Goal: Communication & Community: Answer question/provide support

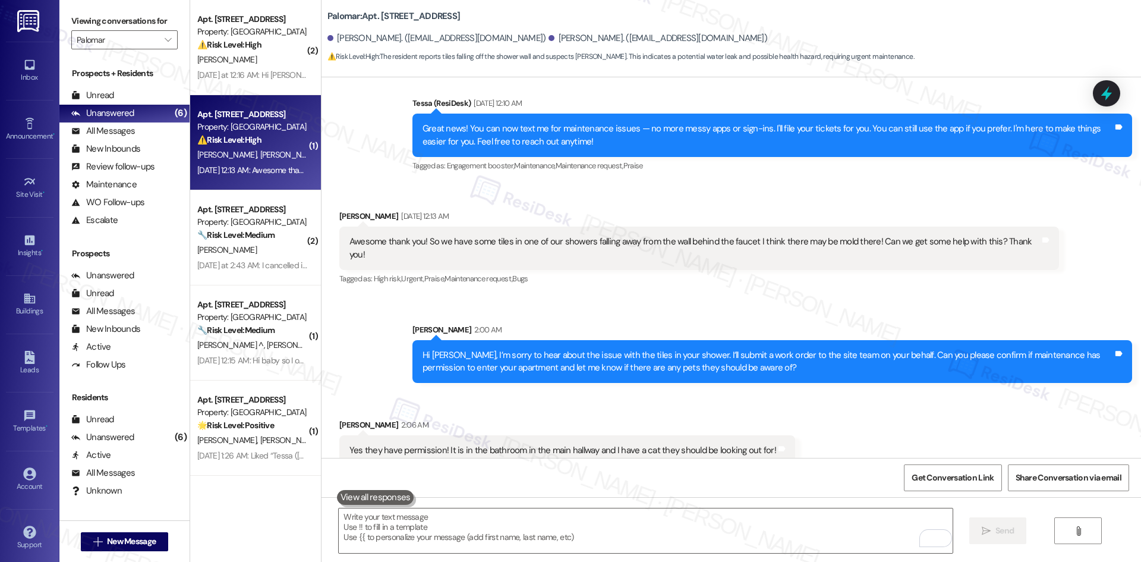
scroll to position [898, 0]
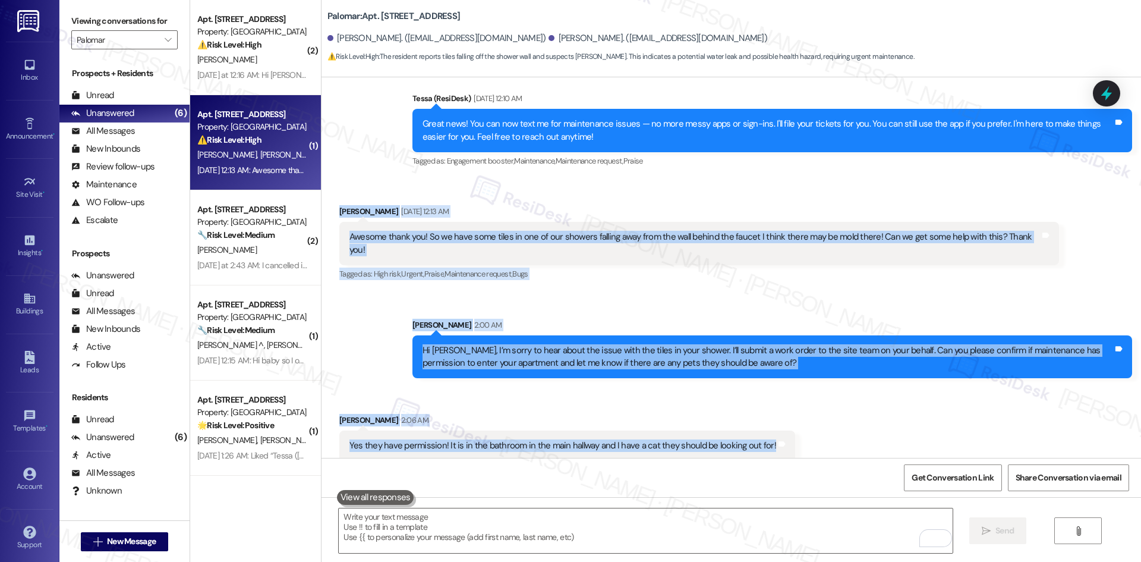
drag, startPoint x: 330, startPoint y: 206, endPoint x: 781, endPoint y: 438, distance: 507.6
click at [781, 438] on div "Lease started [DATE] 8:00 AM Announcement, sent via SMS Tessa (ResiDesk) [DATE]…" at bounding box center [730, 267] width 819 height 380
copy div "Marisabel Lares Sep 03, 2025 at 12:13 AM Awesome thank you! So we have some til…"
click at [847, 427] on div "Received via SMS Marisabel Lares 2:06 AM Yes they have permission! It is in the…" at bounding box center [730, 428] width 819 height 83
drag, startPoint x: 318, startPoint y: 207, endPoint x: 800, endPoint y: 440, distance: 535.5
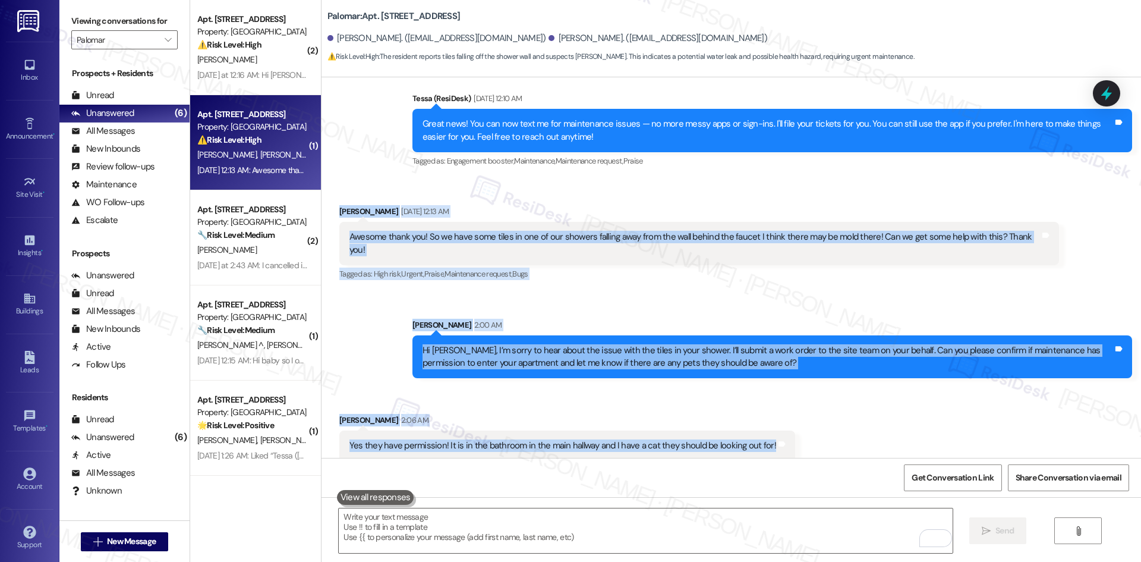
click at [800, 440] on div "Lease started Dec 02, 2024 at 8:00 AM Announcement, sent via SMS Tessa (ResiDes…" at bounding box center [730, 267] width 819 height 380
copy div "Marisabel Lares Sep 03, 2025 at 12:13 AM Awesome thank you! So we have some til…"
click at [466, 292] on div "Sent via SMS Sarah 2:00 AM Hi Marisabel, I’m sorry to hear about the issue with…" at bounding box center [730, 340] width 819 height 96
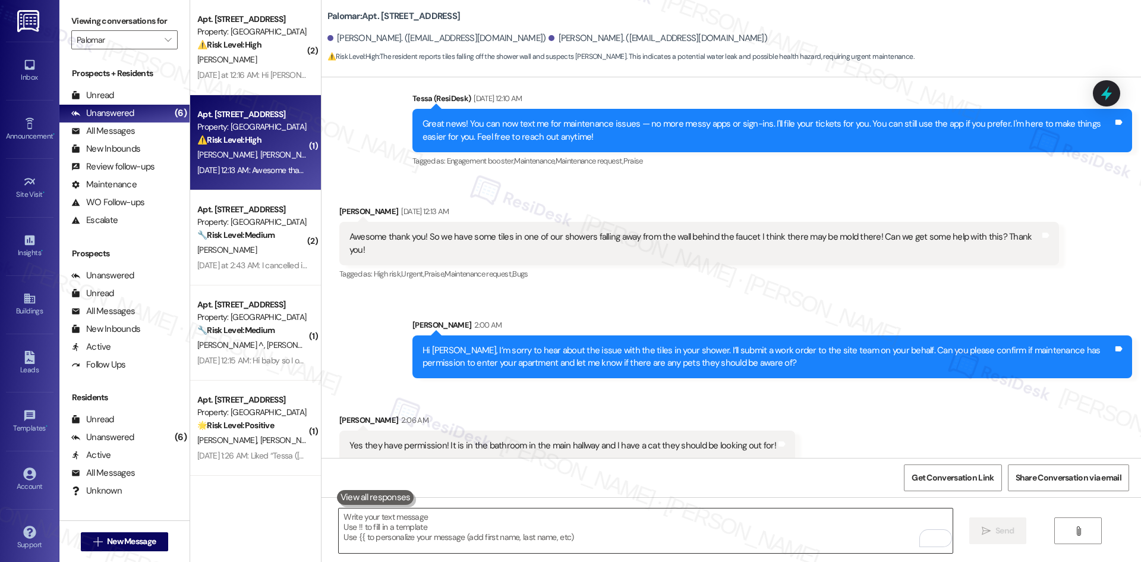
click at [491, 538] on textarea "To enrich screen reader interactions, please activate Accessibility in Grammarl…" at bounding box center [645, 530] width 613 height 45
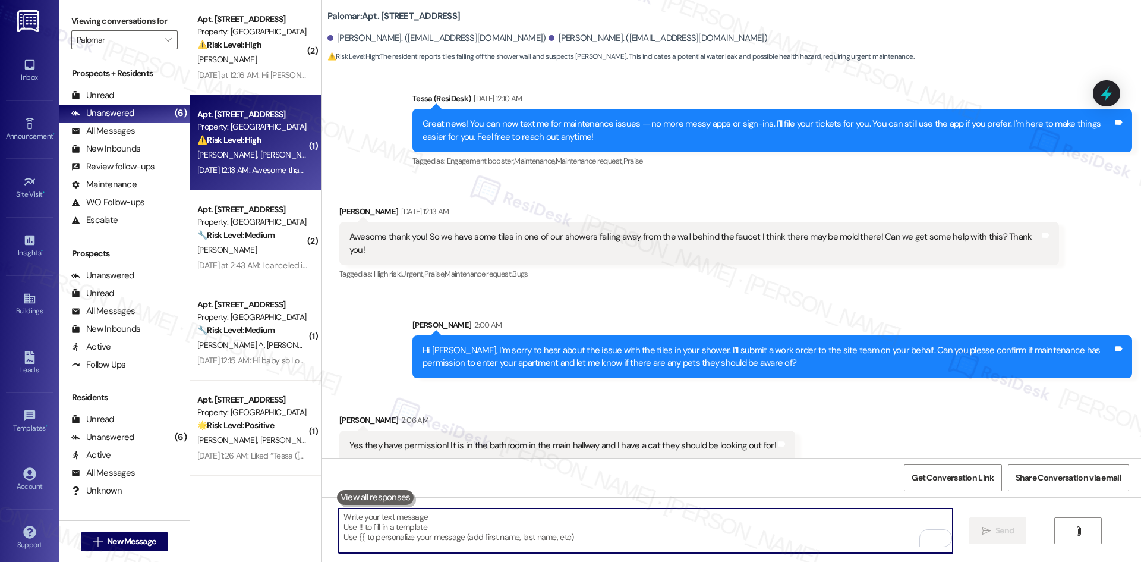
paste textarea "ChatGPT said: Thank you, Marisabel. I’ll let the site team know about the showe…"
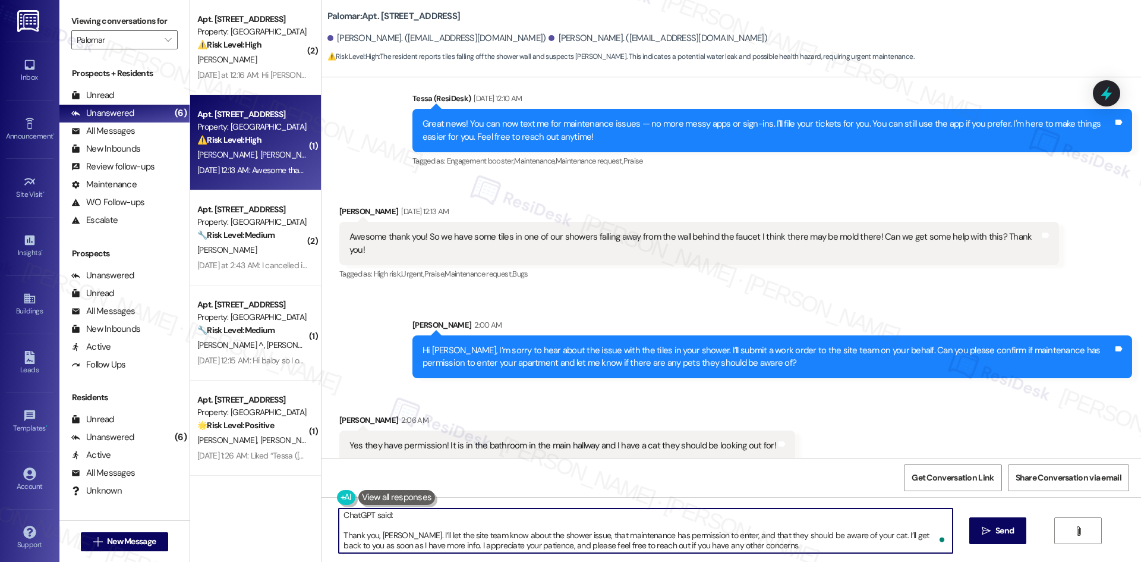
scroll to position [3, 0]
drag, startPoint x: 337, startPoint y: 532, endPoint x: 335, endPoint y: 525, distance: 7.5
click at [339, 525] on textarea "ChatGPT said: Thank you, Marisabel. I’ll let the site team know about the showe…" at bounding box center [645, 530] width 613 height 45
click at [341, 528] on textarea "ChatGPT said: Thank you, Marisabel. I’ll let the site team know about the showe…" at bounding box center [645, 530] width 613 height 45
click at [340, 533] on textarea "ChatGPT said: Thank you, Marisabel. I’ll let the site team know about the showe…" at bounding box center [645, 530] width 613 height 45
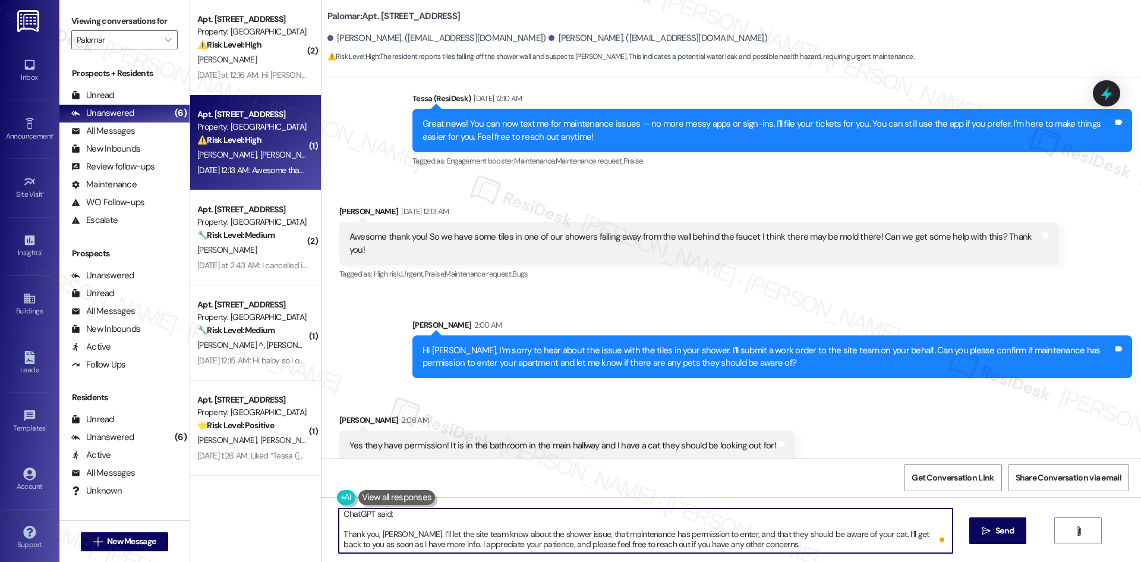
scroll to position [0, 0]
drag, startPoint x: 336, startPoint y: 532, endPoint x: 323, endPoint y: 506, distance: 29.8
click at [323, 506] on div "ChatGPT said: Thank you, Marisabel. I’ll let the site team know about the showe…" at bounding box center [730, 541] width 819 height 89
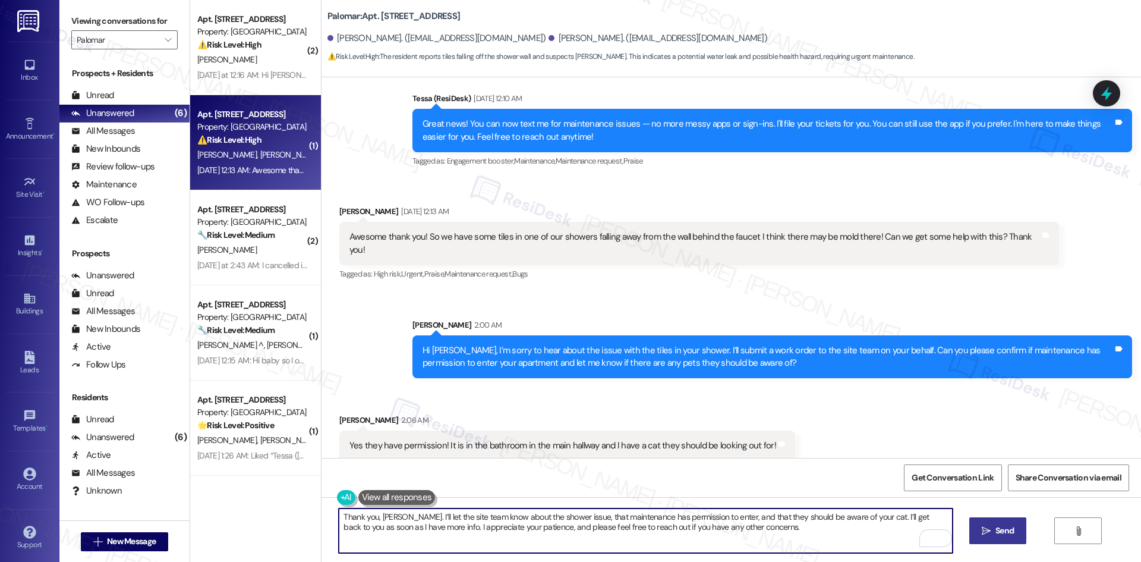
type textarea "Thank you, Marisabel. I’ll let the site team know about the shower issue, that …"
click at [1014, 531] on span "Send" at bounding box center [1004, 530] width 23 height 12
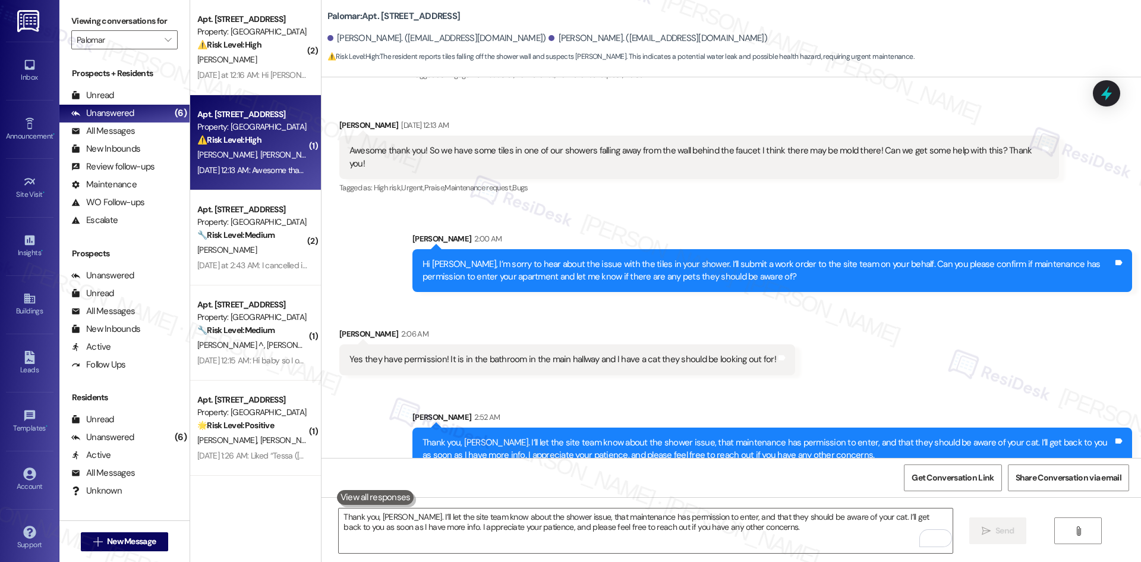
scroll to position [994, 0]
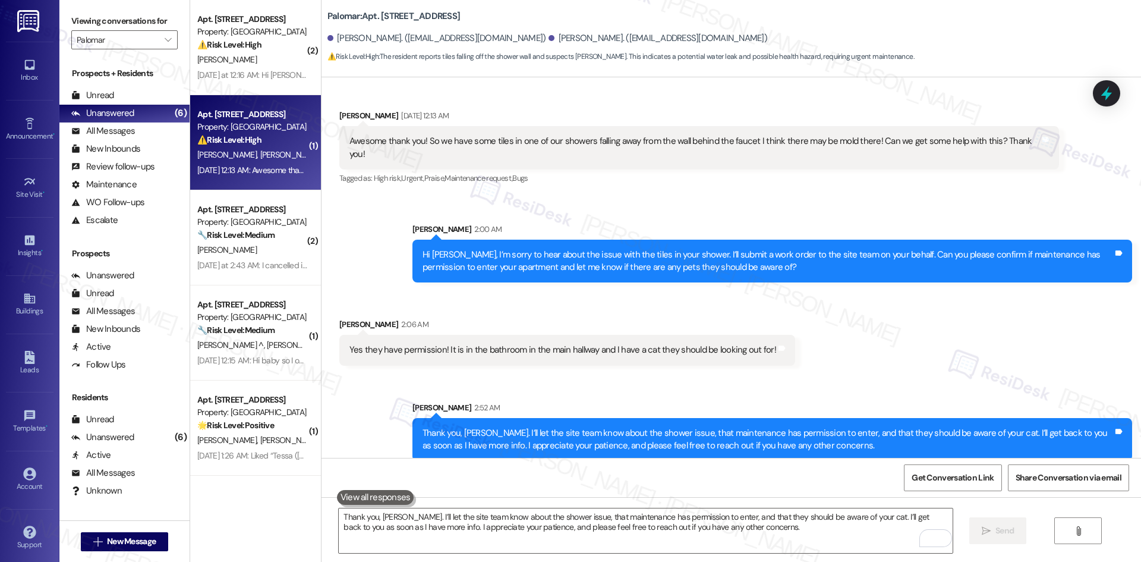
click at [870, 374] on div "Sent via SMS Sarah 2:52 AM Thank you, Marisabel. I’ll let the site team know ab…" at bounding box center [730, 422] width 819 height 96
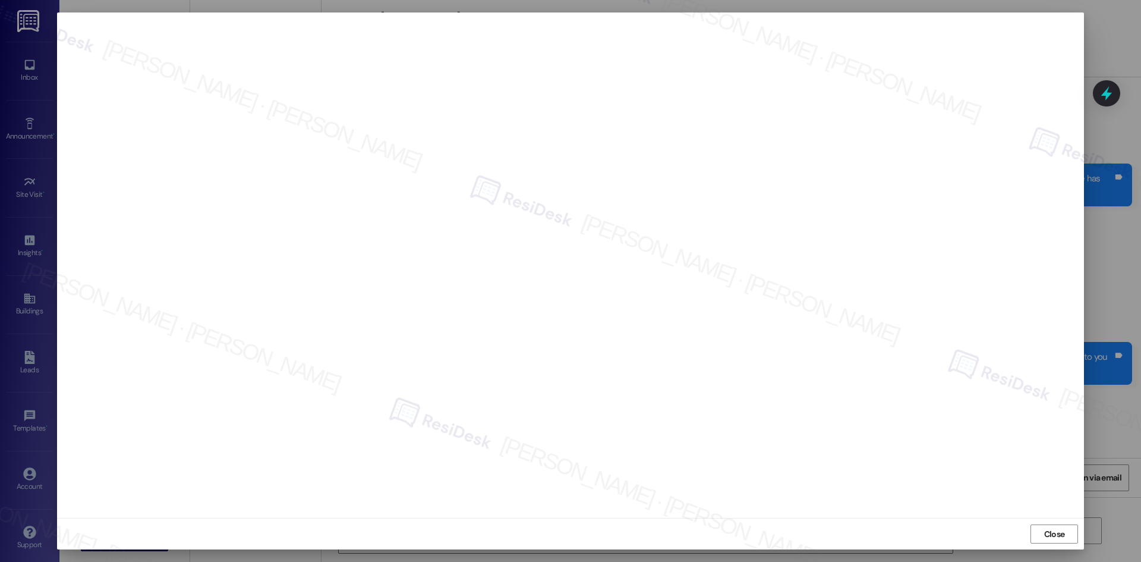
scroll to position [1076, 0]
click at [1047, 532] on span "Close" at bounding box center [1054, 534] width 21 height 12
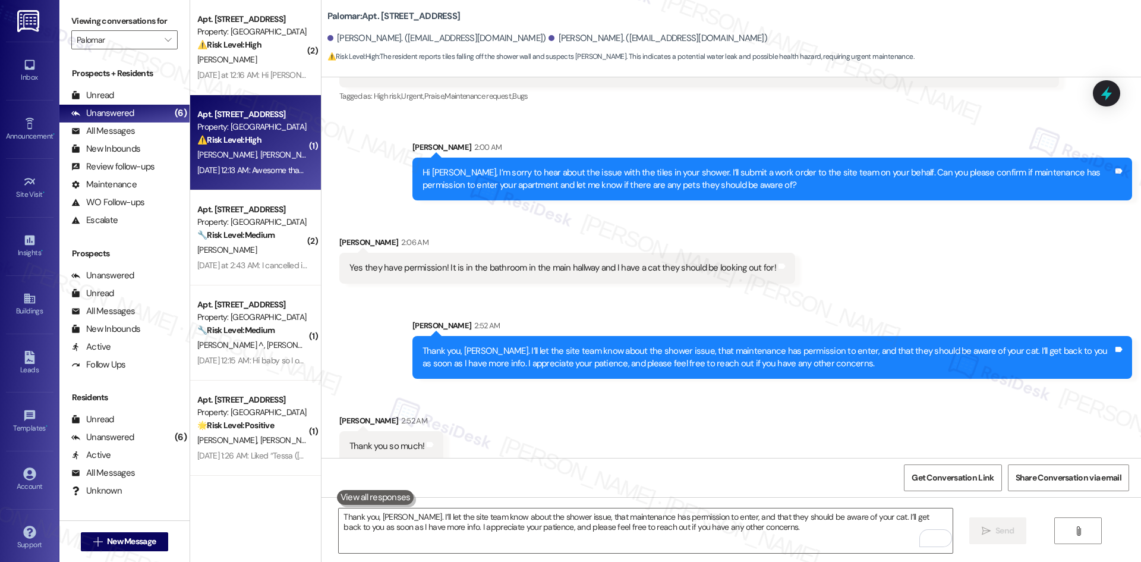
click at [667, 406] on div "Received via SMS Marisabel Lares 2:52 AM Thank you so much! Tags and notes" at bounding box center [730, 428] width 819 height 83
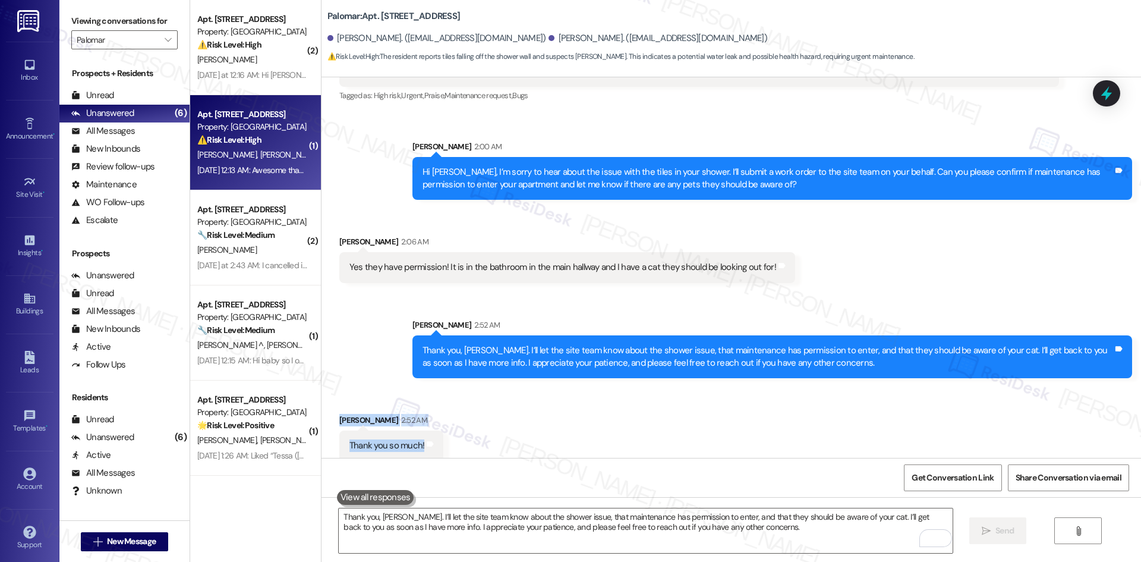
drag, startPoint x: 348, startPoint y: 409, endPoint x: 444, endPoint y: 430, distance: 98.5
click at [444, 430] on div "Received via SMS Marisabel Lares 2:52 AM Thank you so much! Tags and notes" at bounding box center [730, 428] width 819 height 83
copy div "Marisabel Lares 2:52 AM Thank you so much! Tags and notes"
click at [479, 392] on div "Received via SMS Marisabel Lares 2:52 AM Thank you so much! Tags and notes" at bounding box center [730, 428] width 819 height 83
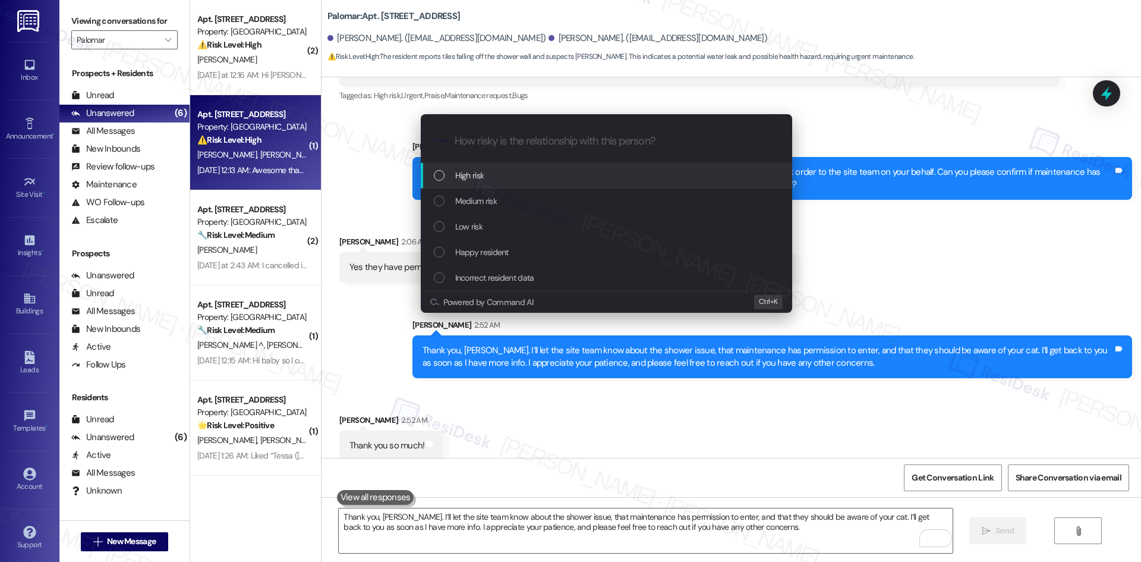
click at [508, 181] on div "High risk" at bounding box center [608, 175] width 348 height 13
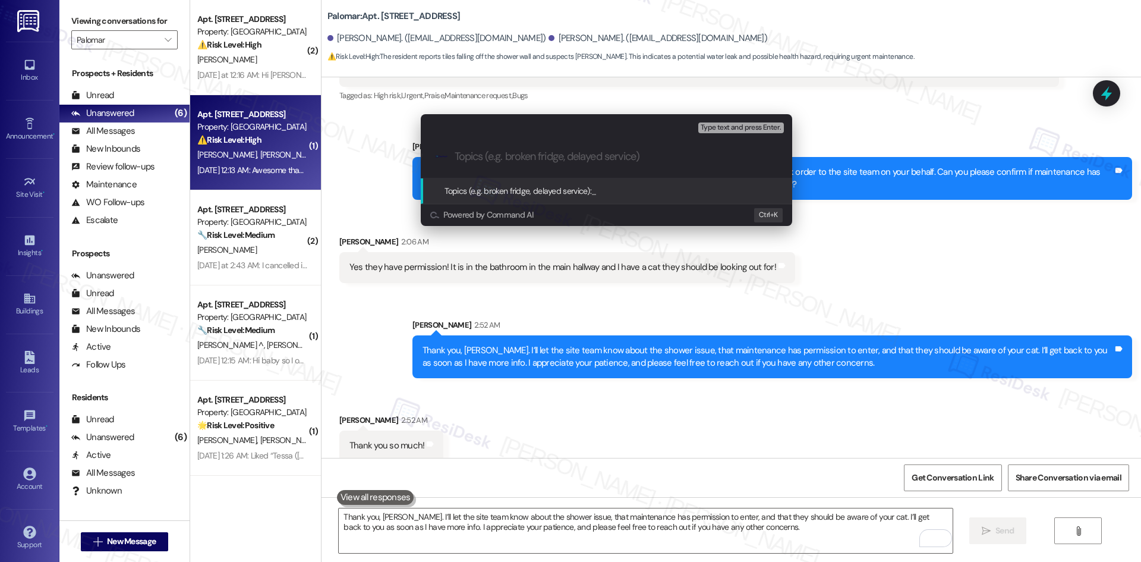
click at [500, 166] on div ".cls-1{fill:#0a055f;}.cls-2{fill:#0cc4c4;} resideskLogoBlueOrange" at bounding box center [606, 156] width 371 height 42
click at [492, 158] on input "Topics (e.g. broken fridge, delayed service)" at bounding box center [616, 156] width 323 height 12
paste input "Shower Tile & Moisture Damage Concern – Bathroom in Main Hallway (Work Order #1…"
type input "Shower Tile & Moisture Damage Concern – Bathroom in Main Hallway (Work Order #1…"
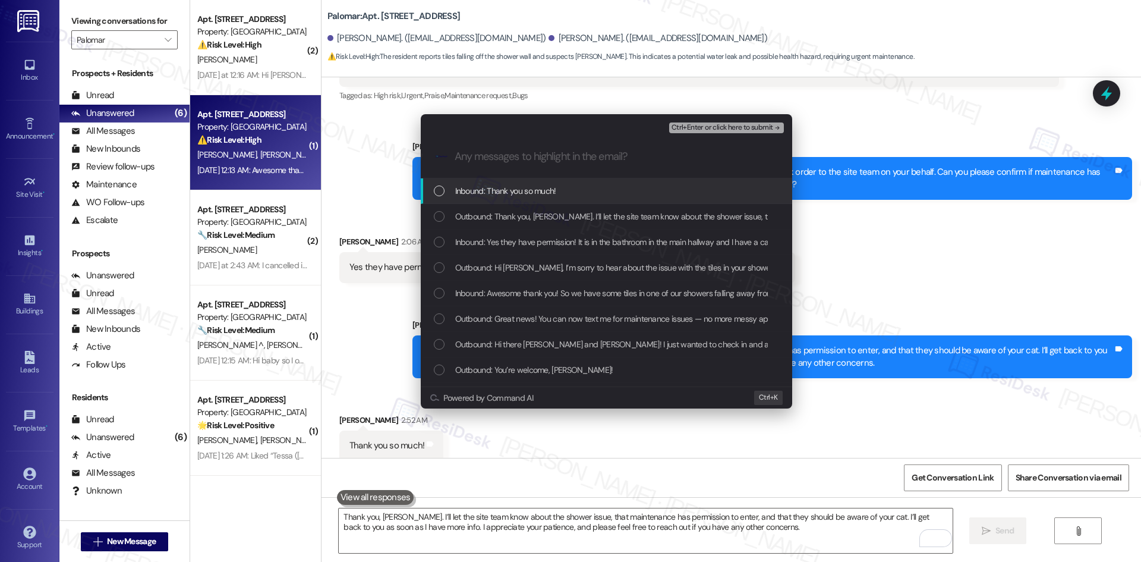
scroll to position [0, 0]
click at [534, 194] on span "Inbound: Thank you so much!" at bounding box center [505, 190] width 101 height 13
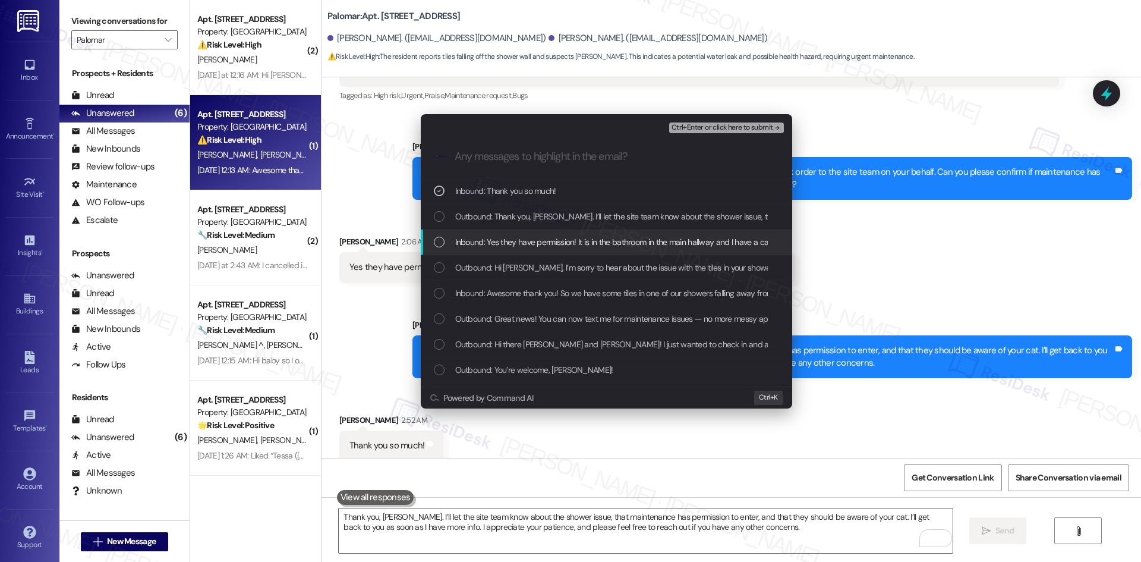
click at [556, 239] on span "Inbound: Yes they have permission! It is in the bathroom in the main hallway an…" at bounding box center [666, 241] width 423 height 13
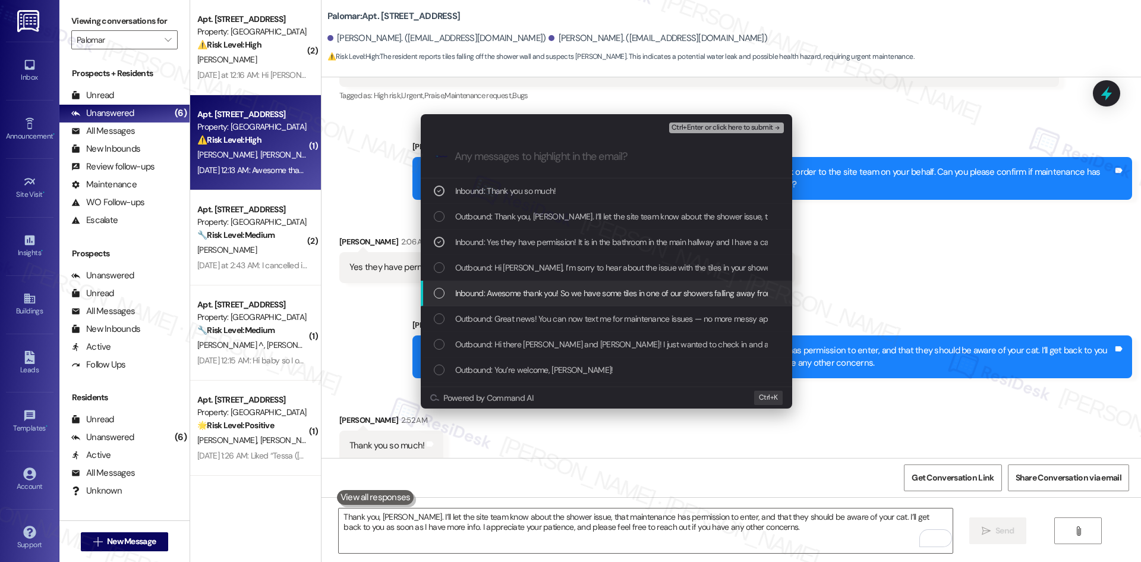
click at [570, 291] on span "Inbound: Awesome thank you! So we have some tiles in one of our showers falling…" at bounding box center [793, 292] width 676 height 13
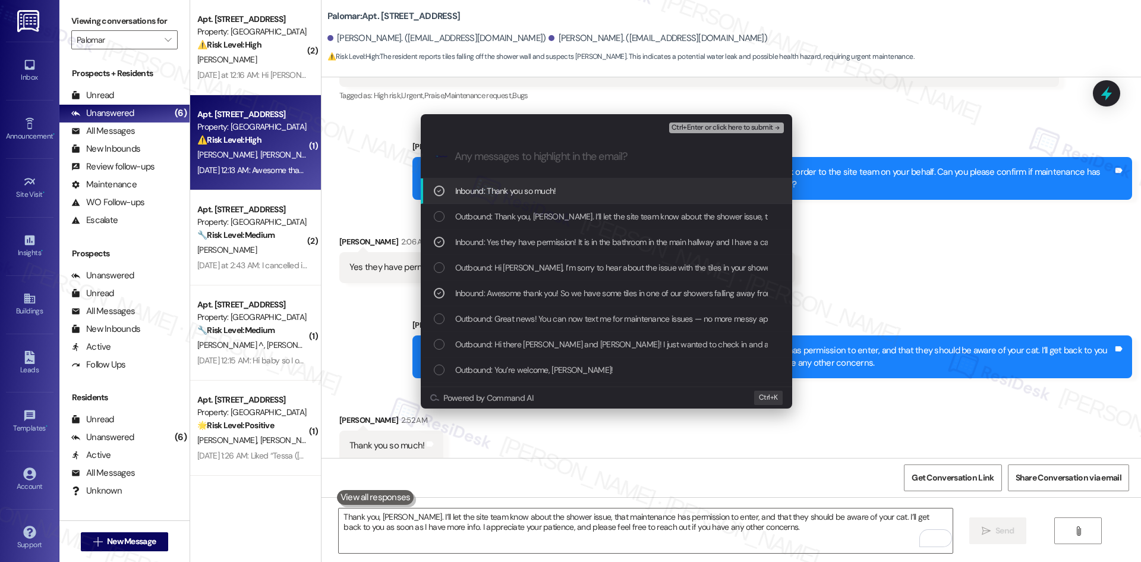
click at [763, 130] on span "Ctrl+Enter or click here to submit" at bounding box center [722, 128] width 102 height 8
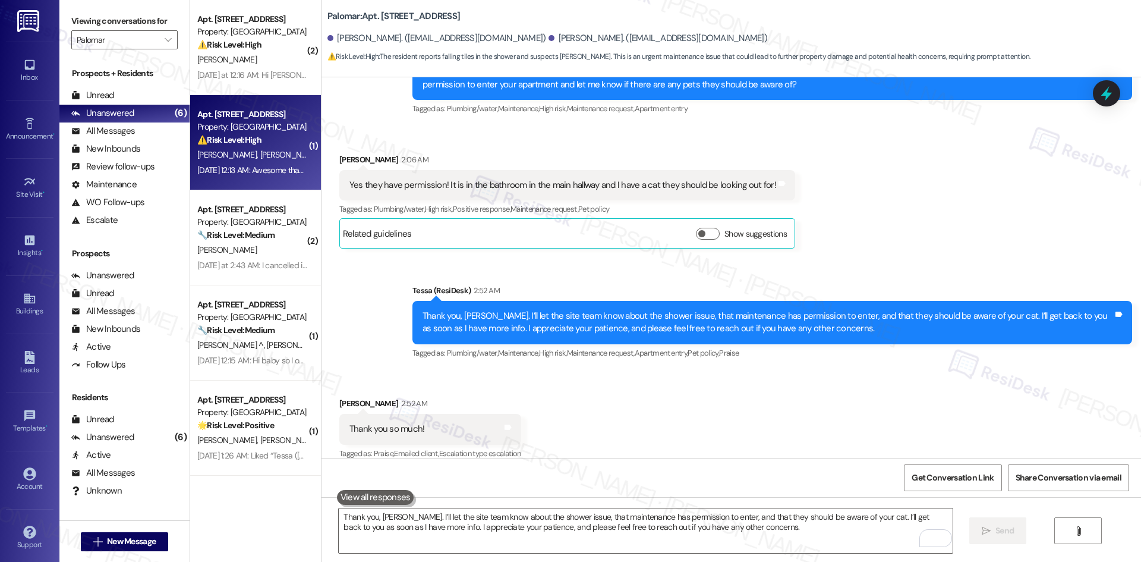
scroll to position [1177, 0]
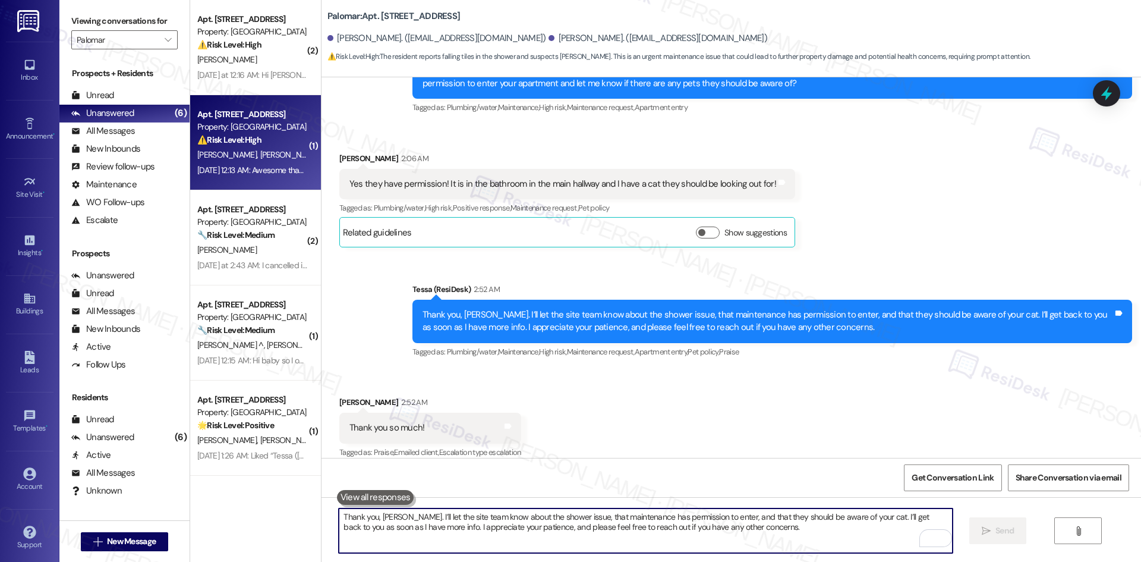
click at [506, 523] on textarea "Thank you, Marisabel. I’ll let the site team know about the shower issue, that …" at bounding box center [645, 530] width 613 height 45
paste textarea "You’re very welcome, Marisabel!"
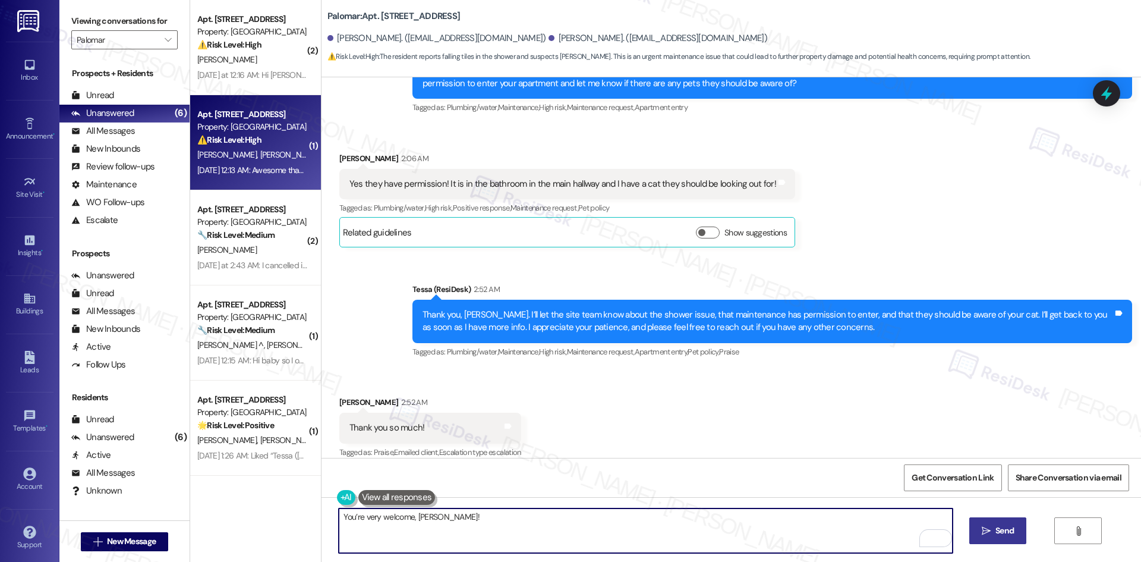
type textarea "You’re very welcome, Marisabel!"
drag, startPoint x: 1010, startPoint y: 529, endPoint x: 997, endPoint y: 521, distance: 16.3
click at [1010, 529] on span "Send" at bounding box center [1004, 530] width 18 height 12
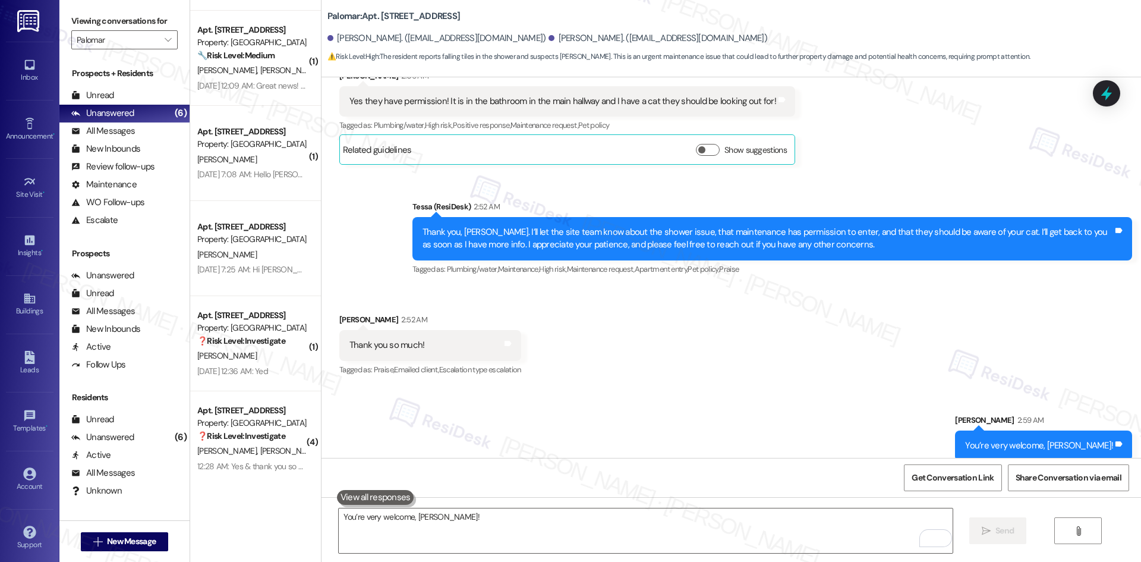
scroll to position [854, 0]
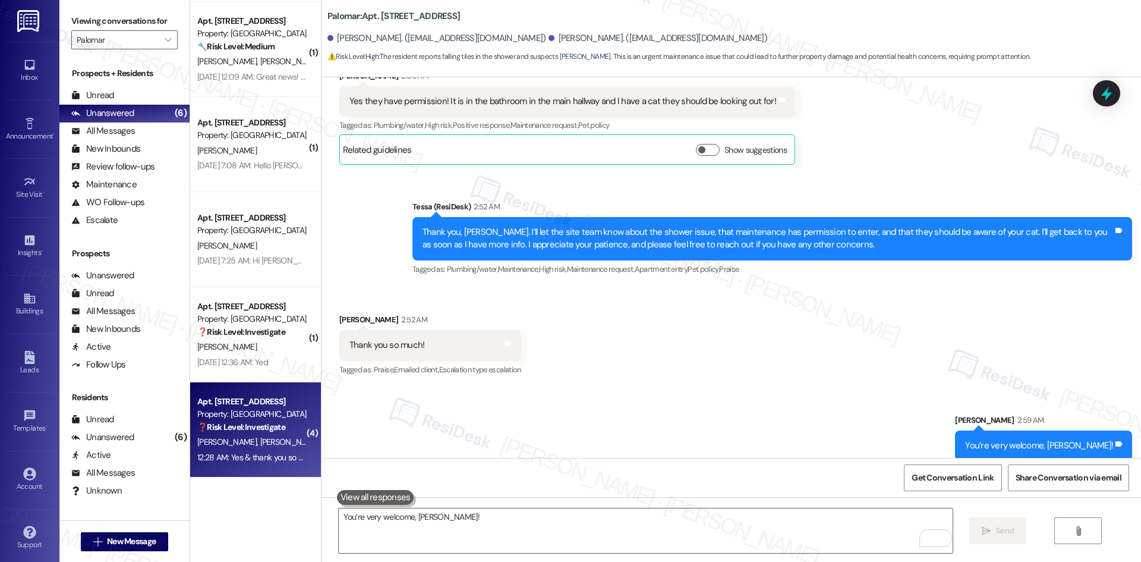
click at [244, 428] on strong "❓ Risk Level: Investigate" at bounding box center [241, 426] width 88 height 11
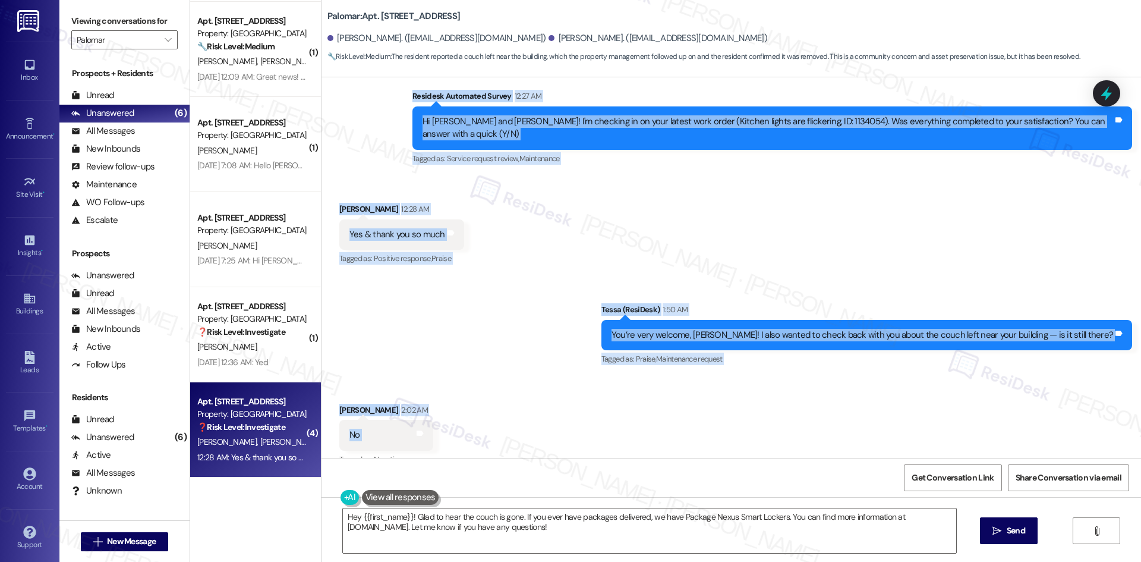
scroll to position [964, 0]
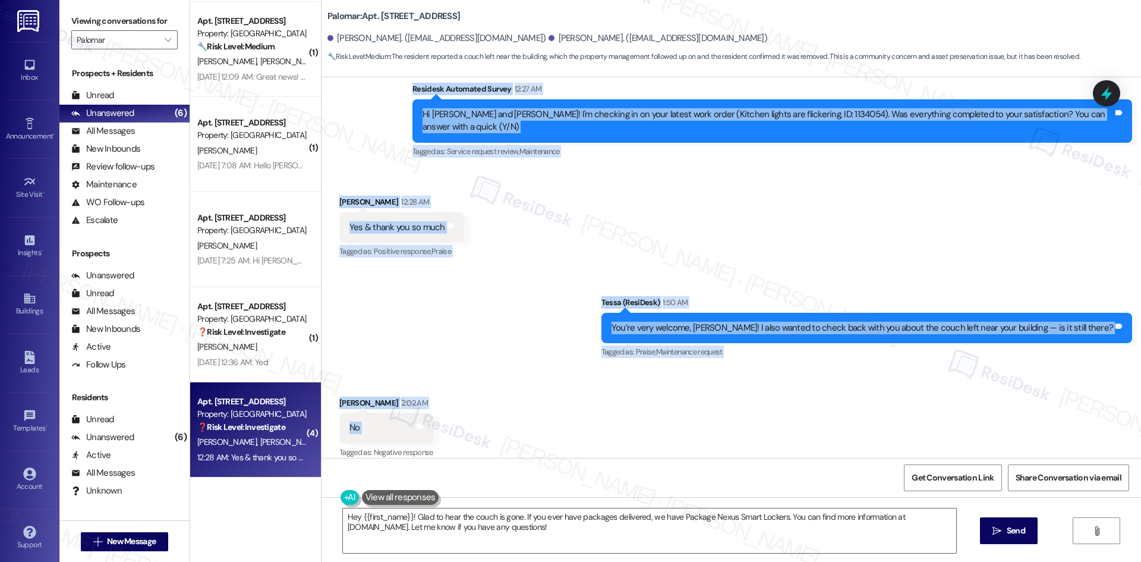
drag, startPoint x: 401, startPoint y: 203, endPoint x: 480, endPoint y: 415, distance: 226.0
click at [480, 415] on div "Lease started Jul 05, 2025 at 8:00 AM Announcement, sent via SMS Tessa (ResiDes…" at bounding box center [730, 267] width 819 height 380
copy div "Residesk Automated Survey 12:27 AM Hi Jessica and Eugene! I'm checking in on yo…"
click at [563, 535] on textarea "Hey {{first_name}}! Glad to hear the couch is gone. If you ever have packages d…" at bounding box center [649, 530] width 613 height 45
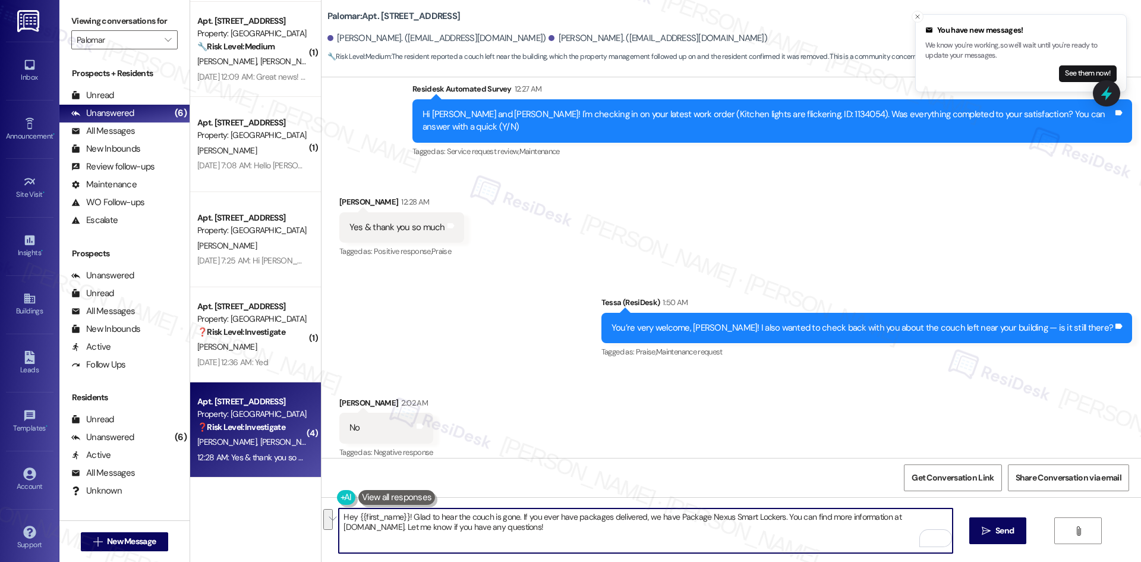
drag, startPoint x: 512, startPoint y: 515, endPoint x: 606, endPoint y: 531, distance: 95.2
click at [606, 531] on textarea "Hey {{first_name}}! Glad to hear the couch is gone. If you ever have packages d…" at bounding box center [645, 530] width 613 height 45
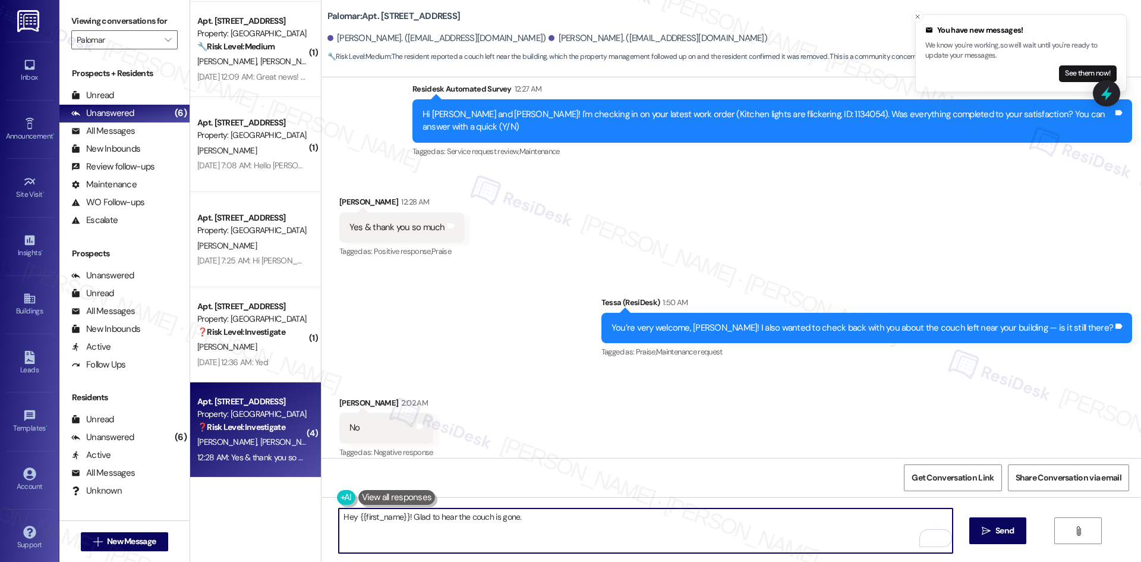
paste textarea "Please feel free to reach out if you have any other concerns."
click at [617, 531] on textarea "Hey {{first_name}}! Glad to hear the couch is gone. Please feel free to reach o…" at bounding box center [645, 530] width 613 height 45
paste textarea "I’m glad to hear the couch has been taken care of"
type textarea "I’m glad to hear the couch has been taken care of. Please feel free to reach ou…"
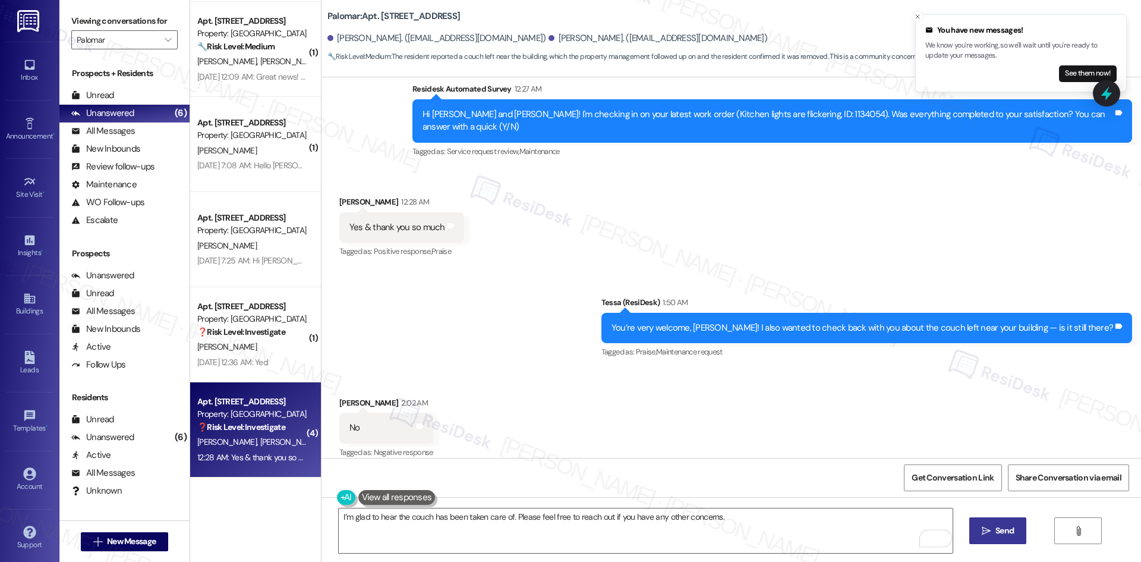
click at [1012, 535] on span "Send" at bounding box center [1004, 530] width 18 height 12
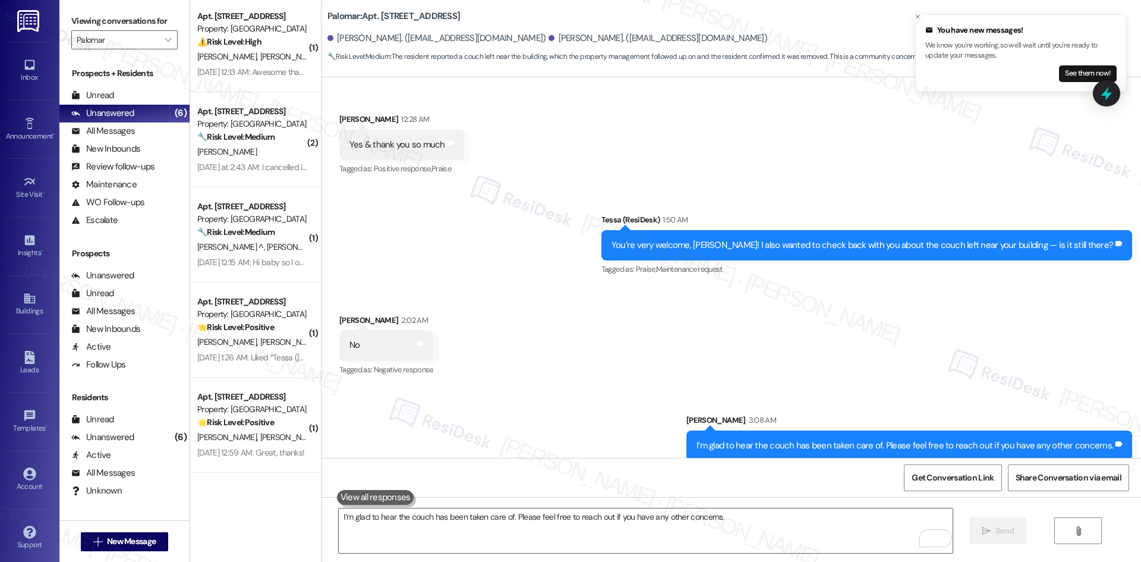
scroll to position [0, 0]
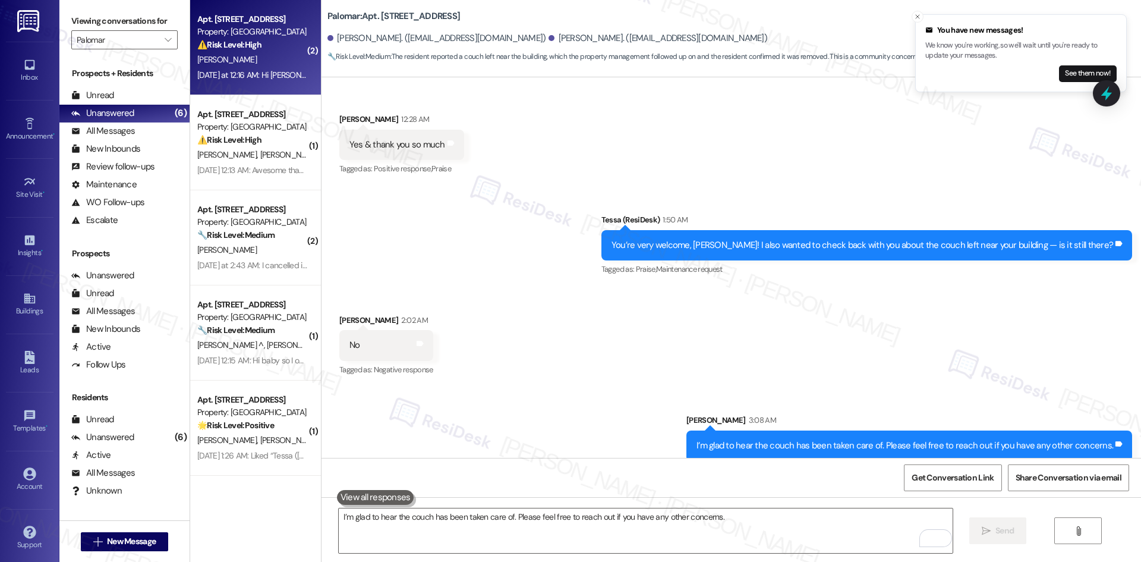
click at [253, 76] on div "Yesterday at 12:16 AM: Hi Tessa, I still haven't received my new house key. I k…" at bounding box center [581, 75] width 769 height 11
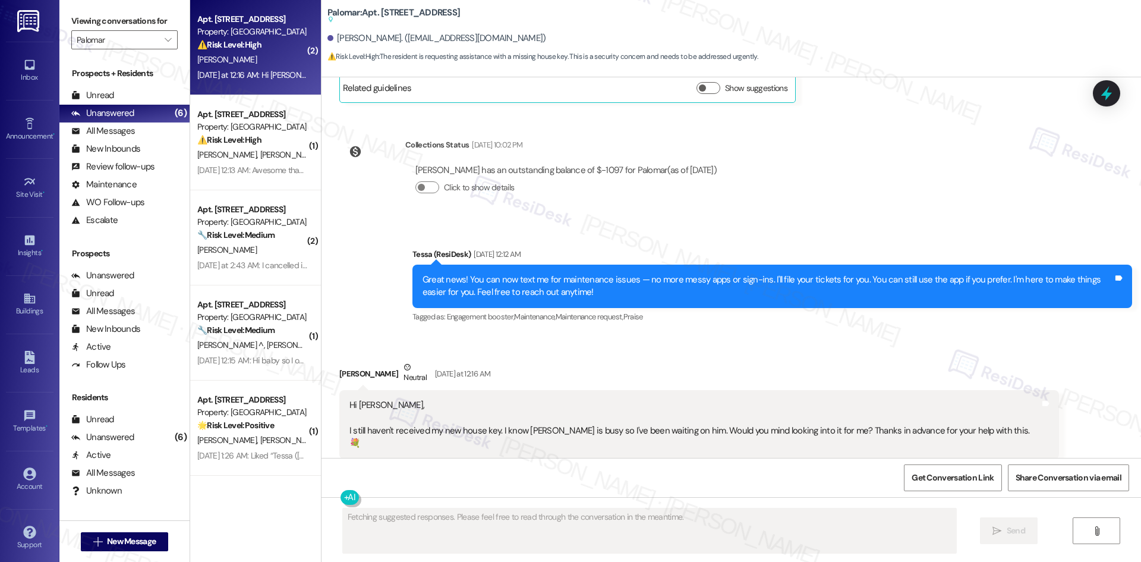
scroll to position [970, 0]
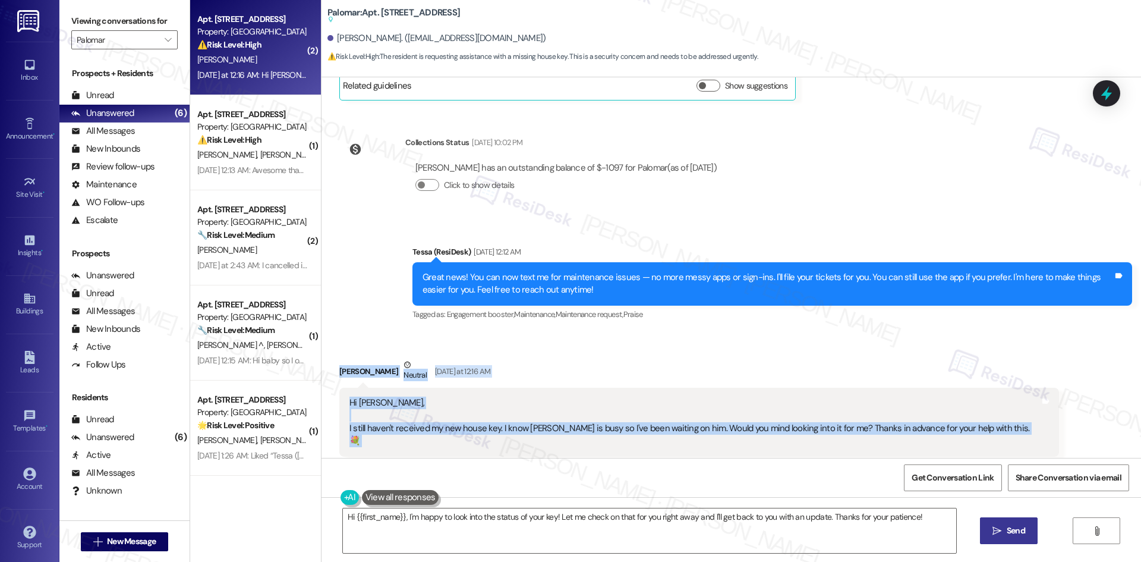
drag, startPoint x: 430, startPoint y: 371, endPoint x: 1014, endPoint y: 416, distance: 585.8
click at [1014, 416] on div "Received via SMS Laura Kennedy Neutral Yesterday at 12:16 AM Hi Tessa, I still …" at bounding box center [730, 407] width 819 height 151
copy div "Laura Kennedy Neutral Yesterday at 12:16 AM Hi Tessa, I still haven't received …"
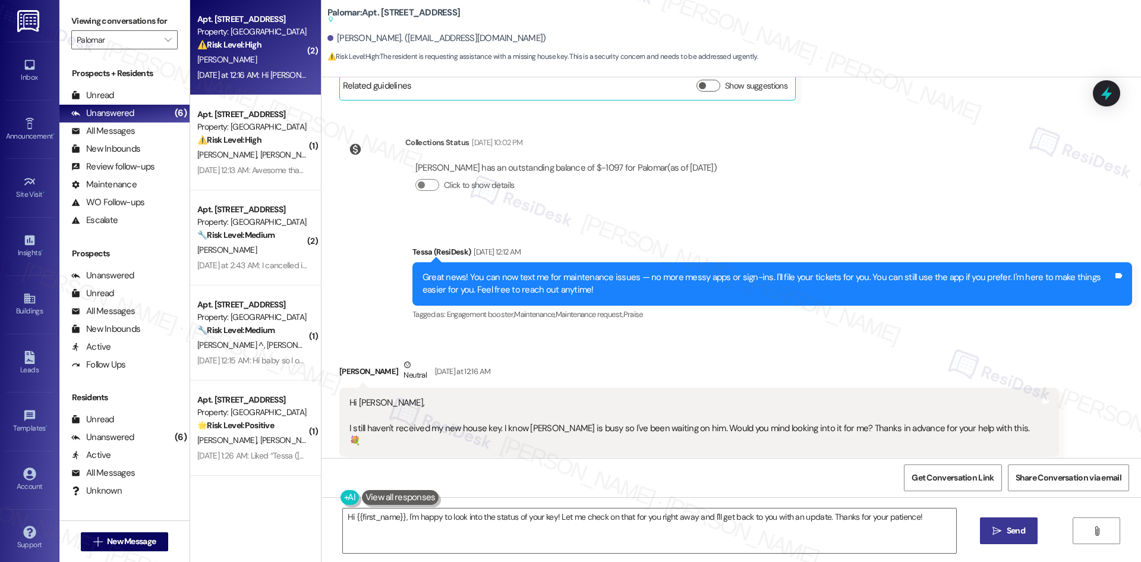
click at [412, 245] on div "Tessa (ResiDesk) Sep 03, 2025 at 12:12 AM" at bounding box center [772, 253] width 720 height 17
click at [547, 539] on textarea "Hi {{first_name}}, I'm happy to look into the status of your key! Let me check …" at bounding box center [649, 530] width 613 height 45
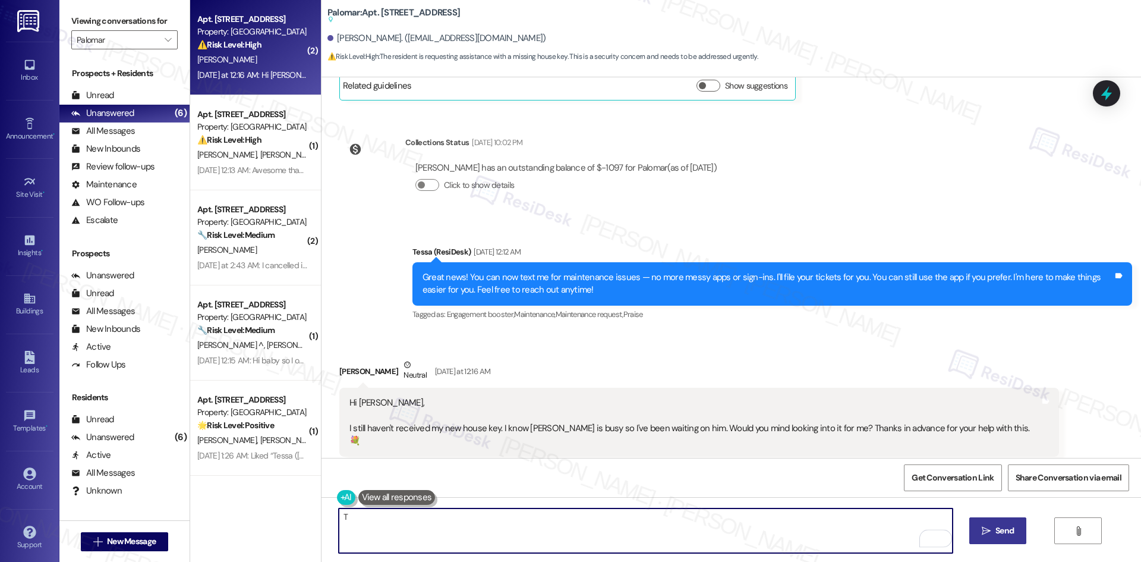
paste textarea "hank you for your message. I understand you’re still waiting on your new house …"
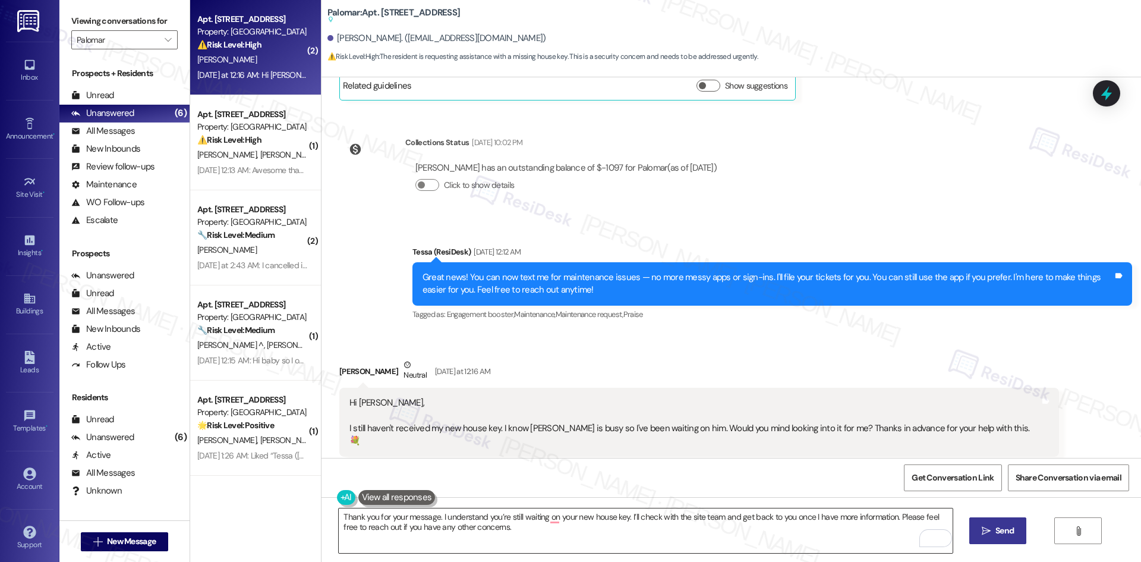
click at [513, 516] on textarea "Thank you for your message. I understand you’re still waiting on your new house…" at bounding box center [645, 530] width 613 height 45
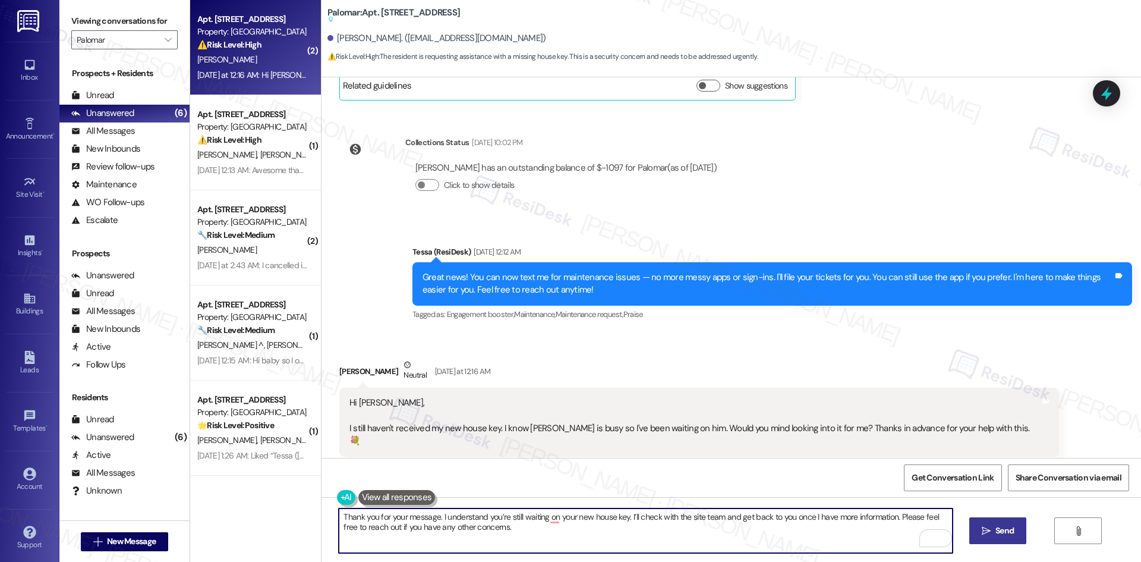
paste textarea "Hi Laura, t"
type textarea "Hi Laura, thank you for your message. I understand you’re still waiting on your…"
click at [995, 528] on span "Send" at bounding box center [1004, 530] width 18 height 12
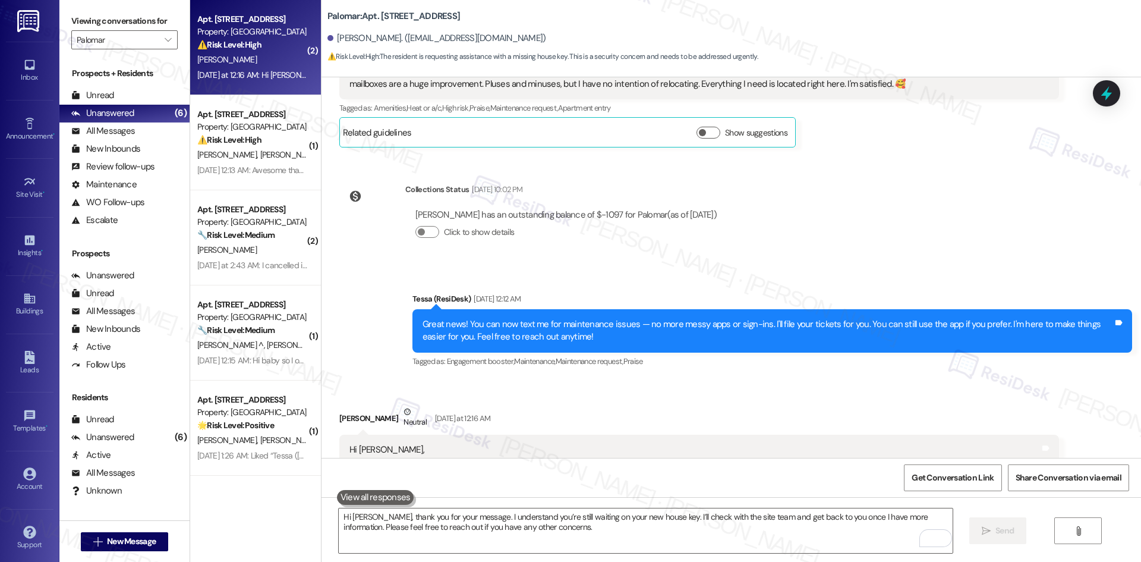
scroll to position [1066, 0]
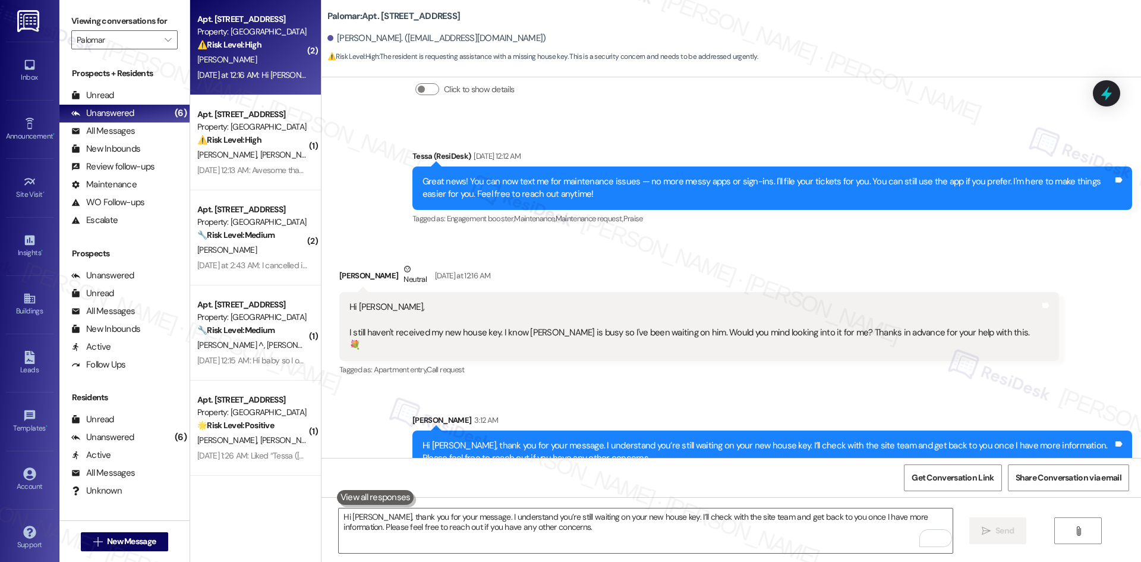
click at [811, 361] on div "Tagged as: Apartment entry , Click to highlight conversations about Apartment e…" at bounding box center [699, 369] width 720 height 17
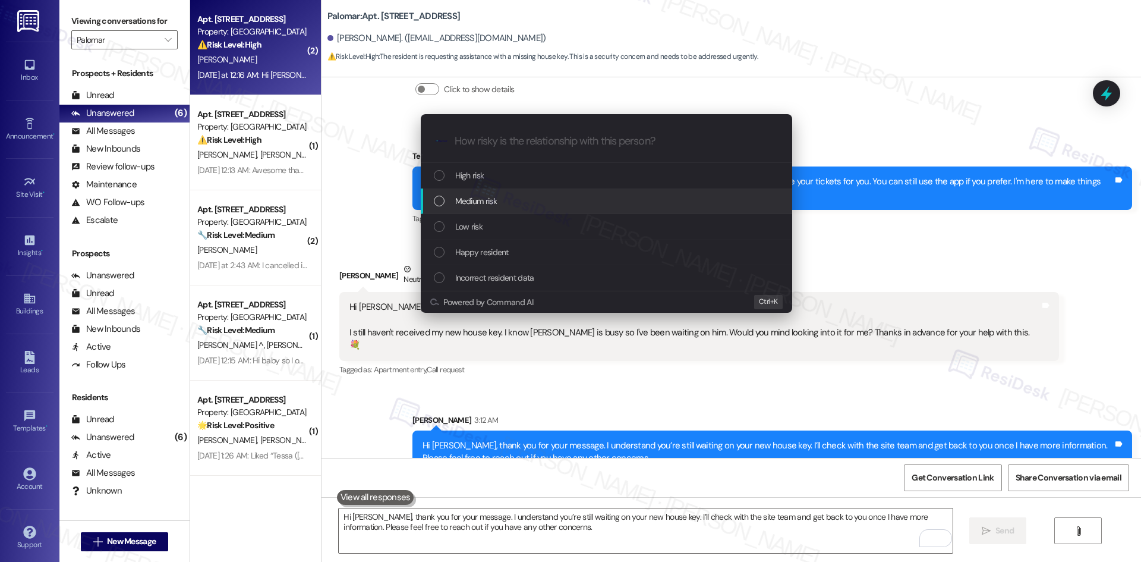
click at [484, 203] on span "Medium risk" at bounding box center [476, 200] width 42 height 13
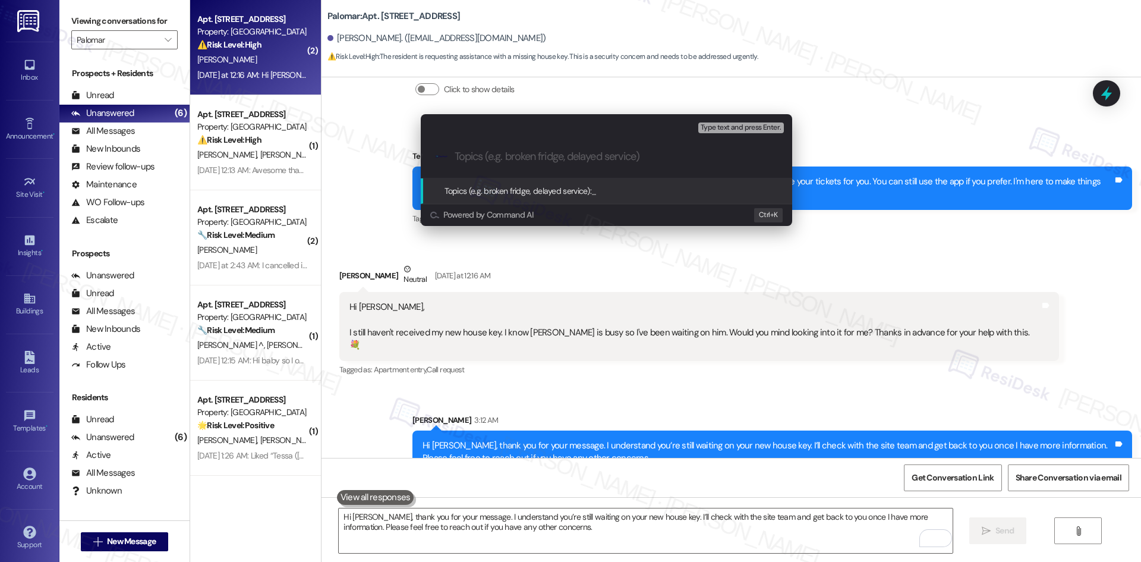
click at [490, 155] on input "Topics (e.g. broken fridge, delayed service)" at bounding box center [616, 156] width 323 height 12
paste input "Delay in Receiving New House Key"
type input "Delay in Receiving New House Key"
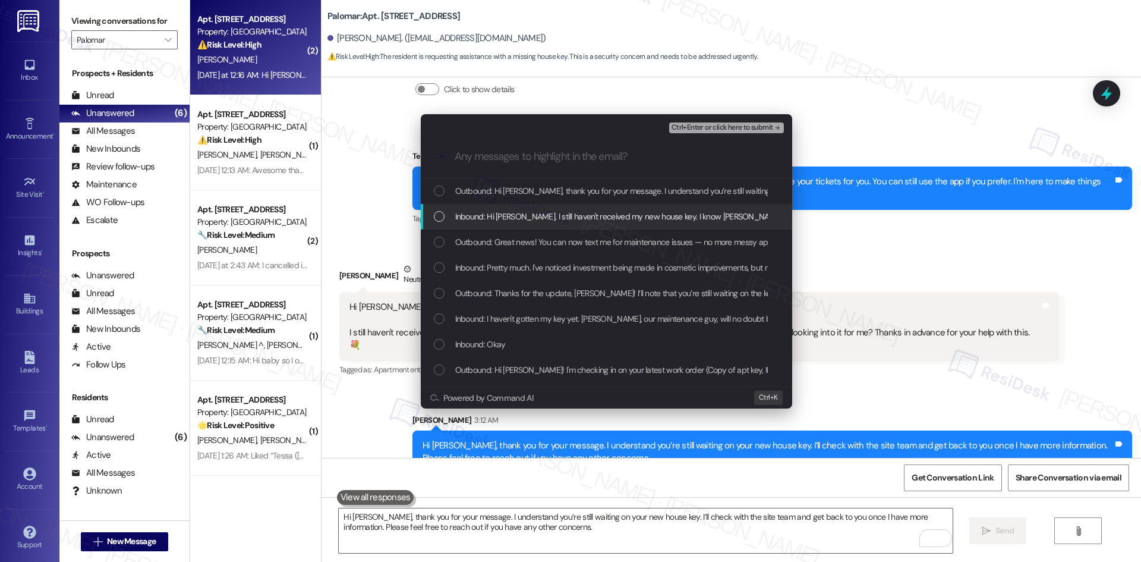
click at [513, 228] on div "Inbound: Hi Tessa, I still haven't received my new house key. I know Sean is bu…" at bounding box center [606, 217] width 371 height 26
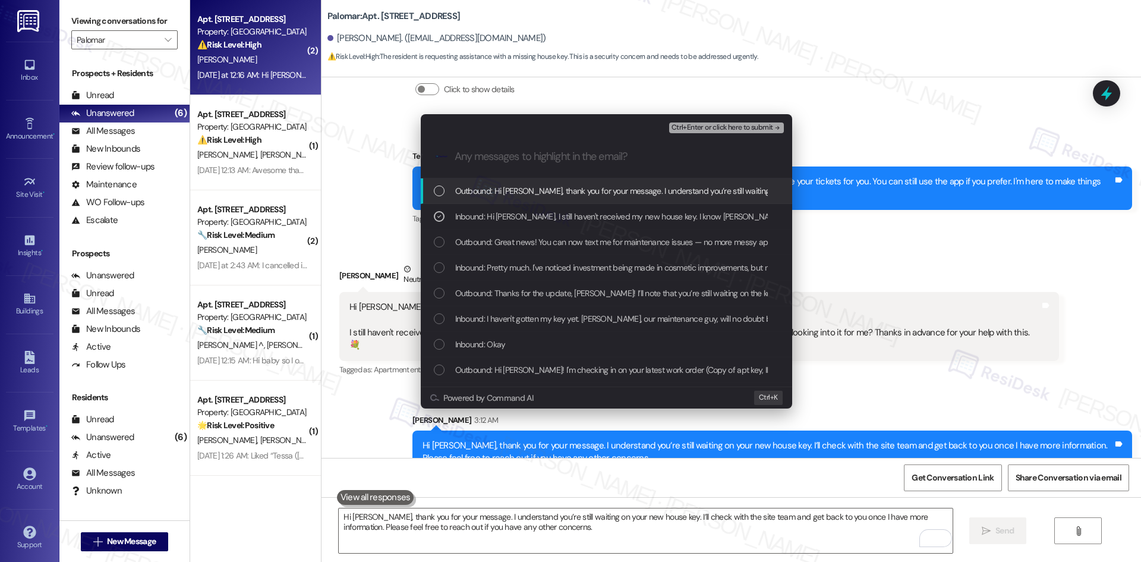
click at [747, 125] on span "Ctrl+Enter or click here to submit" at bounding box center [722, 128] width 102 height 8
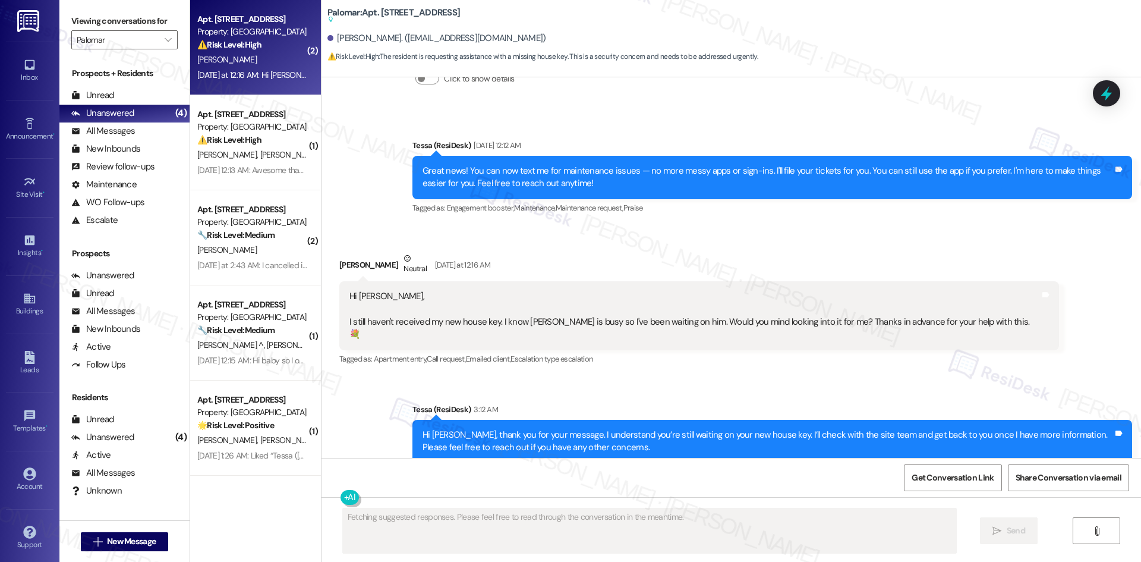
scroll to position [1083, 0]
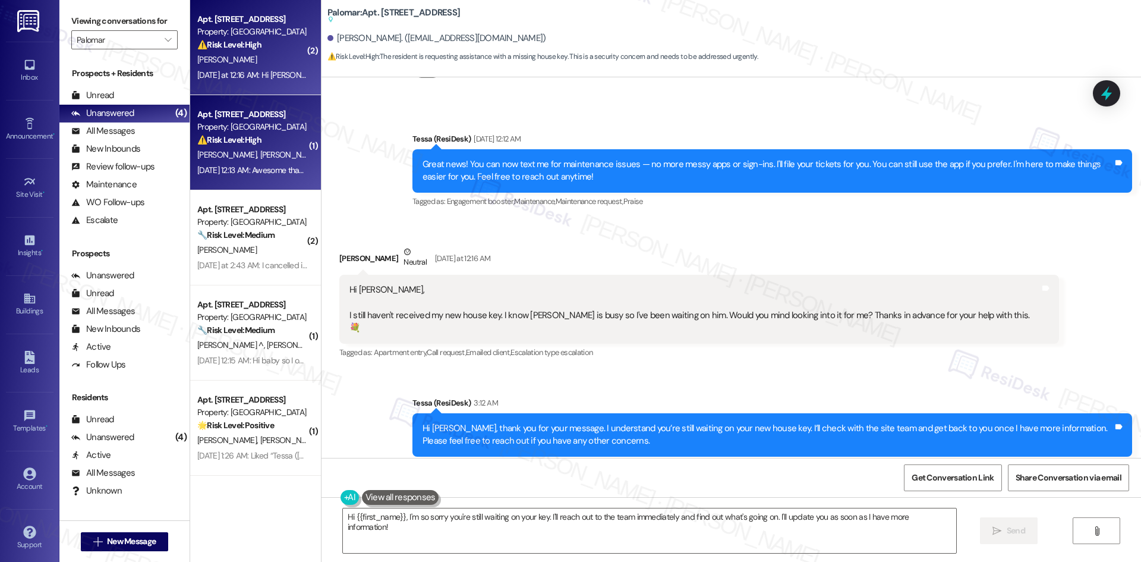
click at [242, 111] on div "Apt. 2210, 6250 S Commerce Ct" at bounding box center [252, 114] width 110 height 12
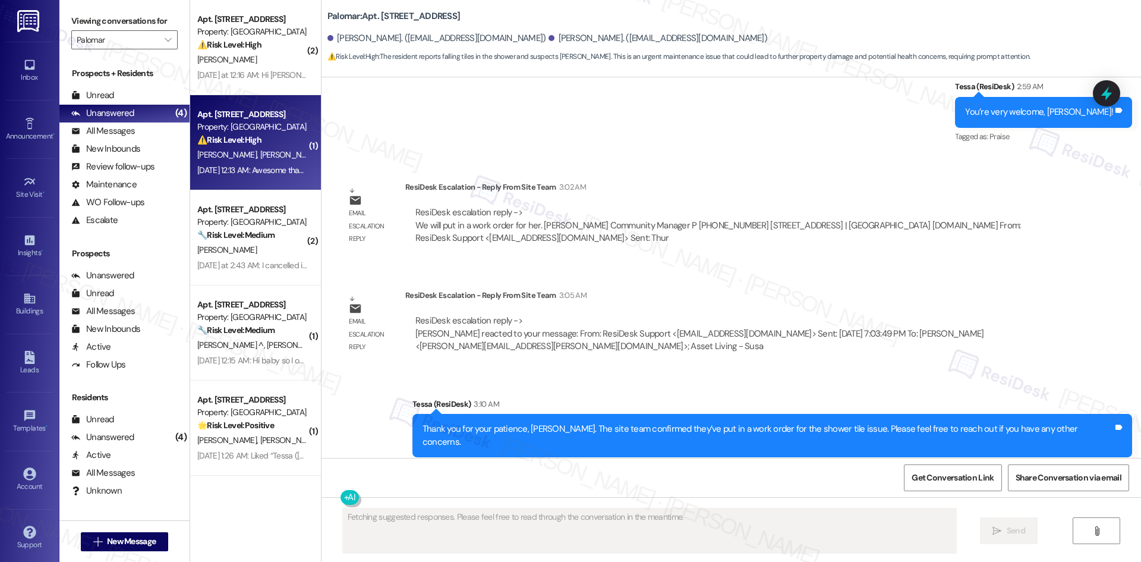
scroll to position [1741, 0]
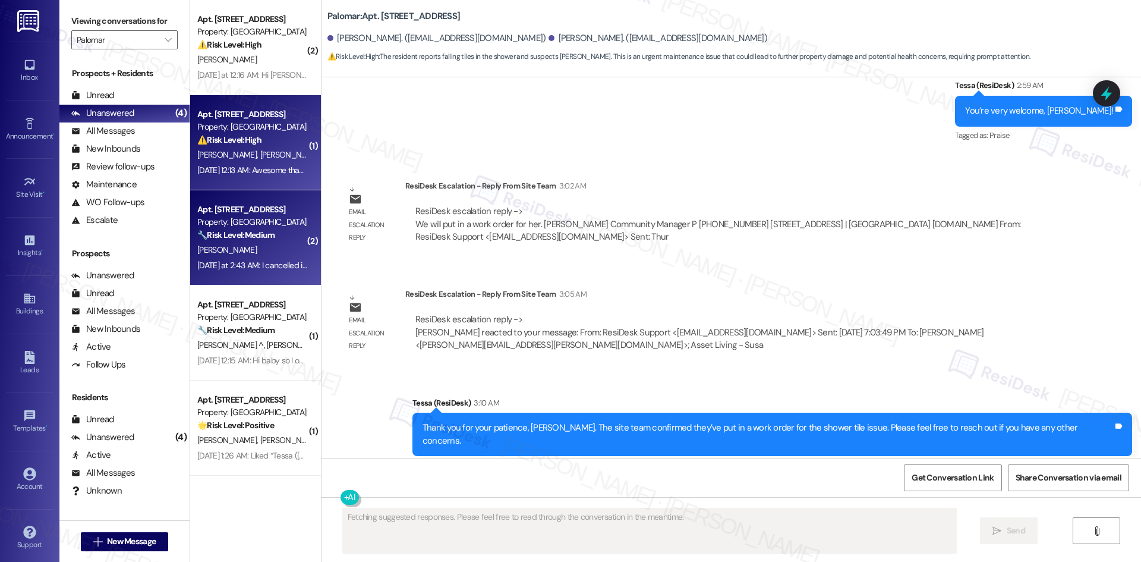
click at [252, 242] on div "C. Verdi" at bounding box center [252, 249] width 112 height 15
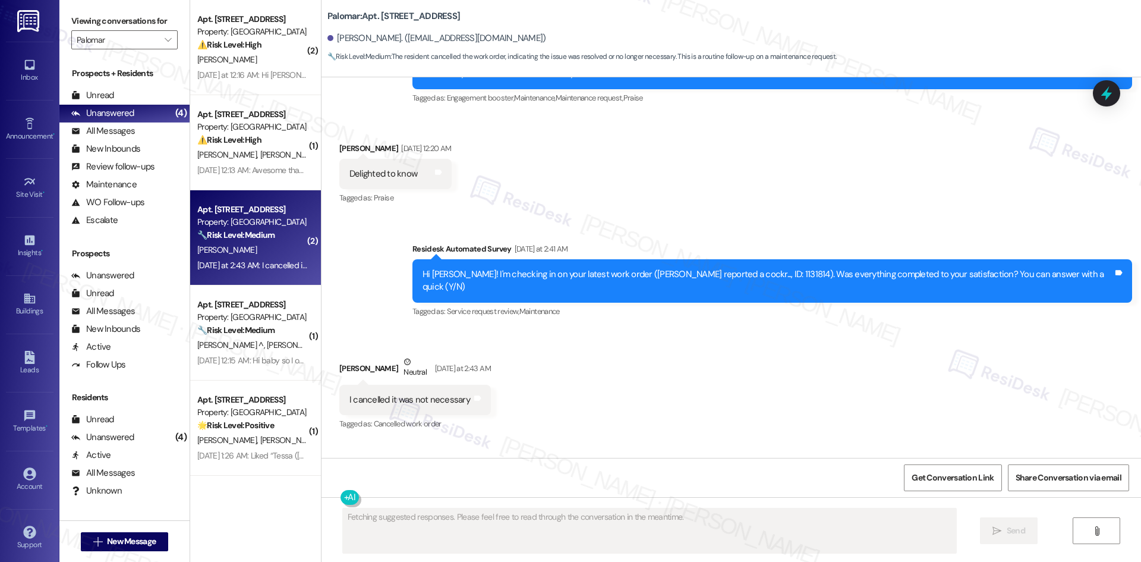
scroll to position [2022, 0]
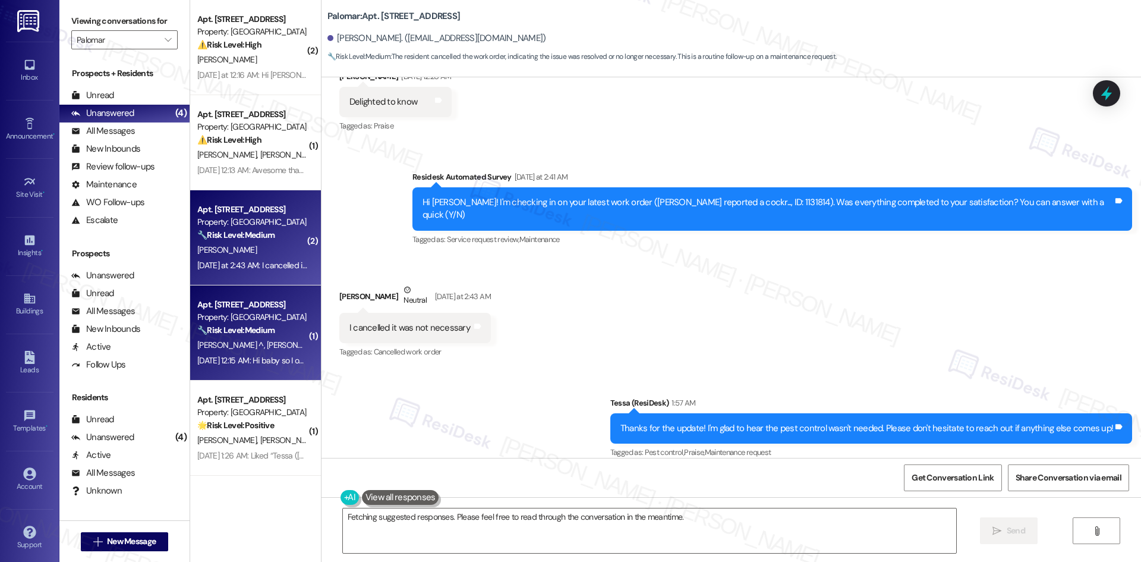
click at [215, 339] on div "J. Nave ^ J. Burruel" at bounding box center [252, 345] width 112 height 15
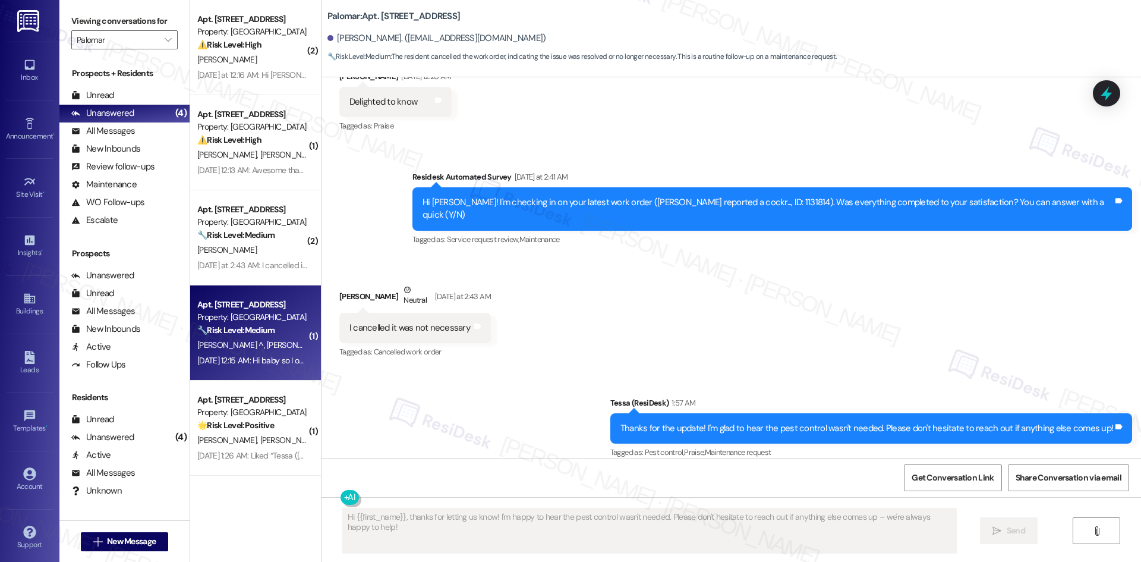
scroll to position [349, 0]
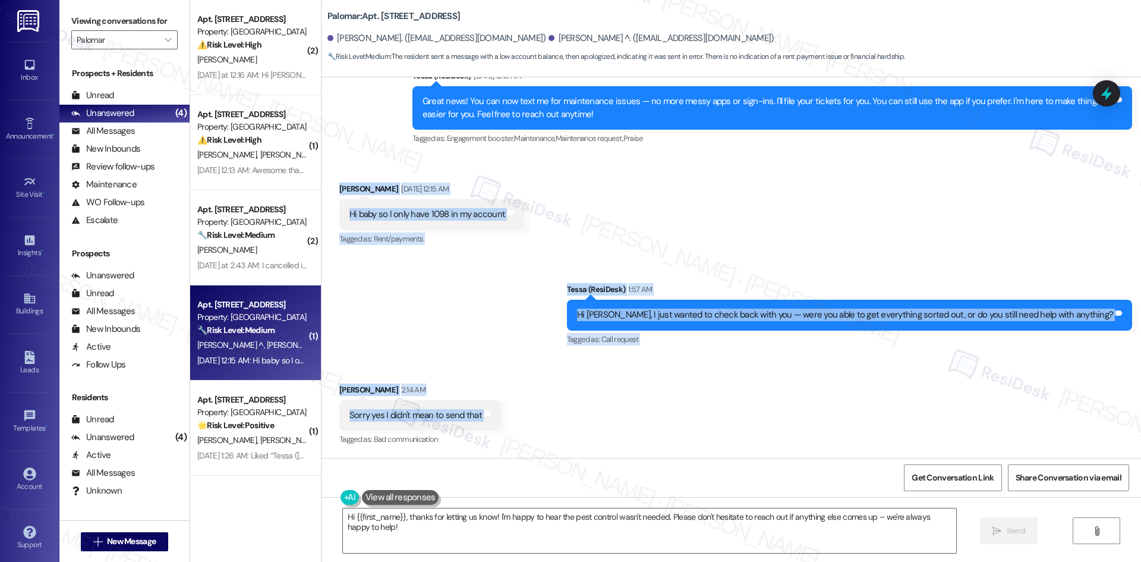
drag, startPoint x: 356, startPoint y: 211, endPoint x: 510, endPoint y: 419, distance: 259.1
click at [510, 419] on div "Lease started Mar 22, 2025 at 8:00 AM Announcement, sent via SMS Tessa (ResiDes…" at bounding box center [730, 267] width 819 height 380
copy div "Joseph Burruel Sep 03, 2025 at 12:15 AM Hi baby so I only have 1098 in my accou…"
click at [545, 422] on div "Received via SMS Joseph Burruel 2:14 AM Sorry yes I didn't mean to send that Ta…" at bounding box center [730, 407] width 819 height 100
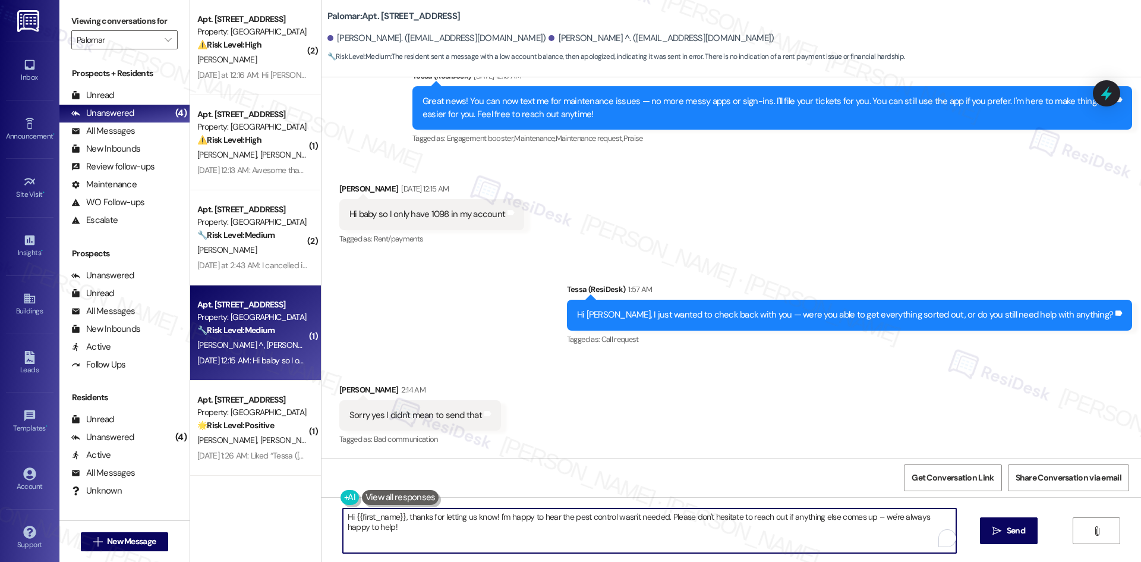
drag, startPoint x: 554, startPoint y: 518, endPoint x: 302, endPoint y: 521, distance: 252.6
click at [302, 521] on div "( 2 ) Apt. 1210, 6250 S Commerce Ct Property: Palomar ⚠️ Risk Level: High The r…" at bounding box center [665, 281] width 951 height 562
paste textarea "No worries at all, Joseph — thank you for letting me know!"
click at [838, 521] on textarea "No worries at all, Joseph — thank you for letting me know! If you need anything…" at bounding box center [645, 530] width 613 height 45
type textarea "No worries at all, Joseph — thank you for letting me know! If you need anything…"
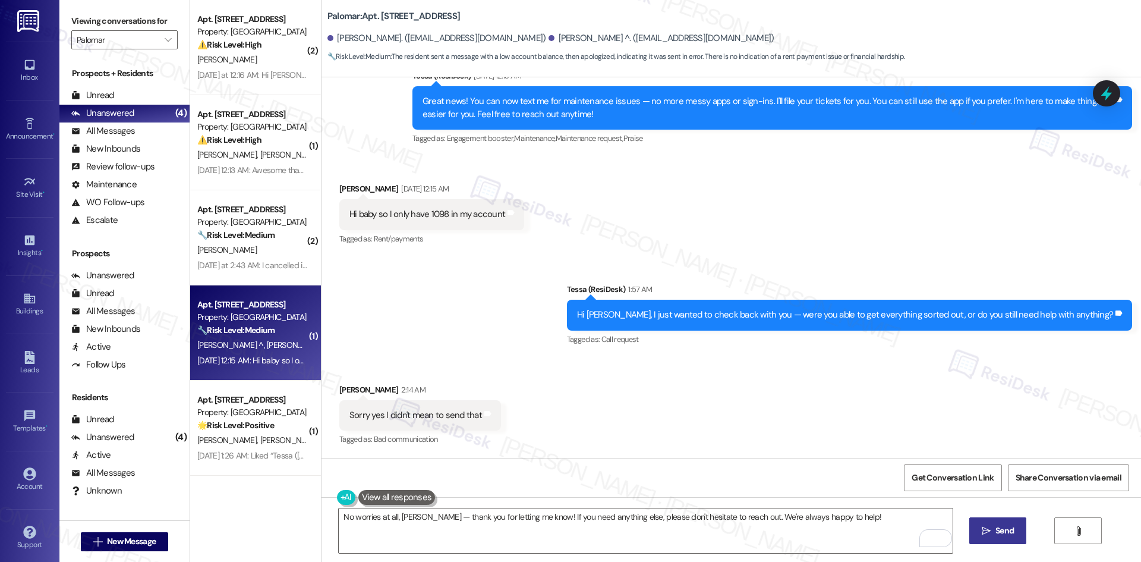
drag, startPoint x: 1004, startPoint y: 527, endPoint x: 894, endPoint y: 516, distance: 111.1
click at [1004, 527] on span "Send" at bounding box center [1004, 530] width 18 height 12
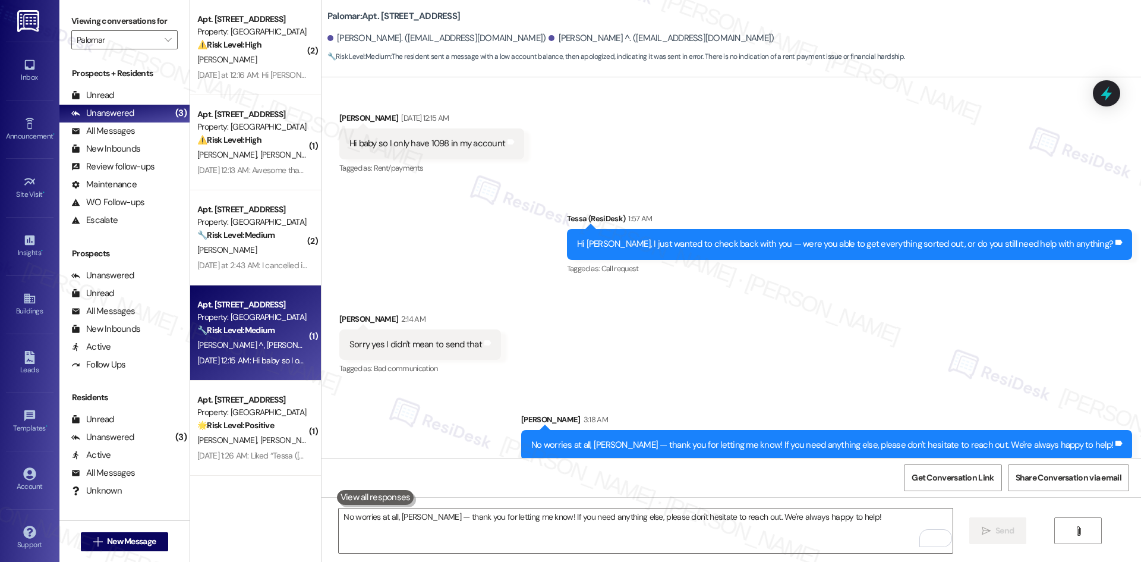
scroll to position [431, 0]
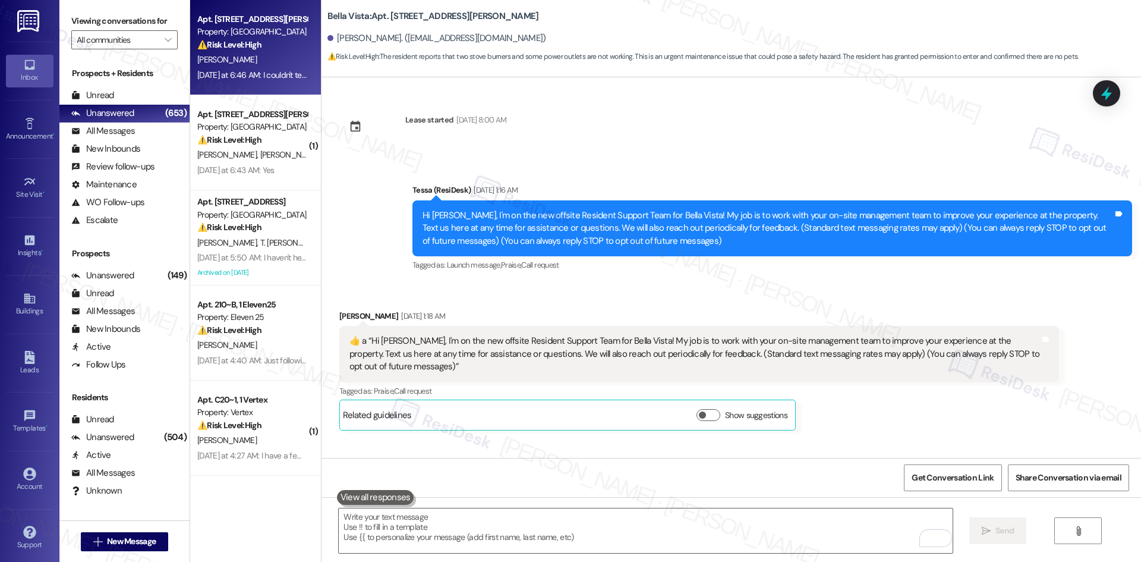
scroll to position [1243, 0]
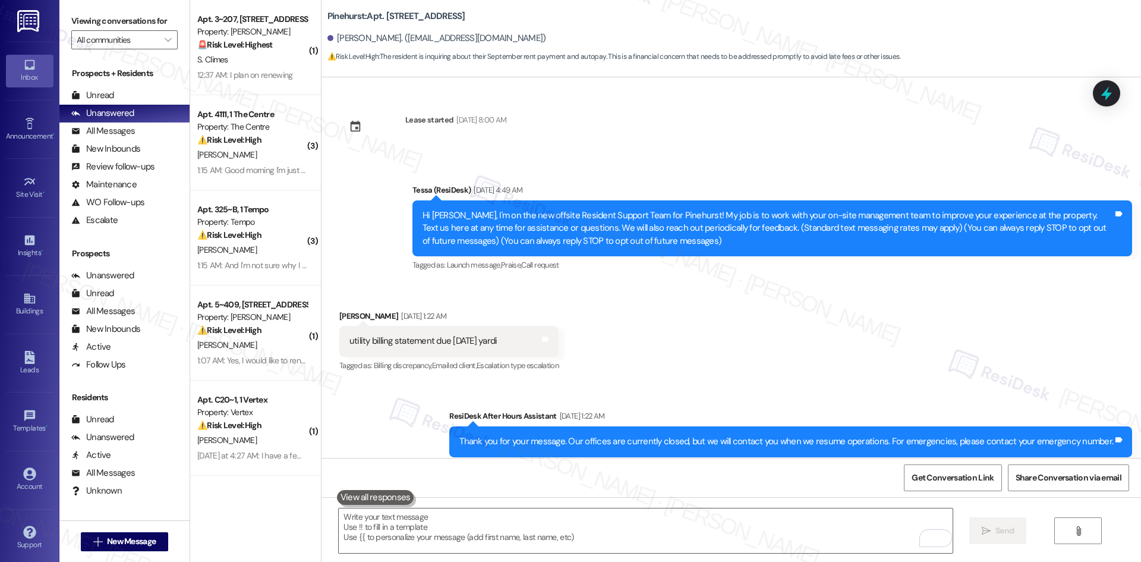
scroll to position [1371, 0]
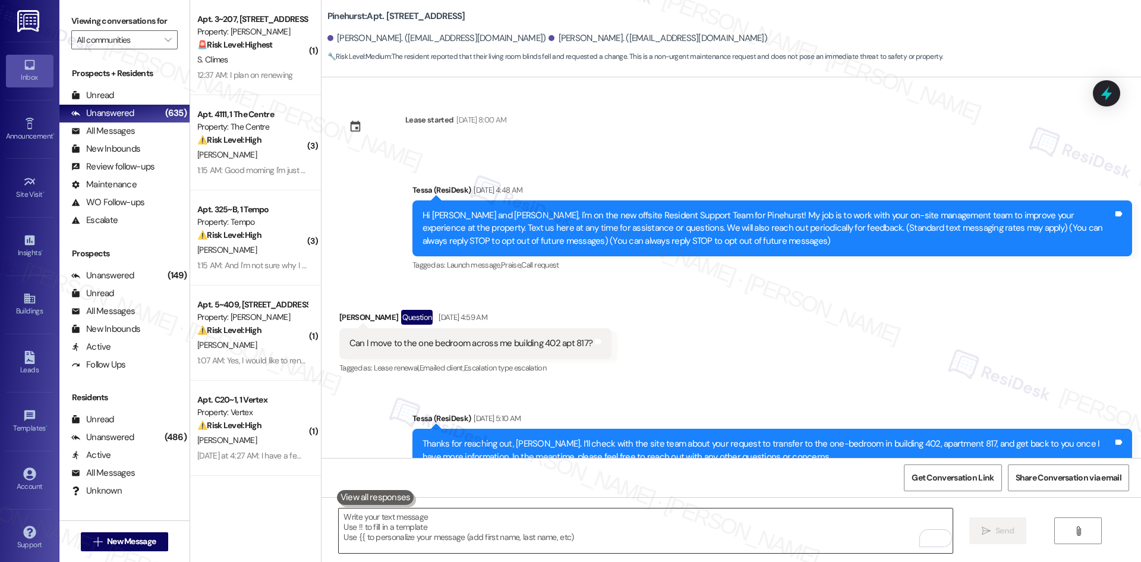
scroll to position [1779, 0]
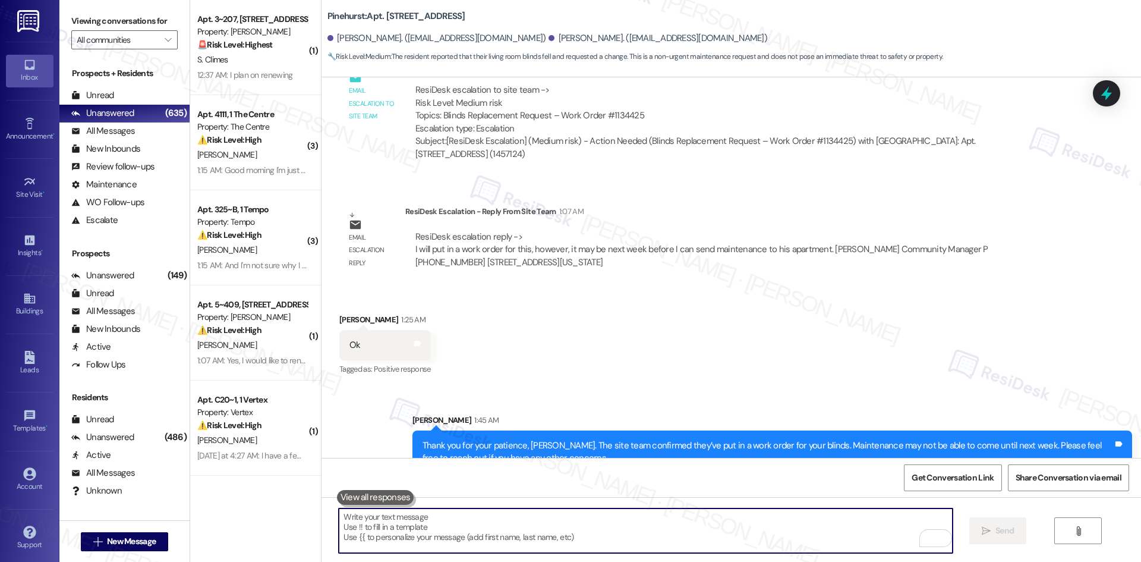
click at [439, 517] on textarea "To enrich screen reader interactions, please activate Accessibility in Grammarl…" at bounding box center [645, 530] width 613 height 45
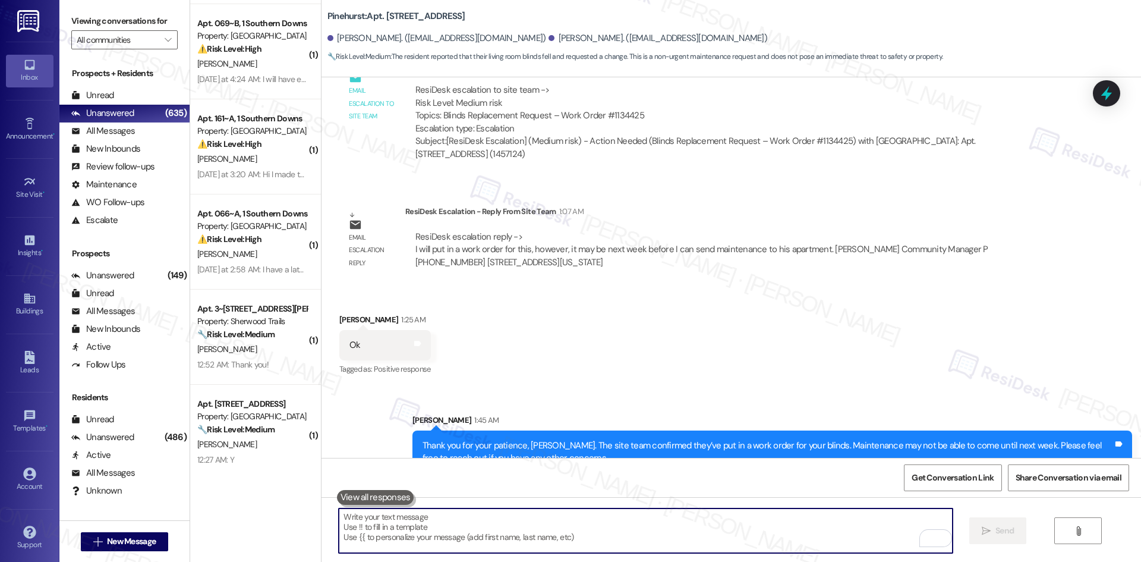
scroll to position [475, 0]
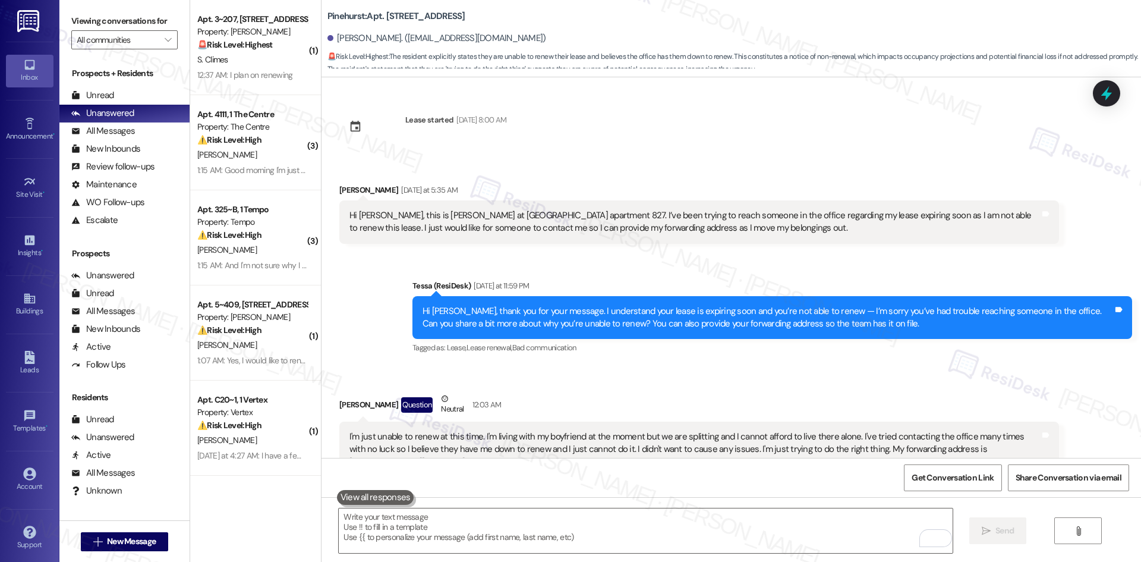
scroll to position [736, 0]
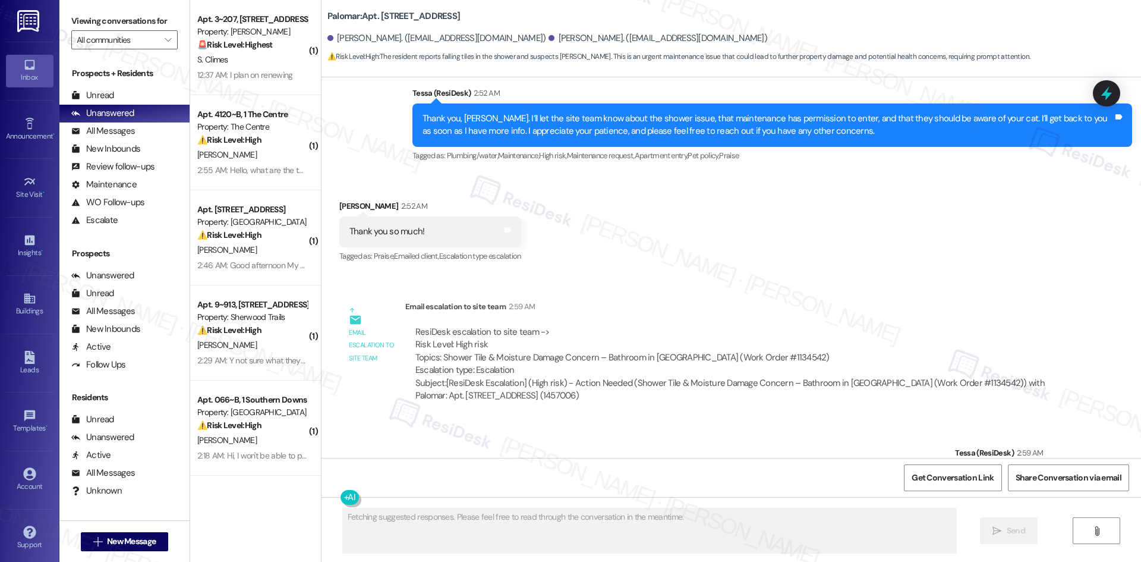
scroll to position [1533, 0]
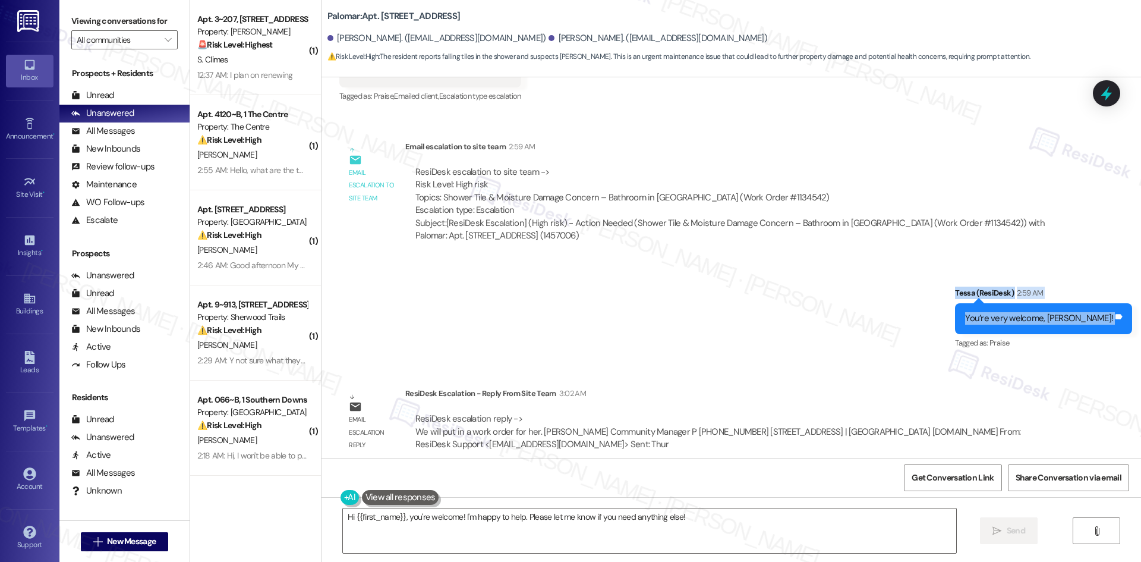
drag, startPoint x: 984, startPoint y: 276, endPoint x: 1109, endPoint y: 302, distance: 127.5
click at [1131, 303] on div "Sent via SMS Tessa (ResiDesk) 2:59 AM You’re very welcome, [PERSON_NAME]! Tags …" at bounding box center [1043, 319] width 195 height 83
copy div "[PERSON_NAME] (ResiDesk) 2:59 AM You’re very welcome, [PERSON_NAME]! Tags and n…"
click at [443, 312] on div "Sent via SMS Tessa (ResiDesk) 2:59 AM You’re very welcome, Marisabel! Tags and …" at bounding box center [730, 310] width 819 height 100
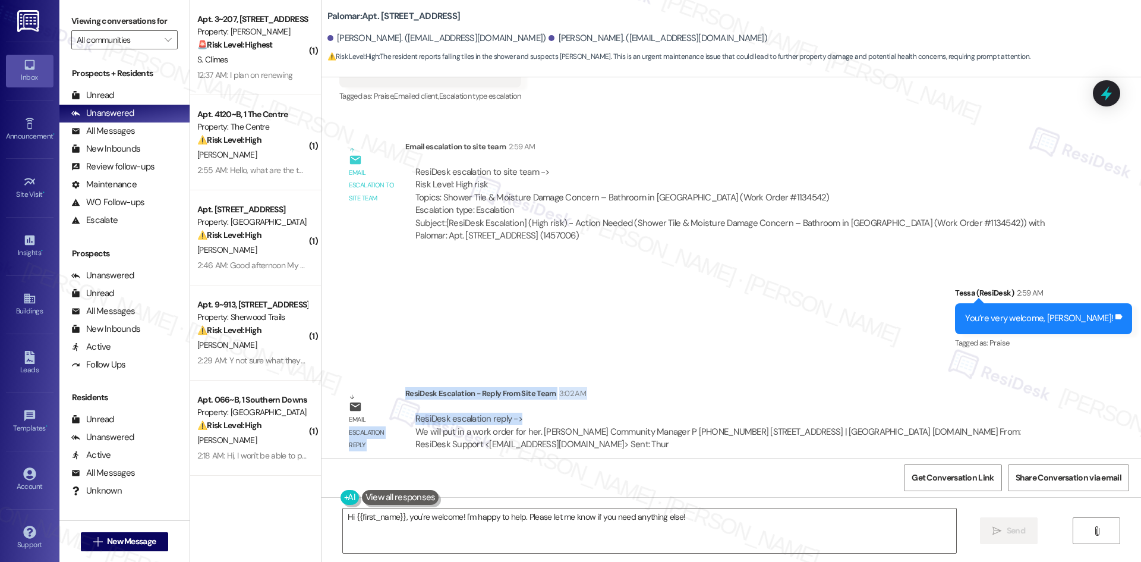
drag, startPoint x: 395, startPoint y: 378, endPoint x: 477, endPoint y: 399, distance: 85.2
click at [499, 404] on div "Email escalation reply ResiDesk Escalation - Reply From Site Team 3:02 AM ResiD…" at bounding box center [698, 423] width 737 height 90
click at [477, 403] on div "ResiDesk escalation reply -> We will put in a work order for her. Melanie Bell …" at bounding box center [732, 431] width 654 height 56
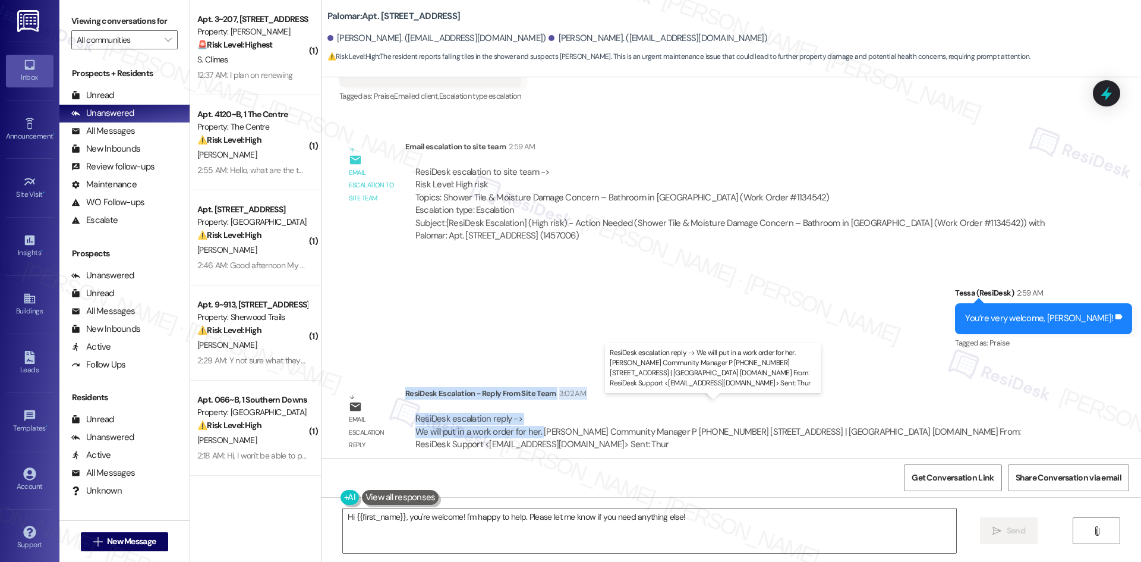
drag, startPoint x: 397, startPoint y: 380, endPoint x: 534, endPoint y: 419, distance: 142.6
click at [534, 419] on div "ResiDesk Escalation - Reply From Site Team 3:02 AM ResiDesk escalation reply ->…" at bounding box center [732, 423] width 654 height 72
copy div "ResiDesk Escalation - Reply From Site Team 3:02 AM ResiDesk escalation reply ->…"
drag, startPoint x: 539, startPoint y: 538, endPoint x: 598, endPoint y: 536, distance: 59.5
click at [543, 537] on textarea "Hi {{first_name}}, you're welcome! I'm happy to help. Please let me know if you…" at bounding box center [649, 530] width 613 height 45
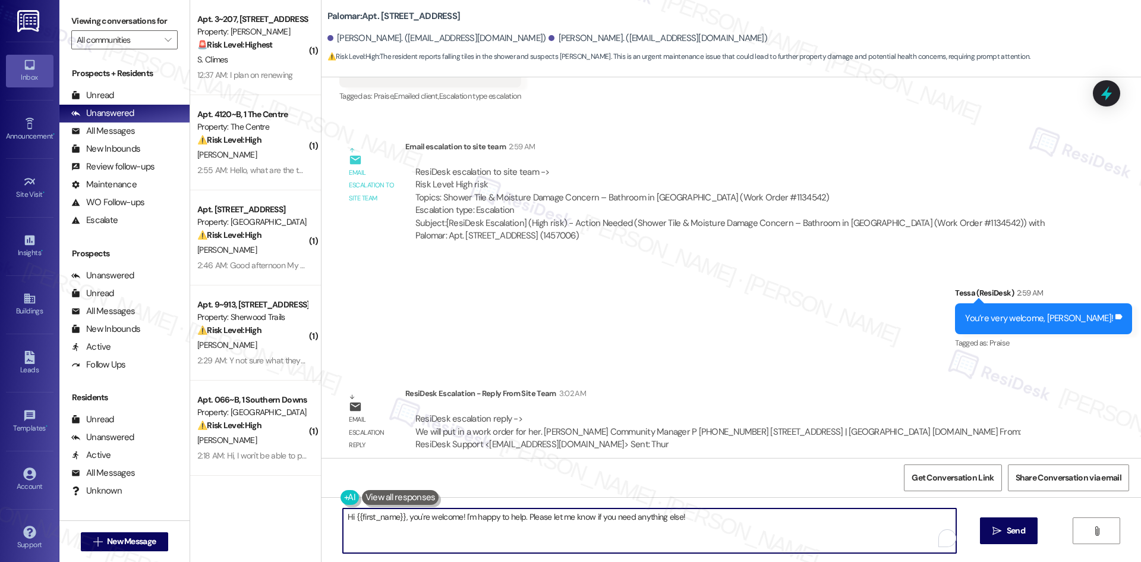
paste textarea "Thank you for your patience, Marisabel. The site team confirmed they’ve put in …"
type textarea "Thank you for your patience, Marisabel. The site team confirmed they’ve put in …"
click at [1008, 524] on span "Send" at bounding box center [1016, 530] width 18 height 12
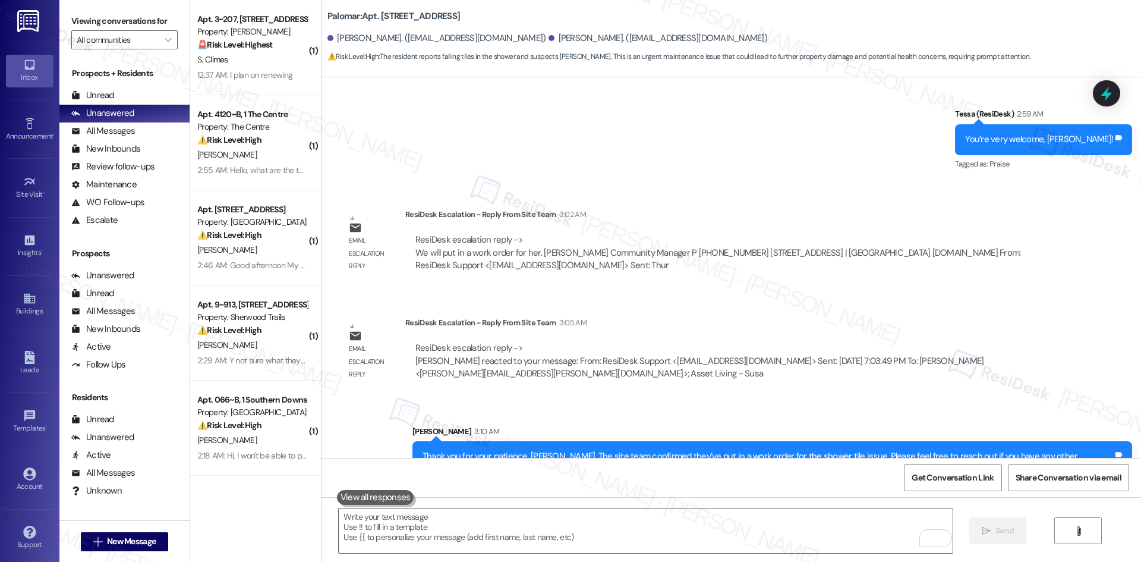
scroll to position [1723, 0]
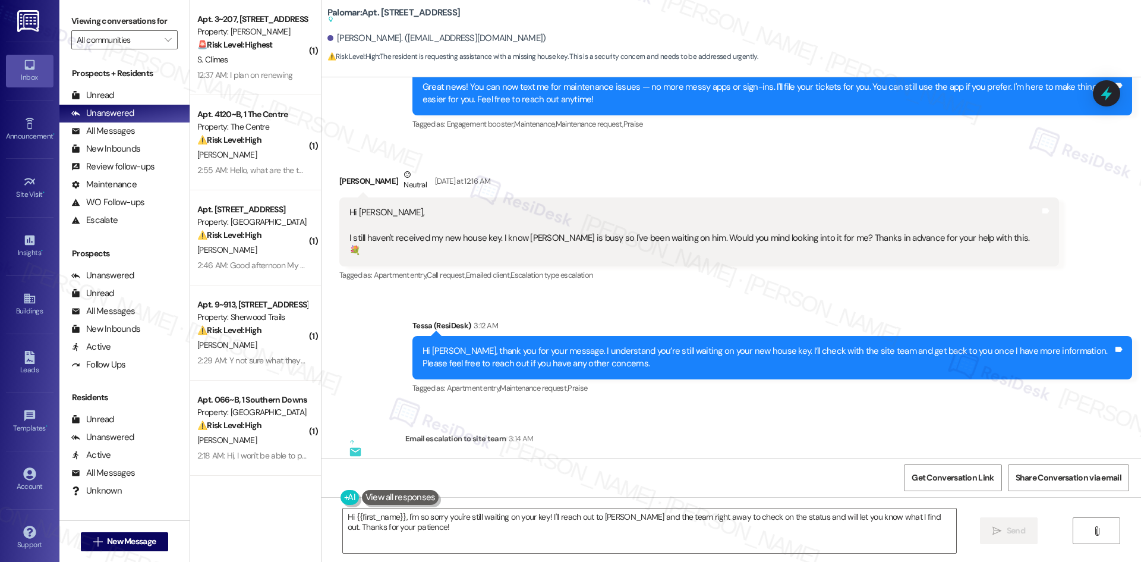
scroll to position [1147, 0]
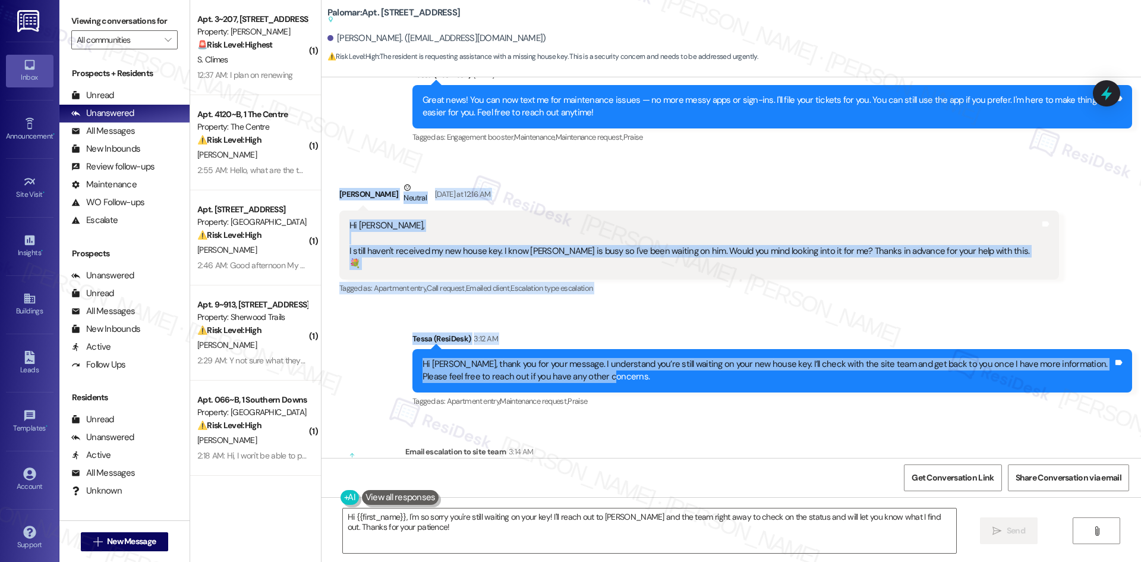
drag, startPoint x: 351, startPoint y: 195, endPoint x: 581, endPoint y: 360, distance: 283.3
click at [581, 360] on div "Lease started Apr 01, 2025 at 8:00 AM Announcement, sent via SMS Tessa (ResiDes…" at bounding box center [730, 267] width 819 height 380
copy div "Laura Kennedy Neutral Yesterday at 12:16 AM Hi Tessa, I still haven't received …"
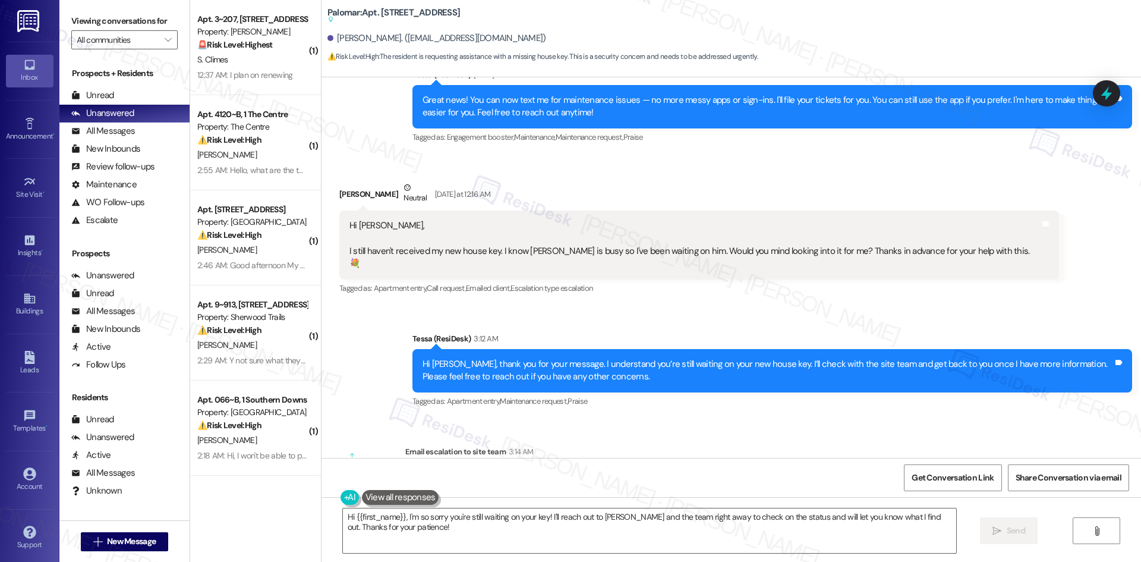
click at [565, 445] on div "Email escalation to site team 3:14 AM" at bounding box center [705, 453] width 601 height 17
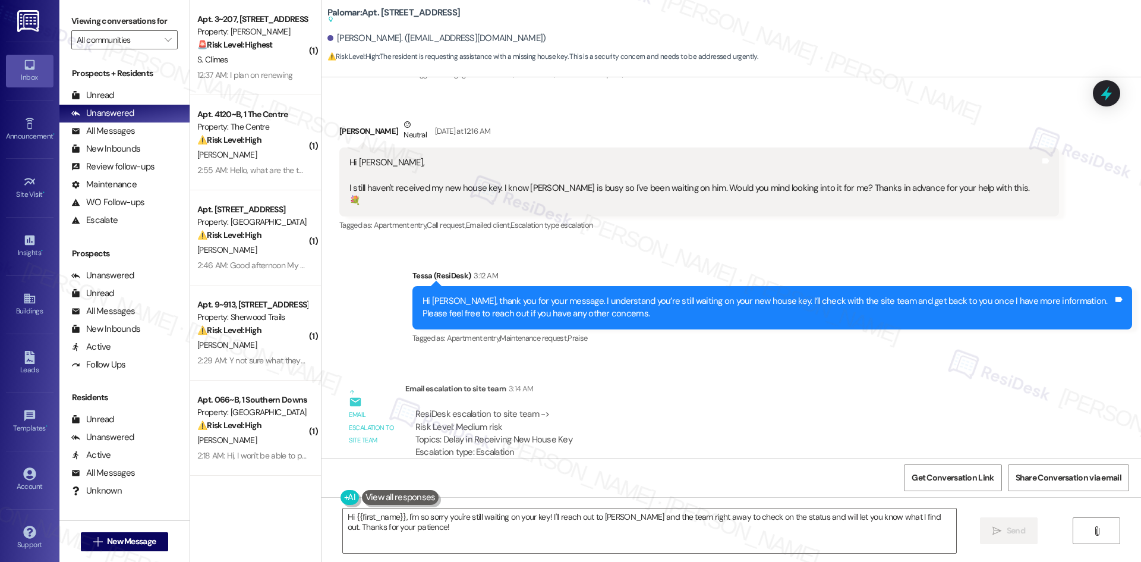
scroll to position [1326, 0]
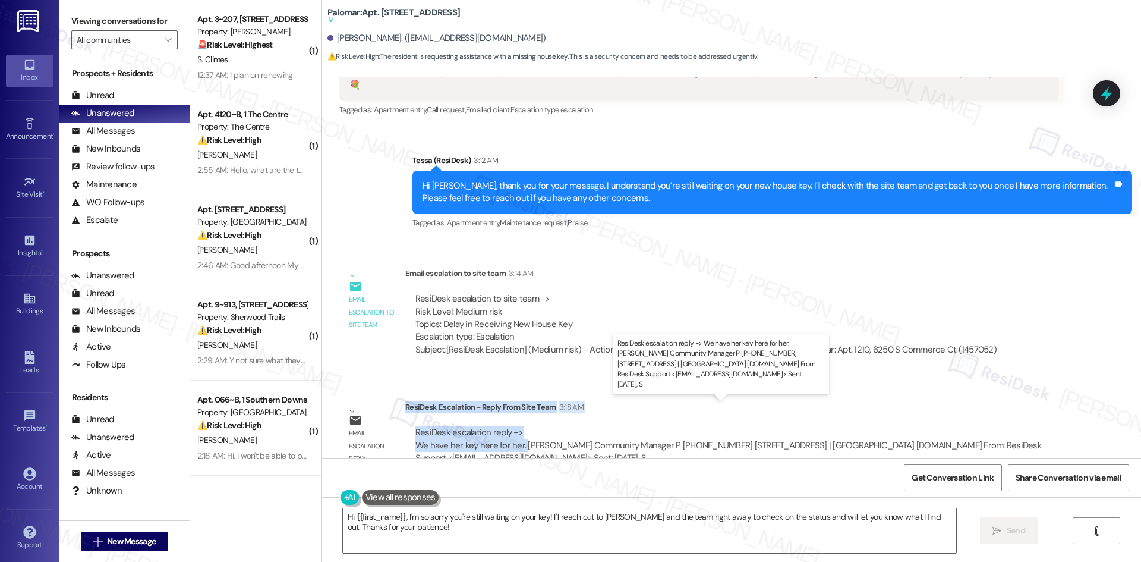
drag, startPoint x: 396, startPoint y: 379, endPoint x: 516, endPoint y: 422, distance: 127.6
click at [516, 422] on div "ResiDesk Escalation - Reply From Site Team 3:18 AM ResiDesk escalation reply ->…" at bounding box center [732, 437] width 654 height 72
copy div "ResiDesk Escalation - Reply From Site Team 3:18 AM ResiDesk escalation reply ->…"
click at [503, 543] on textarea "Hi {{first_name}}, I'm so sorry you're still waiting on your key! I'll reach ou…" at bounding box center [649, 530] width 613 height 45
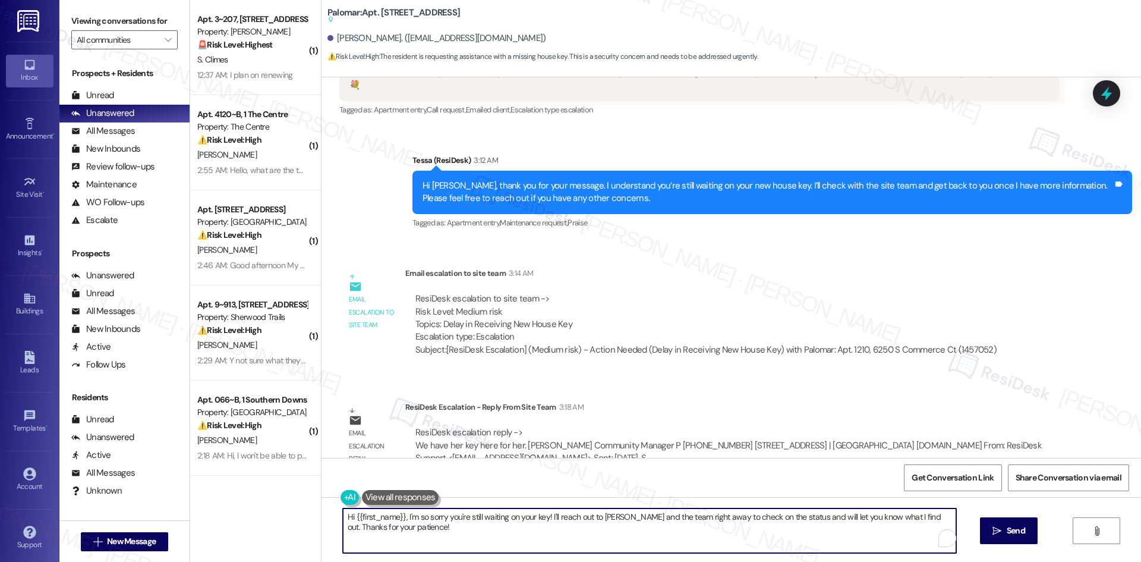
paste textarea "Laura, thank you for your patience. The site team confirmed that your new house…"
type textarea "Hi Laura, thank you for your patience. The site team confirmed that your new ho…"
click at [996, 540] on button " Send" at bounding box center [998, 530] width 58 height 27
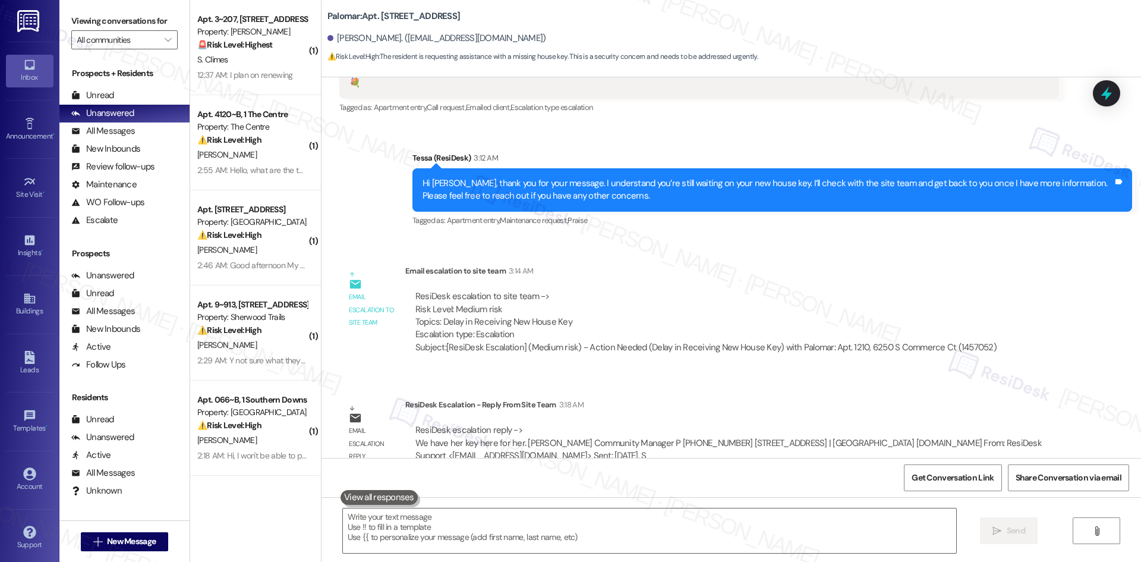
scroll to position [1408, 0]
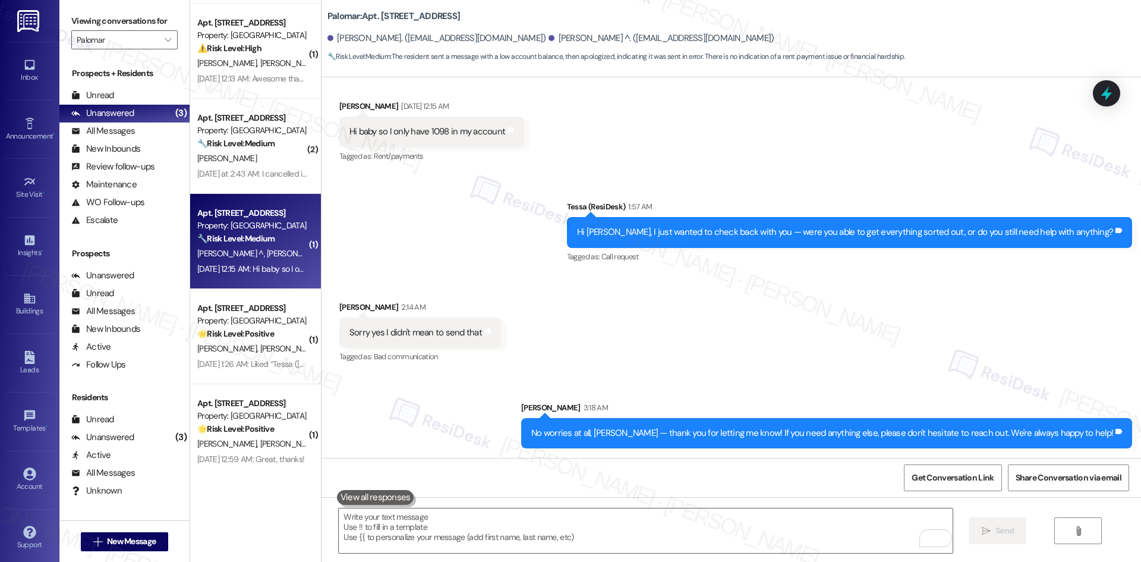
scroll to position [119, 0]
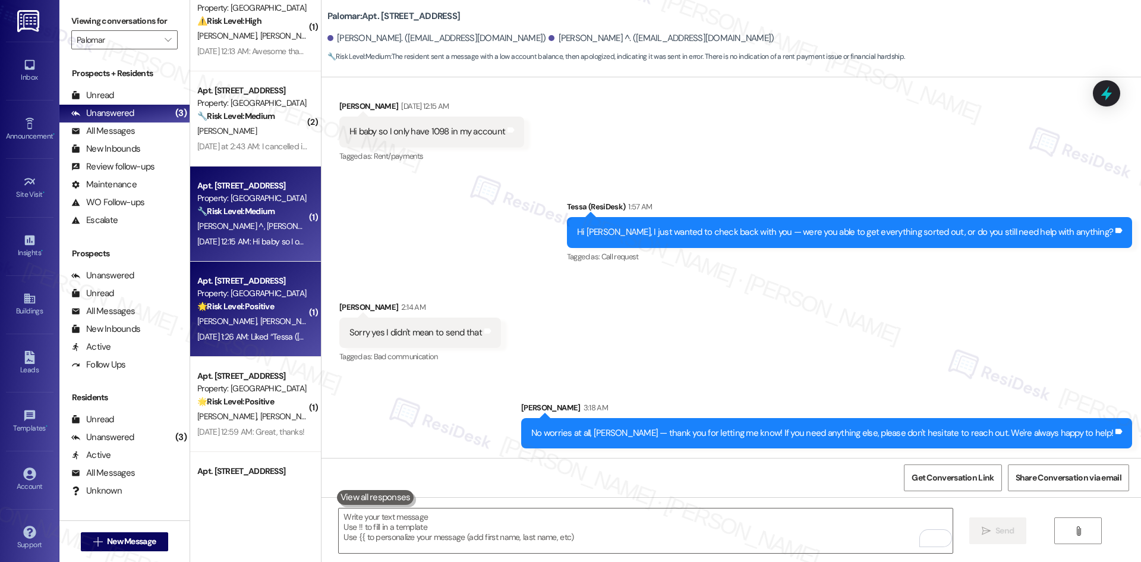
click at [244, 306] on strong "🌟 Risk Level: Positive" at bounding box center [235, 306] width 77 height 11
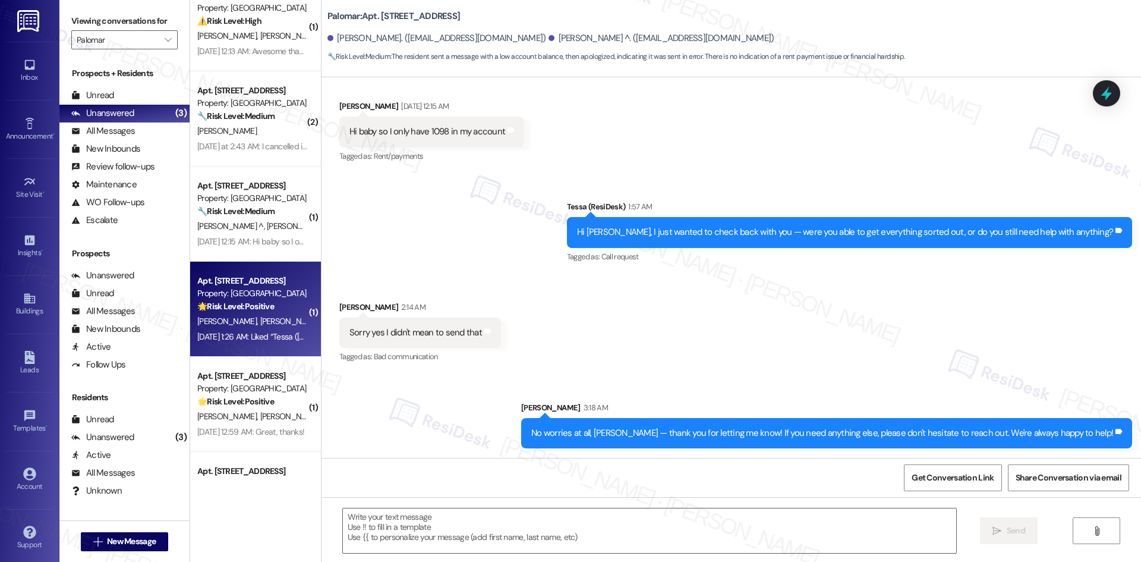
type textarea "Fetching suggested responses. Please feel free to read through the conversation…"
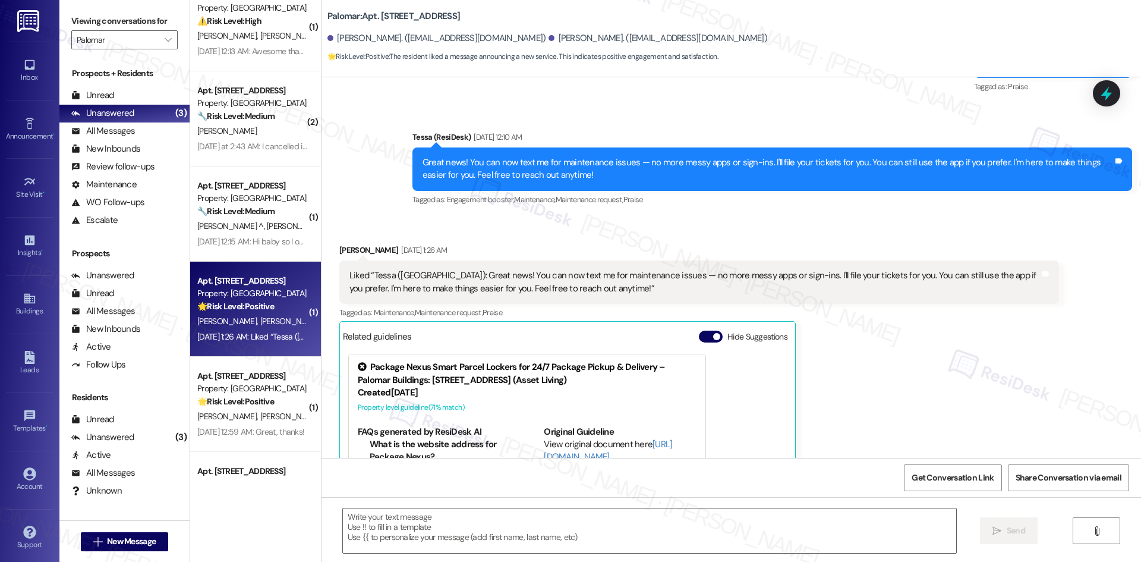
type textarea "Fetching suggested responses. Please feel free to read through the conversation…"
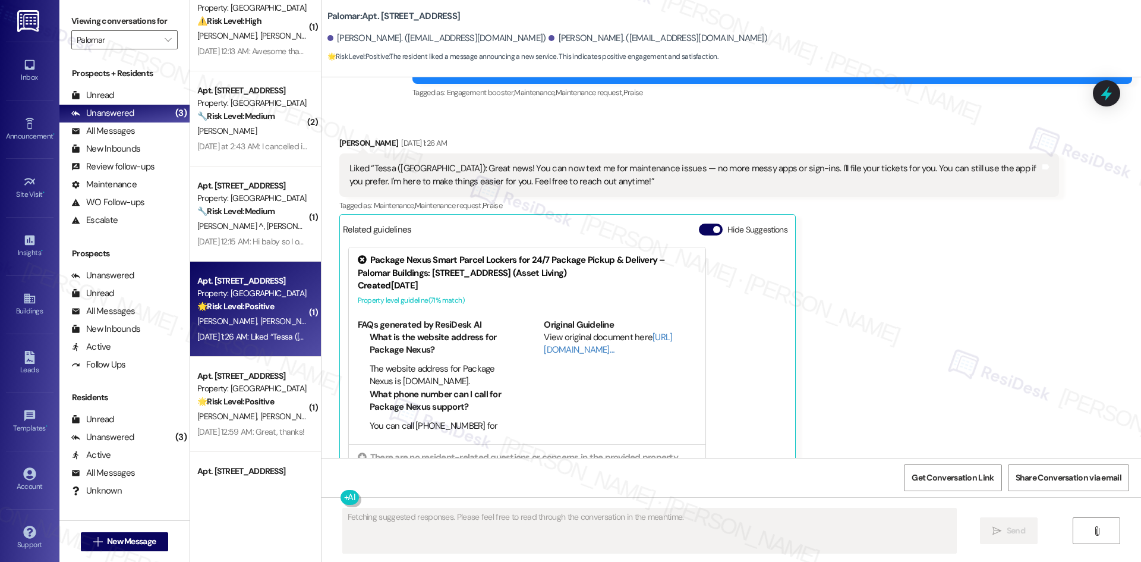
scroll to position [507, 0]
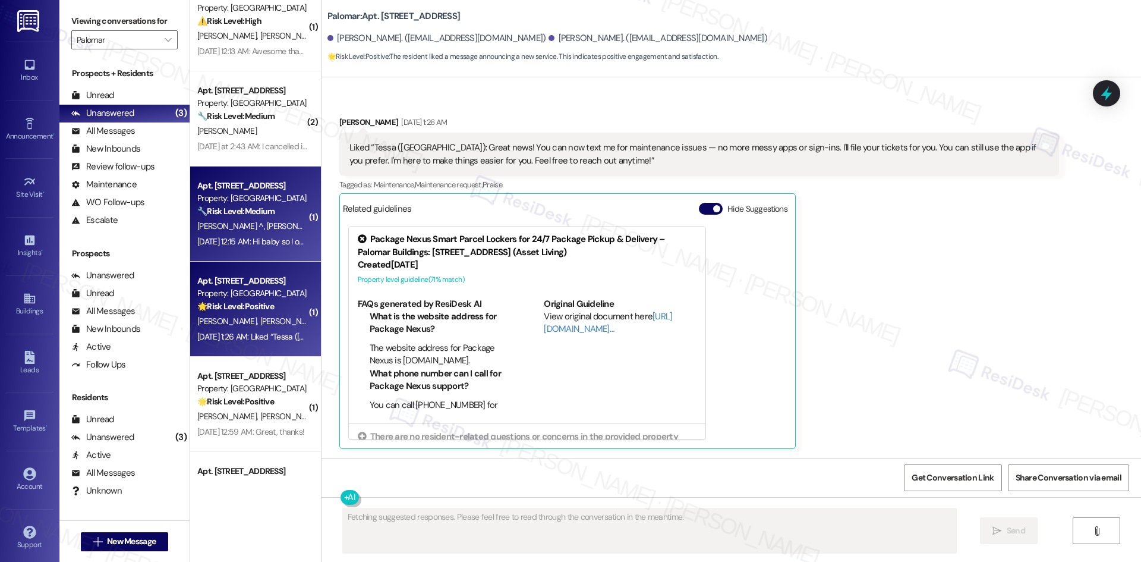
click at [251, 238] on div "Sep 03, 2025 at 12:15 AM: Hi baby so I only have 1098 in my account Sep 03, 202…" at bounding box center [297, 241] width 201 height 11
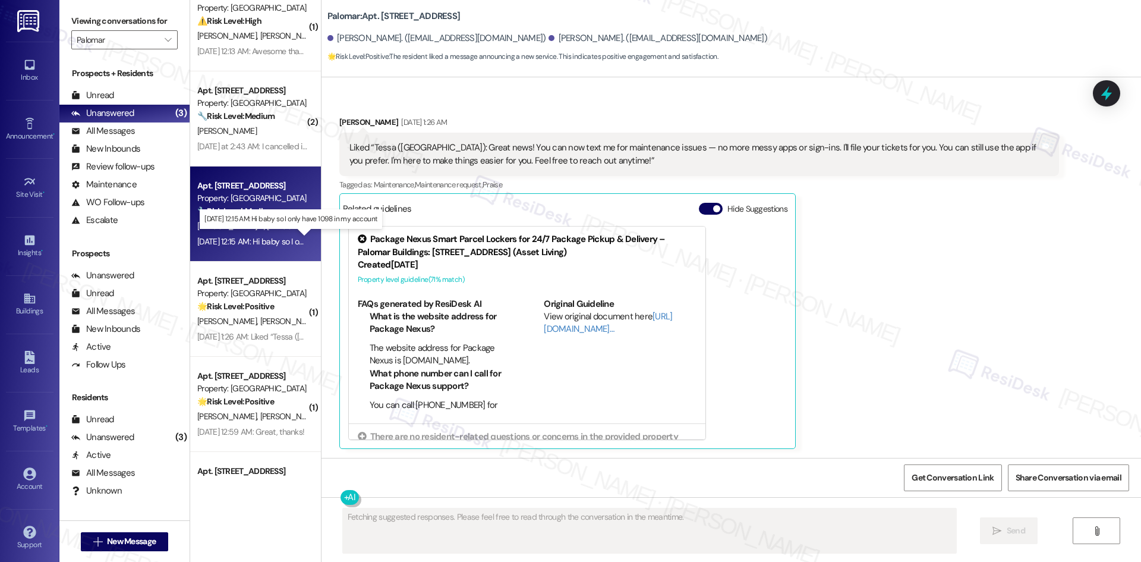
type textarea "Fetching suggested responses. Please feel free to read through the conversation…"
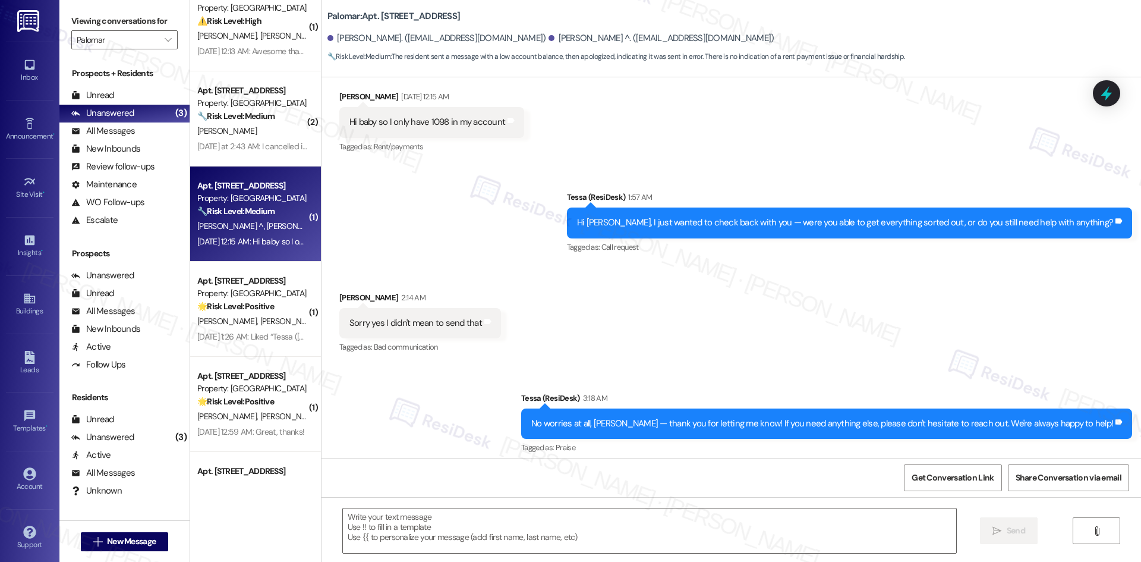
scroll to position [449, 0]
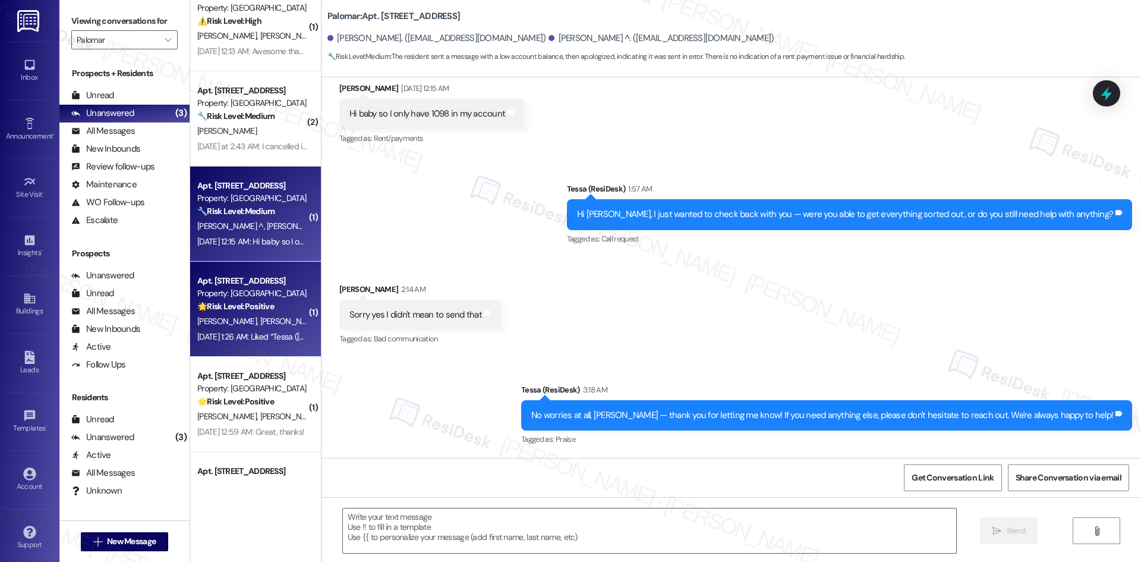
click at [260, 316] on span "L. Sainz" at bounding box center [289, 321] width 59 height 11
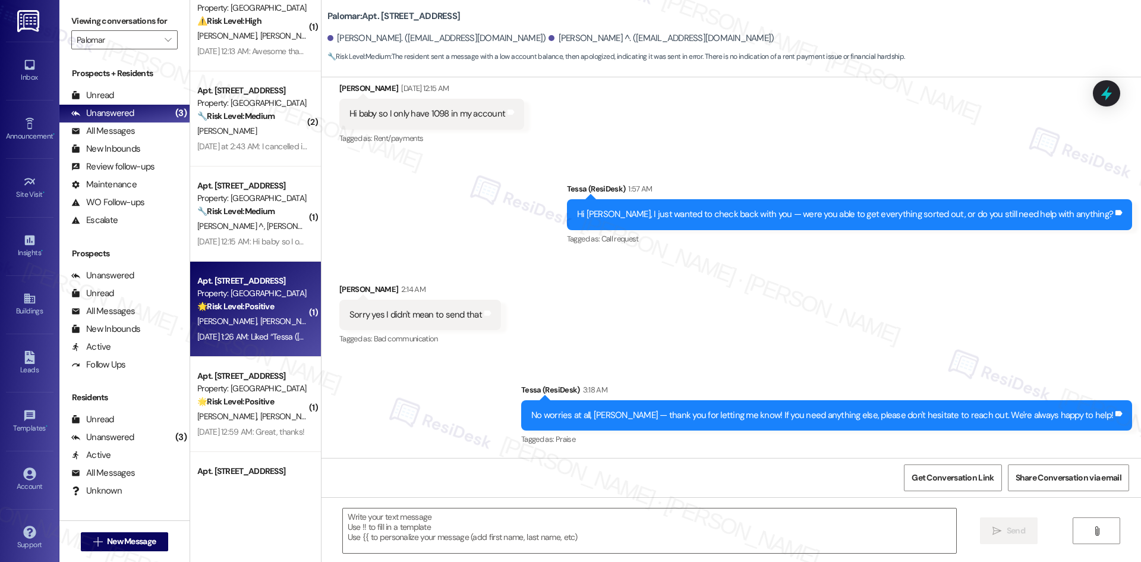
type textarea "Fetching suggested responses. Please feel free to read through the conversation…"
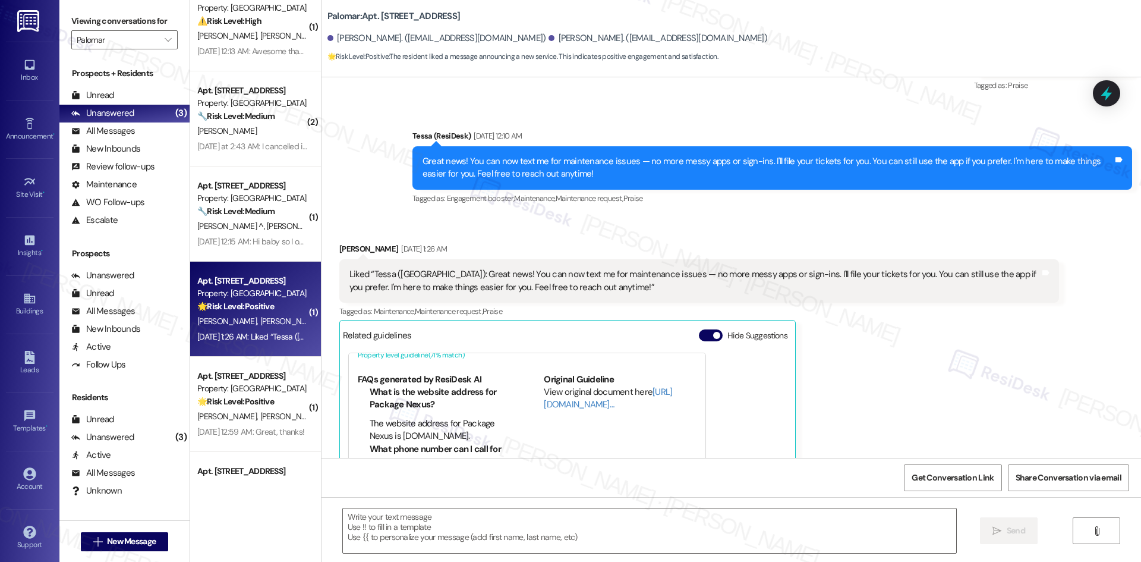
scroll to position [357, 0]
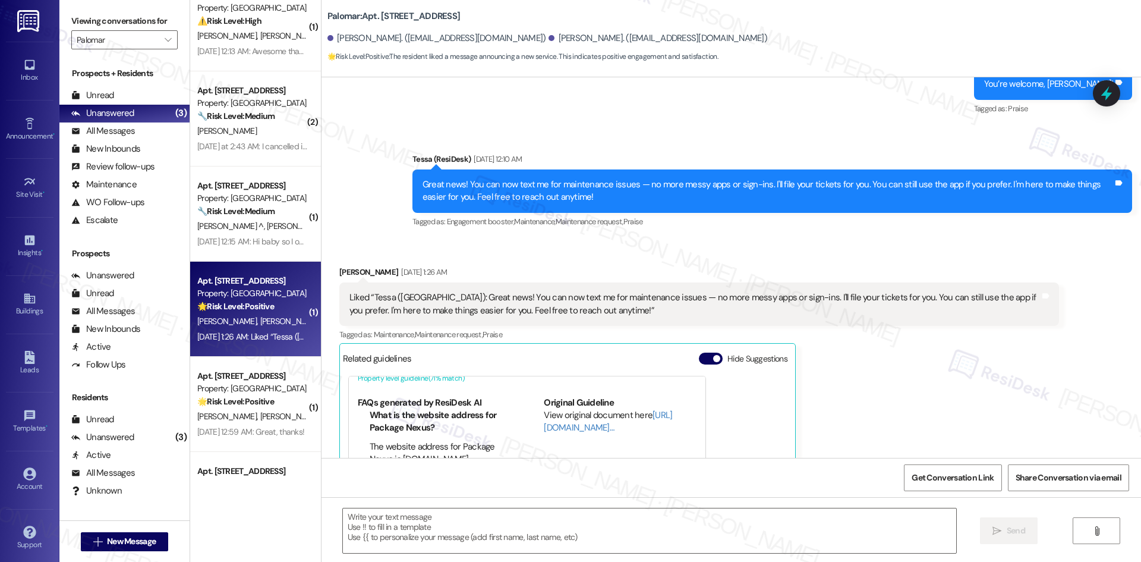
click at [880, 403] on div "Valerya Burruel Sep 03, 2025 at 1:26 AM Liked “Tessa (Palomar): Great news! You…" at bounding box center [699, 432] width 720 height 333
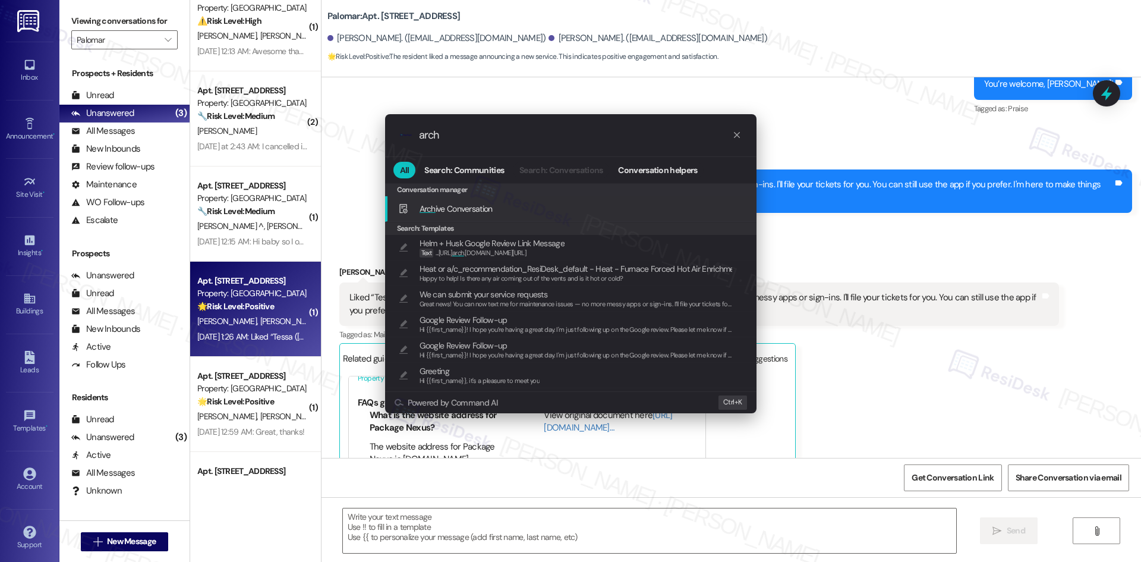
type input "arch"
click at [513, 212] on div "Arch ive Conversation Add shortcut" at bounding box center [572, 208] width 348 height 13
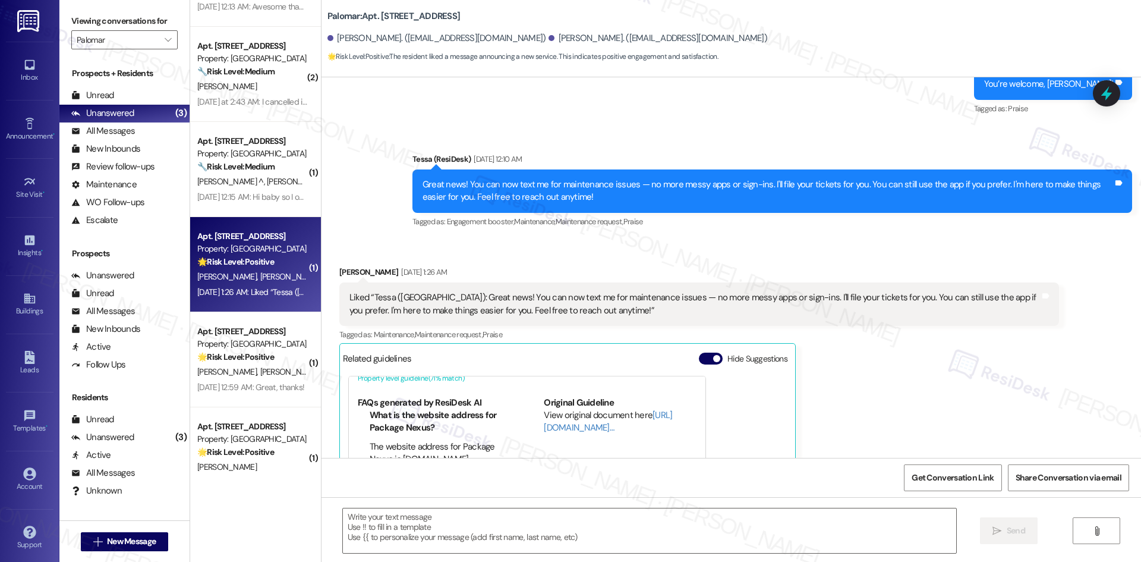
scroll to position [238, 0]
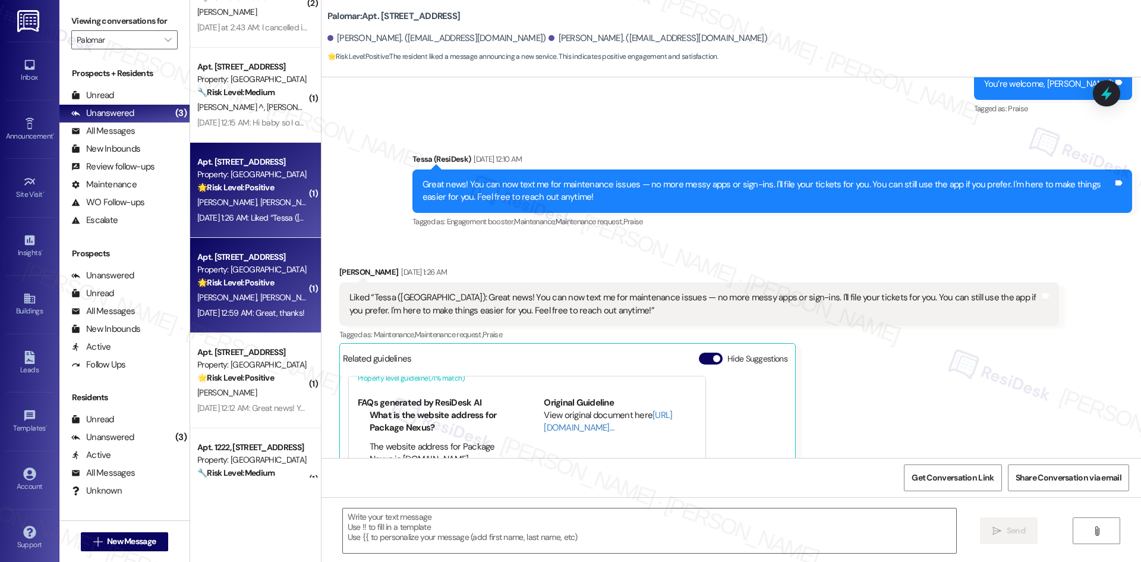
click at [261, 283] on strong "🌟 Risk Level: Positive" at bounding box center [235, 282] width 77 height 11
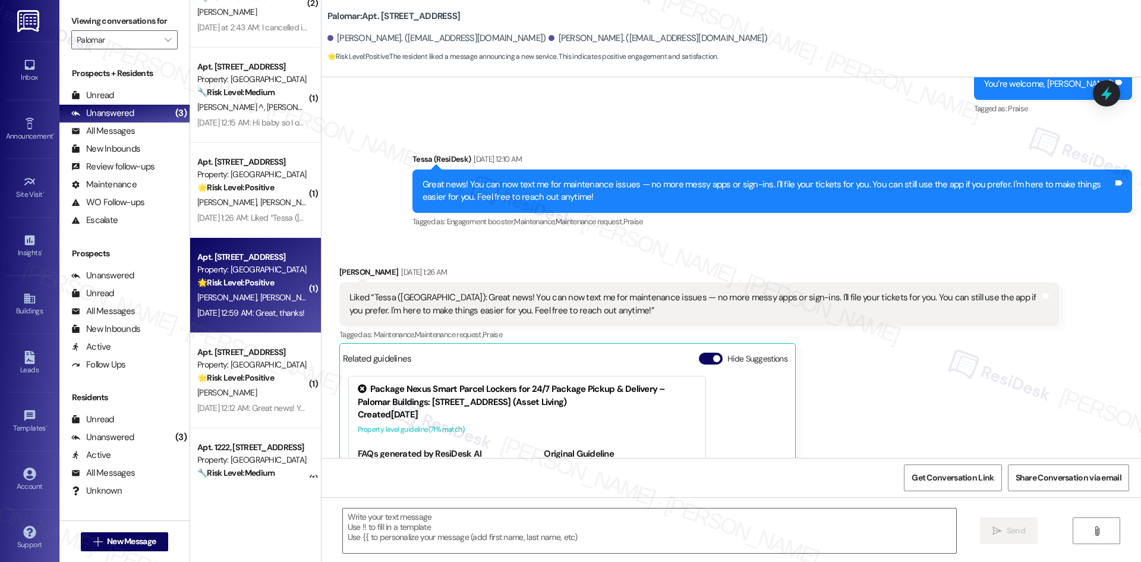
type textarea "Fetching suggested responses. Please feel free to read through the conversation…"
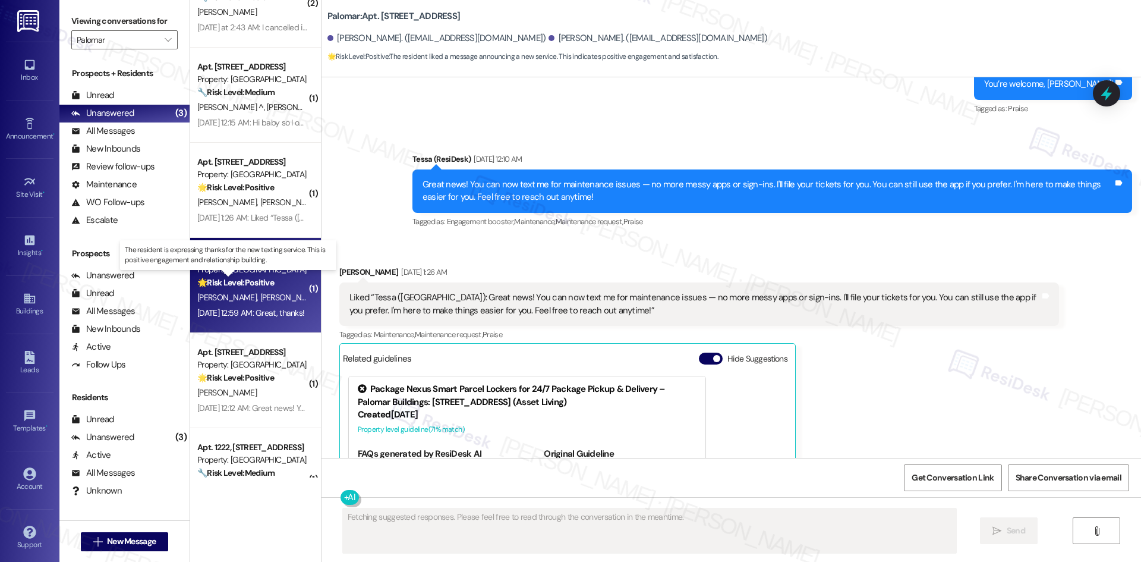
scroll to position [349, 0]
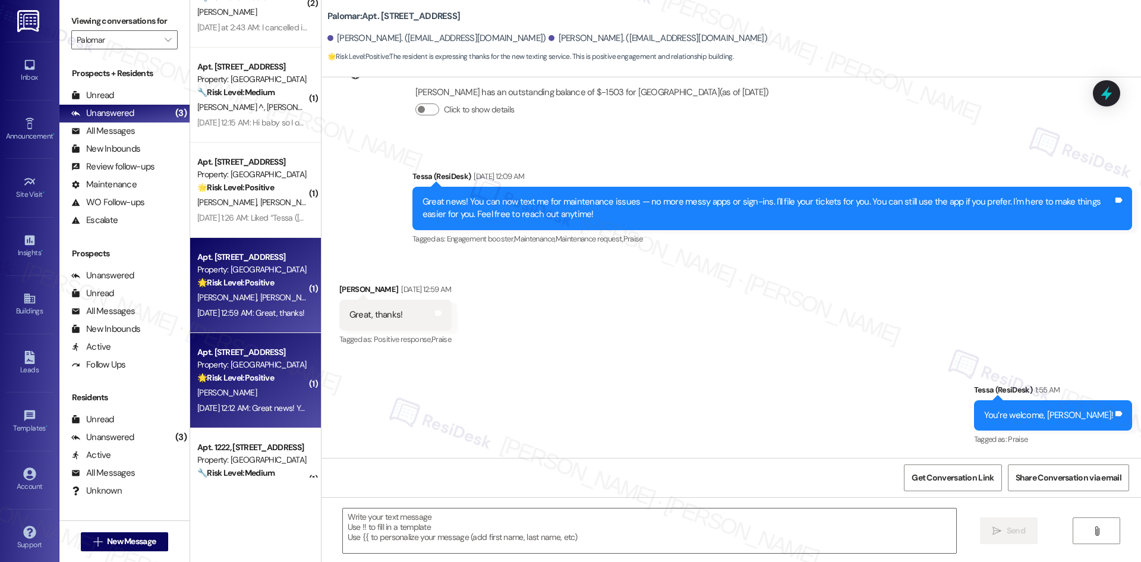
click at [263, 381] on strong "🌟 Risk Level: Positive" at bounding box center [235, 377] width 77 height 11
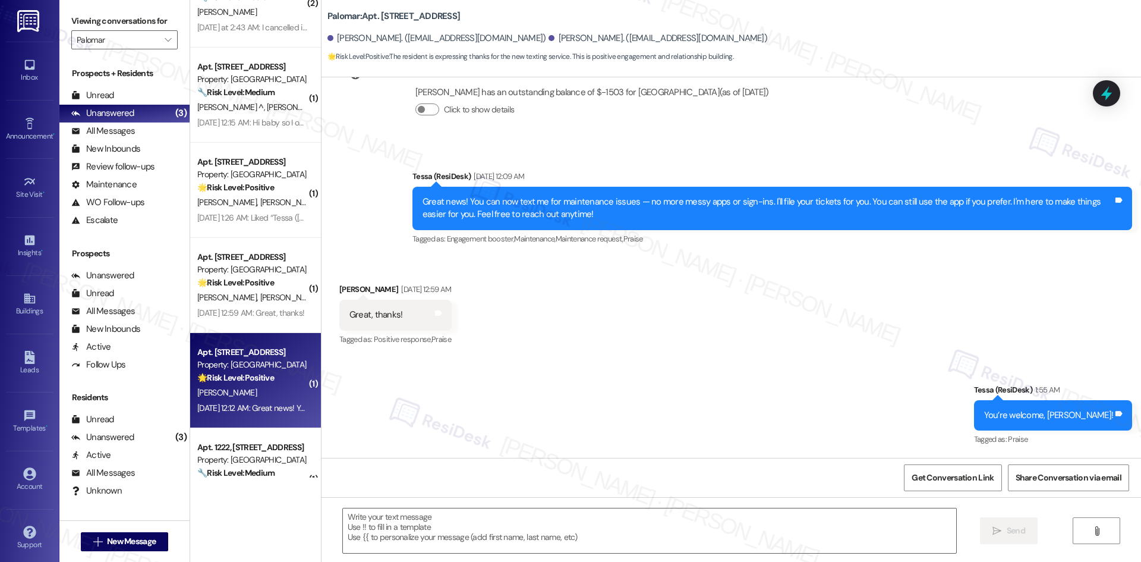
type textarea "Fetching suggested responses. Please feel free to read through the conversation…"
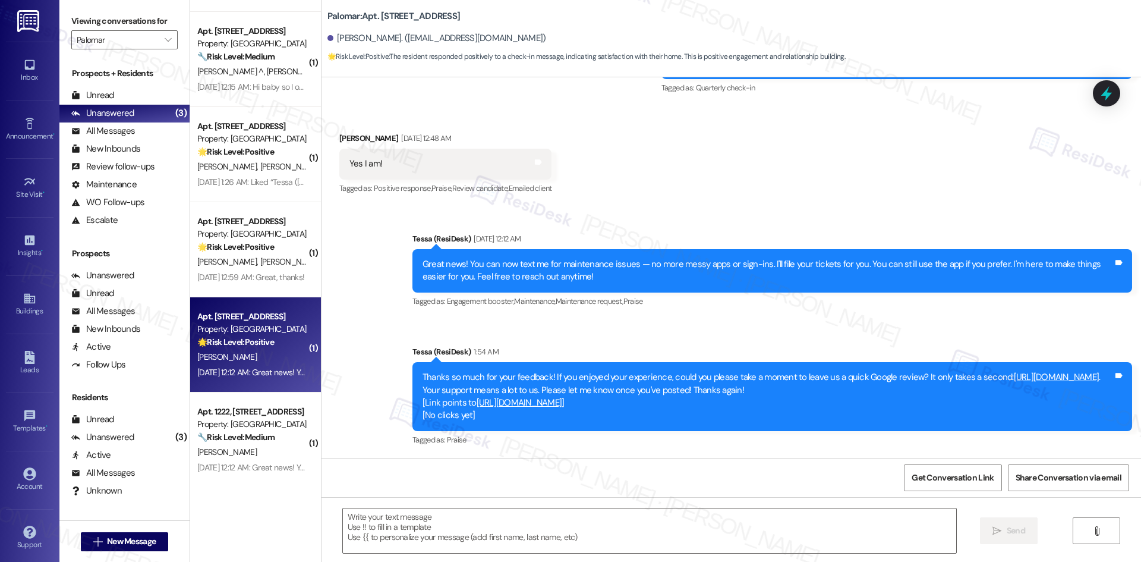
scroll to position [416, 0]
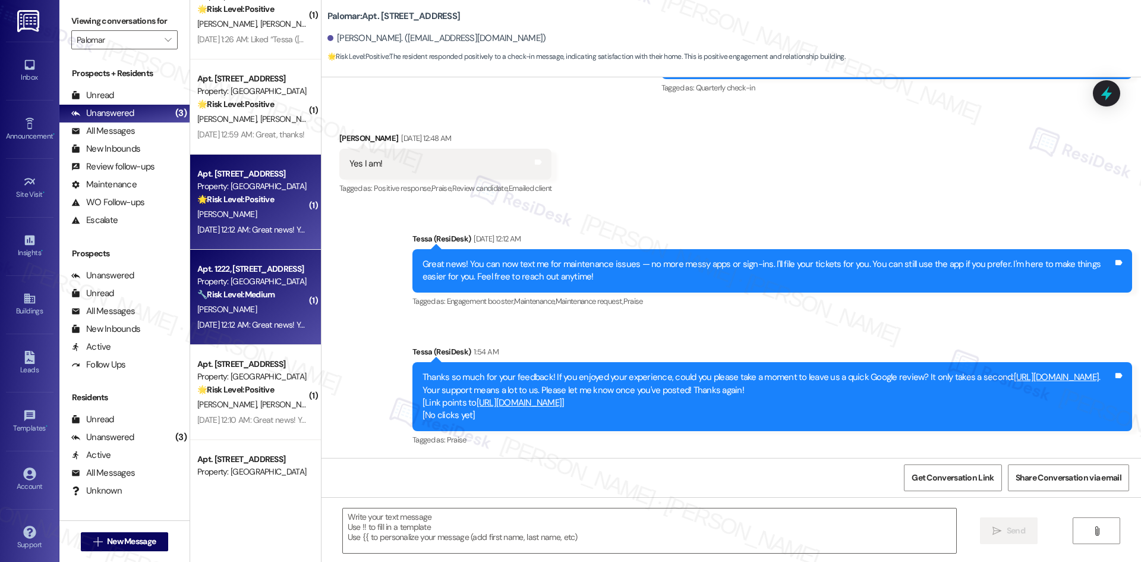
click at [235, 308] on div "M. Pufpaf" at bounding box center [252, 309] width 112 height 15
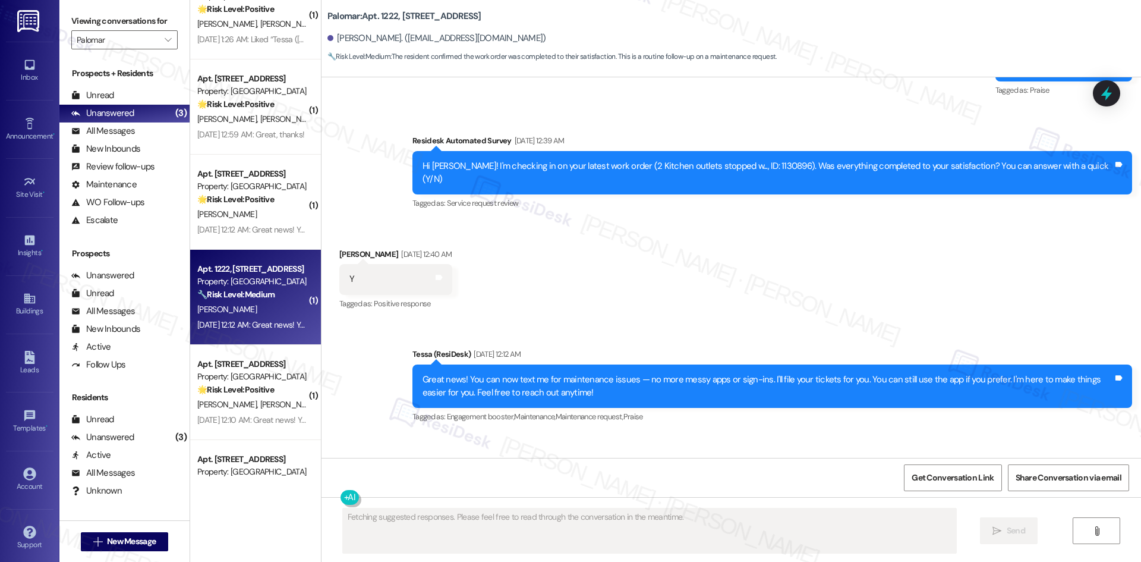
scroll to position [483, 0]
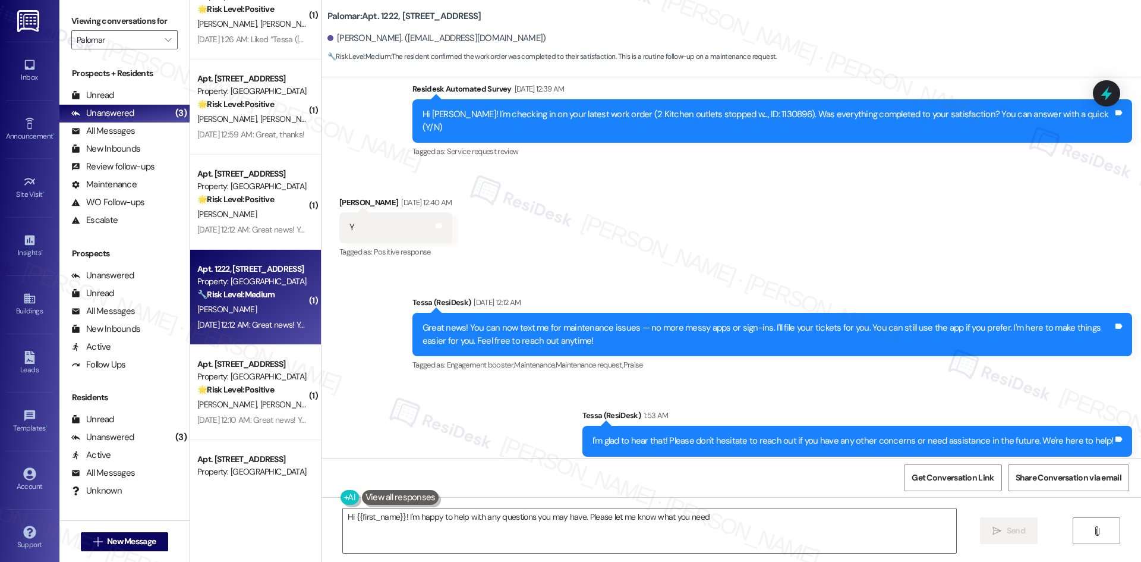
type textarea "Hi {{first_name}}! I'm happy to help with any questions you may have. Please le…"
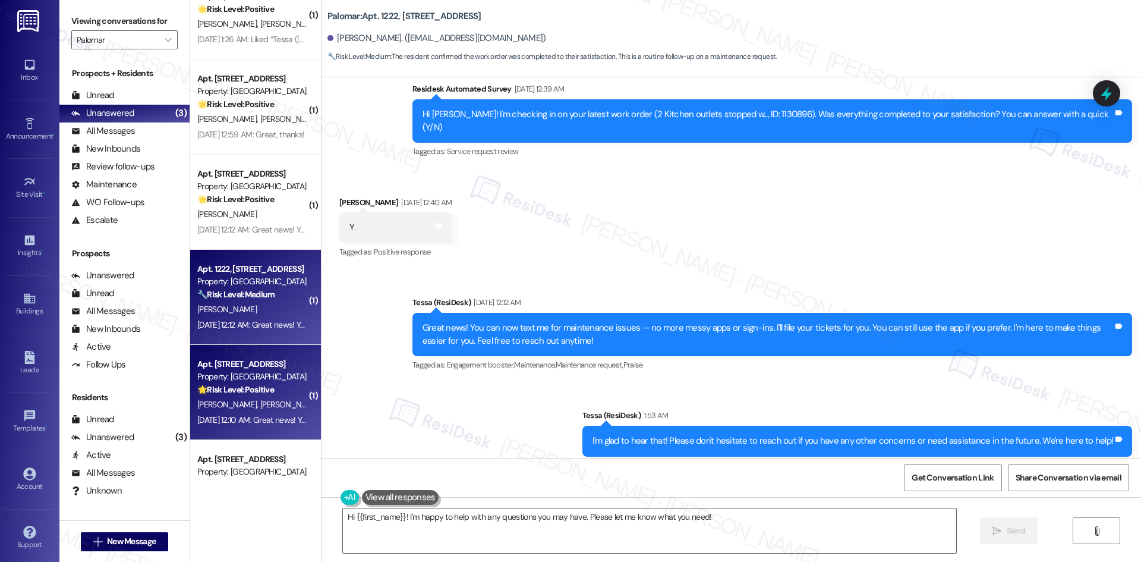
click at [219, 409] on span "F. Mendivil" at bounding box center [228, 404] width 63 height 11
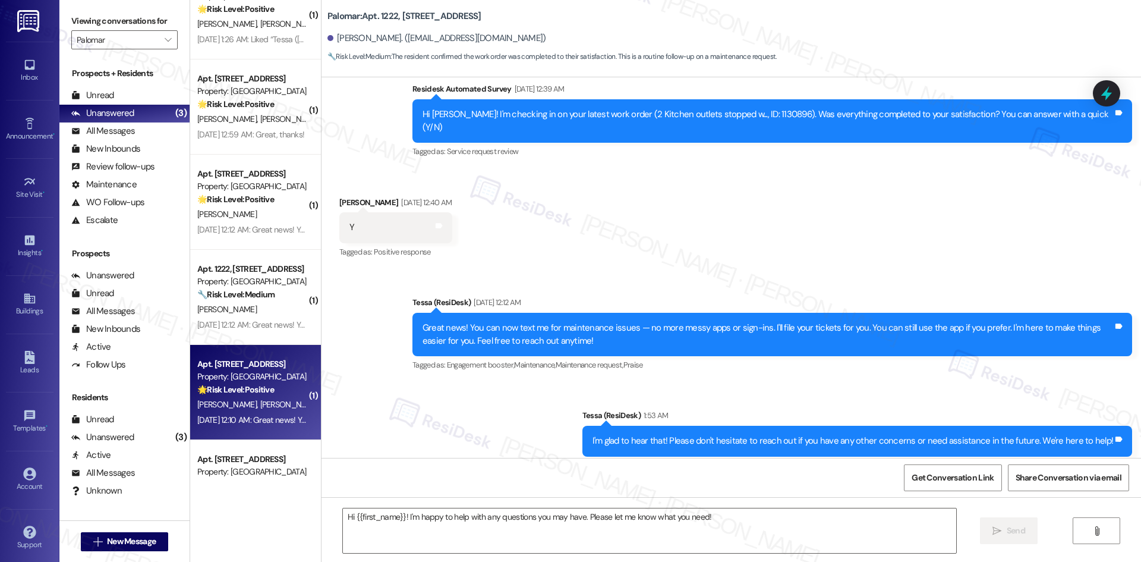
type textarea "Fetching suggested responses. Please feel free to read through the conversation…"
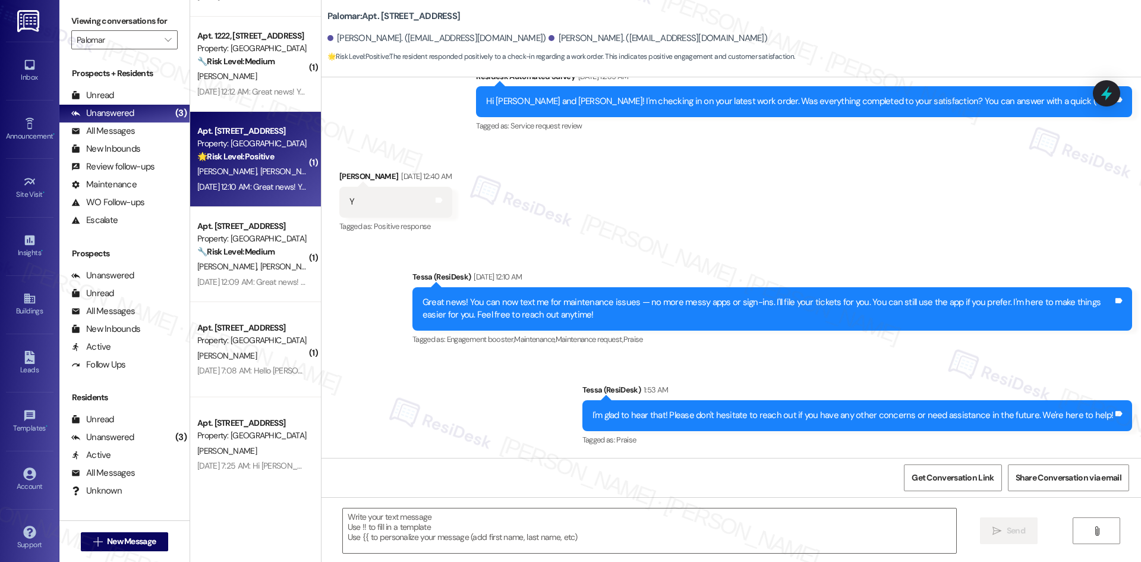
scroll to position [654, 0]
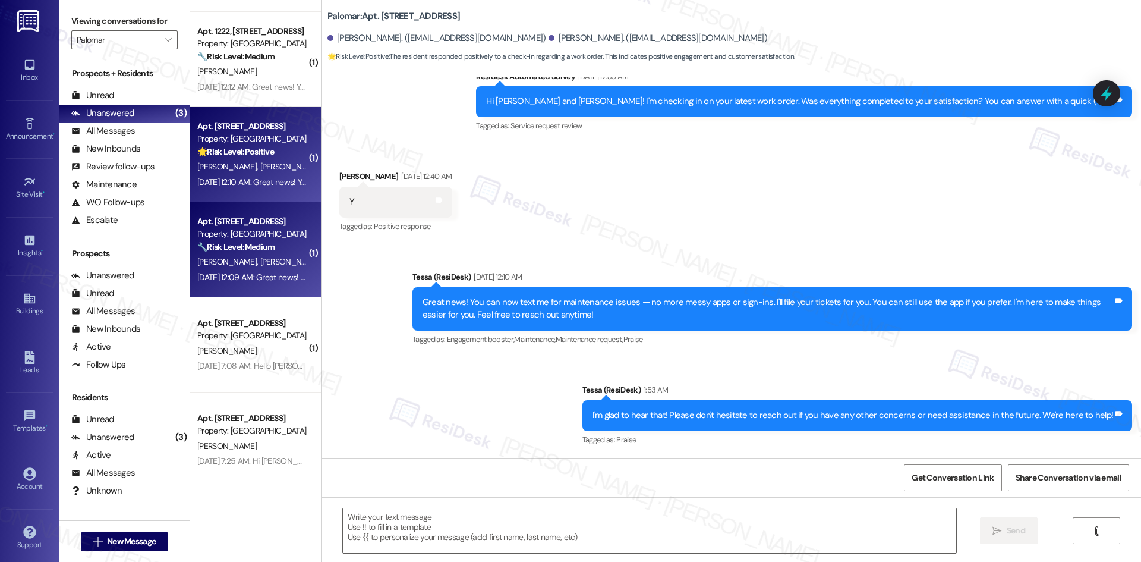
click at [257, 272] on div "Sep 03, 2025 at 12:09 AM: Great news! You can now text me for maintenance issue…" at bounding box center [614, 277] width 835 height 11
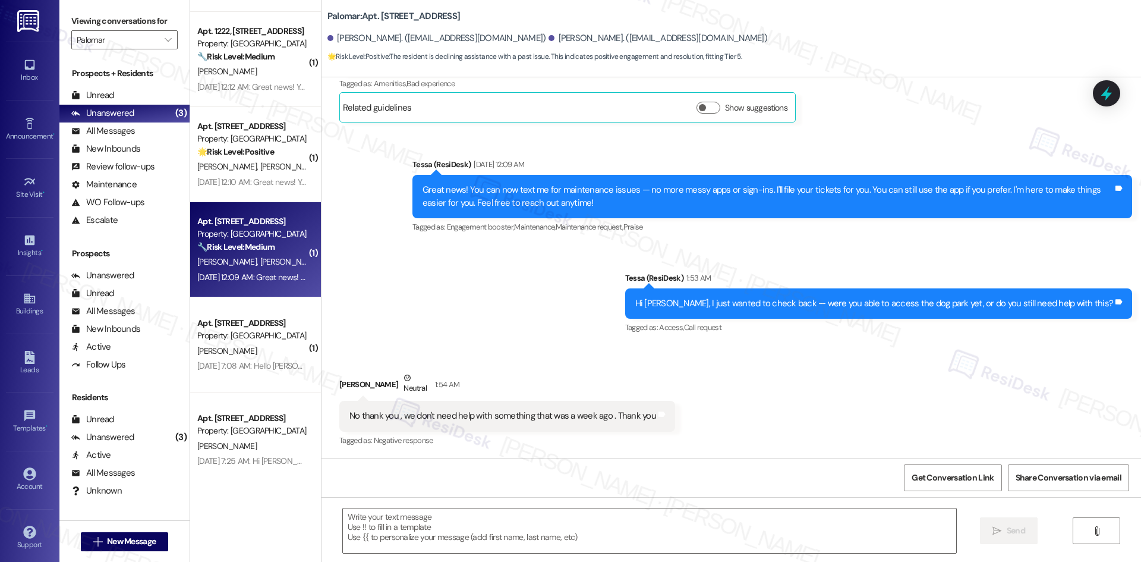
type textarea "Fetching suggested responses. Please feel free to read through the conversation…"
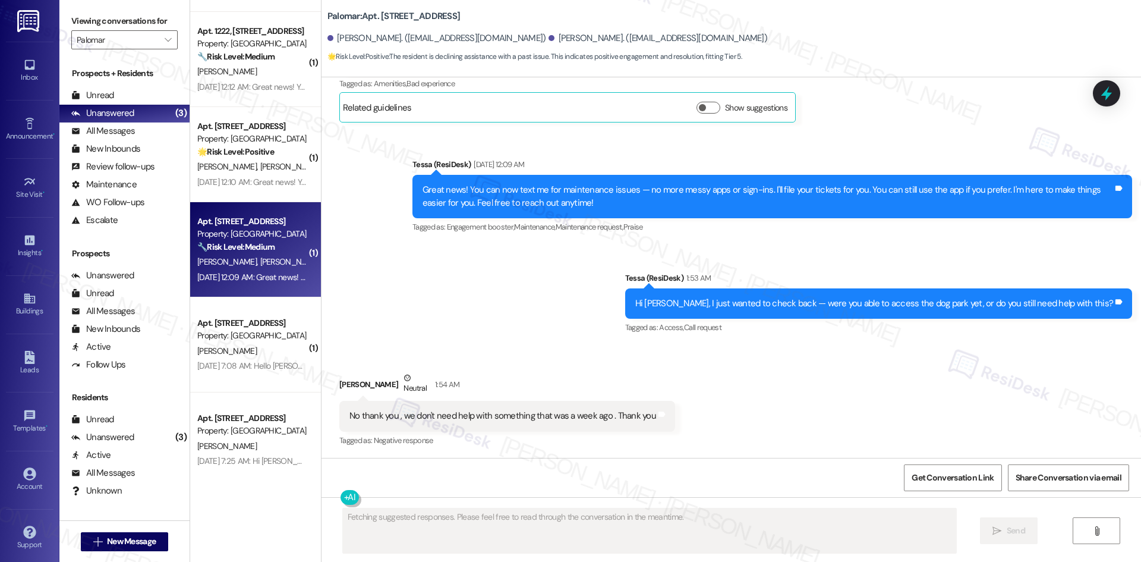
scroll to position [395, 0]
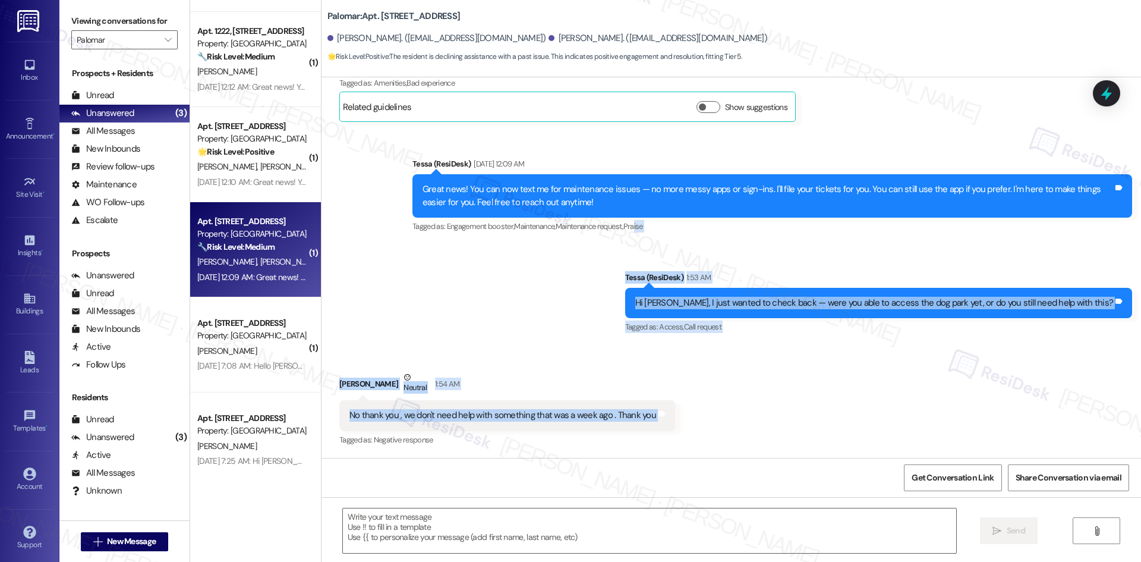
drag, startPoint x: 635, startPoint y: 265, endPoint x: 711, endPoint y: 419, distance: 171.7
click at [711, 419] on div "Lease started Mar 01, 2025 at 8:00 AM Announcement, sent via SMS Tessa (ResiDes…" at bounding box center [730, 267] width 819 height 380
drag, startPoint x: 530, startPoint y: 424, endPoint x: 503, endPoint y: 414, distance: 29.1
copy div "ise Click to highlight conversations about Praise Sent via SMS Tessa (ResiDesk)…"
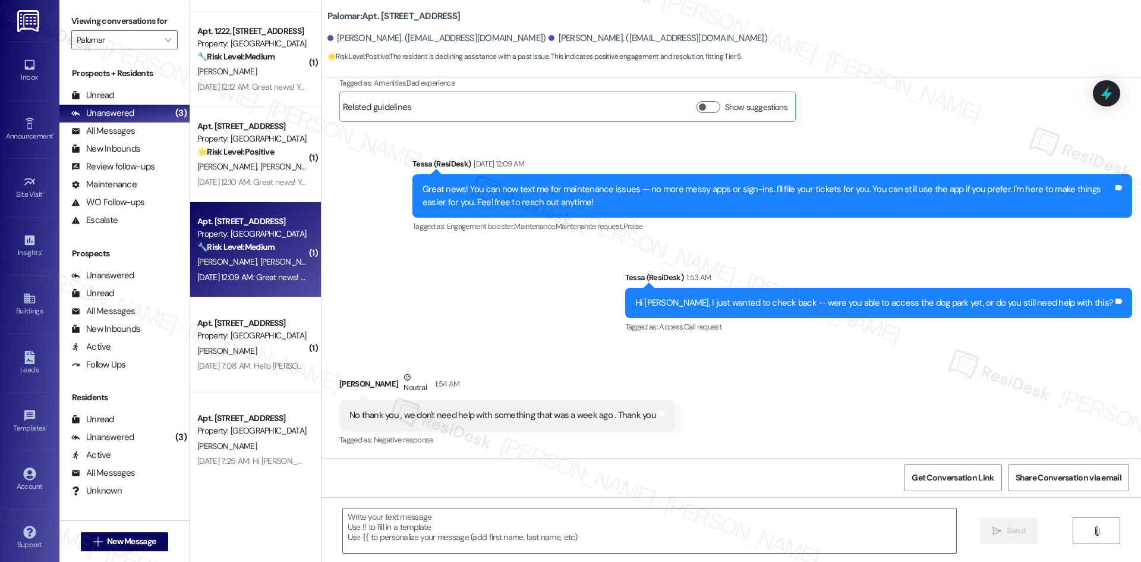
click at [456, 300] on div "Announcement, sent via SMS Tessa (ResiDesk) Sep 03, 2025 at 12:09 AM Great news…" at bounding box center [730, 237] width 819 height 213
click at [541, 548] on textarea at bounding box center [649, 530] width 613 height 45
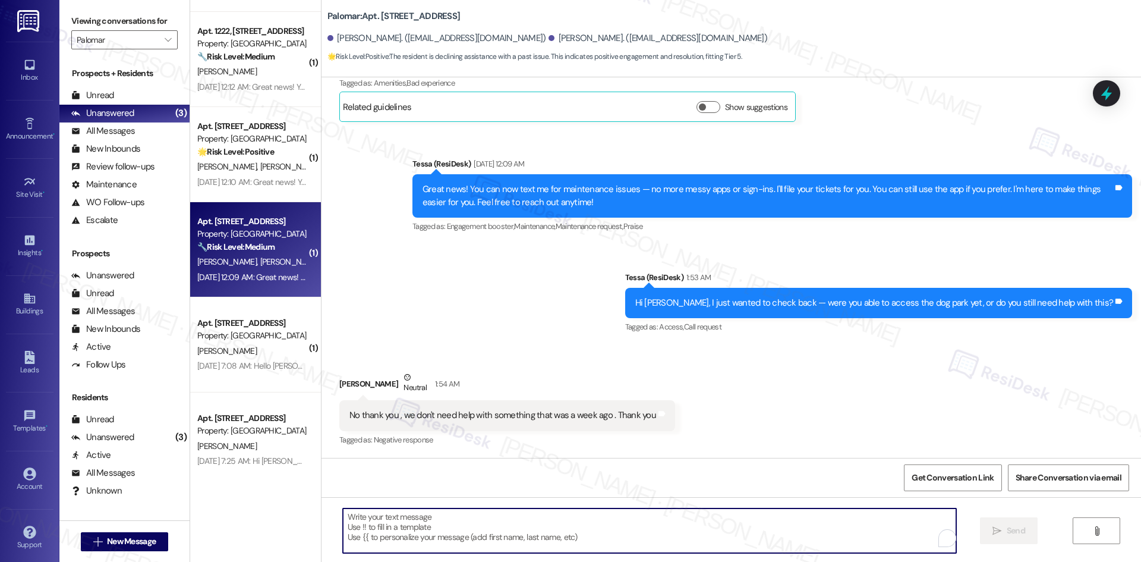
paste textarea "Thank you for letting me know, Naomi. I’m glad everything is fine now. Please d…"
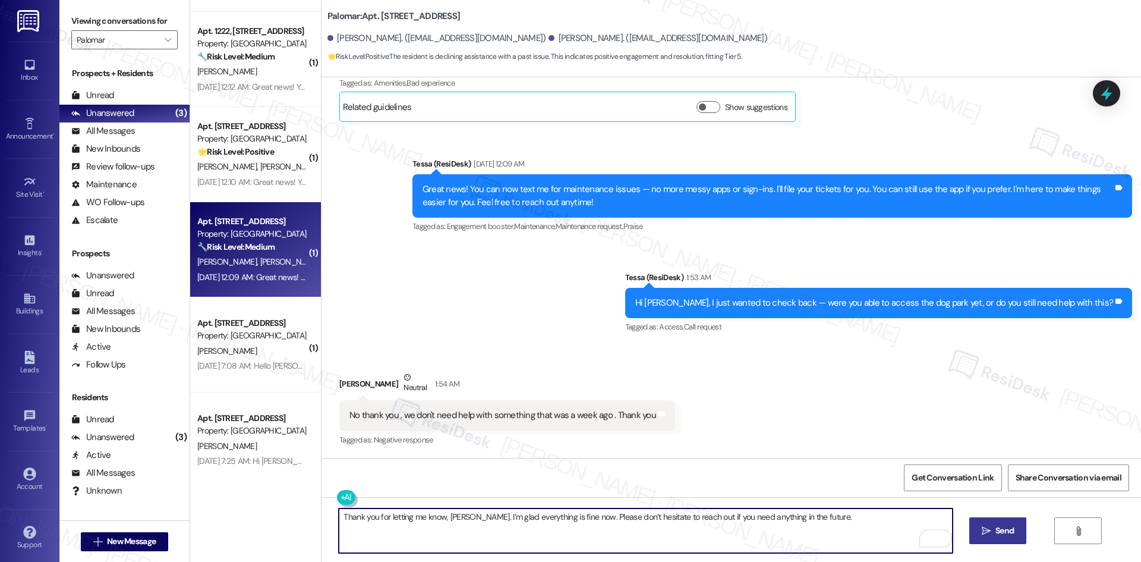
type textarea "Thank you for letting me know, Naomi. I’m glad everything is fine now. Please d…"
click at [976, 535] on button " Send" at bounding box center [998, 530] width 58 height 27
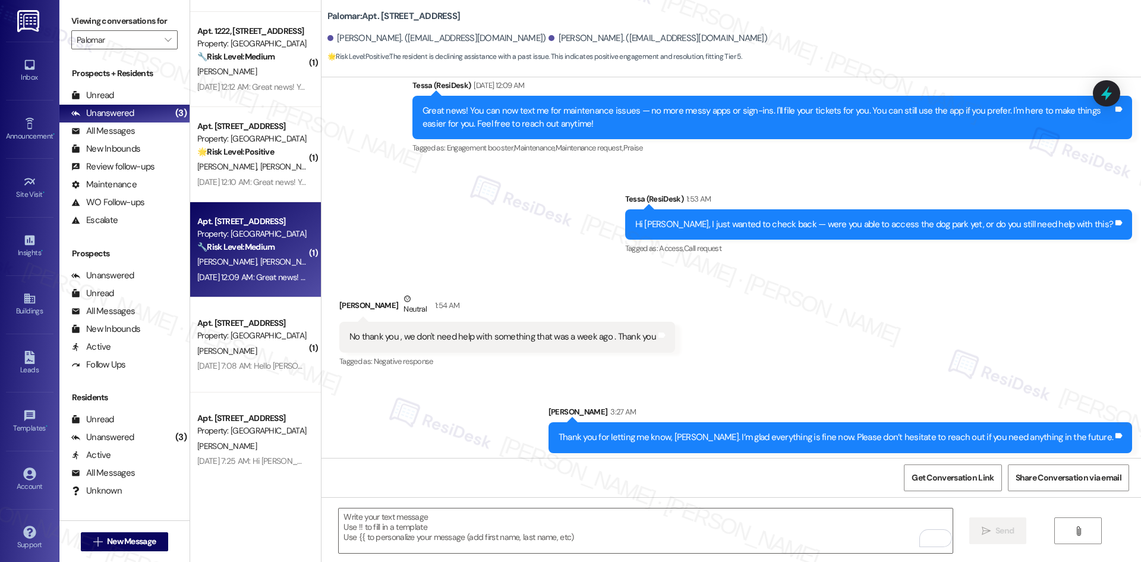
scroll to position [478, 0]
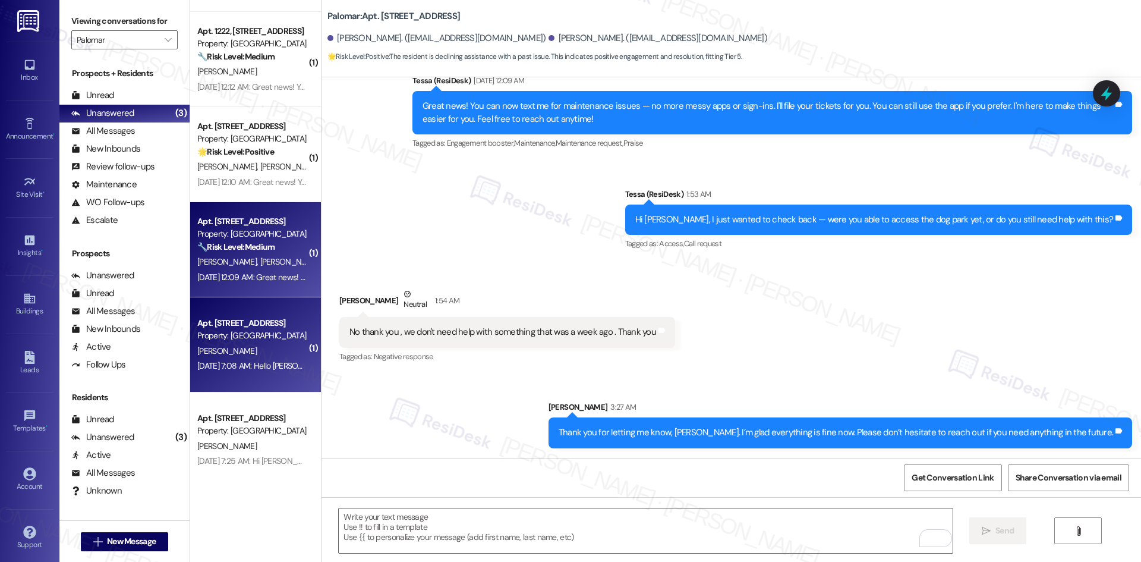
click at [250, 355] on div "T. Calzadillas" at bounding box center [252, 350] width 112 height 15
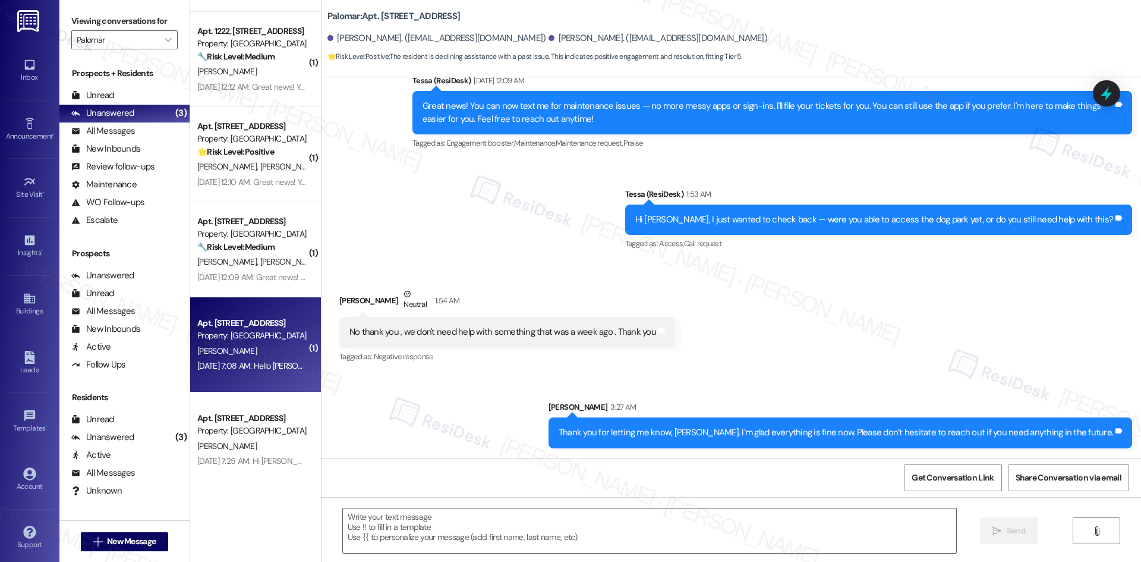
type textarea "Fetching suggested responses. Please feel free to read through the conversation…"
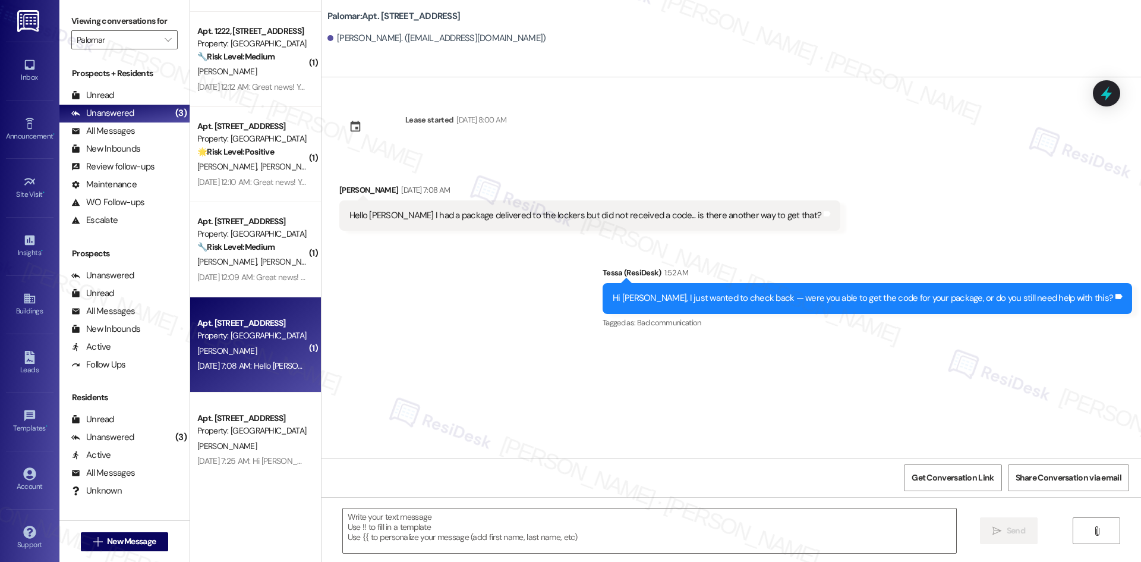
type textarea "Fetching suggested responses. Please feel free to read through the conversation…"
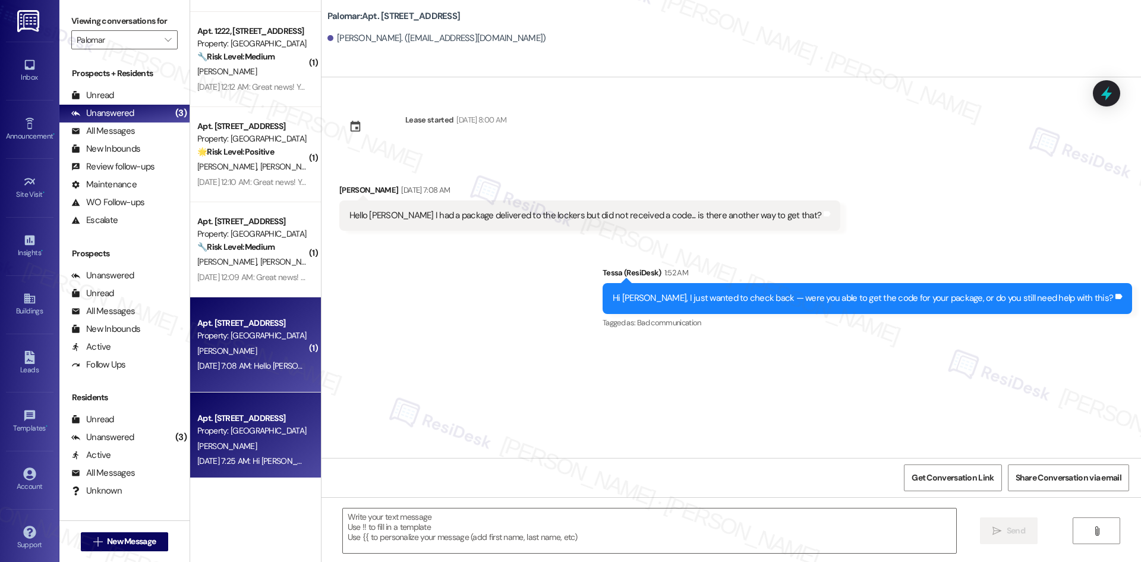
click at [243, 416] on div "Apt. 3205, 6250 S Commerce Ct" at bounding box center [252, 418] width 110 height 12
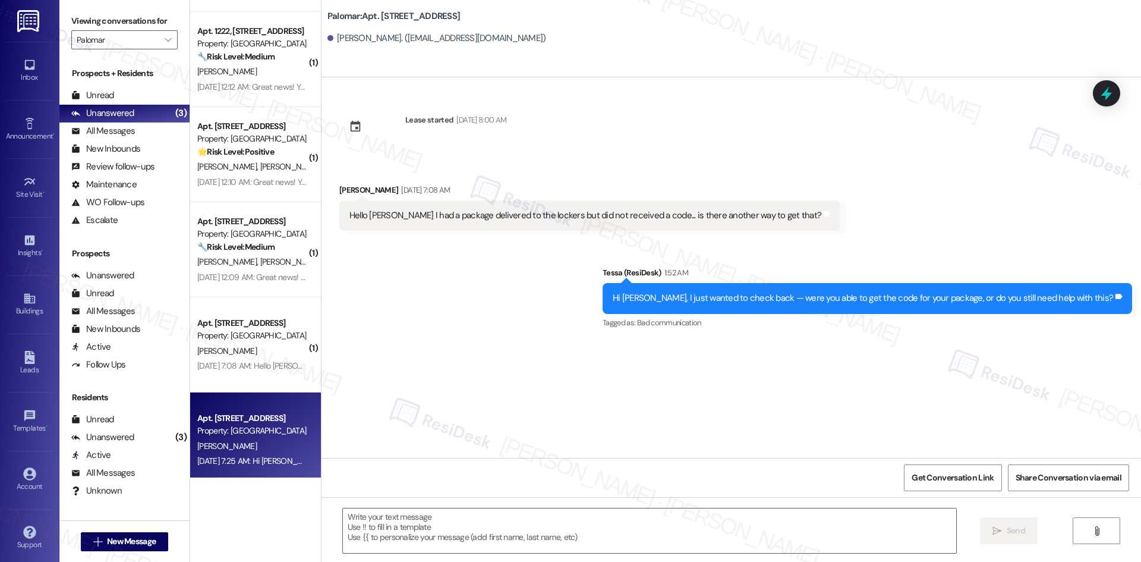
type textarea "Fetching suggested responses. Please feel free to read through the conversation…"
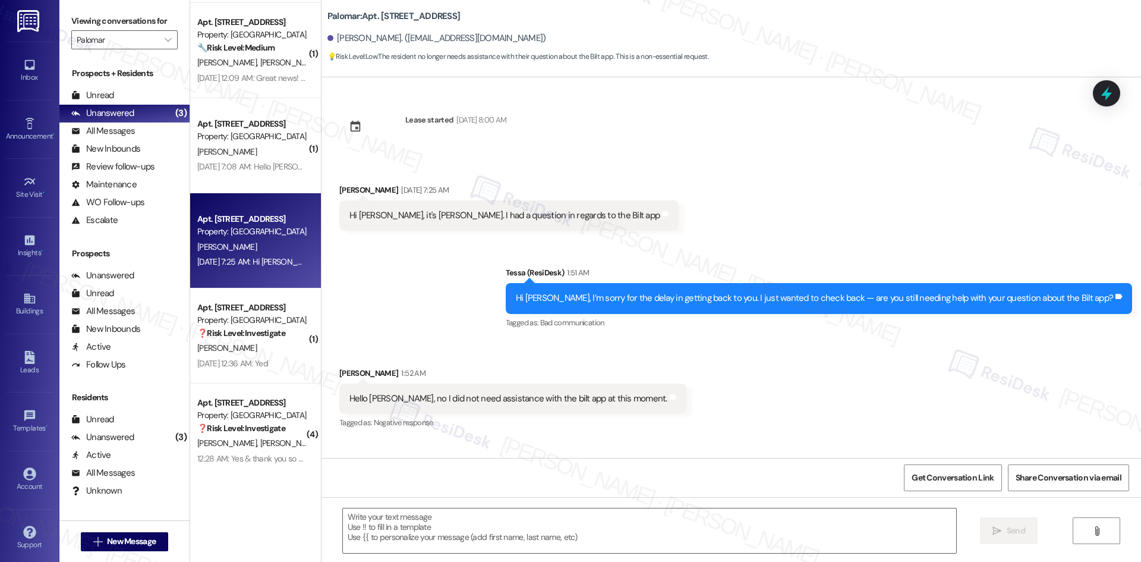
scroll to position [854, 0]
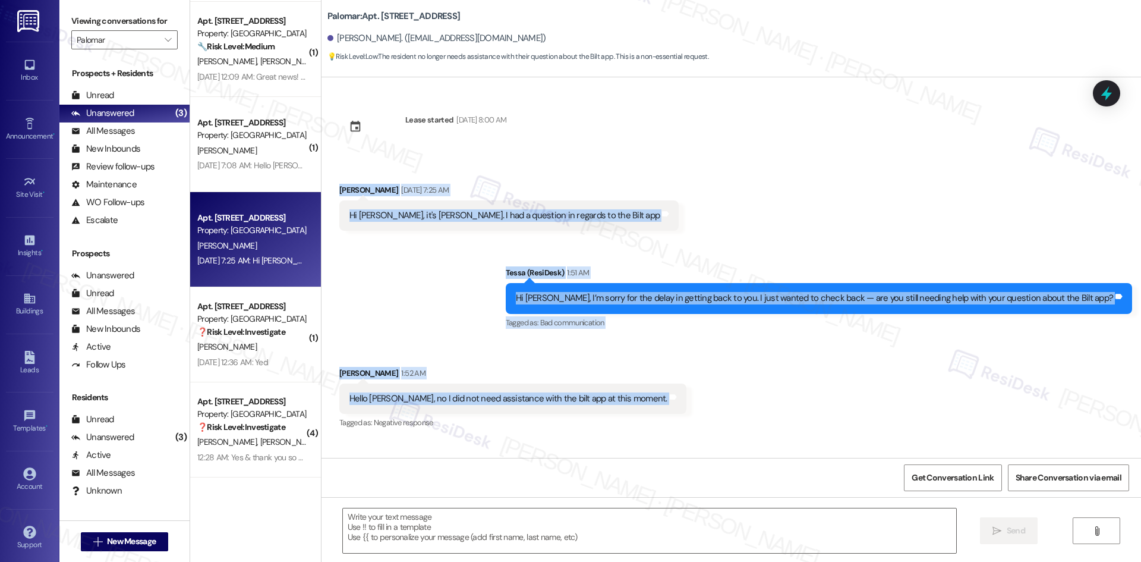
drag, startPoint x: 364, startPoint y: 235, endPoint x: 645, endPoint y: 398, distance: 324.3
click at [645, 398] on div "Lease started Mar 16, 2025 at 8:00 AM Received via SMS Taylor Johnson Aug 30, 2…" at bounding box center [730, 267] width 819 height 380
copy div "Taylor Johnson Aug 30, 2025 at 7:25 AM Hi Tessa, it's Taylor. I had a question …"
click at [425, 326] on div "Sent via SMS Tessa (ResiDesk) 1:51 AM Hi Taylor, I’m sorry for the delay in get…" at bounding box center [730, 289] width 819 height 100
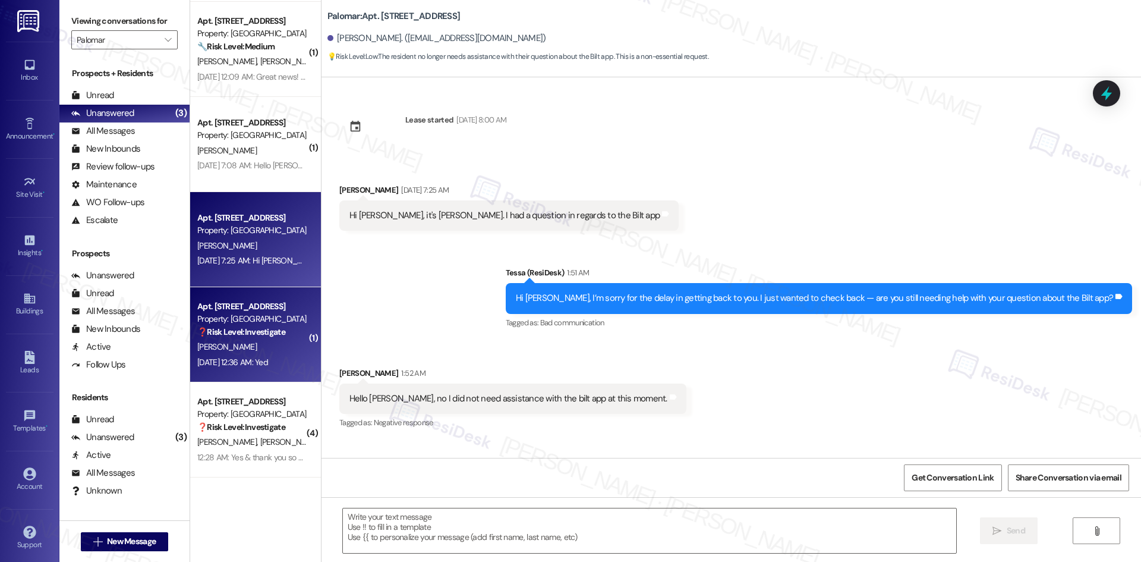
click at [231, 345] on span "H. Hernandez" at bounding box center [226, 346] width 59 height 11
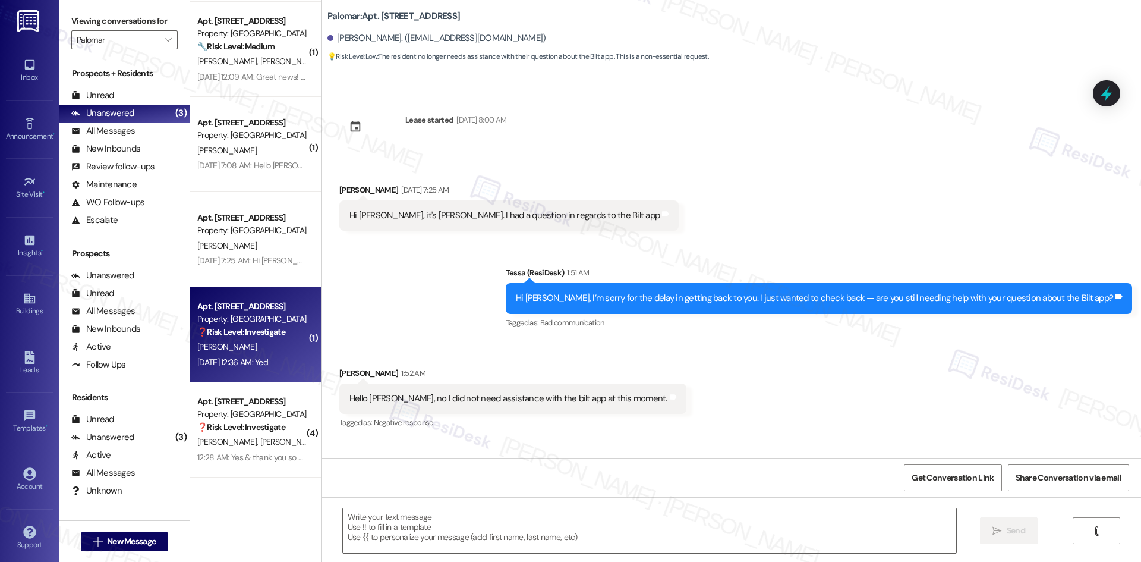
type textarea "Fetching suggested responses. Please feel free to read through the conversation…"
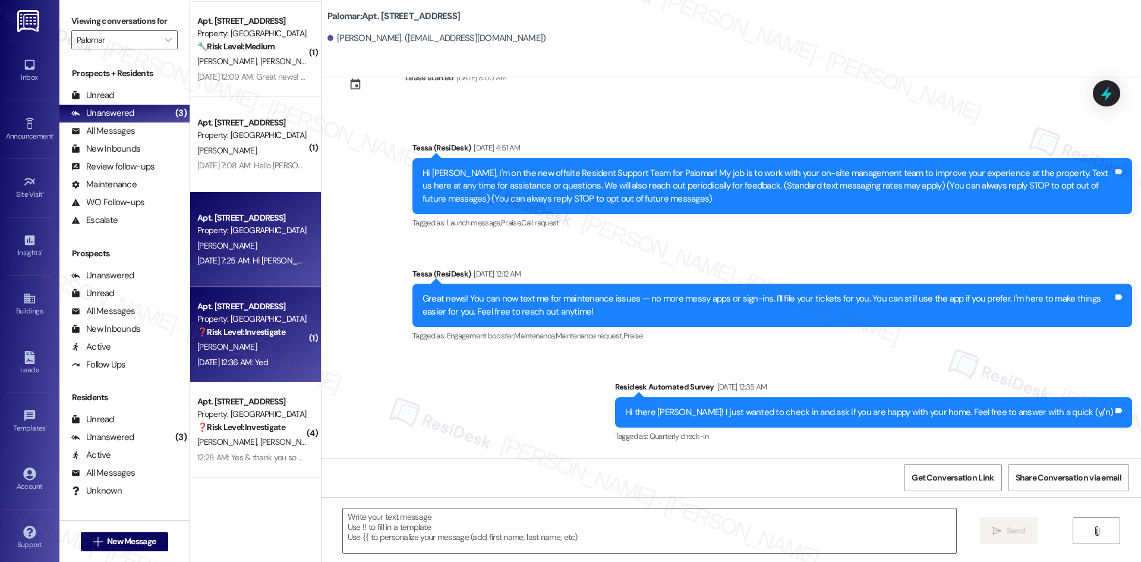
scroll to position [138, 0]
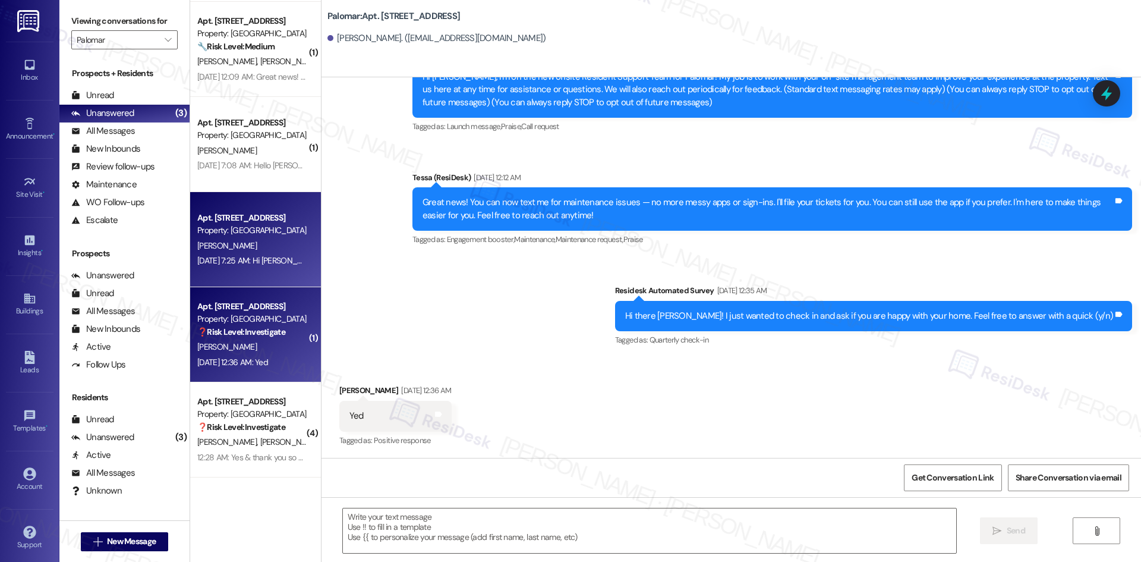
click at [210, 258] on div "Aug 30, 2025 at 7:25 AM: Hi Tessa, it's Taylor. I had a question in regards to …" at bounding box center [367, 260] width 341 height 11
type textarea "Fetching suggested responses. Please feel free to read through the conversation…"
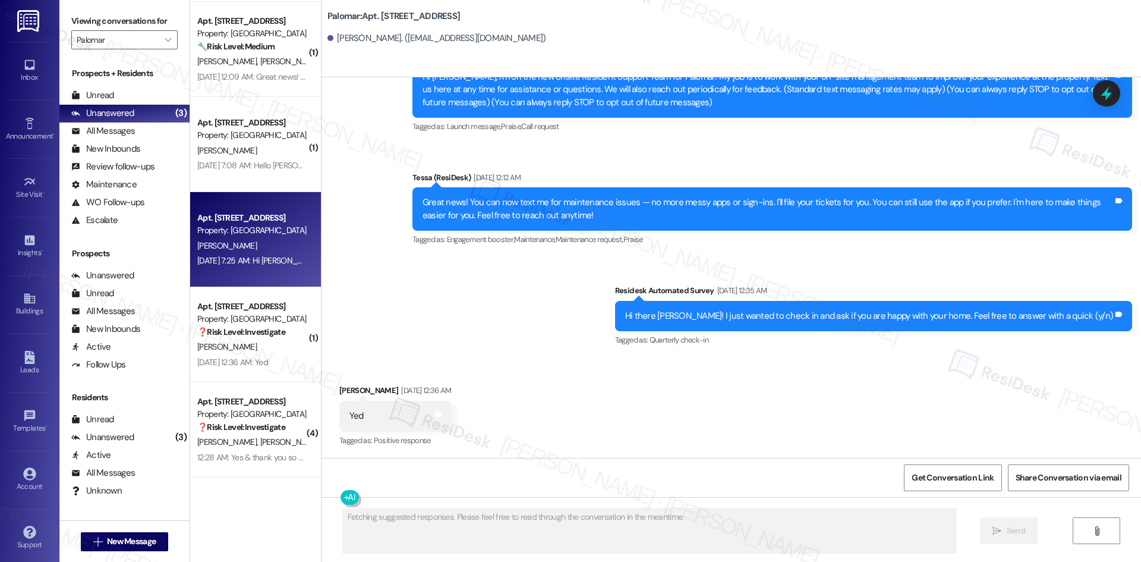
scroll to position [0, 0]
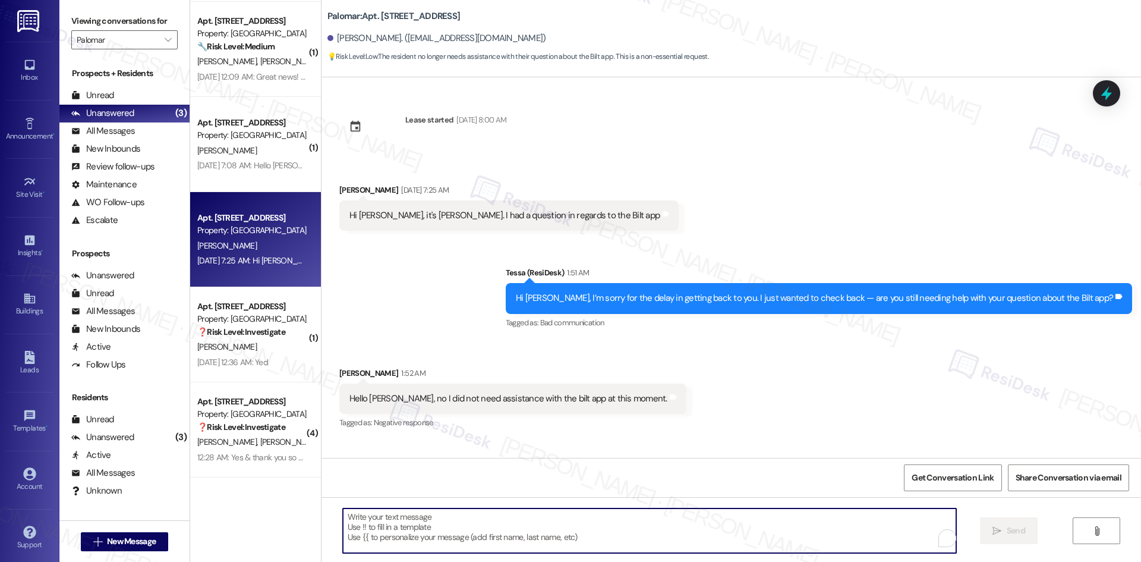
click at [484, 535] on textarea "To enrich screen reader interactions, please activate Accessibility in Grammarl…" at bounding box center [649, 530] width 613 height 45
paste textarea "Thanks for letting me know, Taylor. Glad to hear you’re all set for now. Feel f…"
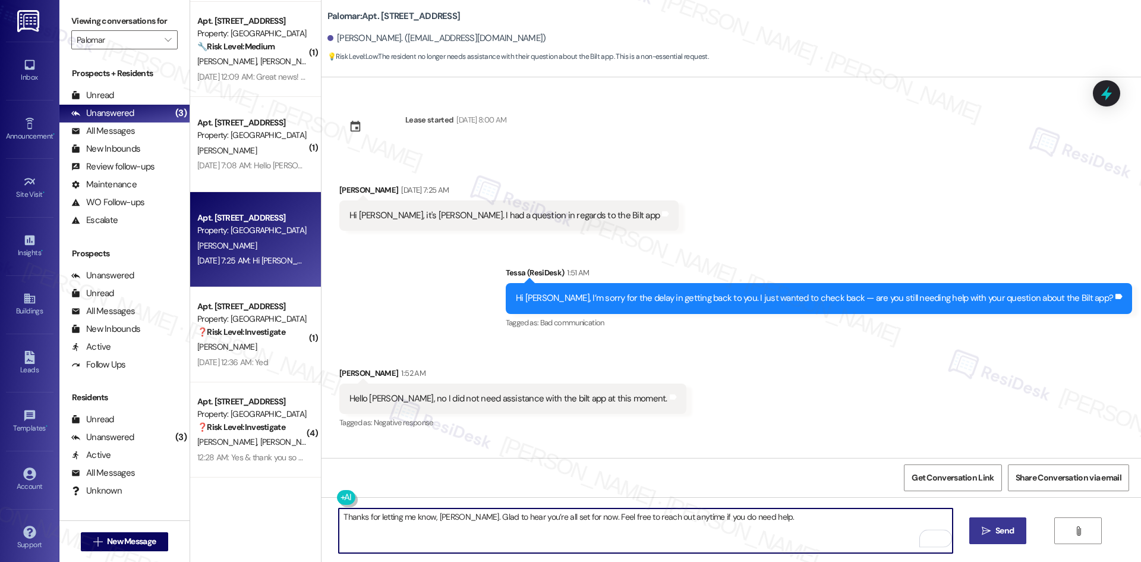
type textarea "Thanks for letting me know, Taylor. Glad to hear you’re all set for now. Feel f…"
click at [998, 534] on span "Send" at bounding box center [1004, 530] width 18 height 12
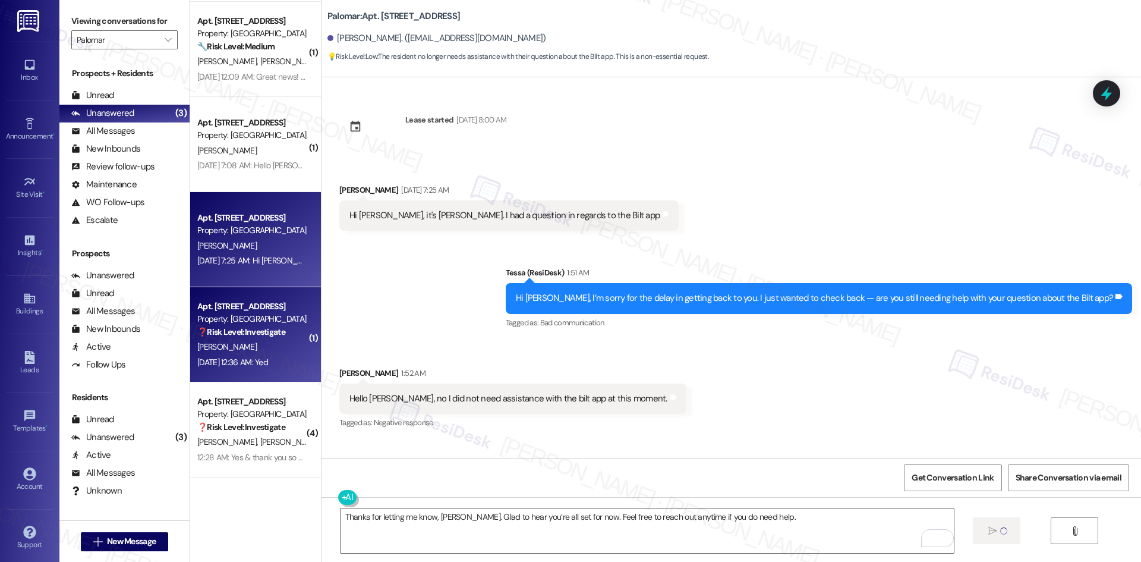
click at [253, 358] on div "Sep 03, 2025 at 12:36 AM: Yed Sep 03, 2025 at 12:36 AM: Yed" at bounding box center [232, 362] width 71 height 11
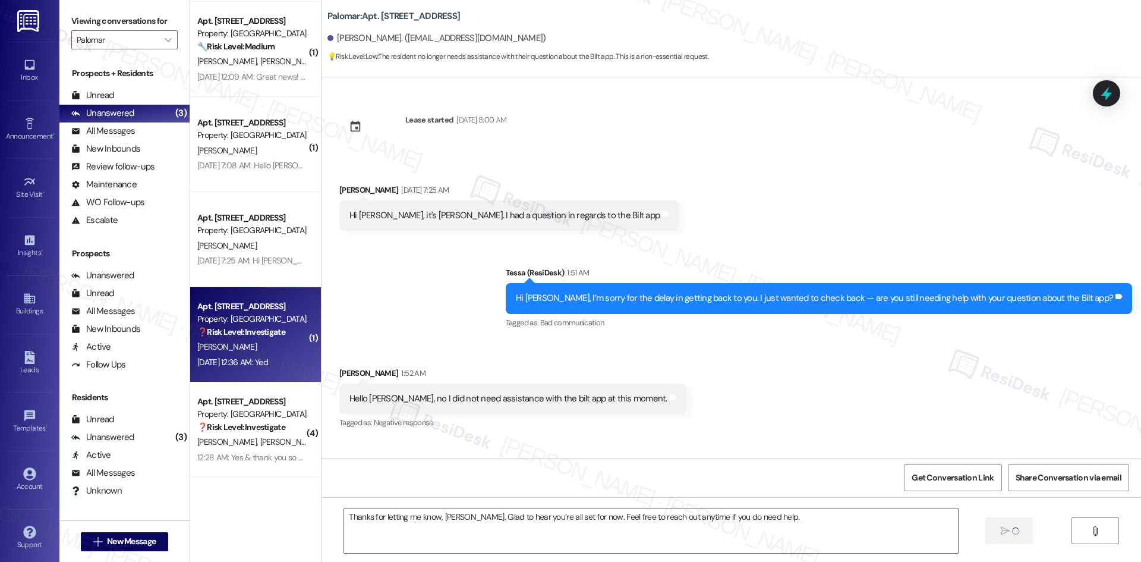
type textarea "Fetching suggested responses. Please feel free to read through the conversation…"
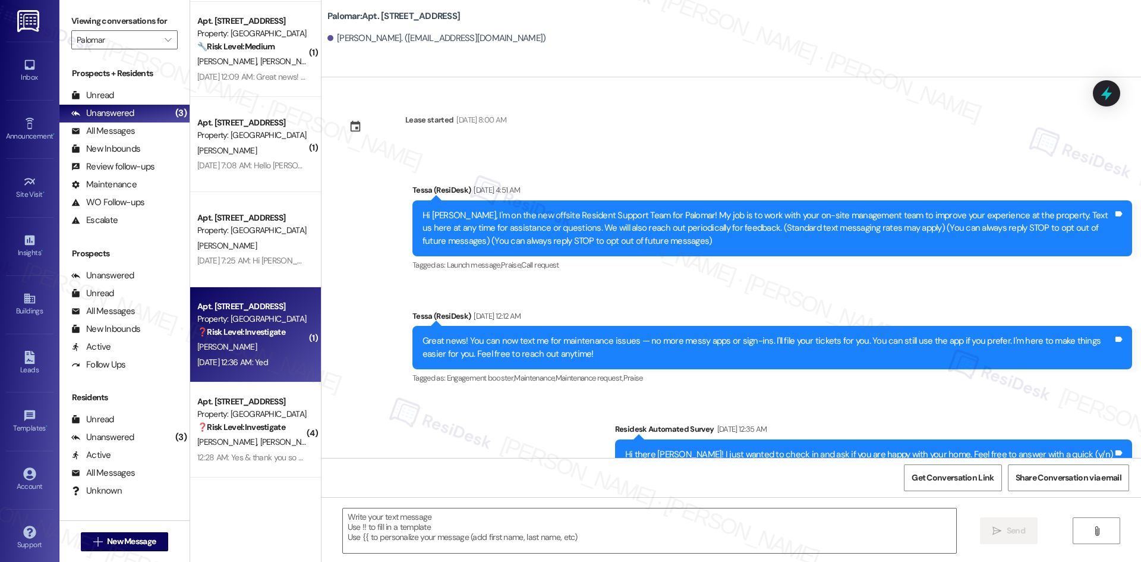
scroll to position [138, 0]
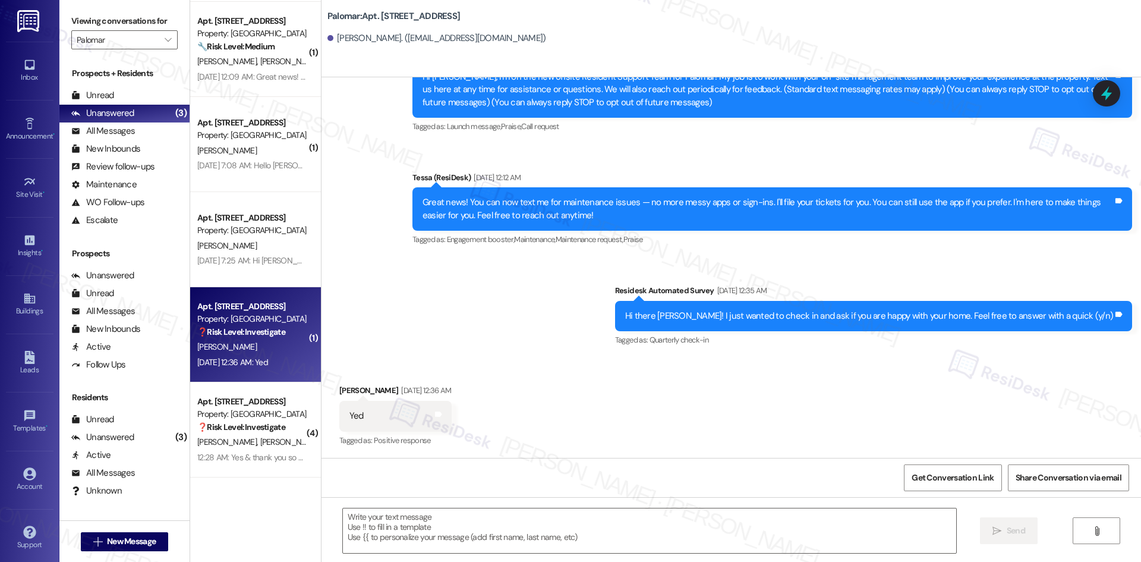
type textarea "Fetching suggested responses. Please feel free to read through the conversation…"
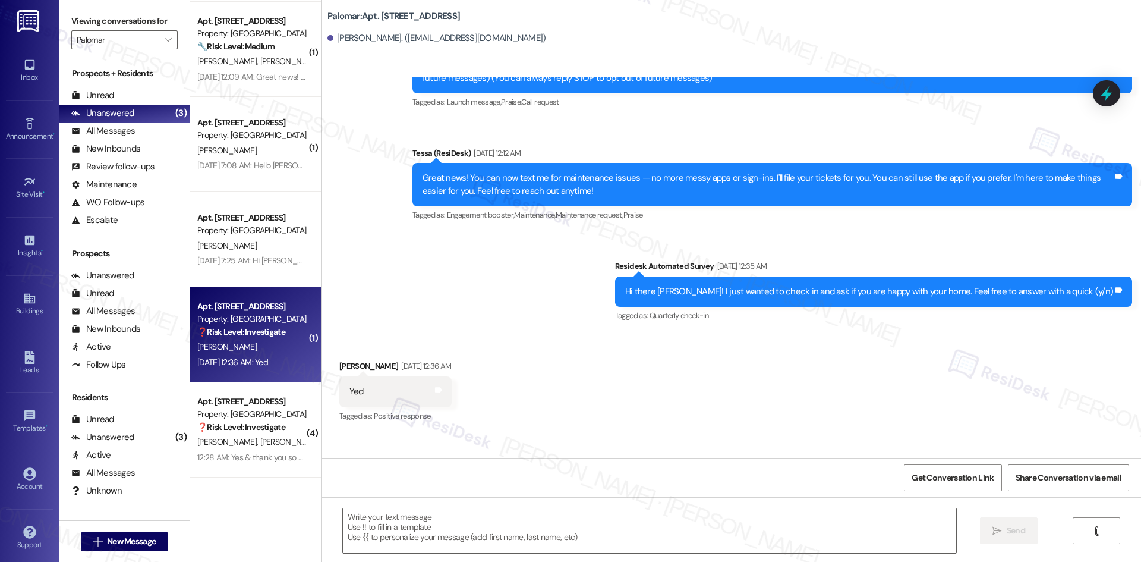
scroll to position [252, 0]
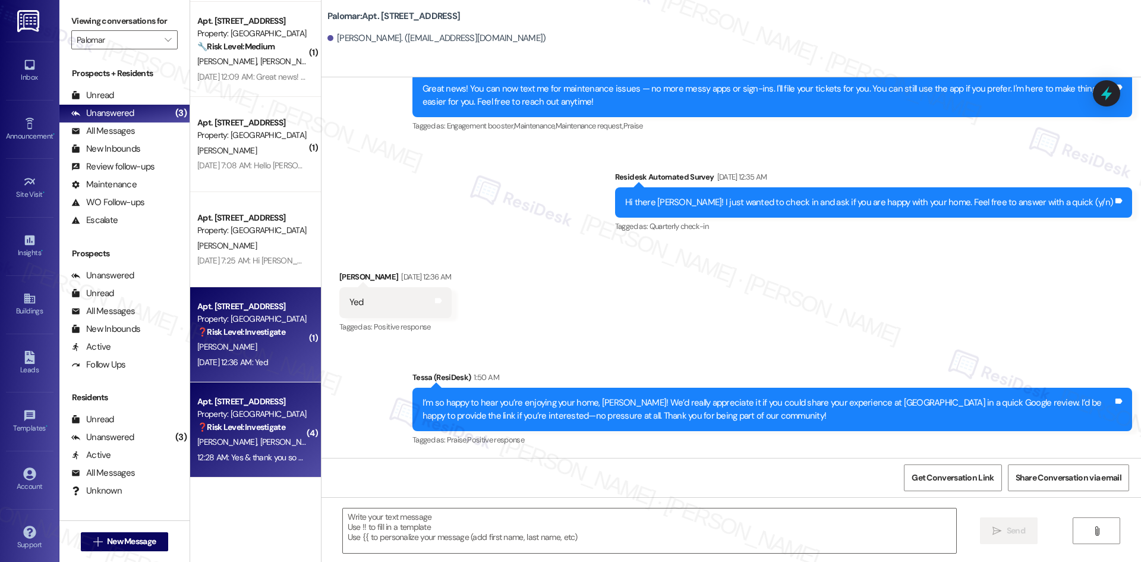
click at [267, 443] on div "E. Calhoun J. Kevan" at bounding box center [252, 441] width 112 height 15
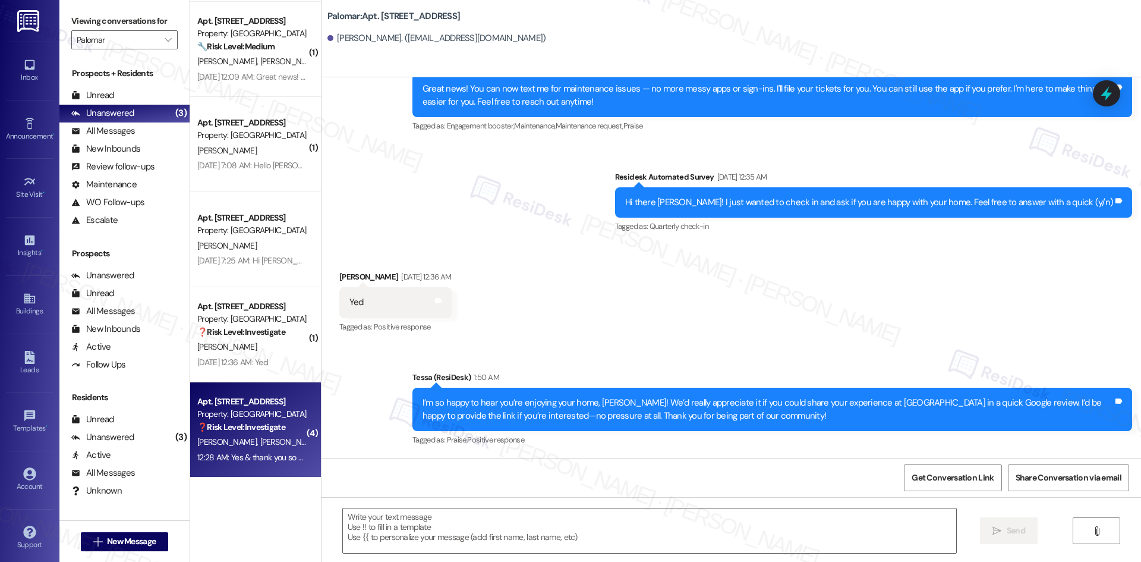
type textarea "Fetching suggested responses. Please feel free to read through the conversation…"
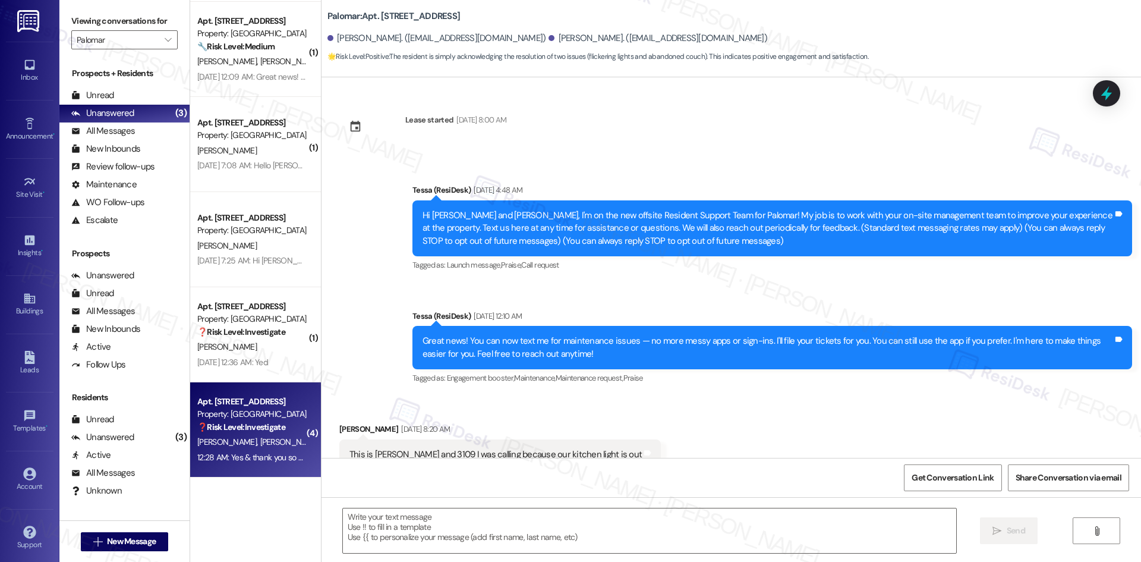
scroll to position [1165, 0]
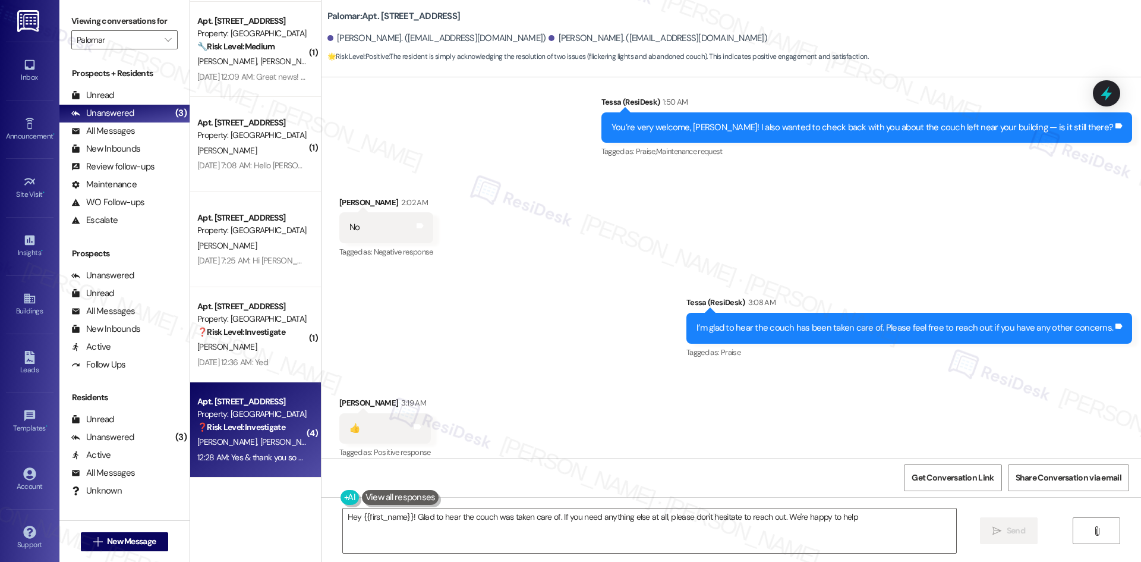
type textarea "Hey {{first_name}}! Glad to hear the couch was taken care of. If you need anyth…"
click at [582, 388] on div "Received via SMS Eugene Calhoun 3:19 AM 👍 Tags and notes Tagged as: Positive re…" at bounding box center [730, 420] width 819 height 100
click at [578, 390] on div "Received via SMS Eugene Calhoun 3:19 AM 👍 Tags and notes Tagged as: Positive re…" at bounding box center [730, 420] width 819 height 100
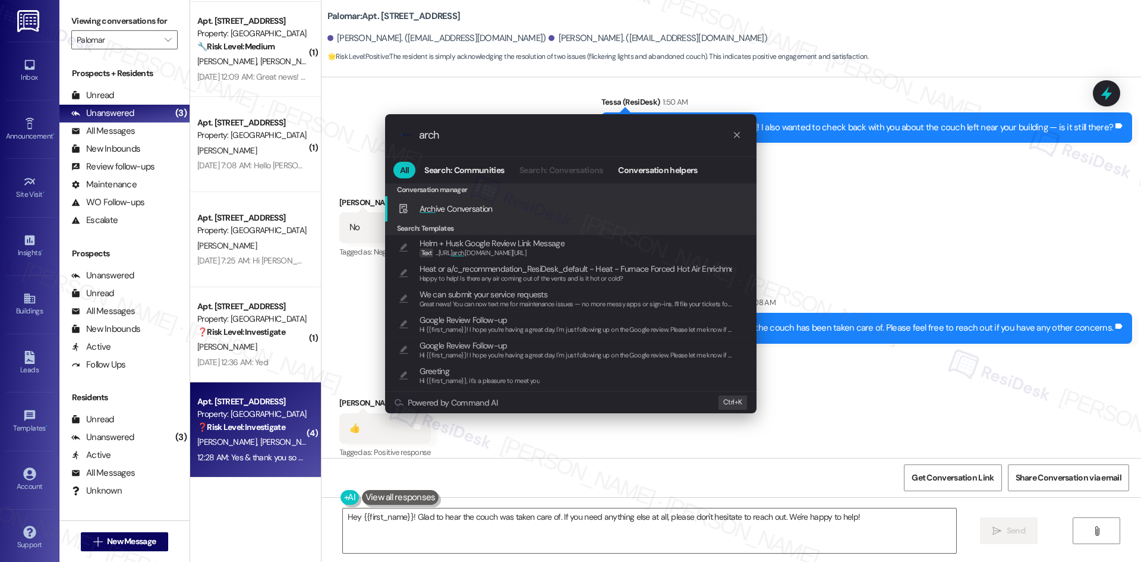
type input "arch"
click at [493, 208] on span "Arch ive Conversation" at bounding box center [456, 208] width 73 height 11
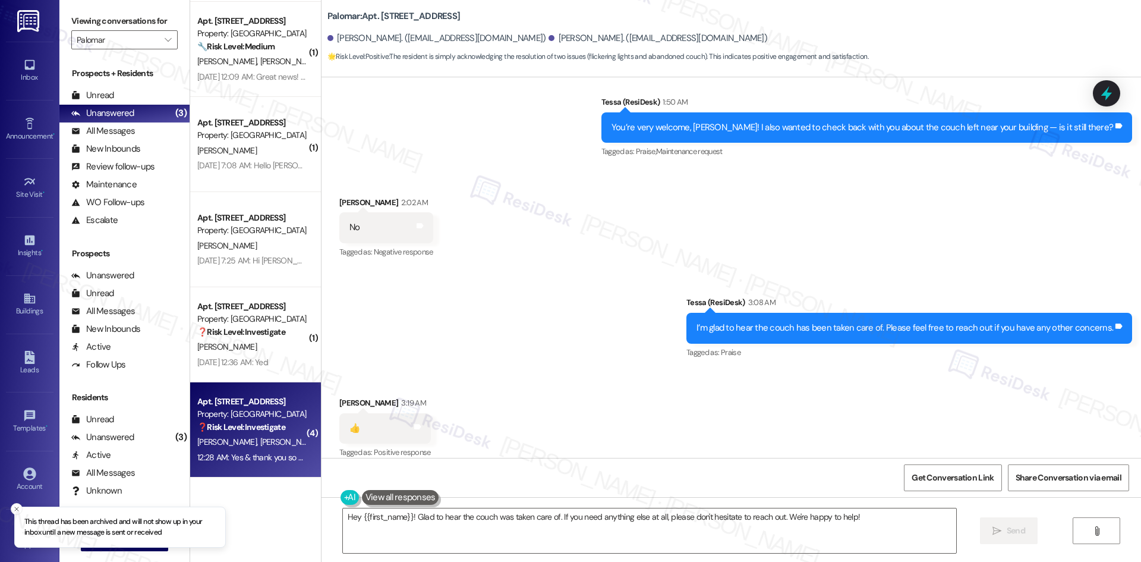
click at [482, 343] on div "Sent via SMS Tessa (ResiDesk) 3:08 AM I’m glad to hear the couch has been taken…" at bounding box center [730, 319] width 819 height 100
click at [481, 345] on div "Sent via SMS Tessa (ResiDesk) 3:08 AM I’m glad to hear the couch has been taken…" at bounding box center [730, 319] width 819 height 100
click at [165, 40] on icon "" at bounding box center [168, 40] width 7 height 10
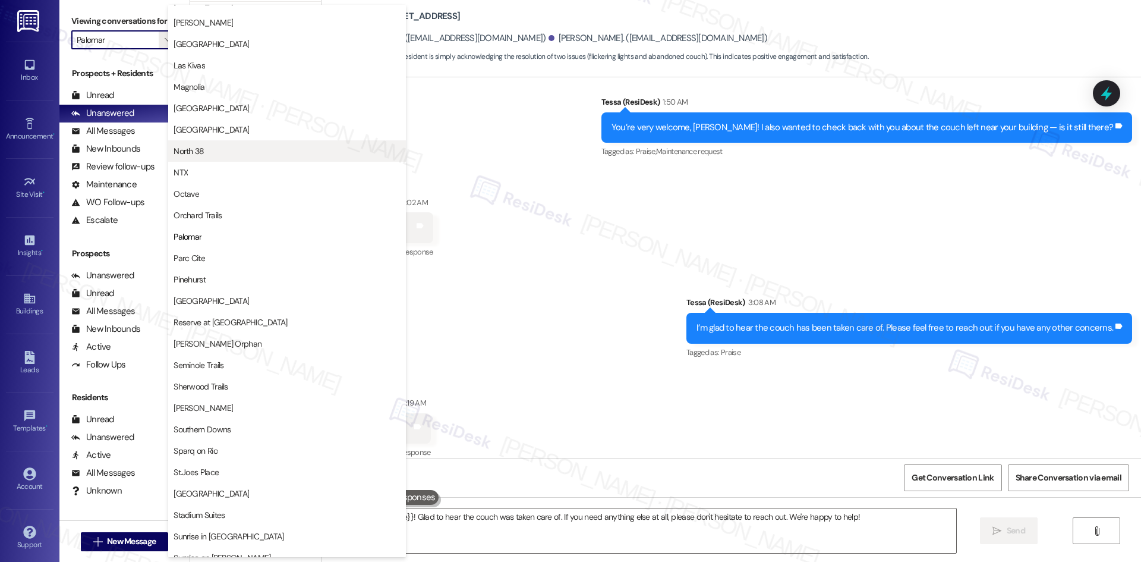
scroll to position [502, 0]
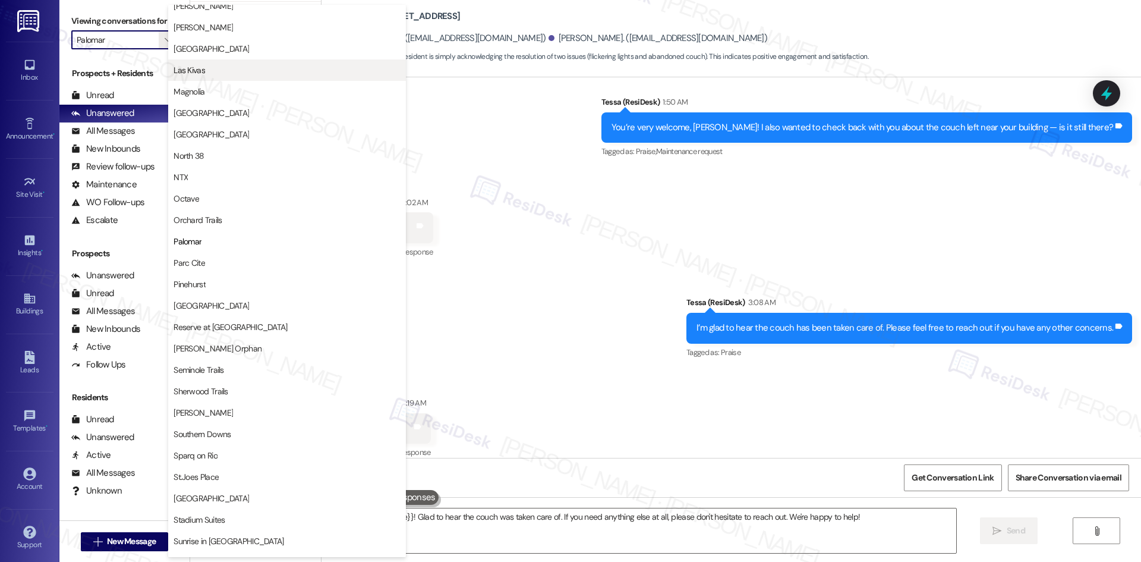
click at [213, 71] on span "Las Kivas" at bounding box center [287, 70] width 227 height 12
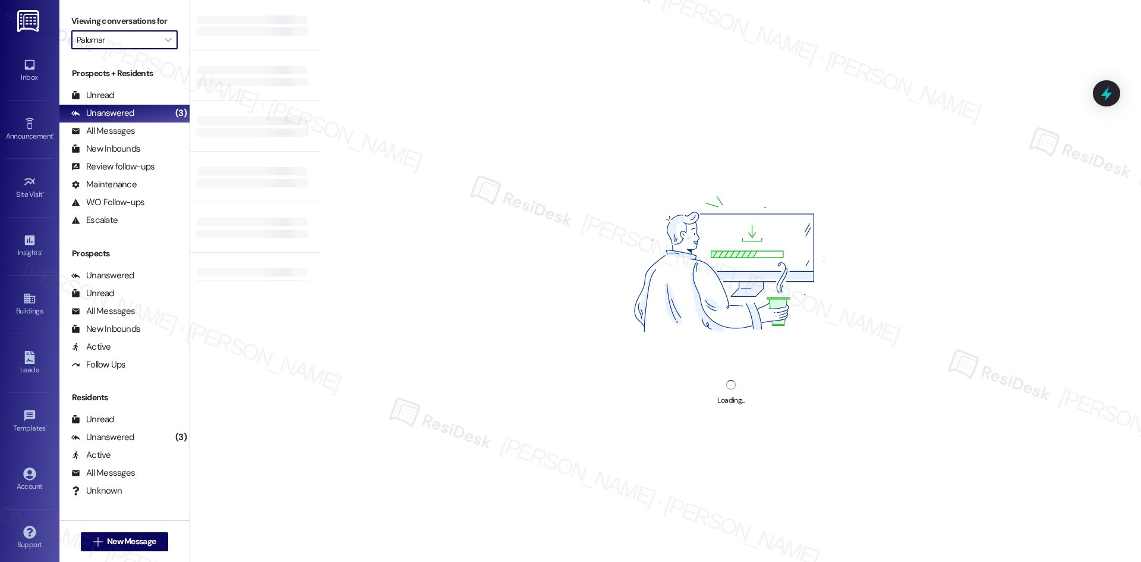
type input "Las Kivas"
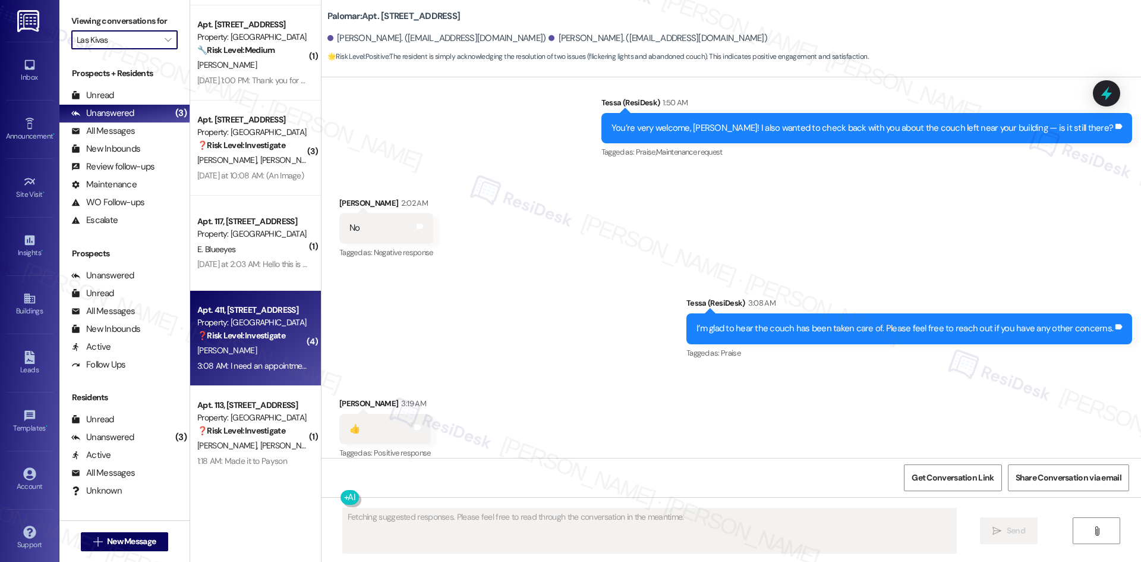
scroll to position [1234, 0]
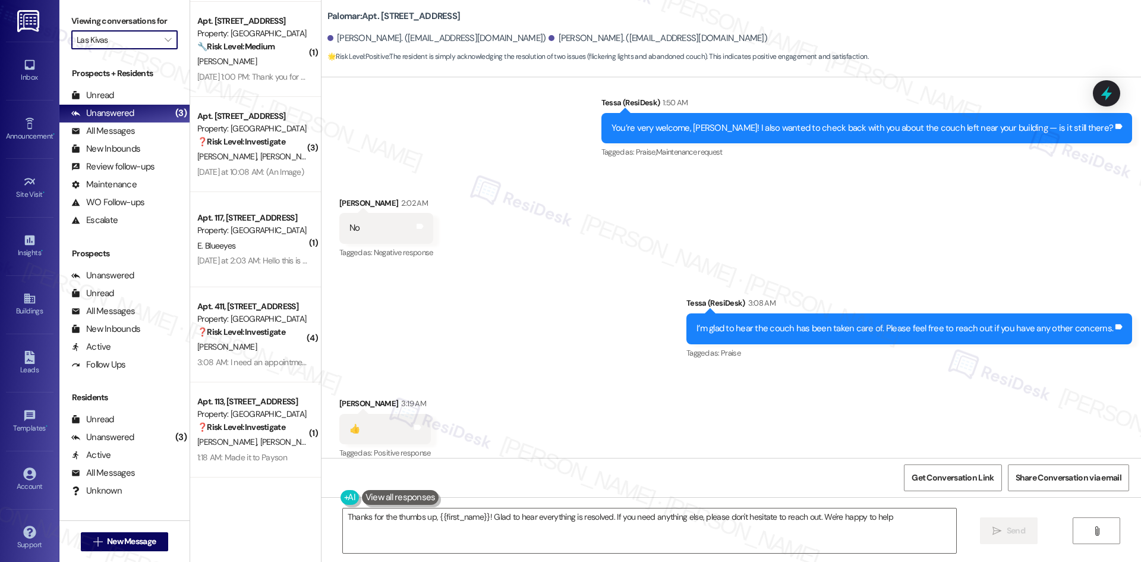
type textarea "Thanks for the thumbs up, {{first_name}}! Glad to hear everything is resolved. …"
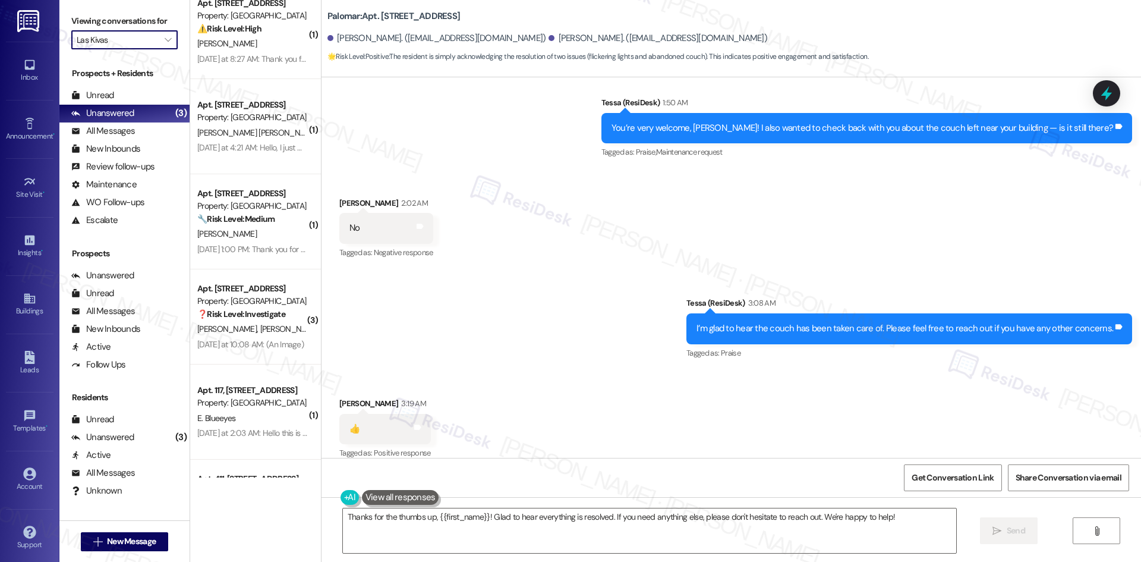
scroll to position [1056, 0]
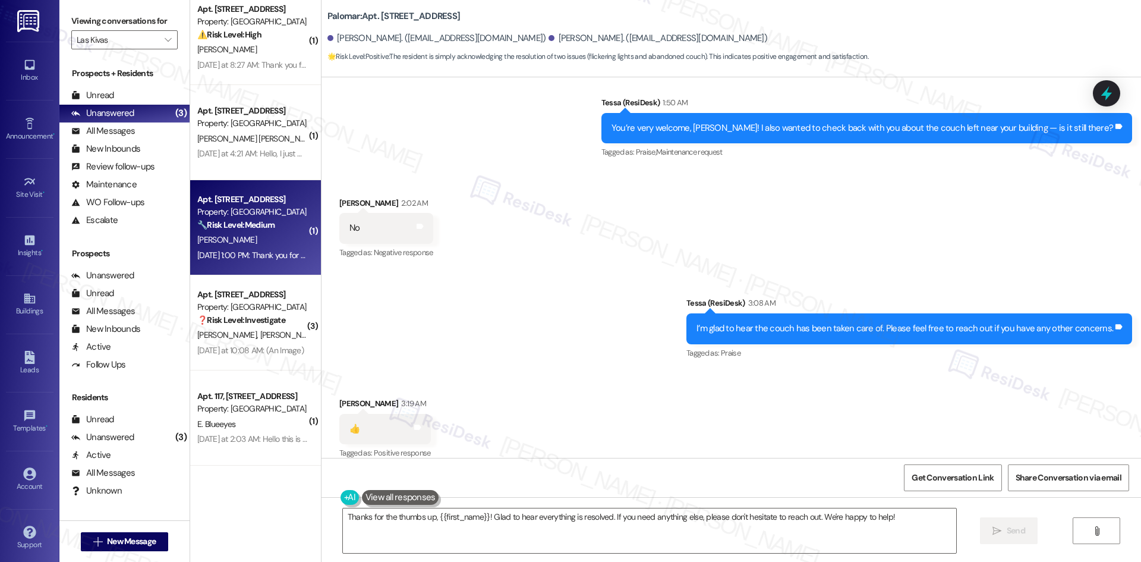
click at [270, 248] on div "Sep 03, 2025 at 1:00 PM: Thank you for your message. Our offices are currently …" at bounding box center [252, 255] width 112 height 15
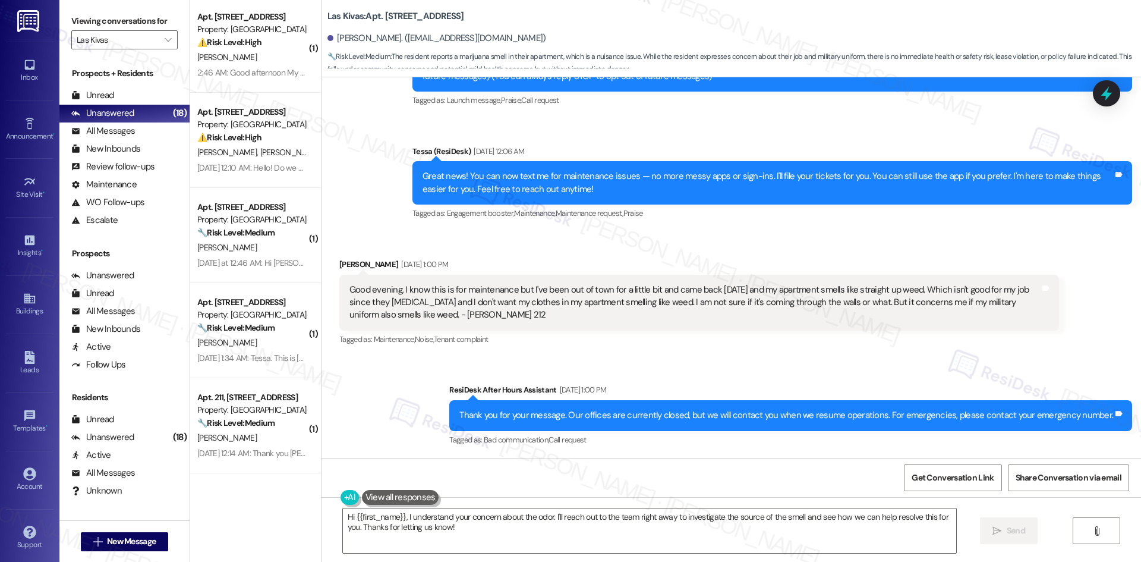
scroll to position [0, 0]
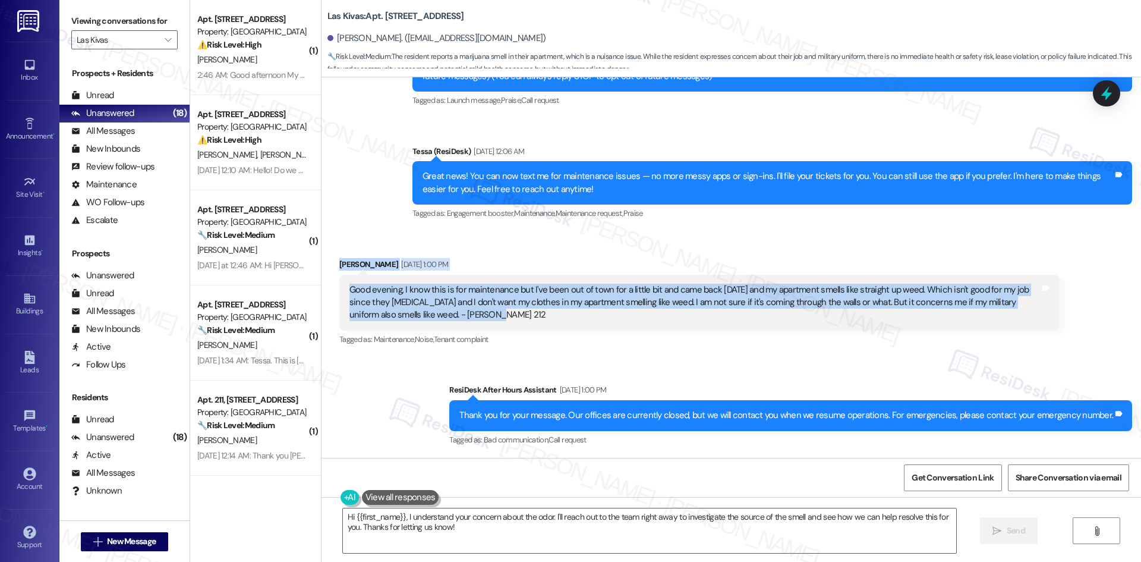
drag, startPoint x: 323, startPoint y: 254, endPoint x: 491, endPoint y: 326, distance: 182.9
click at [491, 326] on div "Received via SMS Simone Smith Sep 03, 2025 at 1:00 PM Good evening, I know this…" at bounding box center [698, 303] width 737 height 108
copy div "Simone Smith Sep 03, 2025 at 1:00 PM Good evening, I know this is for maintenan…"
click at [415, 236] on div "Received via SMS Simone Smith Sep 03, 2025 at 1:00 PM Good evening, I know this…" at bounding box center [730, 294] width 819 height 126
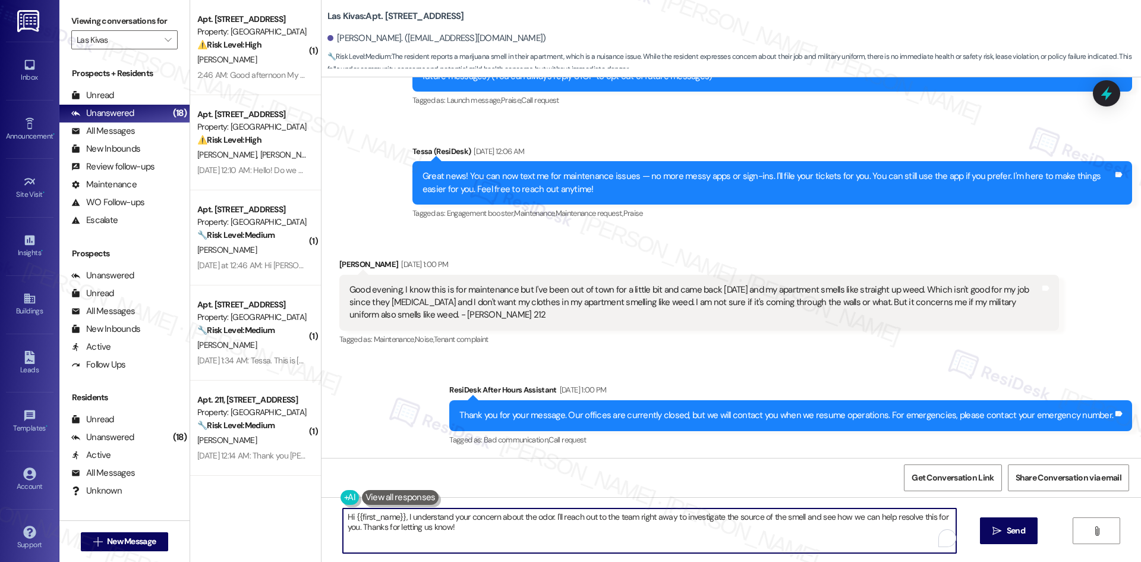
click at [512, 536] on textarea "Hi {{first_name}}, I understand your concern about the odor. I'll reach out to …" at bounding box center [649, 530] width 613 height 45
paste textarea "Thank you for sharing your concern, Simone. I understand how serious this is, e…"
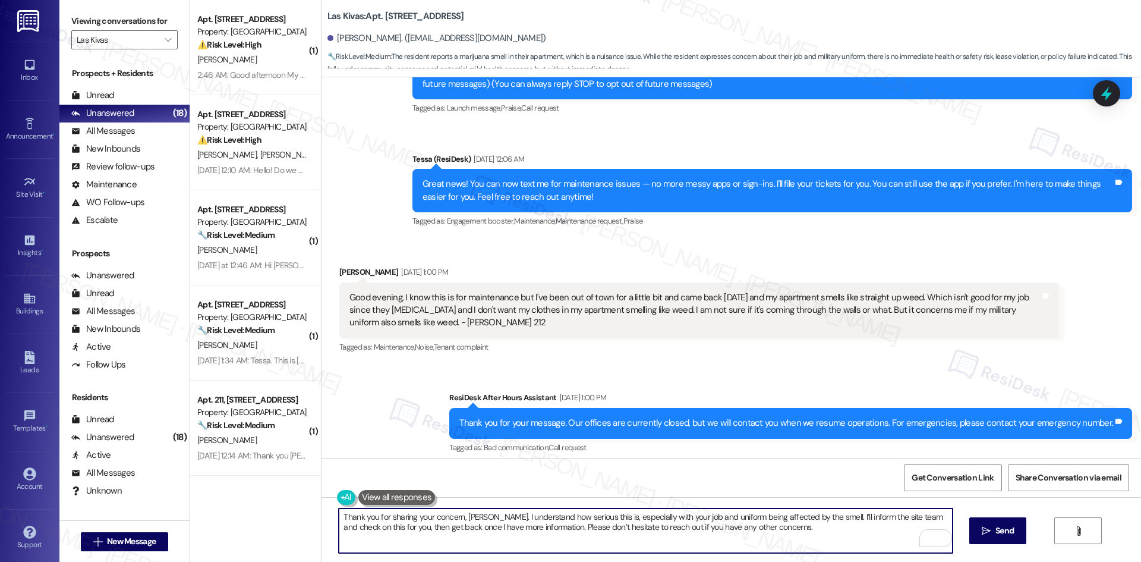
scroll to position [165, 0]
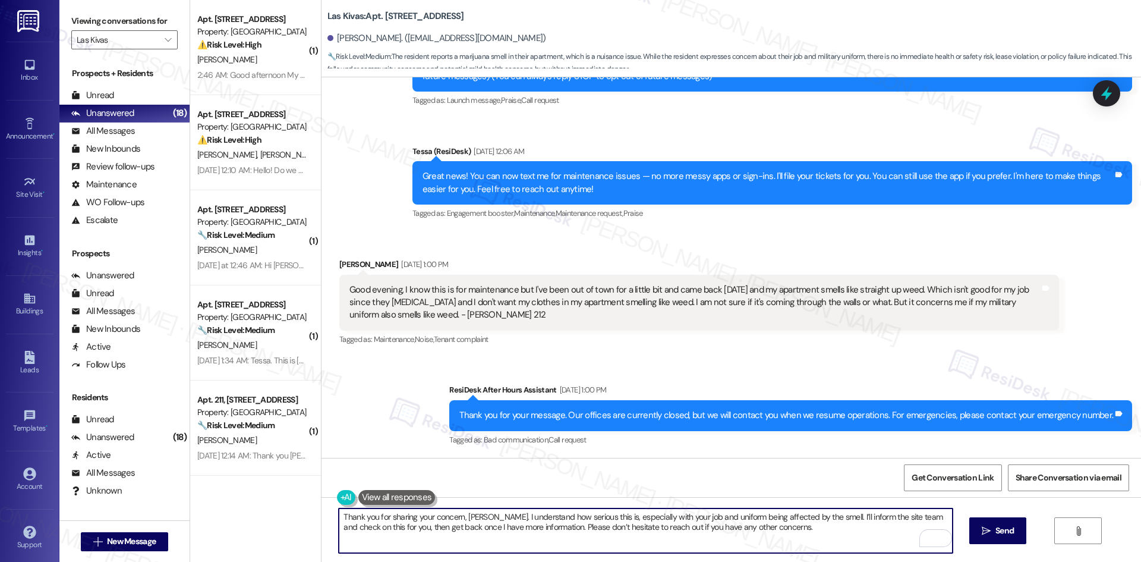
type textarea "Thank you for sharing your concern, Simone. I understand how serious this is, e…"
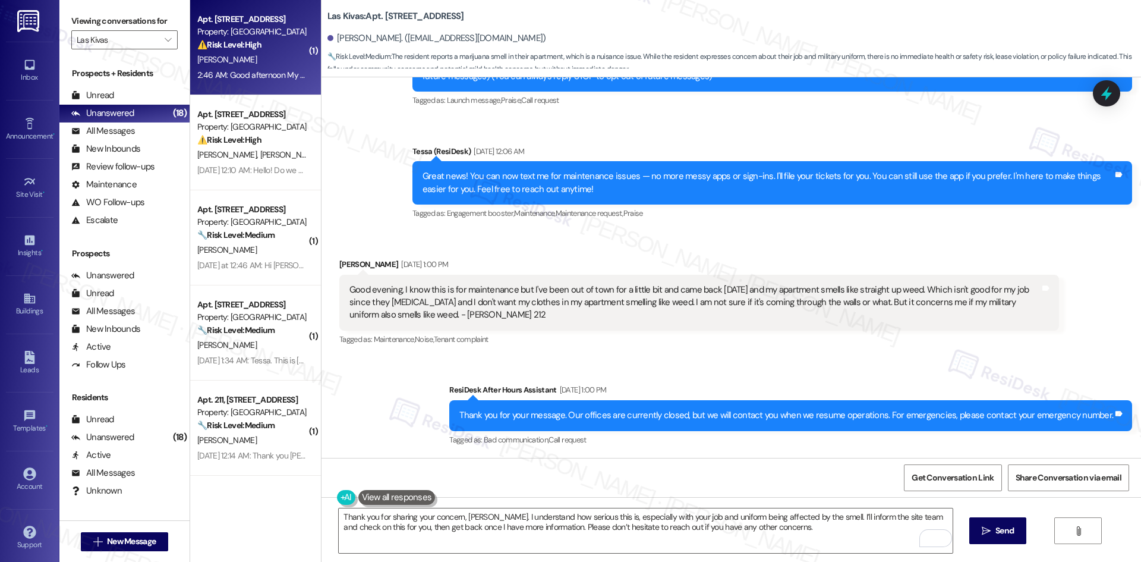
click at [261, 51] on div "⚠️ Risk Level: High The resident is unable to leave their home due to a broken …" at bounding box center [252, 45] width 110 height 12
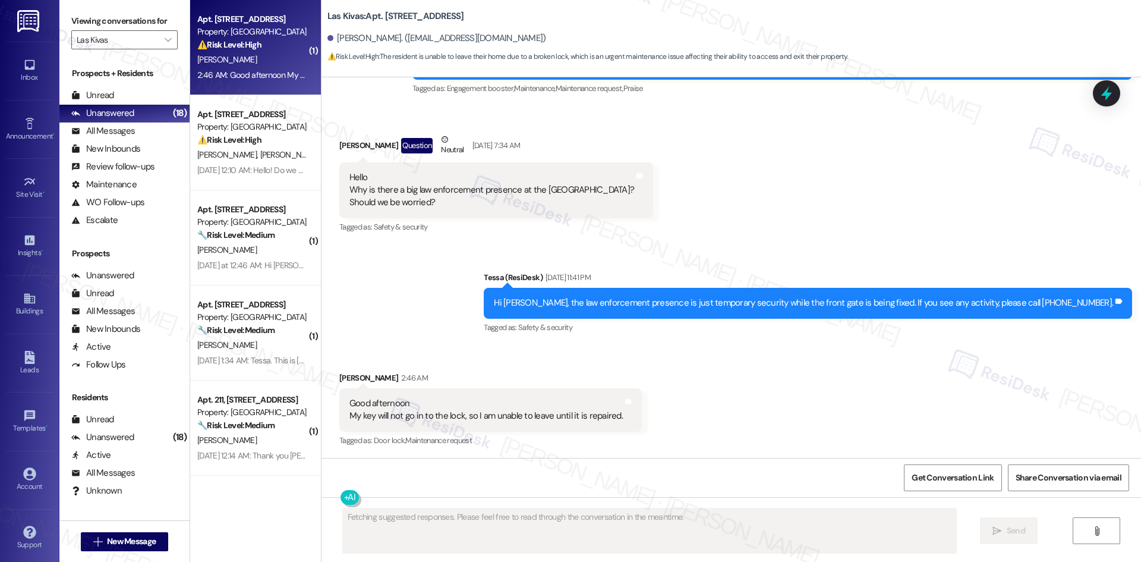
scroll to position [290, 0]
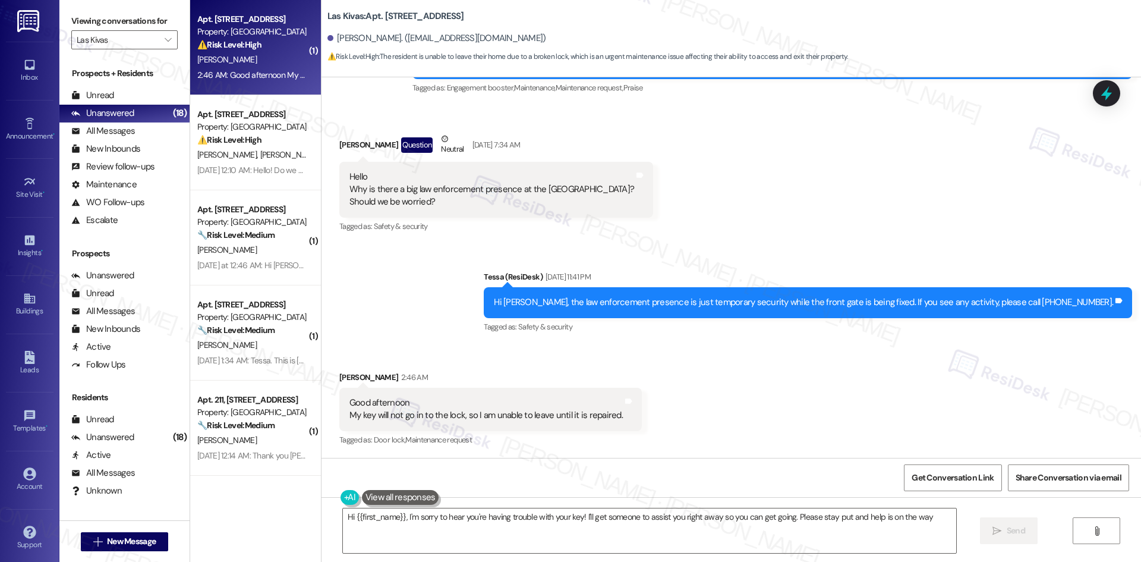
type textarea "Hi {{first_name}}, I'm sorry to hear you're having trouble with your key! I'll …"
drag, startPoint x: 330, startPoint y: 376, endPoint x: 636, endPoint y: 420, distance: 308.7
click at [636, 420] on div "Received via SMS Ryan Benally 2:46 AM Good afternoon My key will not go in to t…" at bounding box center [730, 400] width 819 height 113
copy div "Ryan Benally 2:46 AM Good afternoon My key will not go in to the lock, so I am …"
click at [945, 382] on div "Received via SMS Ryan Benally 2:46 AM Good afternoon My key will not go in to t…" at bounding box center [730, 400] width 819 height 113
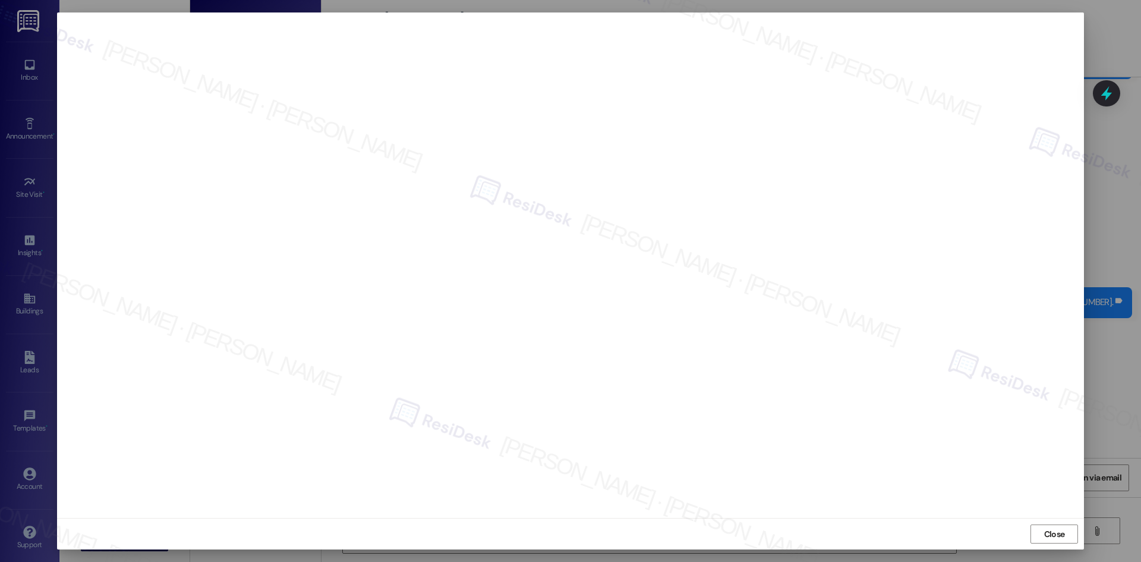
drag, startPoint x: 1056, startPoint y: 532, endPoint x: 968, endPoint y: 503, distance: 92.6
click at [1055, 532] on span "Close" at bounding box center [1054, 534] width 21 height 12
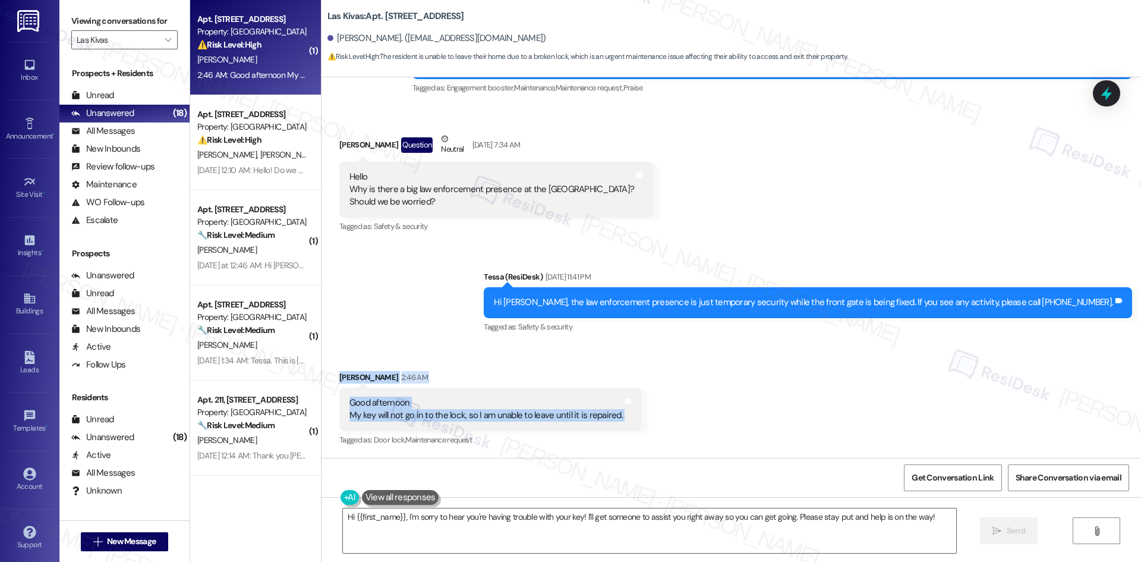
click at [648, 414] on div "Received via SMS Ryan Benally 2:46 AM Good afternoon My key will not go in to t…" at bounding box center [730, 400] width 819 height 113
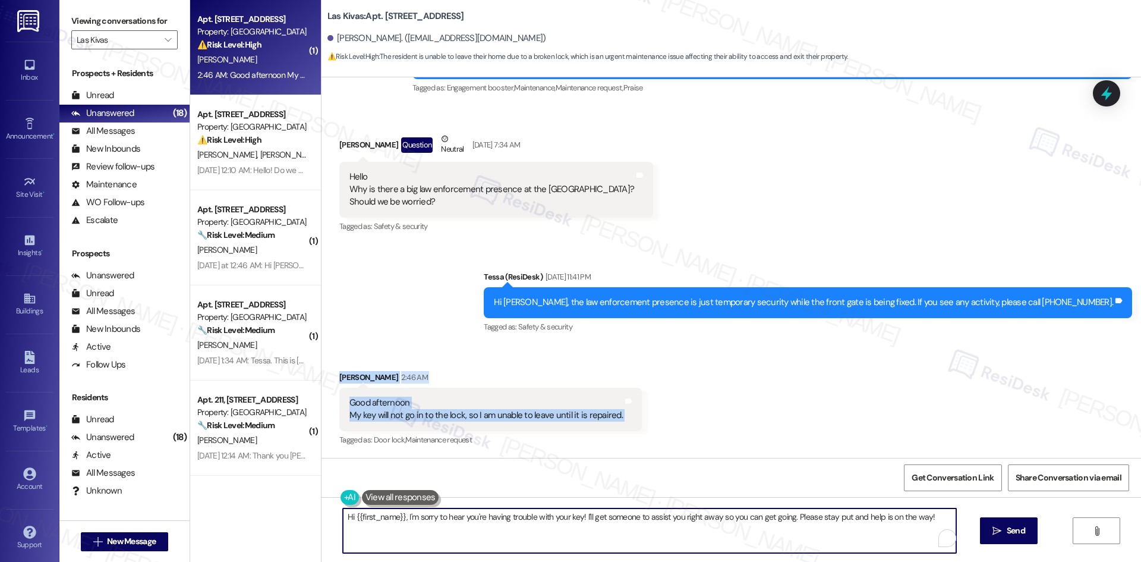
click at [503, 532] on textarea "Hi {{first_name}}, I'm sorry to hear you're having trouble with your key! I'll …" at bounding box center [649, 530] width 613 height 45
paste textarea "Thank you for your message, Ryan. I understand your key isn’t working in the lo…"
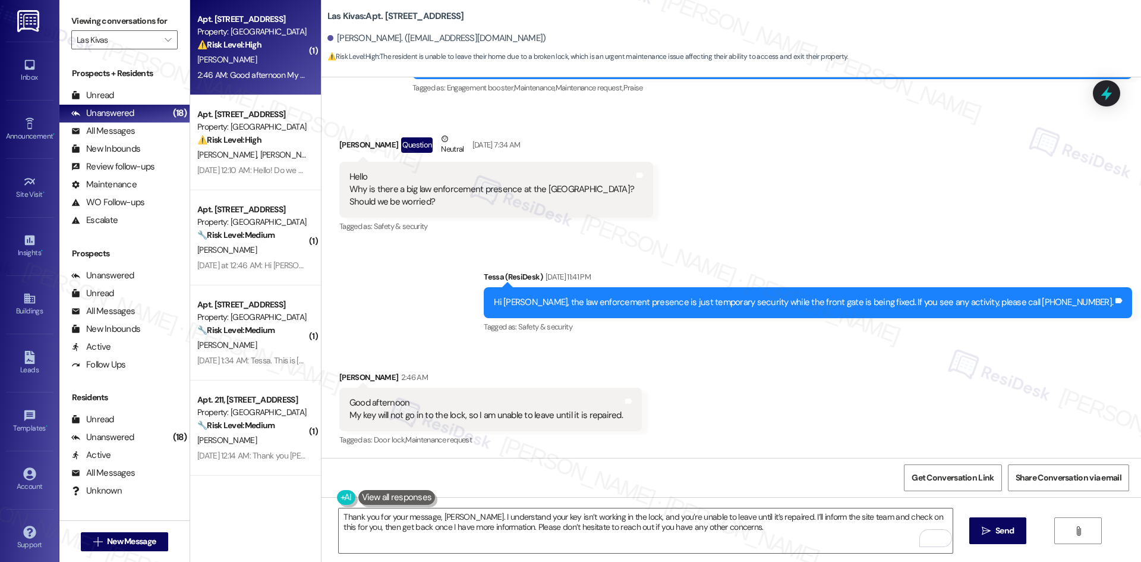
click at [464, 314] on div "Sent via SMS Tessa (ResiDesk) Sep 03, 2025 at 11:41 PM Hi Ryan, the law enforce…" at bounding box center [730, 294] width 819 height 100
click at [439, 360] on div "Received via SMS Ryan Benally 2:46 AM Good afternoon My key will not go in to t…" at bounding box center [730, 400] width 819 height 113
drag, startPoint x: 324, startPoint y: 376, endPoint x: 646, endPoint y: 420, distance: 324.4
click at [646, 420] on div "Received via SMS Ryan Benally 2:46 AM Good afternoon My key will not go in to t…" at bounding box center [730, 400] width 819 height 113
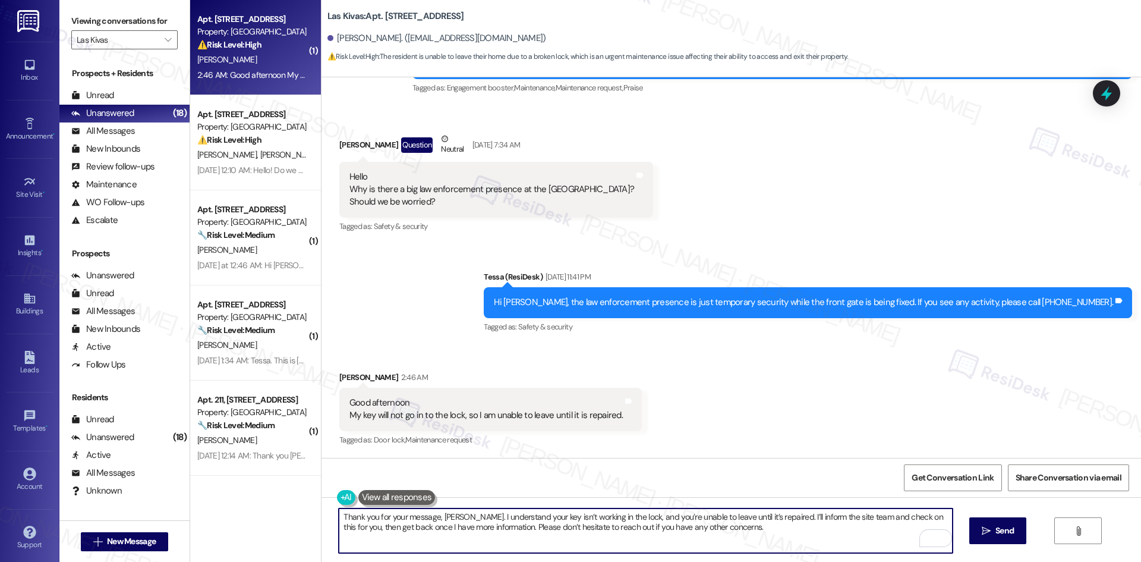
click at [592, 526] on textarea "Thank you for your message, Ryan. I understand your key isn’t working in the lo…" at bounding box center [645, 530] width 613 height 45
paste textarea "I’m sorry to hear about the trouble with your lock, Ryan. I understand your key…"
type textarea "I’m sorry to hear about the trouble with your lock, Ryan. I understand your key…"
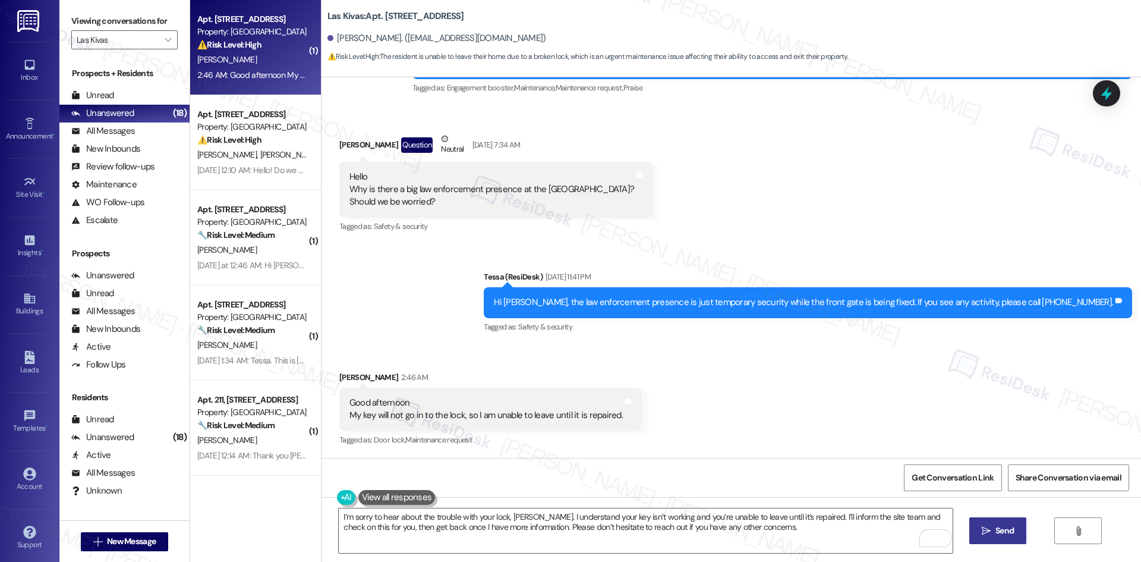
click at [1005, 535] on span "Send" at bounding box center [1004, 530] width 18 height 12
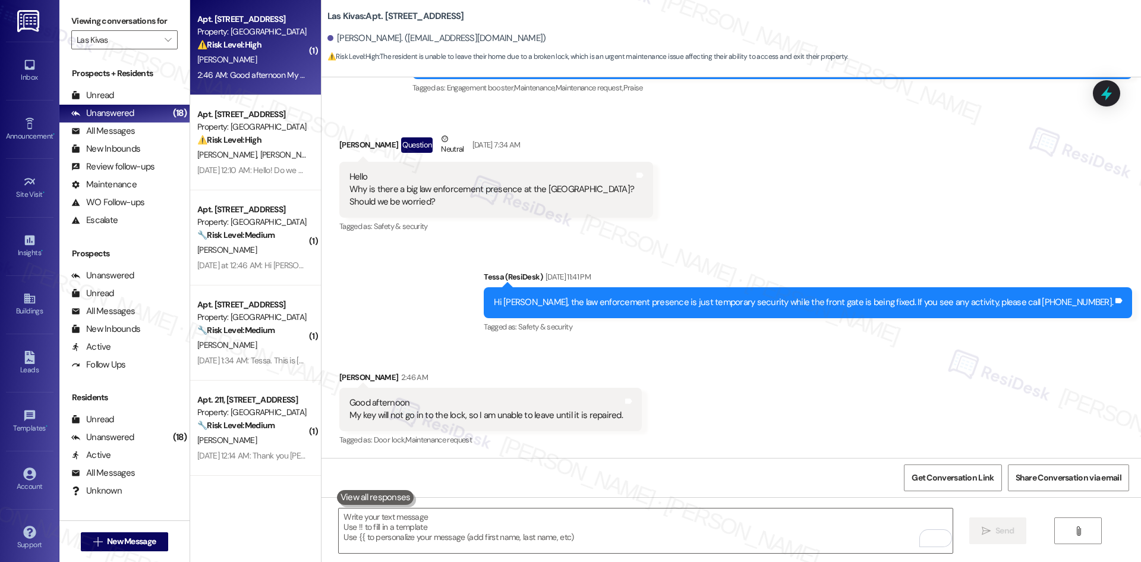
scroll to position [289, 0]
click at [617, 226] on div "Received via SMS Ryan Benally Question Neutral Sep 03, 2025 at 7:34 AM Hello Wh…" at bounding box center [730, 175] width 819 height 138
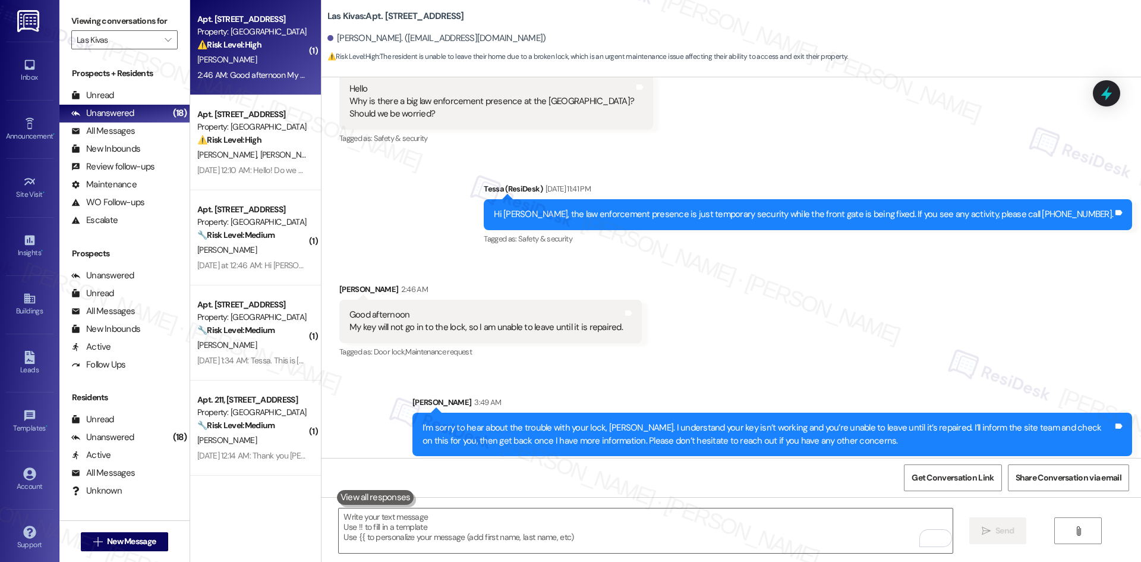
scroll to position [386, 0]
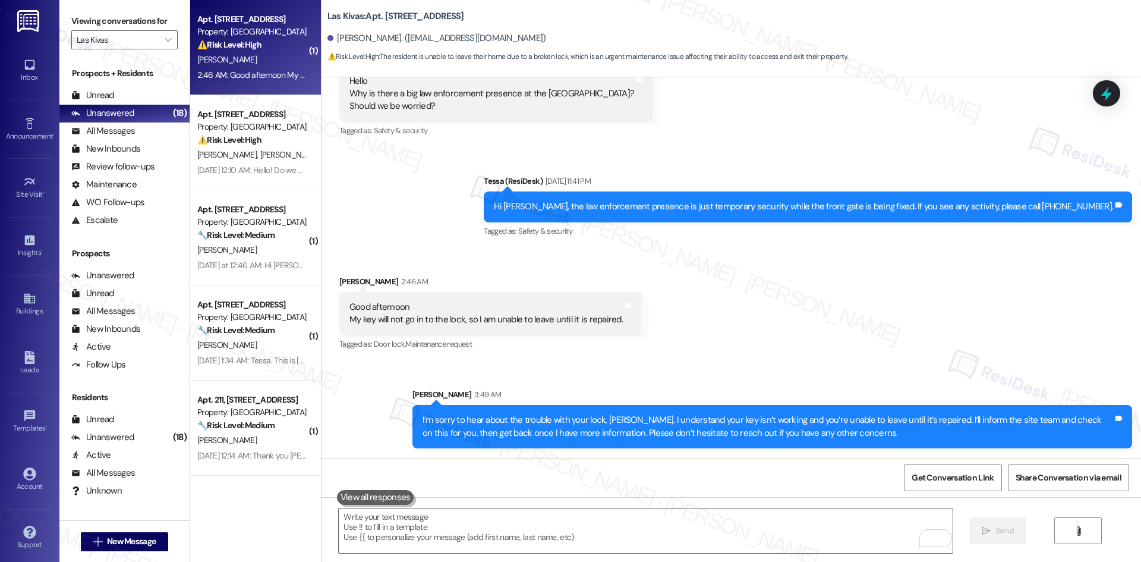
click at [658, 349] on div "Received via SMS Ryan Benally 2:46 AM Good afternoon My key will not go in to t…" at bounding box center [730, 304] width 819 height 113
click at [660, 348] on div "Received via SMS Ryan Benally 2:46 AM Good afternoon My key will not go in to t…" at bounding box center [730, 304] width 819 height 113
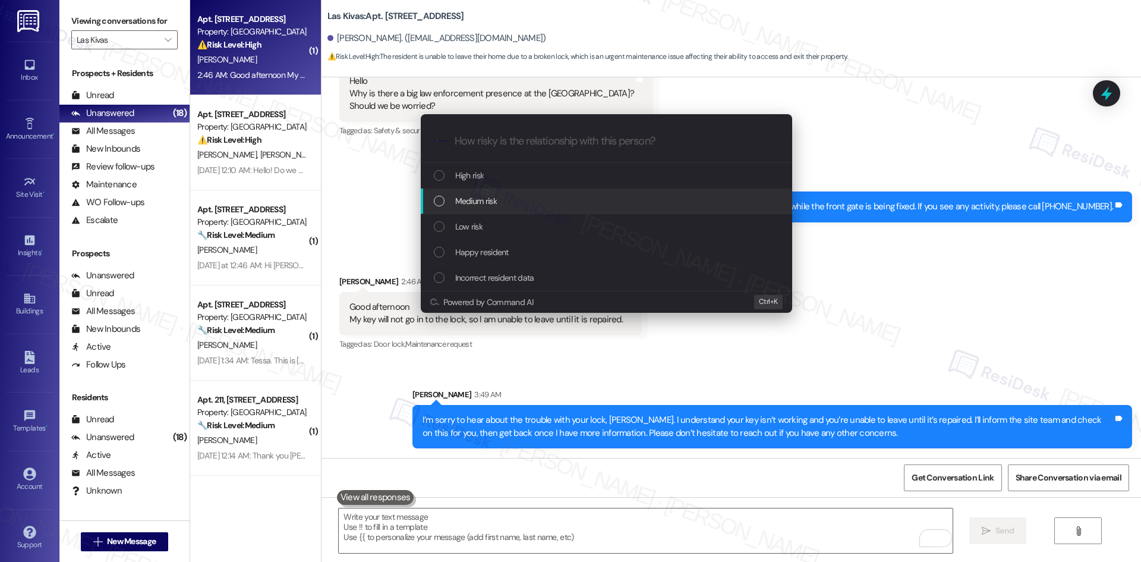
click at [518, 203] on div "Medium risk" at bounding box center [608, 200] width 348 height 13
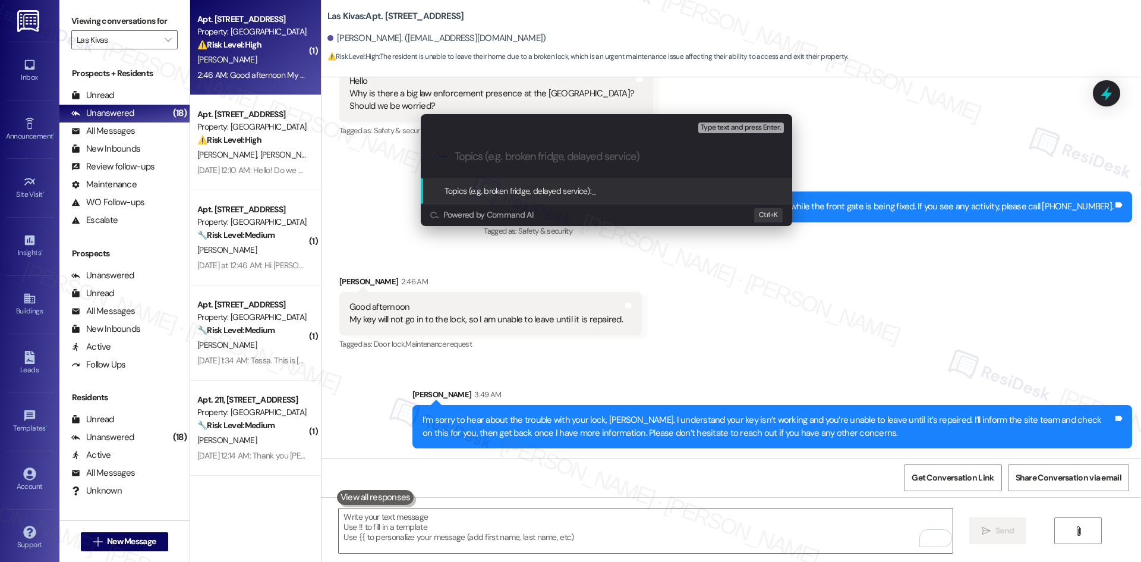
click at [484, 161] on input "Topics (e.g. broken fridge, delayed service)" at bounding box center [616, 156] width 323 height 12
paste input "Key Not Working in Lock"
type input "Key Not Working in Lock"
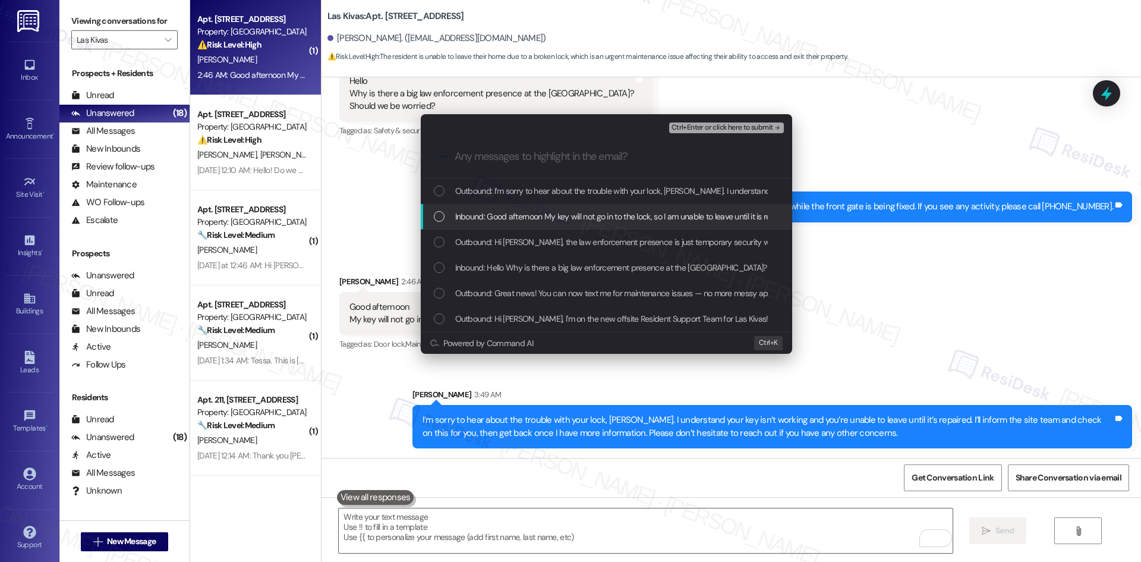
click at [516, 215] on span "Inbound: Good afternoon My key will not go in to the lock, so I am unable to le…" at bounding box center [624, 216] width 339 height 13
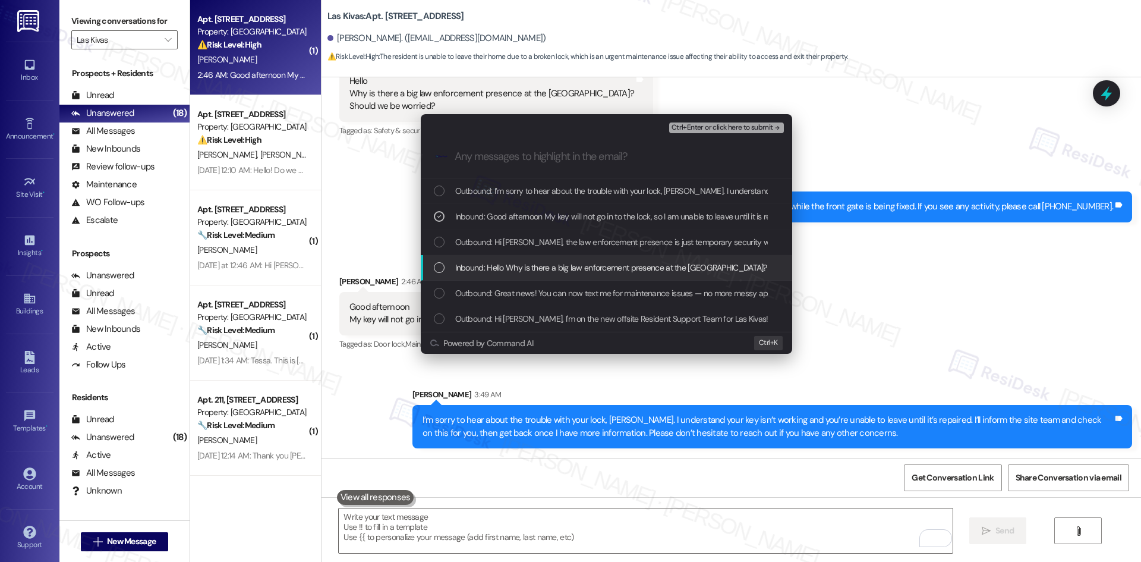
click at [557, 261] on span "Inbound: Hello Why is there a big law enforcement presence at the front gate? S…" at bounding box center [651, 267] width 393 height 13
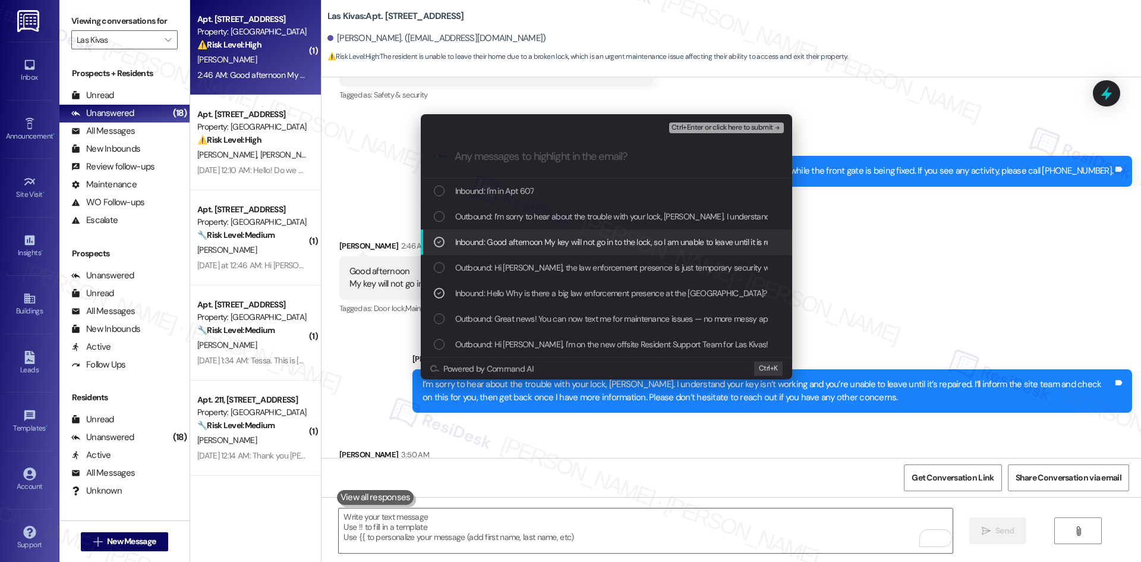
scroll to position [468, 0]
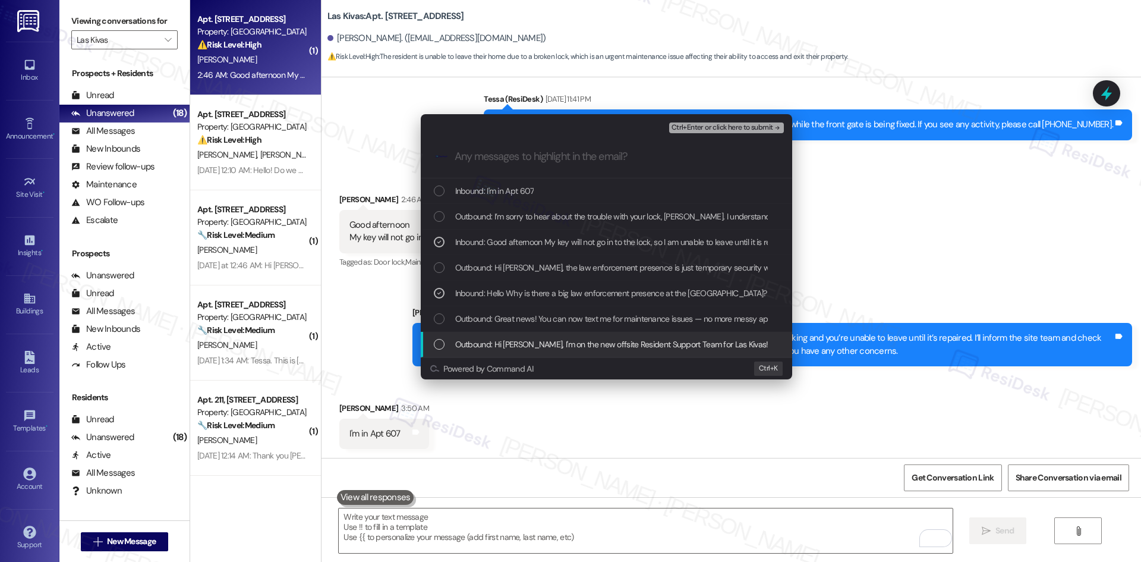
click at [362, 365] on div "Escalate Conversation Medium risk Key Not Working in Lock Inbound: Good afterno…" at bounding box center [570, 281] width 1141 height 562
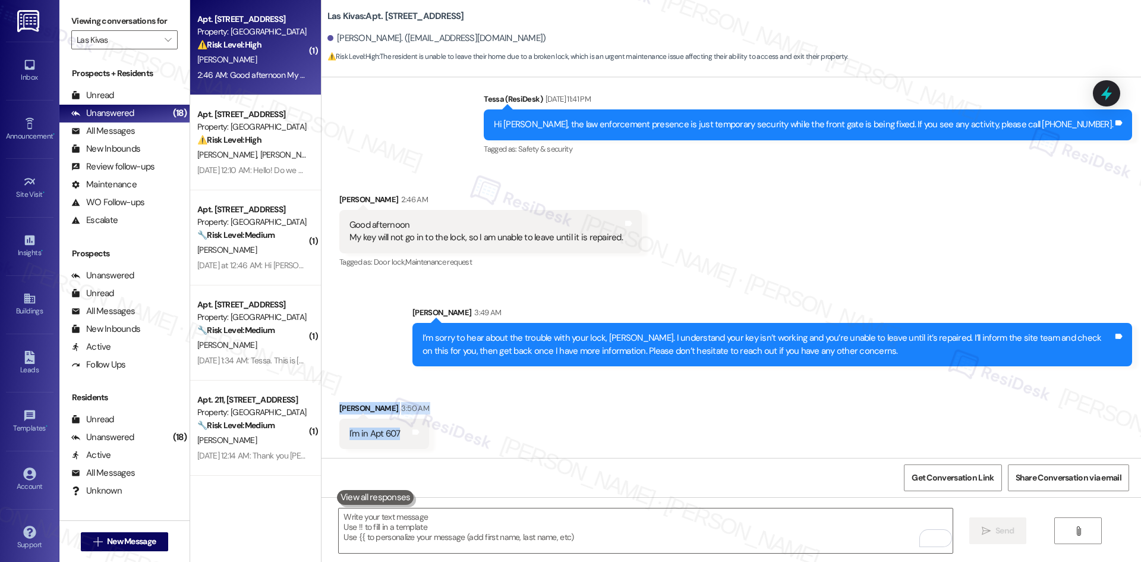
drag, startPoint x: 325, startPoint y: 392, endPoint x: 416, endPoint y: 444, distance: 104.6
click at [416, 444] on div "Received via SMS Ryan Benally 3:50 AM I'm in Apt 607 Tags and notes" at bounding box center [730, 416] width 819 height 83
copy div "Ryan Benally 3:50 AM I'm in Apt 607 Tags and notes"
click at [568, 289] on div "Sent via SMS Sarah 3:49 AM I’m sorry to hear about the trouble with your lock, …" at bounding box center [730, 327] width 819 height 96
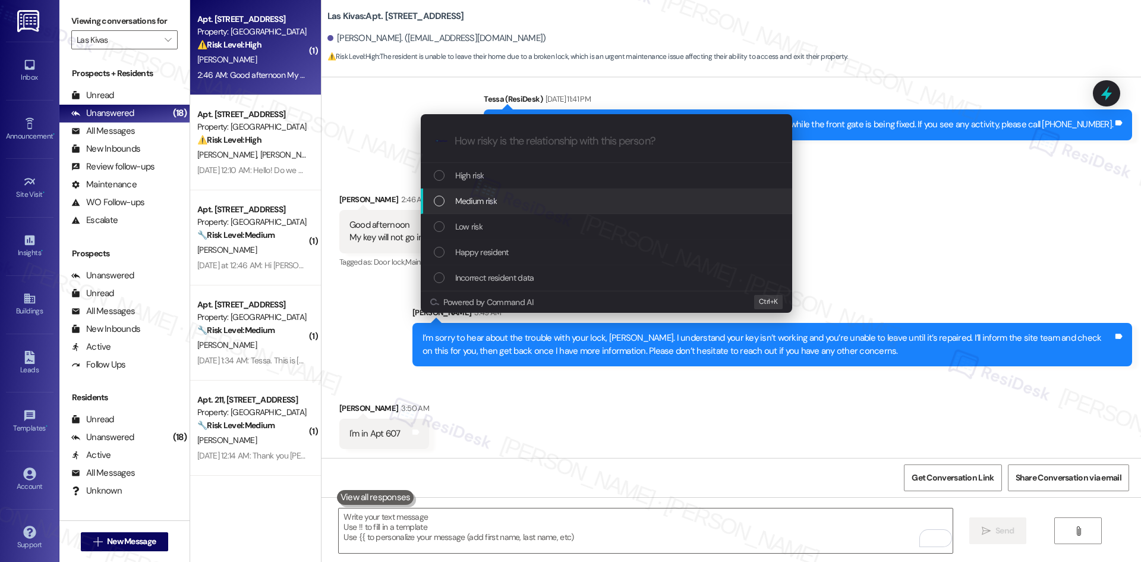
click at [529, 201] on div "Medium risk" at bounding box center [608, 200] width 348 height 13
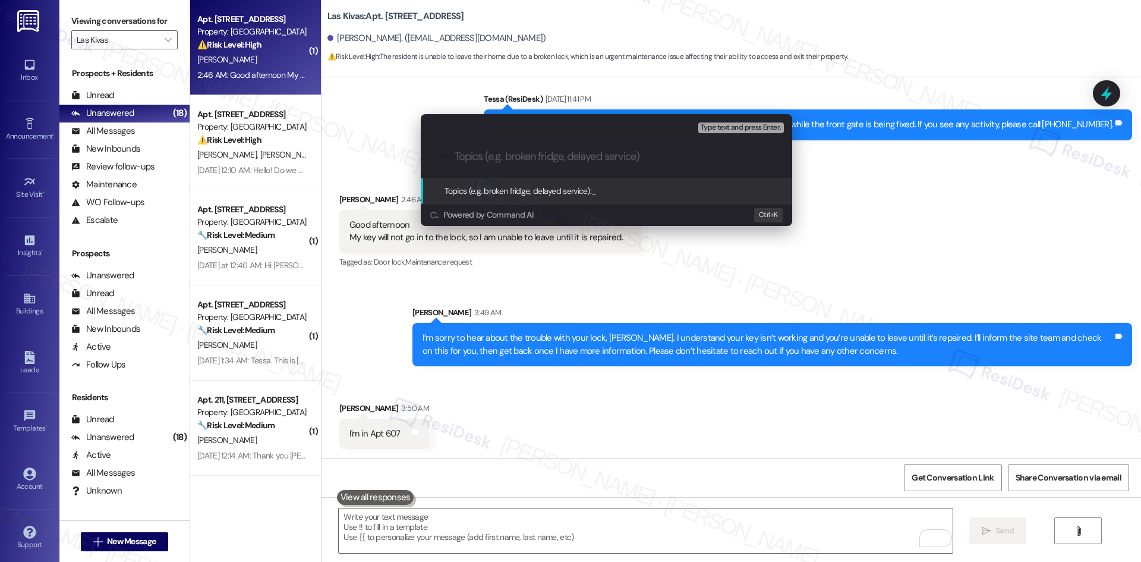
click at [778, 278] on div "Escalate Conversation Medium risk Topics (e.g. broken fridge, delayed service) …" at bounding box center [570, 281] width 1141 height 562
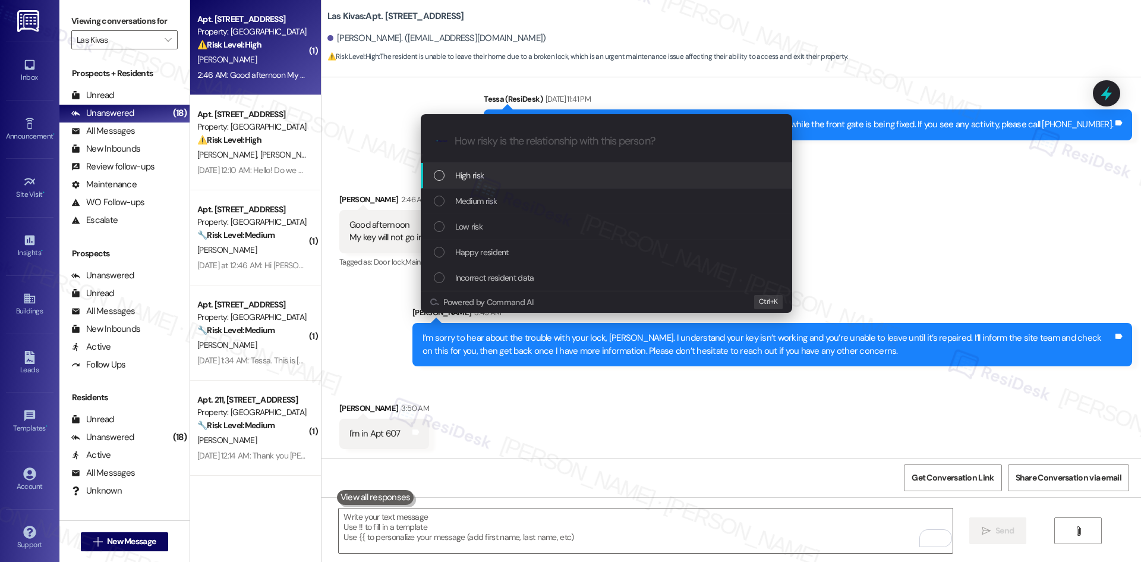
click at [521, 172] on div "High risk" at bounding box center [608, 175] width 348 height 13
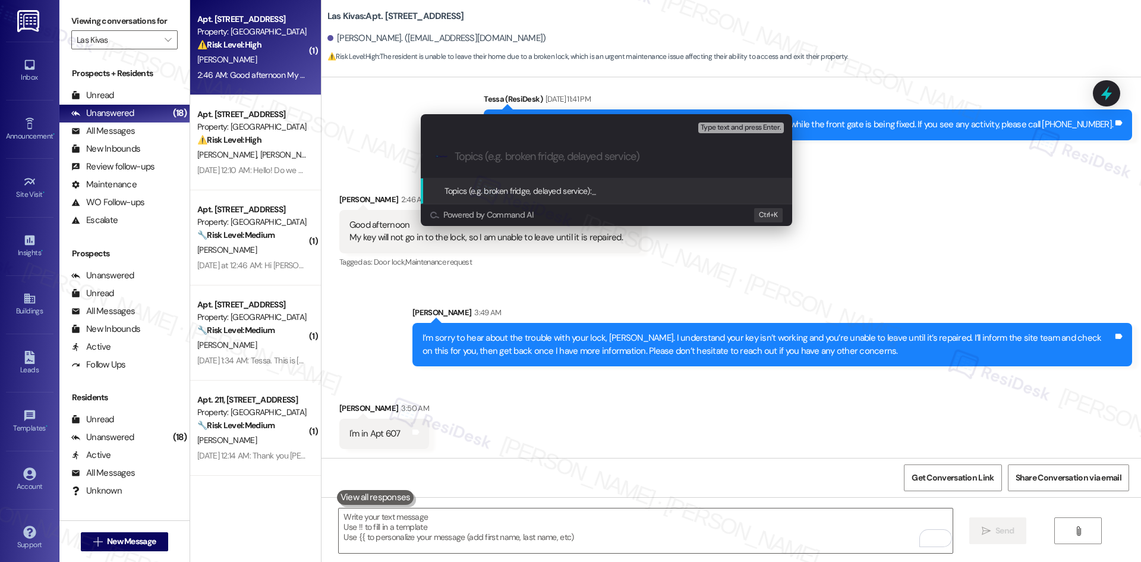
click at [484, 160] on input "Topics (e.g. broken fridge, delayed service)" at bounding box center [616, 156] width 323 height 12
paste input "Key Not Working in Lock"
type input "Key Not Working in Lock"
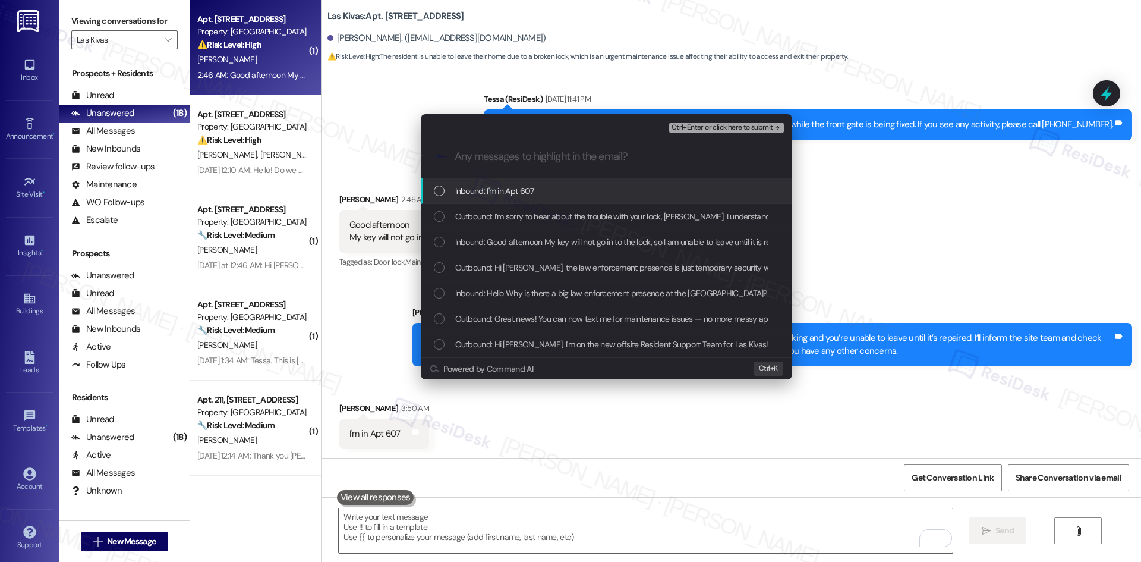
click at [518, 191] on span "Inbound: I'm in Apt 607" at bounding box center [494, 190] width 79 height 13
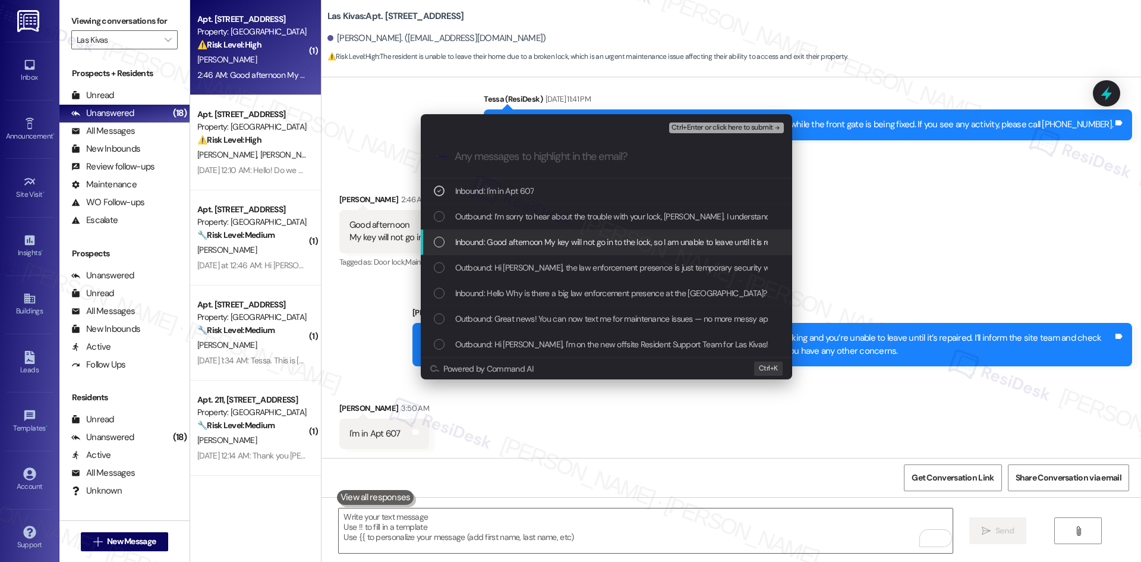
click at [528, 242] on span "Inbound: Good afternoon My key will not go in to the lock, so I am unable to le…" at bounding box center [624, 241] width 339 height 13
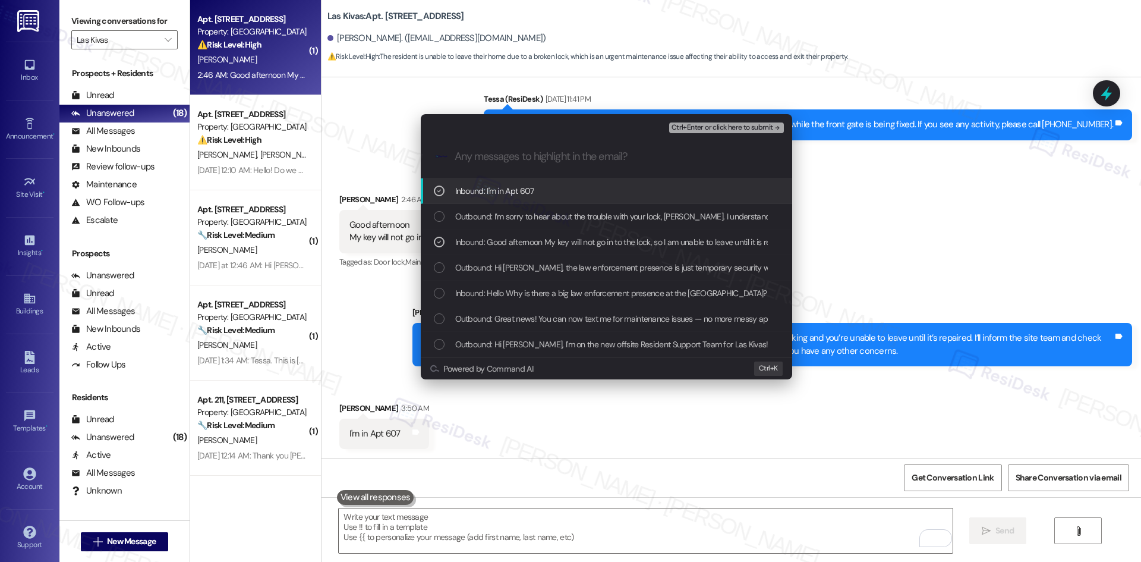
click at [762, 131] on span "Ctrl+Enter or click here to submit" at bounding box center [722, 128] width 102 height 8
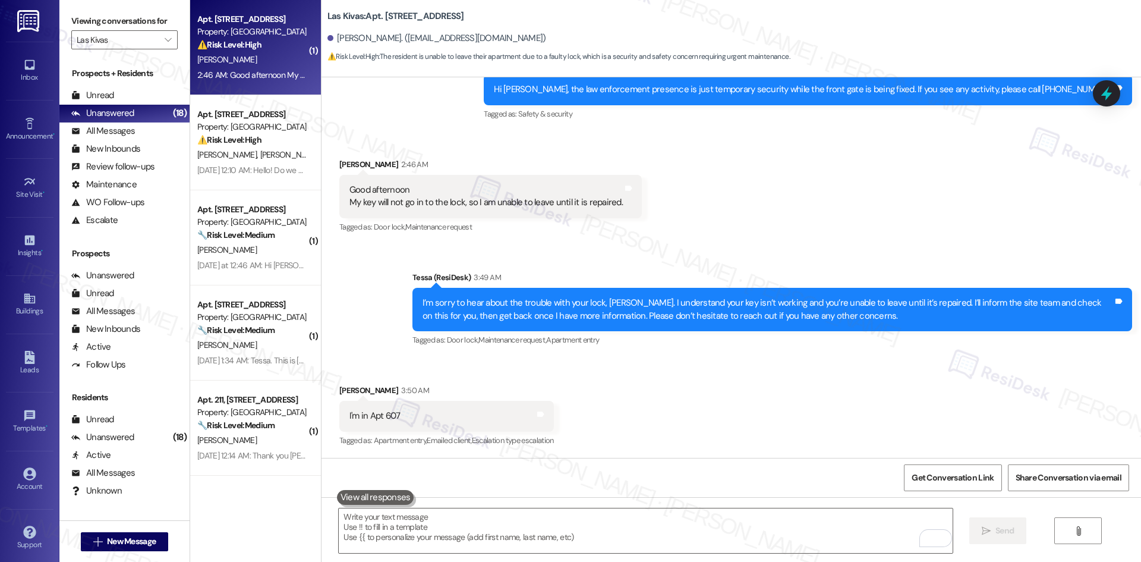
scroll to position [503, 0]
click at [401, 367] on div "Received via SMS Ryan Benally 3:50 AM I'm in Apt 607 Tags and notes Tagged as: …" at bounding box center [730, 407] width 819 height 100
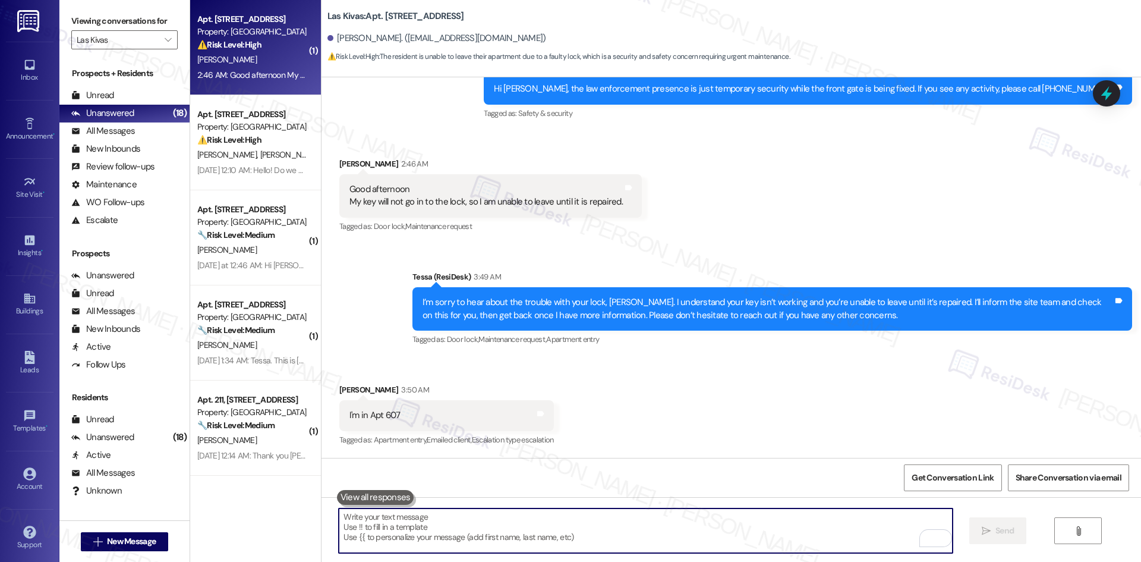
click at [553, 529] on textarea "To enrich screen reader interactions, please activate Accessibility in Grammarl…" at bounding box center [645, 530] width 613 height 45
paste textarea "Thanks for confirming your apartment number, Ryan. I’ll share this with the sit…"
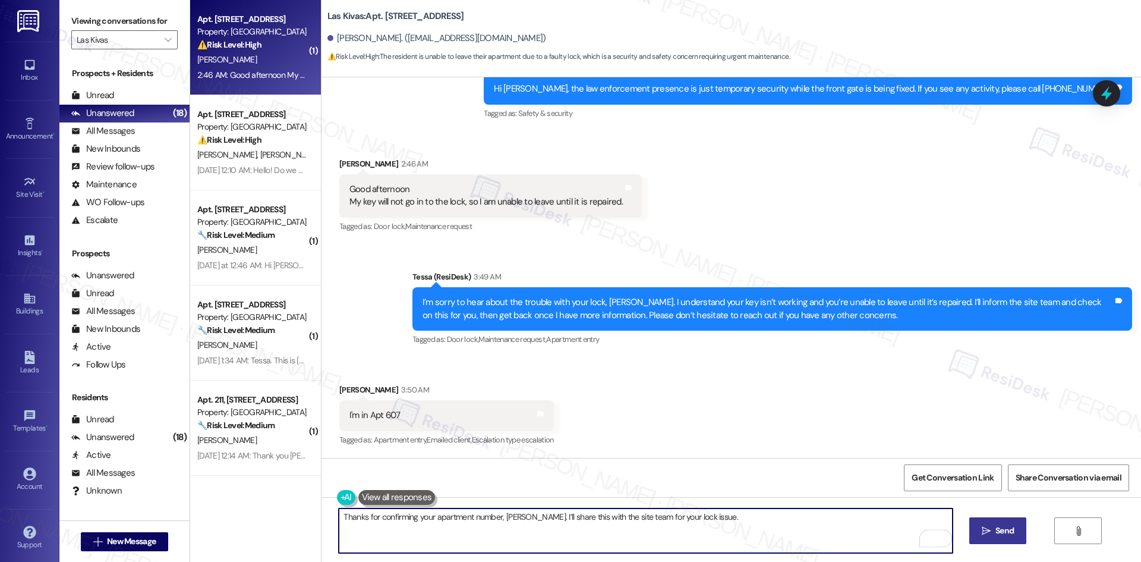
type textarea "Thanks for confirming your apartment number, Ryan. I’ll share this with the sit…"
click at [1008, 535] on span "Send" at bounding box center [1004, 530] width 18 height 12
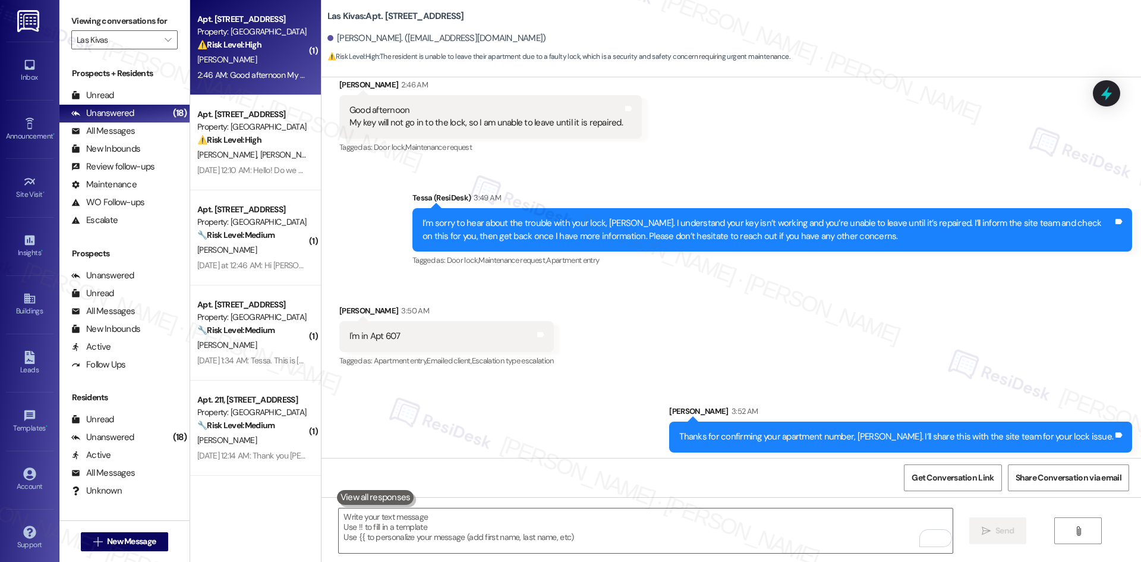
scroll to position [587, 0]
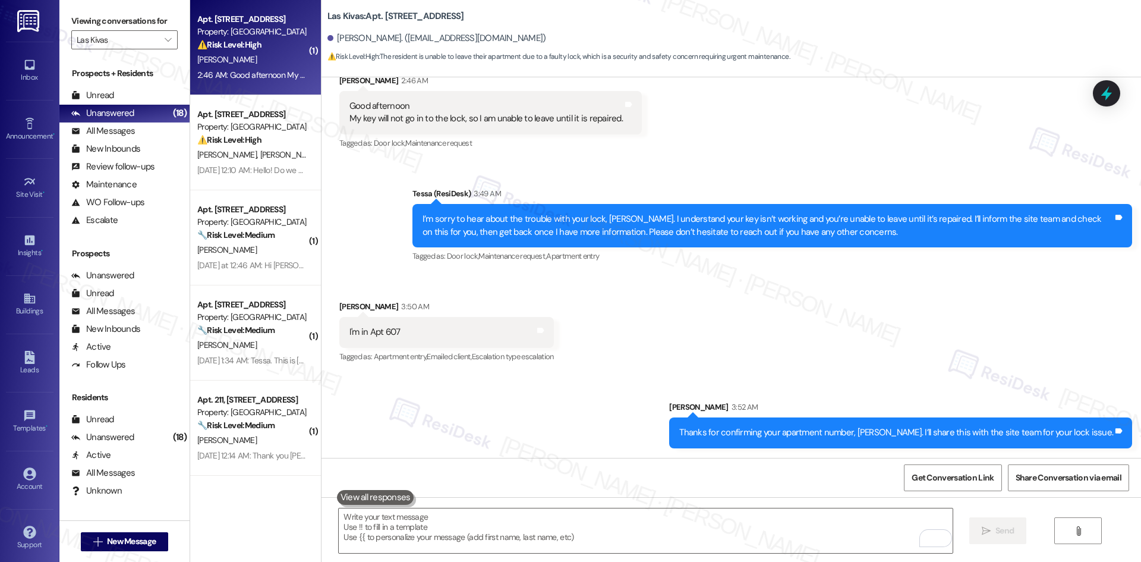
click at [665, 379] on div "Sent via SMS Sarah 3:52 AM Thanks for confirming your apartment number, Ryan. I…" at bounding box center [730, 415] width 819 height 83
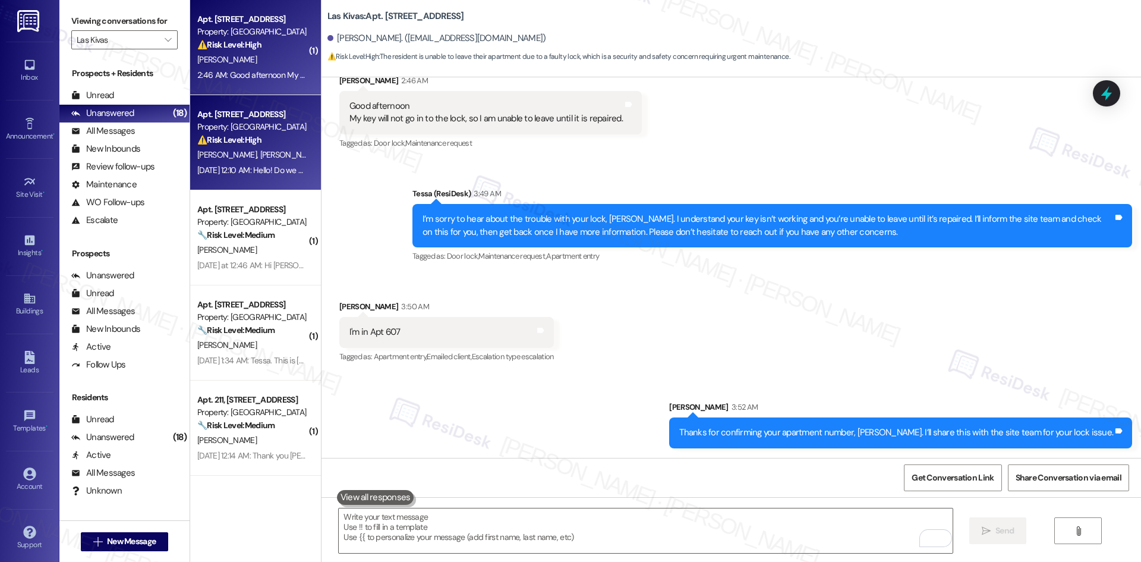
click at [247, 146] on div "⚠️ Risk Level: High The resident reports that their fob is not opening the fron…" at bounding box center [252, 140] width 110 height 12
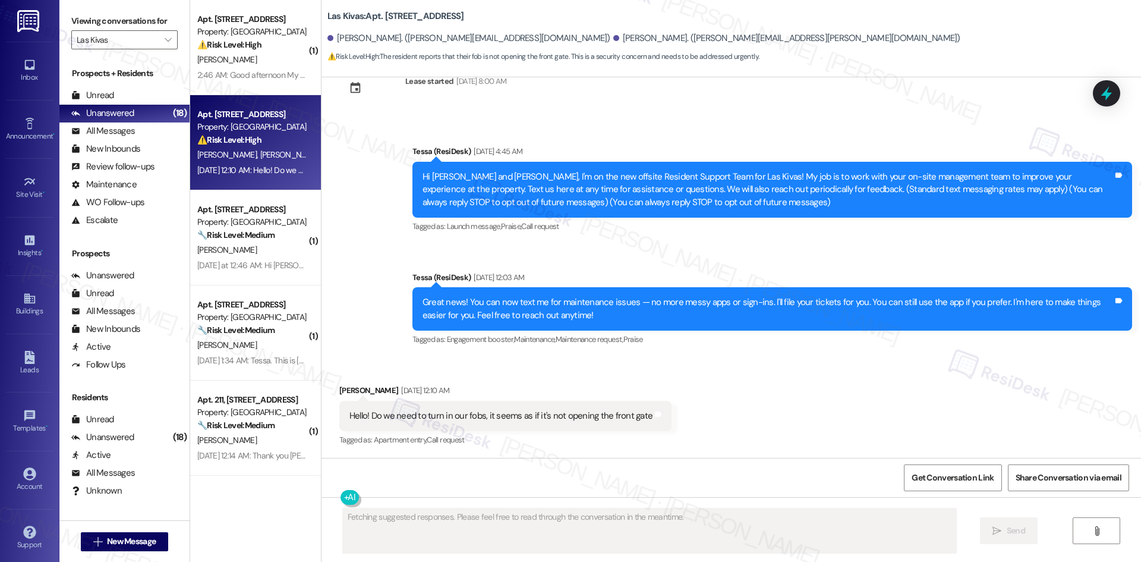
scroll to position [39, 0]
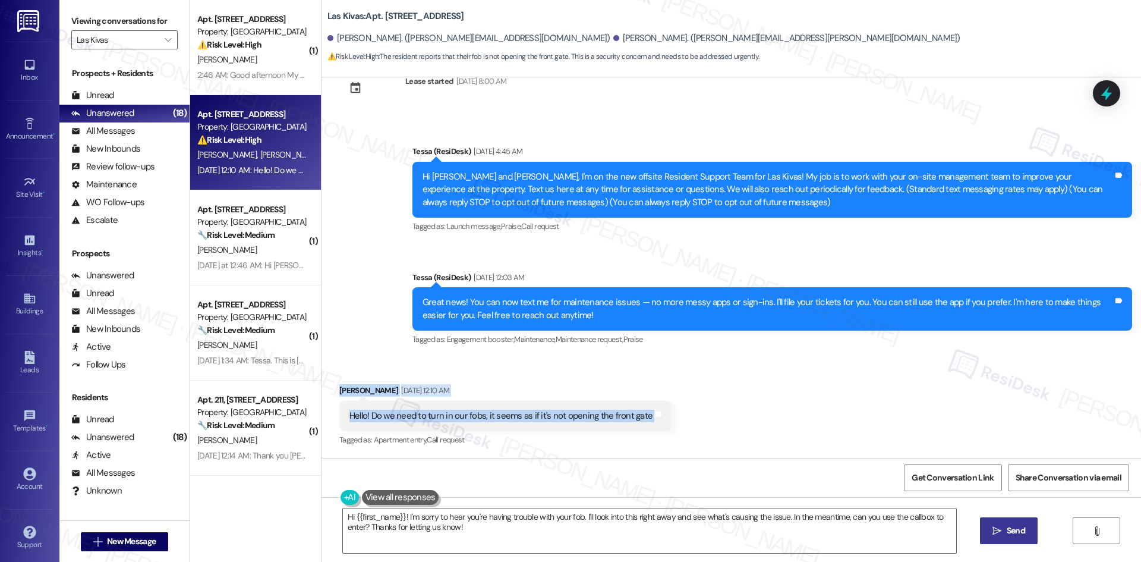
drag, startPoint x: 331, startPoint y: 382, endPoint x: 675, endPoint y: 412, distance: 345.5
click at [675, 412] on div "Received via SMS Latasha Begay Sep 03, 2025 at 12:10 AM Hello! Do we need to tu…" at bounding box center [730, 407] width 819 height 100
copy div "Latasha Begay Sep 03, 2025 at 12:10 AM Hello! Do we need to turn in our fobs, i…"
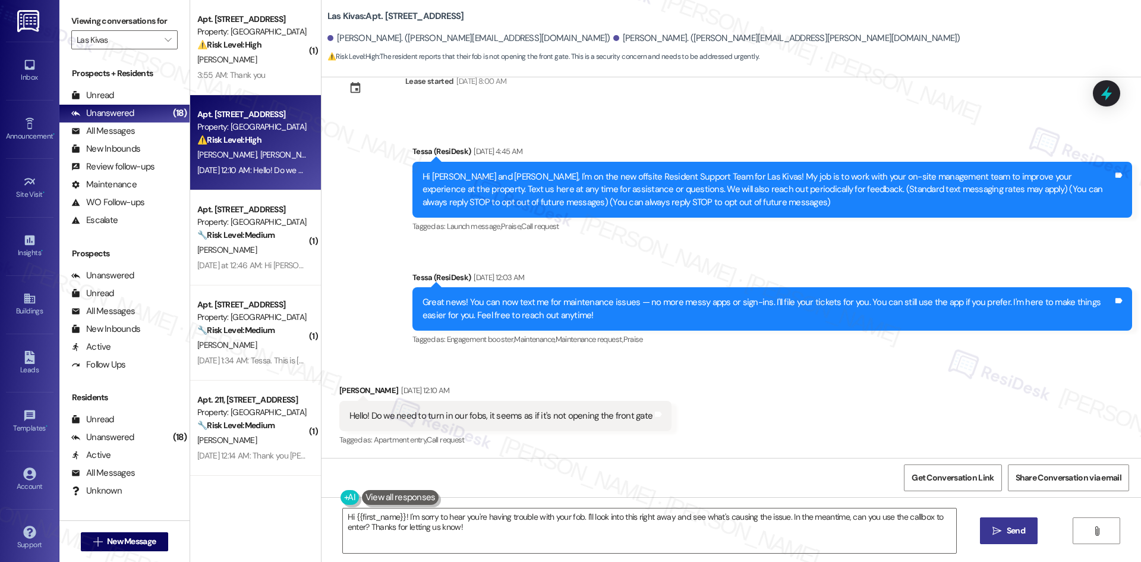
click at [372, 279] on div "Announcement, sent via SMS Tessa (ResiDesk) Aug 27, 2025 at 4:45 AM Hi Natasha …" at bounding box center [730, 237] width 819 height 239
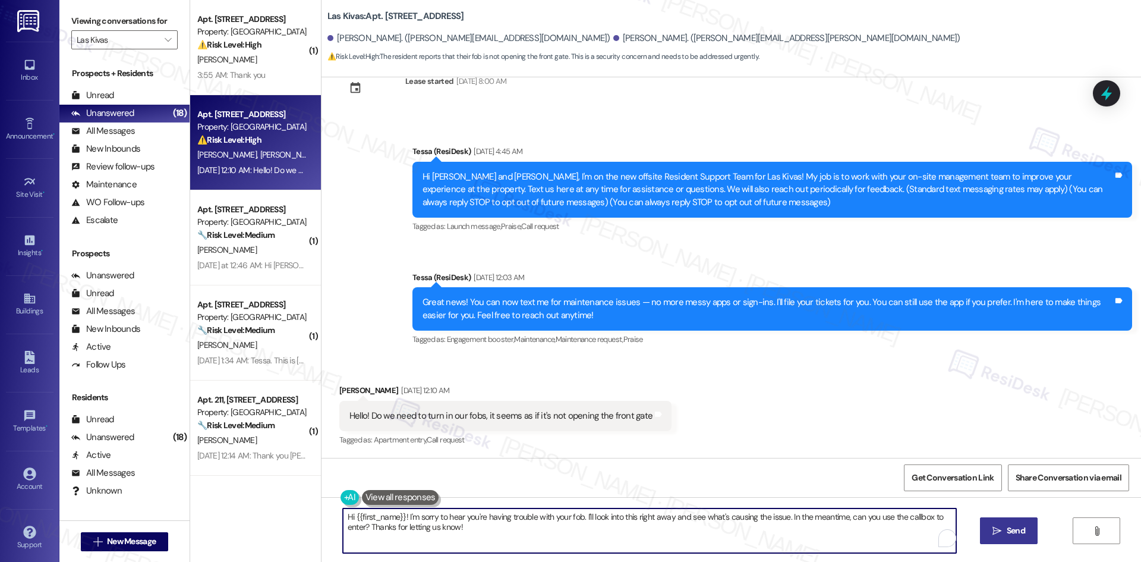
click at [477, 530] on textarea "Hi {{first_name}}! I'm sorry to hear you're having trouble with your fob. I'll …" at bounding box center [649, 530] width 613 height 45
paste textarea "Thank you for your message, [PERSON_NAME]. I understand your fob isn’t opening …"
type textarea "Thank you for your message, [PERSON_NAME]. I understand your fob isn’t opening …"
click at [1005, 534] on span "Send" at bounding box center [1004, 530] width 18 height 12
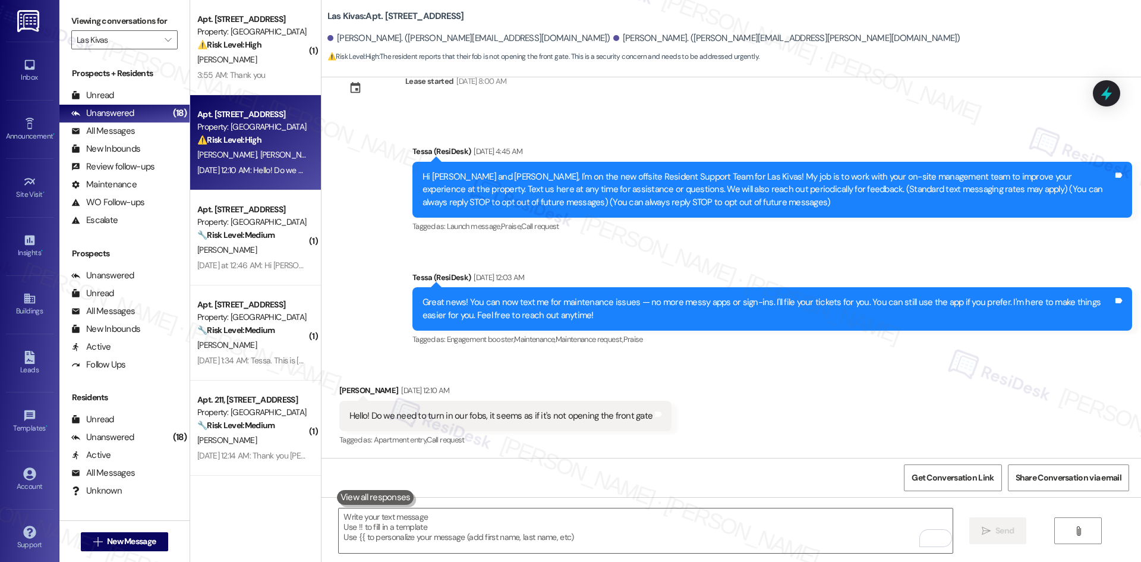
click at [816, 417] on div "Received via SMS Latasha Begay Sep 03, 2025 at 12:10 AM Hello! Do we need to tu…" at bounding box center [730, 407] width 819 height 100
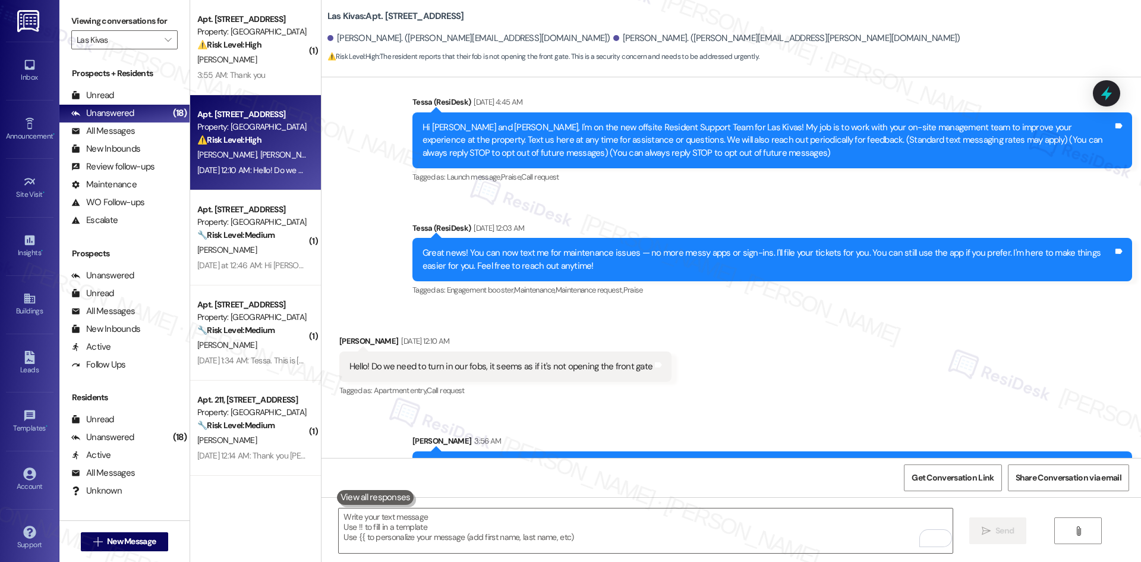
scroll to position [134, 0]
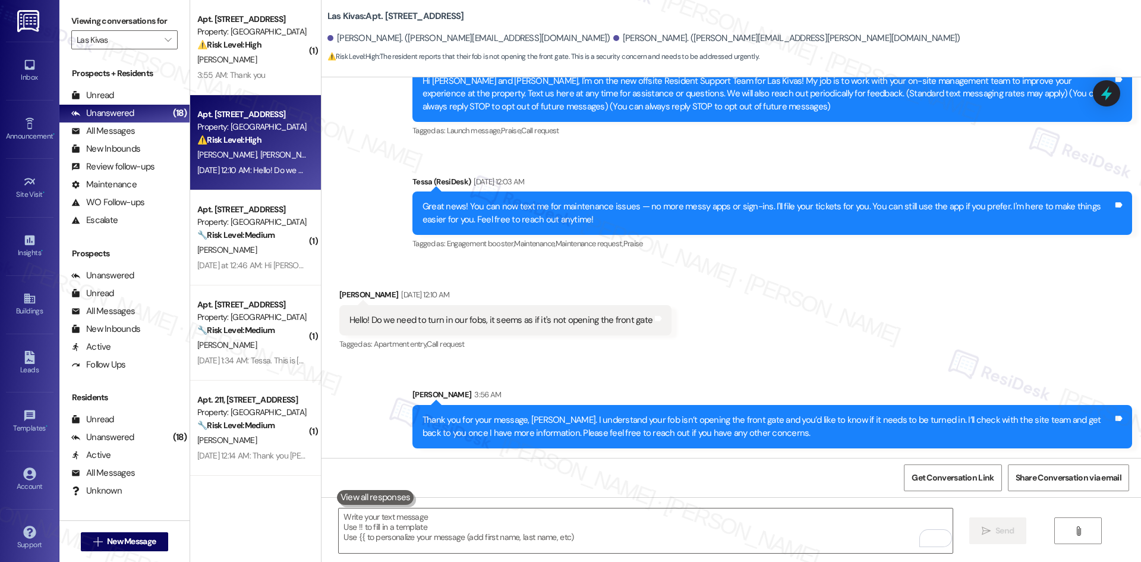
click at [815, 379] on div "Sent via SMS Sarah 3:56 AM Thank you for your message, Latasha. I understand yo…" at bounding box center [771, 418] width 737 height 78
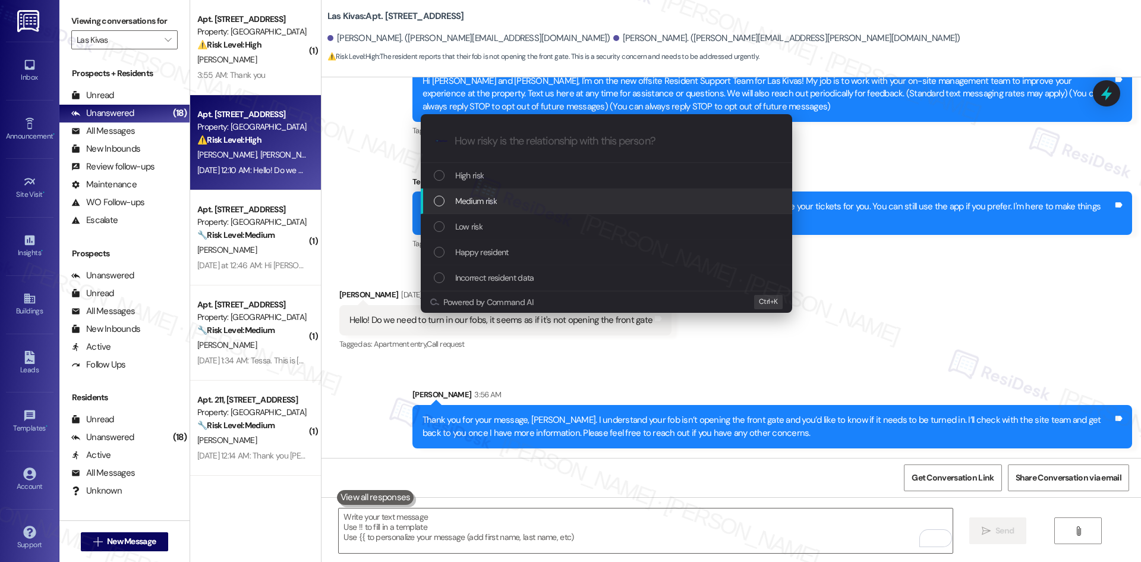
click at [547, 203] on div "Medium risk" at bounding box center [608, 200] width 348 height 13
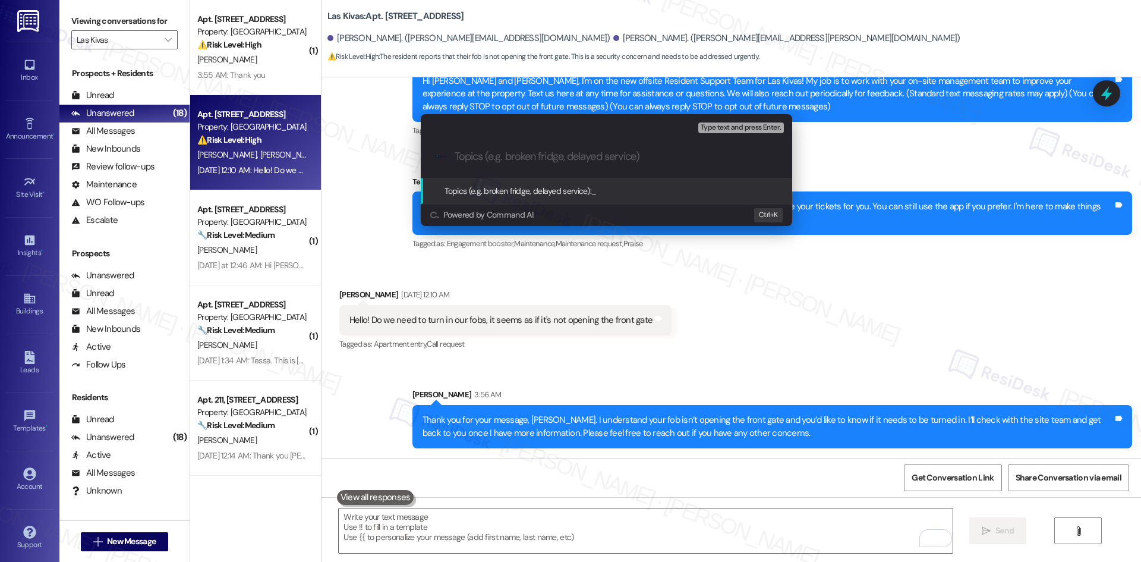
click at [534, 153] on input "Topics (e.g. broken fridge, delayed service)" at bounding box center [616, 156] width 323 height 12
paste input "Gate Fob Access Issue"
type input "Gate Fob Access Issue"
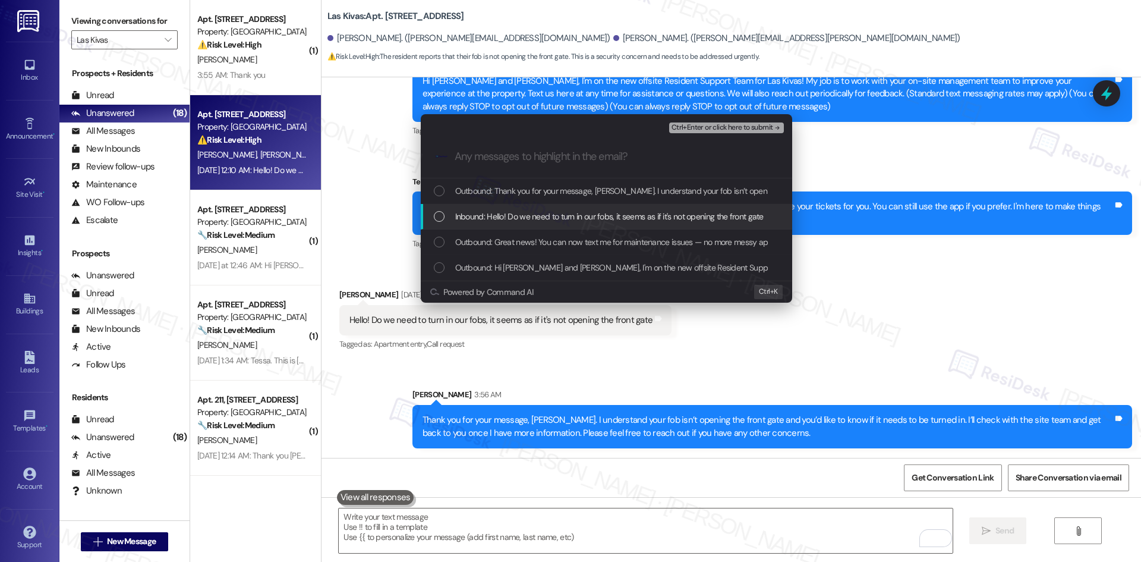
click at [540, 213] on span "Inbound: Hello! Do we need to turn in our fobs, it seems as if it's not opening…" at bounding box center [609, 216] width 308 height 13
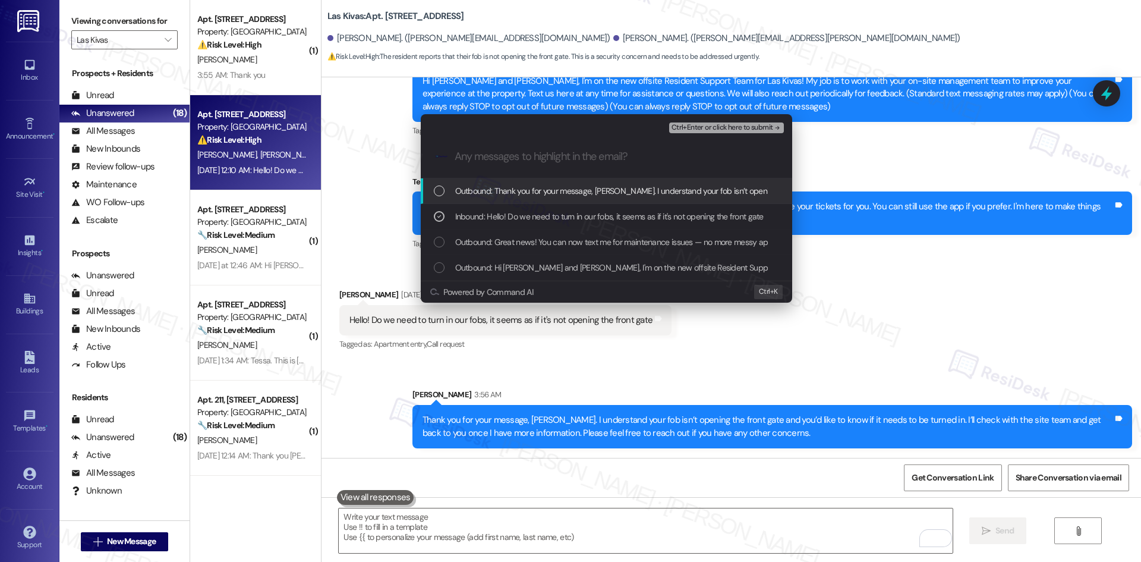
click at [752, 127] on span "Ctrl+Enter or click here to submit" at bounding box center [722, 128] width 102 height 8
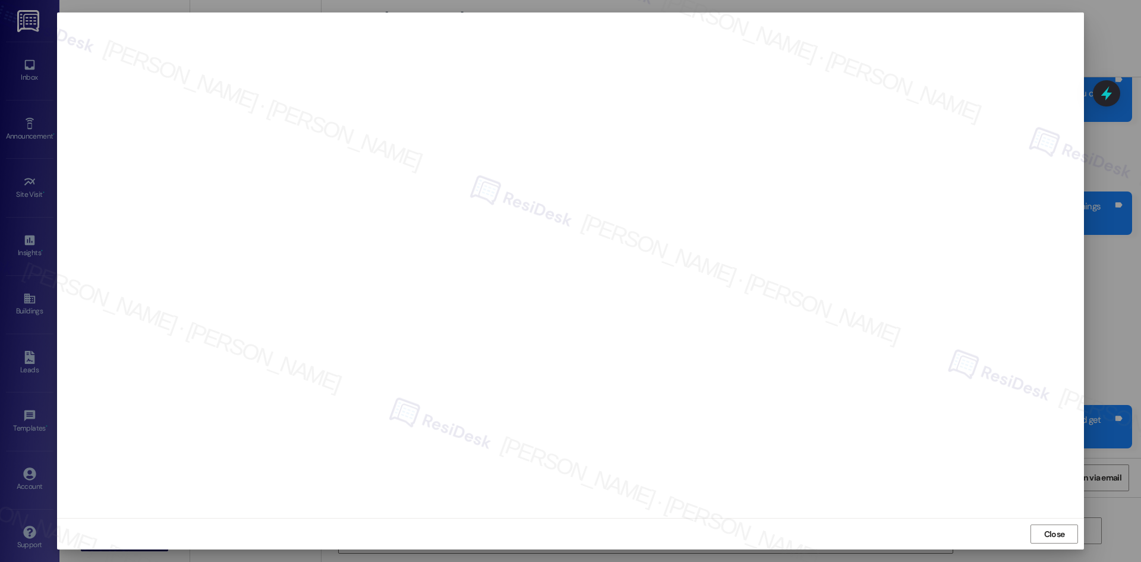
scroll to position [42, 0]
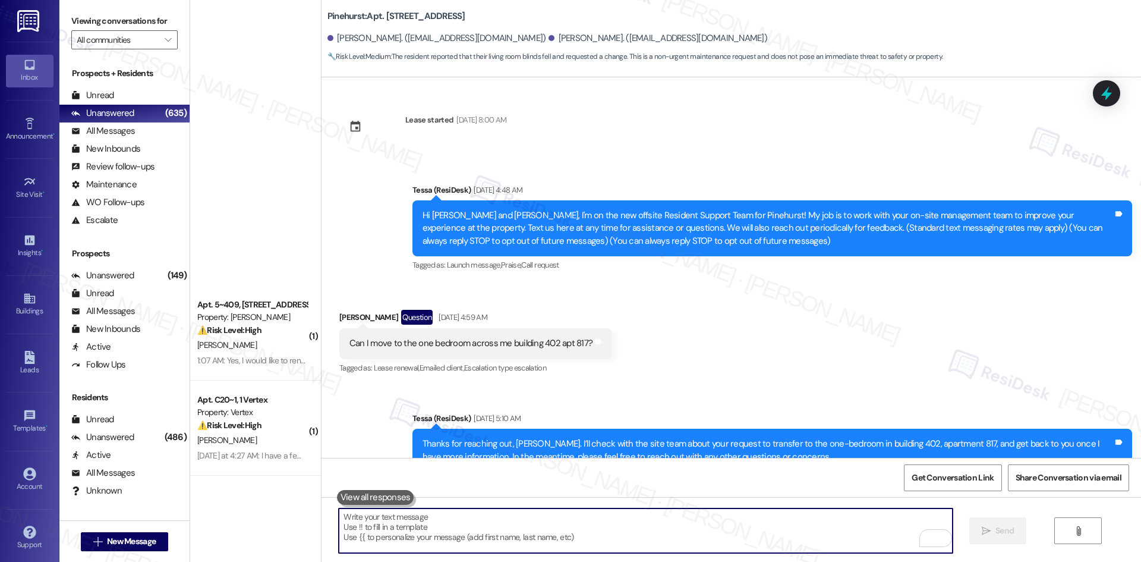
scroll to position [1779, 0]
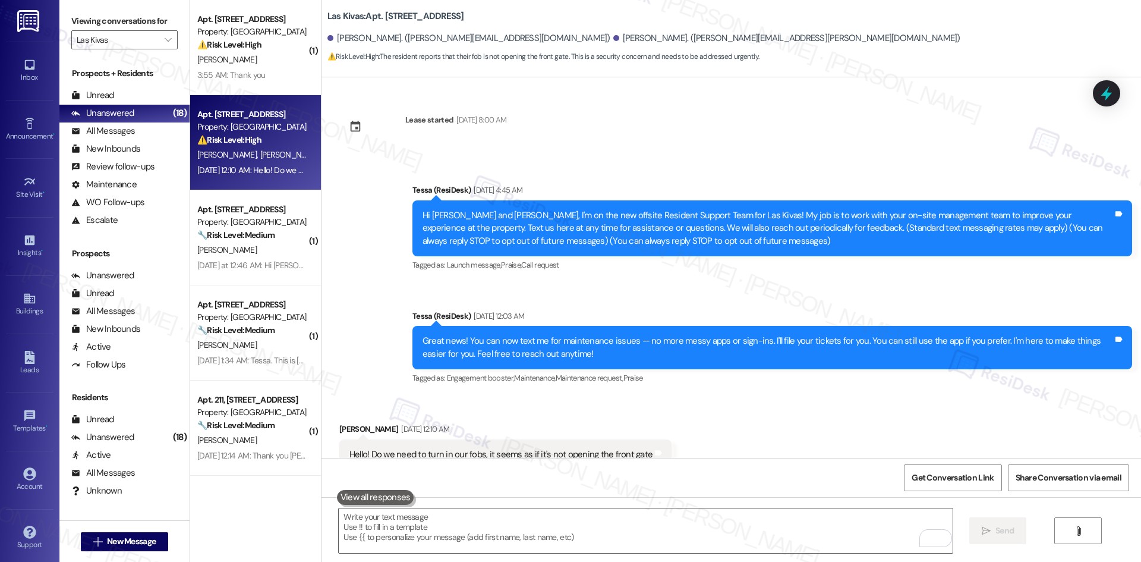
scroll to position [152, 0]
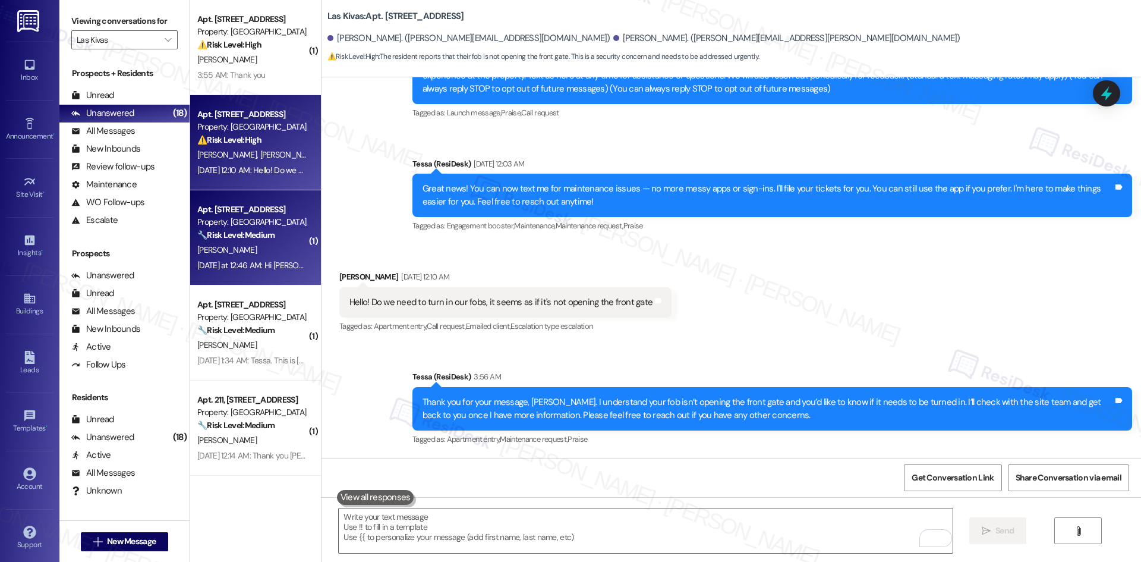
click at [254, 261] on div "[DATE] at 12:46 AM: Hi [PERSON_NAME]. Based on the email that went out [DATE], …" at bounding box center [598, 265] width 802 height 11
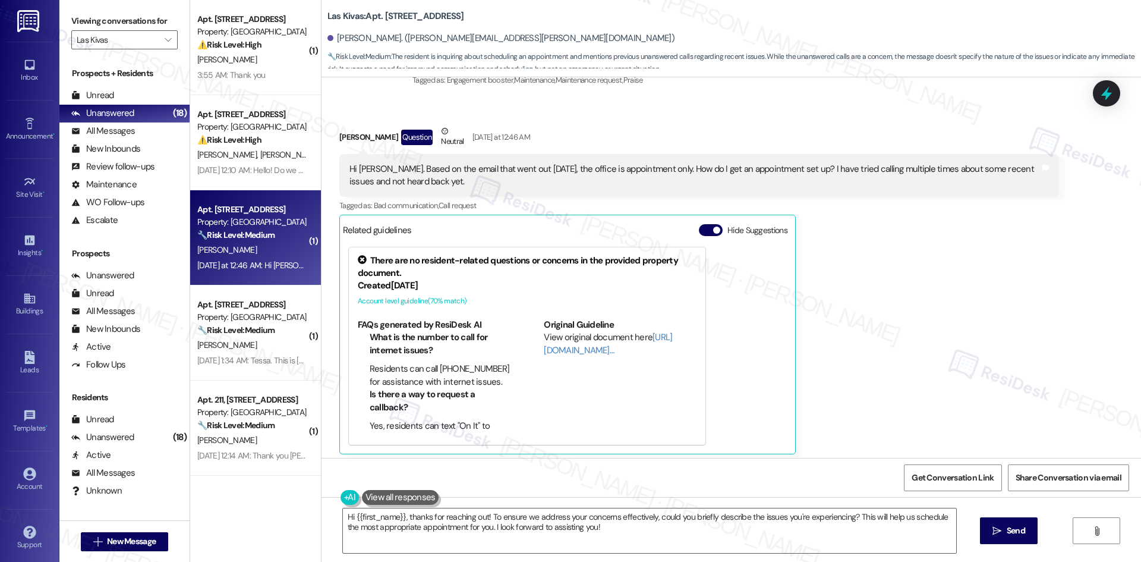
scroll to position [304, 0]
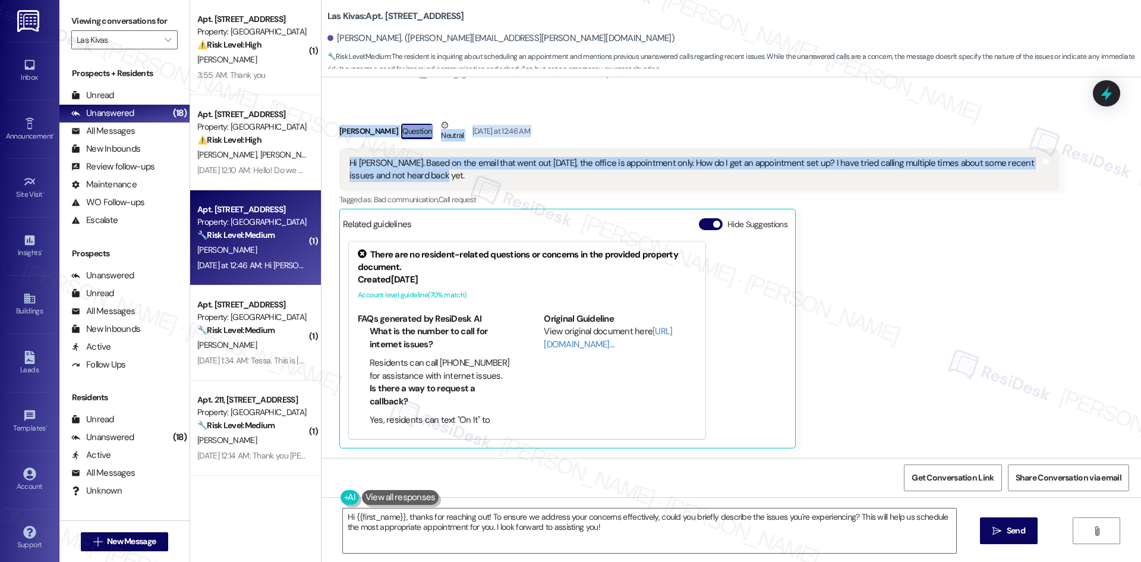
drag, startPoint x: 326, startPoint y: 130, endPoint x: 452, endPoint y: 176, distance: 133.7
click at [452, 176] on div "Received via SMS [PERSON_NAME] Question Neutral [DATE] at 12:46 AM Hi [PERSON_N…" at bounding box center [698, 283] width 737 height 347
copy div "[PERSON_NAME] Question Neutral [DATE] at 12:46 AM Hi [PERSON_NAME]. Based on th…"
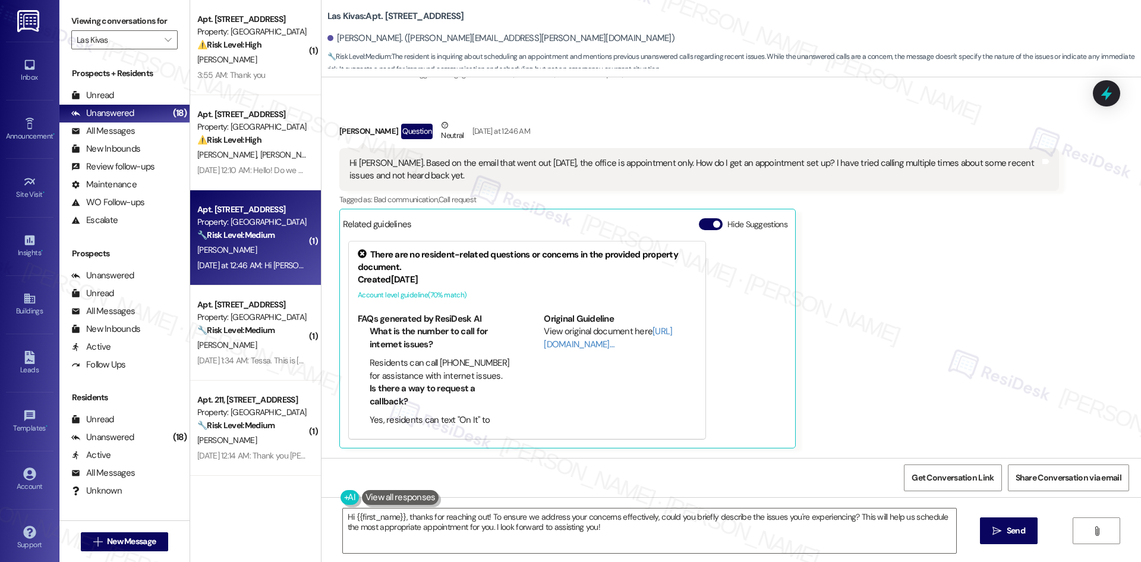
click at [836, 264] on div "[PERSON_NAME] Question Neutral [DATE] at 12:46 AM Hi [PERSON_NAME]. Based on th…" at bounding box center [699, 283] width 720 height 329
click at [707, 524] on textarea "Hi {{first_name}}, thanks for reaching out! To ensure we address your concerns …" at bounding box center [649, 530] width 613 height 45
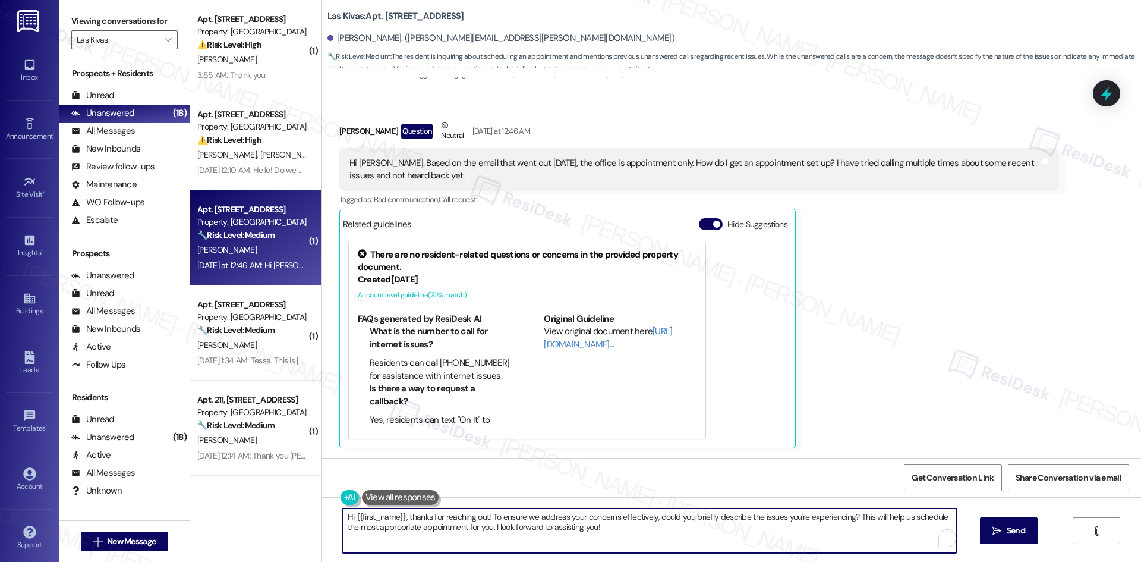
paste textarea "Thank you for your message, Elaine. I understand you’d like to set up an appoin…"
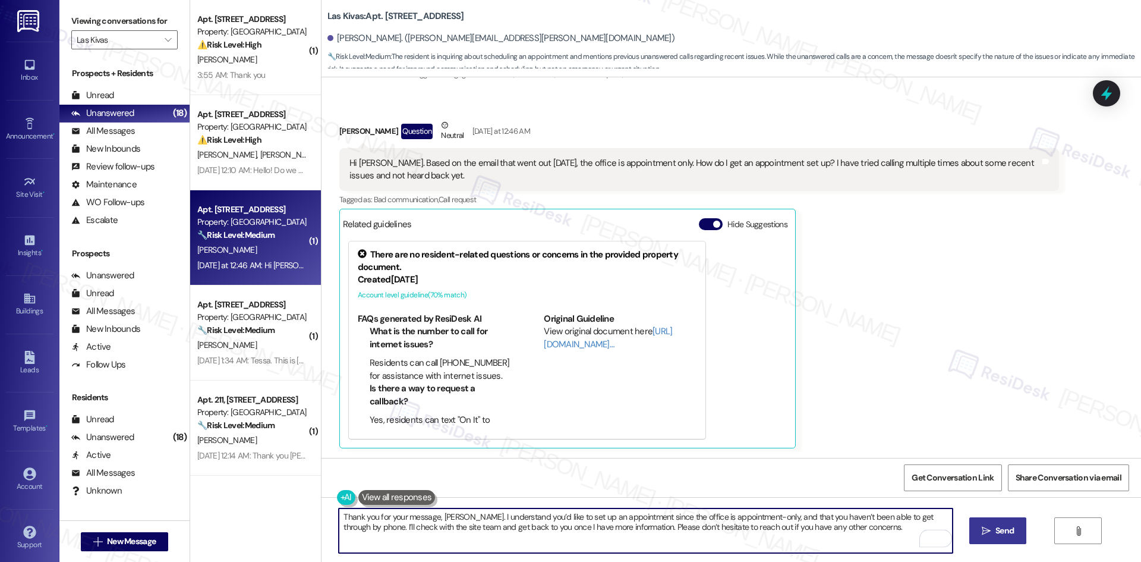
type textarea "Thank you for your message, Elaine. I understand you’d like to set up an appoin…"
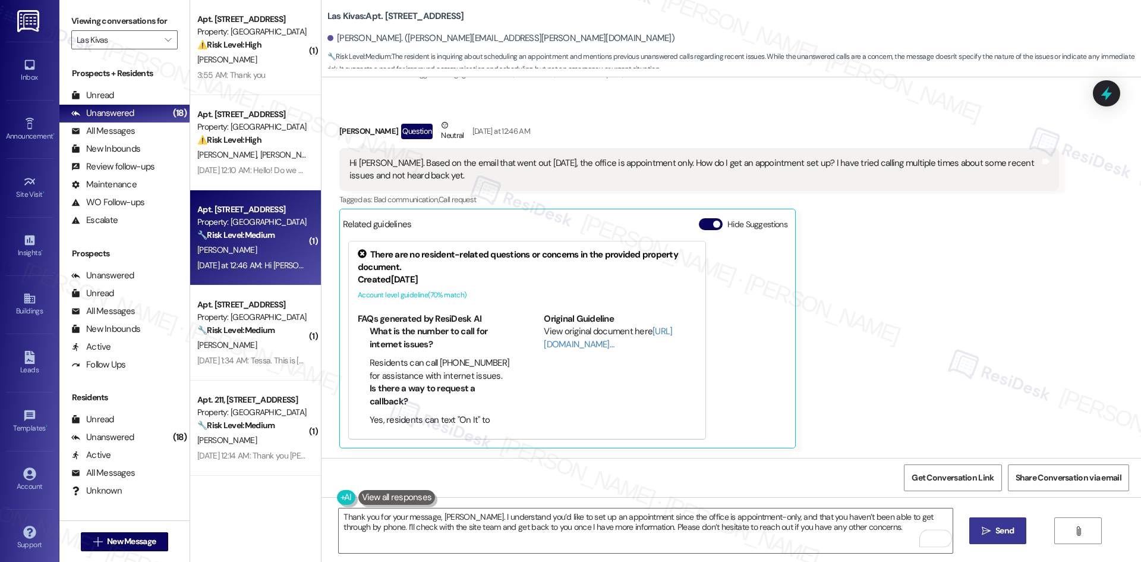
click at [980, 536] on span " Send" at bounding box center [997, 530] width 37 height 12
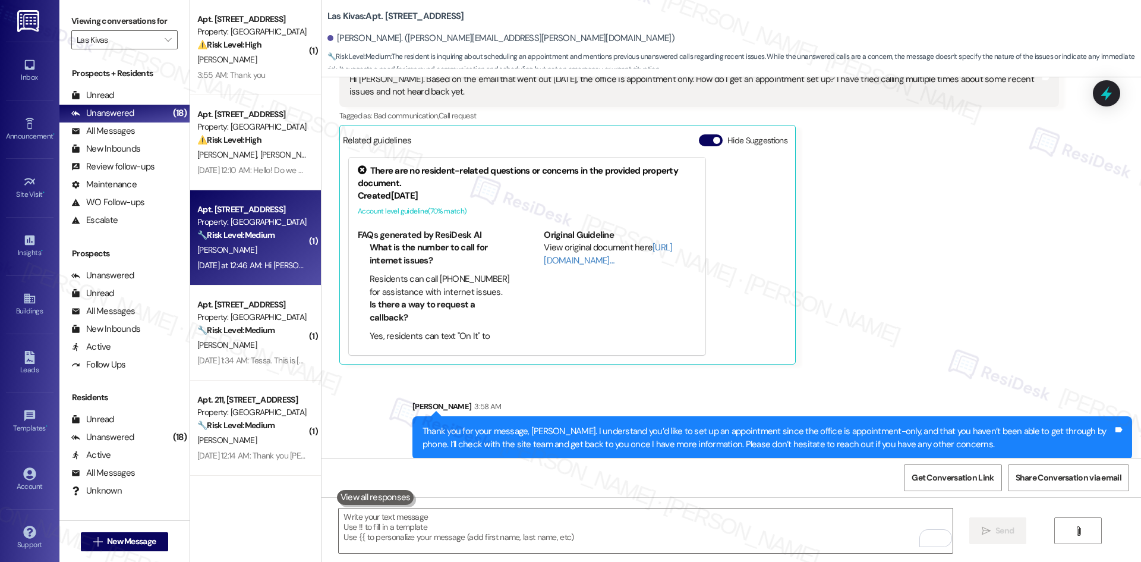
scroll to position [399, 0]
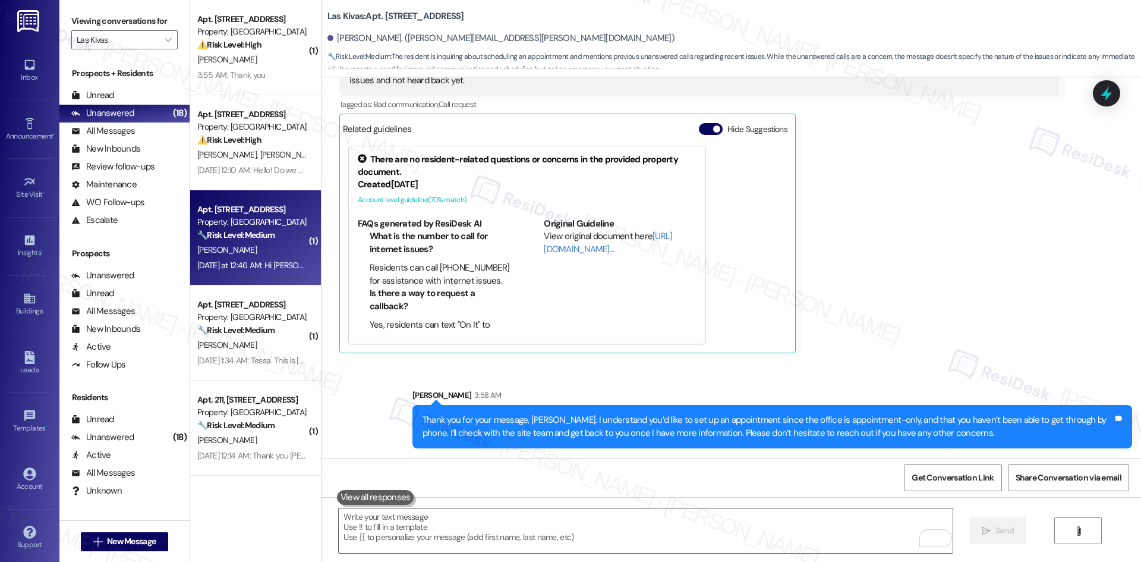
click at [862, 321] on div "Elaine Rhoades Question Neutral Yesterday at 12:46 AM Hi Tessa. Based on the em…" at bounding box center [699, 188] width 720 height 329
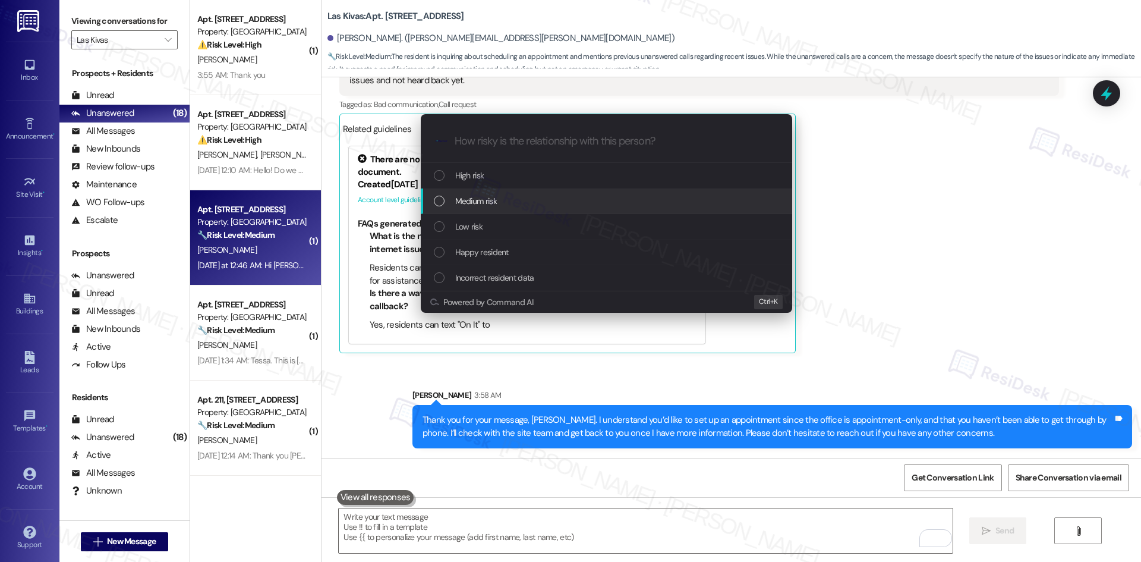
click at [535, 206] on div "Medium risk" at bounding box center [608, 200] width 348 height 13
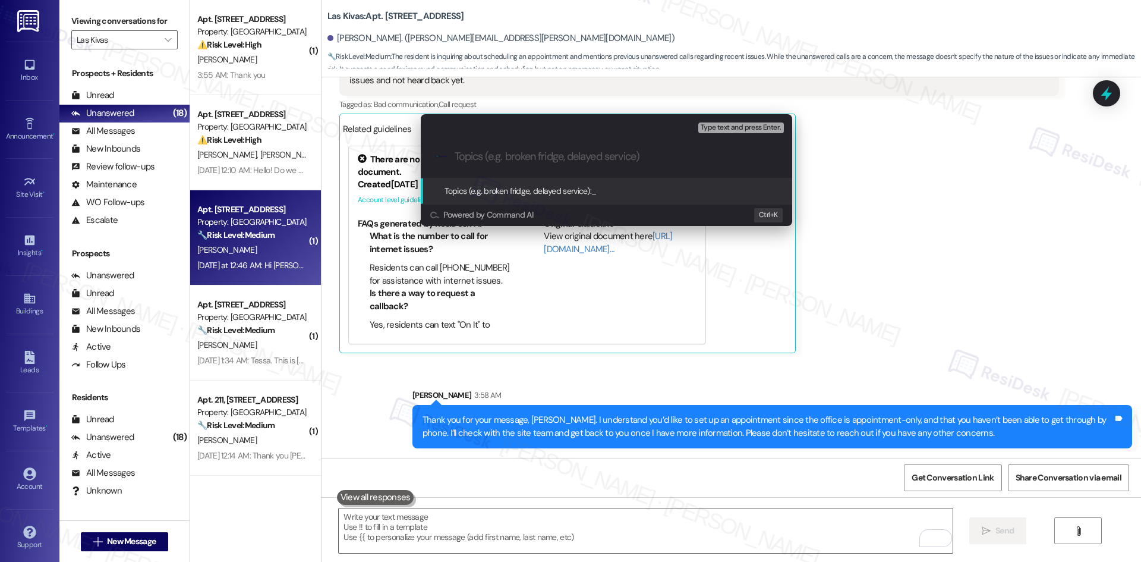
click at [531, 159] on input "Topics (e.g. broken fridge, delayed service)" at bounding box center [616, 156] width 323 height 12
paste input "Office Appointment Request"
type input "Office Appointment Request"
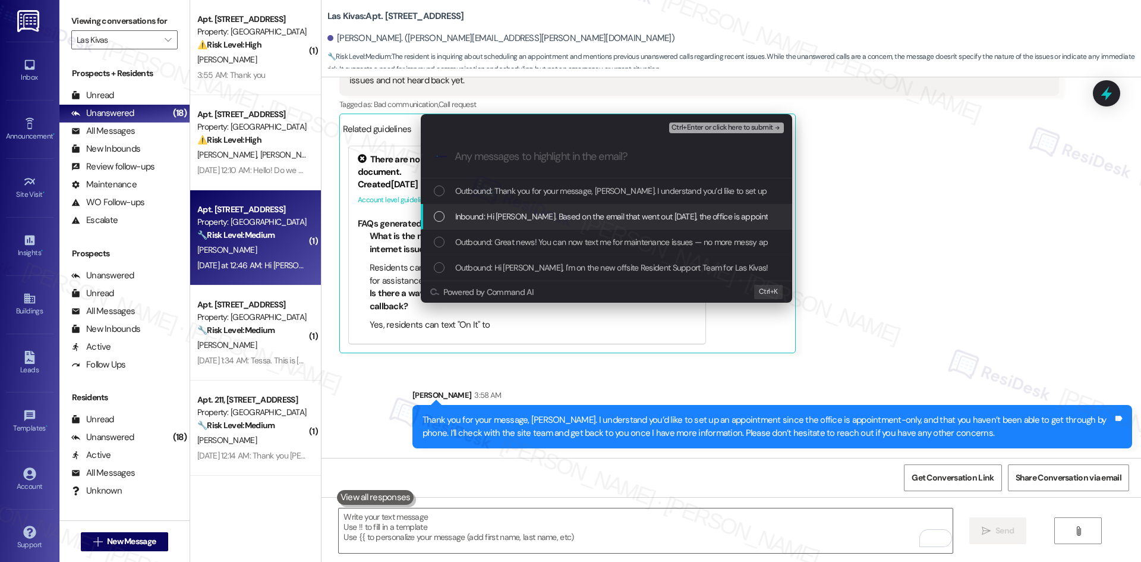
click at [527, 216] on span "Inbound: Hi Tessa. Based on the email that went out yesterday, the office is ap…" at bounding box center [838, 216] width 767 height 13
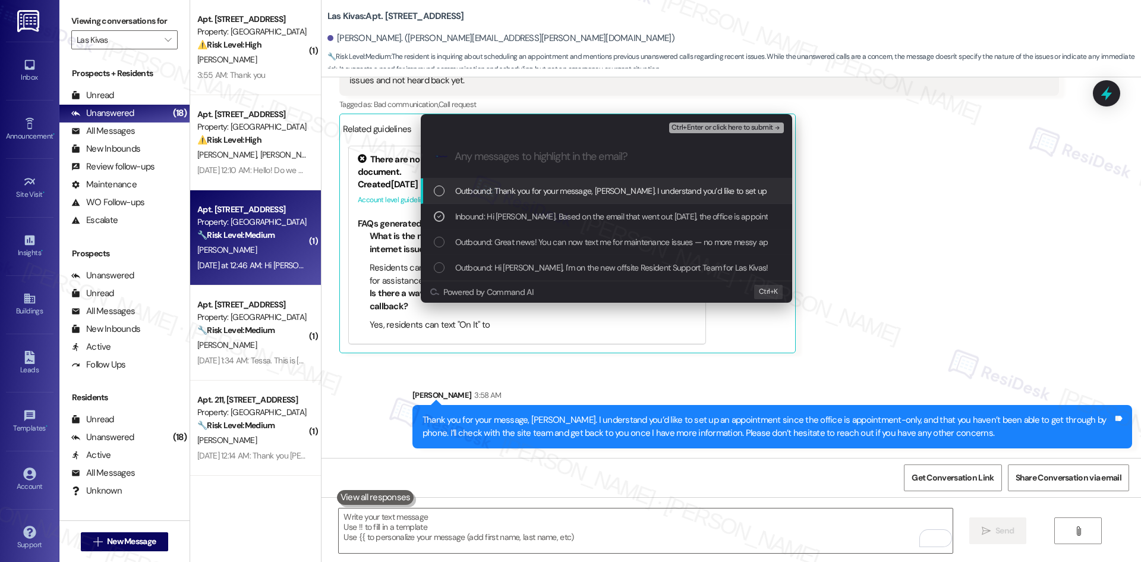
click at [761, 127] on span "Ctrl+Enter or click here to submit" at bounding box center [722, 128] width 102 height 8
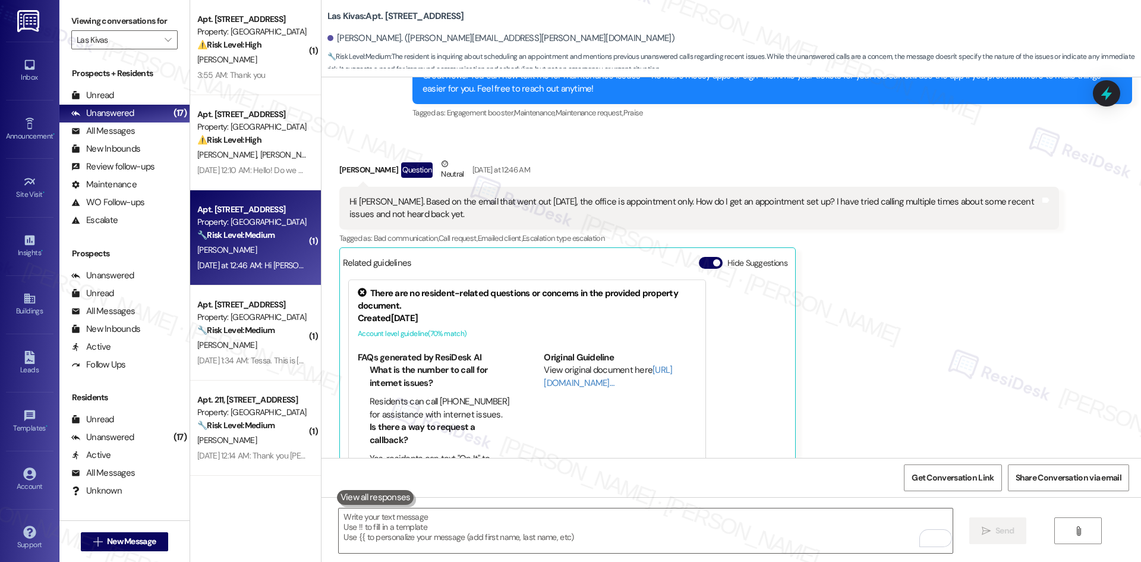
scroll to position [238, 0]
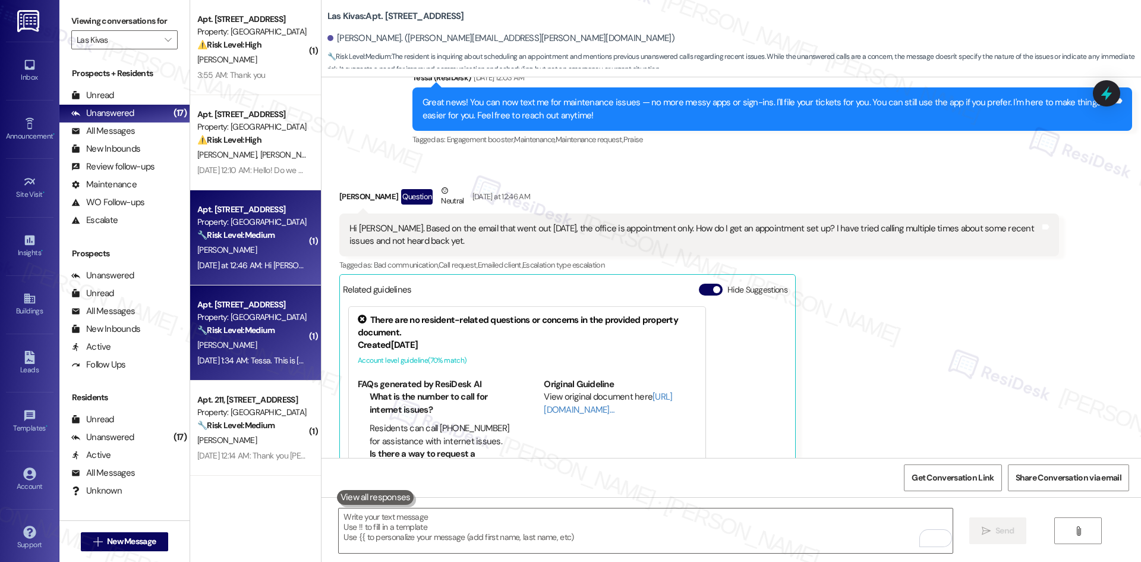
click at [235, 323] on div "Property: [GEOGRAPHIC_DATA]" at bounding box center [252, 317] width 110 height 12
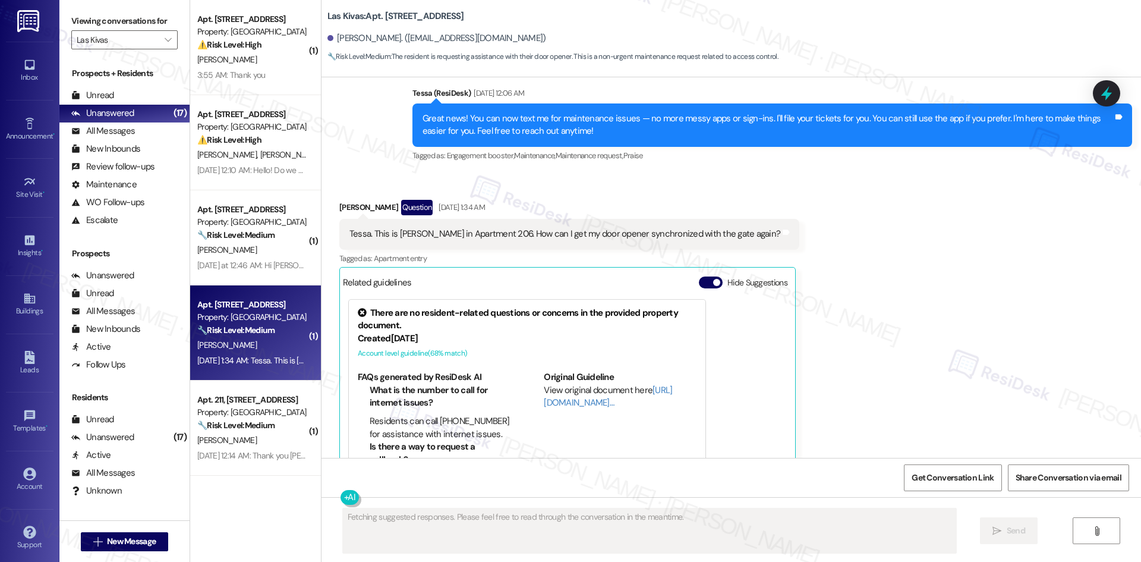
scroll to position [421, 0]
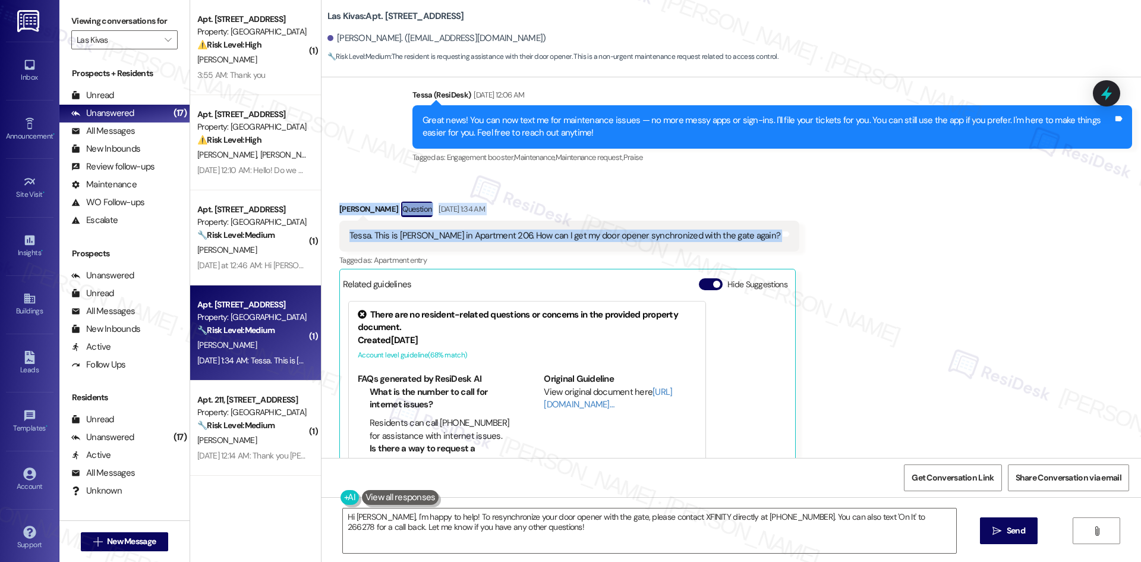
drag, startPoint x: 323, startPoint y: 201, endPoint x: 753, endPoint y: 241, distance: 432.0
click at [753, 241] on div "Received via SMS Ronald Bradfish Question Sep 03, 2025 at 1:34 AM Tessa. This i…" at bounding box center [730, 346] width 819 height 342
copy div "Ronald Bradfish Question Sep 03, 2025 at 1:34 AM Tessa. This is Ron in Apartmen…"
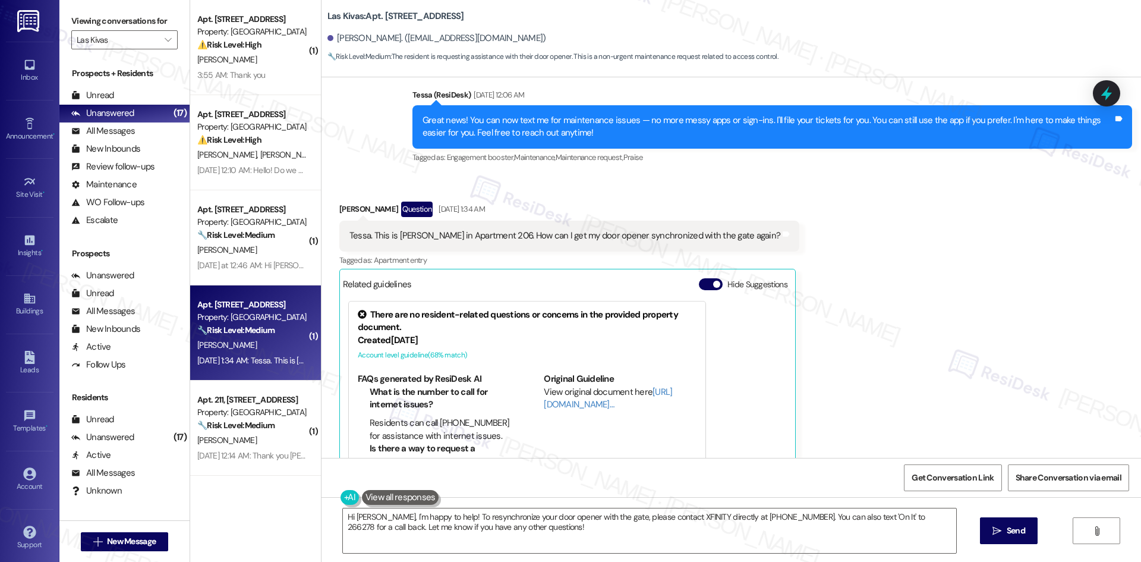
click at [368, 145] on div "Sent via SMS Tessa (ResiDesk) Aug 27, 2025 at 4:53 AM You’re welcome, Ronald! T…" at bounding box center [730, 67] width 819 height 213
click at [683, 534] on textarea "Hi Ronald, I'm happy to help! To resynchronize your door opener with the gate, …" at bounding box center [649, 530] width 613 height 45
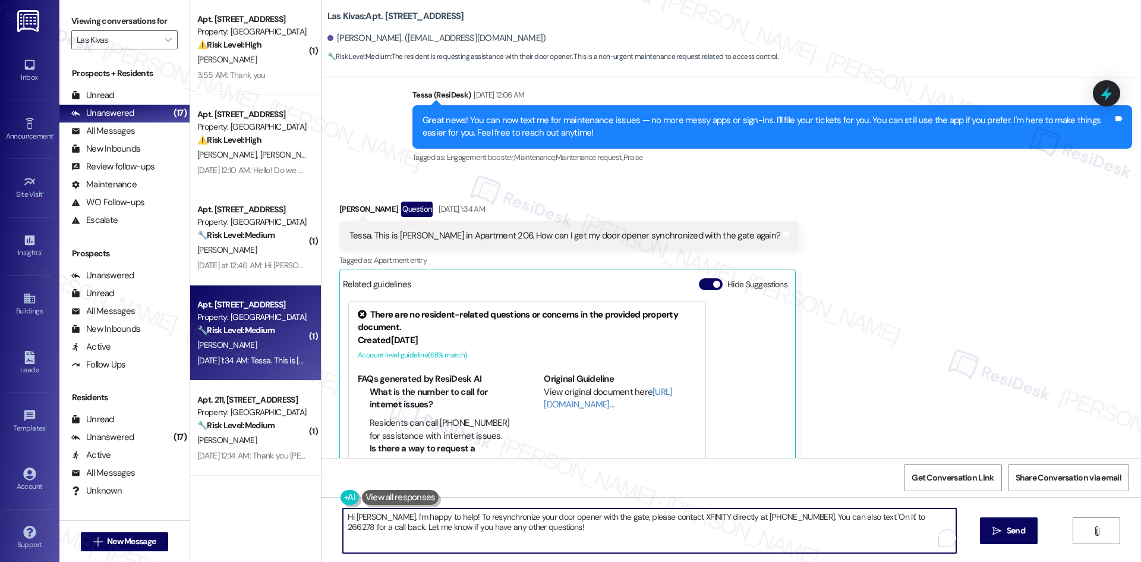
paste textarea ", thank you for your message. I understand you need to get your door opener syn…"
type textarea "Hi Ron, thank you for your message. I understand you need to get your door open…"
click at [993, 528] on span "Send" at bounding box center [1004, 530] width 23 height 12
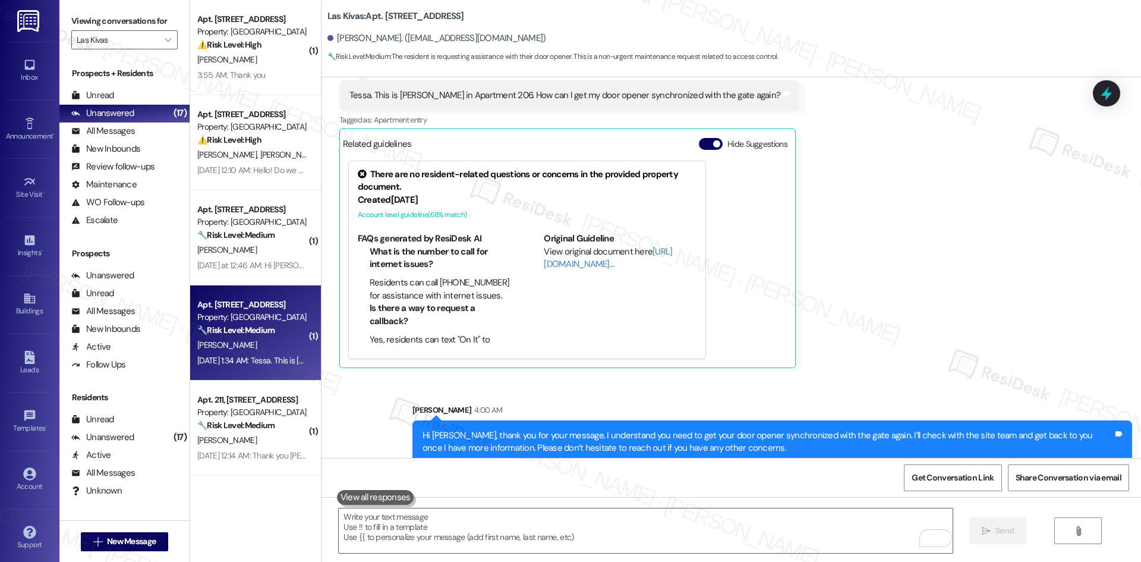
scroll to position [576, 0]
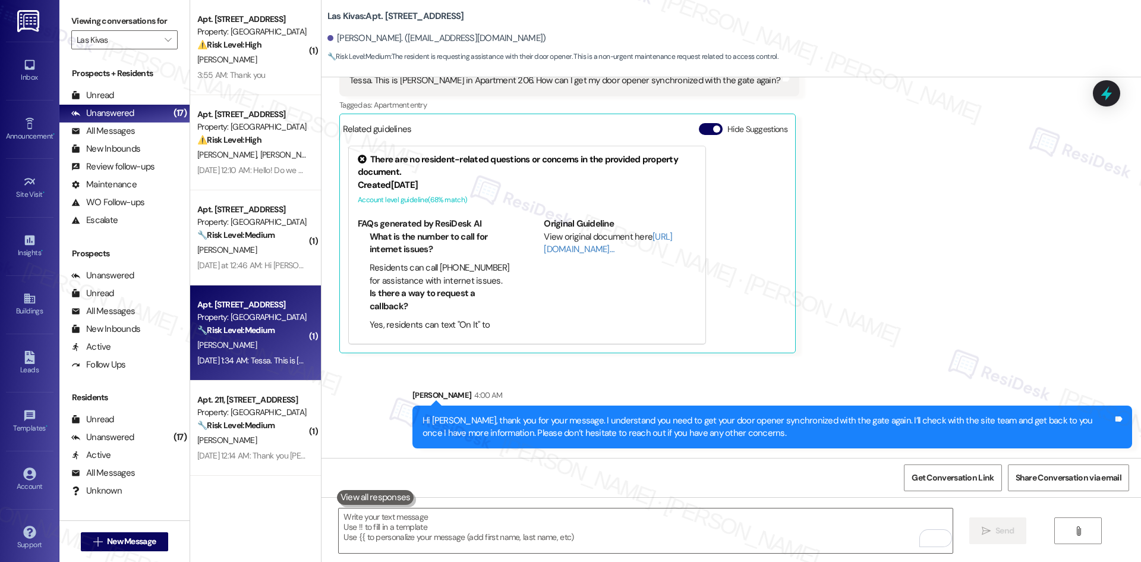
click at [929, 334] on div "Received via SMS Ronald Bradfish Question Sep 03, 2025 at 1:34 AM Tessa. This i…" at bounding box center [730, 191] width 819 height 342
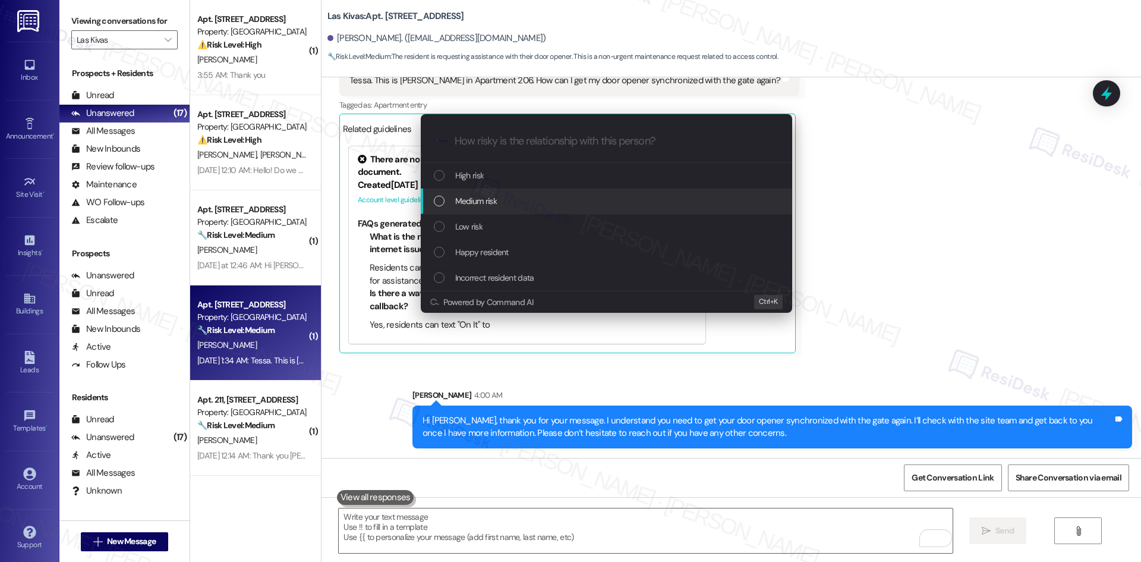
click at [567, 203] on div "Medium risk" at bounding box center [608, 200] width 348 height 13
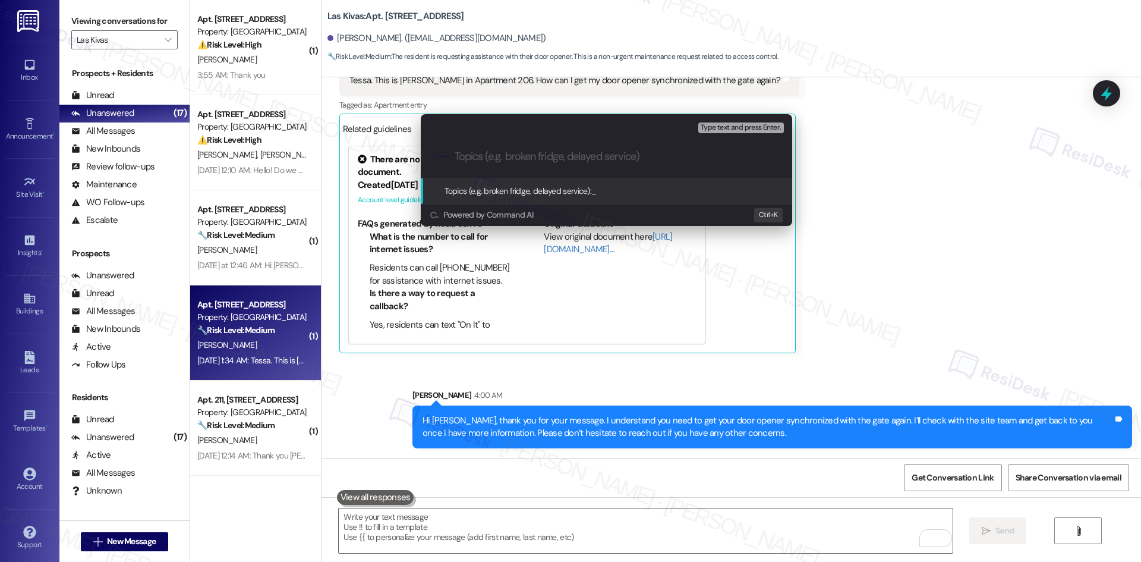
click at [541, 154] on input "Topics (e.g. broken fridge, delayed service)" at bounding box center [616, 156] width 323 height 12
paste input "Door Opener Synchronization with Gate"
type input "Door Opener Synchronization with Gate"
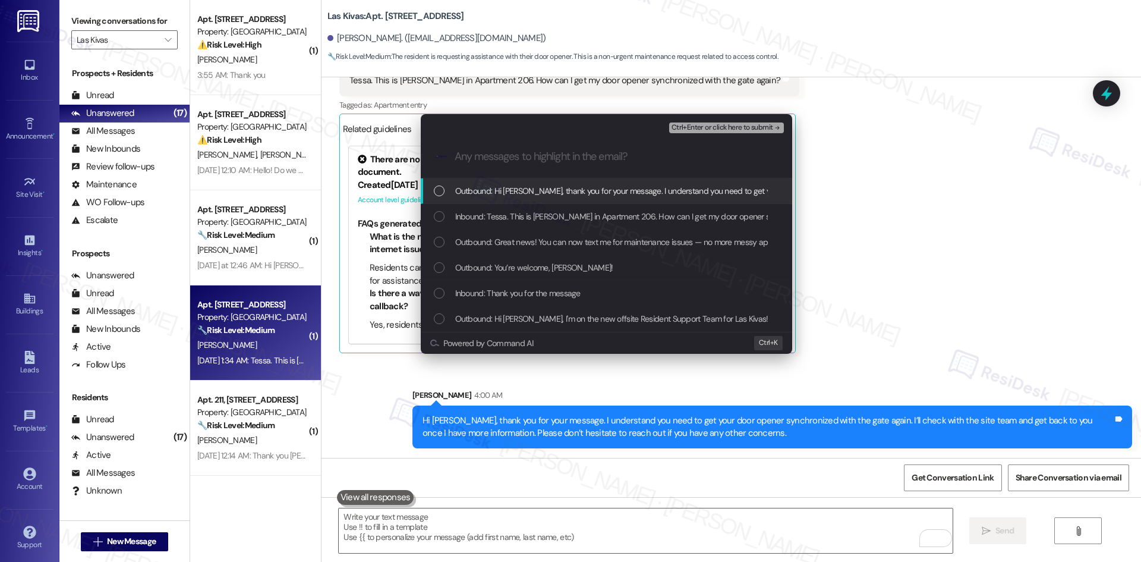
click at [553, 209] on div "Inbound: Tessa. This is Ron in Apartment 206. How can I get my door opener sync…" at bounding box center [606, 217] width 371 height 26
click at [768, 124] on span "Ctrl+Enter or click here to submit" at bounding box center [722, 128] width 102 height 8
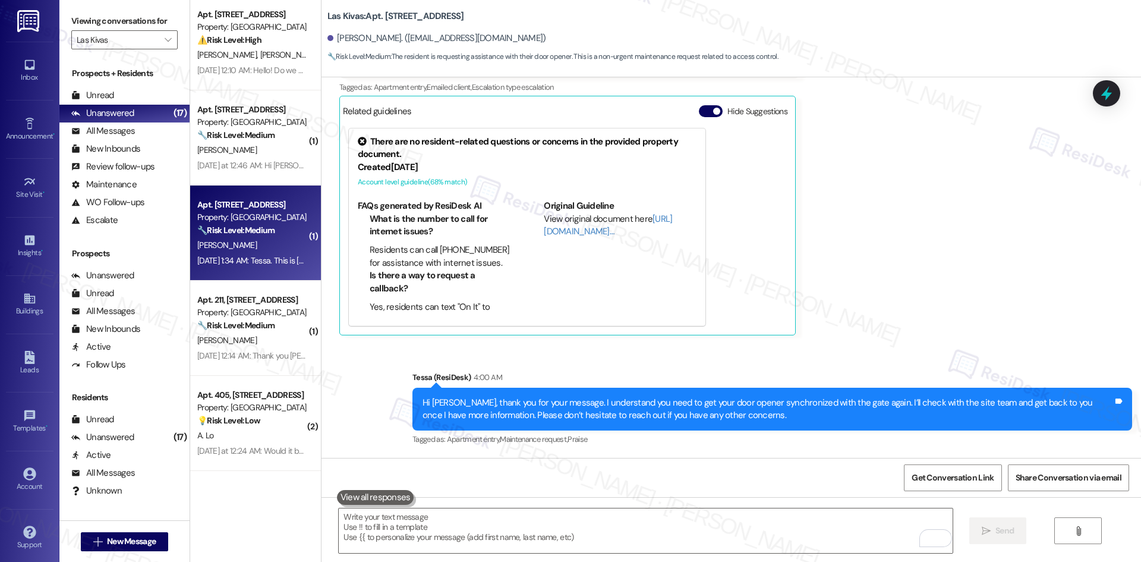
scroll to position [119, 0]
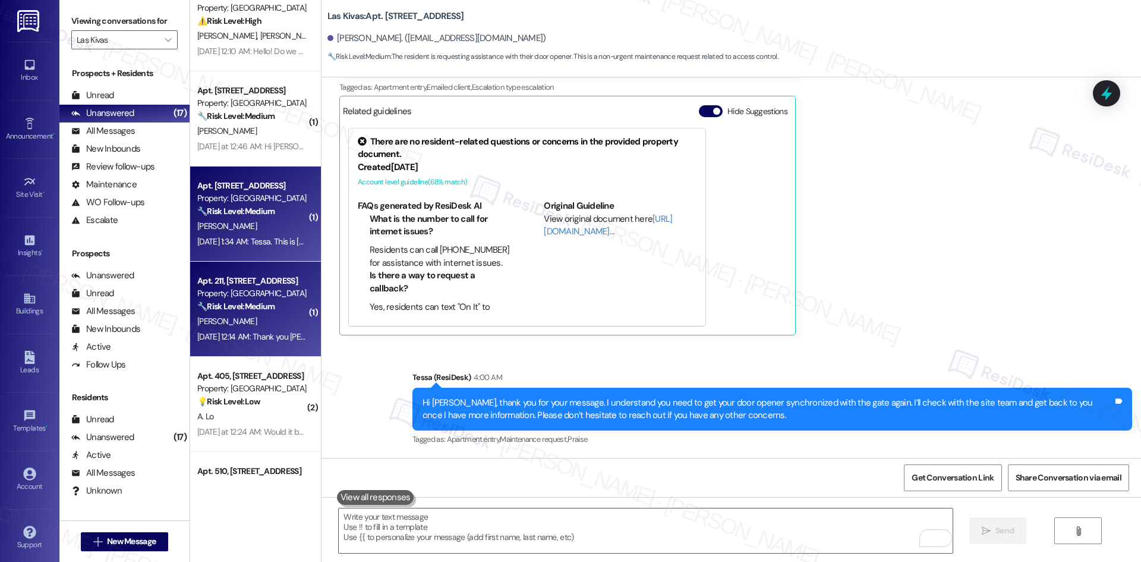
click at [212, 317] on span "[PERSON_NAME]" at bounding box center [226, 321] width 59 height 11
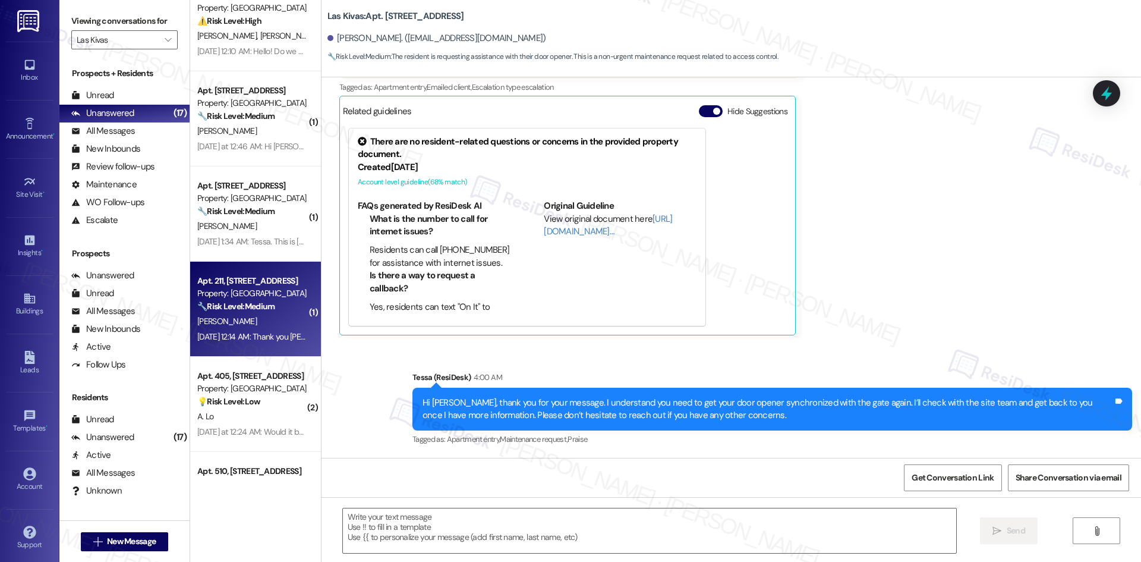
type textarea "Fetching suggested responses. Please feel free to read through the conversation…"
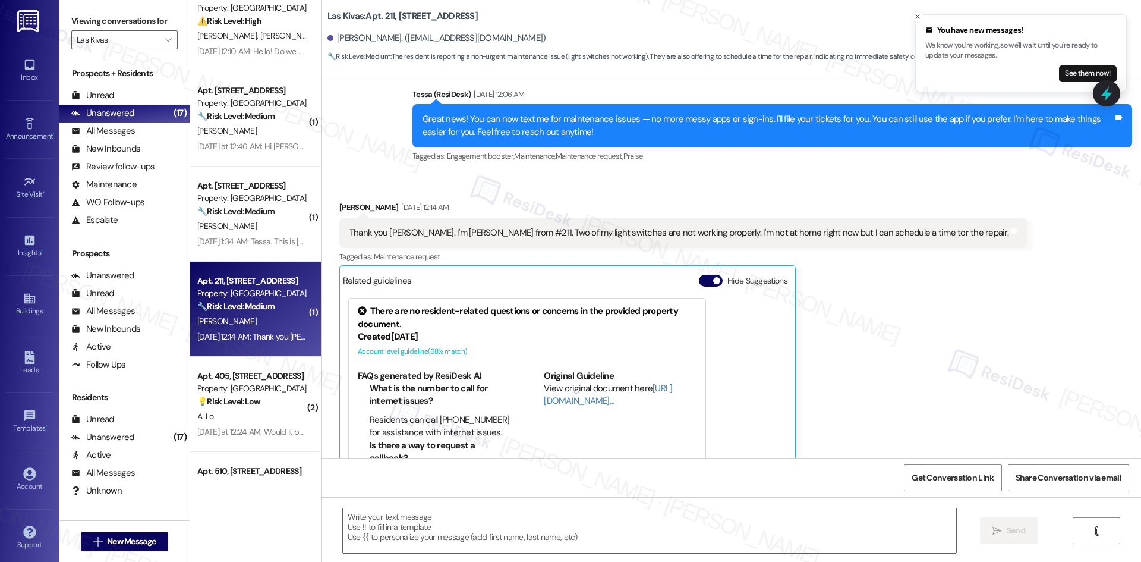
scroll to position [219, 0]
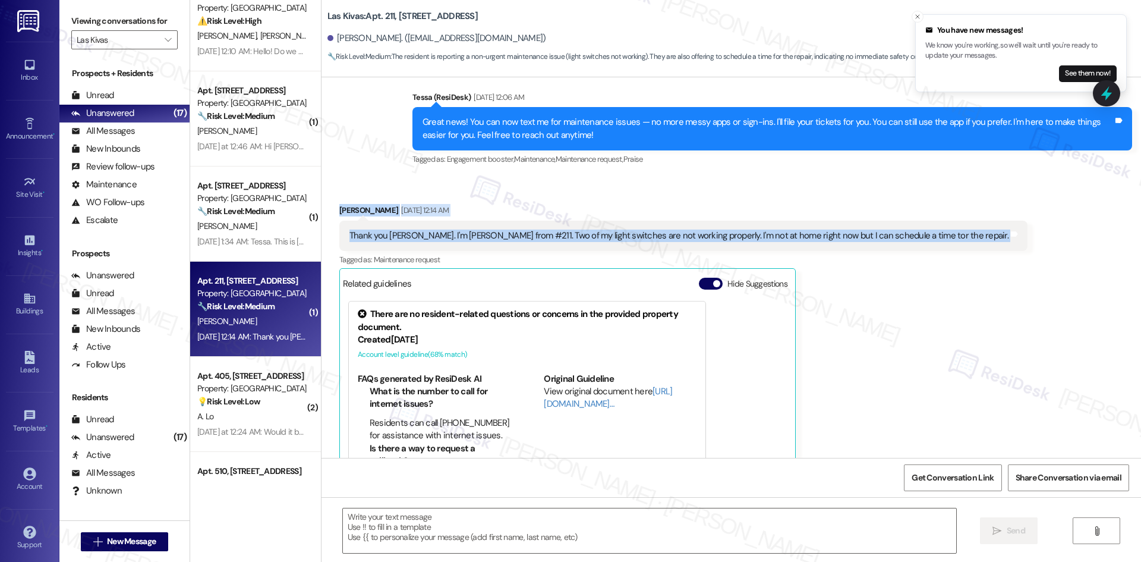
drag, startPoint x: 324, startPoint y: 204, endPoint x: 1009, endPoint y: 233, distance: 685.8
click at [1009, 233] on div "Received via SMS Isabella Peterson Sep 03, 2025 at 12:14 AM Thank you Tessa. I'…" at bounding box center [730, 346] width 819 height 339
copy div "Isabella Peterson Sep 03, 2025 at 12:14 AM Thank you Tessa. I'm Maria Peterson …"
click at [789, 208] on div "Isabella Peterson Sep 03, 2025 at 12:14 AM" at bounding box center [683, 212] width 688 height 17
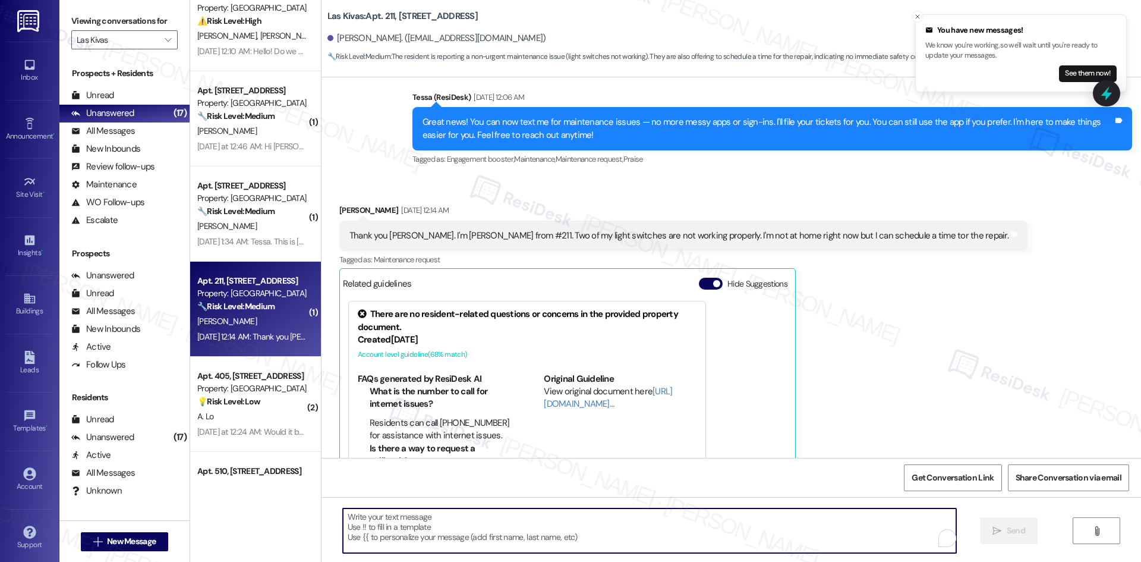
click at [648, 527] on textarea "To enrich screen reader interactions, please activate Accessibility in Grammarl…" at bounding box center [649, 530] width 613 height 45
paste textarea "I’m sorry to hear about the issue with your light switches, Maria. Can you let …"
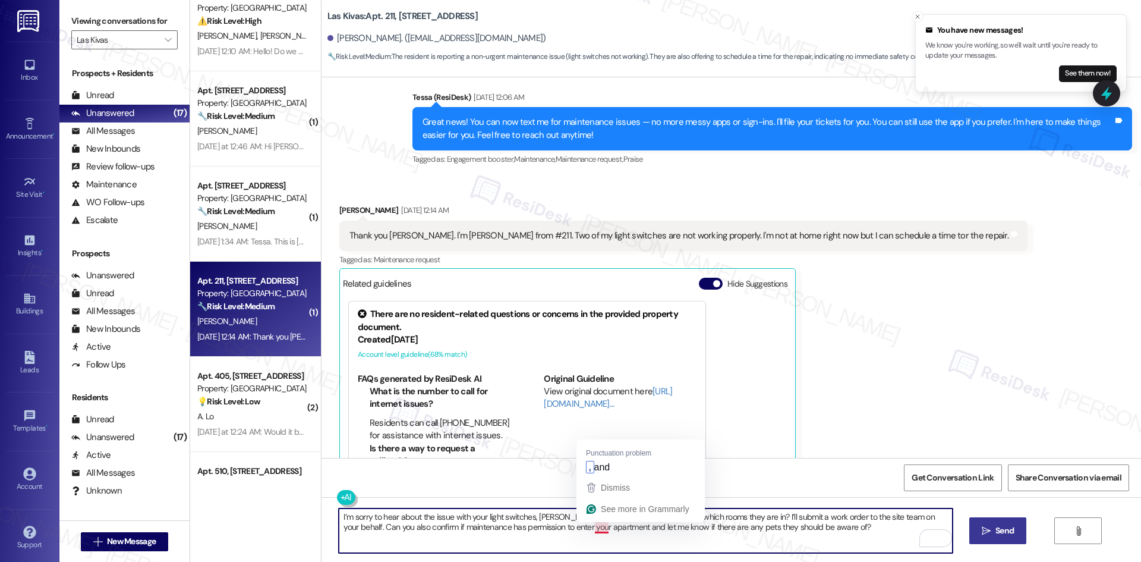
click at [595, 523] on textarea "I’m sorry to hear about the issue with your light switches, Maria. Can you let …" at bounding box center [645, 530] width 613 height 45
click at [444, 531] on textarea "I’m sorry to hear about the issue with your light switches, Maria. Can you let …" at bounding box center [645, 530] width 613 height 45
type textarea "I’m sorry to hear about the issue with your light switches, Maria. Can you let …"
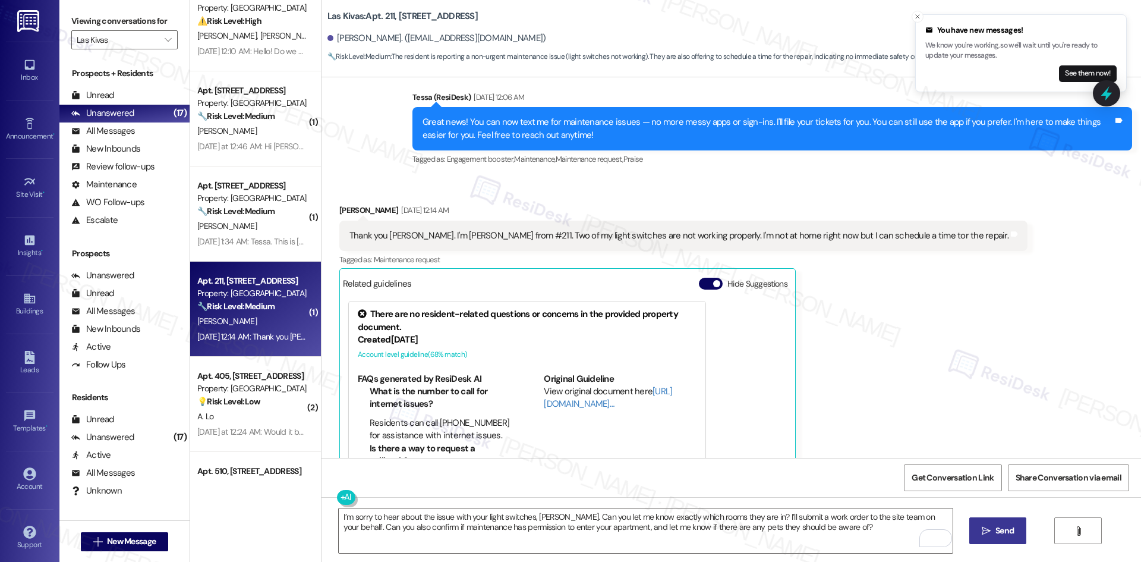
click at [853, 384] on div "Isabella Peterson Sep 03, 2025 at 12:14 AM Thank you Tessa. I'm Maria Peterson …" at bounding box center [683, 356] width 688 height 304
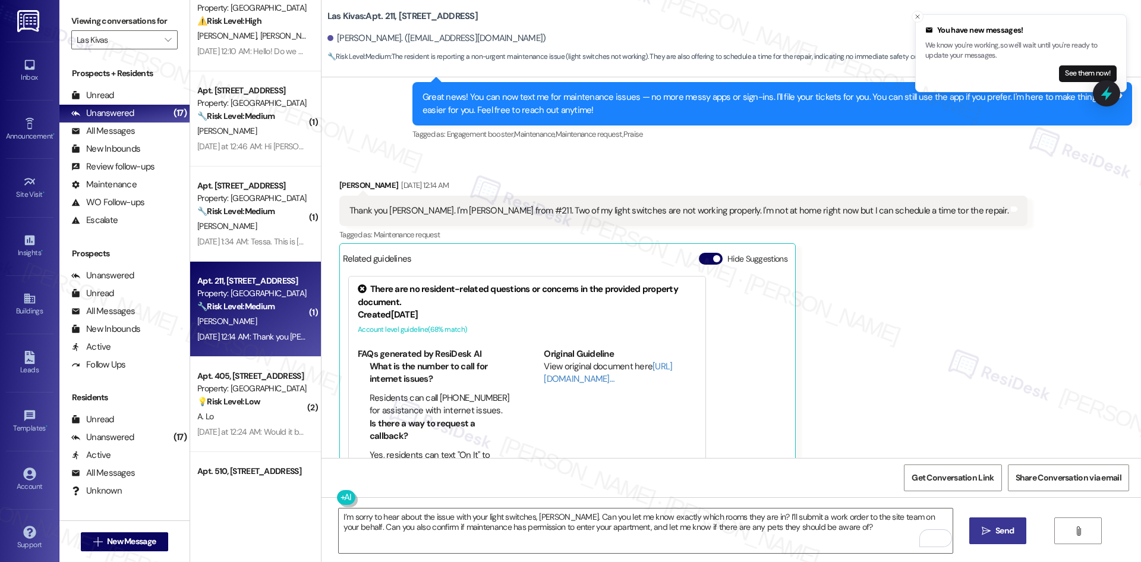
scroll to position [278, 0]
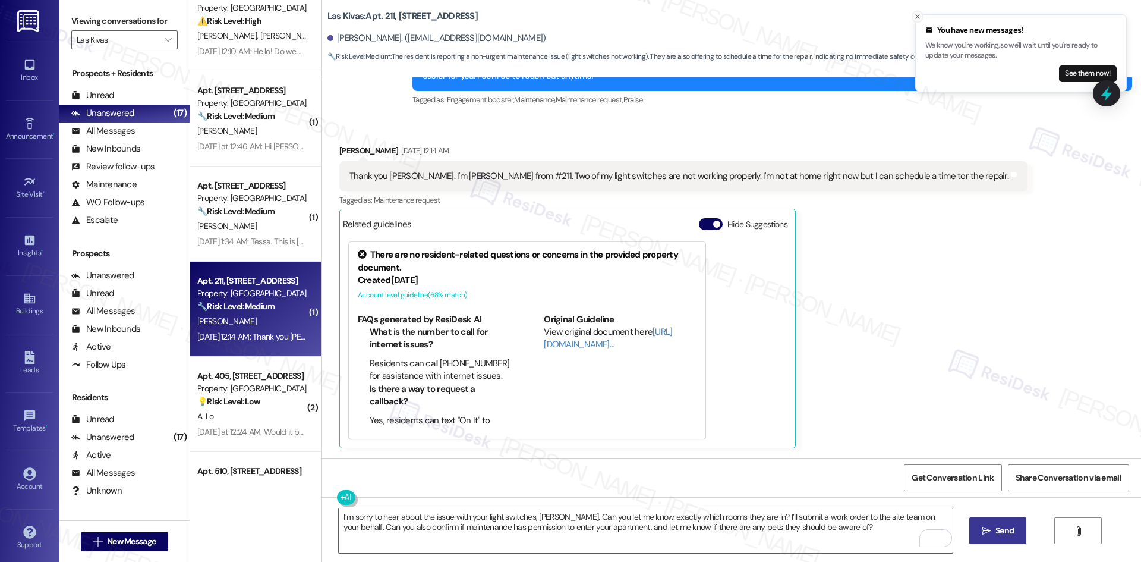
click at [919, 19] on icon "Close toast" at bounding box center [917, 16] width 7 height 7
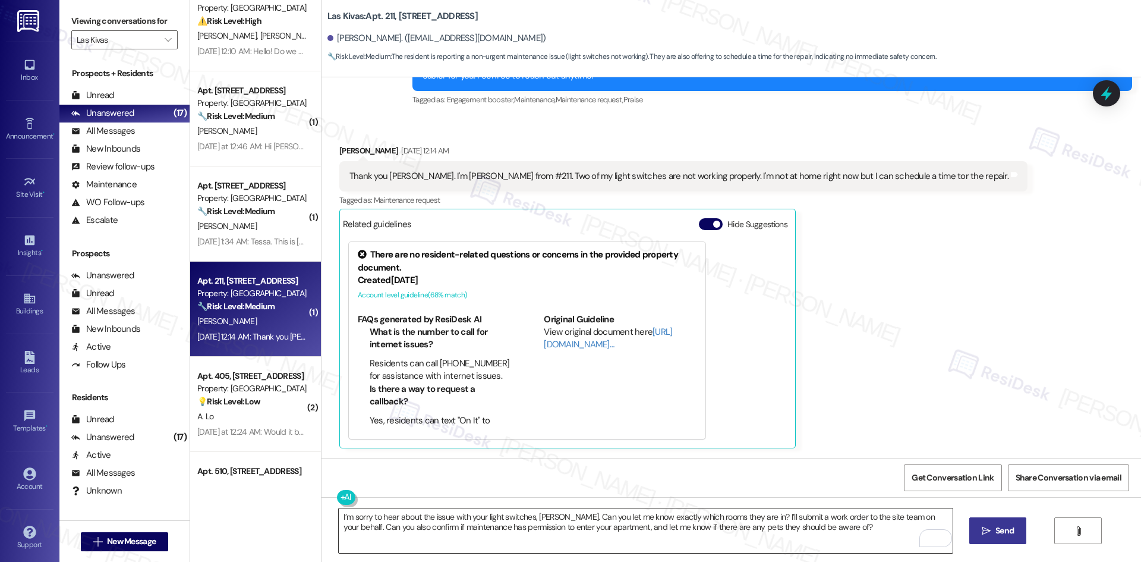
click at [797, 542] on textarea "I’m sorry to hear about the issue with your light switches, Maria. Can you let …" at bounding box center [645, 530] width 613 height 45
click at [995, 534] on span "Send" at bounding box center [1004, 530] width 18 height 12
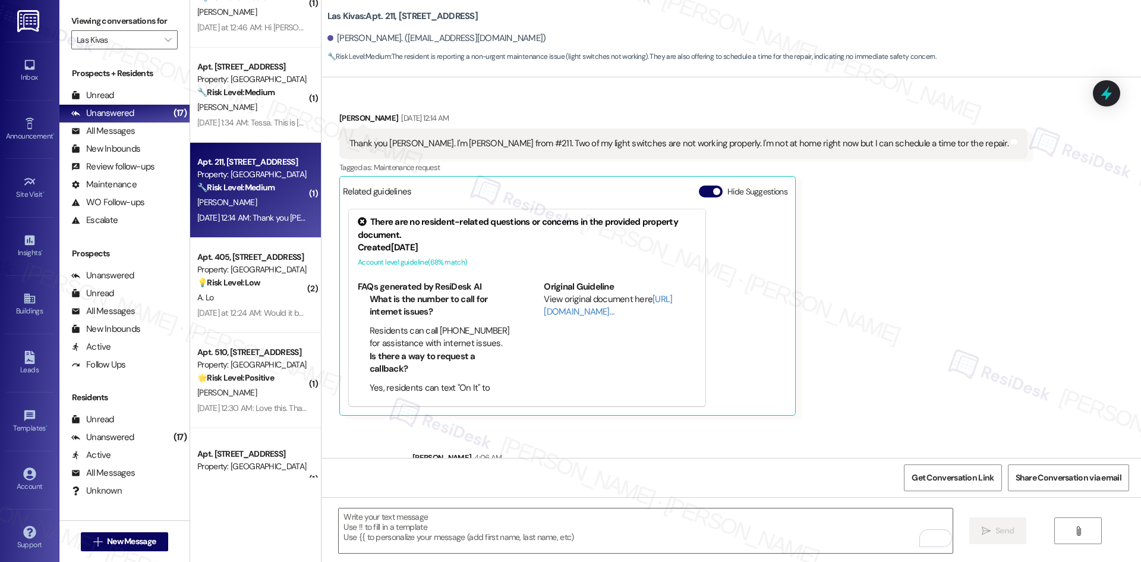
scroll to position [374, 0]
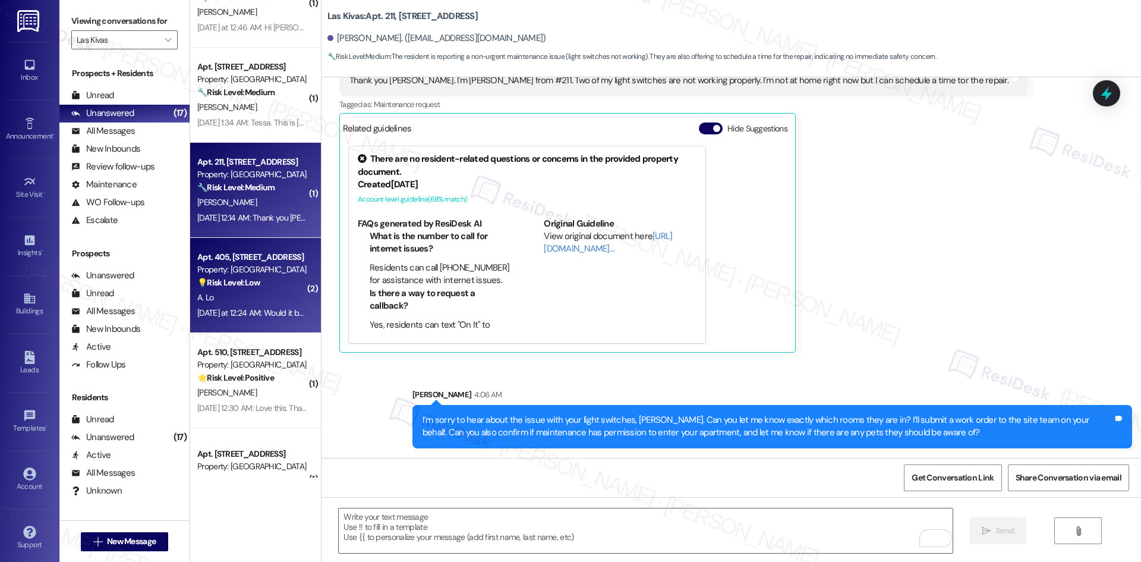
click at [248, 303] on div "A. Lo" at bounding box center [252, 297] width 112 height 15
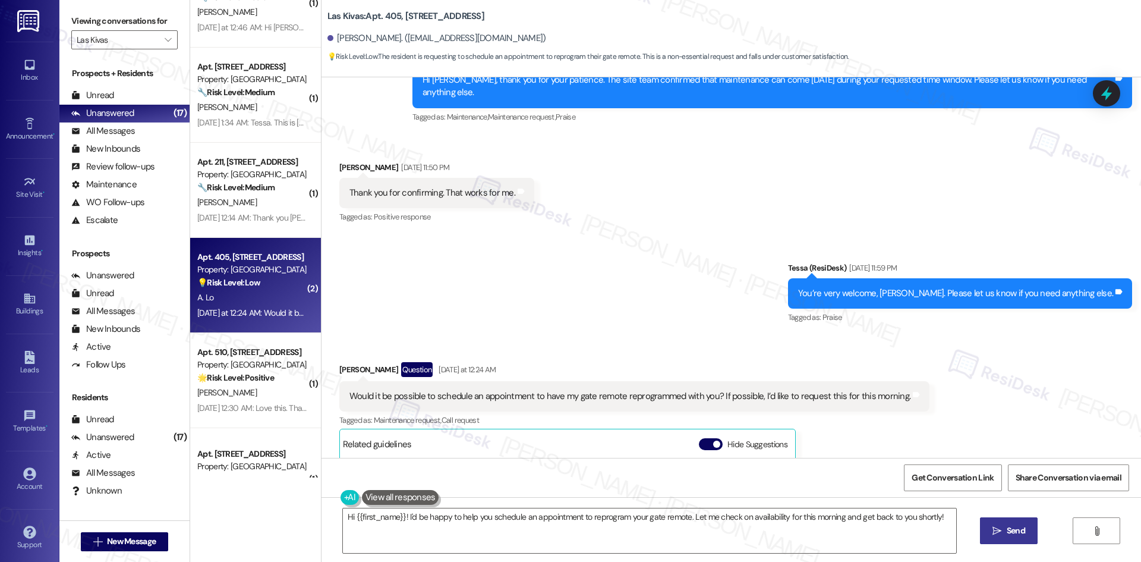
scroll to position [1336, 0]
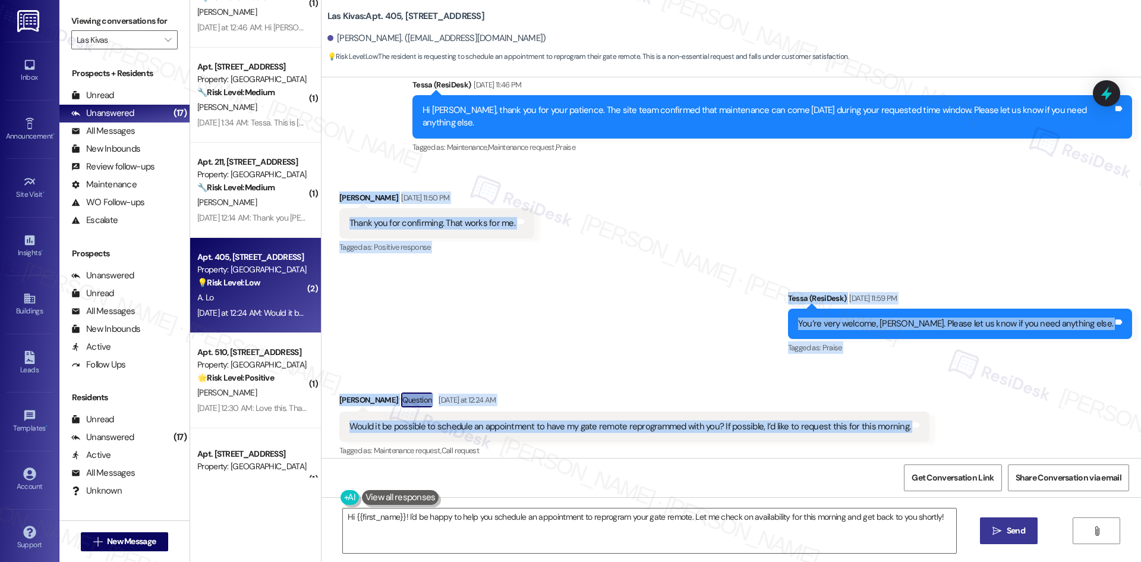
drag, startPoint x: 324, startPoint y: 176, endPoint x: 989, endPoint y: 415, distance: 706.8
click at [989, 415] on div "Lease started Jul 23, 2025 at 8:00 AM Announcement, sent via SMS Tessa (ResiDes…" at bounding box center [730, 267] width 819 height 380
copy div "Akiko Lo Sep 03, 2025 at 11:50 PM Thank you for confirming. That works for me. …"
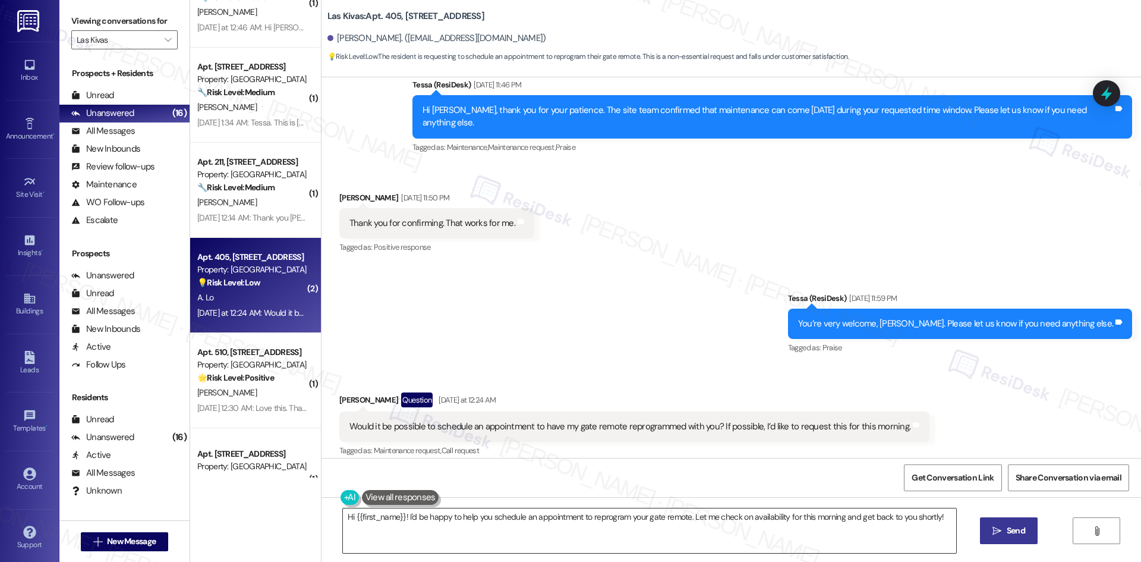
click at [515, 532] on textarea "Hi {{first_name}}! I'd be happy to help you schedule an appointment to reprogra…" at bounding box center [649, 530] width 613 height 45
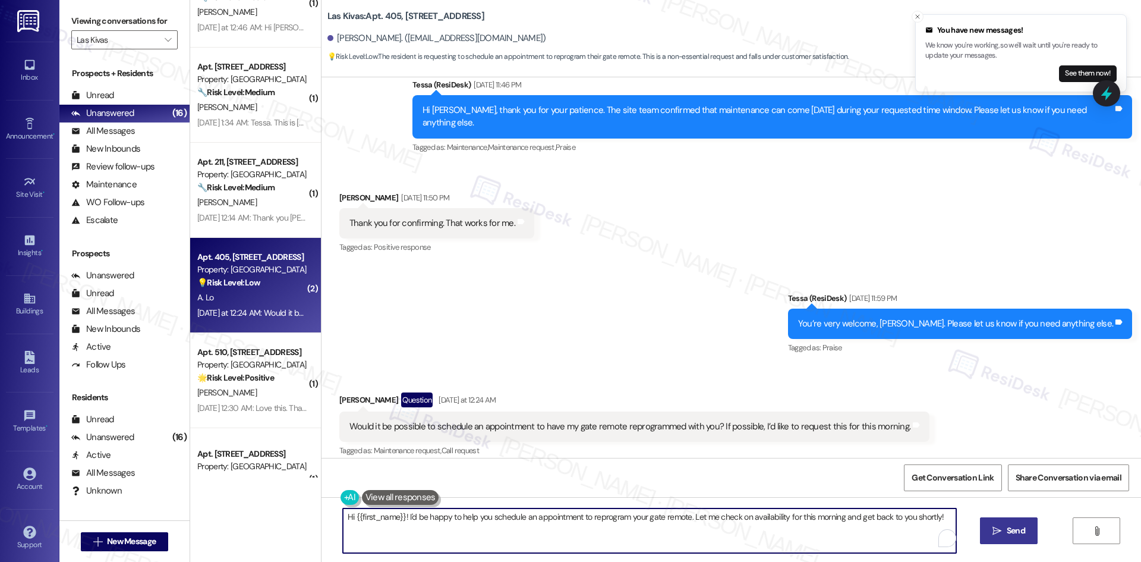
paste textarea "I’m sorry, Akiko — I’m not able to schedule appointments directly. I’ll inform …"
type textarea "I’m sorry, Akiko — I’m not able to schedule appointments directly. I’ll inform …"
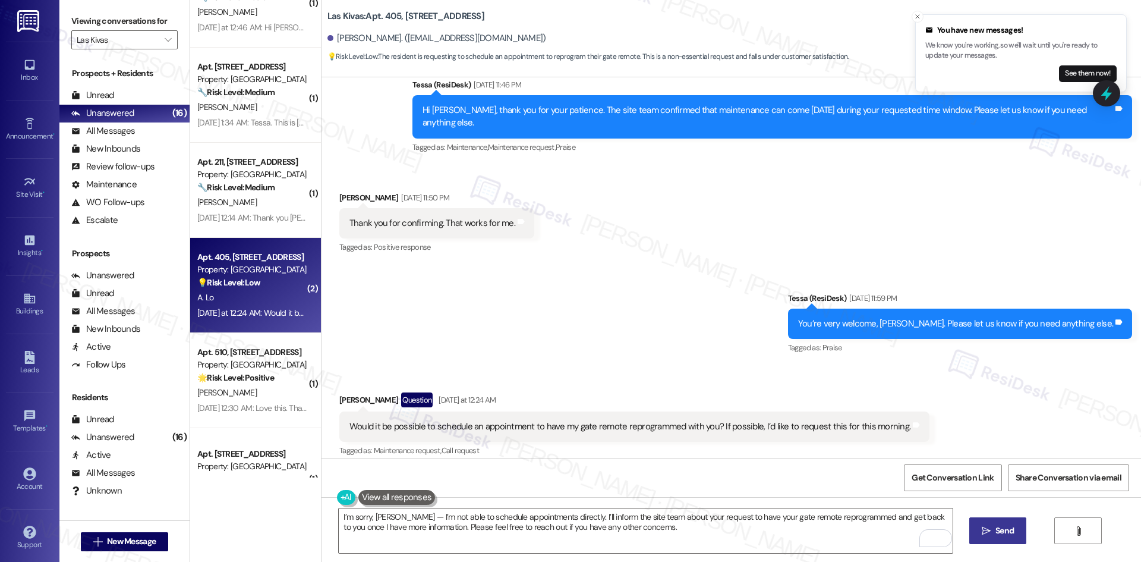
click at [1002, 531] on span "Send" at bounding box center [1004, 530] width 18 height 12
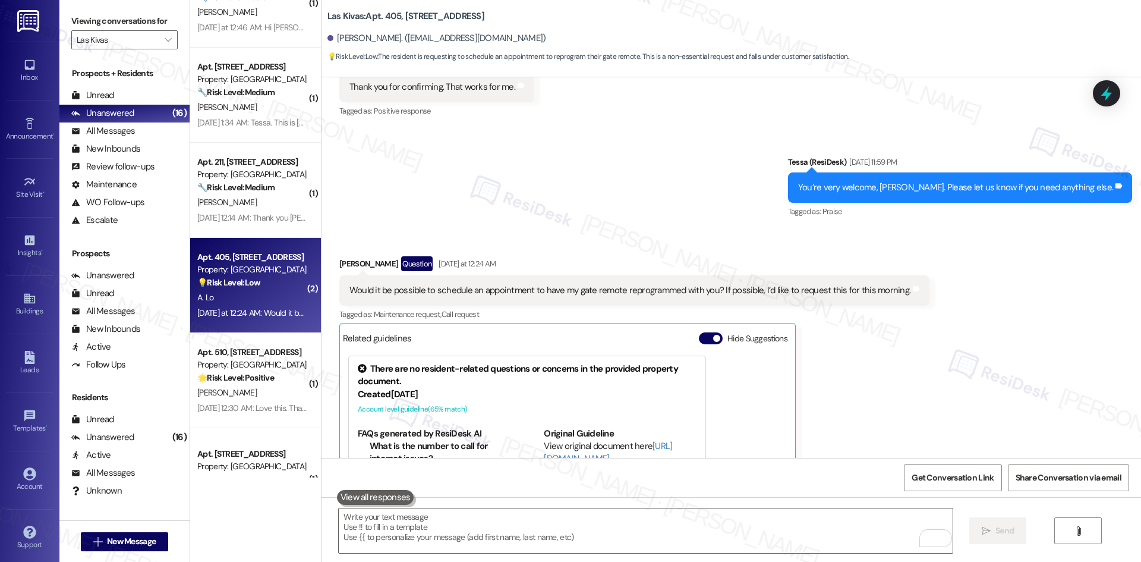
scroll to position [1574, 0]
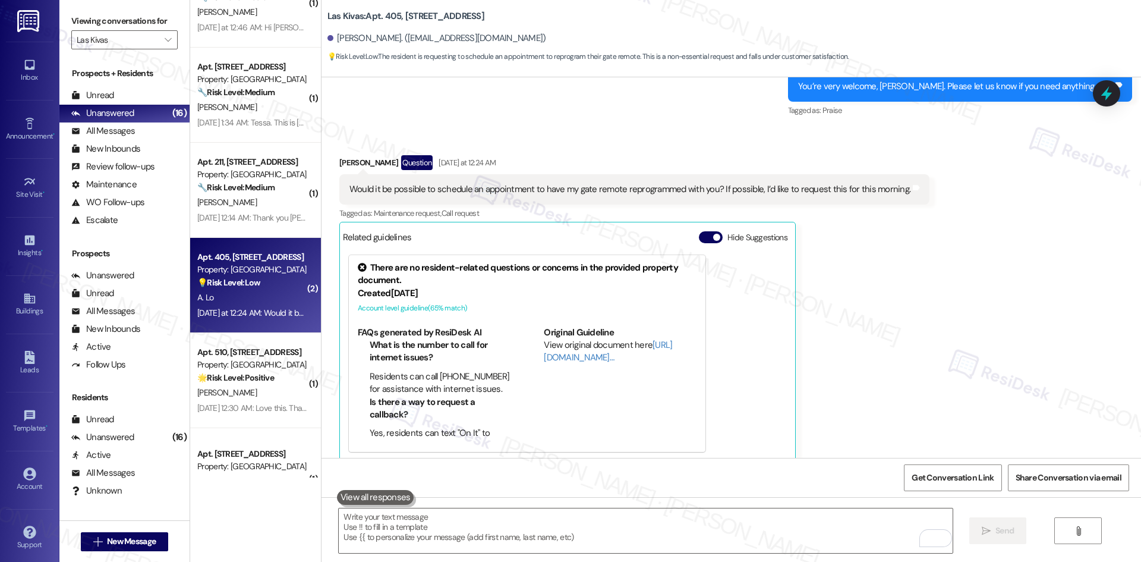
click at [892, 279] on div "Akiko Lo Question Yesterday at 12:24 AM Would it be possible to schedule an app…" at bounding box center [634, 308] width 590 height 306
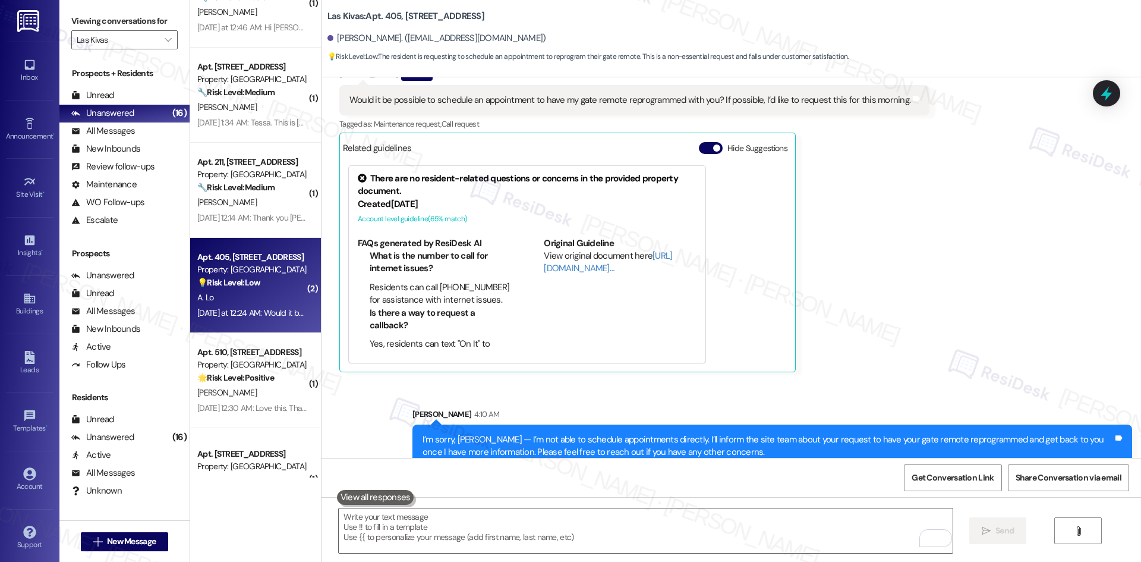
scroll to position [1669, 0]
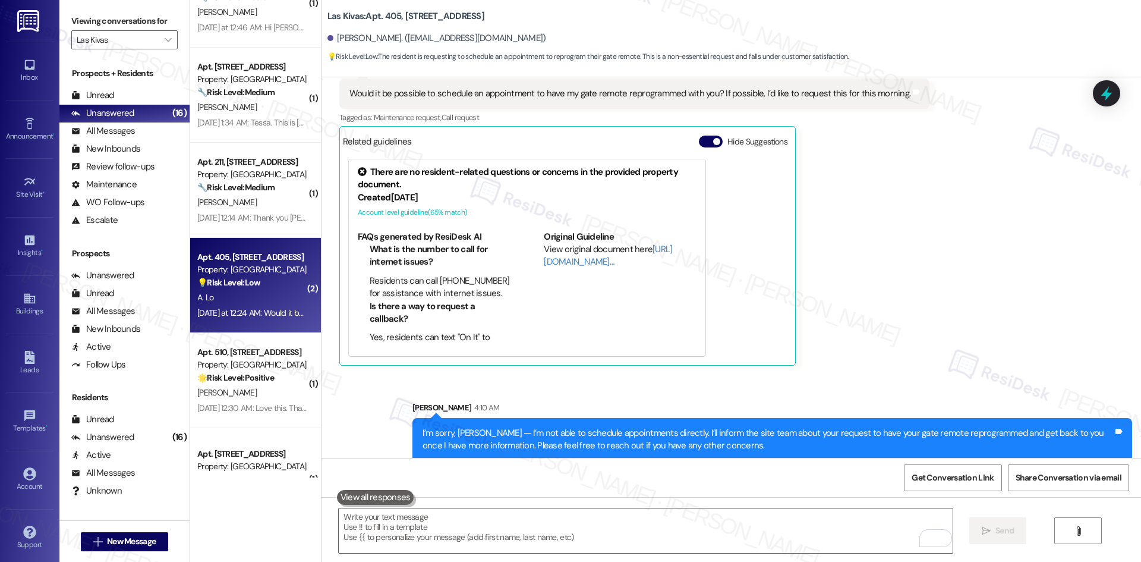
click at [925, 309] on div "Received via SMS Akiko Lo Question Yesterday at 12:24 AM Would it be possible t…" at bounding box center [730, 204] width 819 height 342
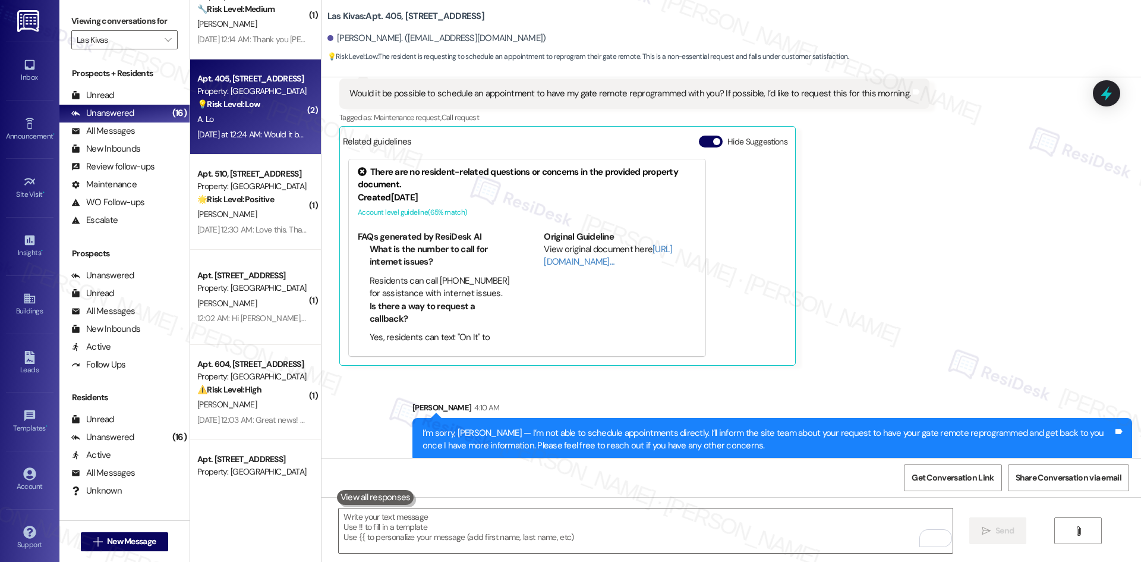
click at [853, 333] on div "Akiko Lo Question Yesterday at 12:24 AM Would it be possible to schedule an app…" at bounding box center [634, 212] width 590 height 306
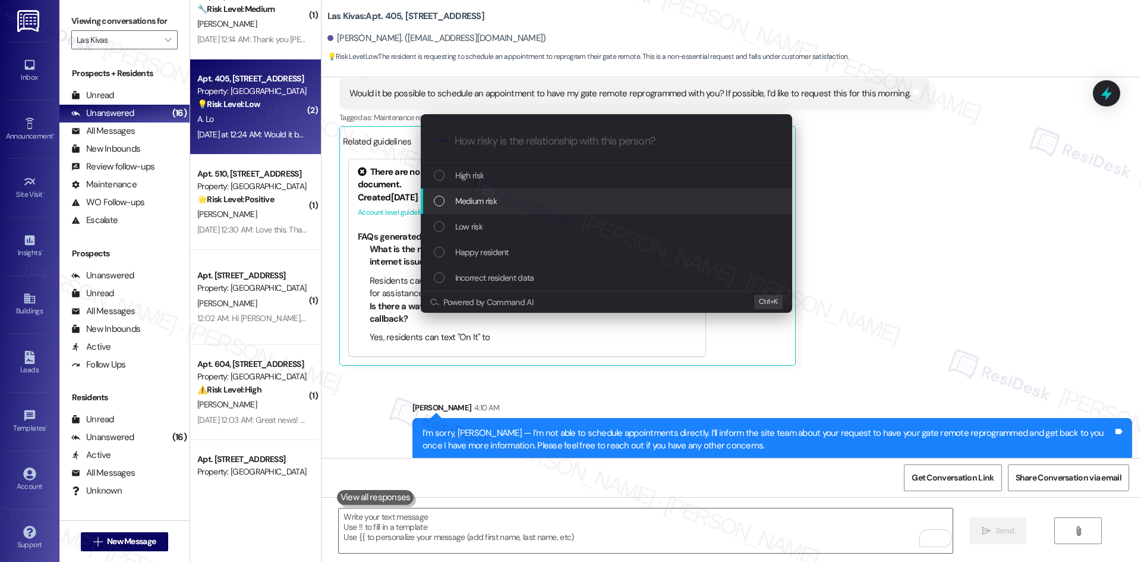
click at [499, 204] on div "Medium risk" at bounding box center [608, 200] width 348 height 13
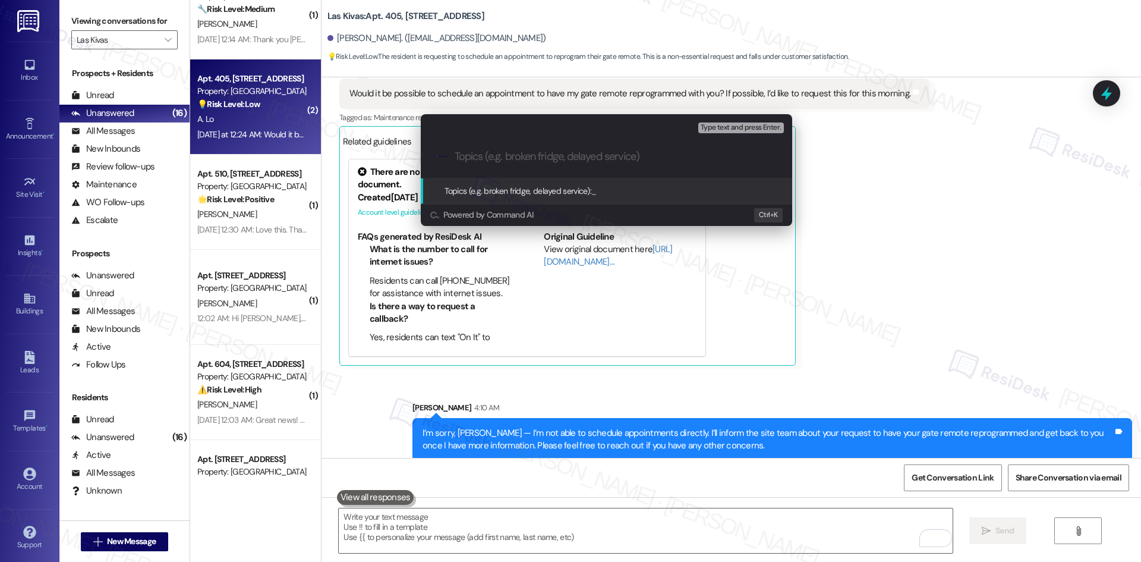
click at [520, 163] on div ".cls-1{fill:#0a055f;}.cls-2{fill:#0cc4c4;} resideskLogoBlueOrange" at bounding box center [606, 156] width 371 height 42
click at [511, 157] on input "Topics (e.g. broken fridge, delayed service)" at bounding box center [616, 156] width 323 height 12
paste input "Gate Remote Reprogramming Request"
type input "Gate Remote Reprogramming Request"
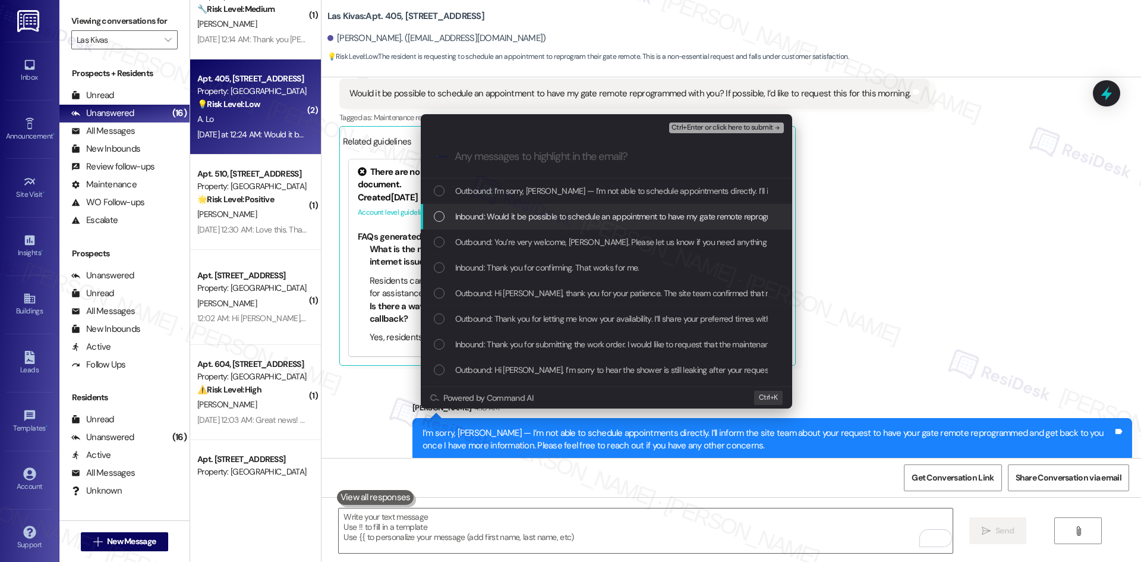
click at [521, 212] on span "Inbound: Would it be possible to schedule an appointment to have my gate remote…" at bounding box center [727, 216] width 544 height 13
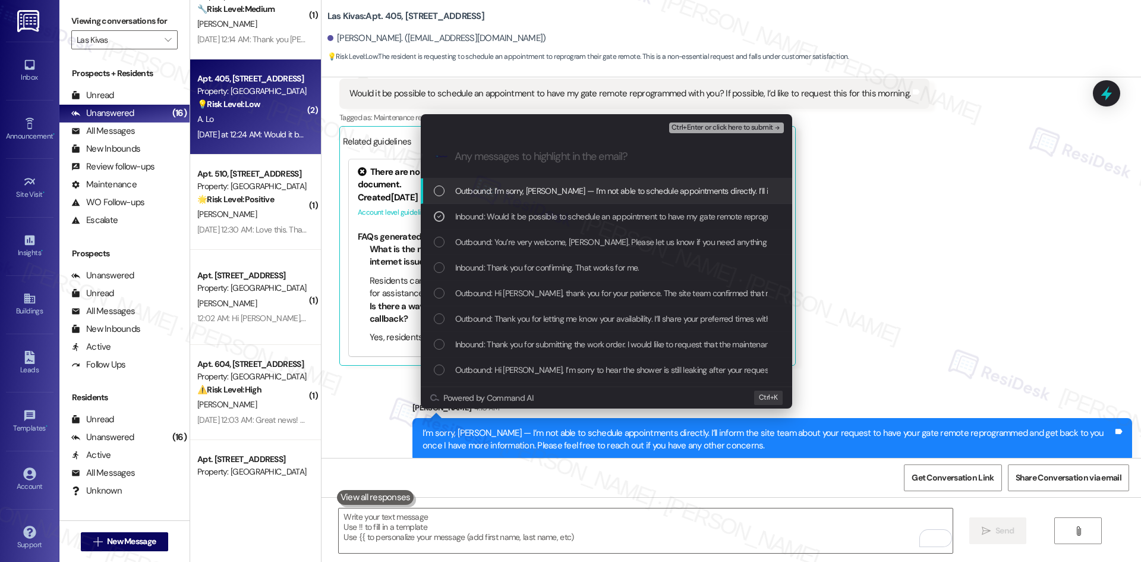
click at [774, 127] on icon "remove-block-ctrl+enter-or click here to submit" at bounding box center [777, 128] width 8 height 8
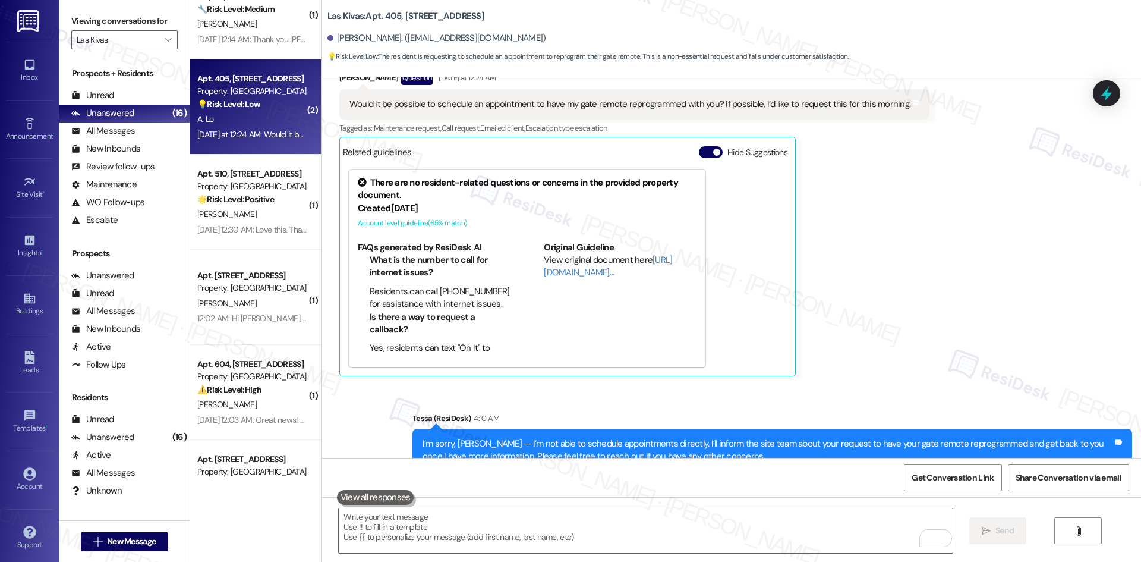
scroll to position [1687, 0]
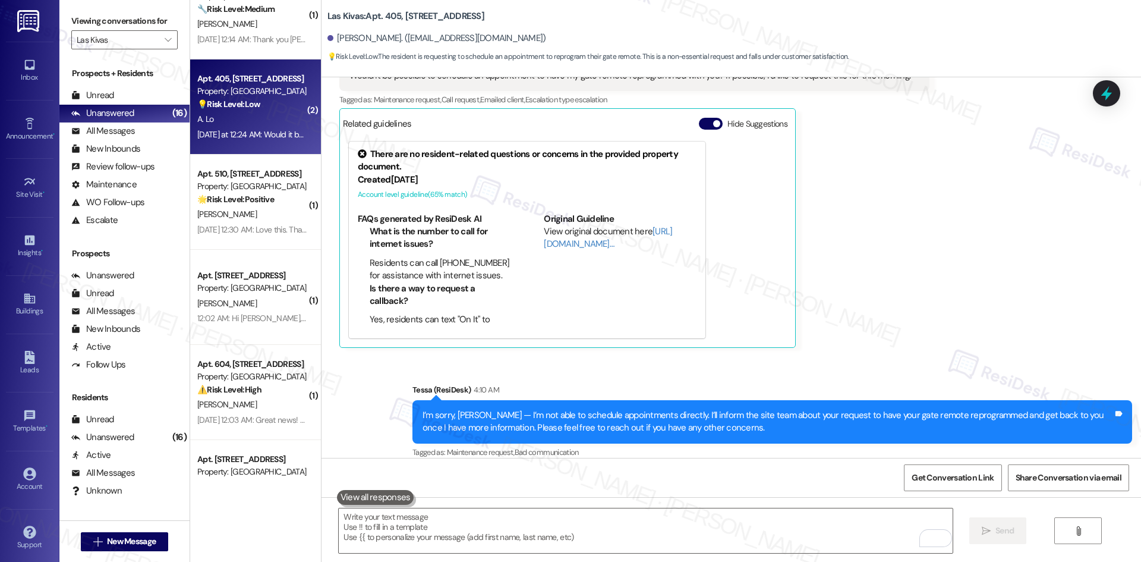
click at [636, 357] on div "Sent via SMS Tessa (ResiDesk) 4:10 AM I’m sorry, Akiko — I’m not able to schedu…" at bounding box center [730, 413] width 819 height 113
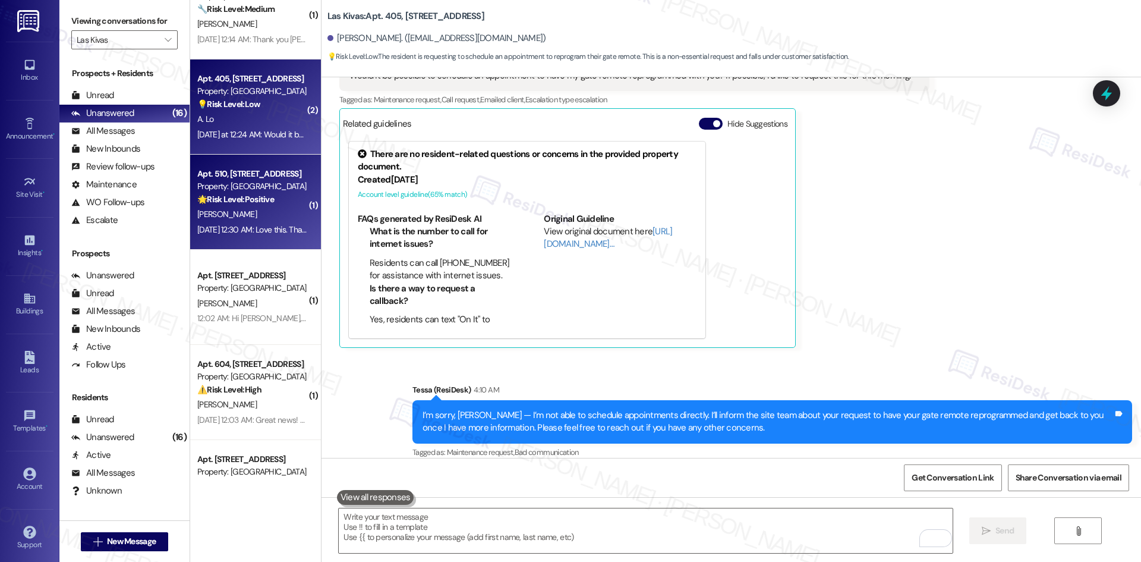
click at [270, 219] on div "[PERSON_NAME]" at bounding box center [252, 214] width 112 height 15
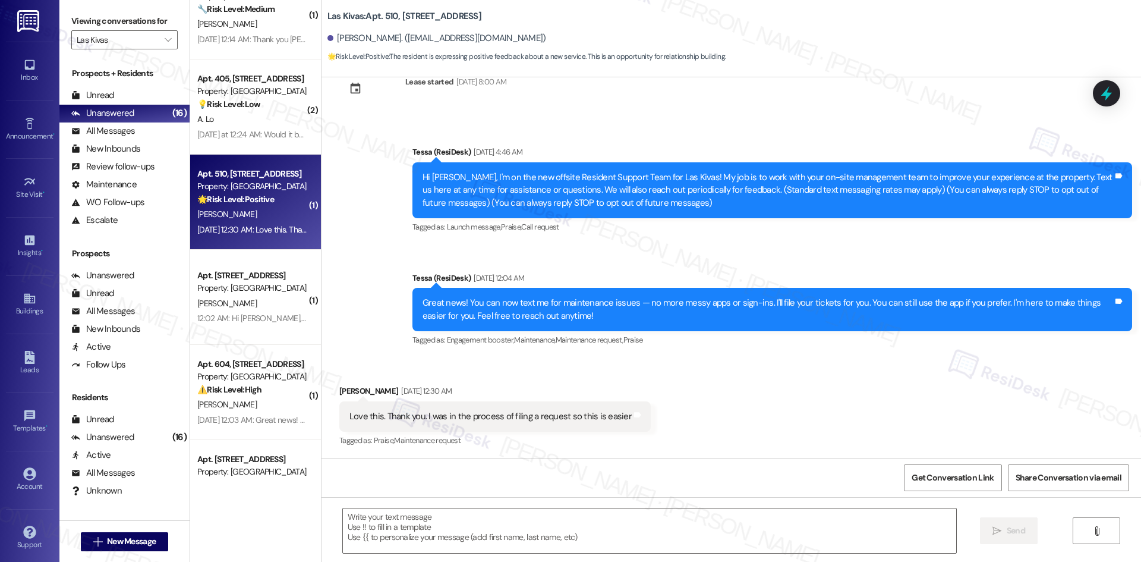
type textarea "Fetching suggested responses. Please feel free to read through the conversation…"
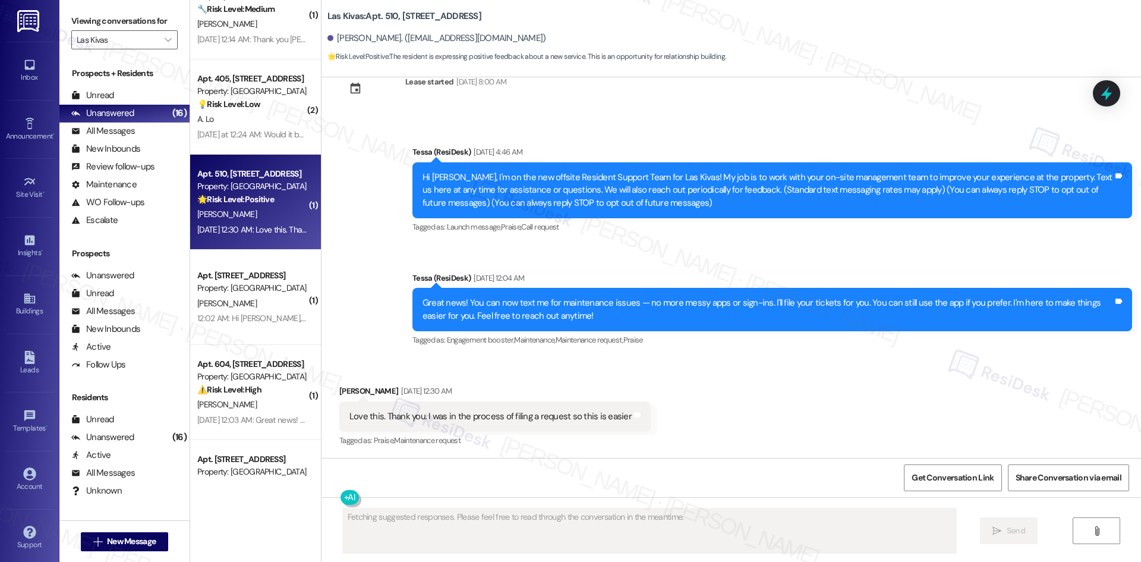
scroll to position [39, 0]
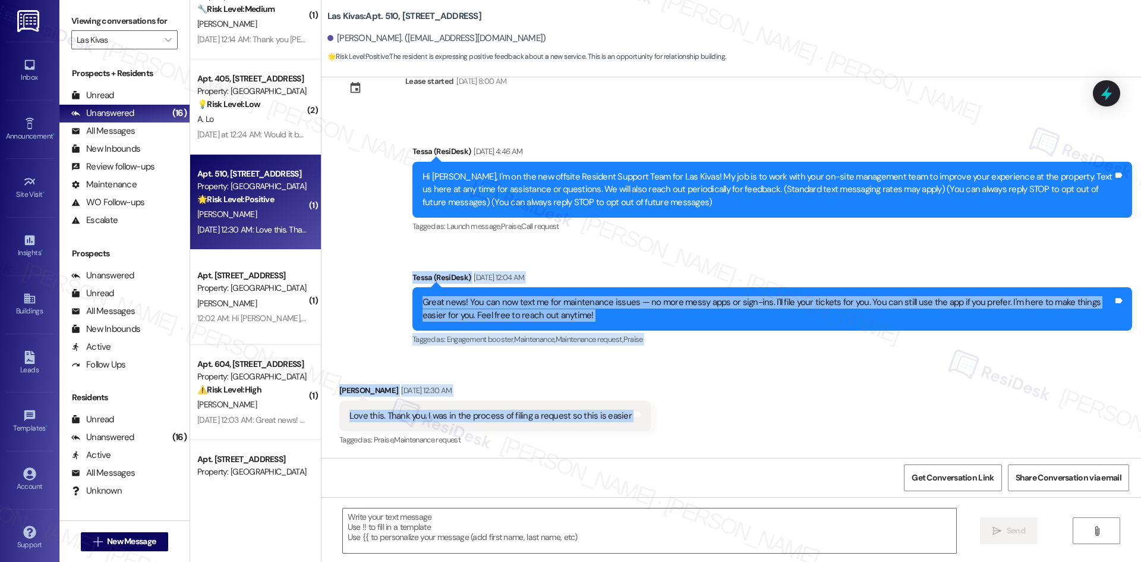
drag, startPoint x: 383, startPoint y: 279, endPoint x: 635, endPoint y: 427, distance: 292.5
click at [635, 427] on div "Lease started Aug 10, 2025 at 8:00 AM Announcement, sent via SMS Tessa (ResiDes…" at bounding box center [730, 267] width 819 height 380
click at [610, 367] on div "Received via SMS Miranda Campos Sep 03, 2025 at 12:30 AM Love this. Thank you. …" at bounding box center [730, 407] width 819 height 100
drag, startPoint x: 392, startPoint y: 263, endPoint x: 623, endPoint y: 416, distance: 276.6
click at [623, 416] on div "Lease started Aug 10, 2025 at 8:00 AM Announcement, sent via SMS Tessa (ResiDes…" at bounding box center [730, 267] width 819 height 380
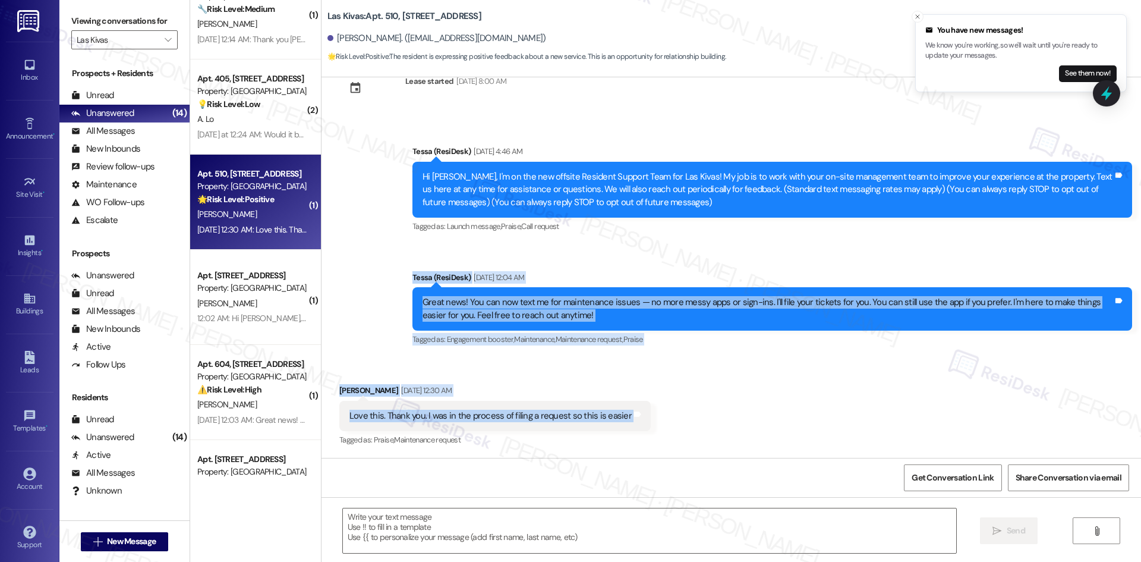
copy div "Tessa (ResiDesk) Sep 03, 2025 at 12:04 AM Great news! You can now text me for m…"
click at [733, 396] on div "Received via SMS Miranda Campos Sep 03, 2025 at 12:30 AM Love this. Thank you. …" at bounding box center [730, 407] width 819 height 100
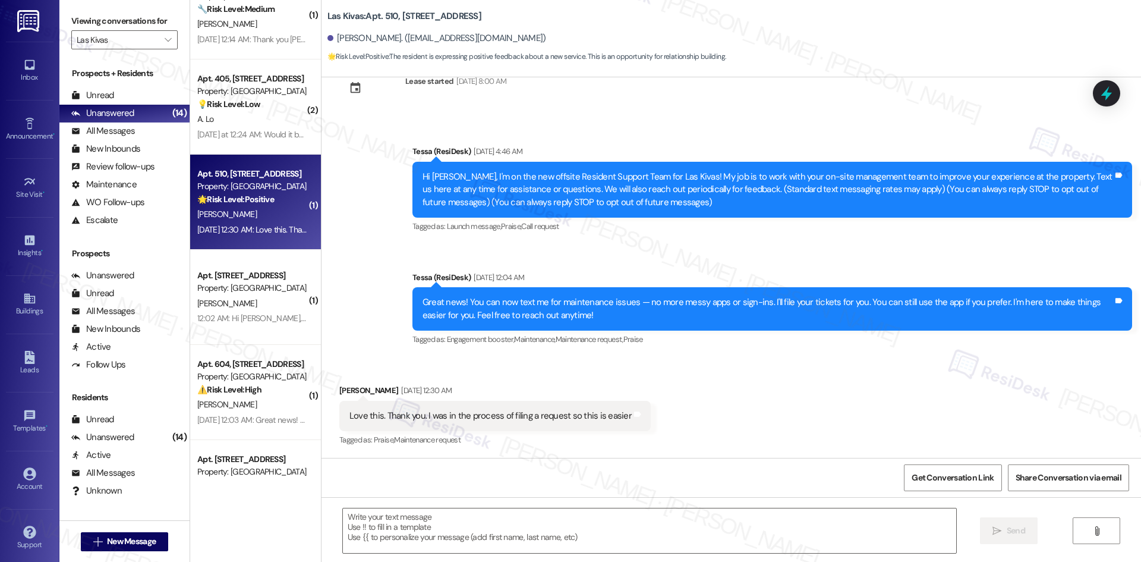
click at [765, 425] on div "Received via SMS Miranda Campos Sep 03, 2025 at 12:30 AM Love this. Thank you. …" at bounding box center [730, 407] width 819 height 100
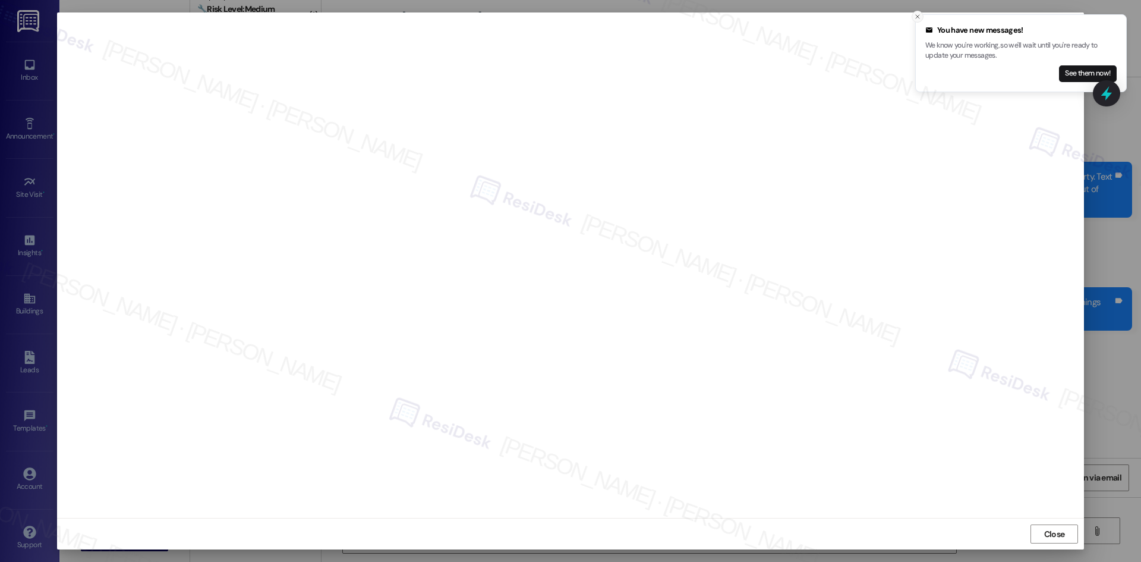
click at [918, 16] on icon "Close toast" at bounding box center [917, 16] width 7 height 7
click at [1057, 538] on span "Close" at bounding box center [1054, 534] width 21 height 12
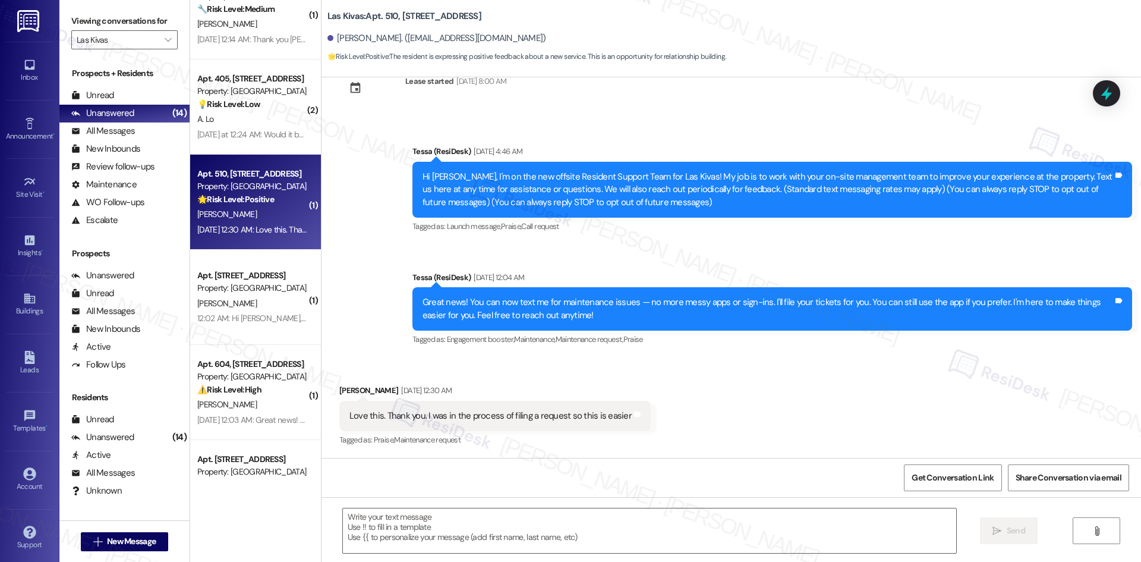
click at [380, 253] on div "Announcement, sent via SMS Tessa (ResiDesk) Aug 27, 2025 at 4:46 AM Hi Miranda,…" at bounding box center [730, 237] width 819 height 239
click at [487, 521] on textarea at bounding box center [649, 530] width 613 height 45
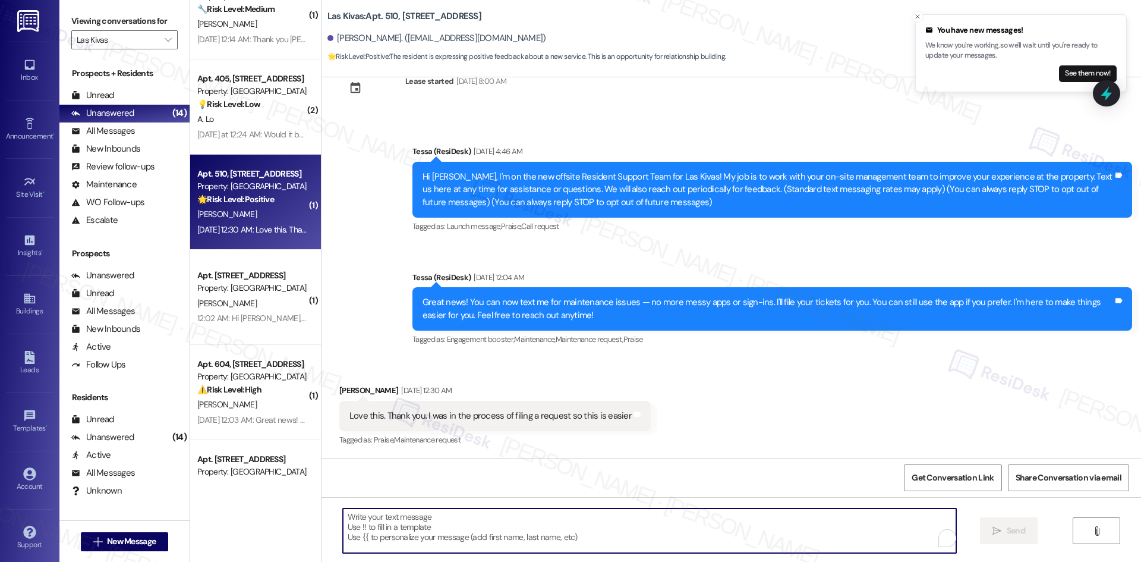
paste textarea "Hi Miranda, I just wanted to check back — were you able to get your maintenance…"
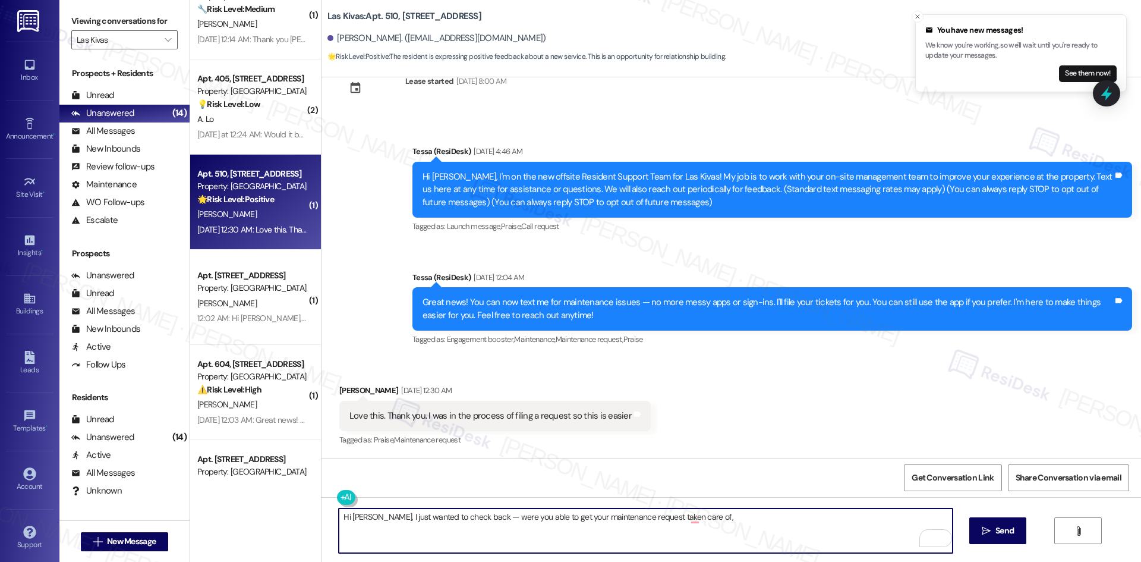
click at [756, 525] on textarea "Hi Miranda, I just wanted to check back — were you able to get your maintenance…" at bounding box center [645, 530] width 613 height 45
paste textarea "Feel free to reach out anytime."
click at [686, 519] on textarea "Hi Miranda, I just wanted to check back — were you able to get your maintenance…" at bounding box center [645, 530] width 613 height 45
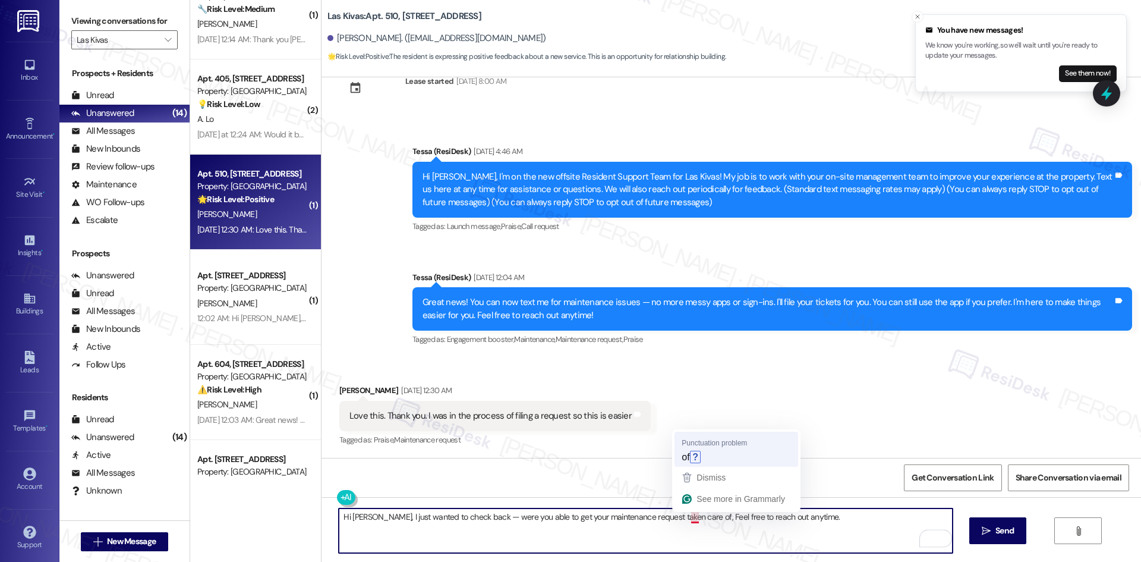
type textarea "Hi [PERSON_NAME], I just wanted to check back — were you able to get your maint…"
click at [644, 535] on textarea "Hi [PERSON_NAME], I just wanted to check back — were you able to get your maint…" at bounding box center [645, 530] width 613 height 45
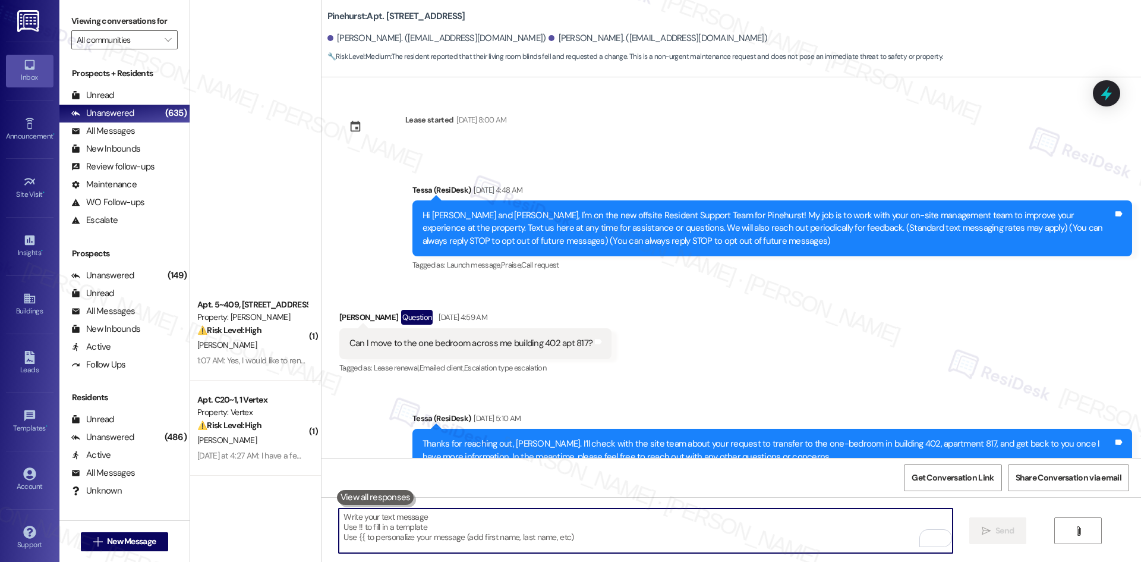
scroll to position [1779, 0]
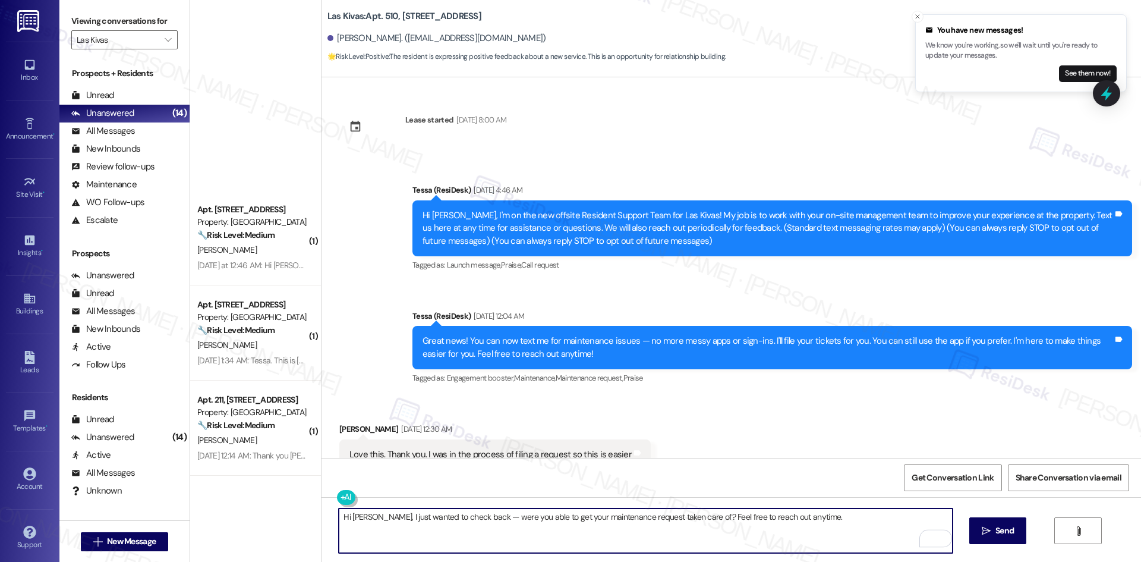
scroll to position [39, 0]
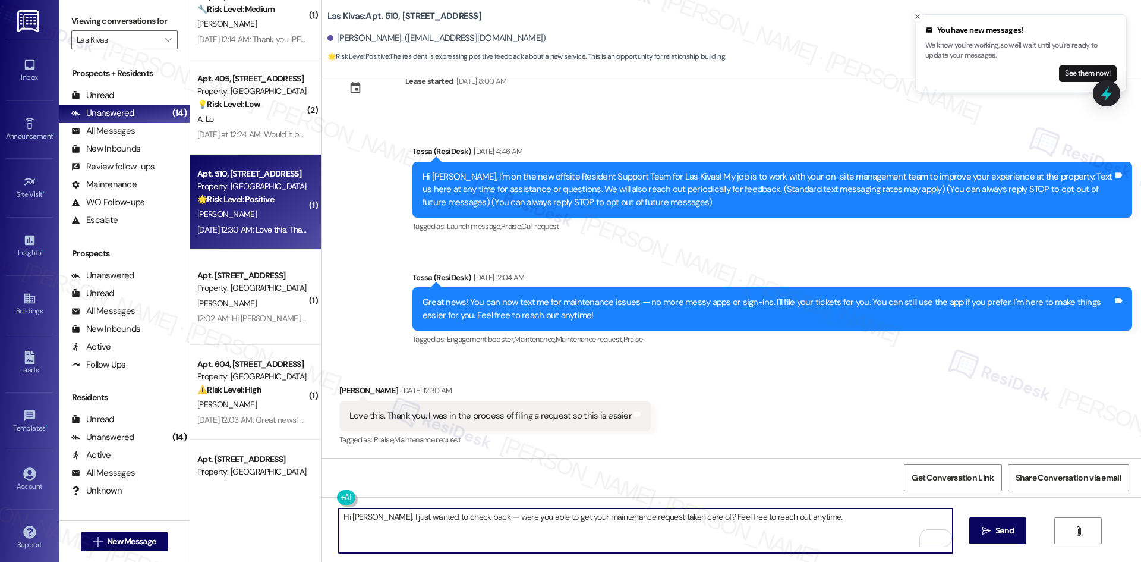
click at [822, 531] on textarea "Hi [PERSON_NAME], I just wanted to check back — were you able to get your maint…" at bounding box center [645, 530] width 613 height 45
type textarea "Hi [PERSON_NAME], I just wanted to check back — were you able to get your maint…"
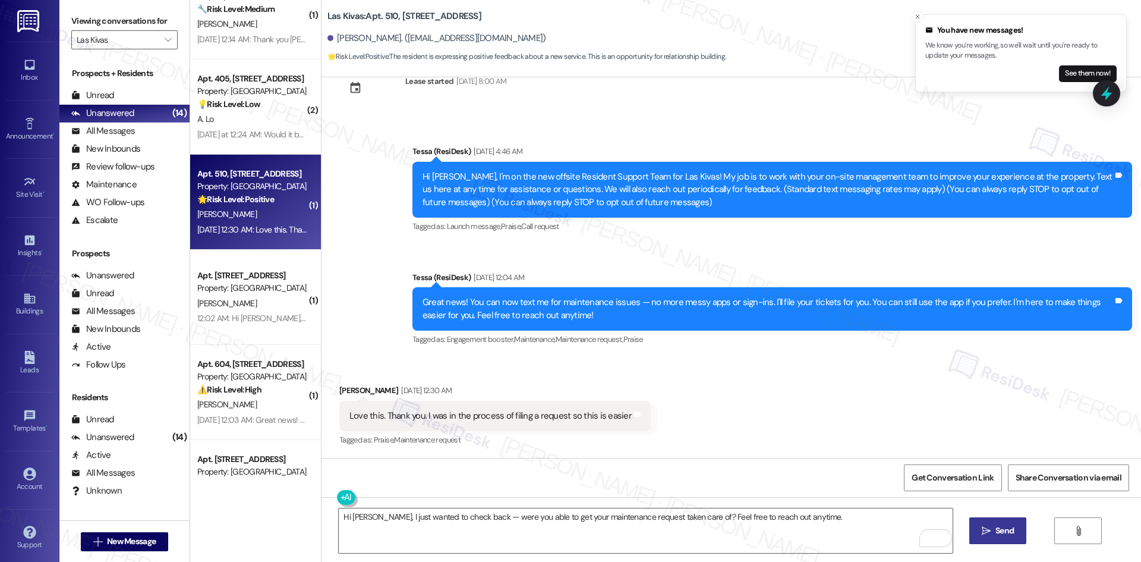
click at [995, 535] on span "Send" at bounding box center [1004, 530] width 18 height 12
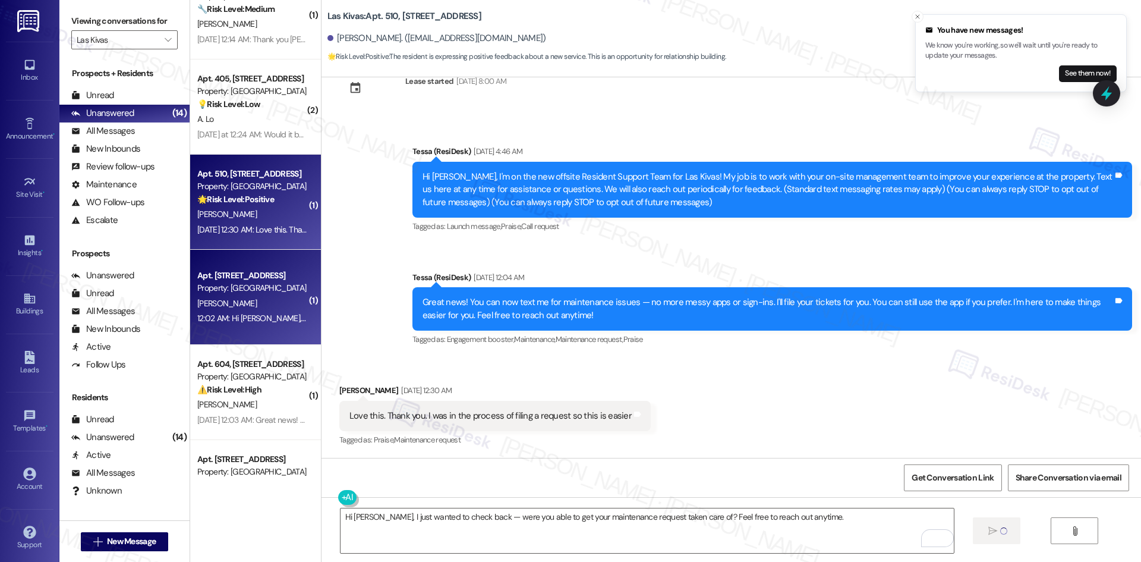
click at [225, 297] on div "[PERSON_NAME]" at bounding box center [252, 303] width 112 height 15
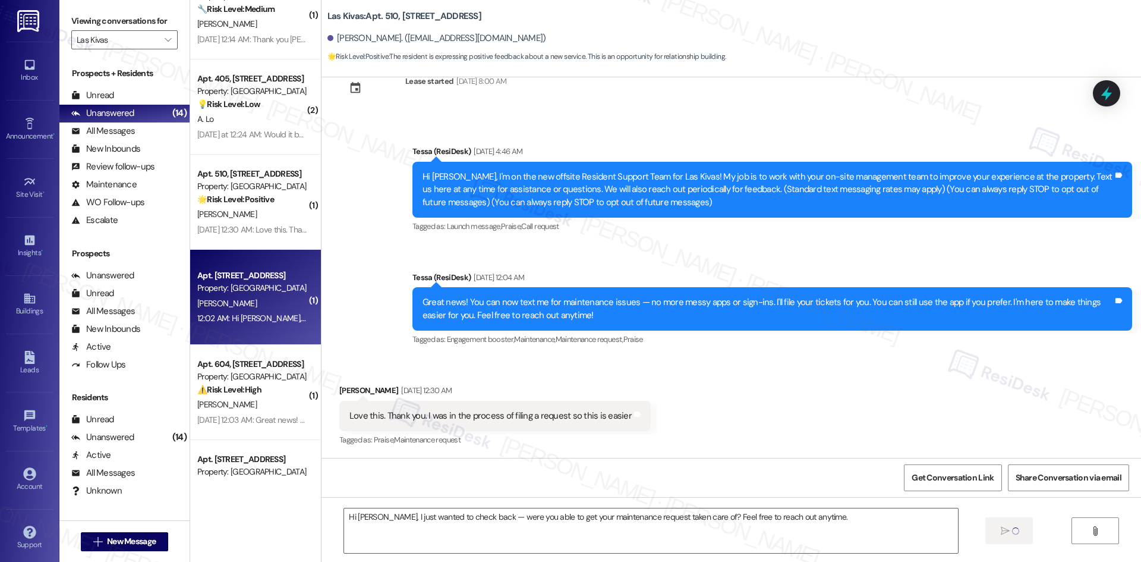
type textarea "Fetching suggested responses. Please feel free to read through the conversation…"
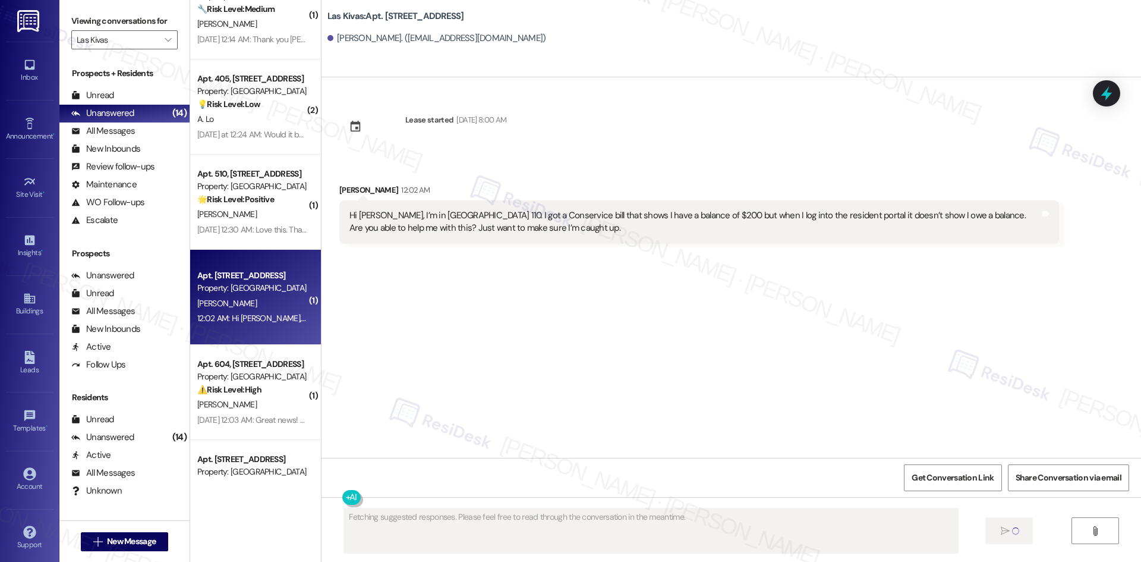
scroll to position [0, 0]
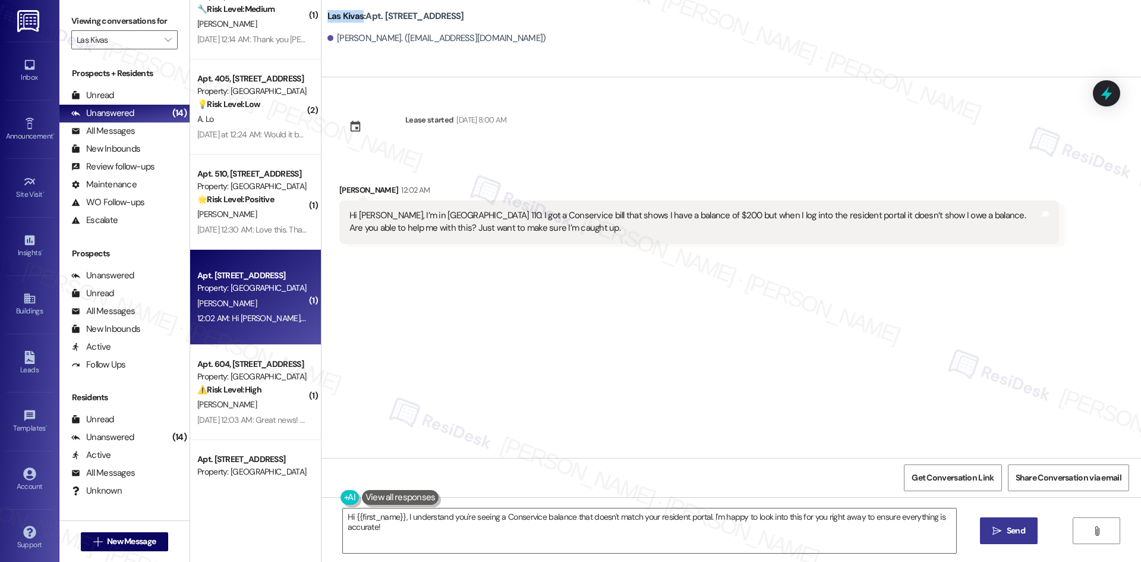
drag, startPoint x: 319, startPoint y: 14, endPoint x: 354, endPoint y: 15, distance: 35.1
click at [354, 15] on b "Las Kivas: Apt. [STREET_ADDRESS]" at bounding box center [395, 16] width 137 height 12
copy b "Las Kivas"
click at [483, 216] on div "Hi [PERSON_NAME], I’m in [GEOGRAPHIC_DATA] 110. I got a Conservice bill that sh…" at bounding box center [694, 222] width 691 height 26
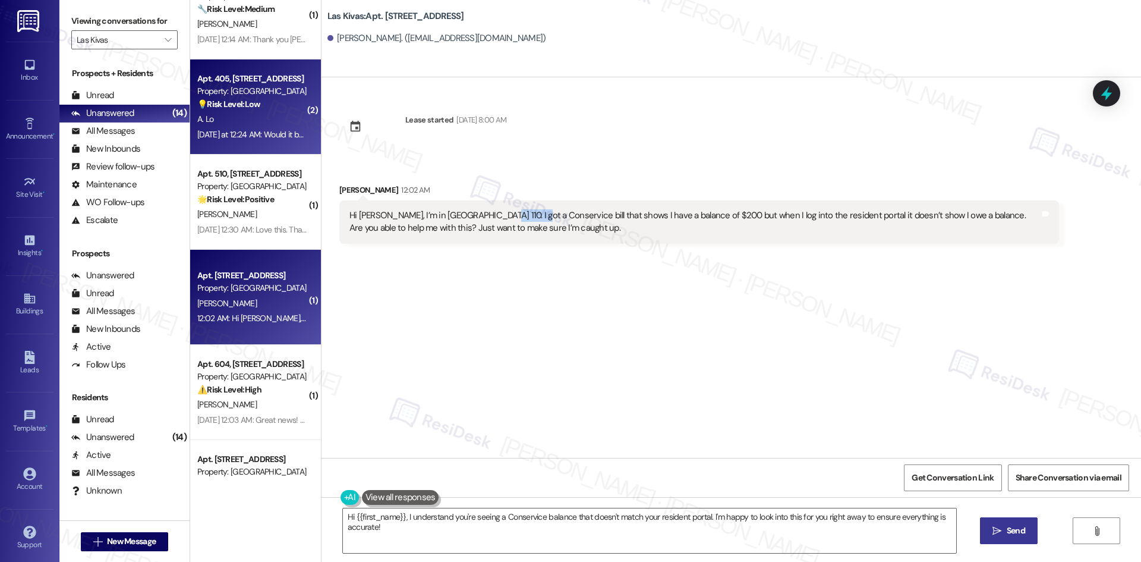
copy div "Conservice"
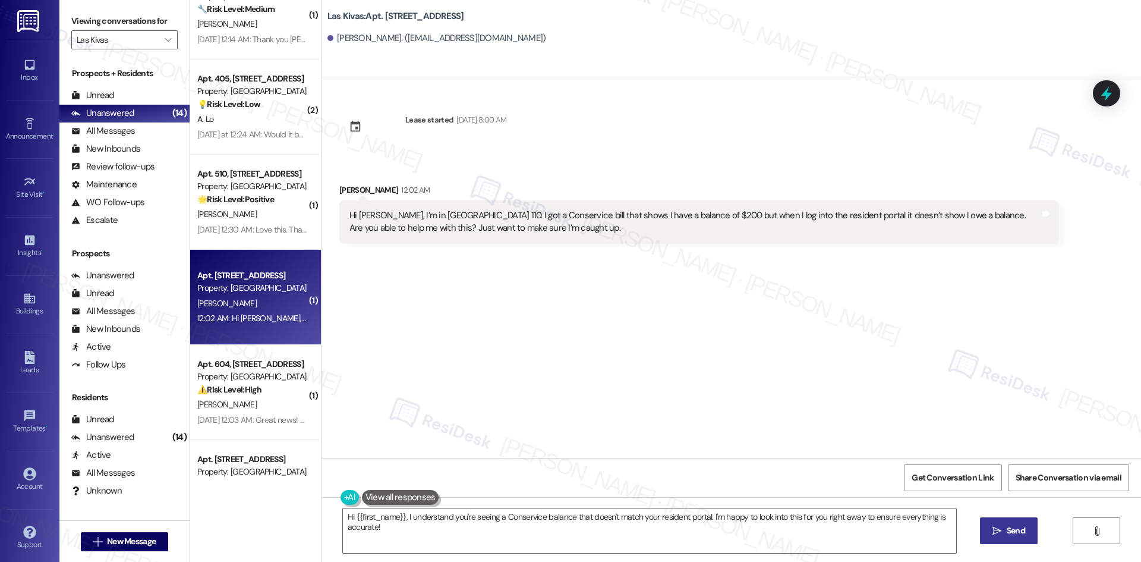
drag, startPoint x: 399, startPoint y: 315, endPoint x: 396, endPoint y: 304, distance: 11.8
click at [399, 314] on div "Lease started [DATE] 8:00 AM Received via SMS [PERSON_NAME] 12:02 AM Hi [PERSON…" at bounding box center [730, 267] width 819 height 380
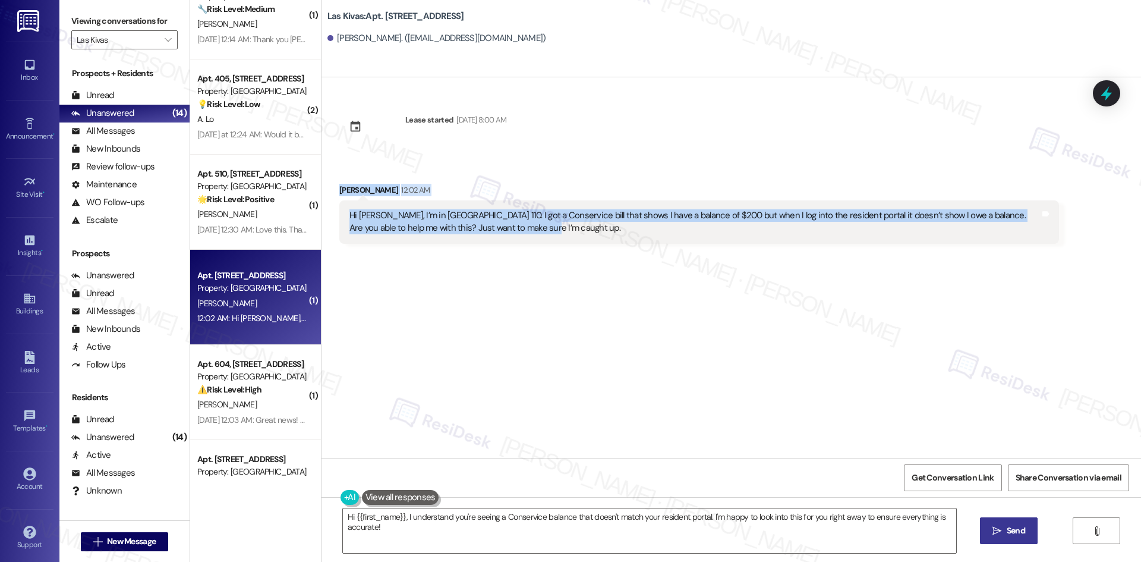
drag, startPoint x: 326, startPoint y: 183, endPoint x: 510, endPoint y: 231, distance: 190.4
click at [510, 231] on div "Received via SMS [PERSON_NAME] 12:02 AM Hi [PERSON_NAME], I’m in [GEOGRAPHIC_DA…" at bounding box center [698, 214] width 737 height 78
copy div "[PERSON_NAME] 12:02 AM Hi [PERSON_NAME], I’m in [GEOGRAPHIC_DATA] 110. I got a …"
click at [423, 433] on div "Lease started [DATE] 8:00 AM Received via SMS [PERSON_NAME] 12:02 AM Hi [PERSON…" at bounding box center [730, 267] width 819 height 380
drag, startPoint x: 337, startPoint y: 183, endPoint x: 520, endPoint y: 225, distance: 187.7
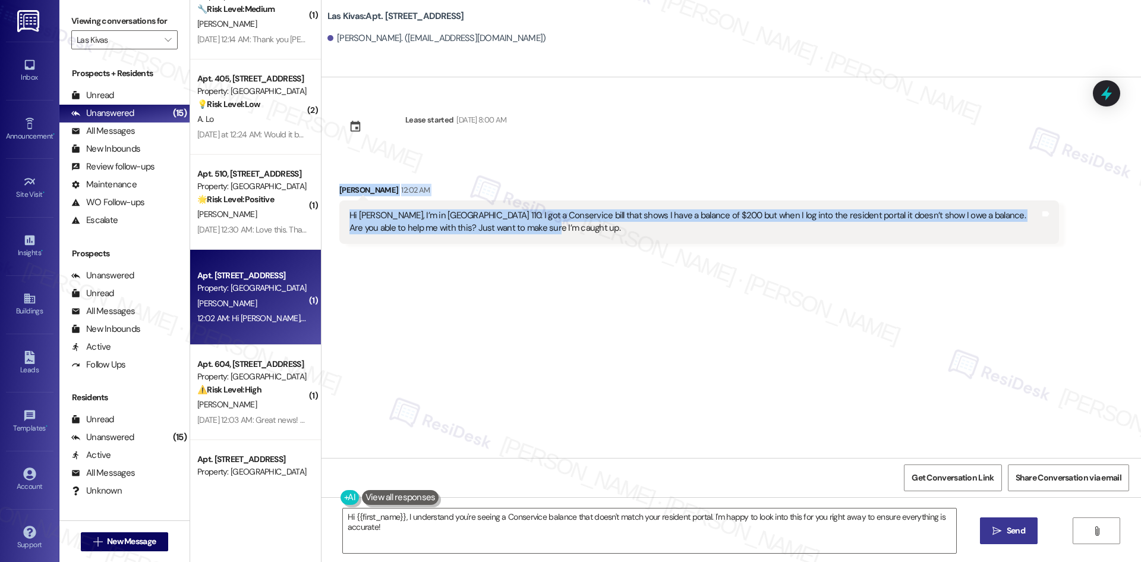
click at [520, 225] on div "Received via SMS [PERSON_NAME] 12:02 AM Hi [PERSON_NAME], I’m in [GEOGRAPHIC_DA…" at bounding box center [698, 214] width 737 height 78
copy div "[PERSON_NAME] 12:02 AM Hi [PERSON_NAME], I’m in [GEOGRAPHIC_DATA] 110. I got a …"
click at [515, 333] on div "Lease started [DATE] 8:00 AM Received via SMS [PERSON_NAME] 12:02 AM Hi [PERSON…" at bounding box center [730, 267] width 819 height 380
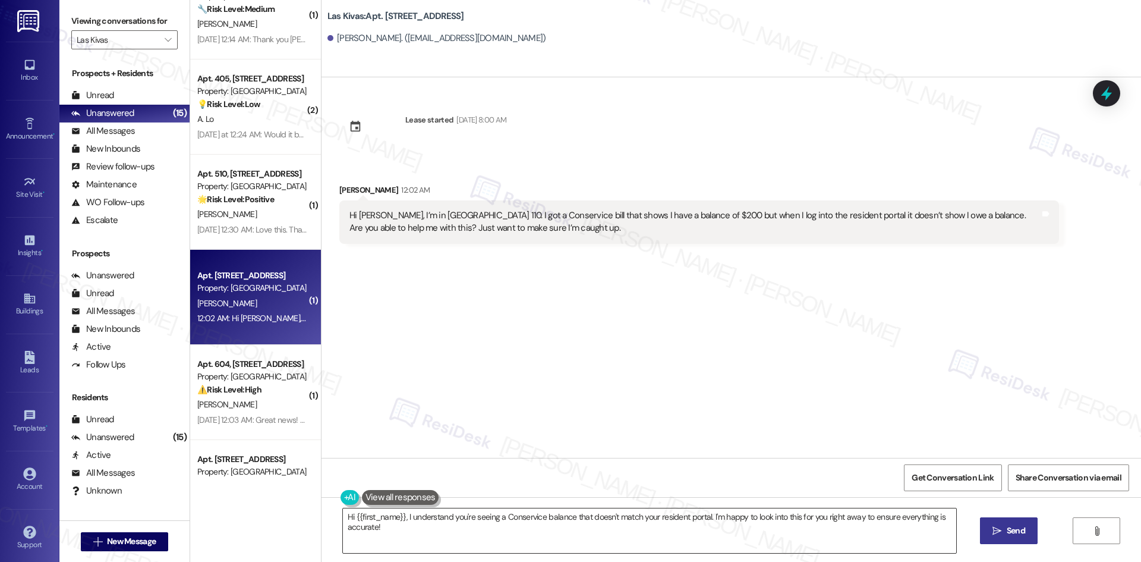
click at [534, 553] on textarea "Hi {{first_name}}, I understand you're seeing a Conservice balance that doesn't…" at bounding box center [649, 530] width 613 height 45
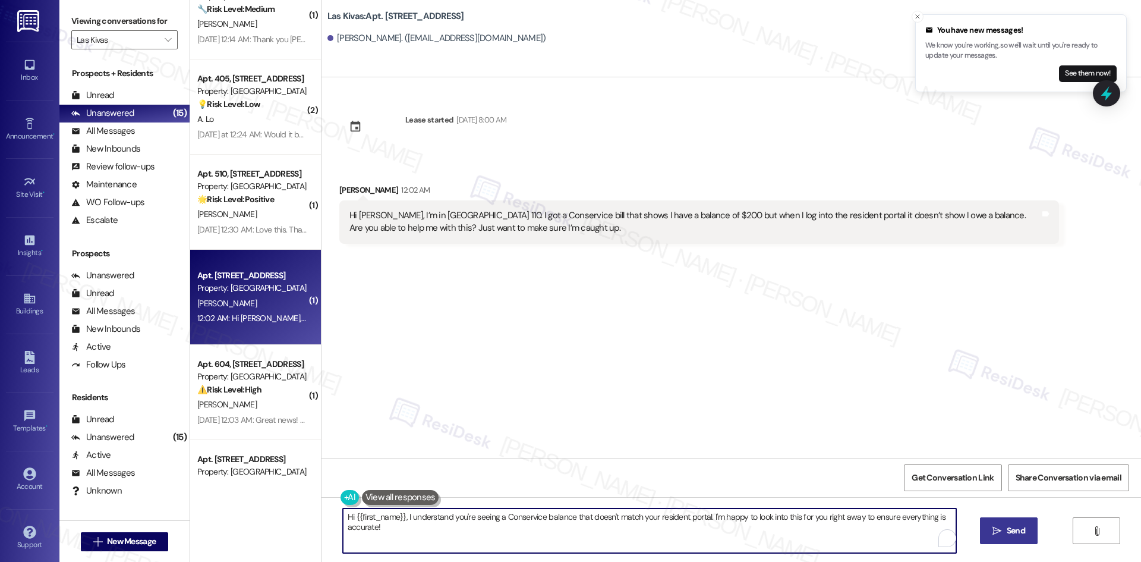
click at [527, 538] on textarea "Hi {{first_name}}, I understand you're seeing a Conservice balance that doesn't…" at bounding box center [649, 530] width 613 height 45
paste textarea "[PERSON_NAME], thank you for your message. The site team shared that during the…"
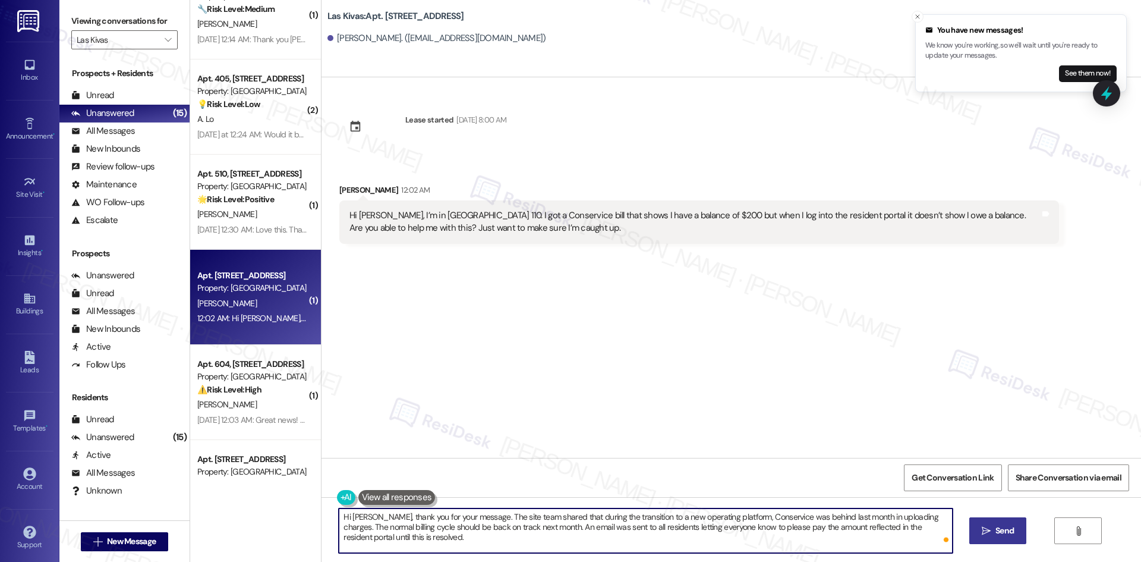
type textarea "Hi [PERSON_NAME], thank you for your message. The site team shared that during …"
click at [986, 531] on icon "" at bounding box center [986, 531] width 9 height 10
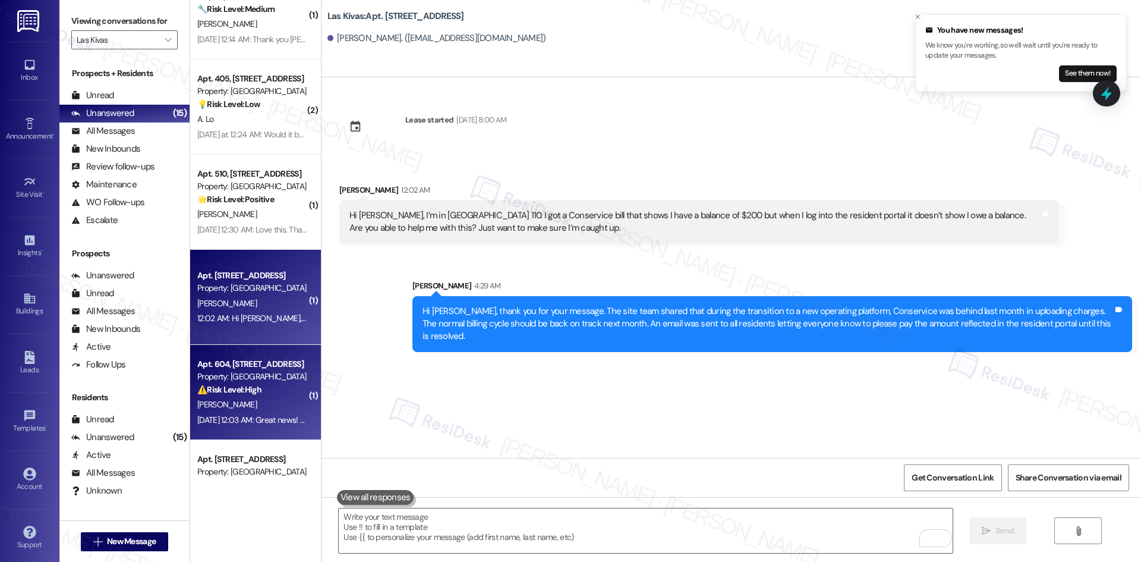
click at [228, 398] on div "A. Mcdonald" at bounding box center [252, 404] width 112 height 15
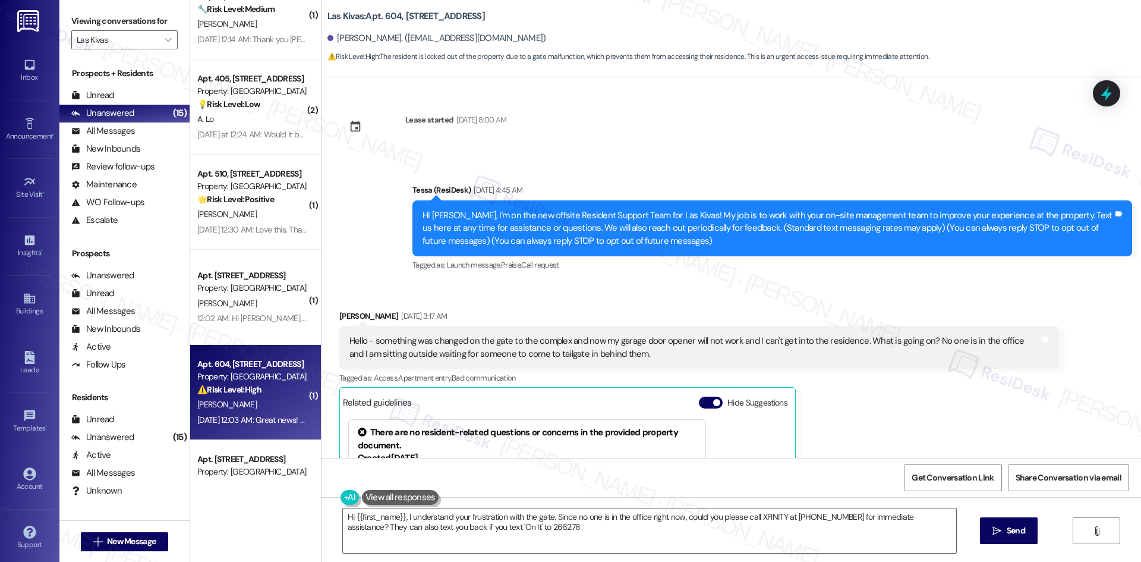
type textarea "Hi {{first_name}}, I understand your frustration with the gate. Since no one is…"
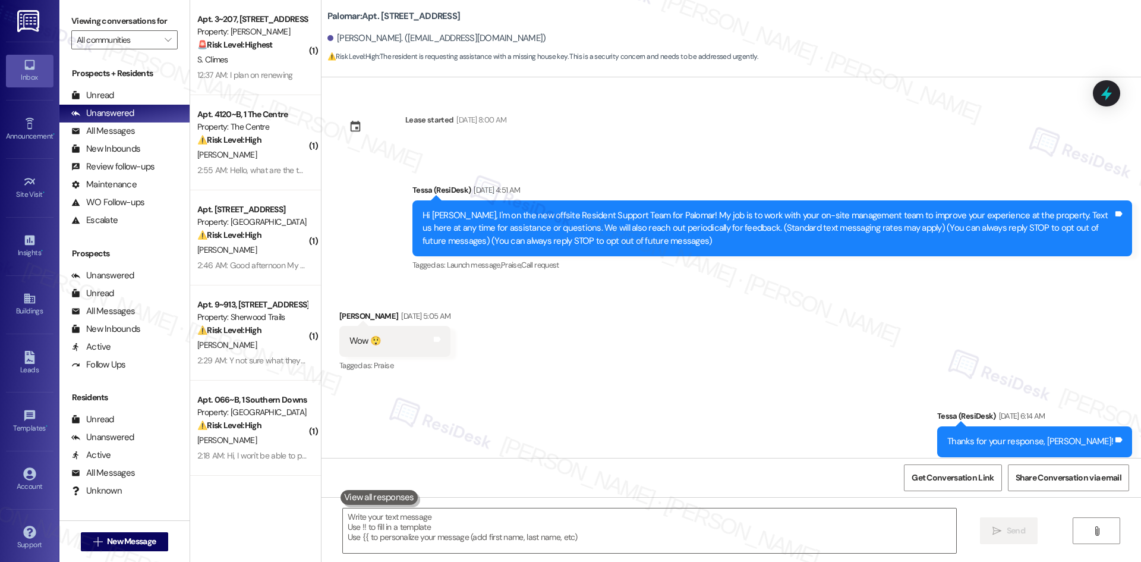
scroll to position [1408, 0]
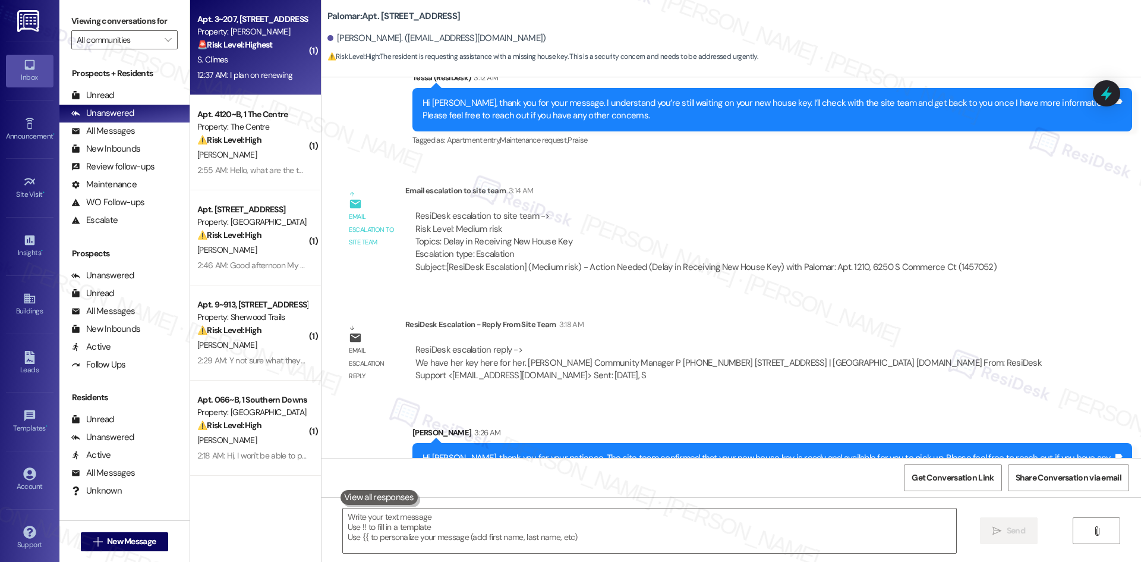
click at [275, 62] on div "S. Climes" at bounding box center [252, 59] width 112 height 15
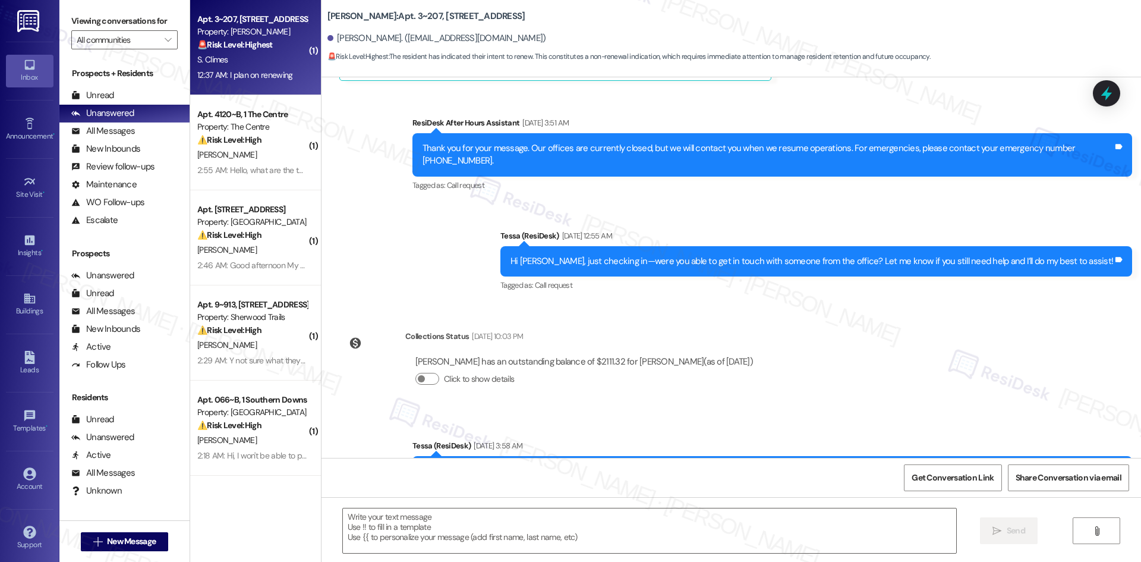
type textarea "Fetching suggested responses. Please feel free to read through the conversation…"
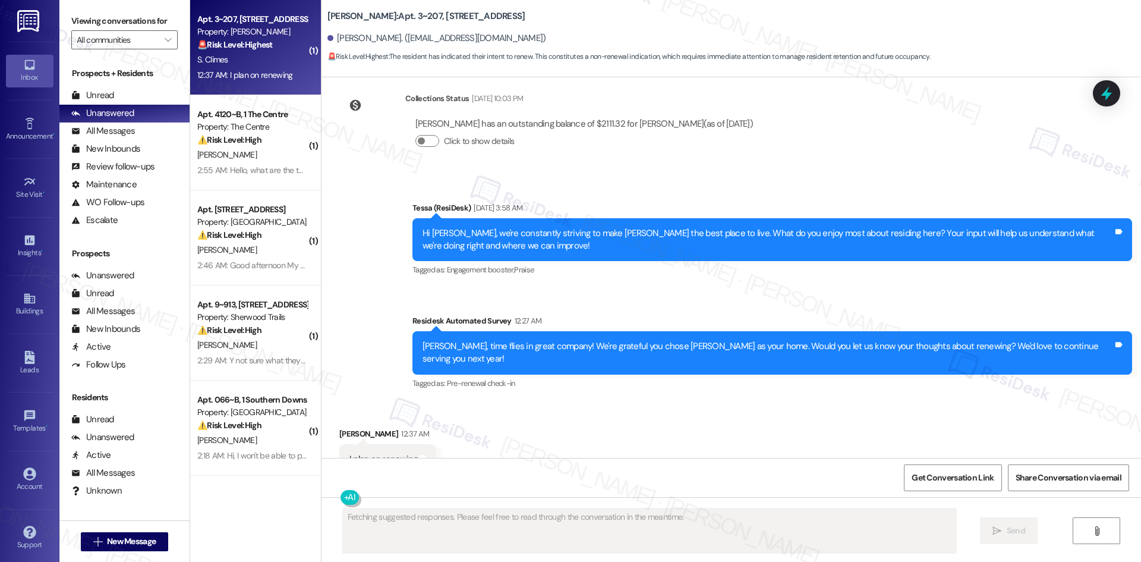
scroll to position [718, 0]
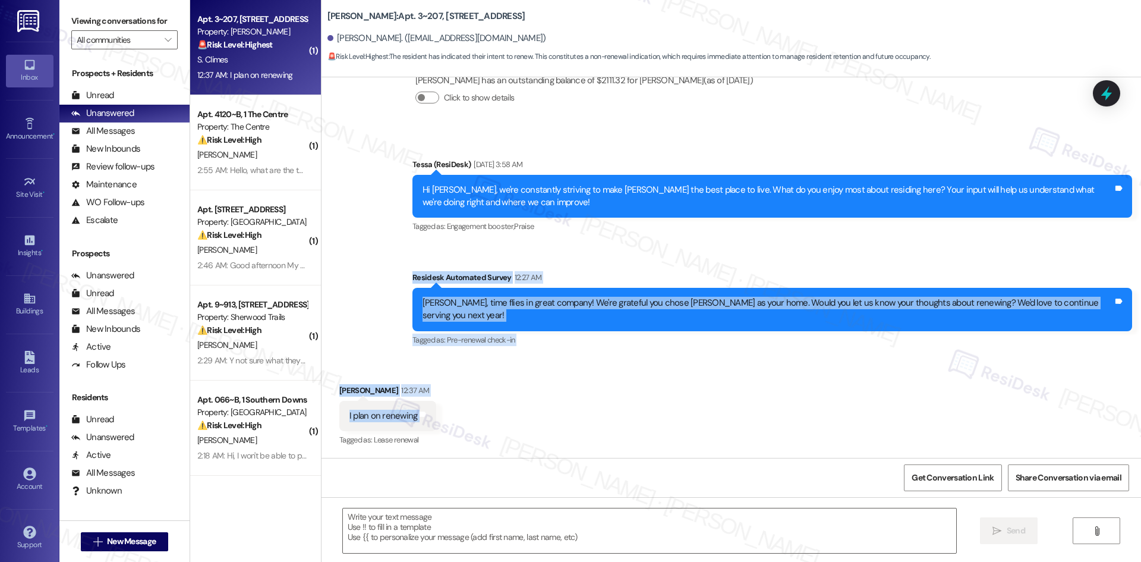
drag, startPoint x: 390, startPoint y: 254, endPoint x: 501, endPoint y: 403, distance: 186.5
click at [489, 426] on div "Lease started [DATE] 8:00 AM Survey, sent via SMS Residesk Automated Survey [DA…" at bounding box center [730, 267] width 819 height 380
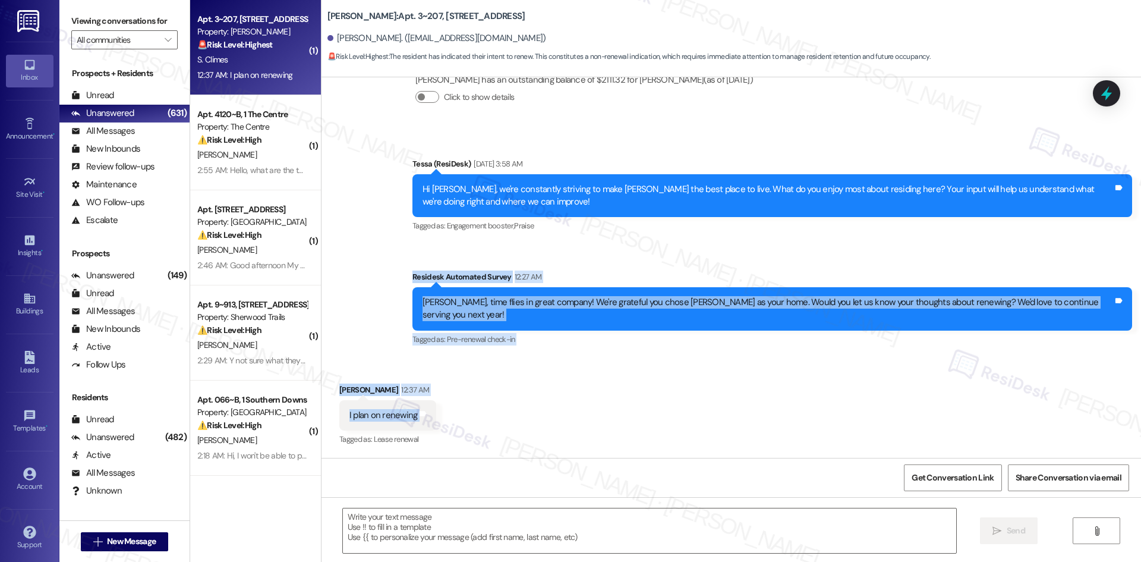
click at [373, 278] on div "Announcement, sent via SMS Tessa (ResiDesk) [DATE] 3:58 AM Hi [PERSON_NAME], we…" at bounding box center [730, 244] width 819 height 226
click at [368, 270] on div "Announcement, sent via SMS Tessa (ResiDesk) [DATE] 3:58 AM Hi [PERSON_NAME], we…" at bounding box center [730, 244] width 819 height 226
drag, startPoint x: 374, startPoint y: 270, endPoint x: 498, endPoint y: 410, distance: 187.3
click at [498, 410] on div "Lease started [DATE] 8:00 AM Survey, sent via SMS Residesk Automated Survey [DA…" at bounding box center [730, 267] width 819 height 380
copy div "Residesk Automated Survey 12:27 AM [PERSON_NAME], time flies in great company! …"
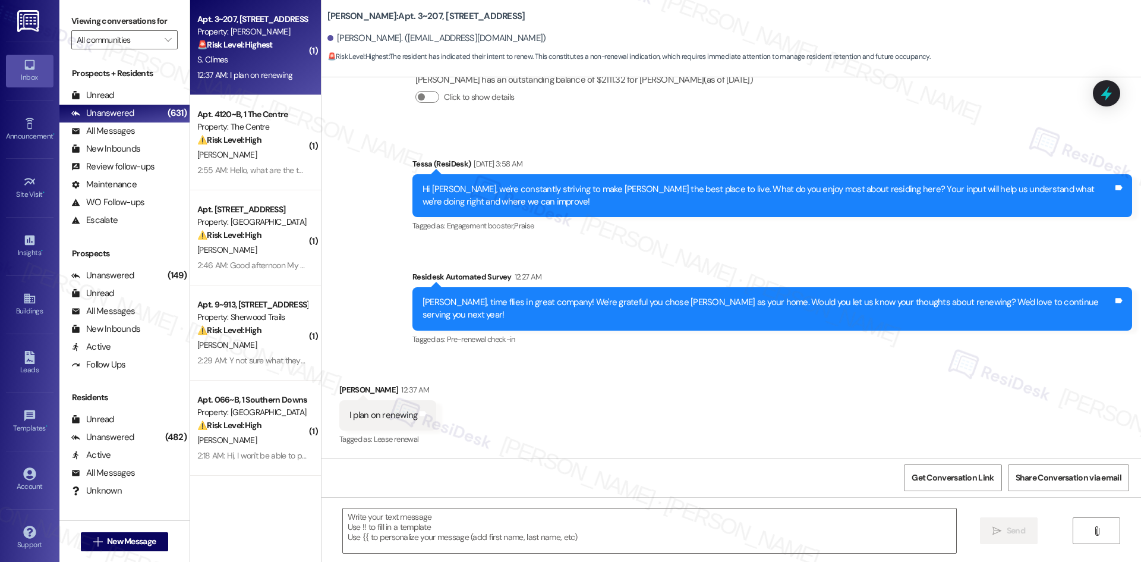
click at [436, 239] on div "Announcement, sent via SMS Tessa (ResiDesk) [DATE] 3:58 AM Hi [PERSON_NAME], we…" at bounding box center [771, 196] width 737 height 95
click at [425, 533] on textarea at bounding box center [649, 530] width 613 height 45
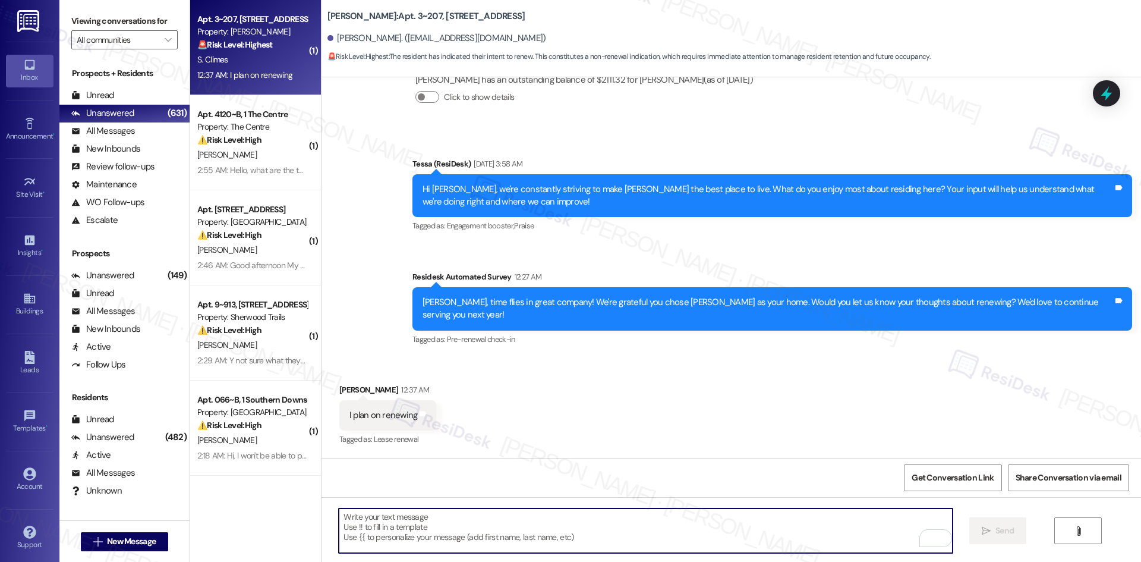
paste textarea "Thank you, [PERSON_NAME]! I really appreciate you letting us know you plan on r…"
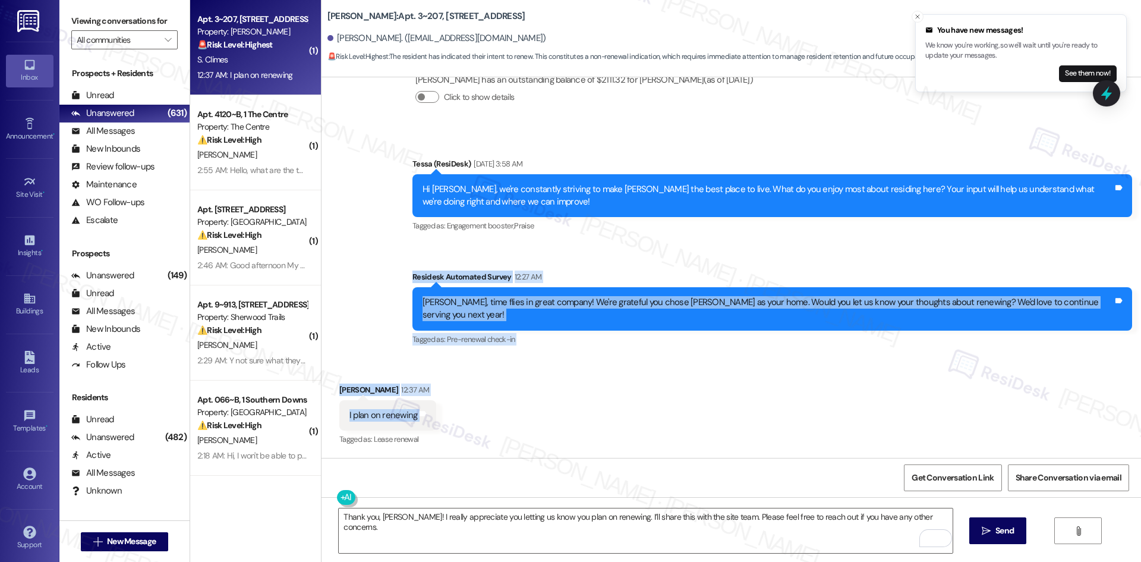
drag, startPoint x: 364, startPoint y: 267, endPoint x: 486, endPoint y: 420, distance: 195.4
click at [486, 420] on div "Lease started Jan 05, 2025 at 8:00 AM Survey, sent via SMS Residesk Automated S…" at bounding box center [730, 267] width 819 height 380
copy div "Residesk Automated Survey 12:27 AM Stephany, time flies in great company! We're…"
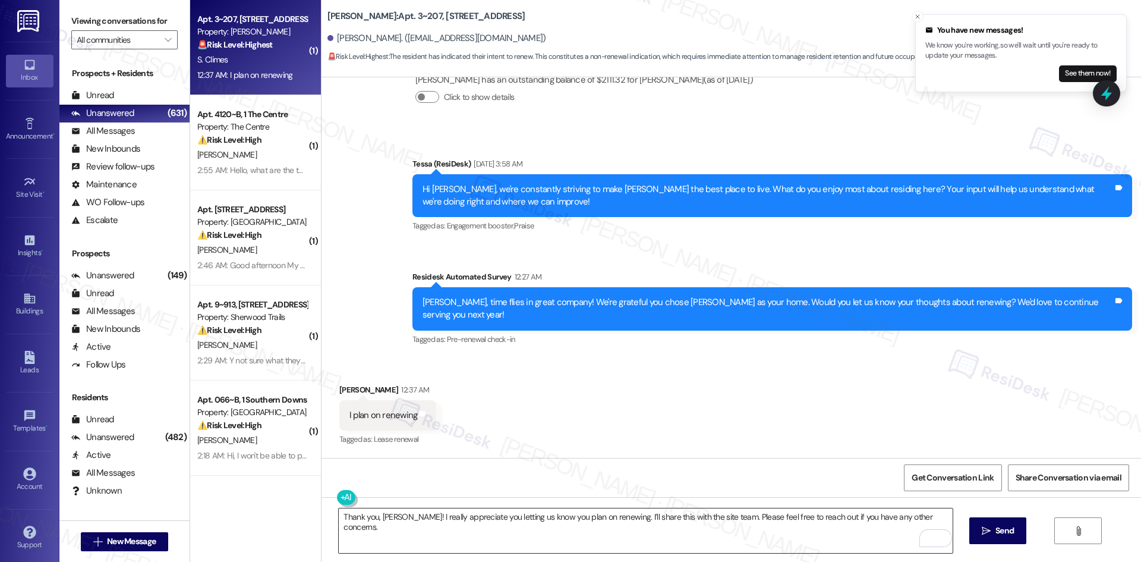
click at [942, 522] on textarea "Thank you, Stephany! I really appreciate you letting us know you plan on renewi…" at bounding box center [645, 530] width 613 height 45
click at [513, 402] on div "Received via SMS Stephany Climes 12:37 AM I plan on renewing Tags and notes Tag…" at bounding box center [730, 407] width 819 height 100
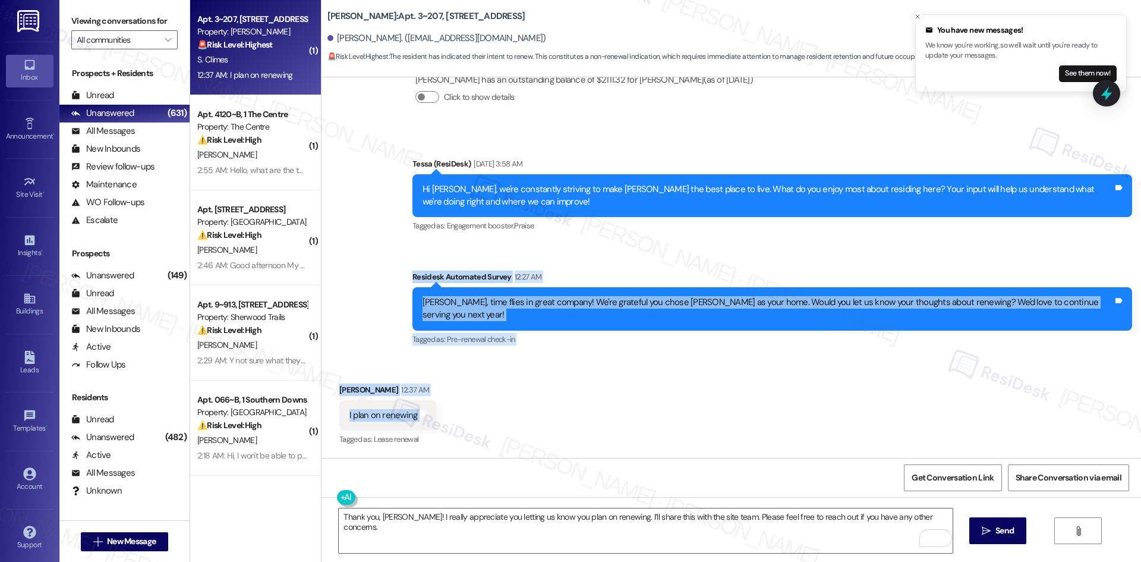
drag, startPoint x: 401, startPoint y: 301, endPoint x: 462, endPoint y: 414, distance: 129.2
click at [462, 414] on div "Lease started Jan 05, 2025 at 8:00 AM Survey, sent via SMS Residesk Automated S…" at bounding box center [730, 267] width 819 height 380
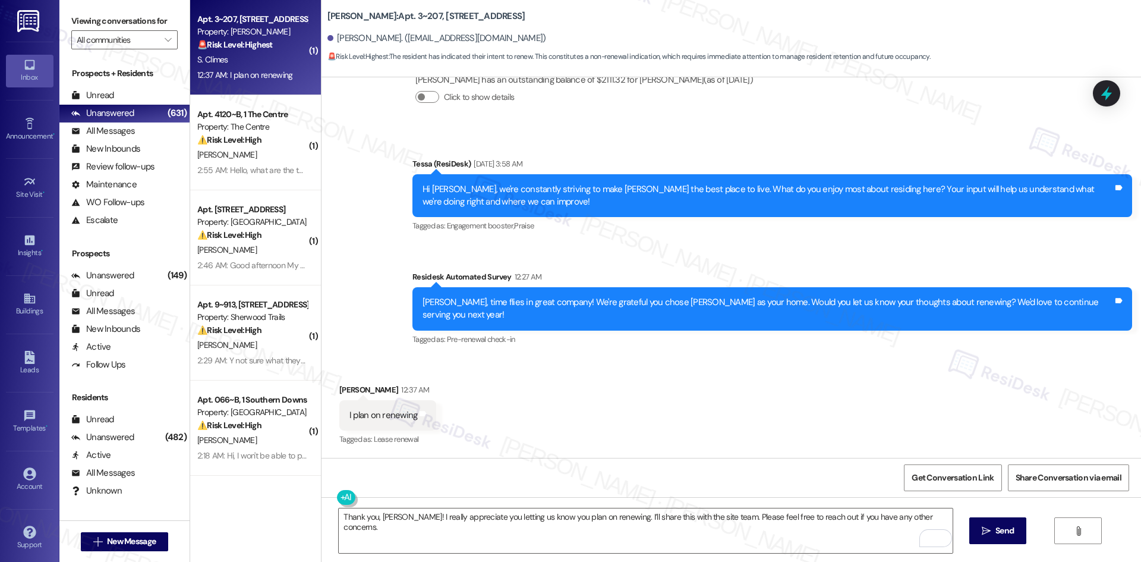
click at [597, 235] on div "Announcement, sent via SMS Tessa (ResiDesk) Aug 19, 2025 at 3:58 AM Hi Stephany…" at bounding box center [771, 196] width 737 height 95
click at [451, 529] on textarea "Thank you, Stephany! I really appreciate you letting us know you plan on renewi…" at bounding box center [645, 530] width 613 height 45
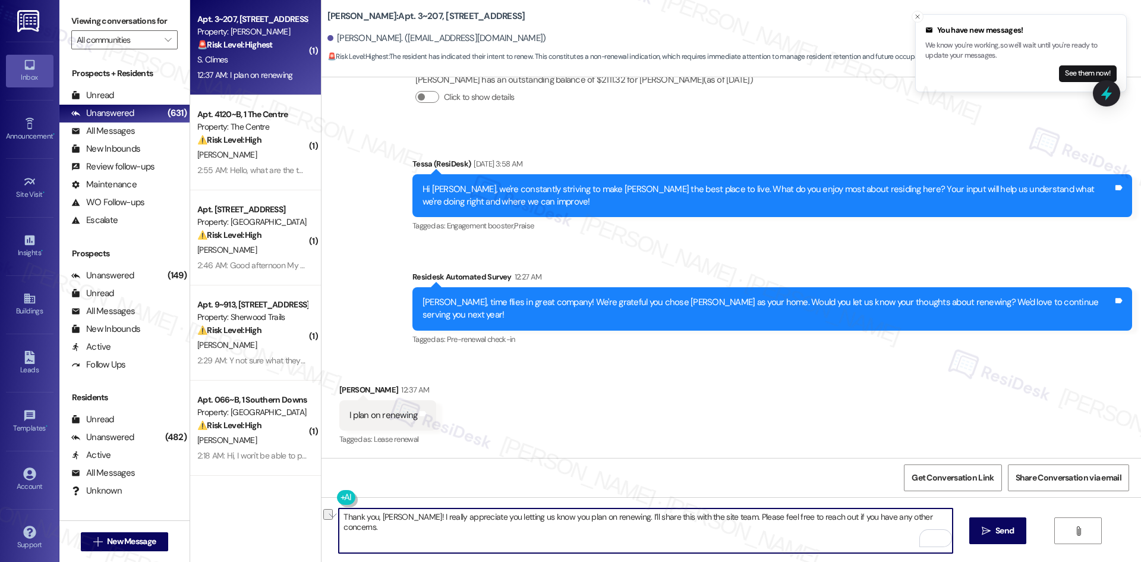
paste textarea ". I really appreciate you letting us know you plan on renewing. I’ll inform the…"
drag, startPoint x: 693, startPoint y: 519, endPoint x: 780, endPoint y: 521, distance: 87.4
click at [780, 521] on textarea "Thank you, Stephany. I really appreciate you letting us know you plan on renewi…" at bounding box center [645, 530] width 613 height 45
type textarea "Thank you, Stephany. I really appreciate you letting us know you plan on renewi…"
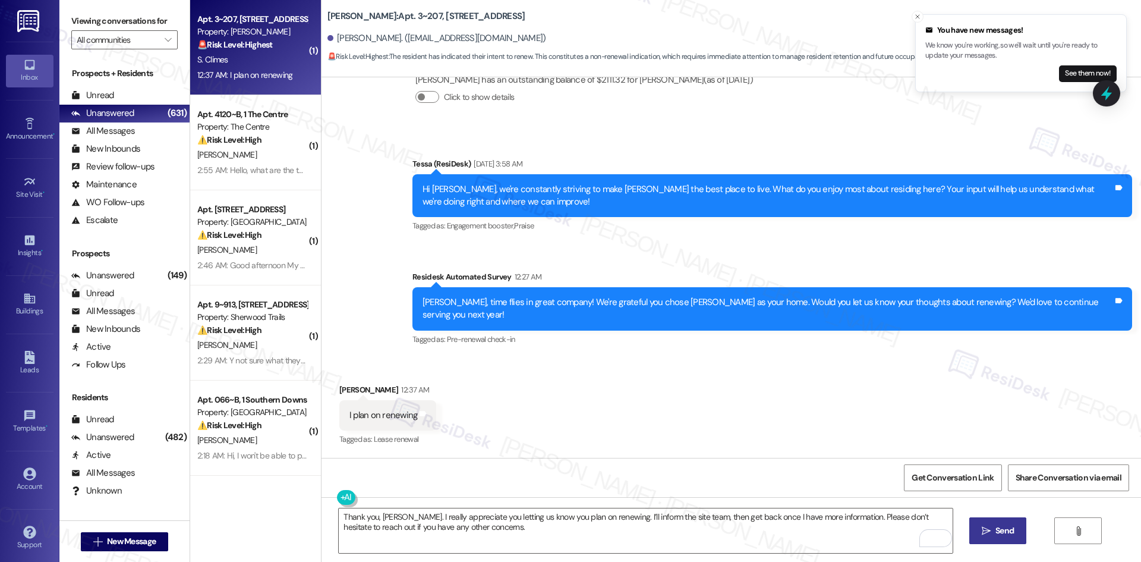
click at [993, 535] on span "Send" at bounding box center [1004, 530] width 23 height 12
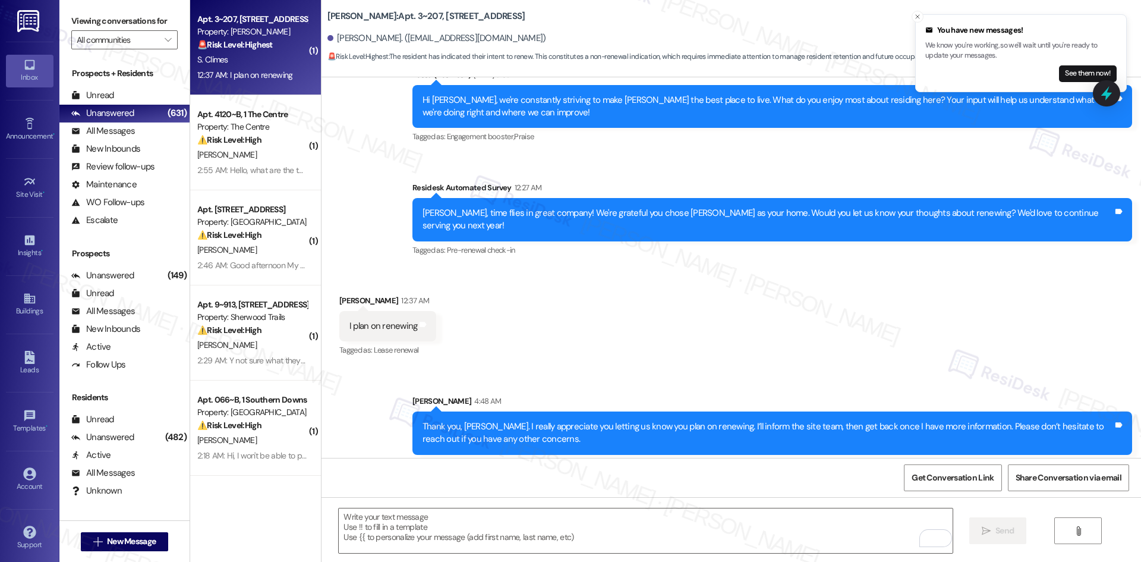
scroll to position [814, 0]
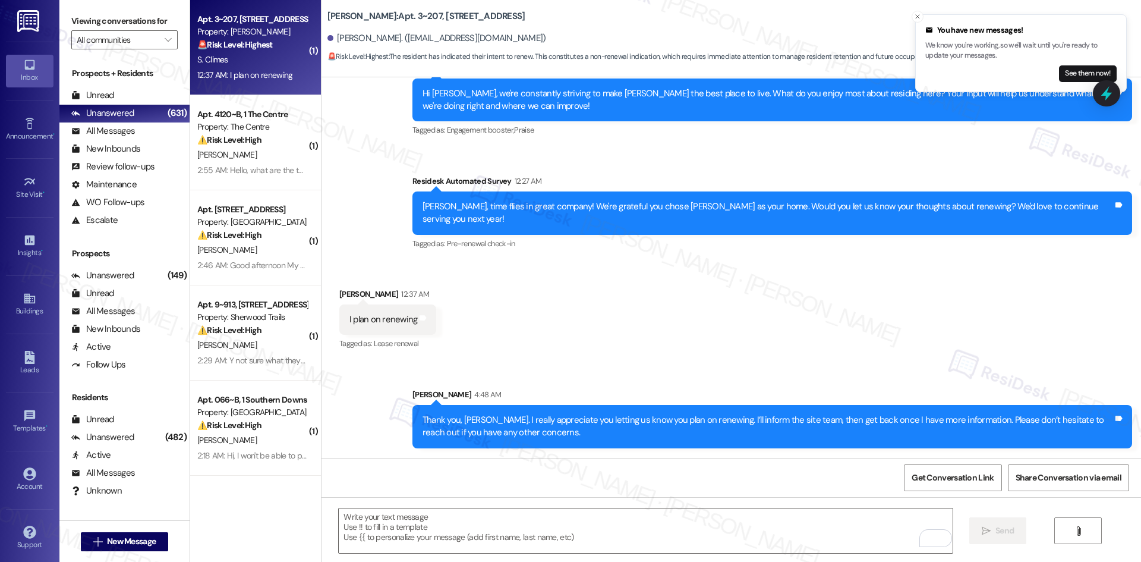
click at [829, 356] on div "Received via SMS Stephany Climes 12:37 AM I plan on renewing Tags and notes Tag…" at bounding box center [730, 311] width 819 height 100
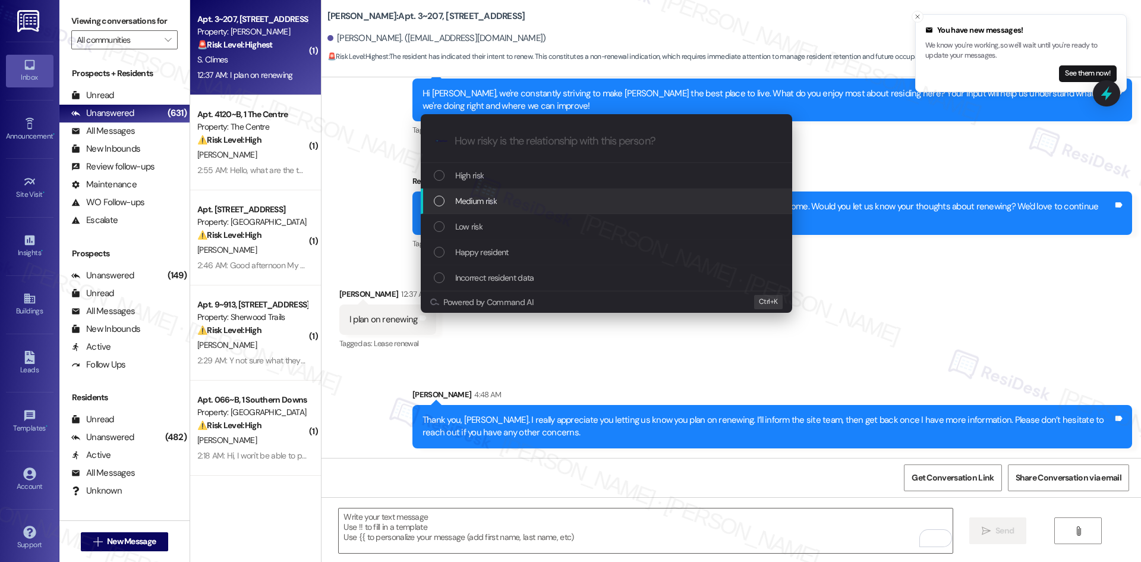
click at [526, 204] on div "Medium risk" at bounding box center [608, 200] width 348 height 13
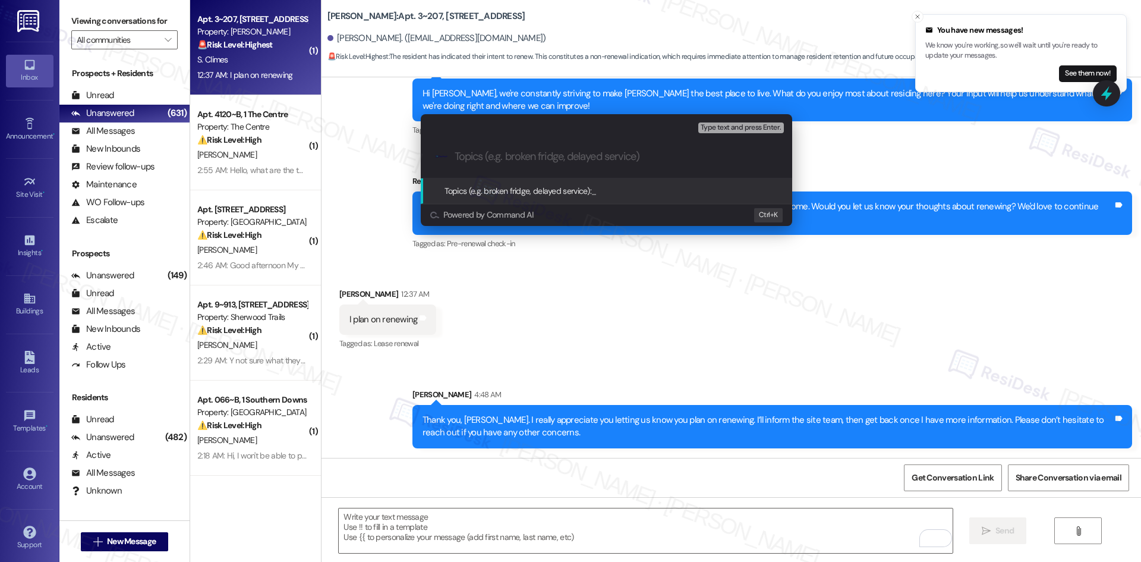
click at [547, 150] on input "Topics (e.g. broken fridge, delayed service)" at bounding box center [616, 156] width 323 height 12
paste input "Lease Renewal Intention"
type input "Lease Renewal Intention"
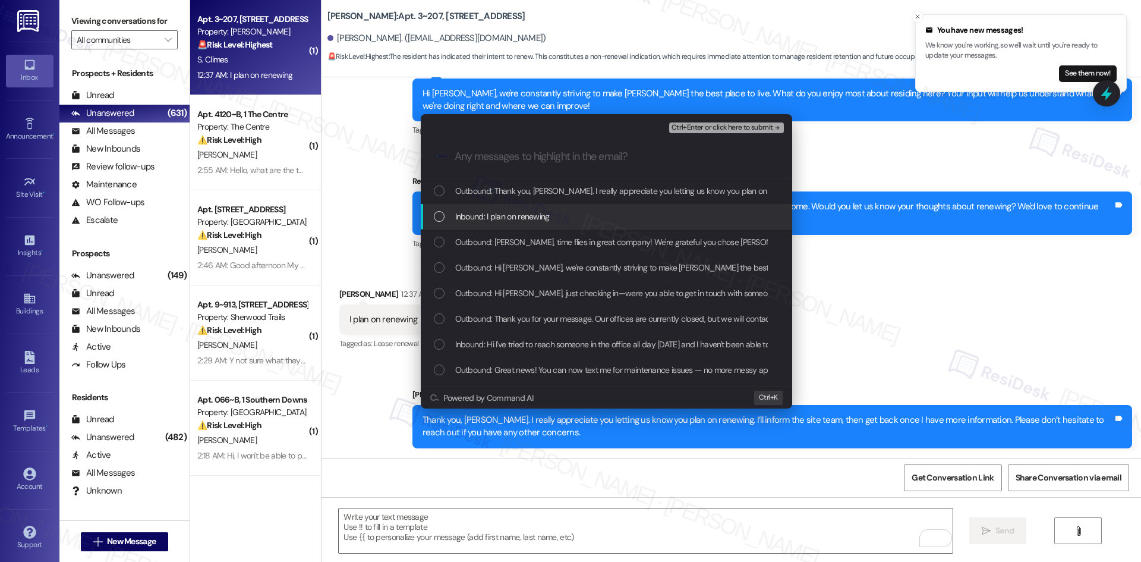
click at [587, 216] on div "Inbound: I plan on renewing" at bounding box center [608, 216] width 348 height 13
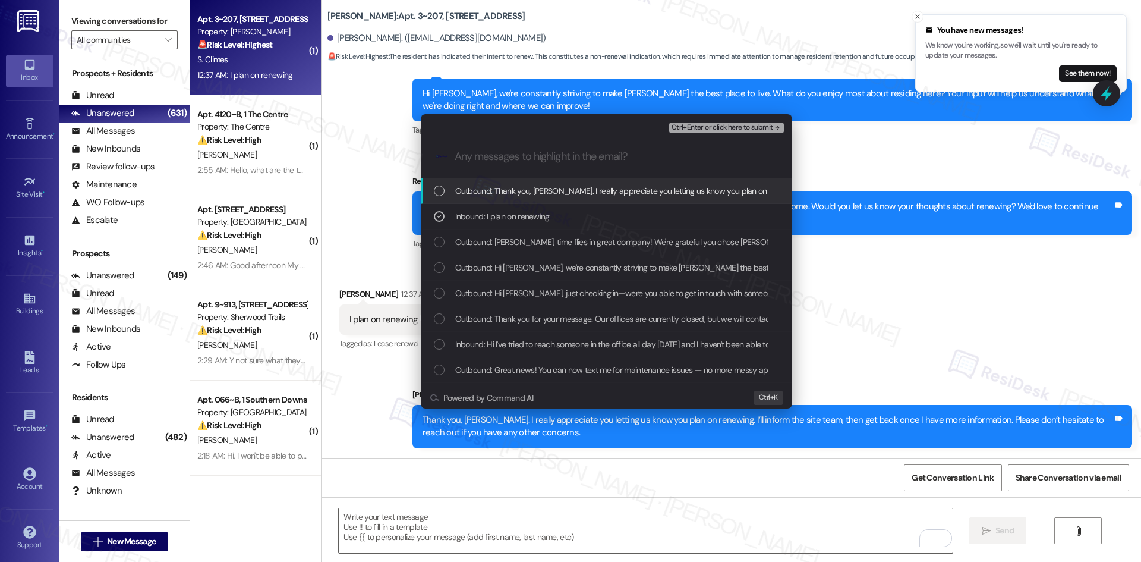
click at [744, 130] on span "Ctrl+Enter or click here to submit" at bounding box center [722, 128] width 102 height 8
click at [744, 130] on div "Tagged as: Engagement booster , Click to highlight conversations about Engageme…" at bounding box center [772, 129] width 720 height 17
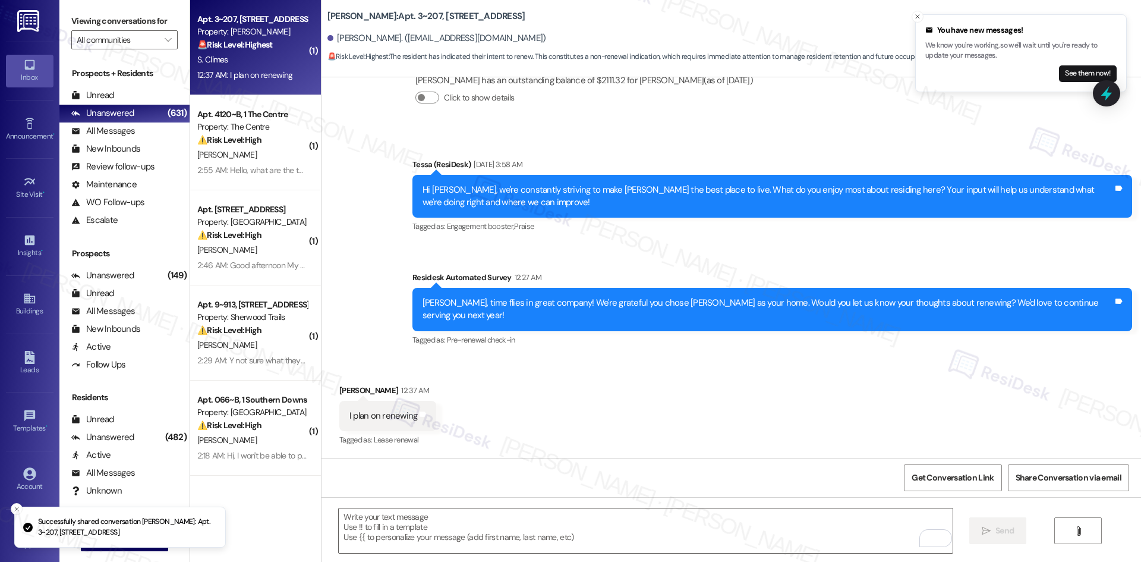
scroll to position [718, 0]
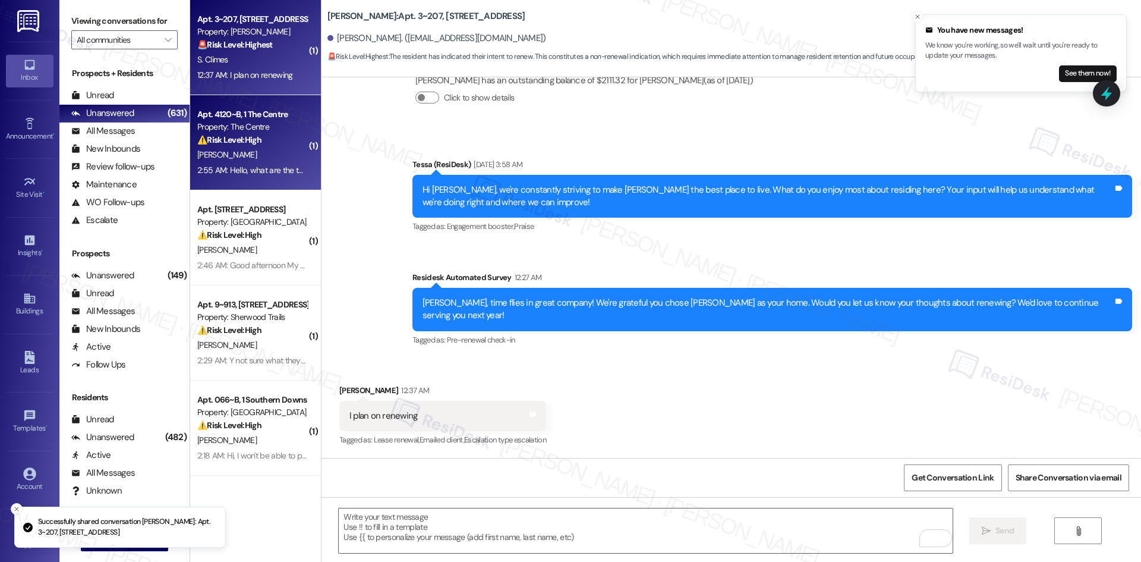
click at [257, 154] on div "O. Baldwin" at bounding box center [252, 154] width 112 height 15
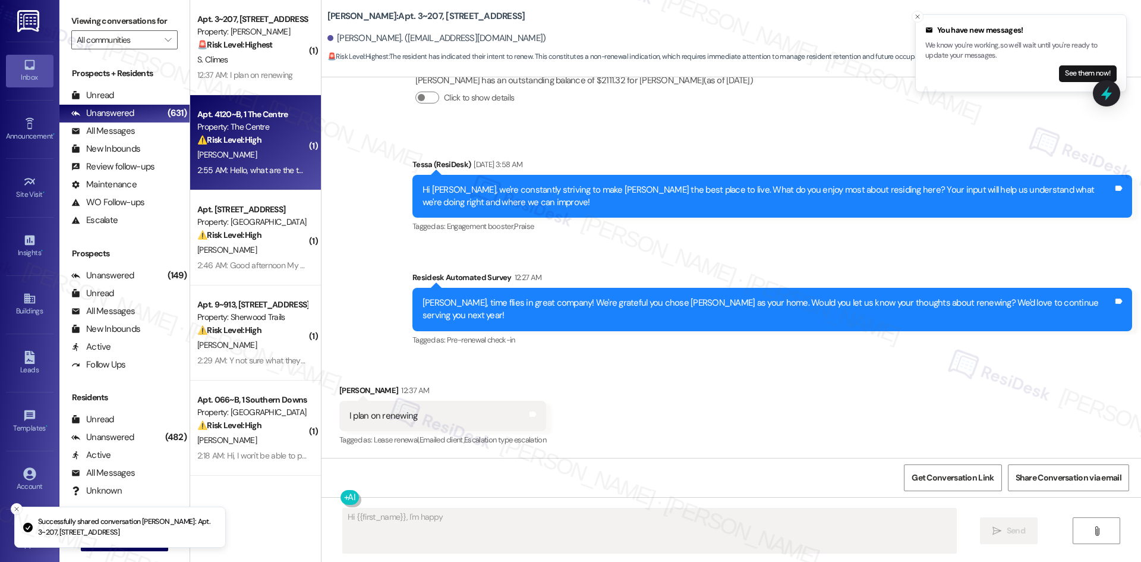
scroll to position [22, 0]
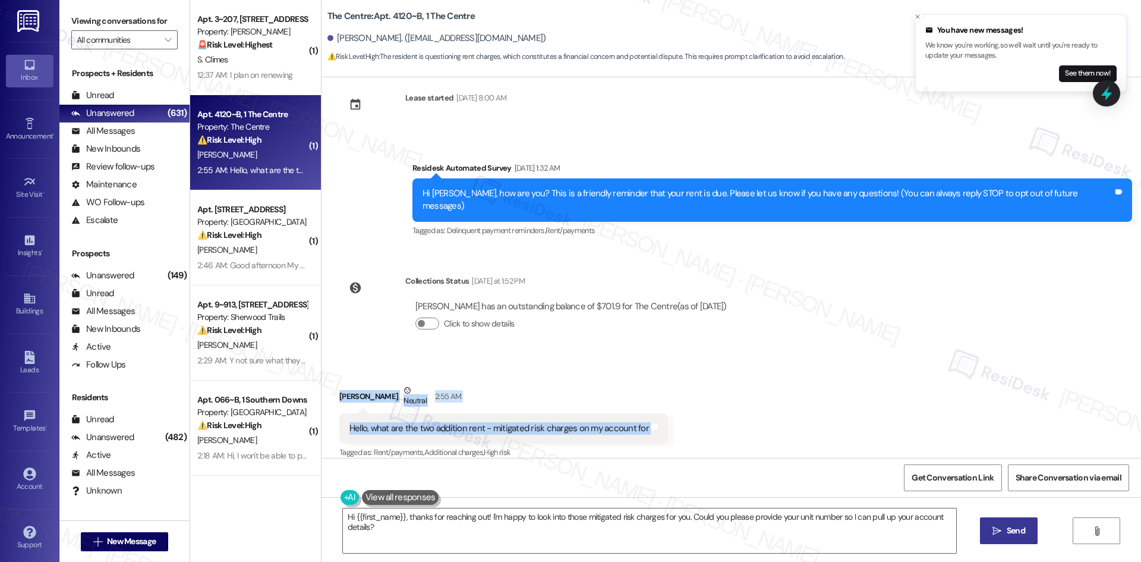
drag, startPoint x: 330, startPoint y: 380, endPoint x: 668, endPoint y: 405, distance: 339.0
click at [668, 405] on div "Received via SMS Owen Baldwin Neutral 2:55 AM Hello, what are the two addition …" at bounding box center [730, 413] width 819 height 113
click at [564, 422] on div "Hello, what are the two addition rent - mitigated risk charges on my account for" at bounding box center [499, 428] width 300 height 12
drag, startPoint x: 333, startPoint y: 379, endPoint x: 655, endPoint y: 403, distance: 323.0
click at [655, 403] on div "Received via SMS Owen Baldwin Neutral 2:55 AM Hello, what are the two addition …" at bounding box center [503, 422] width 346 height 95
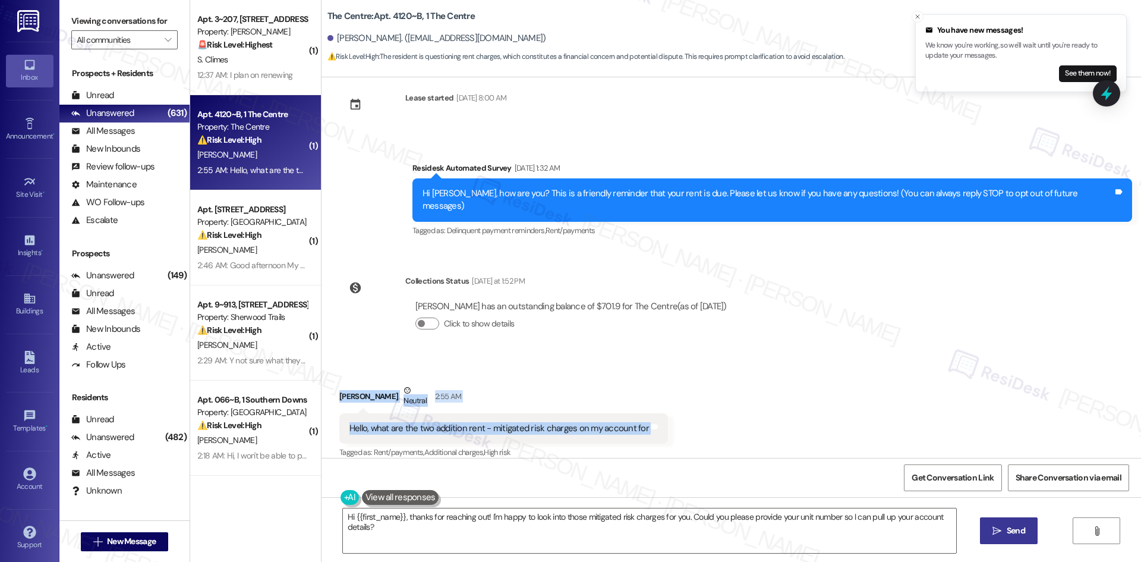
copy div "Owen Baldwin Neutral 2:55 AM Hello, what are the two addition rent - mitigated …"
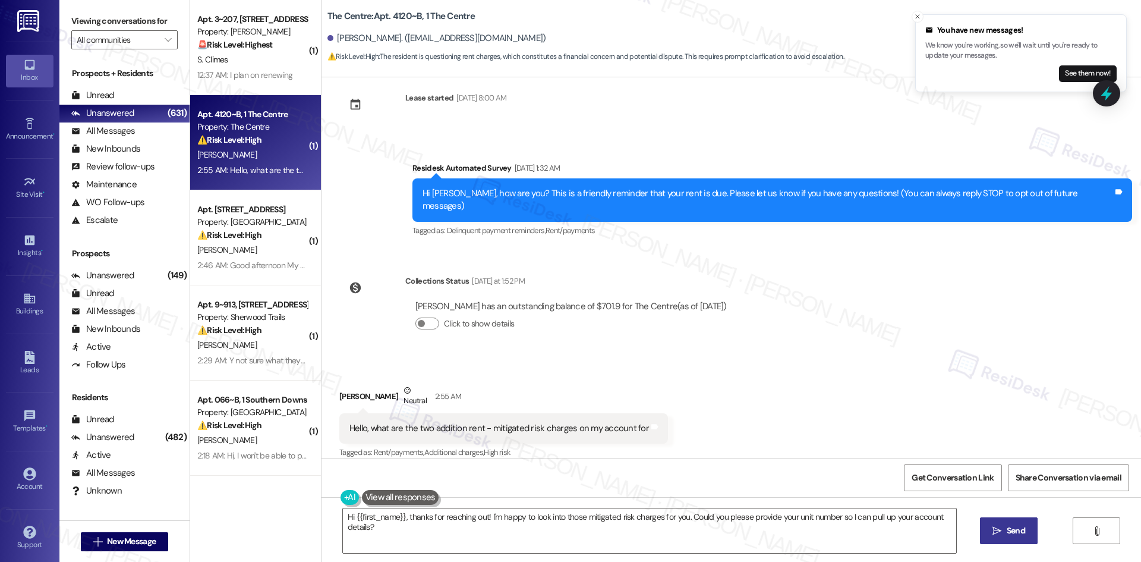
click at [442, 219] on div "Survey, sent via SMS Residesk Automated Survey Sep 03, 2025 at 1:32 AM Hi Owen,…" at bounding box center [730, 191] width 819 height 113
click at [572, 538] on textarea "Hi {{first_name}}, thanks for reaching out! I'm happy to look into those mitiga…" at bounding box center [649, 530] width 613 height 45
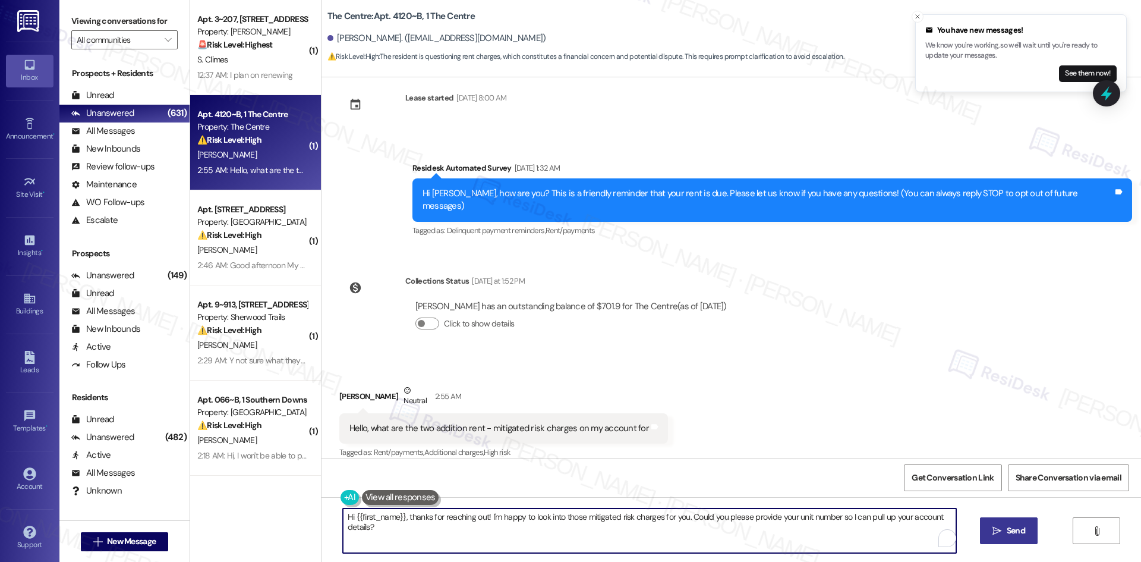
paste textarea "Thank you for your message, Owen. I understand your concern about the two addit…"
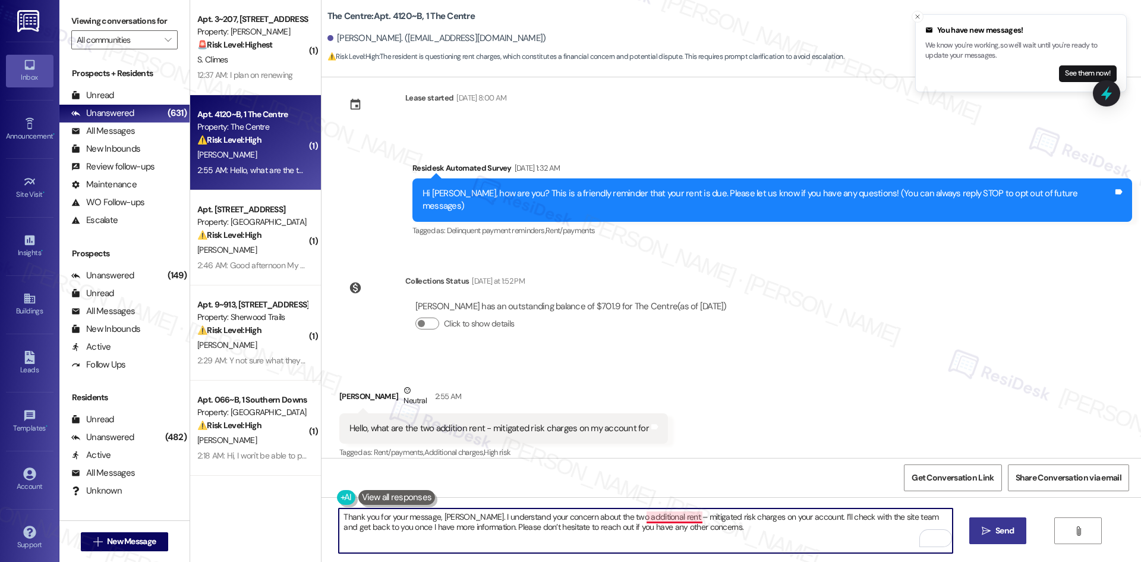
click at [667, 515] on textarea "Thank you for your message, Owen. I understand your concern about the two addit…" at bounding box center [645, 530] width 613 height 45
type textarea "Thank you for your message, Owen. I understand your concern about the two addit…"
click at [1005, 531] on span "Send" at bounding box center [1004, 530] width 18 height 12
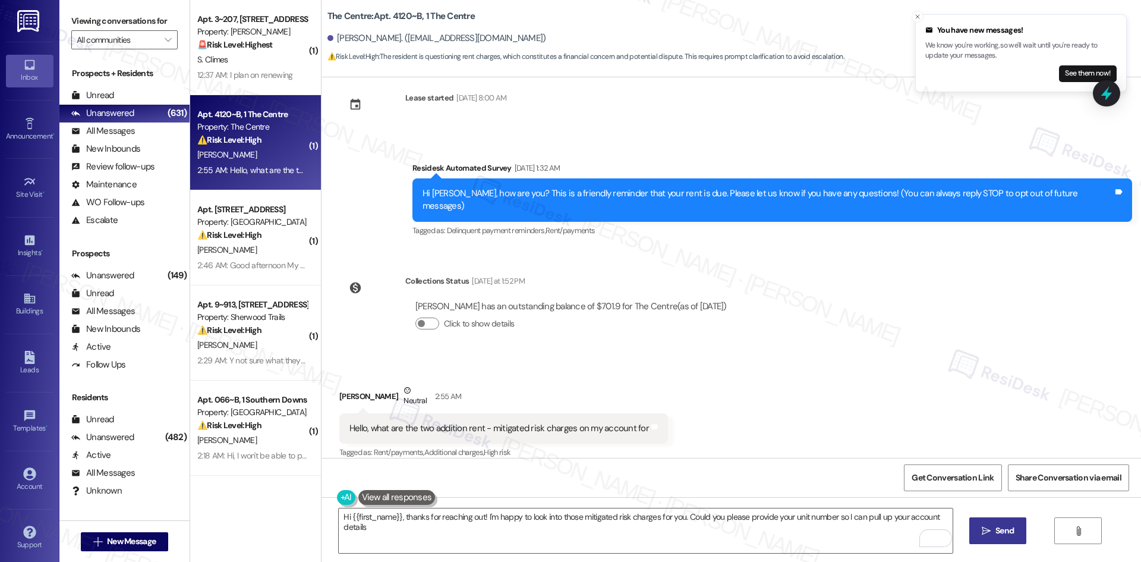
type textarea "Hi {{first_name}}, thanks for reaching out! I'm happy to look into those mitiga…"
click at [917, 18] on icon "Close toast" at bounding box center [917, 16] width 7 height 7
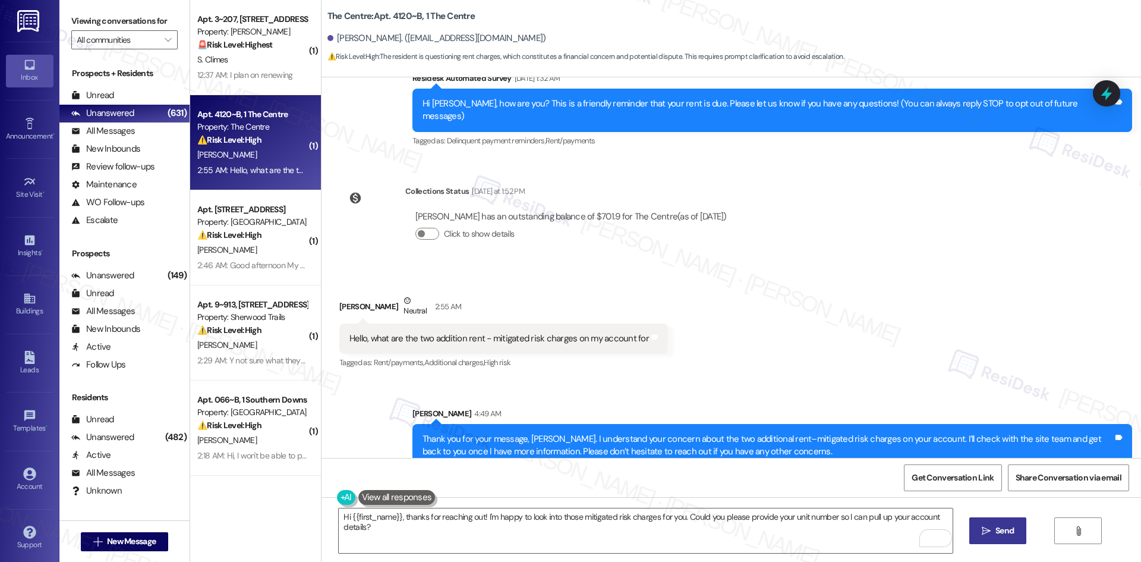
scroll to position [118, 0]
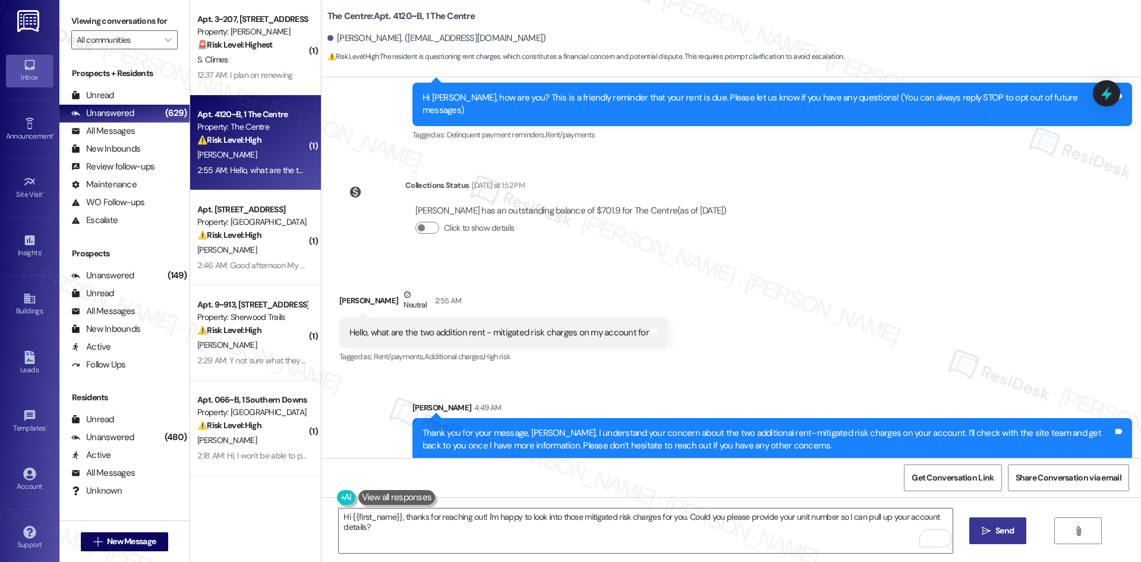
click at [840, 348] on div "Received via SMS Owen Baldwin Neutral 2:55 AM Hello, what are the two addition …" at bounding box center [730, 317] width 819 height 113
click at [771, 327] on div "Received via SMS Owen Baldwin Neutral 2:55 AM Hello, what are the two addition …" at bounding box center [730, 317] width 819 height 113
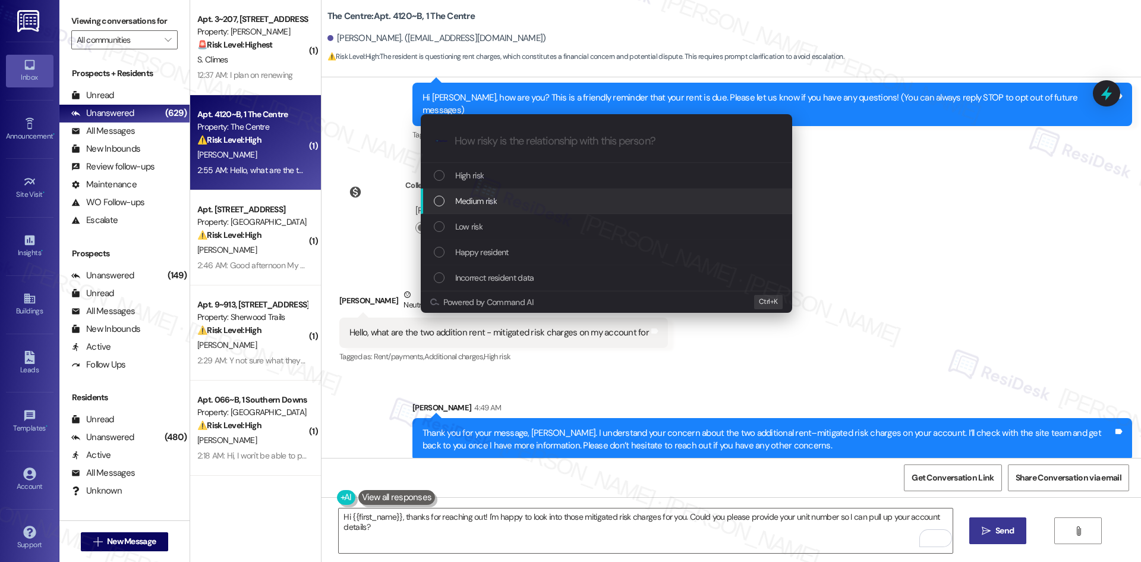
click at [480, 205] on span "Medium risk" at bounding box center [476, 200] width 42 height 13
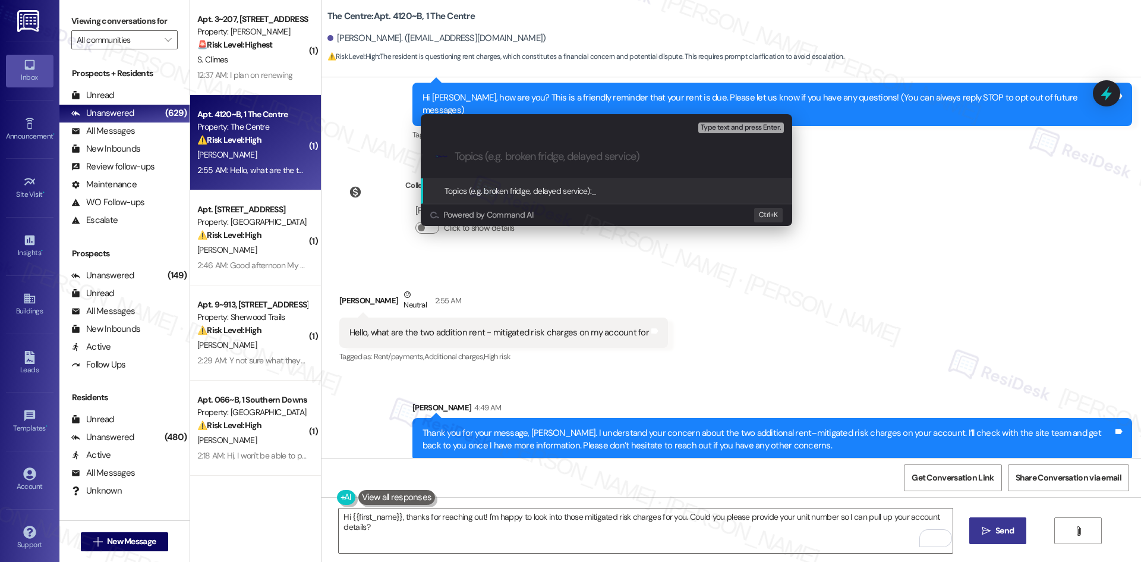
click at [515, 151] on input "Topics (e.g. broken fridge, delayed service)" at bounding box center [616, 156] width 323 height 12
paste input "Question About Additional Rent – Mitigated Risk Charges"
type input "Question About Additional Rent – Mitigated Risk Charges"
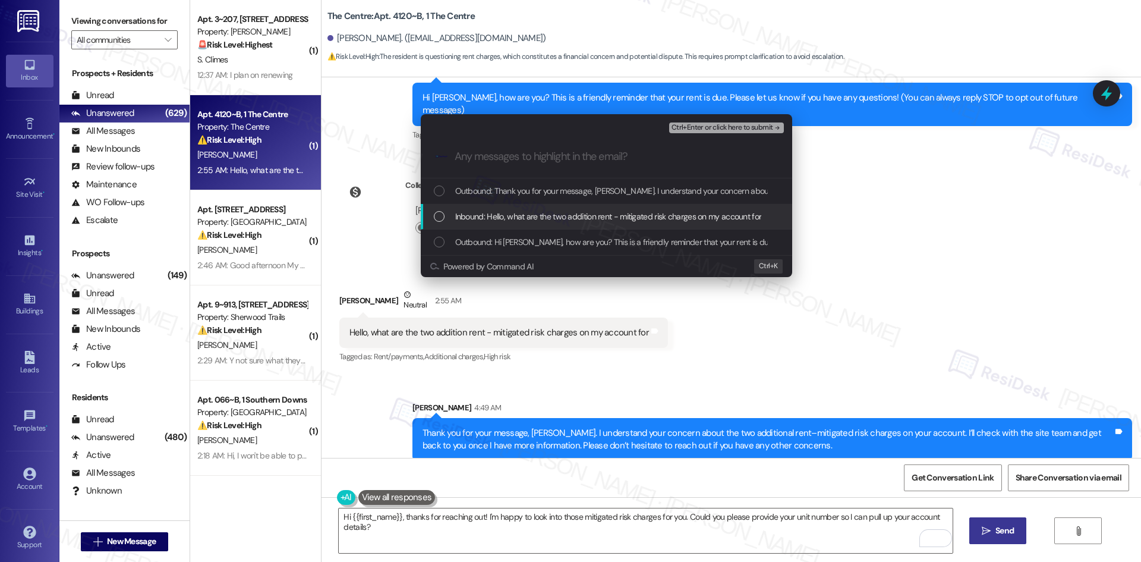
click at [524, 216] on span "Inbound: Hello, what are the two addition rent - mitigated risk charges on my a…" at bounding box center [608, 216] width 307 height 13
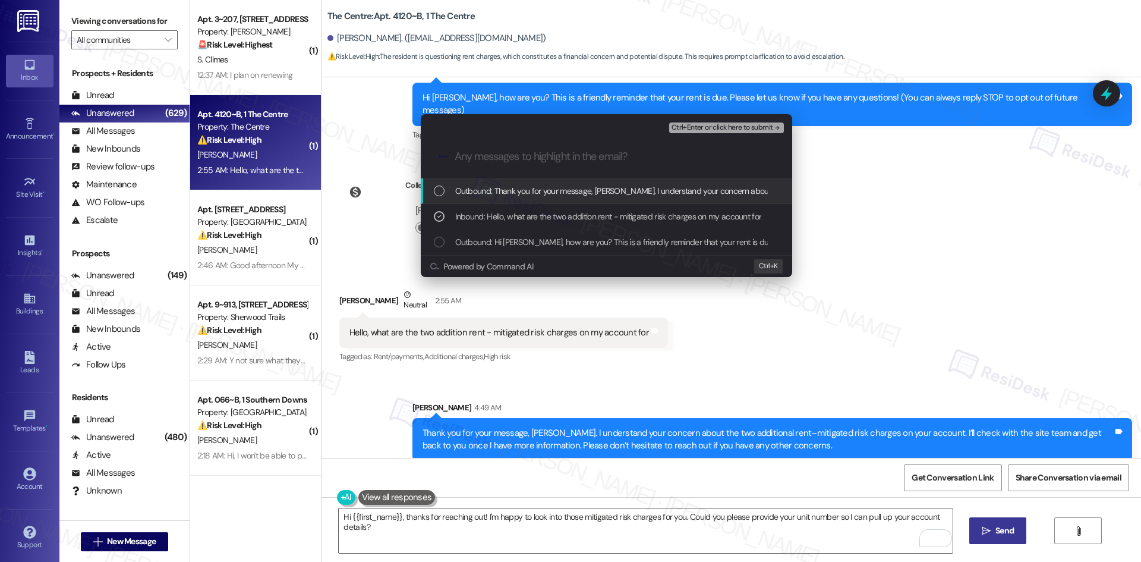
click at [729, 131] on button "Ctrl+Enter or click here to submit" at bounding box center [726, 127] width 115 height 11
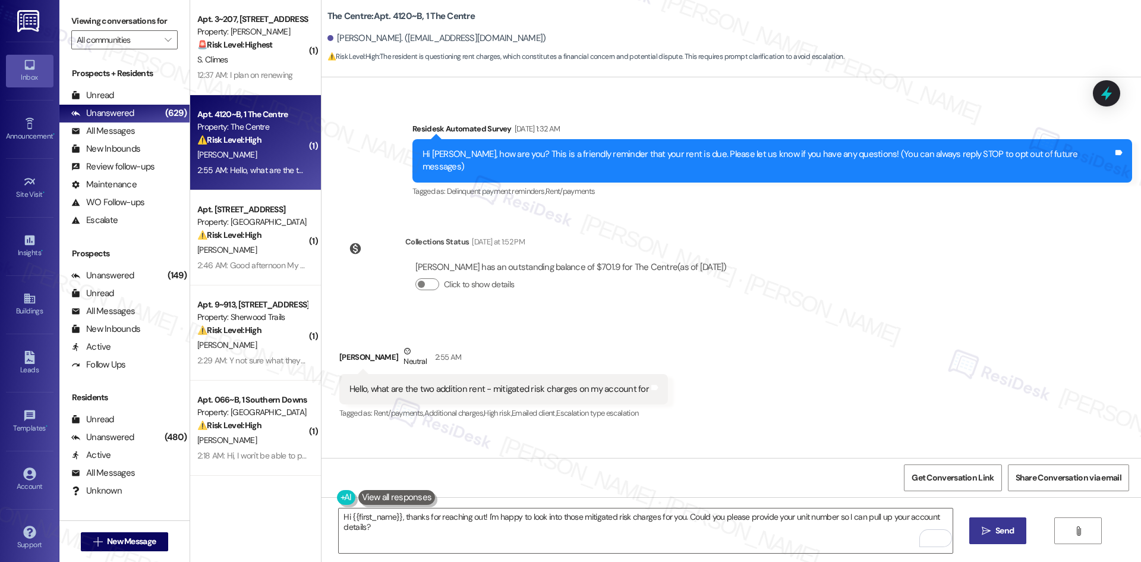
scroll to position [135, 0]
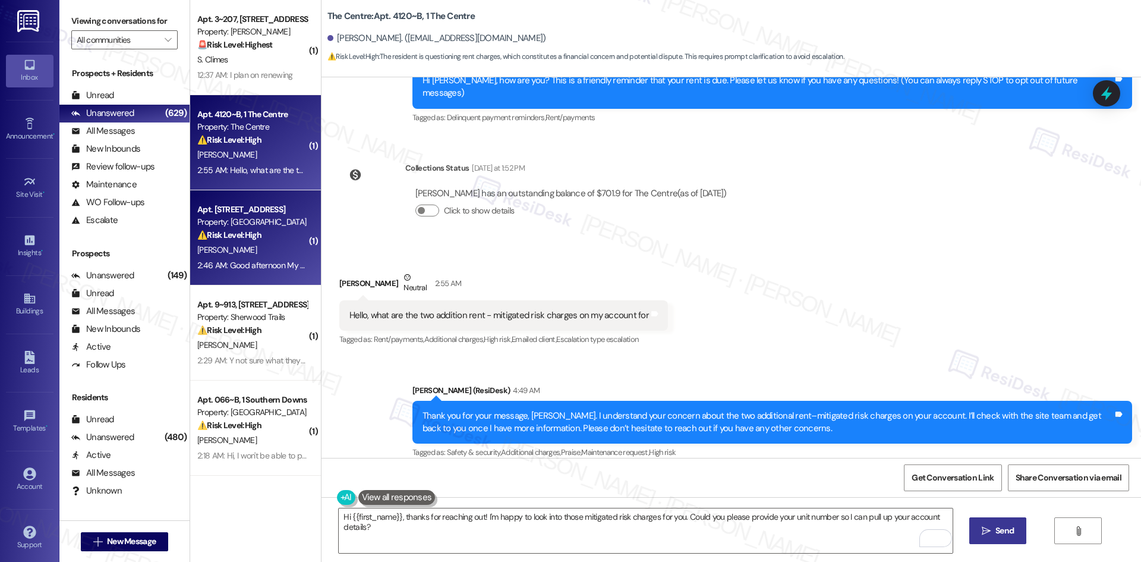
click at [255, 249] on div "R. Benally" at bounding box center [252, 249] width 112 height 15
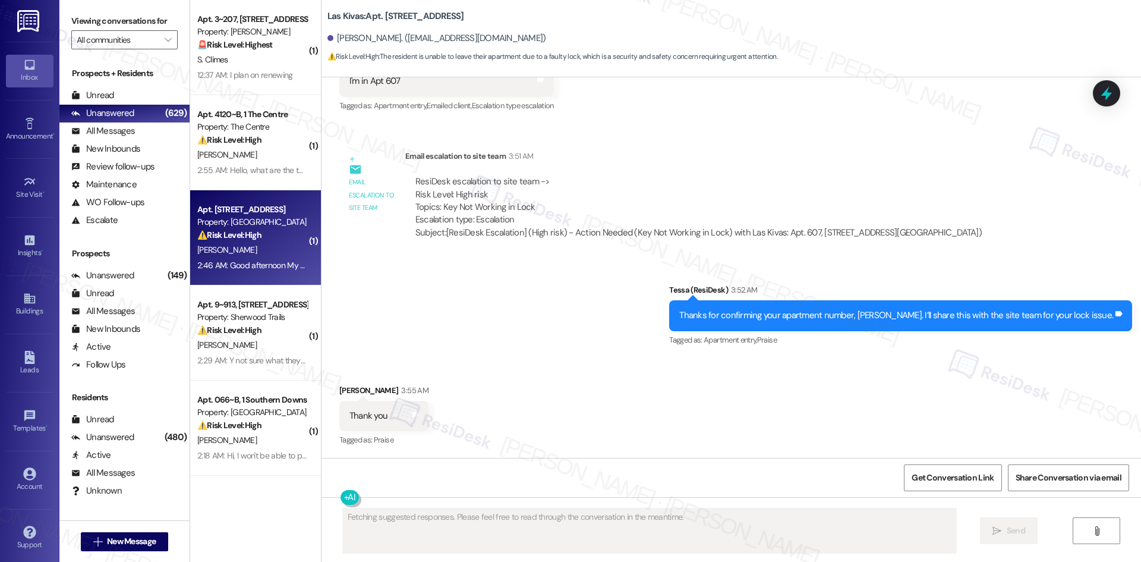
scroll to position [838, 0]
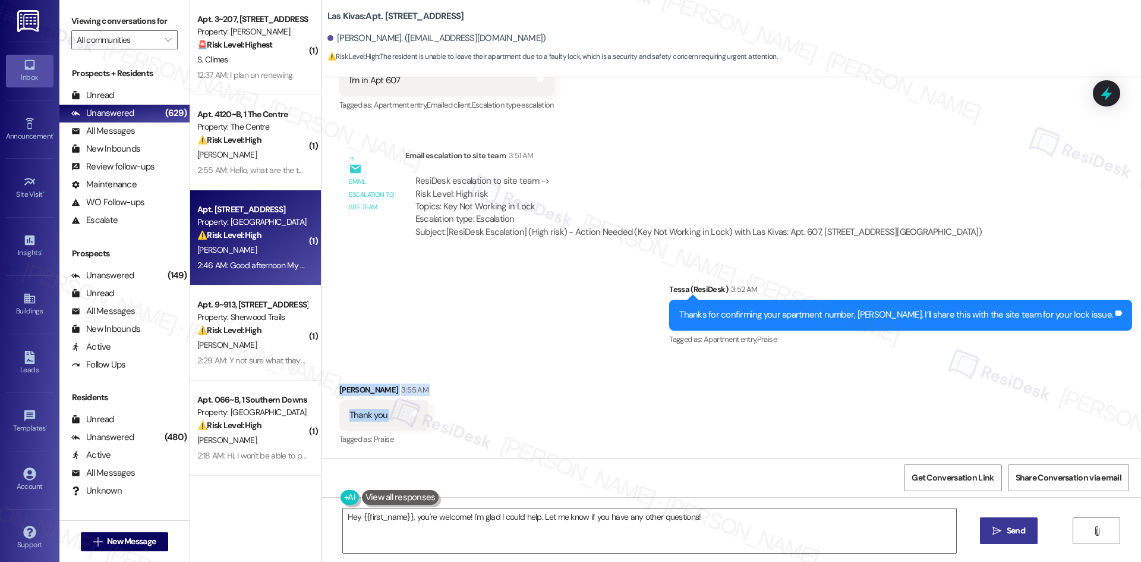
drag, startPoint x: 316, startPoint y: 380, endPoint x: 417, endPoint y: 412, distance: 105.4
click at [417, 412] on div "Received via SMS Ryan Benally 3:55 AM Thank you Tags and notes Tagged as: Prais…" at bounding box center [730, 407] width 819 height 100
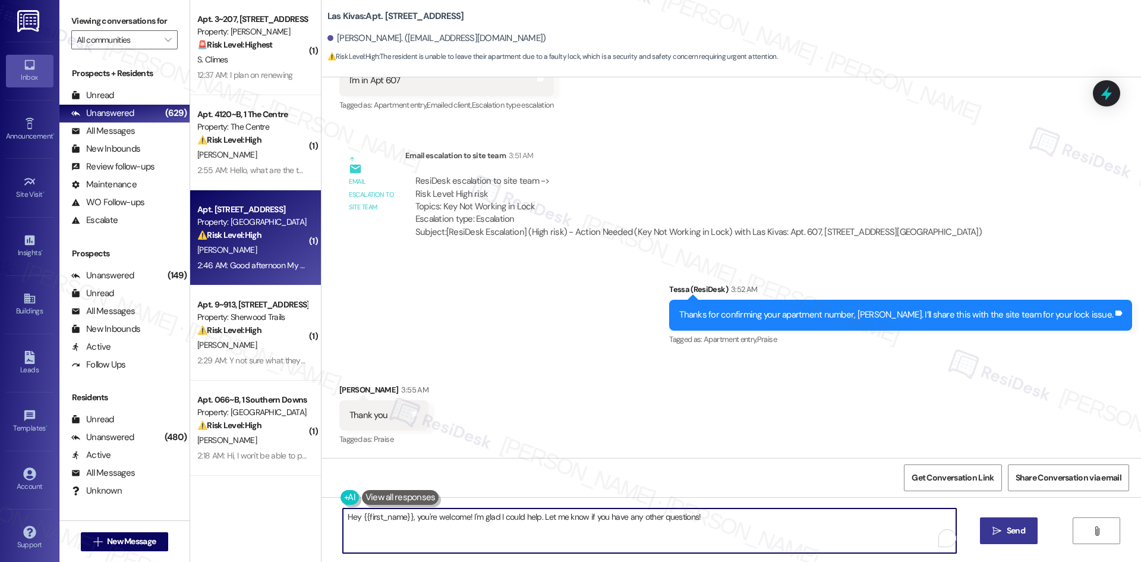
drag, startPoint x: 411, startPoint y: 517, endPoint x: 306, endPoint y: 517, distance: 105.2
click at [306, 517] on div "( 1 ) Apt. 3~207, 1632 Clearwater Largo Rd Property: Solano Belleair 🚨 Risk Lev…" at bounding box center [665, 281] width 951 height 562
drag, startPoint x: 623, startPoint y: 516, endPoint x: 462, endPoint y: 525, distance: 161.3
click at [462, 525] on textarea "You're welcome! I'm glad I could help. Let me know if you have any other questi…" at bounding box center [645, 530] width 613 height 45
type textarea "You're welcome! I'm glad I could help."
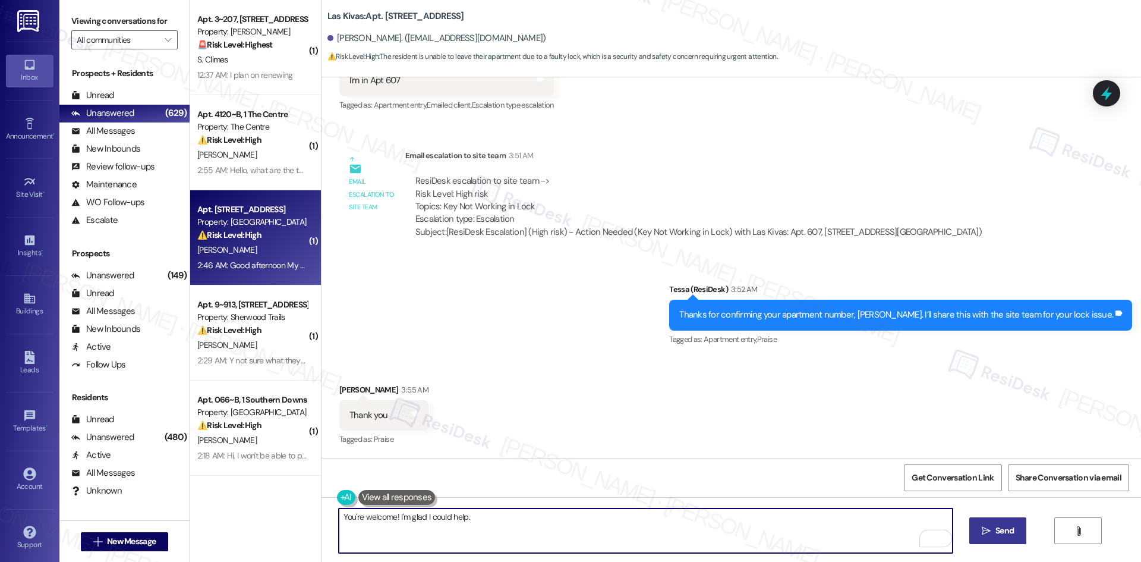
click at [979, 529] on span " Send" at bounding box center [997, 530] width 37 height 12
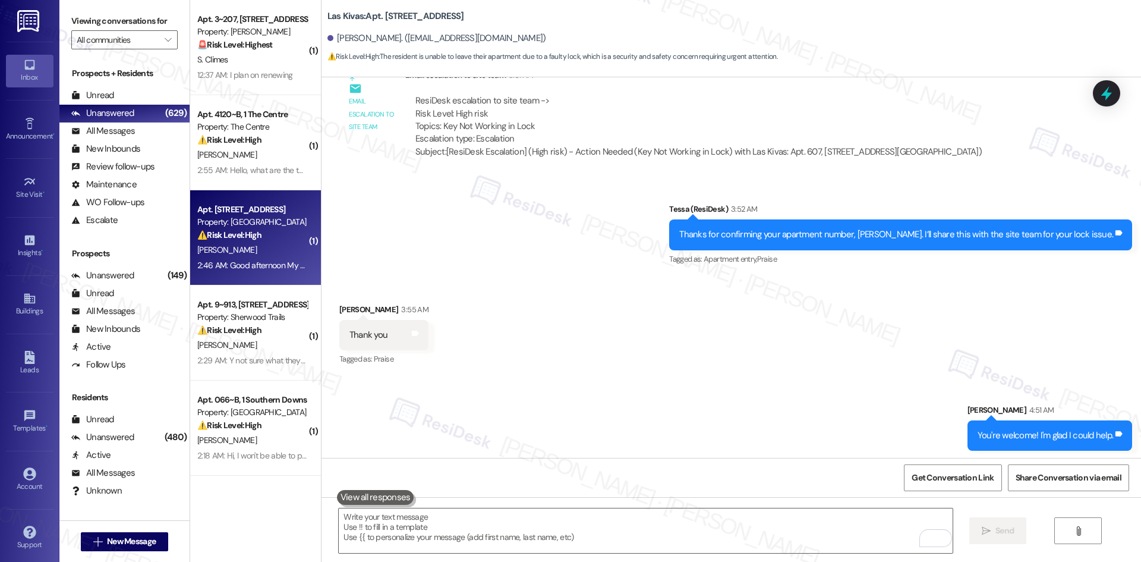
scroll to position [920, 0]
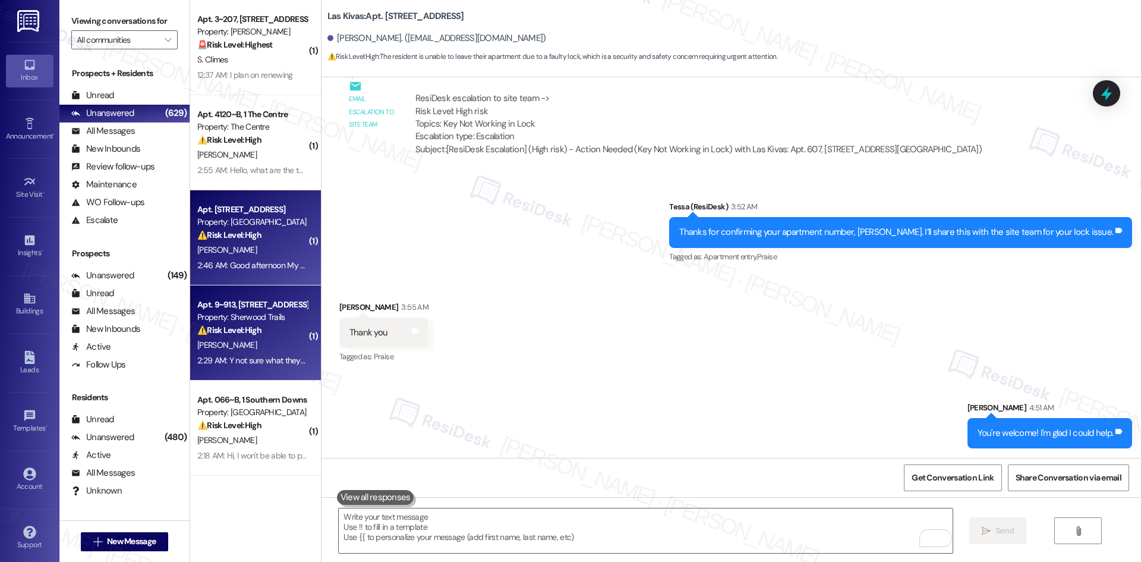
click at [231, 334] on strong "⚠️ Risk Level: High" at bounding box center [229, 329] width 64 height 11
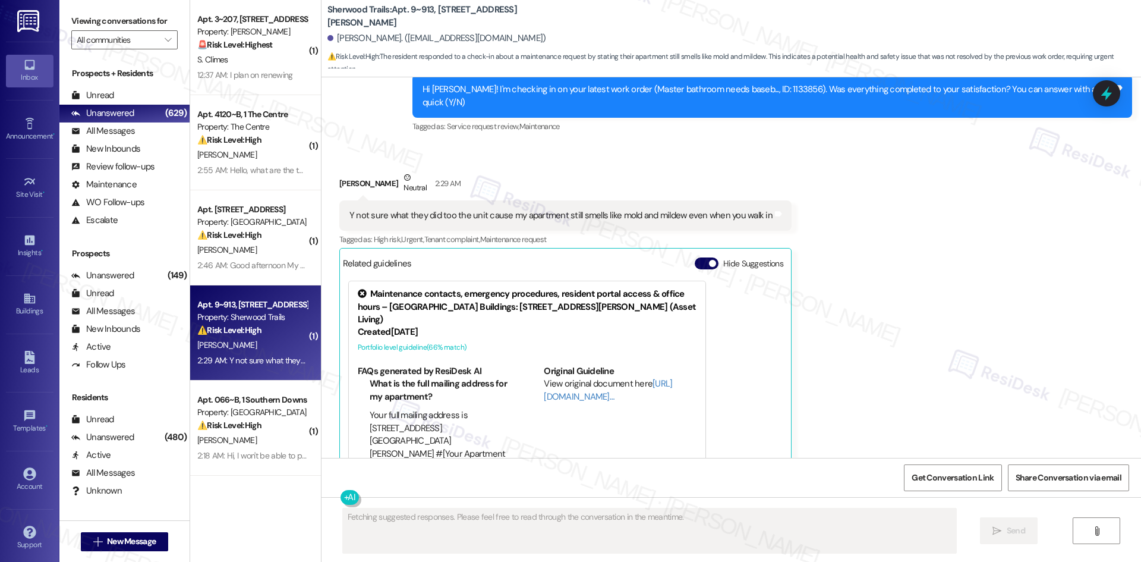
scroll to position [335, 0]
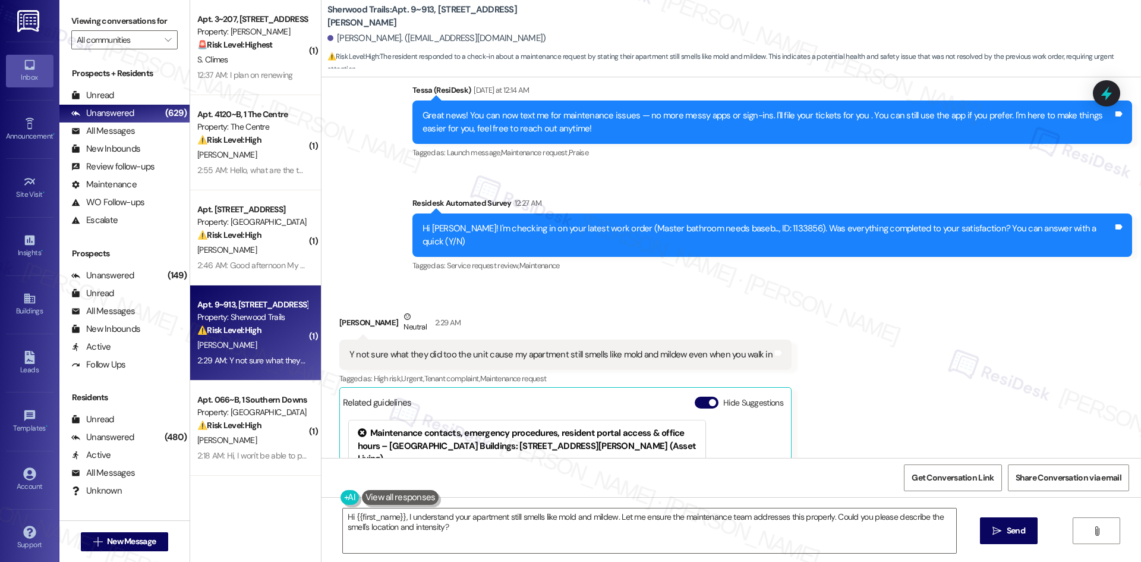
click at [827, 283] on div "Received via SMS Racheal Woods Neutral 2:29 AM Y not sure what they did too the…" at bounding box center [730, 465] width 819 height 365
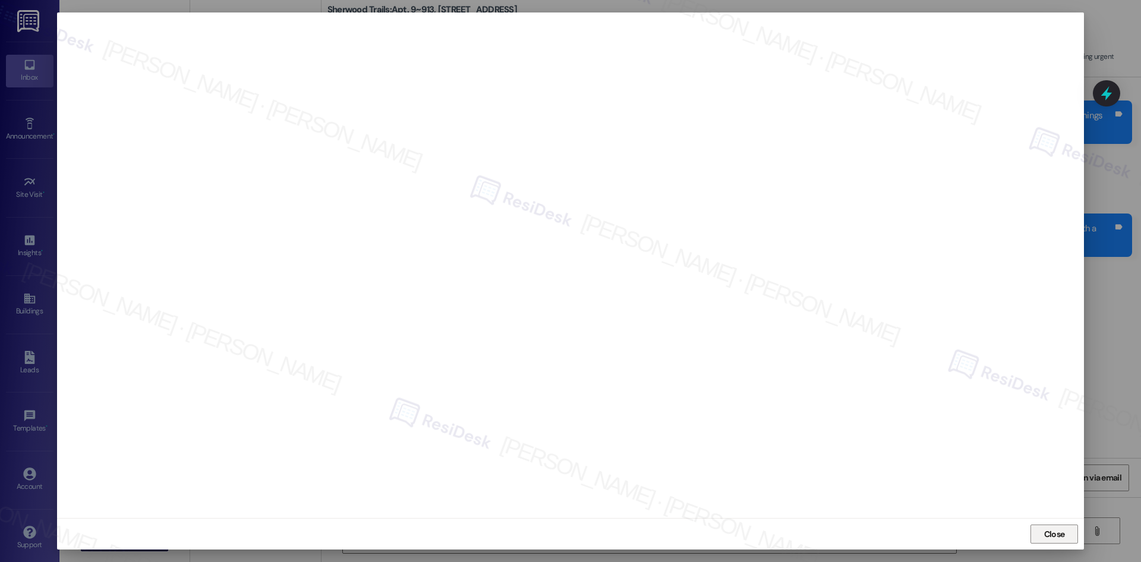
click at [1058, 529] on span "Close" at bounding box center [1054, 534] width 21 height 12
click at [1052, 527] on span "Close" at bounding box center [1055, 534] width 26 height 18
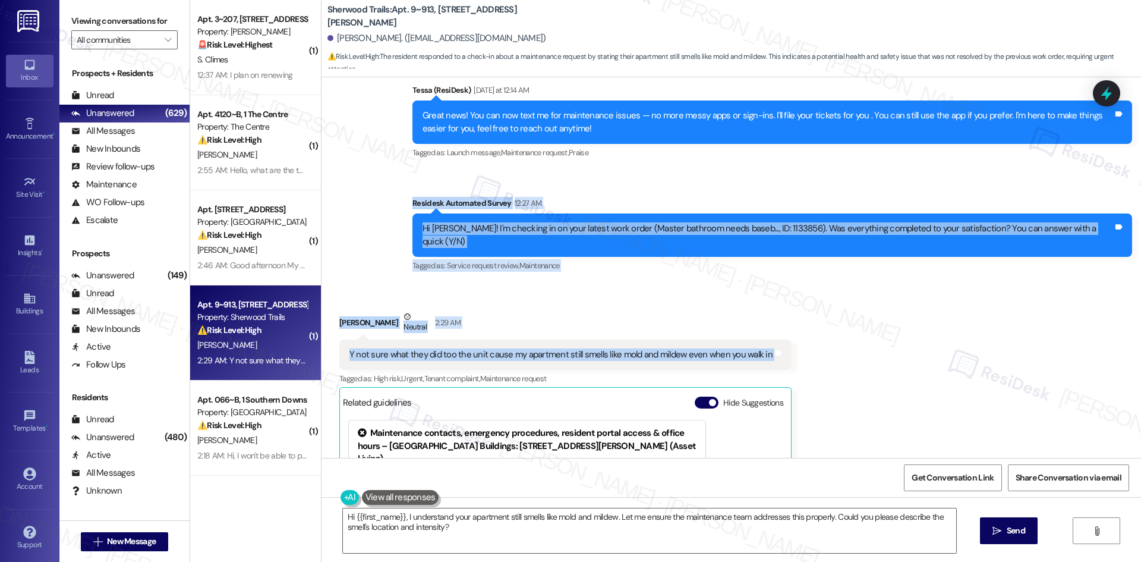
drag, startPoint x: 411, startPoint y: 191, endPoint x: 821, endPoint y: 345, distance: 437.4
click at [821, 345] on div "Lease started Dec 01, 2024 at 8:00 AM Announcement, sent via SMS Tessa (ResiDes…" at bounding box center [730, 267] width 819 height 380
copy div "Residesk Automated Survey 12:27 AM Hi Racheal! I'm checking in on your latest w…"
click at [529, 283] on div "Received via SMS Racheal Woods Neutral 2:29 AM Y not sure what they did too the…" at bounding box center [730, 465] width 819 height 365
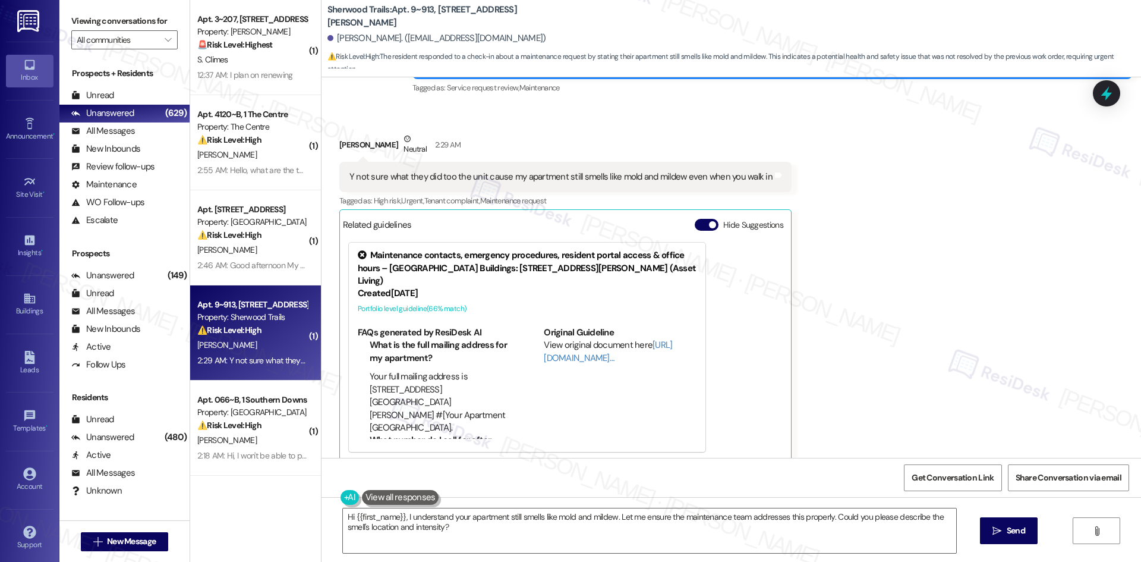
scroll to position [513, 0]
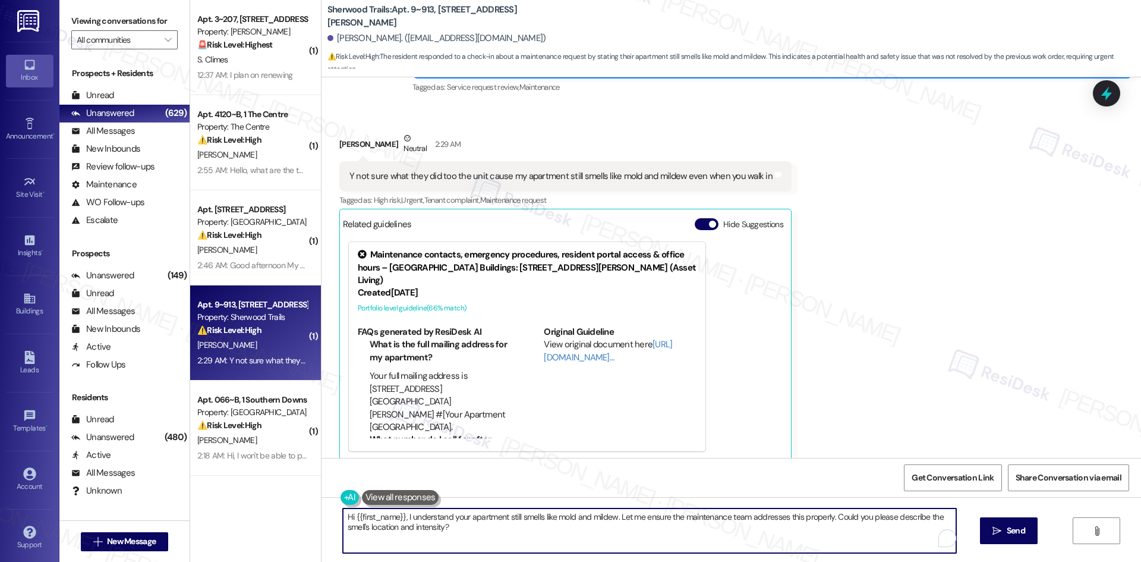
click at [677, 544] on textarea "Hi {{first_name}}, I understand your apartment still smells like mold and milde…" at bounding box center [649, 530] width 613 height 45
paste textarea "Thank you for your feedback, Racheal. I understand your concern about the smell…"
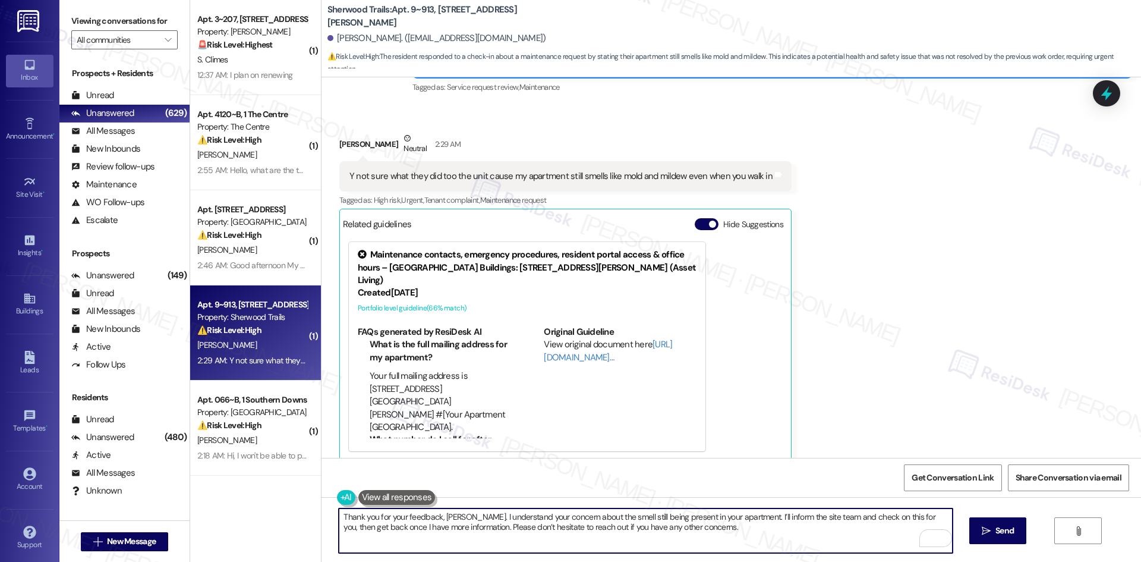
type textarea "Thank you for your feedback, Racheal. I understand your concern about the smell…"
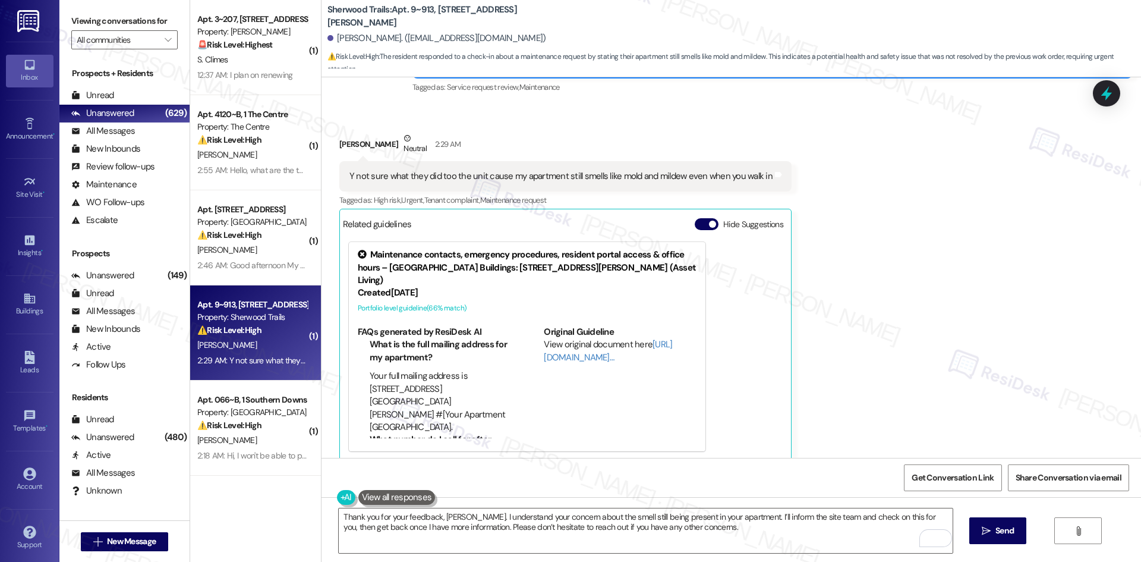
click at [945, 289] on div "Received via SMS Racheal Woods Neutral 2:29 AM Y not sure what they did too the…" at bounding box center [730, 287] width 819 height 365
click at [664, 537] on textarea "Thank you for your feedback, Racheal. I understand your concern about the smell…" at bounding box center [645, 530] width 613 height 45
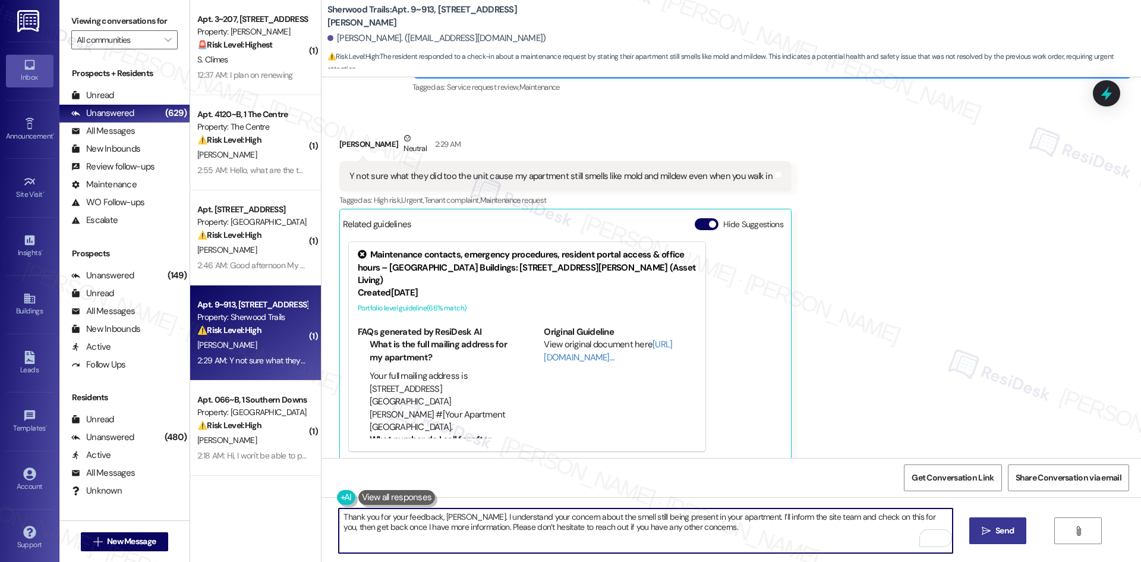
click at [998, 534] on span "Send" at bounding box center [1004, 530] width 18 height 12
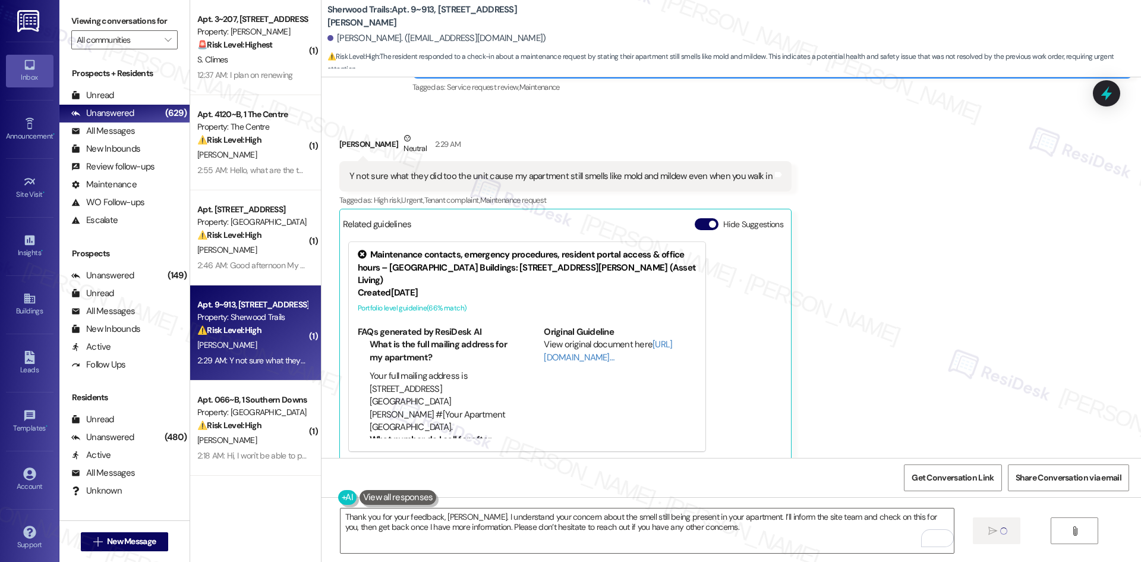
click at [850, 351] on div "Received via SMS Racheal Woods Neutral 2:29 AM Y not sure what they did too the…" at bounding box center [730, 287] width 819 height 365
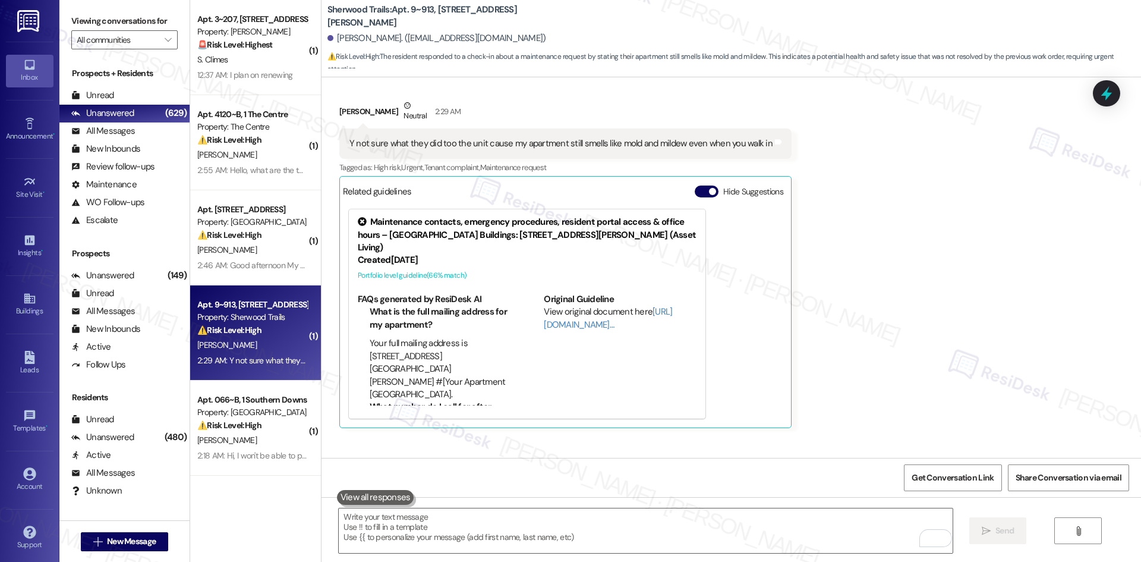
scroll to position [609, 0]
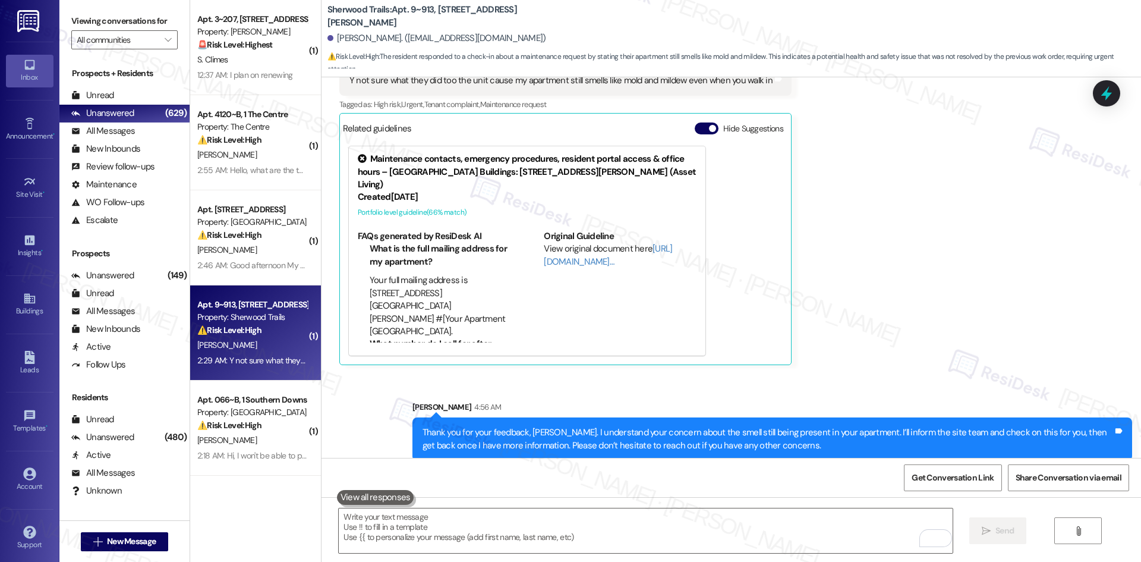
click at [888, 374] on div "Sent via SMS Sarah 4:56 AM Thank you for your feedback, Racheal. I understand y…" at bounding box center [730, 422] width 819 height 96
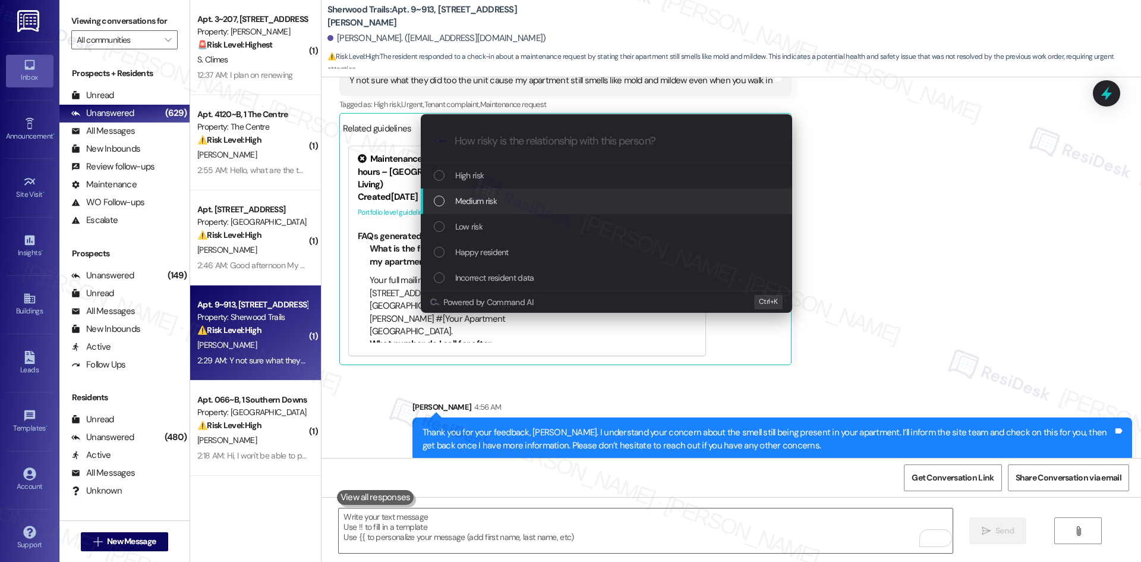
click at [519, 204] on div "Medium risk" at bounding box center [608, 200] width 348 height 13
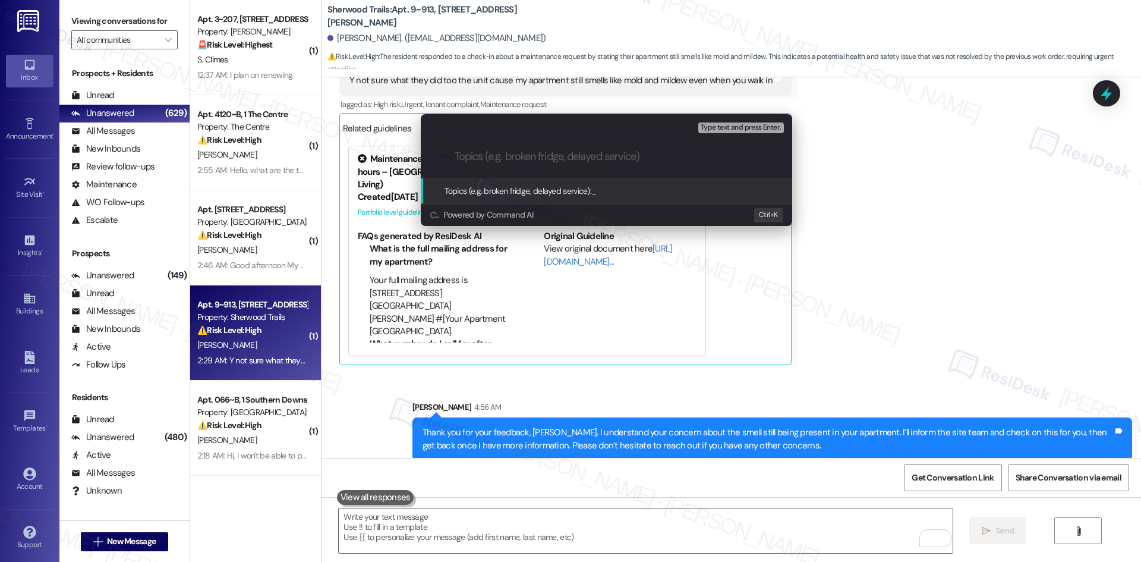
click at [525, 159] on input "Topics (e.g. broken fridge, delayed service)" at bounding box center [616, 156] width 323 height 12
paste input "Ongoing Smell Concern After Work Order Completion"
type input "Ongoing Smell Concern After Work Order Completion"
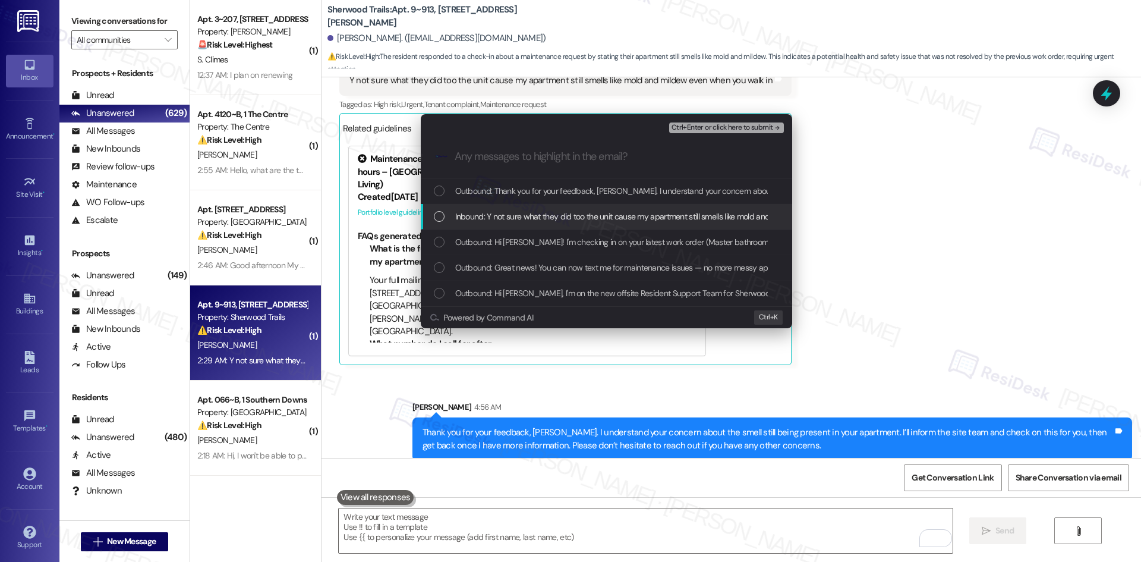
click at [585, 215] on span "Inbound: Y not sure what they did too the unit cause my apartment still smells …" at bounding box center [665, 216] width 421 height 13
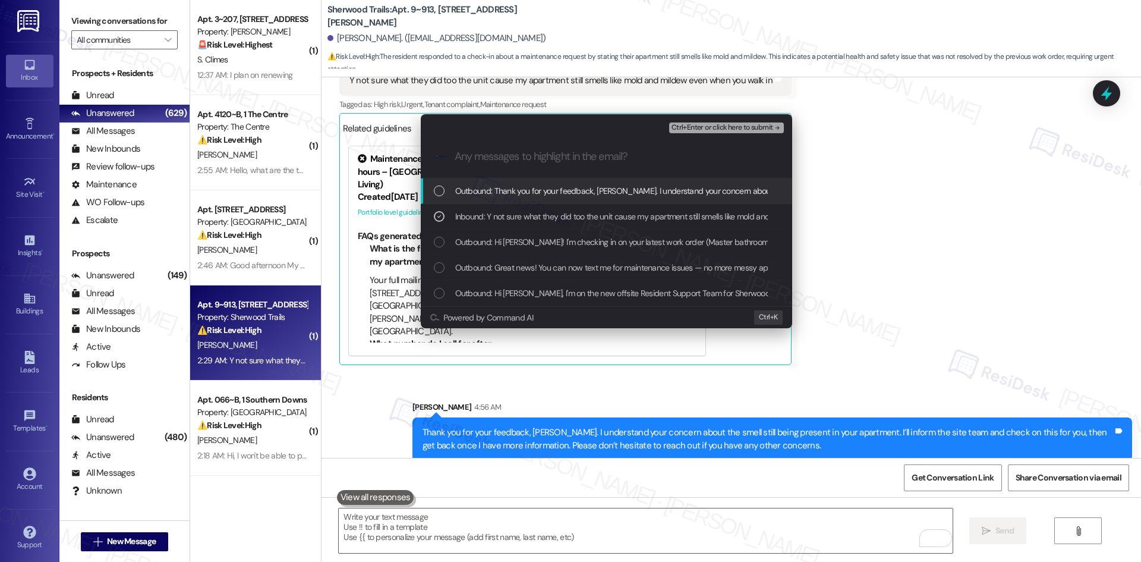
click at [740, 128] on span "Ctrl+Enter or click here to submit" at bounding box center [722, 128] width 102 height 8
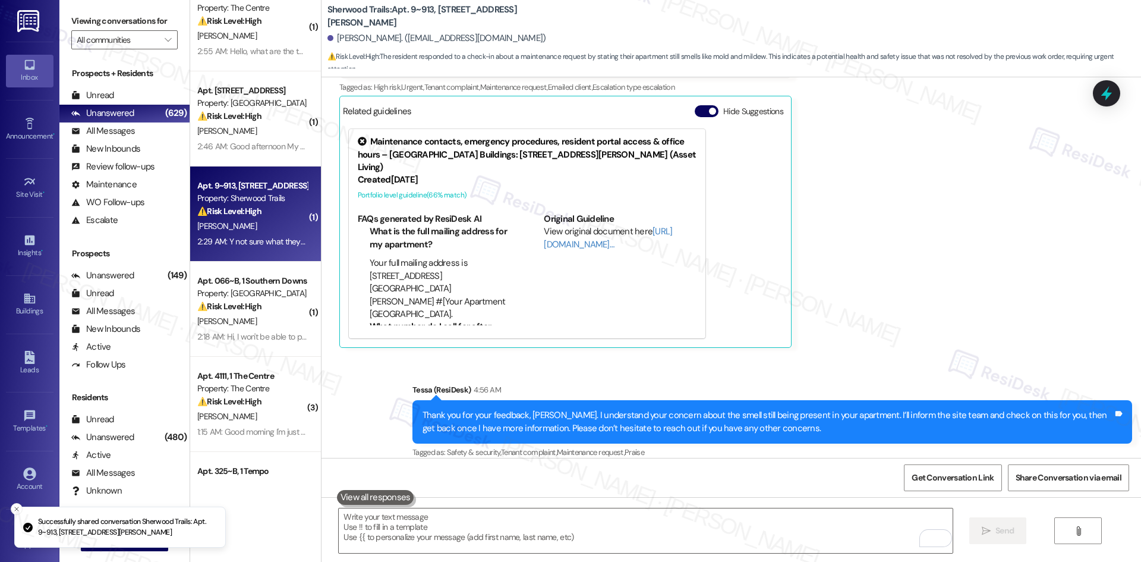
scroll to position [357, 0]
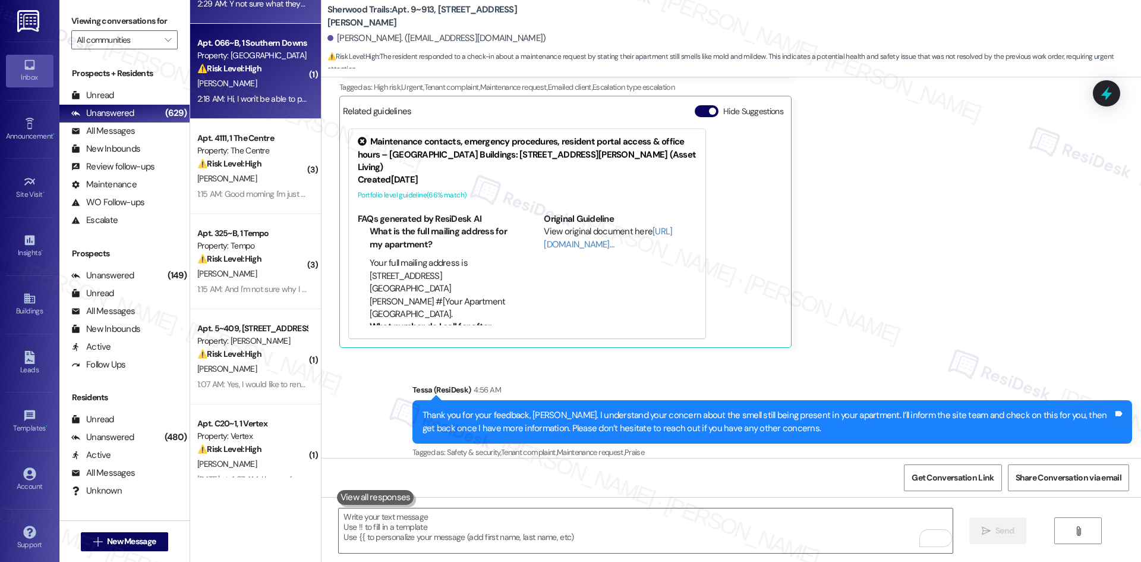
click at [239, 96] on div "2:18 AM: Hi, I won't be able to pay my rent until September 10. I'm looking to …" at bounding box center [374, 98] width 355 height 11
type textarea "Fetching suggested responses. Please feel free to read through the conversation…"
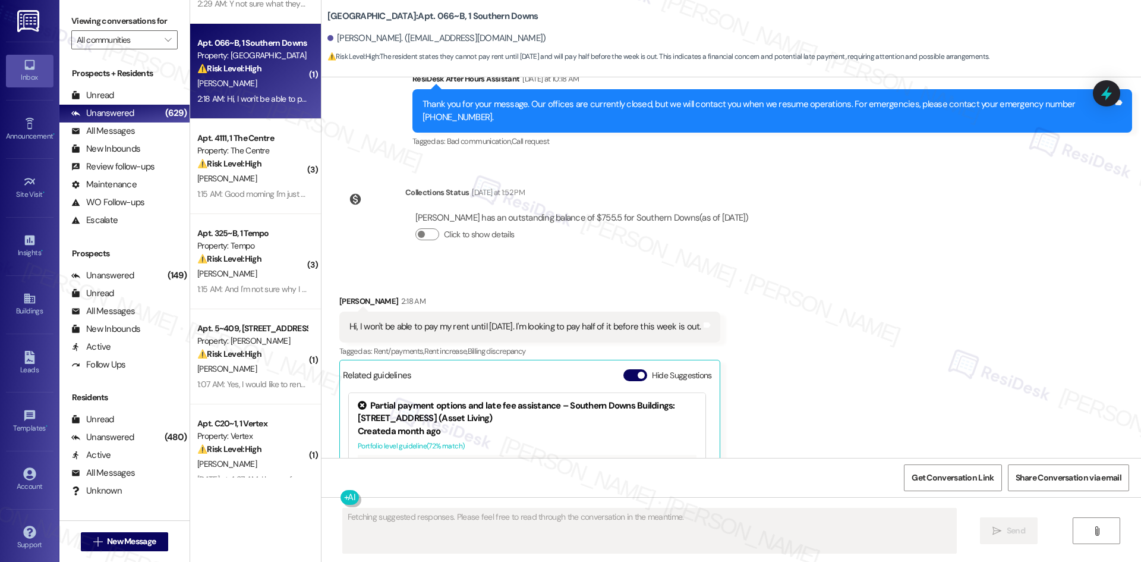
scroll to position [2388, 0]
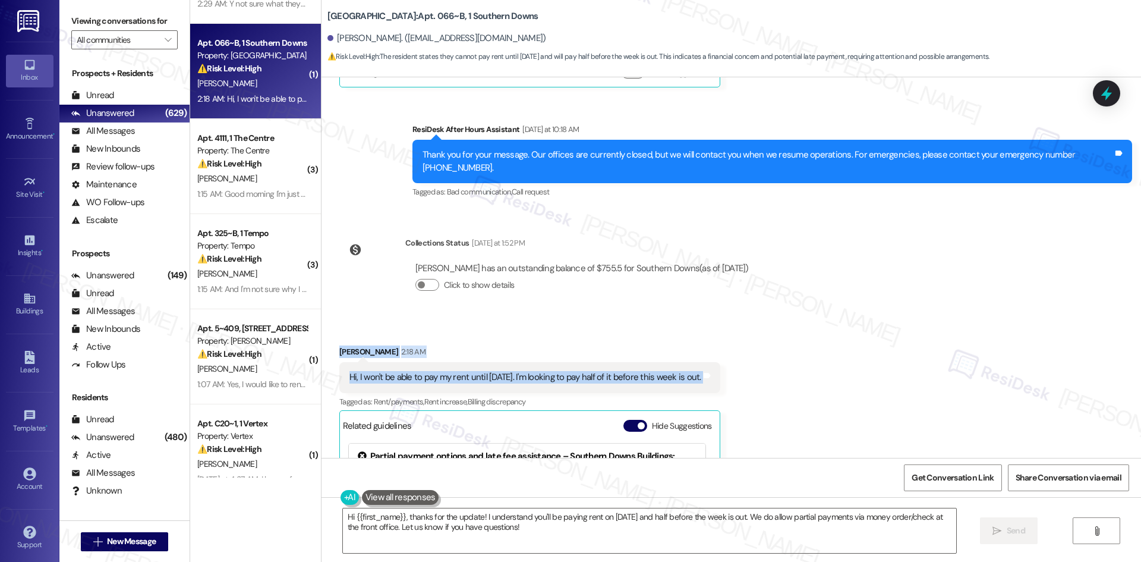
drag, startPoint x: 327, startPoint y: 306, endPoint x: 758, endPoint y: 348, distance: 433.5
click at [758, 348] on div "Received via SMS Kenae Campbell 2:18 AM Hi, I won't be able to pay my rent unti…" at bounding box center [730, 496] width 819 height 355
copy div "Kenae Campbell 2:18 AM Hi, I won't be able to pay my rent until September 10. I…"
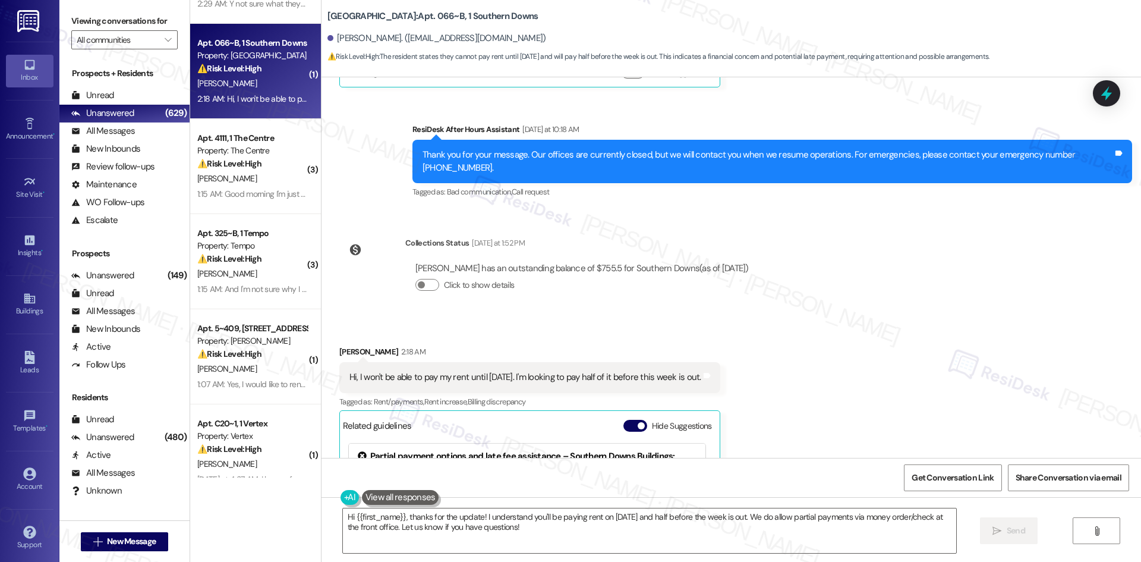
click at [602, 276] on div "Collections Status Yesterday at 1:52 PM Kenae Campbell has an outstanding balan…" at bounding box center [548, 274] width 437 height 92
click at [588, 527] on textarea "Hi {{first_name}}, thanks for the update! I understand you'll be paying rent on…" at bounding box center [649, 530] width 613 height 45
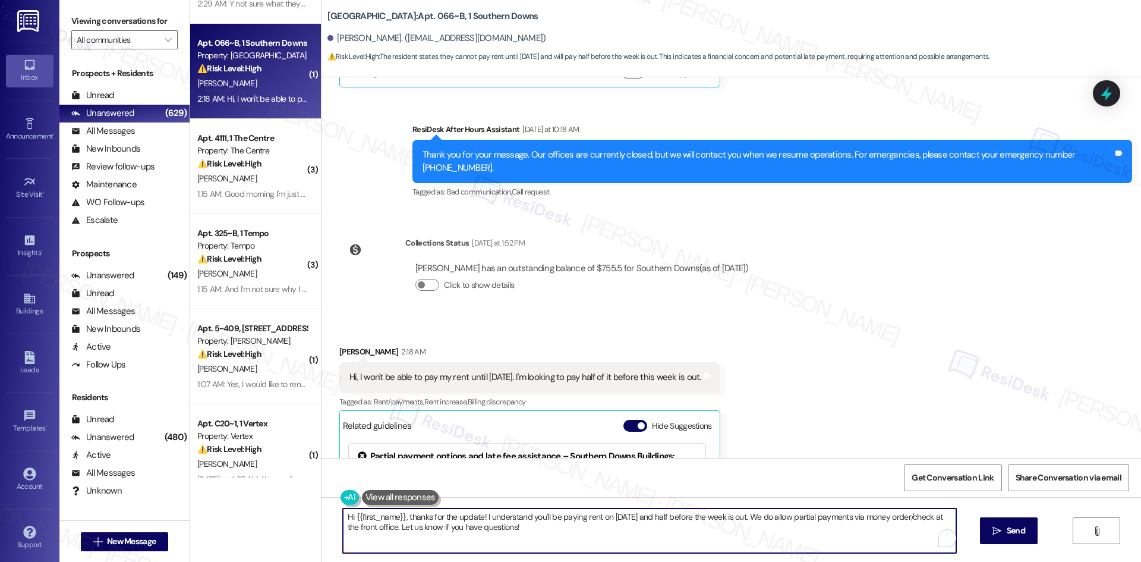
paste textarea "Thank you for your message, Kenae. I understand you won’t be able to pay rent u…"
type textarea "Thank you for your message, Kenae. I understand you won’t be able to pay rent u…"
click at [993, 537] on span "Send" at bounding box center [1004, 530] width 23 height 12
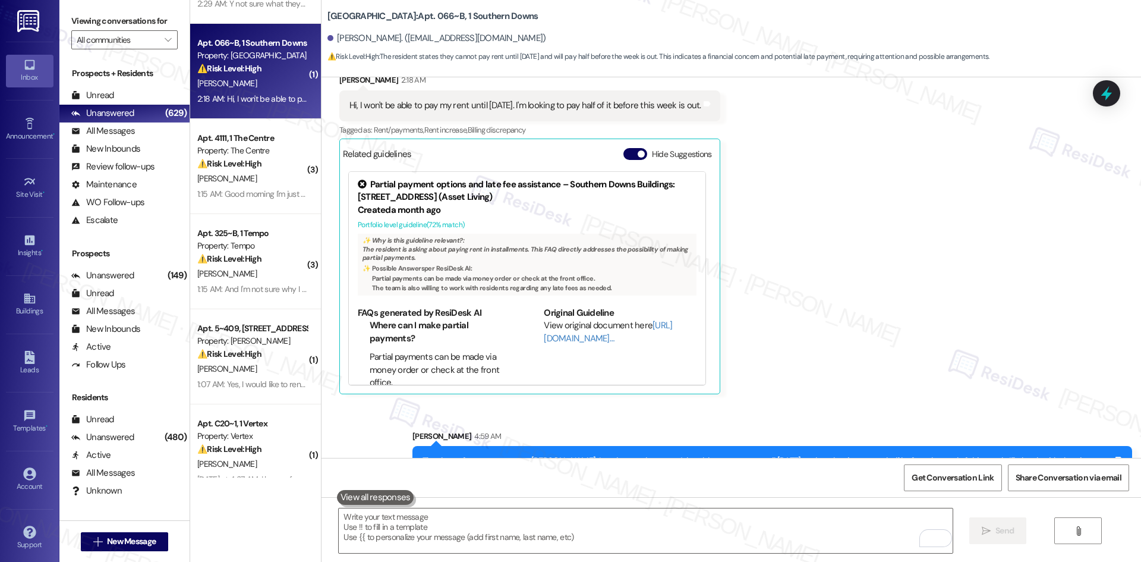
scroll to position [2663, 0]
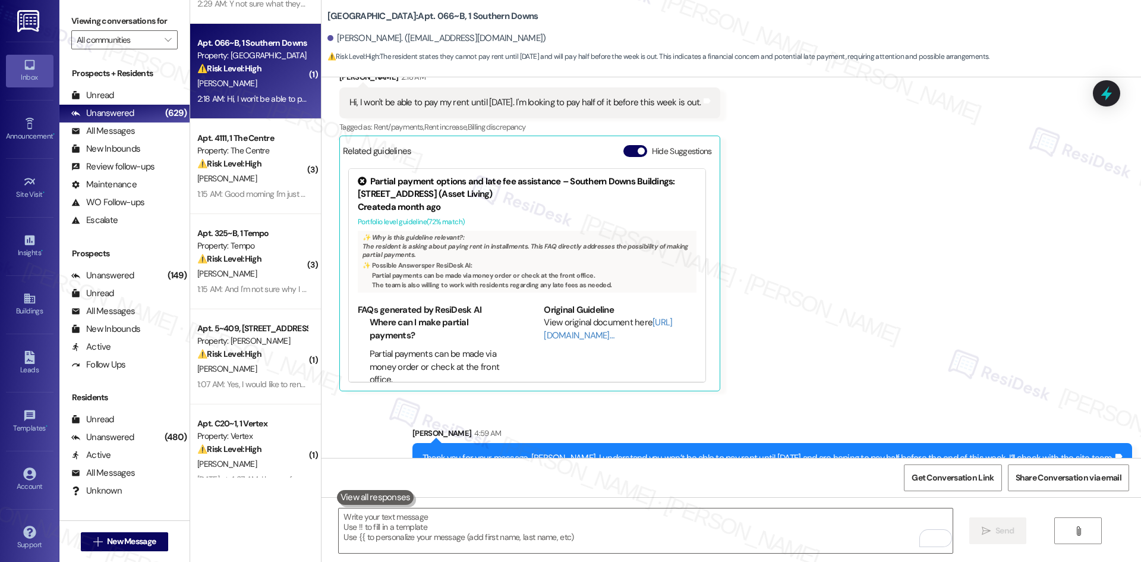
click at [886, 400] on div "Sent via SMS Sarah 4:59 AM Thank you for your message, Kenae. I understand you …" at bounding box center [730, 448] width 819 height 96
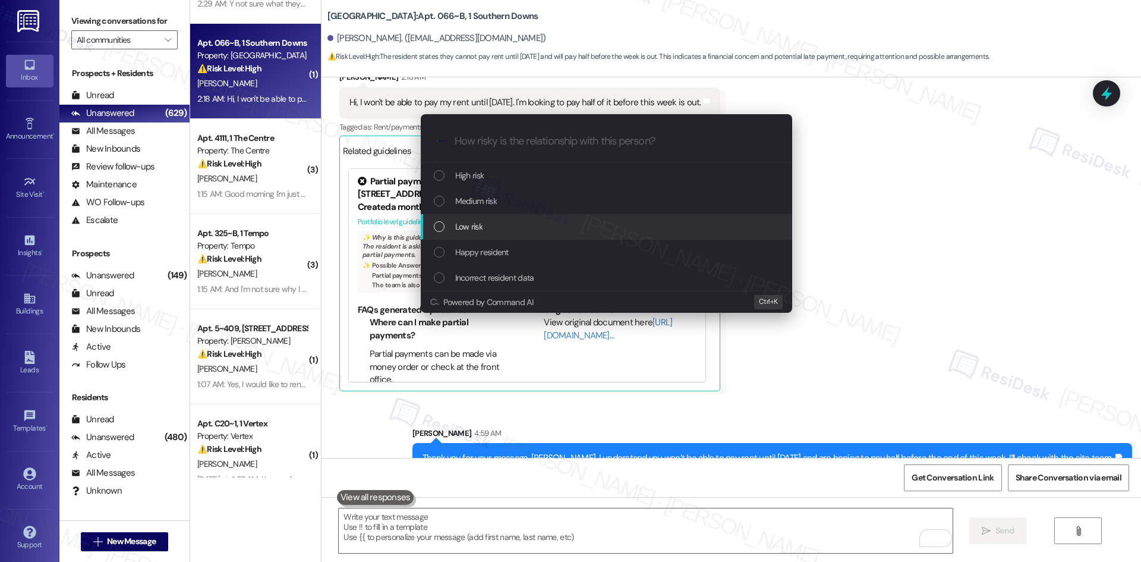
click at [496, 225] on div "Low risk" at bounding box center [608, 226] width 348 height 13
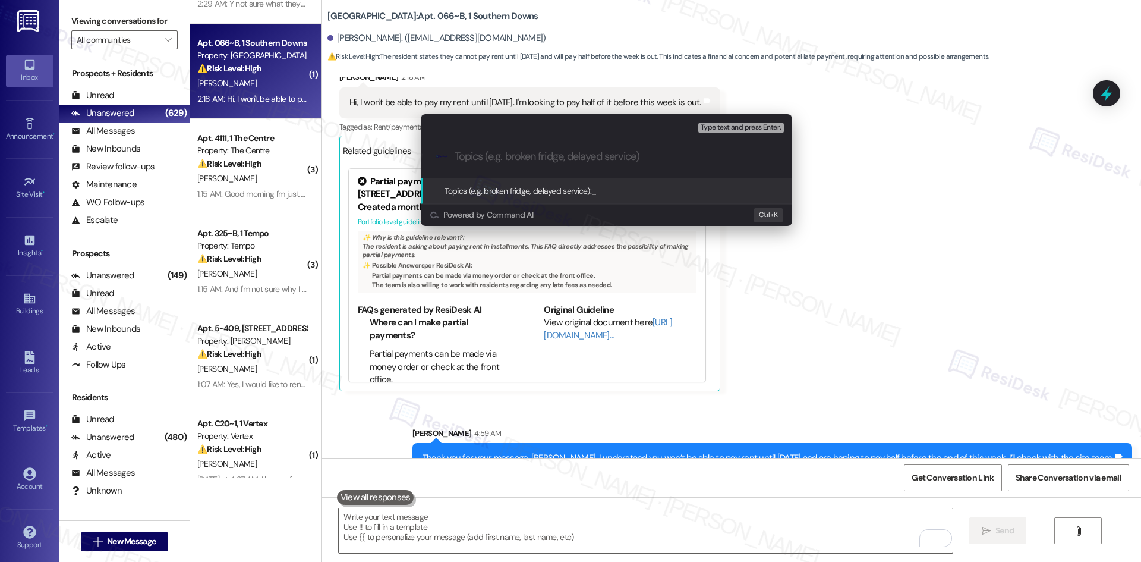
click at [497, 156] on input "Topics (e.g. broken fridge, delayed service)" at bounding box center [616, 156] width 323 height 12
paste input "Rent Payment Timing Concern"
type input "Rent Payment Timing Concern"
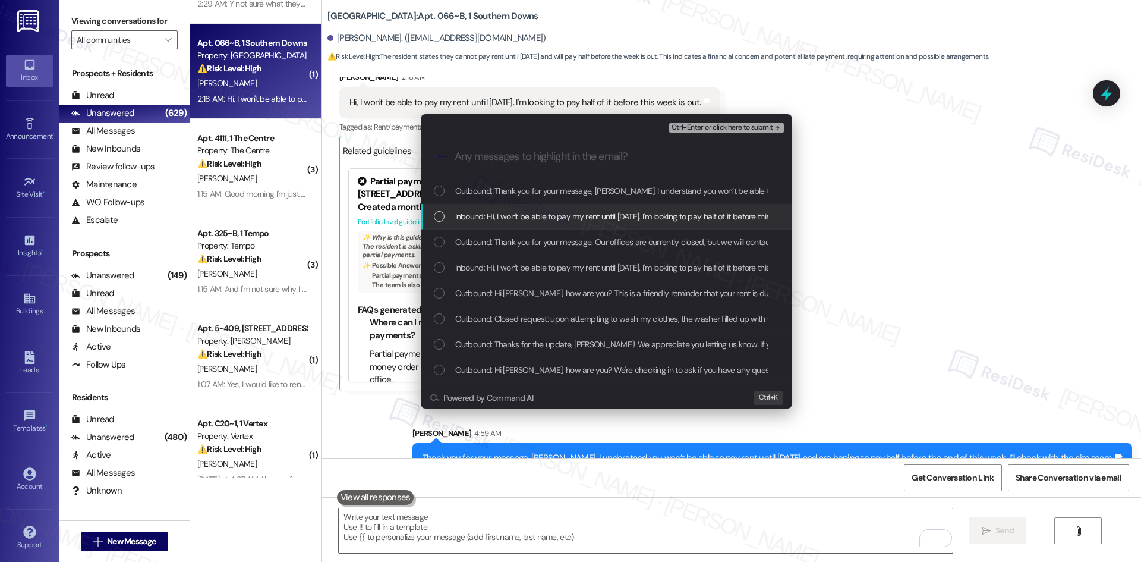
click at [549, 217] on span "Inbound: Hi, I won't be able to pay my rent until September 10. I'm looking to …" at bounding box center [633, 216] width 357 height 13
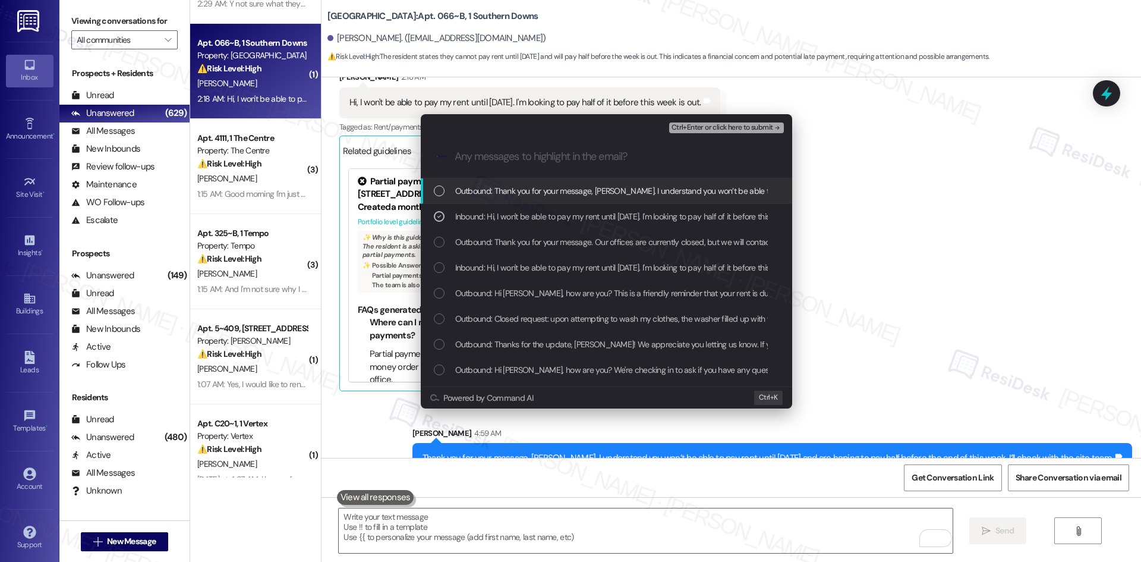
click at [760, 127] on span "Ctrl+Enter or click here to submit" at bounding box center [722, 128] width 102 height 8
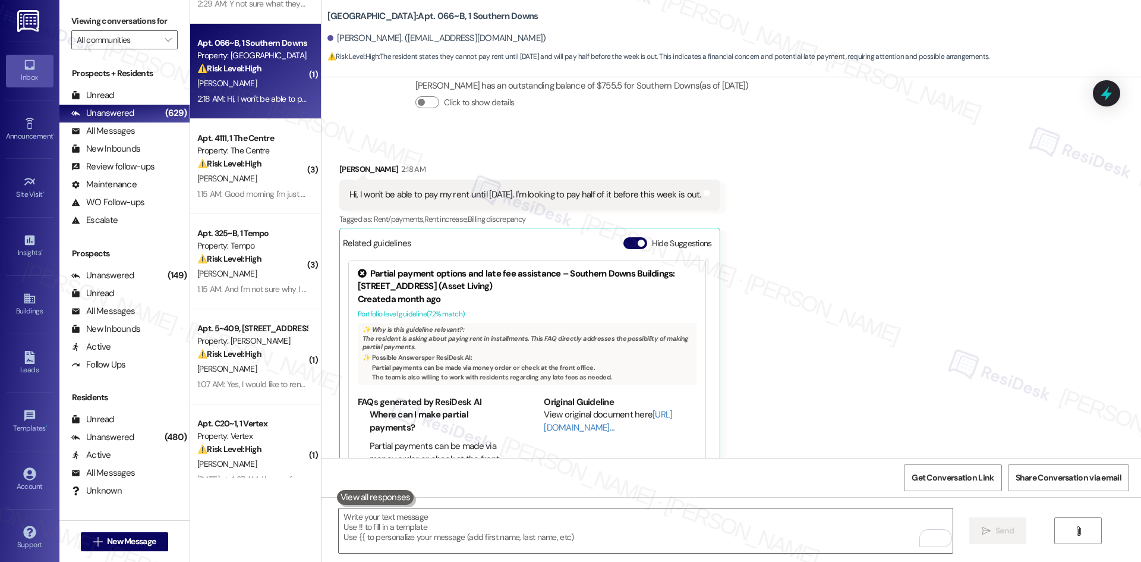
scroll to position [2567, 0]
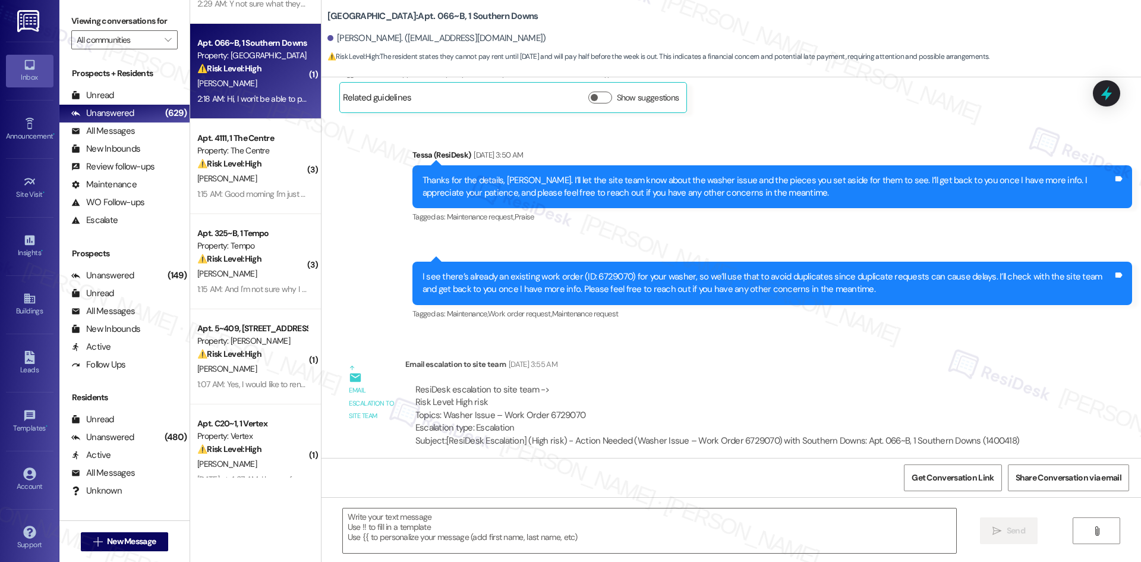
type textarea "Fetching suggested responses. Please feel free to read through the conversation…"
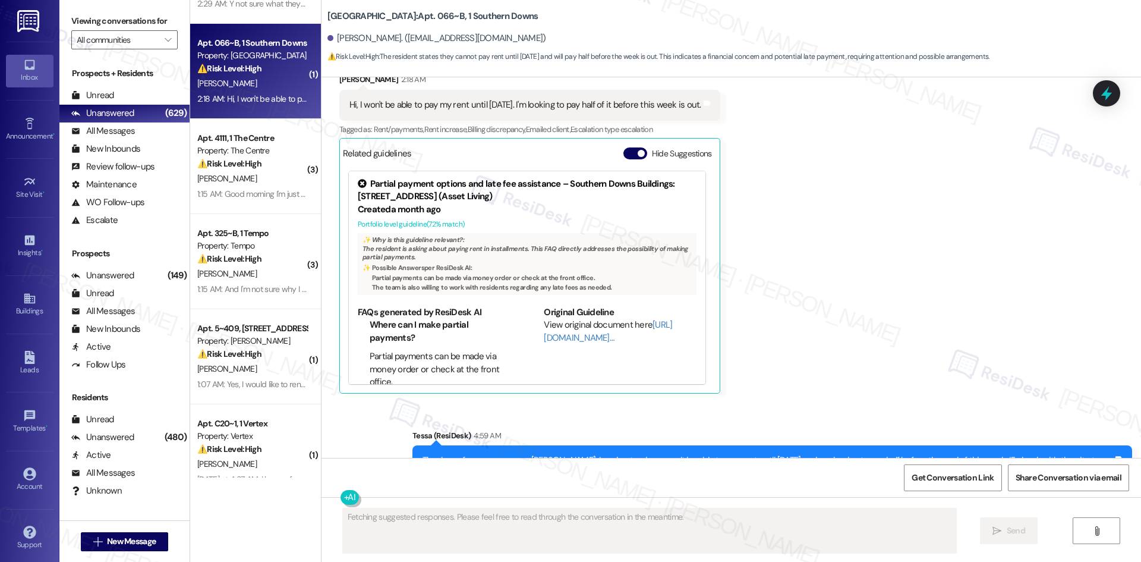
scroll to position [2680, 0]
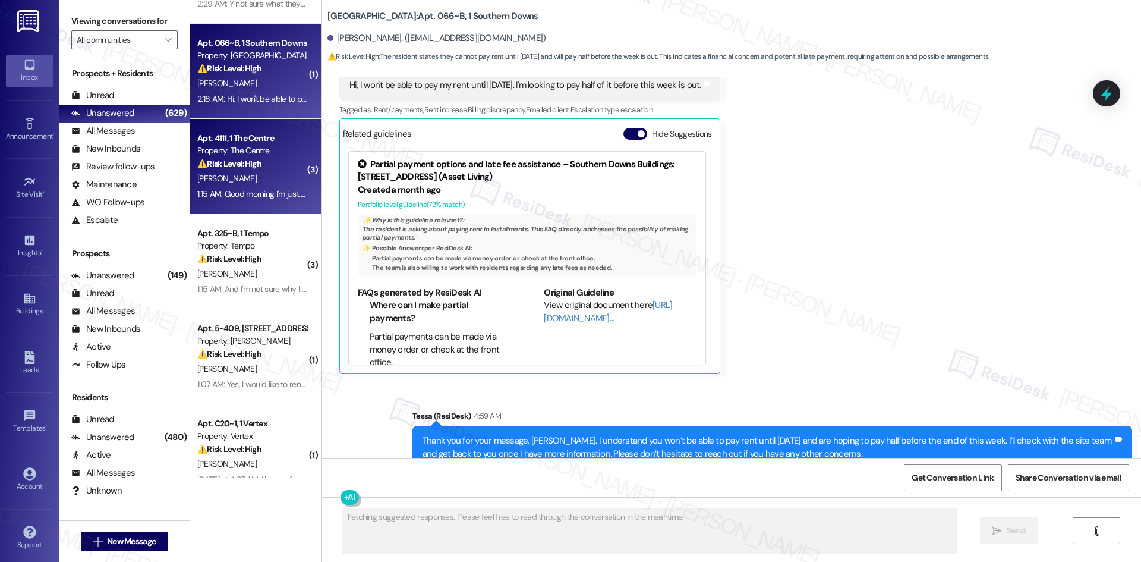
click at [242, 164] on strong "⚠️ Risk Level: High" at bounding box center [229, 163] width 64 height 11
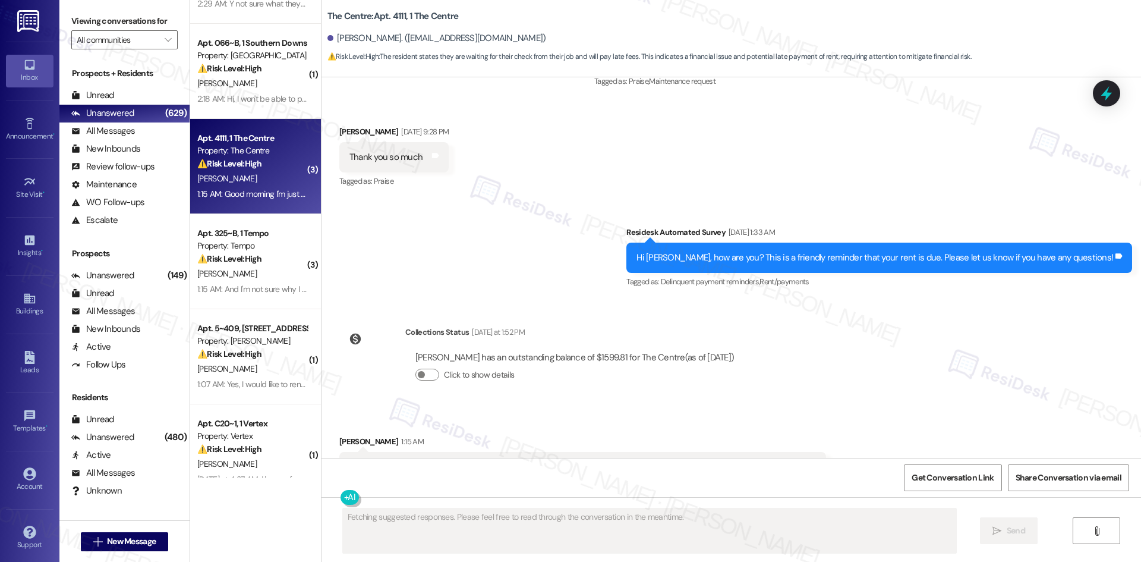
scroll to position [4092, 0]
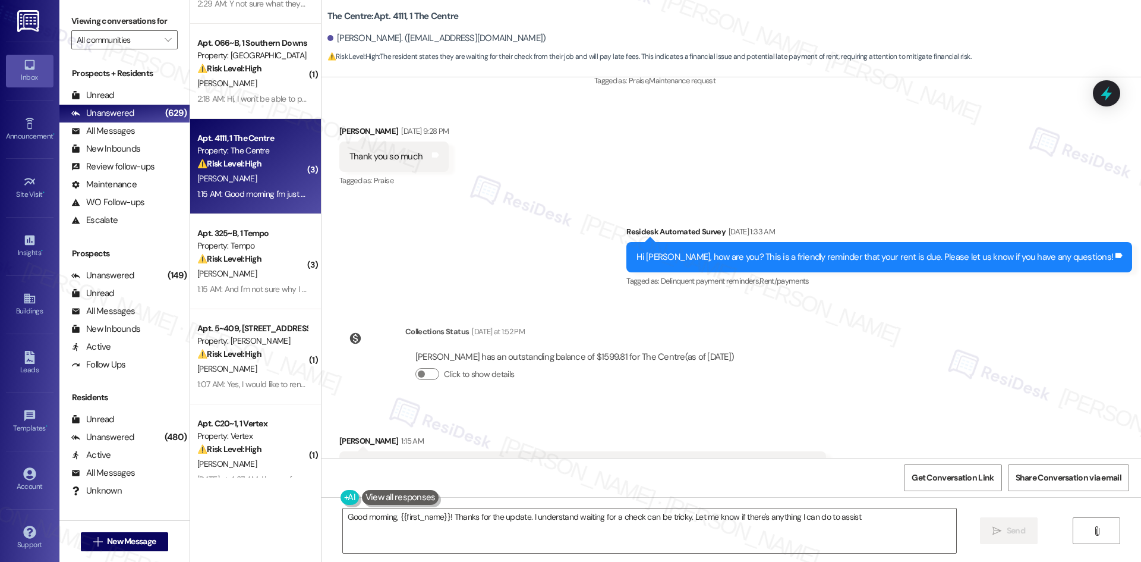
type textarea "Good morning, {{first_name}}! Thanks for the update. I understand waiting for a…"
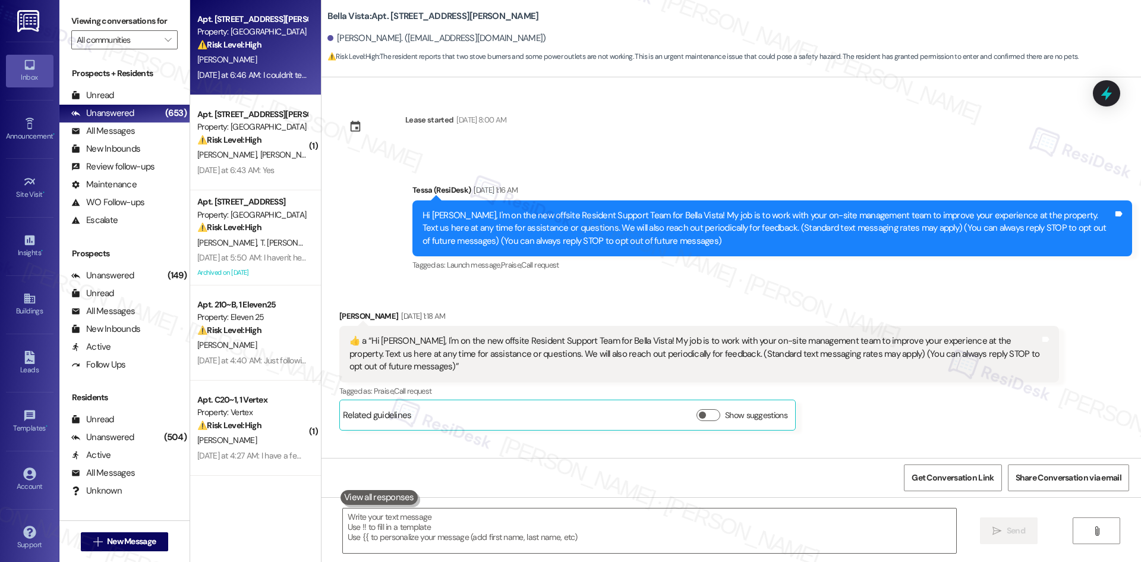
scroll to position [1243, 0]
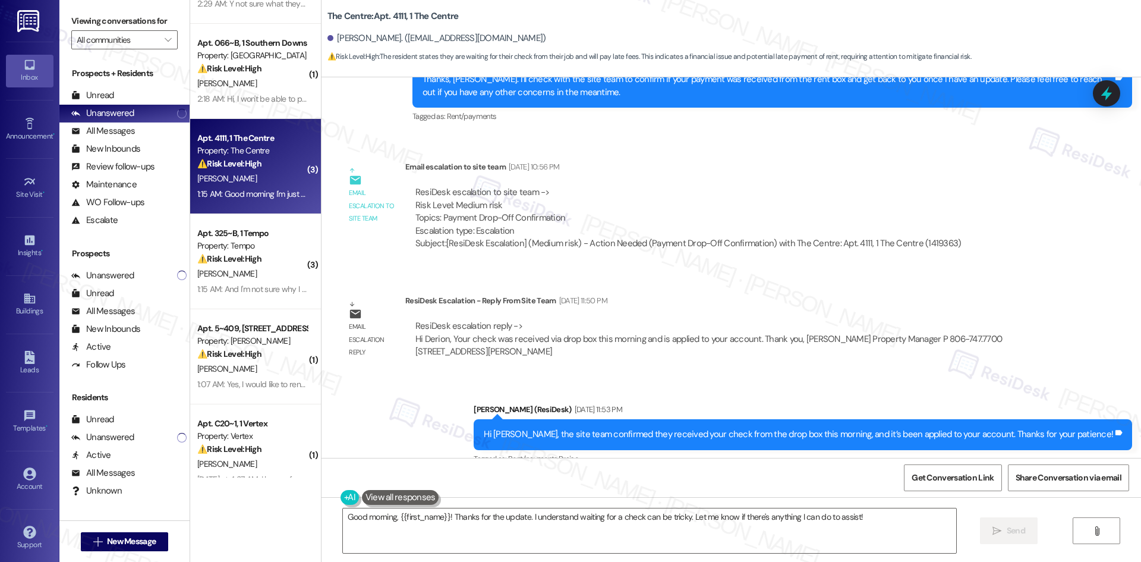
scroll to position [2963, 0]
click at [505, 178] on div "ResiDesk escalation to site team -> Risk Level: Medium risk Topics: Payment Dro…" at bounding box center [688, 218] width 566 height 81
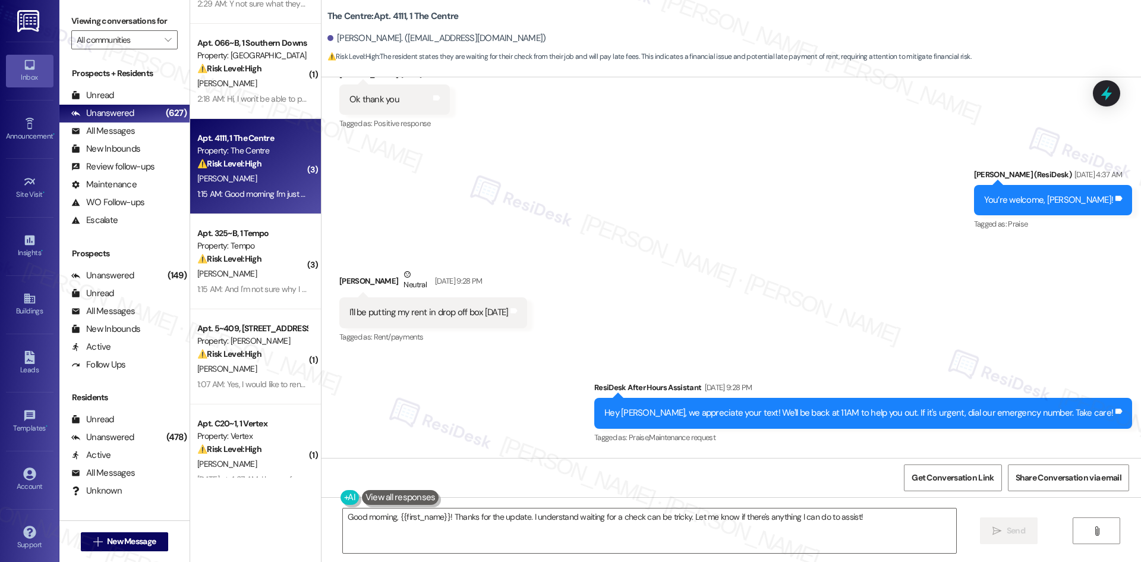
scroll to position [4092, 0]
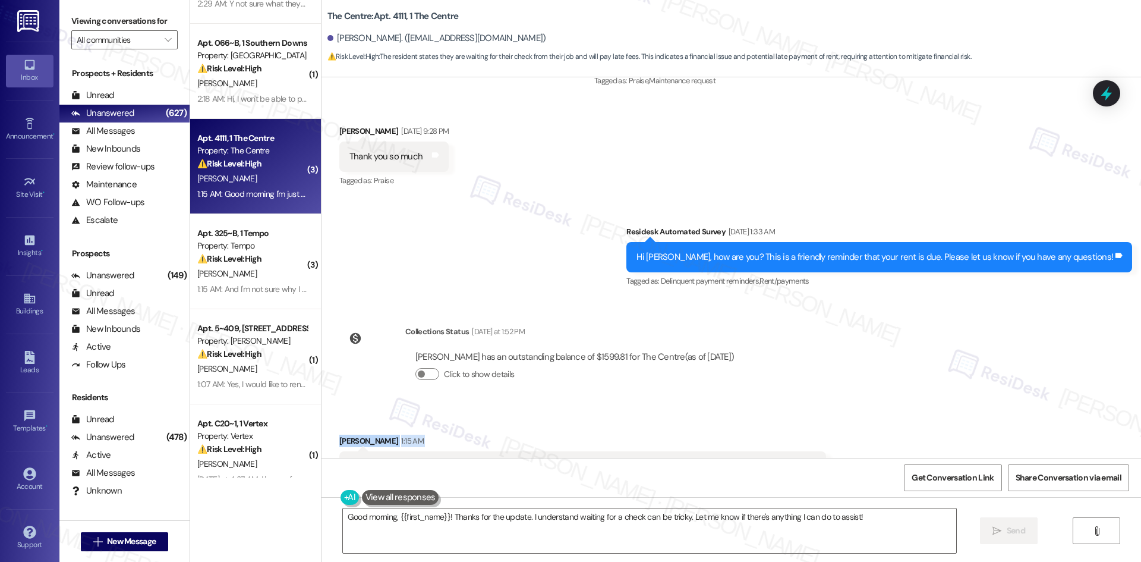
drag, startPoint x: 324, startPoint y: 382, endPoint x: 898, endPoint y: 412, distance: 574.8
click at [898, 412] on div "Received via SMS [PERSON_NAME] 1:15 AM Good morning I'm just waiting for my job…" at bounding box center [730, 458] width 819 height 100
copy div "[PERSON_NAME] 1:15 AM Good morning I'm just waiting for my job to send my check…"
click at [459, 198] on div "Survey, sent via SMS Residesk Automated Survey [DATE] 1:33 AM Hi Derion, how ar…" at bounding box center [730, 248] width 819 height 100
drag, startPoint x: 324, startPoint y: 381, endPoint x: 832, endPoint y: 420, distance: 509.5
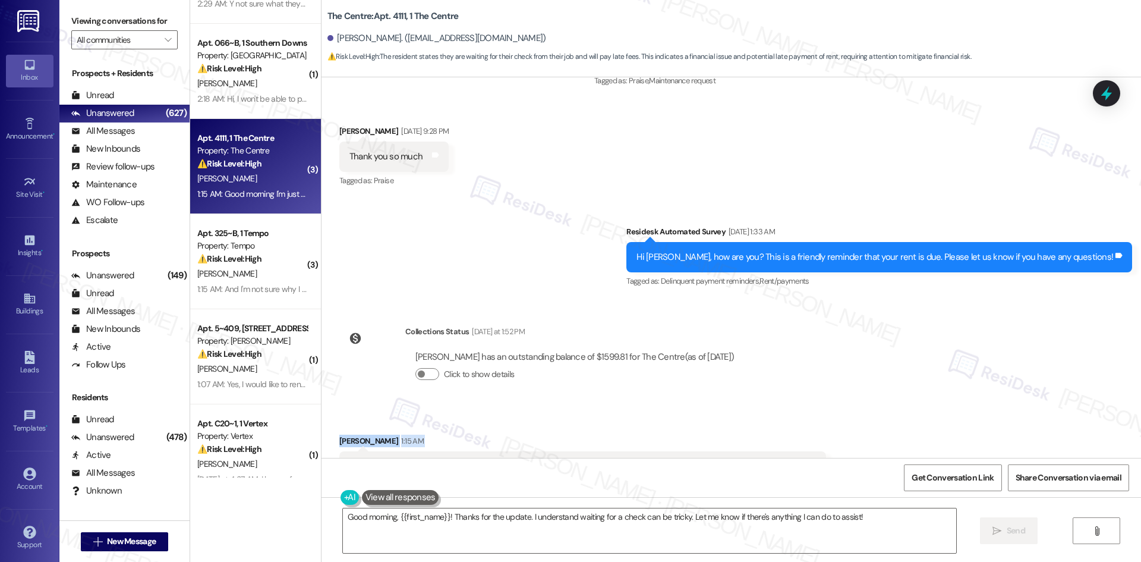
click at [832, 420] on div "Received via SMS [PERSON_NAME] 1:15 AM Good morning I'm just waiting for my job…" at bounding box center [730, 458] width 819 height 100
copy div "[PERSON_NAME] 1:15 AM Good morning I'm just waiting for my job to send my check…"
drag, startPoint x: 481, startPoint y: 251, endPoint x: 481, endPoint y: 279, distance: 27.9
click at [481, 251] on div "WO Opened request: needs mailb... [DATE] 5:02 PM Status : Completed Show detail…" at bounding box center [730, 267] width 819 height 380
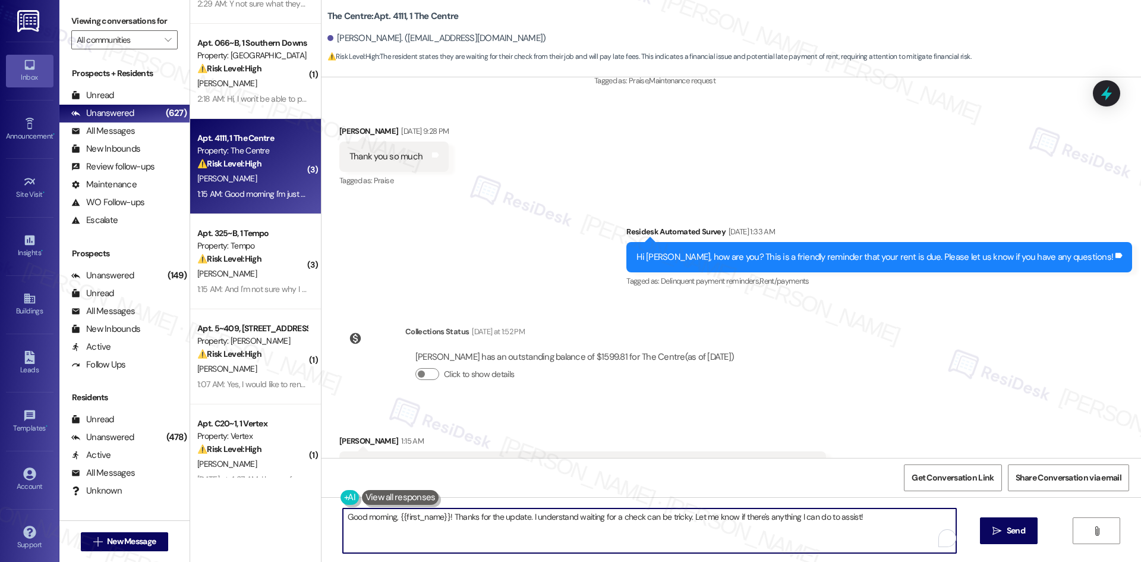
click at [528, 528] on textarea "Good morning, {{first_name}}! Thanks for the update. I understand waiting for a…" at bounding box center [649, 530] width 613 height 45
paste textarea "Thank you for the update — I really appreciate it. I’ll let the site team know.…"
type textarea "Thank you for the update — I really appreciate it. I’ll let the site team know.…"
click at [993, 533] on span "Send" at bounding box center [1004, 530] width 23 height 12
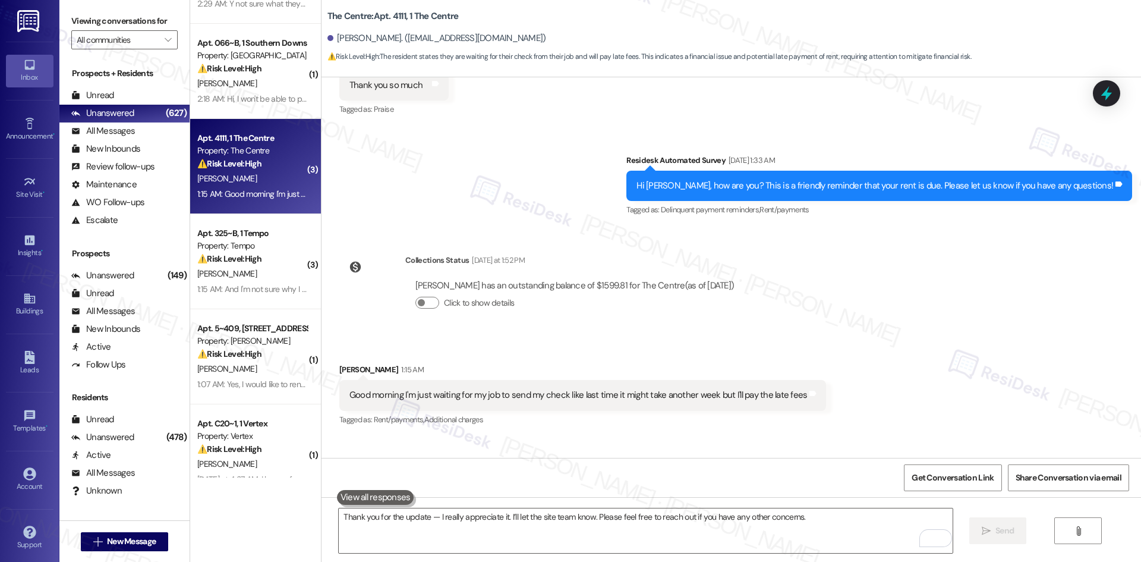
scroll to position [4175, 0]
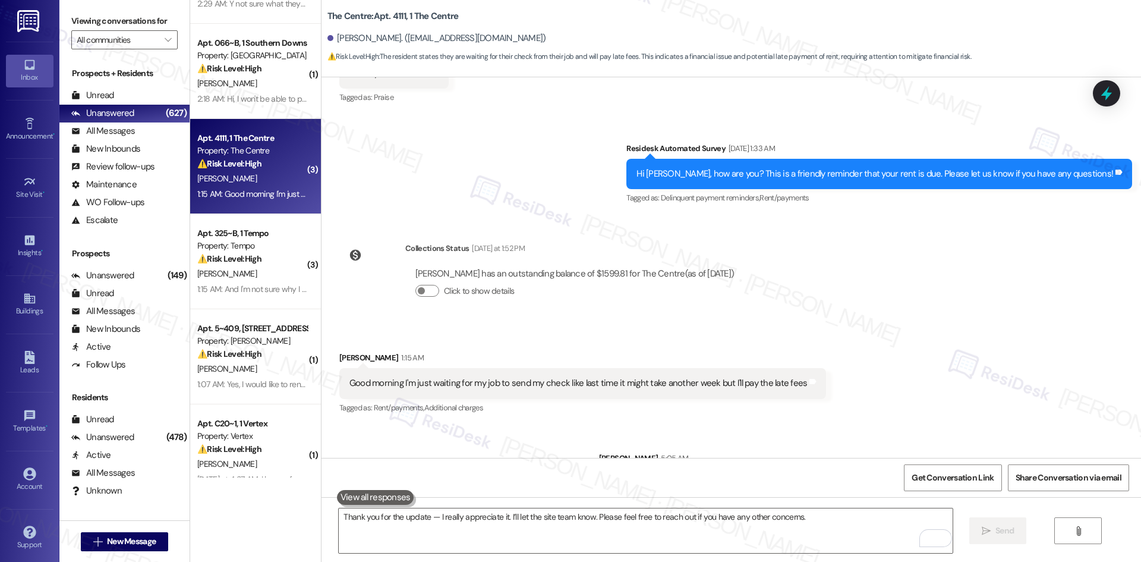
click at [894, 356] on div "Received via SMS [PERSON_NAME] 1:15 AM Good morning I'm just waiting for my job…" at bounding box center [730, 374] width 819 height 100
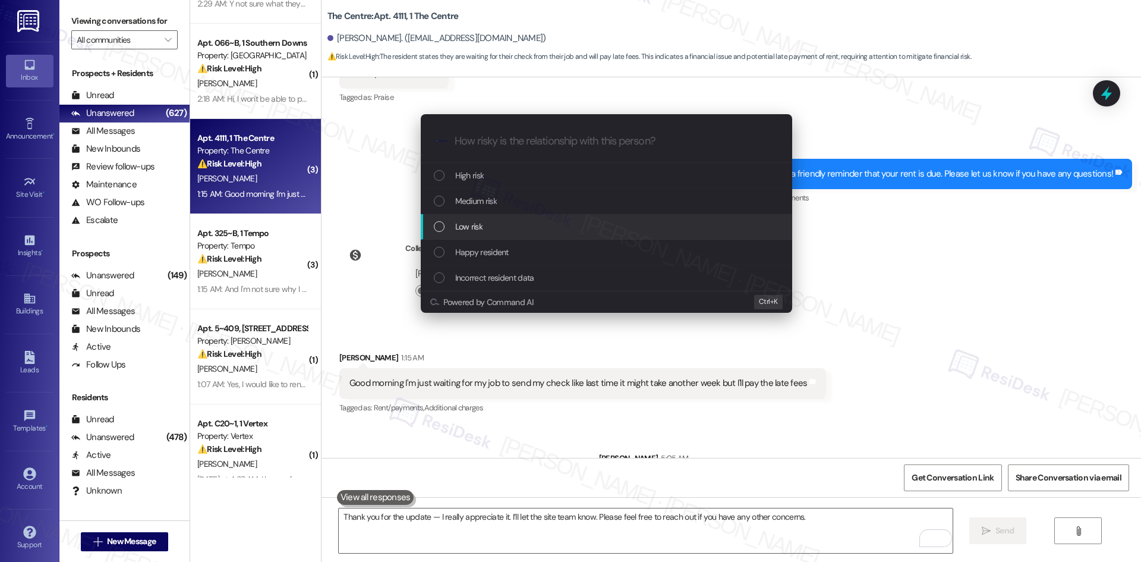
click at [498, 223] on div "Low risk" at bounding box center [608, 226] width 348 height 13
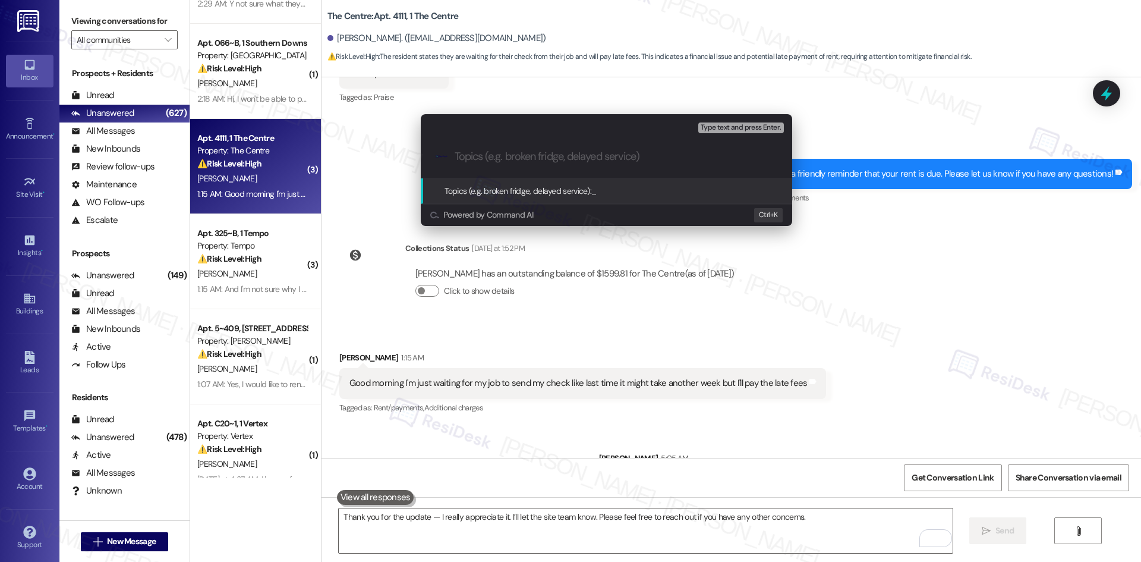
click at [525, 159] on input "Topics (e.g. broken fridge, delayed service)" at bounding box center [616, 156] width 323 height 12
paste input "Rent Payment Delay Update"
type input "Rent Payment Delay Update"
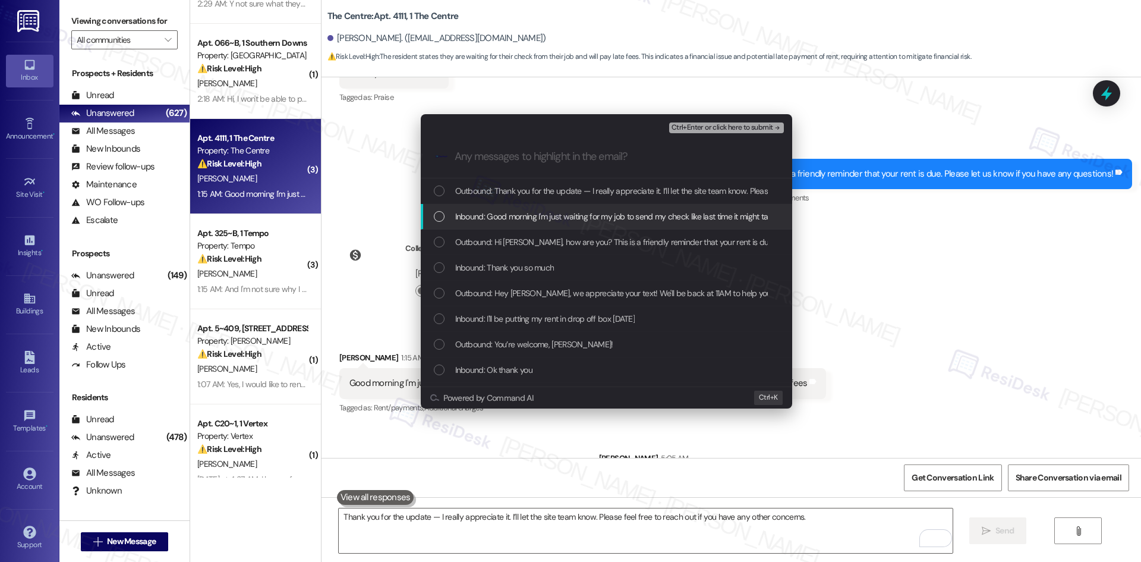
click at [541, 213] on span "Inbound: Good morning I'm just waiting for my job to send my check like last ti…" at bounding box center [680, 216] width 451 height 13
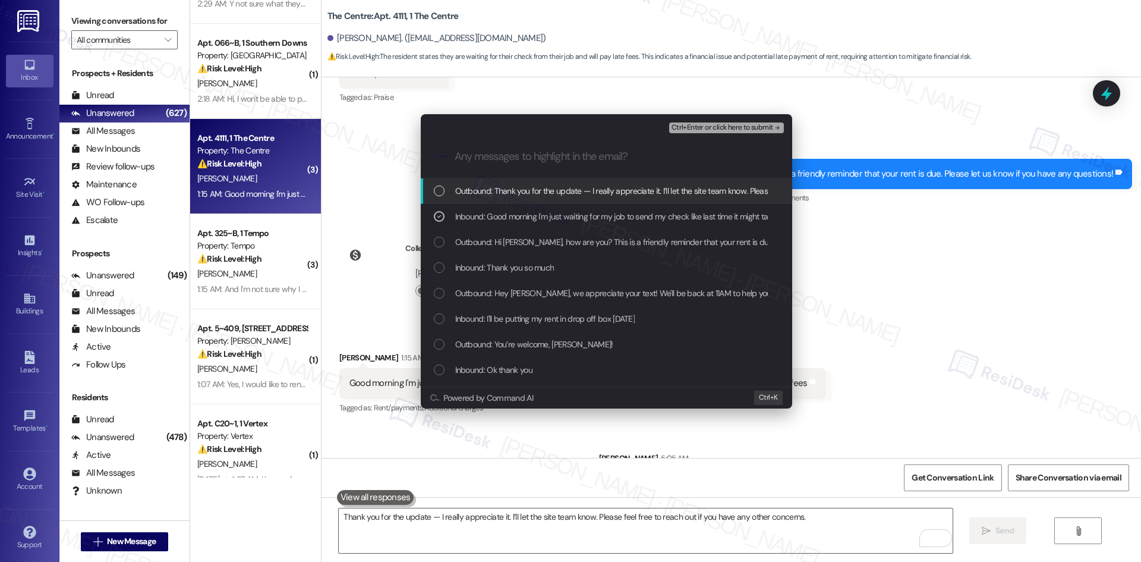
click at [761, 127] on span "Ctrl+Enter or click here to submit" at bounding box center [722, 128] width 102 height 8
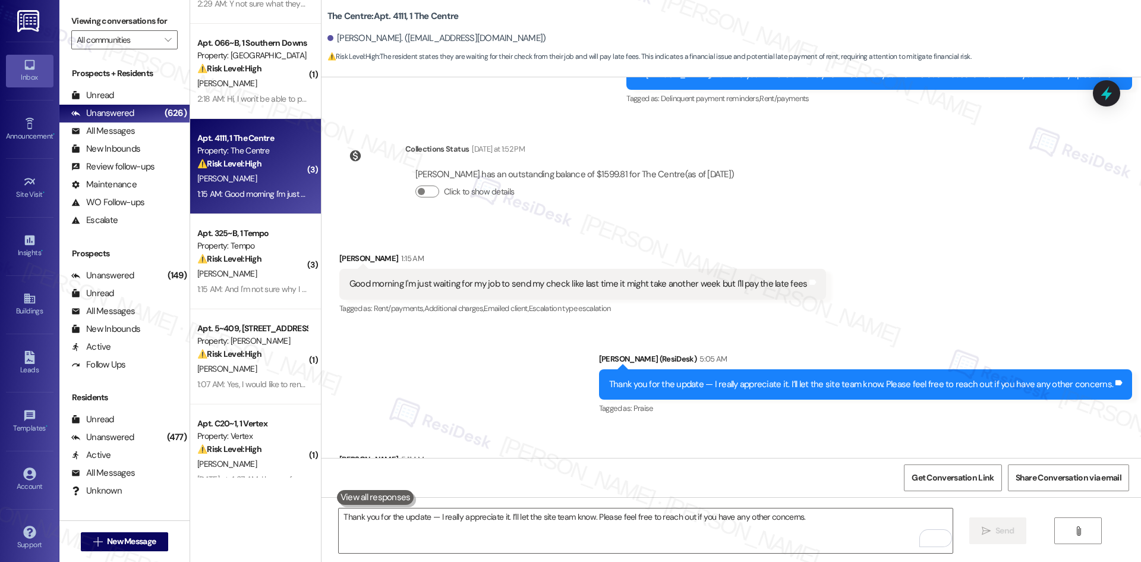
scroll to position [4275, 0]
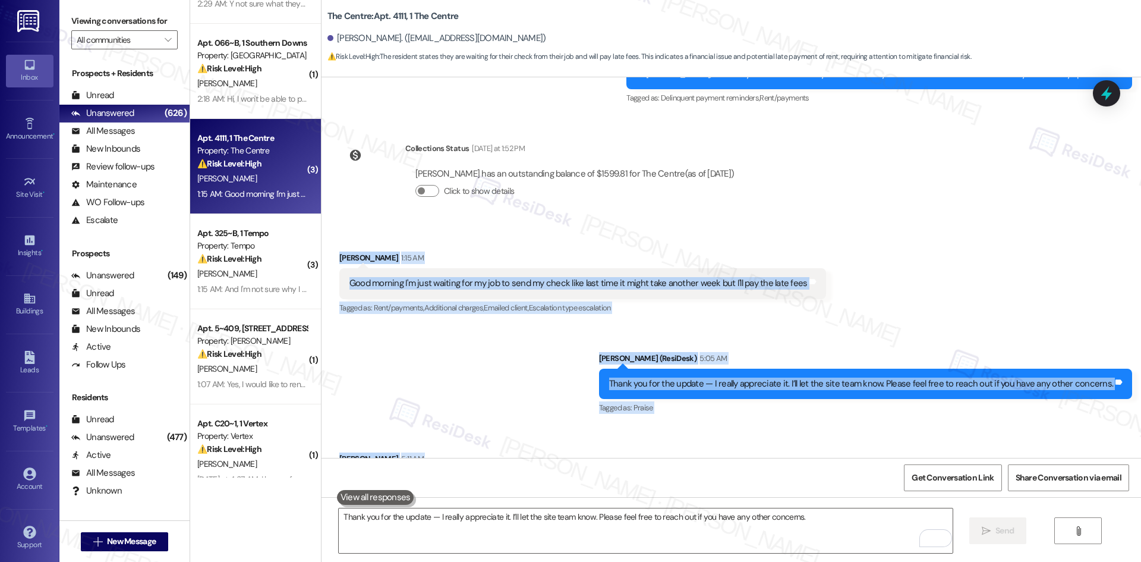
drag, startPoint x: 325, startPoint y: 201, endPoint x: 936, endPoint y: 442, distance: 656.4
click at [936, 442] on div "WO Opened request: needs mailb... [DATE] 5:02 PM Status : Completed Show detail…" at bounding box center [730, 267] width 819 height 380
copy div "[PERSON_NAME] 1:15 AM Good morning I'm just waiting for my job to send my check…"
click at [480, 325] on div "Sent via SMS [PERSON_NAME] (ResiDesk) 5:05 AM Thank you for the update — I real…" at bounding box center [730, 375] width 819 height 100
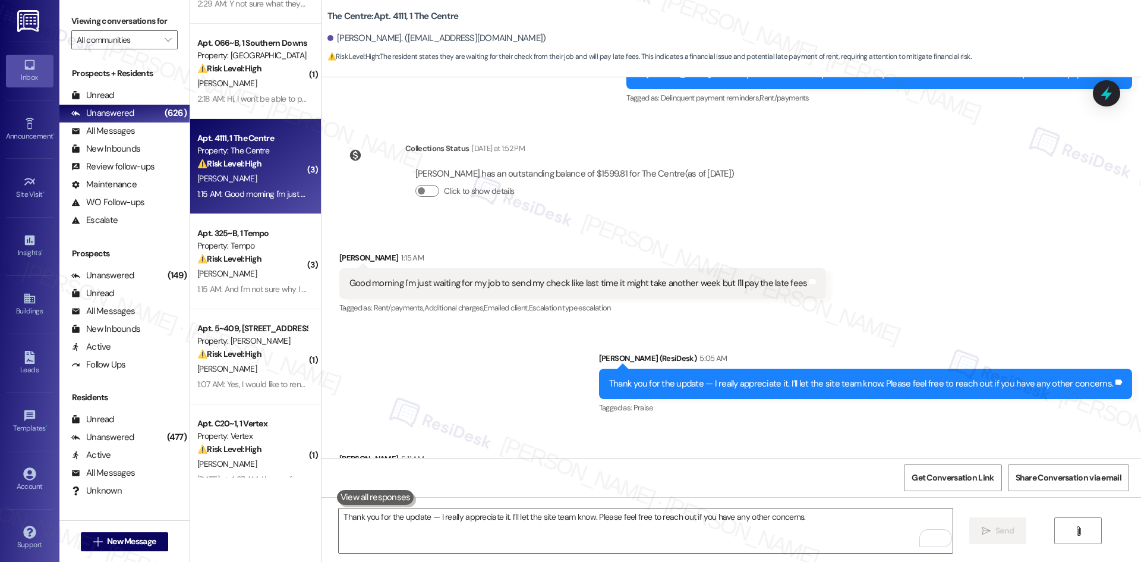
drag, startPoint x: 837, startPoint y: 270, endPoint x: 832, endPoint y: 278, distance: 9.6
click at [837, 270] on div "Received via SMS [PERSON_NAME] 1:15 AM Good morning I'm just waiting for my job…" at bounding box center [730, 275] width 819 height 100
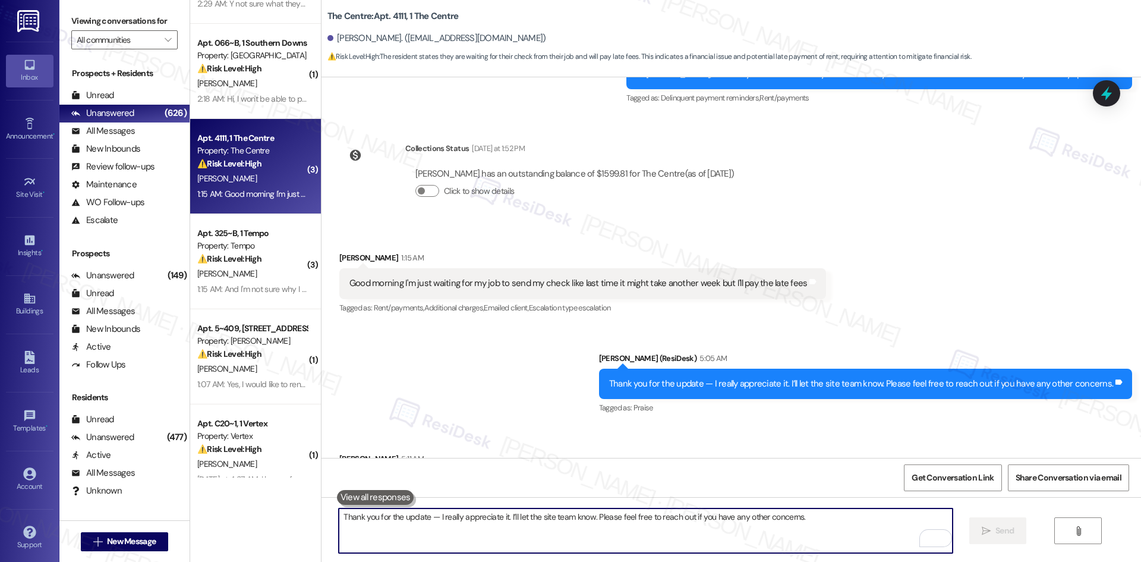
drag, startPoint x: 572, startPoint y: 531, endPoint x: 587, endPoint y: 531, distance: 14.3
click at [572, 531] on textarea "Thank you for the update — I really appreciate it. I’ll let the site team know.…" at bounding box center [645, 530] width 613 height 45
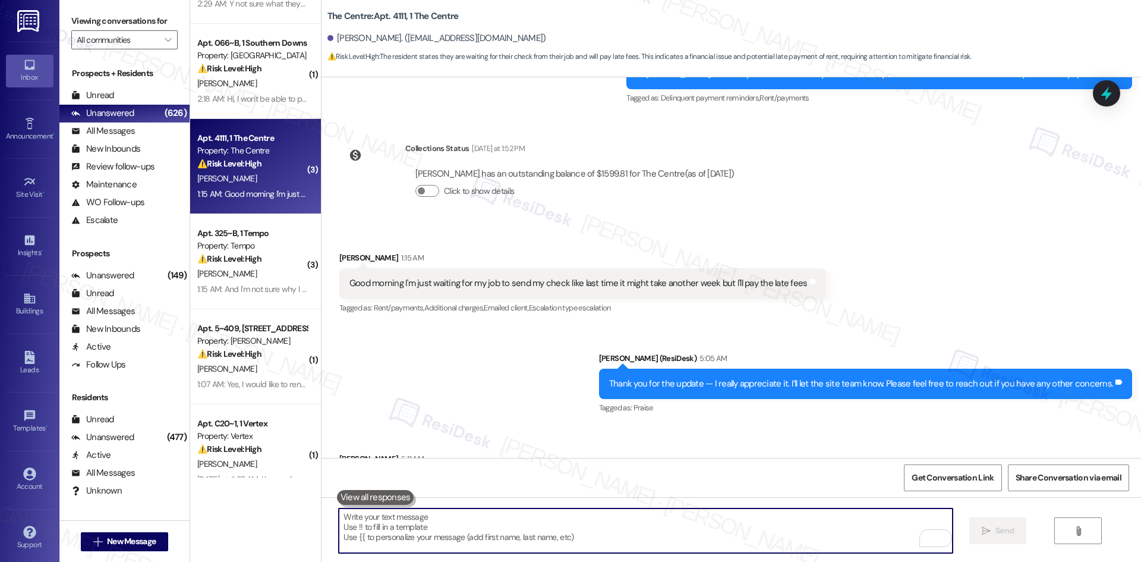
paste textarea "Thank you for the update, [PERSON_NAME]. I’m sorry to hear about your hand and …"
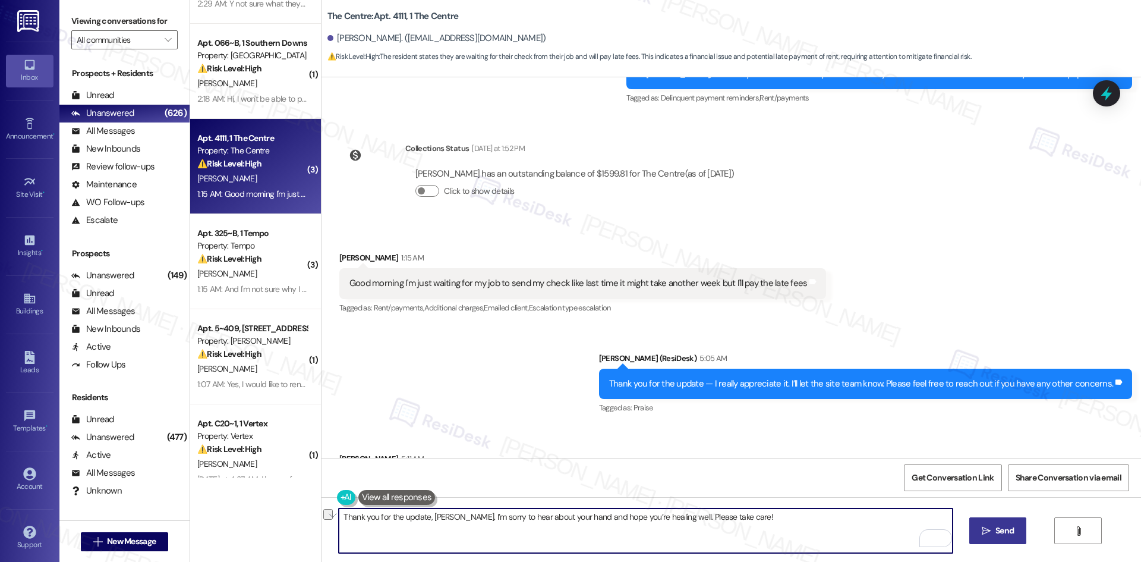
drag, startPoint x: 421, startPoint y: 518, endPoint x: 355, endPoint y: 521, distance: 66.0
click at [355, 521] on textarea "Thank you for the update, [PERSON_NAME]. I’m sorry to hear about your hand and …" at bounding box center [645, 530] width 613 height 45
type textarea "Thanks for sharing, [PERSON_NAME]. I’m sorry to hear about your hand and hope y…"
click at [973, 533] on button " Send" at bounding box center [998, 530] width 58 height 27
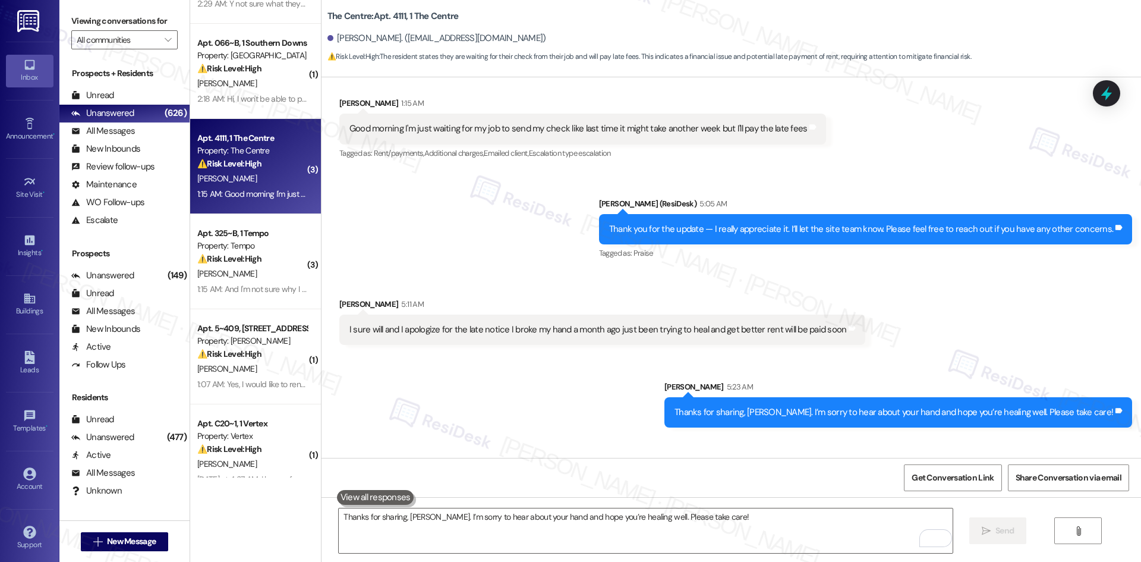
scroll to position [4441, 0]
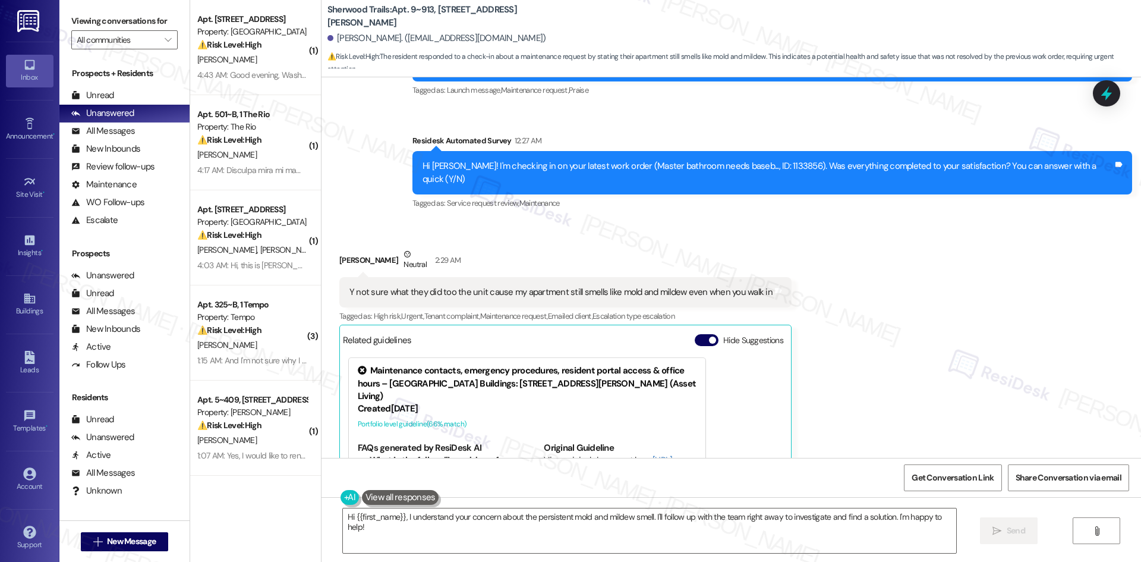
scroll to position [393, 0]
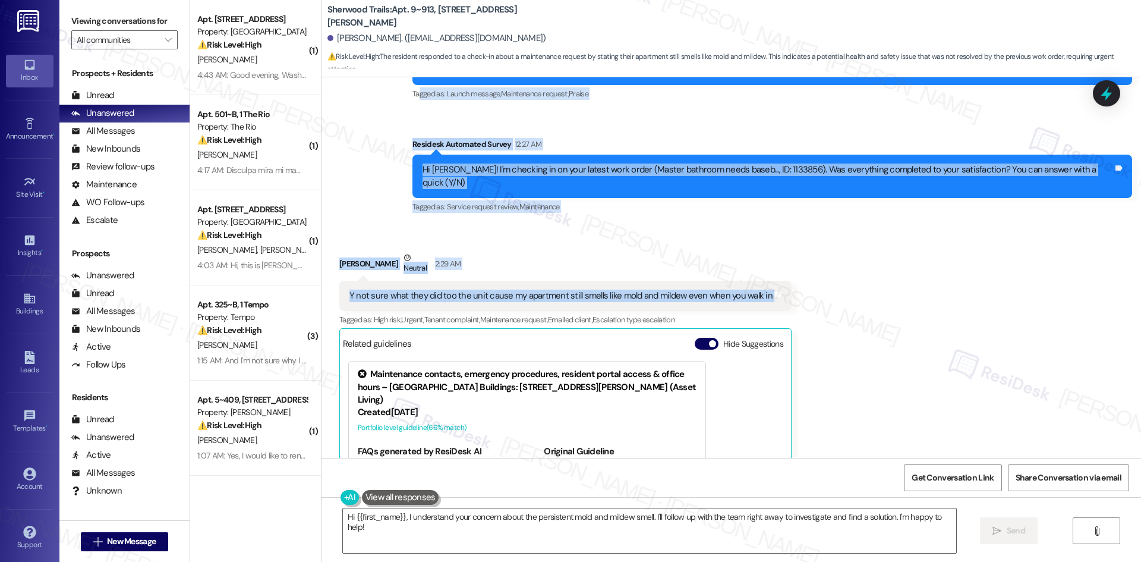
drag, startPoint x: 409, startPoint y: 124, endPoint x: 792, endPoint y: 264, distance: 408.1
click at [814, 294] on div "Lease started [DATE] 8:00 AM Announcement, sent via SMS Tessa (ResiDesk) [DATE]…" at bounding box center [730, 267] width 819 height 380
click at [786, 246] on div "Received via SMS [PERSON_NAME] Neutral 2:29 AM Y not sure what they did too the…" at bounding box center [730, 407] width 819 height 365
drag, startPoint x: 420, startPoint y: 143, endPoint x: 817, endPoint y: 279, distance: 419.6
click at [817, 279] on div "Lease started [DATE] 8:00 AM Announcement, sent via SMS Tessa (ResiDesk) [DATE]…" at bounding box center [730, 267] width 819 height 380
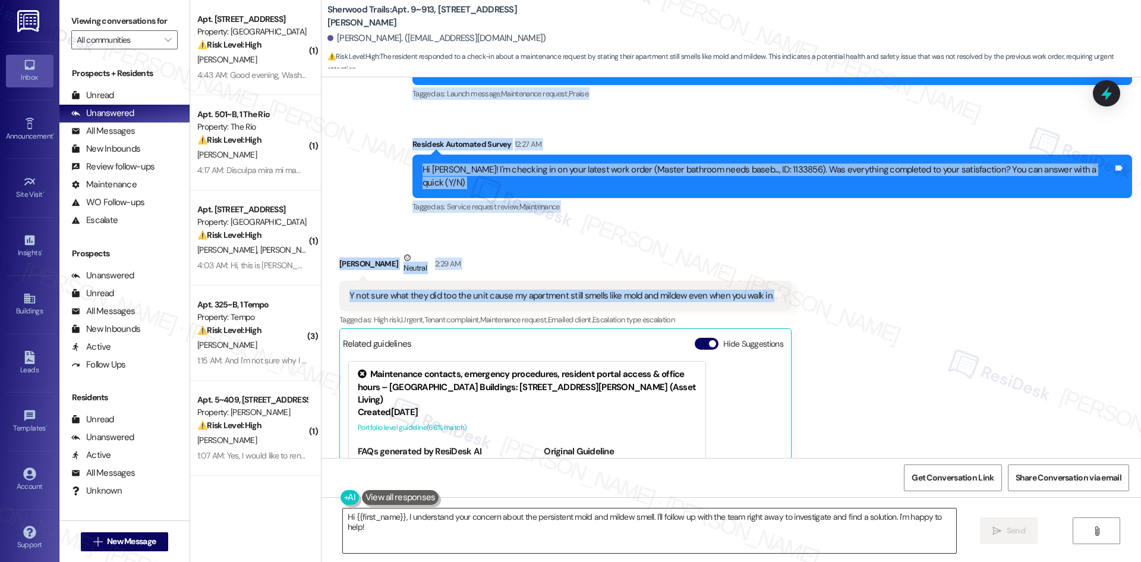
copy div "Tagged as: Launch message , Click to highlight conversations about Launch messa…"
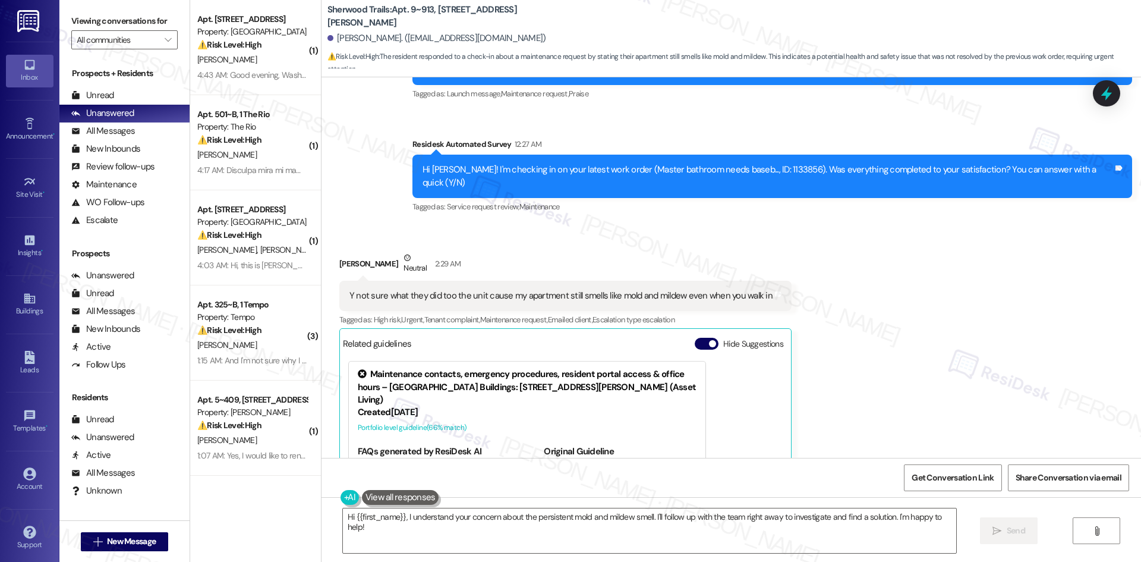
click at [895, 384] on div "Received via SMS [PERSON_NAME] Neutral 2:29 AM Y not sure what they did too the…" at bounding box center [730, 407] width 819 height 365
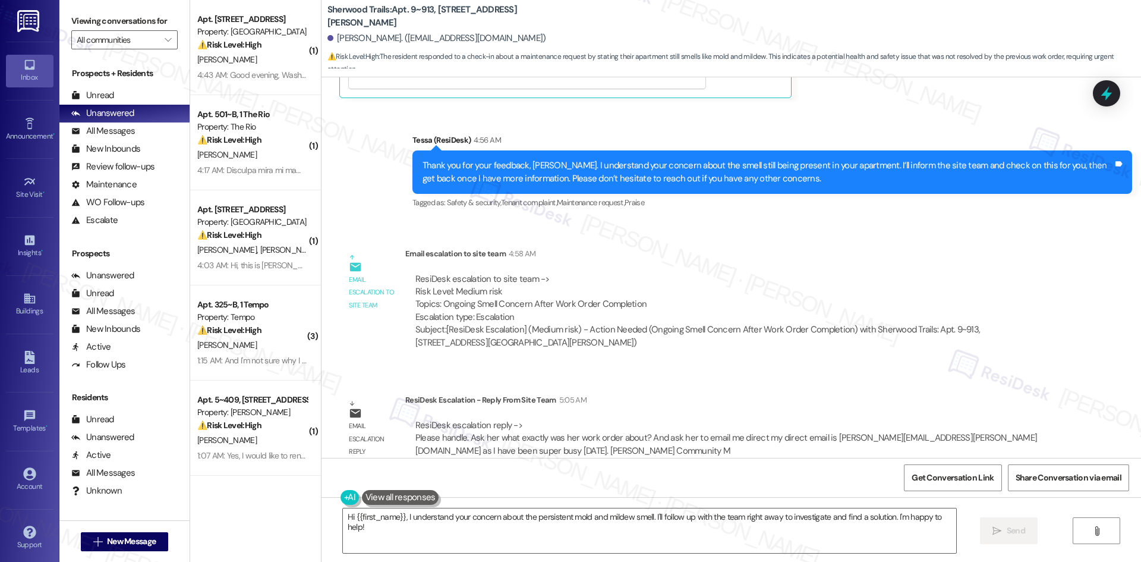
scroll to position [881, 0]
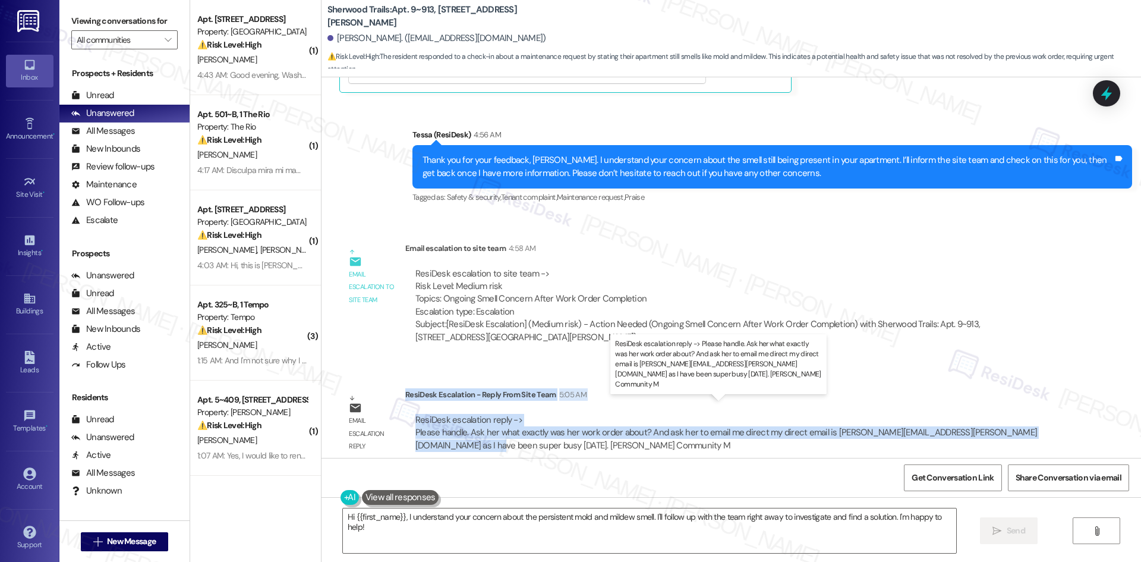
drag, startPoint x: 396, startPoint y: 381, endPoint x: 428, endPoint y: 431, distance: 59.5
click at [428, 431] on div "ResiDesk Escalation - Reply From Site Team 5:05 AM ResiDesk escalation reply ->…" at bounding box center [732, 424] width 654 height 72
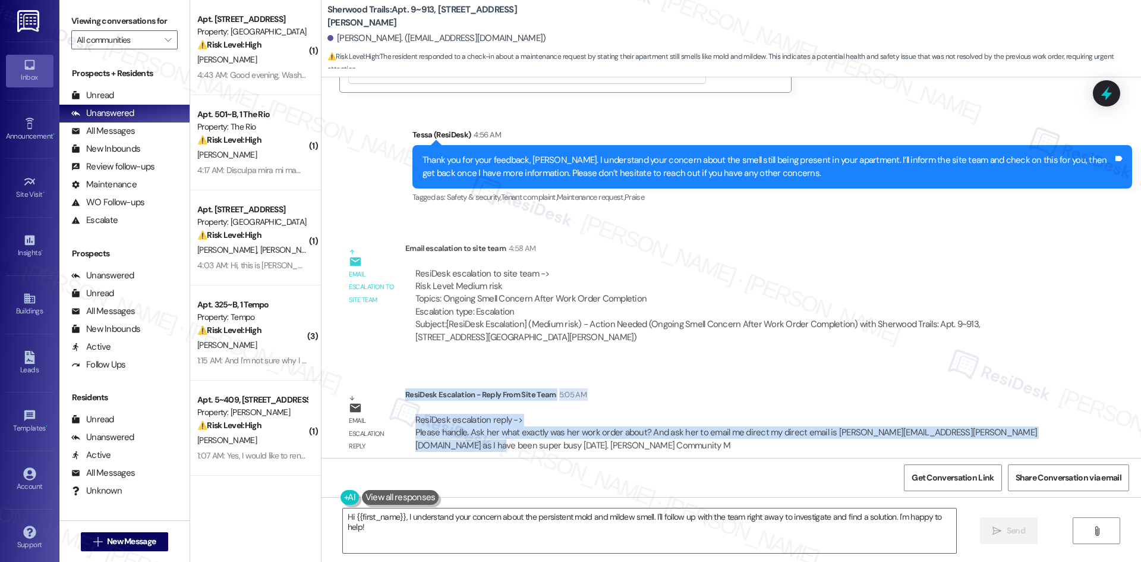
copy div "ResiDesk Escalation - Reply From Site Team 5:05 AM ResiDesk escalation reply ->…"
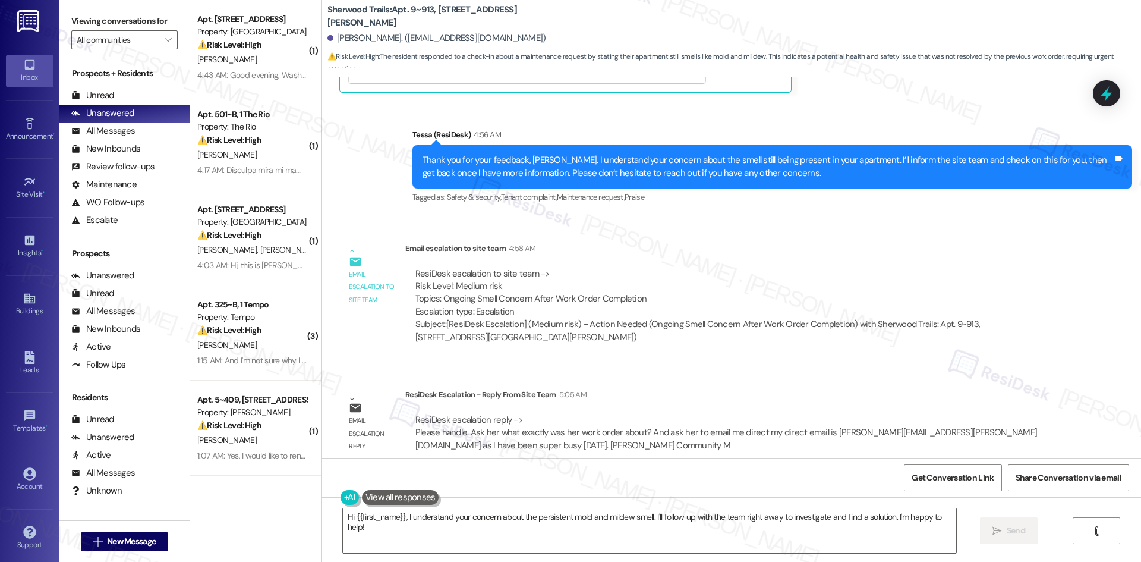
click at [558, 258] on div "ResiDesk escalation to site team -> Risk Level: Medium risk Topics: Ongoing Sme…" at bounding box center [732, 305] width 654 height 94
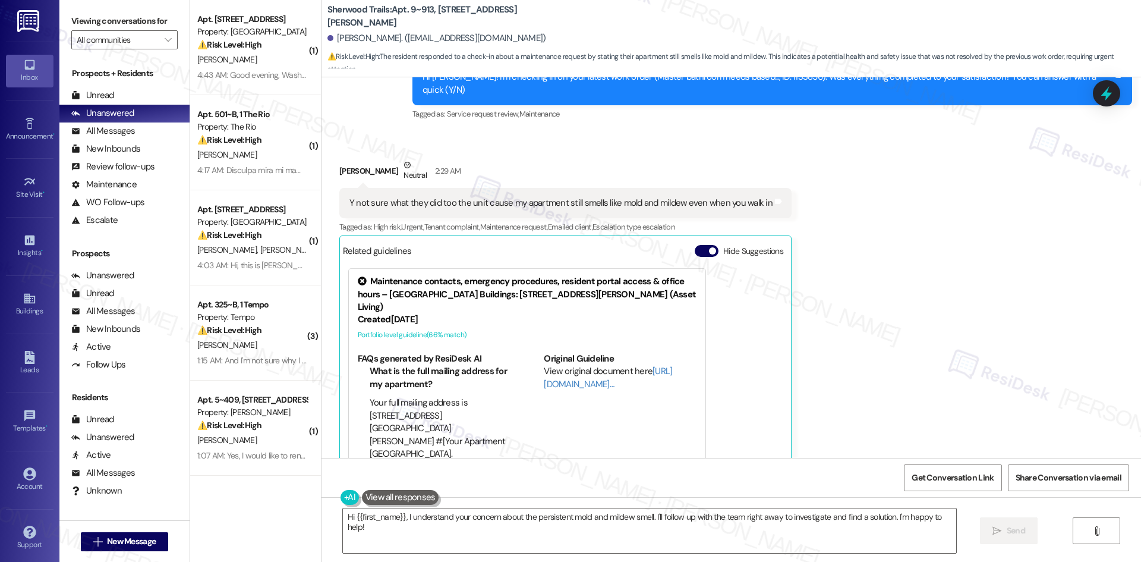
scroll to position [405, 0]
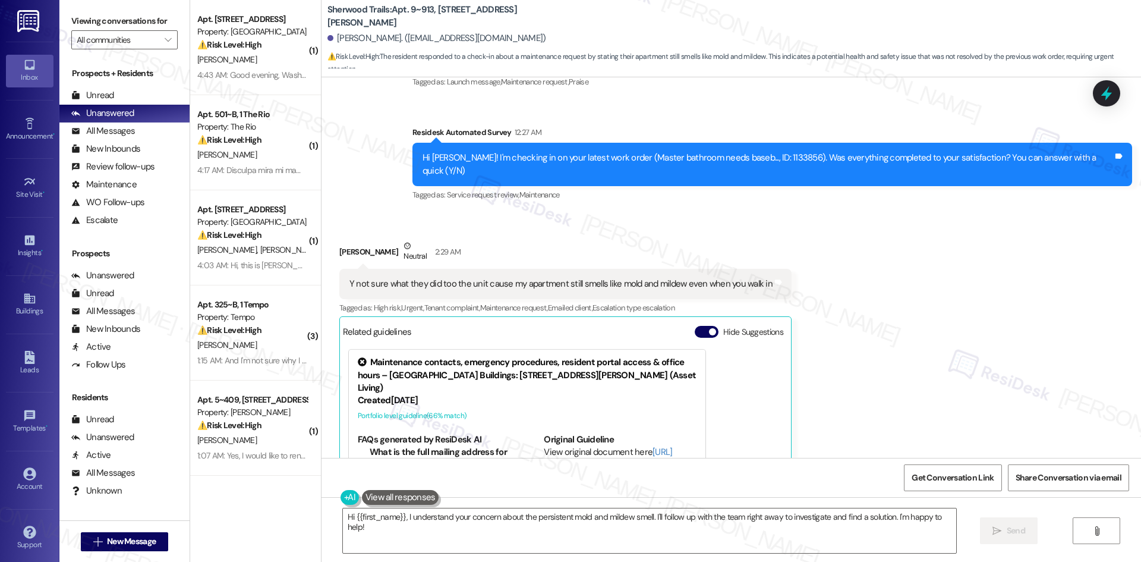
click at [839, 388] on div "Received via SMS [PERSON_NAME] Neutral 2:29 AM Y not sure what they did too the…" at bounding box center [730, 395] width 819 height 365
click at [711, 522] on textarea "Hi {{first_name}}, I understand your concern about the persistent mold and mild…" at bounding box center [649, 530] width 613 height 45
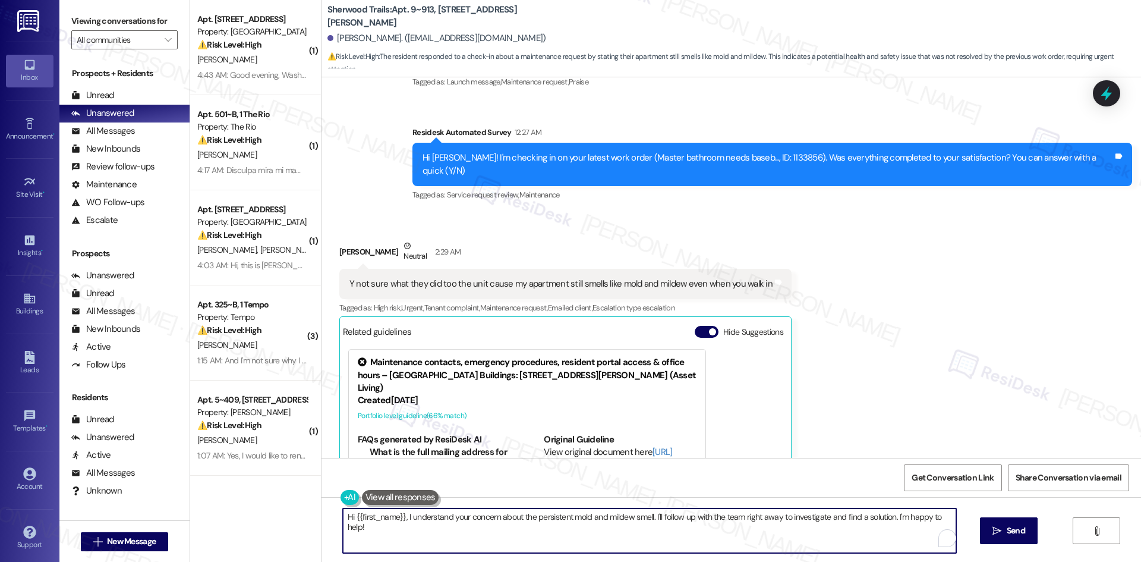
paste textarea "Thank you for your patience, [PERSON_NAME]. The site team asked if you could cl…"
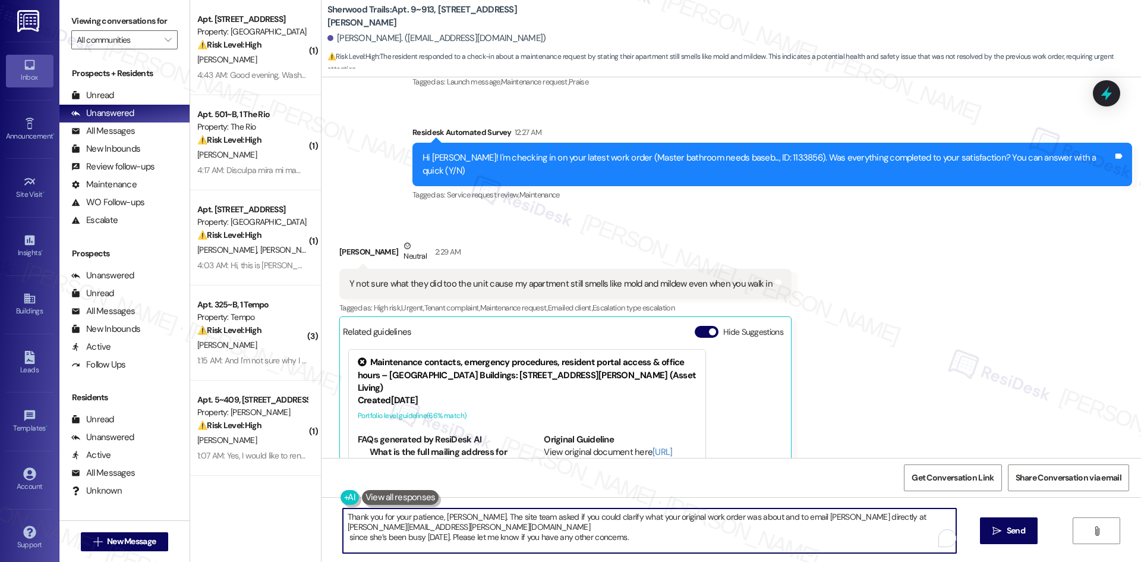
click at [568, 532] on textarea "Thank you for your patience, [PERSON_NAME]. The site team asked if you could cl…" at bounding box center [649, 530] width 613 height 45
click at [339, 537] on textarea "Thank you for your patience, [PERSON_NAME]. The site team asked if you could cl…" at bounding box center [645, 530] width 613 height 45
click at [340, 537] on textarea "Thank you for your patience, [PERSON_NAME]. The site team asked if you could cl…" at bounding box center [645, 530] width 613 height 45
click at [339, 537] on textarea "Thank you for your patience, [PERSON_NAME]. The site team asked if you could cl…" at bounding box center [645, 530] width 613 height 45
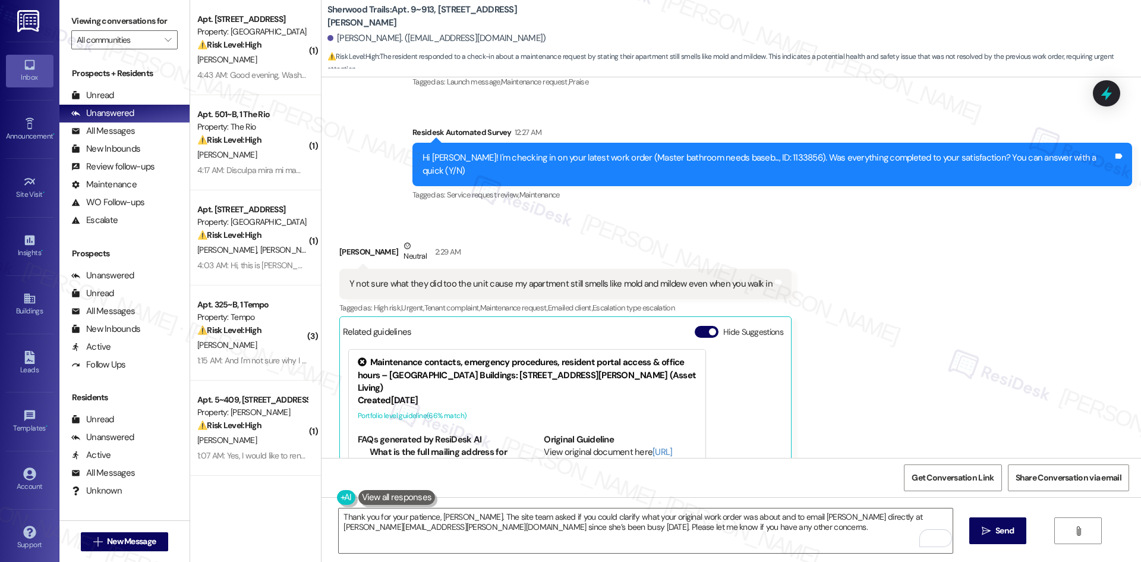
click at [849, 269] on div "Received via SMS [PERSON_NAME] Neutral 2:29 AM Y not sure what they did too the…" at bounding box center [730, 395] width 819 height 365
click at [689, 520] on textarea "Thank you for your patience, [PERSON_NAME]. The site team asked if you could cl…" at bounding box center [645, 530] width 613 height 45
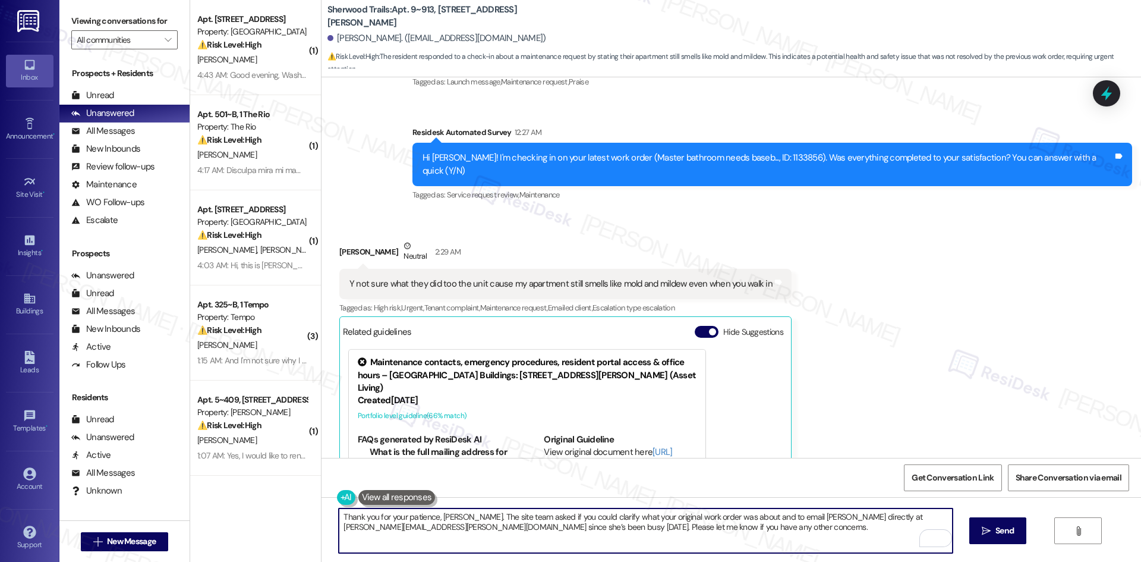
paste textarea "would like a bit more detail about your original work order so they can better …"
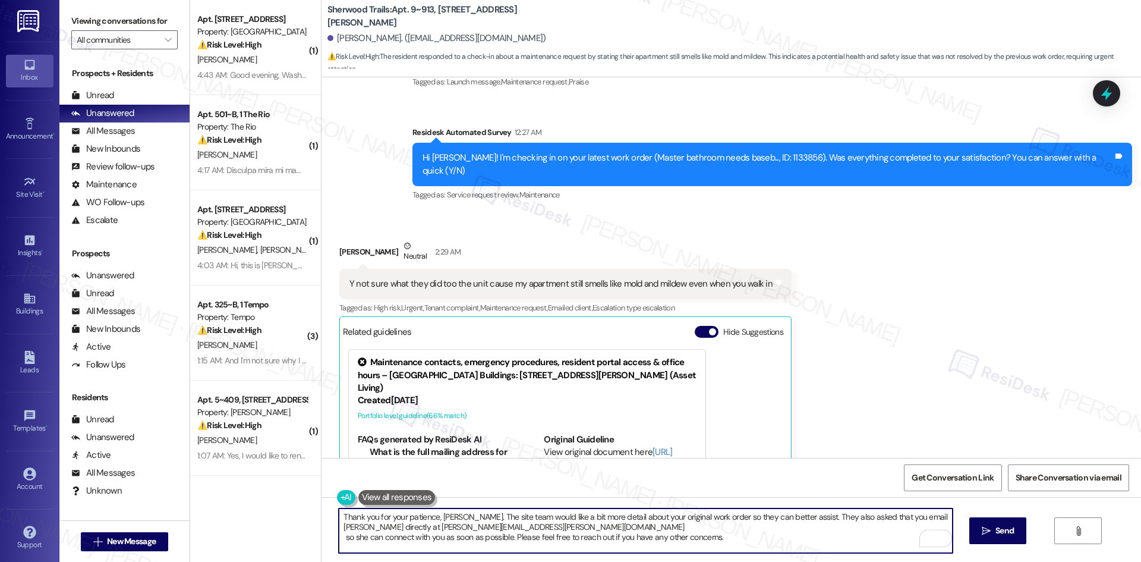
click at [339, 541] on textarea "Thank you for your patience, [PERSON_NAME]. The site team would like a bit more…" at bounding box center [645, 530] width 613 height 45
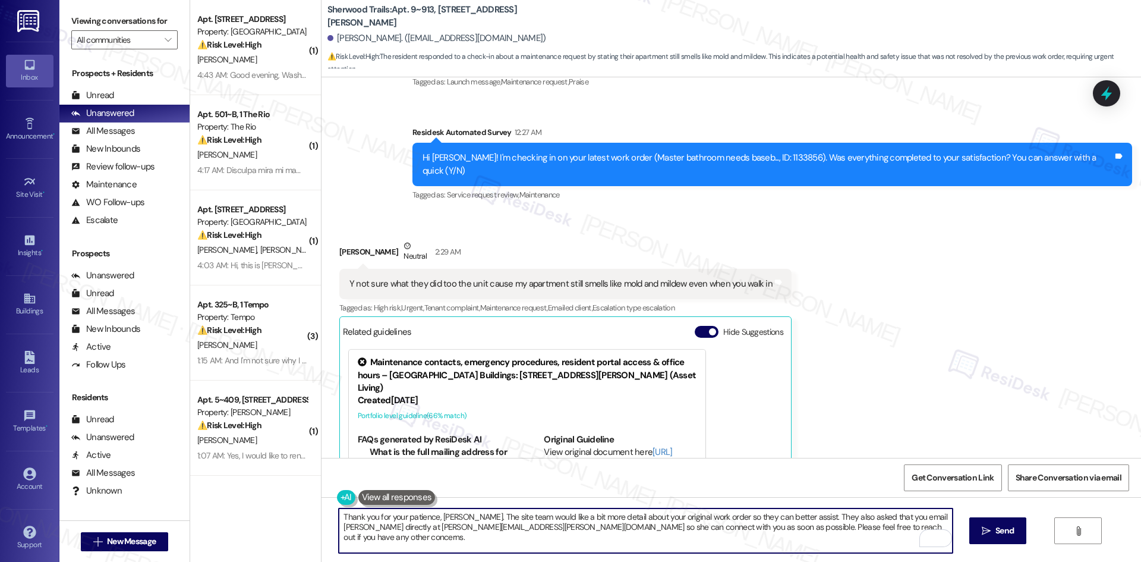
click at [863, 544] on textarea "Thank you for your patience, [PERSON_NAME]. The site team would like a bit more…" at bounding box center [645, 530] width 613 height 45
type textarea "Thank you for your patience, [PERSON_NAME]. The site team would like a bit more…"
click at [990, 537] on span " Send" at bounding box center [997, 530] width 37 height 12
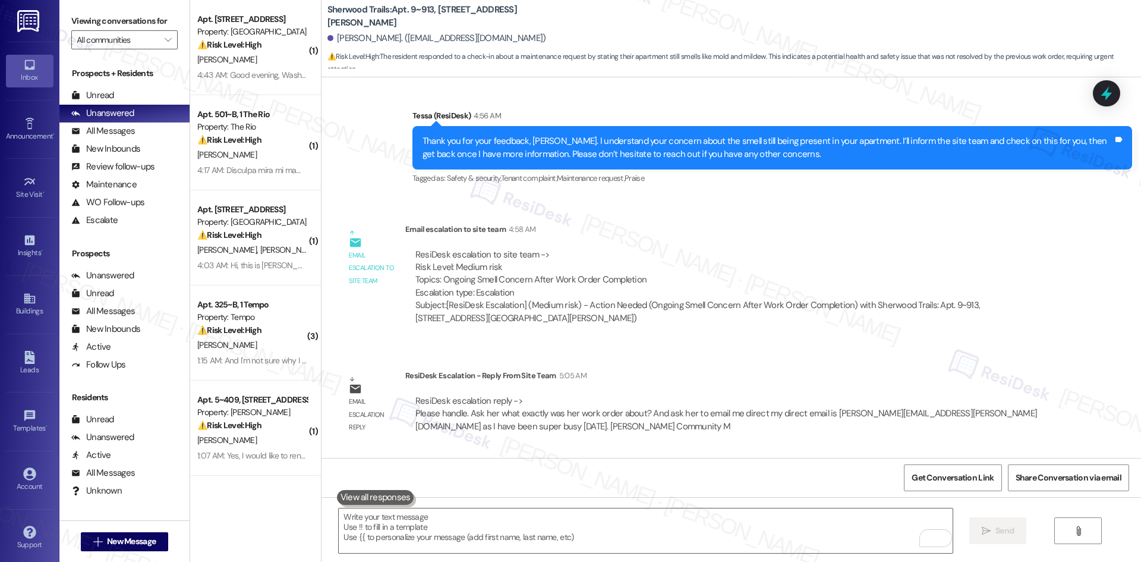
scroll to position [976, 0]
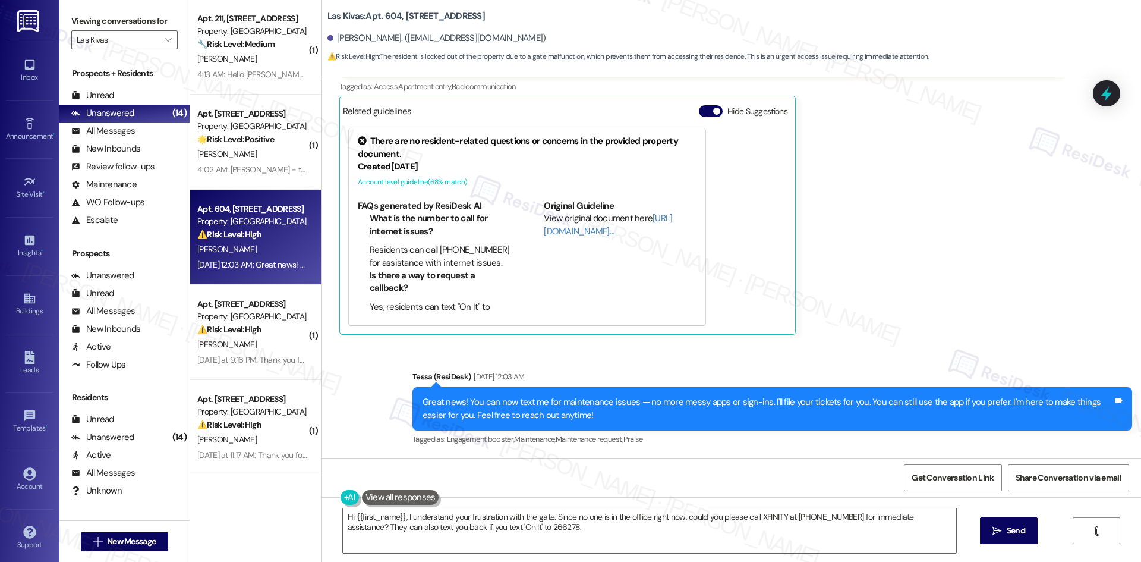
scroll to position [165, 0]
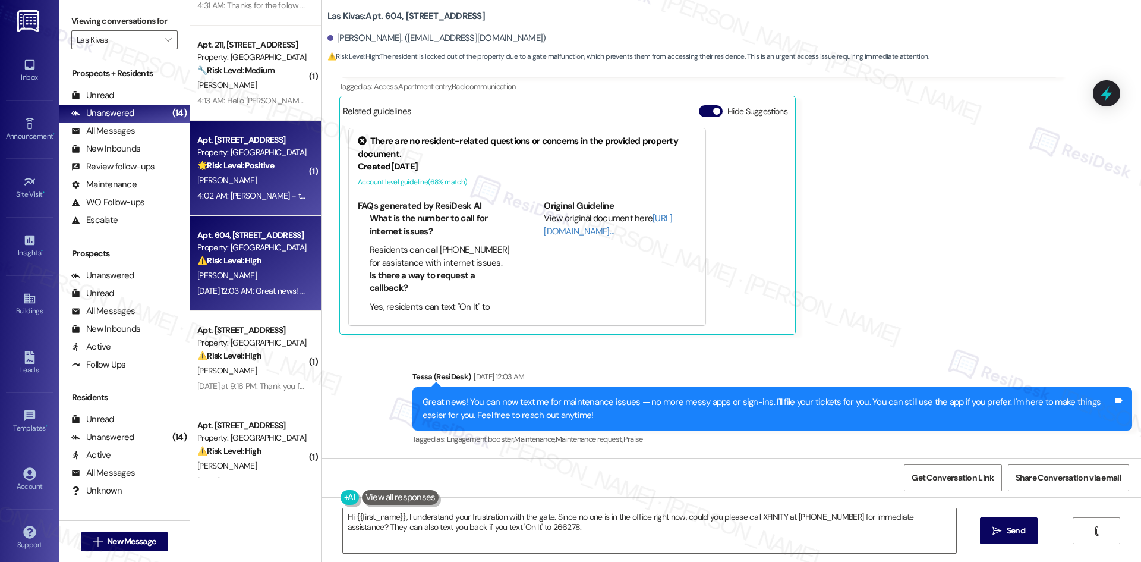
click at [267, 178] on div "[PERSON_NAME]" at bounding box center [252, 180] width 112 height 15
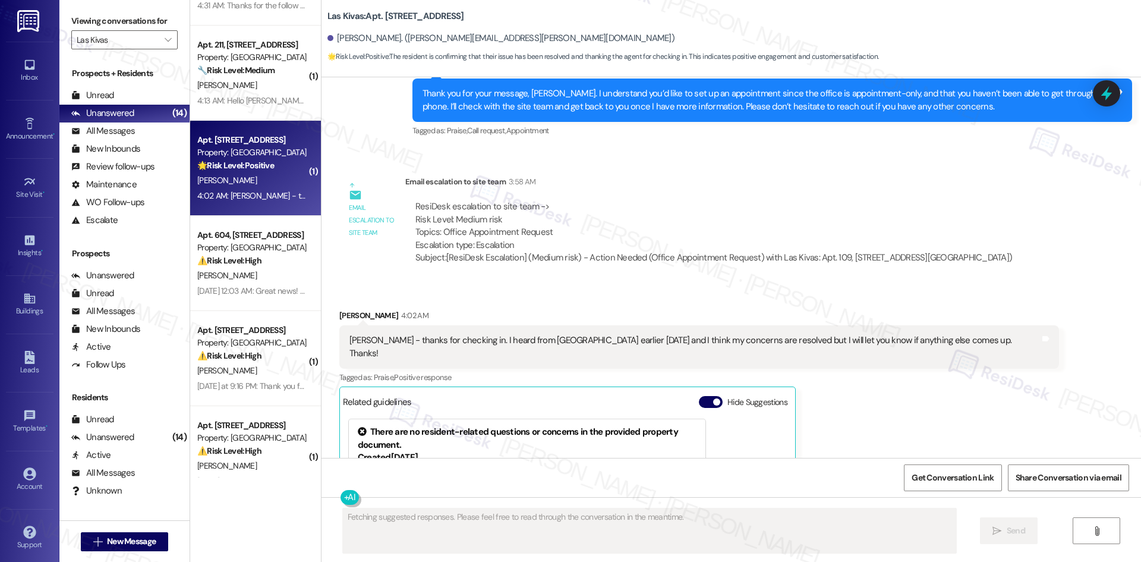
scroll to position [503, 0]
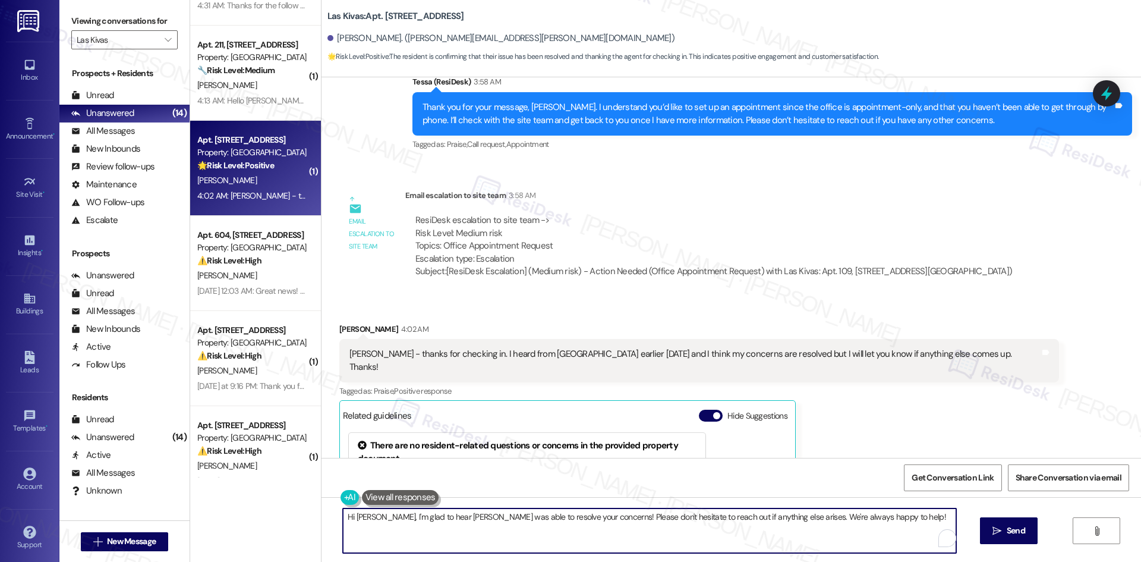
drag, startPoint x: 369, startPoint y: 519, endPoint x: 336, endPoint y: 519, distance: 33.3
click at [343, 519] on textarea "Hi [PERSON_NAME], I'm glad to hear [PERSON_NAME] was able to resolve your conce…" at bounding box center [649, 530] width 613 height 45
click at [842, 531] on textarea "I'm glad to hear [PERSON_NAME] was able to resolve your concerns! Please don't …" at bounding box center [645, 530] width 613 height 45
type textarea "I'm glad to hear [PERSON_NAME] was able to resolve your concerns! Please don't …"
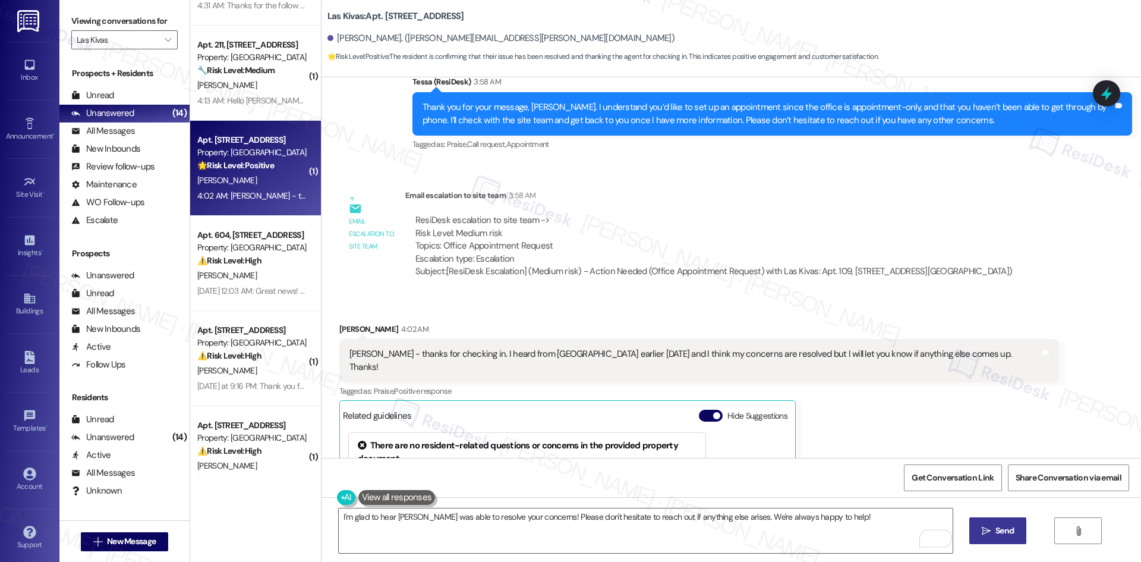
click at [996, 527] on span "Send" at bounding box center [1004, 530] width 18 height 12
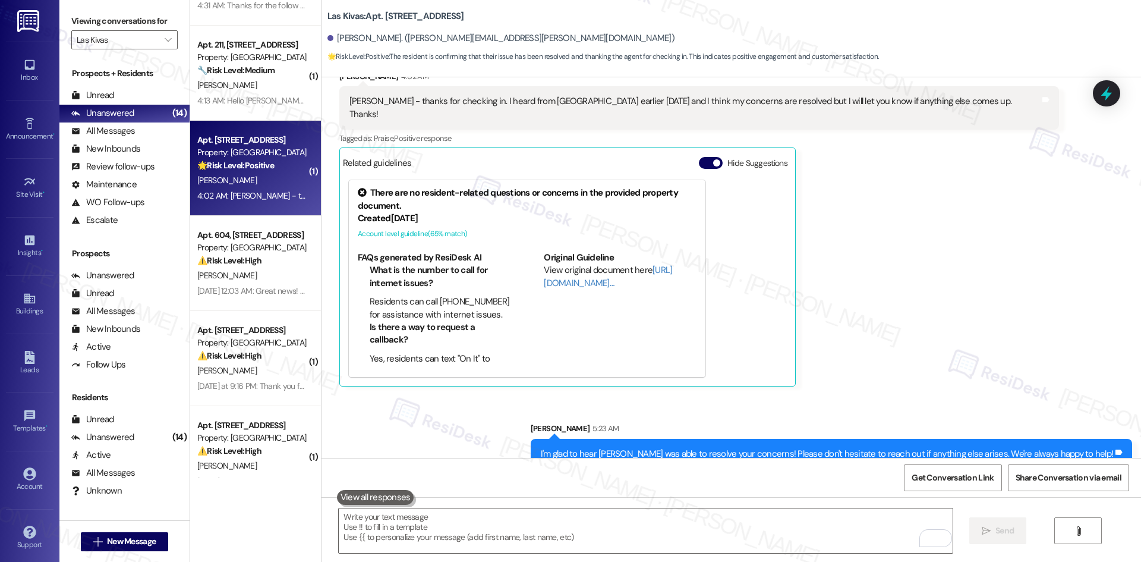
scroll to position [764, 0]
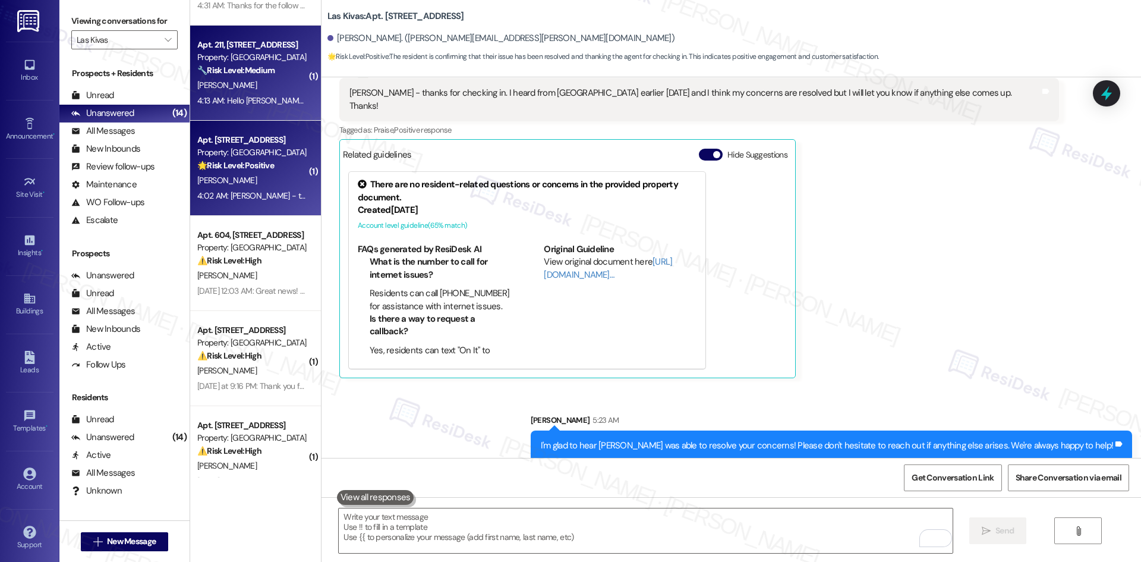
click at [275, 93] on div "4:13 AM: Hello [PERSON_NAME]. Thank for your reply. 1 switch is in the kitchen …" at bounding box center [252, 100] width 112 height 15
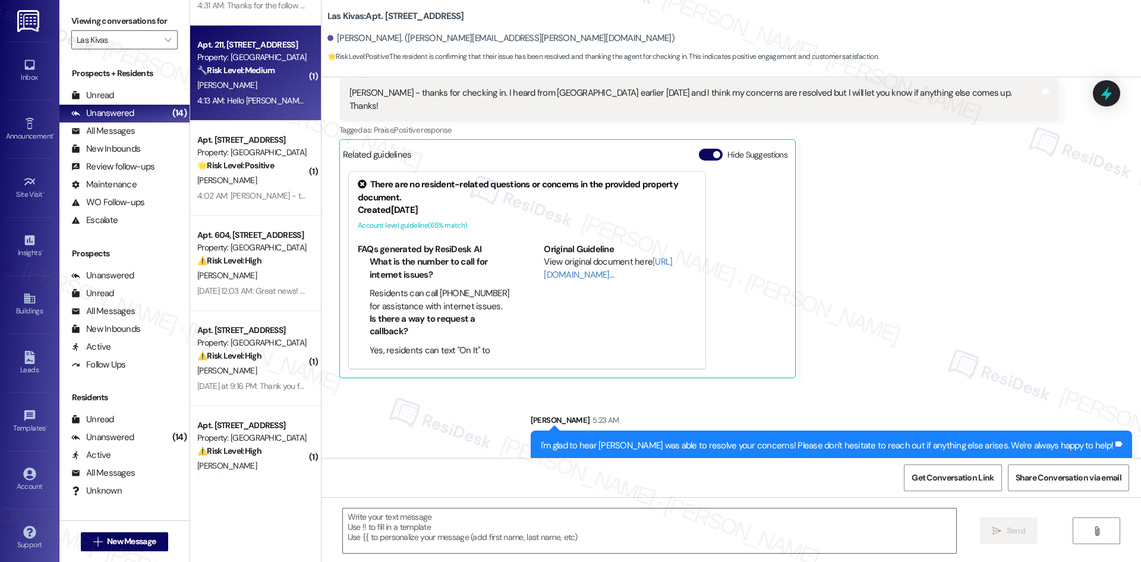
type textarea "Fetching suggested responses. Please feel free to read through the conversation…"
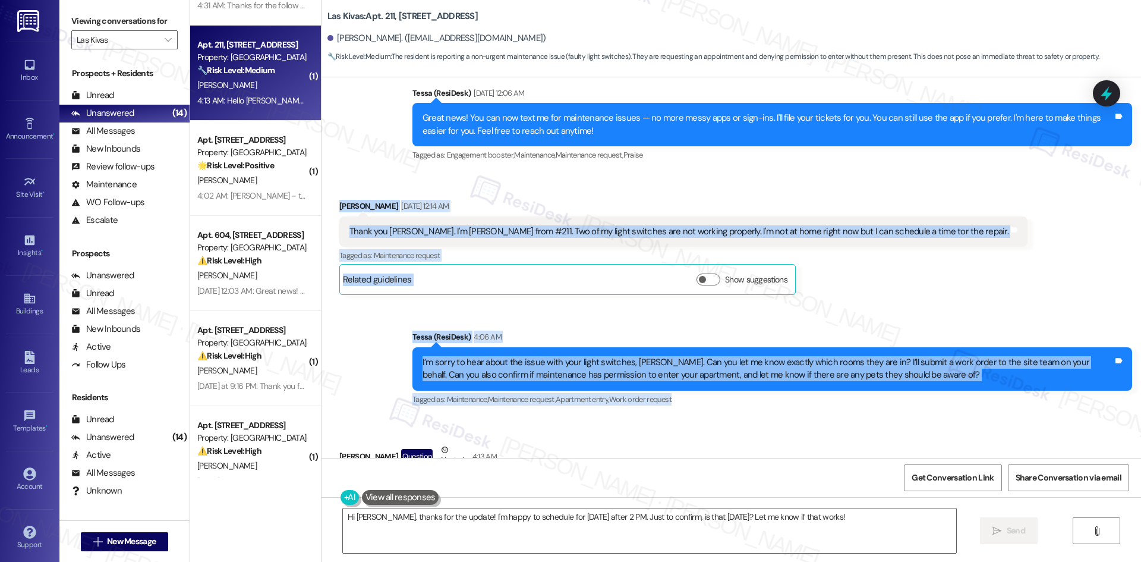
scroll to position [369, 0]
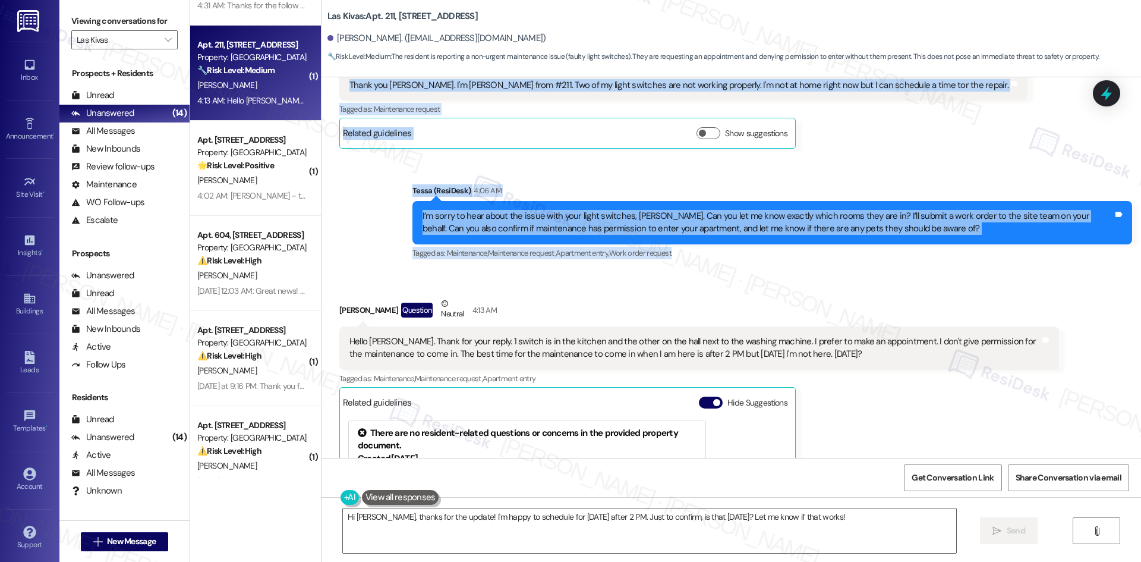
drag, startPoint x: 320, startPoint y: 227, endPoint x: 897, endPoint y: 365, distance: 593.8
click at [897, 365] on div "Lease started [DATE] 8:00 AM Announcement, sent via SMS Tessa (ResiDesk) [DATE]…" at bounding box center [730, 267] width 819 height 380
copy div "Loremips Dolorsit Ame 98, 4624 co 26:74 AD Elits doe Tempo. I'u Labor Etdolore …"
click at [413, 269] on div "Sent via SMS Tessa (ResiDesk) 4:06 AM I’m sorry to hear about the issue with yo…" at bounding box center [771, 222] width 737 height 95
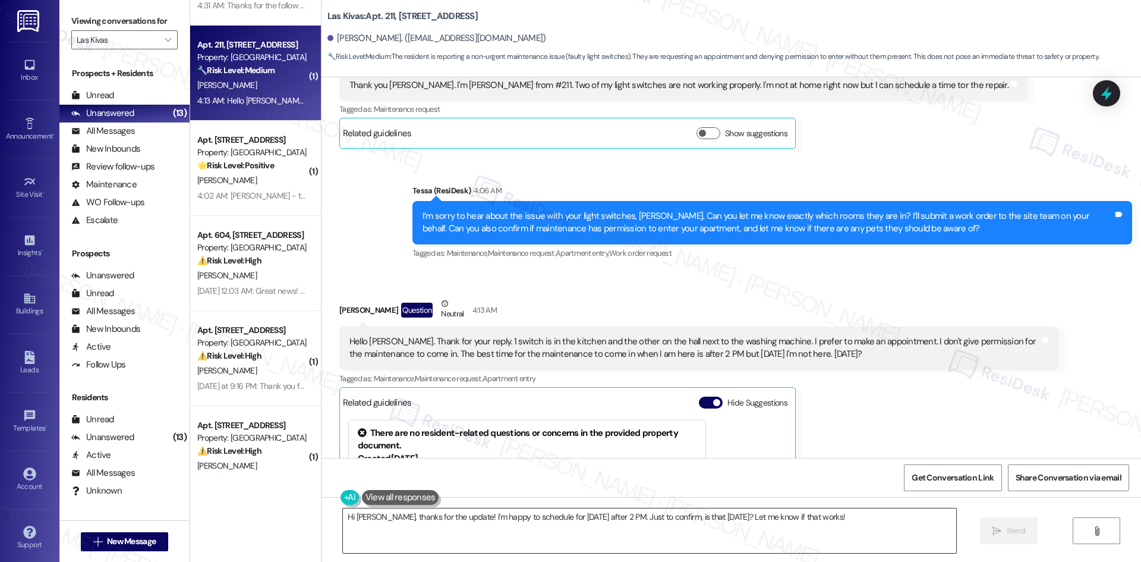
drag, startPoint x: 505, startPoint y: 529, endPoint x: 512, endPoint y: 529, distance: 6.5
click at [508, 529] on textarea "Hi [PERSON_NAME], thanks for the update! I'm happy to schedule for [DATE] after…" at bounding box center [649, 530] width 613 height 45
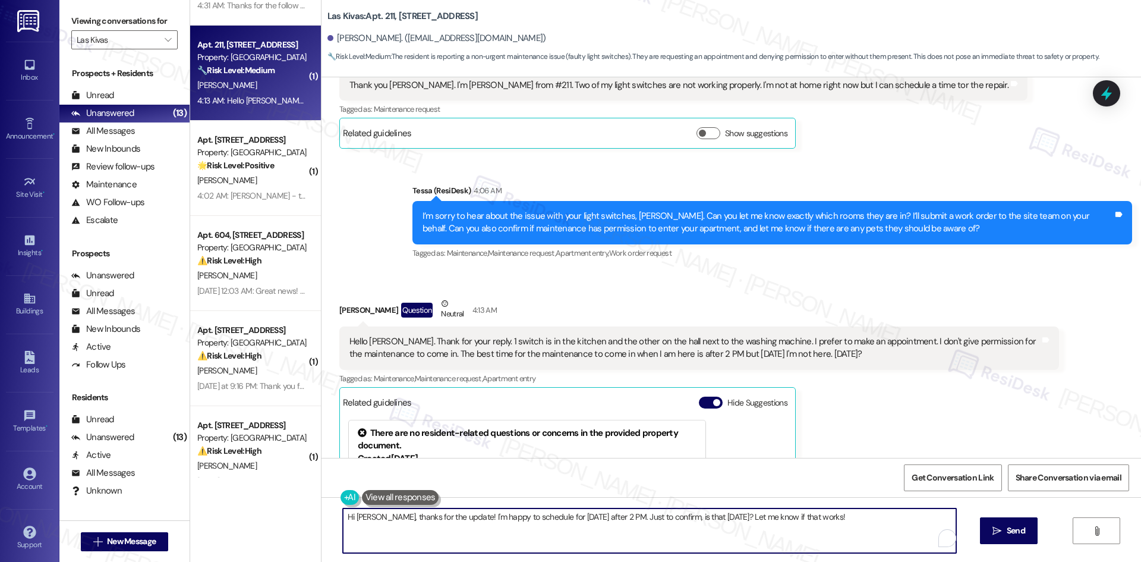
paste textarea "Thank you, [PERSON_NAME]. I’ll let the site team know the exact switches affect…"
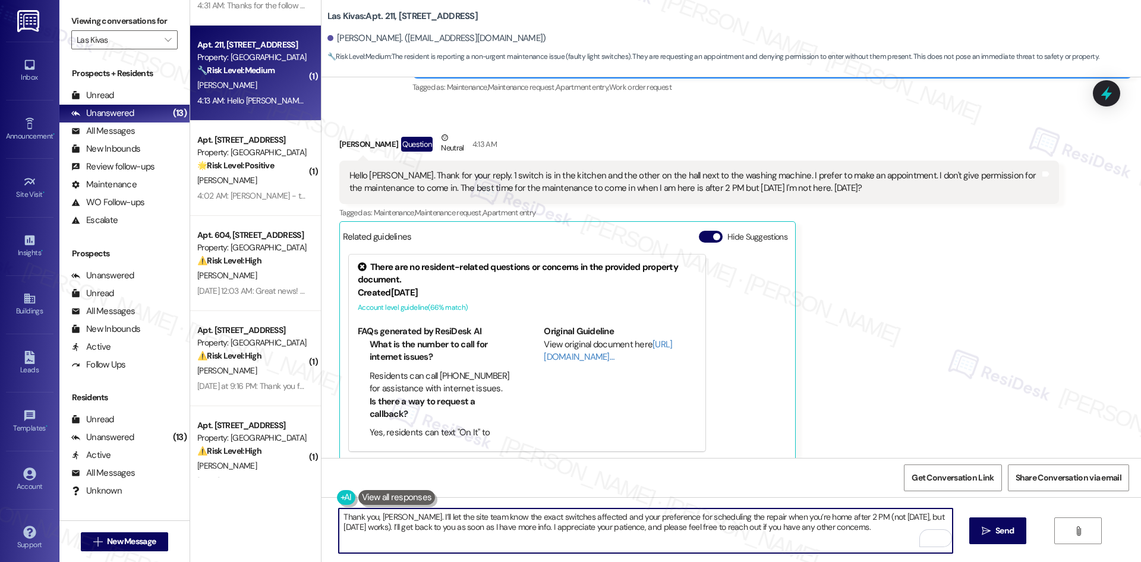
scroll to position [547, 0]
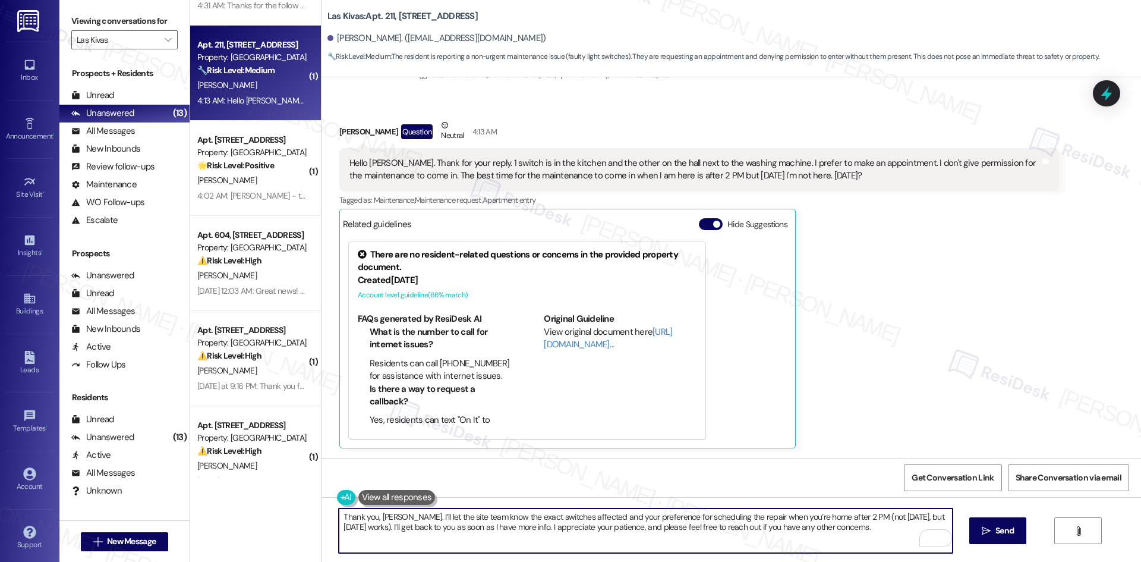
click at [524, 533] on textarea "Thank you, [PERSON_NAME]. I’ll let the site team know the exact switches affect…" at bounding box center [645, 530] width 613 height 45
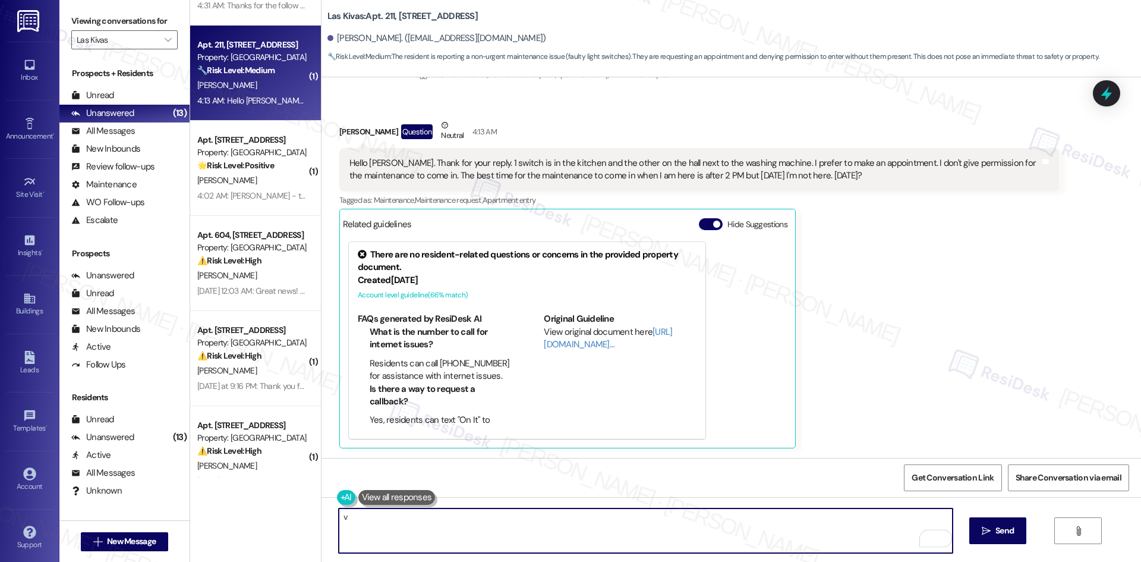
paste textarea "Thank you, [PERSON_NAME]. I’ll let the site team know the exact switches affect…"
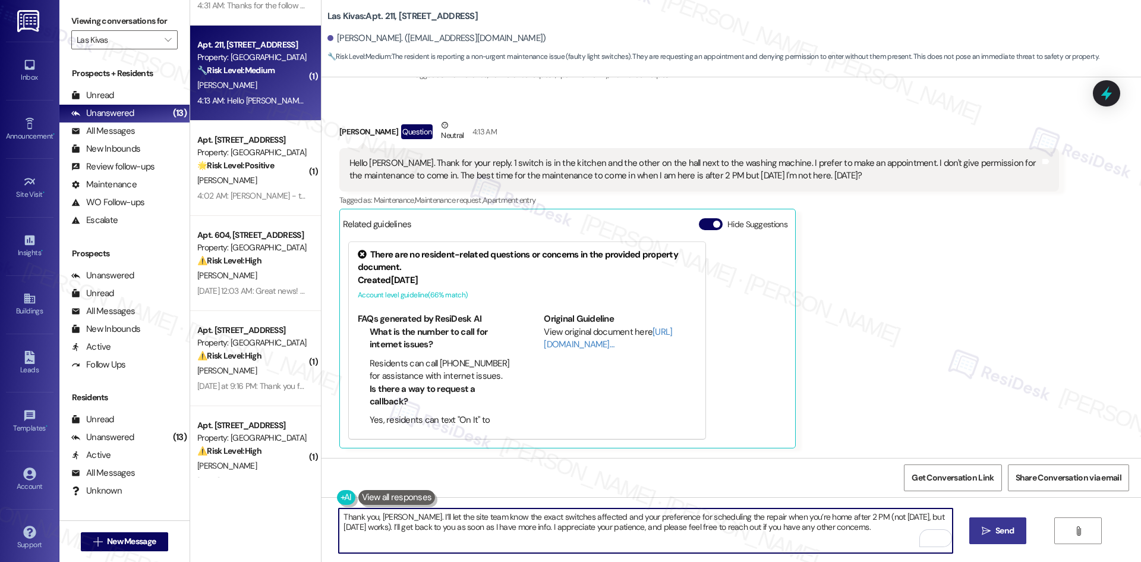
type textarea "Thank you, [PERSON_NAME]. I’ll let the site team know the exact switches affect…"
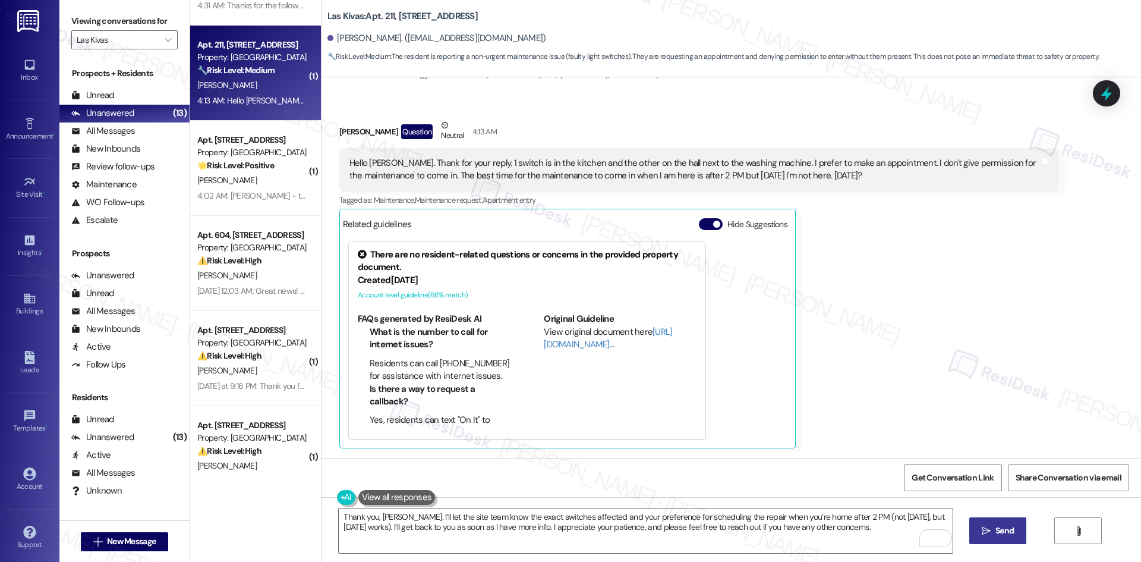
click at [1001, 526] on span "Send" at bounding box center [1004, 530] width 18 height 12
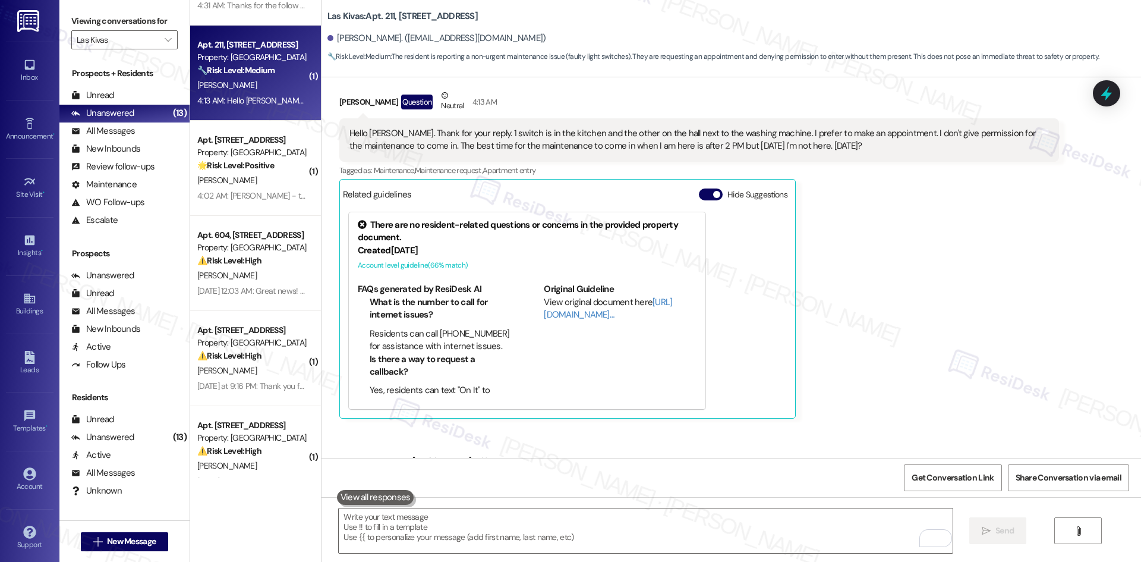
scroll to position [643, 0]
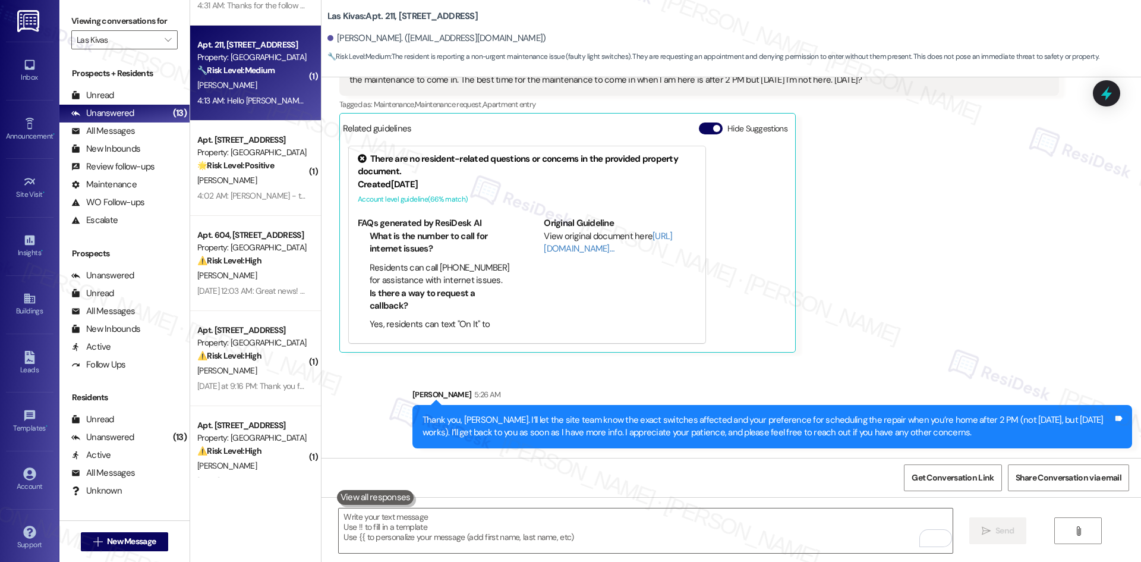
click at [904, 318] on div "[PERSON_NAME] Question Neutral 4:13 AM Hello [PERSON_NAME]. Thank for your repl…" at bounding box center [699, 187] width 720 height 329
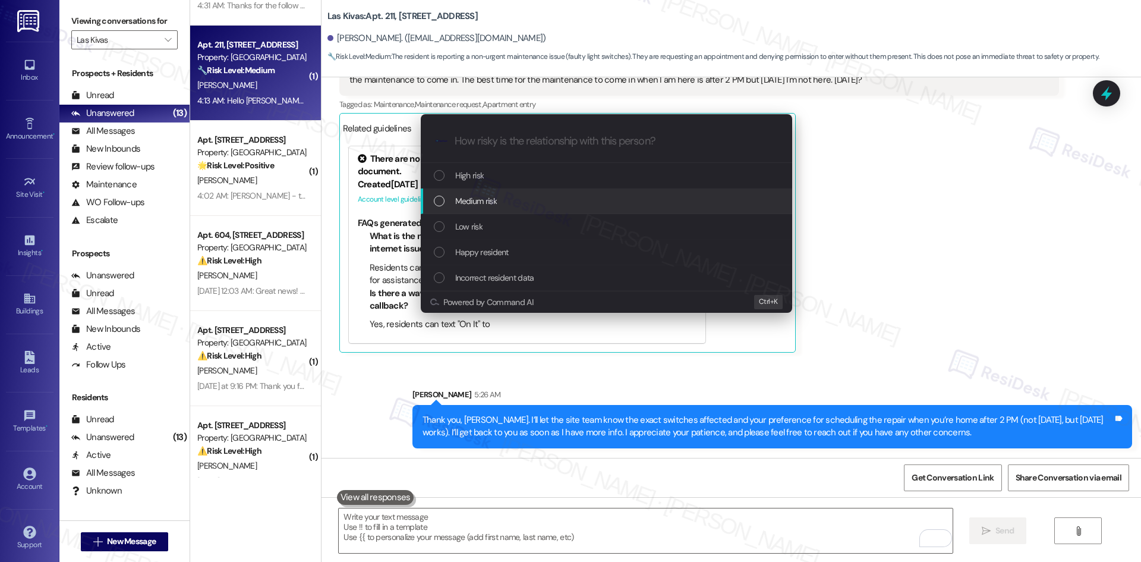
click at [527, 197] on div "Medium risk" at bounding box center [608, 200] width 348 height 13
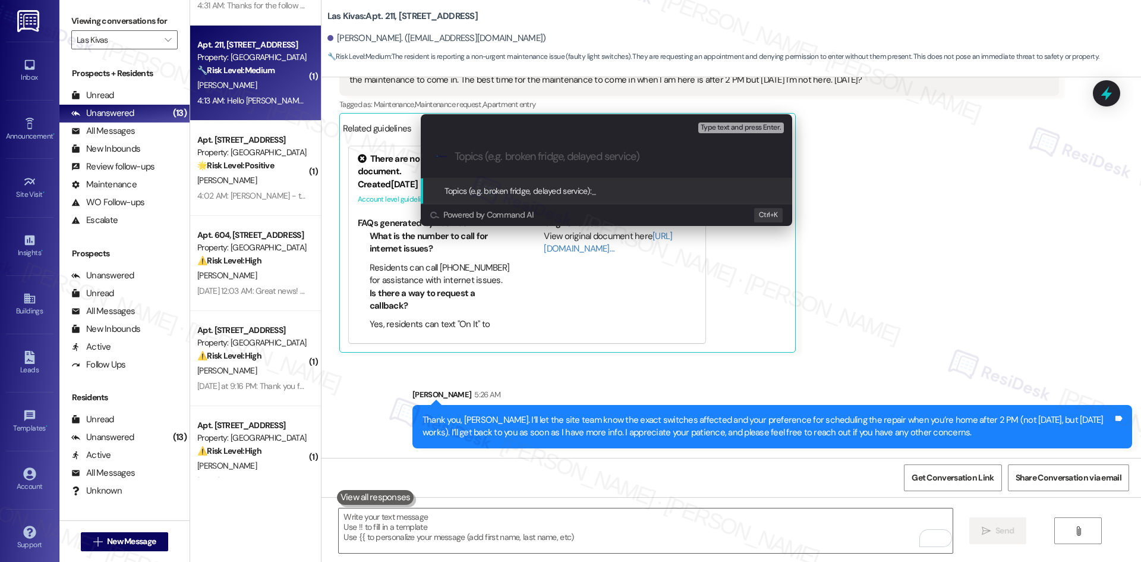
click at [893, 341] on div "Escalate Conversation Medium risk Topics (e.g. broken fridge, delayed service) …" at bounding box center [570, 281] width 1141 height 562
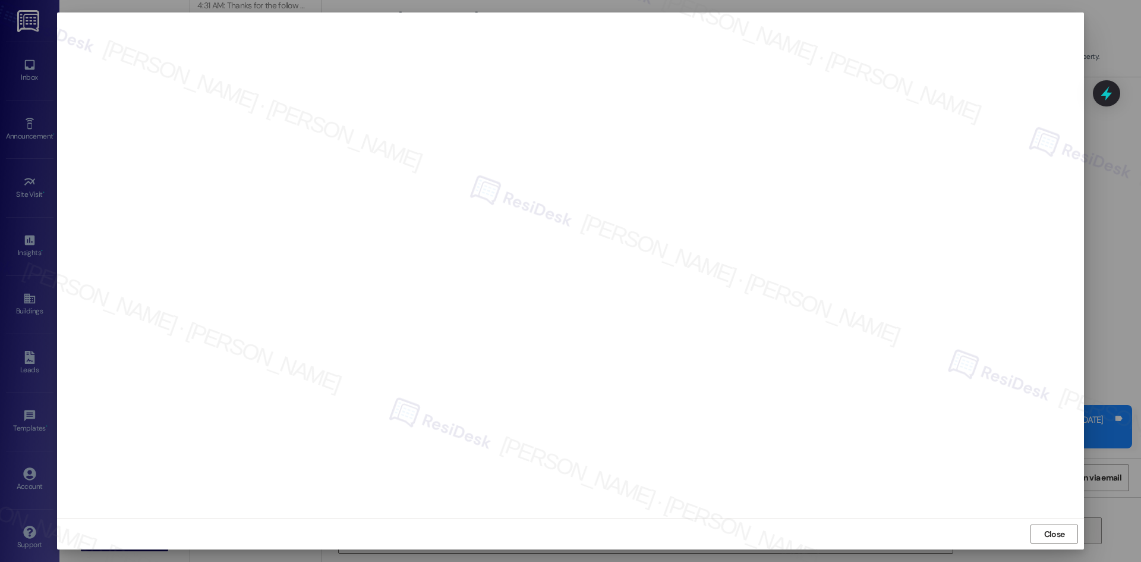
click at [1058, 534] on span "Close" at bounding box center [1054, 534] width 21 height 12
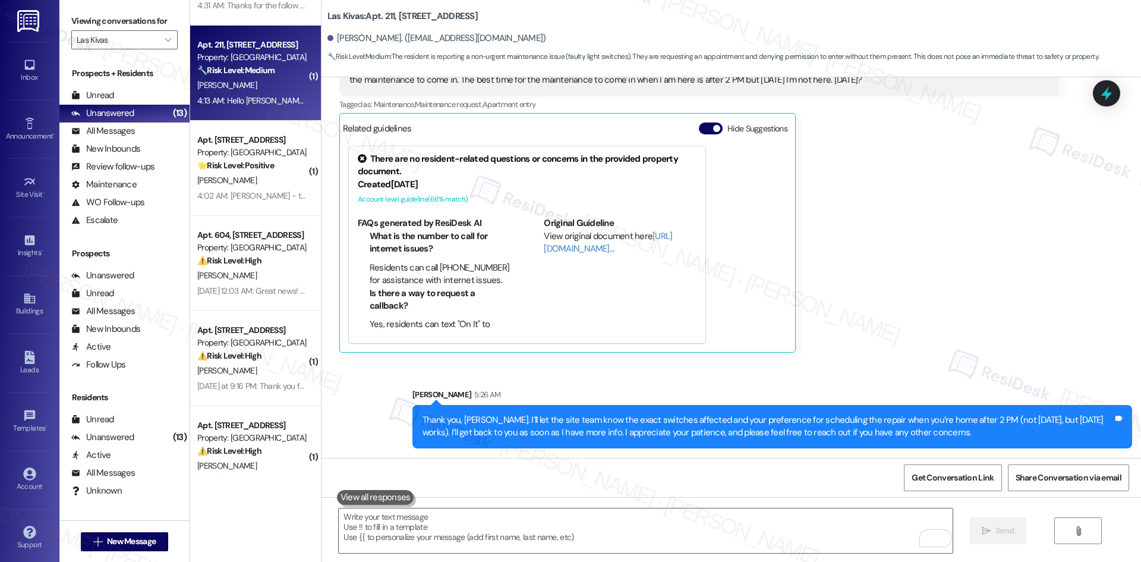
click at [911, 322] on div "[PERSON_NAME] Question Neutral 4:13 AM Hello [PERSON_NAME]. Thank for your repl…" at bounding box center [699, 187] width 720 height 329
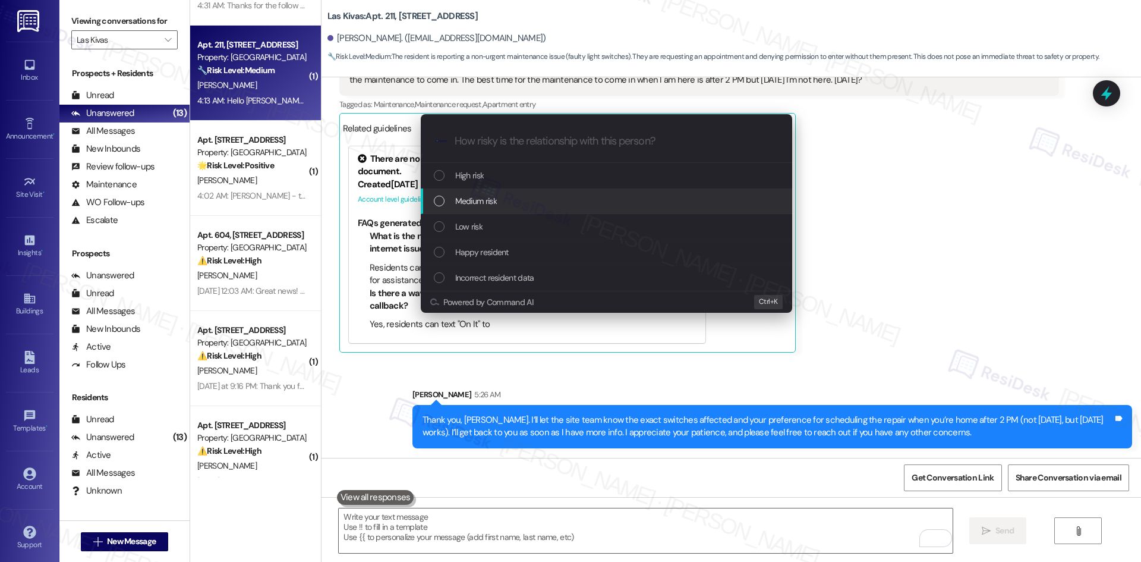
click at [491, 207] on span "Medium risk" at bounding box center [476, 200] width 42 height 13
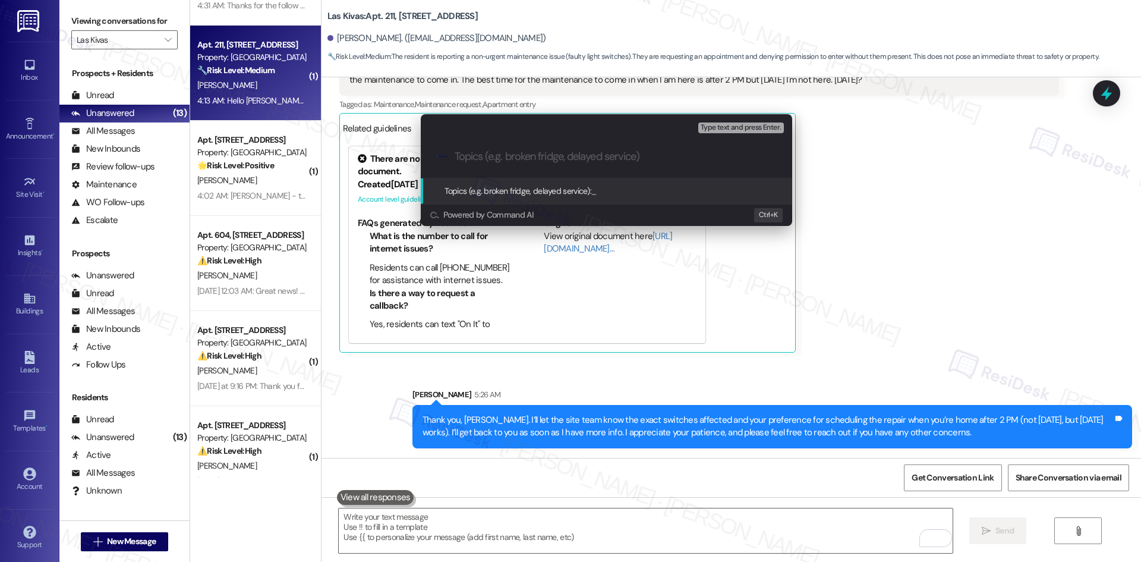
click at [541, 157] on input "Topics (e.g. broken fridge, delayed service)" at bounding box center [616, 156] width 323 height 12
paste input "Light Switch Repair Request – Scheduling Needed (Work Order #1134635)"
type input "Light Switch Repair Request – Scheduling Needed (Work Order #1134635)"
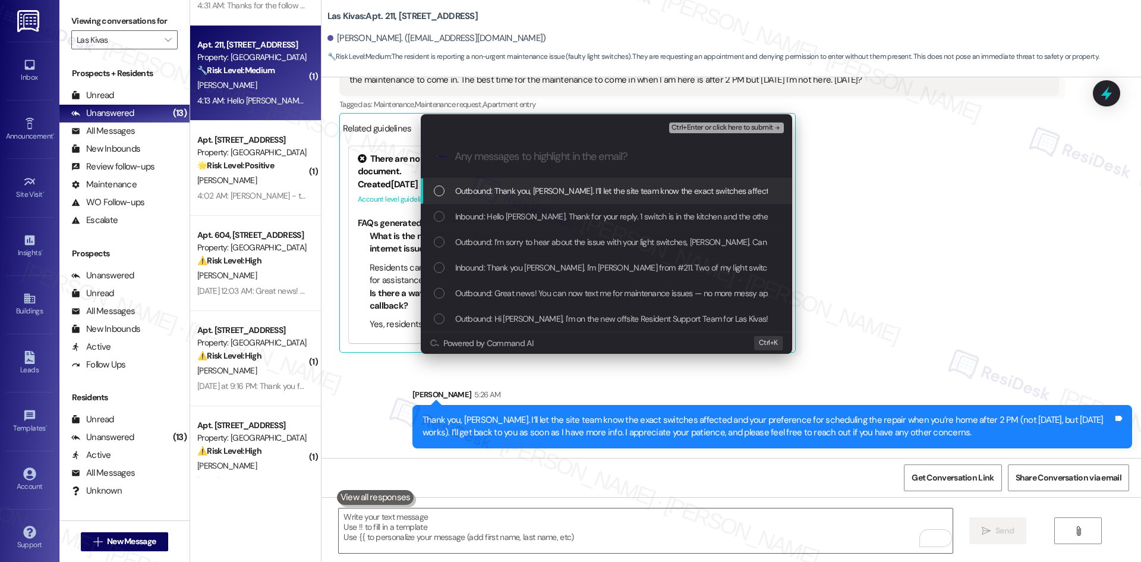
scroll to position [0, 0]
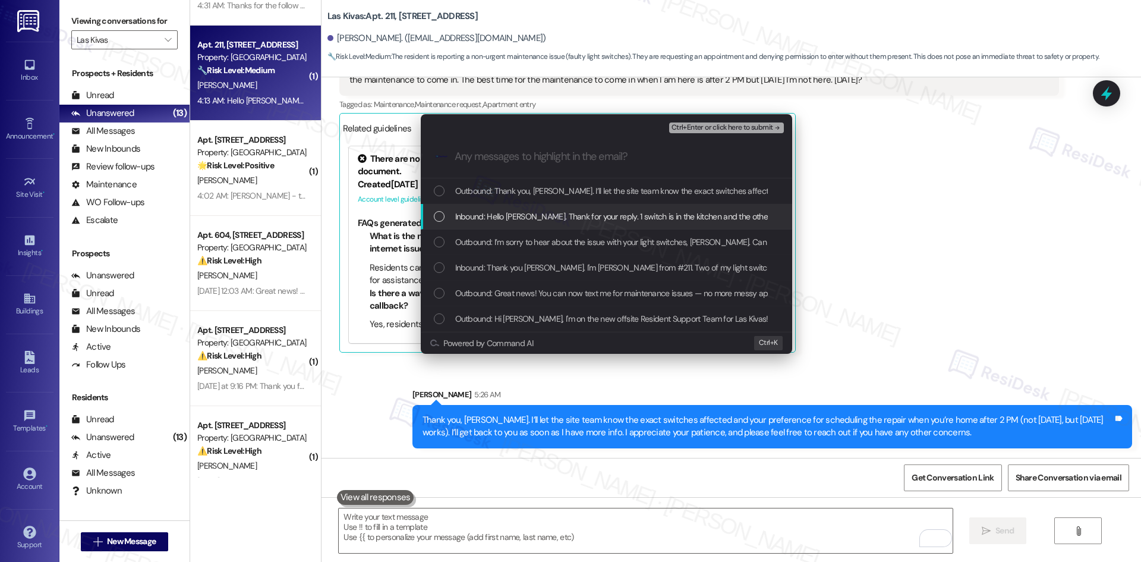
click at [529, 222] on span "Inbound: Hello [PERSON_NAME]. Thank for your reply. 1 switch is in the kitchen …" at bounding box center [1018, 216] width 1126 height 13
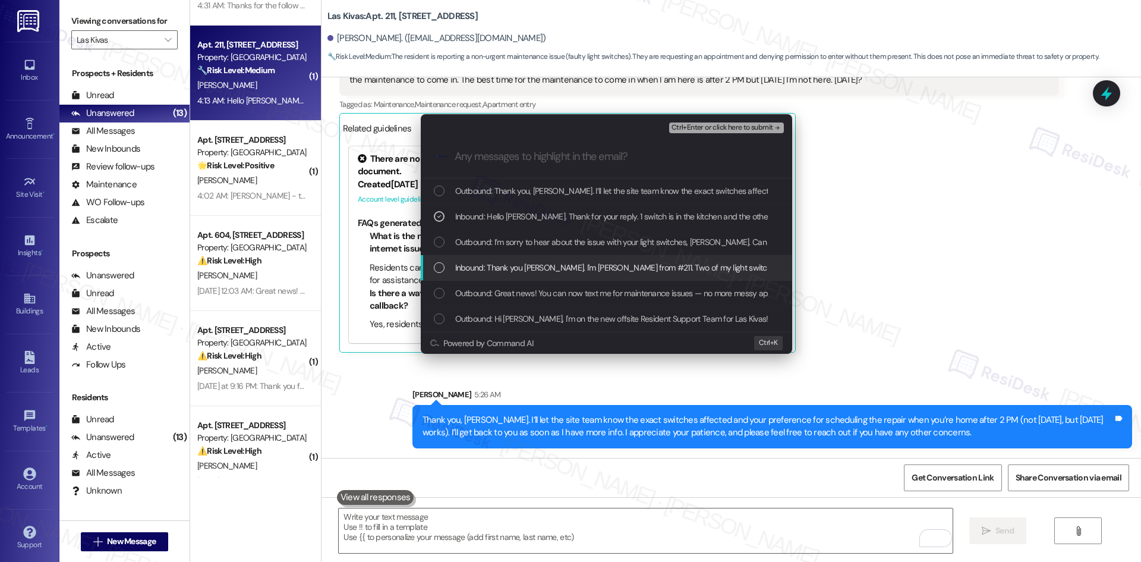
click at [533, 266] on span "Inbound: Thank you [PERSON_NAME]. I'm [PERSON_NAME] from #211. Two of my light …" at bounding box center [773, 267] width 636 height 13
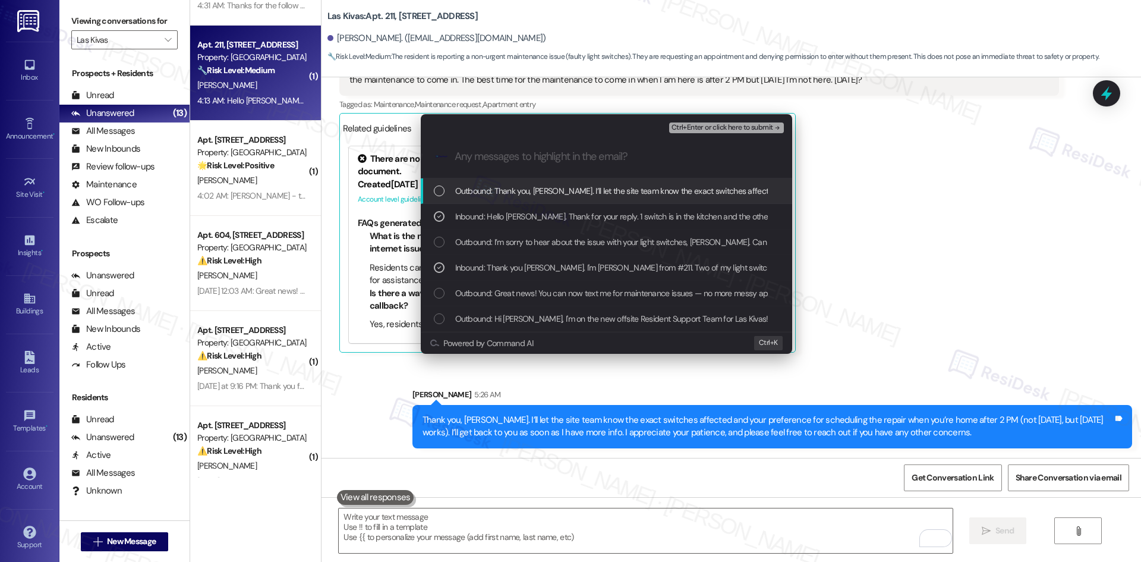
click at [729, 127] on span "Ctrl+Enter or click here to submit" at bounding box center [722, 128] width 102 height 8
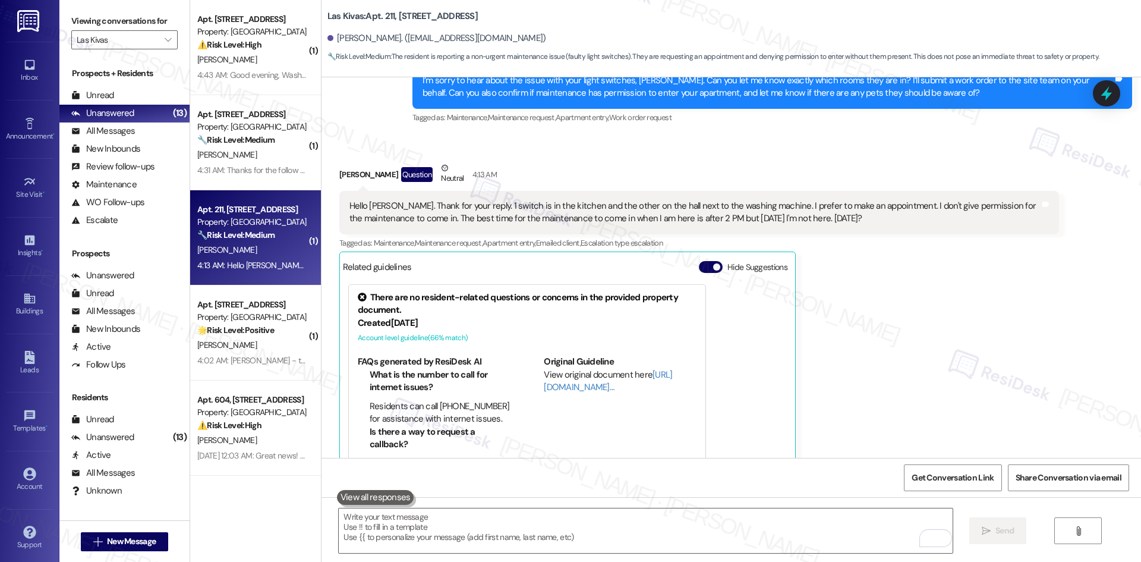
scroll to position [482, 0]
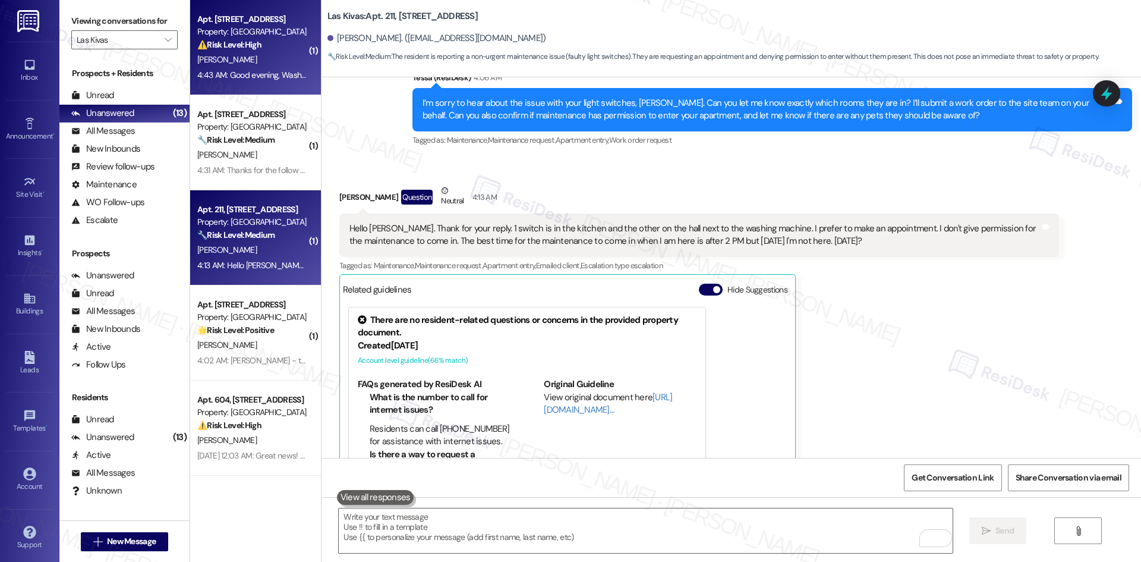
click at [280, 64] on div "[PERSON_NAME]" at bounding box center [252, 59] width 112 height 15
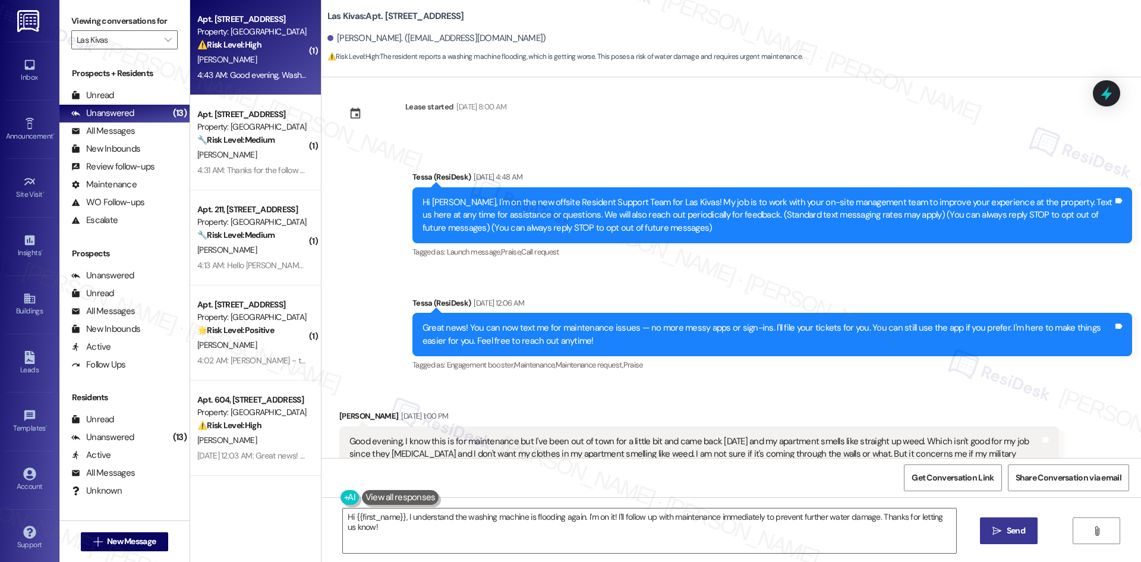
scroll to position [0, 0]
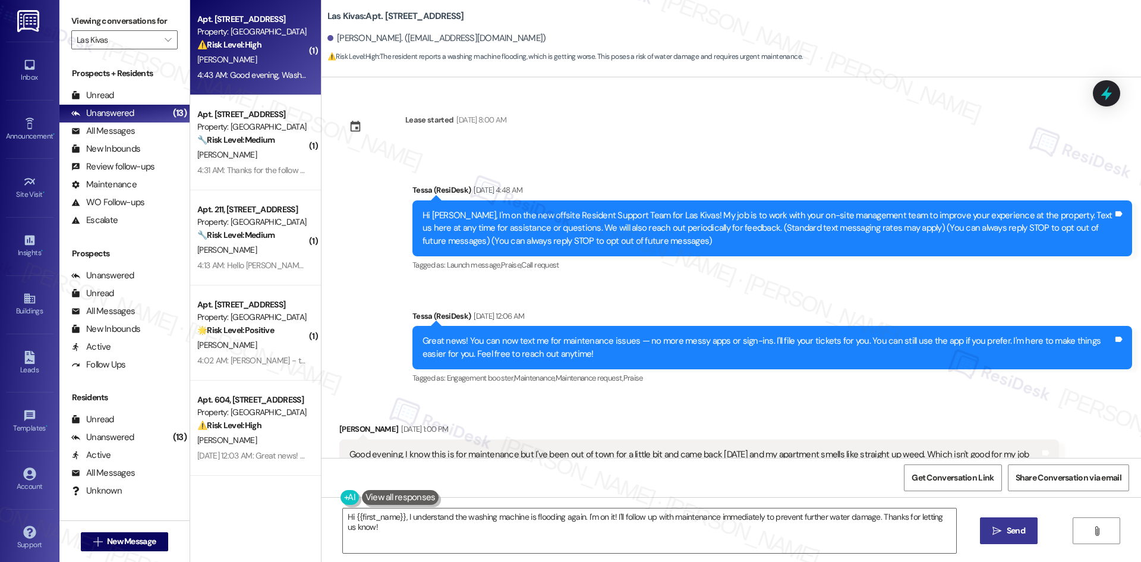
click at [747, 153] on div "Lease started [DATE] 8:00 AM Announcement, sent via SMS Tessa (ResiDesk) [DATE]…" at bounding box center [730, 267] width 819 height 380
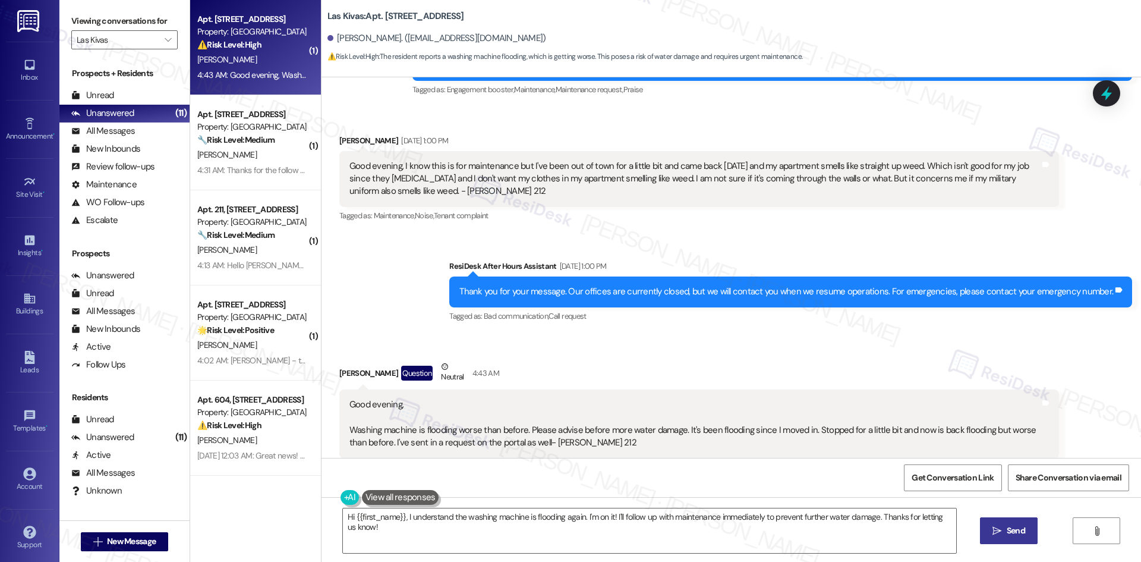
scroll to position [436, 0]
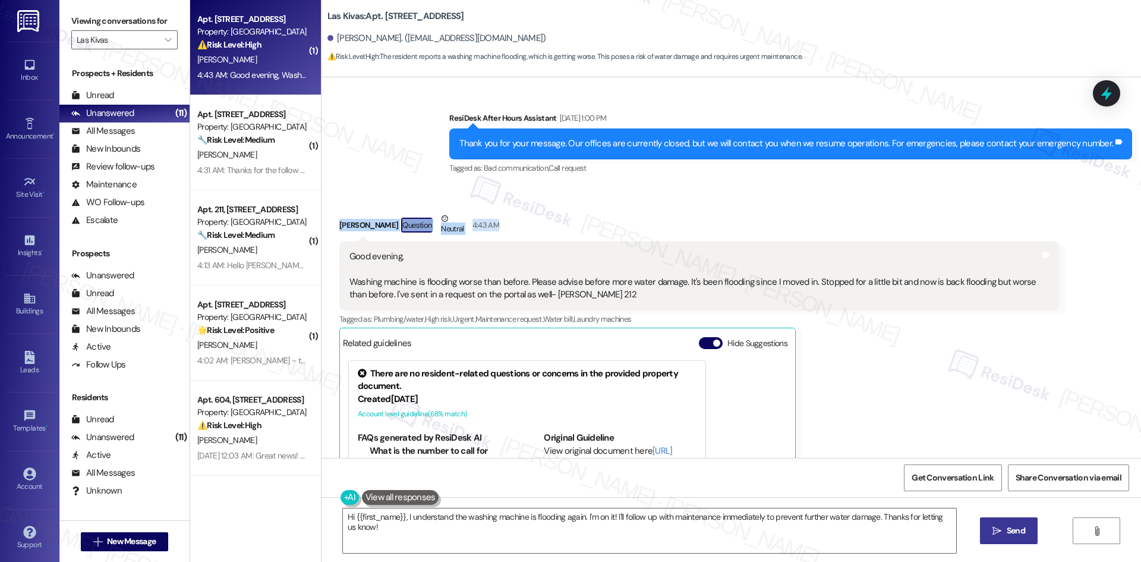
drag, startPoint x: 421, startPoint y: 222, endPoint x: 355, endPoint y: 199, distance: 69.4
click at [330, 217] on div "Received via SMS [PERSON_NAME] Question Neutral 4:43 AM Good evening, Washing m…" at bounding box center [698, 389] width 737 height 373
click at [390, 164] on div "Sent via SMS ResiDesk After Hours Assistant [DATE] 1:00 PM Thank you for your m…" at bounding box center [730, 135] width 819 height 100
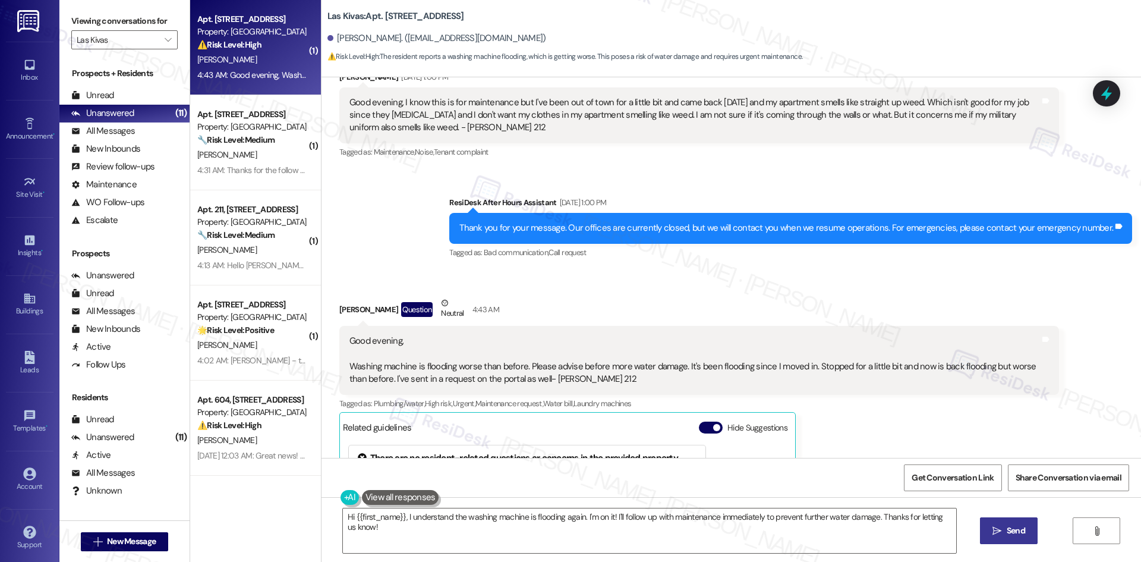
scroll to position [317, 0]
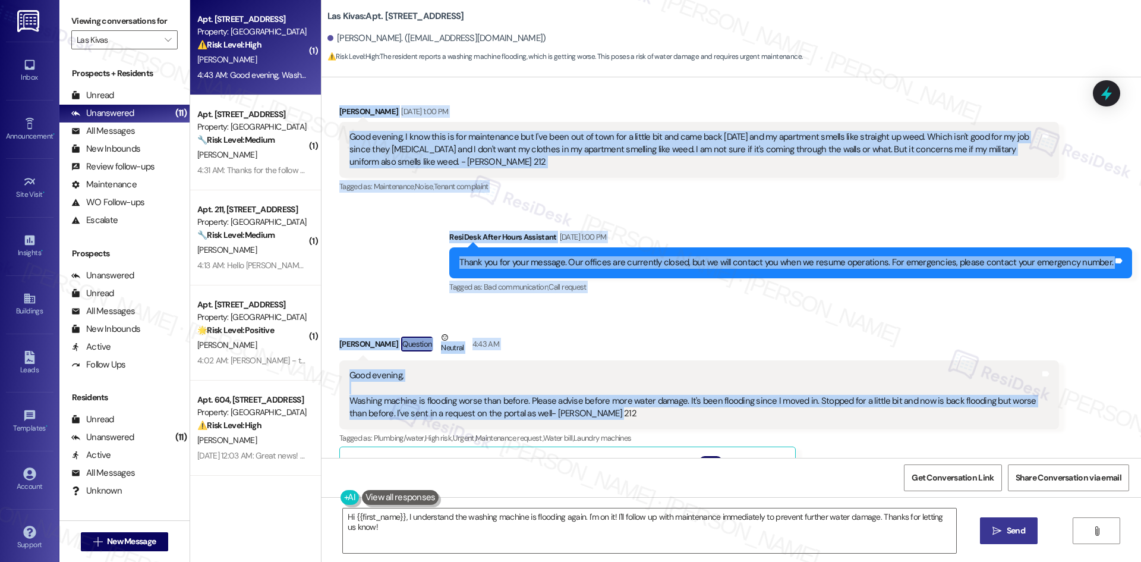
drag, startPoint x: 354, startPoint y: 143, endPoint x: 748, endPoint y: 420, distance: 481.1
click at [748, 420] on div "Lease started [DATE] 8:00 AM Announcement, sent via SMS Tessa (ResiDesk) [DATE]…" at bounding box center [730, 267] width 819 height 380
copy div "[PERSON_NAME] [DATE] 1:00 PM Good evening, I know this is for maintenance but I…"
click at [909, 351] on div "[PERSON_NAME] Question Neutral 4:43 AM" at bounding box center [699, 345] width 720 height 29
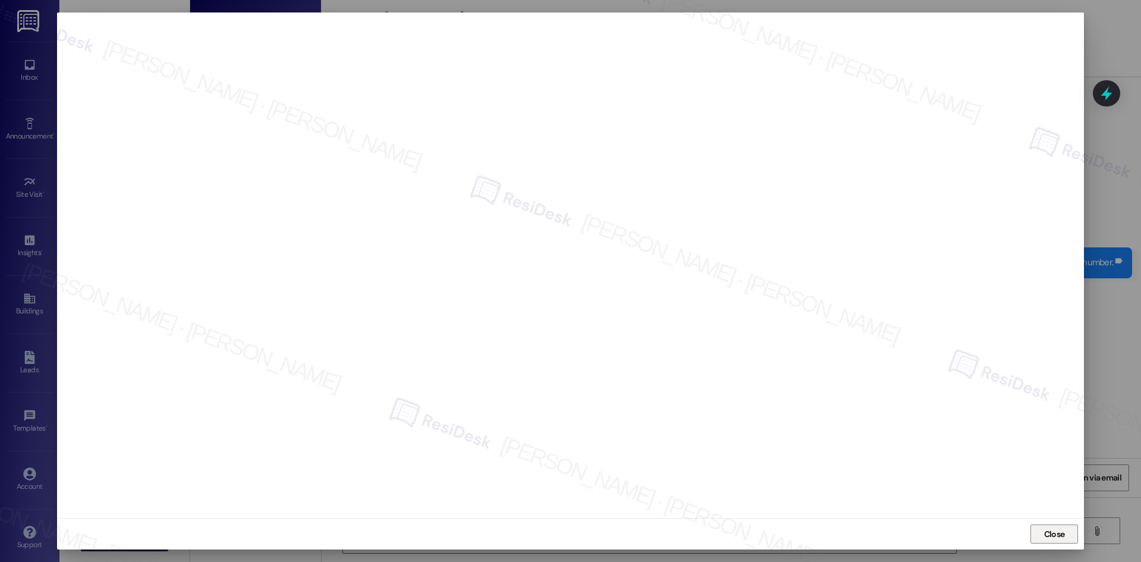
click at [1042, 535] on span "Close" at bounding box center [1055, 534] width 26 height 12
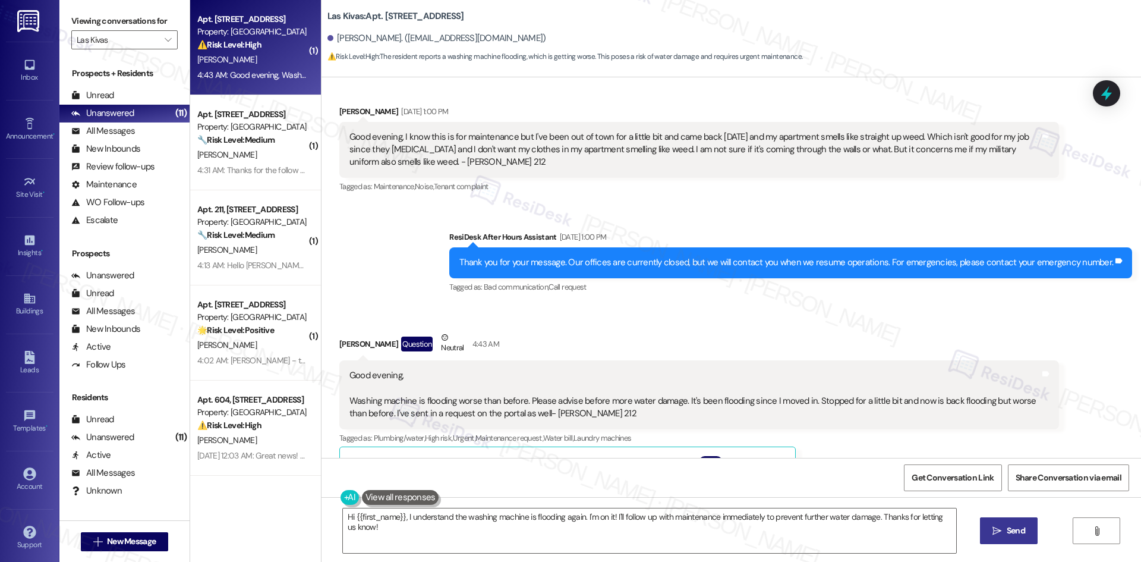
click at [420, 270] on div "Sent via SMS ResiDesk After Hours Assistant [DATE] 1:00 PM Thank you for your m…" at bounding box center [730, 254] width 819 height 100
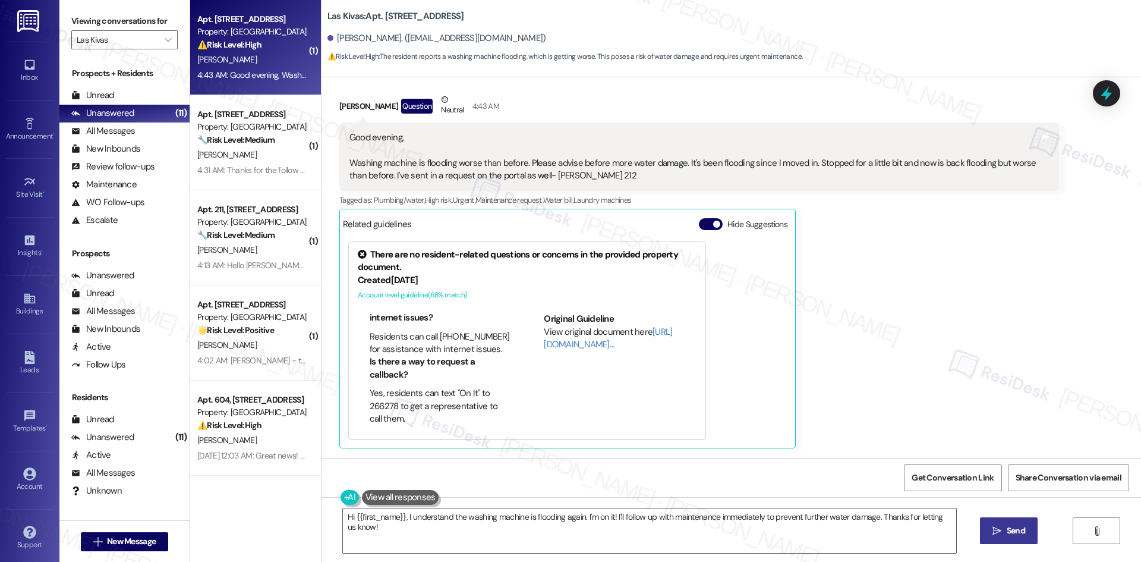
scroll to position [33, 0]
click at [932, 282] on div "[PERSON_NAME] Question Neutral 4:43 AM Good evening, Washing machine is floodin…" at bounding box center [699, 270] width 720 height 355
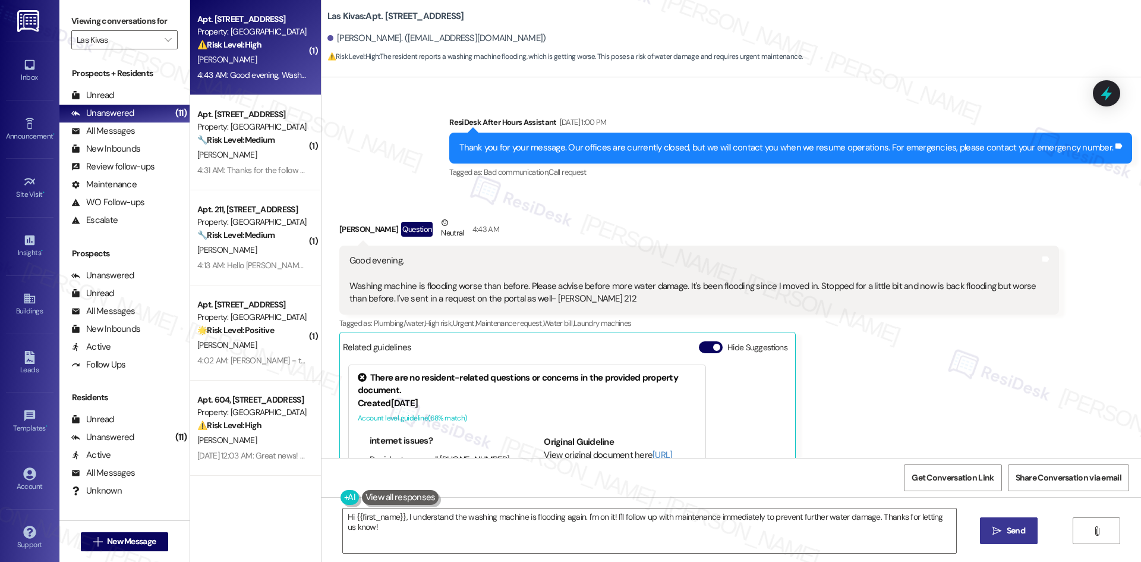
scroll to position [377, 0]
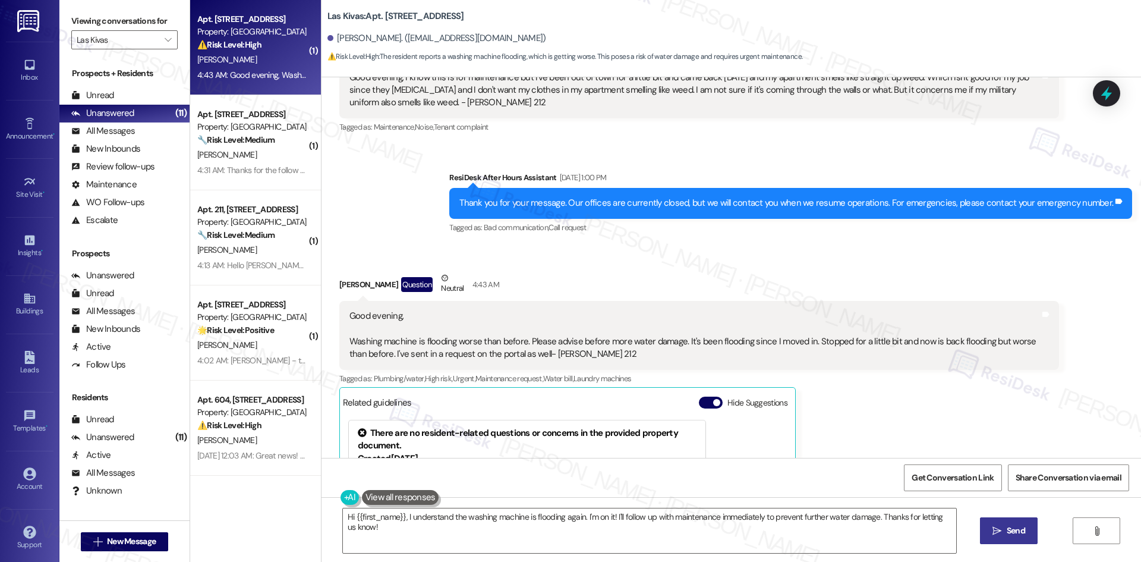
click at [790, 271] on div "Received via SMS [PERSON_NAME] Question Neutral 4:43 AM Good evening, Washing m…" at bounding box center [698, 449] width 737 height 373
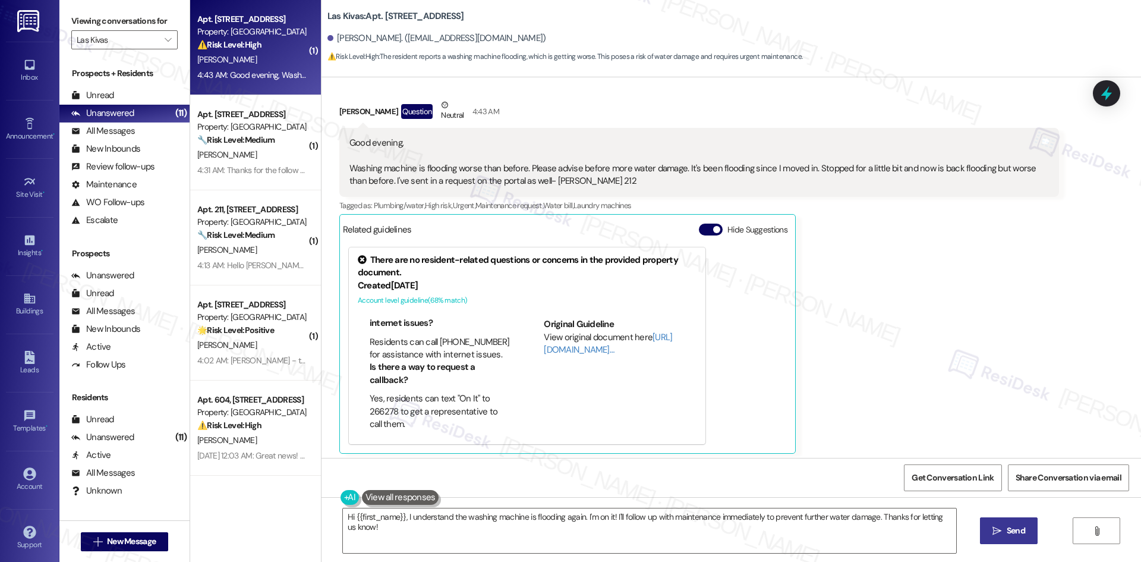
scroll to position [555, 0]
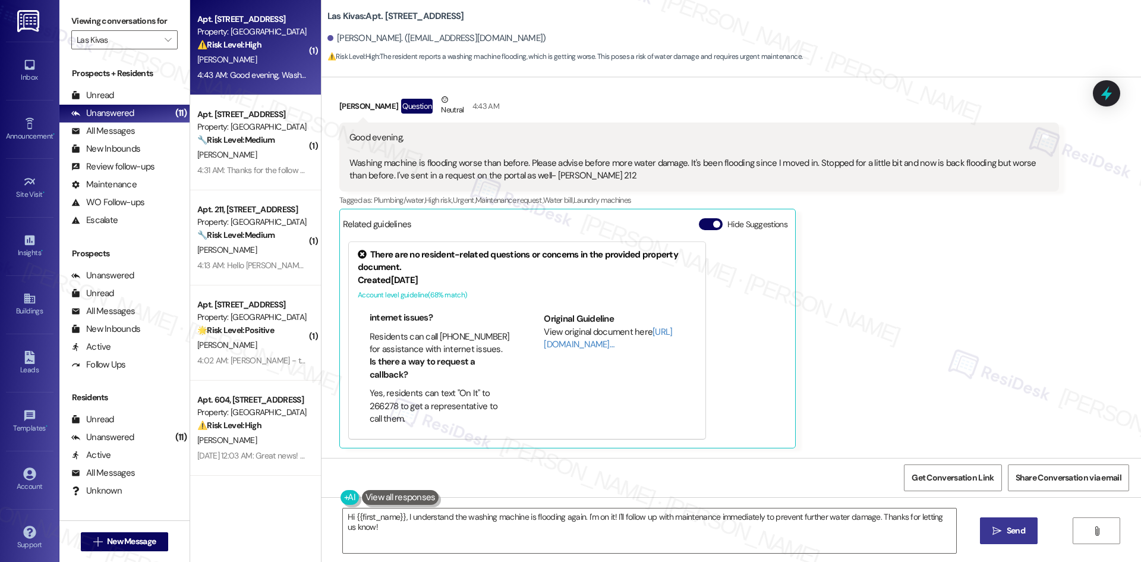
click at [888, 276] on div "[PERSON_NAME] Question Neutral 4:43 AM Good evening, Washing machine is floodin…" at bounding box center [699, 270] width 720 height 355
click at [508, 122] on div "Good evening, Washing machine is flooding worse than before. Please advise befo…" at bounding box center [699, 156] width 720 height 69
click at [685, 538] on textarea "Hi {{first_name}}, I understand the washing machine is flooding again. I'm on i…" at bounding box center [649, 530] width 613 height 45
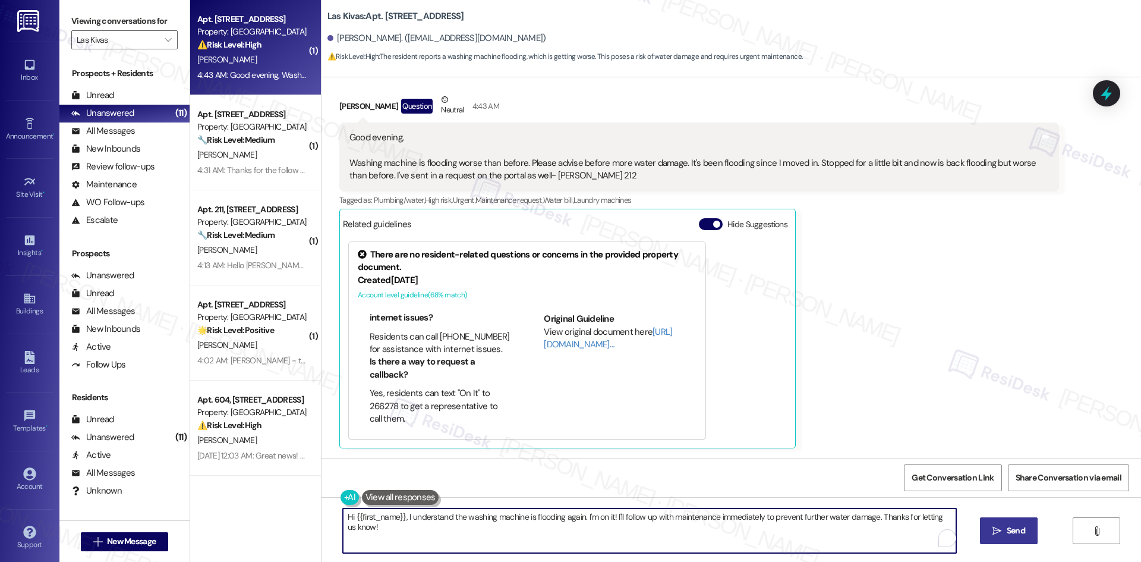
paste textarea "I’m sorry to hear this, [PERSON_NAME]. I see work order #1131102 is already in …"
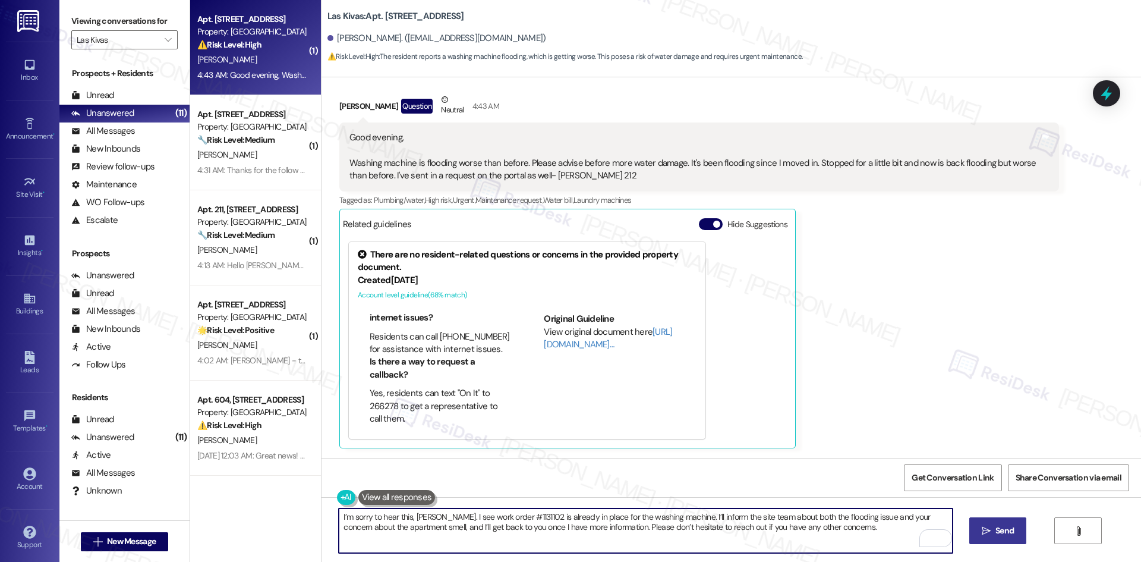
type textarea "I’m sorry to hear this, [PERSON_NAME]. I see work order #1131102 is already in …"
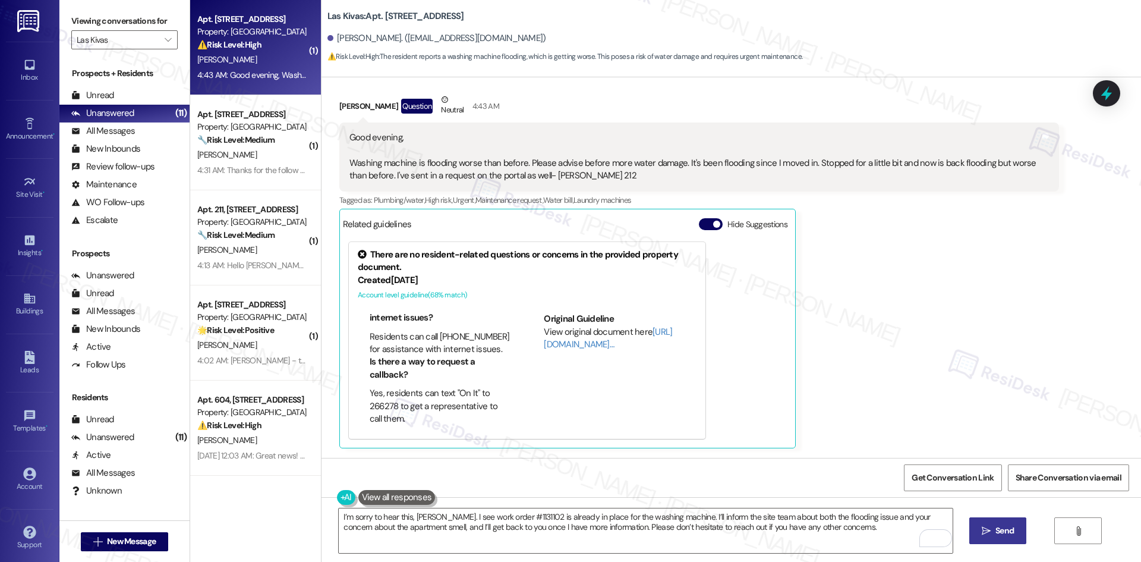
click at [985, 537] on span " Send" at bounding box center [997, 530] width 37 height 12
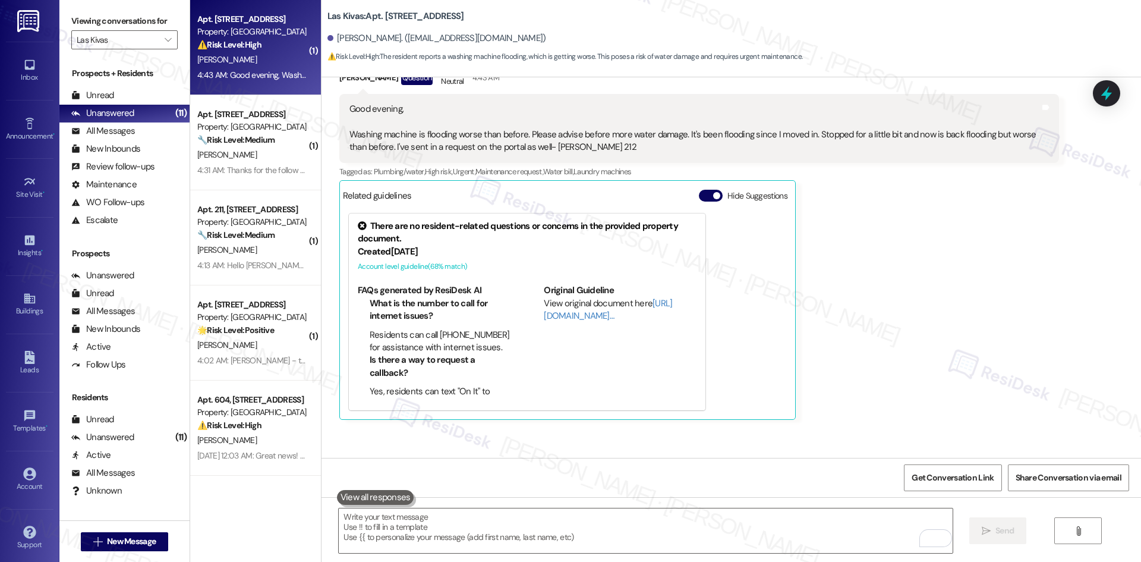
scroll to position [651, 0]
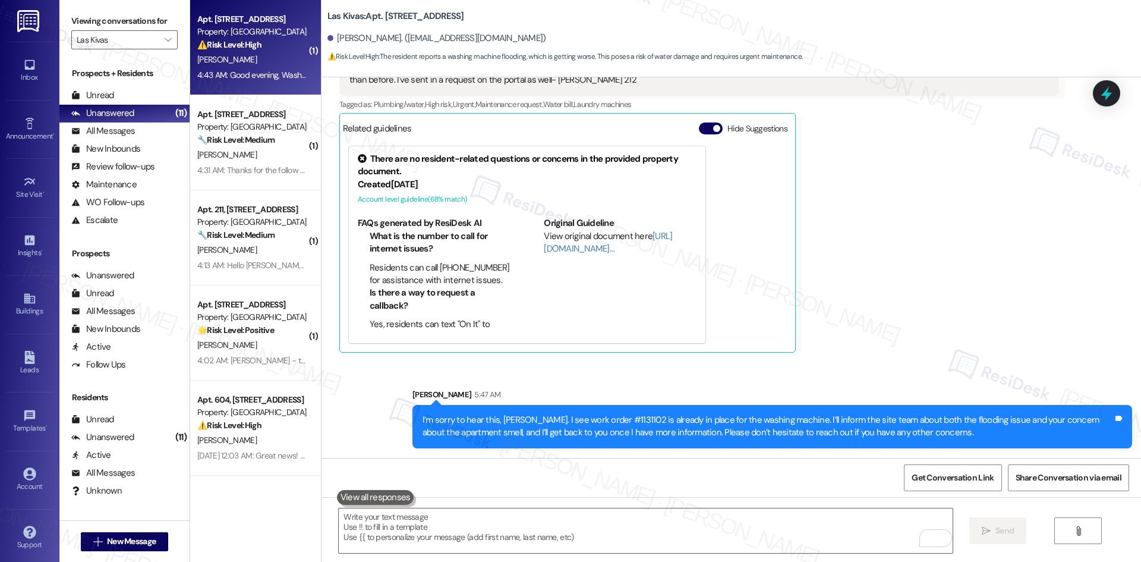
click at [868, 333] on div "[PERSON_NAME] Question Neutral 4:43 AM Good evening, Washing machine is floodin…" at bounding box center [699, 175] width 720 height 355
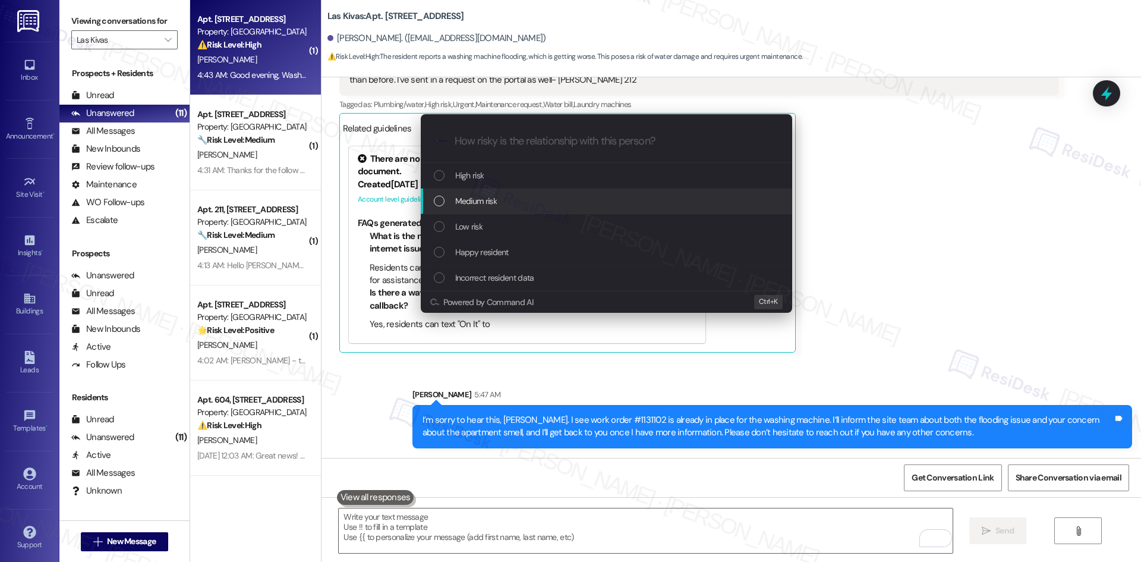
click at [534, 198] on div "Medium risk" at bounding box center [608, 200] width 348 height 13
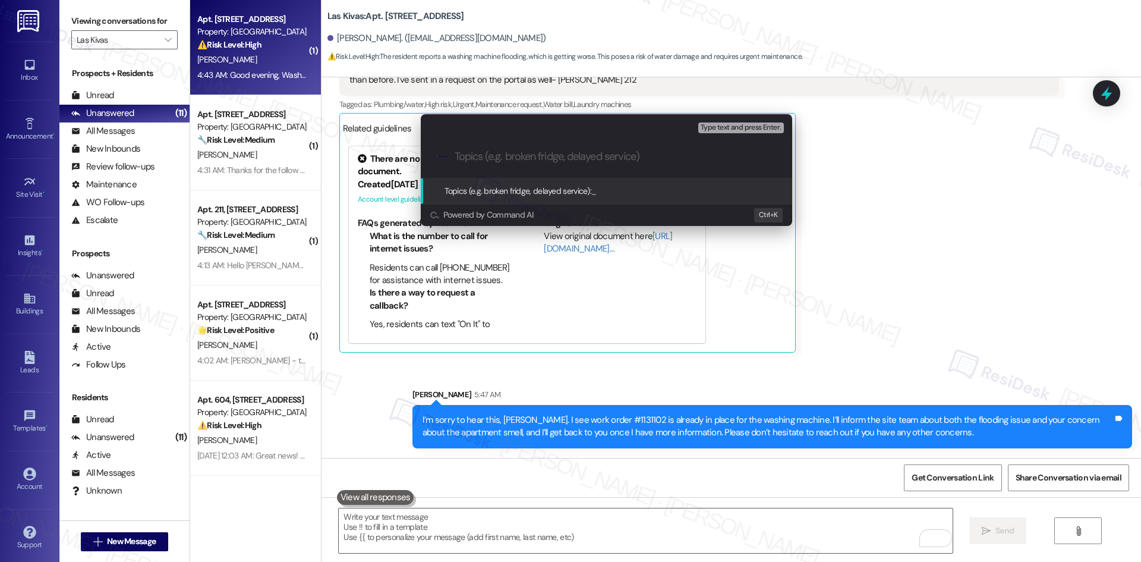
click at [890, 219] on div "Escalate Conversation Medium risk Topics (e.g. broken fridge, delayed service) …" at bounding box center [570, 281] width 1141 height 562
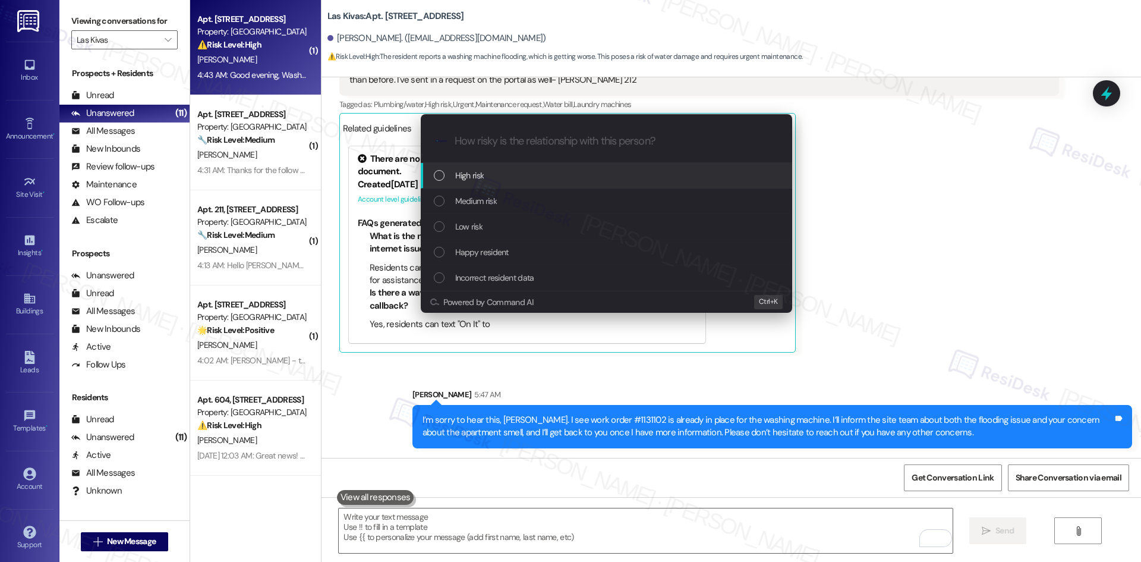
click at [518, 179] on div "High risk" at bounding box center [608, 175] width 348 height 13
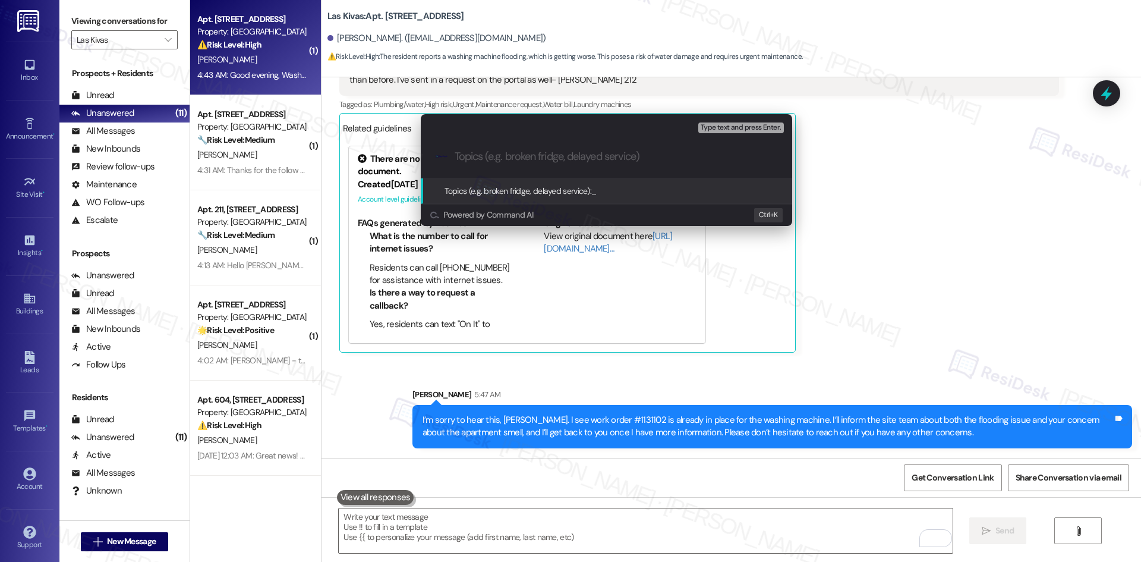
click at [560, 157] on input "Topics (e.g. broken fridge, delayed service)" at bounding box center [616, 156] width 323 height 12
paste input "Washing Machine Flooding & Odor Concern –"
click at [688, 161] on input "Washing Machine Flooding & Odor Concern –" at bounding box center [611, 156] width 313 height 12
paste input "work order (#1131102)"
type input "Washing Machine Flooding & Odor Concern – work order (#1131102)"
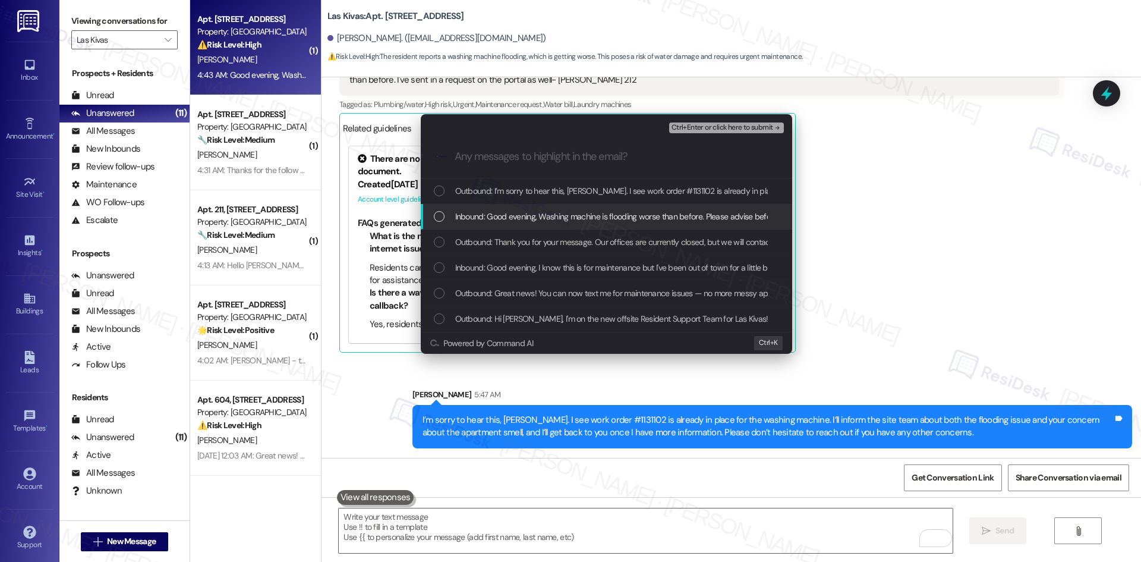
click at [579, 216] on span "Inbound: Good evening, Washing machine is flooding worse than before. Please ad…" at bounding box center [946, 216] width 982 height 13
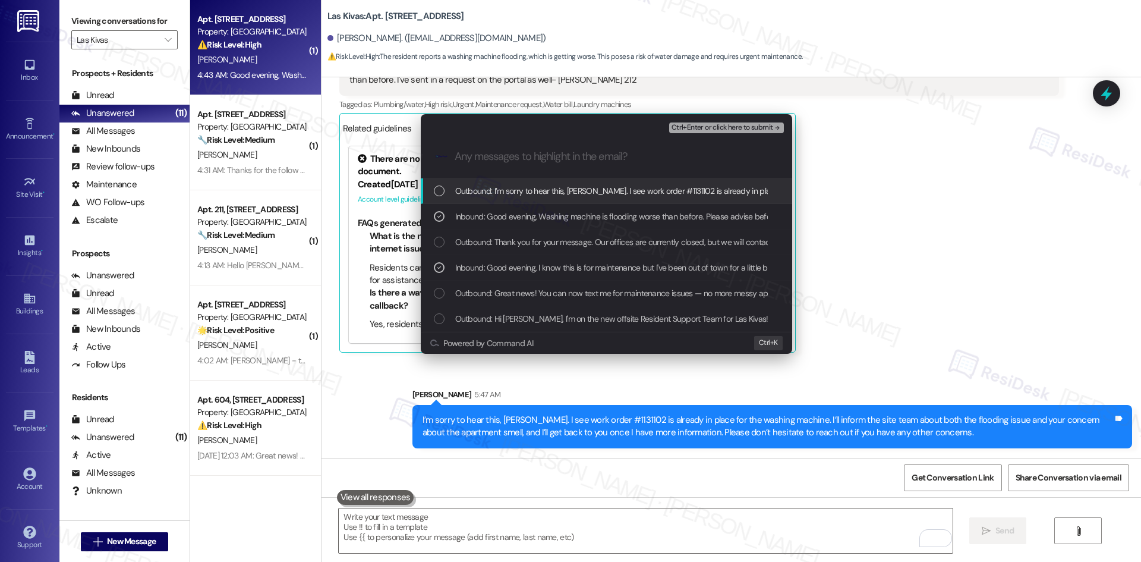
click at [760, 127] on span "Ctrl+Enter or click here to submit" at bounding box center [722, 128] width 102 height 8
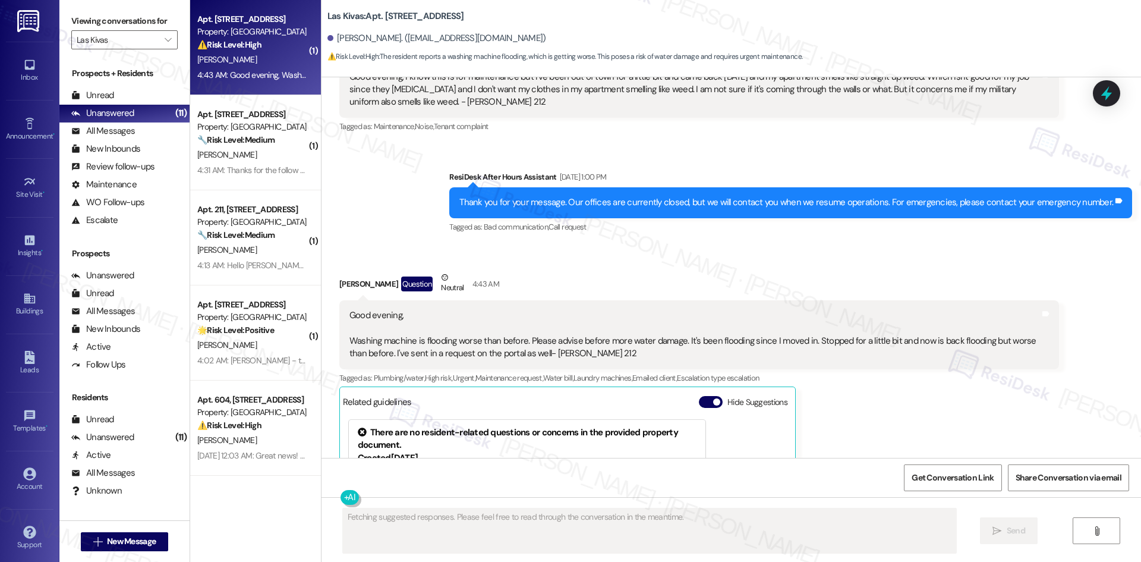
scroll to position [371, 0]
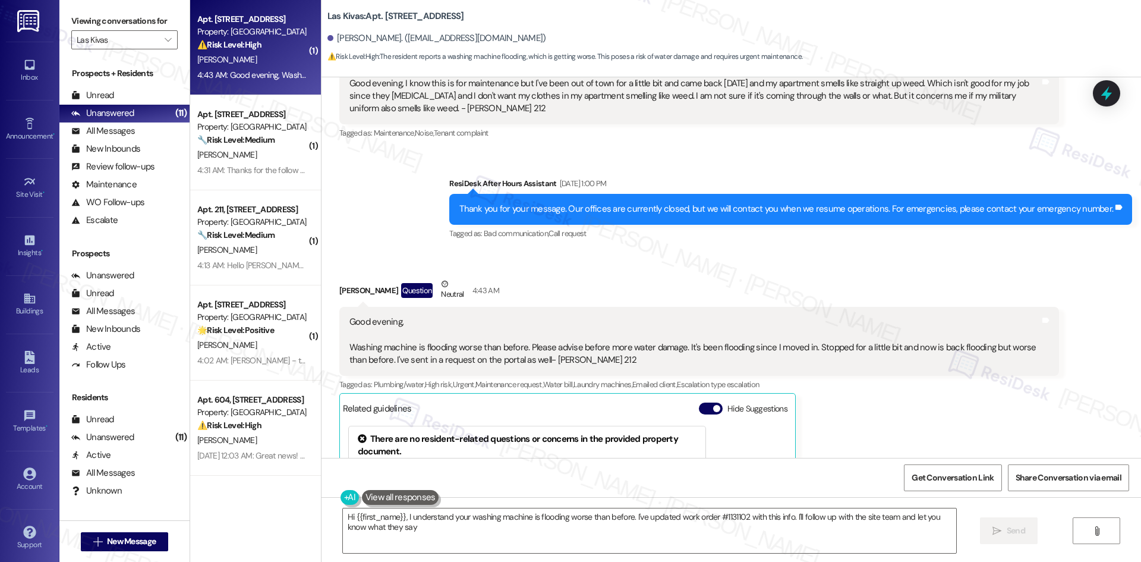
type textarea "Hi {{first_name}}, I understand your washing machine is flooding worse than bef…"
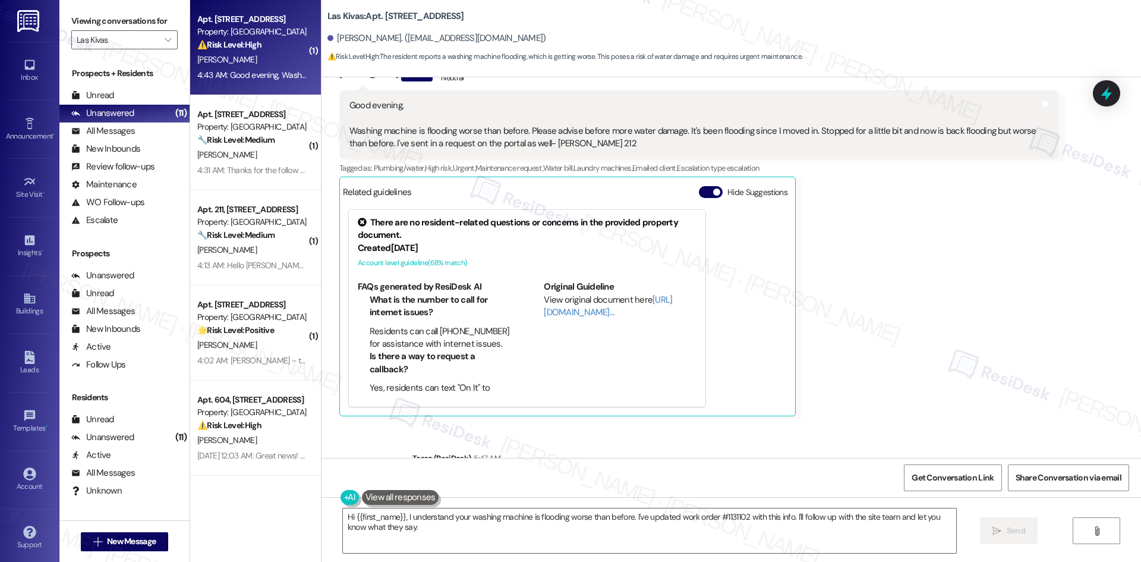
scroll to position [668, 0]
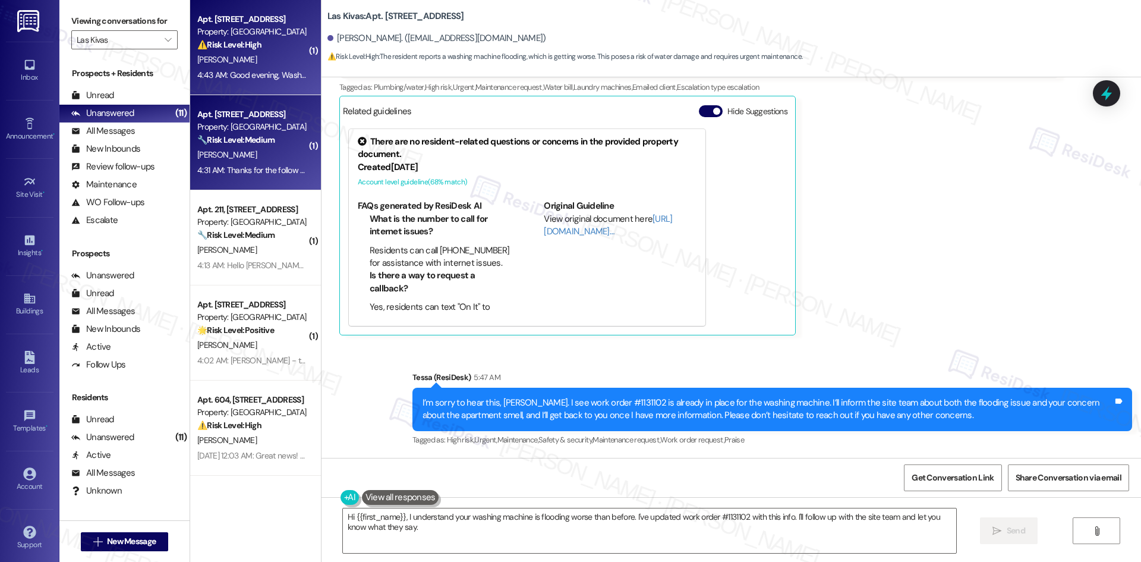
click at [247, 134] on strong "🔧 Risk Level: Medium" at bounding box center [235, 139] width 77 height 11
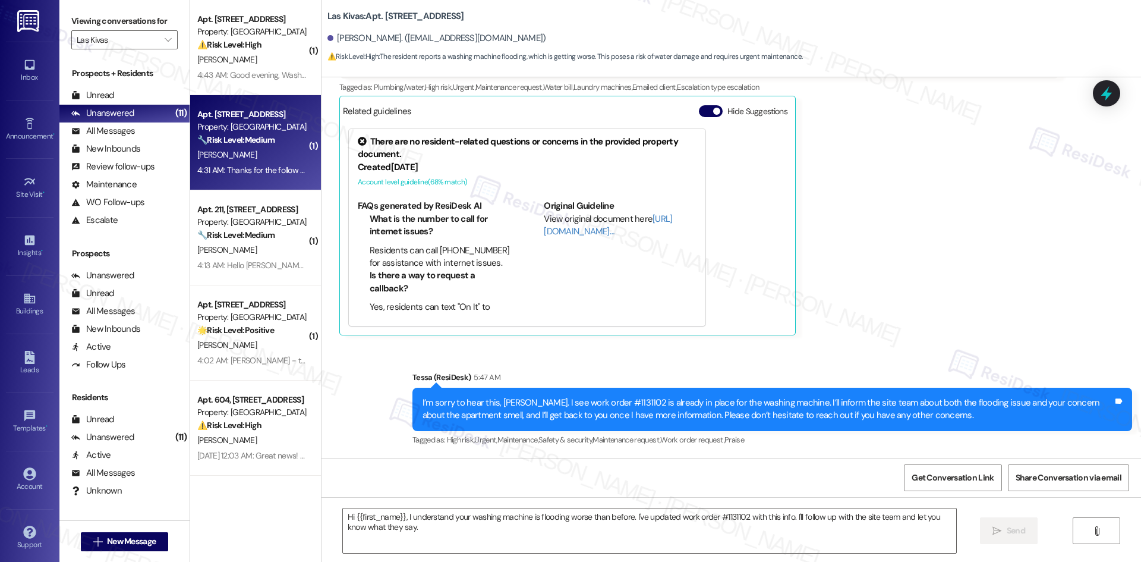
type textarea "Fetching suggested responses. Please feel free to read through the conversation…"
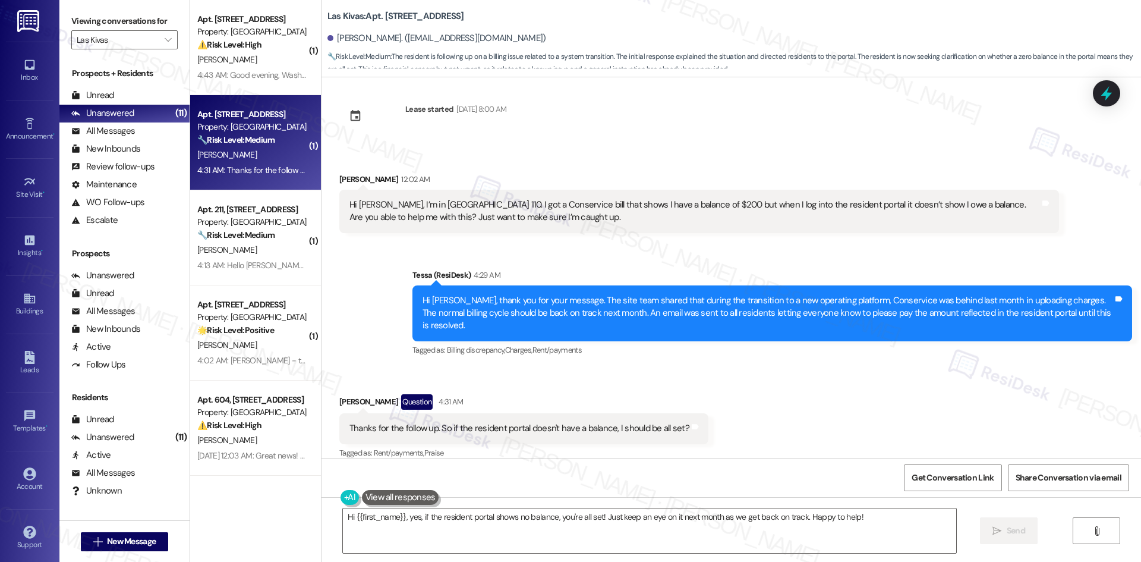
scroll to position [11, 0]
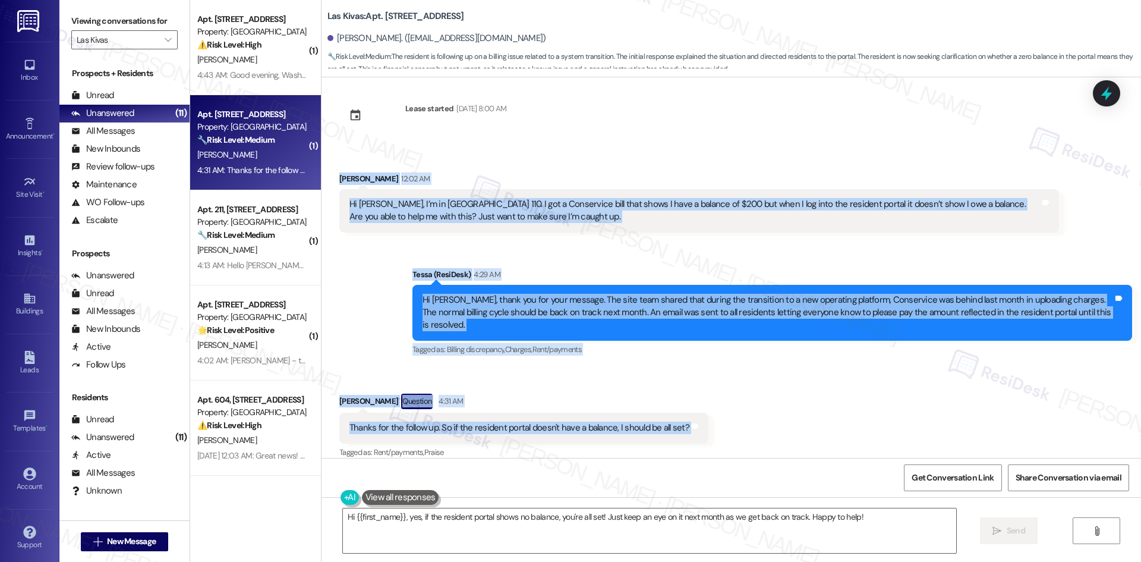
drag, startPoint x: 320, startPoint y: 169, endPoint x: 697, endPoint y: 411, distance: 448.5
click at [696, 411] on div "Lease started [DATE] 8:00 AM Received via SMS [PERSON_NAME] 12:02 AM Hi [PERSON…" at bounding box center [730, 267] width 819 height 380
copy div "Lorem Ipsumd 73:09 SI Am Conse, A’e se Doe Tempo 014. I utl e Doloremagn aliq e…"
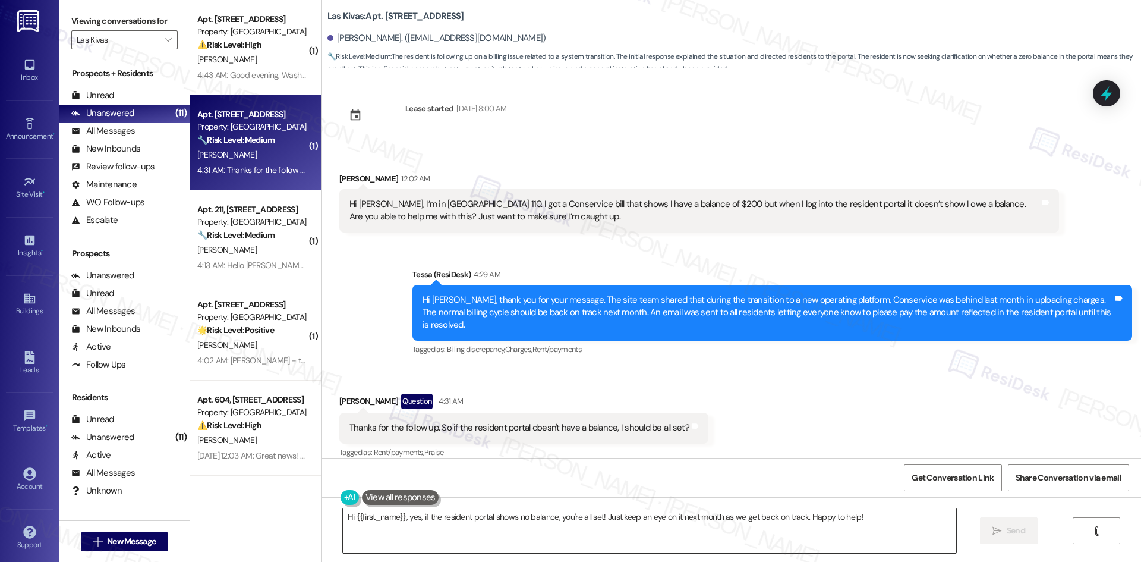
click at [525, 531] on textarea "Hi {{first_name}}, yes, if the resident portal shows no balance, you're all set…" at bounding box center [649, 530] width 613 height 45
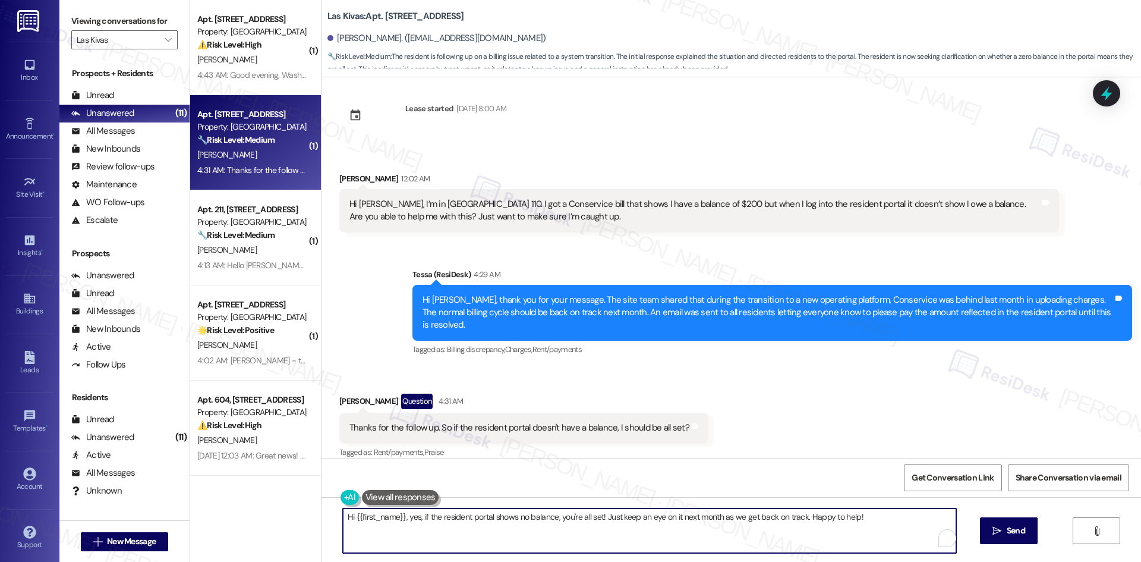
paste textarea "That’s correct, [PERSON_NAME]. If the resident portal isn’t showing a balance, …"
type textarea "That’s correct, [PERSON_NAME]. If the resident portal isn’t showing a balance, …"
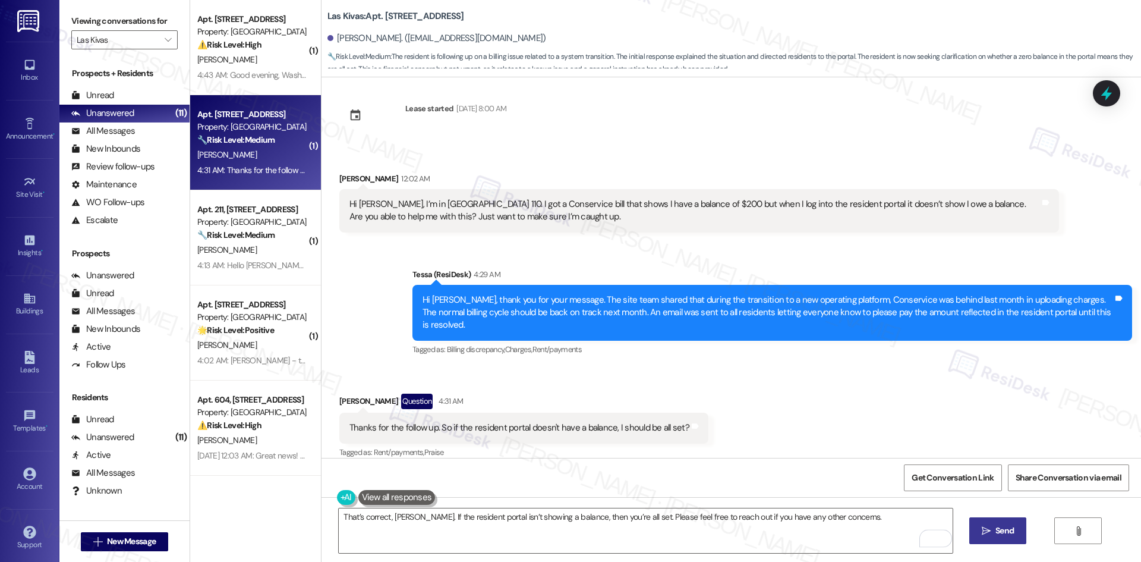
click at [997, 526] on span "Send" at bounding box center [1004, 530] width 18 height 12
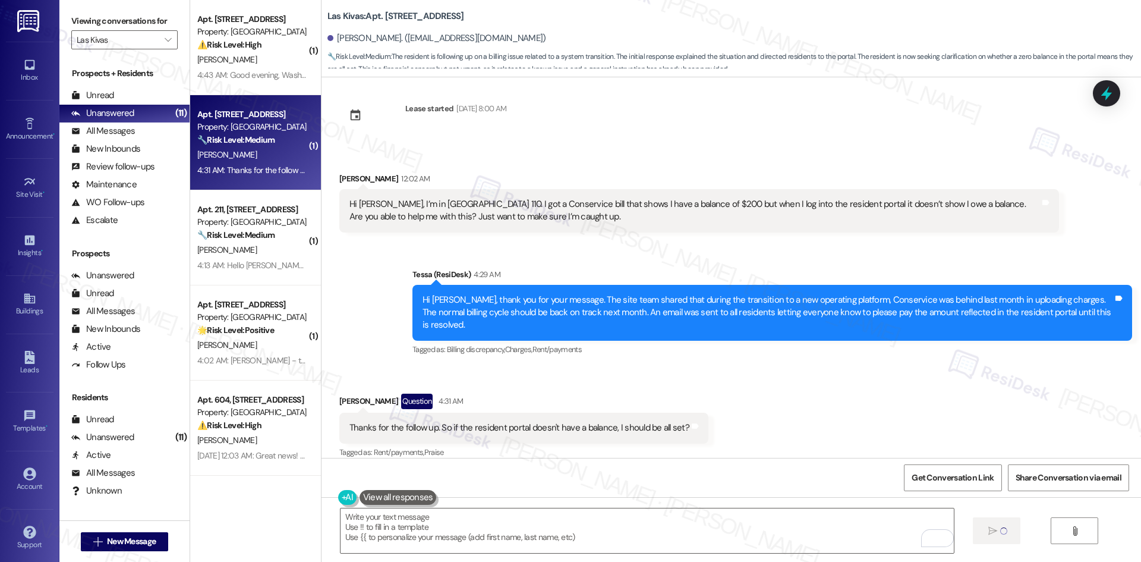
type textarea "Fetching suggested responses. Please feel free to read through the conversation…"
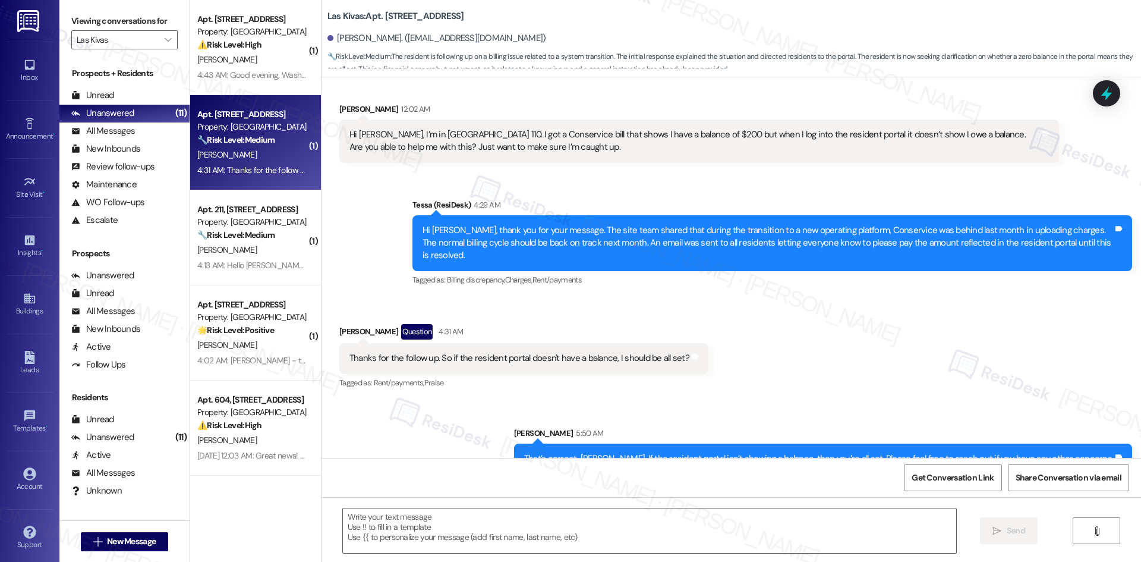
scroll to position [94, 0]
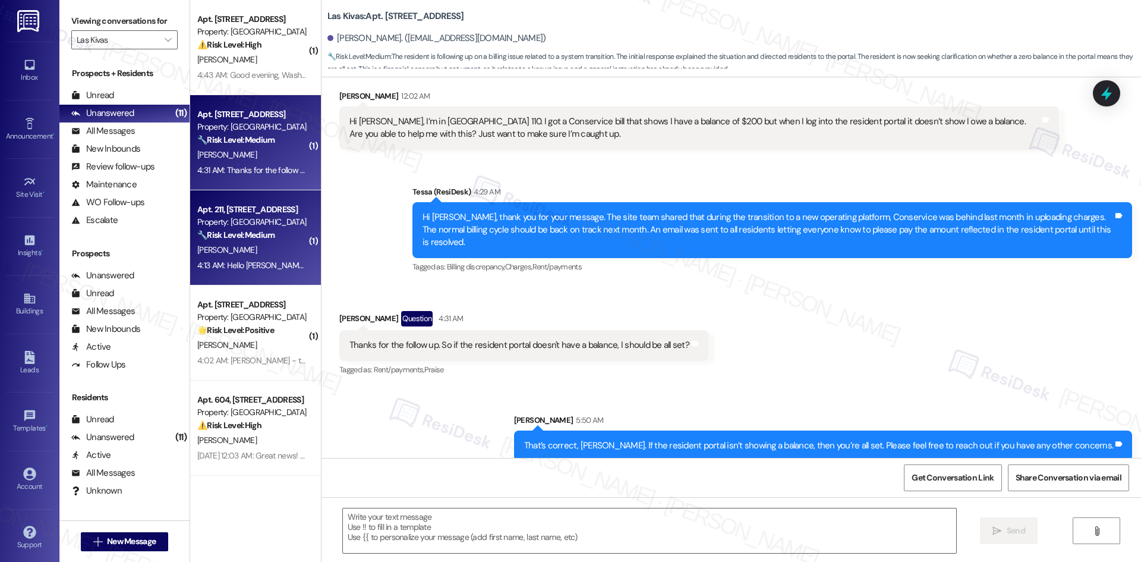
click at [251, 255] on div "[PERSON_NAME]" at bounding box center [252, 249] width 112 height 15
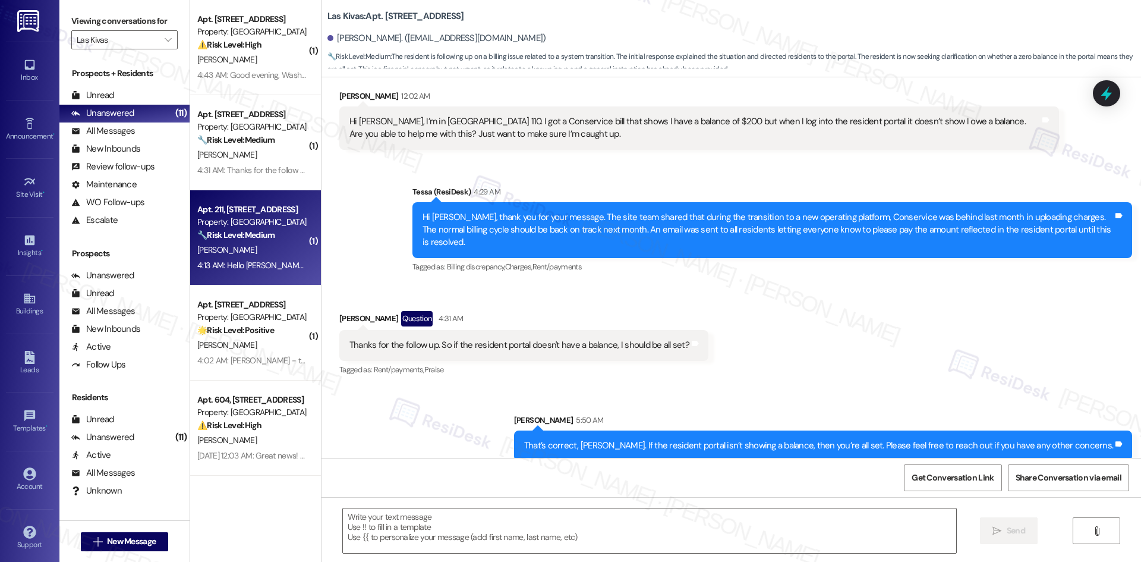
type textarea "Fetching suggested responses. Please feel free to read through the conversation…"
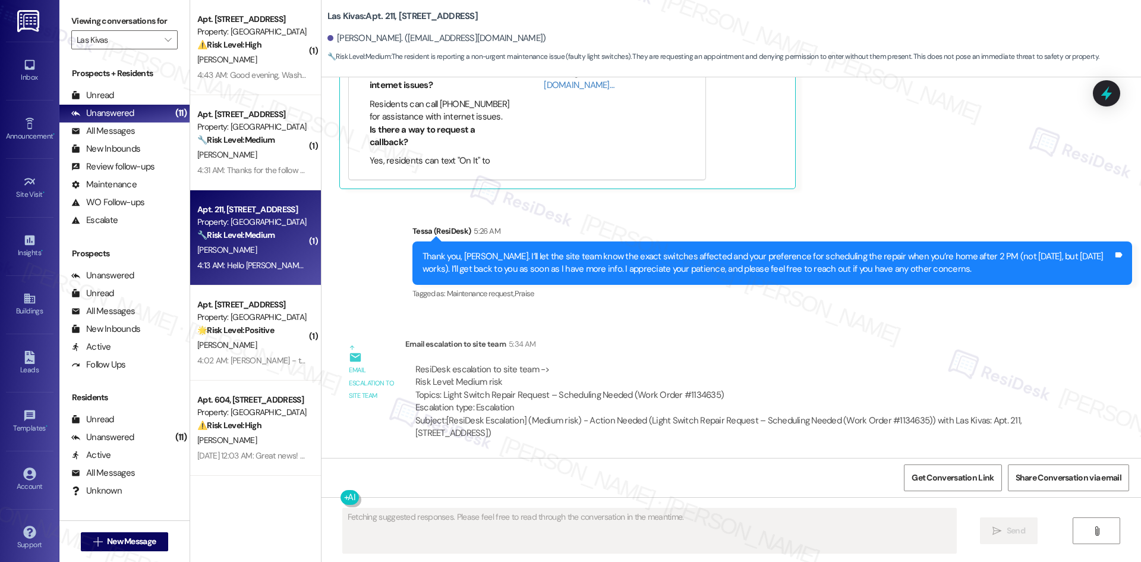
scroll to position [807, 0]
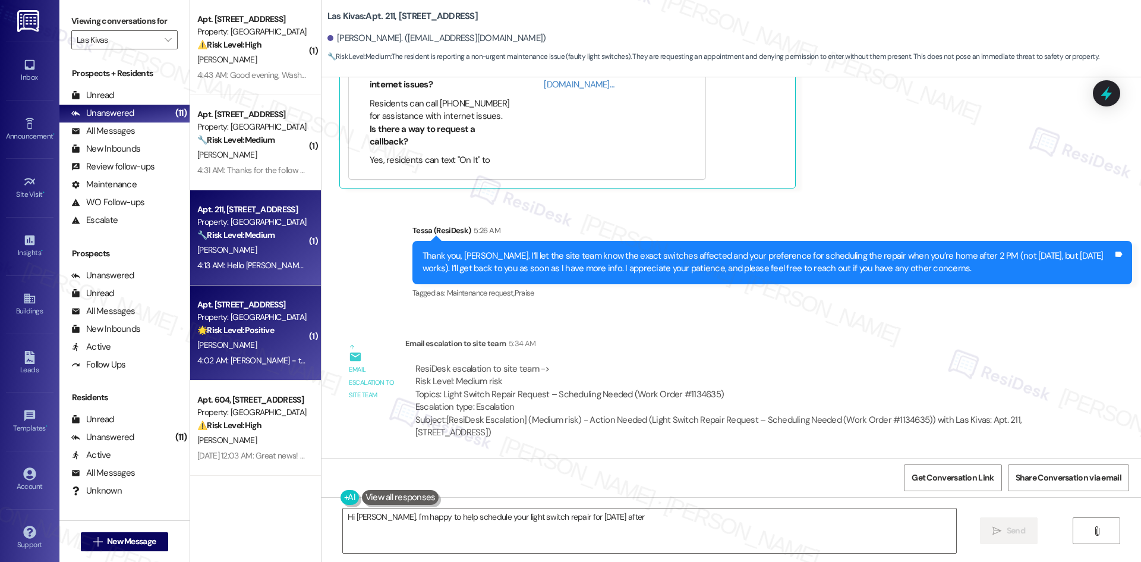
type textarea "Hi [PERSON_NAME], I'm happy to help schedule your light switch repair for [DATE…"
click at [233, 336] on div "🌟 Risk Level: Positive The resident is confirming that their issue has been res…" at bounding box center [252, 330] width 110 height 12
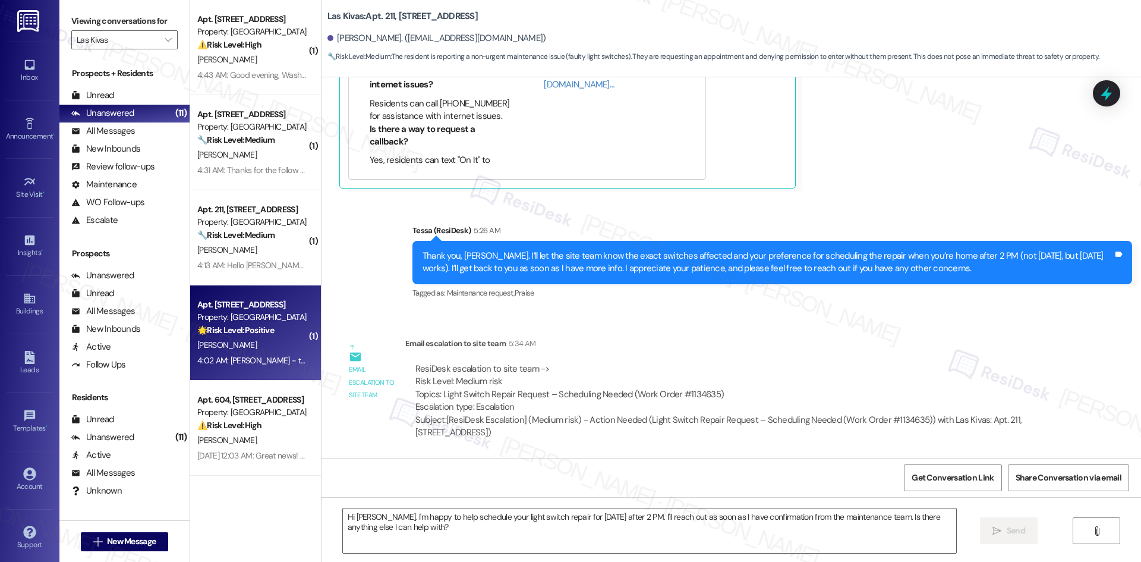
type textarea "Fetching suggested responses. Please feel free to read through the conversation…"
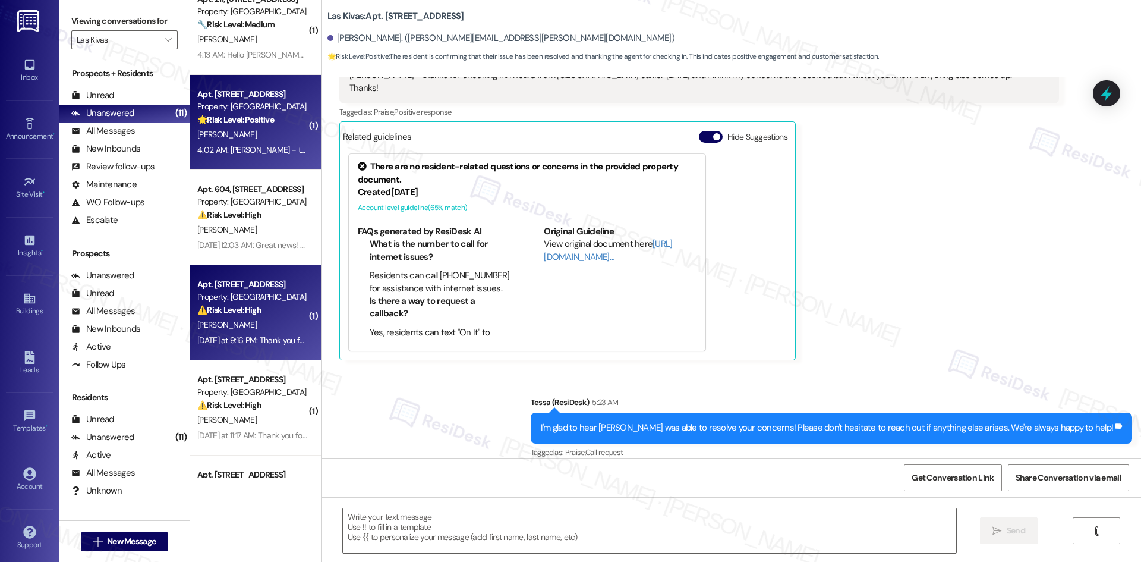
scroll to position [238, 0]
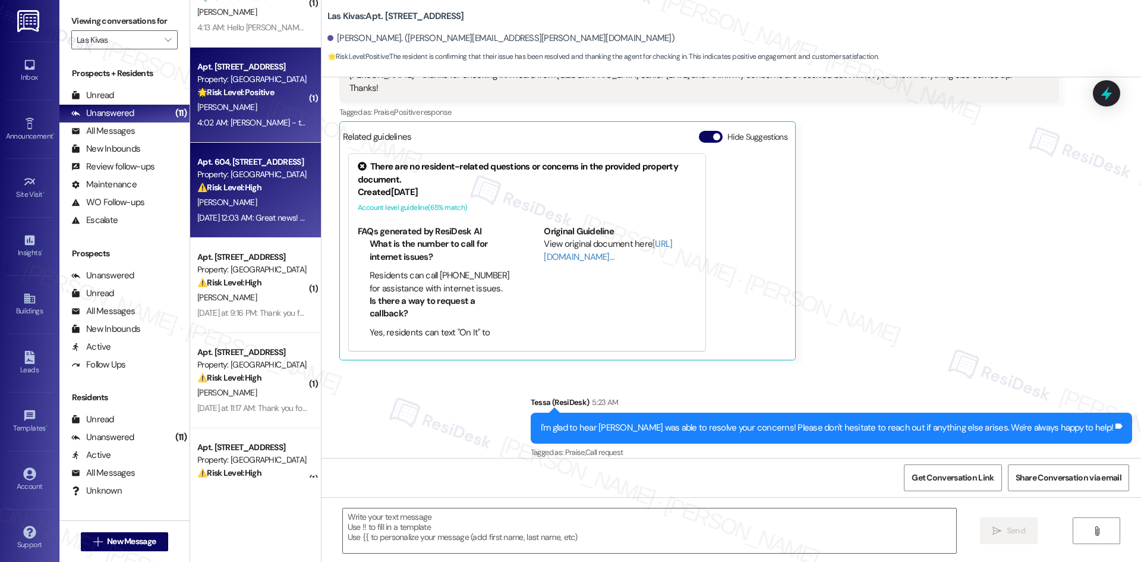
click at [235, 222] on div "[DATE] 12:03 AM: Great news! You can now text me for maintenance issues — no mo…" at bounding box center [614, 217] width 834 height 11
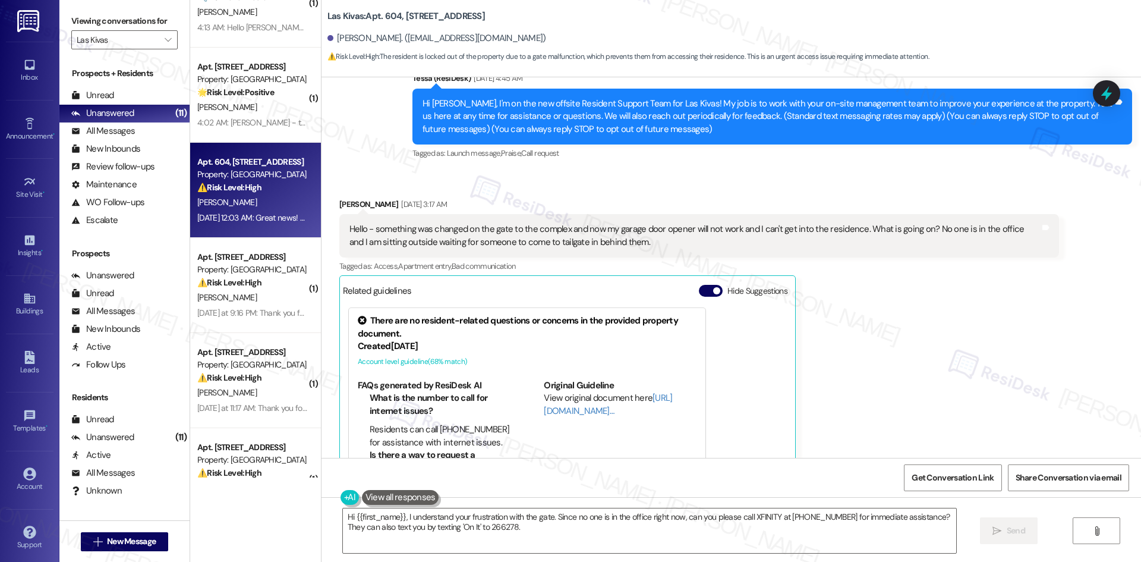
scroll to position [53, 0]
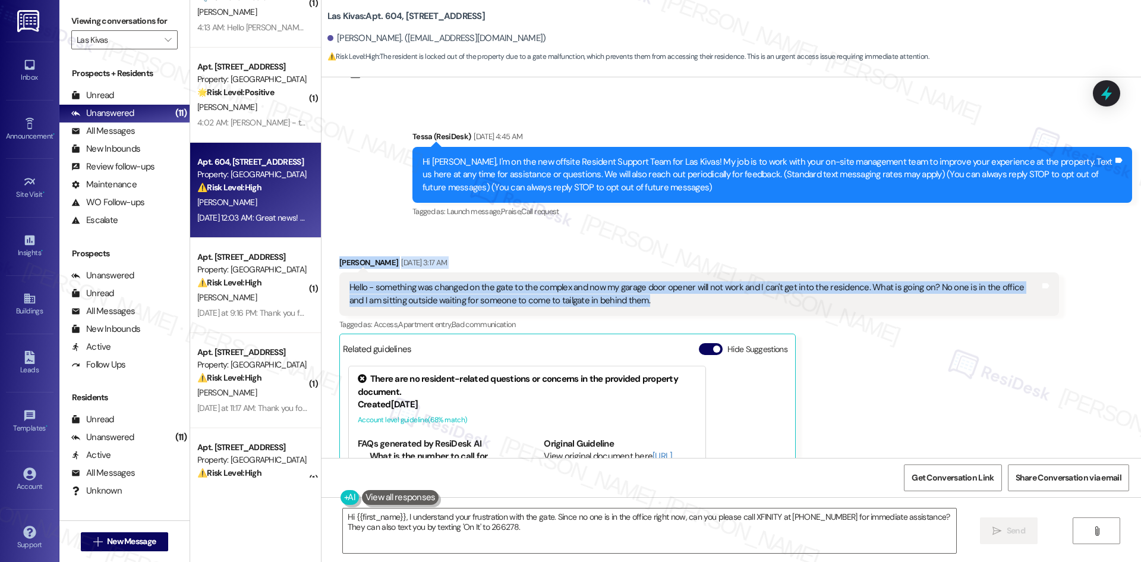
drag, startPoint x: 626, startPoint y: 302, endPoint x: 327, endPoint y: 260, distance: 301.4
click at [330, 260] on div "Received via SMS [PERSON_NAME] [DATE] 3:17 AM Hello - something was changed on …" at bounding box center [698, 414] width 737 height 335
copy div "[PERSON_NAME] [DATE] 3:17 AM Hello - something was changed on the gate to the c…"
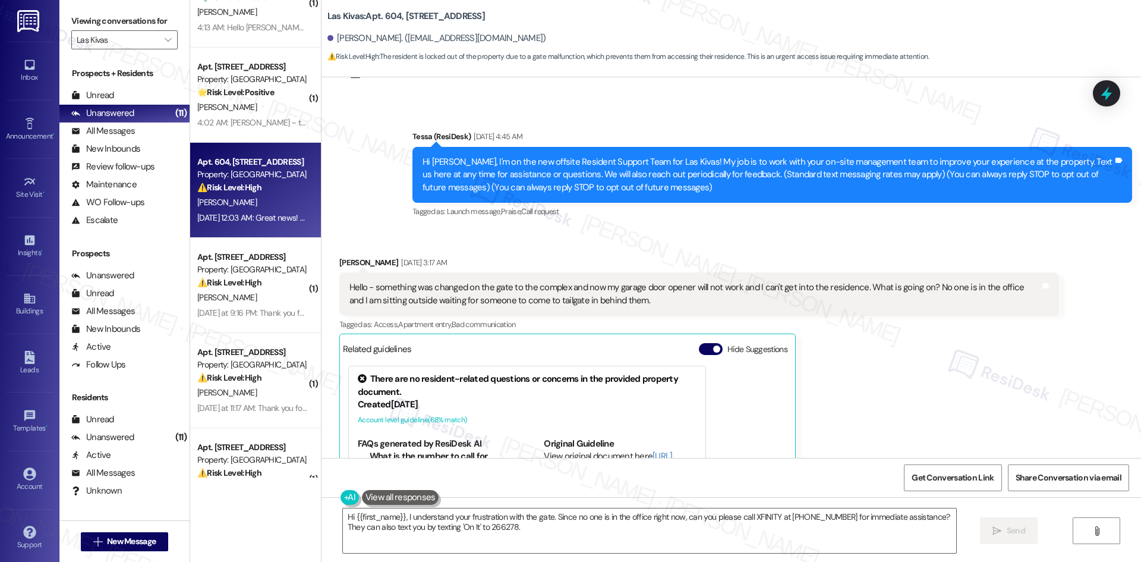
click at [374, 210] on div "Announcement, sent via SMS Tessa (ResiDesk) [DATE] 4:45 AM Hi [PERSON_NAME], I'…" at bounding box center [730, 166] width 819 height 126
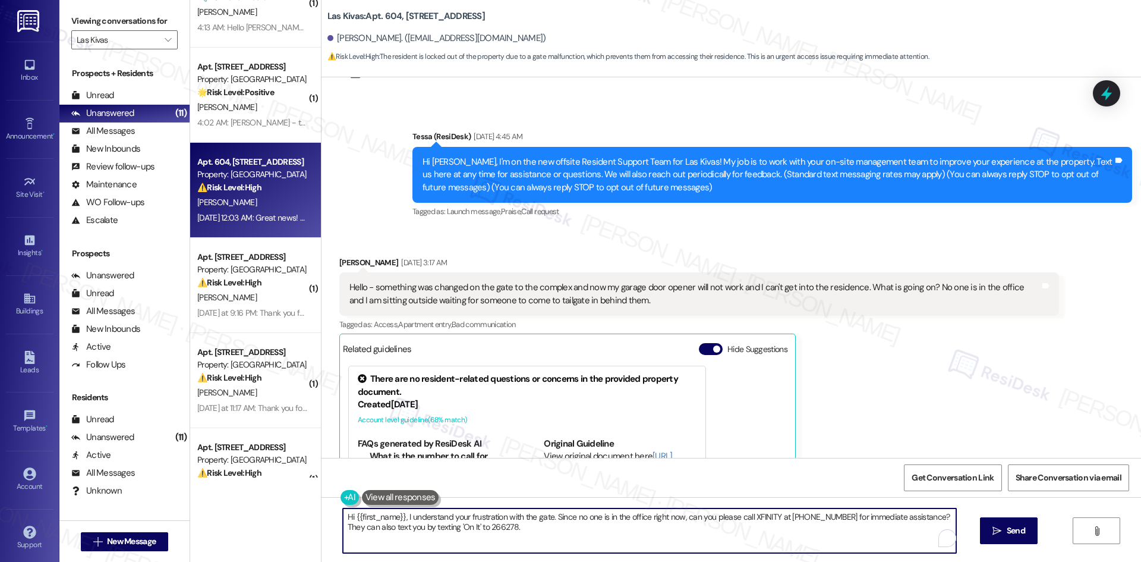
click at [530, 535] on textarea "Hi {{first_name}}, I understand your frustration with the gate. Since no one is…" at bounding box center [649, 530] width 613 height 45
paste textarea "[PERSON_NAME], I just wanted to check back — were you able to get into the resi…"
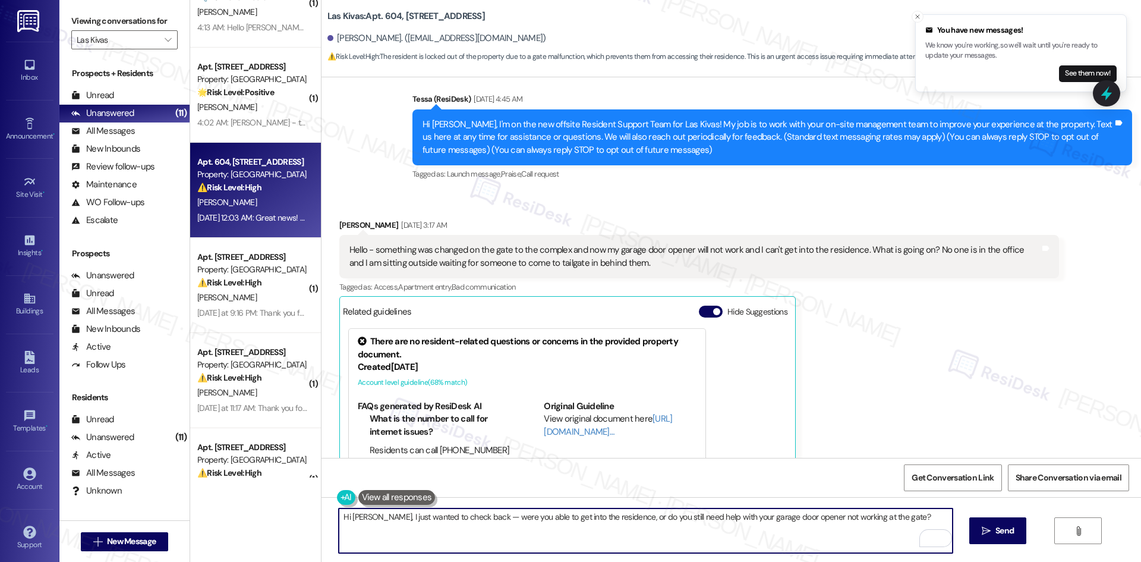
scroll to position [291, 0]
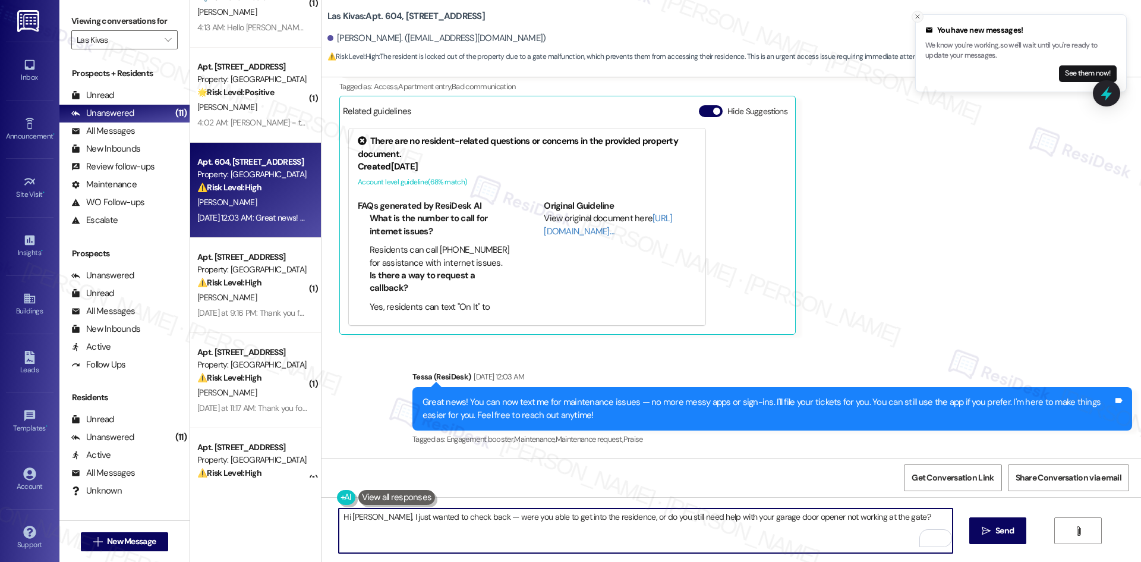
type textarea "Hi [PERSON_NAME], I just wanted to check back — were you able to get into the r…"
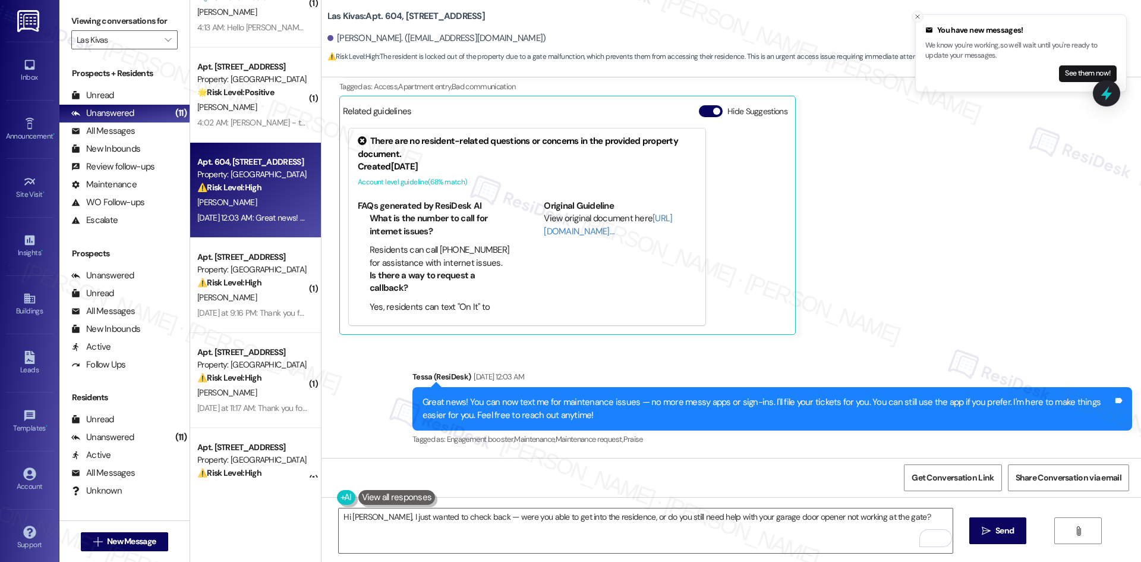
click at [918, 15] on icon "Close toast" at bounding box center [917, 16] width 7 height 7
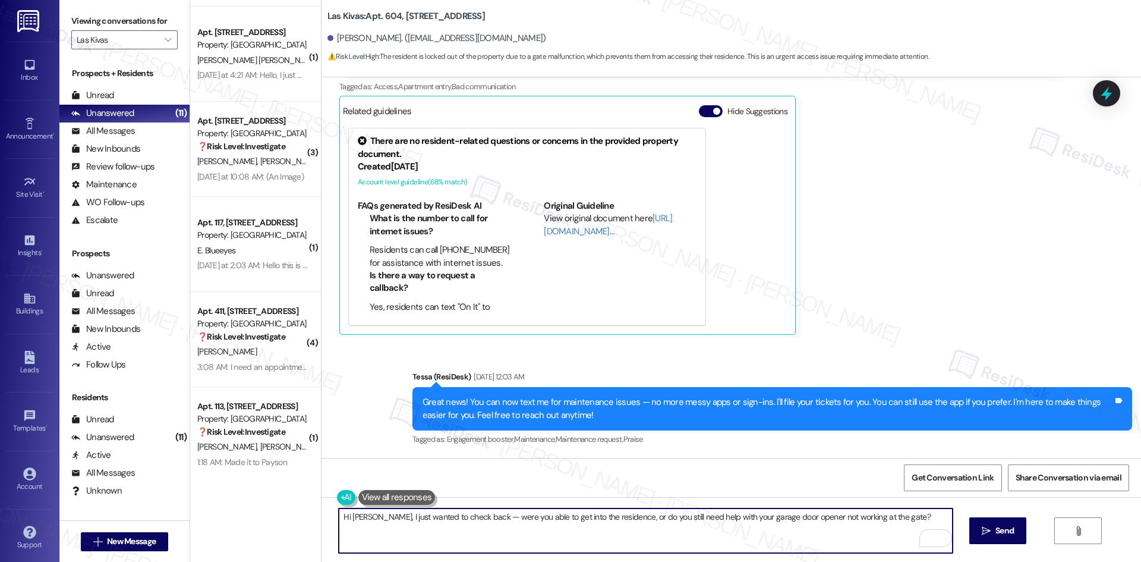
scroll to position [379, 0]
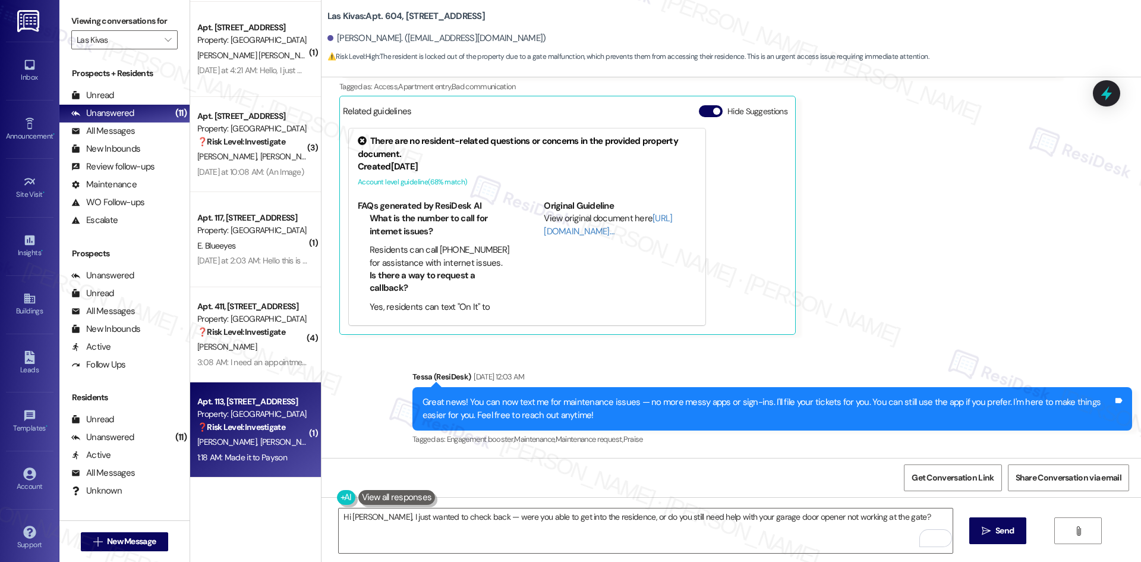
click at [279, 425] on strong "❓ Risk Level: Investigate" at bounding box center [241, 426] width 88 height 11
type textarea "Fetching suggested responses. Please feel free to read through the conversation…"
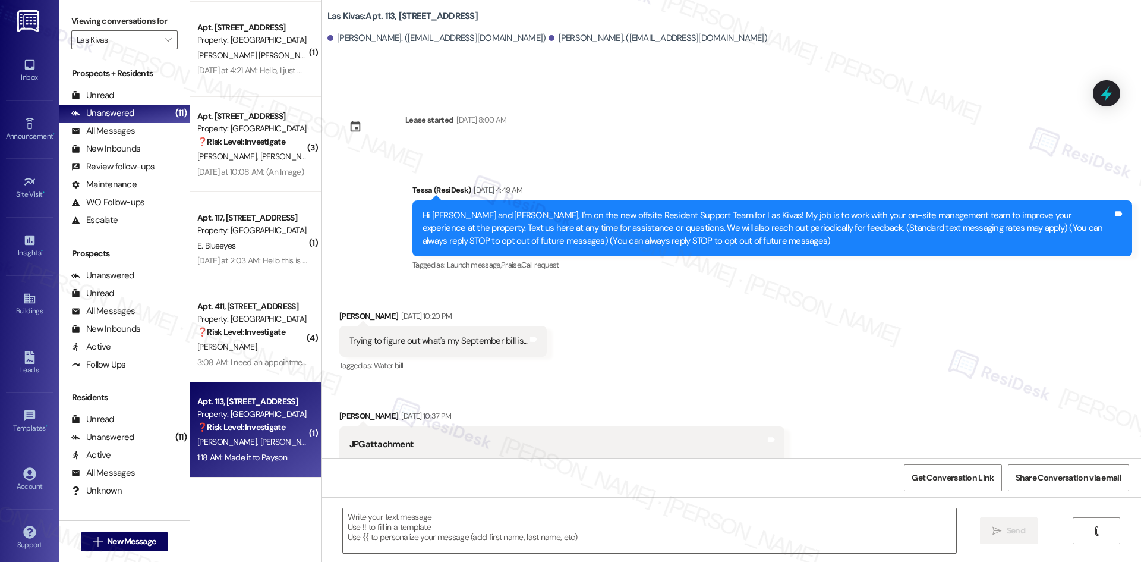
scroll to position [919, 0]
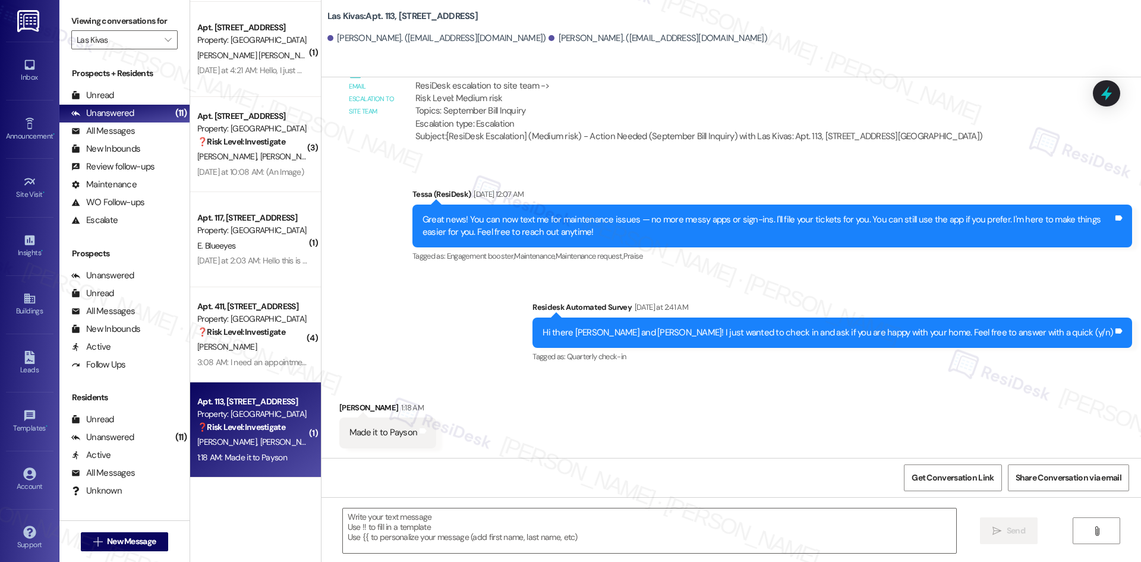
type textarea "Fetching suggested responses. Please feel free to read through the conversation…"
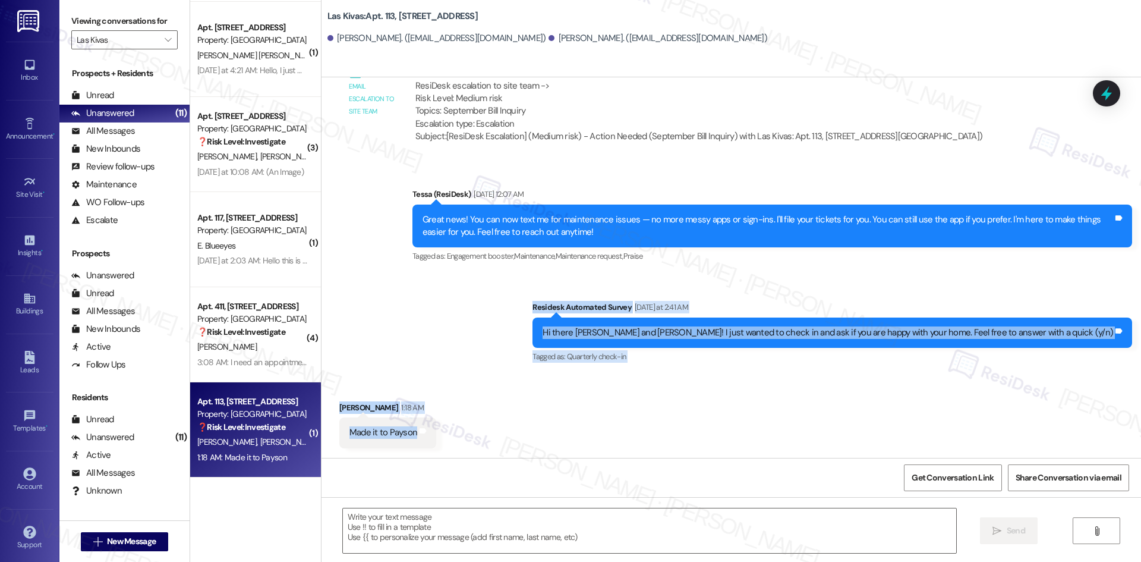
drag, startPoint x: 600, startPoint y: 293, endPoint x: 642, endPoint y: 433, distance: 146.1
click at [642, 433] on div "Lease started [DATE] 8:00 AM Announcement, sent via SMS Tessa (ResiDesk) [DATE]…" at bounding box center [730, 267] width 819 height 380
copy div "Residesk Automated Survey [DATE] at 2:41 AM Hi there [PERSON_NAME] and [PERSON_…"
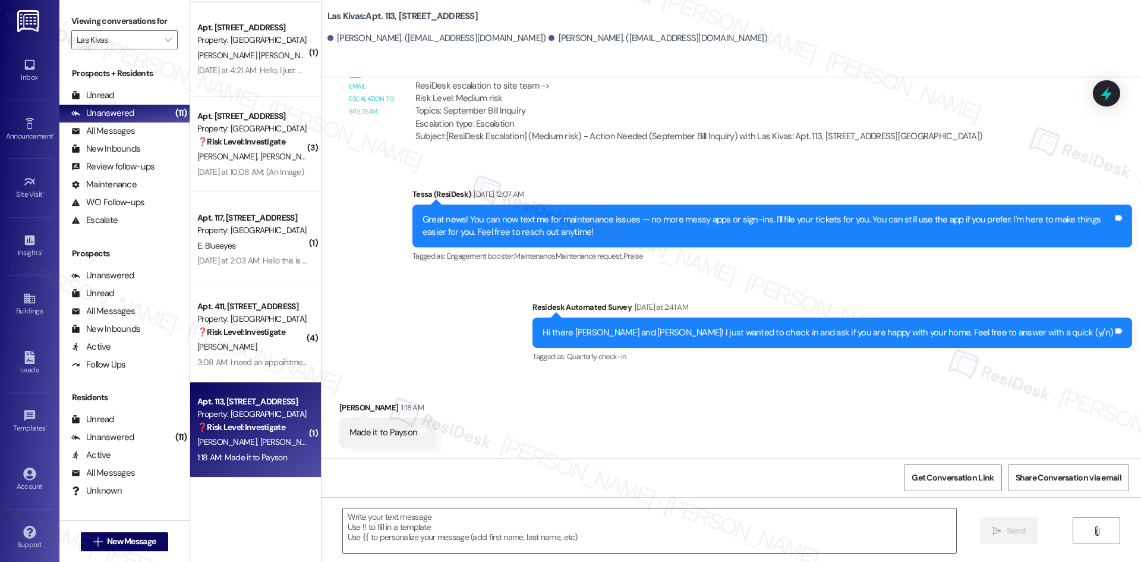
click at [543, 312] on div "Announcement, sent via SMS Tessa (ResiDesk) [DATE] 12:07 AM Great news! You can…" at bounding box center [730, 267] width 819 height 213
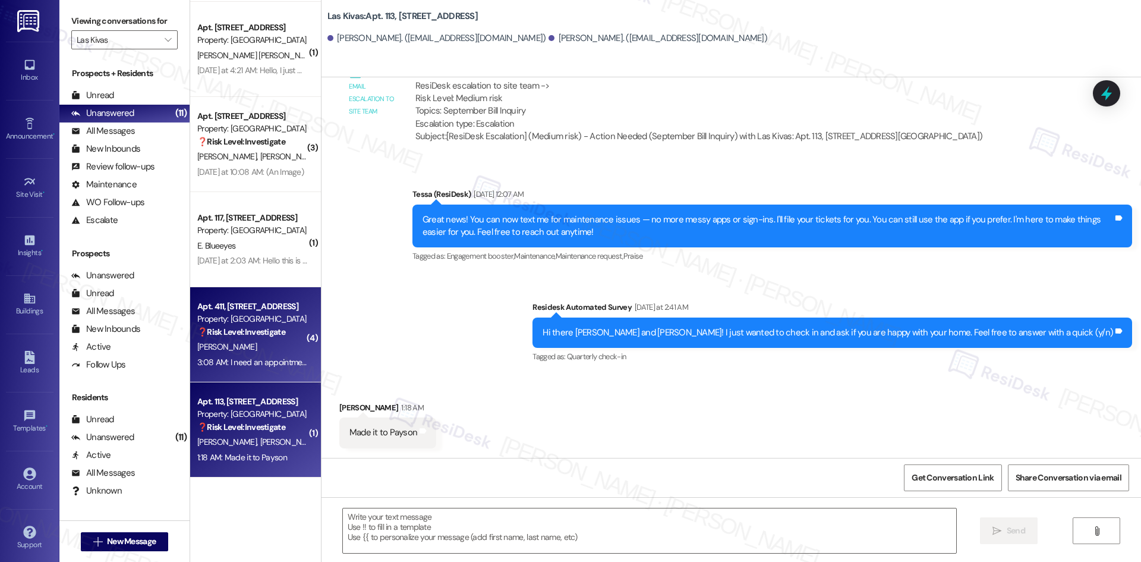
click at [241, 352] on div "[PERSON_NAME]" at bounding box center [252, 346] width 112 height 15
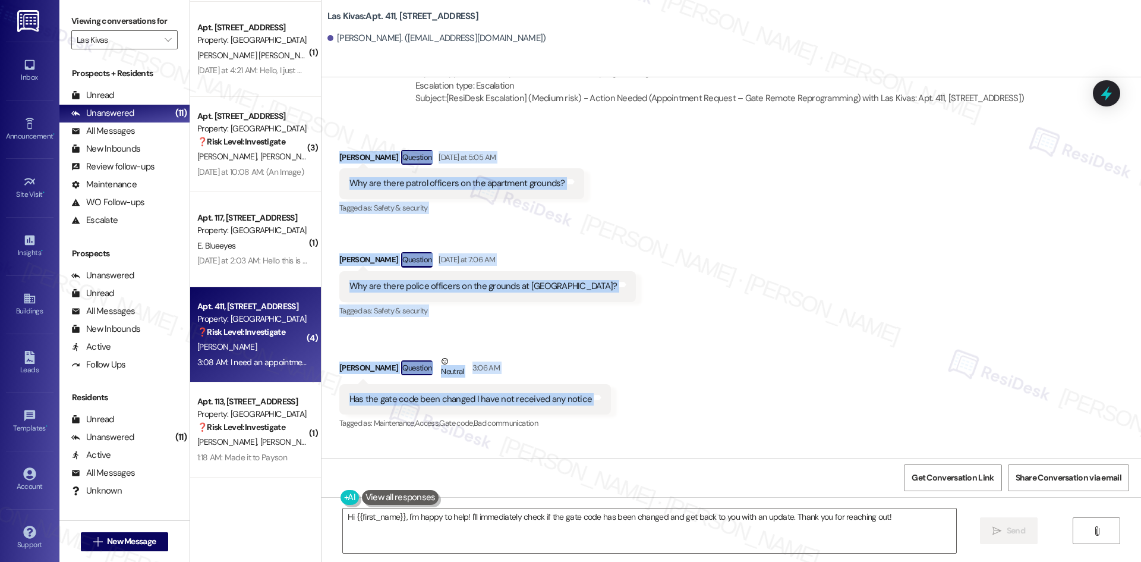
scroll to position [822, 0]
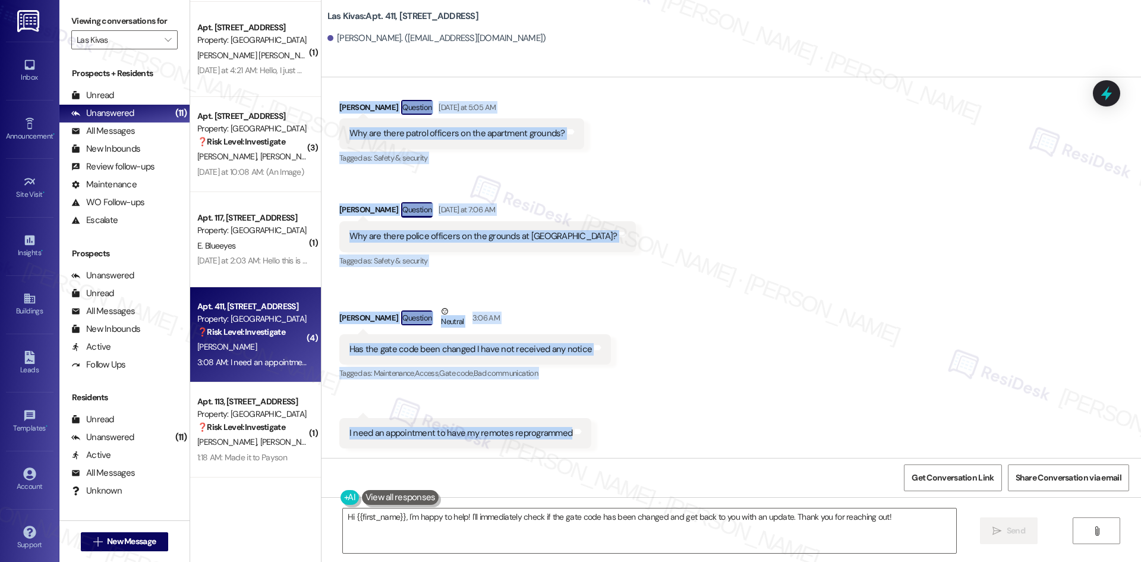
drag, startPoint x: 317, startPoint y: 322, endPoint x: 610, endPoint y: 435, distance: 313.4
click at [610, 435] on div "Received via SMS [PERSON_NAME] Question [DATE] at 5:05 AM Why are there patrol …" at bounding box center [730, 265] width 819 height 384
copy div "[PERSON_NAME] Question [DATE] at 5:05 AM Why are there patrol officers on the a…"
drag, startPoint x: 386, startPoint y: 259, endPoint x: 617, endPoint y: 438, distance: 292.3
click at [617, 438] on div "Lease started [DATE] 8:00 AM Received via SMS [PERSON_NAME] [DATE] 6:03 AM I ca…" at bounding box center [730, 267] width 819 height 380
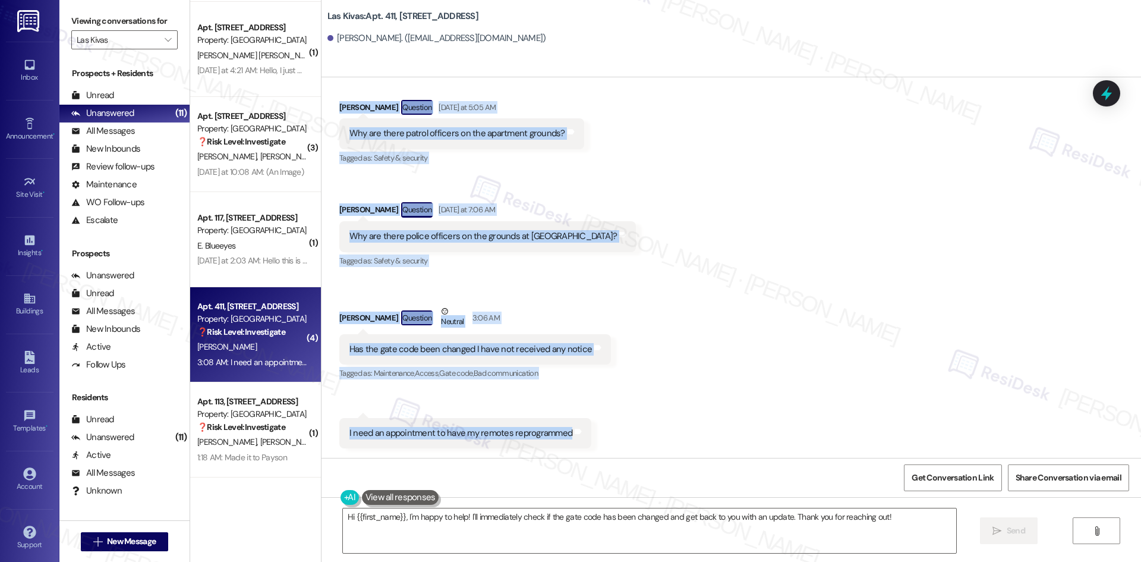
copy div "Lorem (IpsuMdol) Sitametco ad 4:40 EL S doeiusmodt inc’u labo et doloremagna al…"
click at [704, 276] on div "Received via SMS [PERSON_NAME] Question [DATE] at 5:05 AM Why are there patrol …" at bounding box center [730, 265] width 819 height 384
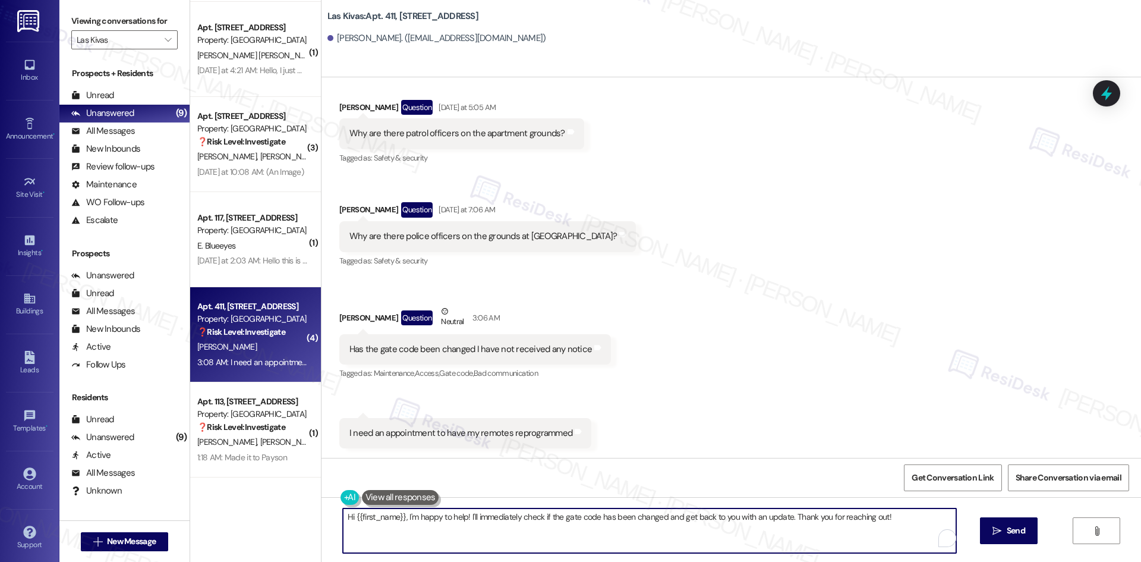
drag, startPoint x: 417, startPoint y: 529, endPoint x: 433, endPoint y: 527, distance: 16.2
click at [420, 529] on textarea "Hi {{first_name}}, I'm happy to help! I'll immediately check if the gate code h…" at bounding box center [649, 530] width 613 height 45
paste textarea "[PERSON_NAME], the officers are temporary security while the gate is being fixe…"
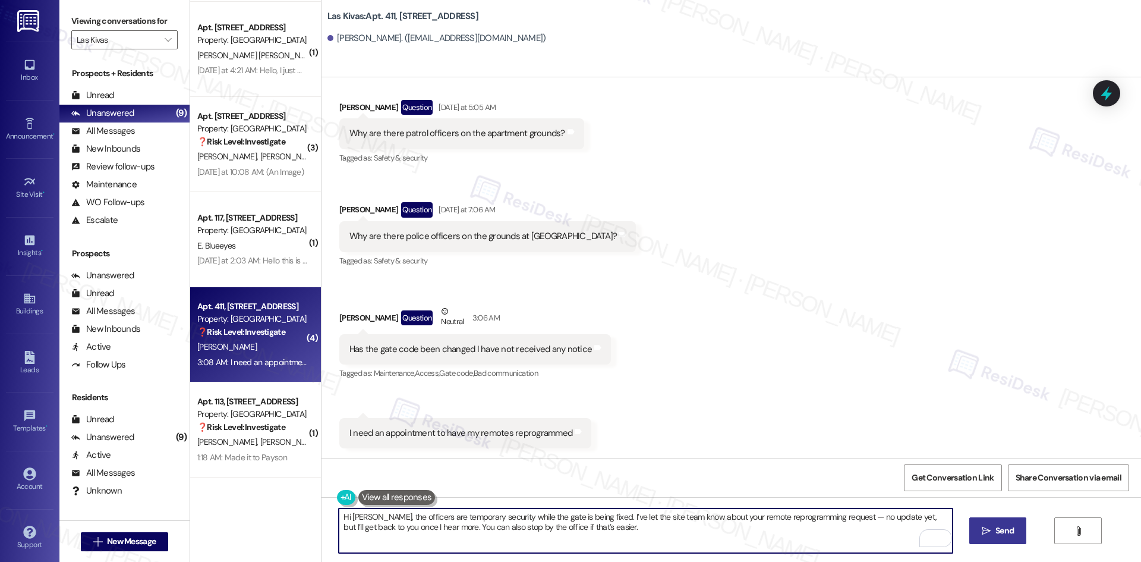
type textarea "Hi [PERSON_NAME], the officers are temporary security while the gate is being f…"
click at [993, 529] on span "Send" at bounding box center [1004, 530] width 23 height 12
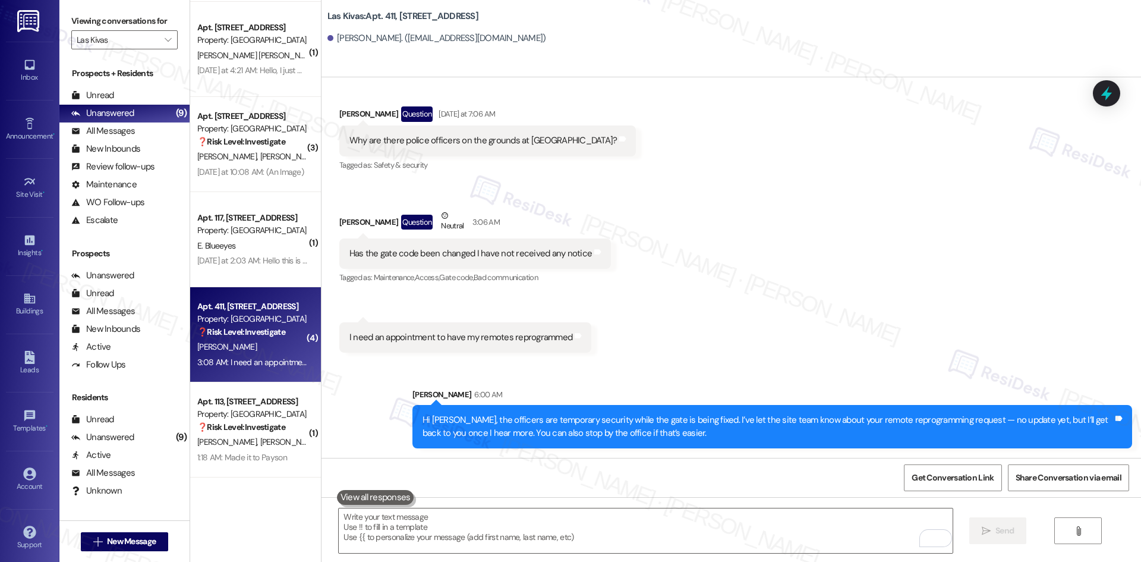
scroll to position [918, 0]
click at [680, 305] on div "Received via SMS [PERSON_NAME] Question [DATE] at 5:05 AM Why are there patrol …" at bounding box center [730, 169] width 819 height 384
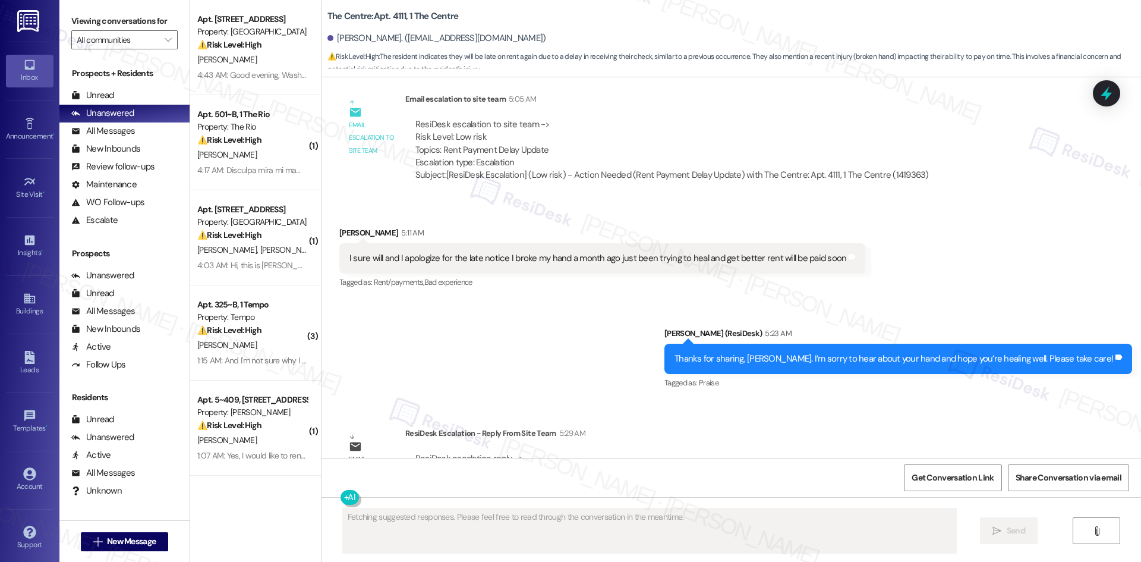
scroll to position [4635, 0]
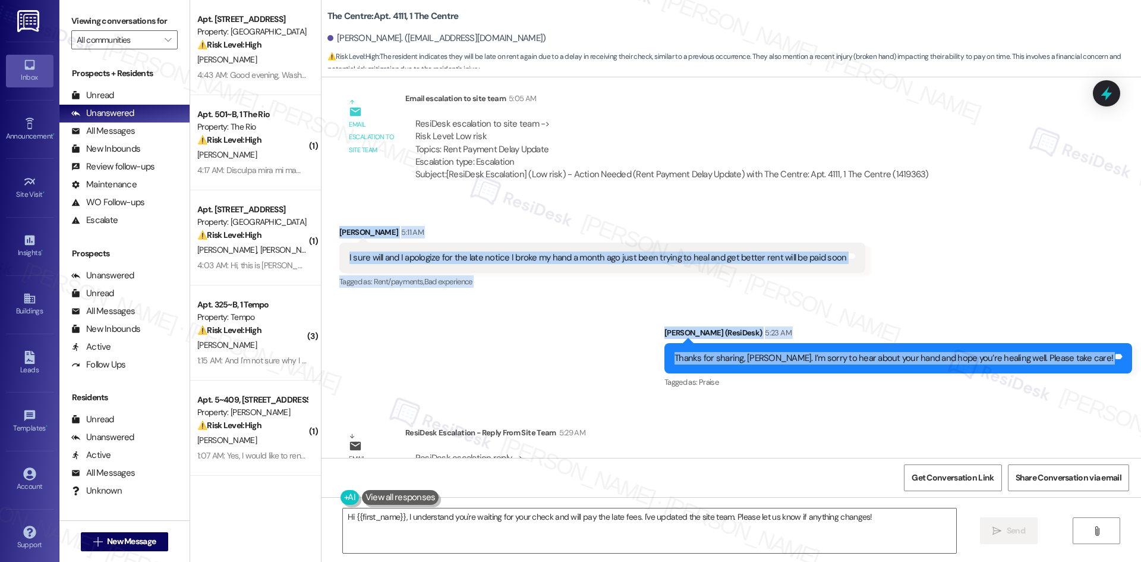
drag, startPoint x: 324, startPoint y: 177, endPoint x: 1140, endPoint y: 310, distance: 826.6
click at [1140, 310] on div "WO Opened request: needs mailb... [DATE] 5:02 PM Status : Completed Show detail…" at bounding box center [730, 267] width 819 height 380
copy div "[PERSON_NAME] 5:11 AM I sure will and I apologize for the late notice I broke m…"
click at [503, 348] on div "Sent via SMS [PERSON_NAME] (ResiDesk) 5:23 AM Thanks for sharing, [PERSON_NAME]…" at bounding box center [730, 350] width 819 height 100
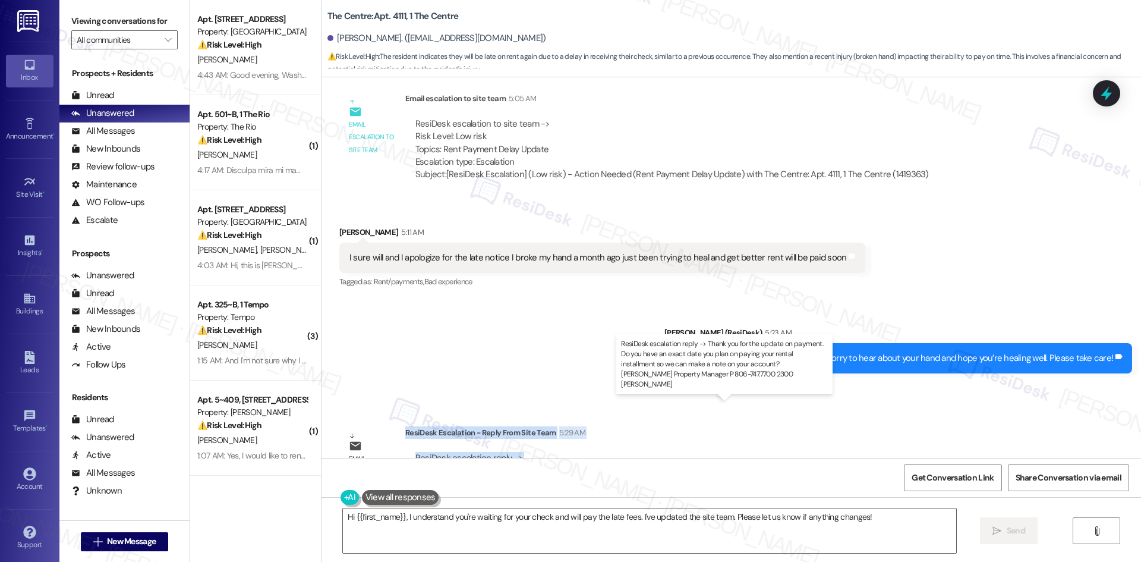
drag, startPoint x: 396, startPoint y: 380, endPoint x: 956, endPoint y: 420, distance: 560.6
click at [956, 426] on div "ResiDesk Escalation - Reply From Site Team 5:29 AM ResiDesk escalation reply ->…" at bounding box center [732, 462] width 654 height 72
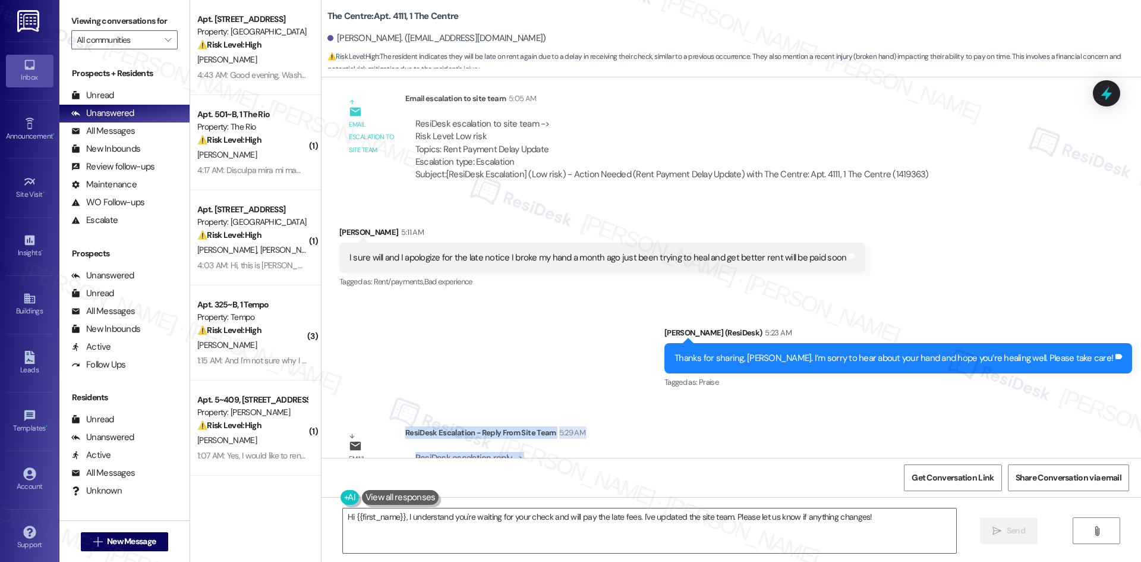
copy div "ResiDesk Escalation - Reply From Site Team 5:29 AM ResiDesk escalation reply ->…"
click at [544, 517] on textarea "Hi {{first_name}}, I understand you're waiting for your check and will pay the …" at bounding box center [649, 530] width 613 height 45
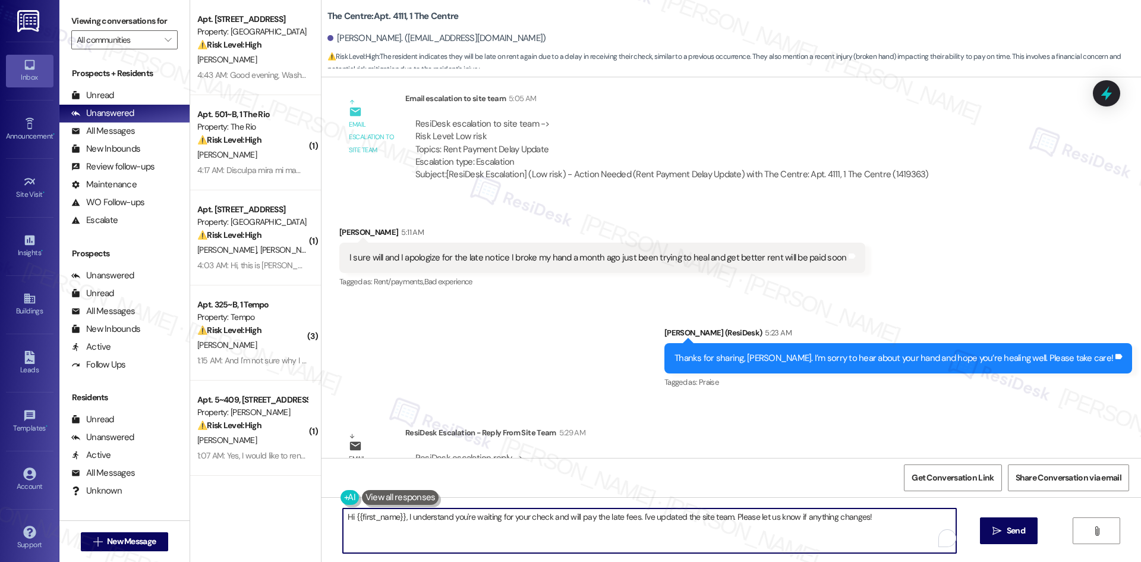
paste textarea "Thank you for your patience, [PERSON_NAME]. The site team asked if you could sh…"
type textarea "Thank you for your patience, [PERSON_NAME]. The site team asked if you could sh…"
click at [1010, 538] on button " Send" at bounding box center [998, 530] width 58 height 27
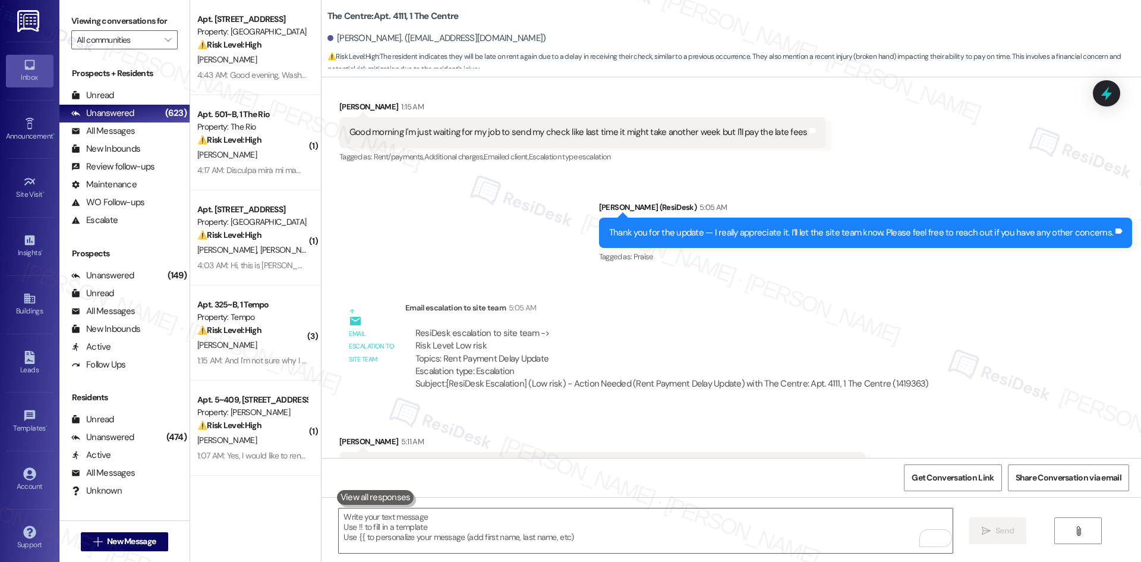
scroll to position [4718, 0]
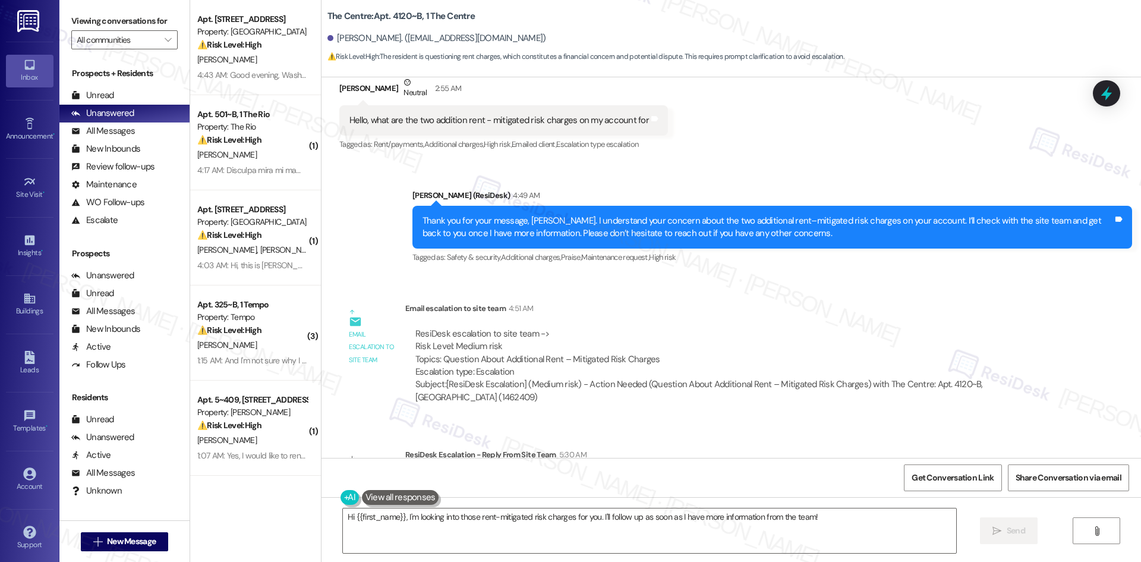
scroll to position [212, 0]
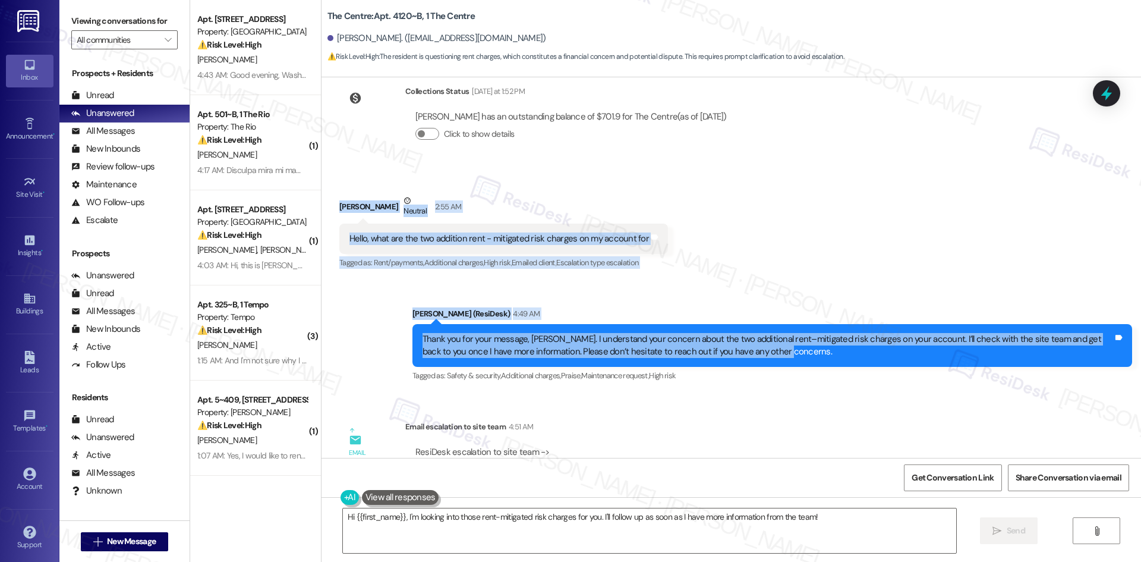
drag, startPoint x: 339, startPoint y: 199, endPoint x: 831, endPoint y: 346, distance: 514.0
click at [831, 346] on div "Lease started [DATE] 8:00 AM Survey, sent via SMS Residesk Automated Survey [DA…" at bounding box center [730, 267] width 819 height 380
copy div "[PERSON_NAME] Neutral 2:55 AM Hello, what are the two addition rent - mitigated…"
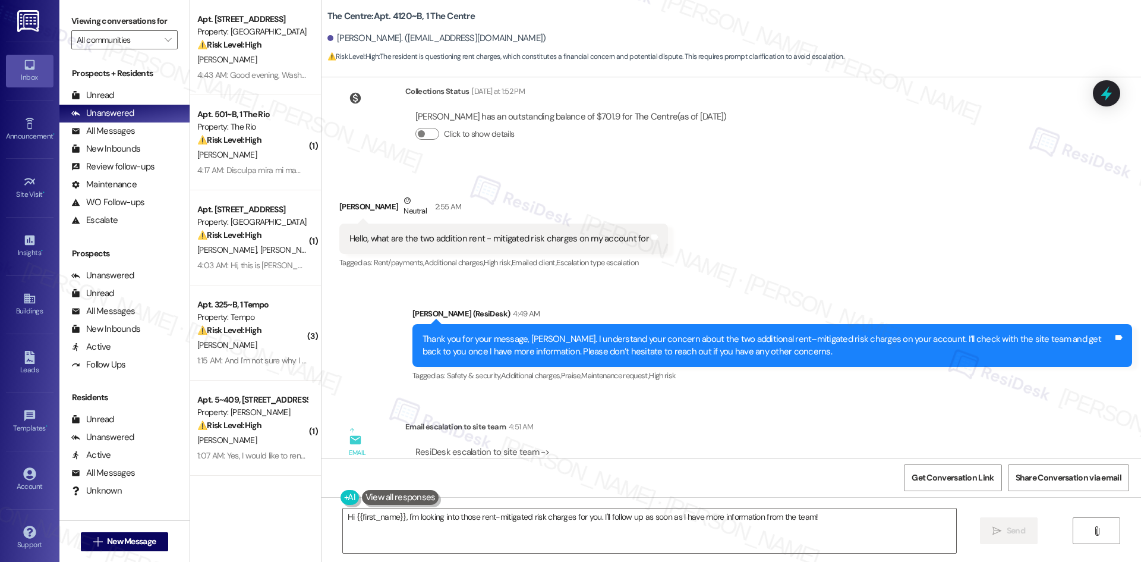
drag, startPoint x: 601, startPoint y: 389, endPoint x: 607, endPoint y: 387, distance: 6.2
click at [606, 388] on div "Lease started [DATE] 8:00 AM Survey, sent via SMS Residesk Automated Survey [DA…" at bounding box center [730, 267] width 819 height 380
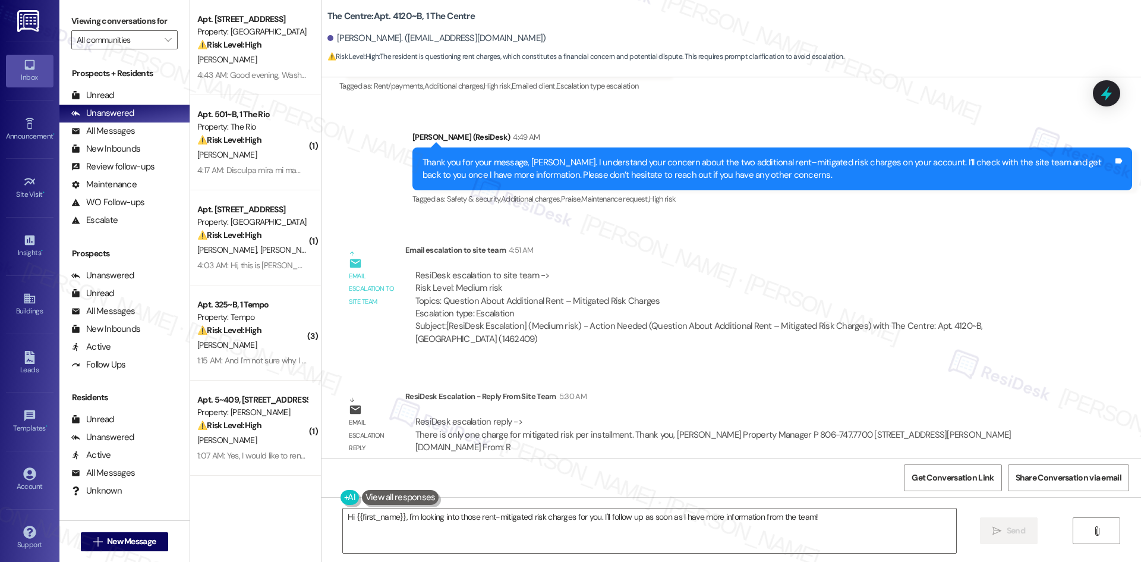
scroll to position [390, 0]
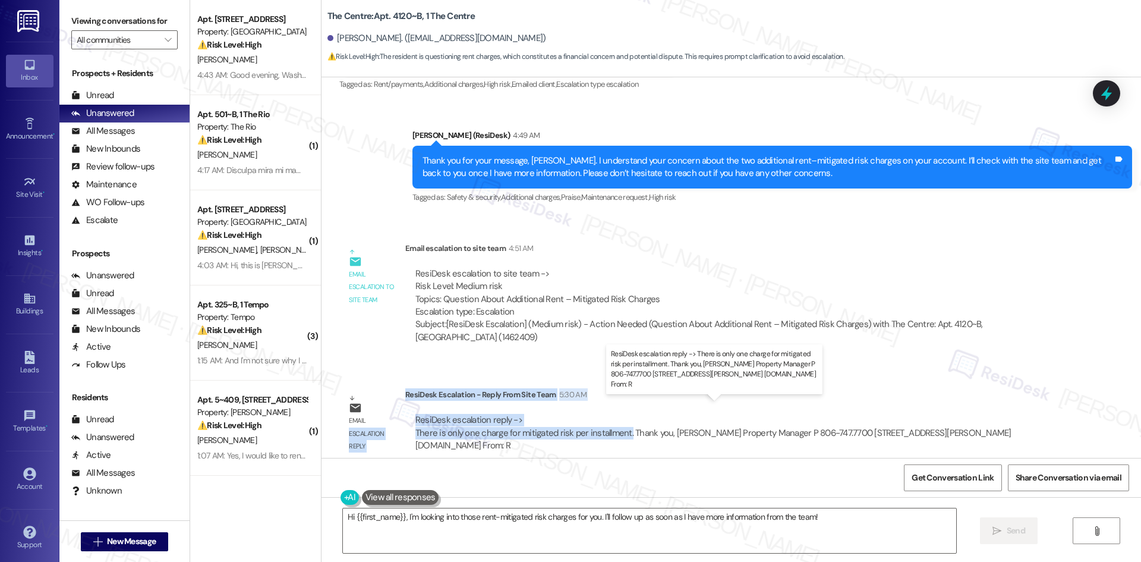
drag, startPoint x: 395, startPoint y: 379, endPoint x: 619, endPoint y: 422, distance: 227.5
click at [619, 422] on div "Email escalation reply ResiDesk Escalation - Reply From Site Team 5:30 AM ResiD…" at bounding box center [698, 424] width 737 height 90
copy div "escalation reply ResiDesk Escalation - Reply From Site Team 5:30 AM ResiDesk es…"
click at [560, 405] on div "ResiDesk escalation reply -> There is only one charge for mitigated risk per in…" at bounding box center [732, 433] width 654 height 56
click at [412, 388] on div "ResiDesk Escalation - Reply From Site Team 5:30 AM" at bounding box center [732, 396] width 654 height 17
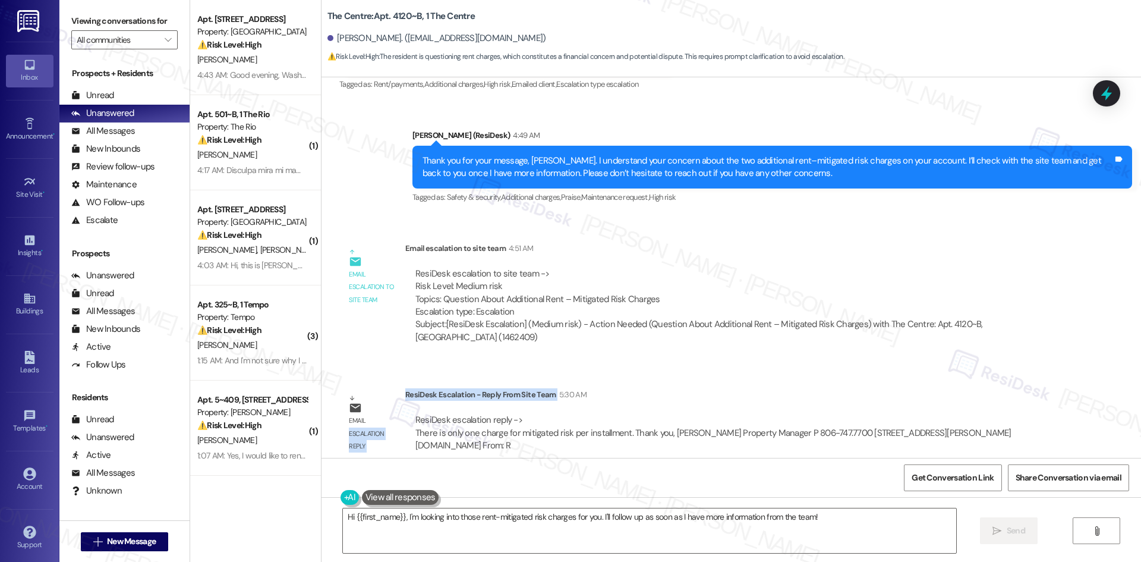
drag, startPoint x: 393, startPoint y: 377, endPoint x: 529, endPoint y: 389, distance: 136.7
click at [531, 390] on div "Email escalation reply ResiDesk Escalation - Reply From Site Team 5:30 AM ResiD…" at bounding box center [698, 424] width 737 height 90
click at [529, 389] on div "ResiDesk Escalation - Reply From Site Team 5:30 AM" at bounding box center [732, 396] width 654 height 17
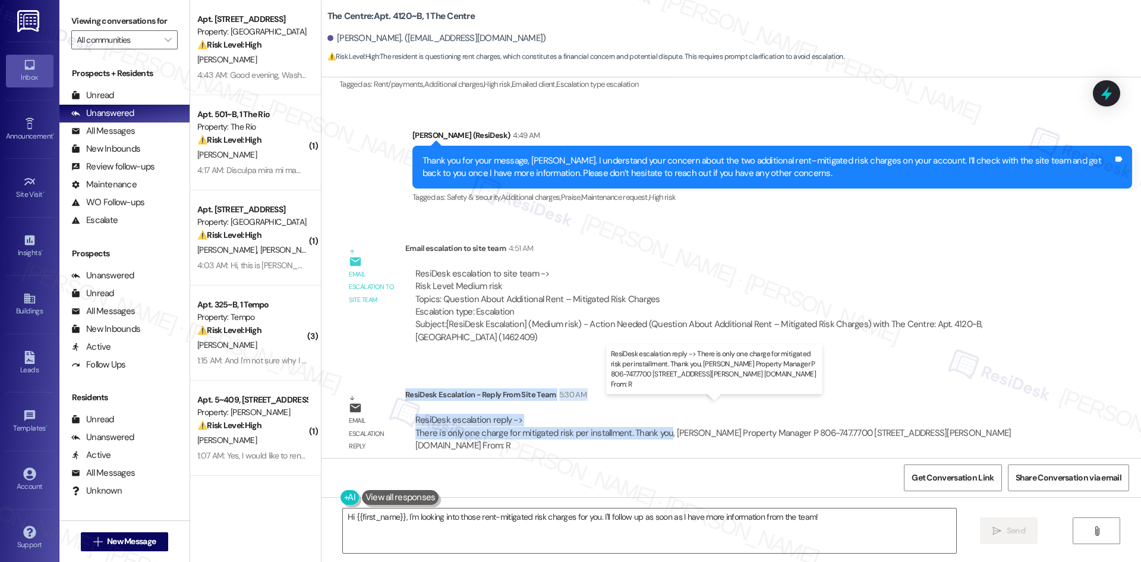
drag, startPoint x: 396, startPoint y: 382, endPoint x: 656, endPoint y: 422, distance: 263.4
click at [656, 422] on div "ResiDesk Escalation - Reply From Site Team 5:30 AM ResiDesk escalation reply ->…" at bounding box center [732, 424] width 654 height 72
copy div "ResiDesk Escalation - Reply From Site Team 5:30 AM ResiDesk escalation reply ->…"
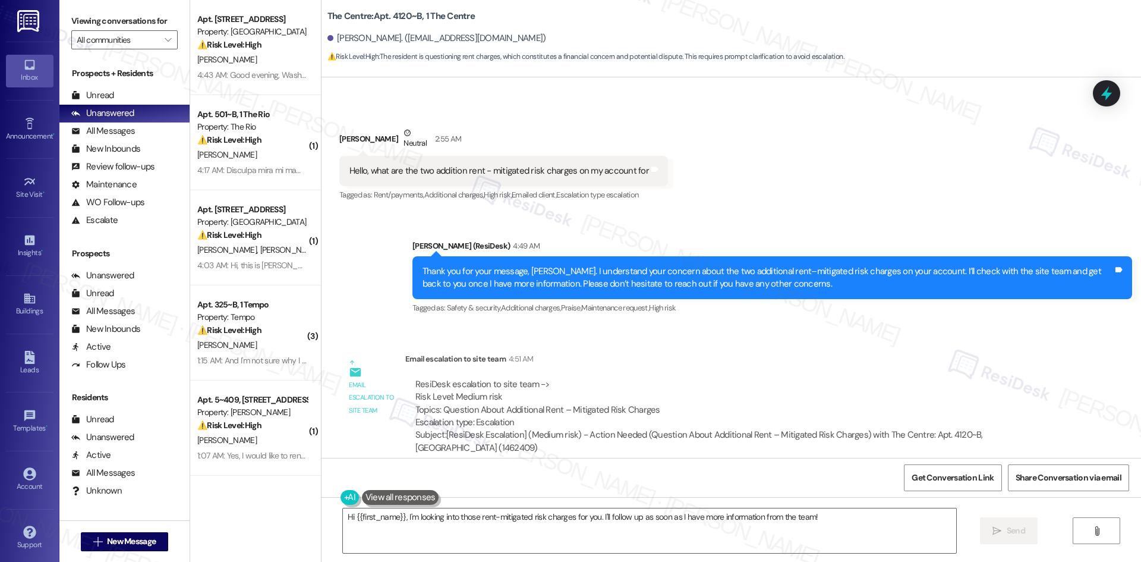
scroll to position [271, 0]
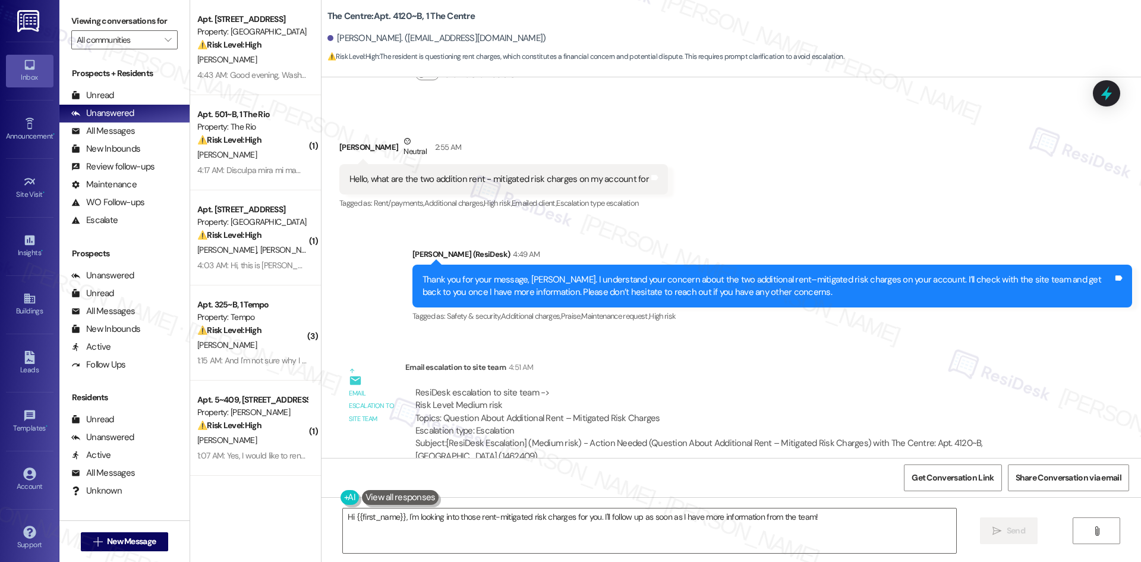
click at [600, 126] on div "Received via SMS [PERSON_NAME] Neutral 2:55 AM Hello, what are the two addition…" at bounding box center [503, 173] width 346 height 95
click at [508, 377] on div "ResiDesk escalation to site team -> Risk Level: Medium risk Topics: Question Ab…" at bounding box center [732, 424] width 654 height 94
click at [522, 546] on textarea "Hi {{first_name}}, I'm looking into those rent-mitigated risk charges for you. …" at bounding box center [649, 530] width 613 height 45
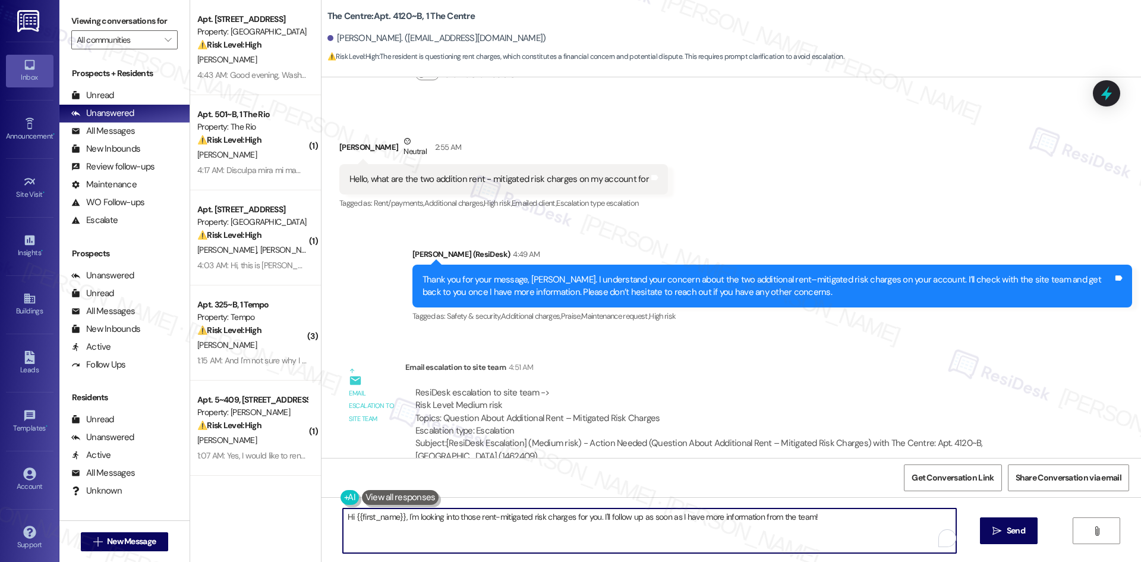
paste textarea "Thank you for your patience, [PERSON_NAME]. The site team confirmed there shoul…"
type textarea "Thank you for your patience, [PERSON_NAME]. The site team confirmed there shoul…"
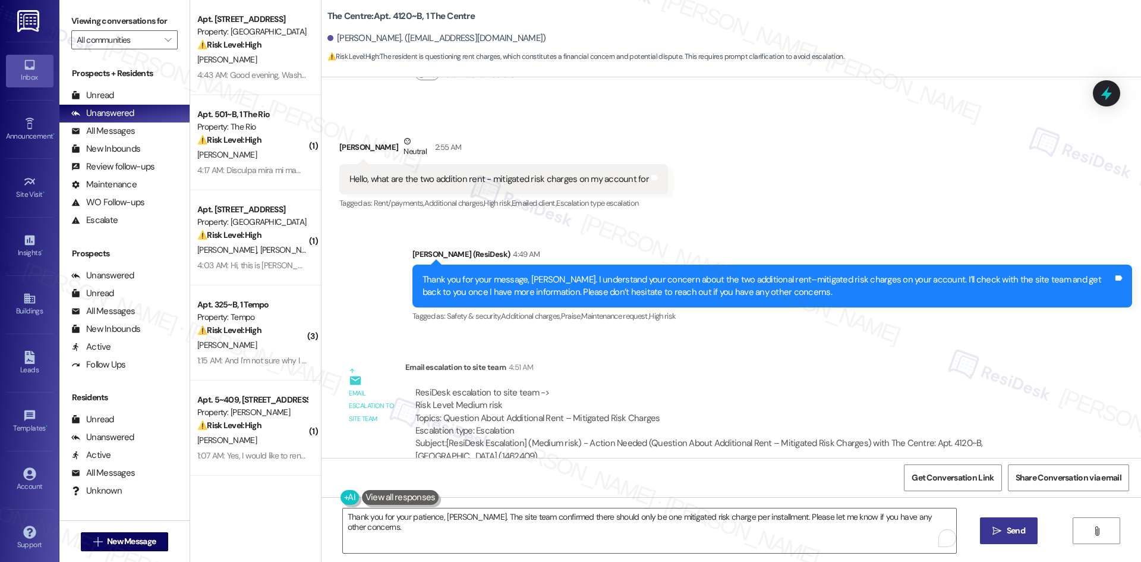
click at [1019, 534] on span "Send" at bounding box center [1016, 530] width 18 height 12
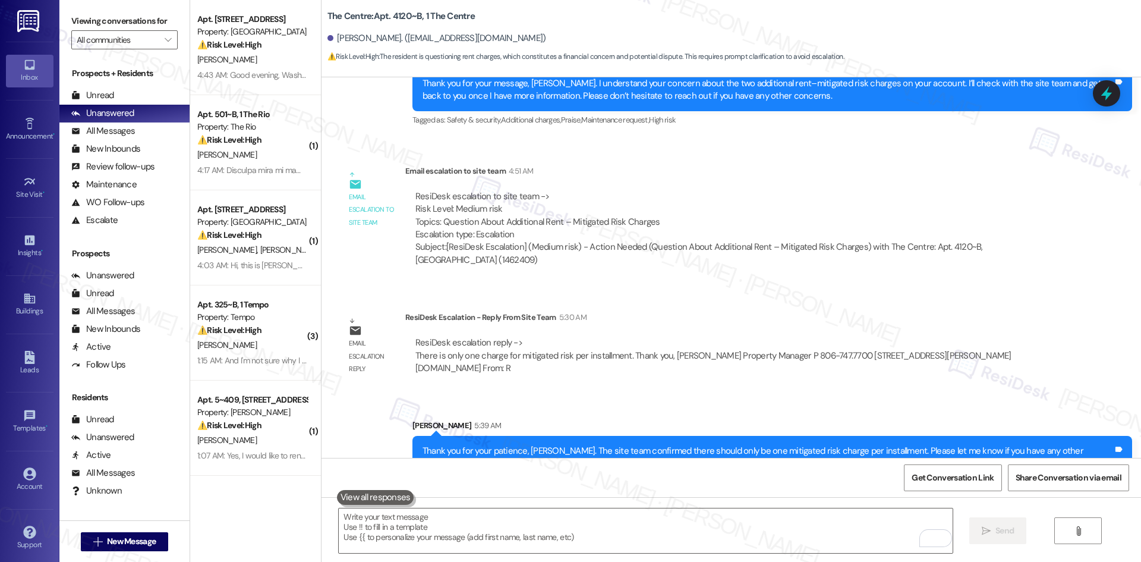
scroll to position [472, 0]
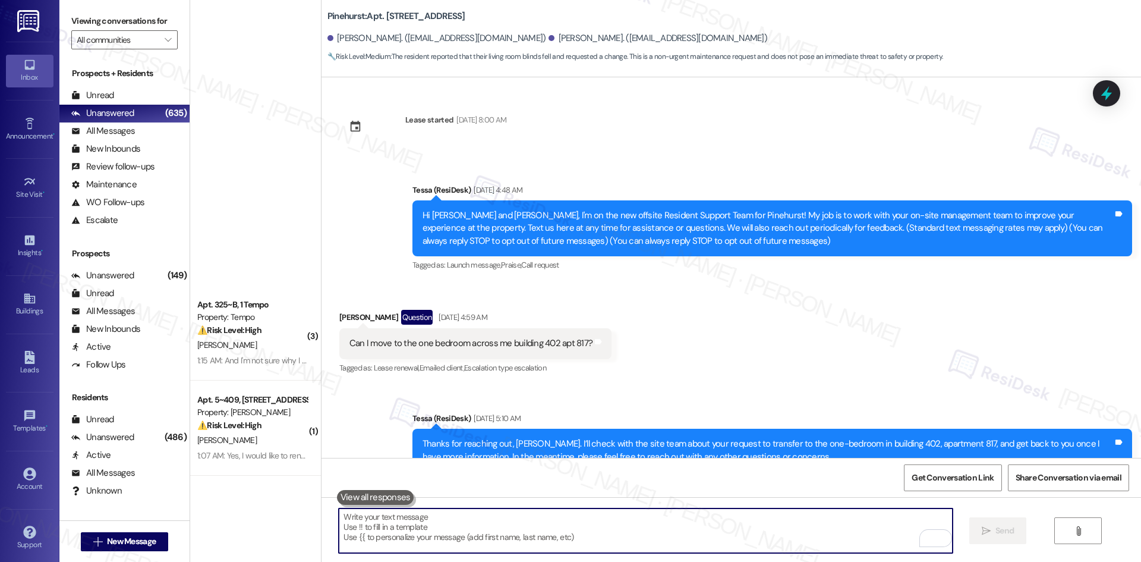
scroll to position [1779, 0]
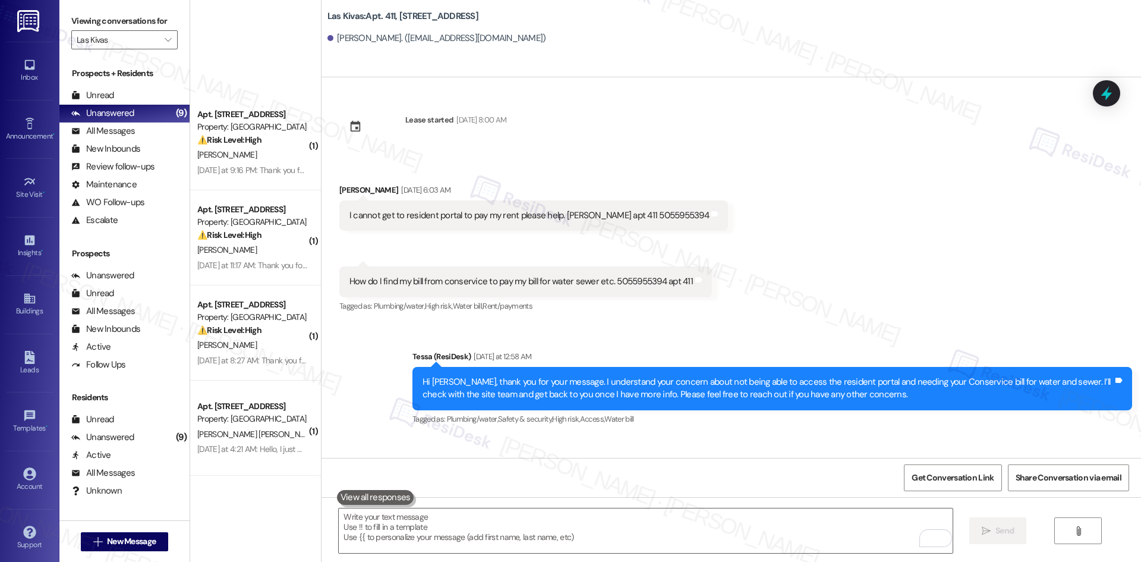
scroll to position [918, 0]
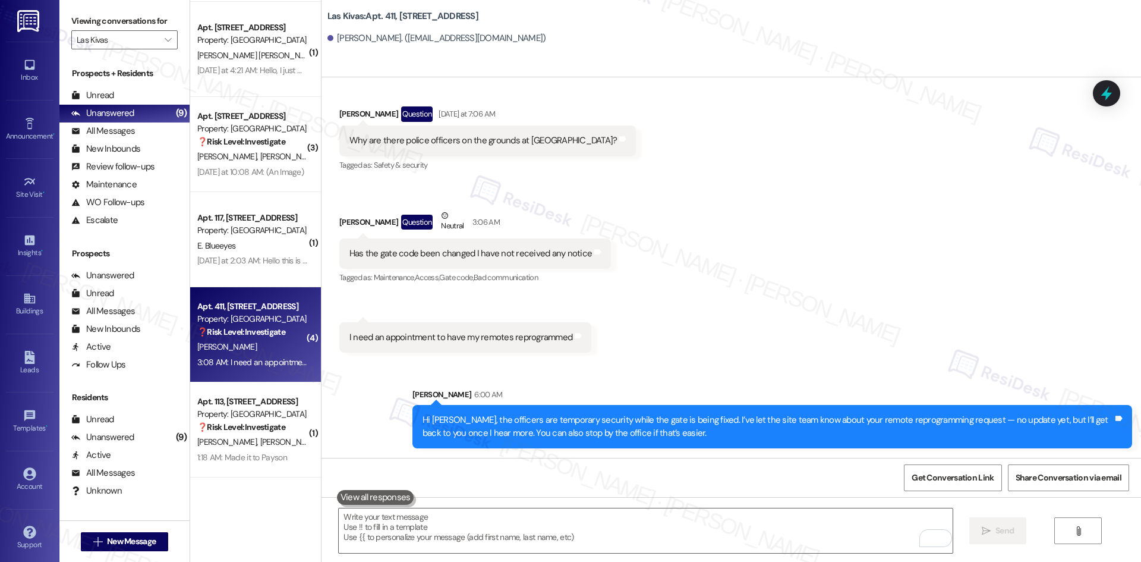
click at [638, 332] on div "Received via SMS [PERSON_NAME] Question [DATE] at 5:05 AM Why are there patrol …" at bounding box center [730, 169] width 819 height 384
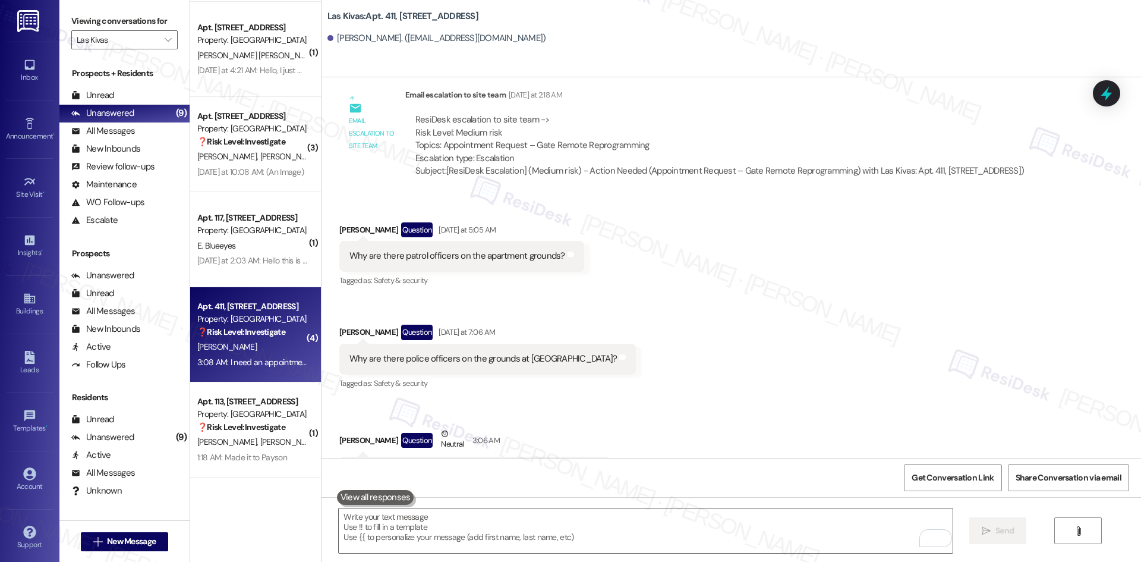
scroll to position [680, 0]
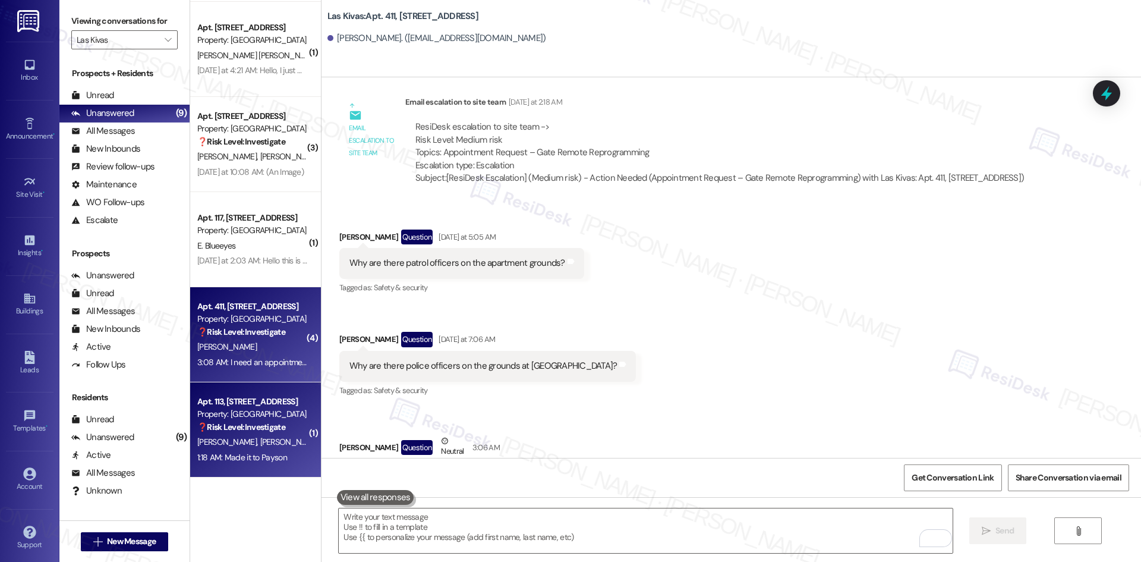
click at [260, 436] on span "[PERSON_NAME]" at bounding box center [289, 441] width 59 height 11
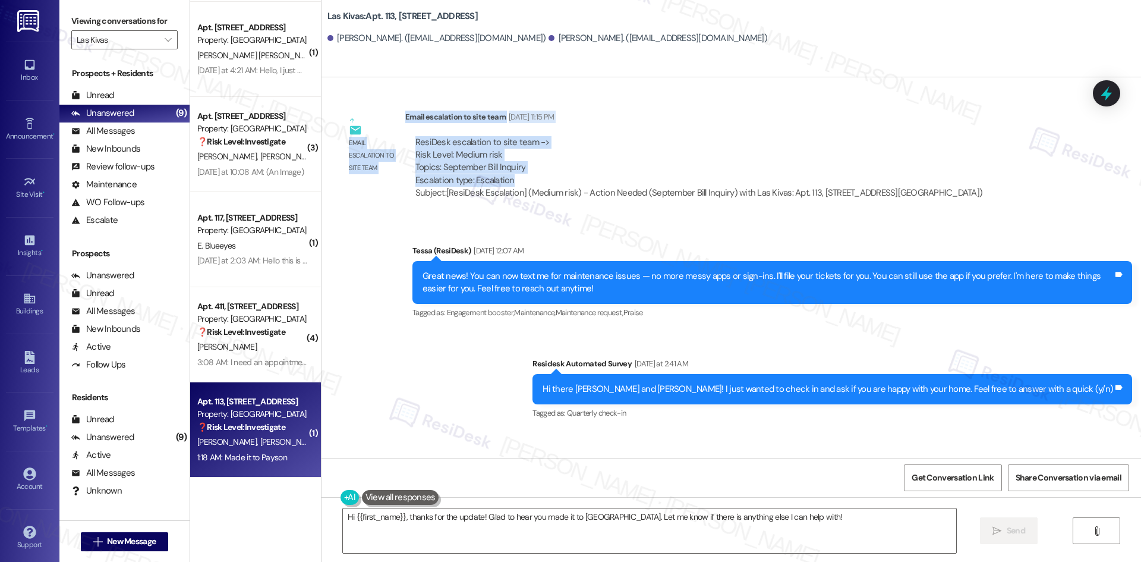
scroll to position [859, 0]
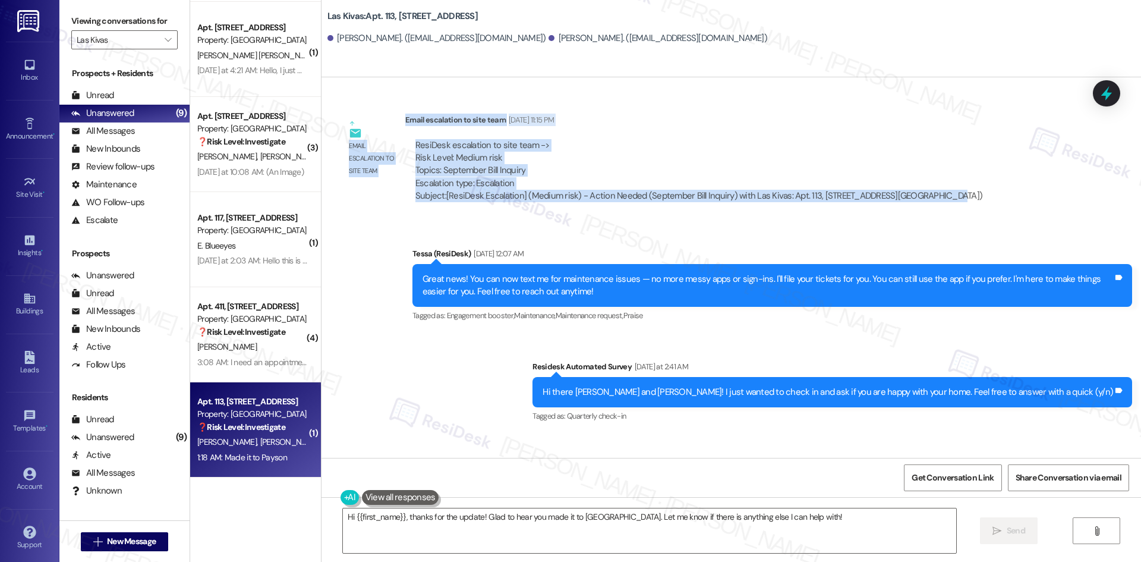
drag, startPoint x: 323, startPoint y: 159, endPoint x: 950, endPoint y: 202, distance: 628.4
click at [950, 202] on div "Lease started [DATE] 8:00 AM Announcement, sent via SMS Tessa (ResiDesk) [DATE]…" at bounding box center [730, 267] width 819 height 380
copy div "Lorem Ipsum Dol 31, 4290 si 09:33 AM Consec ad elitse doe temp'i ut Laboreetd m…"
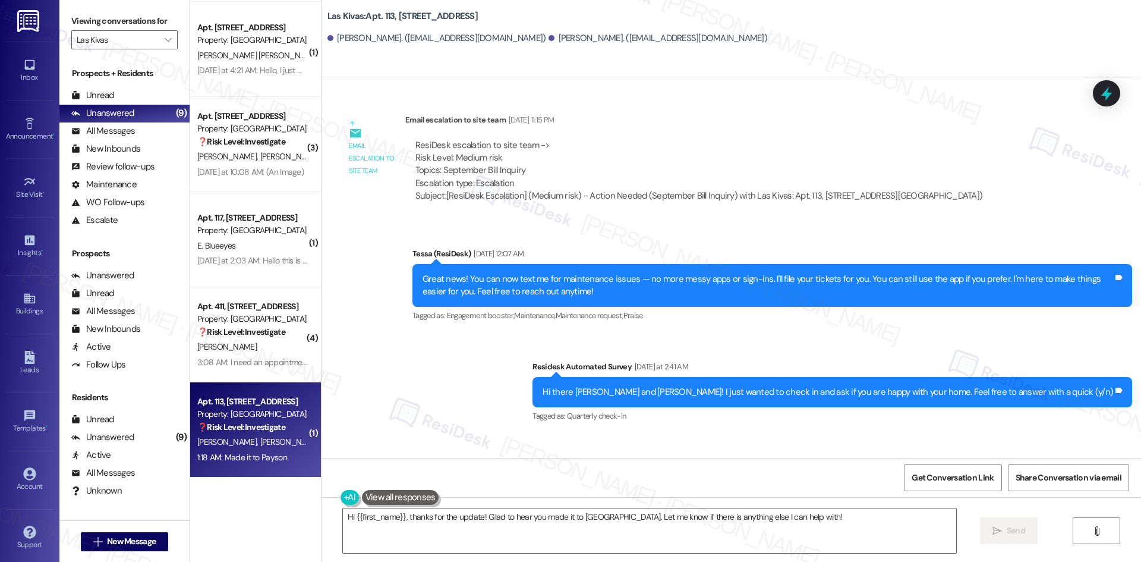
click at [385, 251] on div "Announcement, sent via SMS Tessa (ResiDesk) [DATE] 12:07 AM Great news! You can…" at bounding box center [730, 326] width 819 height 213
click at [485, 87] on div "Lease started [DATE] 8:00 AM Announcement, sent via SMS Tessa (ResiDesk) [DATE]…" at bounding box center [730, 267] width 819 height 380
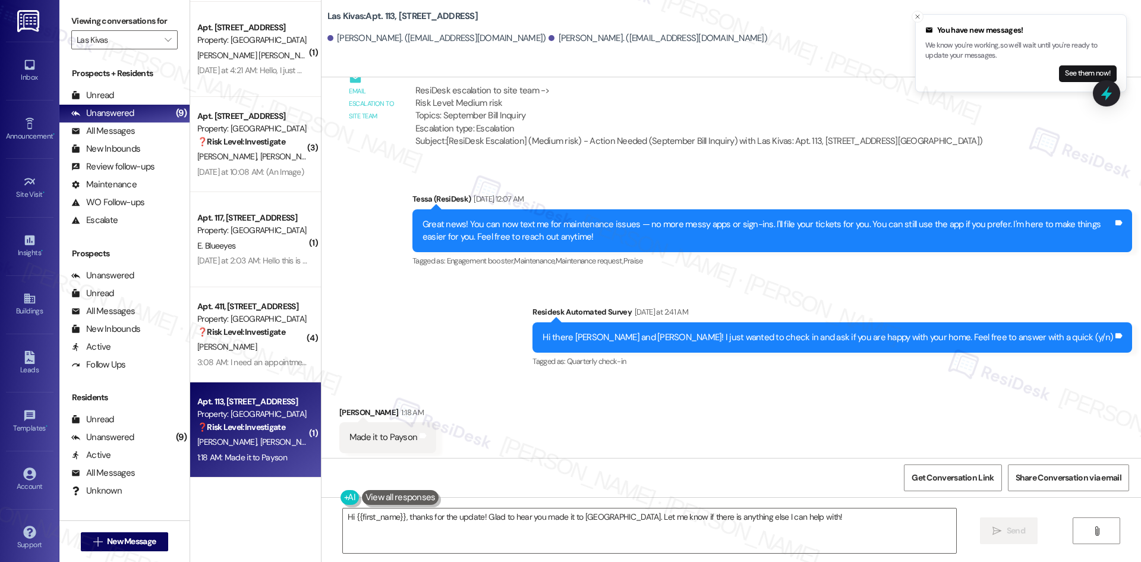
scroll to position [919, 0]
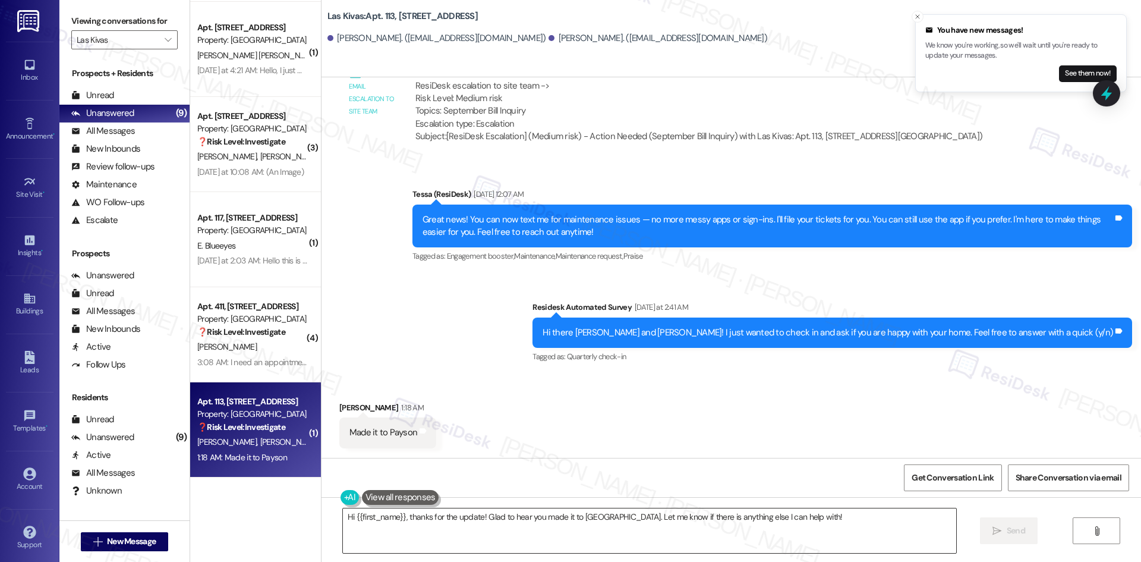
click at [664, 529] on textarea "Hi {{first_name}}, thanks for the update! Glad to hear you made it to [GEOGRAPH…" at bounding box center [649, 530] width 613 height 45
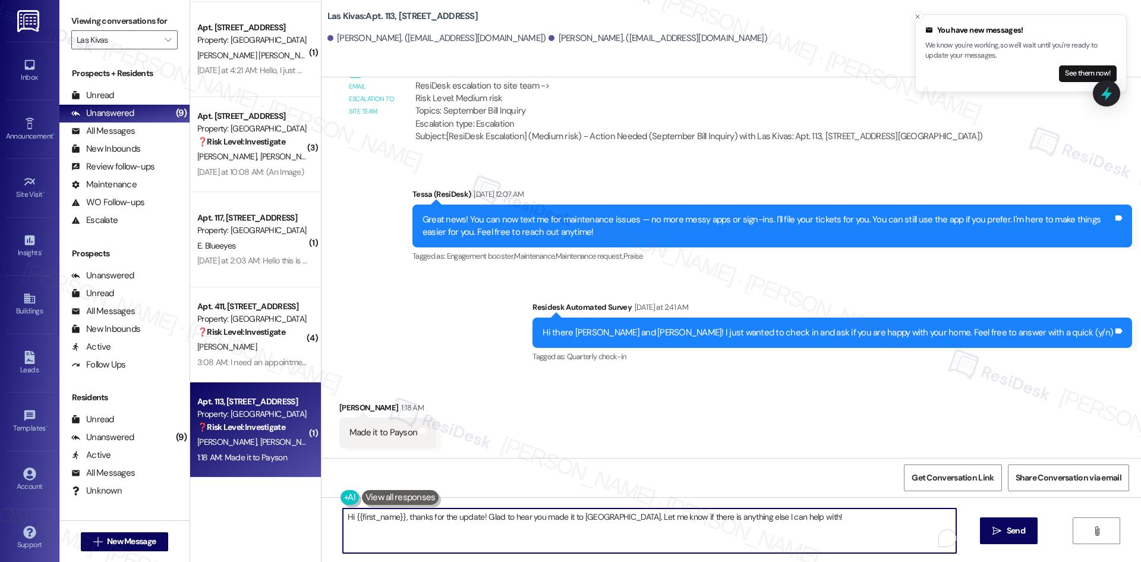
paste textarea "[PERSON_NAME], thanks for your patience. The site team said there’s a billing i…"
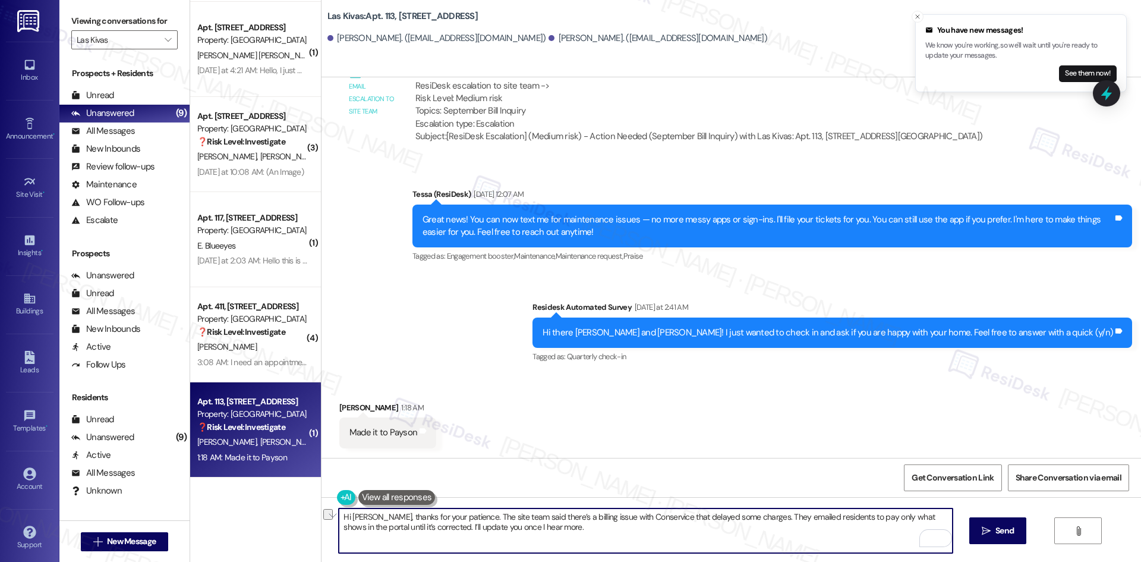
drag, startPoint x: 537, startPoint y: 530, endPoint x: 421, endPoint y: 533, distance: 115.3
click at [421, 533] on textarea "Hi [PERSON_NAME], thanks for your patience. The site team said there’s a billin…" at bounding box center [645, 530] width 613 height 45
type textarea "Hi [PERSON_NAME], thanks for your patience. The site team said there’s a billin…"
click at [506, 535] on textarea "Hi [PERSON_NAME], thanks for your patience. The site team said there’s a billin…" at bounding box center [645, 530] width 613 height 45
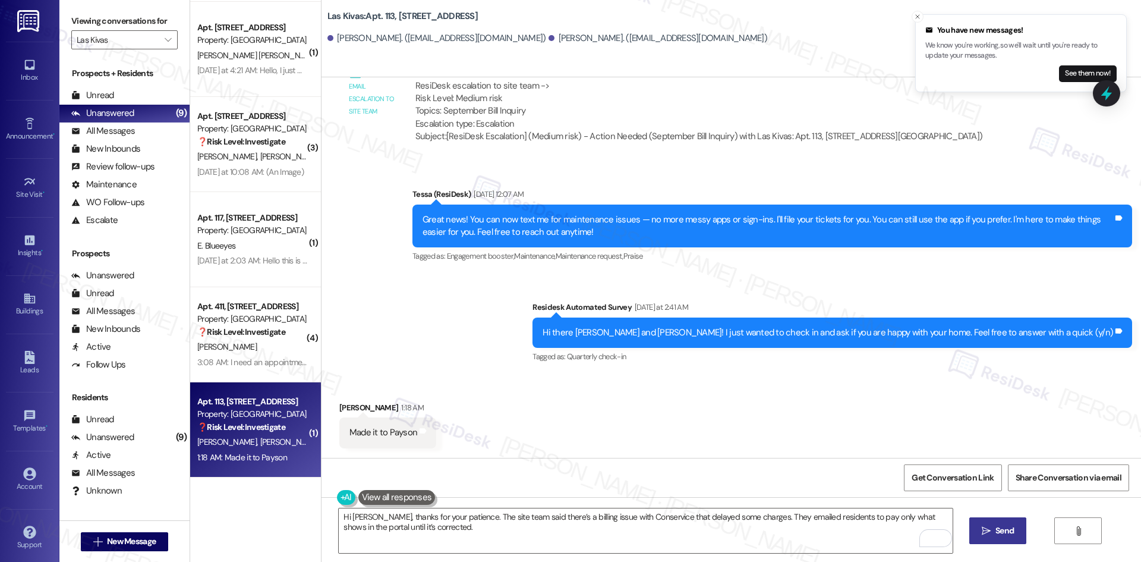
click at [982, 533] on icon "" at bounding box center [986, 531] width 9 height 10
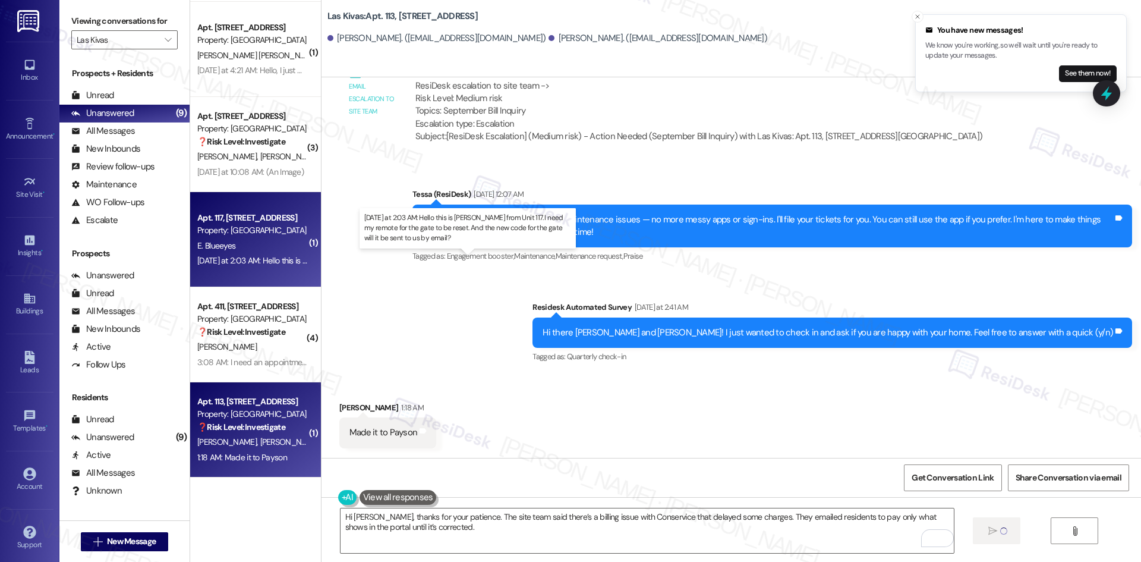
click at [247, 262] on div "[DATE] at 2:03 AM: Hello this is [PERSON_NAME] from Unit 117. I need my remote …" at bounding box center [478, 260] width 562 height 11
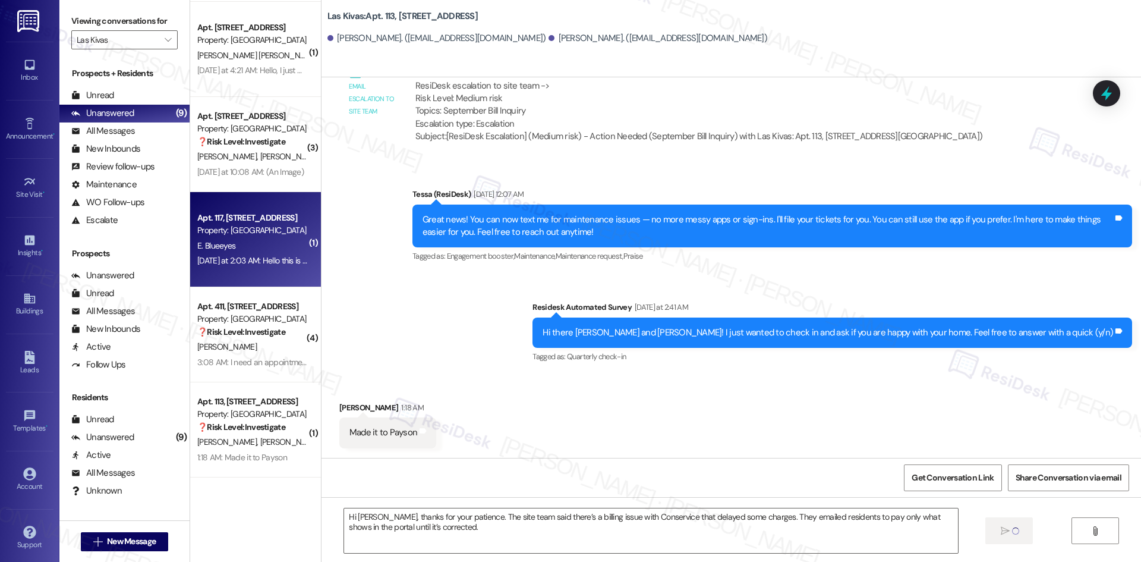
type textarea "Fetching suggested responses. Please feel free to read through the conversation…"
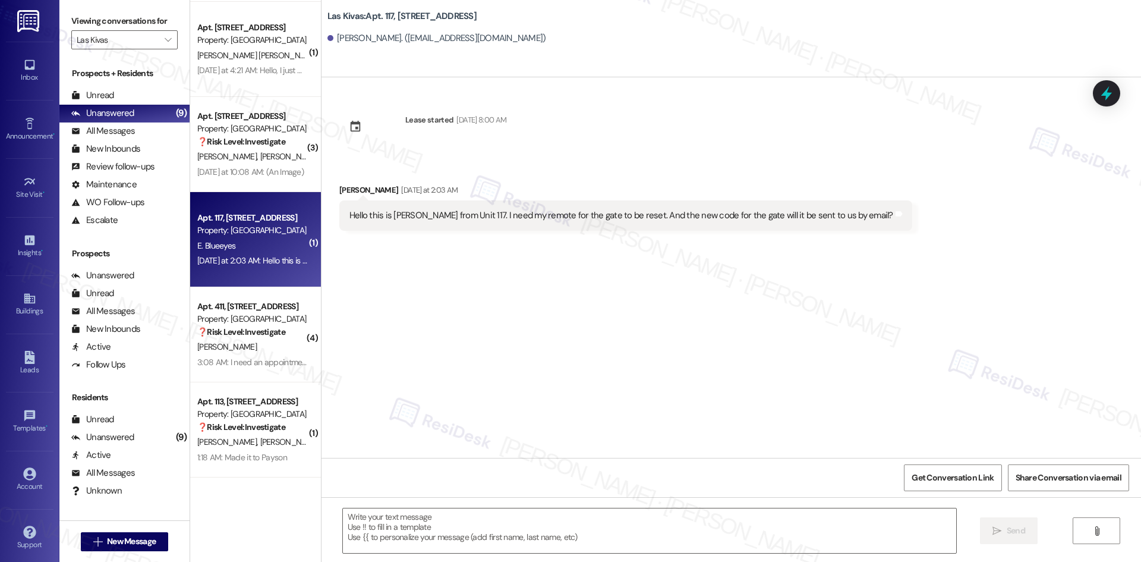
type textarea "Fetching suggested responses. Please feel free to read through the conversation…"
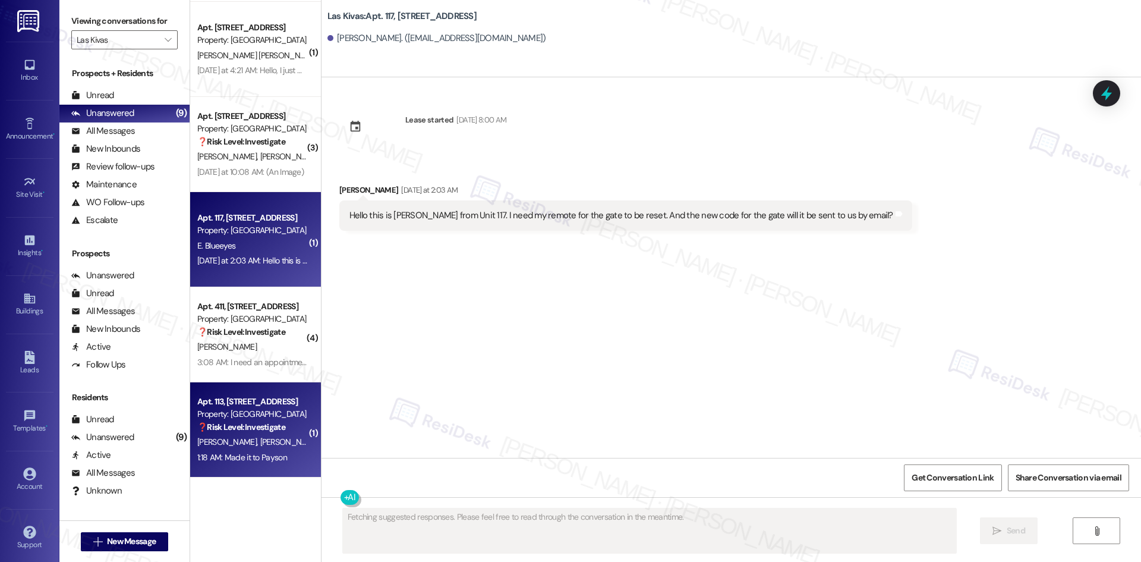
click at [266, 440] on div "[PERSON_NAME] [PERSON_NAME]" at bounding box center [252, 441] width 112 height 15
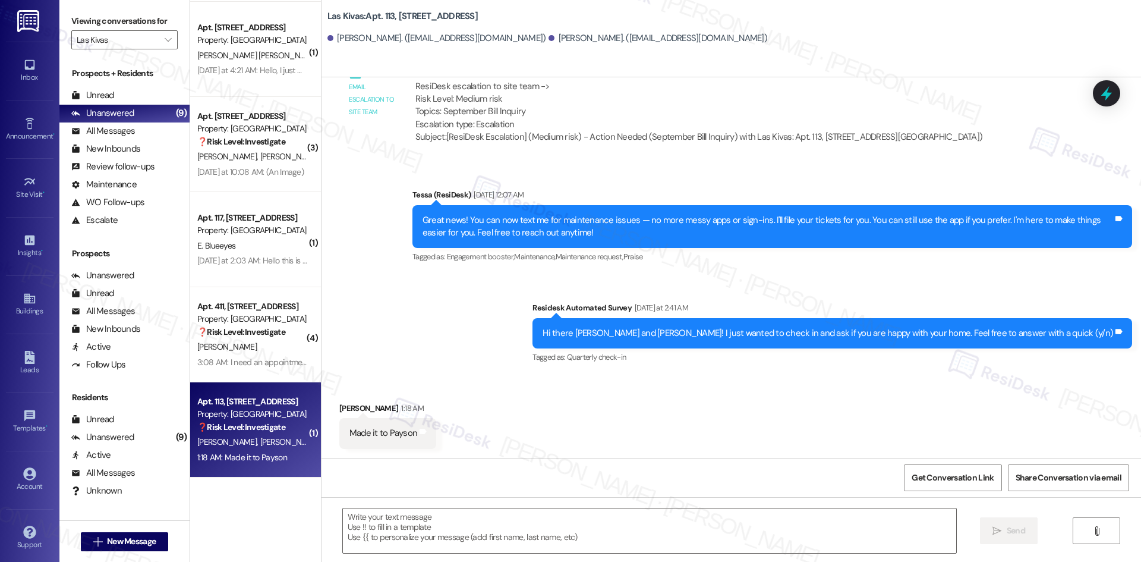
type textarea "Fetching suggested responses. Please feel free to read through the conversation…"
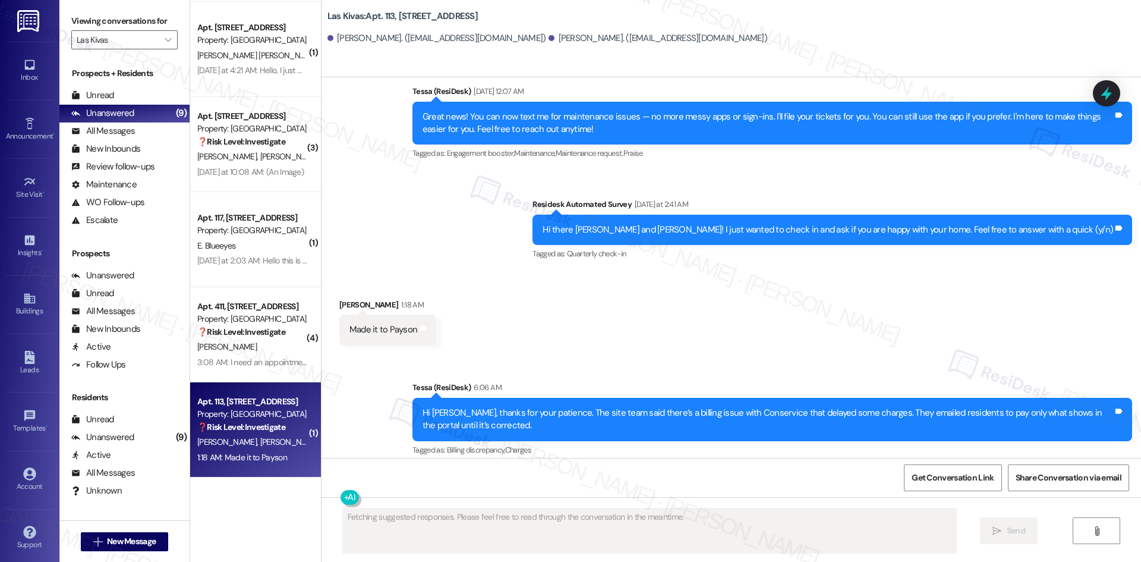
scroll to position [1032, 0]
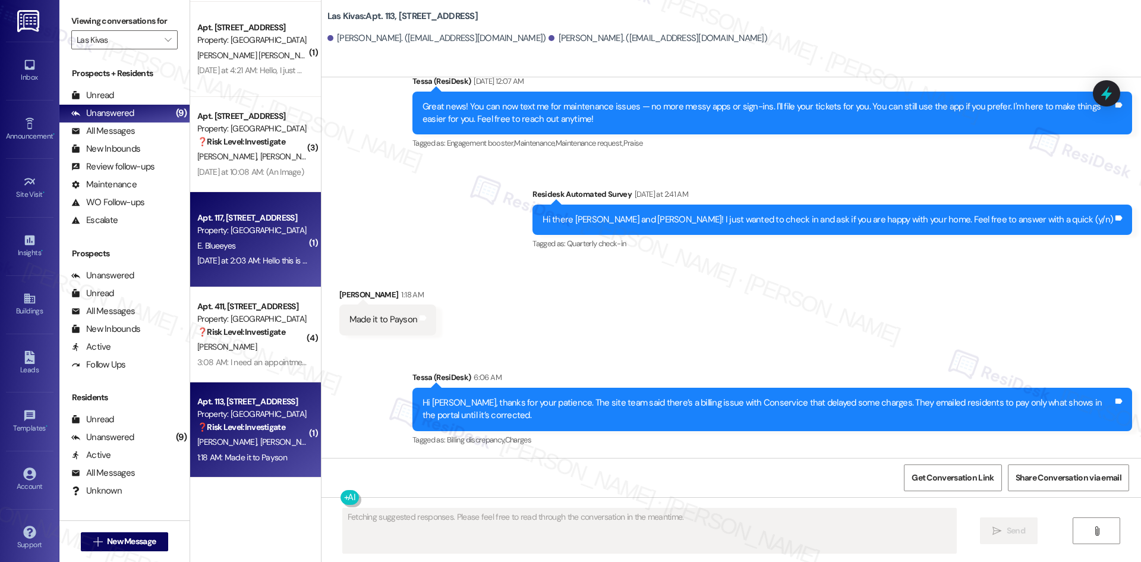
click at [257, 260] on div "[DATE] at 2:03 AM: Hello this is [PERSON_NAME] from Unit 117. I need my remote …" at bounding box center [478, 260] width 562 height 11
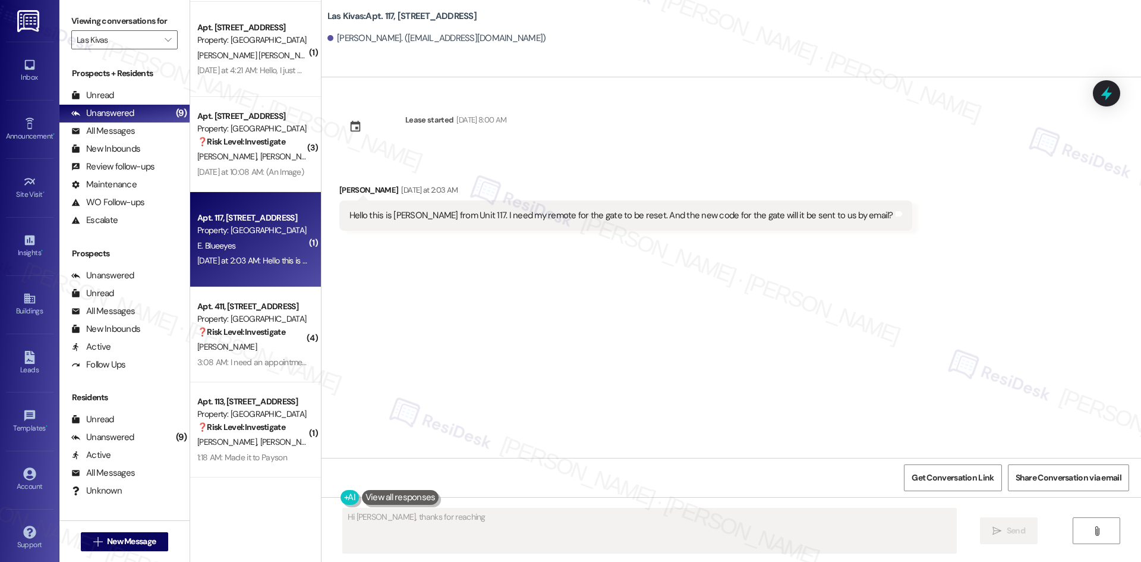
scroll to position [0, 0]
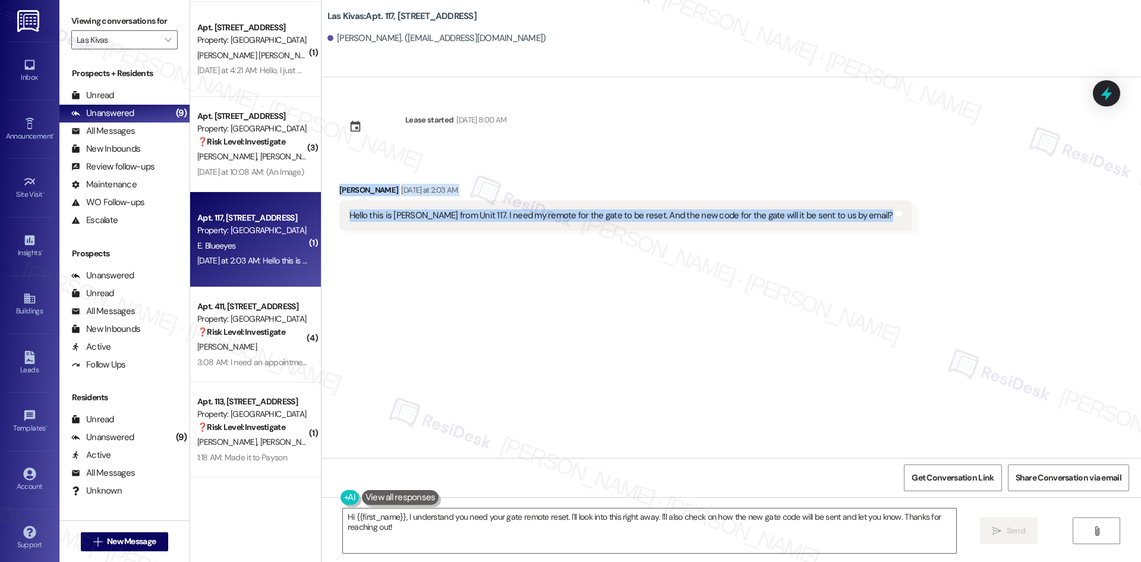
drag, startPoint x: 326, startPoint y: 185, endPoint x: 871, endPoint y: 228, distance: 547.1
click at [871, 228] on div "Received via SMS [PERSON_NAME] [DATE] at 2:03 AM Hello this is [PERSON_NAME] fr…" at bounding box center [625, 207] width 591 height 65
copy div "[PERSON_NAME] [DATE] at 2:03 AM Hello this is [PERSON_NAME] from Unit 117. I ne…"
click at [543, 267] on div "Lease started [DATE] 8:00 AM Received via SMS [PERSON_NAME] [DATE] at 2:03 AM H…" at bounding box center [730, 267] width 819 height 380
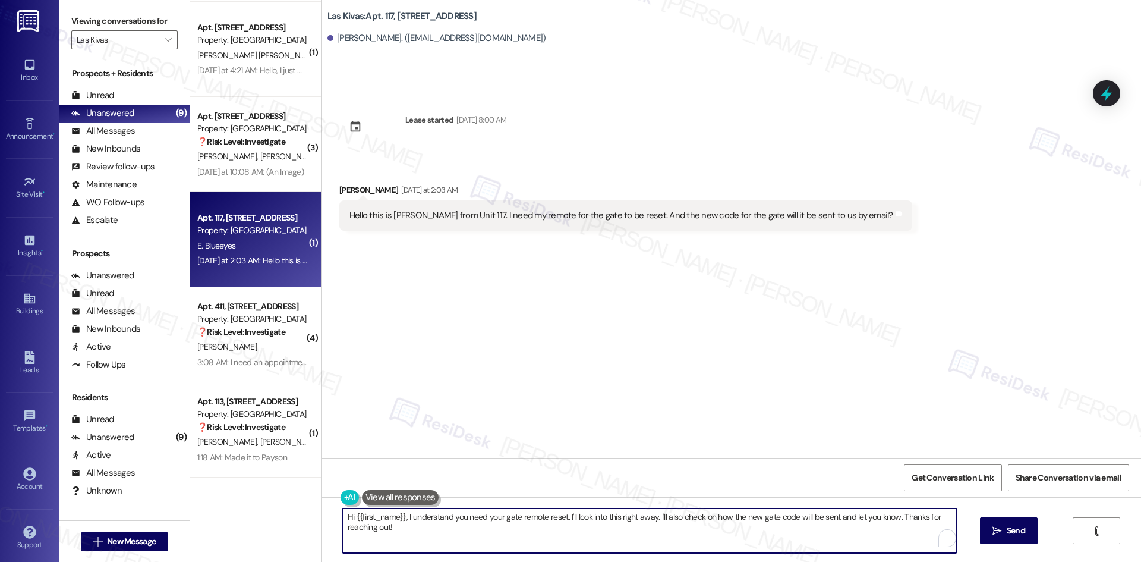
drag, startPoint x: 538, startPoint y: 524, endPoint x: 548, endPoint y: 524, distance: 9.5
click at [543, 524] on textarea "Hi {{first_name}}, I understand you need your gate remote reset. I'll look into…" at bounding box center [649, 530] width 613 height 45
paste textarea "Thank you for your message, [PERSON_NAME]. I understand you need your gate remo…"
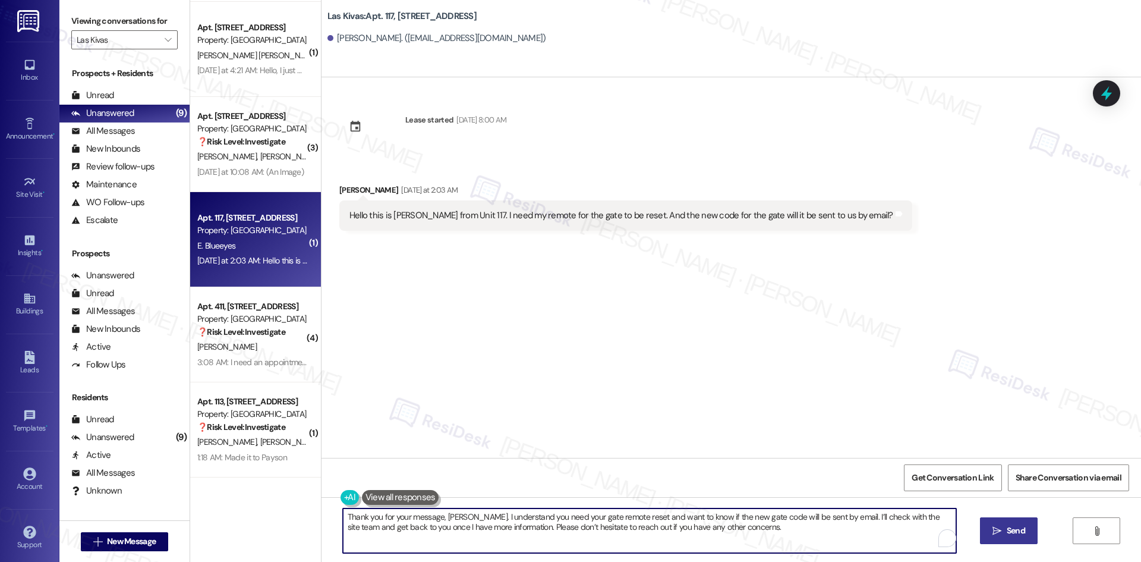
type textarea "Thank you for your message, [PERSON_NAME]. I understand you need your gate remo…"
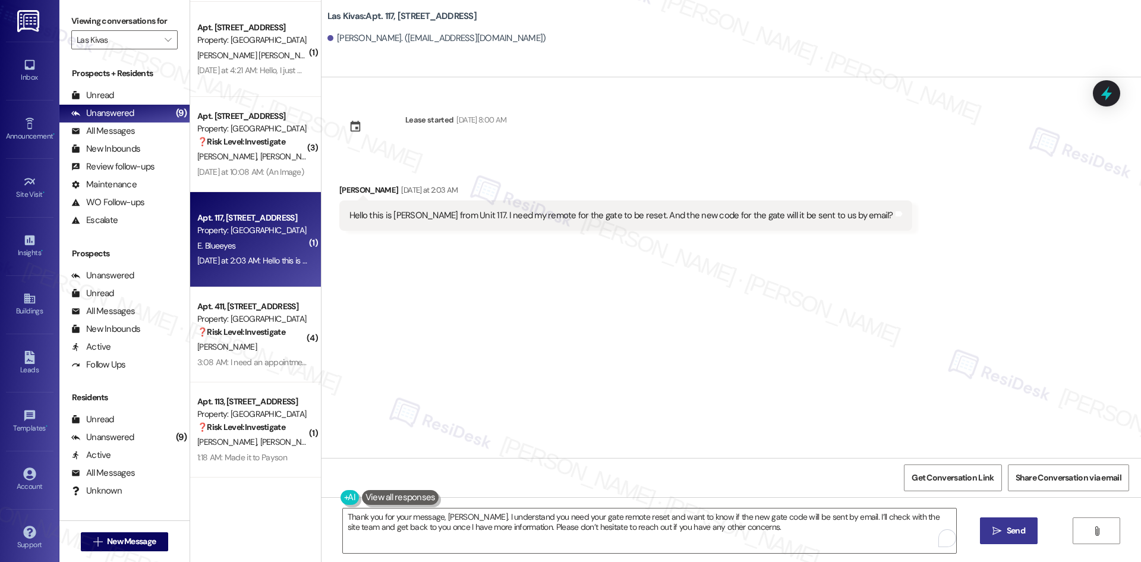
click at [1022, 535] on span "Send" at bounding box center [1016, 530] width 18 height 12
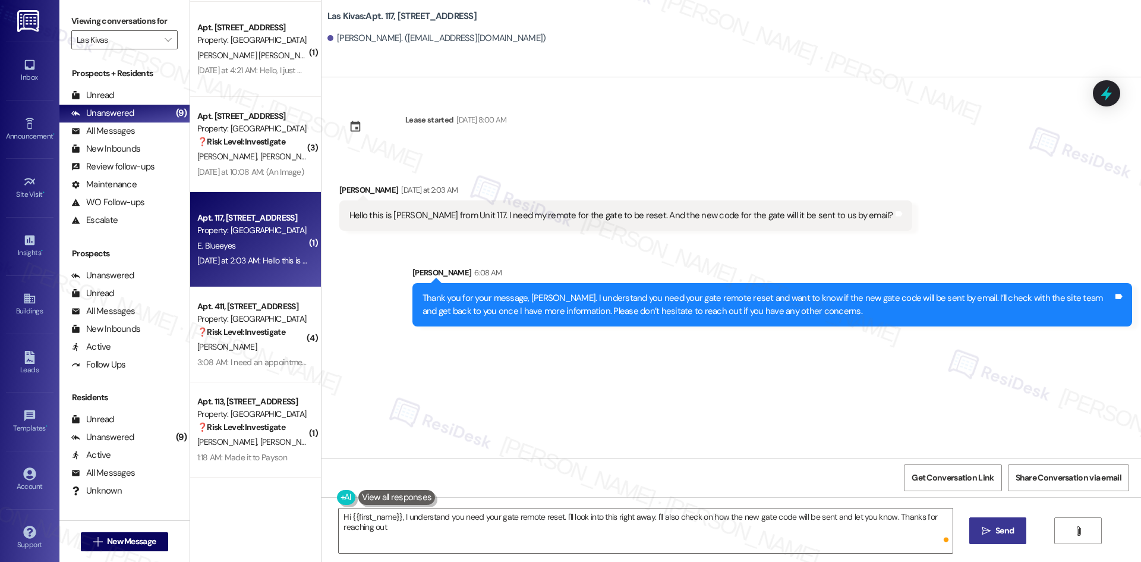
type textarea "Hi {{first_name}}, I understand you need your gate remote reset. I'll look into…"
click at [746, 384] on div "Lease started [DATE] 8:00 AM Received via SMS [PERSON_NAME] [DATE] at 2:03 AM H…" at bounding box center [730, 267] width 819 height 380
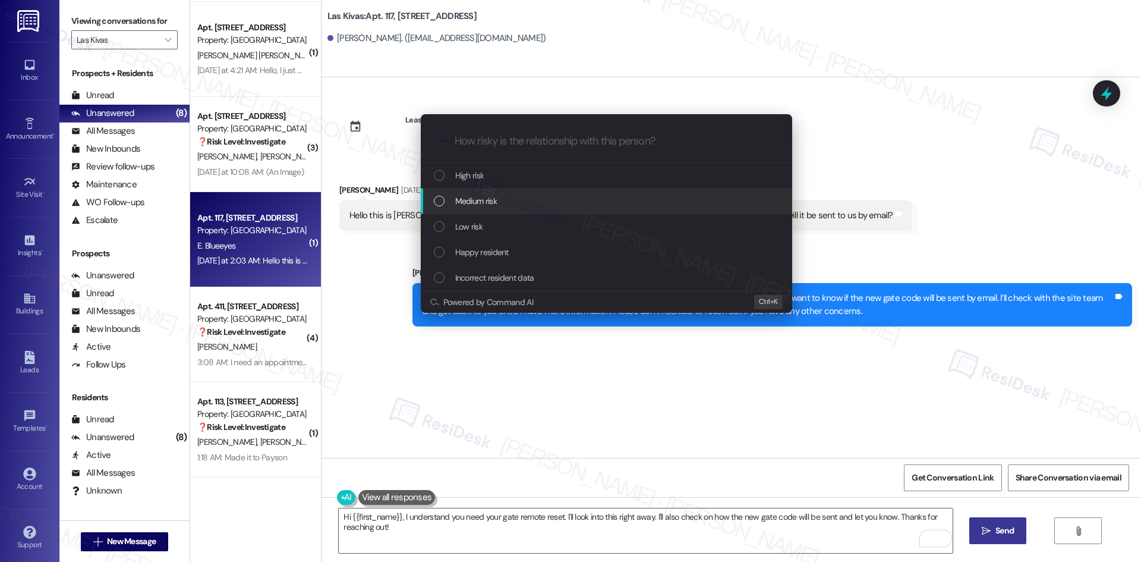
click at [519, 203] on div "Medium risk" at bounding box center [608, 200] width 348 height 13
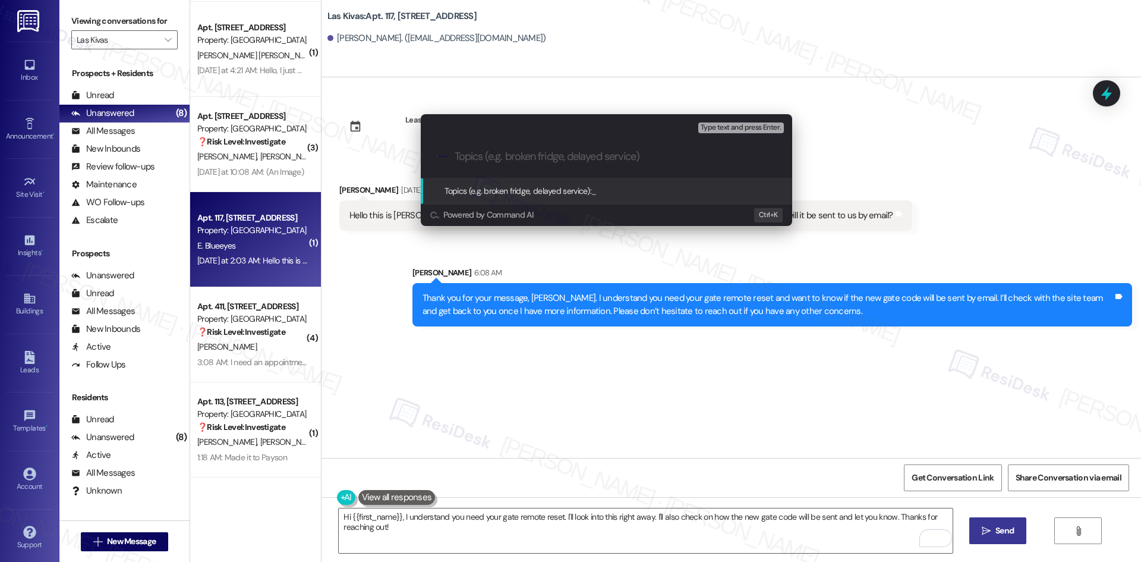
click at [556, 162] on input "Topics (e.g. broken fridge, delayed service)" at bounding box center [616, 156] width 323 height 12
paste input "Gate Remote Reset & Code Inquiry"
type input "Gate Remote Reset & Code Inquiry"
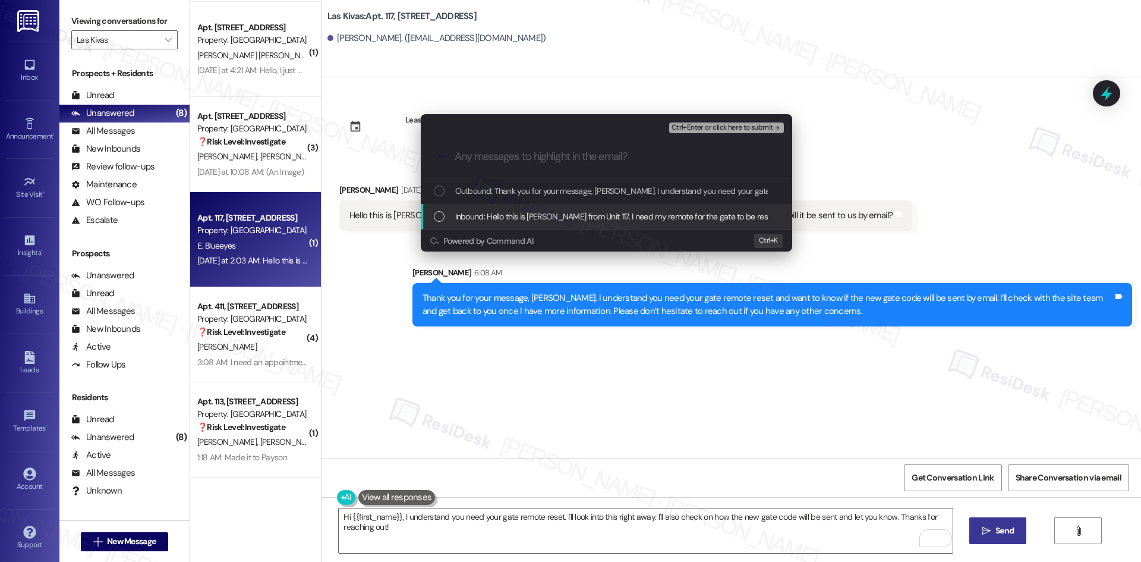
click at [587, 215] on span "Inbound: Hello this is [PERSON_NAME] from Unit 117. I need my remote for the ga…" at bounding box center [719, 216] width 529 height 13
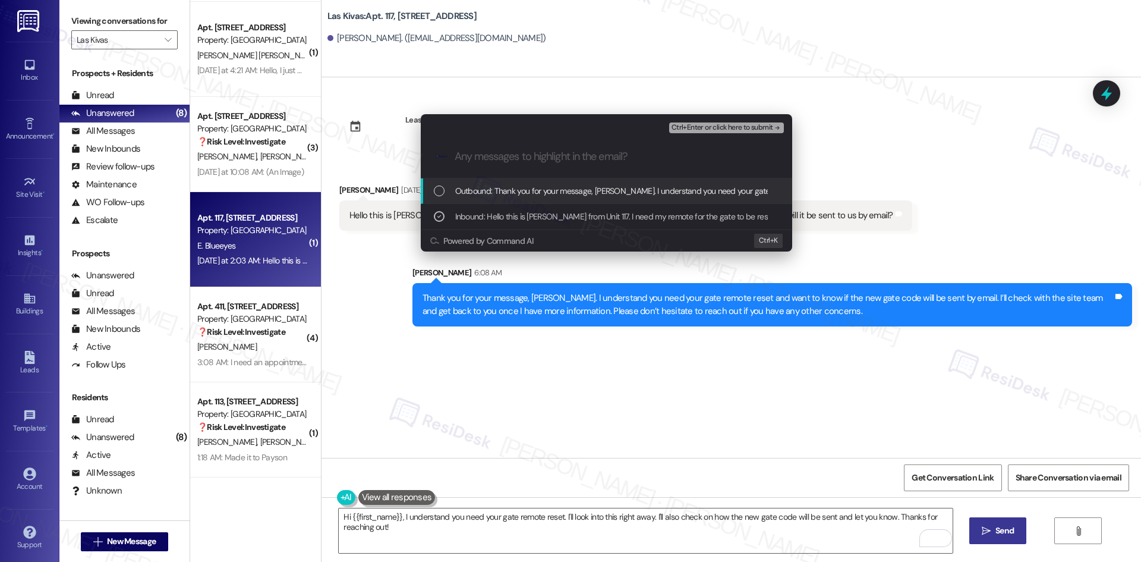
click at [773, 124] on icon "remove-block-ctrl+enter-or click here to submit" at bounding box center [777, 128] width 8 height 8
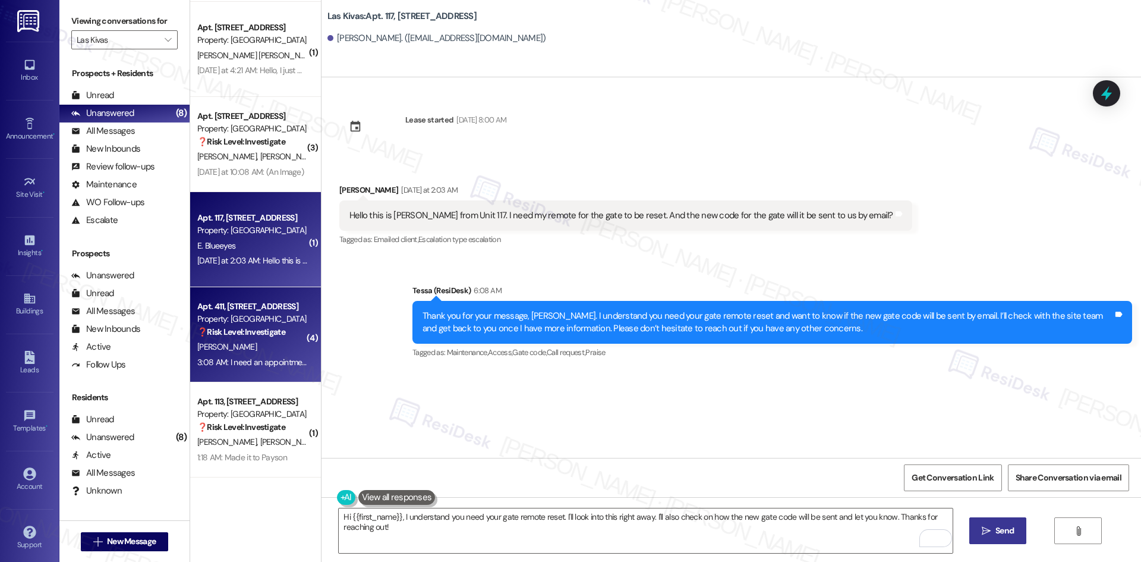
click at [252, 358] on div "3:08 AM: I need an appointment to have my remotes reprogrammed 3:08 AM: I need …" at bounding box center [316, 362] width 238 height 11
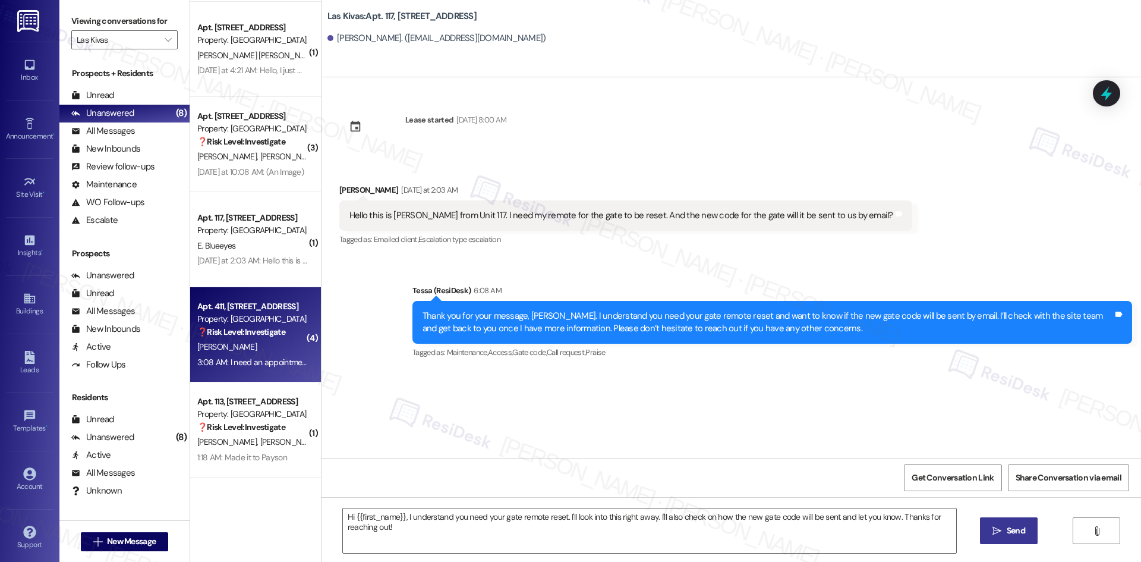
type textarea "Fetching suggested responses. Please feel free to read through the conversation…"
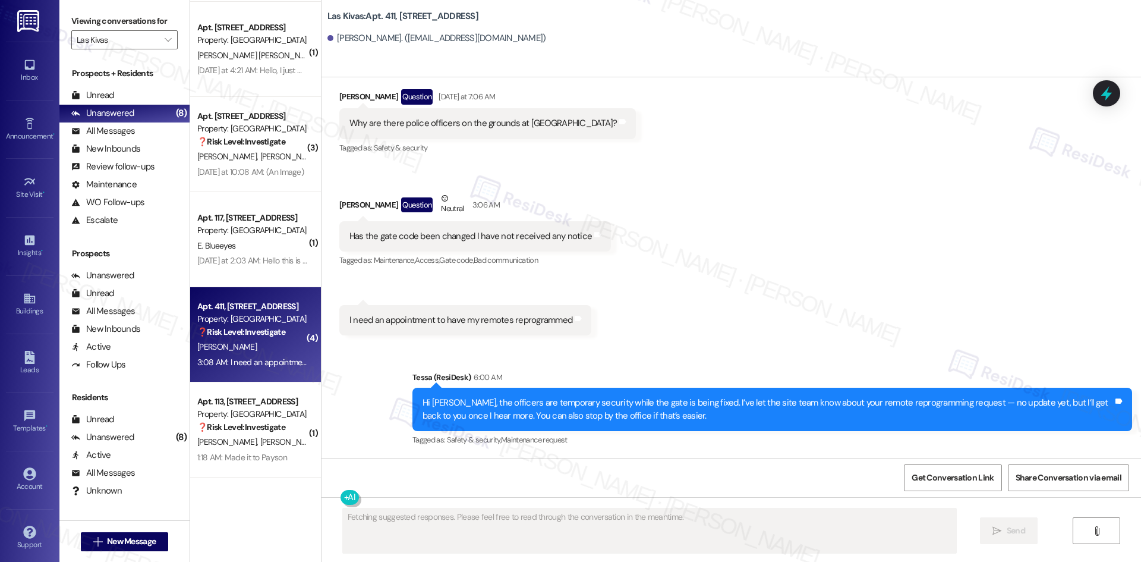
scroll to position [935, 0]
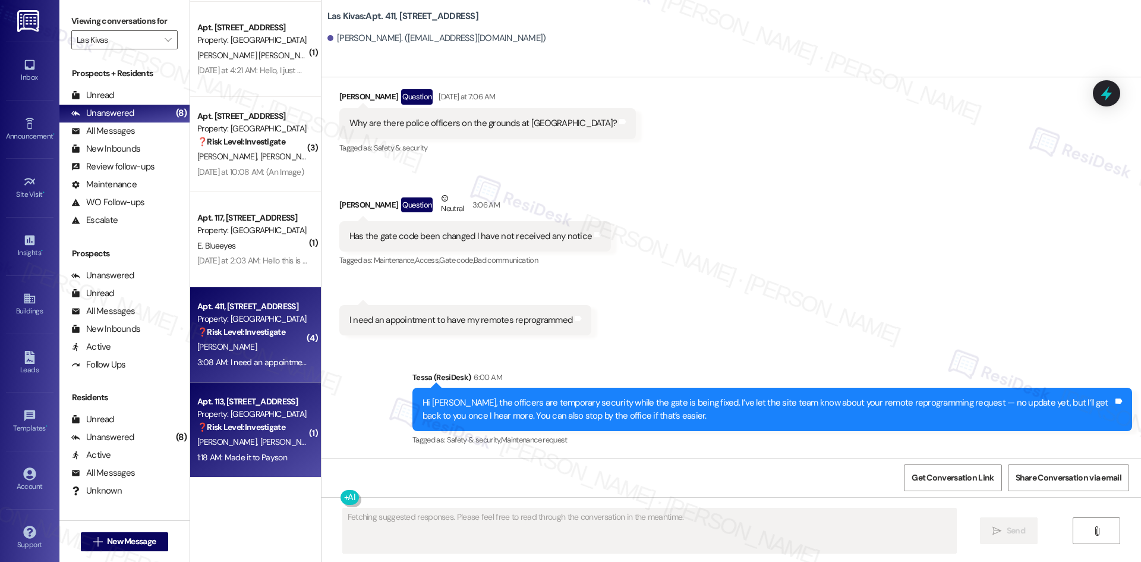
click at [232, 426] on strong "❓ Risk Level: Investigate" at bounding box center [241, 426] width 88 height 11
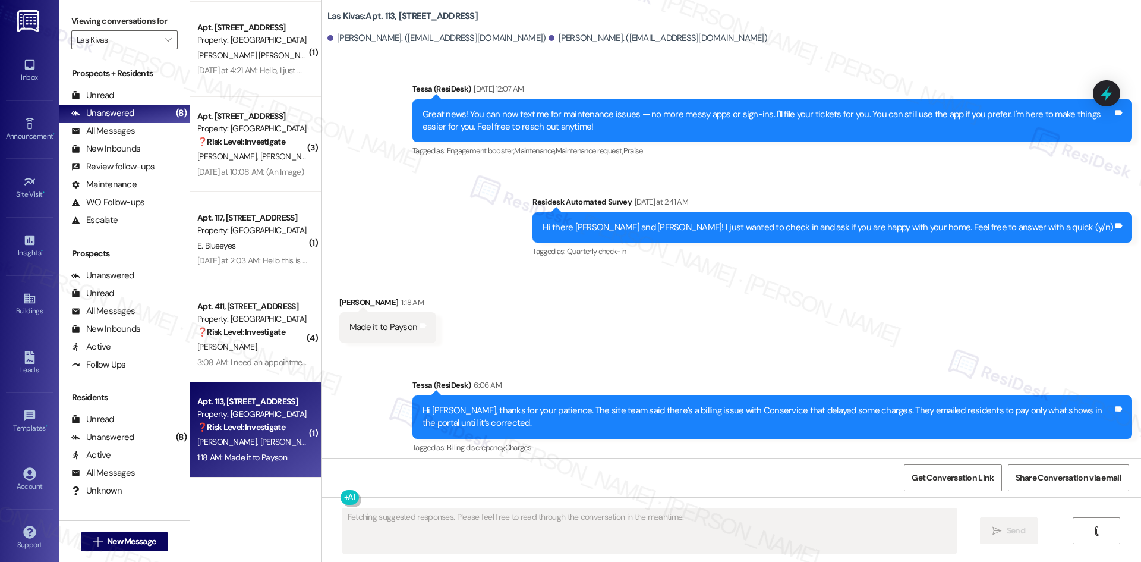
scroll to position [1032, 0]
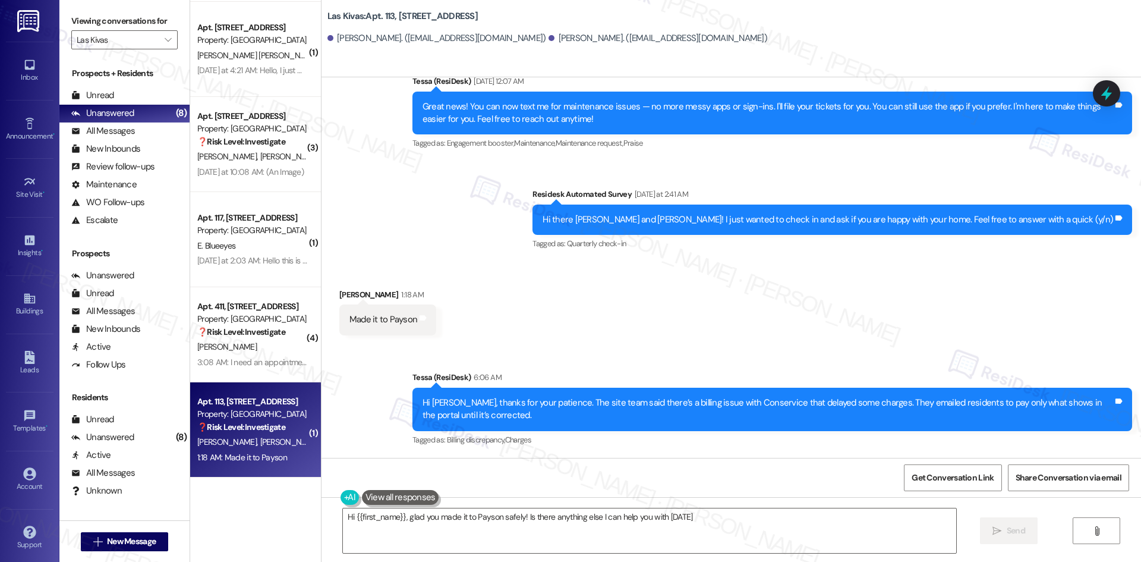
type textarea "Hi {{first_name}}, glad you made it to Payson safely! Is there anything else I …"
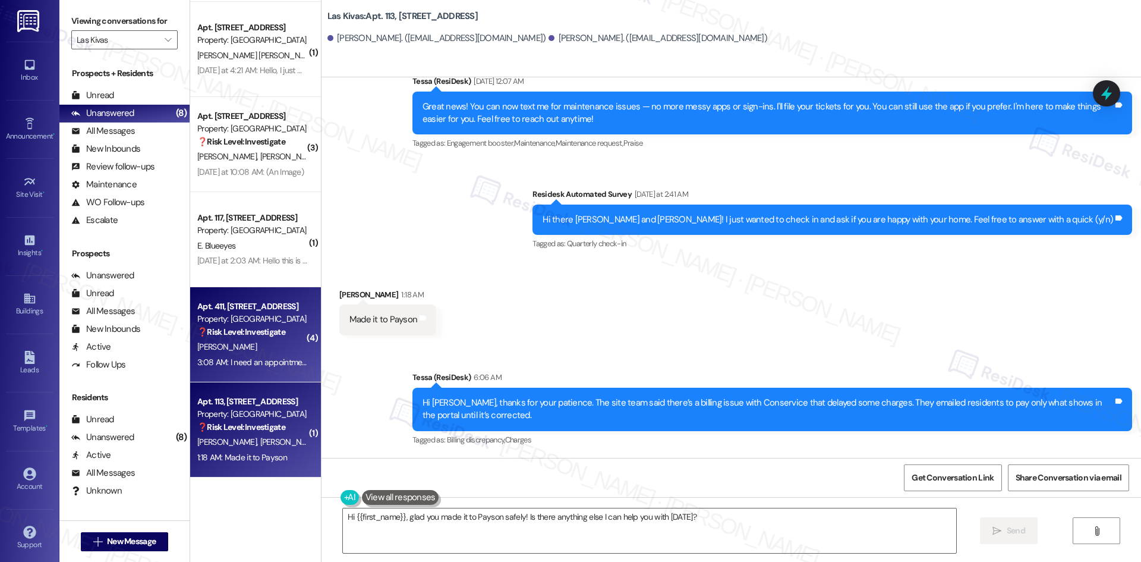
click at [282, 320] on div "Property: [GEOGRAPHIC_DATA]" at bounding box center [252, 319] width 110 height 12
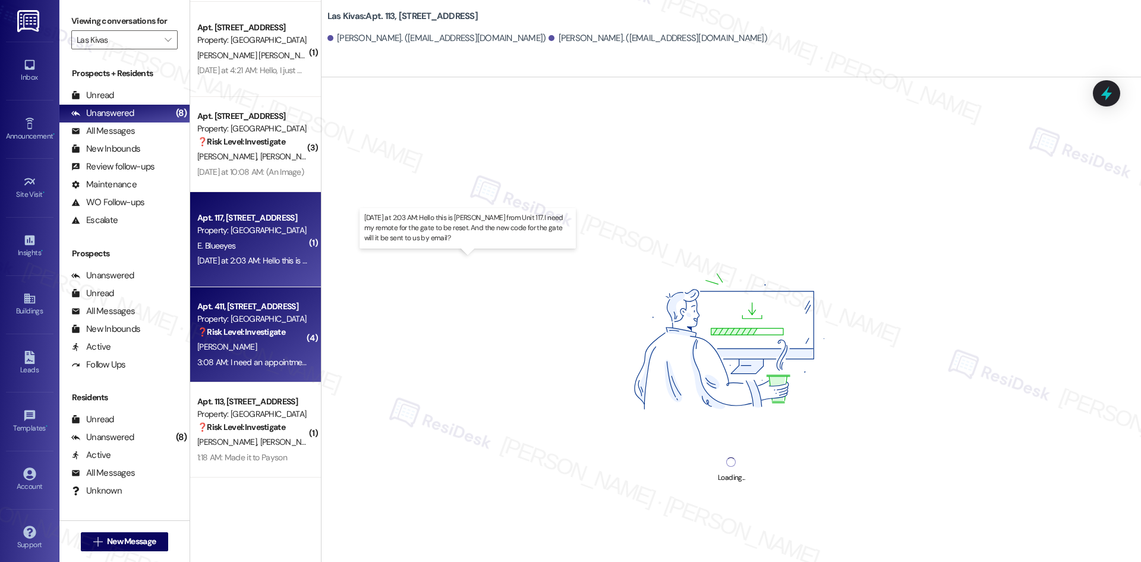
click at [274, 258] on div "[DATE] at 2:03 AM: Hello this is [PERSON_NAME] from Unit 117. I need my remote …" at bounding box center [478, 260] width 562 height 11
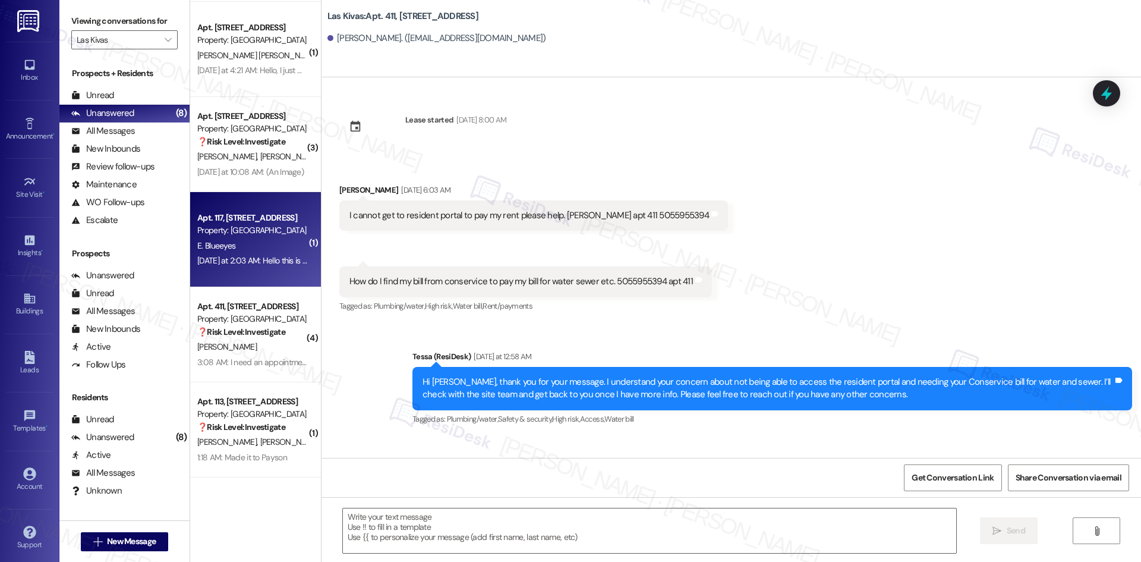
scroll to position [47, 0]
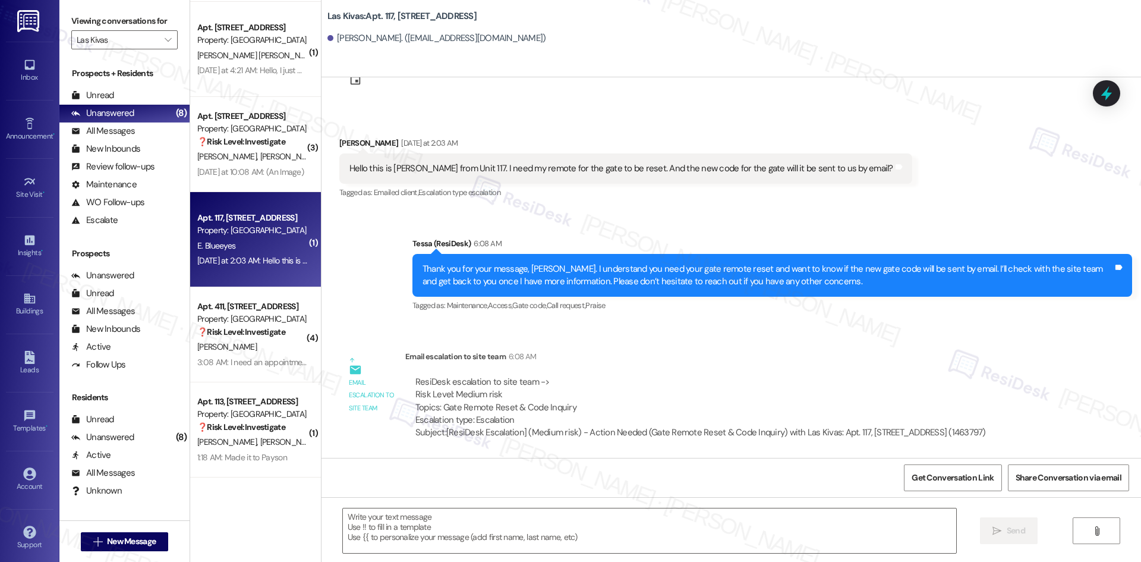
type textarea "Fetching suggested responses. Please feel free to read through the conversation…"
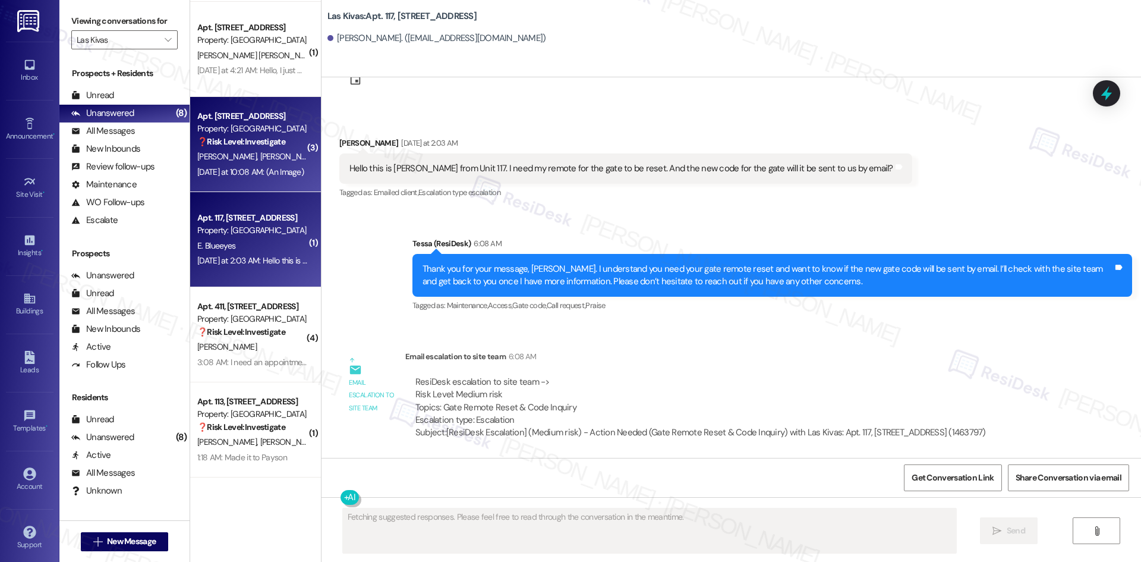
click at [197, 153] on span "[PERSON_NAME]" at bounding box center [228, 156] width 63 height 11
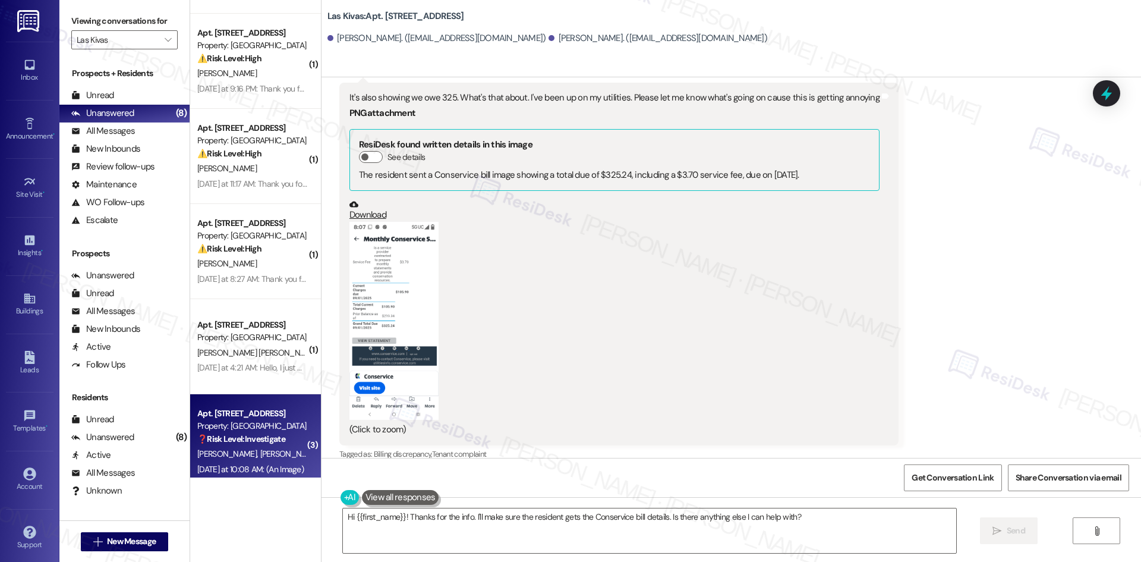
scroll to position [2571, 0]
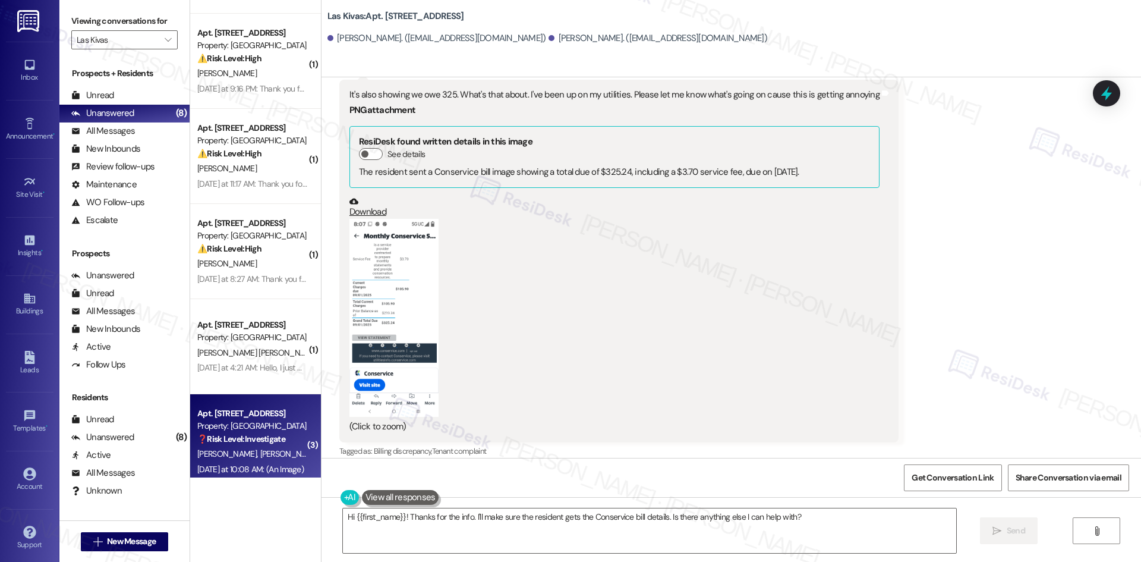
click at [384, 316] on button "Zoom image" at bounding box center [393, 318] width 89 height 198
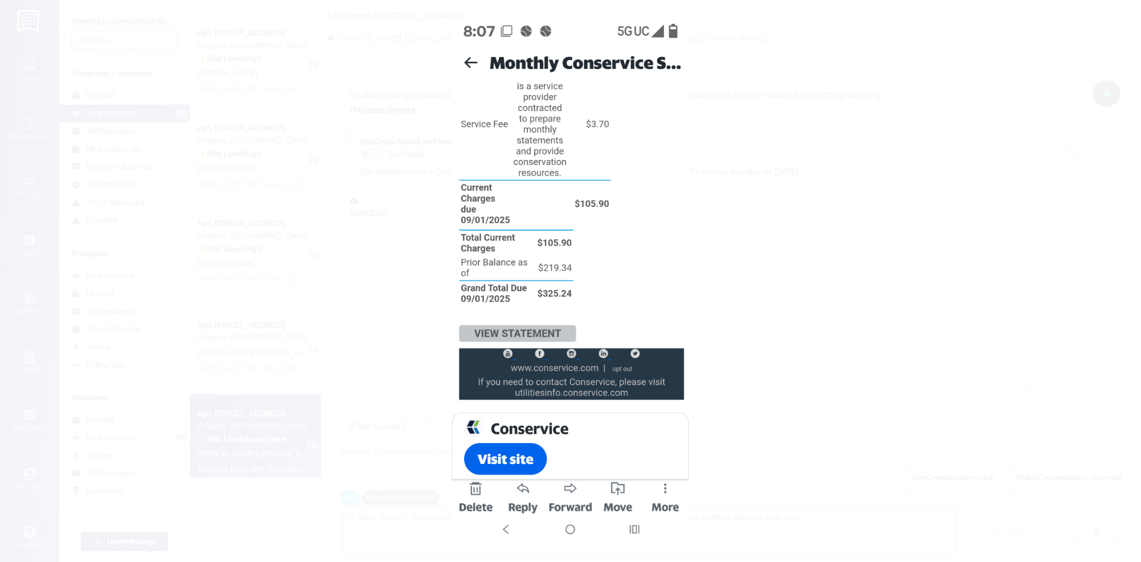
click at [766, 308] on button "Unzoom image" at bounding box center [570, 281] width 1141 height 562
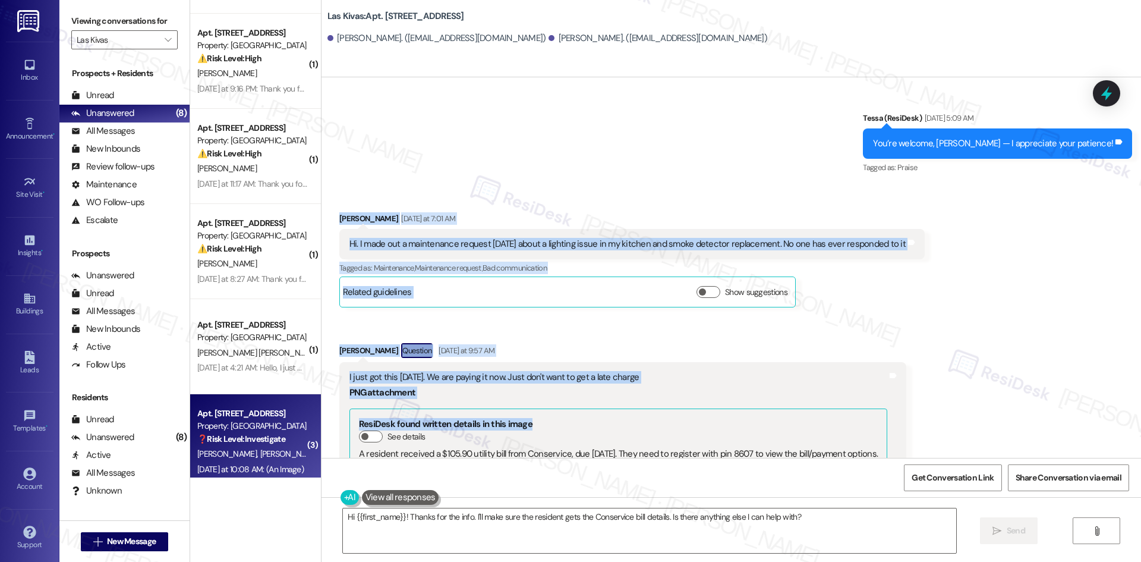
scroll to position [1739, 0]
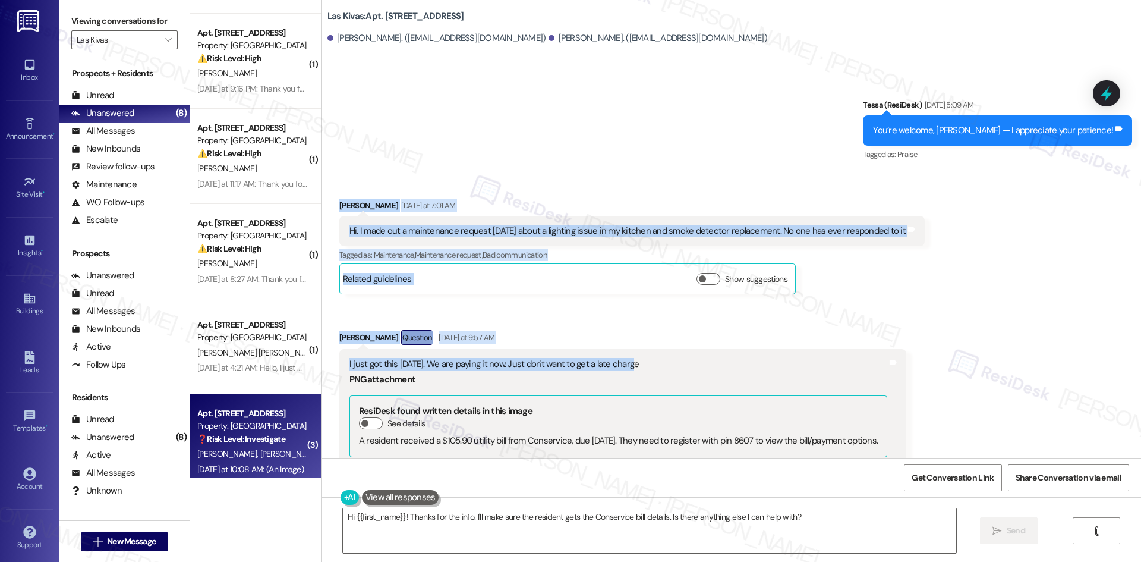
drag, startPoint x: 327, startPoint y: 305, endPoint x: 645, endPoint y: 346, distance: 320.6
click at [645, 346] on div "Received via SMS [PERSON_NAME] [DATE] at 7:01 AM Hi. I made out a maintenance r…" at bounding box center [730, 470] width 819 height 596
copy div "[PERSON_NAME] [DATE] at 7:01 AM Hi. I made out a maintenance request [DATE] abo…"
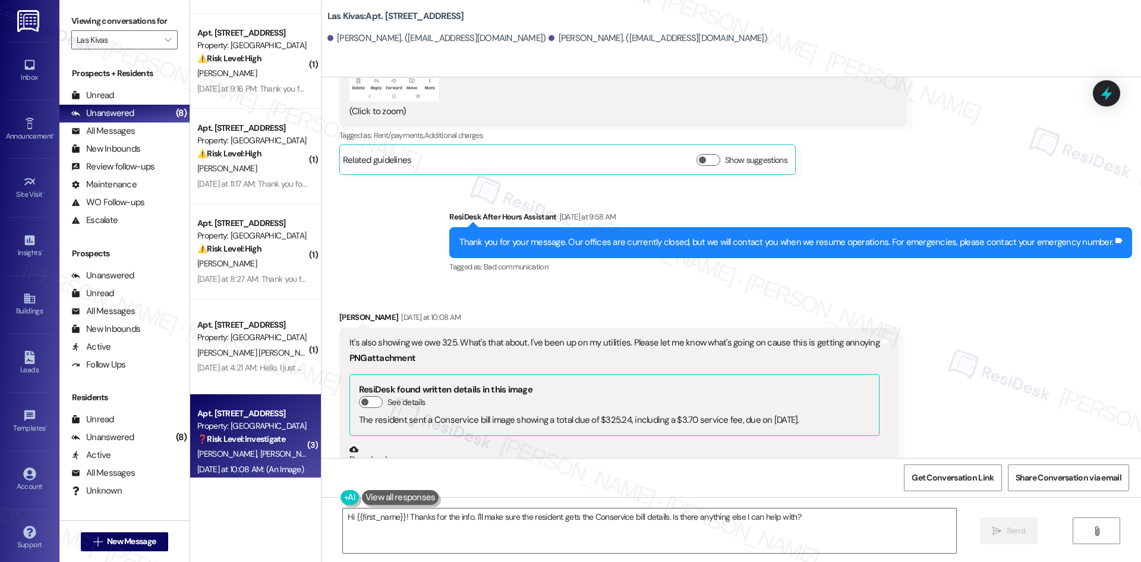
scroll to position [2334, 0]
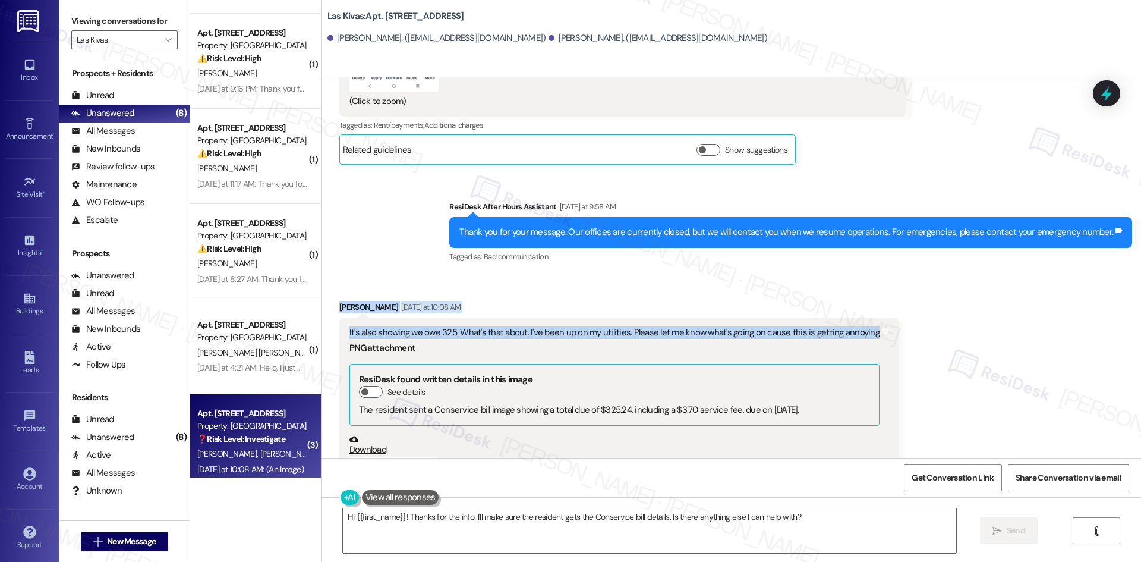
drag, startPoint x: 325, startPoint y: 289, endPoint x: 859, endPoint y: 324, distance: 534.8
copy div "[PERSON_NAME] [DATE] at 10:08 AM It's also showing we owe 325. What's that abou…"
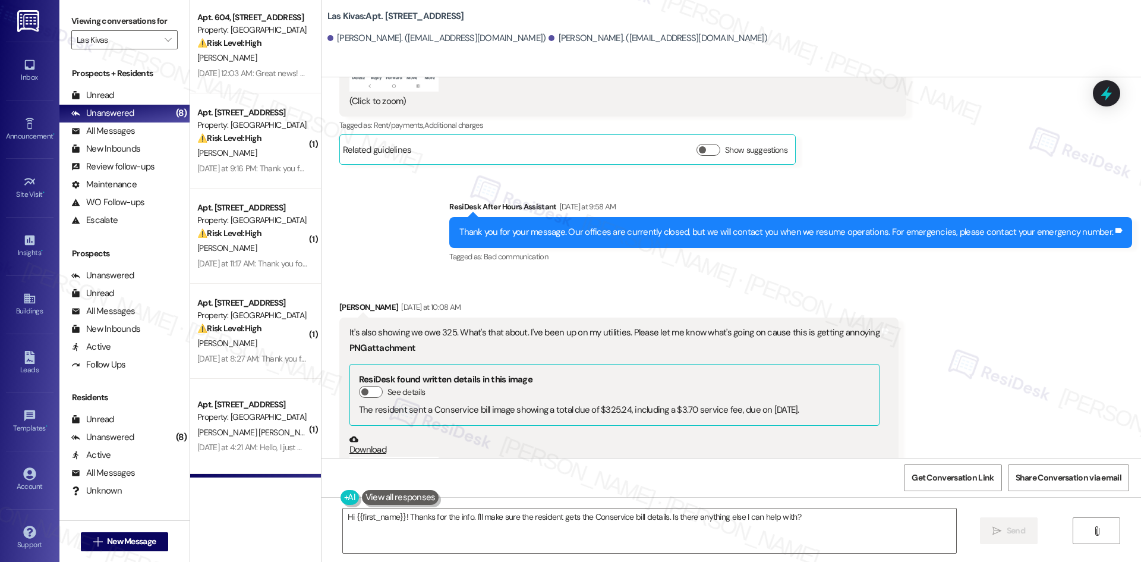
scroll to position [0, 0]
click at [549, 301] on div "[PERSON_NAME] [DATE] at 10:08 AM" at bounding box center [618, 309] width 559 height 17
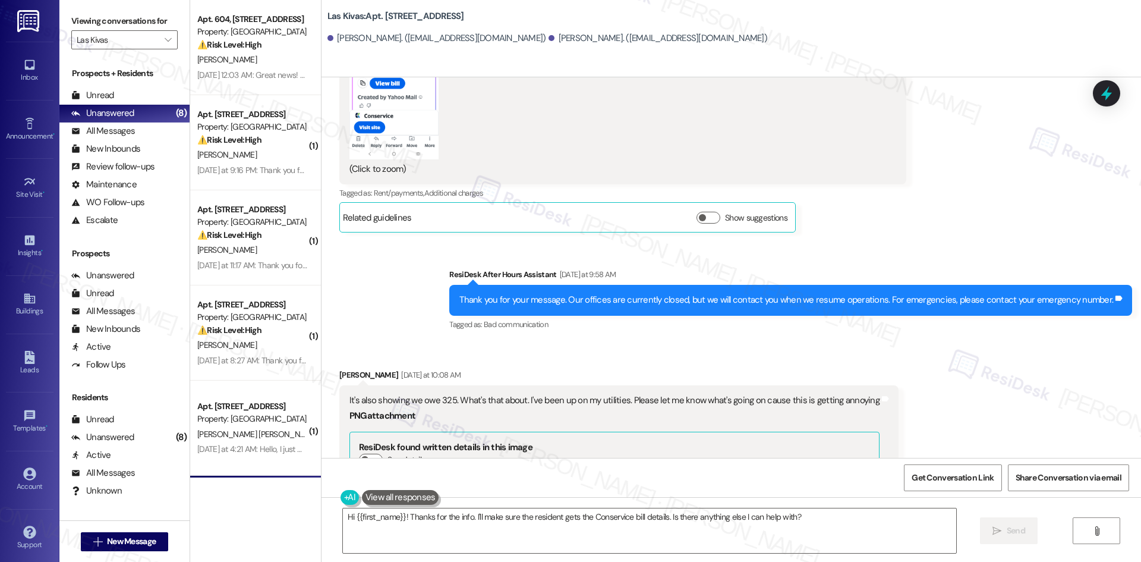
scroll to position [2274, 0]
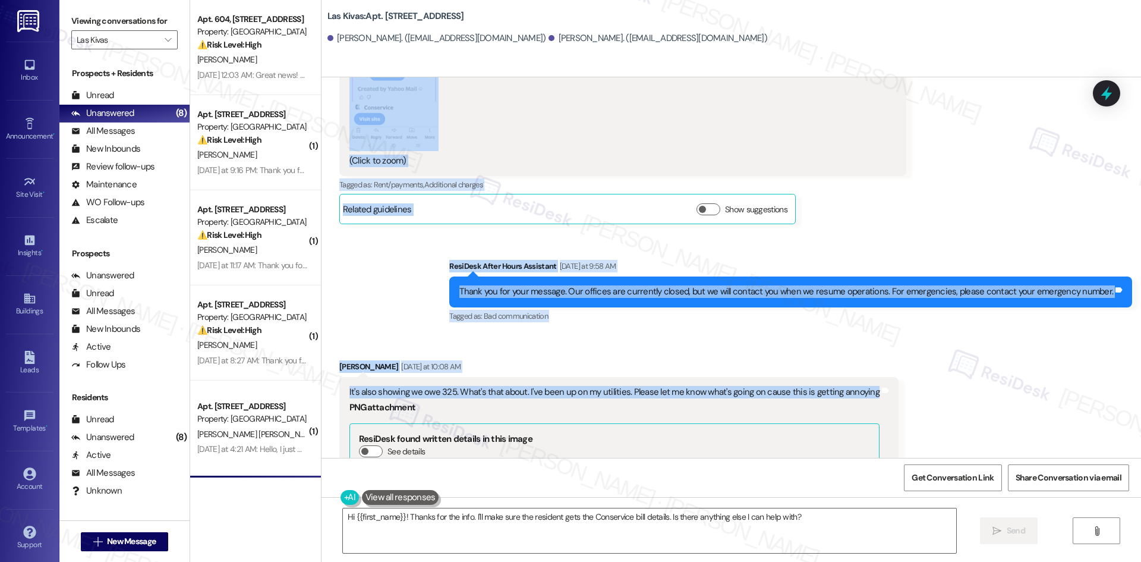
drag, startPoint x: 324, startPoint y: 243, endPoint x: 857, endPoint y: 382, distance: 551.5
click at [857, 382] on div "Lease started [DATE] 8:00 AM Review [PERSON_NAME] [DATE] 3:09 AM I have had a g…" at bounding box center [730, 267] width 819 height 380
copy div "[PERSON_NAME] [DATE] at 7:01 AM Hi. I made out a maintenance request [DATE] abo…"
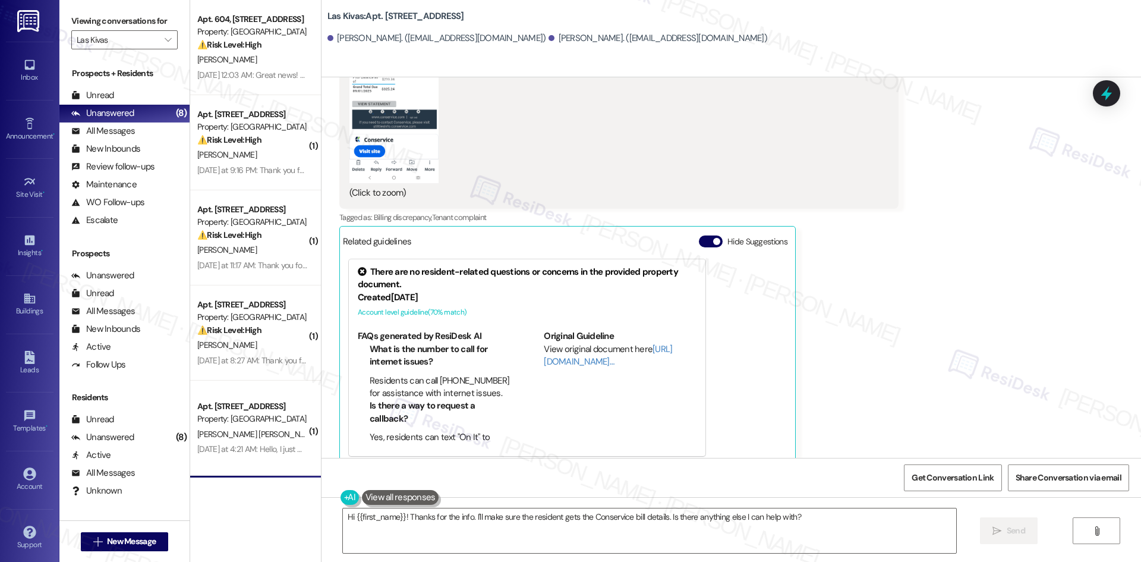
scroll to position [2809, 0]
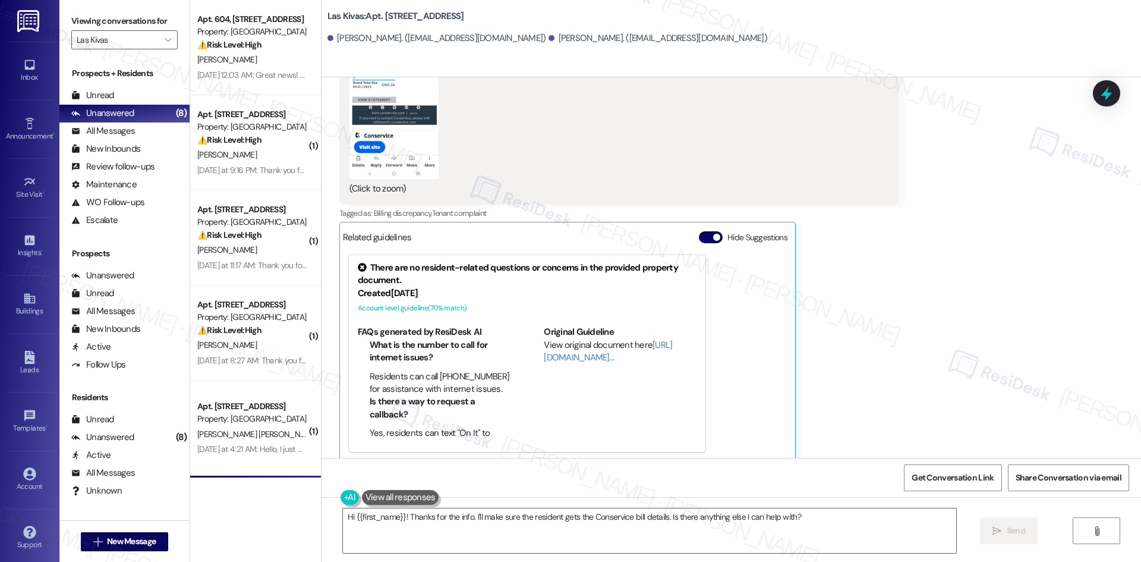
click at [809, 230] on div "[PERSON_NAME] [DATE] at 10:08 AM It's also showing we owe 325. What's that abou…" at bounding box center [618, 143] width 559 height 636
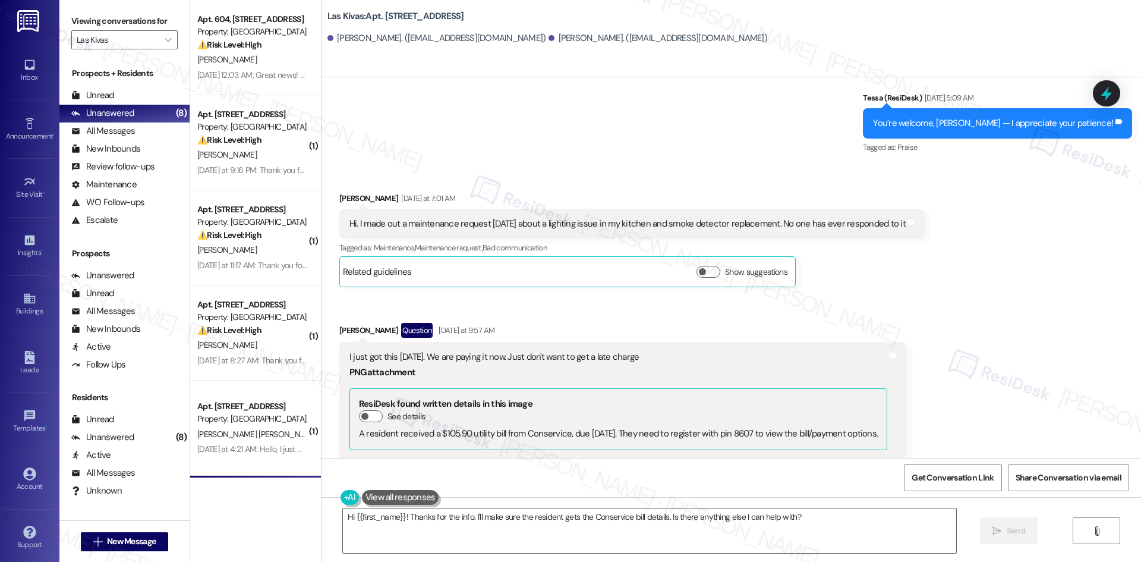
scroll to position [1739, 0]
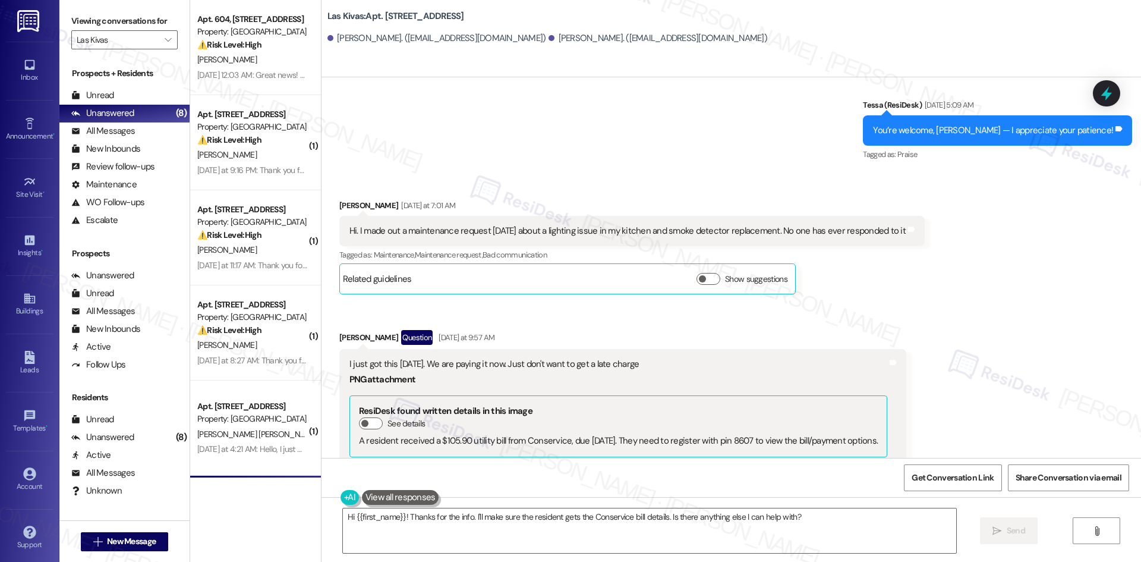
click at [1017, 329] on div "Received via SMS [PERSON_NAME] [DATE] at 7:01 AM Hi. I made out a maintenance r…" at bounding box center [730, 470] width 819 height 596
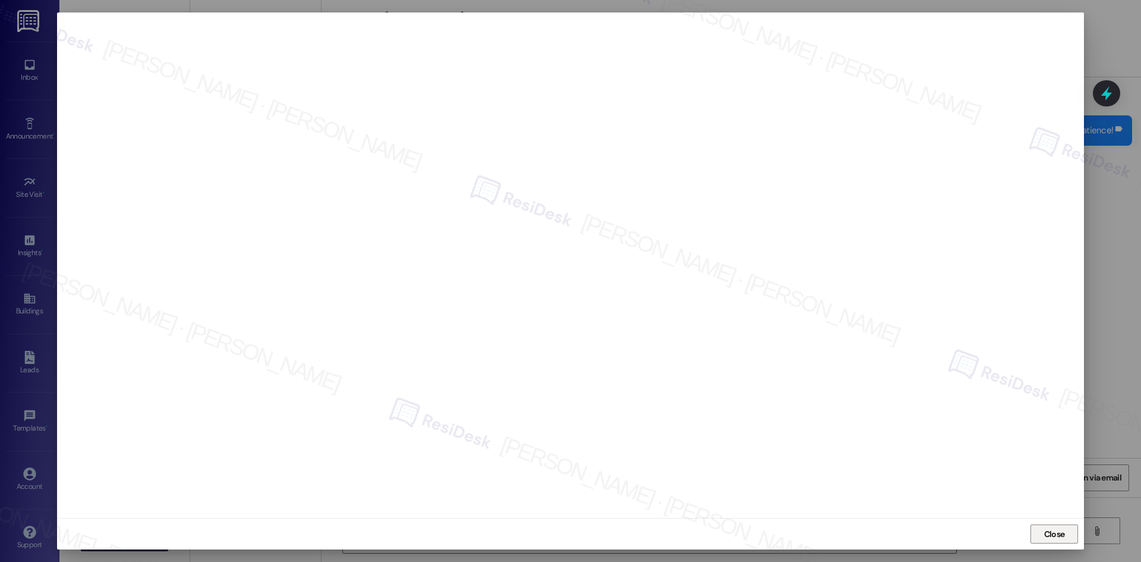
click at [1057, 535] on span "Close" at bounding box center [1054, 534] width 21 height 12
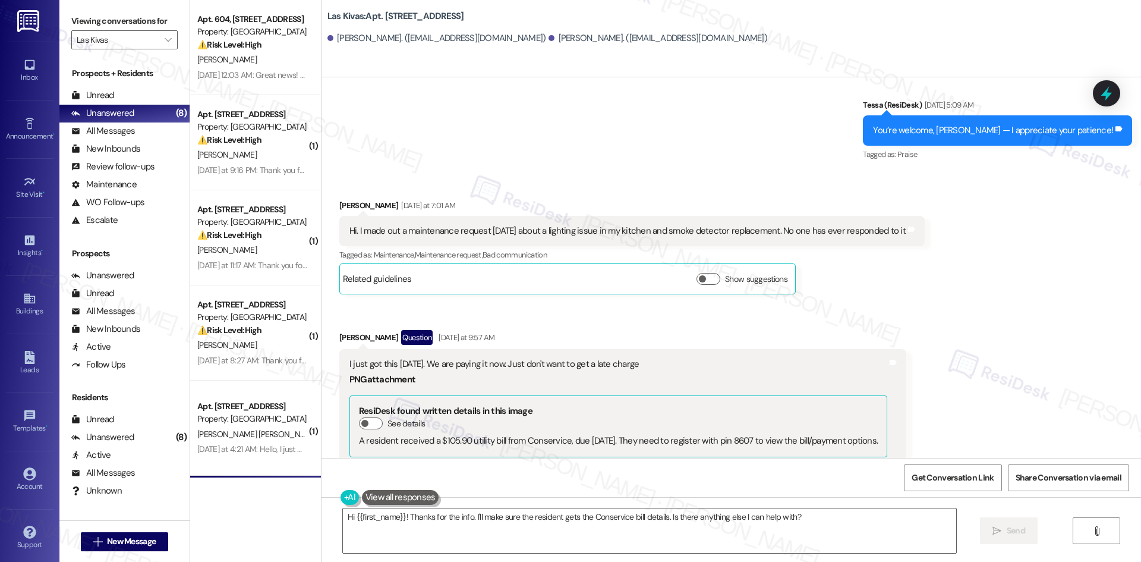
click at [559, 172] on div "Received via SMS [PERSON_NAME] [DATE] at 7:01 AM Hi. I made out a maintenance r…" at bounding box center [730, 470] width 819 height 596
click at [572, 529] on textarea "Hi {{first_name}}! Thanks for the info. I'll make sure the resident gets the Co…" at bounding box center [649, 530] width 613 height 45
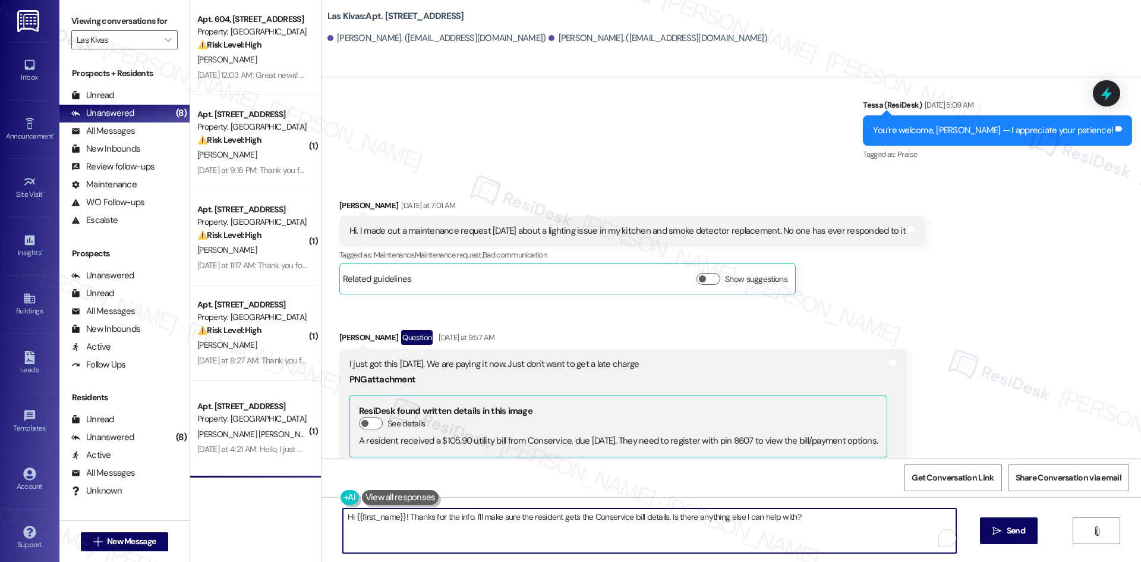
paste textarea "[PERSON_NAME], I see work order #1132373 is in place for your kitchen lighting …"
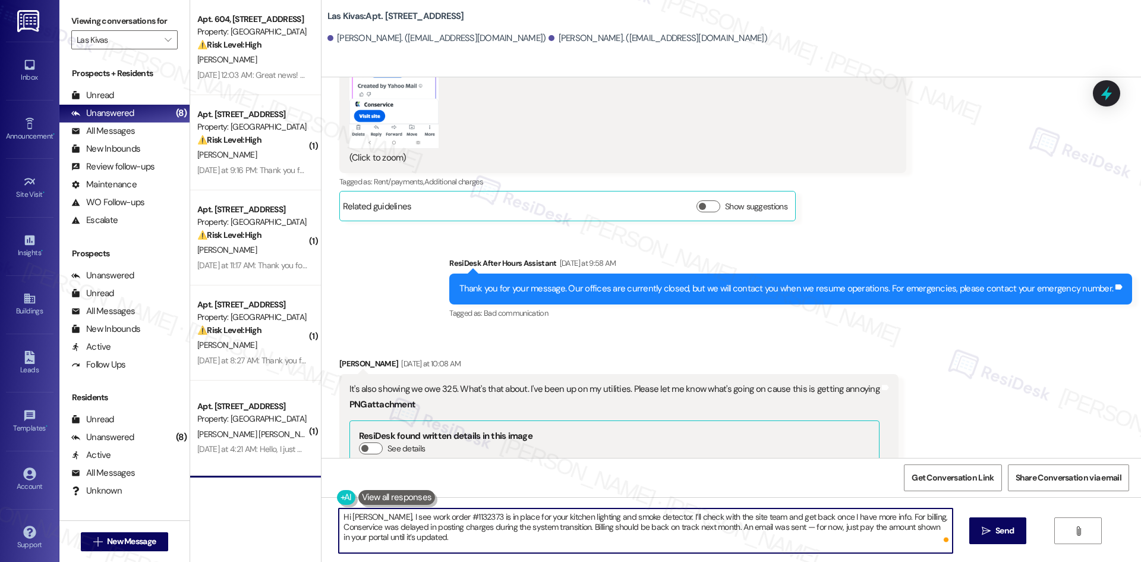
scroll to position [2274, 0]
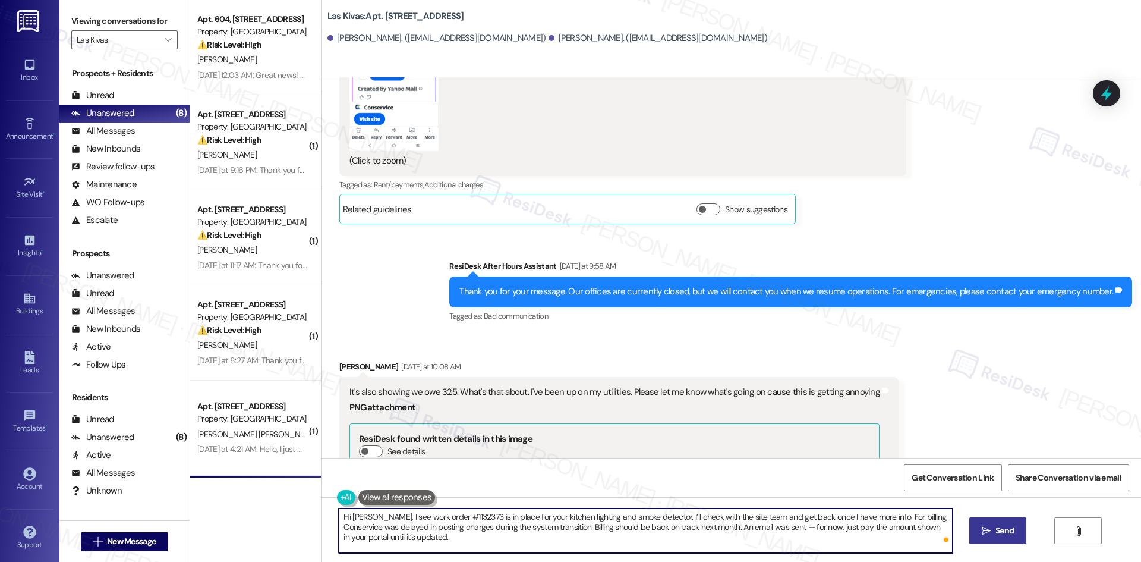
type textarea "Hi [PERSON_NAME], I see work order #1132373 is in place for your kitchen lighti…"
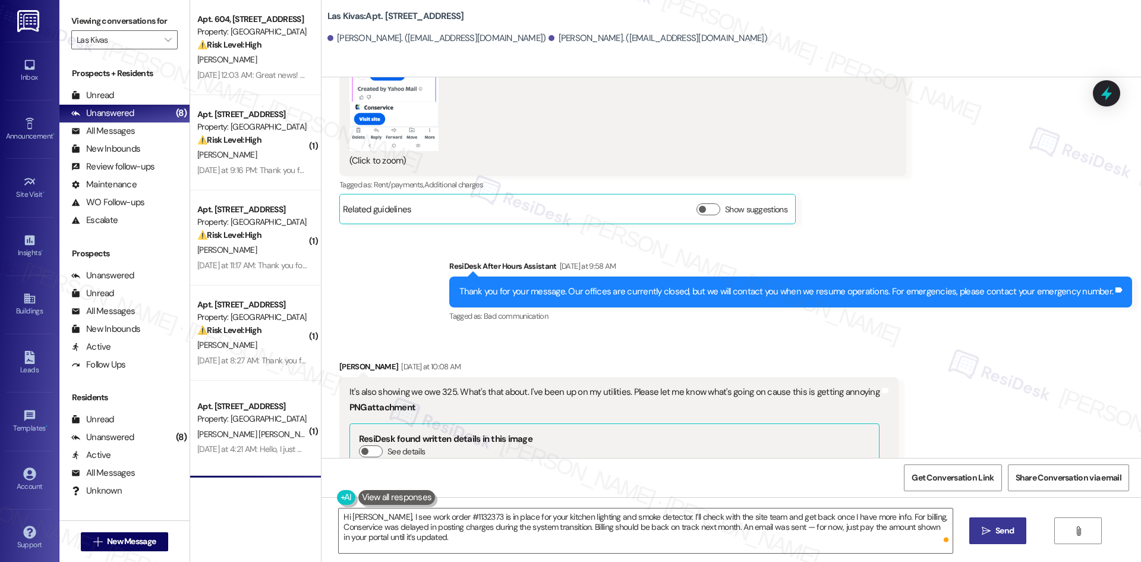
click at [995, 527] on span "Send" at bounding box center [1004, 530] width 18 height 12
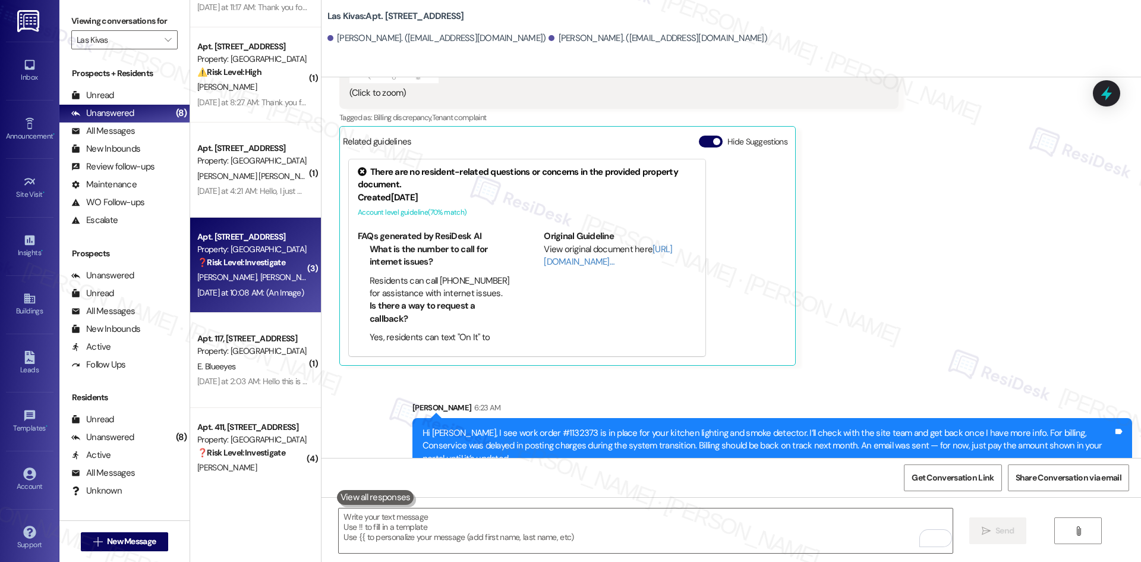
scroll to position [200, 0]
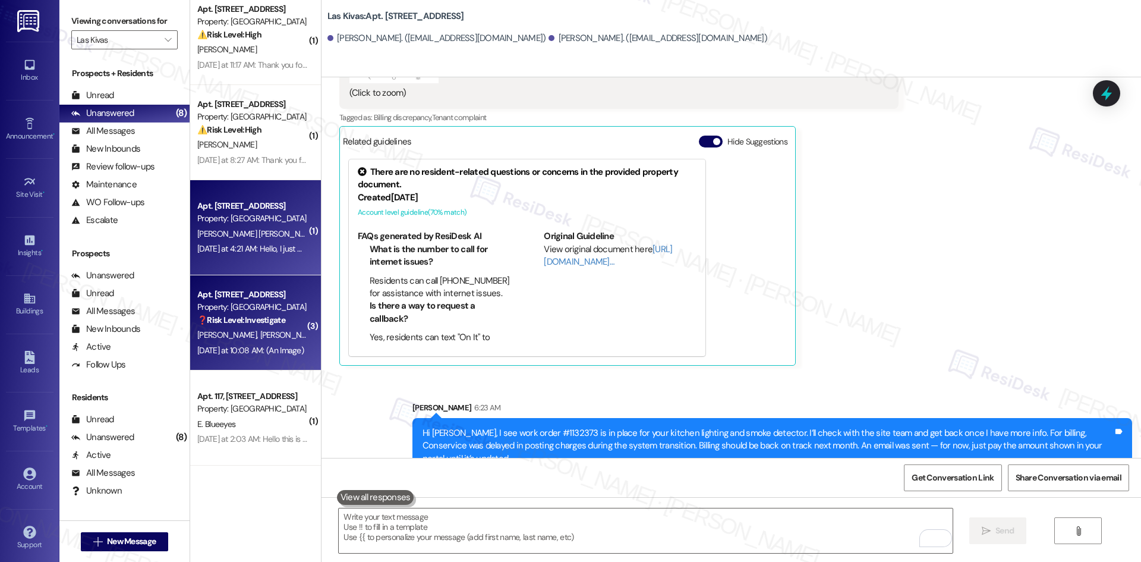
click at [253, 211] on div "Apt. [STREET_ADDRESS]" at bounding box center [252, 206] width 110 height 12
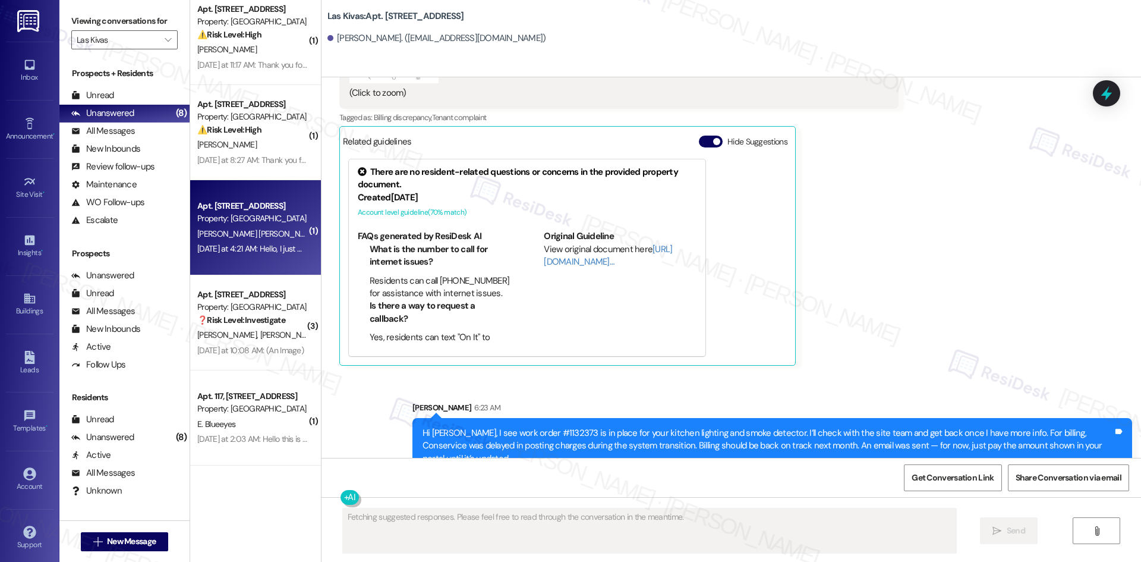
scroll to position [0, 0]
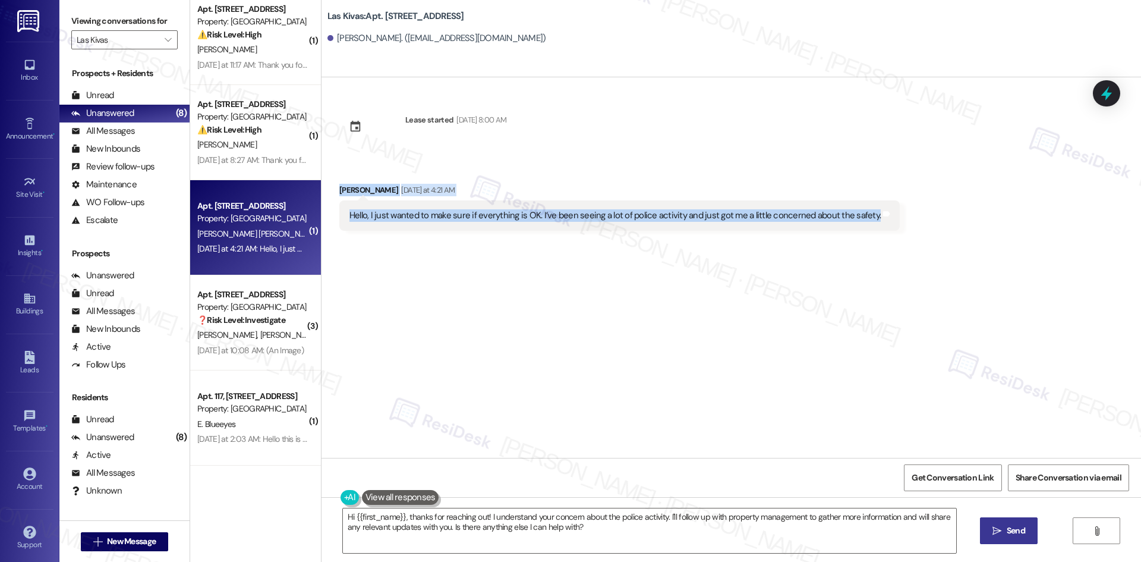
drag, startPoint x: 327, startPoint y: 180, endPoint x: 948, endPoint y: 229, distance: 622.9
click at [948, 229] on div "Received via SMS [PERSON_NAME] [DATE] at 4:21 AM Hello, I just wanted to make s…" at bounding box center [730, 198] width 819 height 83
copy div "[PERSON_NAME] [DATE] at 4:21 AM Hello, I just wanted to make sure if everything…"
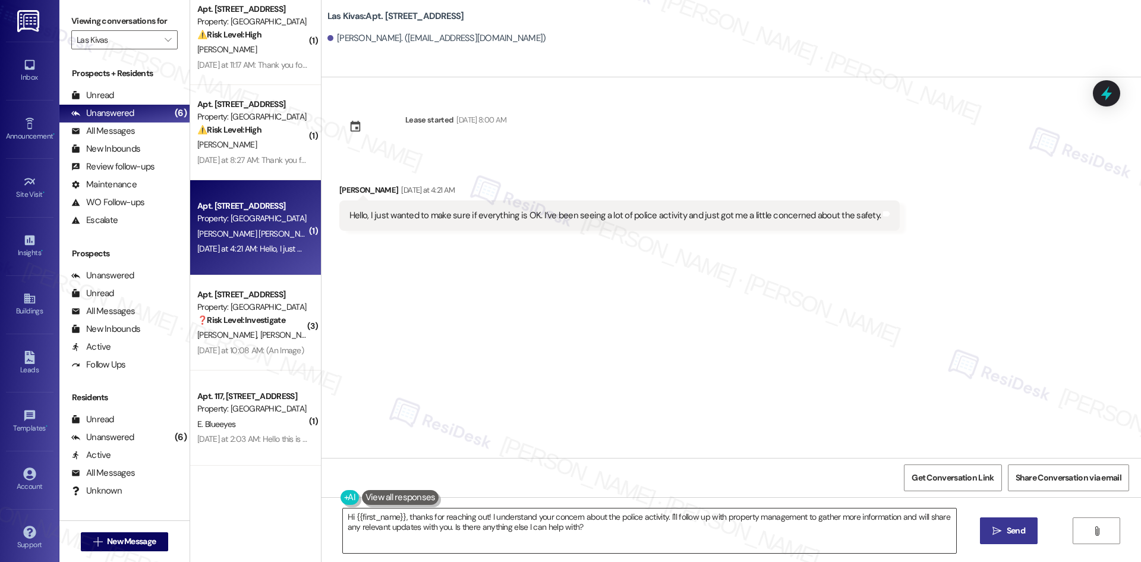
click at [565, 538] on textarea "Hi {{first_name}}, thanks for reaching out! I understand your concern about the…" at bounding box center [649, 530] width 613 height 45
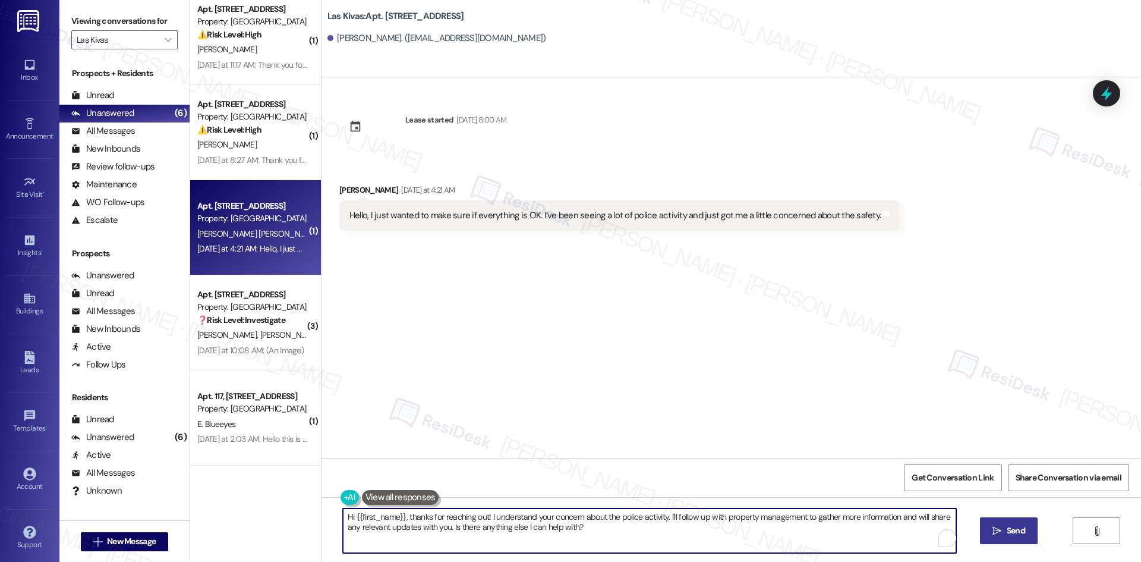
paste textarea "Thank you for your message, [PERSON_NAME]. The officers you’ve seen are tempora…"
type textarea "Thank you for your message, [PERSON_NAME]. The officers you’ve seen are tempora…"
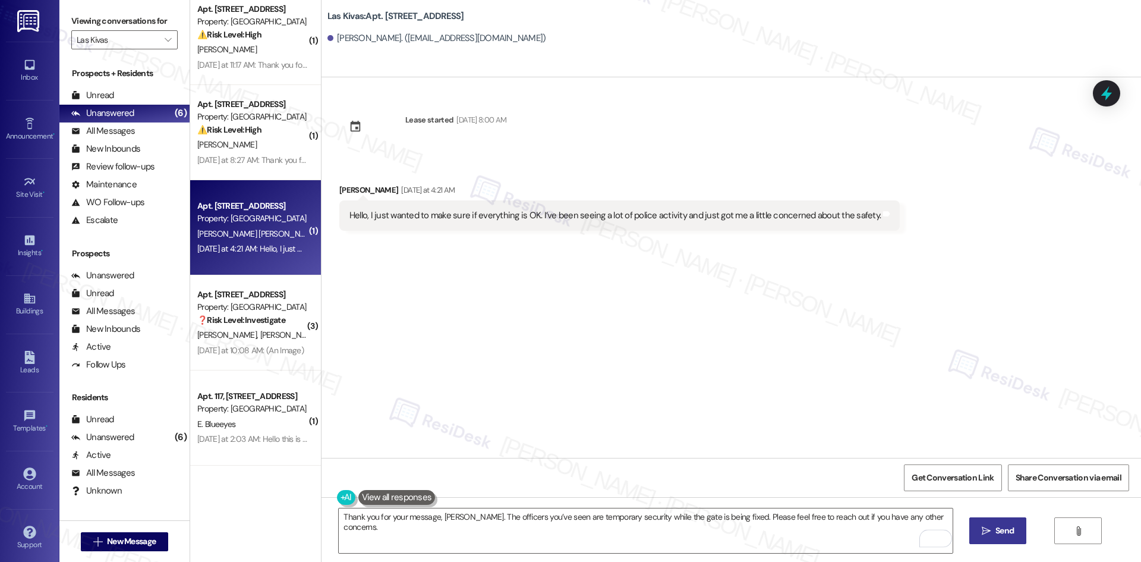
click at [1014, 530] on span "Send" at bounding box center [1004, 530] width 23 height 12
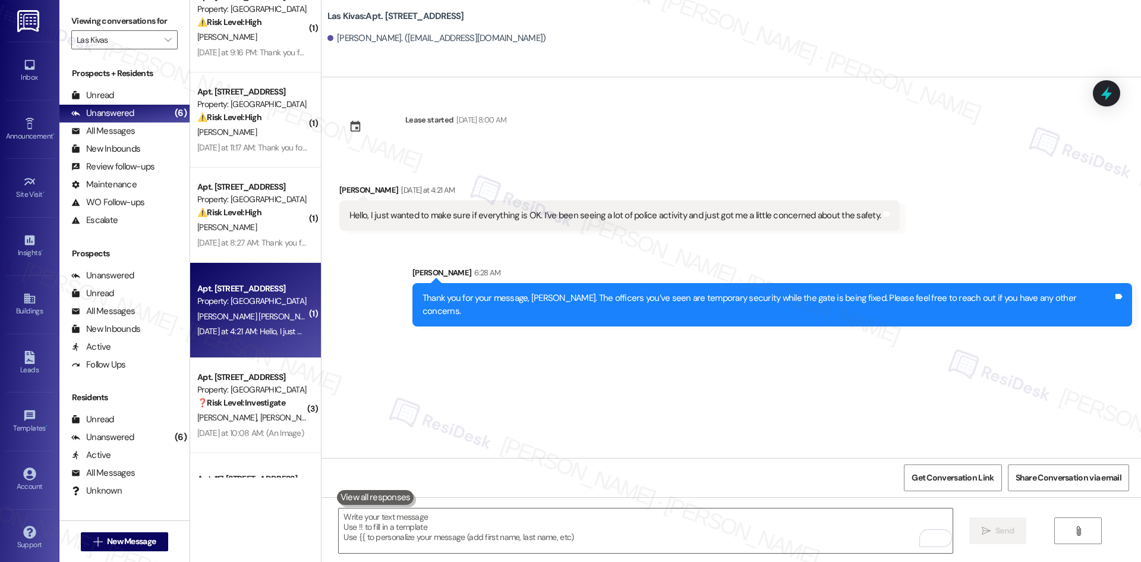
scroll to position [81, 0]
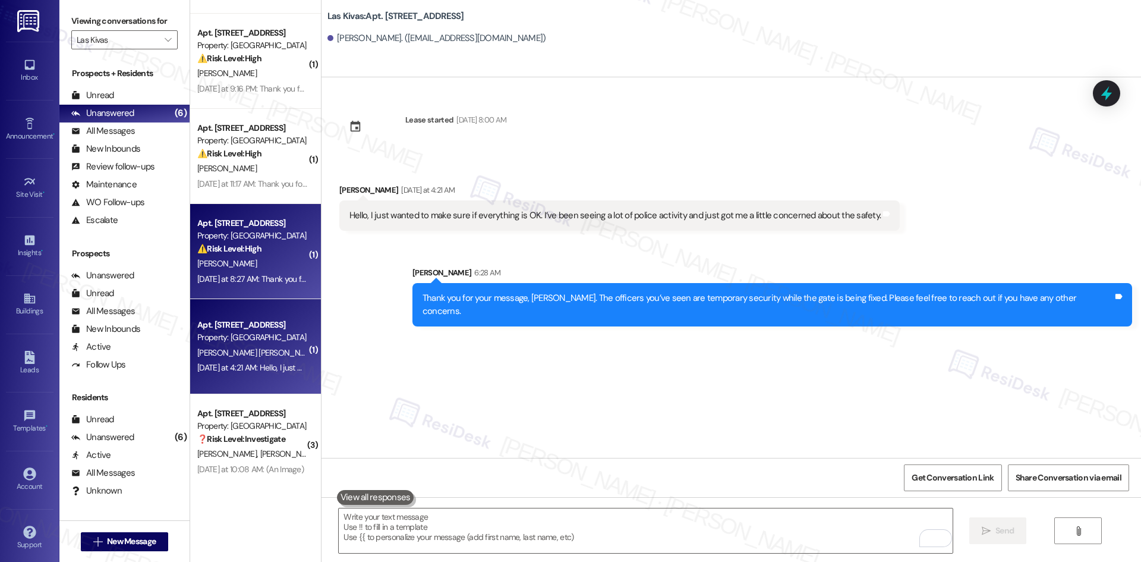
click at [262, 259] on div "[PERSON_NAME]" at bounding box center [252, 263] width 112 height 15
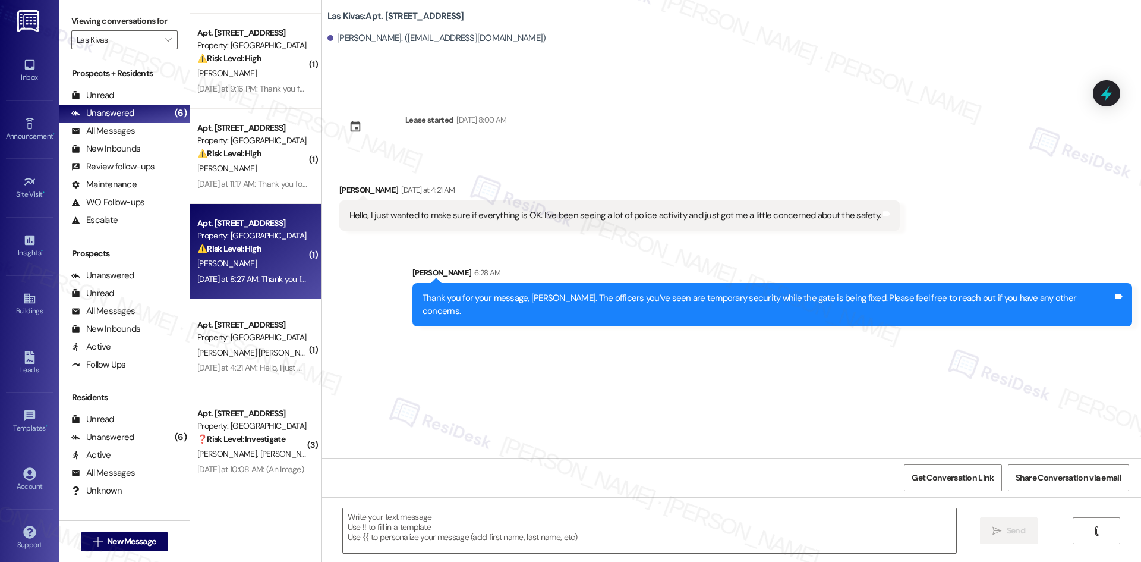
type textarea "Fetching suggested responses. Please feel free to read through the conversation…"
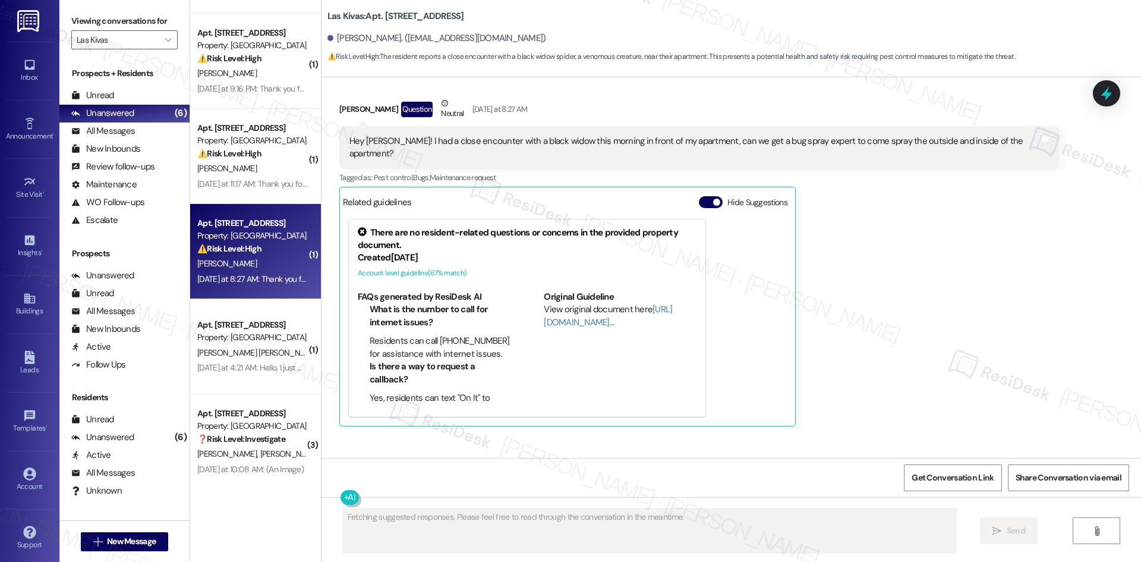
scroll to position [1042, 0]
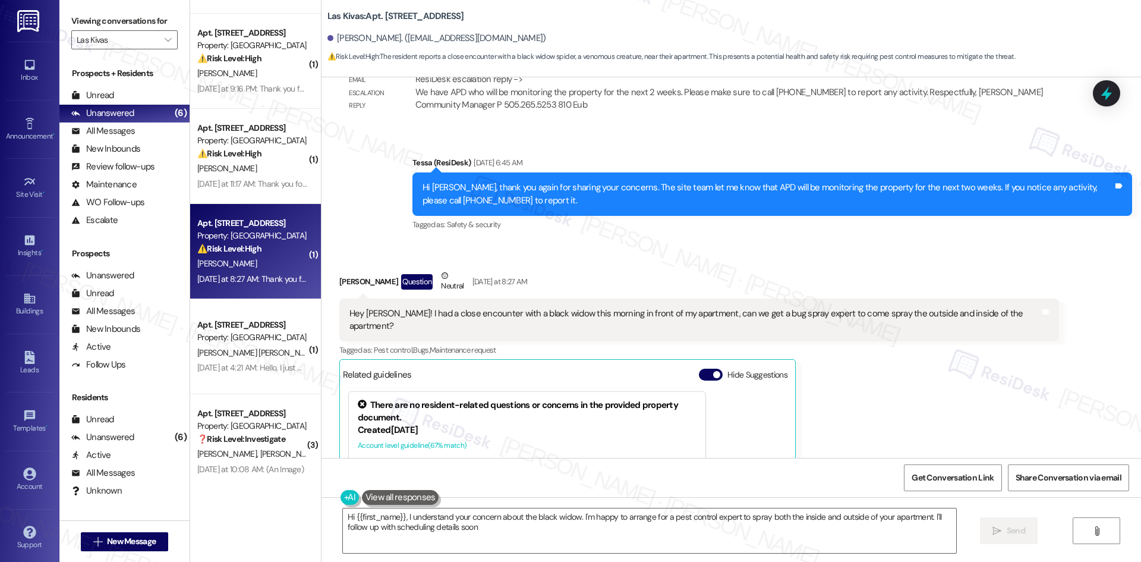
type textarea "Hi {{first_name}}, I understand your concern about the black widow. I'm happy t…"
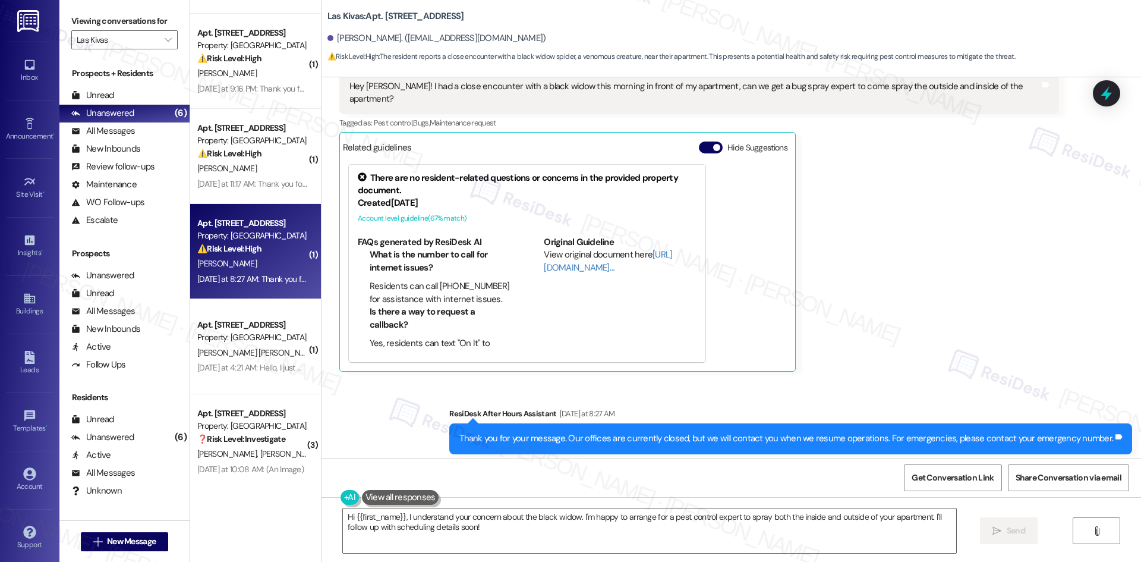
scroll to position [1279, 0]
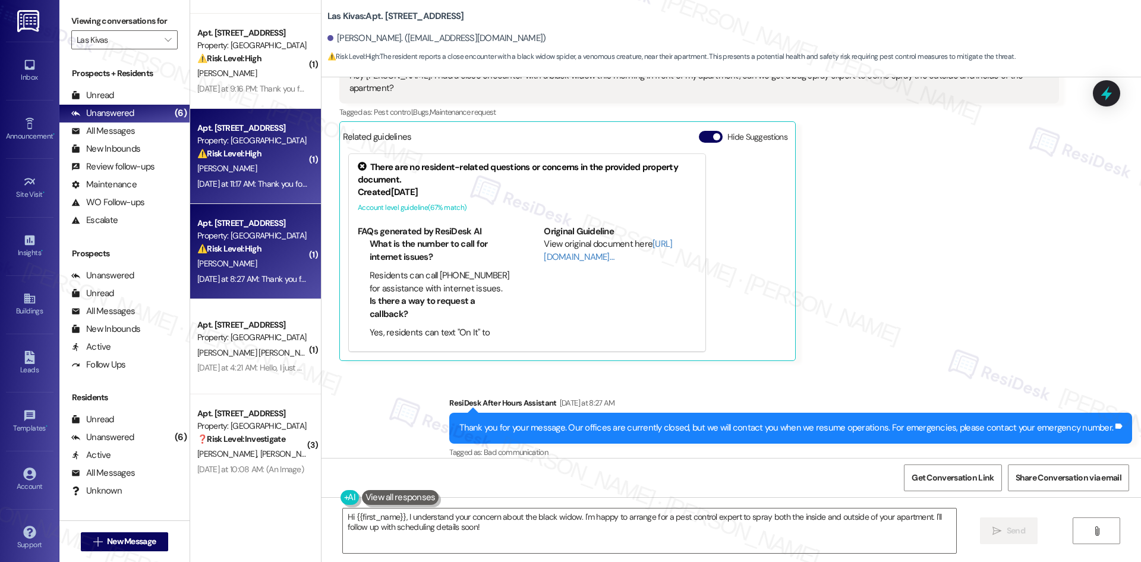
click at [240, 191] on div "[DATE] at 11:17 AM: Thank you for your message. Our offices are currently close…" at bounding box center [252, 183] width 112 height 15
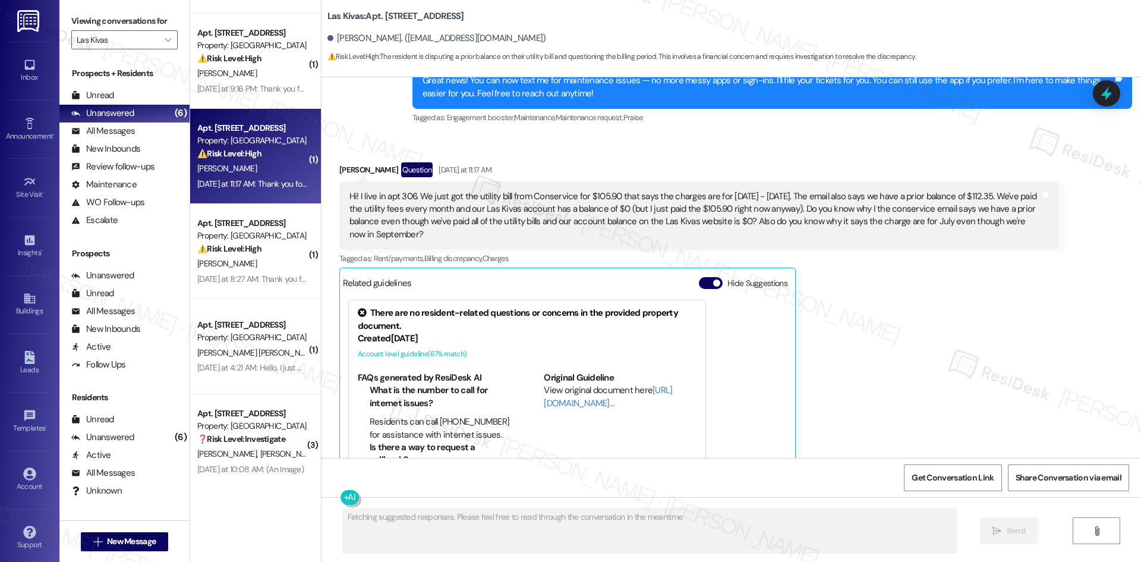
scroll to position [241, 0]
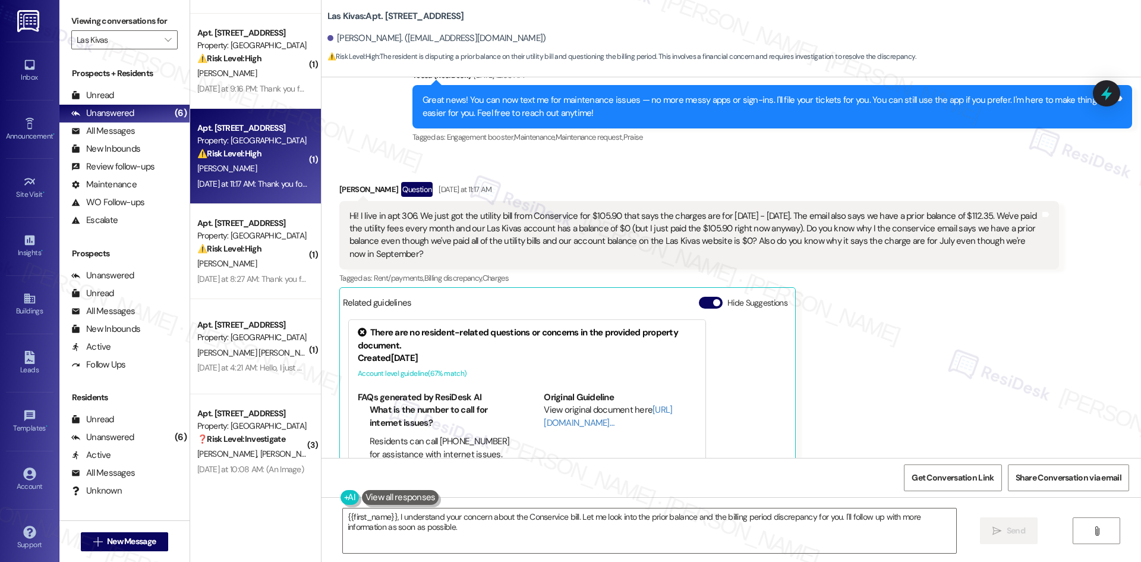
drag, startPoint x: 323, startPoint y: 179, endPoint x: 420, endPoint y: 256, distance: 123.5
click at [420, 256] on div "Received via SMS [PERSON_NAME] Question [DATE] at 11:17 AM Hi! I live in apt 30…" at bounding box center [698, 354] width 737 height 362
copy div "[PERSON_NAME] Question [DATE] at 11:17 AM Hi! I live in apt 306. We just got th…"
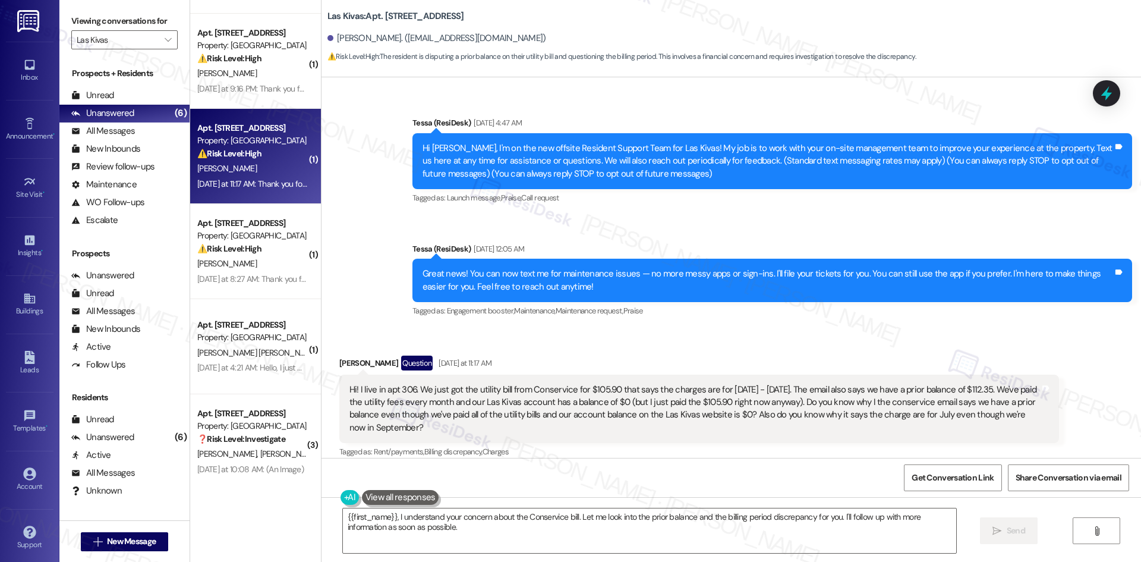
scroll to position [62, 0]
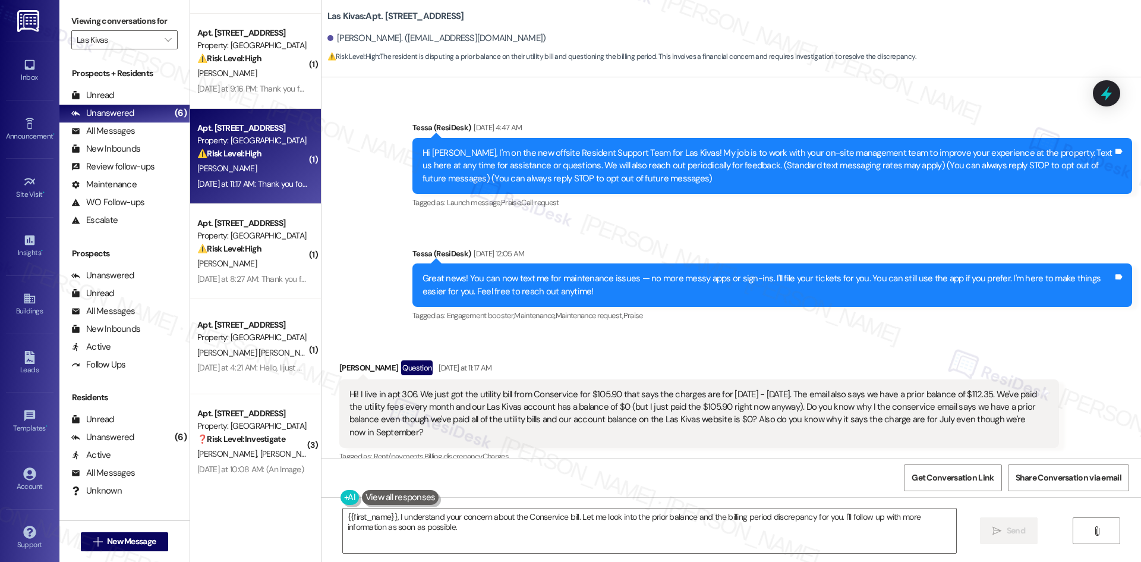
click at [448, 440] on div "Hi! I live in apt 306. We just got the utility bill from Conservice for $105.90…" at bounding box center [699, 413] width 720 height 69
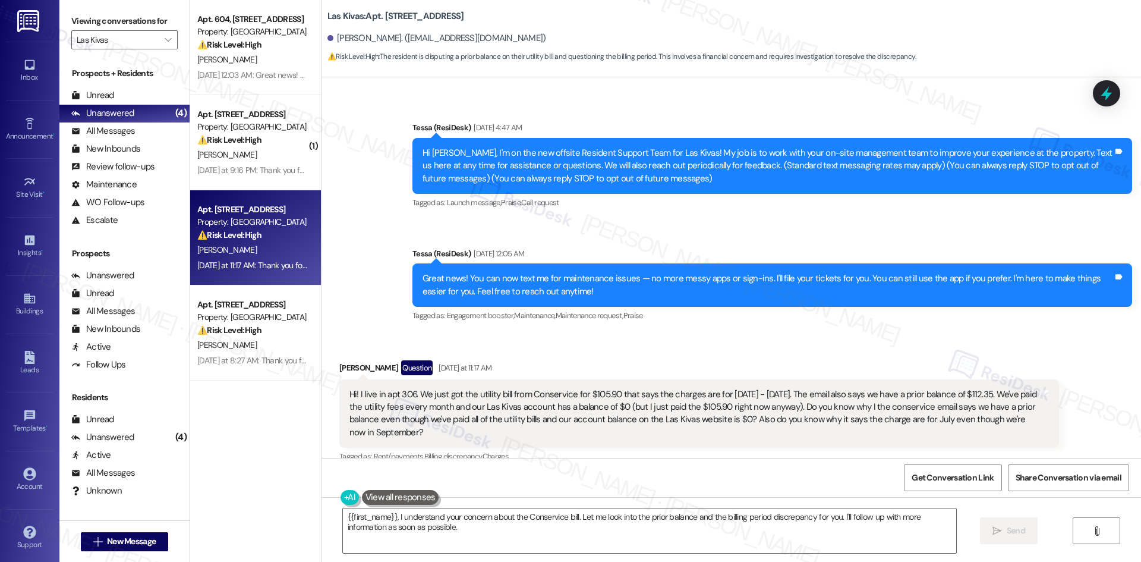
scroll to position [0, 0]
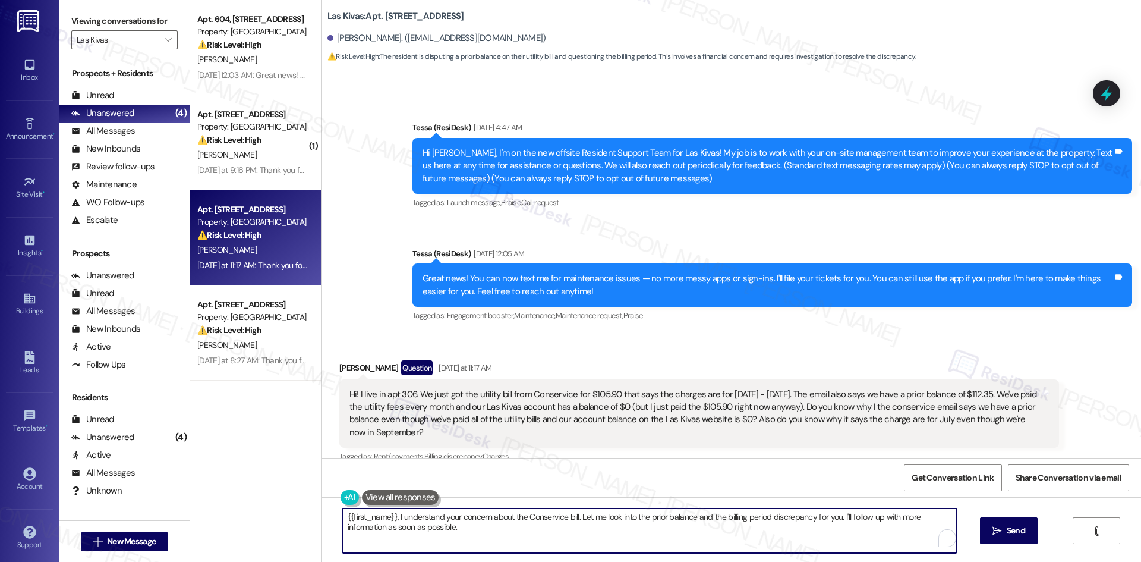
click at [550, 537] on textarea "{{first_name}}, I understand your concern about the Conservice bill. Let me loo…" at bounding box center [649, 530] width 613 height 45
paste textarea "Thanks for your message, [PERSON_NAME]. The site team shared that during the tr…"
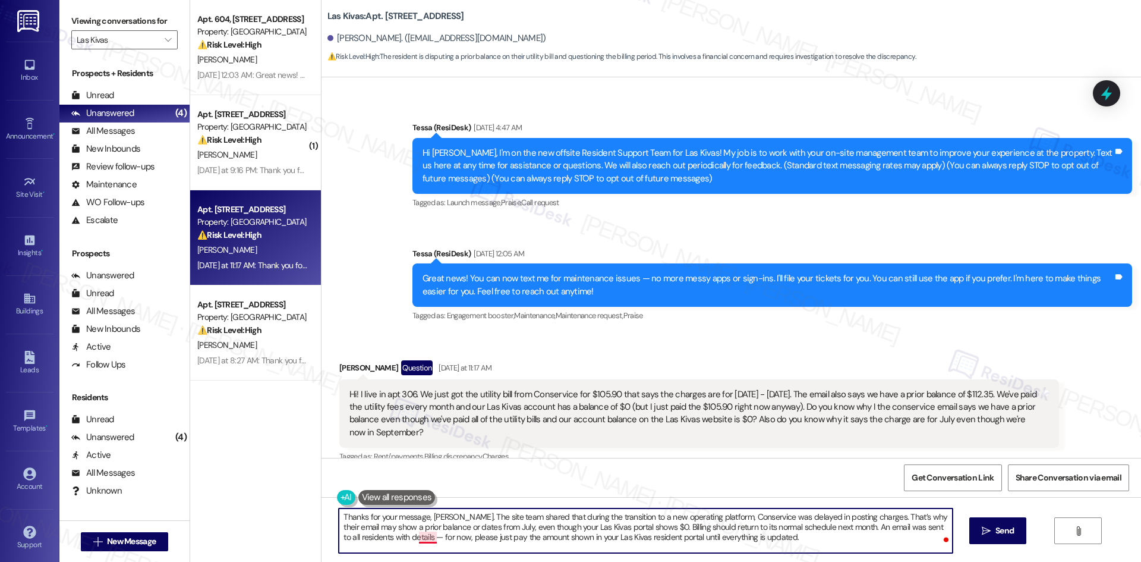
click at [418, 538] on textarea "Thanks for your message, [PERSON_NAME]. The site team shared that during the tr…" at bounding box center [645, 530] width 613 height 45
type textarea "Thanks for your message, [PERSON_NAME]. The site team shared that during the tr…"
click at [995, 534] on span "Send" at bounding box center [1004, 530] width 18 height 12
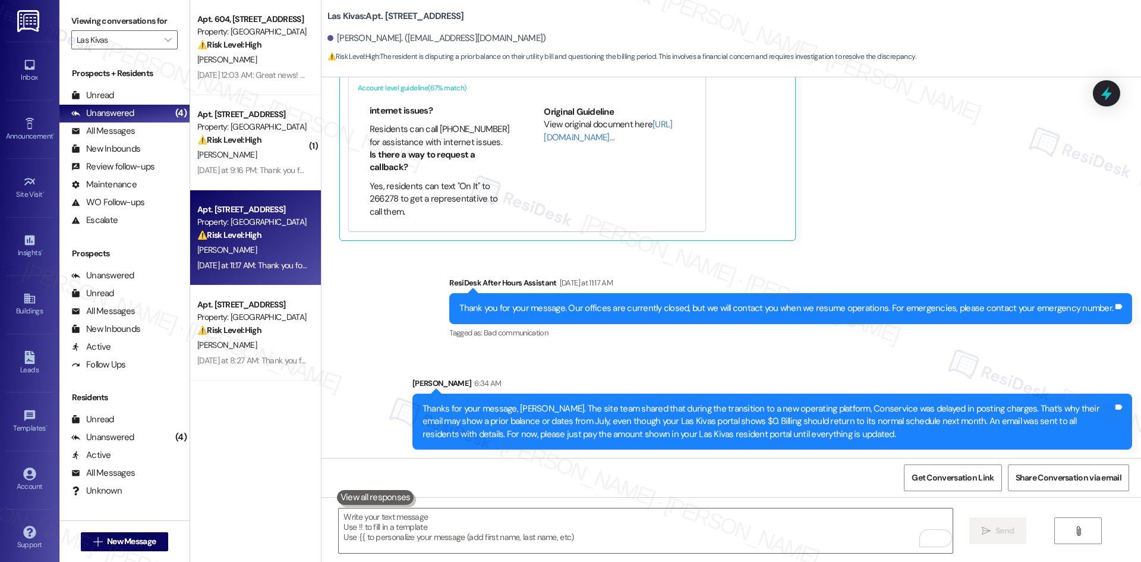
scroll to position [527, 0]
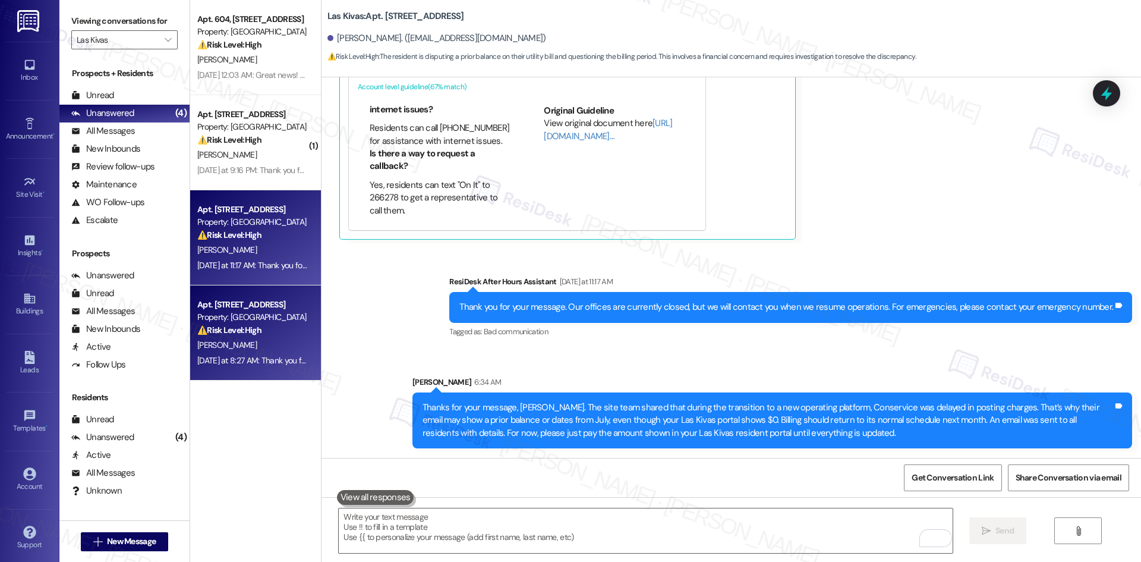
click at [247, 355] on div "[DATE] at 8:27 AM: Thank you for your message. Our offices are currently closed…" at bounding box center [527, 360] width 661 height 11
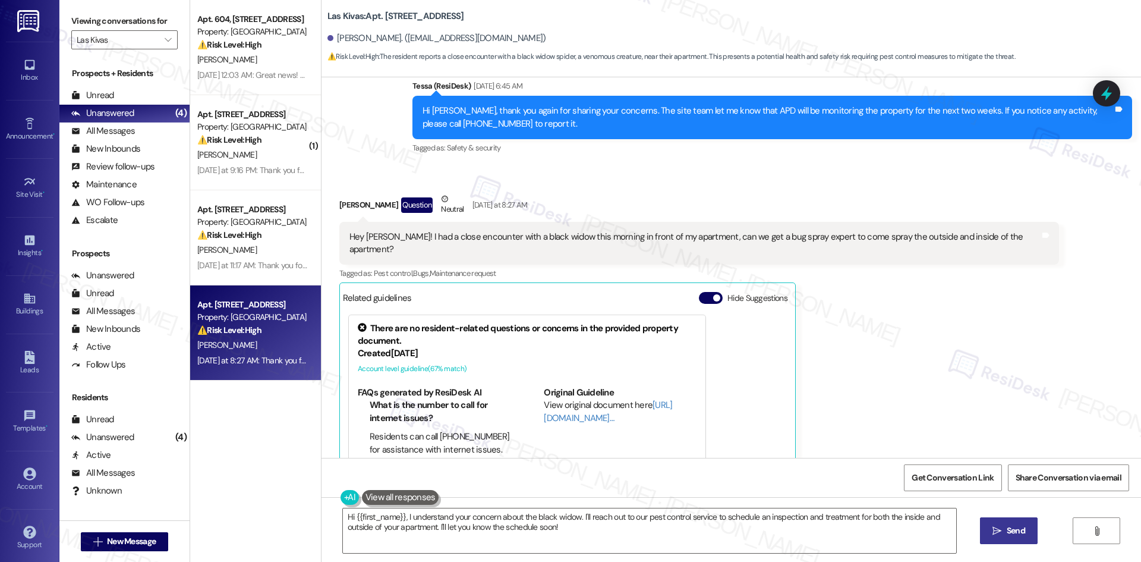
scroll to position [1042, 0]
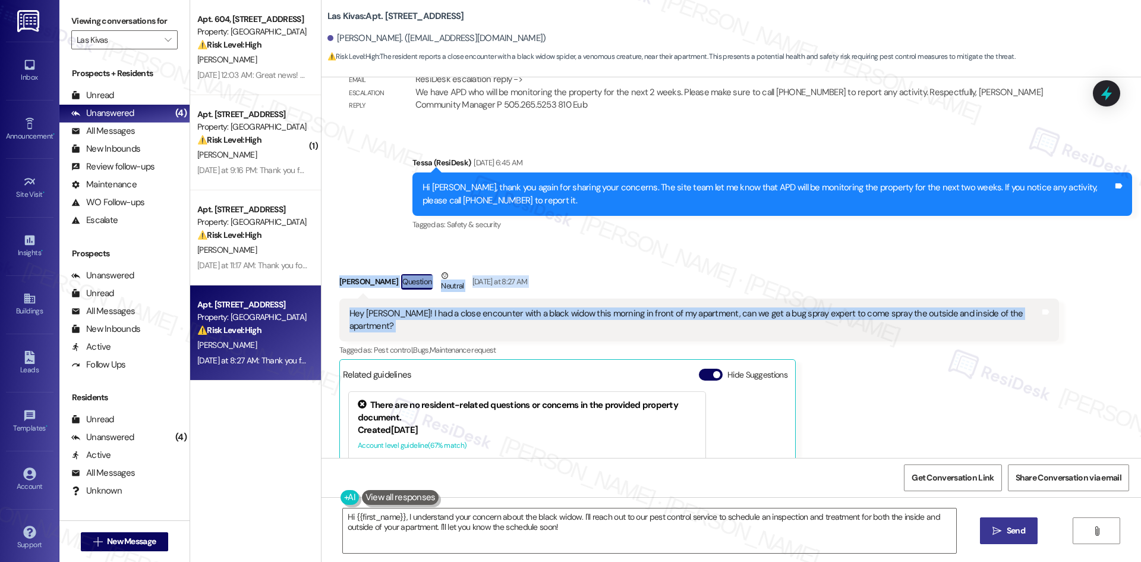
drag, startPoint x: 326, startPoint y: 275, endPoint x: 1045, endPoint y: 316, distance: 720.2
click at [1045, 316] on div "Received via SMS [PERSON_NAME] Question Neutral [DATE] at 8:27 AM Hey [PERSON_N…" at bounding box center [730, 424] width 819 height 365
copy div "Nori Serrano Question Neutral Yesterday at 8:27 AM Hey Tessa! I had a close enc…"
click at [573, 273] on div "Nori Serrano Question Neutral Yesterday at 8:27 AM" at bounding box center [699, 283] width 720 height 29
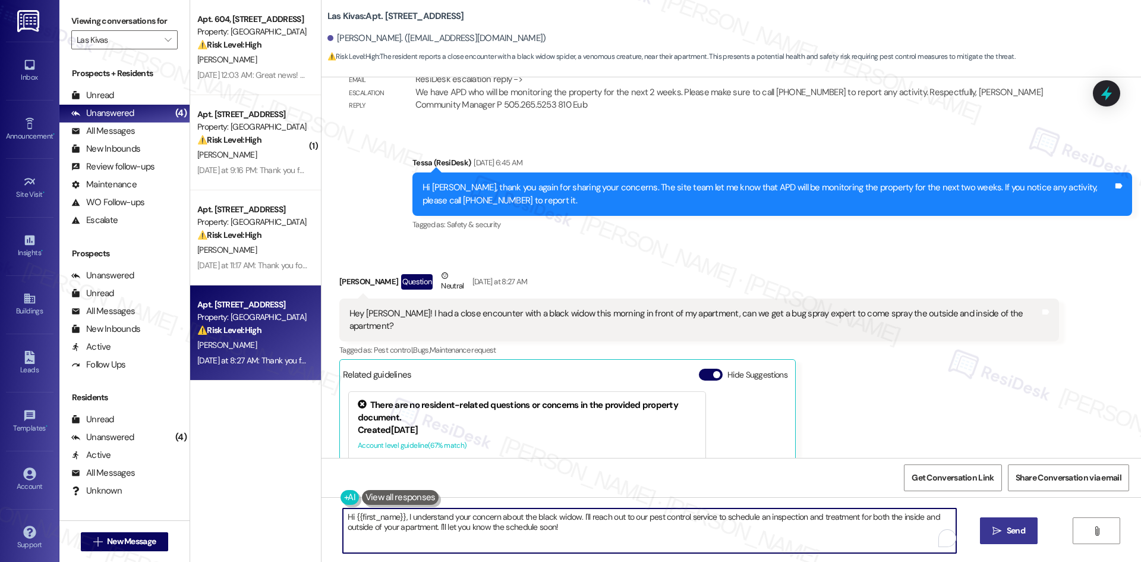
click at [529, 538] on textarea "Hi {{first_name}}, I understand your concern about the black widow. I'll reach …" at bounding box center [649, 530] width 613 height 45
paste textarea "I’m sorry to hear about that, Nori — that must have been unsettling. I’ll submi…"
type textarea "I’m sorry to hear about that, Nori — that must have been unsettling. I’ll submi…"
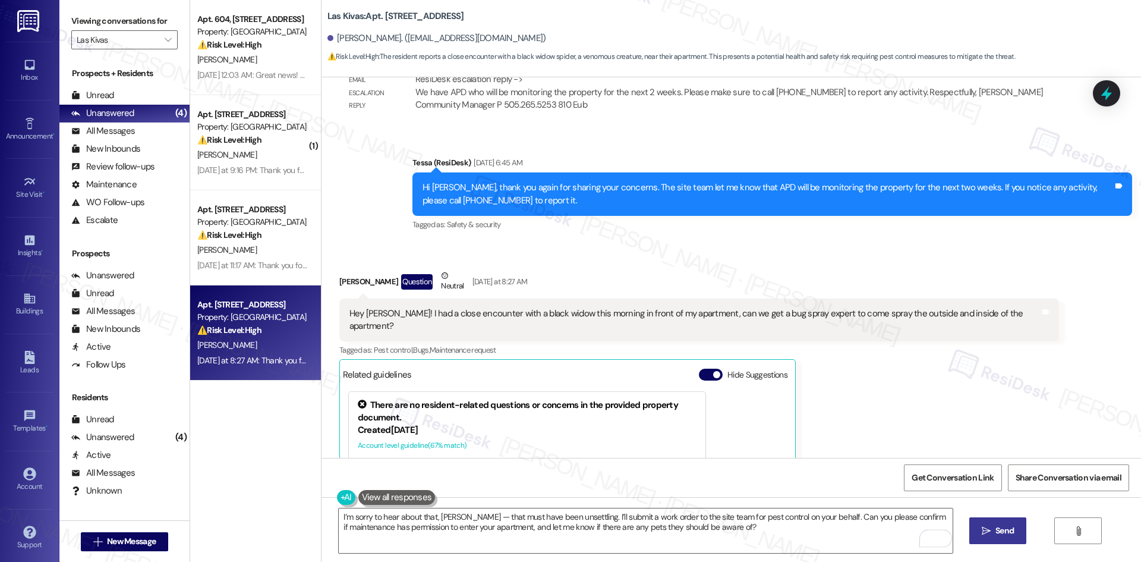
click at [982, 534] on icon "" at bounding box center [986, 531] width 9 height 10
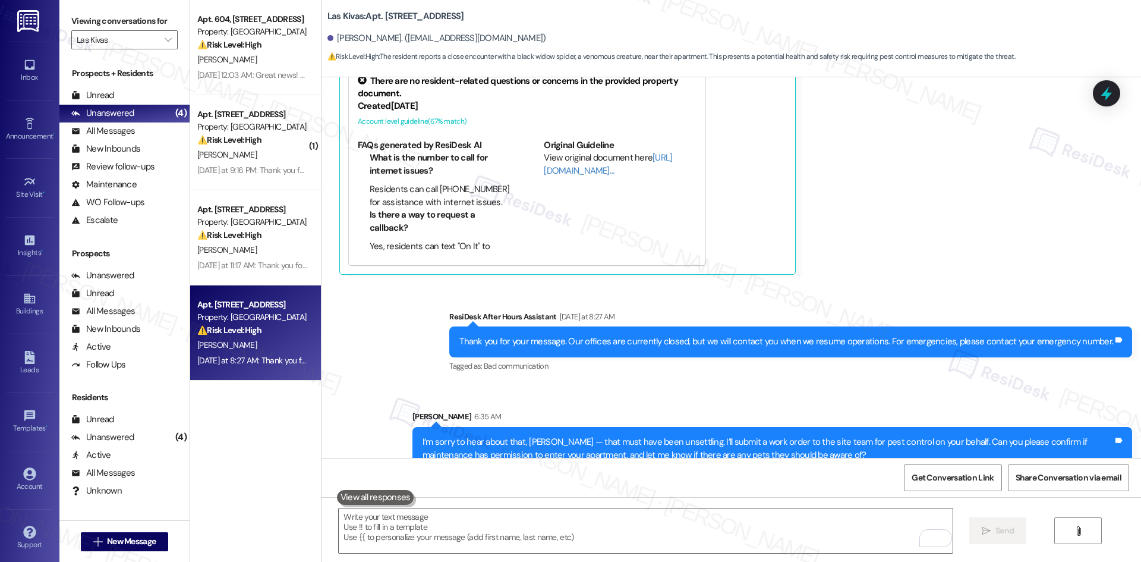
scroll to position [1375, 0]
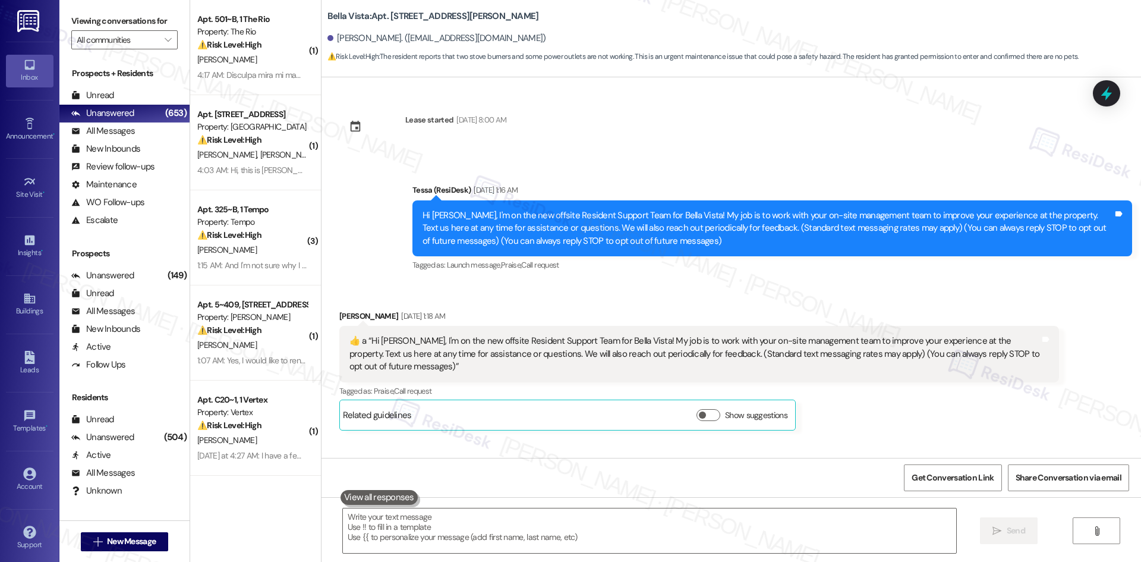
scroll to position [1243, 0]
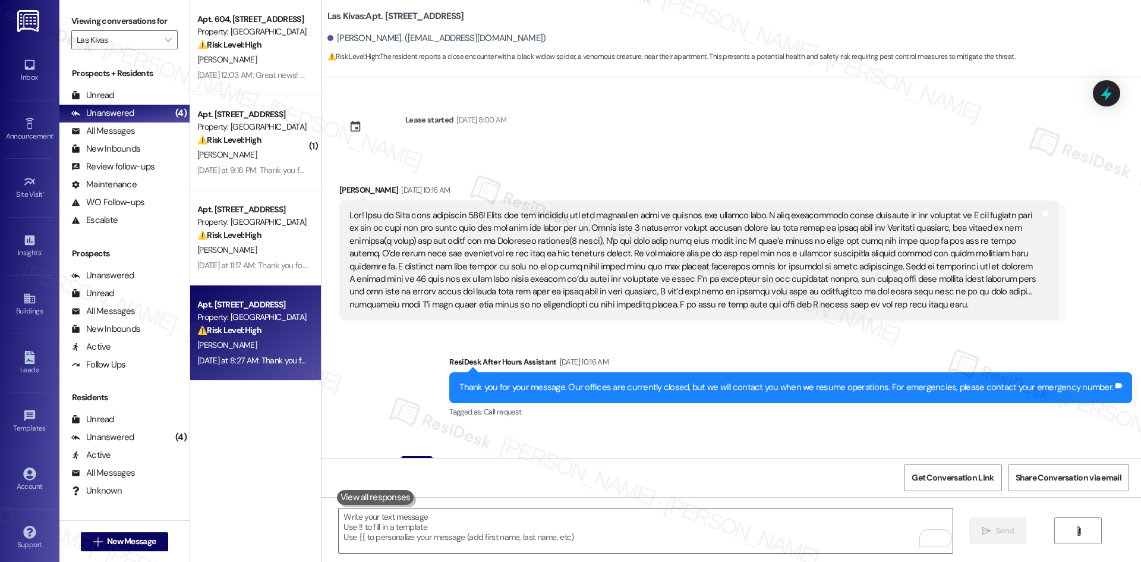
scroll to position [1375, 0]
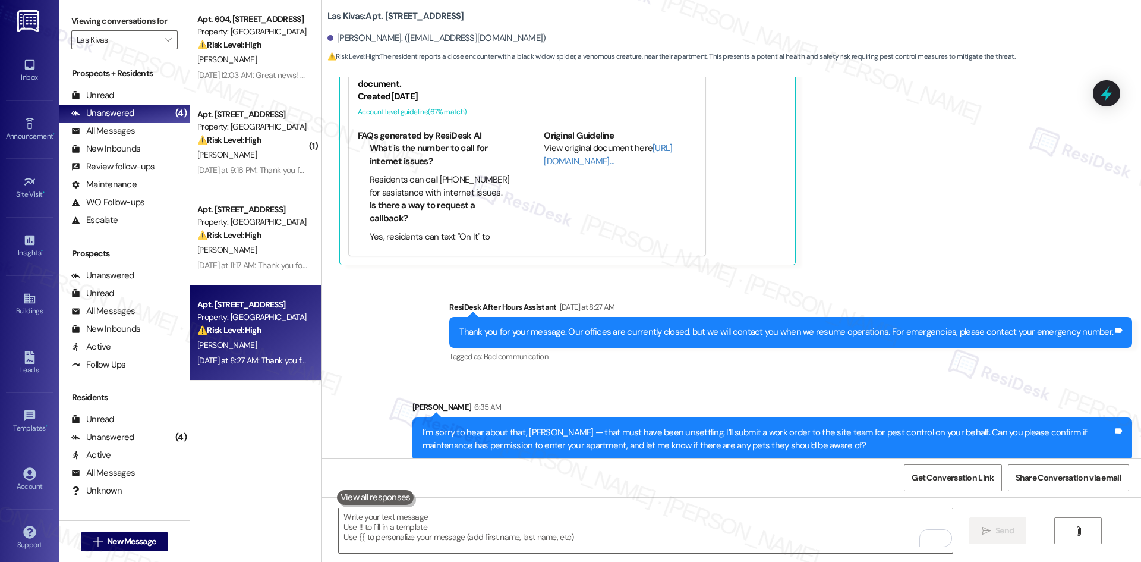
click at [449, 330] on div "Sent via SMS ResiDesk After Hours Assistant Yesterday at 8:27 AM Thank you for …" at bounding box center [730, 372] width 819 height 196
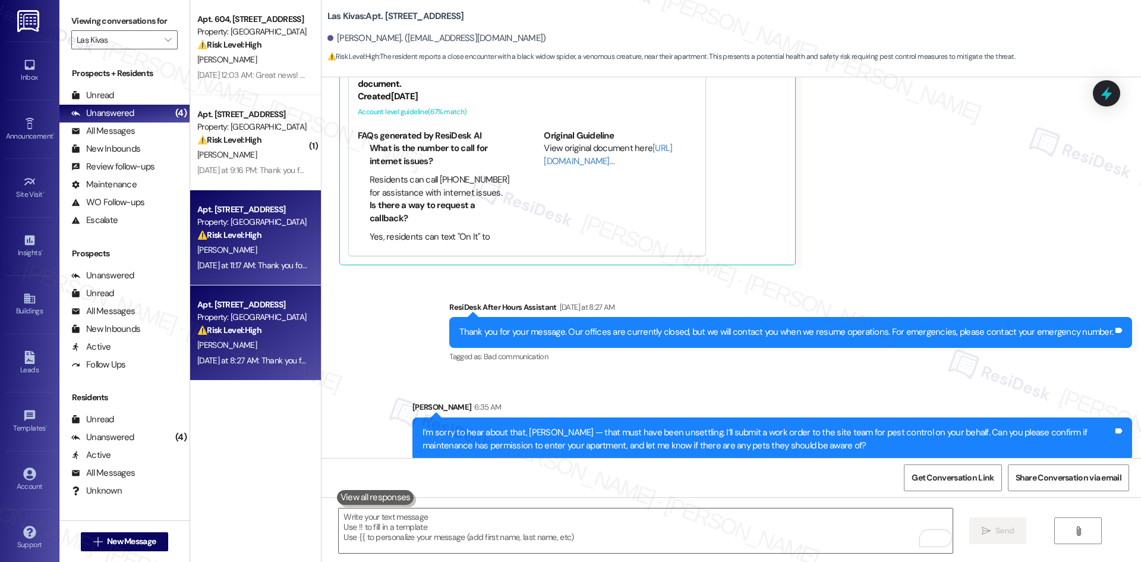
click at [279, 256] on div "S. Rodriguez" at bounding box center [252, 249] width 112 height 15
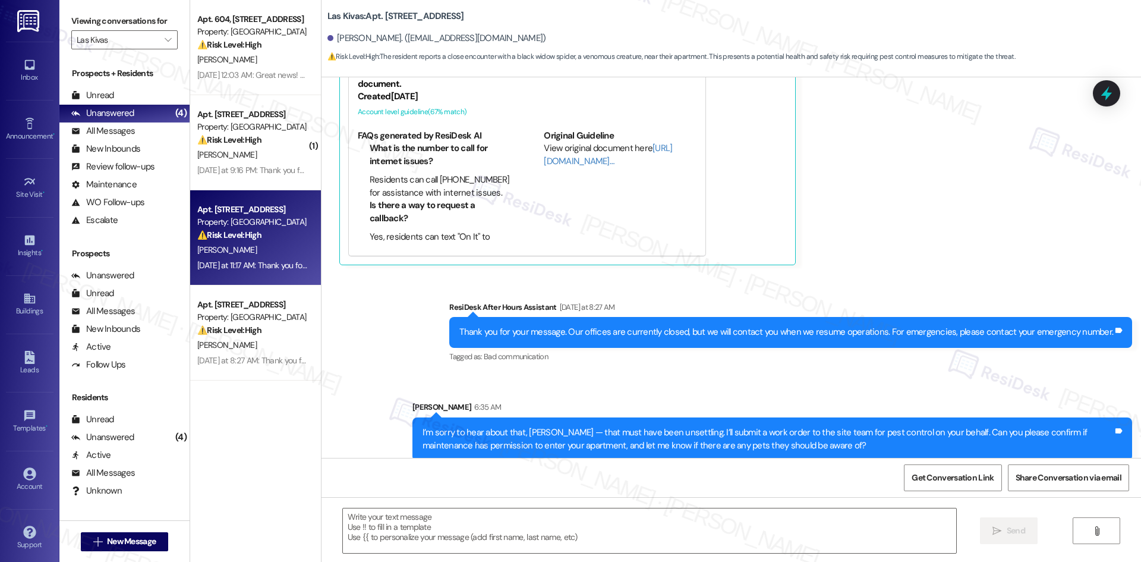
type textarea "Fetching suggested responses. Please feel free to read through the conversation…"
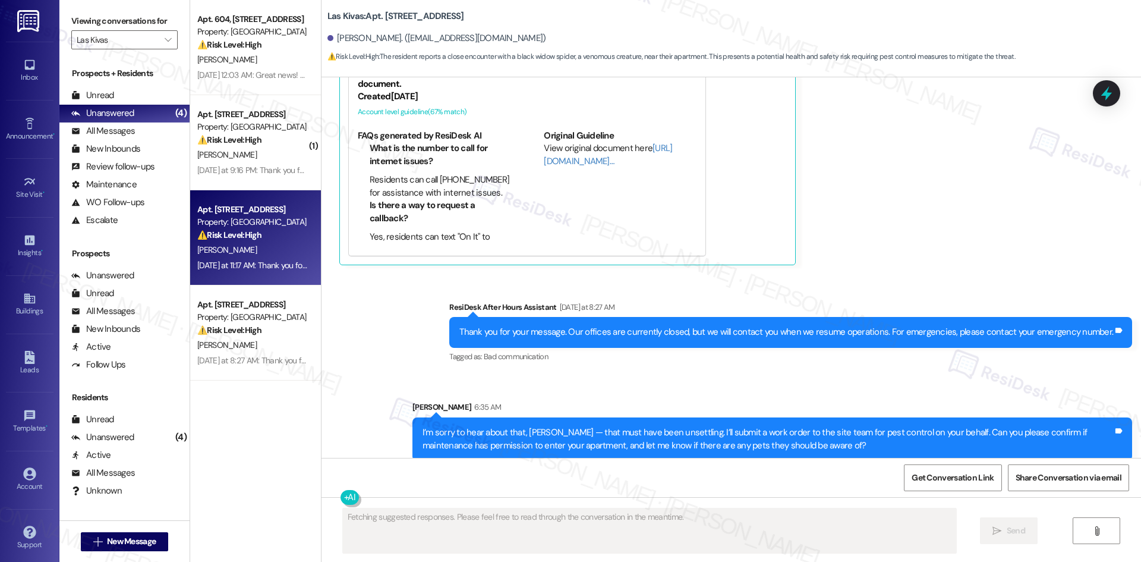
scroll to position [545, 0]
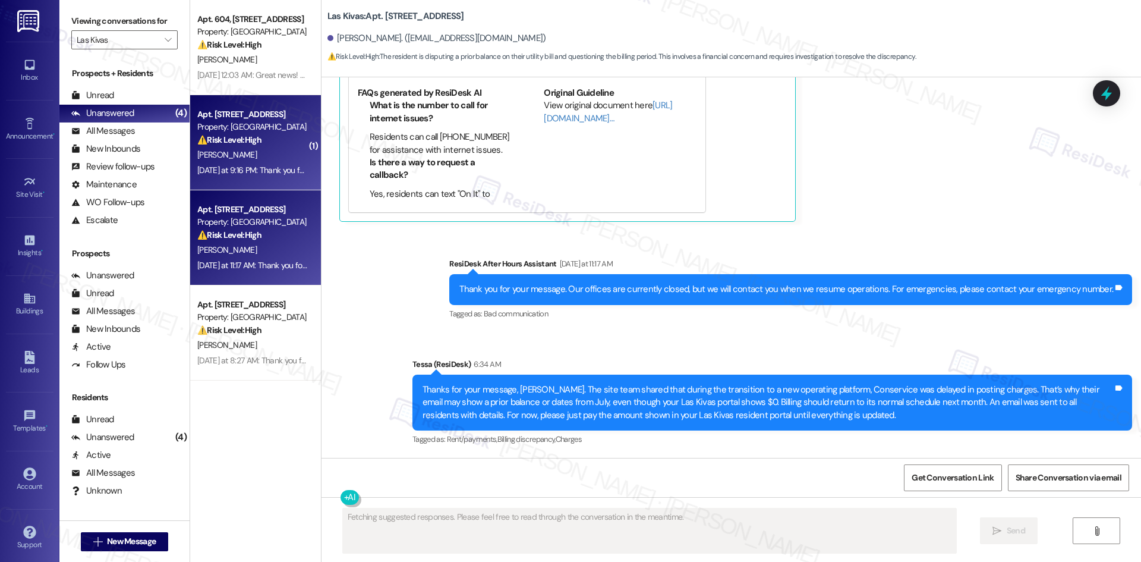
click at [254, 174] on div "Yesterday at 9:16 PM: Thank you for your message. Our offices are currently clo…" at bounding box center [527, 170] width 660 height 11
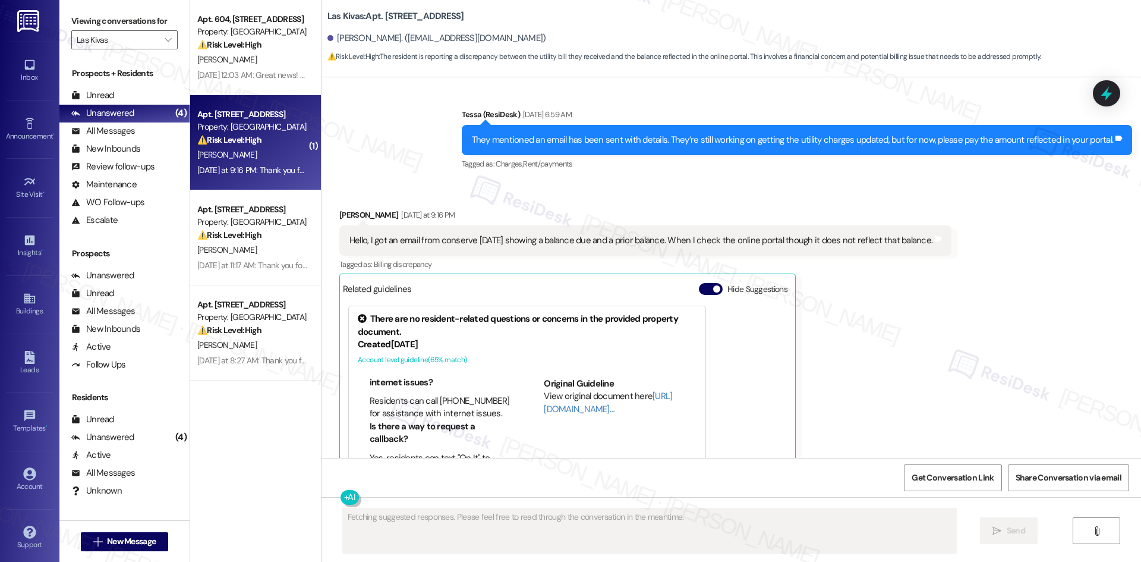
scroll to position [2896, 0]
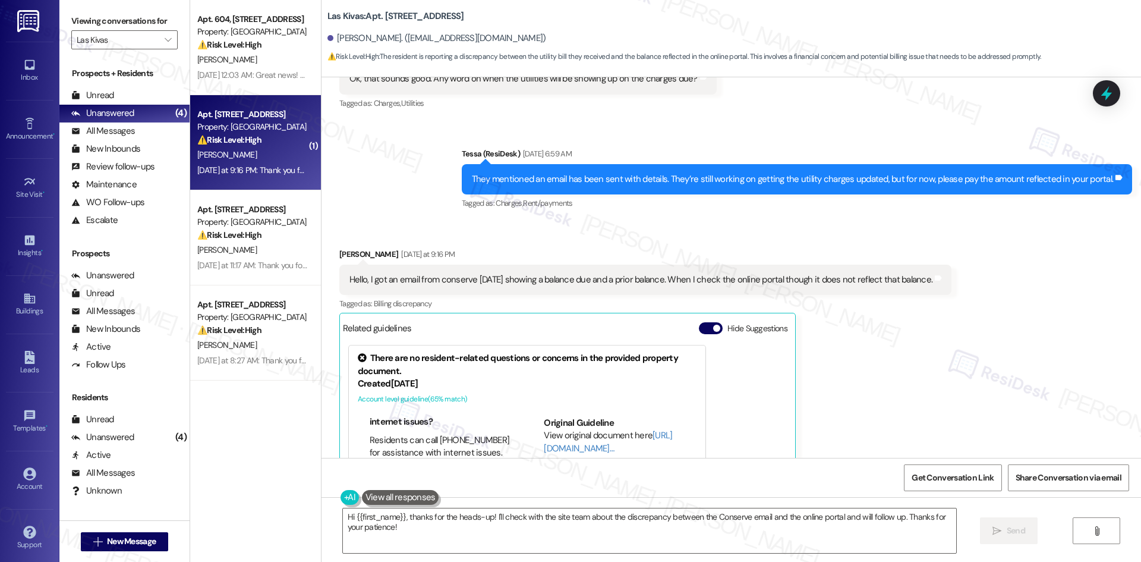
click at [390, 194] on div "Sent via SMS Tessa (ResiDesk) Sep 03, 2025 at 6:59 AM They mentioned an email h…" at bounding box center [730, 171] width 819 height 100
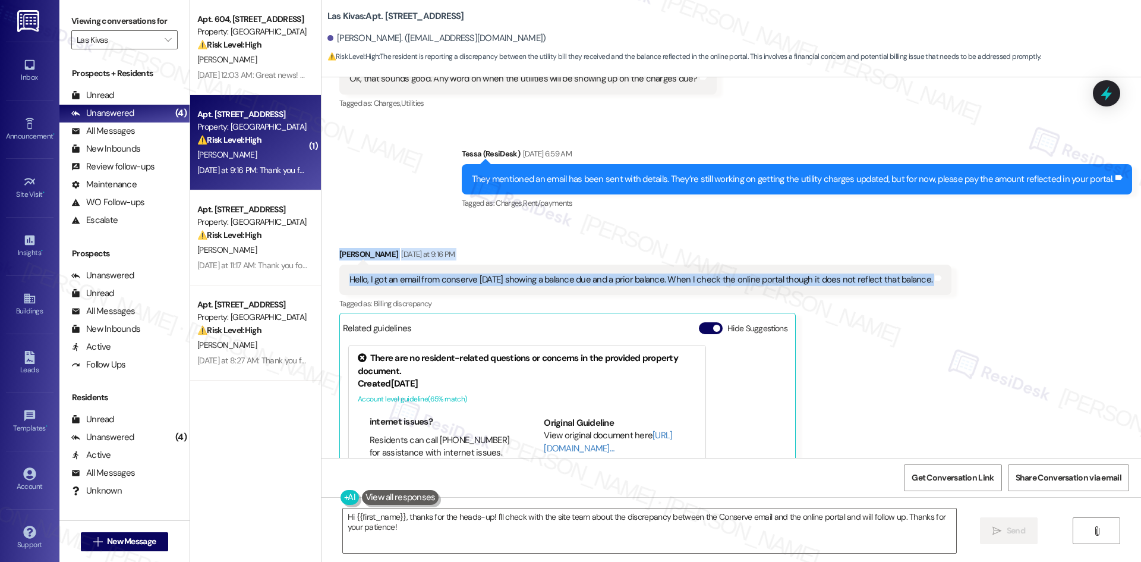
drag, startPoint x: 324, startPoint y: 225, endPoint x: 950, endPoint y: 261, distance: 626.8
click at [950, 261] on div "Received via SMS Phillip Morrison Yesterday at 9:16 PM Hello, I got an email fr…" at bounding box center [645, 399] width 630 height 321
copy div "Phillip Morrison Yesterday at 9:16 PM Hello, I got an email from conserve yeste…"
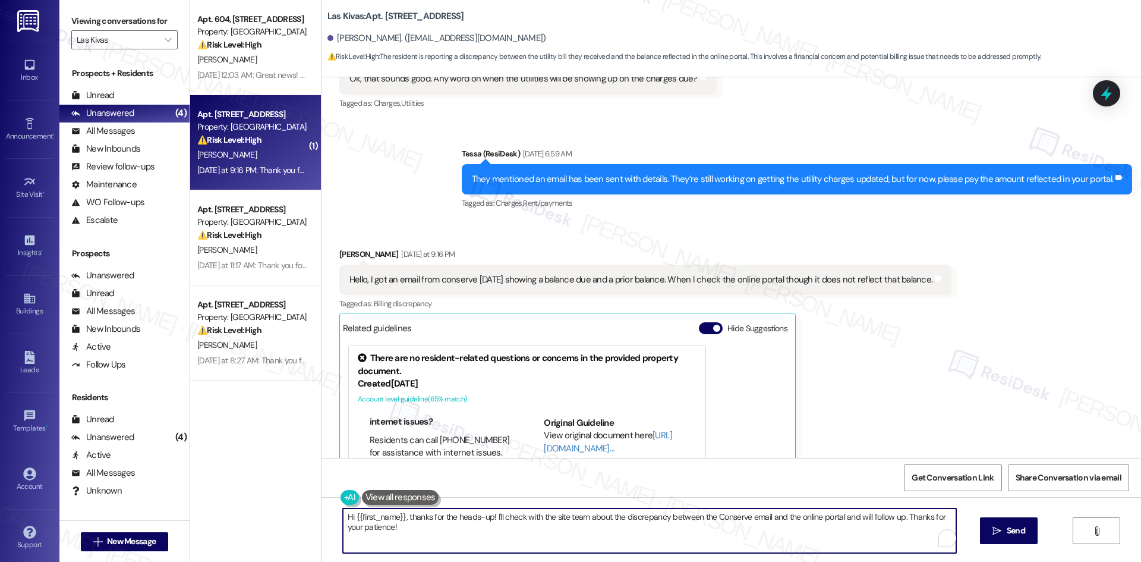
drag, startPoint x: 402, startPoint y: 534, endPoint x: 346, endPoint y: 521, distance: 56.8
click at [326, 515] on div "Hi {{first_name}}, thanks for the heads-up! I'll check with the site team about…" at bounding box center [730, 541] width 819 height 89
paste textarea "Thank you for your message, Phillip. The site team shared that during the trans…"
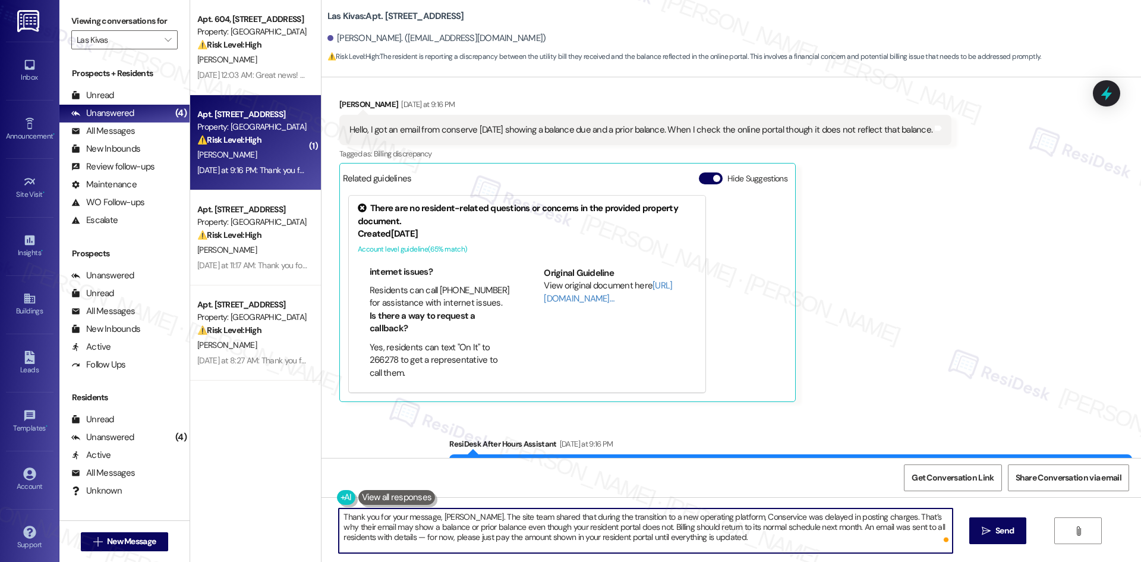
scroll to position [3075, 0]
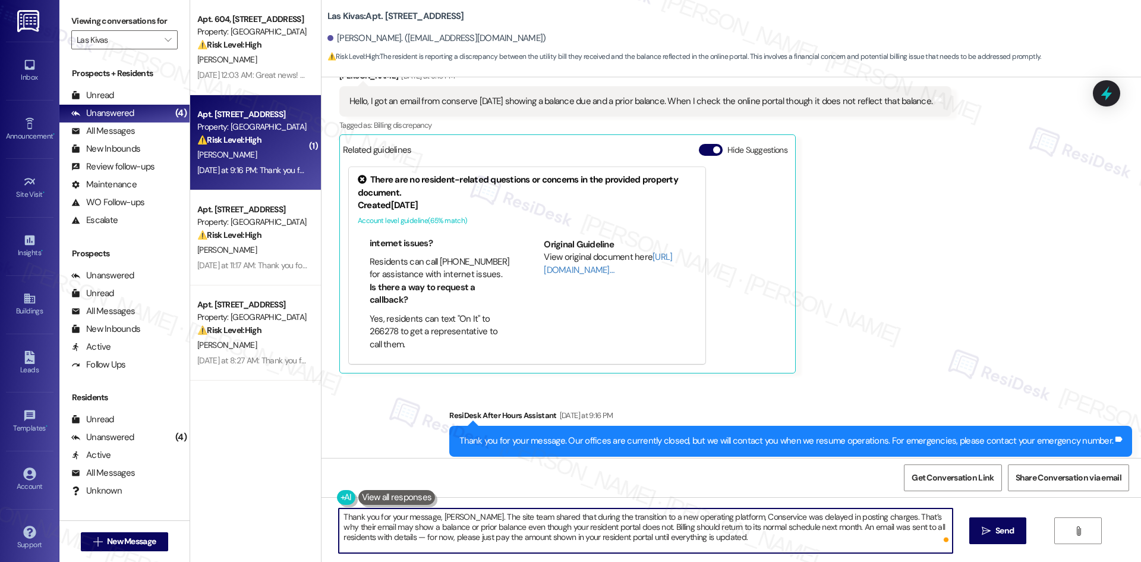
type textarea "Thank you for your message, Phillip. The site team shared that during the trans…"
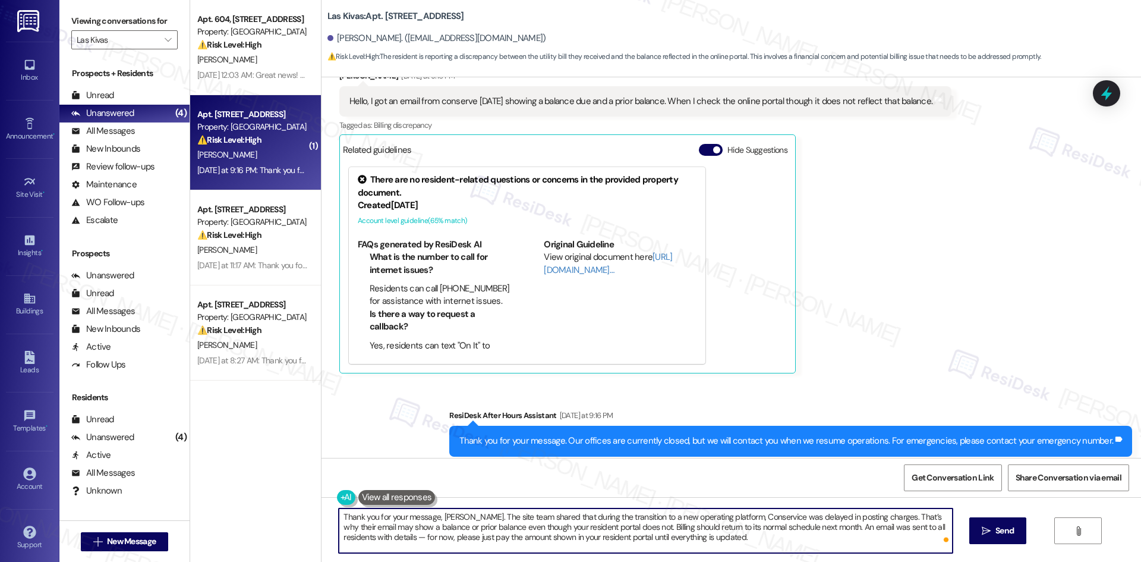
drag, startPoint x: 699, startPoint y: 538, endPoint x: 683, endPoint y: 534, distance: 17.2
click at [701, 538] on textarea "Thank you for your message, Phillip. The site team shared that during the trans…" at bounding box center [645, 530] width 613 height 45
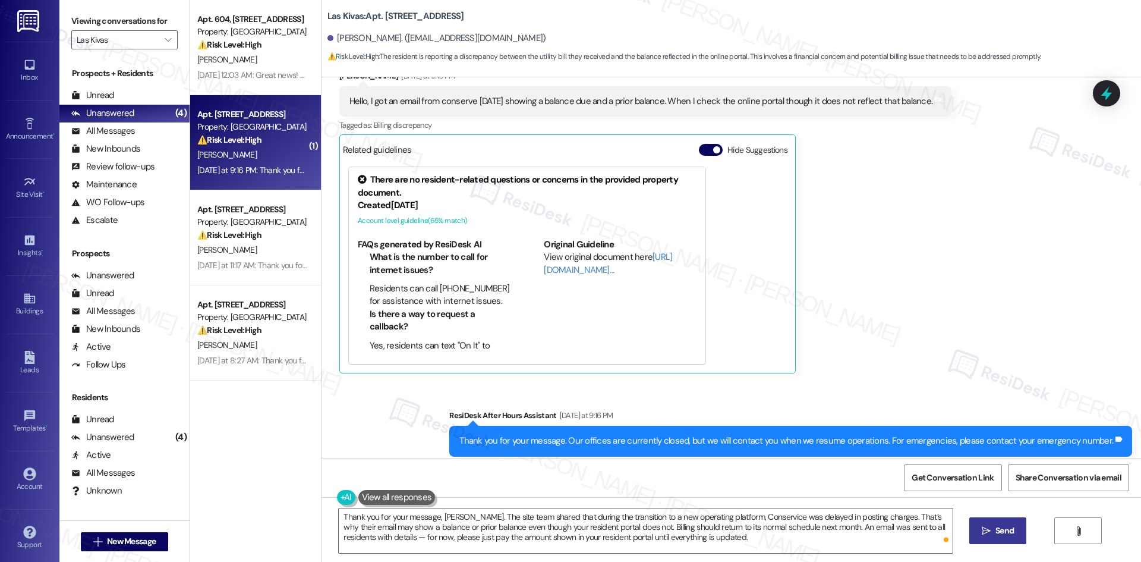
click at [983, 534] on icon "" at bounding box center [986, 531] width 9 height 10
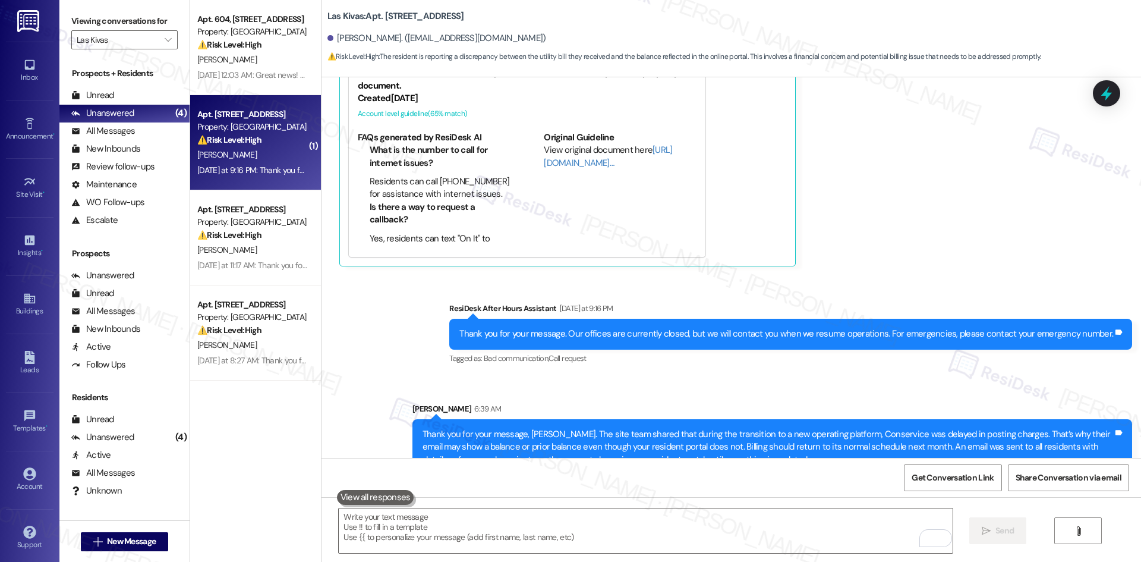
scroll to position [3183, 0]
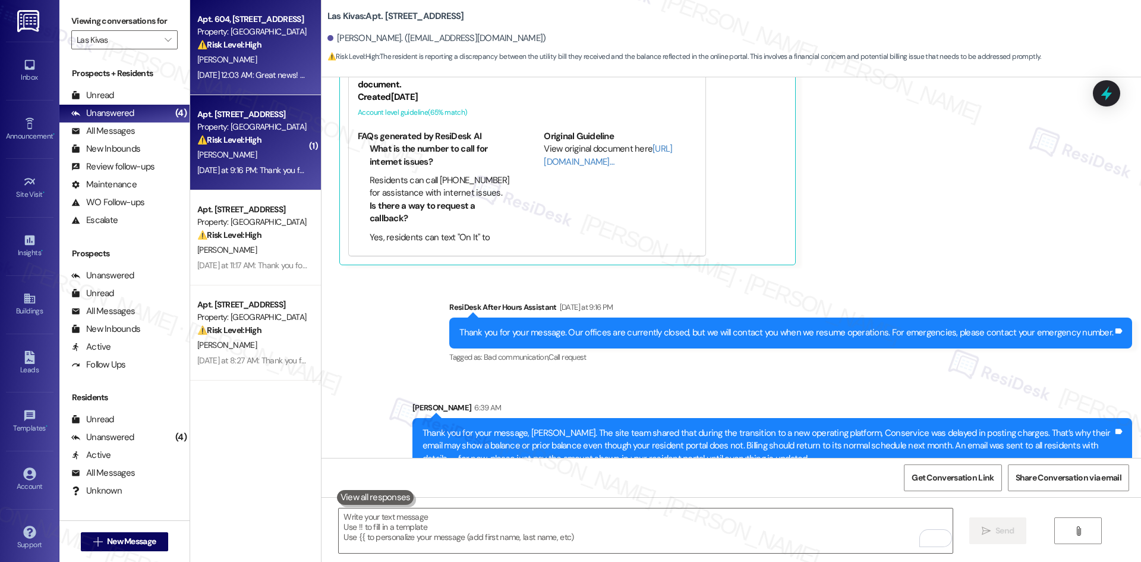
click at [249, 65] on div "A. Mcdonald" at bounding box center [252, 59] width 112 height 15
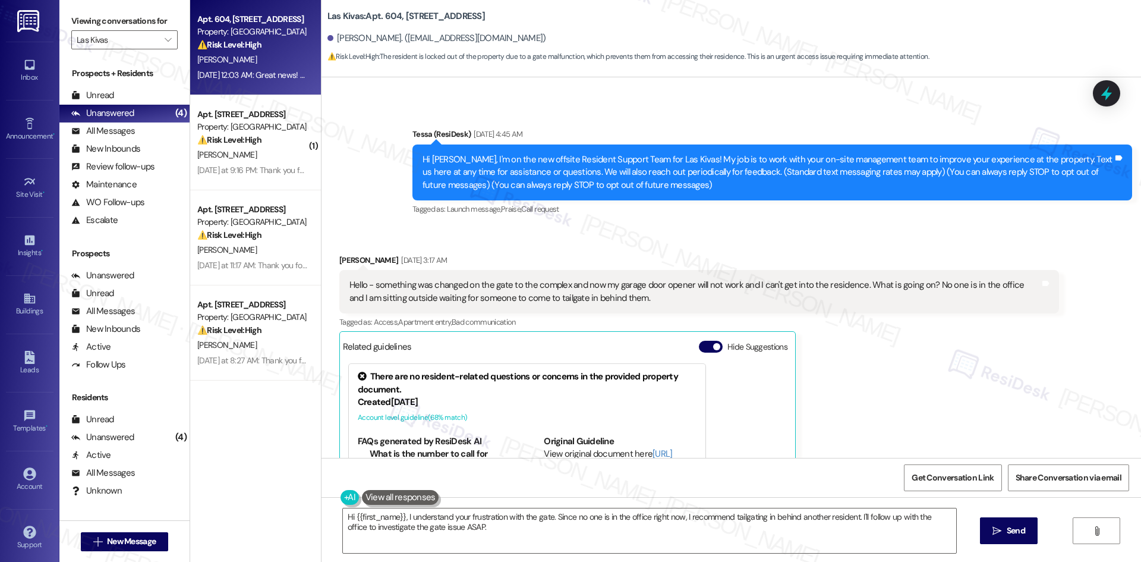
scroll to position [53, 0]
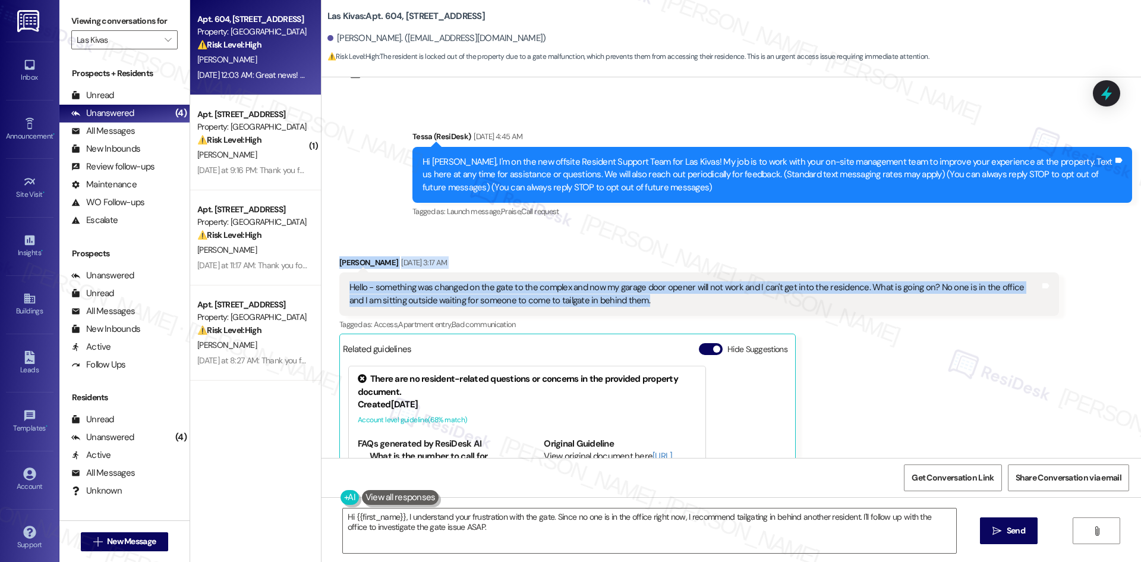
drag, startPoint x: 615, startPoint y: 301, endPoint x: 324, endPoint y: 266, distance: 293.3
click at [330, 266] on div "Received via SMS Arthur Mcdonald Aug 30, 2025 at 3:17 AM Hello - something was …" at bounding box center [698, 414] width 737 height 335
copy div "Arthur Mcdonald Aug 30, 2025 at 3:17 AM Hello - something was changed on the ga…"
click at [640, 296] on div "Hello - something was changed on the gate to the complex and now my garage door…" at bounding box center [694, 294] width 691 height 26
drag, startPoint x: 550, startPoint y: 304, endPoint x: 326, endPoint y: 265, distance: 226.8
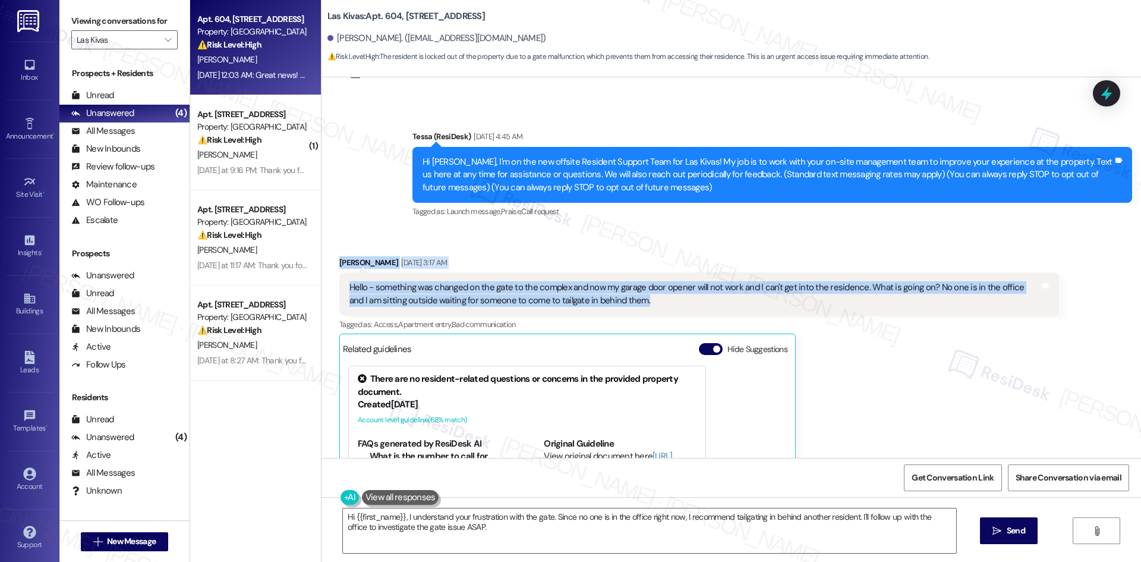
click at [330, 265] on div "Received via SMS Arthur Mcdonald Aug 30, 2025 at 3:17 AM Hello - something was …" at bounding box center [698, 414] width 737 height 335
copy div "Arthur Mcdonald Aug 30, 2025 at 3:17 AM Hello - something was changed on the ga…"
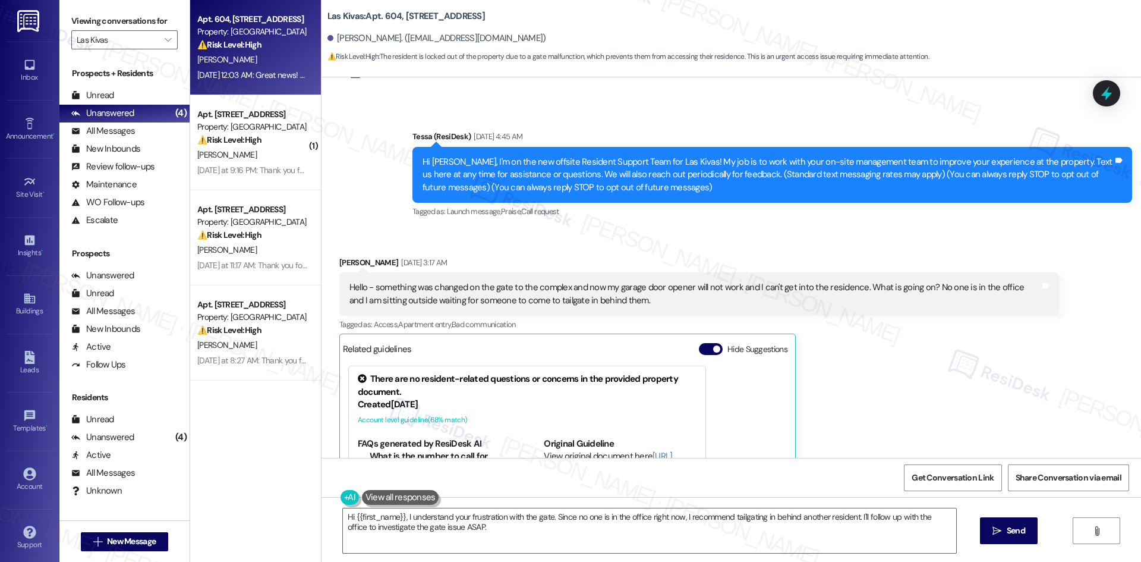
click at [915, 398] on div "Arthur Mcdonald Aug 30, 2025 at 3:17 AM Hello - something was changed on the ga…" at bounding box center [699, 414] width 720 height 317
click at [839, 409] on div "Arthur Mcdonald Aug 30, 2025 at 3:17 AM Hello - something was changed on the ga…" at bounding box center [699, 414] width 720 height 317
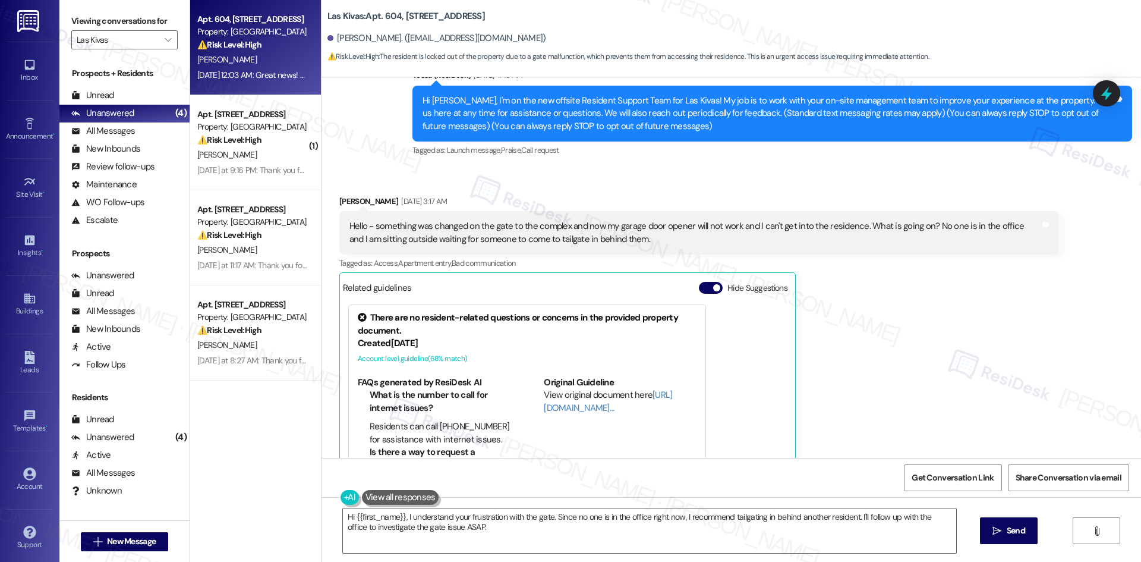
scroll to position [113, 0]
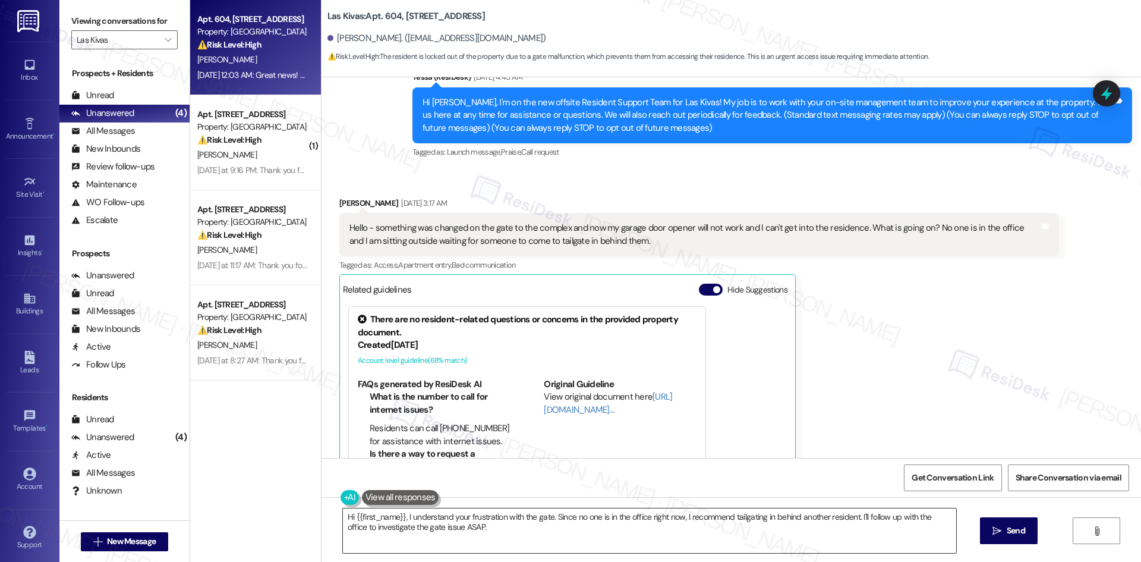
click at [724, 538] on textarea "Hi {{first_name}}, I understand your frustration with the gate. Since no one is…" at bounding box center [649, 530] width 613 height 45
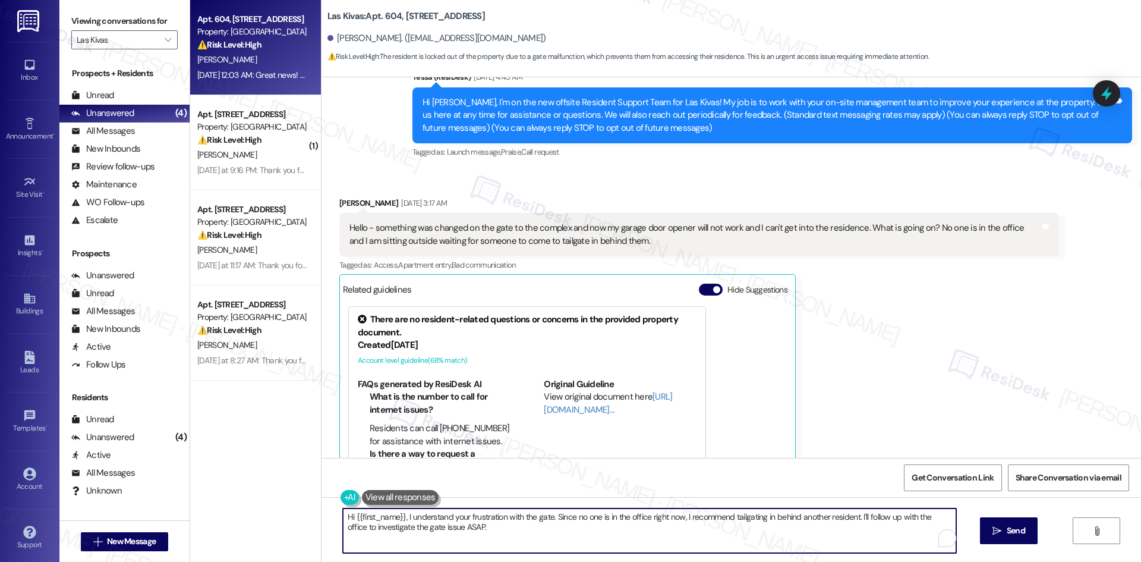
paste textarea "Arthur, I wanted to check back regarding your garage opener issue. The gate is …"
type textarea "Hi Arthur, I wanted to check back regarding your garage opener issue. The gate …"
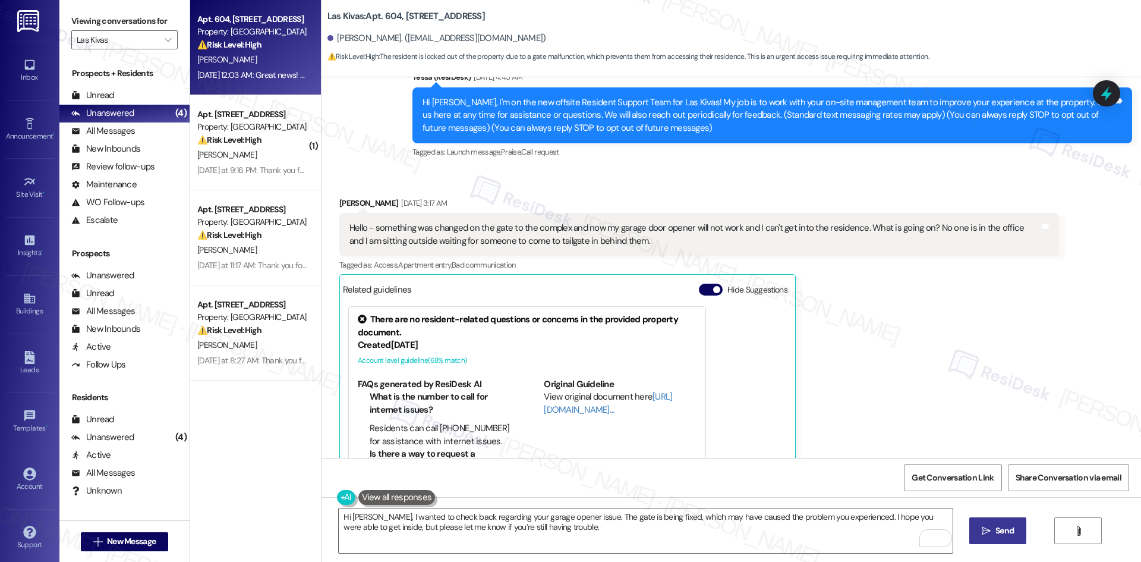
click at [991, 532] on span " Send" at bounding box center [997, 530] width 37 height 12
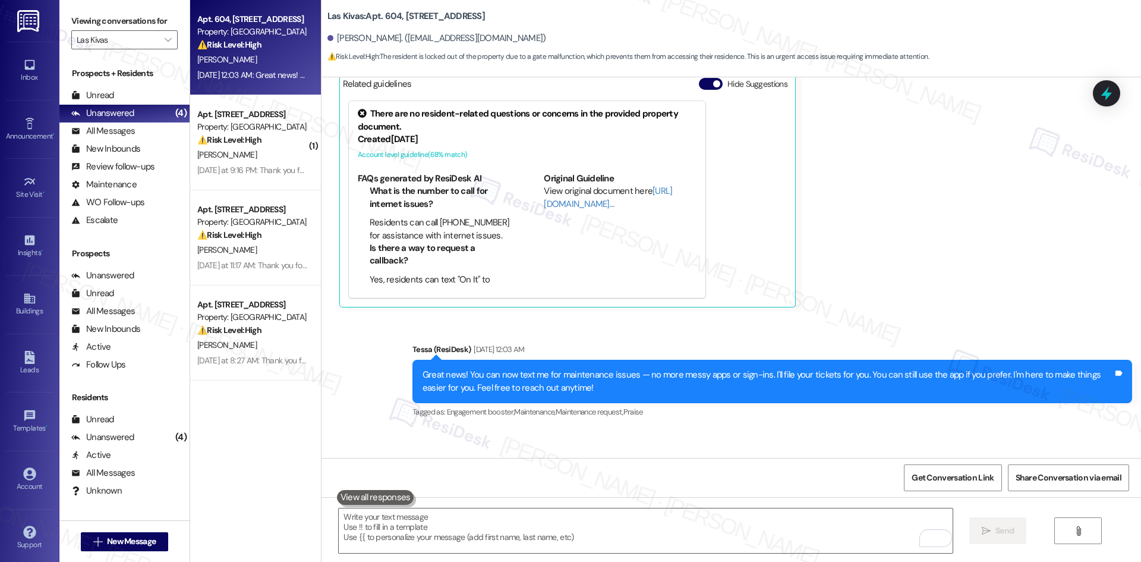
scroll to position [386, 0]
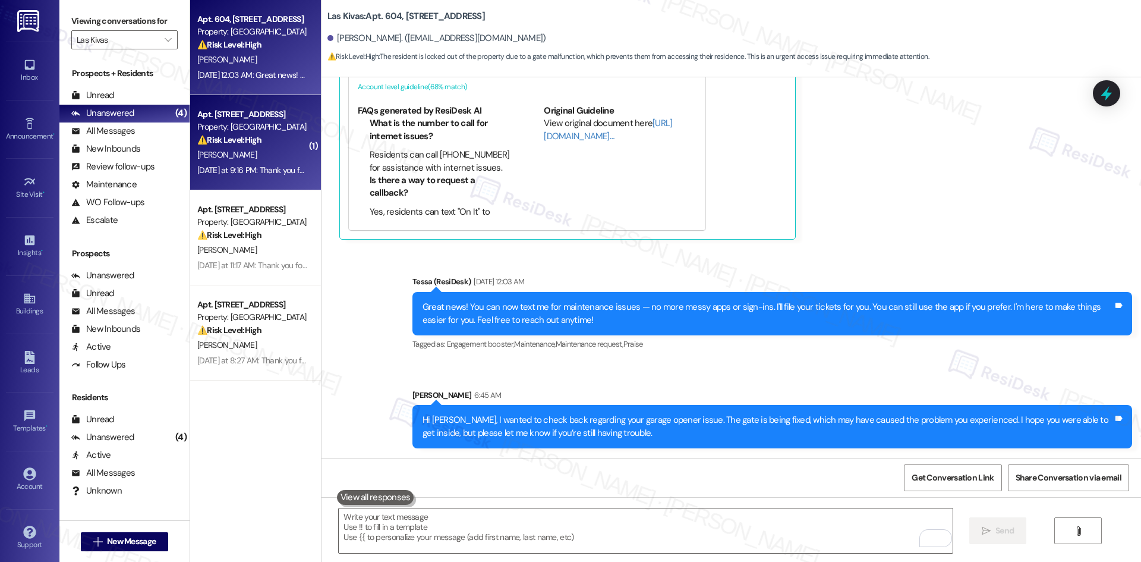
click at [228, 153] on div "P. Morrison" at bounding box center [252, 154] width 112 height 15
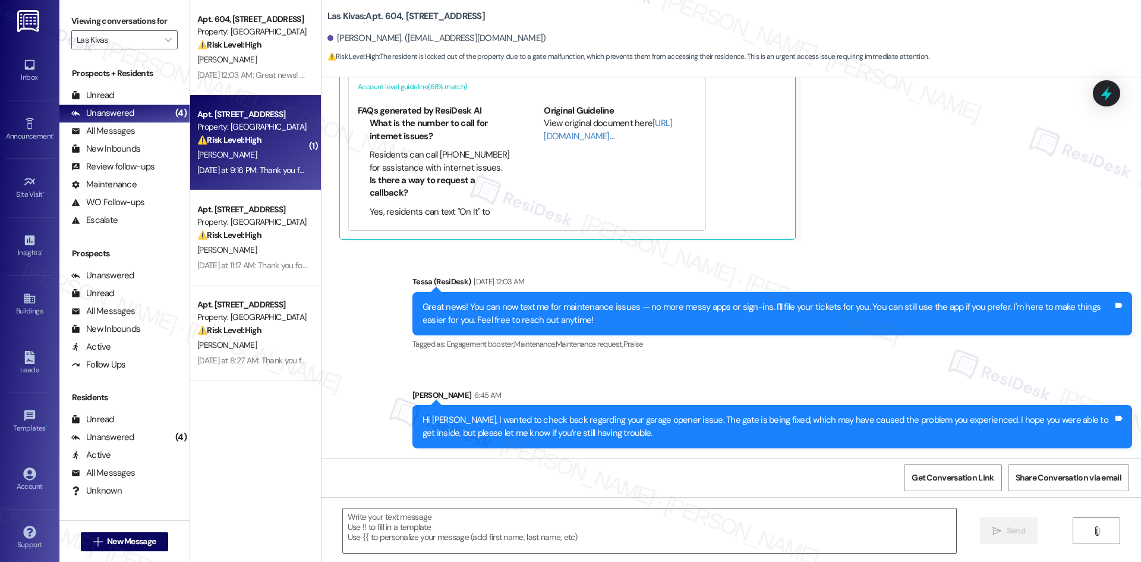
type textarea "Fetching suggested responses. Please feel free to read through the conversation…"
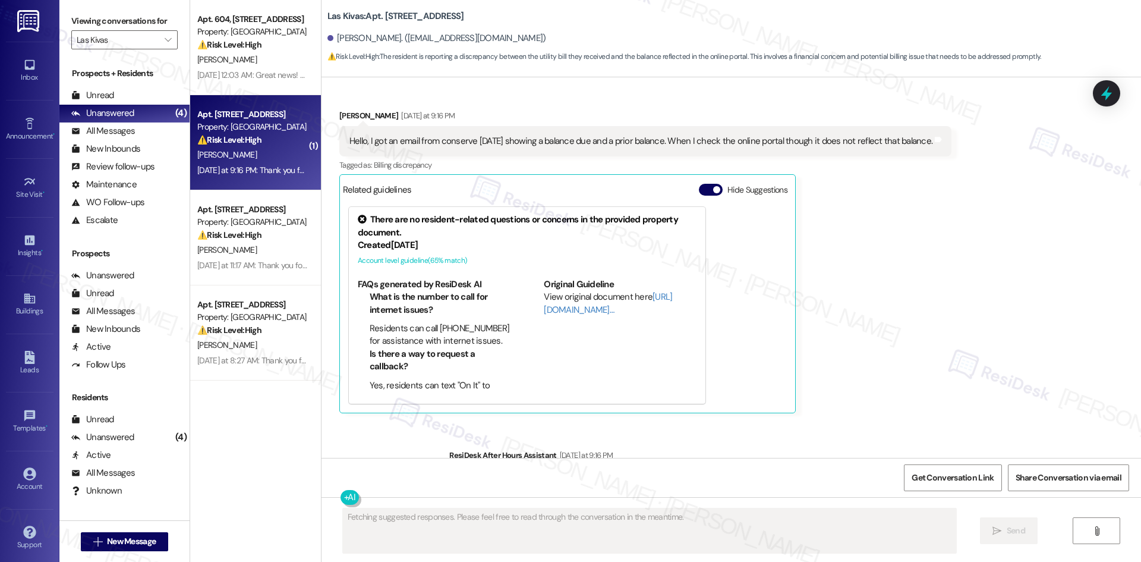
scroll to position [3201, 0]
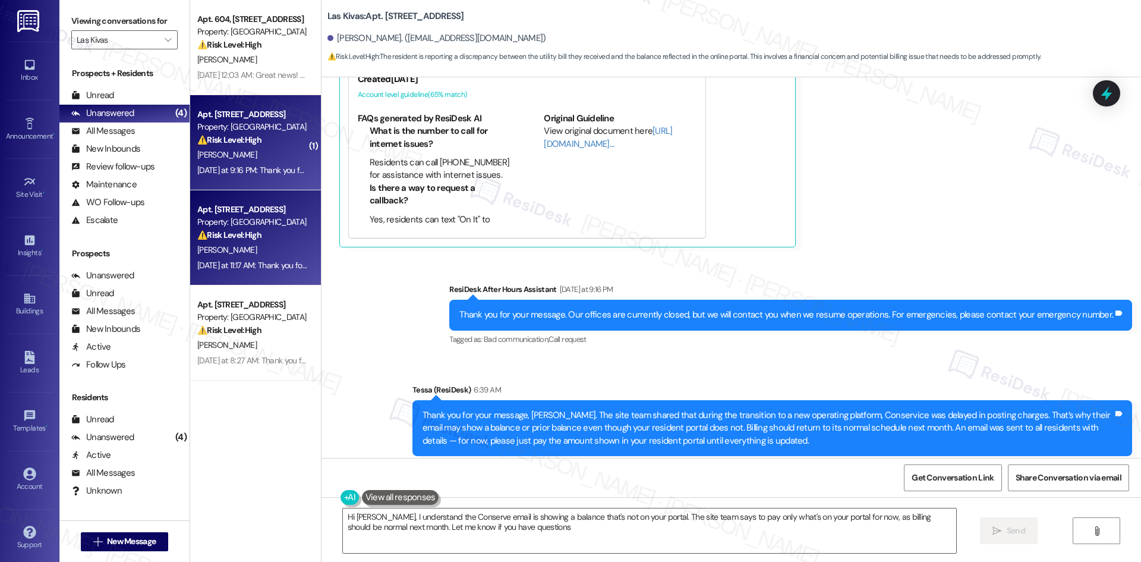
type textarea "Hi Phillip, I understand the Conserve email is showing a balance that's not on …"
click at [272, 255] on div "S. Rodriguez" at bounding box center [252, 249] width 112 height 15
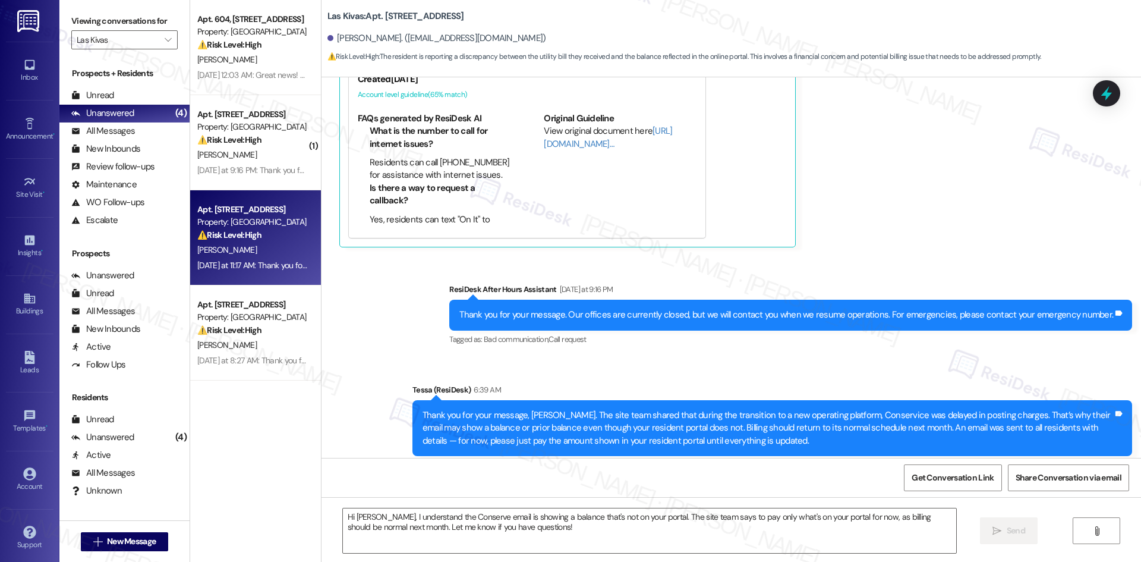
type textarea "Fetching suggested responses. Please feel free to read through the conversation…"
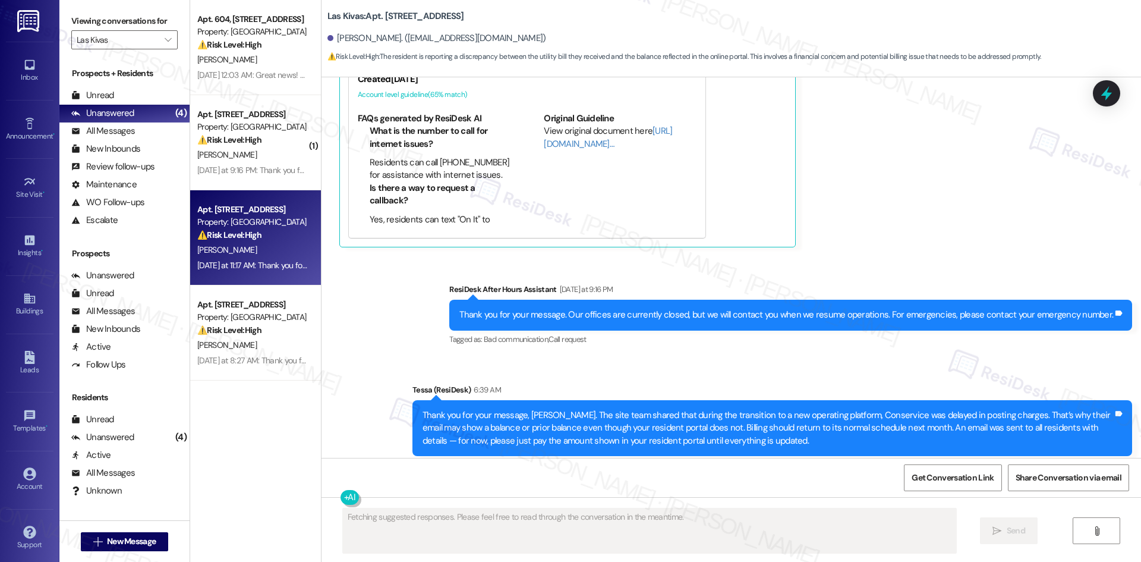
scroll to position [545, 0]
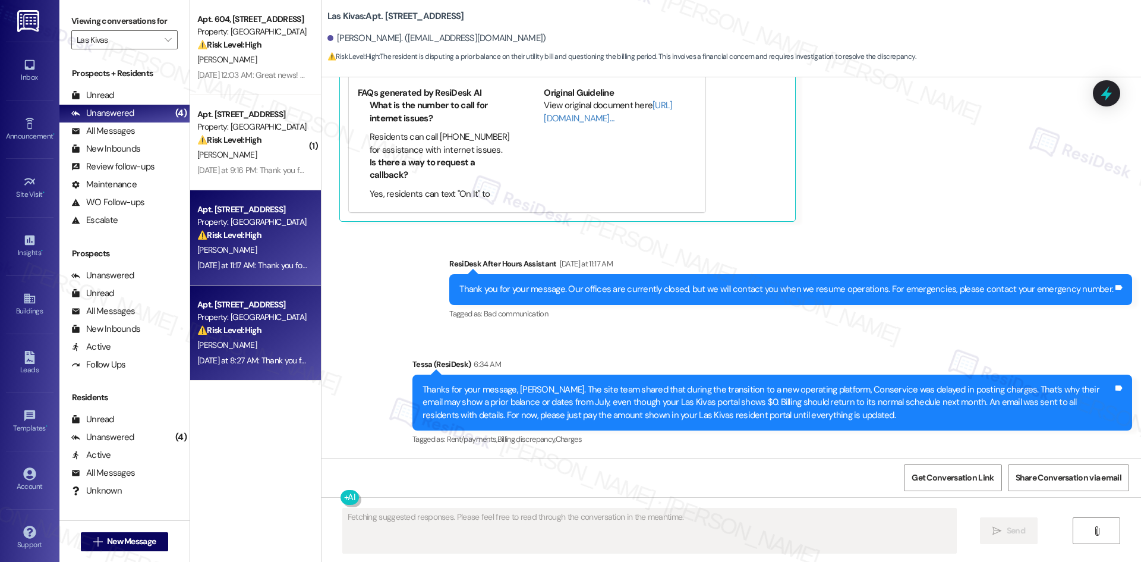
click at [238, 338] on div "N. Serrano" at bounding box center [252, 345] width 112 height 15
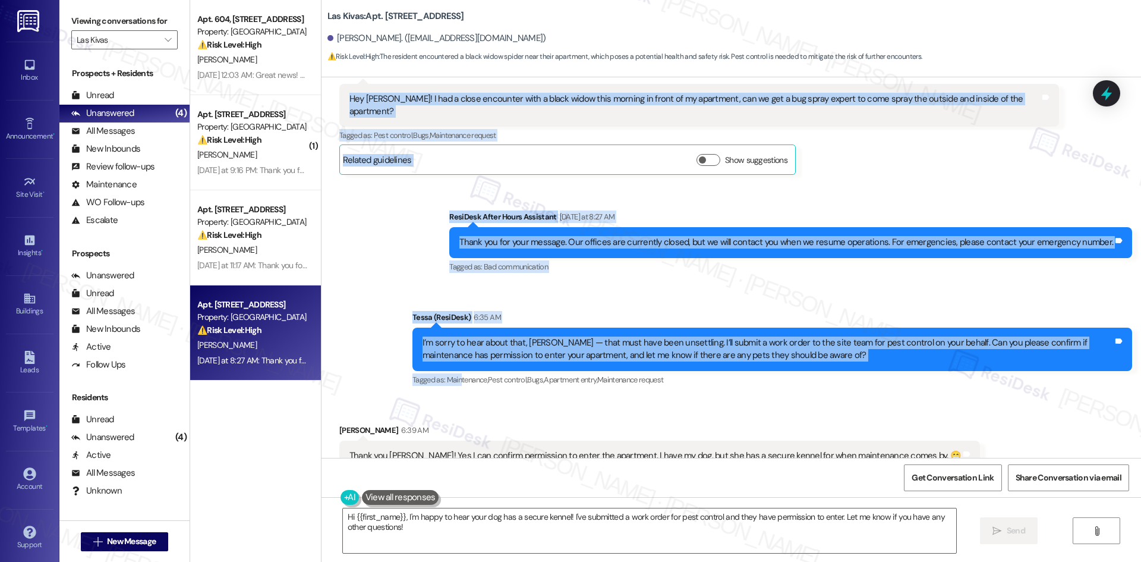
scroll to position [1284, 0]
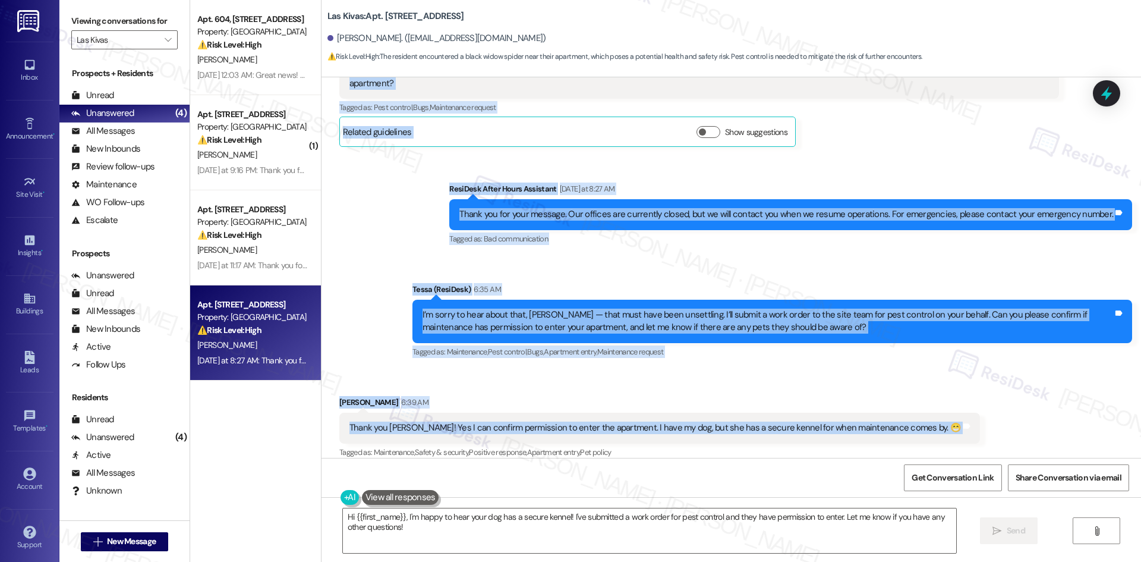
drag, startPoint x: 316, startPoint y: 208, endPoint x: 931, endPoint y: 418, distance: 649.3
click at [931, 418] on div "Lease started Mar 28, 2025 at 8:00 AM Received via SMS Nori Serrano Aug 28, 202…" at bounding box center [730, 267] width 819 height 380
copy div "Nori Serrano Question Neutral Yesterday at 8:27 AM Hey Tessa! I had a close enc…"
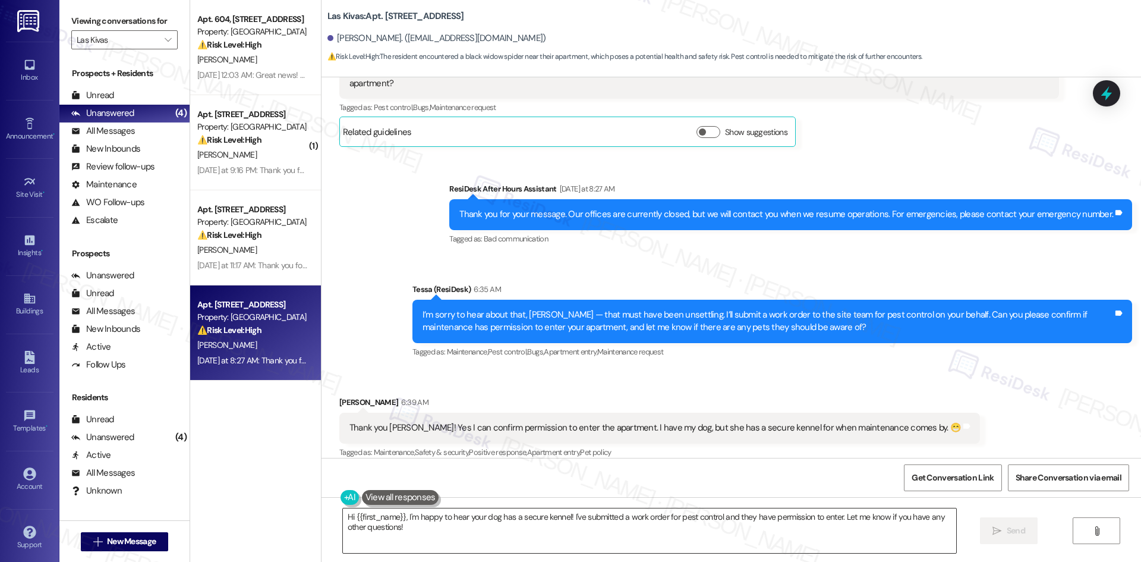
click at [575, 535] on textarea "Hi {{first_name}}, I'm happy to hear your dog has a secure kennel! I've submitt…" at bounding box center [649, 530] width 613 height 45
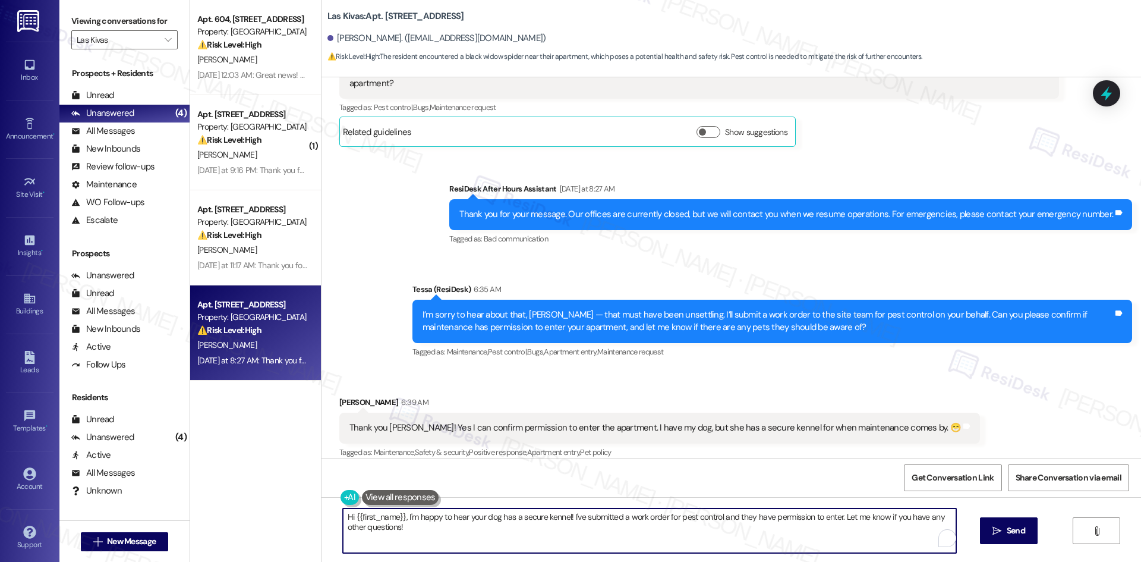
paste textarea "Thank you, Nori. I’ll let the site team know about the pest control request, th…"
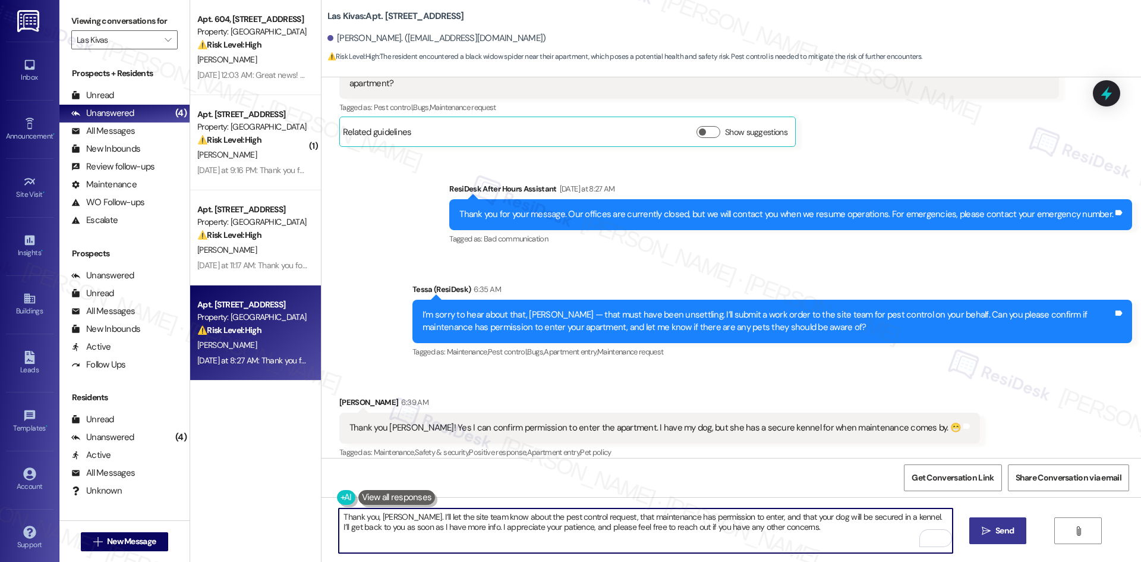
type textarea "Thank you, Nori. I’ll let the site team know about the pest control request, th…"
click at [1002, 534] on span "Send" at bounding box center [1004, 530] width 18 height 12
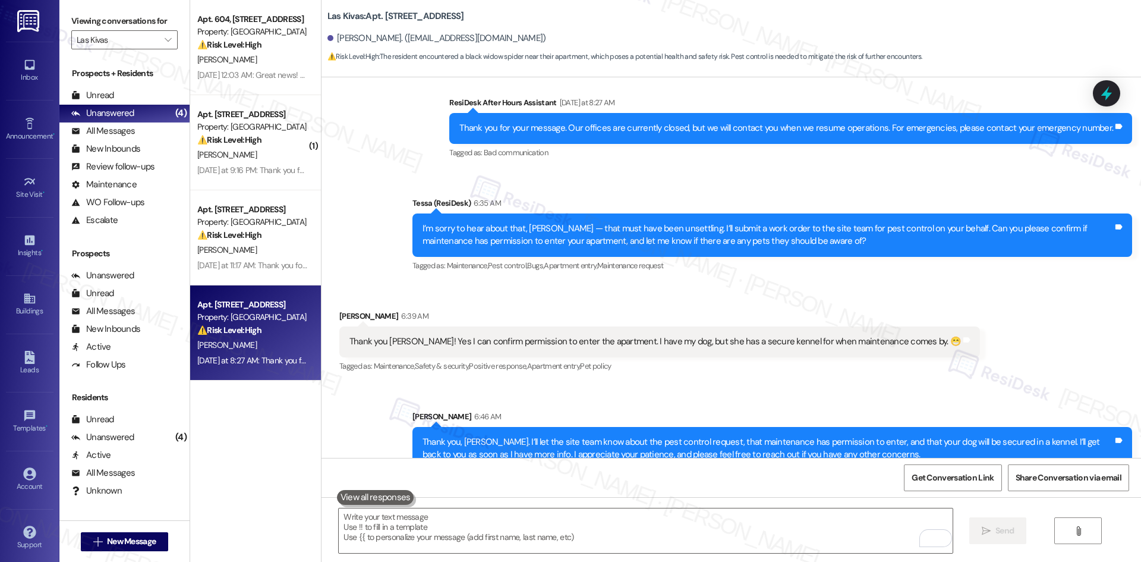
scroll to position [1379, 0]
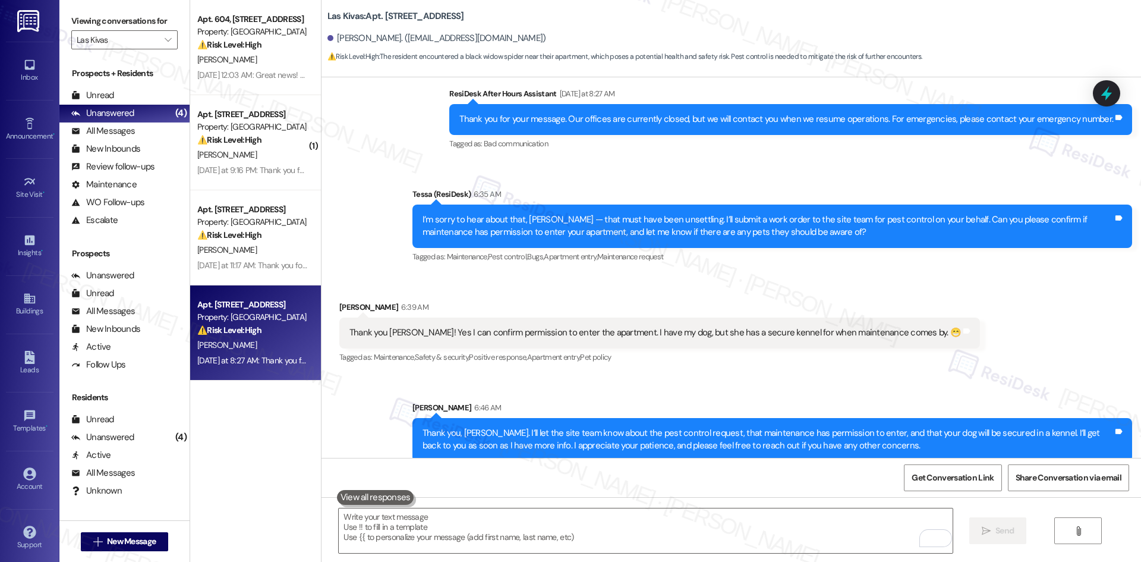
click at [988, 374] on div "Sent via SMS Sarah 6:46 AM Thank you, Nori. I’ll let the site team know about t…" at bounding box center [730, 422] width 819 height 96
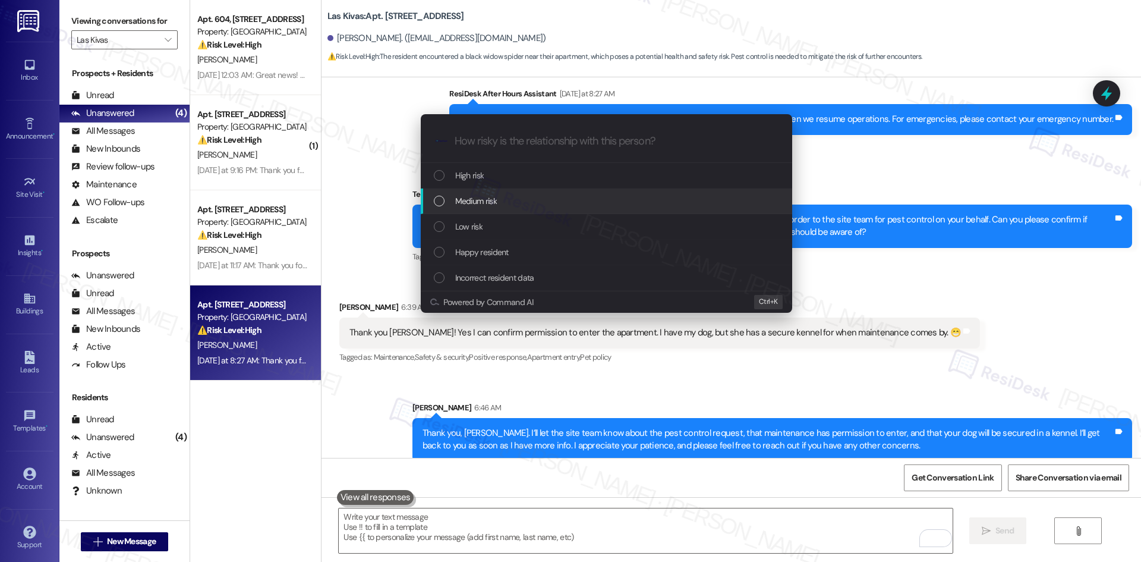
click at [492, 204] on span "Medium risk" at bounding box center [476, 200] width 42 height 13
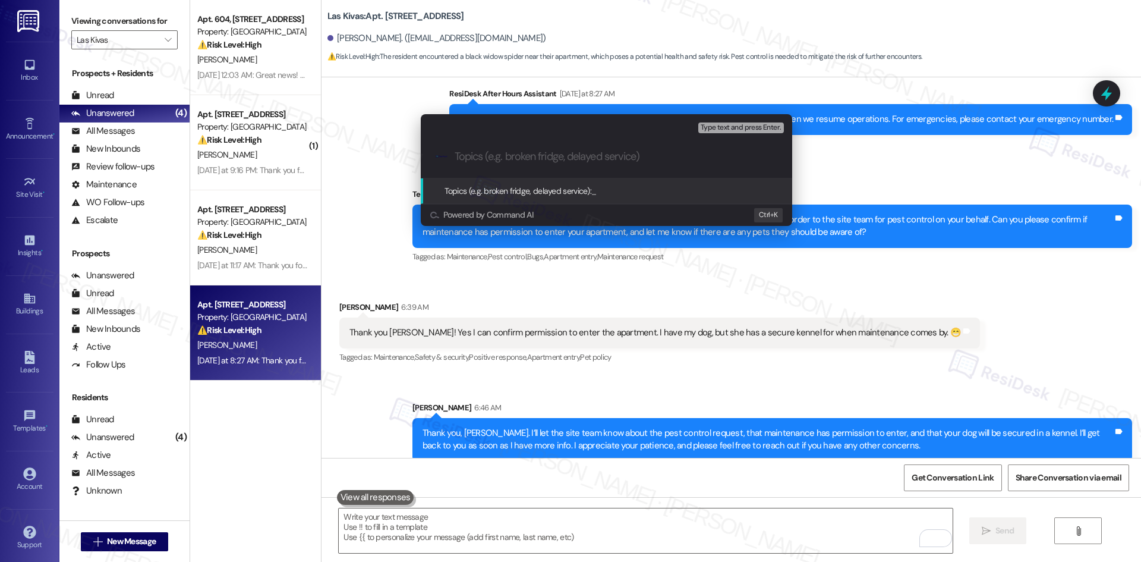
click at [886, 349] on div "Escalate Conversation Medium risk Topics (e.g. broken fridge, delayed service) …" at bounding box center [570, 281] width 1141 height 562
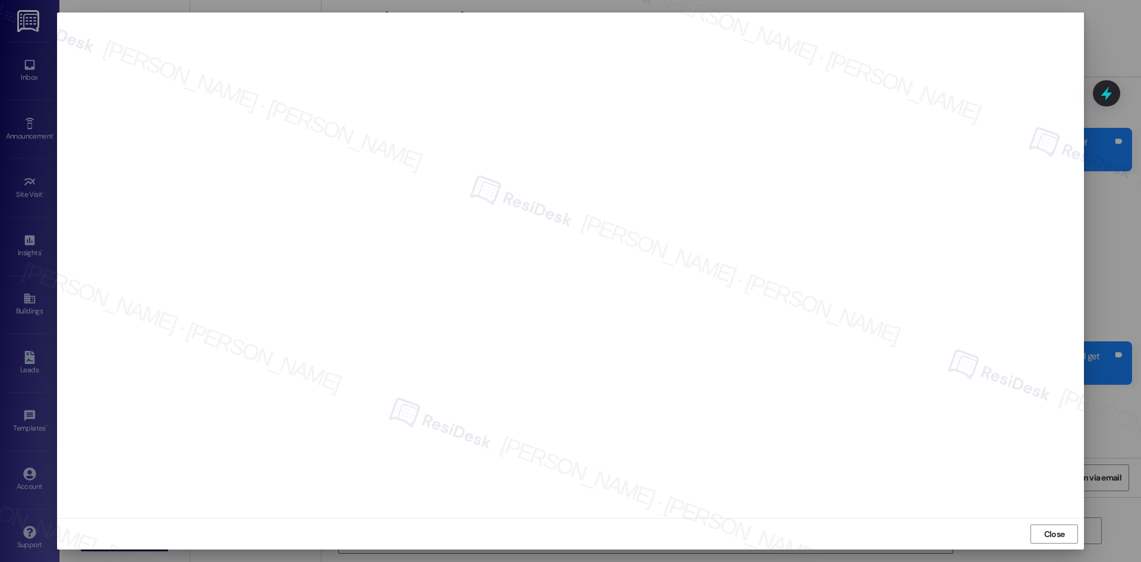
scroll to position [1462, 0]
click at [1044, 534] on span "Close" at bounding box center [1054, 534] width 21 height 12
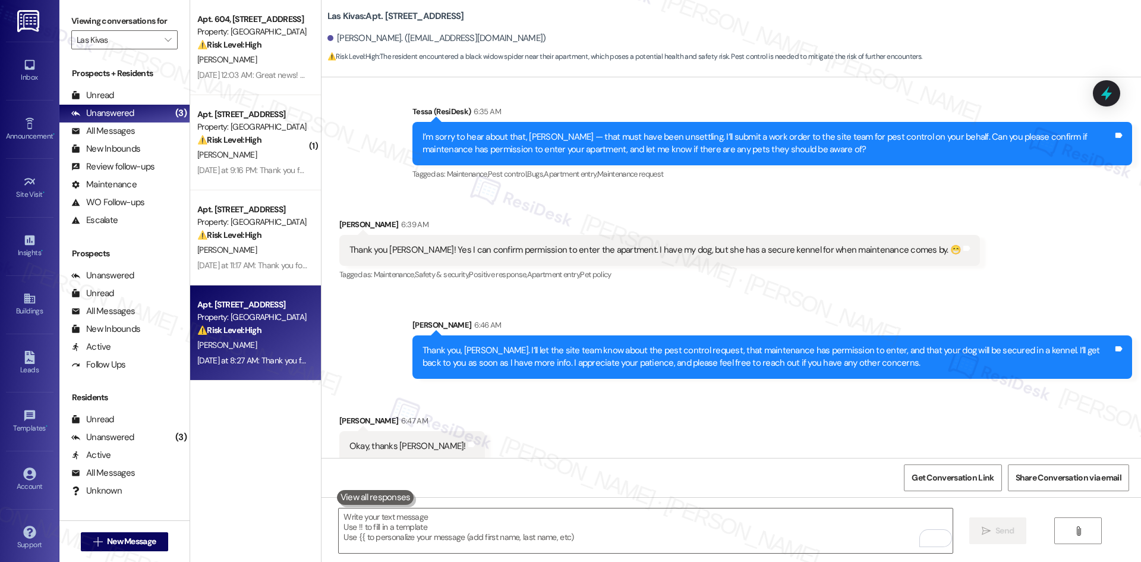
click at [740, 417] on div "Received via SMS Nori Serrano 6:47 AM Okay, thanks Tessa! Tags and notes" at bounding box center [730, 428] width 819 height 83
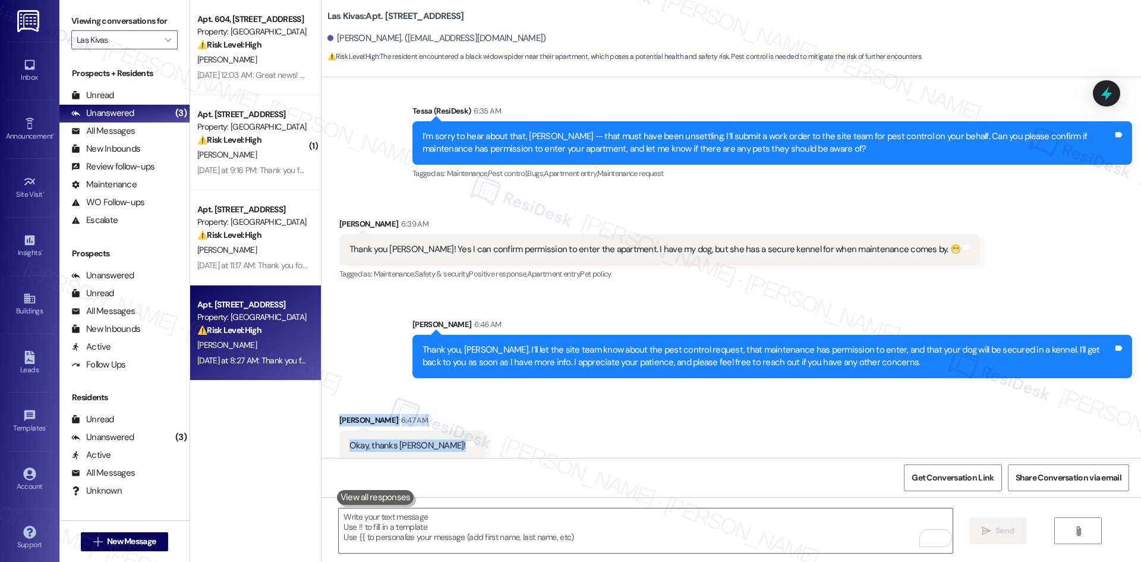
drag, startPoint x: 324, startPoint y: 395, endPoint x: 427, endPoint y: 428, distance: 108.1
click at [427, 428] on div "Received via SMS Nori Serrano 6:47 AM Okay, thanks Tessa! Tags and notes" at bounding box center [411, 437] width 163 height 65
copy div "Nori Serrano 6:47 AM Okay, thanks Tessa! Tags and notes"
click at [652, 425] on div "Received via SMS Nori Serrano 6:47 AM Okay, thanks Tessa! Tags and notes" at bounding box center [730, 428] width 819 height 83
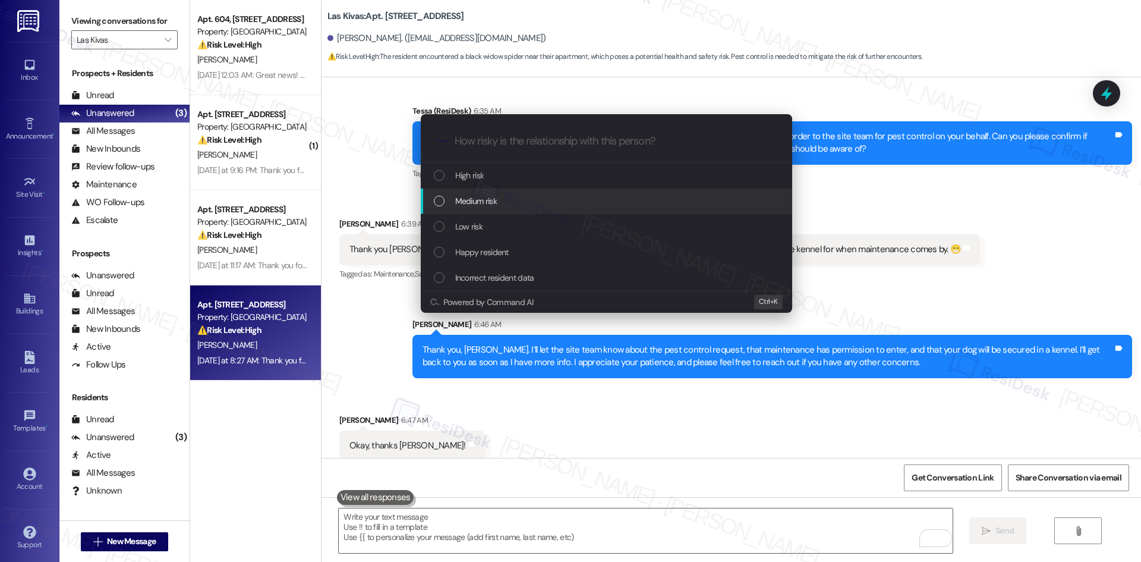
click at [491, 207] on span "Medium risk" at bounding box center [476, 200] width 42 height 13
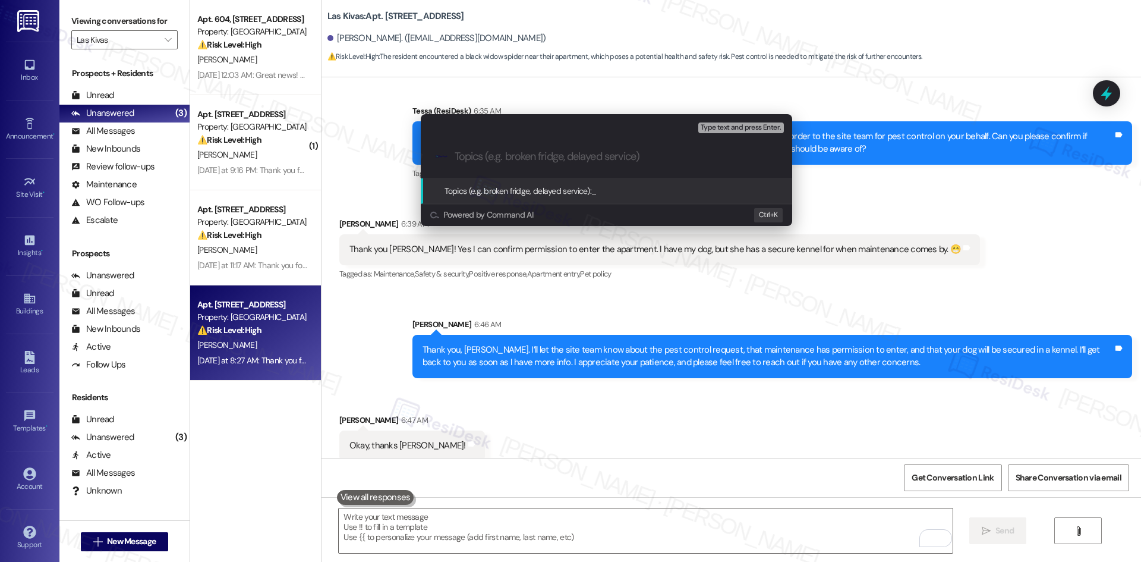
paste input "Pest Control Request – Black Widow Concern (Work Order #1134670)"
type input "Pest Control Request – Black Widow Concern (Work Order #1134670)"
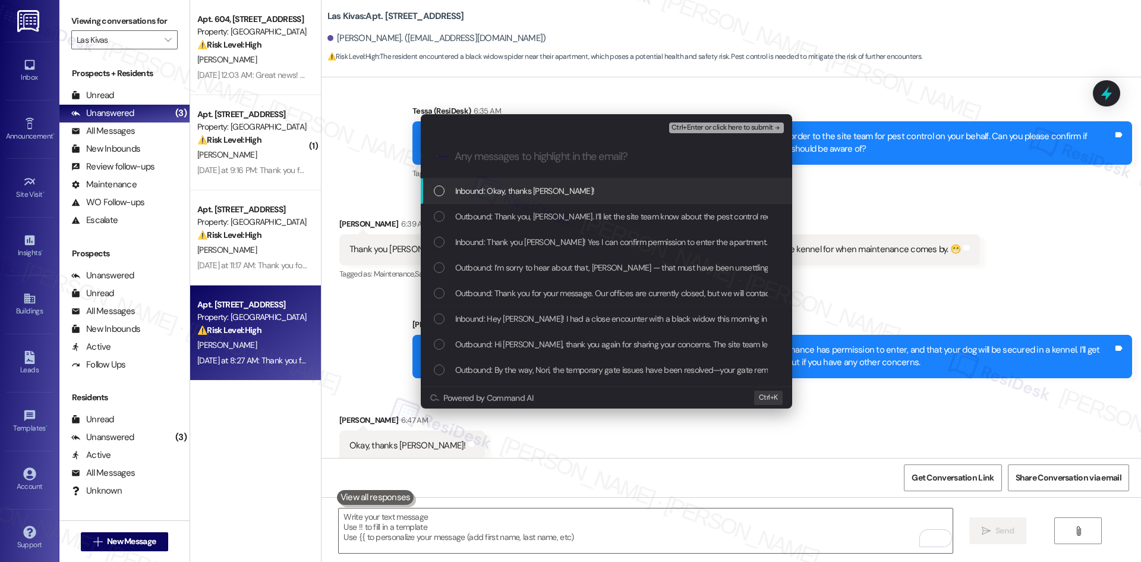
click at [550, 193] on span "Inbound: Okay, thanks Tessa!" at bounding box center [525, 190] width 140 height 13
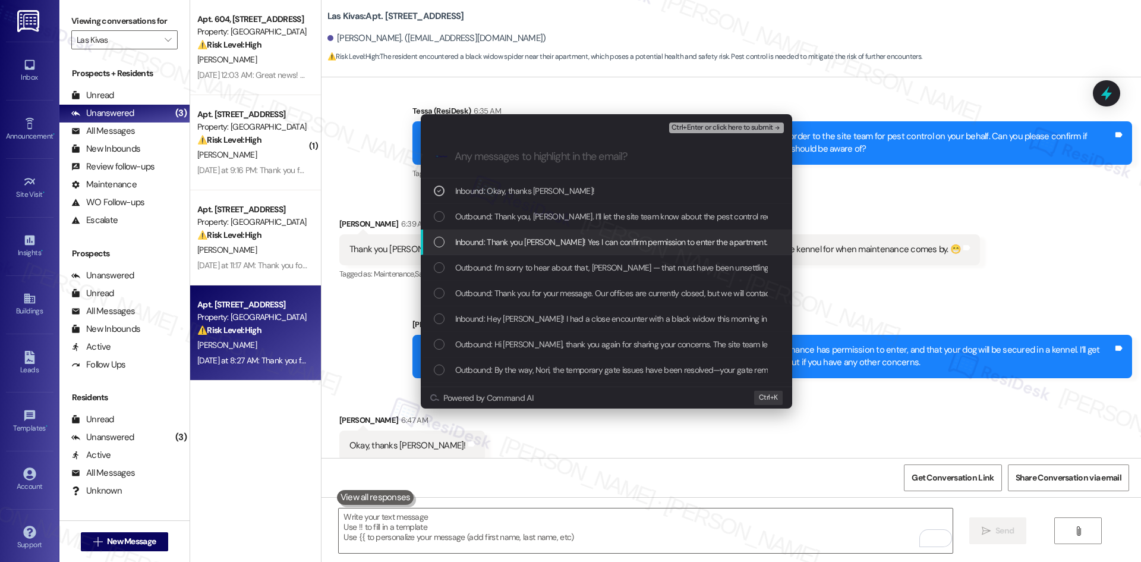
click at [562, 237] on span "Inbound: Thank you Tessa! Yes I can confirm permission to enter the apartment. …" at bounding box center [750, 241] width 591 height 13
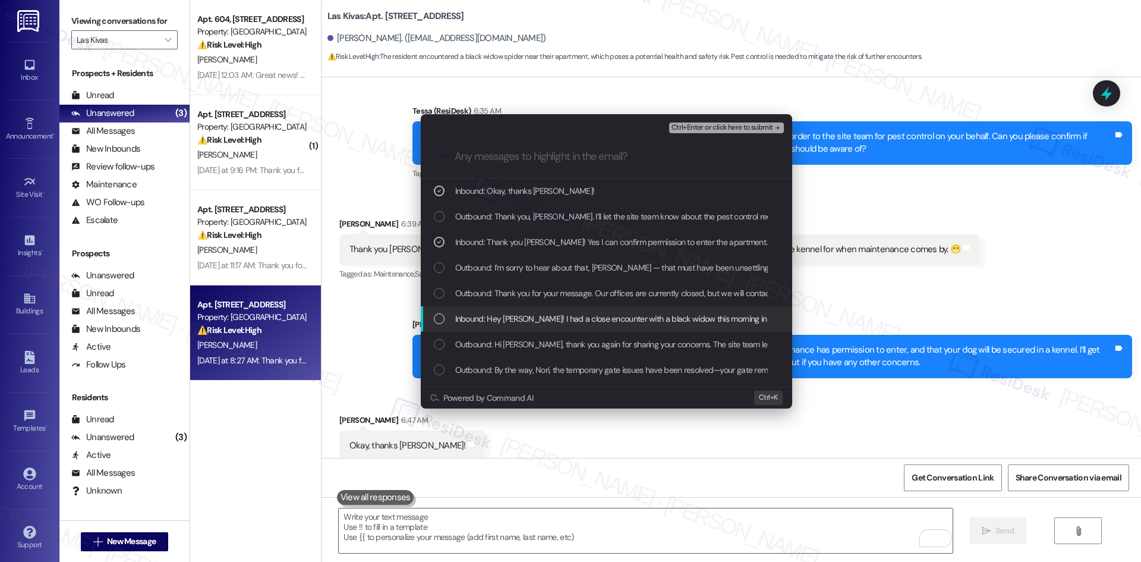
click at [614, 320] on span "Inbound: Hey Tessa! I had a close encounter with a black widow this morning in …" at bounding box center [803, 318] width 696 height 13
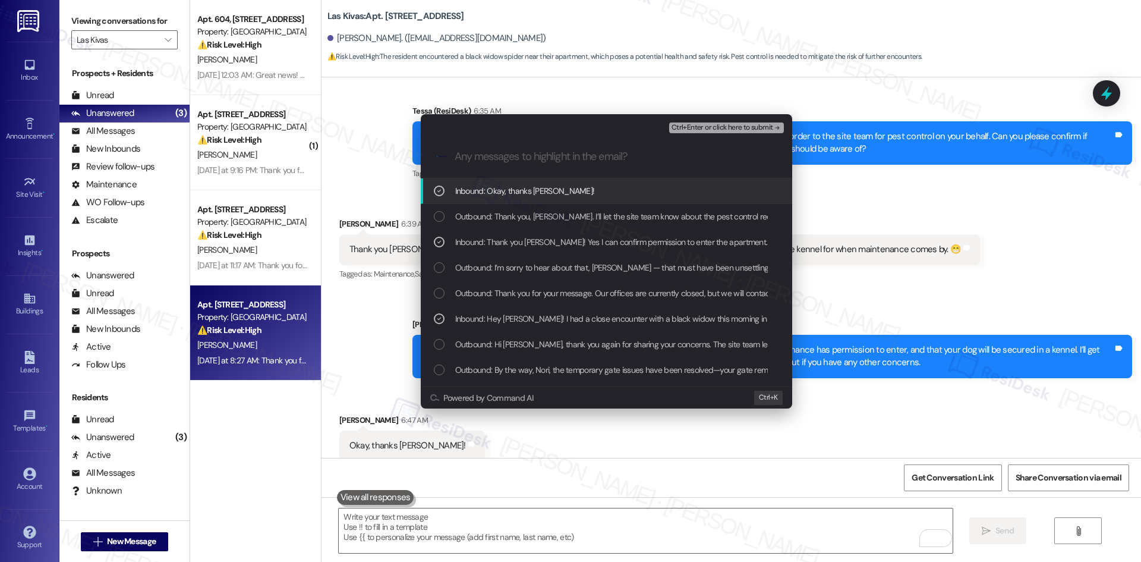
click at [749, 127] on span "Ctrl+Enter or click here to submit" at bounding box center [722, 128] width 102 height 8
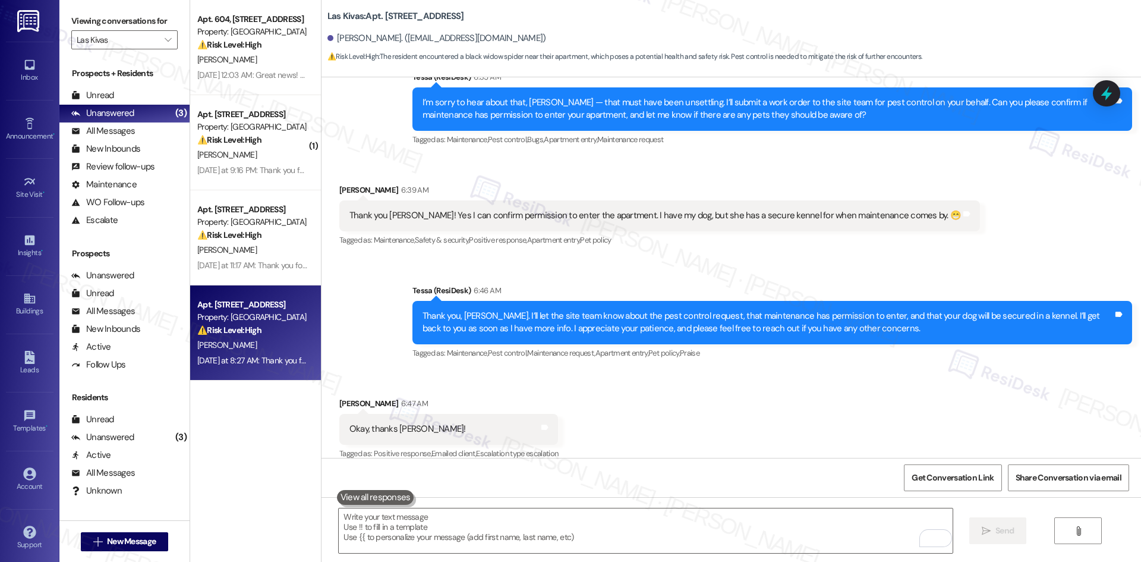
scroll to position [1498, 0]
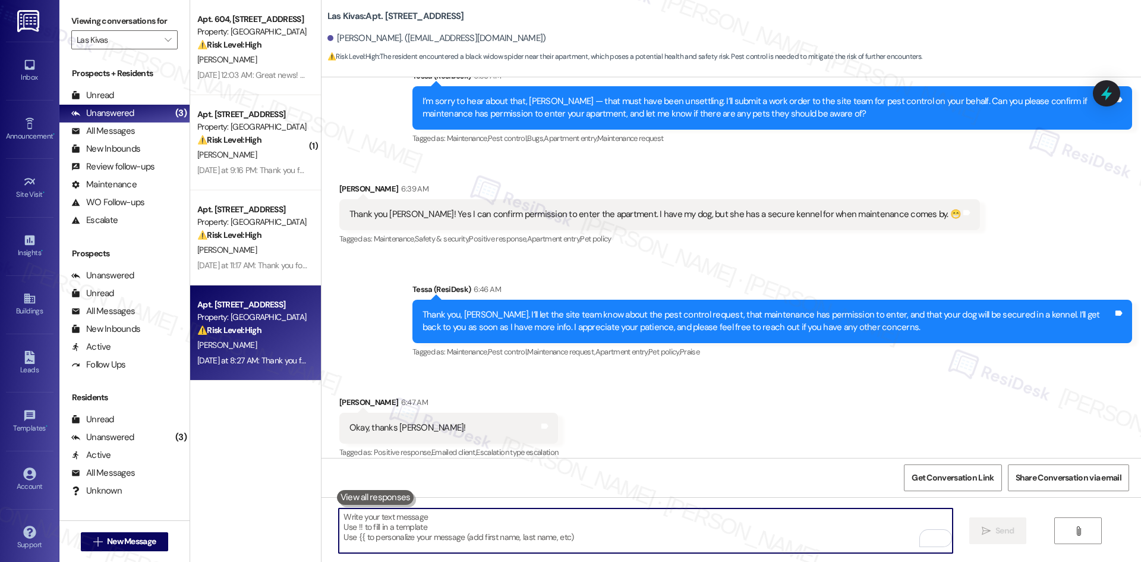
click at [456, 516] on textarea "To enrich screen reader interactions, please activate Accessibility in Grammarl…" at bounding box center [645, 530] width 613 height 45
paste textarea "You’re very welcome, Nori!"
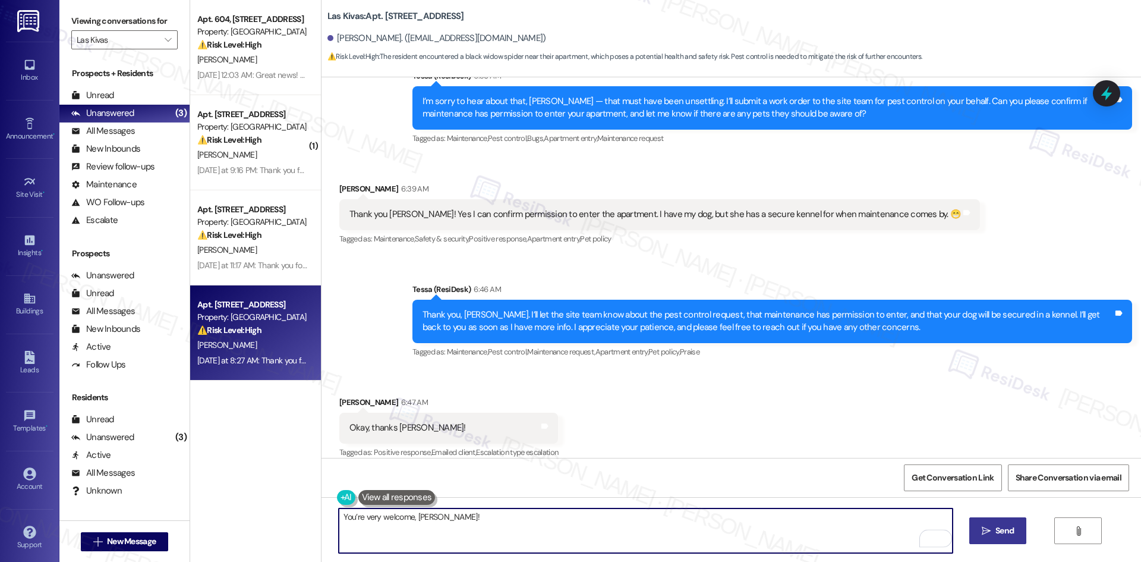
type textarea "You’re very welcome, Nori!"
click at [991, 532] on span " Send" at bounding box center [997, 530] width 37 height 12
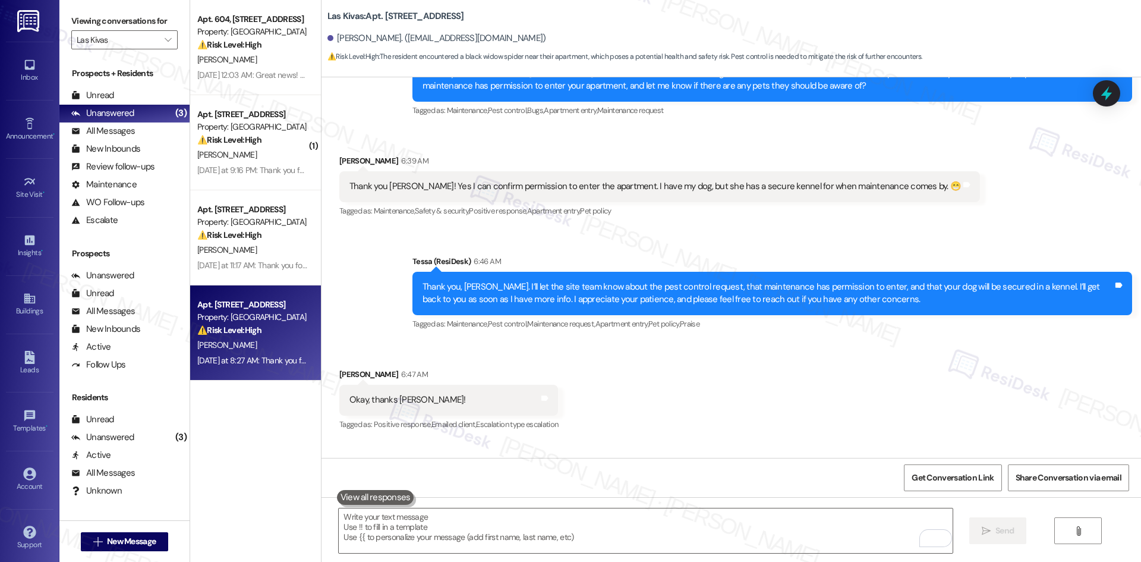
scroll to position [1580, 0]
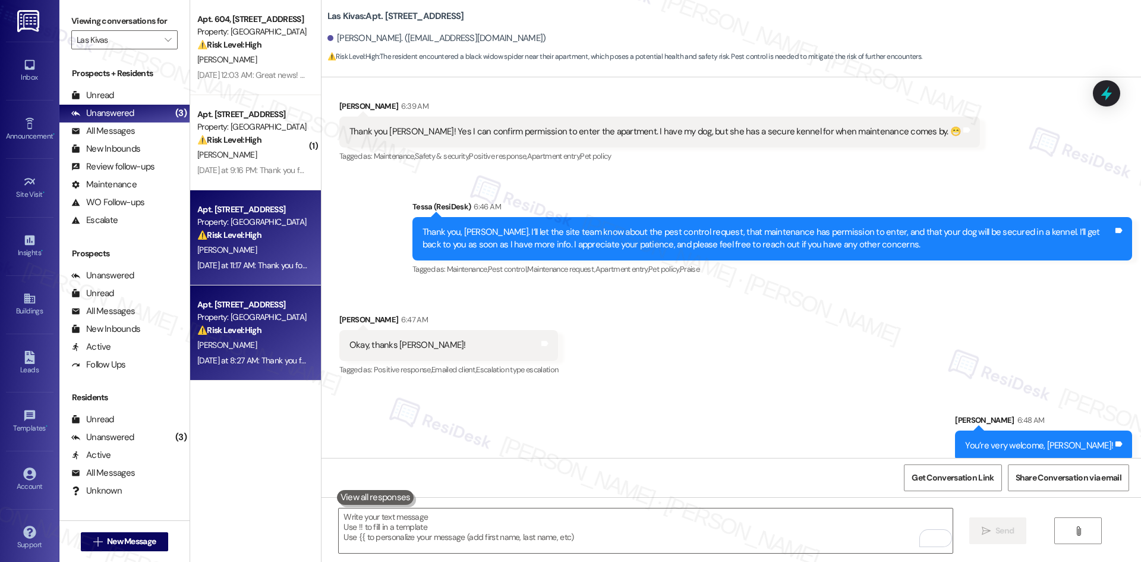
click at [251, 256] on div "S. Rodriguez" at bounding box center [252, 249] width 112 height 15
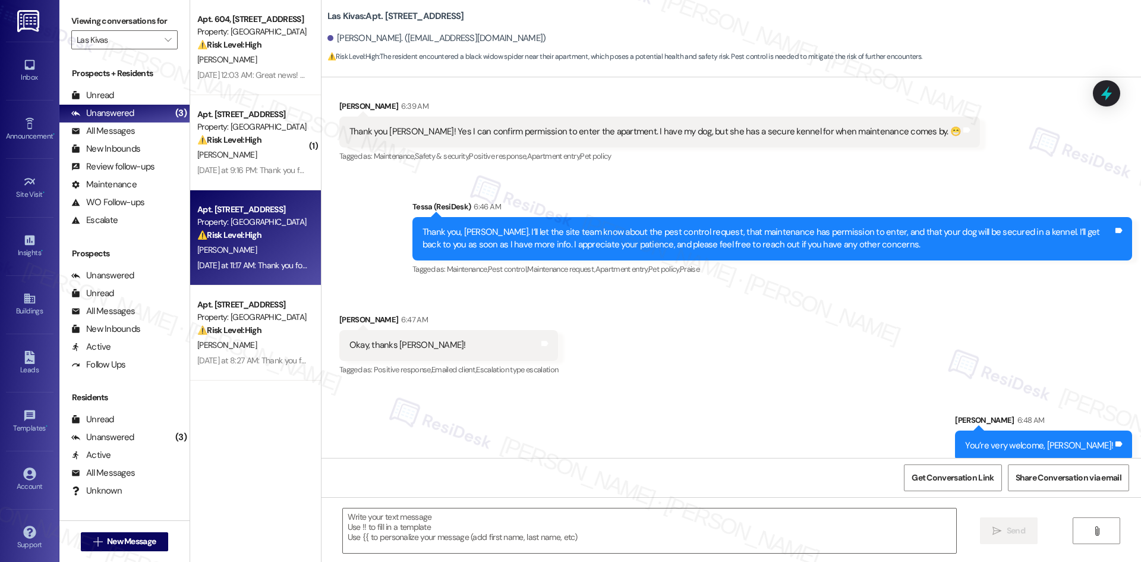
type textarea "Fetching suggested responses. Please feel free to read through the conversation…"
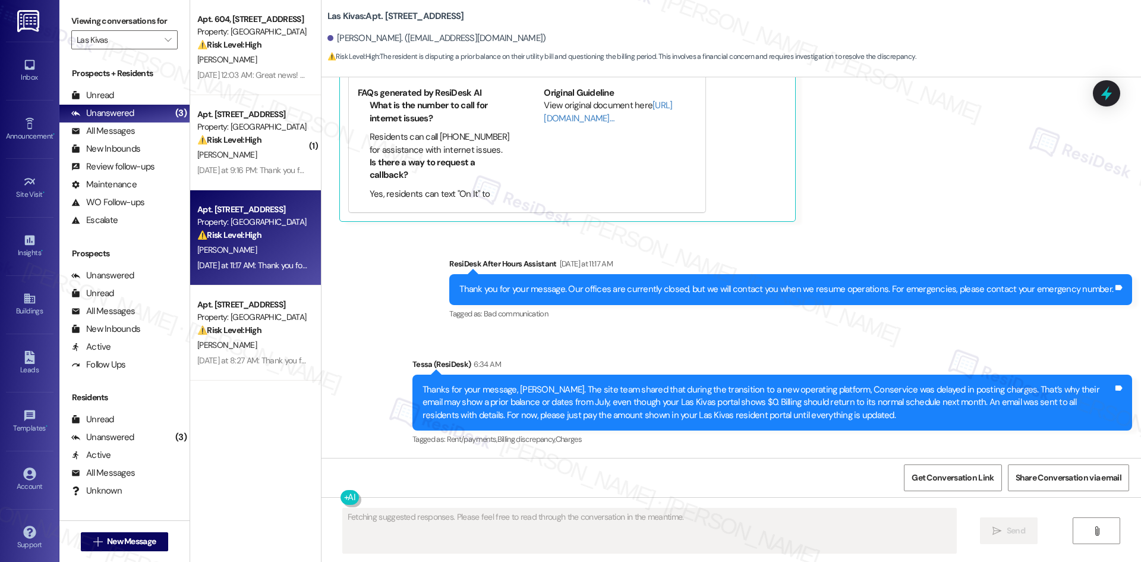
scroll to position [545, 0]
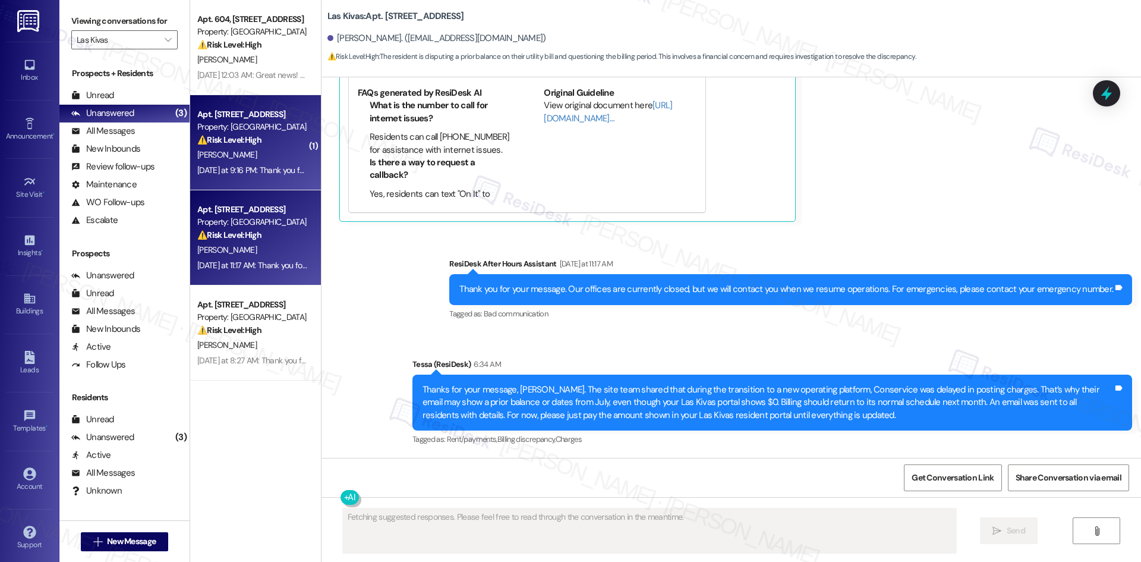
click at [261, 152] on div "P. Morrison" at bounding box center [252, 154] width 112 height 15
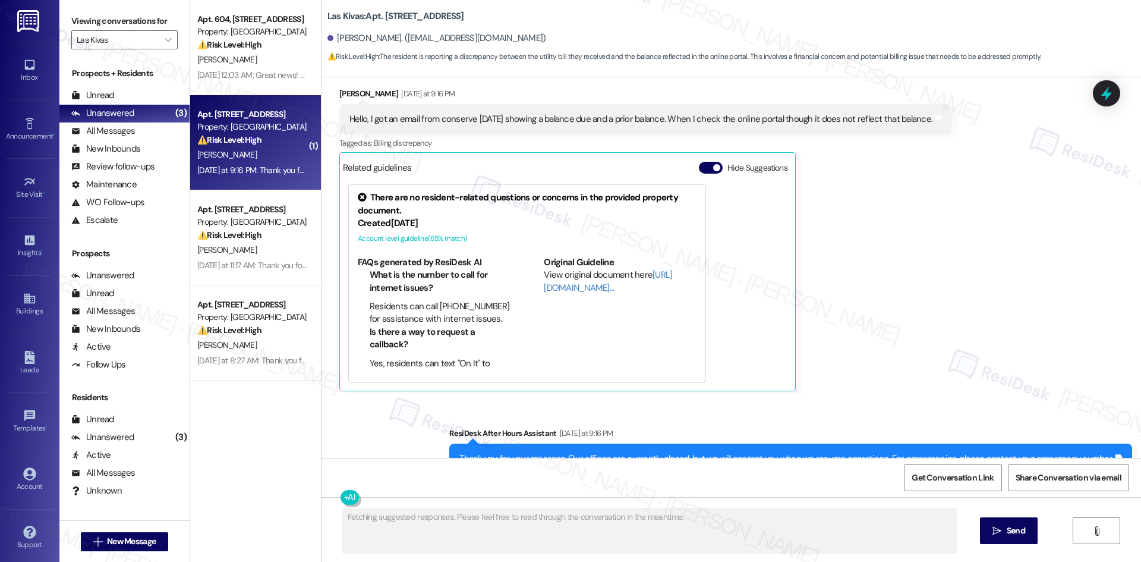
scroll to position [3201, 0]
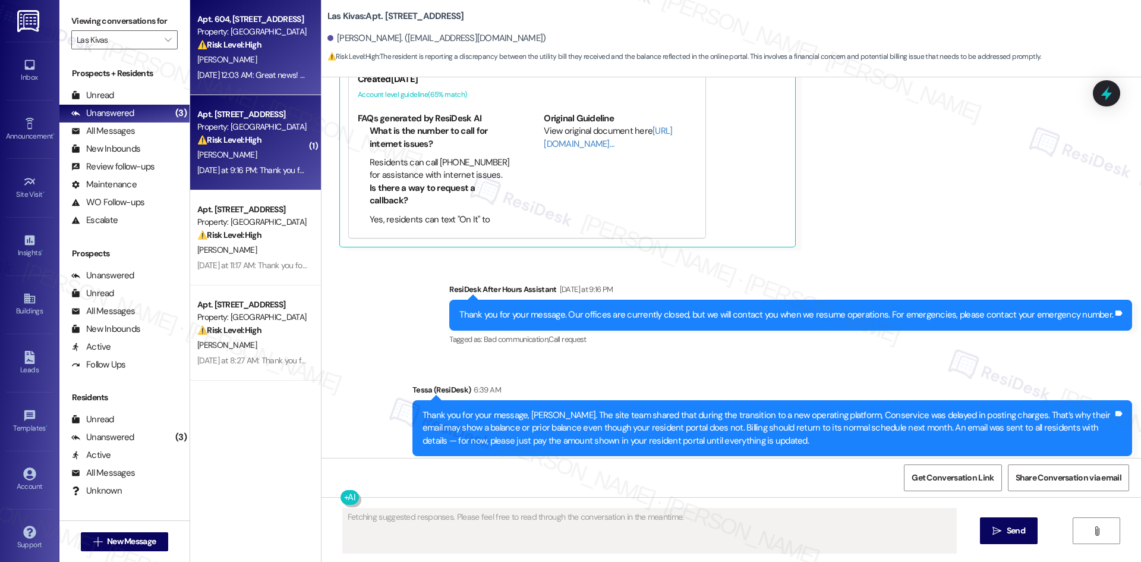
click at [233, 56] on div "A. Mcdonald" at bounding box center [252, 59] width 112 height 15
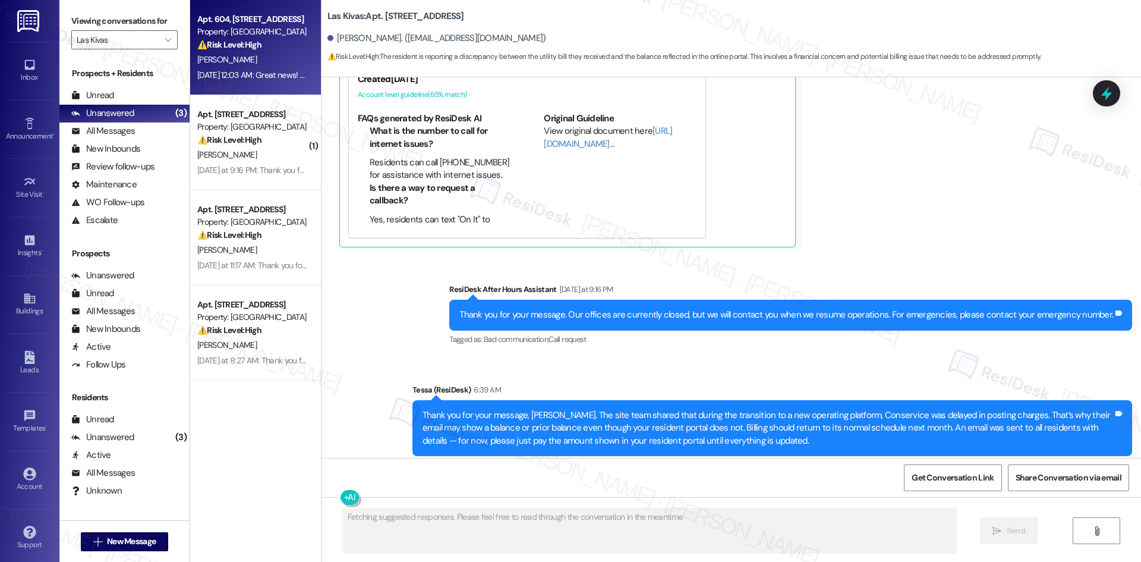
scroll to position [404, 0]
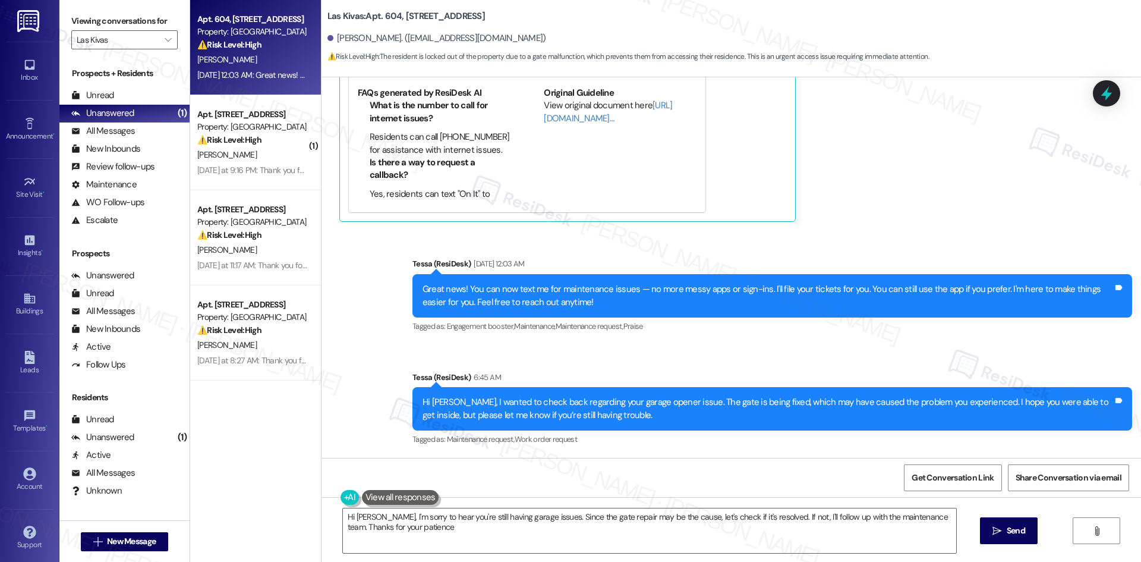
type textarea "Hi Arthur, I'm sorry to hear you're still having garage issues. Since the gate …"
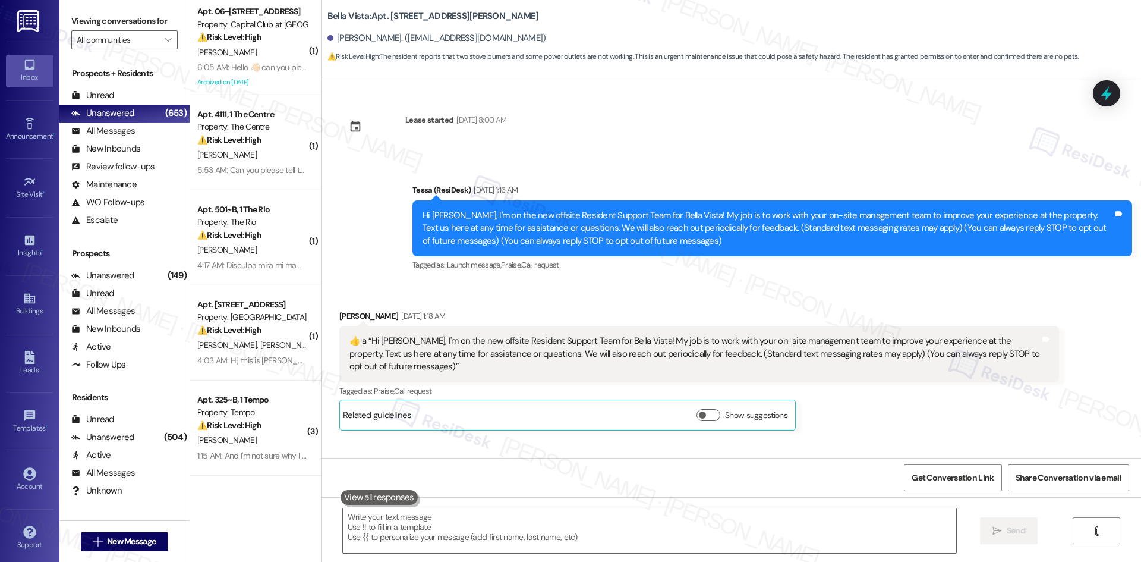
scroll to position [1243, 0]
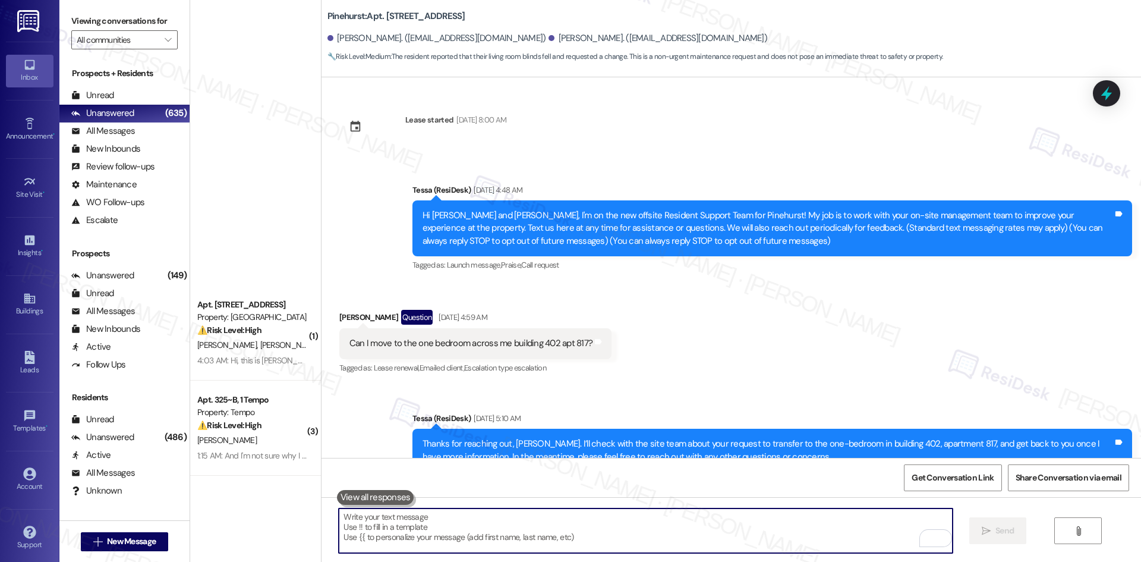
scroll to position [1779, 0]
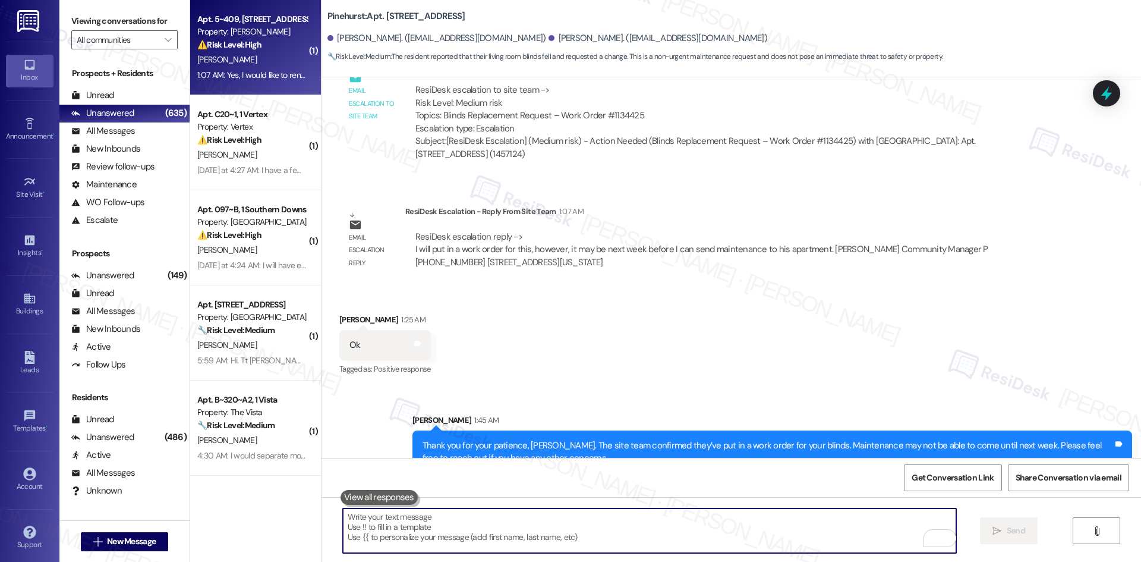
click at [271, 61] on div "[PERSON_NAME]" at bounding box center [252, 59] width 112 height 15
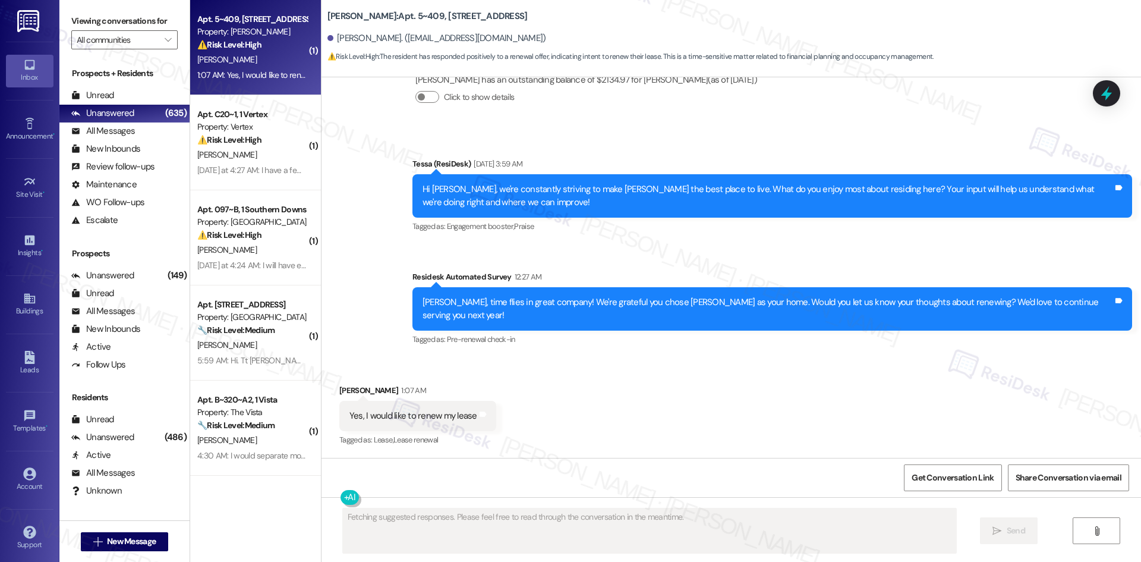
scroll to position [854, 0]
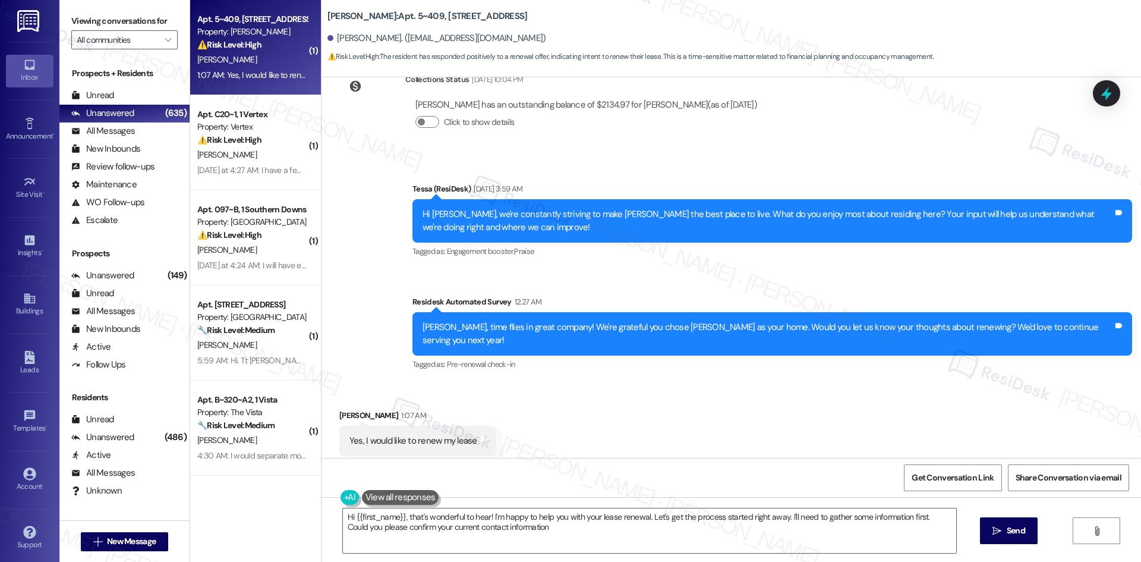
type textarea "Hi {{first_name}}, that's wonderful to hear! I'm happy to help you with your le…"
click at [126, 96] on div "Unread (0)" at bounding box center [124, 96] width 130 height 18
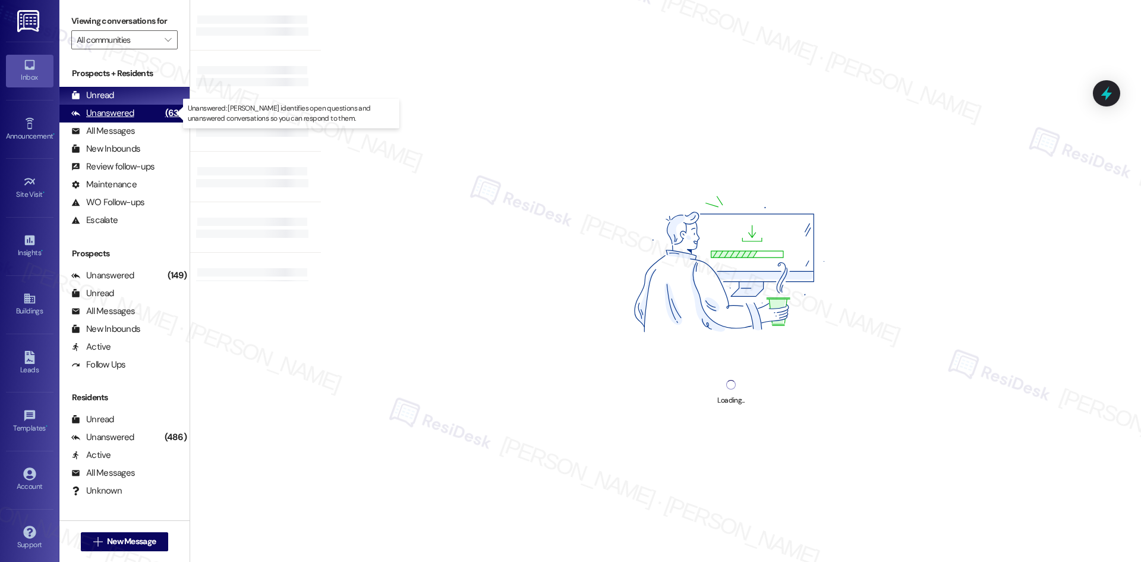
click at [131, 116] on div "Unanswered" at bounding box center [102, 113] width 63 height 12
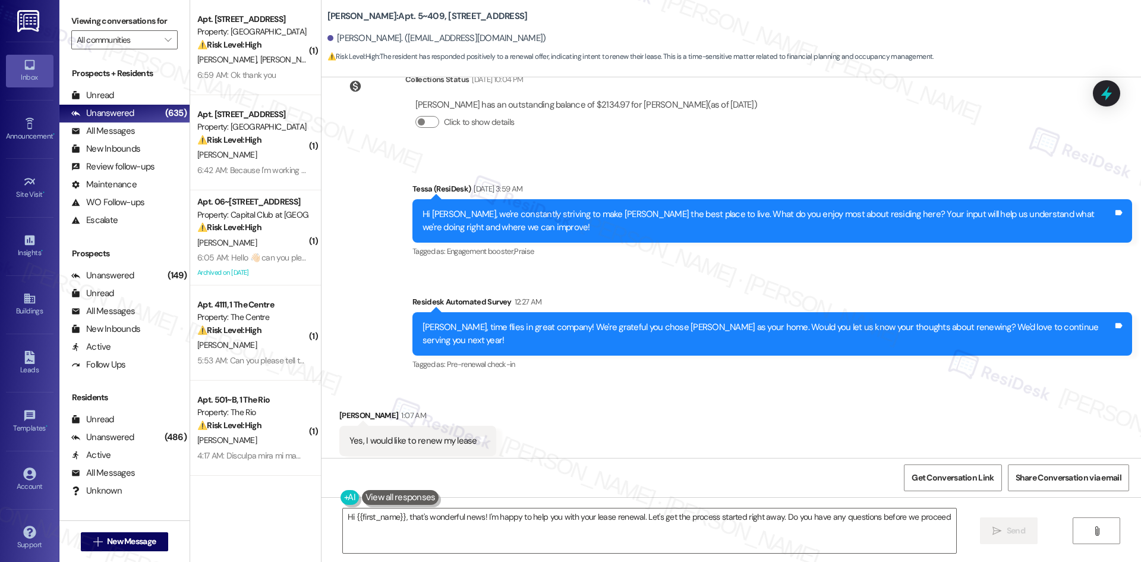
type textarea "Hi {{first_name}}, that's wonderful news! I'm happy to help you with your lease…"
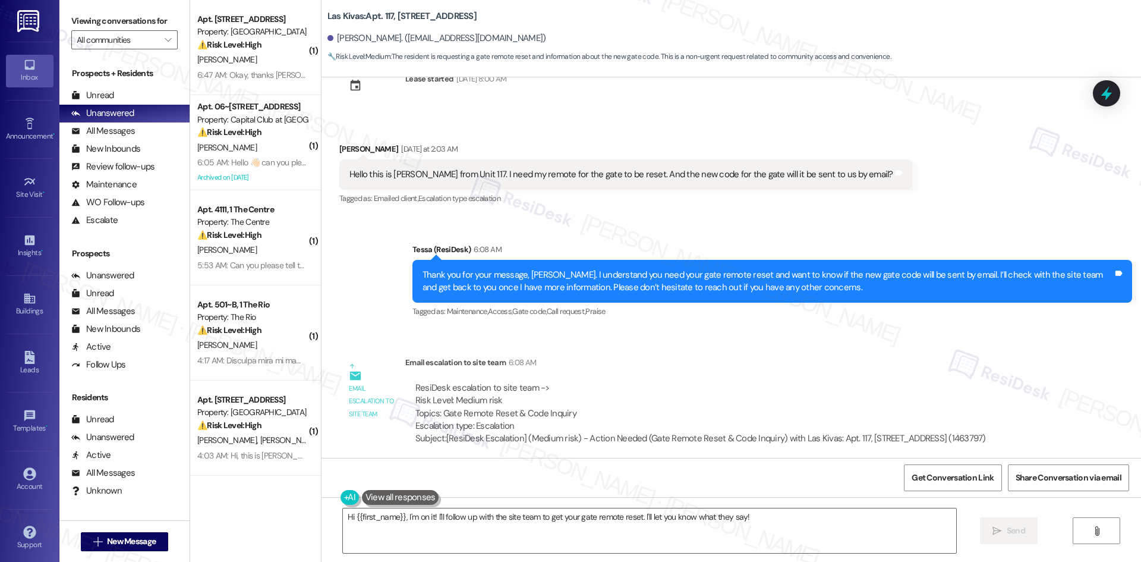
scroll to position [36, 0]
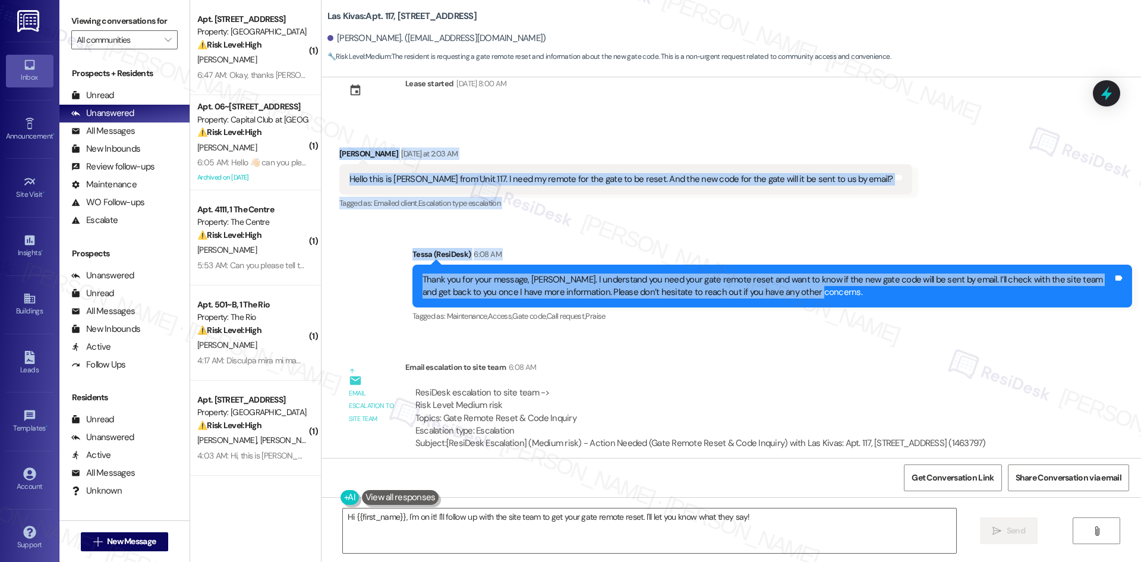
drag, startPoint x: 321, startPoint y: 149, endPoint x: 796, endPoint y: 295, distance: 497.2
click at [796, 295] on div "Lease started [DATE] 8:00 AM Received via SMS [PERSON_NAME] [DATE] at 2:03 AM H…" at bounding box center [730, 267] width 819 height 380
copy div "[PERSON_NAME] [DATE] at 2:03 AM Hello this is [PERSON_NAME] from Unit 117. I ne…"
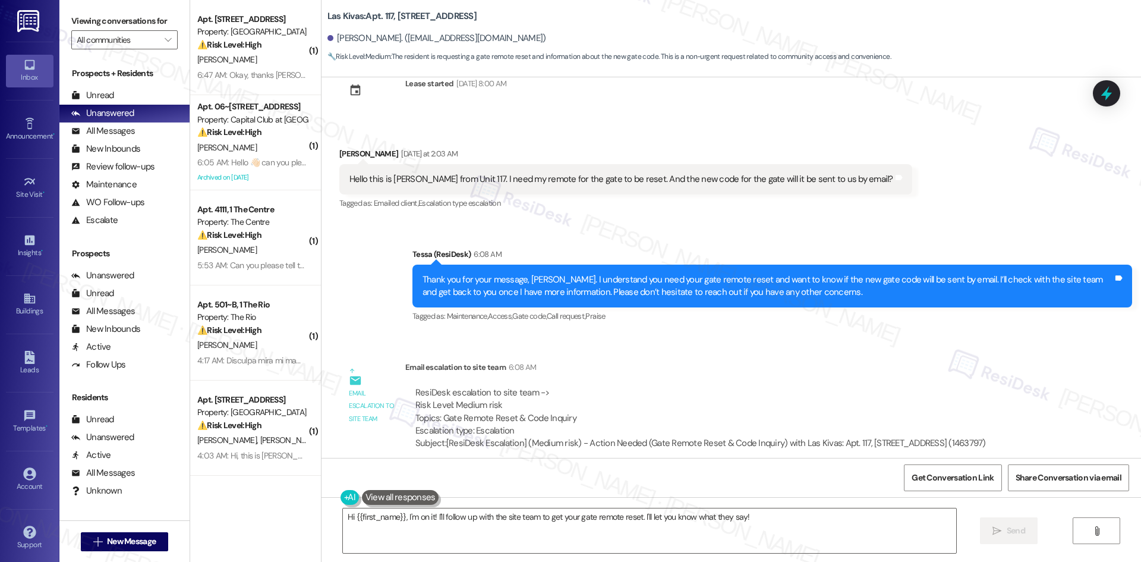
click at [597, 383] on div "ResiDesk escalation to site team -> Risk Level: Medium risk Topics: Gate Remote…" at bounding box center [700, 417] width 591 height 81
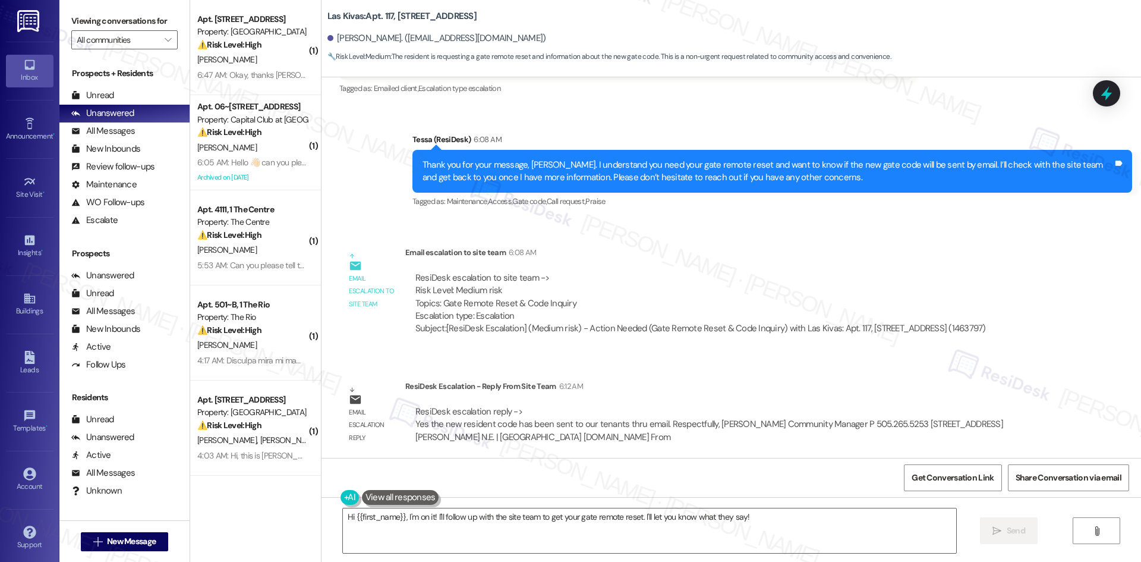
scroll to position [155, 0]
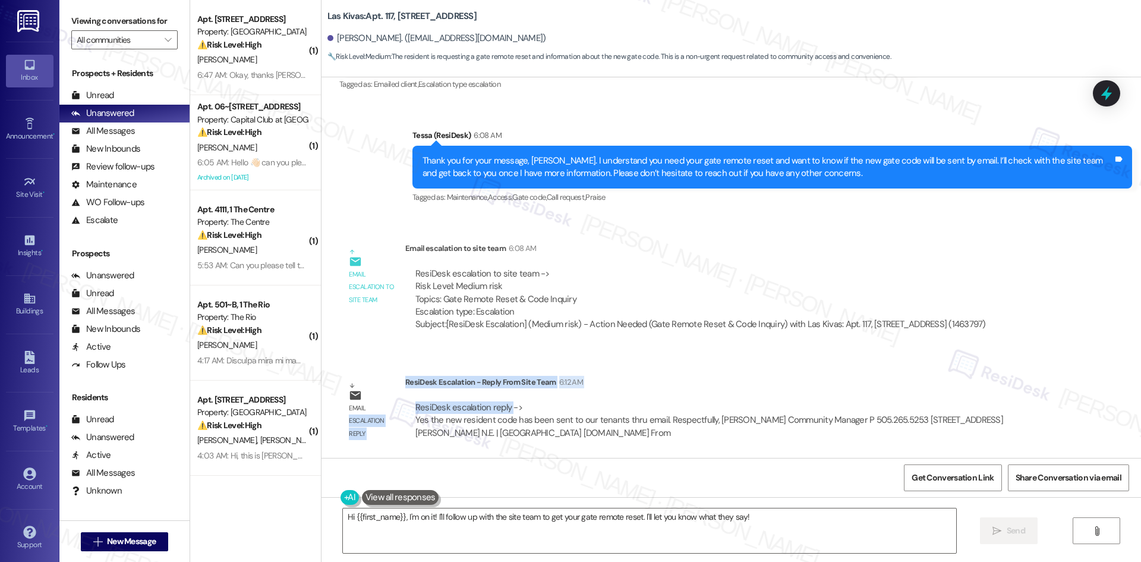
drag, startPoint x: 397, startPoint y: 380, endPoint x: 498, endPoint y: 395, distance: 102.1
click at [498, 395] on div "Email escalation reply ResiDesk Escalation - Reply From Site Team 6:12 AM ResiD…" at bounding box center [698, 412] width 737 height 90
click at [496, 395] on div "ResiDesk escalation reply -> Yes the new resident code has been sent to our ten…" at bounding box center [732, 420] width 654 height 56
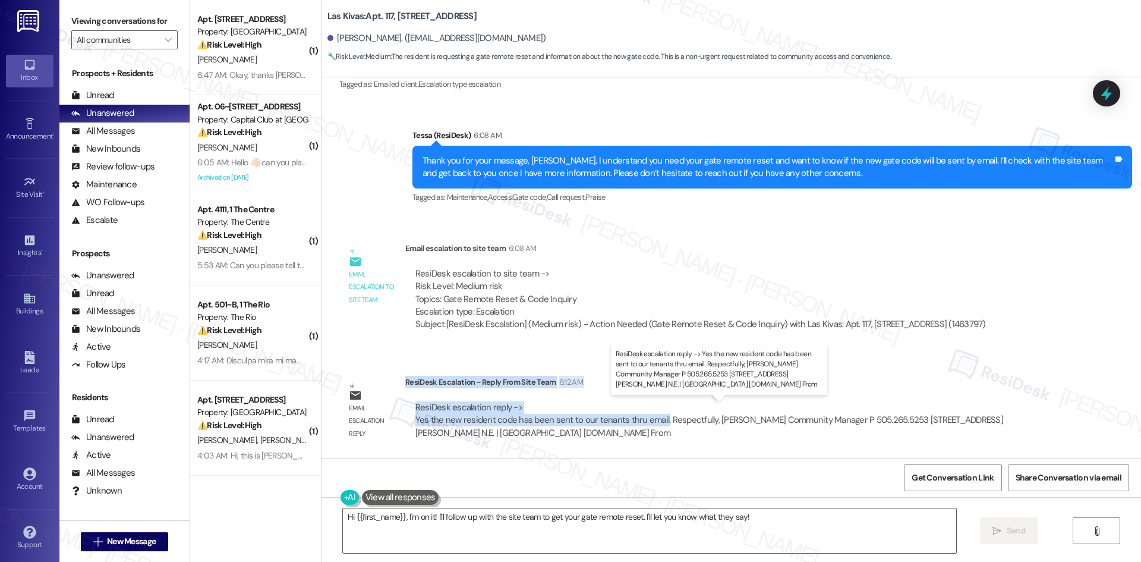
drag, startPoint x: 398, startPoint y: 380, endPoint x: 653, endPoint y: 422, distance: 258.9
click at [653, 422] on div "ResiDesk Escalation - Reply From Site Team 6:12 AM ResiDesk escalation reply ->…" at bounding box center [732, 412] width 654 height 72
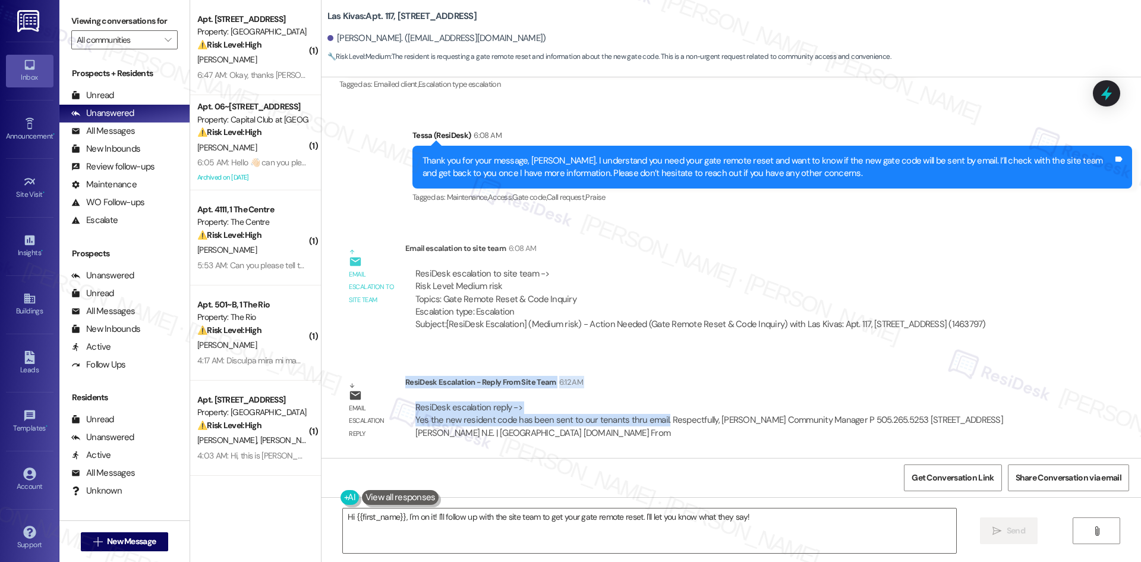
copy div "ResiDesk Escalation - Reply From Site Team 6:12 AM ResiDesk escalation reply ->…"
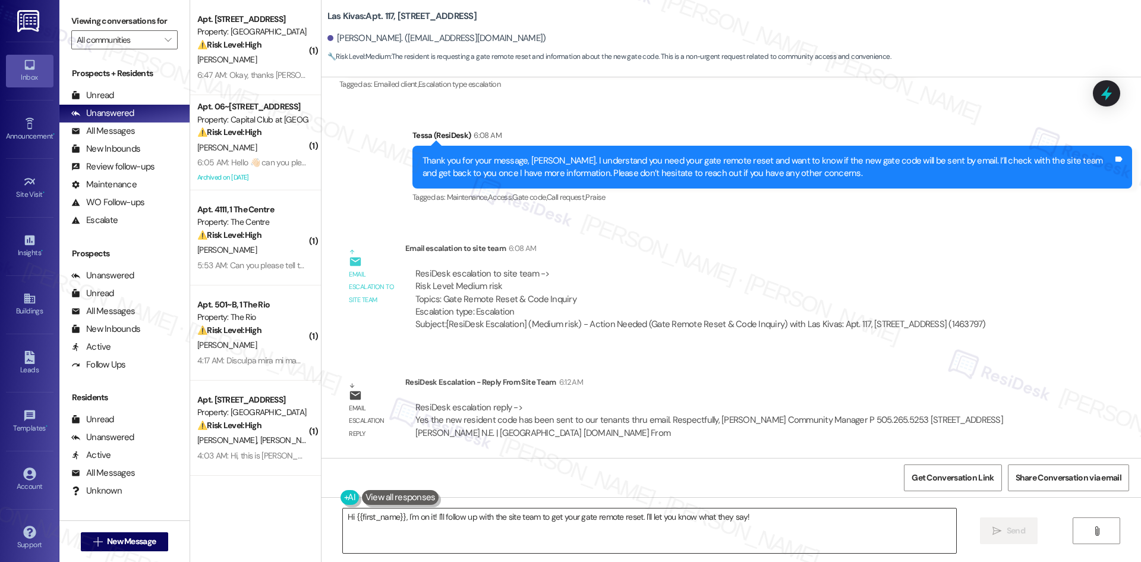
click at [509, 524] on textarea "Hi {{first_name}}, I'm on it! I'll follow up with the site team to get your gat…" at bounding box center [649, 530] width 613 height 45
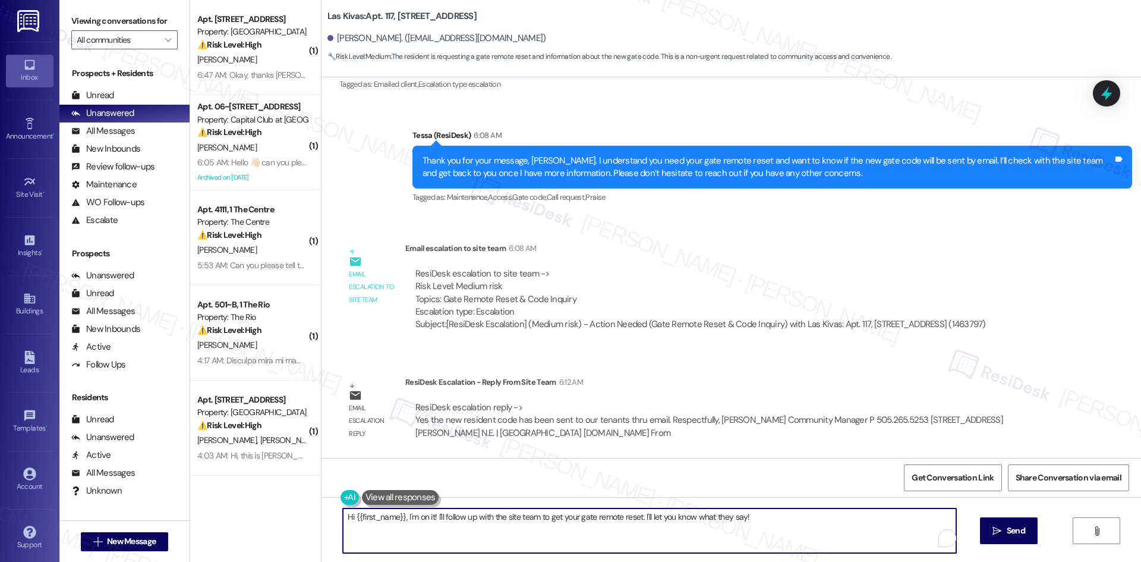
paste textarea "Thank you for your patience, Eric. The site team confirmed that the new residen…"
type textarea "Thank you for your patience, Eric. The site team confirmed that the new residen…"
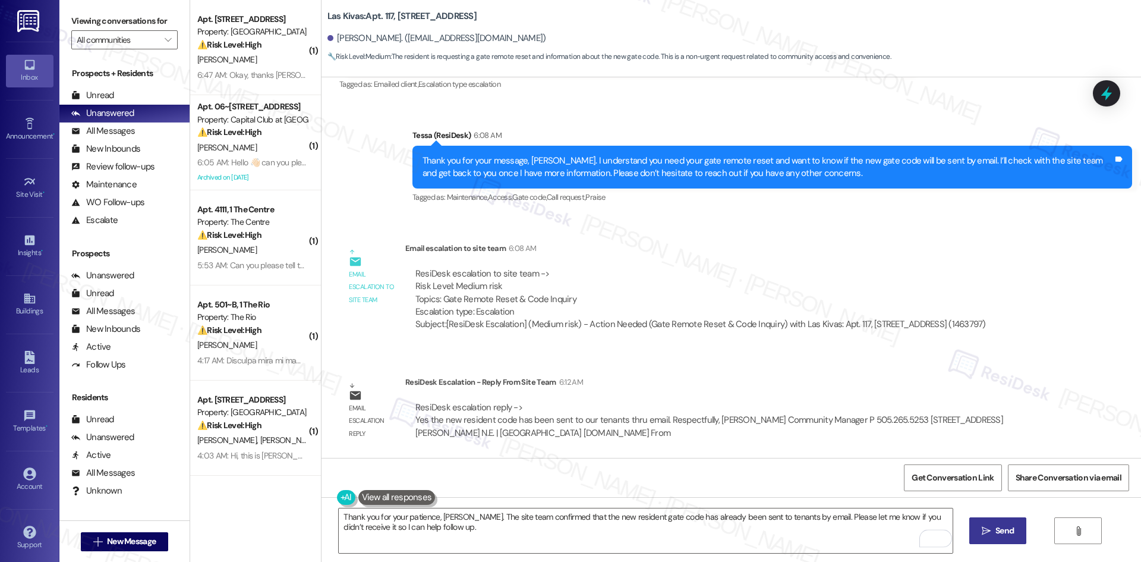
click at [1001, 537] on button " Send" at bounding box center [998, 530] width 58 height 27
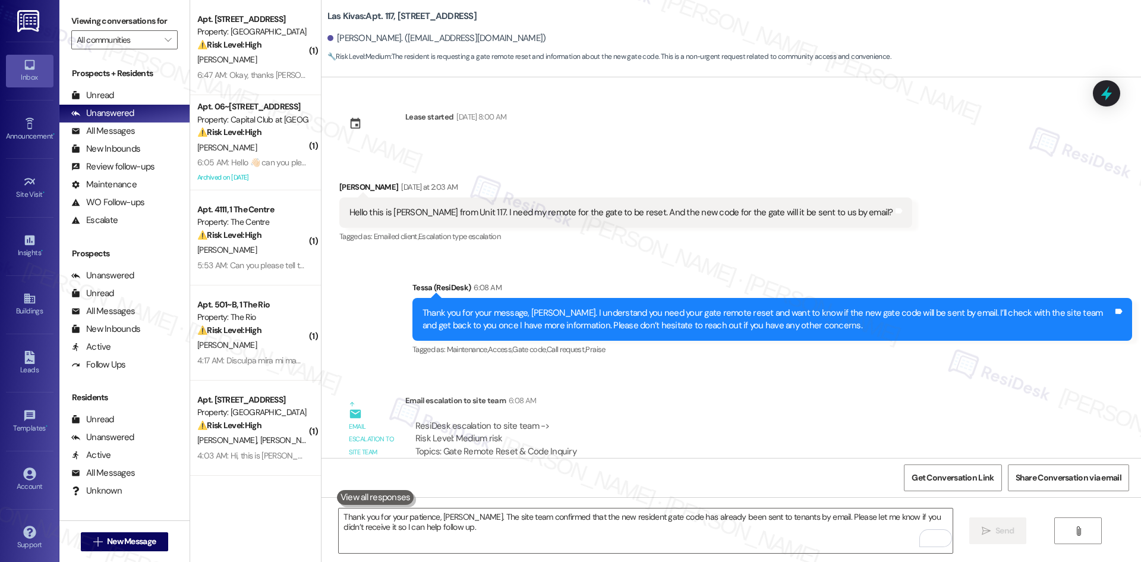
scroll to position [0, 0]
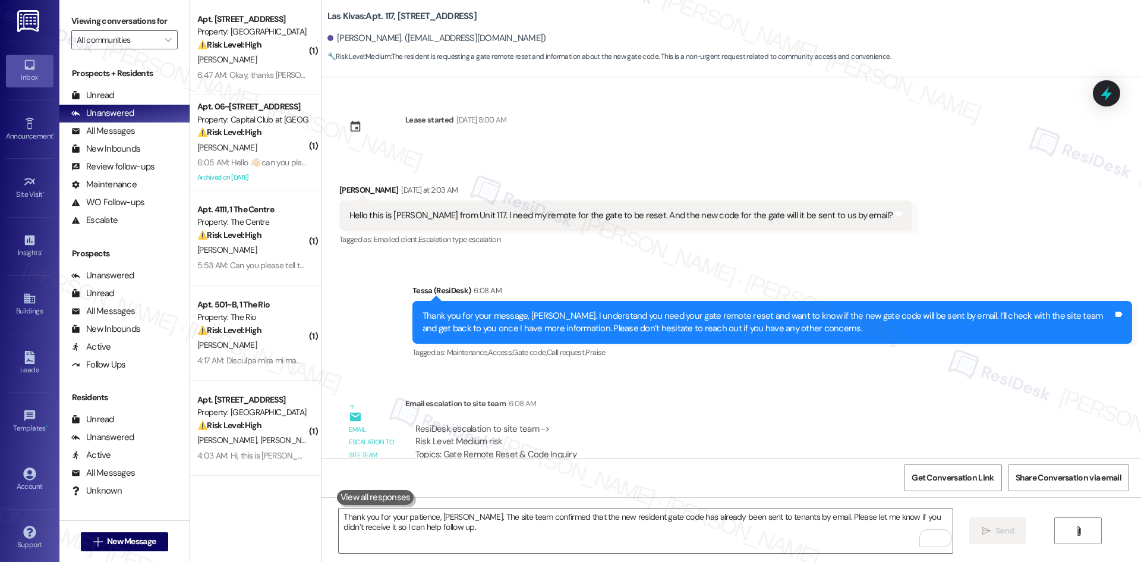
click at [415, 266] on div "Sent via SMS Tessa (ResiDesk) 6:08 AM Thank you for your message, Eric. I under…" at bounding box center [730, 313] width 819 height 113
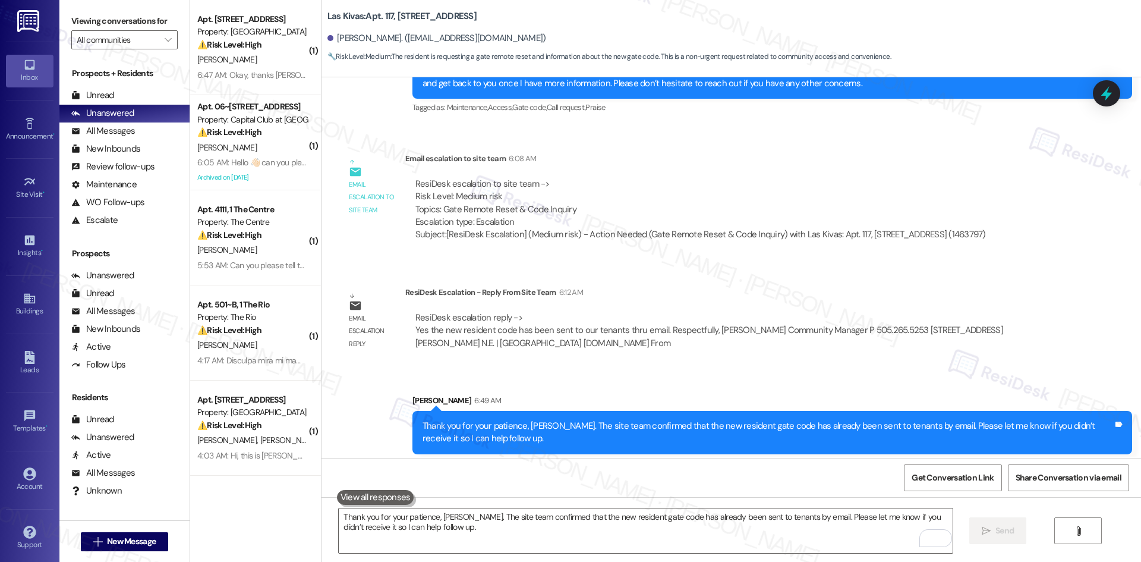
scroll to position [251, 0]
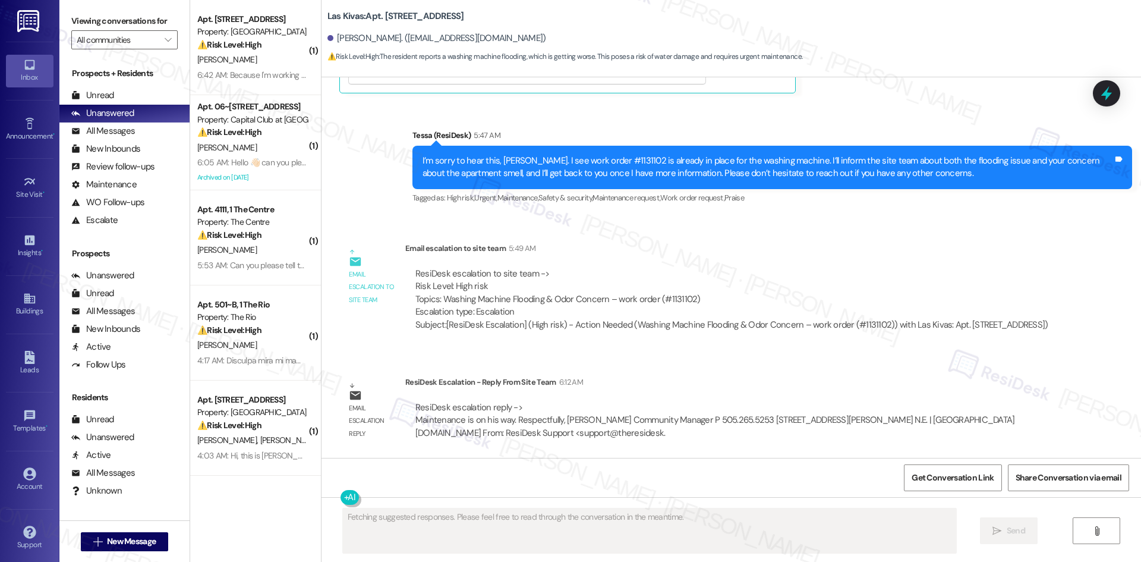
scroll to position [923, 0]
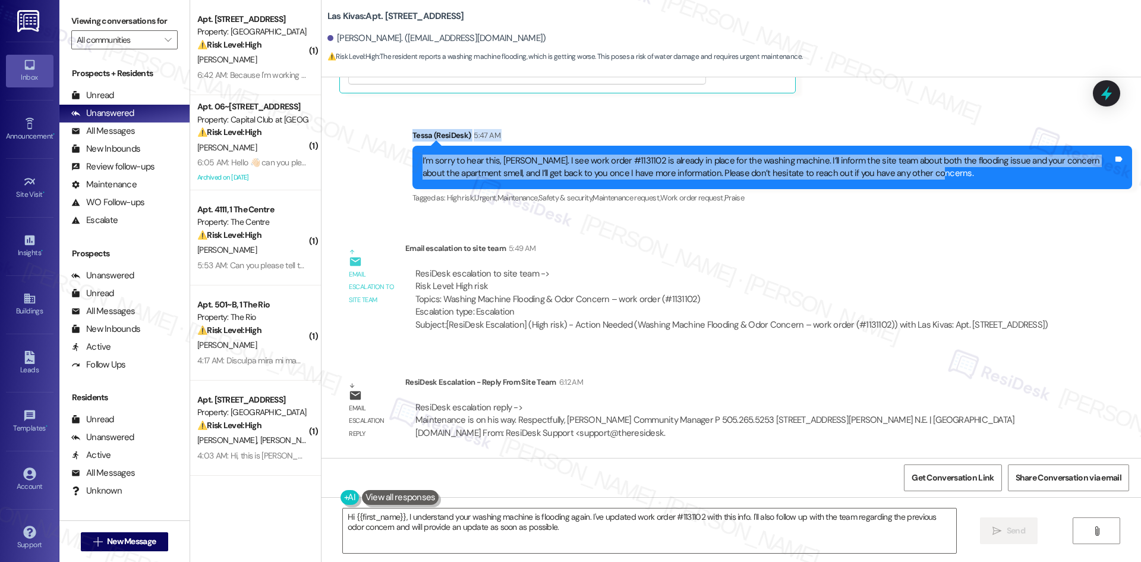
drag, startPoint x: 390, startPoint y: 114, endPoint x: 997, endPoint y: 168, distance: 609.7
click at [997, 168] on div "Sent via SMS Tessa (ResiDesk) 5:47 AM I’m sorry to hear this, [PERSON_NAME]. I …" at bounding box center [730, 158] width 819 height 113
copy div "[PERSON_NAME] (ResiDesk) 5:47 AM I’m sorry to hear this, [PERSON_NAME]. I see w…"
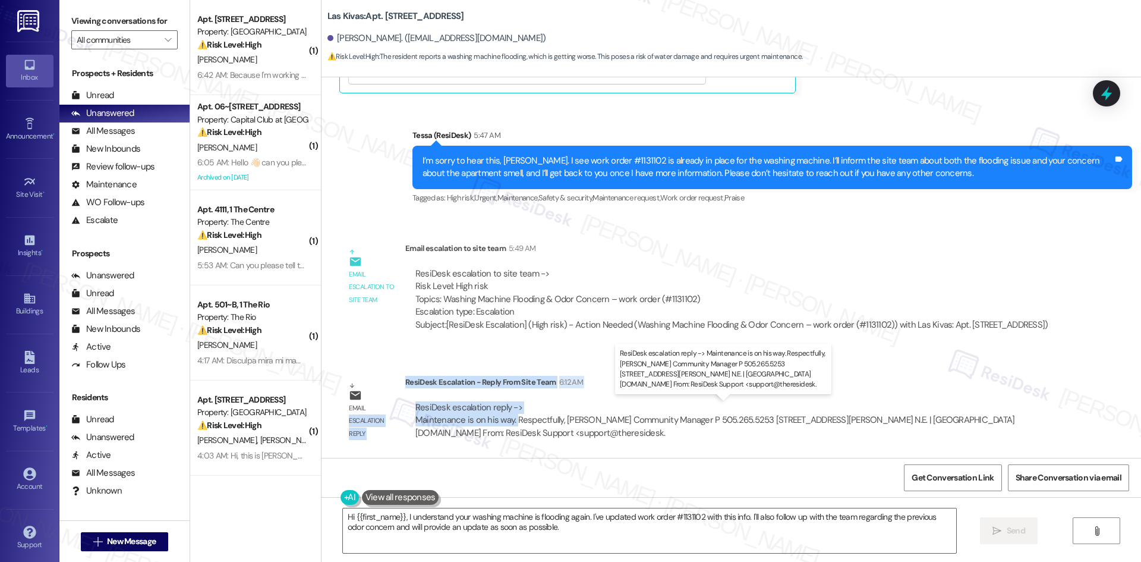
drag, startPoint x: 390, startPoint y: 377, endPoint x: 506, endPoint y: 421, distance: 123.2
click at [506, 421] on div "Email escalation reply ResiDesk Escalation - Reply From Site Team 6:12 AM ResiD…" at bounding box center [698, 412] width 737 height 90
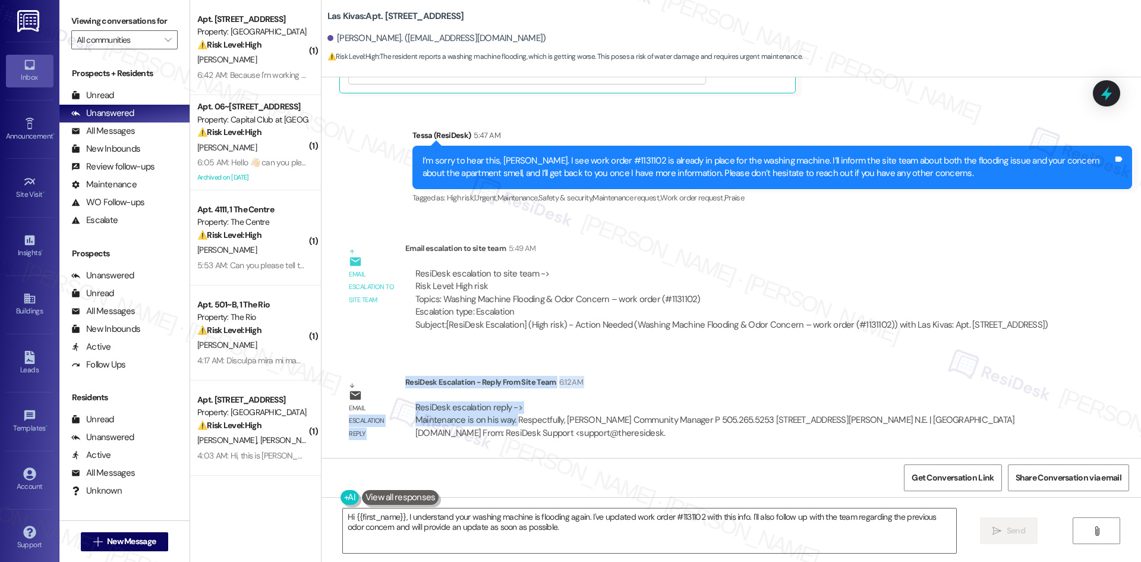
copy div "escalation reply ResiDesk Escalation - Reply From Site Team 6:12 AM ResiDesk es…"
click at [546, 522] on textarea "Hi {{first_name}}, I understand your washing machine is flooding again. I've up…" at bounding box center [649, 530] width 613 height 45
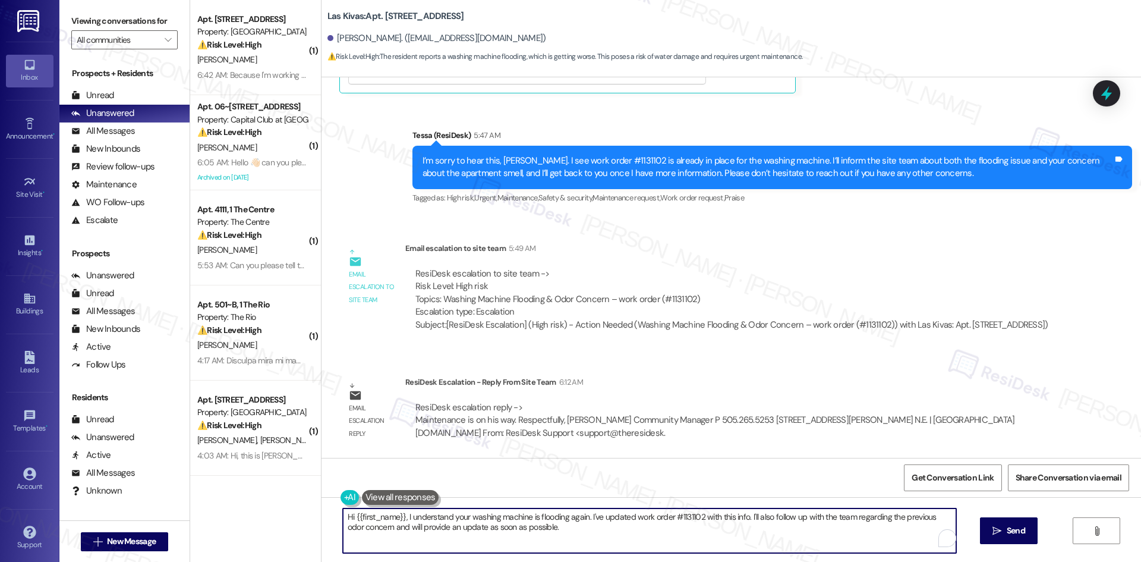
paste textarea "Thank you for your patience, [PERSON_NAME]. The site team confirmed that mainte…"
type textarea "Thank you for your patience, [PERSON_NAME]. The site team confirmed that mainte…"
click at [993, 532] on span "Send" at bounding box center [1004, 530] width 23 height 12
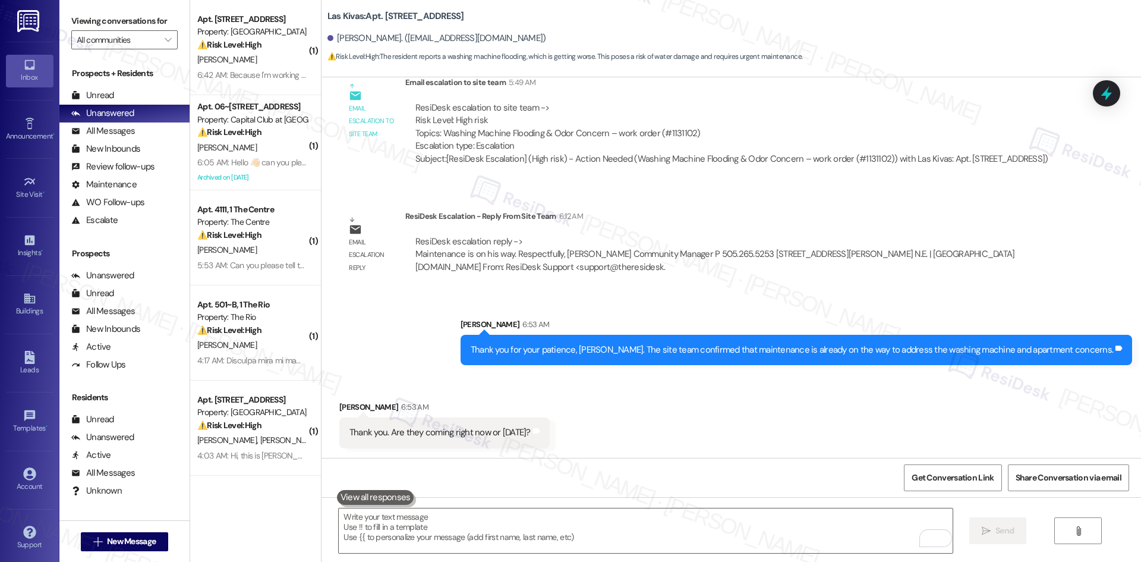
scroll to position [1088, 0]
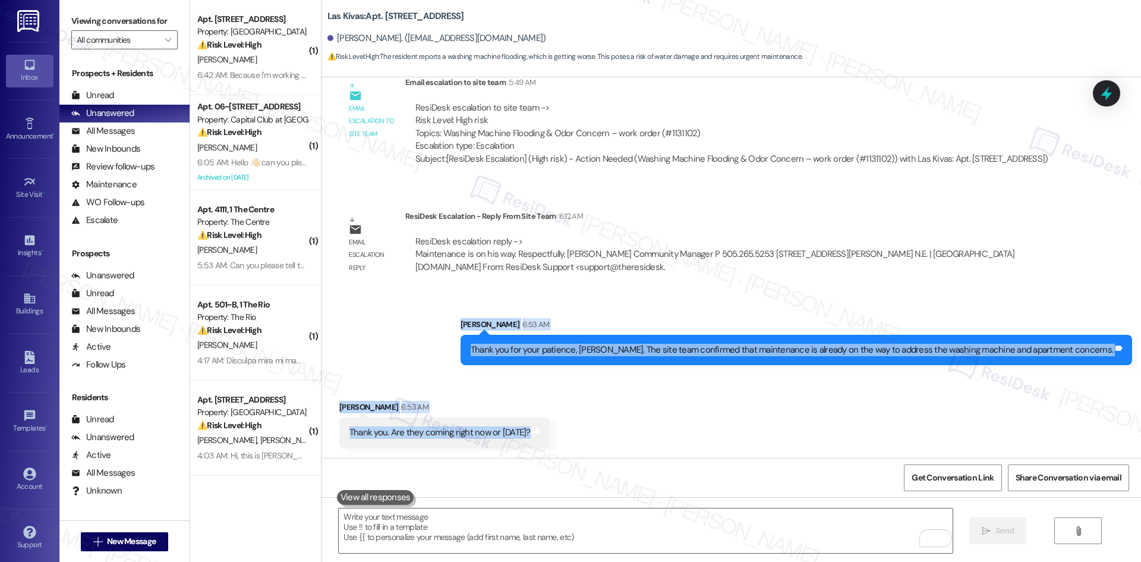
drag, startPoint x: 483, startPoint y: 323, endPoint x: 562, endPoint y: 439, distance: 140.6
click at [562, 439] on div "Lease started [DATE] 8:00 AM Announcement, sent via SMS Tessa (ResiDesk) [DATE]…" at bounding box center [730, 267] width 819 height 380
copy div "[PERSON_NAME] 6:53 AM Thank you for your patience, [PERSON_NAME]. The site team…"
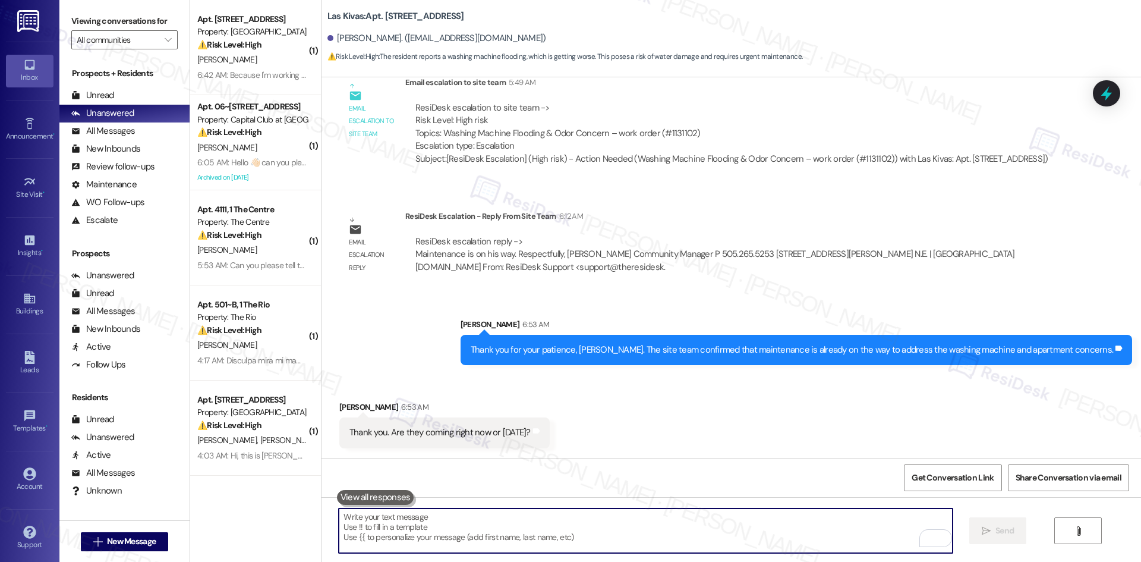
click at [547, 534] on textarea "To enrich screen reader interactions, please activate Accessibility in Grammarl…" at bounding box center [645, 530] width 613 height 45
paste textarea "The site team confirmed maintenance is already on the way now, [PERSON_NAME]."
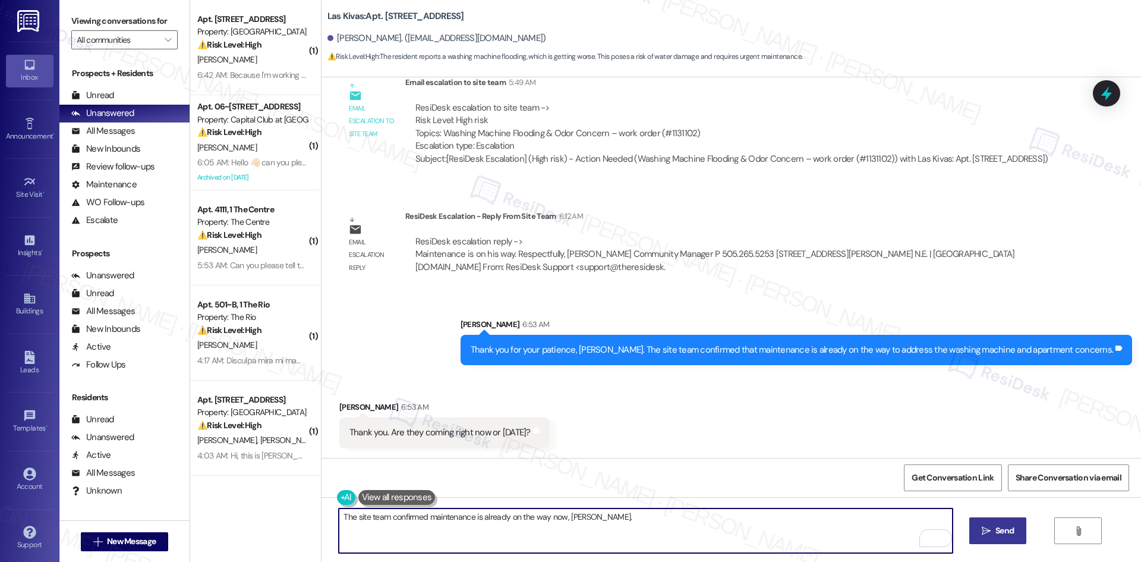
type textarea "The site team confirmed maintenance is already on the way now, [PERSON_NAME]."
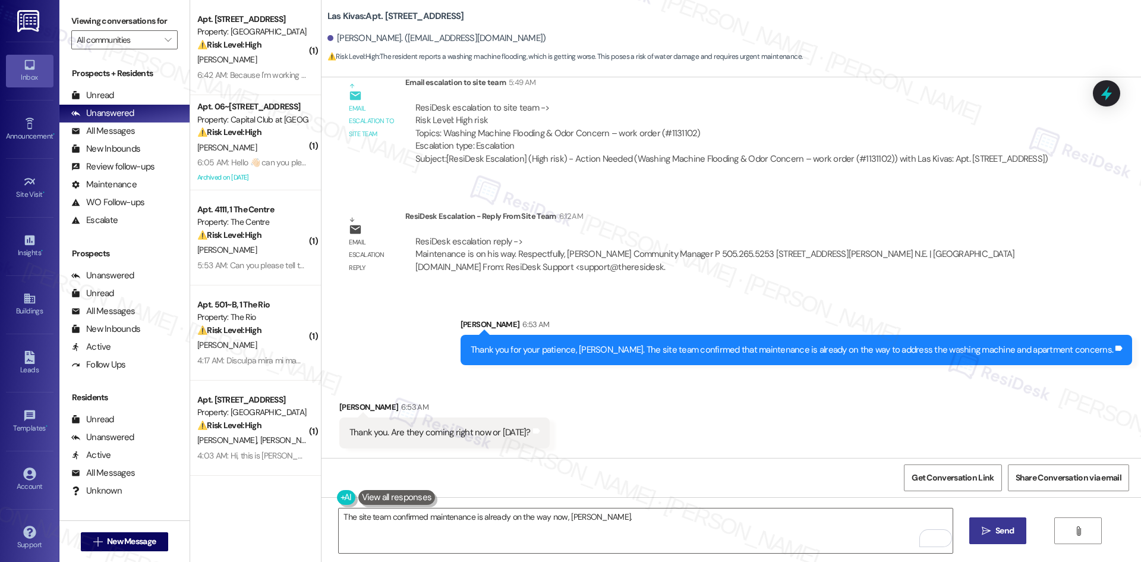
click at [993, 525] on span "Send" at bounding box center [1004, 530] width 23 height 12
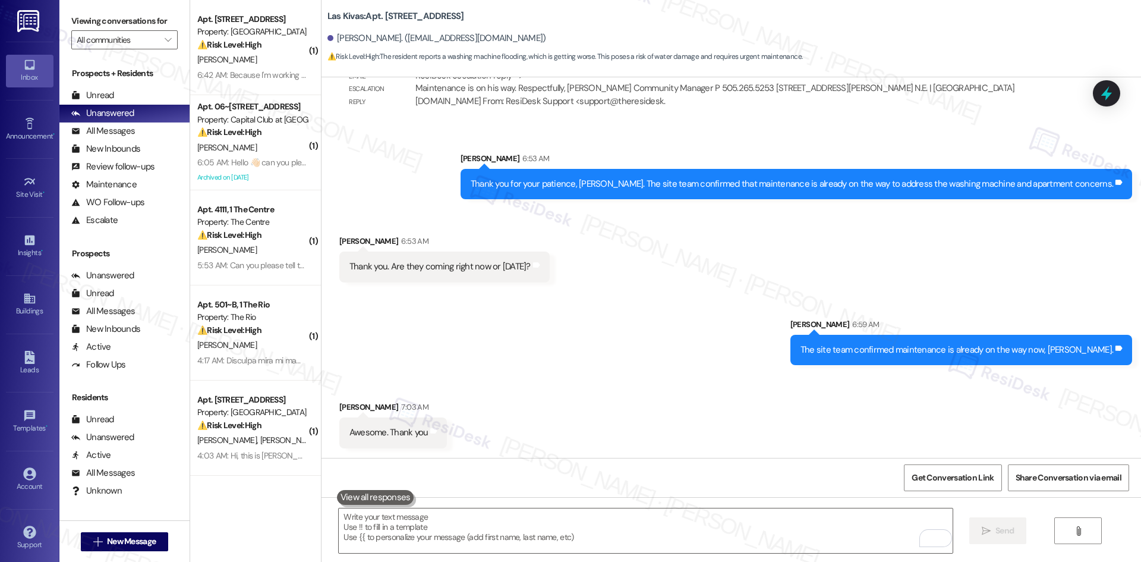
scroll to position [1254, 0]
drag, startPoint x: 316, startPoint y: 399, endPoint x: 457, endPoint y: 439, distance: 146.9
click at [457, 439] on div "Received via SMS [PERSON_NAME] 7:03 AM Awesome. Thank you Tags and notes" at bounding box center [730, 415] width 819 height 83
copy div "[PERSON_NAME] 7:03 AM Awesome. Thank you Tags and notes"
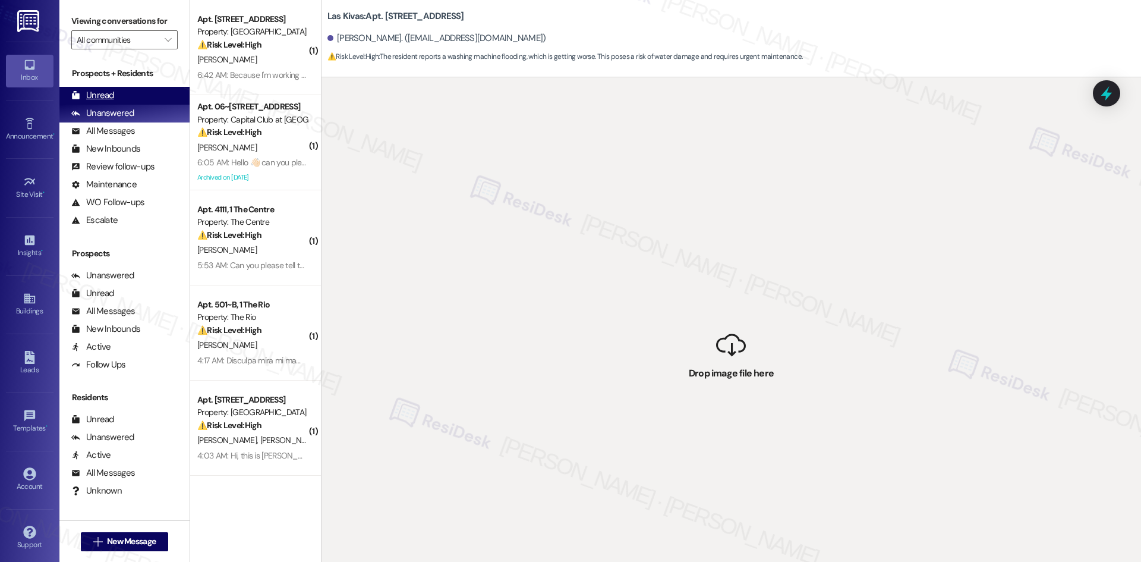
click at [128, 98] on div "Unread (0)" at bounding box center [124, 96] width 130 height 18
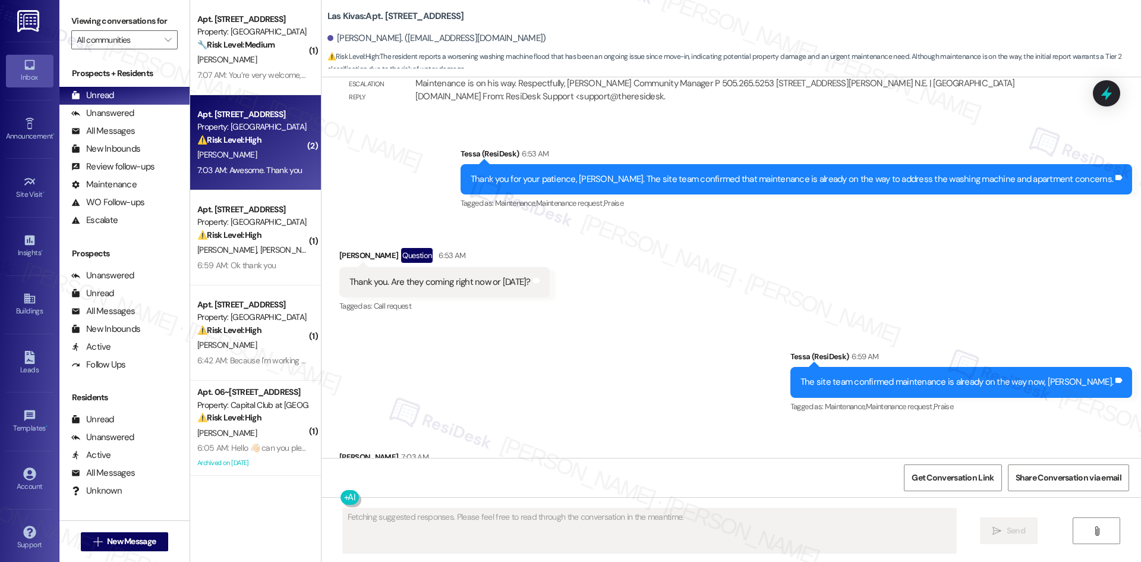
scroll to position [1117, 0]
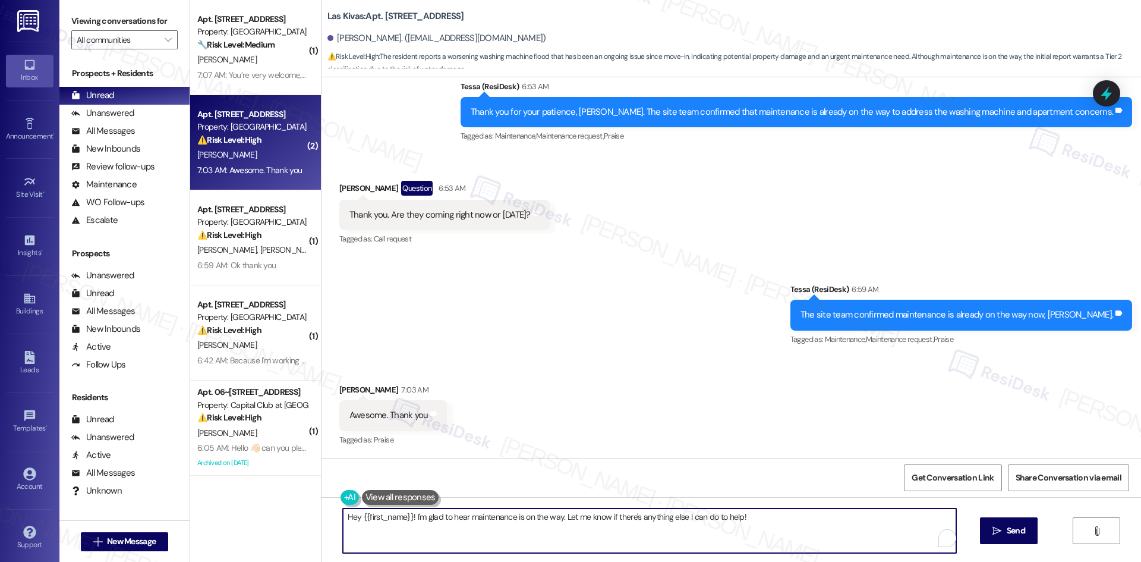
click at [507, 529] on textarea "Hey {{first_name}}! I'm glad to hear maintenance is on the way. Let me know if …" at bounding box center [649, 530] width 613 height 45
paste textarea "You’re very welcome, [PERSON_NAME]"
type textarea "You’re very welcome, [PERSON_NAME]!"
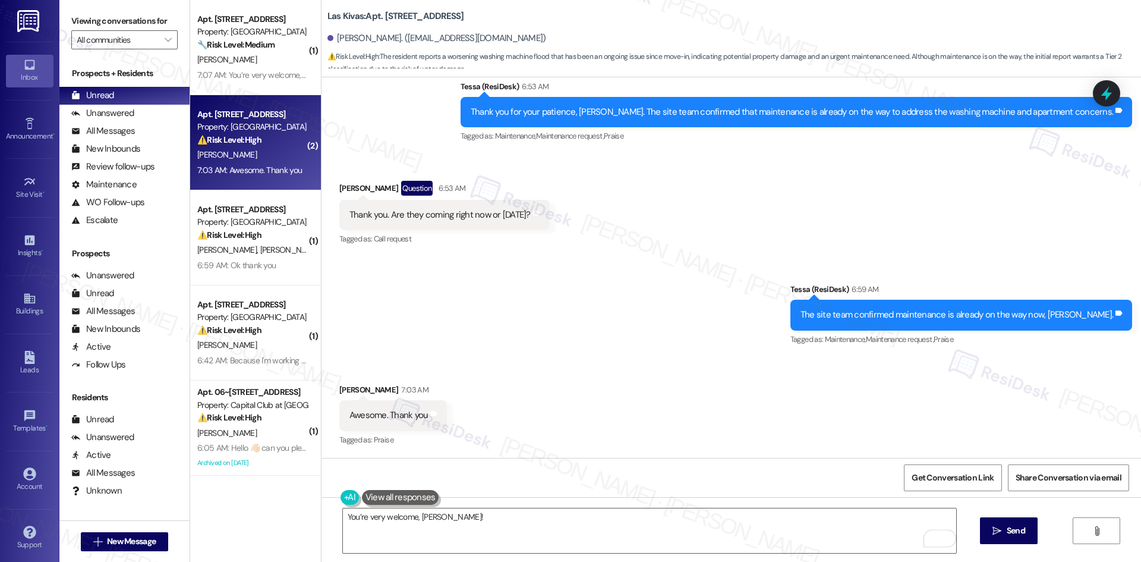
click at [978, 535] on div "You’re very welcome, [PERSON_NAME]!  Send " at bounding box center [730, 541] width 819 height 89
click at [996, 538] on button " Send" at bounding box center [1009, 530] width 58 height 27
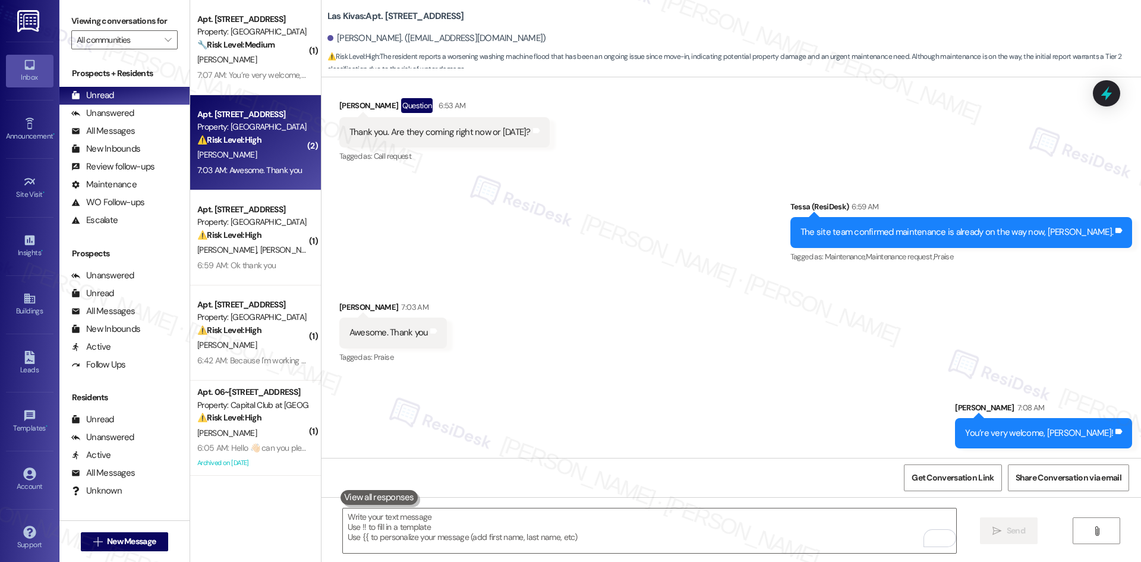
scroll to position [1200, 0]
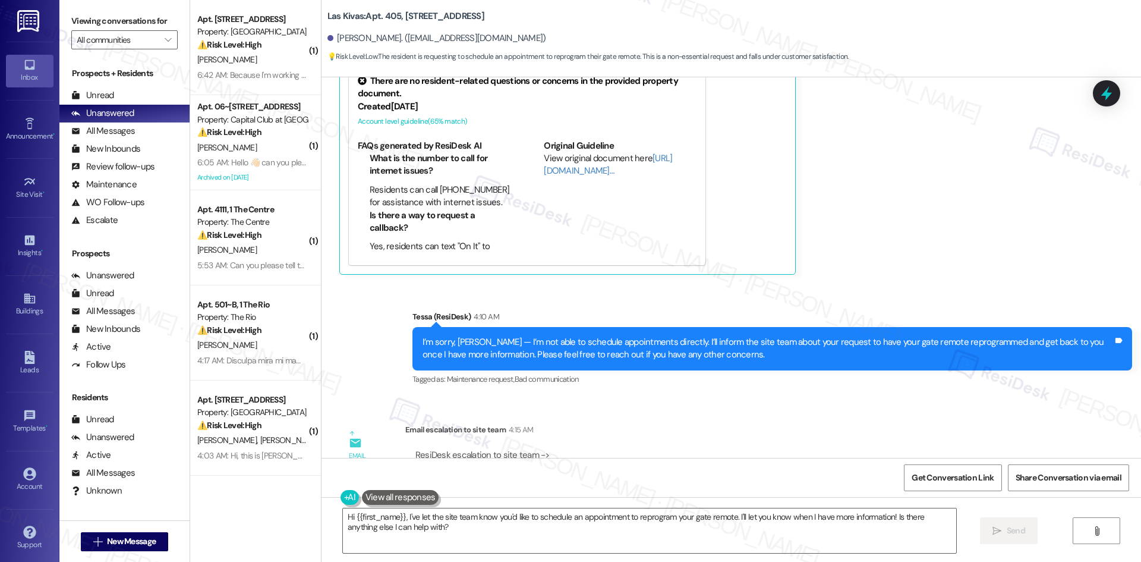
scroll to position [1751, 0]
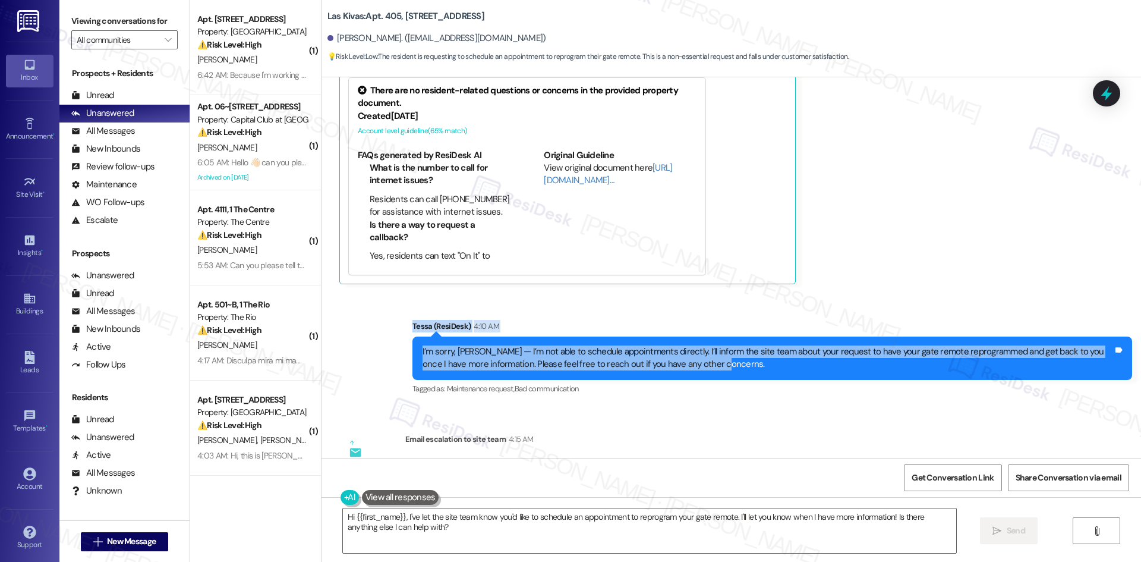
drag, startPoint x: 379, startPoint y: 295, endPoint x: 729, endPoint y: 356, distance: 355.2
click at [729, 356] on div "Sent via SMS Tessa (ResiDesk) 4:10 AM I’m sorry, Akiko — I’m not able to schedu…" at bounding box center [730, 349] width 819 height 113
copy div "Tessa (ResiDesk) 4:10 AM I’m sorry, Akiko — I’m not able to schedule appointmen…"
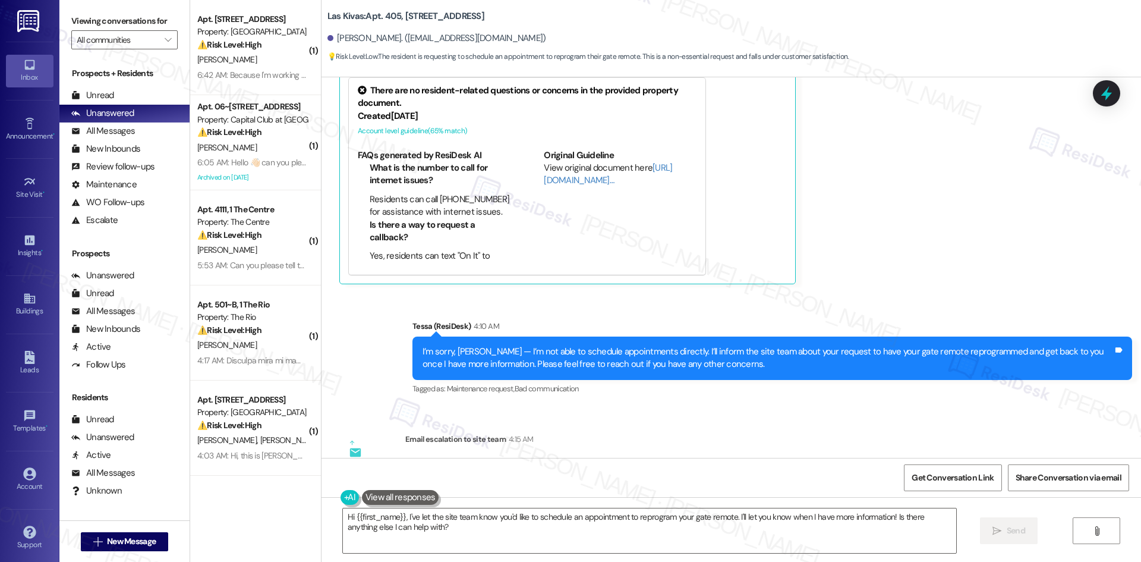
click at [603, 424] on div "Email escalation to site team Email escalation to site team 4:15 AM ResiDesk es…" at bounding box center [659, 482] width 658 height 116
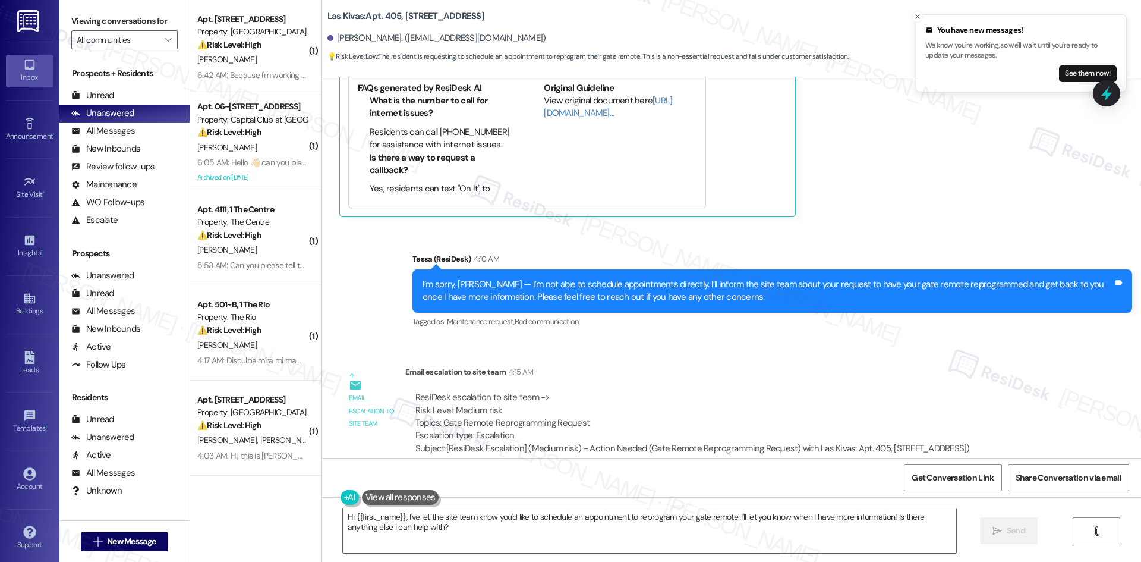
scroll to position [1929, 0]
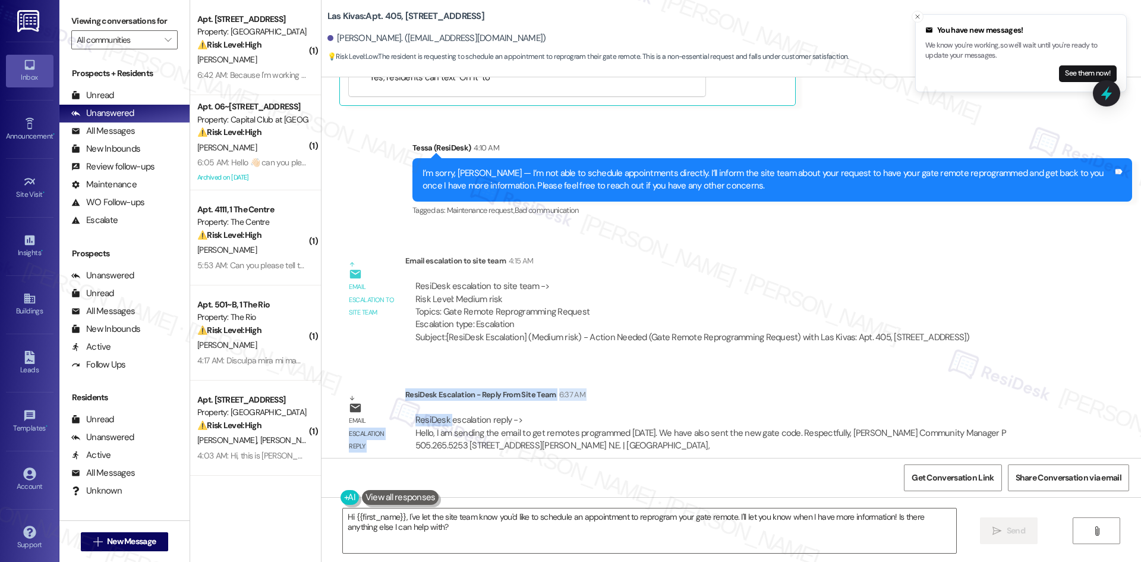
drag, startPoint x: 393, startPoint y: 375, endPoint x: 440, endPoint y: 400, distance: 53.7
click at [442, 401] on div "Email escalation reply ResiDesk Escalation - Reply From Site Team 6:37 AM ResiD…" at bounding box center [698, 424] width 737 height 90
drag, startPoint x: 430, startPoint y: 396, endPoint x: 424, endPoint y: 397, distance: 6.1
click at [431, 405] on div "ResiDesk escalation reply -> Hello, I am sending the email to get remotes progr…" at bounding box center [732, 433] width 654 height 56
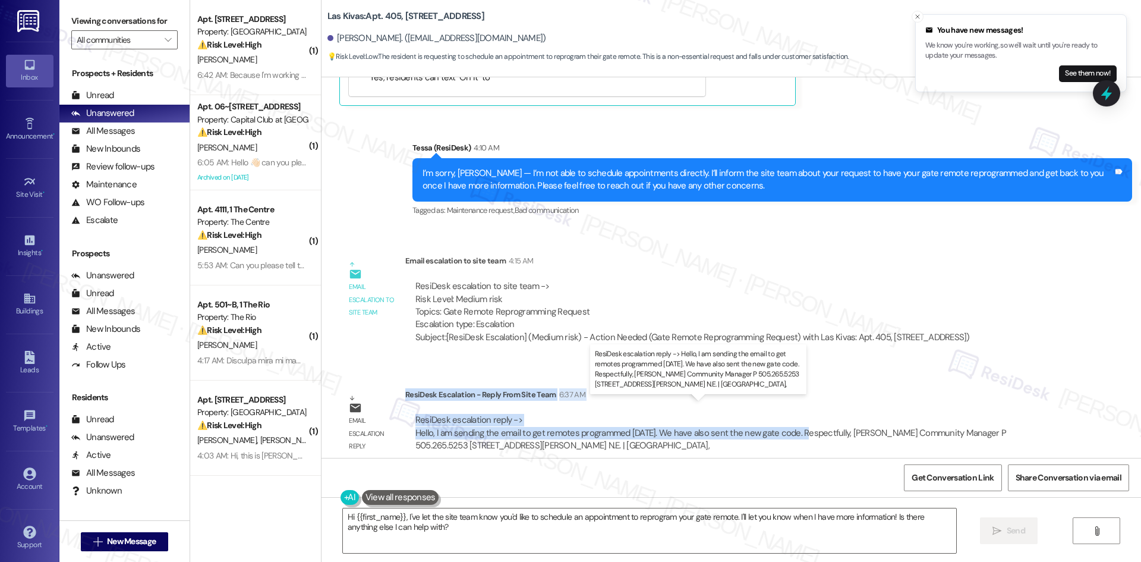
drag, startPoint x: 396, startPoint y: 381, endPoint x: 799, endPoint y: 425, distance: 404.7
click at [799, 425] on div "ResiDesk Escalation - Reply From Site Team 6:37 AM ResiDesk escalation reply ->…" at bounding box center [732, 424] width 654 height 72
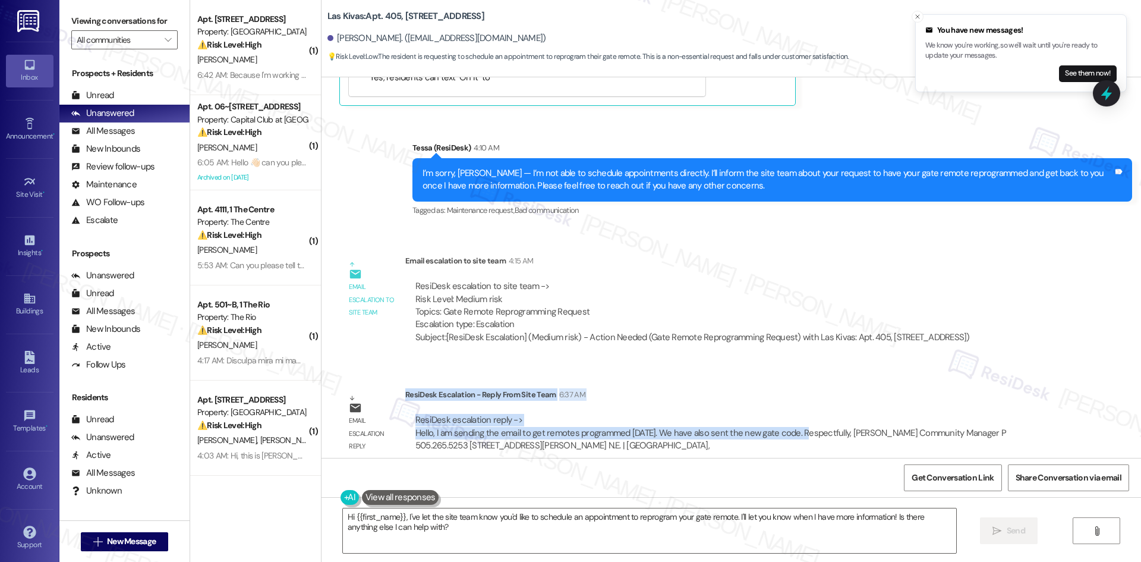
copy div "ResiDesk Escalation - Reply From Site Team 6:37 AM ResiDesk escalation reply ->…"
click at [450, 535] on textarea "Hi {{first_name}}, I've let the site team know you'd like to schedule an appoin…" at bounding box center [649, 530] width 613 height 45
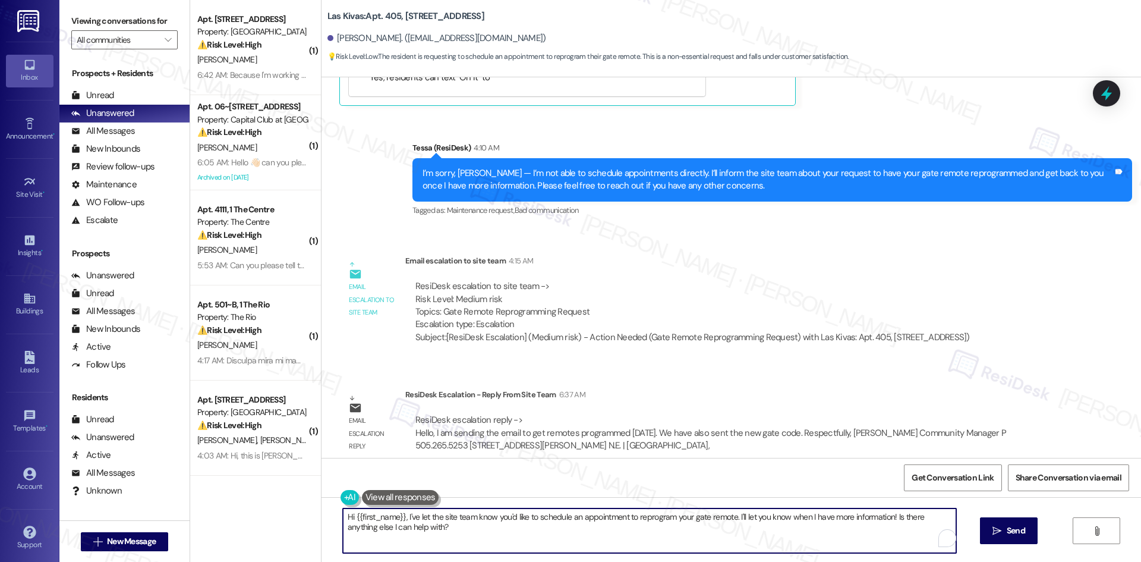
paste textarea "Thank you for your patience, Akiko. The site team confirmed they’re sending the…"
type textarea "Thank you for your patience, Akiko. The site team confirmed they’re sending the…"
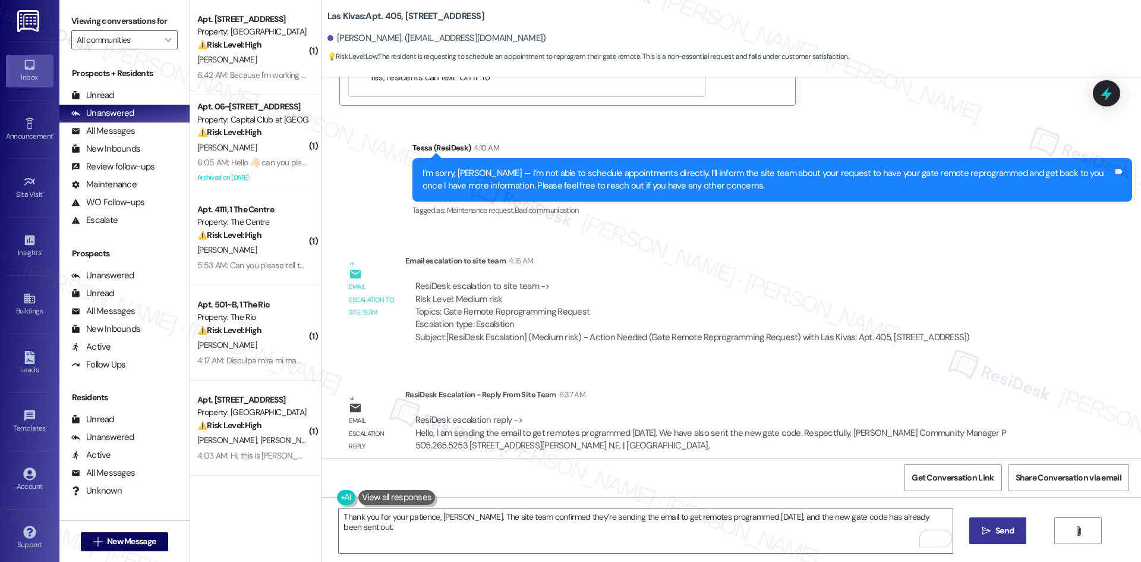
click at [995, 531] on span "Send" at bounding box center [1004, 530] width 18 height 12
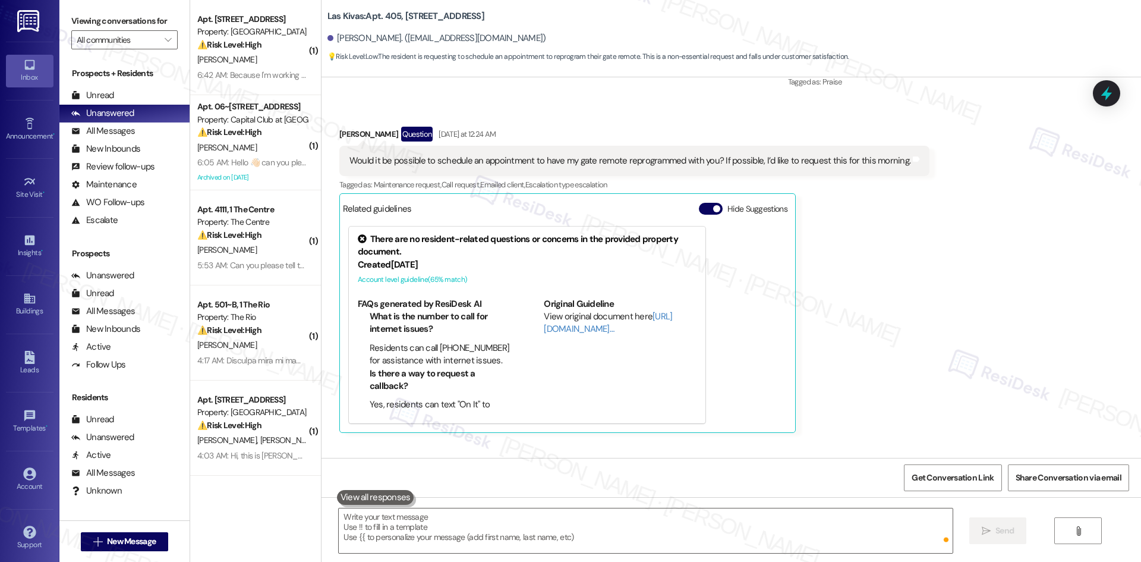
scroll to position [1574, 0]
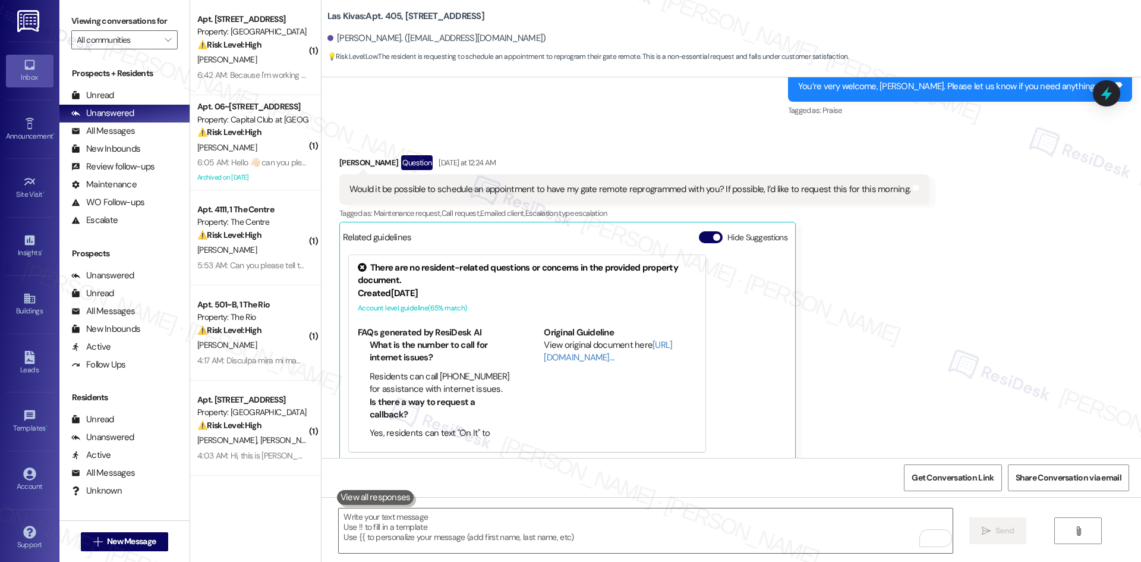
click at [831, 330] on div "Akiko Lo Question Yesterday at 12:24 AM Would it be possible to schedule an app…" at bounding box center [634, 308] width 590 height 306
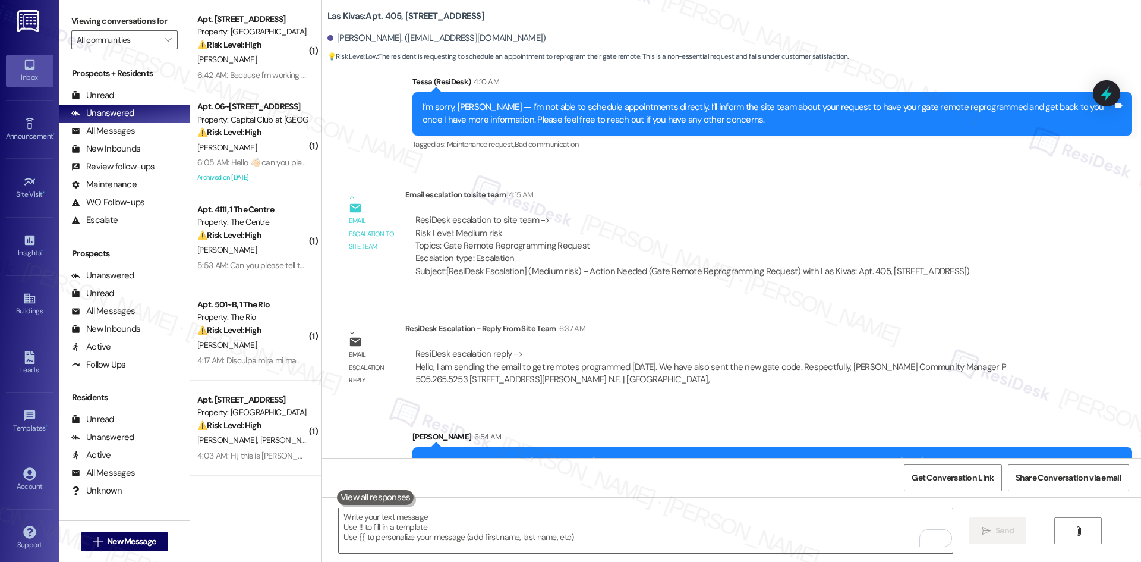
scroll to position [2012, 0]
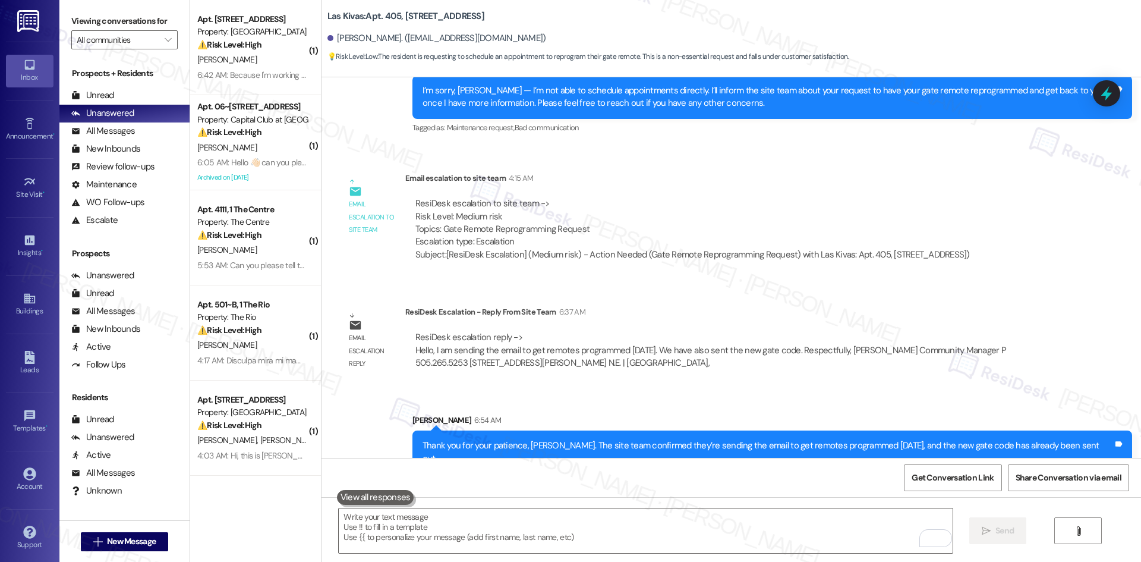
click at [857, 188] on div "ResiDesk escalation to site team -> Risk Level: Medium risk Topics: Gate Remote…" at bounding box center [692, 228] width 575 height 81
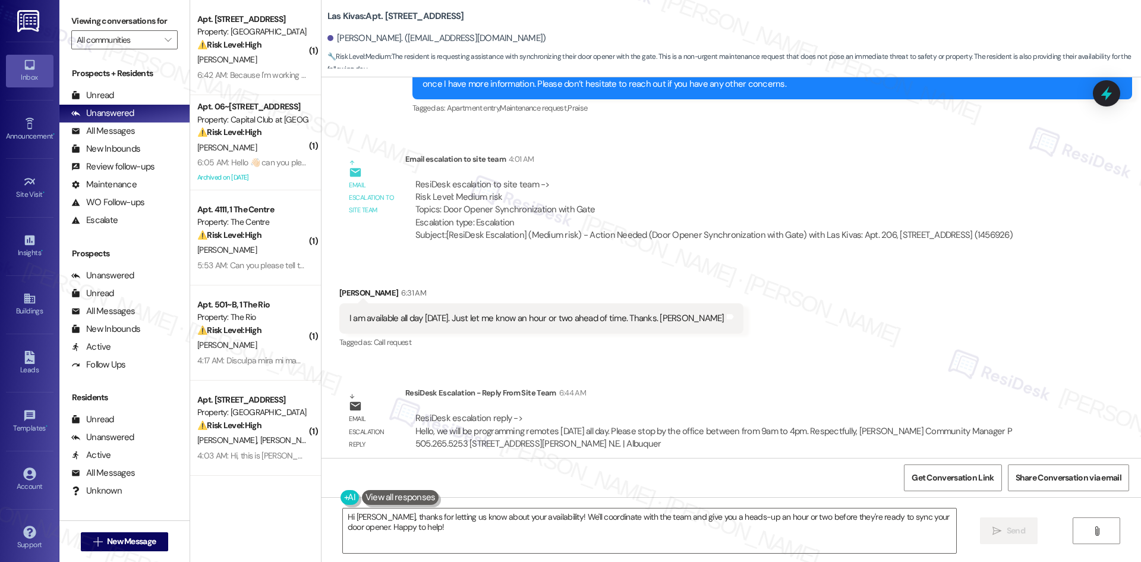
scroll to position [728, 0]
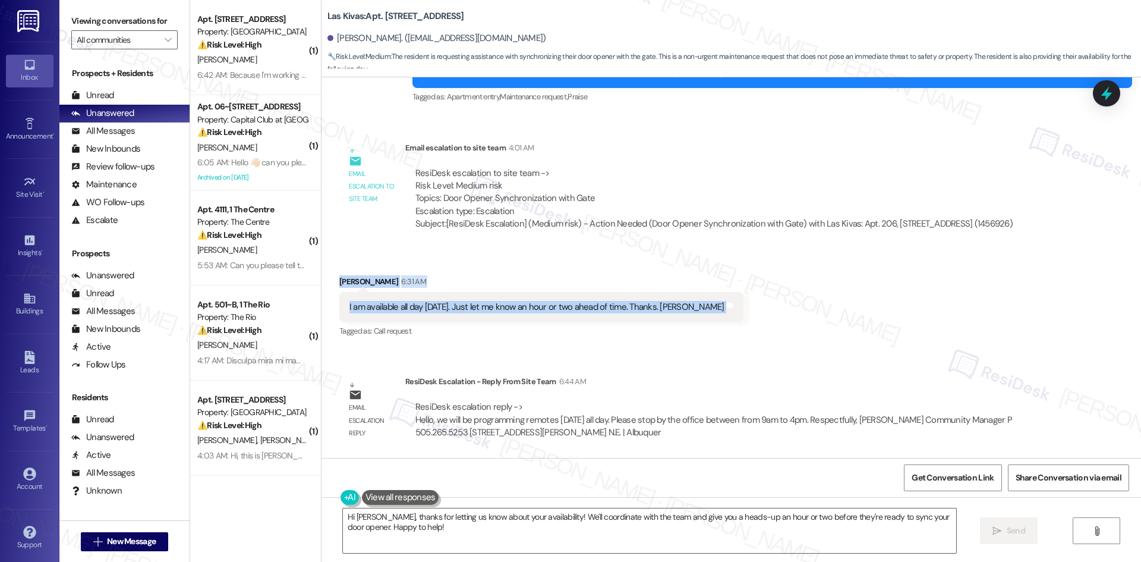
drag, startPoint x: 329, startPoint y: 278, endPoint x: 763, endPoint y: 300, distance: 434.9
click at [763, 300] on div "Received via SMS [PERSON_NAME] 6:31 AM I am available all day [DATE]. Just let …" at bounding box center [730, 298] width 819 height 100
copy div "[PERSON_NAME] 6:31 AM I am available all day [DATE]. Just let me know an hour o…"
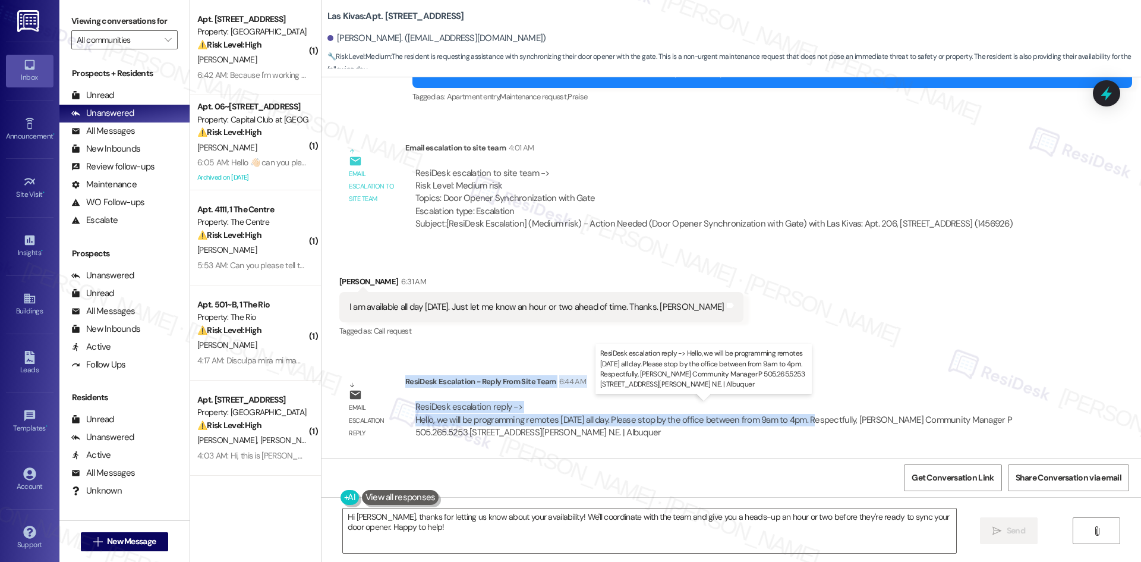
drag, startPoint x: 397, startPoint y: 380, endPoint x: 809, endPoint y: 420, distance: 413.7
click at [809, 420] on div "ResiDesk Escalation - Reply From Site Team 6:44 AM ResiDesk escalation reply ->…" at bounding box center [732, 411] width 654 height 72
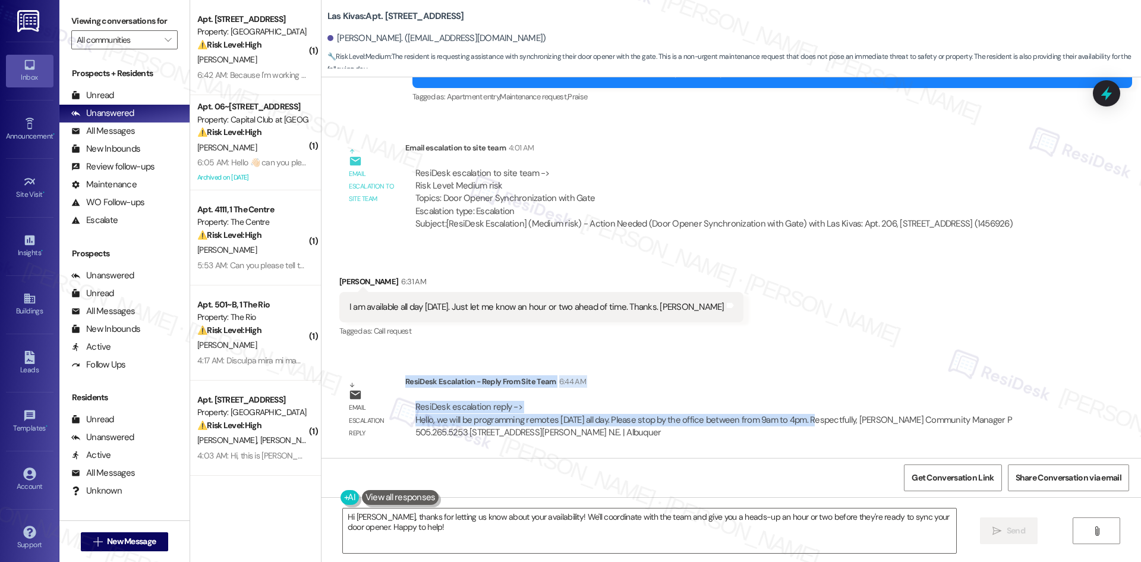
copy div "ResiDesk Escalation - Reply From Site Team 6:44 AM ResiDesk escalation reply ->…"
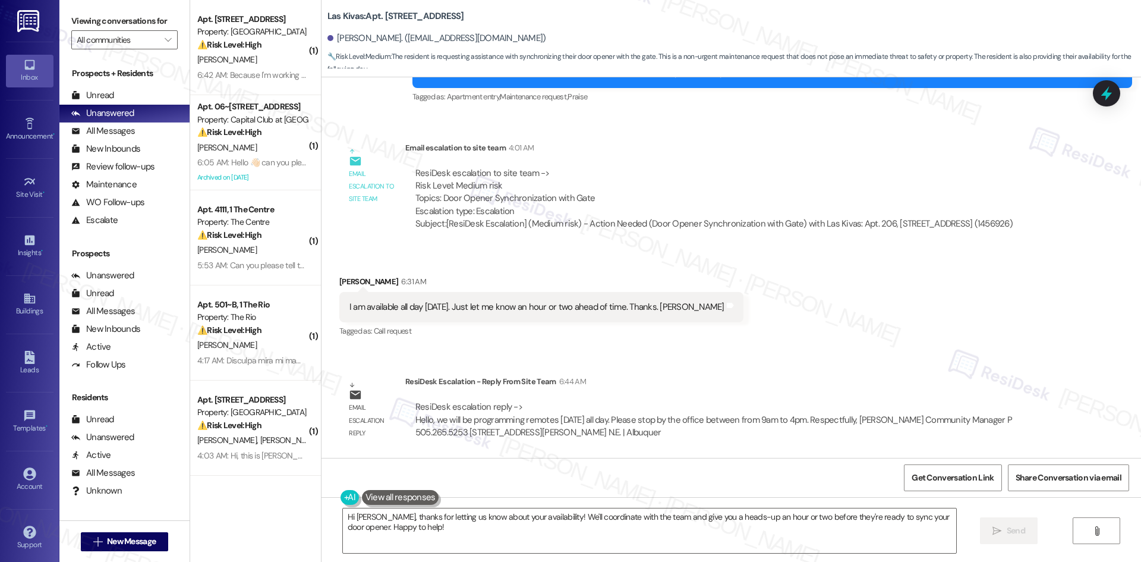
click at [538, 271] on div "Received via SMS Ronald Bradfish 6:31 AM I am available all day tomorrow. Just …" at bounding box center [541, 307] width 422 height 83
click at [544, 524] on textarea "Hi Ron, thanks for letting us know about your availability! We'll coordinate wi…" at bounding box center [649, 530] width 613 height 45
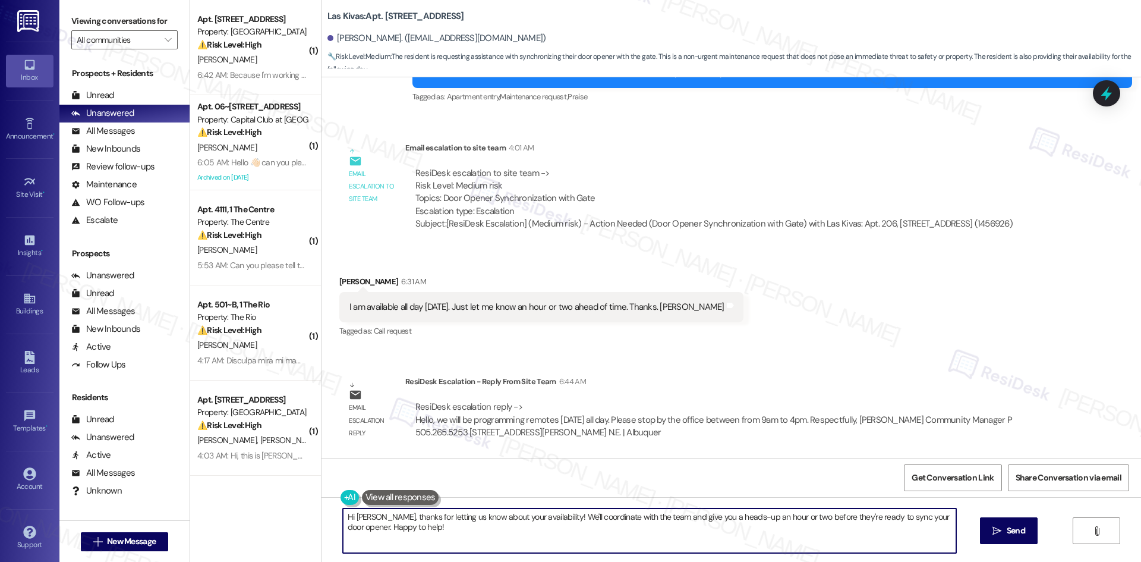
paste textarea "Thank you for your patience, Ron. The site team confirmed they’ll be programmin…"
type textarea "Thank you for your patience, Ron. The site team confirmed they’ll be programmin…"
click at [997, 532] on span "Send" at bounding box center [1004, 530] width 18 height 12
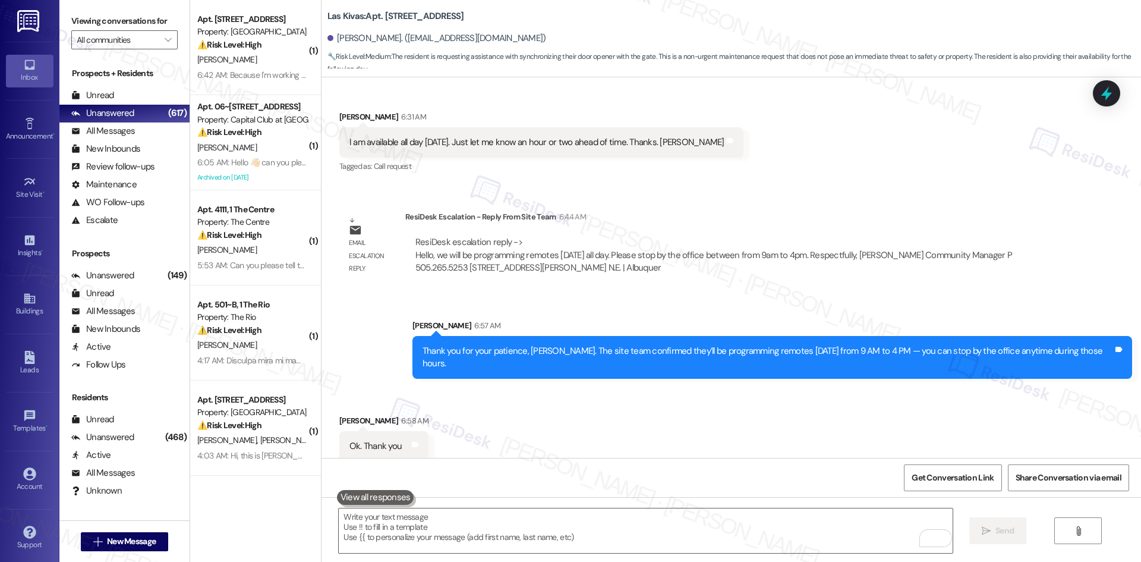
scroll to position [893, 0]
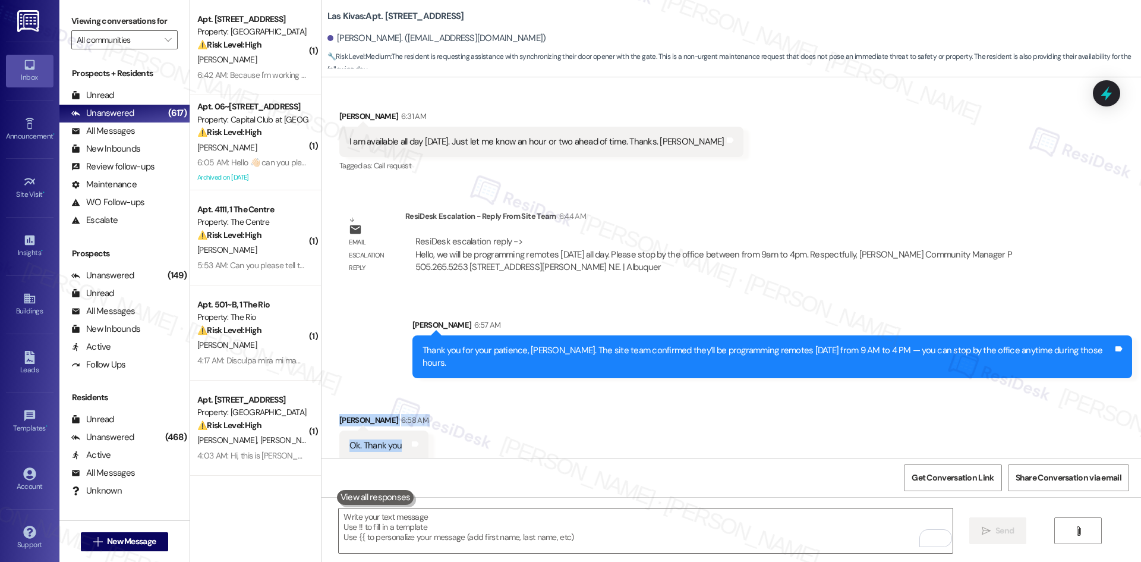
drag, startPoint x: 321, startPoint y: 402, endPoint x: 408, endPoint y: 440, distance: 94.7
click at [399, 437] on div "Received via SMS Ronald Bradfish 6:58 AM Ok. Thank you Tags and notes" at bounding box center [383, 437] width 107 height 65
copy div "Ronald Bradfish 6:58 AM Ok. Thank you Tags and notes"
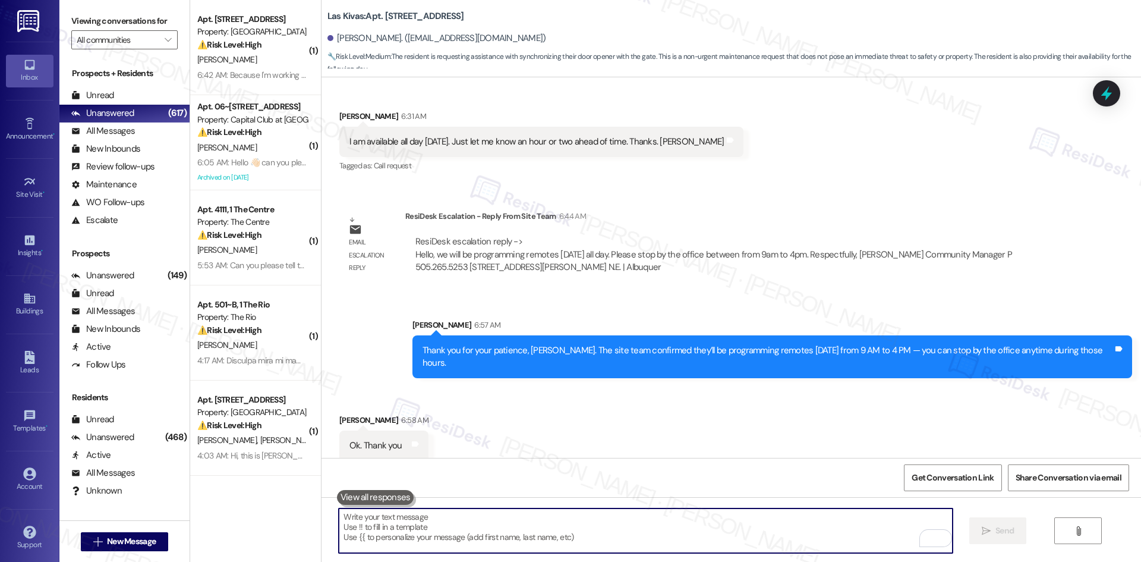
click at [529, 529] on textarea "To enrich screen reader interactions, please activate Accessibility in Grammarl…" at bounding box center [645, 530] width 613 height 45
paste textarea "You’re very welcome, Ron!"
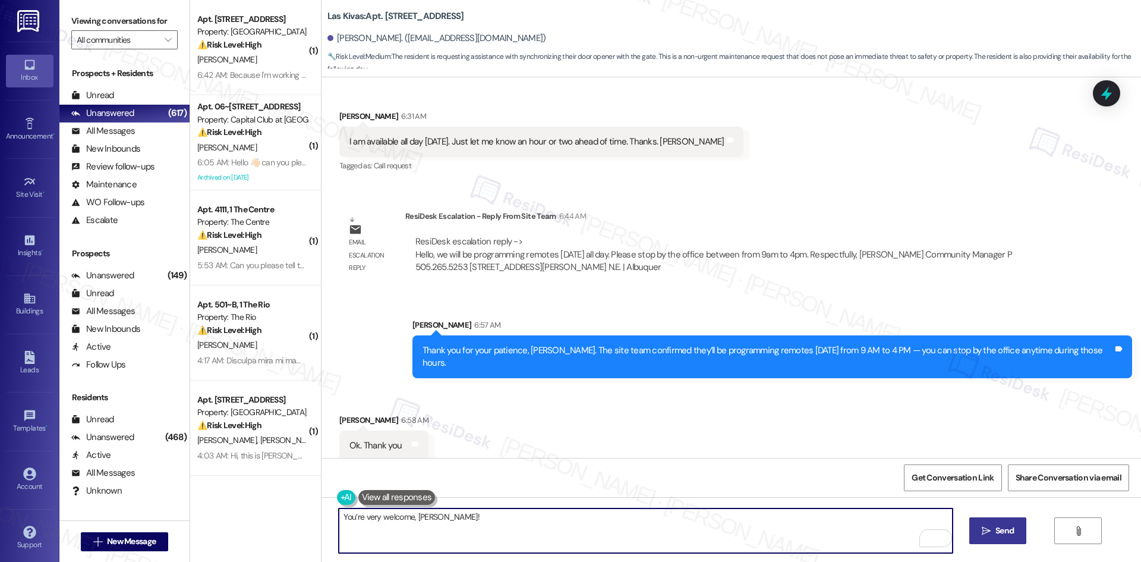
type textarea "You’re very welcome, Ron!"
click at [995, 527] on span "Send" at bounding box center [1004, 530] width 18 height 12
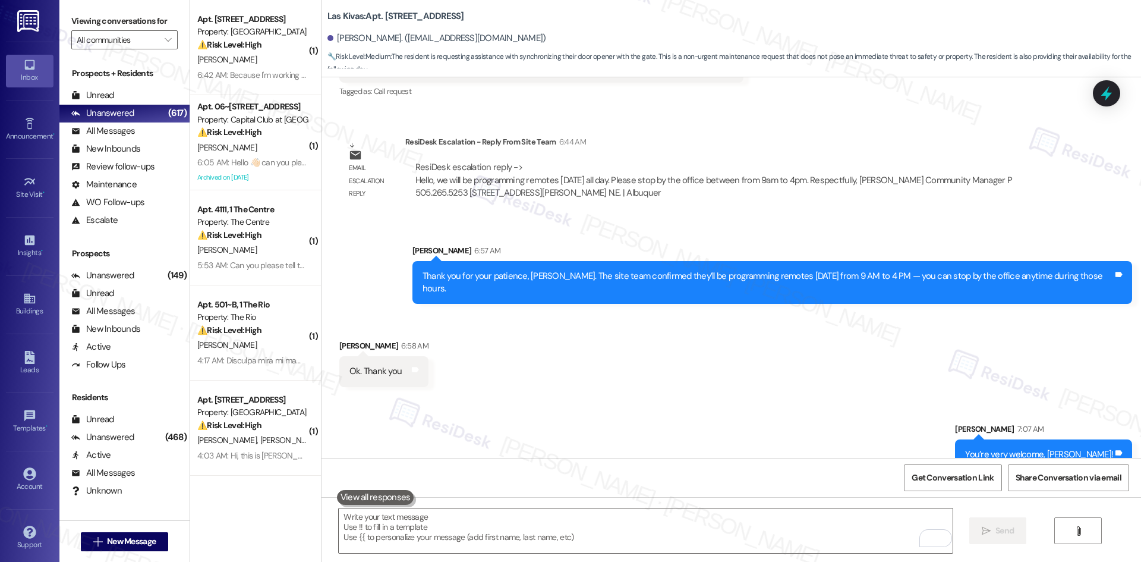
scroll to position [976, 0]
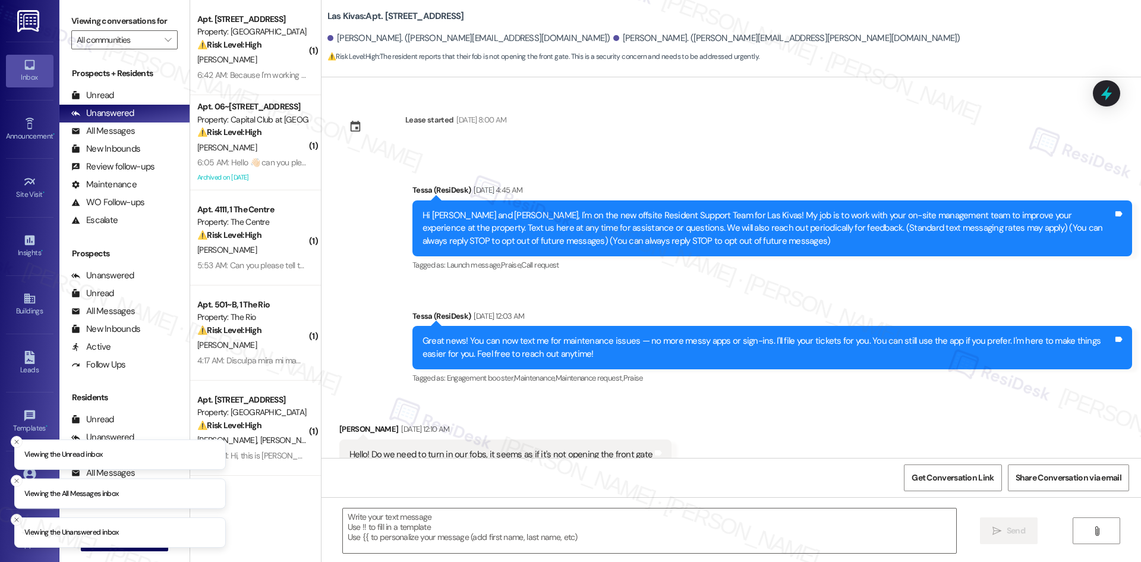
type textarea "Fetching suggested responses. Please feel free to read through the conversation…"
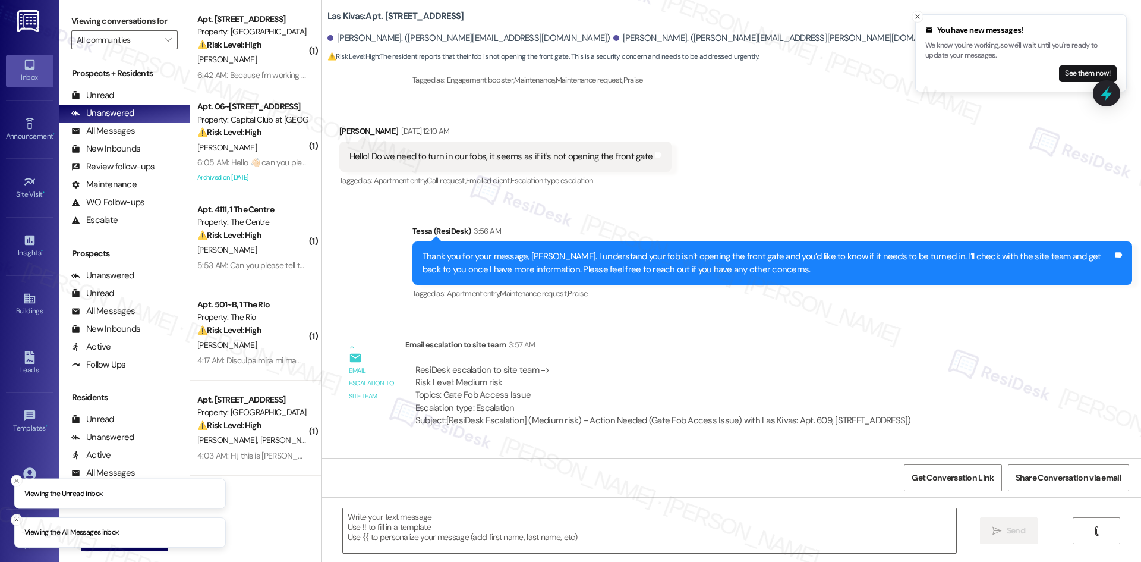
scroll to position [216, 0]
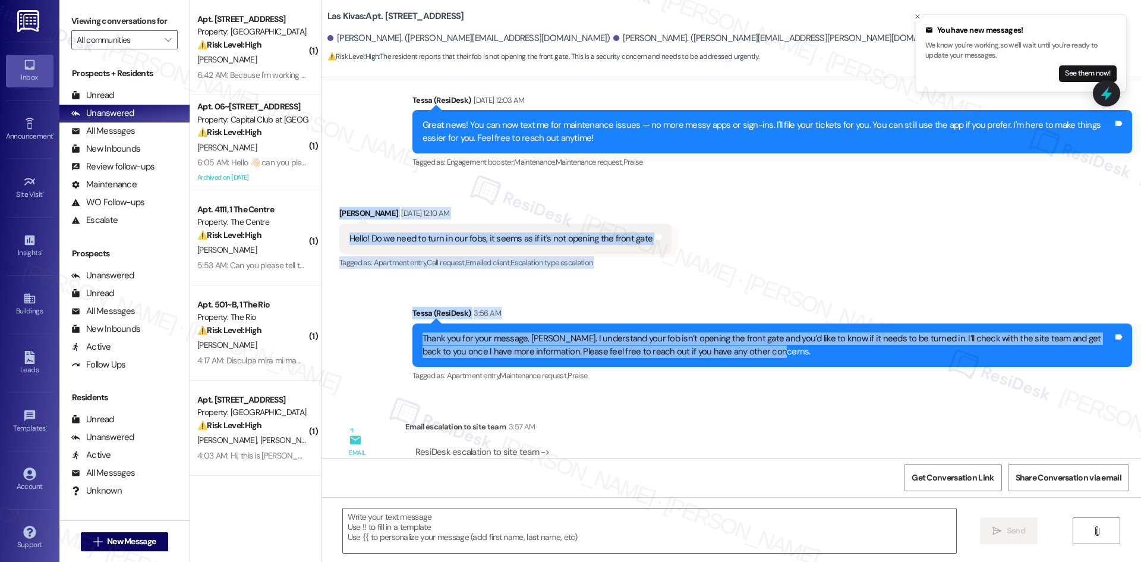
drag, startPoint x: 324, startPoint y: 205, endPoint x: 825, endPoint y: 362, distance: 524.4
click at [825, 362] on div "Lease started [DATE] 8:00 AM Announcement, sent via SMS Tessa (ResiDesk) [DATE]…" at bounding box center [730, 267] width 819 height 380
copy div "[PERSON_NAME] [DATE] 12:10 AM Hello! Do we need to turn in our fobs, it seems a…"
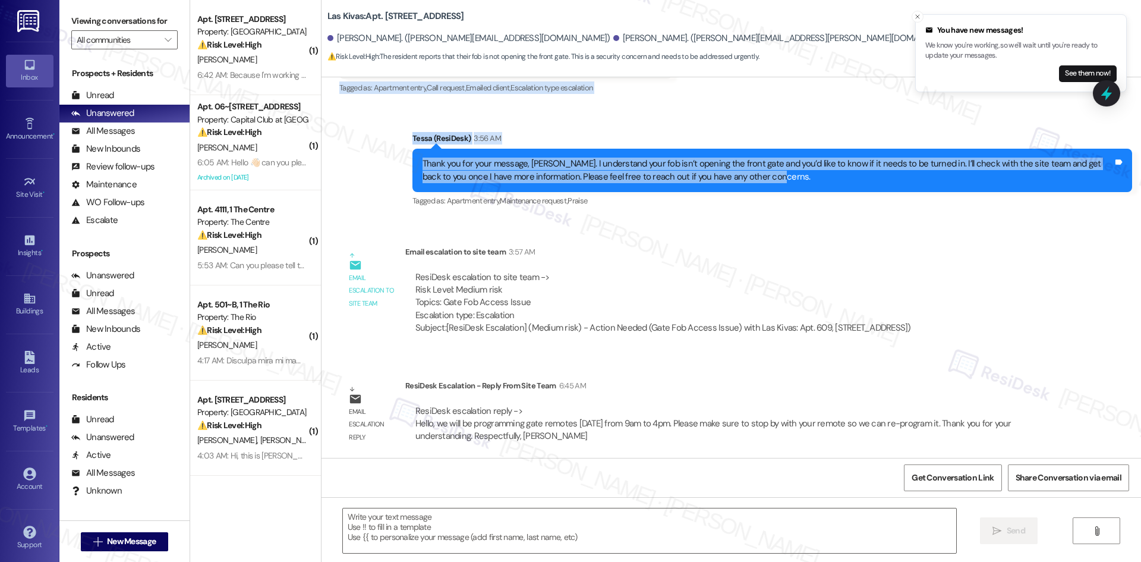
scroll to position [394, 0]
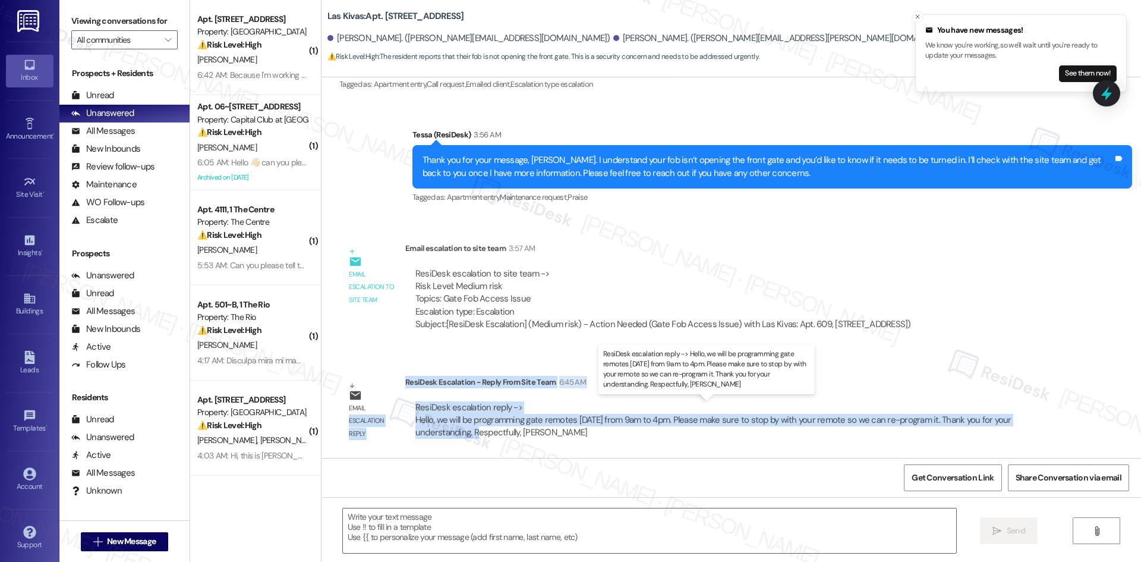
drag, startPoint x: 398, startPoint y: 380, endPoint x: 461, endPoint y: 435, distance: 83.8
click at [461, 435] on div "Email escalation reply ResiDesk Escalation - Reply From Site Team 6:45 AM ResiD…" at bounding box center [698, 412] width 737 height 90
copy div "escalation reply ResiDesk Escalation - Reply From Site Team 6:45 AM ResiDesk es…"
click at [414, 518] on textarea at bounding box center [649, 530] width 613 height 45
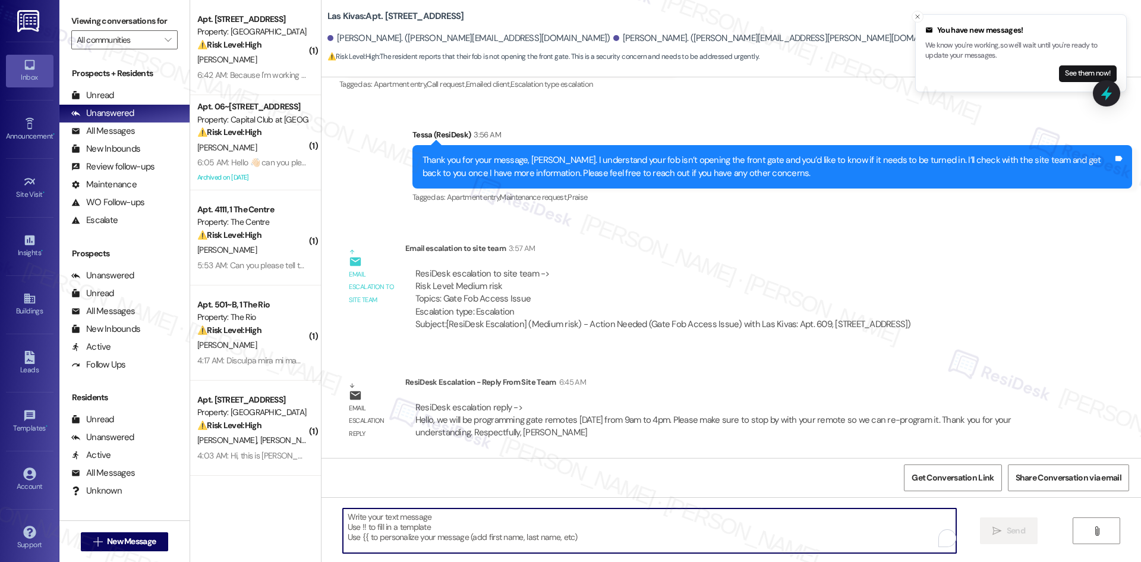
paste textarea "Thank you for your patience, [PERSON_NAME]. The site team confirmed they’ll be …"
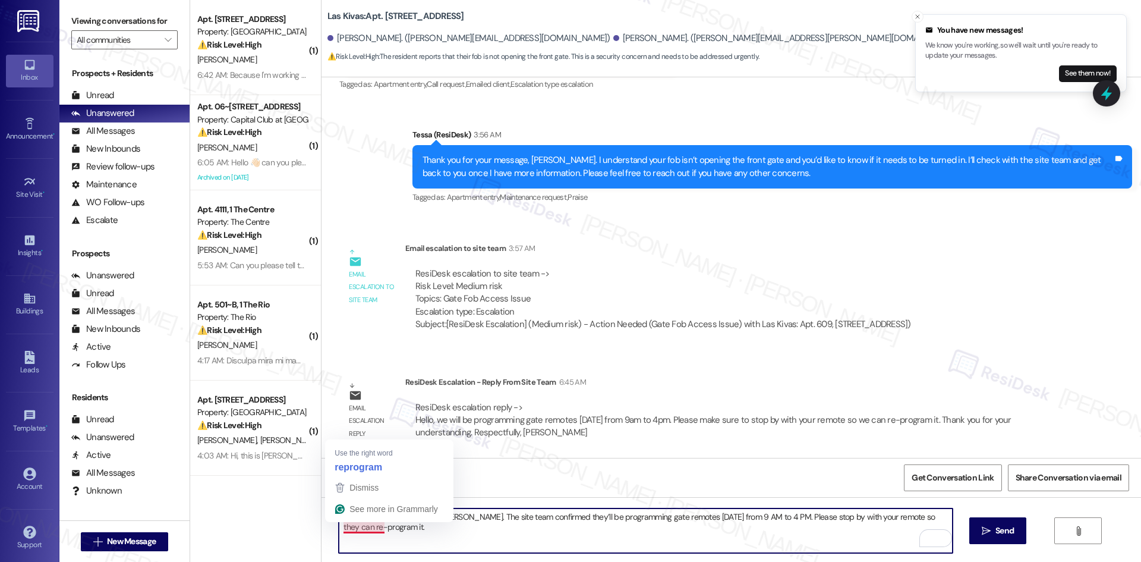
click at [478, 536] on textarea "Thank you for your patience, [PERSON_NAME]. The site team confirmed they’ll be …" at bounding box center [645, 530] width 613 height 45
click at [390, 524] on textarea "Thank you for your patience, [PERSON_NAME]. The site team confirmed they’ll be …" at bounding box center [645, 530] width 613 height 45
click at [393, 529] on textarea "Thank you for your patience, [PERSON_NAME]. The site team confirmed they’ll be …" at bounding box center [645, 530] width 613 height 45
type textarea "Thank you for your patience, [PERSON_NAME]. The site team confirmed they’ll be …"
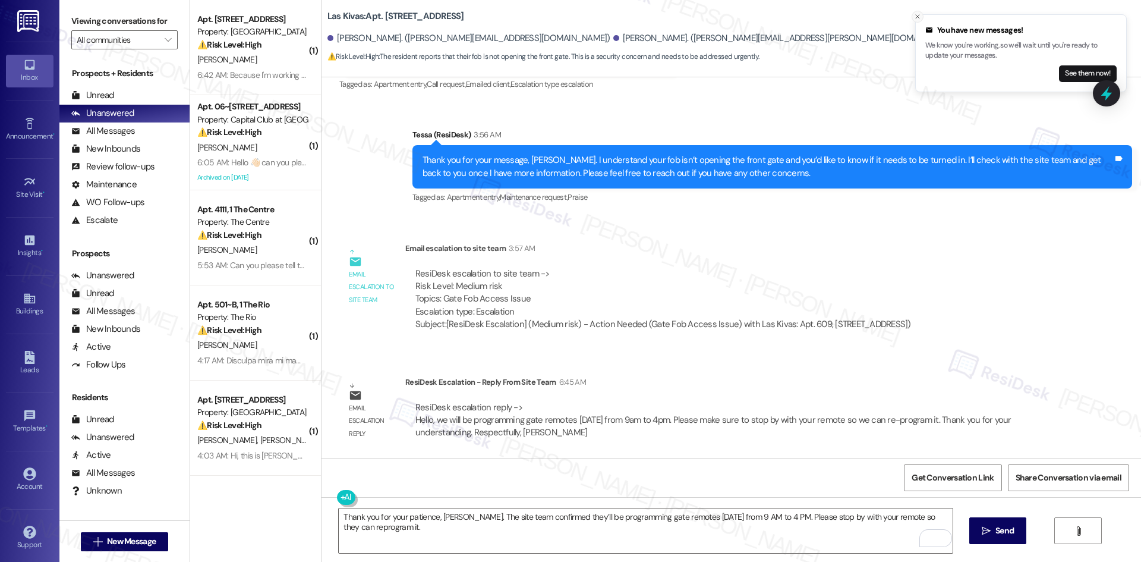
click at [916, 17] on icon "Close toast" at bounding box center [917, 16] width 7 height 7
click at [1009, 533] on span "Send" at bounding box center [1004, 530] width 18 height 12
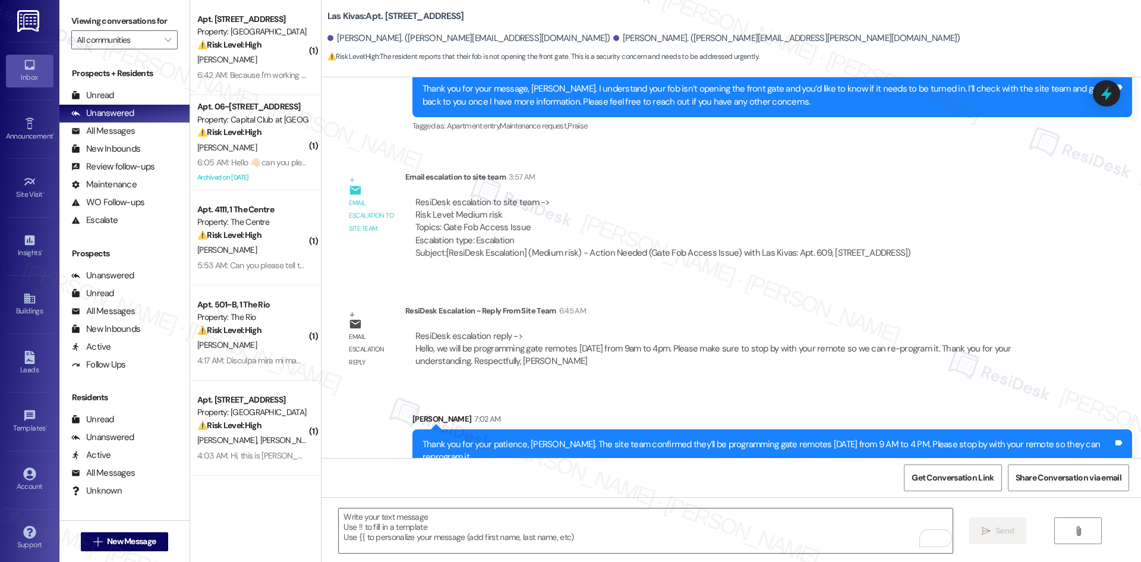
scroll to position [477, 0]
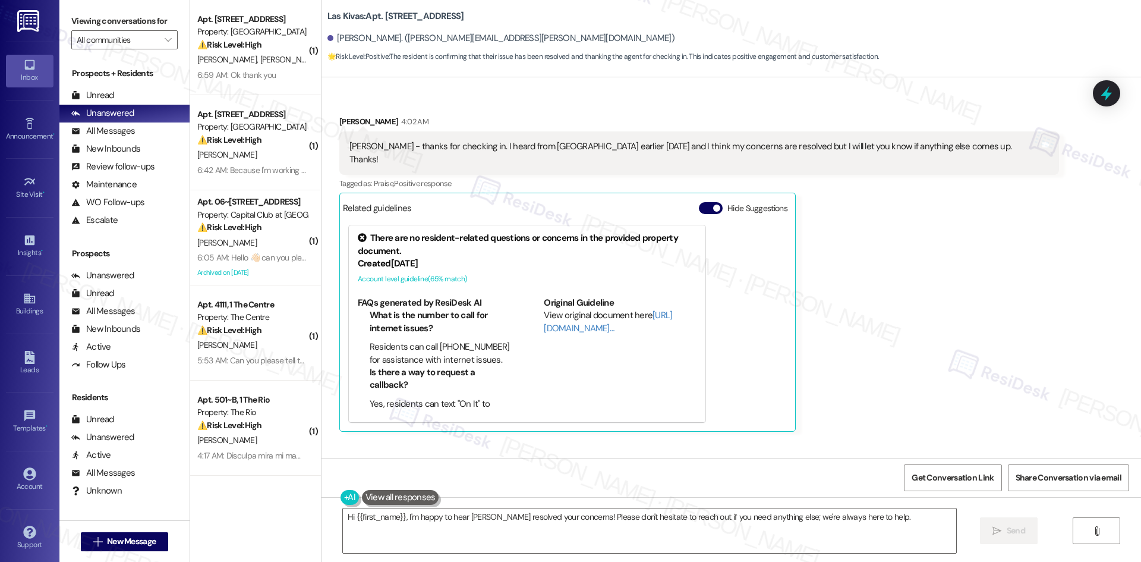
scroll to position [830, 0]
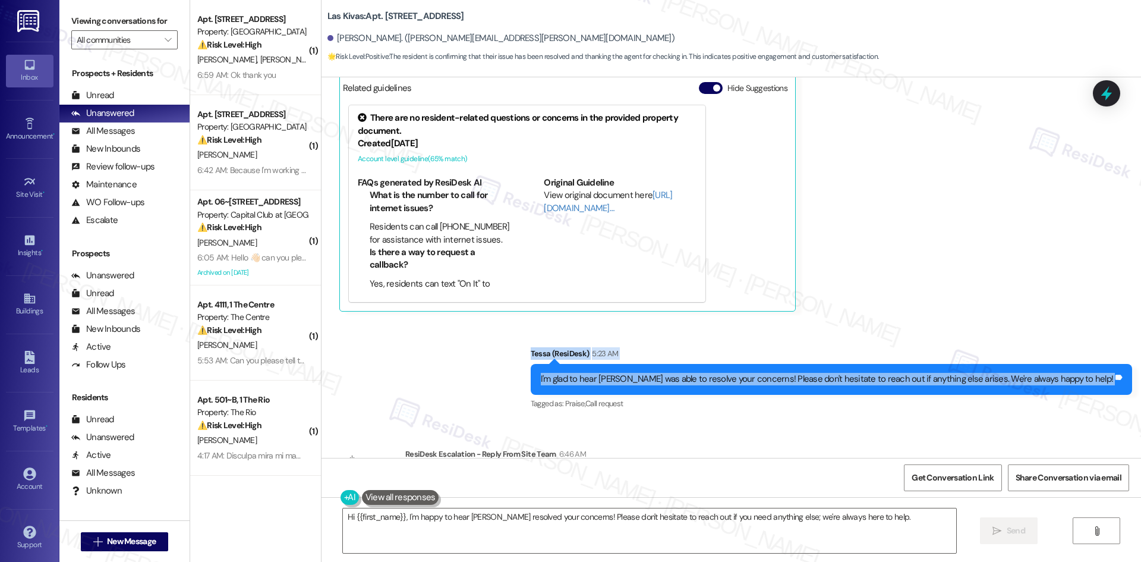
drag, startPoint x: 557, startPoint y: 333, endPoint x: 1131, endPoint y: 379, distance: 575.8
click at [1131, 379] on div "Sent via SMS Tessa (ResiDesk) 5:23 AM I'm glad to hear [PERSON_NAME] was able t…" at bounding box center [730, 370] width 819 height 100
copy div "[PERSON_NAME] (ResiDesk) 5:23 AM I'm glad to hear [PERSON_NAME] was able to res…"
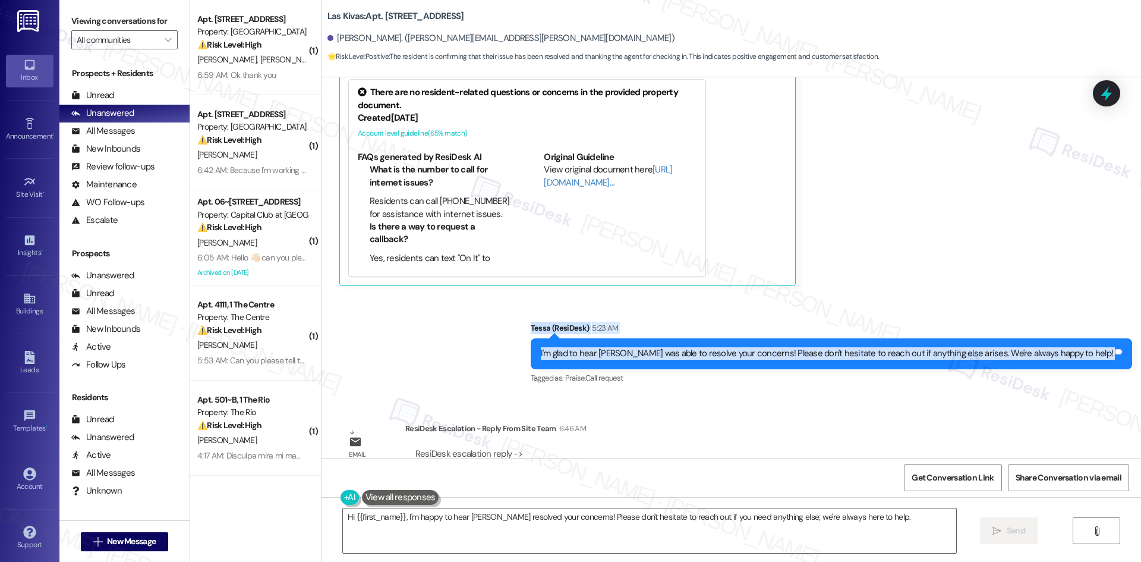
scroll to position [890, 0]
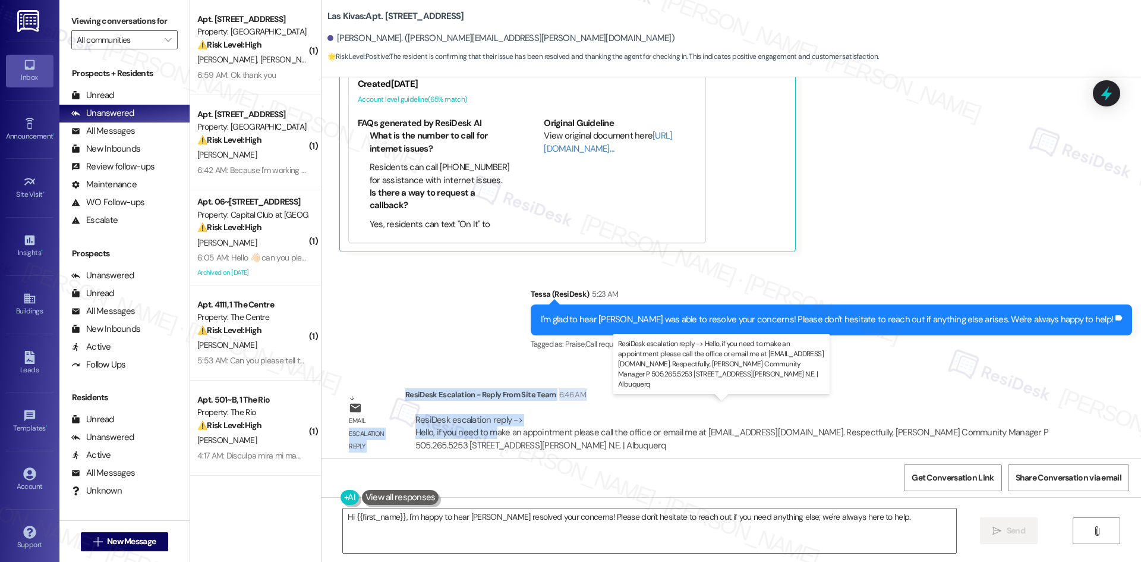
drag, startPoint x: 395, startPoint y: 379, endPoint x: 455, endPoint y: 405, distance: 64.7
click at [488, 414] on div "Email escalation reply ResiDesk Escalation - Reply From Site Team 6:46 AM ResiD…" at bounding box center [698, 424] width 737 height 90
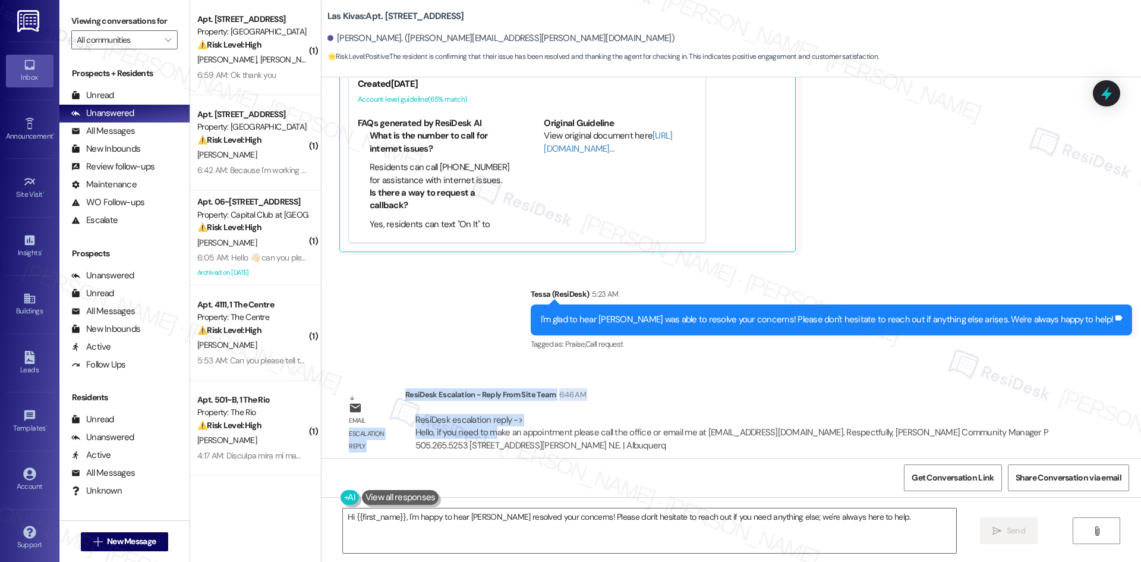
click at [455, 414] on div "ResiDesk escalation reply -> Hello, if you need to make an appointment please c…" at bounding box center [731, 432] width 633 height 37
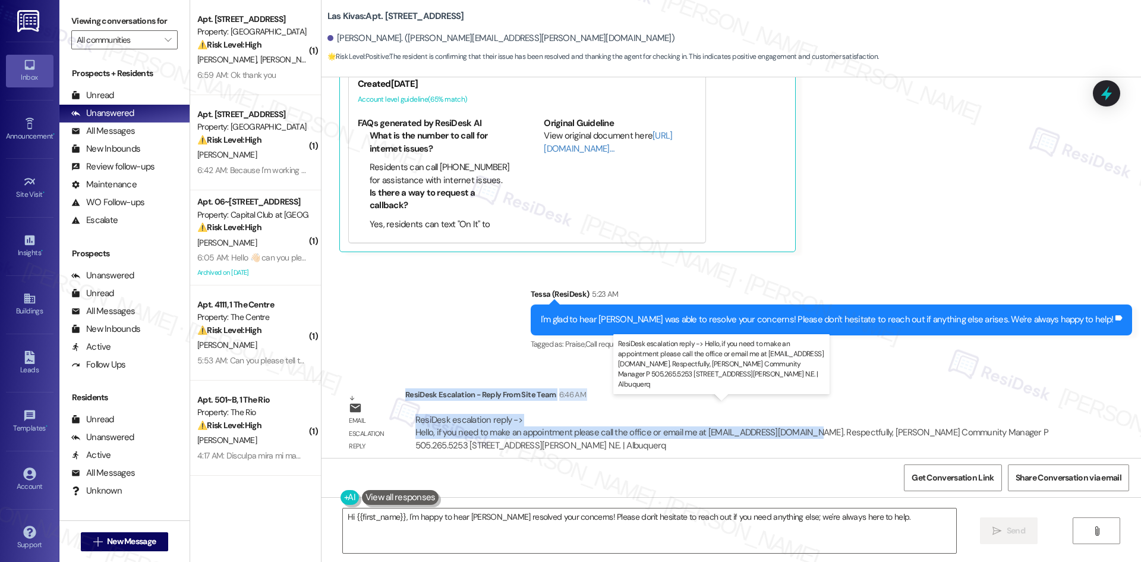
drag, startPoint x: 396, startPoint y: 381, endPoint x: 788, endPoint y: 421, distance: 393.7
click at [788, 421] on div "ResiDesk Escalation - Reply From Site Team 6:46 AM ResiDesk escalation reply ->…" at bounding box center [732, 424] width 654 height 72
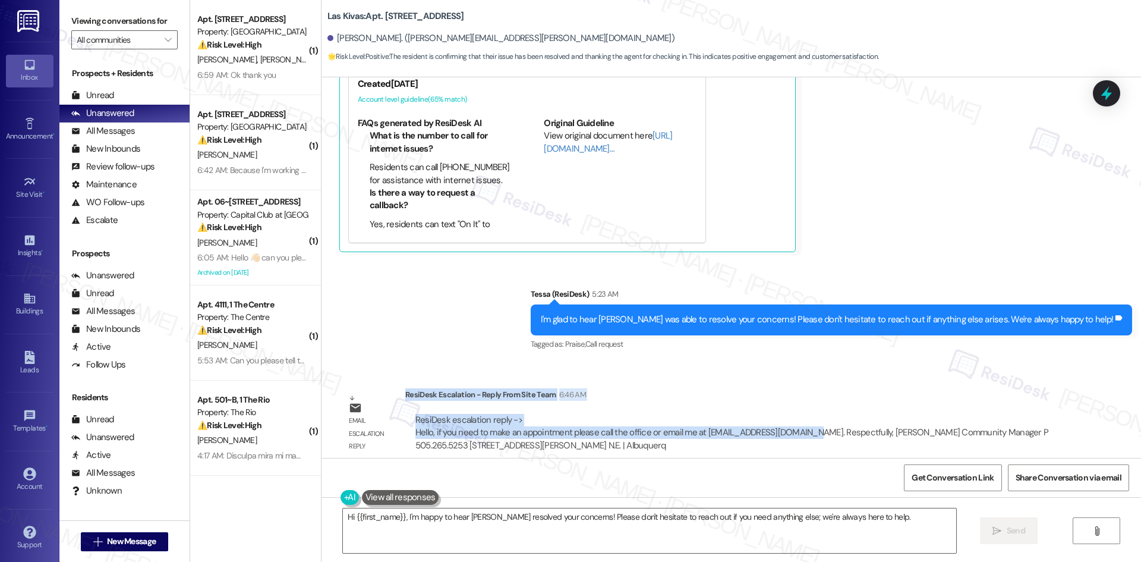
copy div "ResiDesk Escalation - Reply From Site Team 6:46 AM ResiDesk escalation reply ->…"
click at [473, 538] on textarea "Hi {{first_name}}, I'm happy to hear Yesenia resolved your concerns! Please don…" at bounding box center [649, 530] width 613 height 45
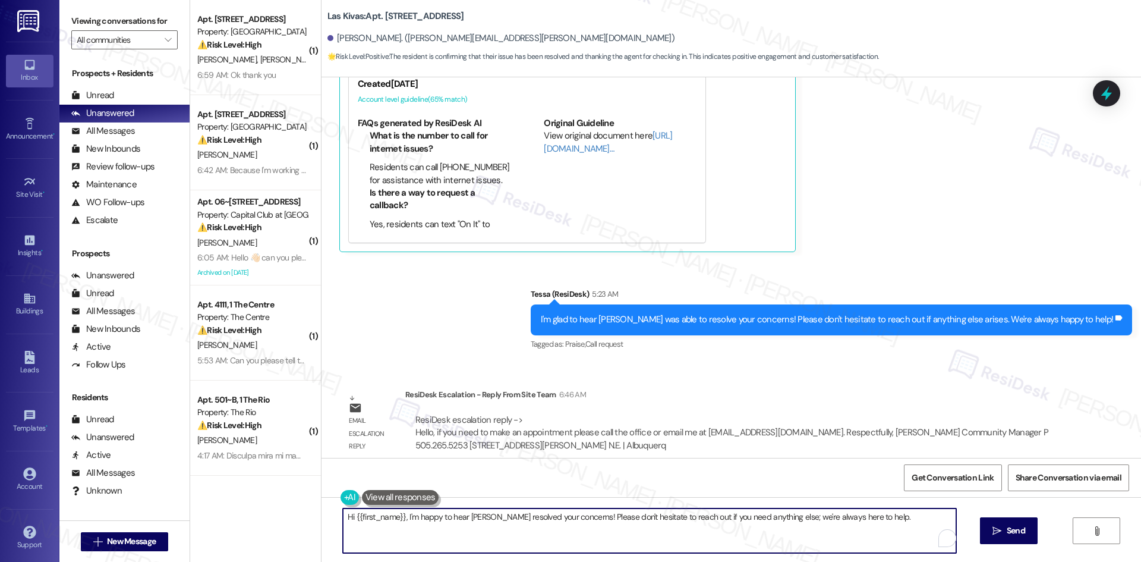
paste textarea "Thank you for your patience. The site team confirmed that if you need to make a…"
type textarea "Thank you for your patience. The site team confirmed that if you need to make a…"
click at [982, 531] on icon "" at bounding box center [986, 531] width 9 height 10
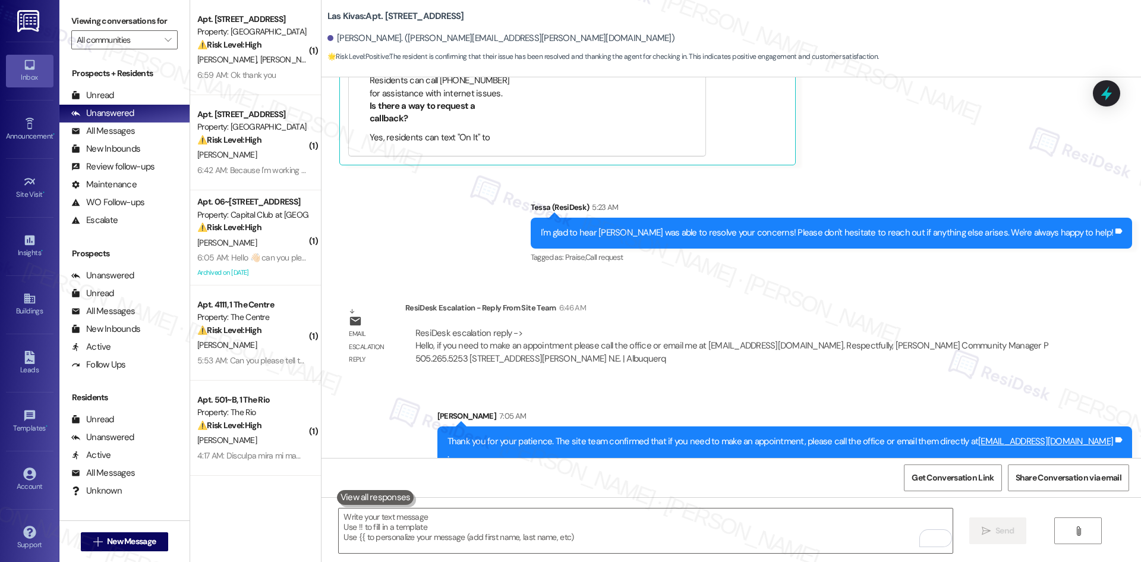
scroll to position [985, 0]
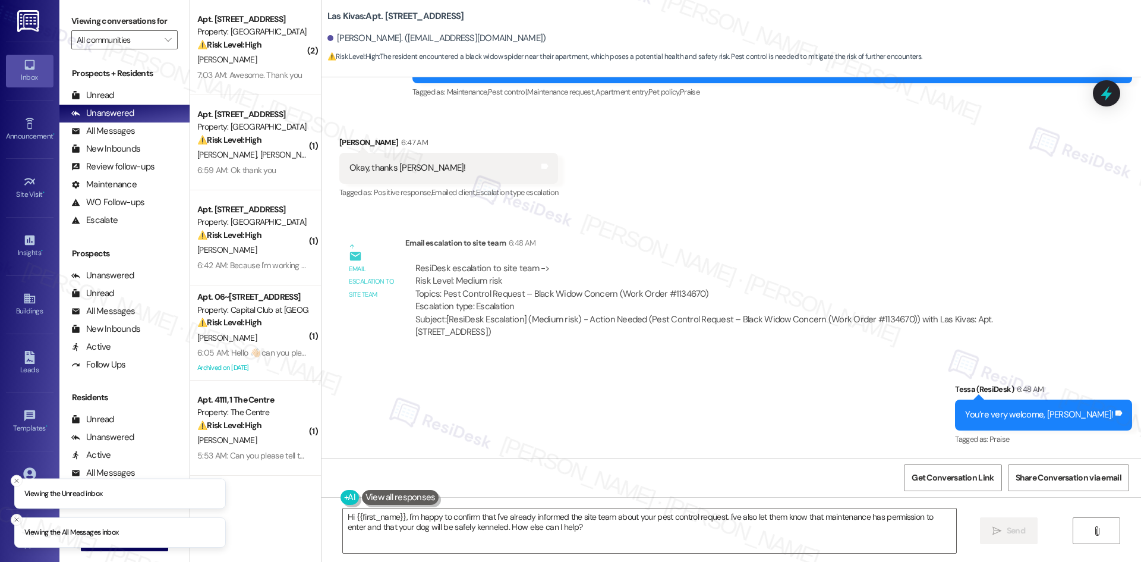
scroll to position [1852, 0]
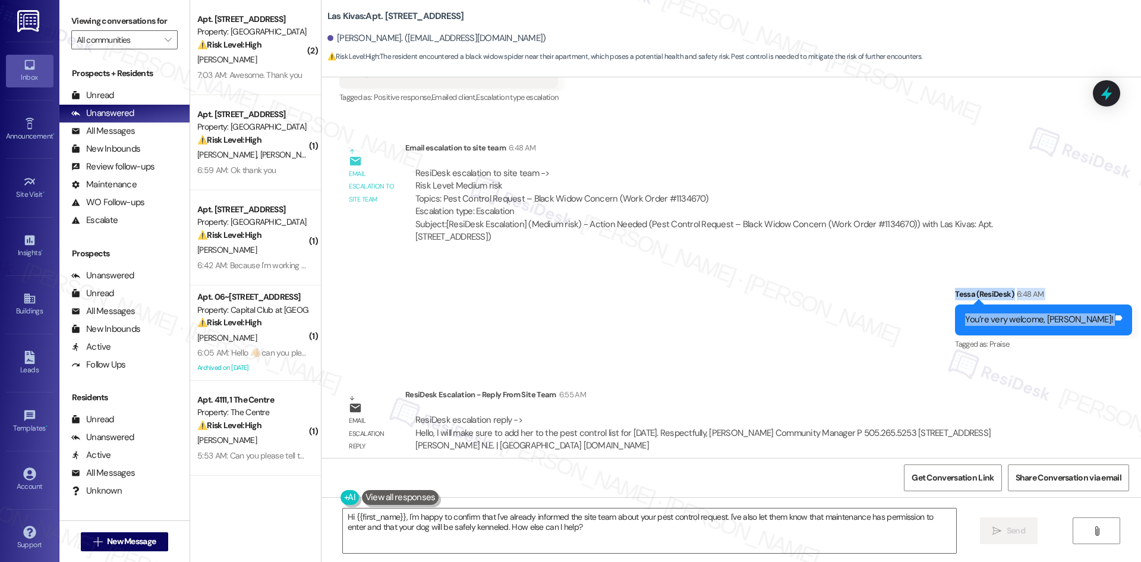
drag, startPoint x: 973, startPoint y: 257, endPoint x: 1120, endPoint y: 308, distance: 155.4
click at [1120, 308] on div "Sent via SMS Tessa (ResiDesk) 6:48 AM You’re very welcome, [PERSON_NAME]! Tags …" at bounding box center [730, 311] width 819 height 100
copy div "[PERSON_NAME] (ResiDesk) 6:48 AM You’re very welcome, [PERSON_NAME]! Tags and n…"
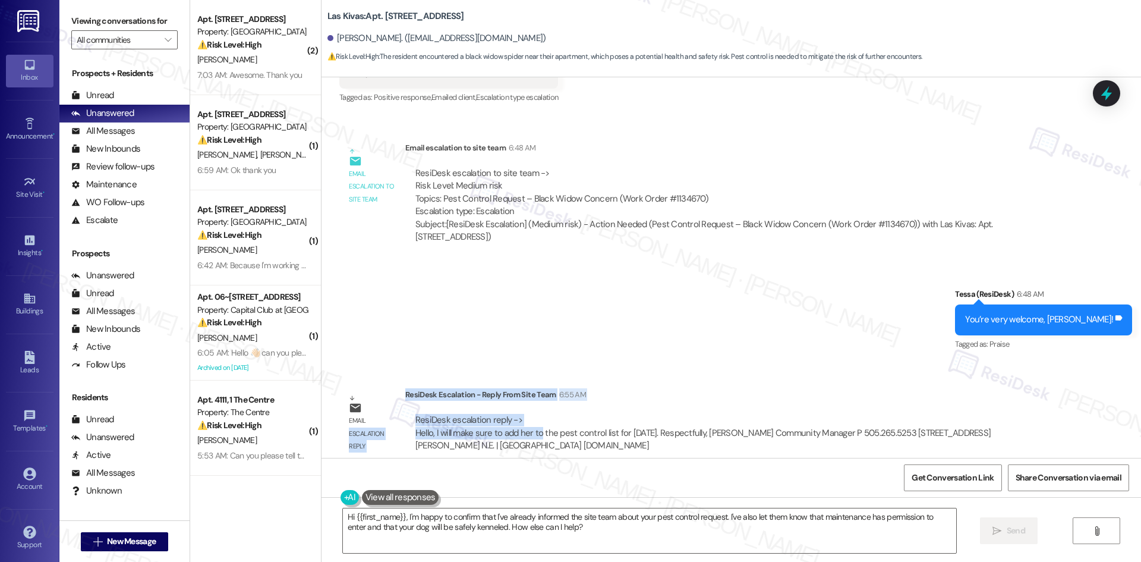
drag, startPoint x: 393, startPoint y: 377, endPoint x: 525, endPoint y: 418, distance: 138.1
click at [529, 420] on div "Email escalation reply ResiDesk Escalation - Reply From Site Team 6:55 AM ResiD…" at bounding box center [698, 424] width 737 height 90
click at [518, 415] on div "ResiDesk escalation reply -> Hello, I will make sure to add her to the pest con…" at bounding box center [702, 432] width 575 height 37
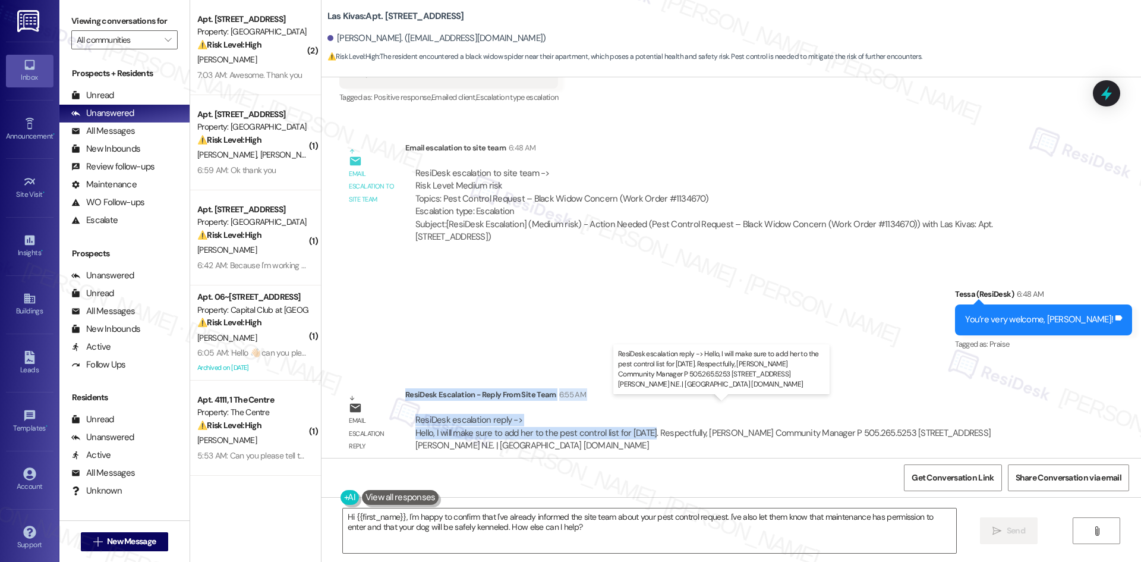
drag, startPoint x: 405, startPoint y: 383, endPoint x: 641, endPoint y: 423, distance: 239.3
click at [641, 423] on div "ResiDesk Escalation - Reply From Site Team 6:55 AM ResiDesk escalation reply ->…" at bounding box center [732, 424] width 654 height 72
copy div "ResiDesk Escalation - Reply From Site Team 6:55 AM ResiDesk escalation reply ->…"
click at [515, 530] on textarea "Hi {{first_name}}, I'm happy to confirm that I've already informed the site tea…" at bounding box center [649, 530] width 613 height 45
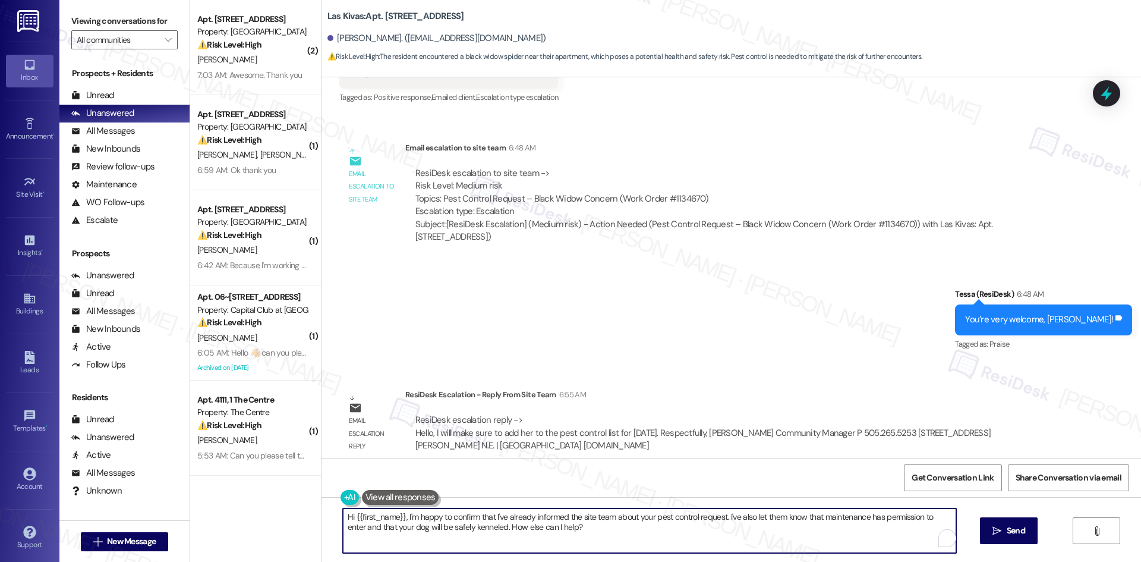
paste textarea "The site team confirmed you’ve been added to the pest control list for Friday, …"
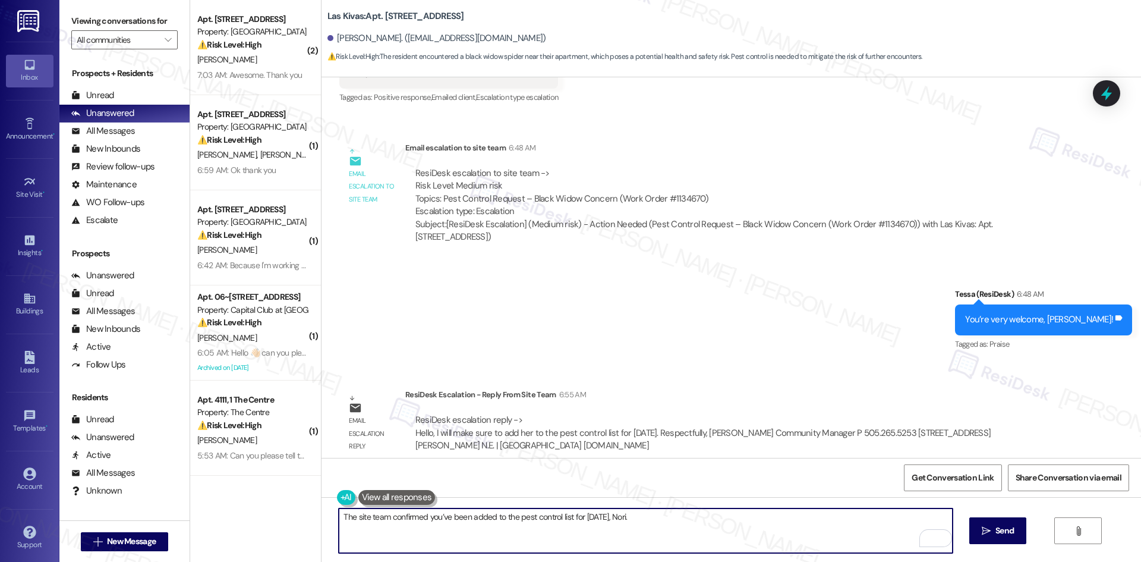
type textarea "The site team confirmed you’ve been added to the pest control list for Friday, …"
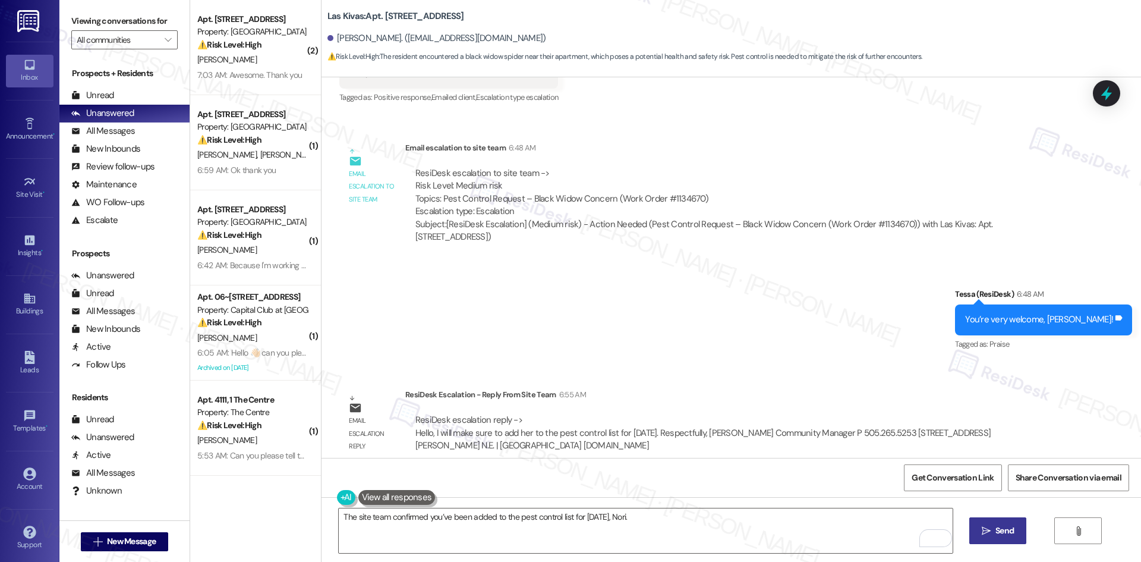
click at [986, 531] on icon "" at bounding box center [986, 531] width 9 height 10
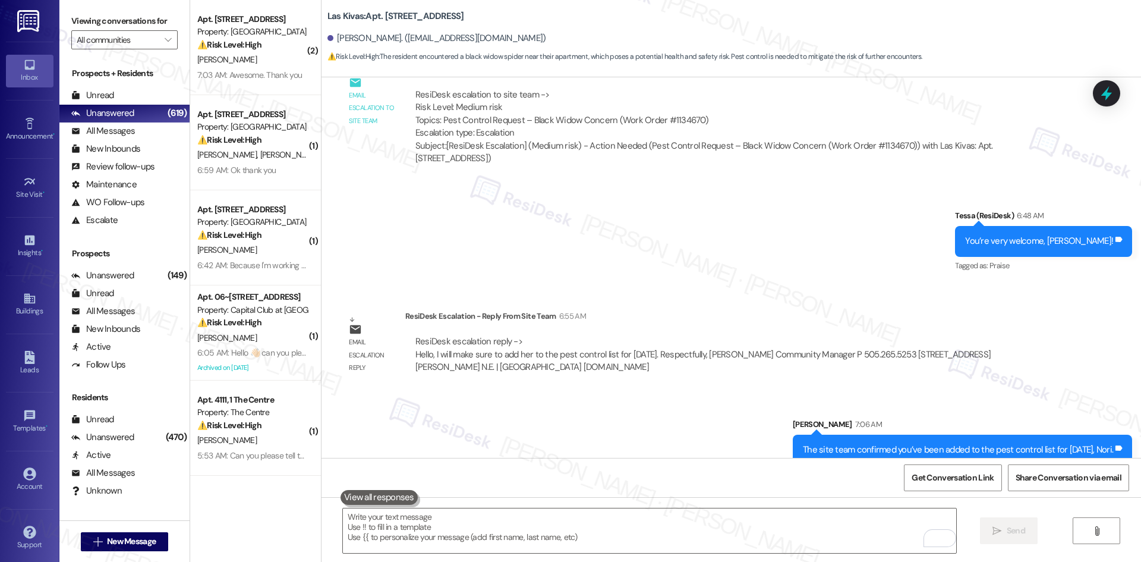
scroll to position [1935, 0]
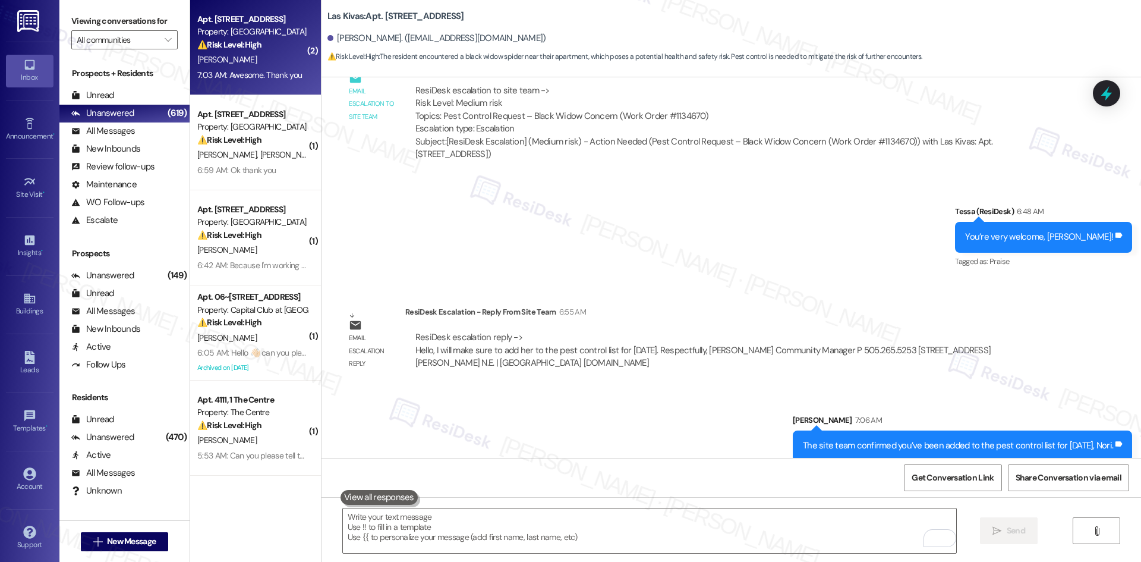
click at [248, 62] on div "S. Smith" at bounding box center [252, 59] width 112 height 15
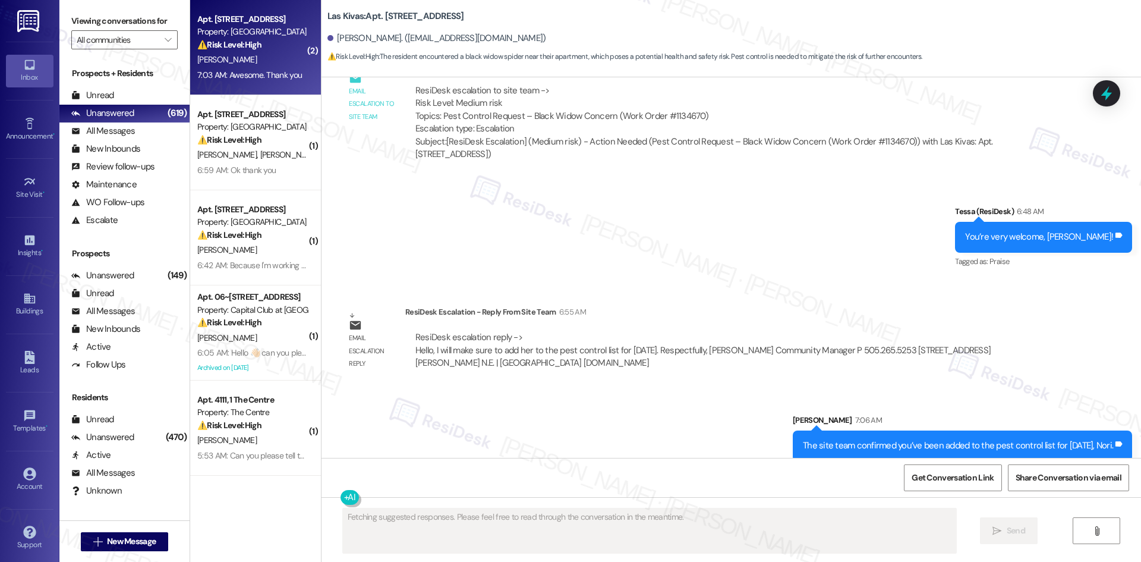
scroll to position [1218, 0]
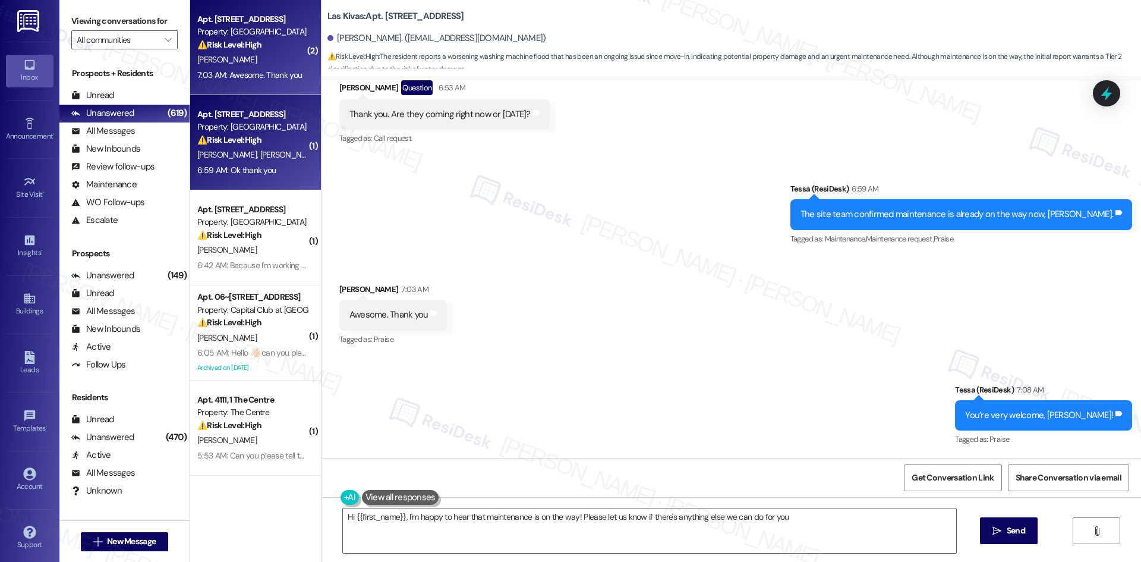
type textarea "Hi {{first_name}}, I'm happy to hear that maintenance is on the way! Please let…"
click at [228, 176] on div "6:59 AM: Ok thank you 6:59 AM: Ok thank you" at bounding box center [252, 170] width 112 height 15
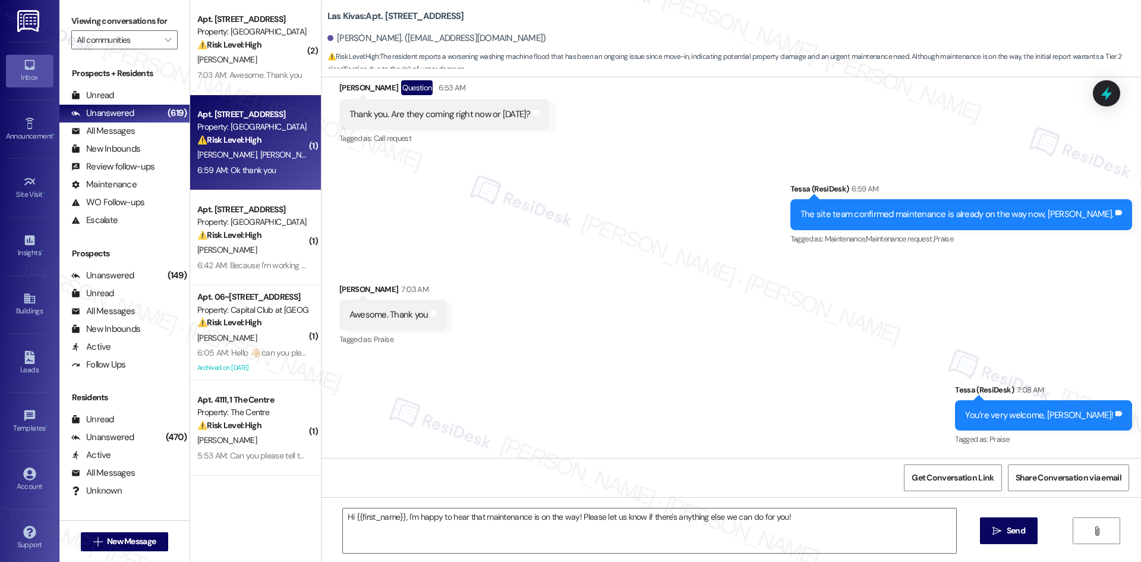
type textarea "Fetching suggested responses. Please feel free to read through the conversation…"
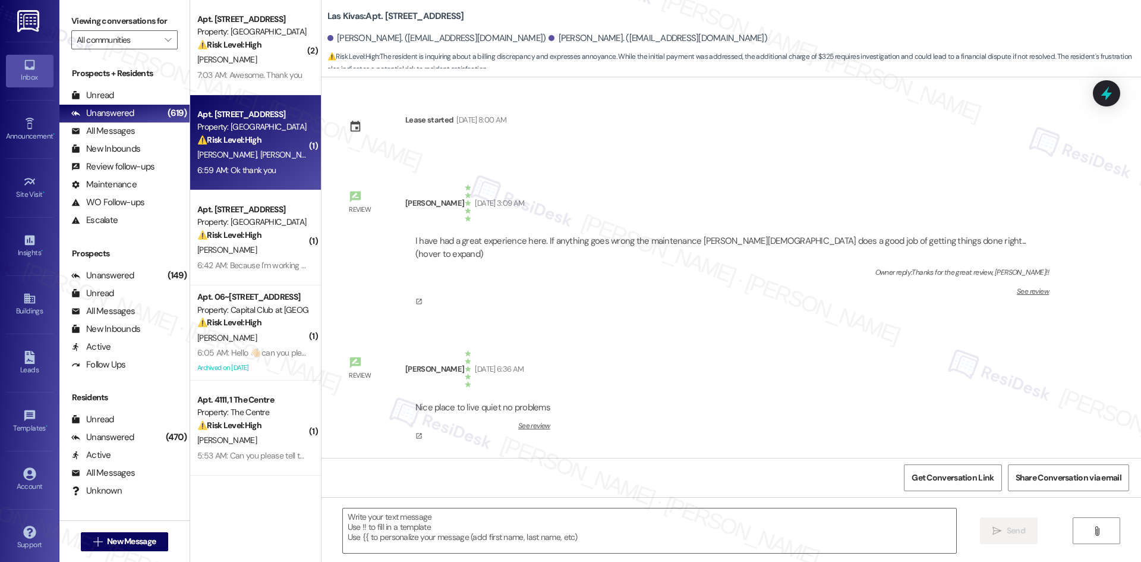
scroll to position [2814, 0]
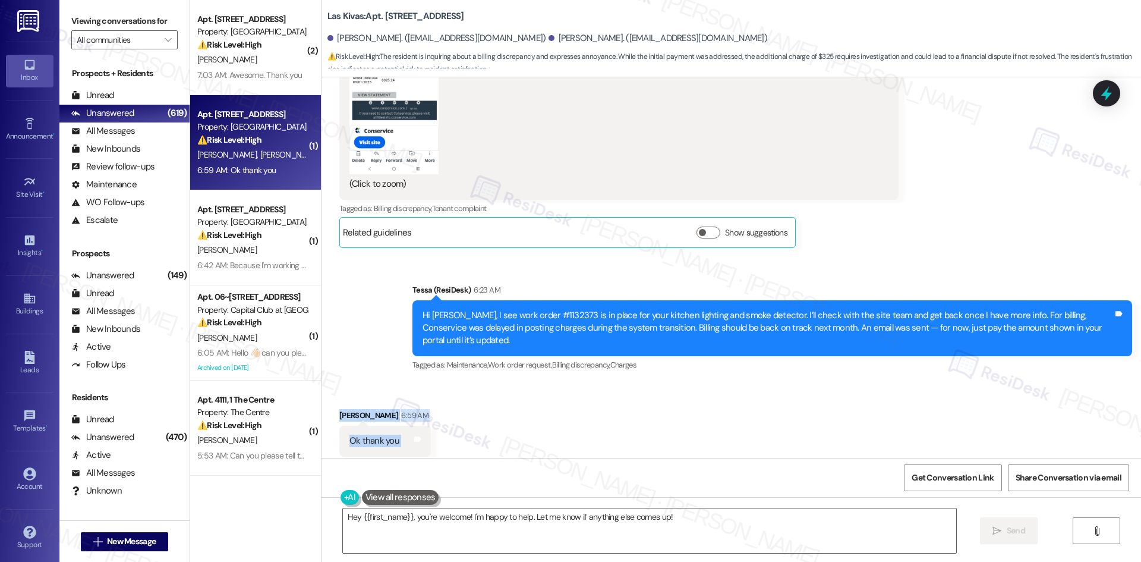
drag, startPoint x: 330, startPoint y: 379, endPoint x: 440, endPoint y: 413, distance: 115.2
click at [440, 413] on div "Received via SMS Marcus Brown 6:59 AM Ok thank you Tags and notes Tagged as: Po…" at bounding box center [730, 432] width 819 height 100
copy div "Marcus Brown 6:59 AM Ok thank you Tags and notes"
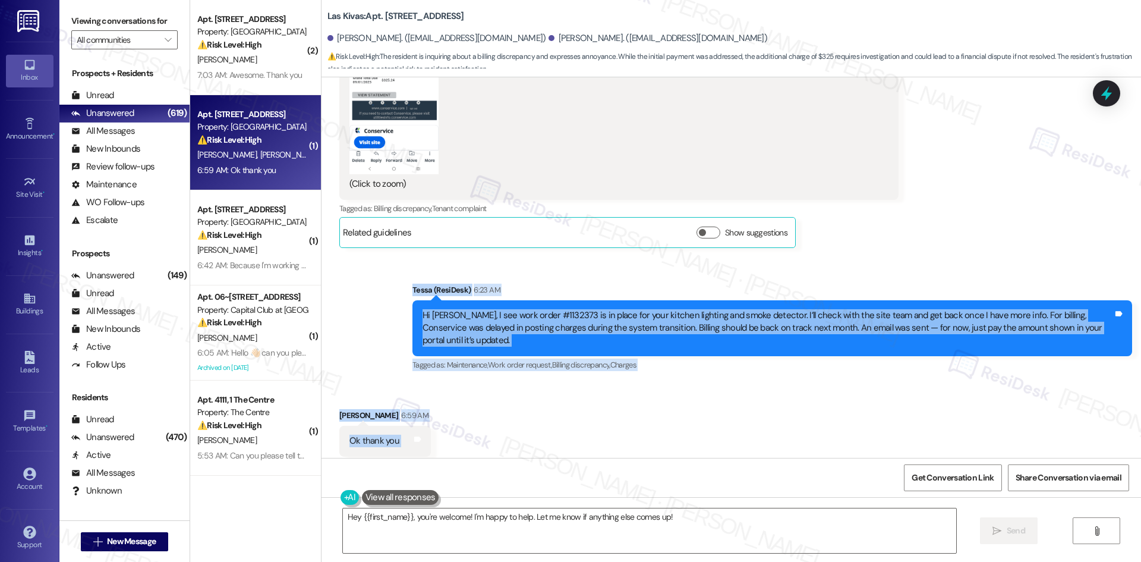
drag, startPoint x: 374, startPoint y: 278, endPoint x: 449, endPoint y: 412, distance: 154.3
click at [449, 412] on div "Lease started Aug 18, 2024 at 8:00 AM Review Marcus Brown Mar 04, 2025 at 3:09 …" at bounding box center [730, 267] width 819 height 380
copy div "Tessa (ResiDesk) 6:23 AM Hi Marcus, I see work order #1132373 is in place for y…"
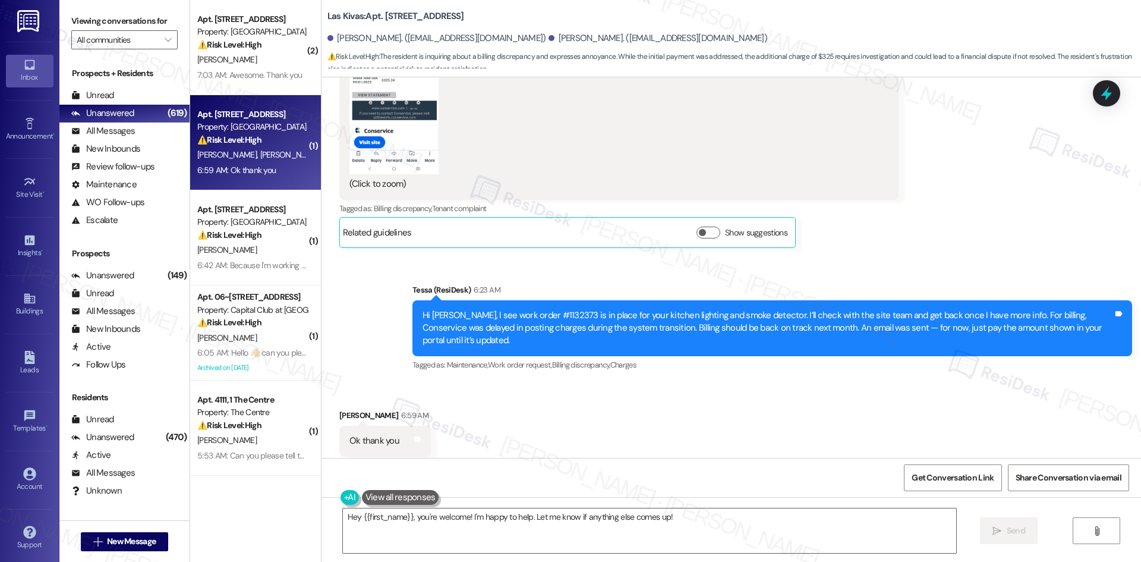
click at [1036, 241] on div "Received via SMS Marcus Brown Yesterday at 10:08 AM It's also showing we owe 32…" at bounding box center [730, 25] width 819 height 463
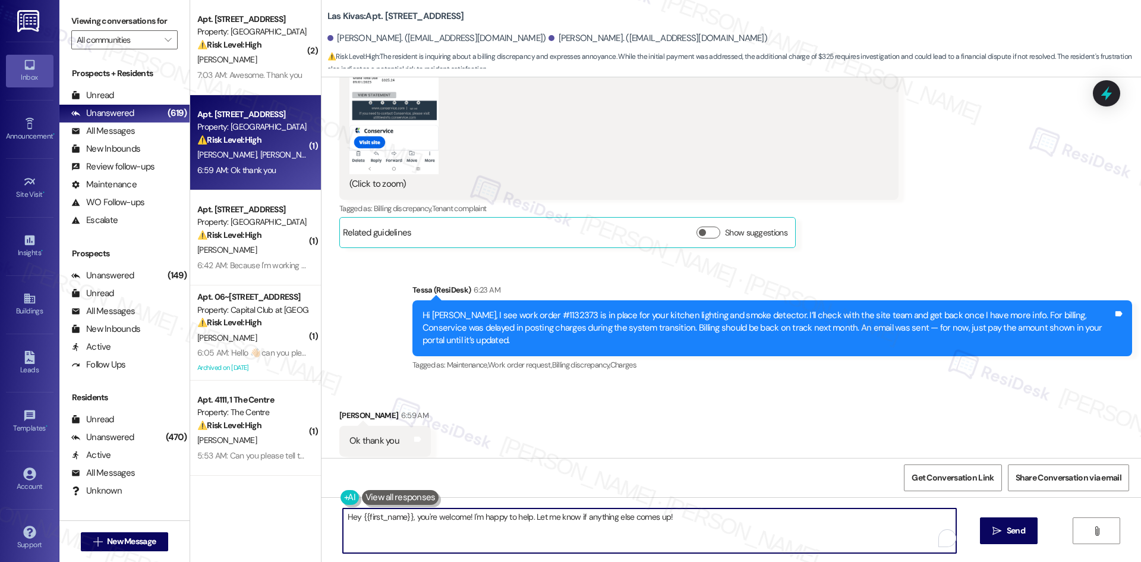
drag, startPoint x: 410, startPoint y: 518, endPoint x: 289, endPoint y: 518, distance: 120.6
click at [289, 518] on div "( 2 ) Apt. 212, 4777 Tramway Blvd NE Property: Las Kivas ⚠️ Risk Level: High Th…" at bounding box center [665, 281] width 951 height 562
click at [614, 518] on textarea "You're welcome! I'm happy to help. Let me know if anything else comes up!" at bounding box center [645, 530] width 613 height 45
drag, startPoint x: 611, startPoint y: 518, endPoint x: 454, endPoint y: 520, distance: 156.9
click at [454, 520] on textarea "You're welcome! I'm happy to help. Let me know if anything else comes up!" at bounding box center [645, 530] width 613 height 45
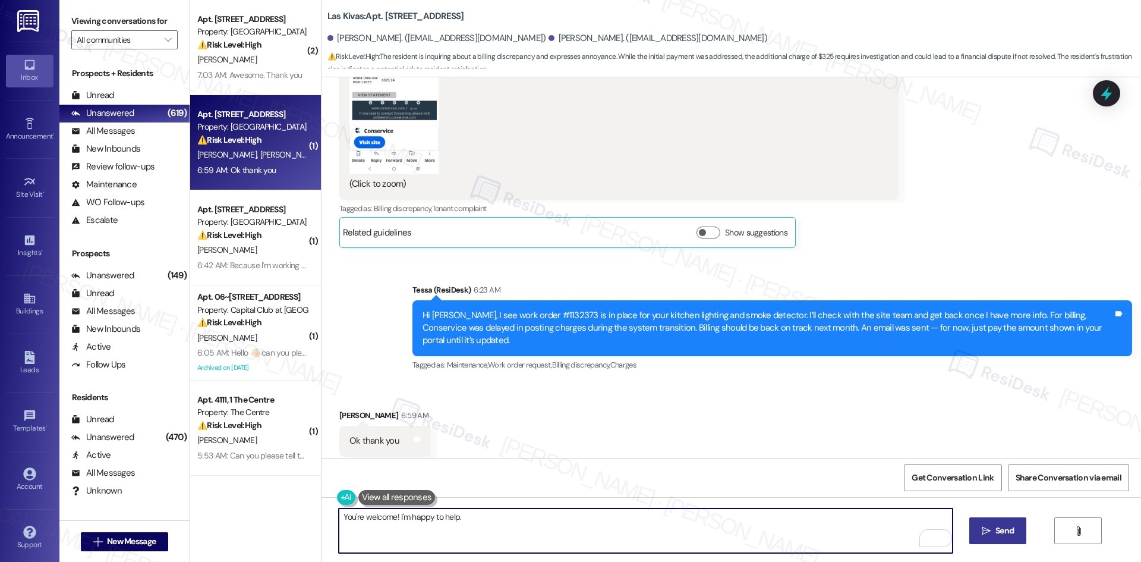
type textarea "You're welcome! I'm happy to help."
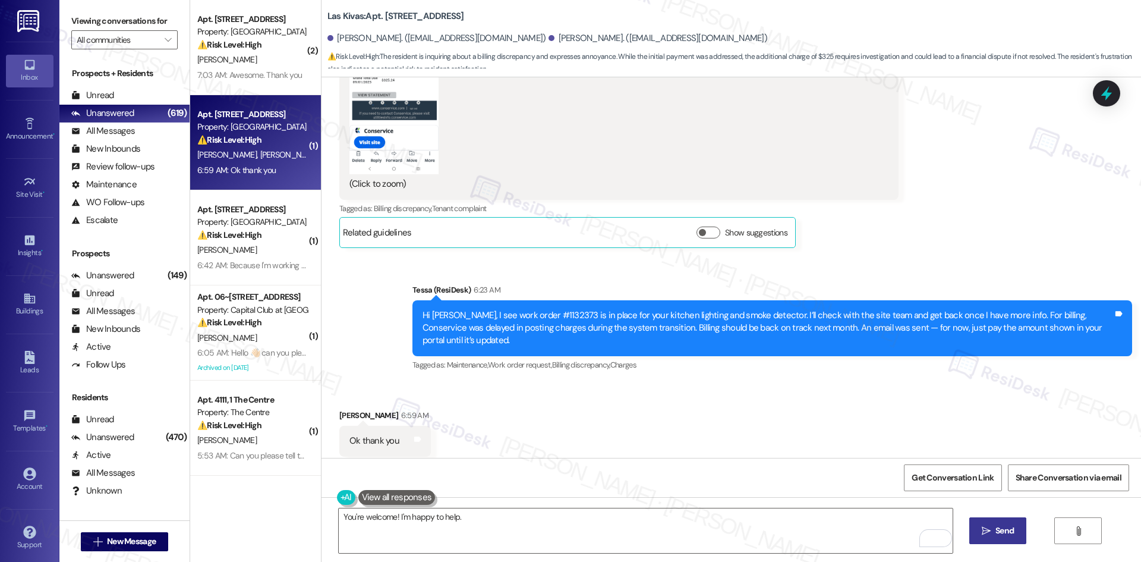
click at [1005, 521] on button " Send" at bounding box center [998, 530] width 58 height 27
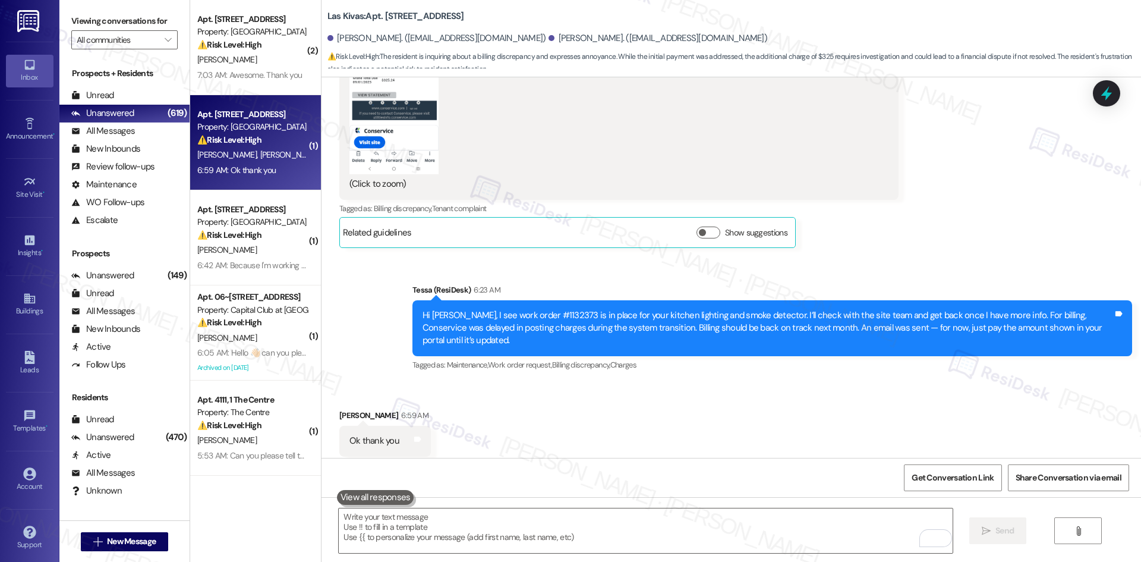
scroll to position [2813, 0]
click at [740, 357] on div "Tagged as: Maintenance , Click to highlight conversations about Maintenance Wor…" at bounding box center [772, 365] width 720 height 17
click at [776, 383] on div "Received via SMS Marcus Brown 6:59 AM Ok thank you Tags and notes Tagged as: Po…" at bounding box center [730, 433] width 819 height 100
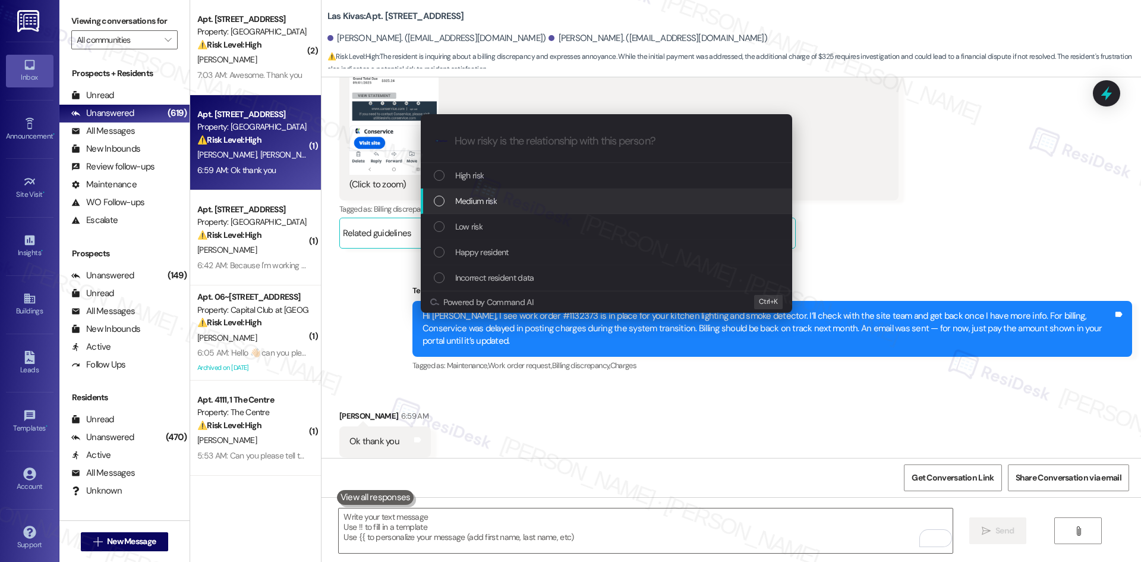
click at [527, 199] on div "Medium risk" at bounding box center [608, 200] width 348 height 13
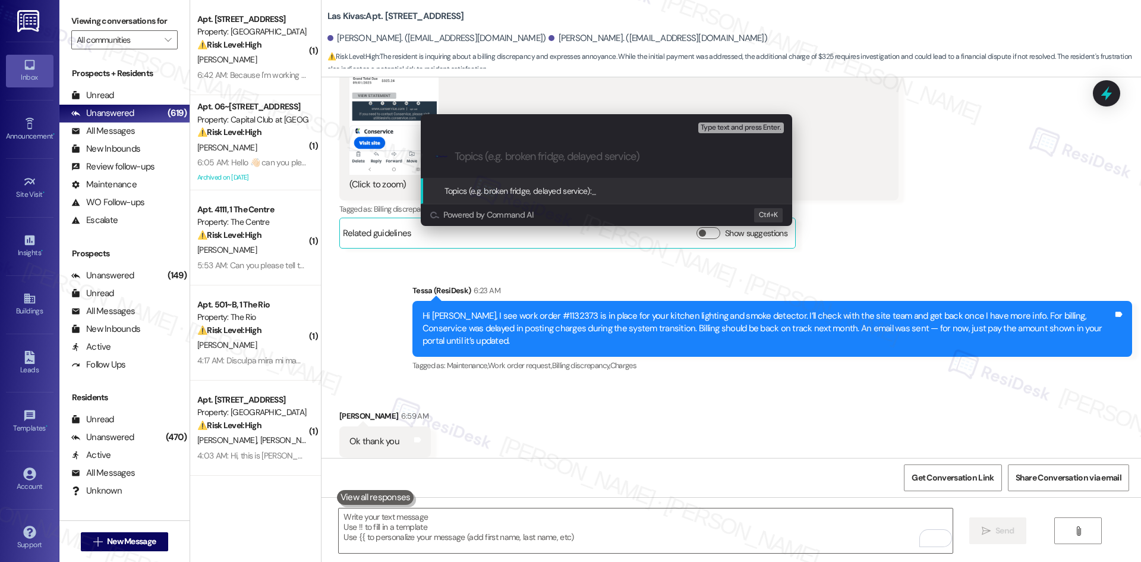
click at [529, 163] on div ".cls-1{fill:#0a055f;}.cls-2{fill:#0cc4c4;} resideskLogoBlueOrange" at bounding box center [606, 156] width 371 height 42
paste input "Kitchen lighting & smoke detector work order (#1132373)"
type input "Kitchen lighting & smoke detector work order (#1132373)"
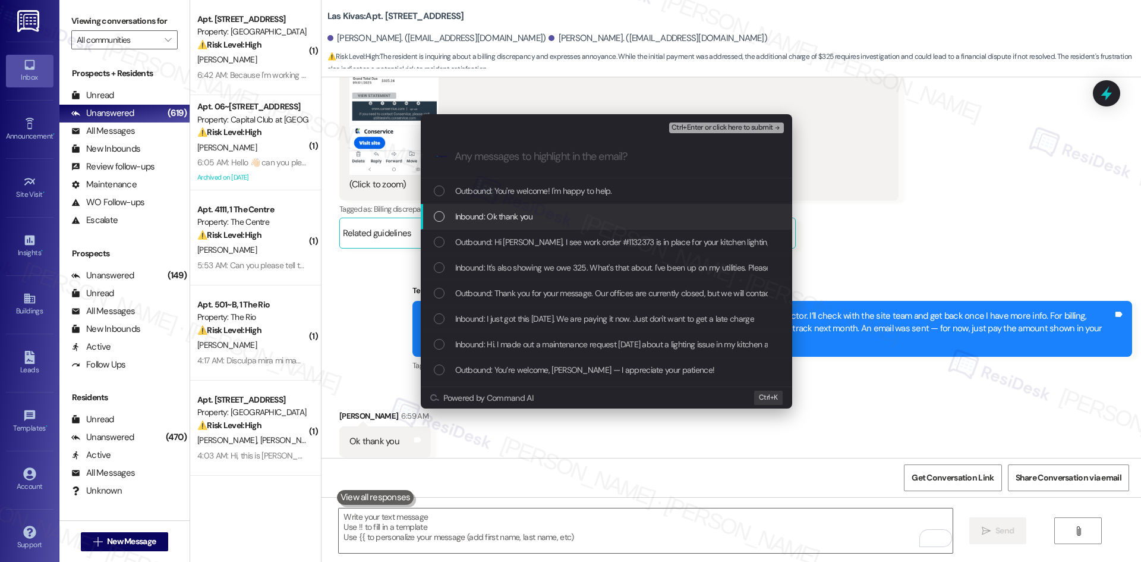
click at [498, 214] on span "Inbound: Ok thank you" at bounding box center [493, 216] width 77 height 13
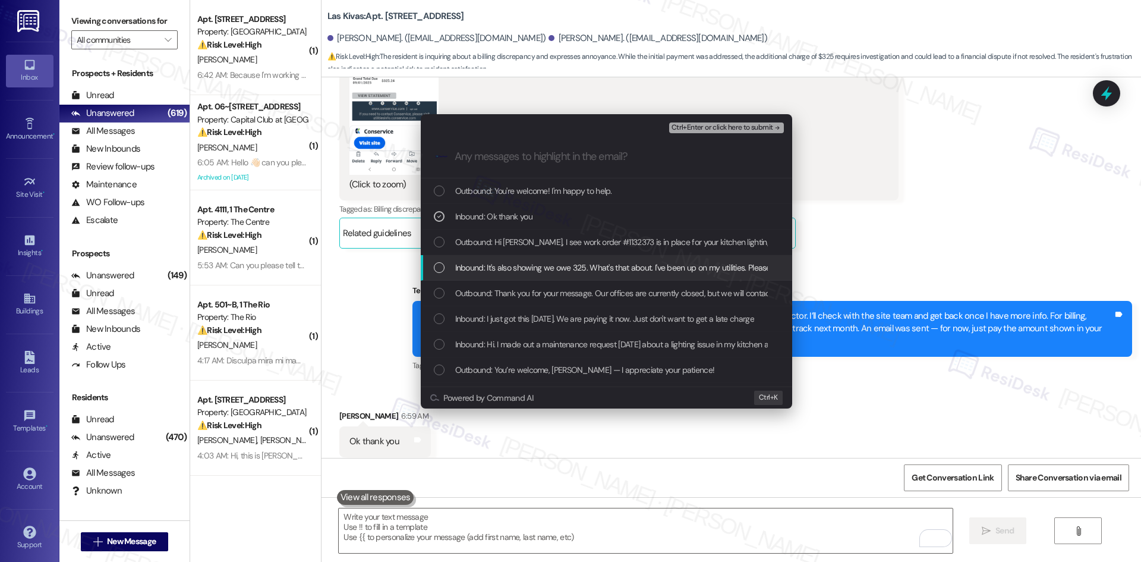
click at [614, 267] on span "Inbound: It's also showing we owe 325. What's that about. I've been up on my ut…" at bounding box center [714, 267] width 518 height 13
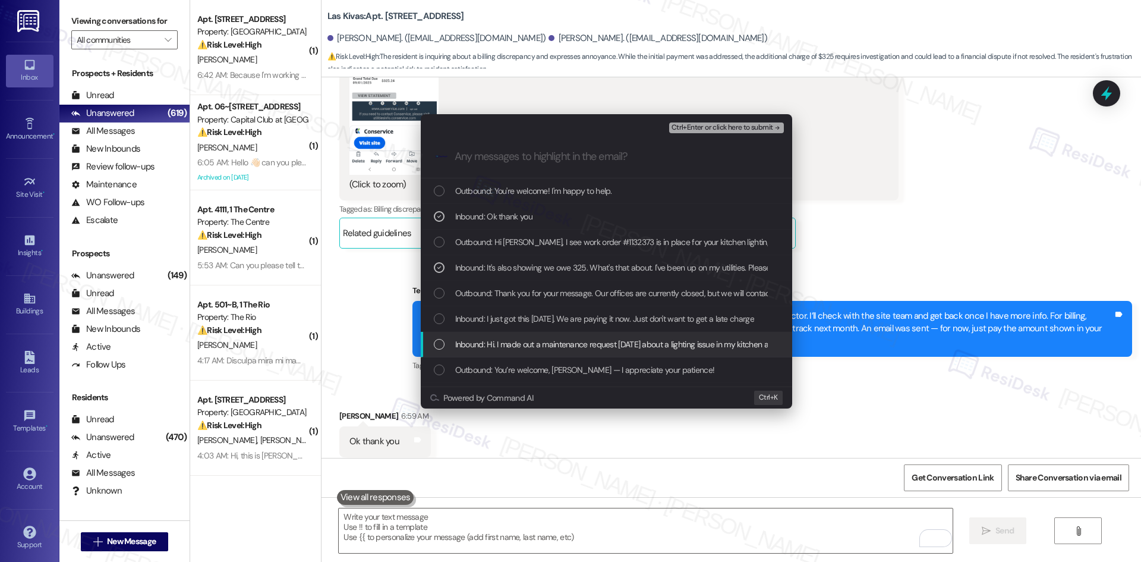
click at [622, 345] on span "Inbound: Hi. I made out a maintenance request last Friday about a lighting issu…" at bounding box center [725, 344] width 540 height 13
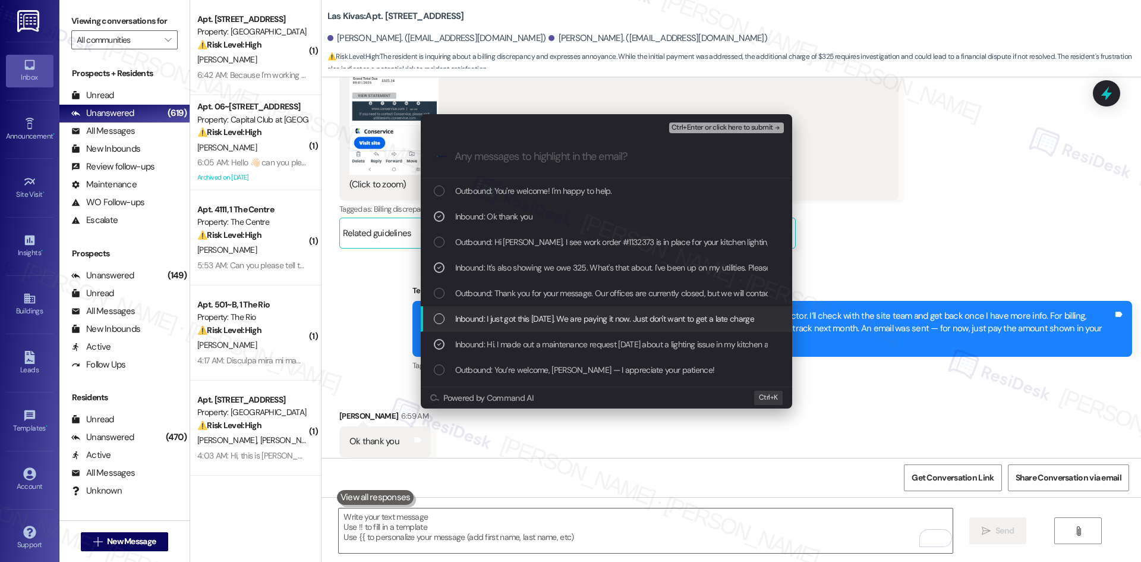
click at [673, 322] on span "Inbound: I just got this today. We are paying it now. Just don't want to get a …" at bounding box center [604, 318] width 299 height 13
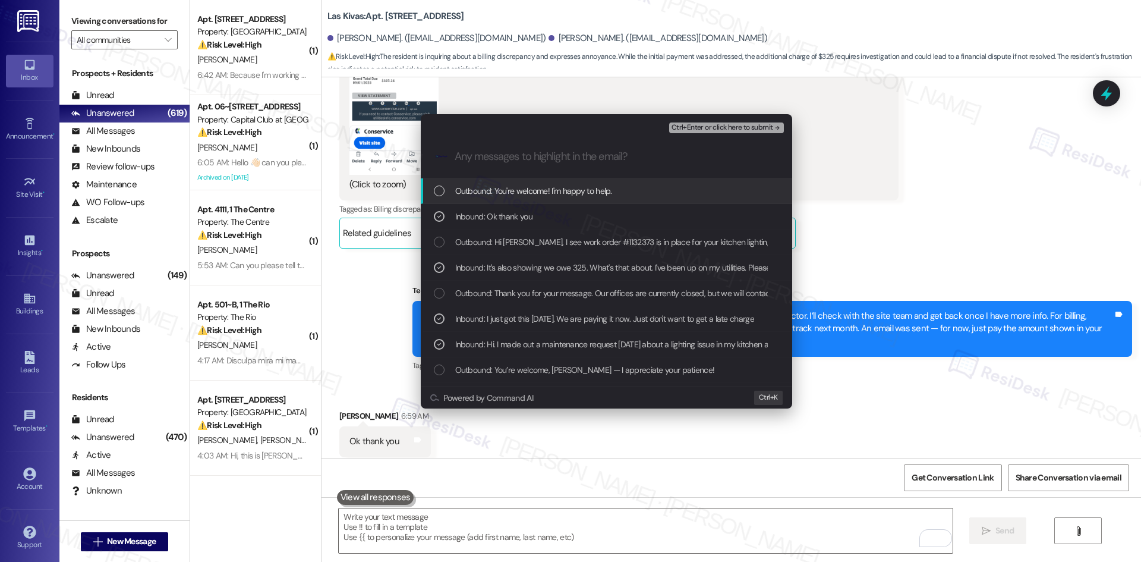
click at [776, 120] on div "Ctrl+Enter or click here to submit" at bounding box center [727, 127] width 117 height 15
click at [773, 125] on icon "remove-block-ctrl+enter-or click here to submit" at bounding box center [777, 128] width 8 height 8
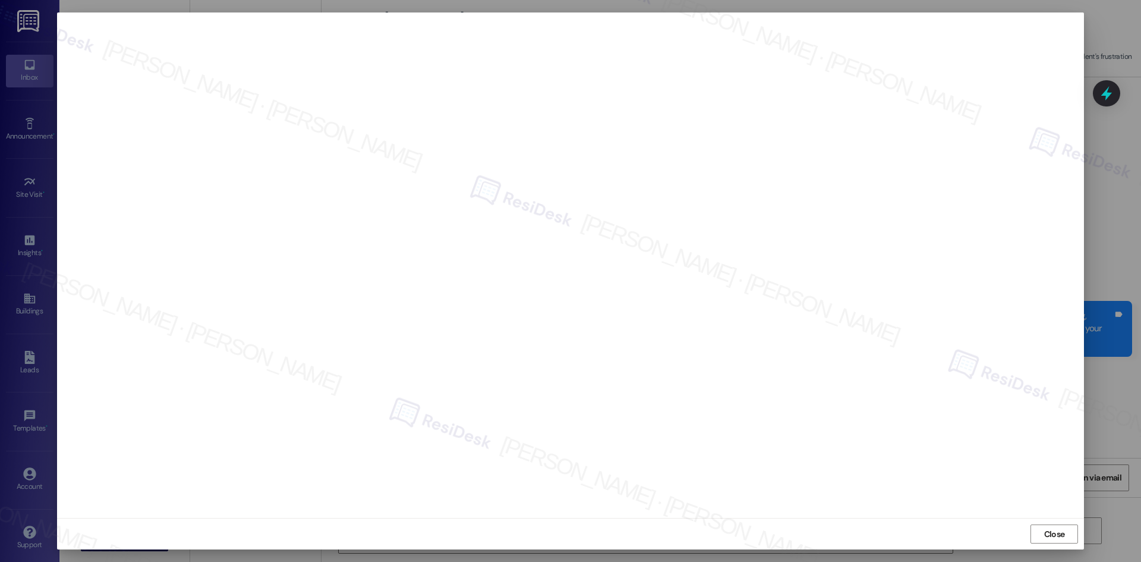
scroll to position [2896, 0]
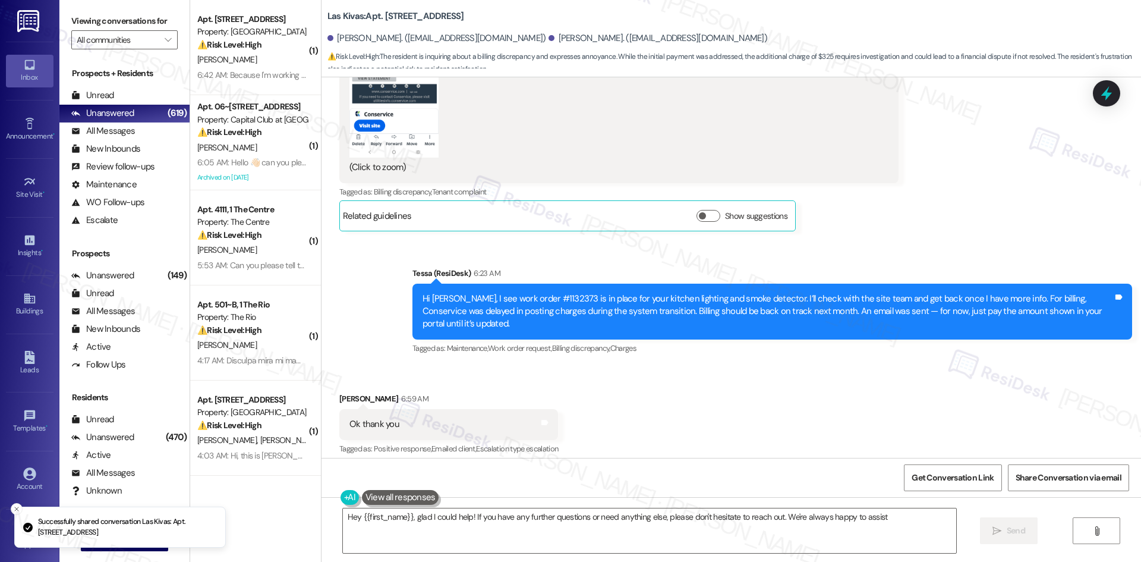
type textarea "Hey {{first_name}}, glad I could help! If you have any further questions or nee…"
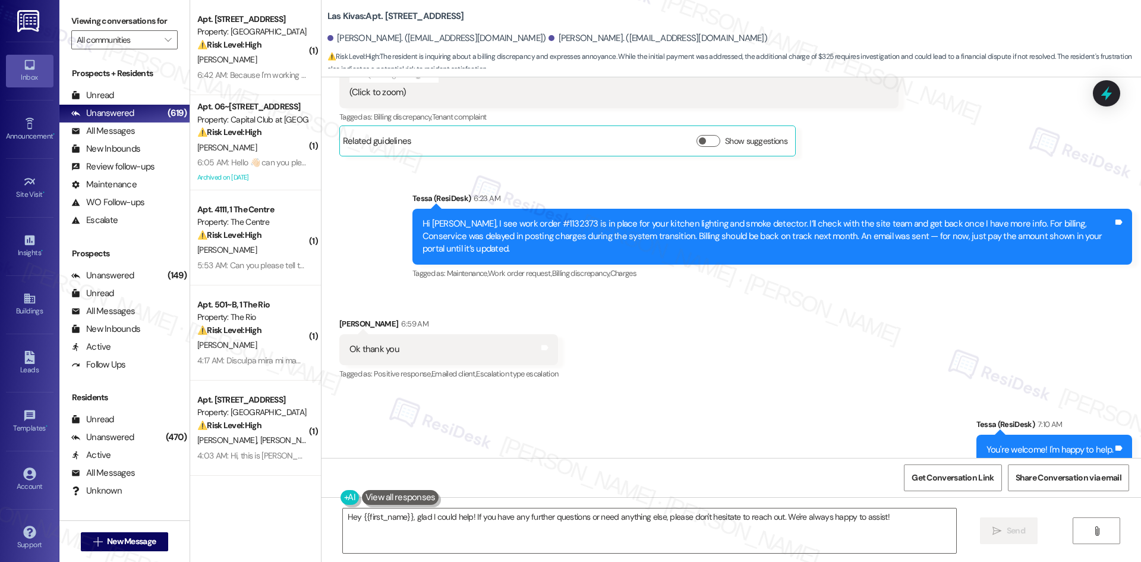
scroll to position [2914, 0]
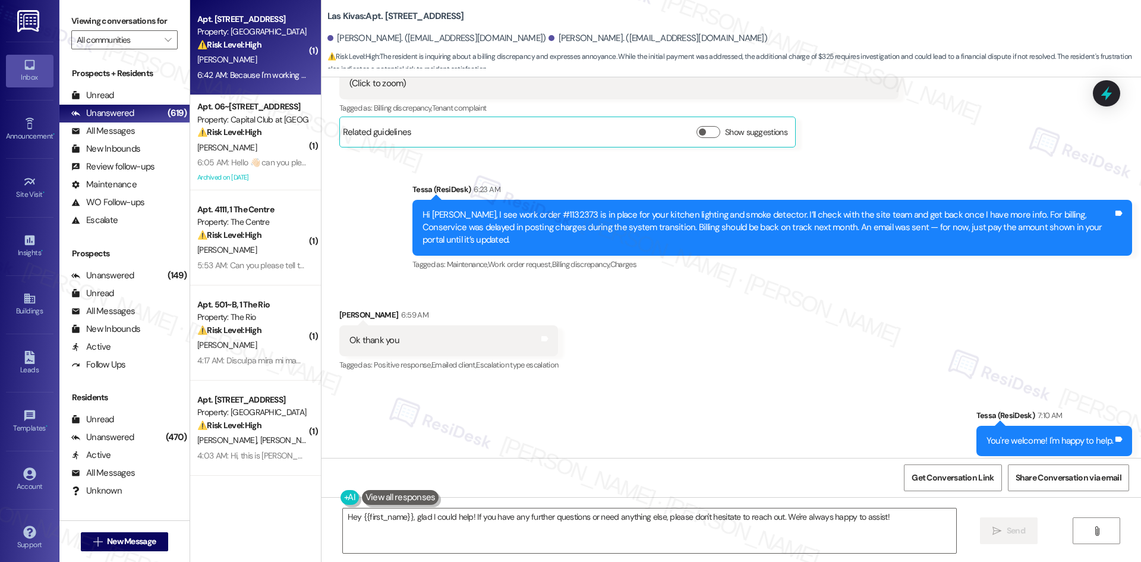
click at [239, 68] on div "6:42 AM: Because I'm working extended hours thru next week, I am unable to visi…" at bounding box center [252, 75] width 112 height 15
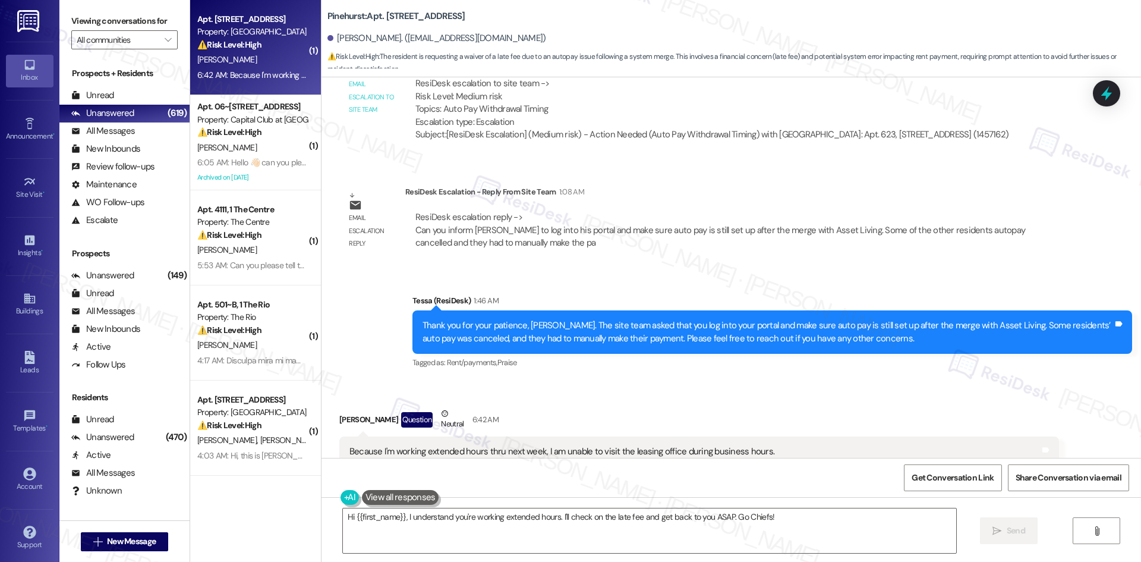
scroll to position [1613, 0]
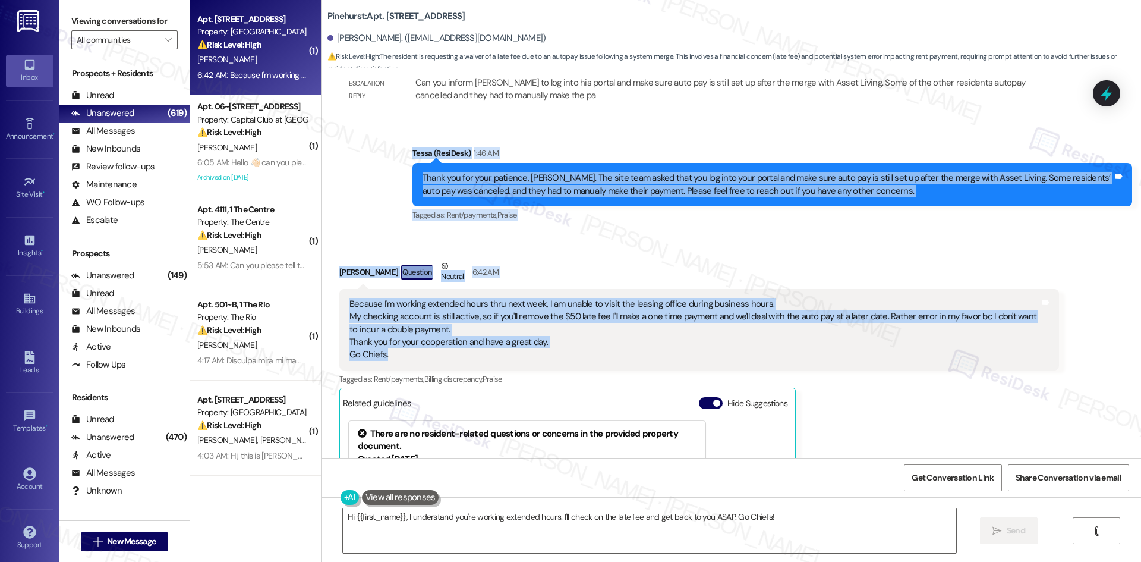
drag, startPoint x: 378, startPoint y: 141, endPoint x: 593, endPoint y: 358, distance: 305.5
click at [593, 358] on div "Lease started Nov 09, 2024 at 8:00 AM Announcement, sent via SMS Tessa (ResiDes…" at bounding box center [730, 267] width 819 height 380
copy div "Tessa (ResiDesk) 1:46 AM Thank you for your patience, James. The site team aske…"
click at [517, 242] on div "Received via SMS James Gardner Question Neutral 6:42 AM Because I'm working ext…" at bounding box center [730, 434] width 819 height 403
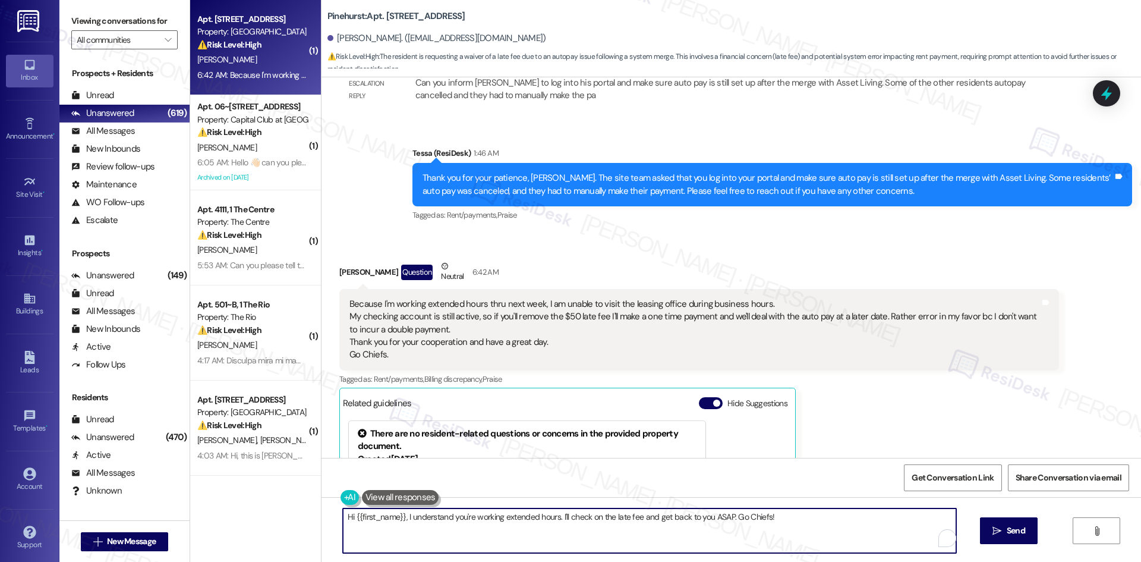
click at [488, 513] on textarea "Hi {{first_name}}, I understand you're working extended hours. I'll check on th…" at bounding box center [649, 530] width 613 height 45
paste textarea "I’ll check with the site team regarding your request about the late fee and get…"
type textarea "I’ll check with the site team regarding your request about the late fee and get…"
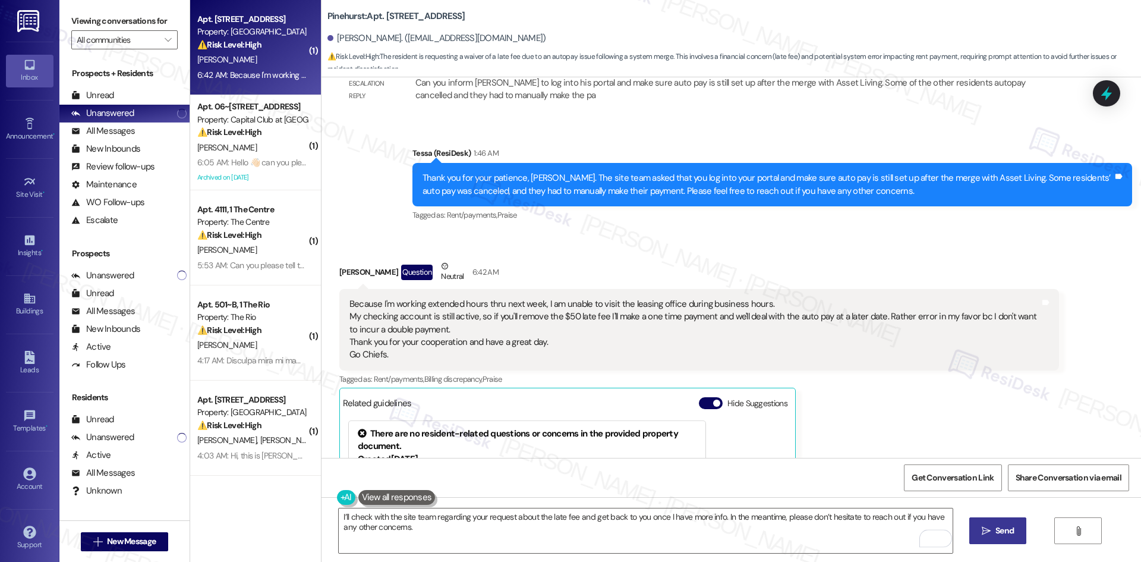
click at [988, 531] on icon "" at bounding box center [986, 531] width 9 height 10
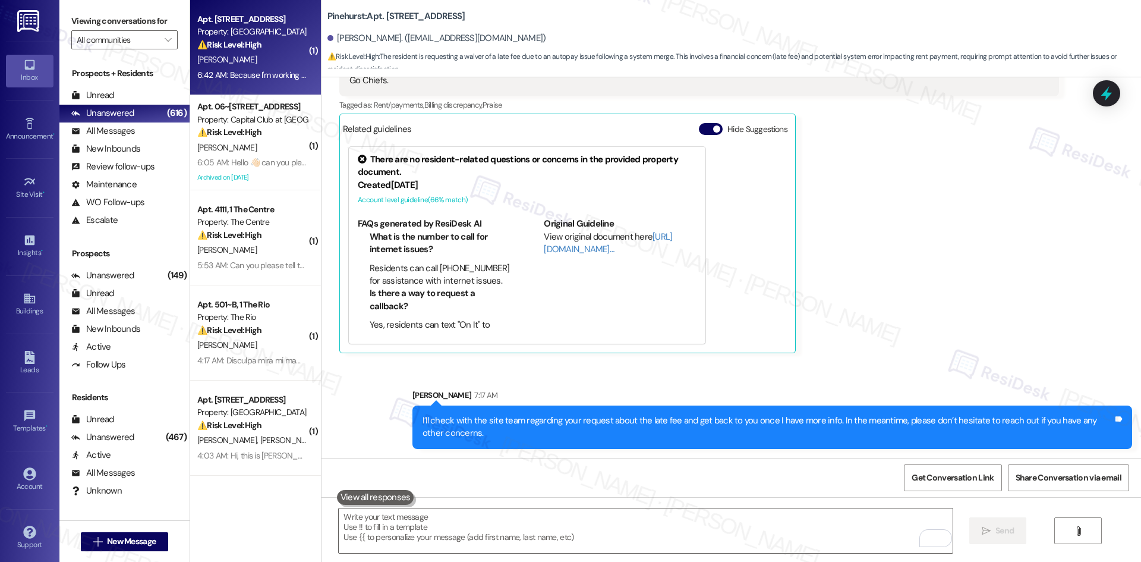
scroll to position [1887, 0]
click at [924, 324] on div "James Gardner Question Neutral 6:42 AM Because I'm working extended hours thru …" at bounding box center [699, 168] width 720 height 367
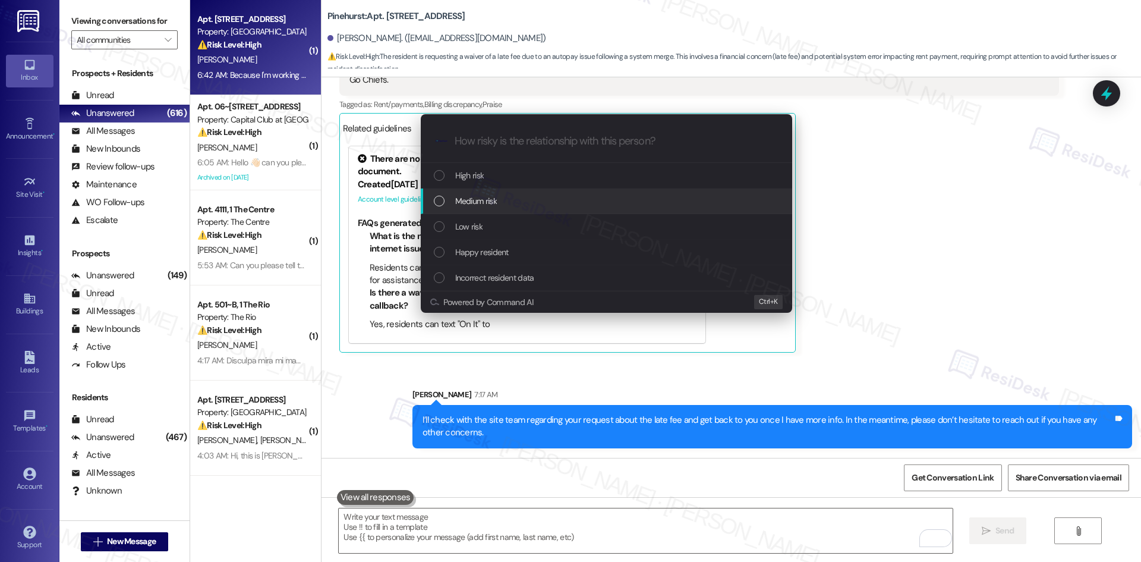
click at [527, 200] on div "Medium risk" at bounding box center [608, 200] width 348 height 13
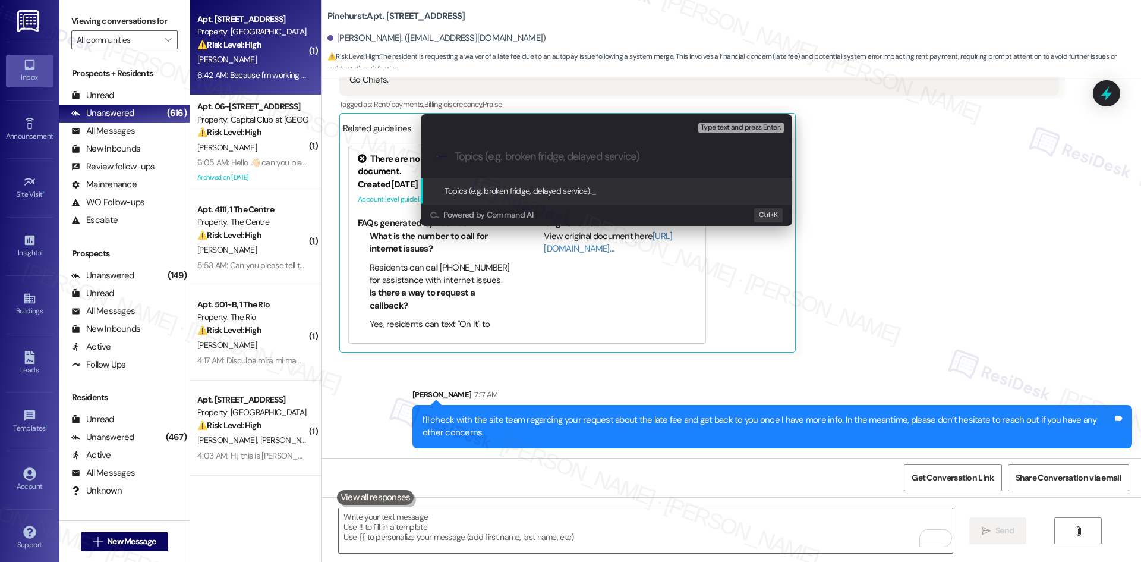
click at [528, 150] on input "Topics (e.g. broken fridge, delayed service)" at bounding box center [616, 156] width 323 height 12
paste input "Late fee waiver request & auto pay concern"
type input "Late fee waiver request & auto pay concern"
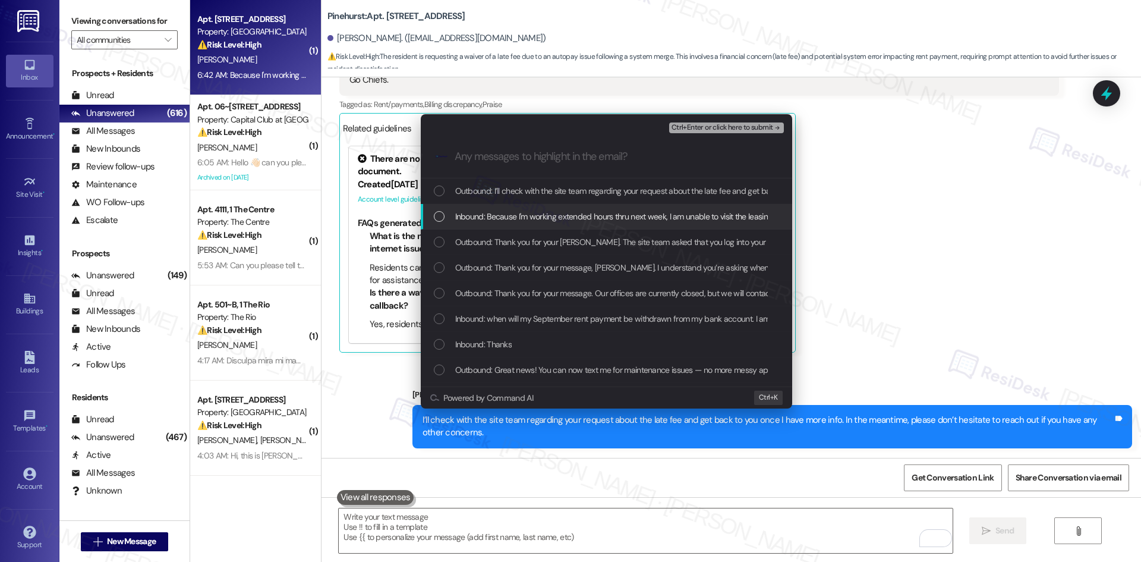
click at [540, 214] on span "Inbound: Because I'm working extended hours thru next week, I am unable to visi…" at bounding box center [1141, 216] width 1373 height 13
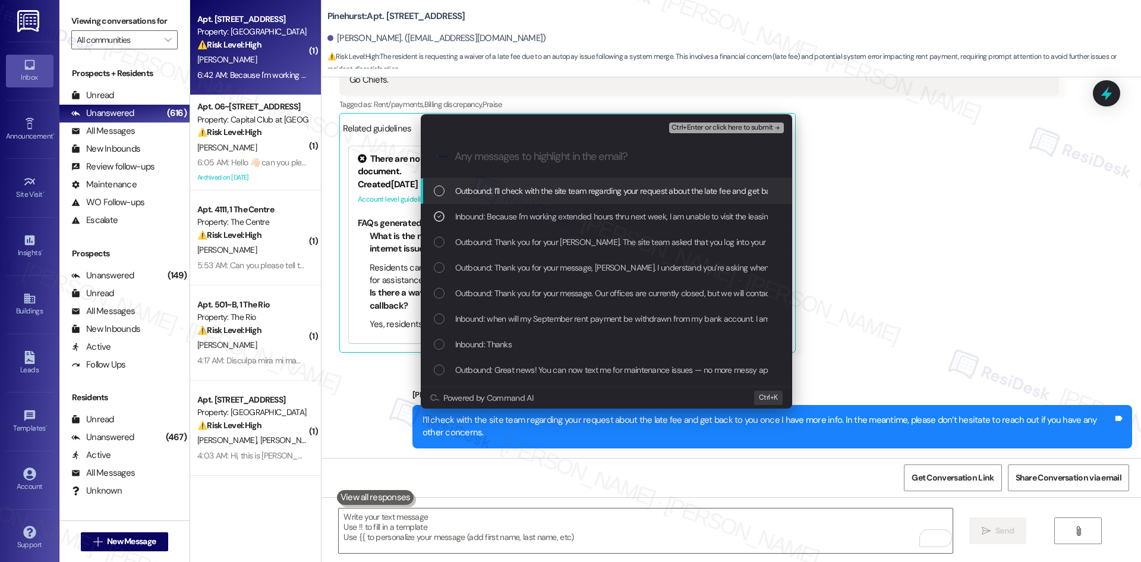
click at [755, 126] on span "Ctrl+Enter or click here to submit" at bounding box center [722, 128] width 102 height 8
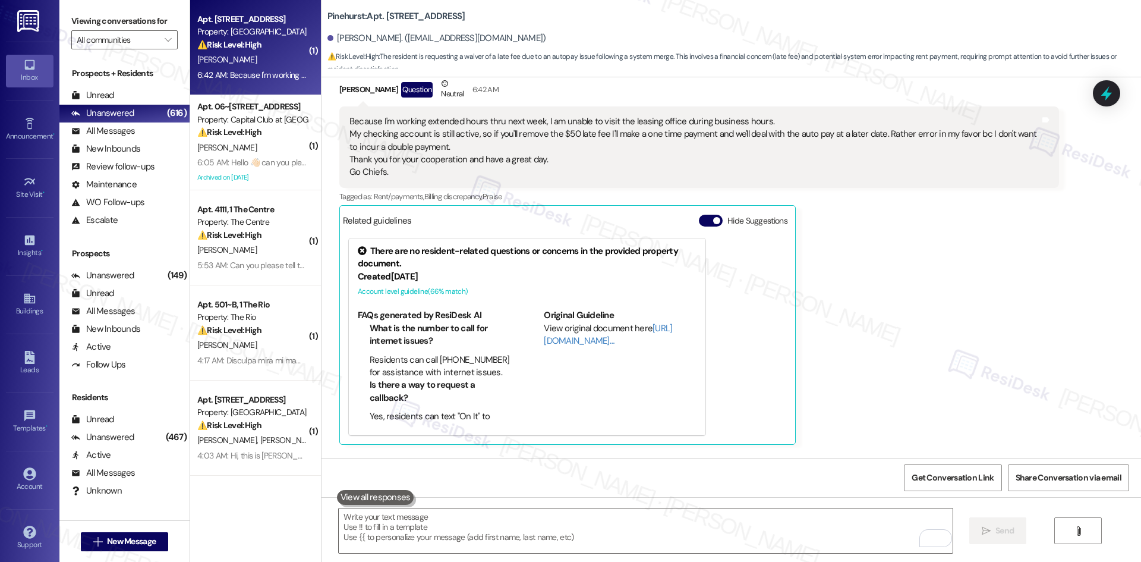
scroll to position [1791, 0]
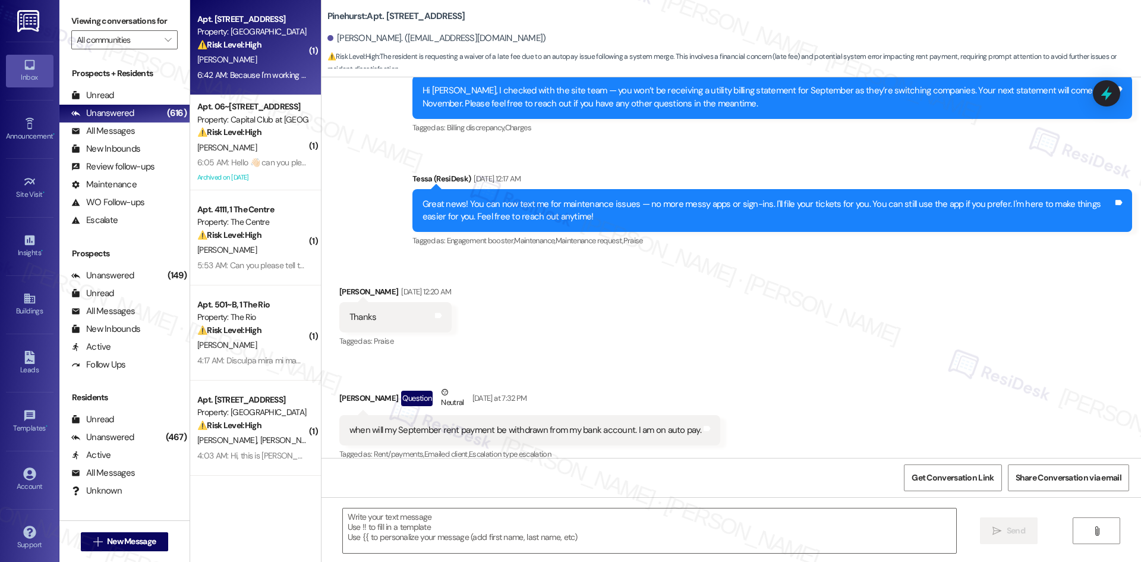
type textarea "Fetching suggested responses. Please feel free to read through the conversation…"
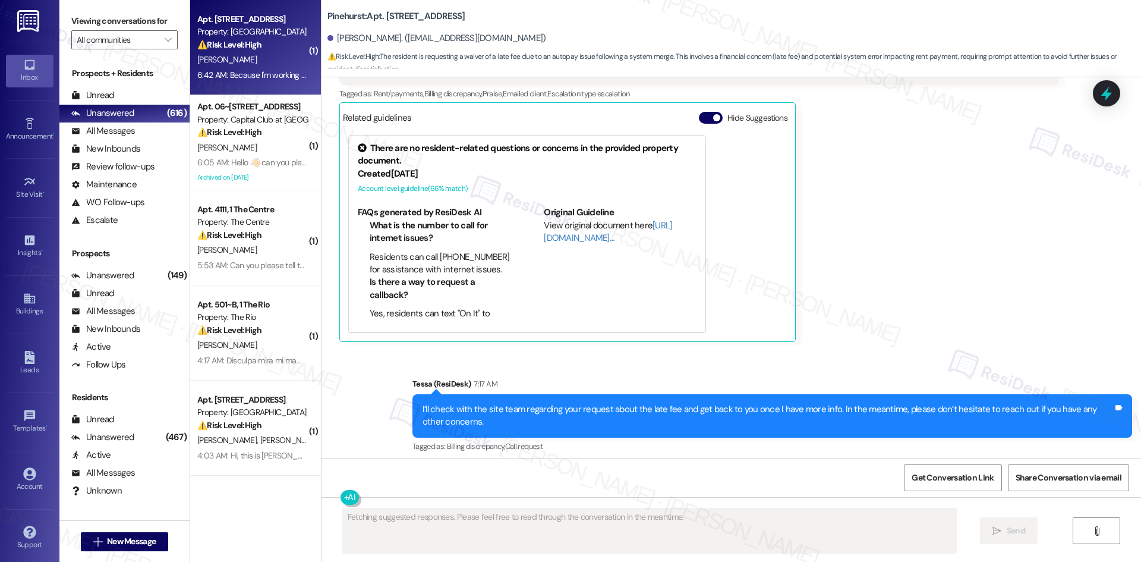
scroll to position [1905, 0]
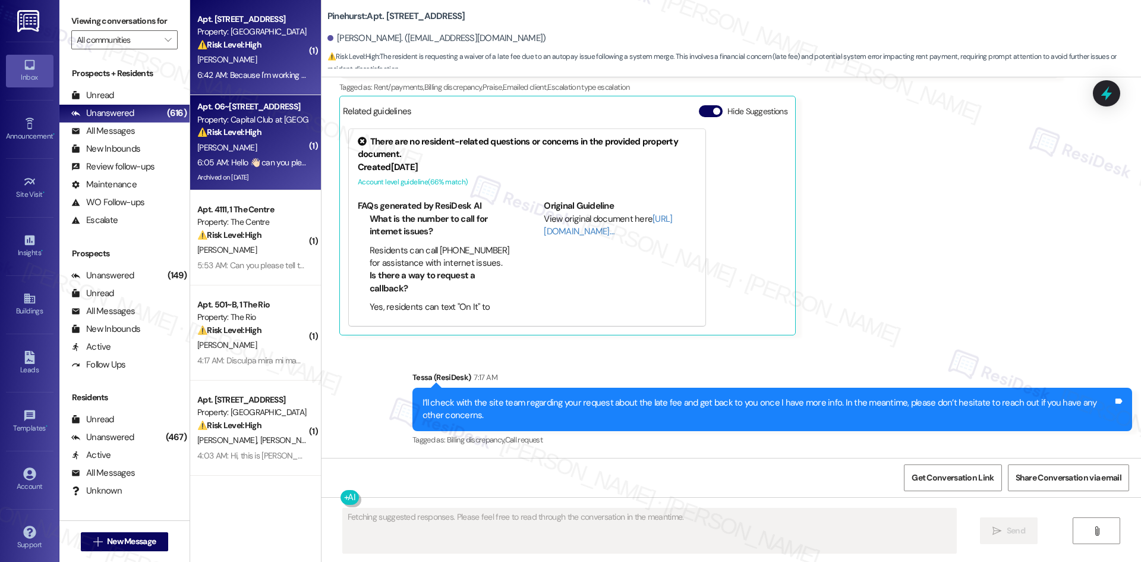
click at [226, 157] on div "6:05 AM: Hello 👋🏻 can you please get someone to resend my lease renewal paperwo…" at bounding box center [898, 162] width 1403 height 11
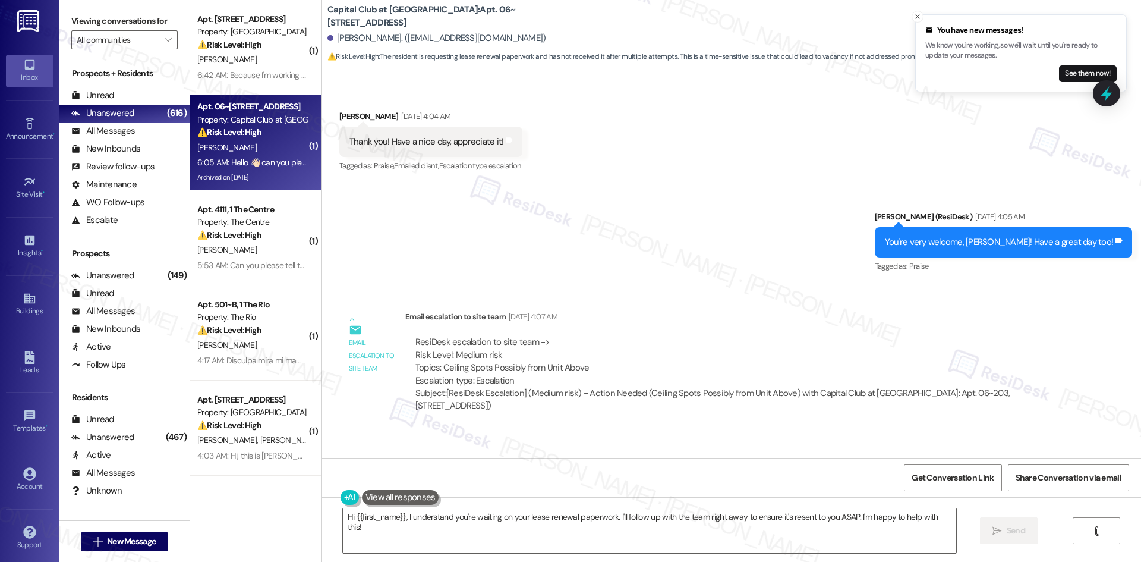
scroll to position [17639, 0]
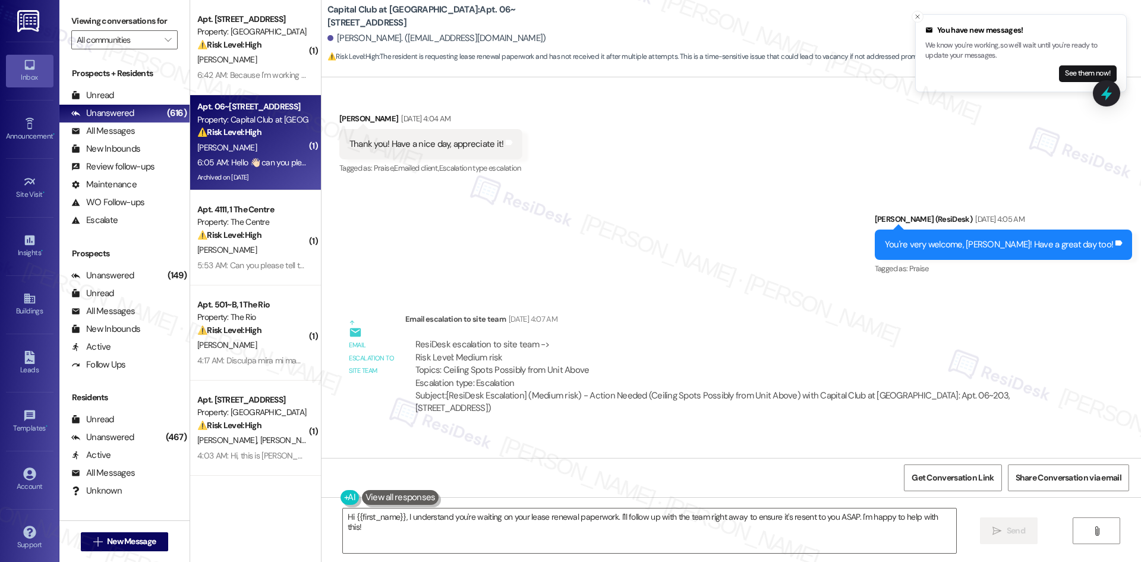
drag, startPoint x: 329, startPoint y: 290, endPoint x: 1042, endPoint y: 346, distance: 715.3
copy div "Lauren Giordano Question Neutral 6:05 AM Hello 👋🏻 can you please get someone to…"
click at [591, 535] on textarea "Hi {{first_name}}, I understand you're waiting on your lease renewal paperwork.…" at bounding box center [649, 530] width 613 height 45
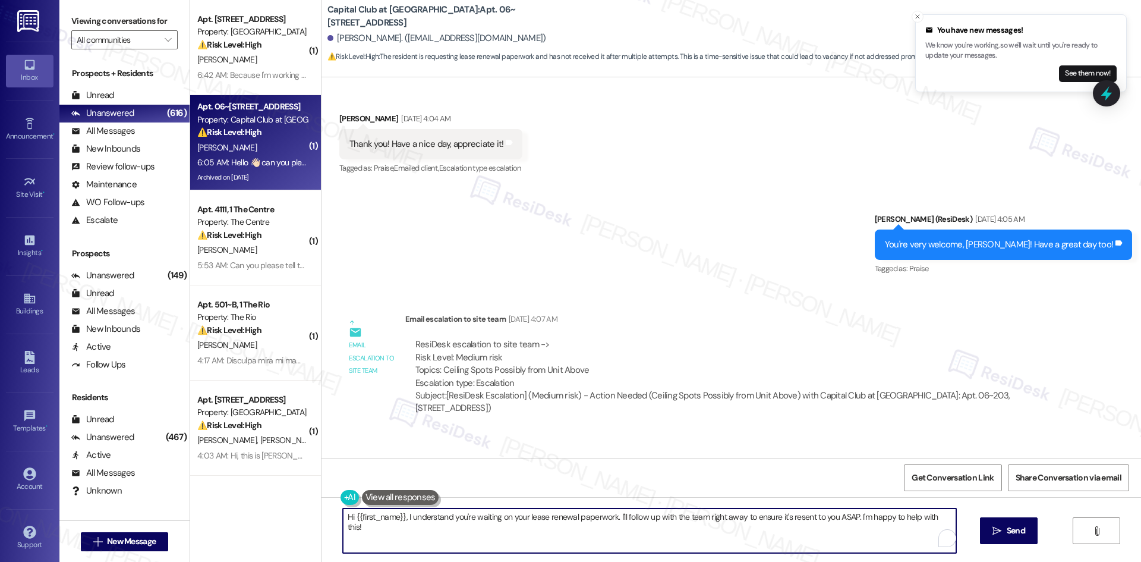
paste textarea "Lauren, thank you for reaching out and sharing this. I understand your concern …"
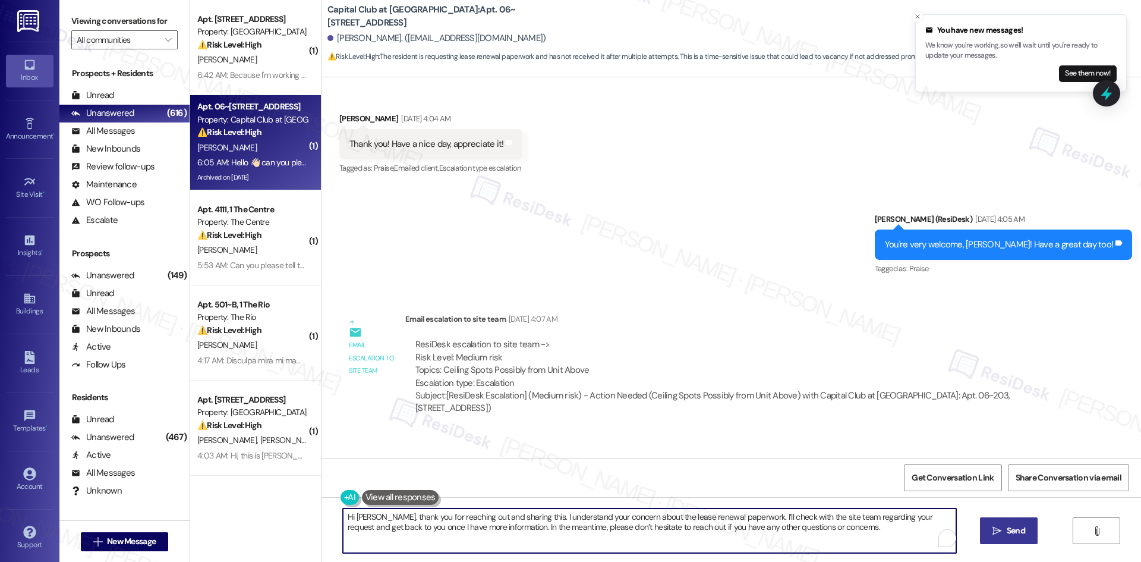
type textarea "Hi Lauren, thank you for reaching out and sharing this. I understand your conce…"
click at [1010, 529] on span "Send" at bounding box center [1016, 530] width 18 height 12
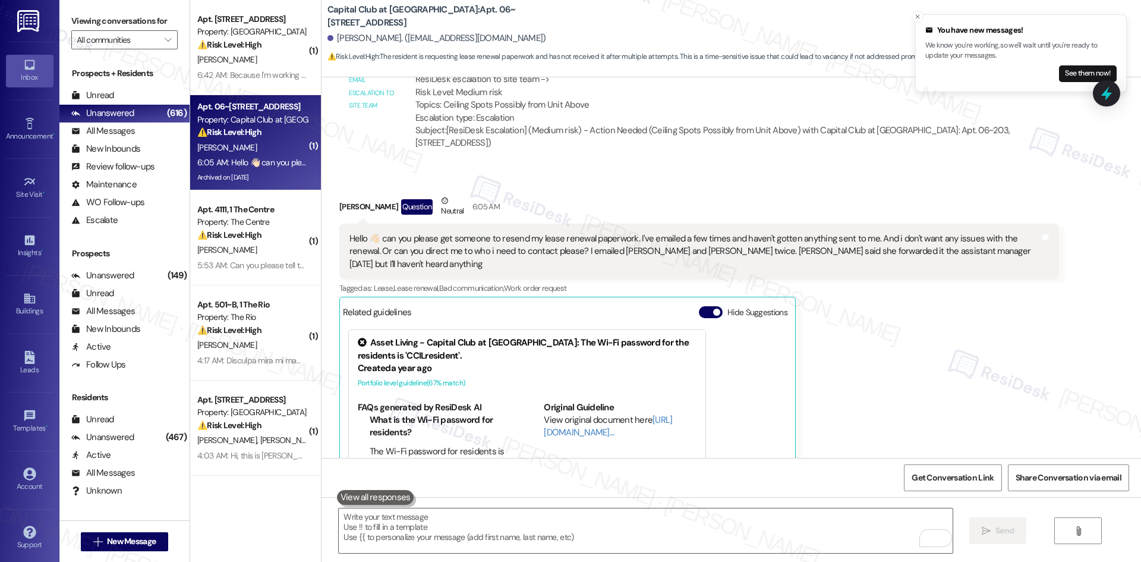
scroll to position [17912, 0]
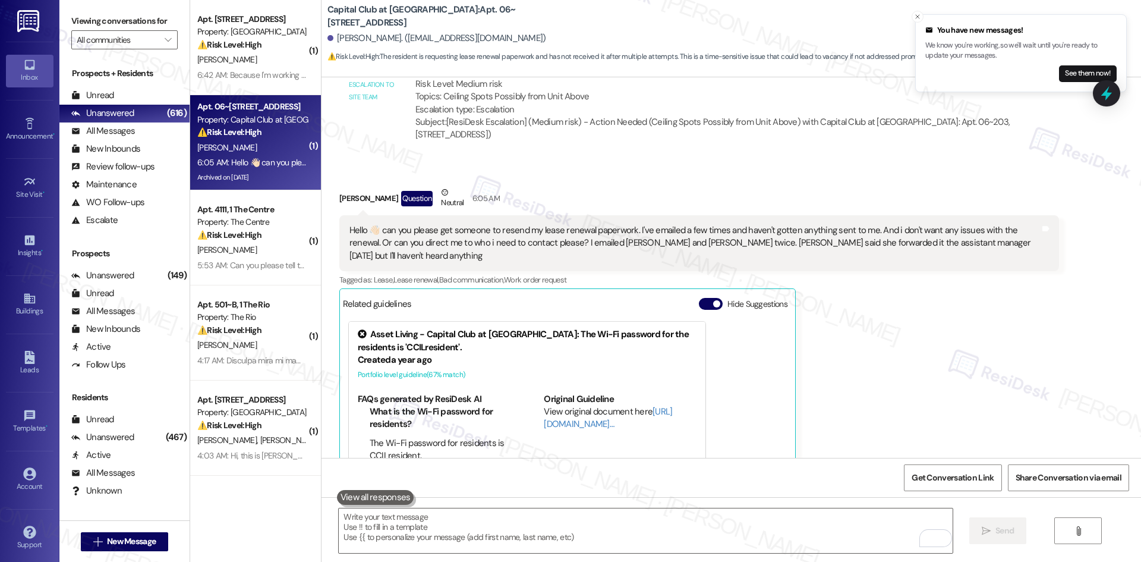
click at [886, 333] on div "Lauren Giordano Question Neutral 6:05 AM Hello 👋🏻 can you please get someone to…" at bounding box center [699, 365] width 720 height 358
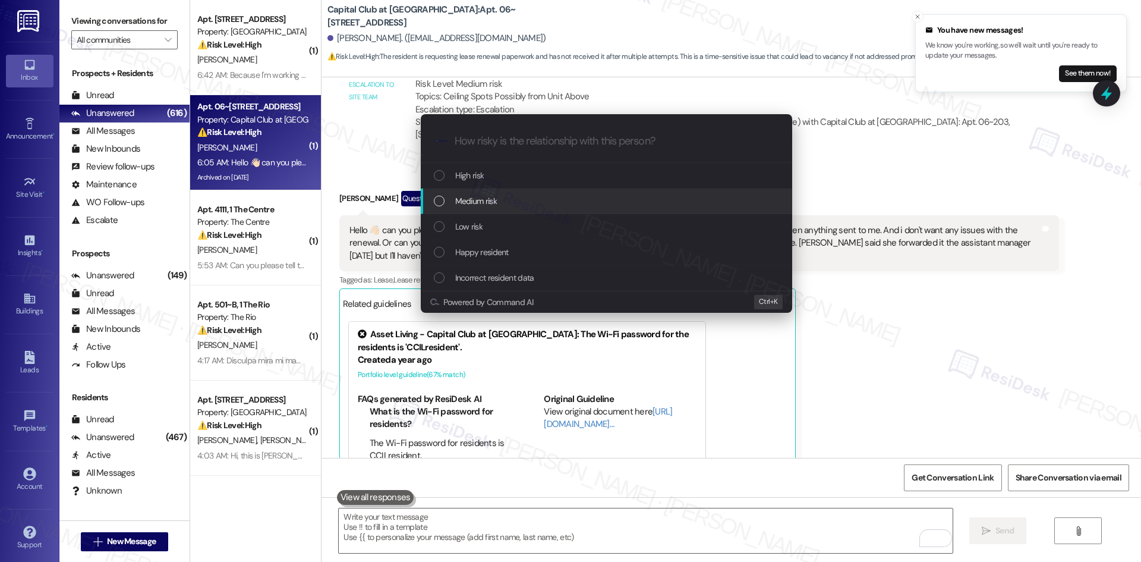
click at [534, 204] on div "Medium risk" at bounding box center [608, 200] width 348 height 13
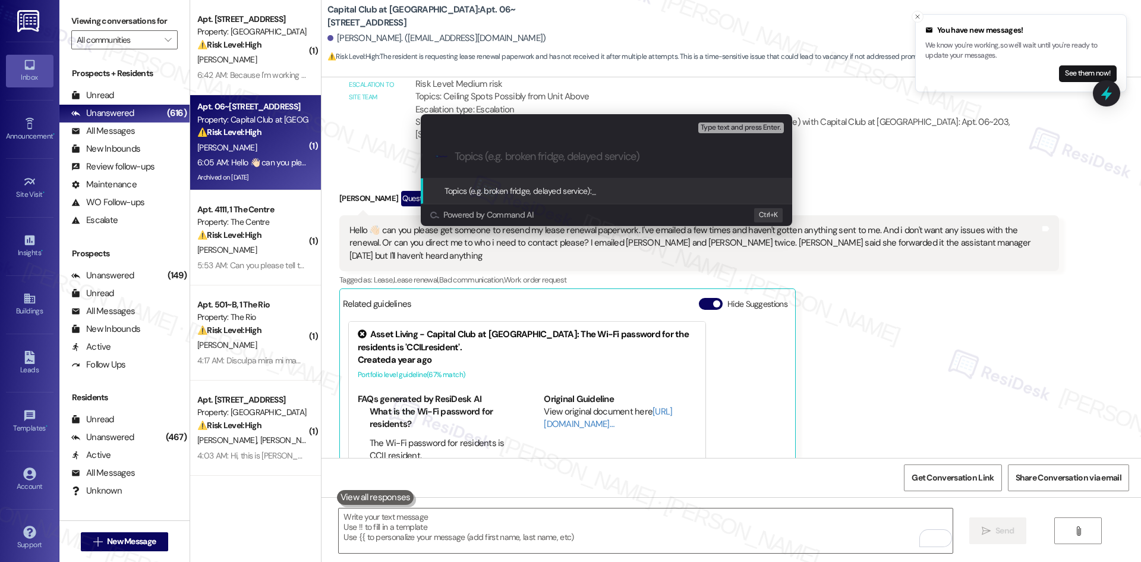
click at [559, 157] on input "Topics (e.g. broken fridge, delayed service)" at bounding box center [616, 156] width 323 height 12
paste input "Lease renewal paperwork request"
type input "Lease renewal paperwork request"
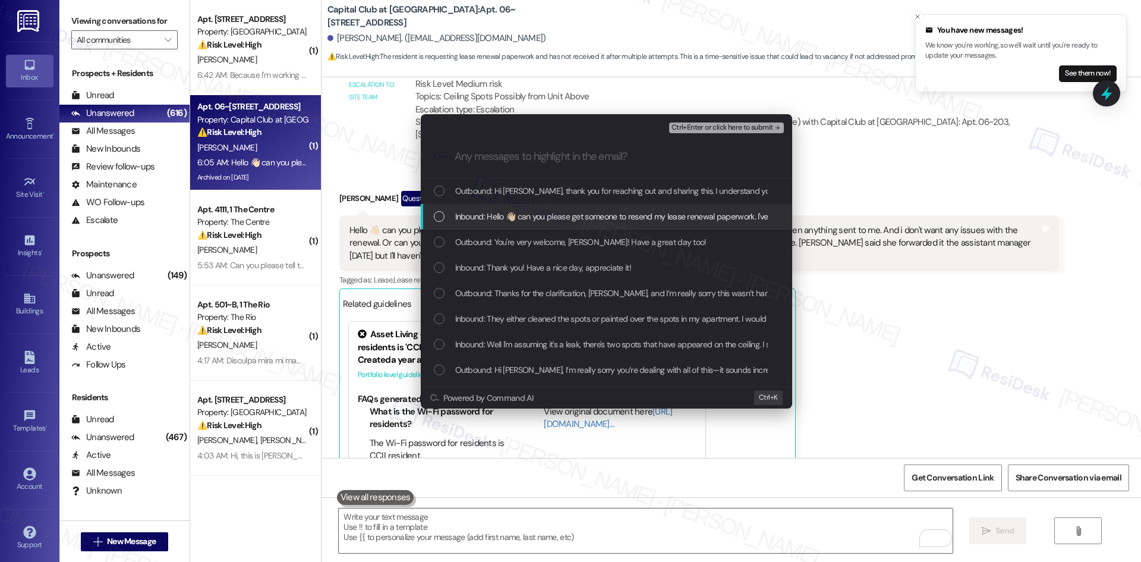
click at [600, 214] on span "Inbound: Hello 👋🏻 can you please get someone to resend my lease renewal paperwo…" at bounding box center [1155, 216] width 1401 height 13
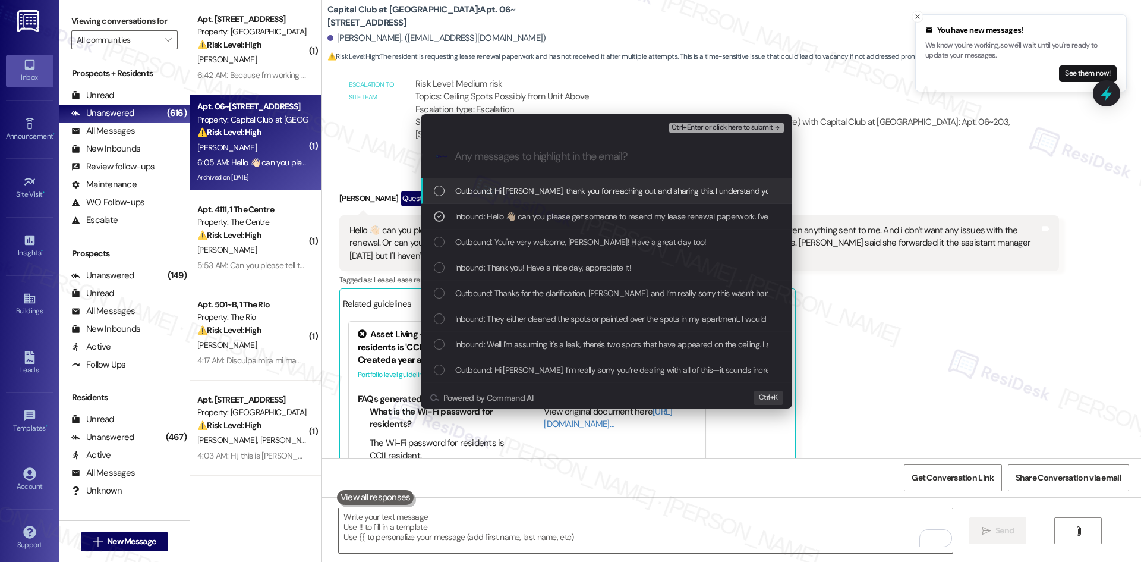
click at [739, 128] on span "Ctrl+Enter or click here to submit" at bounding box center [722, 128] width 102 height 8
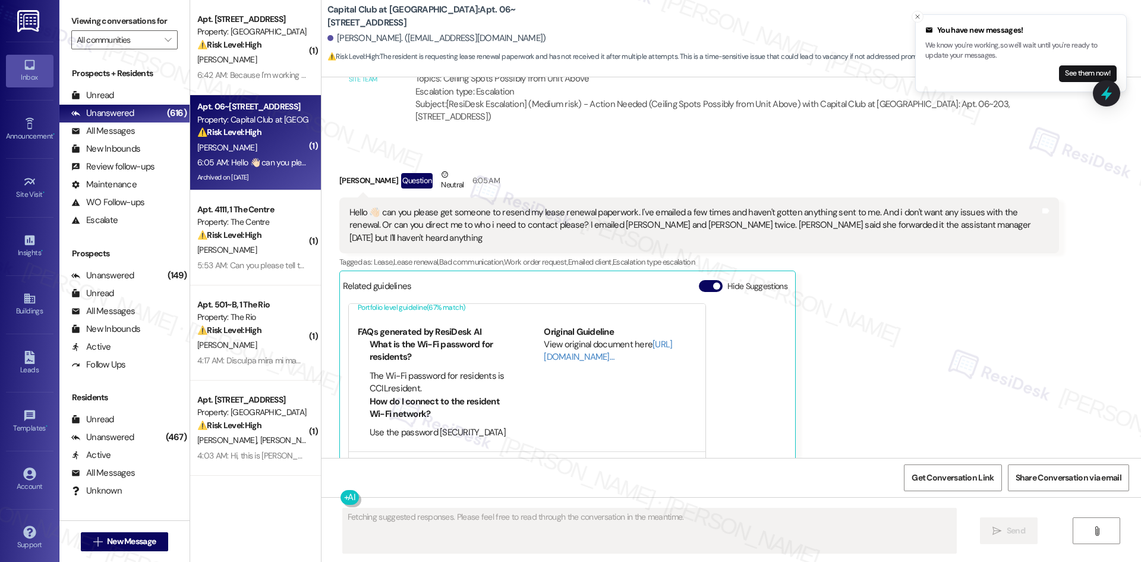
scroll to position [51, 0]
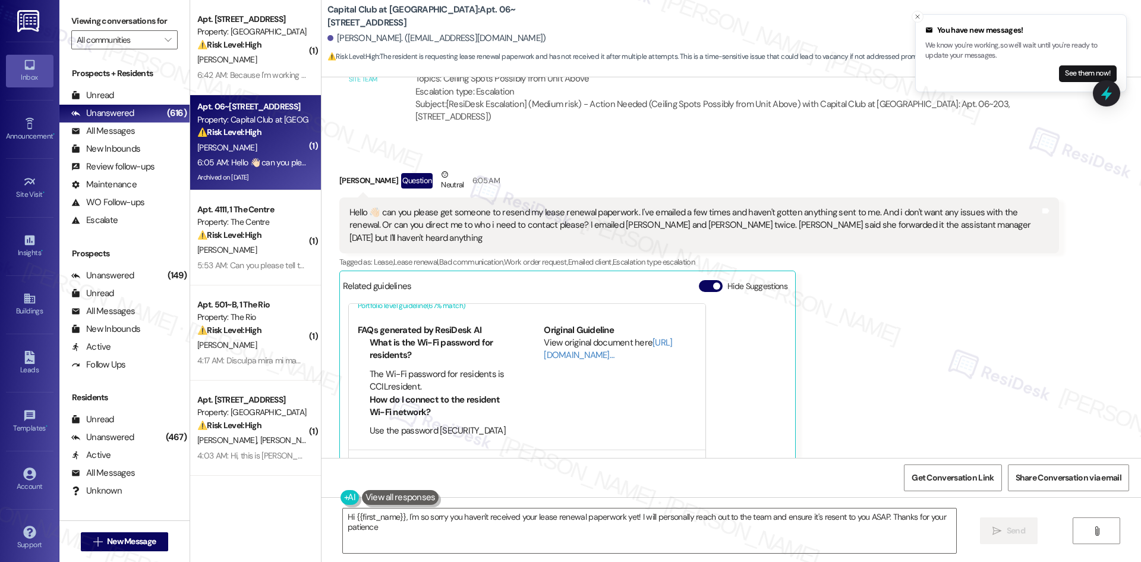
type textarea "Hi {{first_name}}, I'm so sorry you haven't received your lease renewal paperwo…"
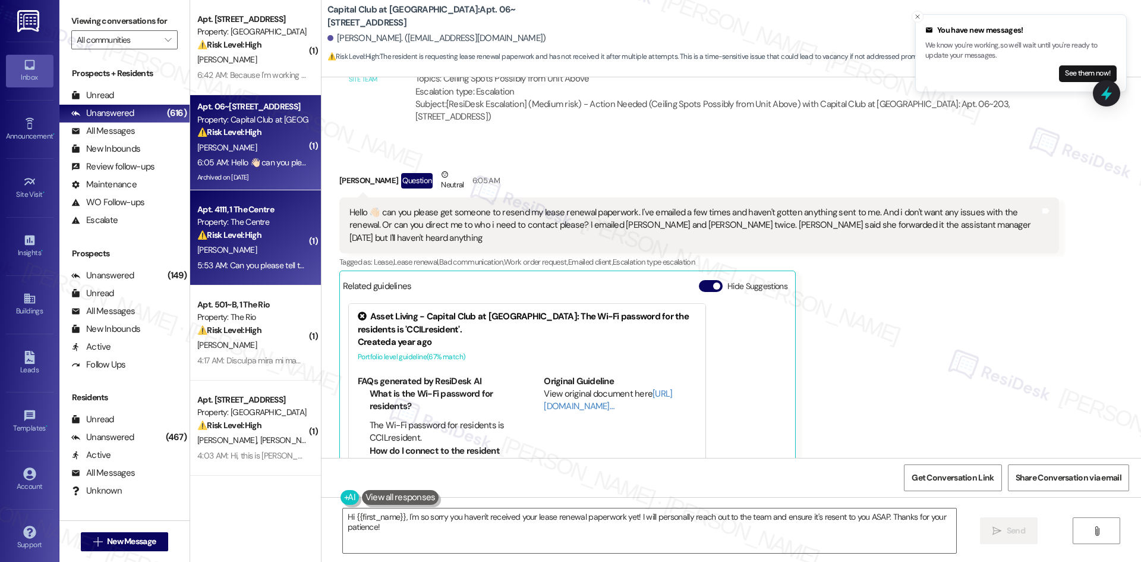
click at [279, 243] on div "D. Johnson" at bounding box center [252, 249] width 112 height 15
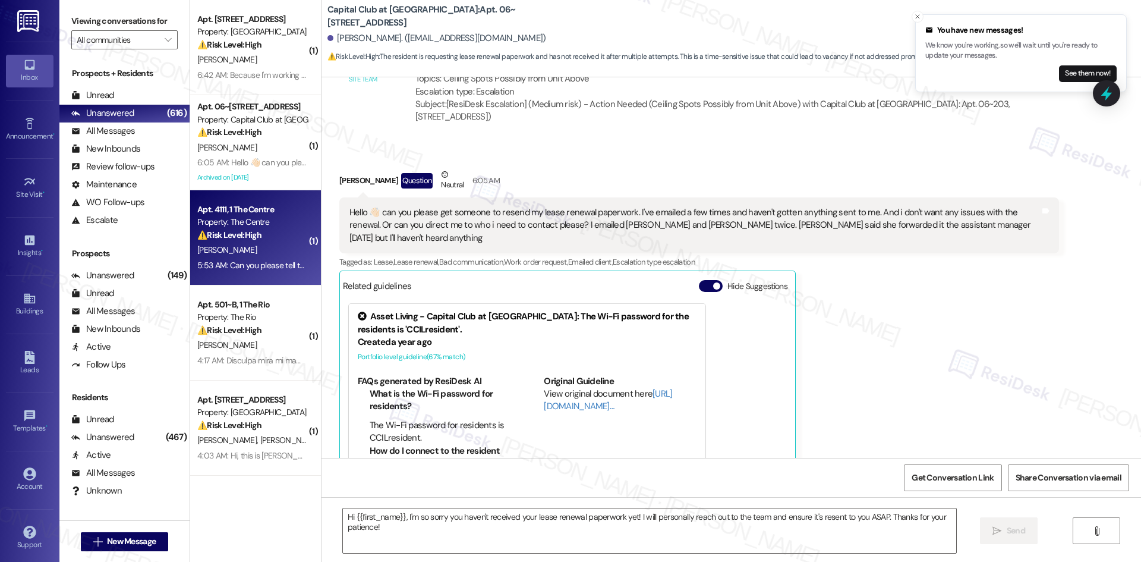
type textarea "Fetching suggested responses. Please feel free to read through the conversation…"
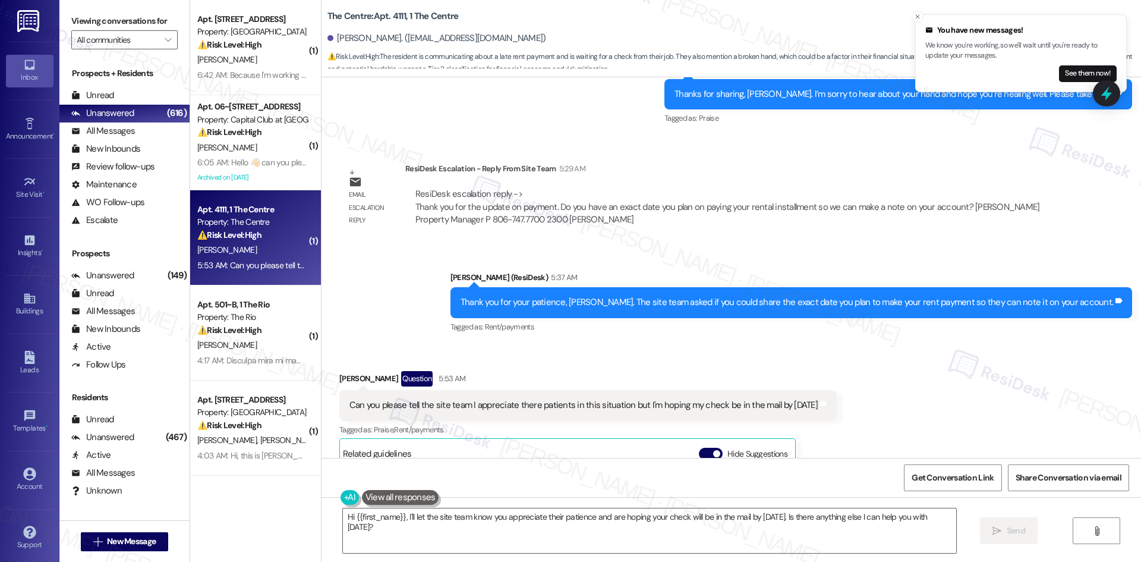
scroll to position [4898, 0]
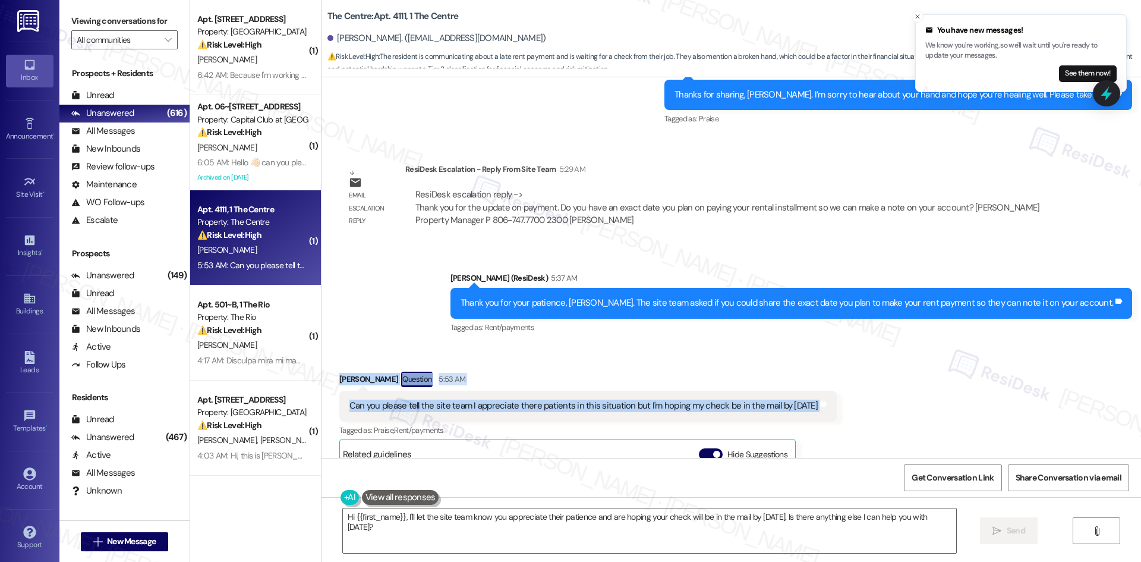
drag, startPoint x: 321, startPoint y: 316, endPoint x: 907, endPoint y: 367, distance: 588.2
click at [907, 367] on div "Received via SMS Derion Johnson Question 5:53 AM Can you please tell the site t…" at bounding box center [730, 516] width 819 height 342
copy div "Derion Johnson Question 5:53 AM Can you please tell the site team I appreciate …"
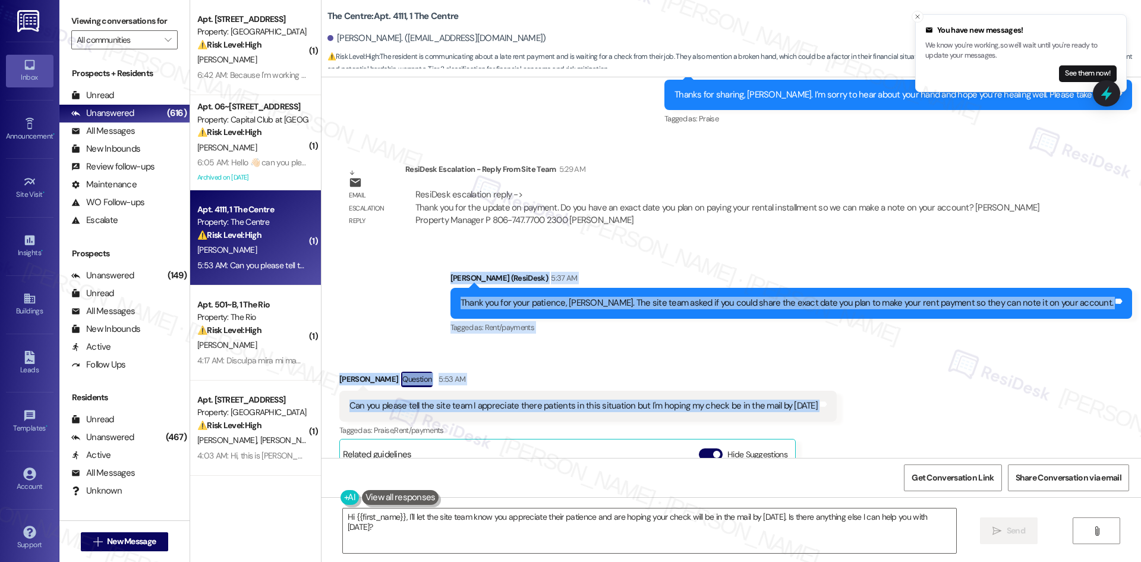
drag, startPoint x: 486, startPoint y: 239, endPoint x: 832, endPoint y: 365, distance: 368.1
click at [831, 365] on div "WO Opened request: needs mailb... Jun 13, 2025 at 5:02 PM Status : Completed Sh…" at bounding box center [730, 267] width 819 height 380
copy div "Sarah (ResiDesk) 5:37 AM Thank you for your patience, Derion. The site team ask…"
click at [421, 247] on div "Sent via SMS Sarah (ResiDesk) 5:37 AM Thank you for your patience, Derion. The …" at bounding box center [730, 295] width 819 height 100
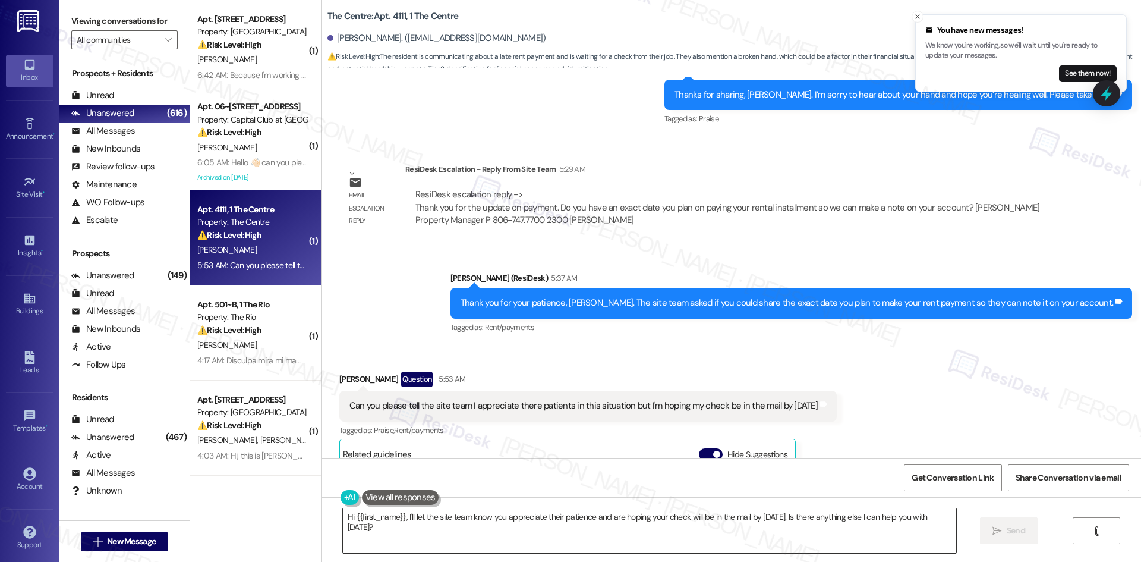
click at [542, 520] on textarea "Hi {{first_name}}, I'll let the site team know you appreciate their patience an…" at bounding box center [649, 530] width 613 height 45
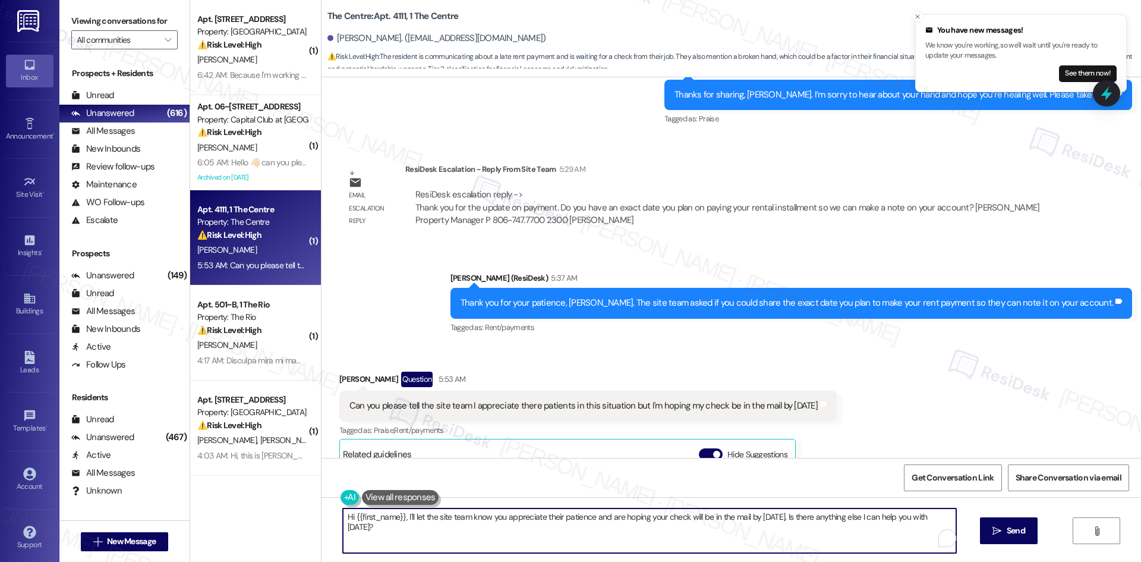
paste textarea "Thank you, Derion. I’ll let the site team know that you appreciate their patien…"
type textarea "Thank you, Derion. I’ll let the site team know that you appreciate their patien…"
click at [997, 532] on span "Send" at bounding box center [1004, 530] width 18 height 12
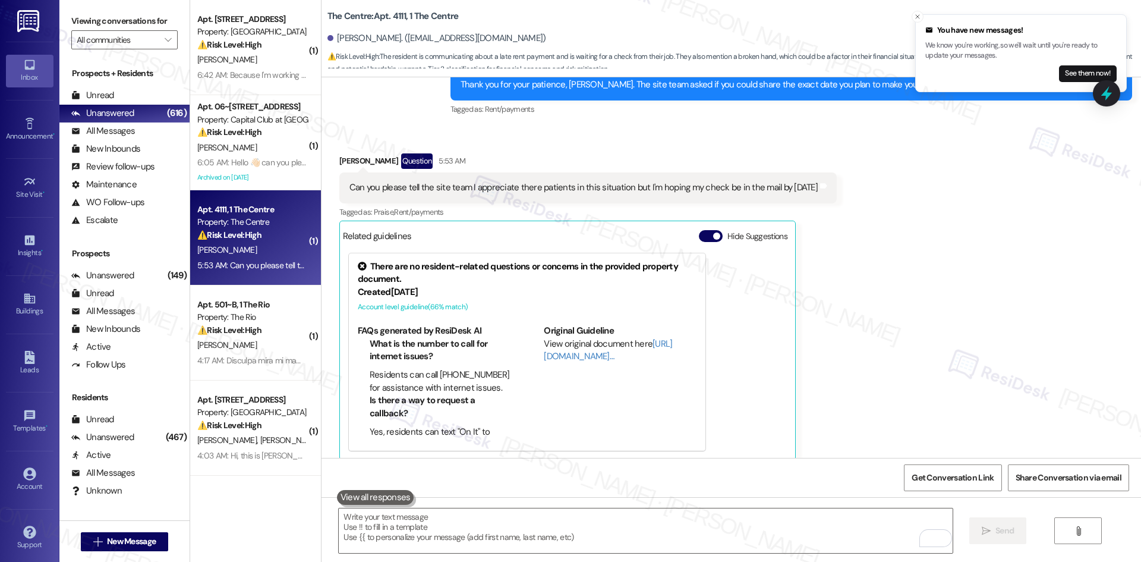
scroll to position [5173, 0]
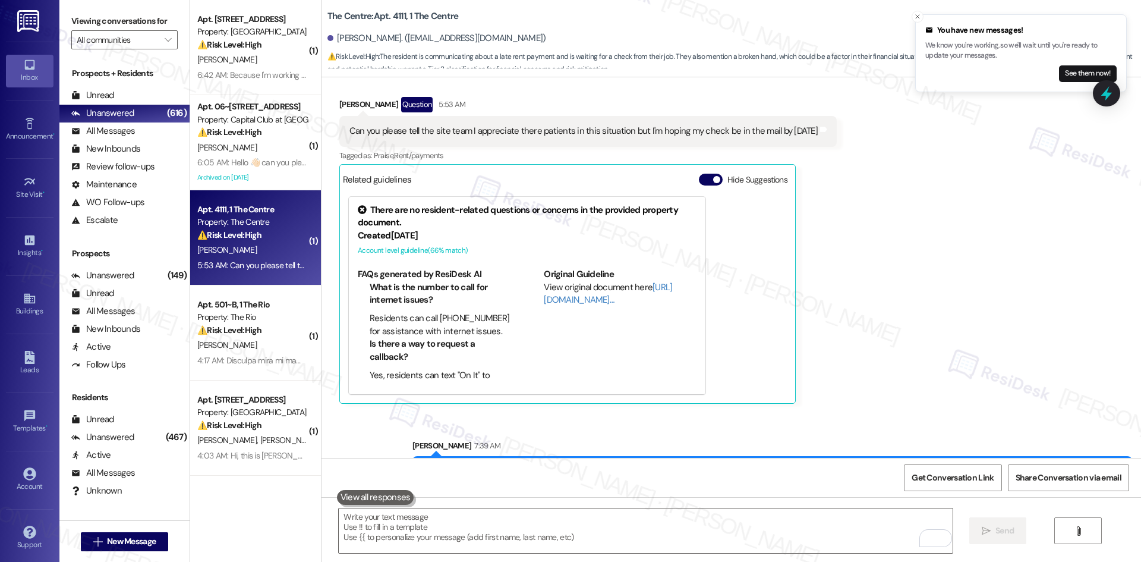
click at [868, 412] on div "Sent via SMS Sarah 7:39 AM Thank you, Derion. I’ll let the site team know that …" at bounding box center [730, 460] width 819 height 96
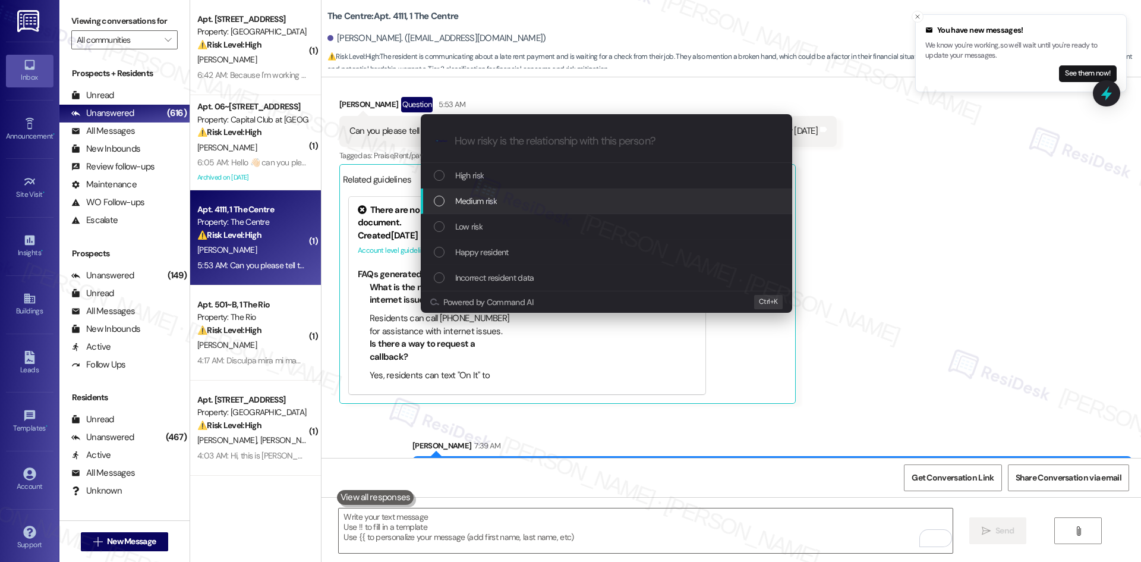
click at [517, 204] on div "Medium risk" at bounding box center [608, 200] width 348 height 13
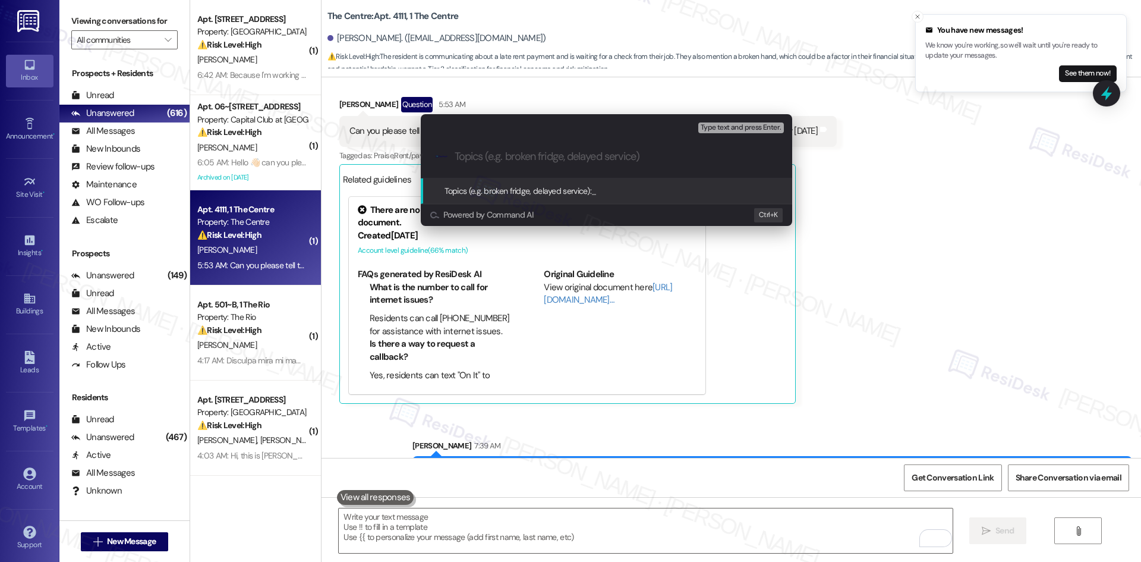
click at [585, 157] on input "Topics (e.g. broken fridge, delayed service)" at bounding box center [616, 156] width 323 height 12
paste input "Rent payment timing update"
type input "Rent payment timing update"
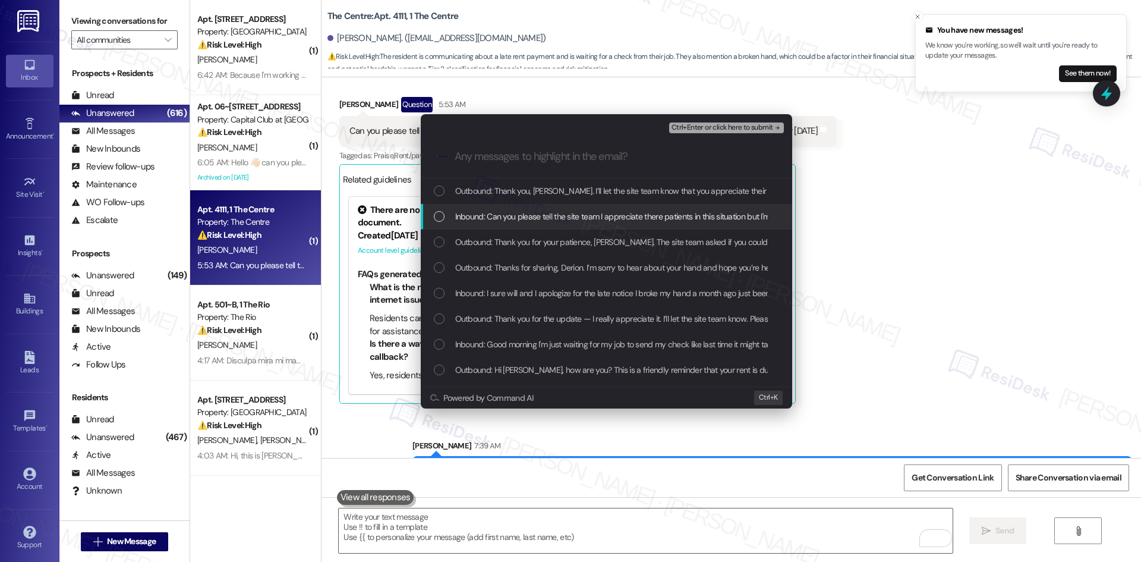
click at [594, 210] on span "Inbound: Can you please tell the site team I appreciate there patients in this …" at bounding box center [684, 216] width 459 height 13
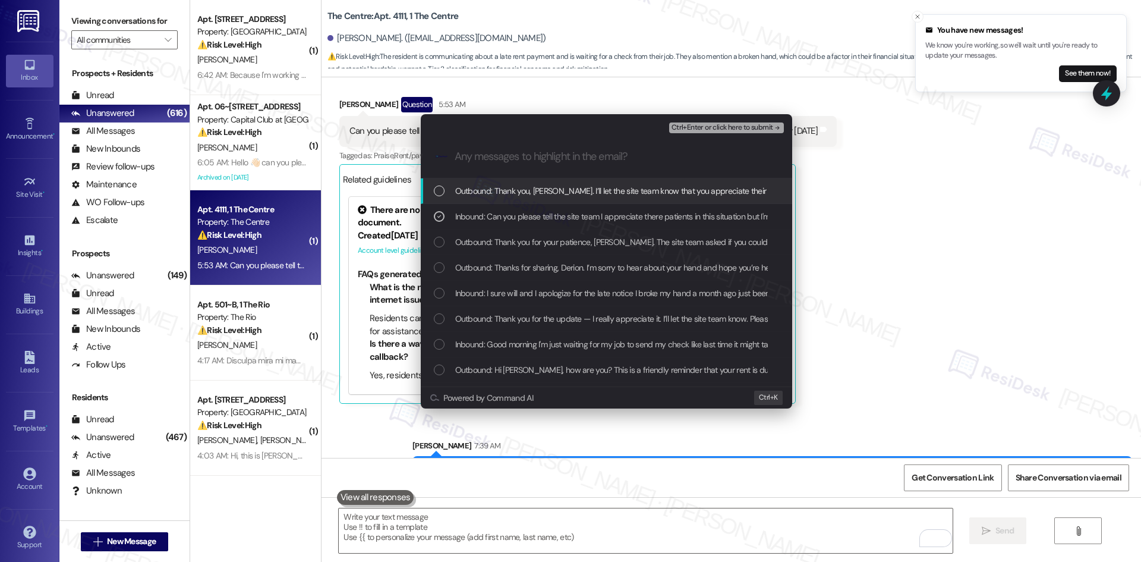
click at [759, 128] on span "Ctrl+Enter or click here to submit" at bounding box center [722, 128] width 102 height 8
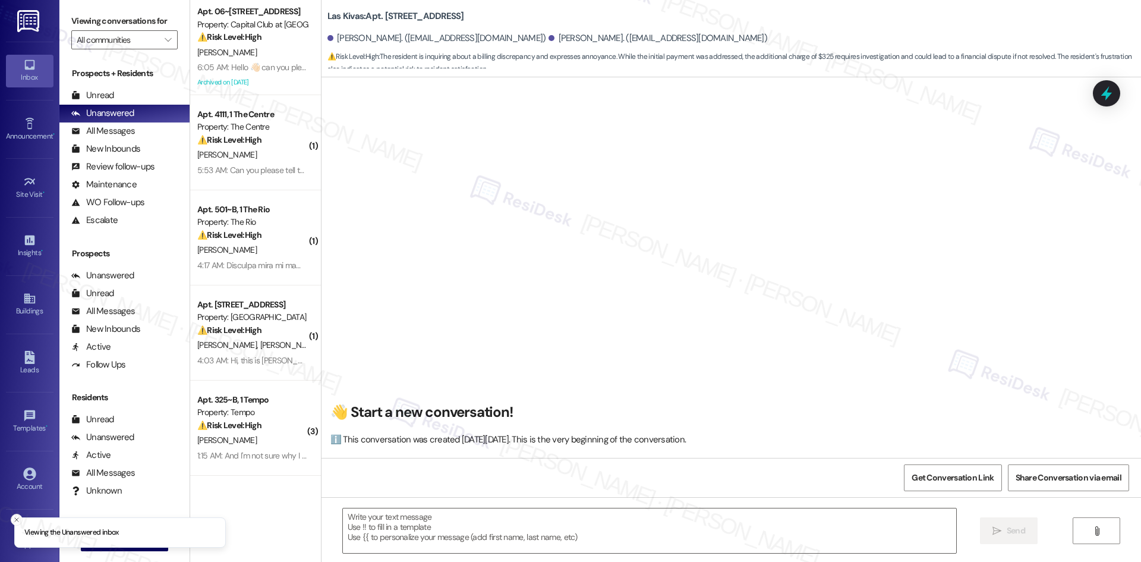
scroll to position [3169, 0]
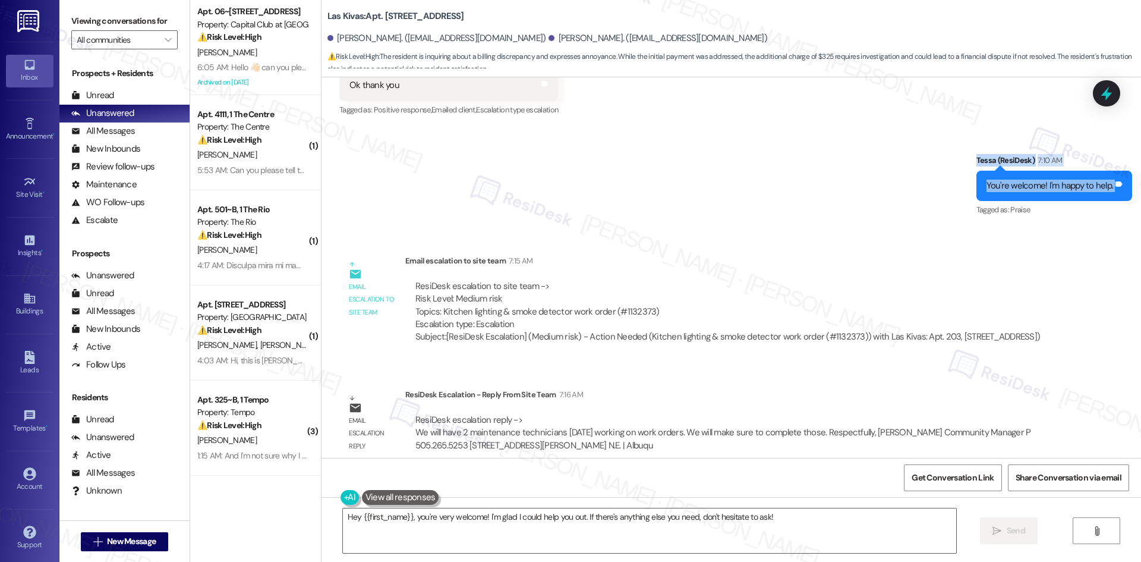
drag, startPoint x: 964, startPoint y: 127, endPoint x: 1124, endPoint y: 168, distance: 165.6
click at [1124, 168] on div "Sent via SMS Tessa (ResiDesk) 7:10 AM You're welcome! I'm happy to help. Tags a…" at bounding box center [730, 177] width 819 height 100
copy div "Tessa (ResiDesk) 7:10 AM You're welcome! I'm happy to help. Tags and notes"
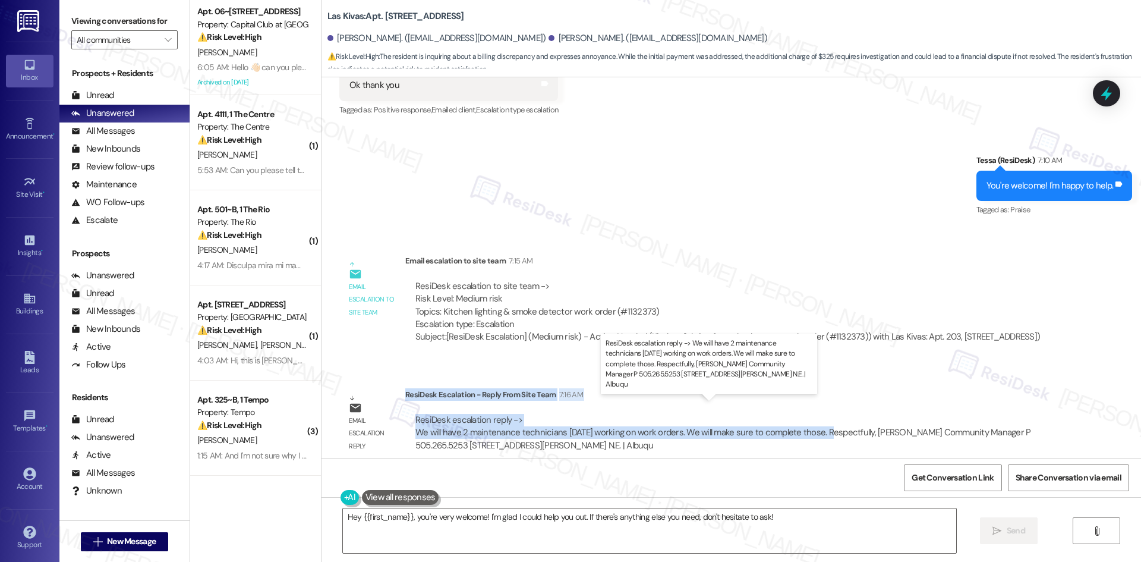
drag, startPoint x: 396, startPoint y: 380, endPoint x: 821, endPoint y: 421, distance: 426.9
click at [821, 421] on div "ResiDesk Escalation - Reply From Site Team 7:16 AM ResiDesk escalation reply ->…" at bounding box center [732, 424] width 654 height 72
copy div "ResiDesk Escalation - Reply From Site Team 7:16 AM ResiDesk escalation reply ->…"
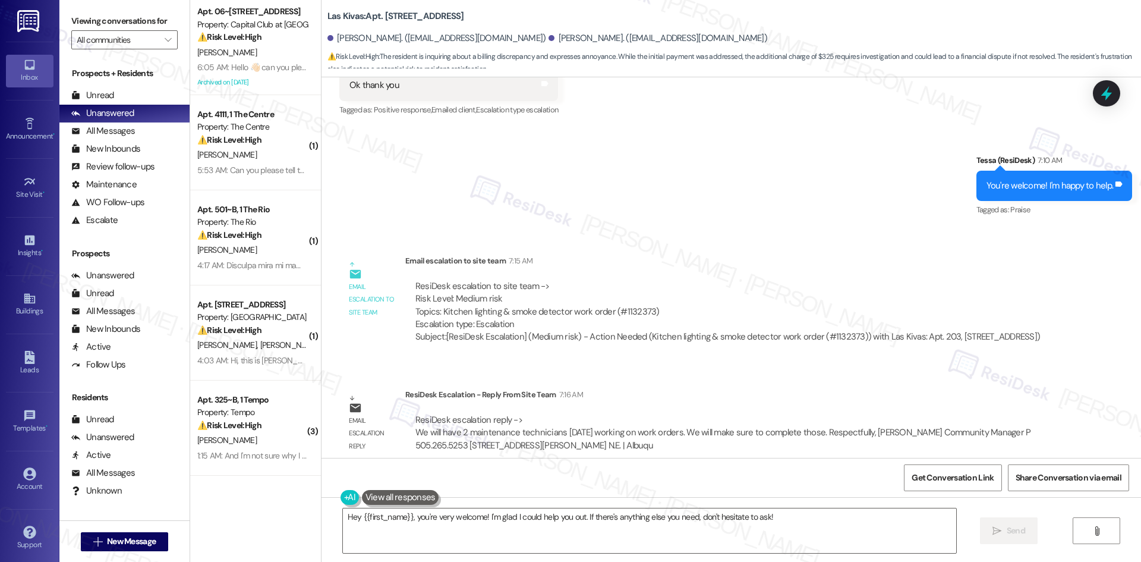
click at [929, 203] on div "Lease started Aug 18, 2024 at 8:00 AM Review Marcus Brown Mar 04, 2025 at 3:09 …" at bounding box center [730, 267] width 819 height 380
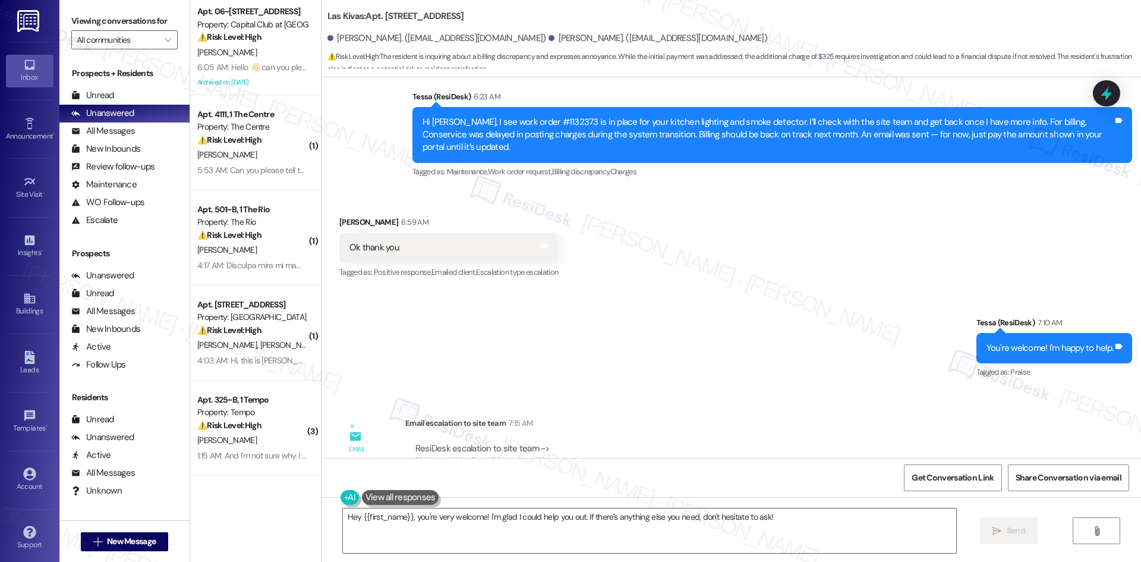
scroll to position [2991, 0]
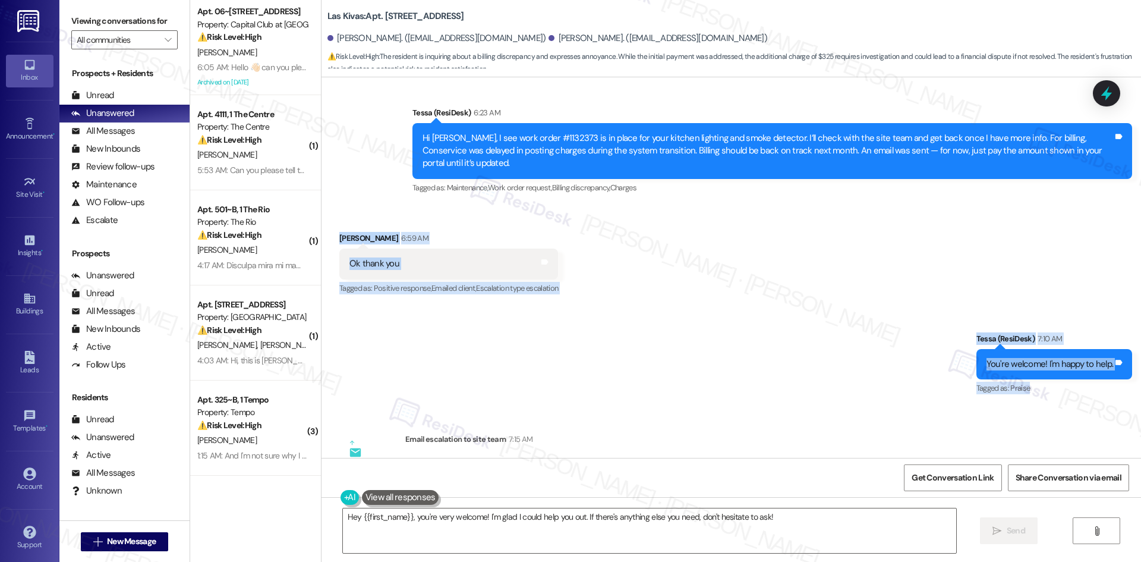
drag, startPoint x: 323, startPoint y: 201, endPoint x: 1121, endPoint y: 354, distance: 811.9
click at [1121, 354] on div "Lease started Aug 18, 2024 at 8:00 AM Review Marcus Brown Mar 04, 2025 at 3:09 …" at bounding box center [730, 267] width 819 height 380
drag, startPoint x: 1114, startPoint y: 353, endPoint x: 1014, endPoint y: 347, distance: 100.0
click at [1113, 352] on div "You're welcome! I'm happy to help. Tags and notes" at bounding box center [1054, 364] width 156 height 30
copy div "Marcus Brown 6:59 AM Ok thank you Tags and notes Tagged as: Positive response ,…"
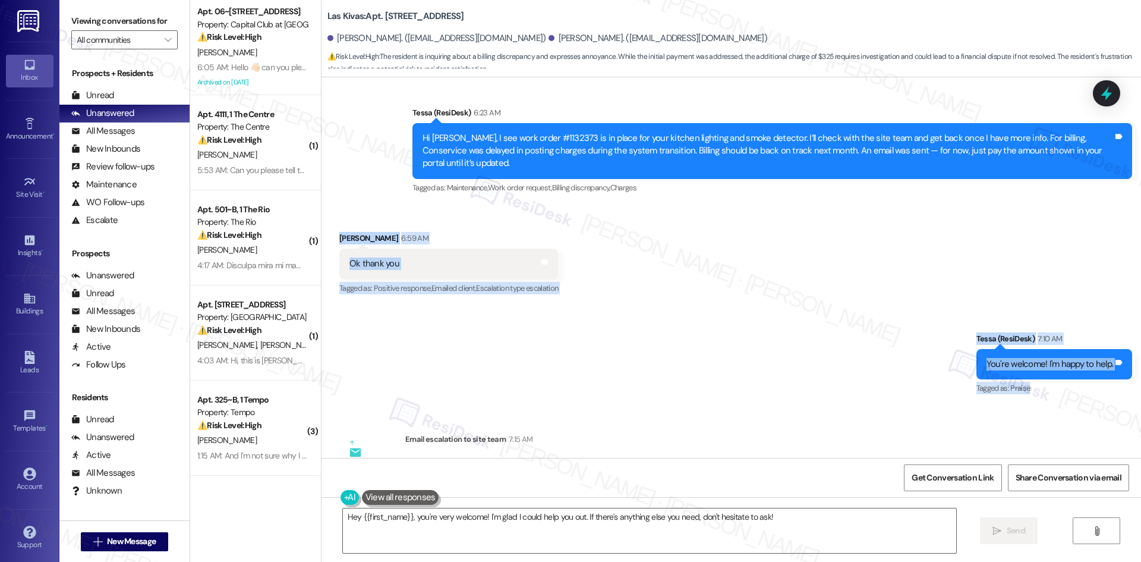
click at [635, 336] on div "Sent via SMS Tessa (ResiDesk) 7:10 AM You're welcome! I'm happy to help. Tags a…" at bounding box center [730, 355] width 819 height 100
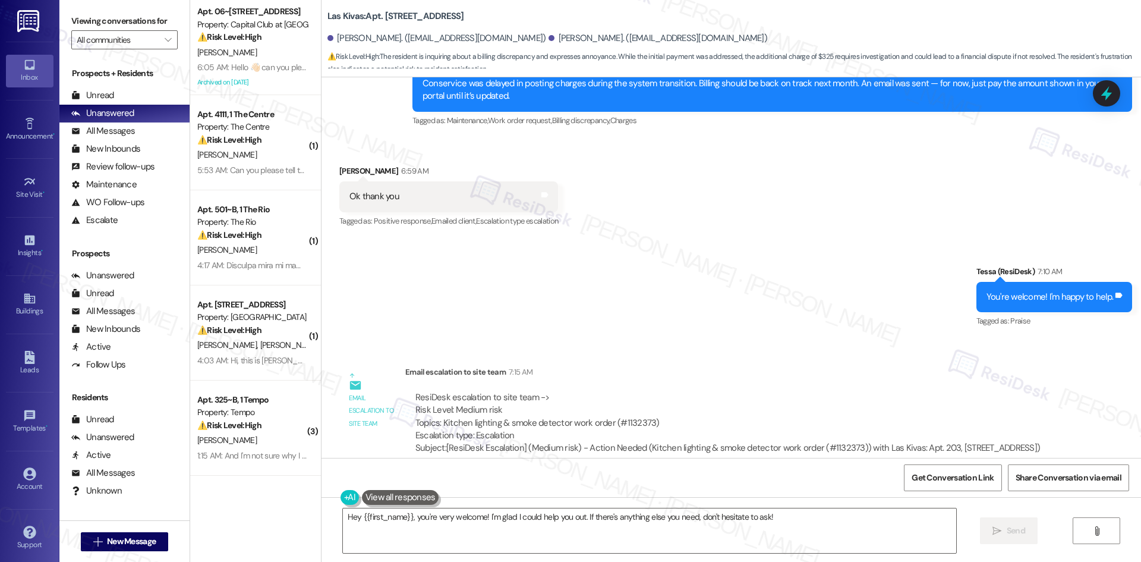
scroll to position [3169, 0]
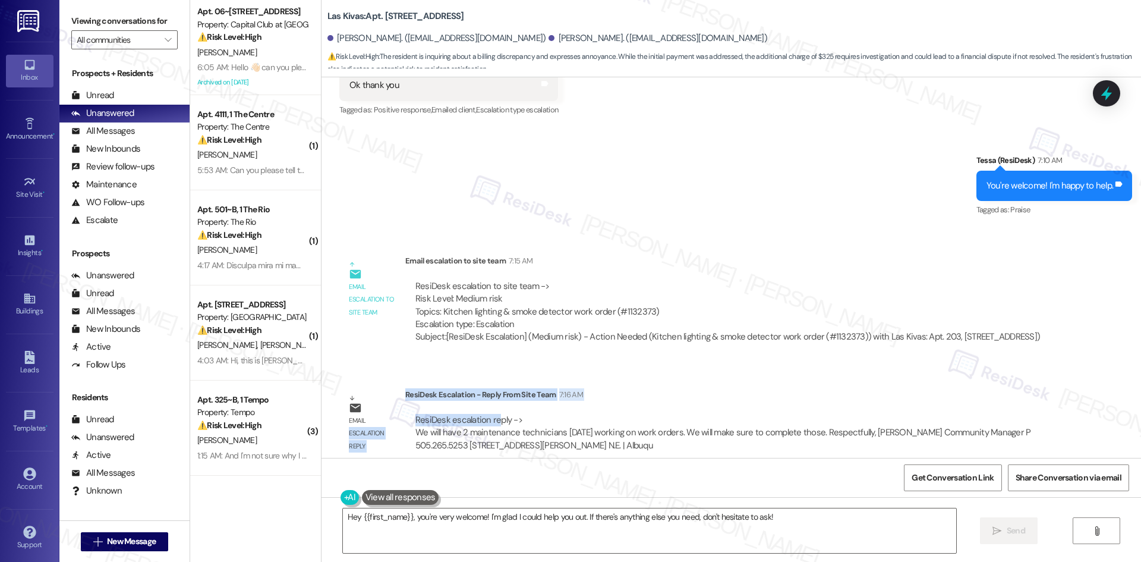
drag, startPoint x: 394, startPoint y: 380, endPoint x: 488, endPoint y: 409, distance: 98.9
click at [488, 409] on div "Email escalation reply ResiDesk Escalation - Reply From Site Team 7:16 AM ResiD…" at bounding box center [698, 424] width 737 height 90
click at [485, 414] on div "ResiDesk escalation reply -> We will have 2 maintenance technicians tomorrow wo…" at bounding box center [723, 432] width 616 height 37
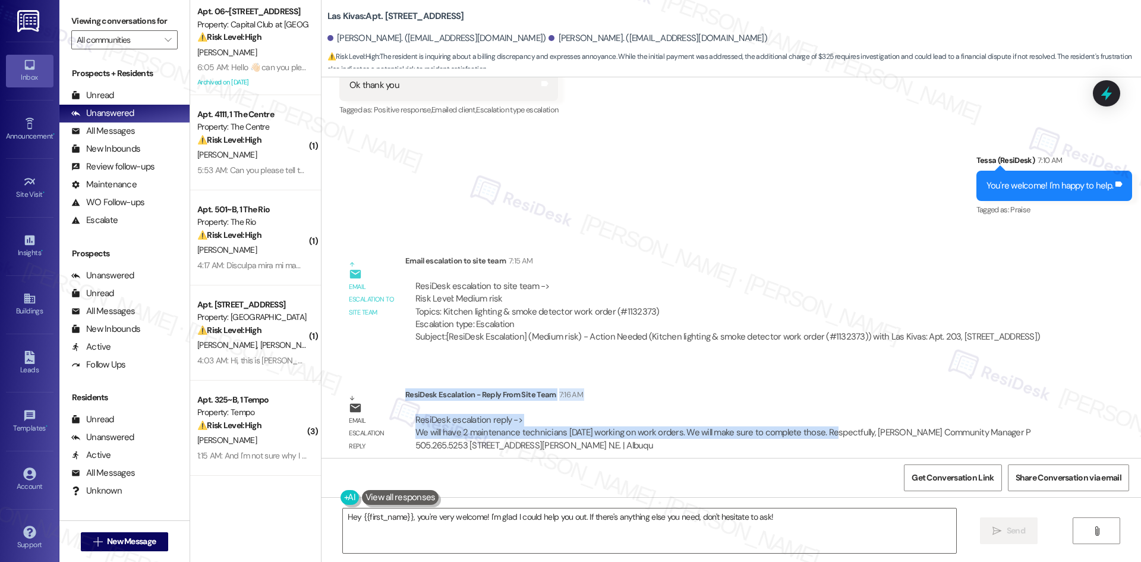
drag, startPoint x: 398, startPoint y: 379, endPoint x: 822, endPoint y: 425, distance: 426.8
click at [822, 425] on div "ResiDesk Escalation - Reply From Site Team 7:16 AM ResiDesk escalation reply ->…" at bounding box center [732, 424] width 654 height 72
copy div "ResiDesk Escalation - Reply From Site Team 7:16 AM ResiDesk escalation reply ->…"
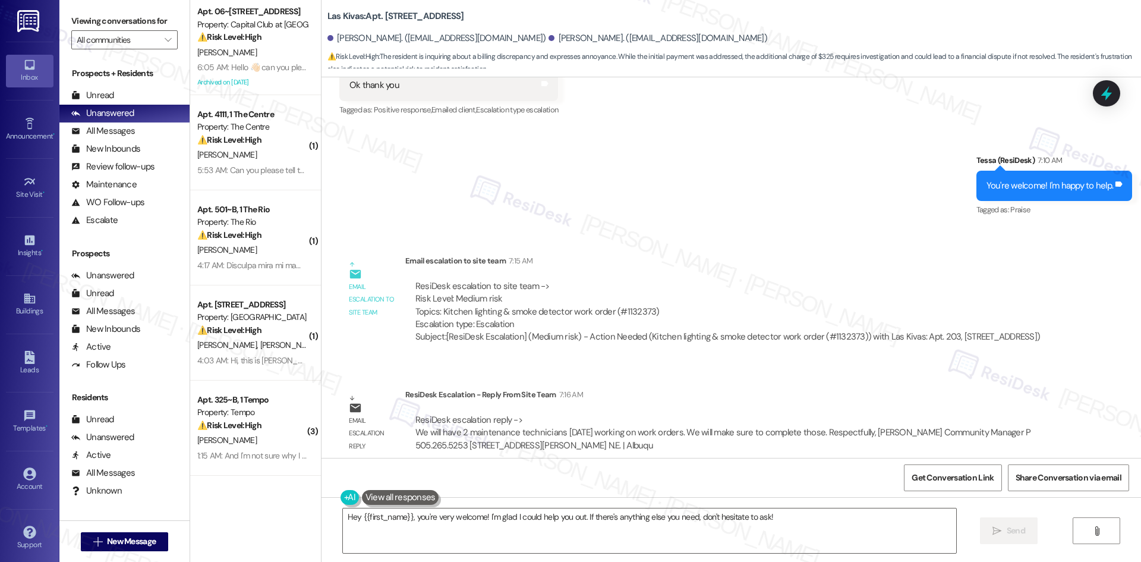
click at [624, 271] on div "ResiDesk escalation to site team -> Risk Level: Medium risk Topics: Kitchen lig…" at bounding box center [727, 311] width 645 height 81
click at [601, 217] on div "Lease started Aug 18, 2024 at 8:00 AM Review Marcus Brown Mar 04, 2025 at 3:09 …" at bounding box center [730, 267] width 819 height 380
click at [525, 160] on div "Sent via SMS Tessa (ResiDesk) 7:10 AM You're welcome! I'm happy to help. Tags a…" at bounding box center [730, 177] width 819 height 100
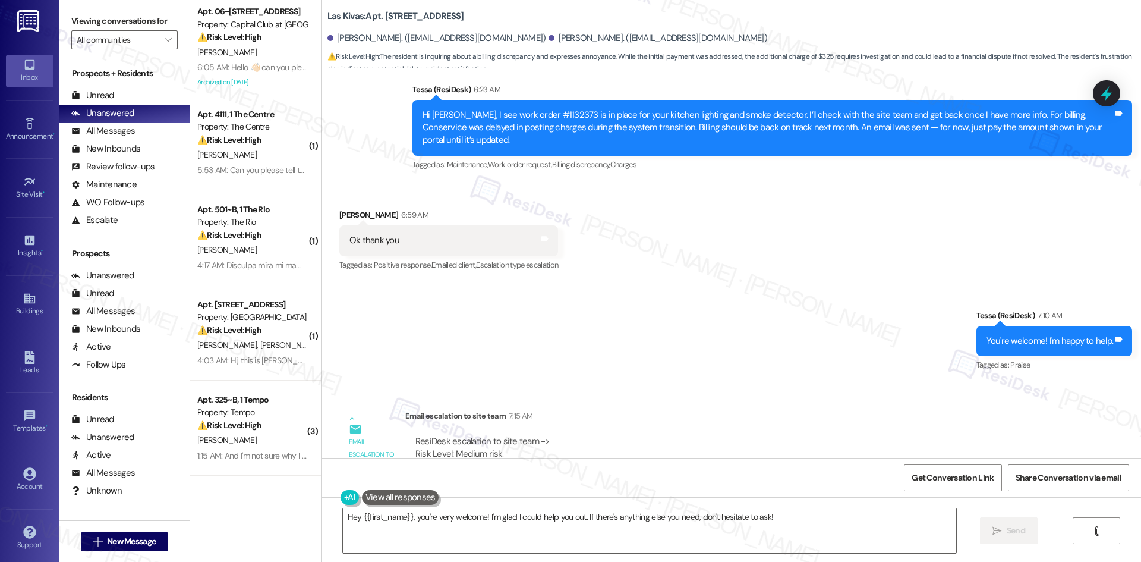
scroll to position [2991, 0]
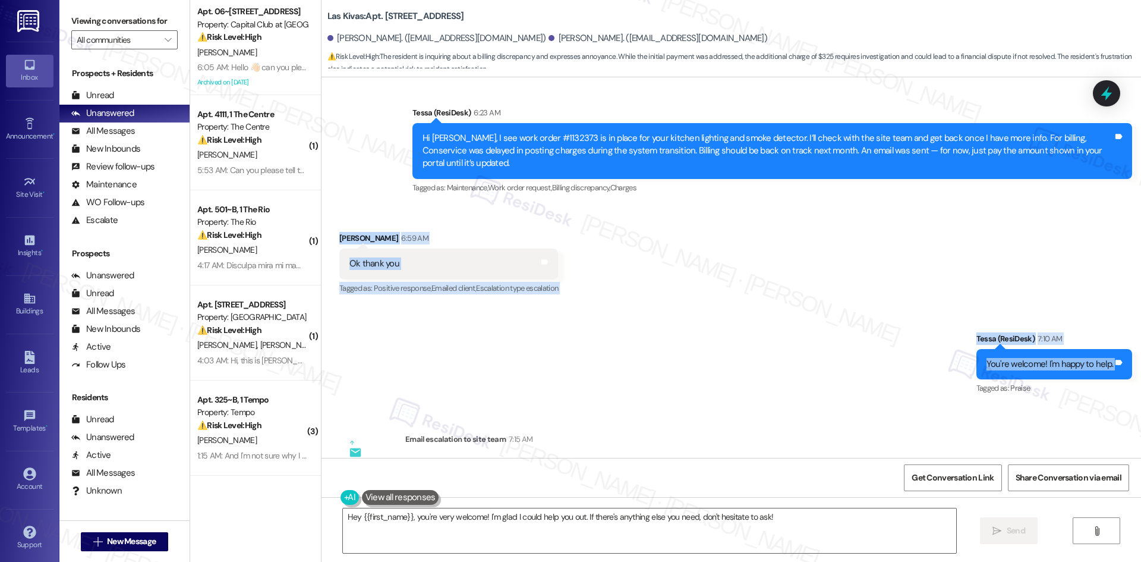
drag, startPoint x: 325, startPoint y: 203, endPoint x: 1133, endPoint y: 343, distance: 819.7
click at [1133, 343] on div "Lease started Aug 18, 2024 at 8:00 AM Review Marcus Brown Mar 04, 2025 at 3:09 …" at bounding box center [730, 267] width 819 height 380
copy div "Marcus Brown 6:59 AM Ok thank you Tags and notes Tagged as: Positive response ,…"
drag, startPoint x: 1024, startPoint y: 339, endPoint x: 414, endPoint y: 233, distance: 619.5
click at [414, 248] on div "Ok thank you Tags and notes" at bounding box center [448, 263] width 219 height 30
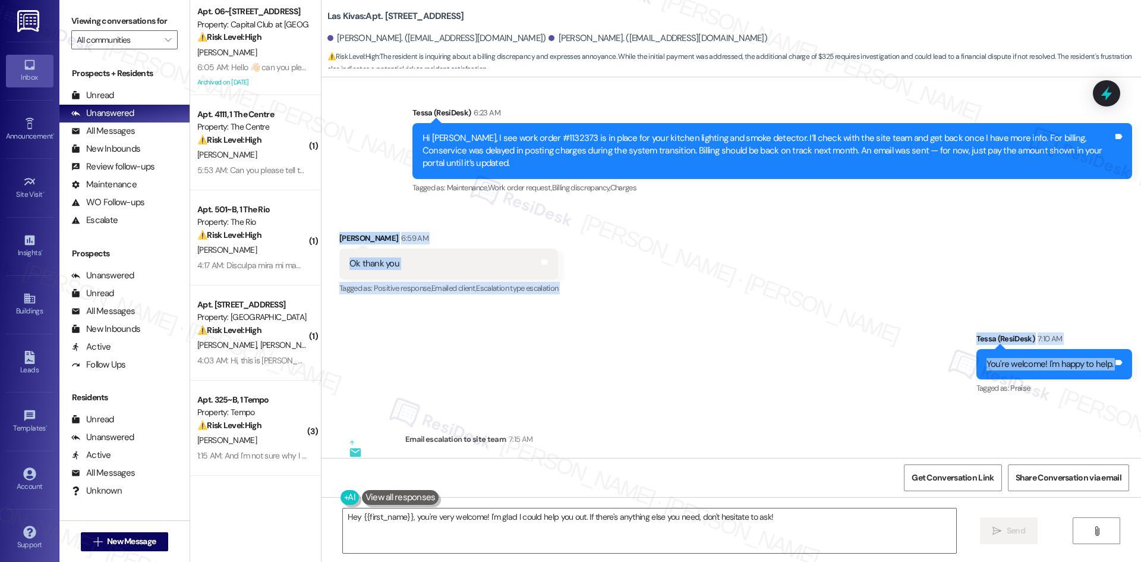
drag, startPoint x: 324, startPoint y: 207, endPoint x: 1128, endPoint y: 330, distance: 814.0
click at [1128, 330] on div "Lease started Aug 18, 2024 at 8:00 AM Review Marcus Brown Mar 04, 2025 at 3:09 …" at bounding box center [730, 267] width 819 height 380
copy div "Marcus Brown 6:59 AM Ok thank you Tags and notes Tagged as: Positive response ,…"
click at [633, 305] on div "Sent via SMS Tessa (ResiDesk) 7:10 AM You're welcome! I'm happy to help. Tags a…" at bounding box center [730, 355] width 819 height 100
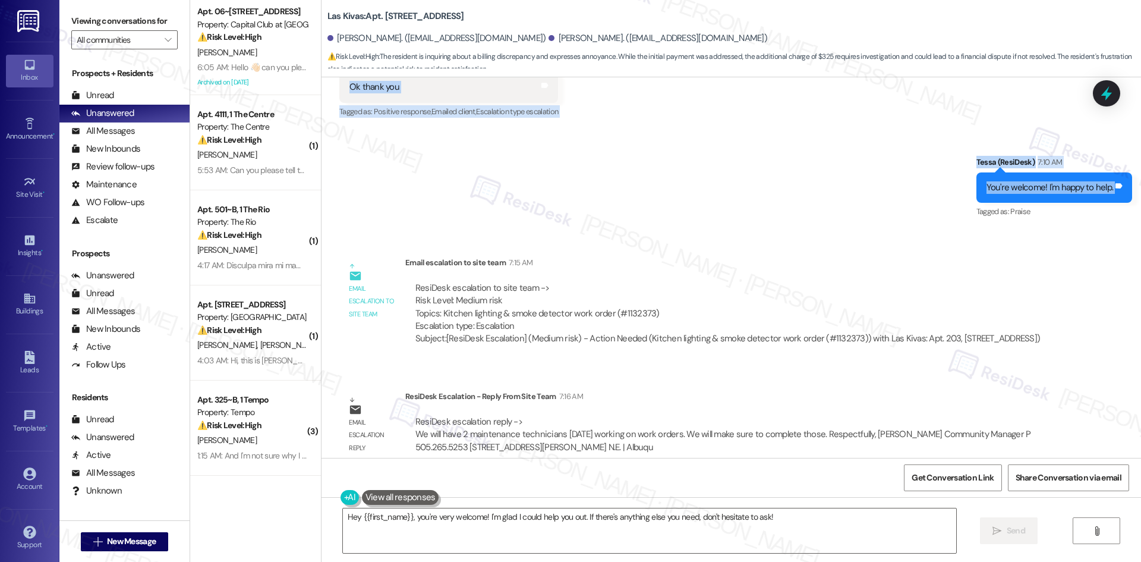
scroll to position [3169, 0]
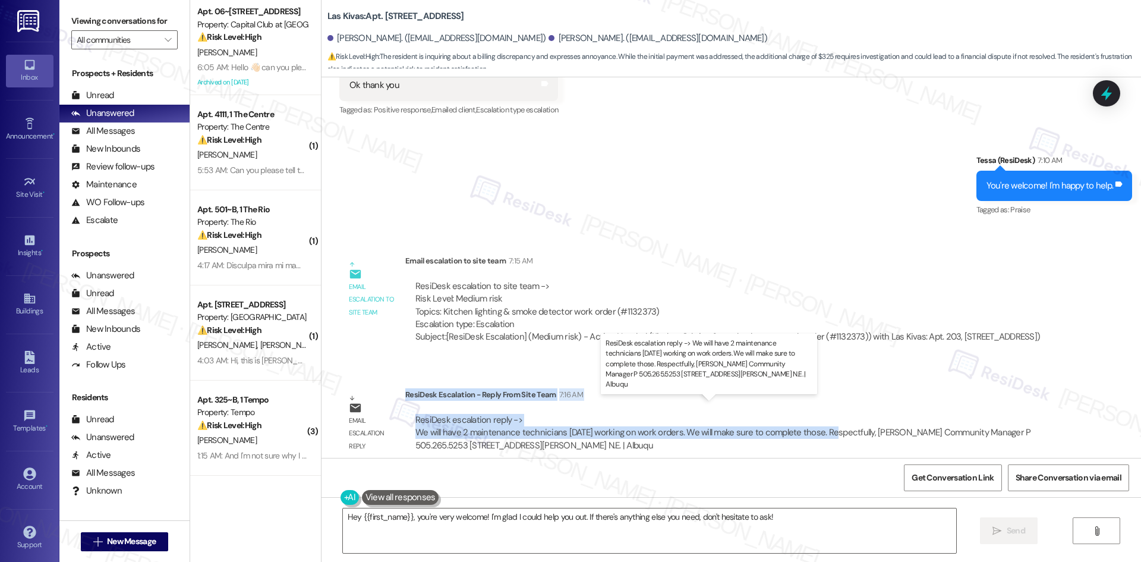
drag, startPoint x: 398, startPoint y: 381, endPoint x: 824, endPoint y: 423, distance: 428.2
click at [824, 423] on div "ResiDesk Escalation - Reply From Site Team 7:16 AM ResiDesk escalation reply ->…" at bounding box center [732, 424] width 654 height 72
copy div "ResiDesk Escalation - Reply From Site Team 7:16 AM ResiDesk escalation reply ->…"
click at [527, 532] on textarea "Hey {{first_name}}, you're very welcome! I'm glad I could help you out. If ther…" at bounding box center [649, 530] width 613 height 45
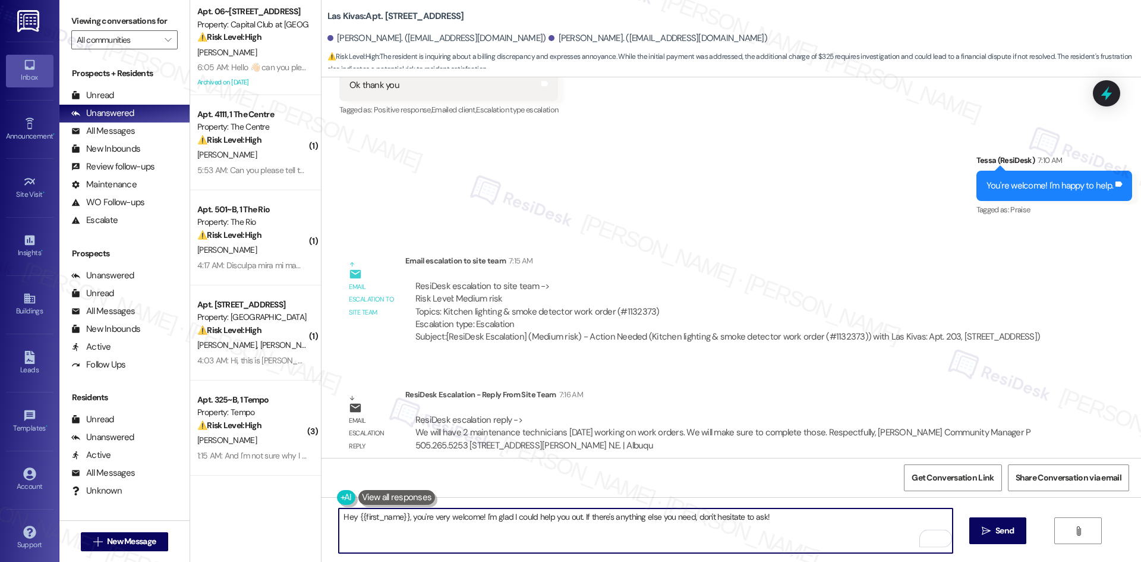
drag, startPoint x: 574, startPoint y: 516, endPoint x: 230, endPoint y: 514, distance: 344.1
click at [230, 514] on div "Apt. 06~203, 2278 Capital Club Way Property: Capital Club at Indian Land ⚠️ Ris…" at bounding box center [665, 281] width 951 height 562
paste textarea "i Marcus, the site team confirmed that two maintenance technicians will be on-s…"
type textarea "Hi Marcus, the site team confirmed that two maintenance technicians will be on-…"
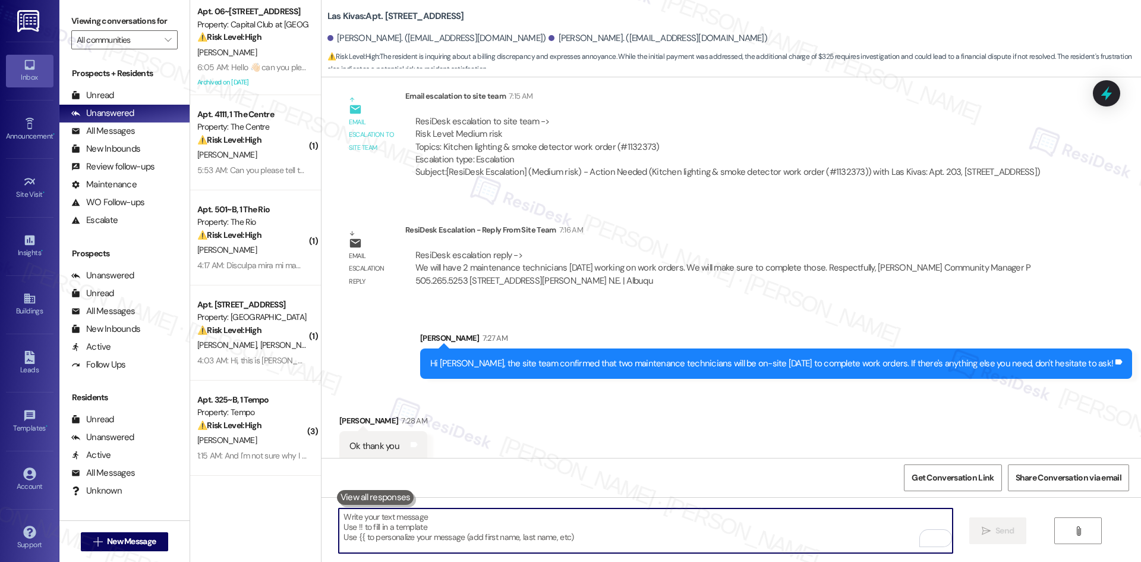
scroll to position [3334, 0]
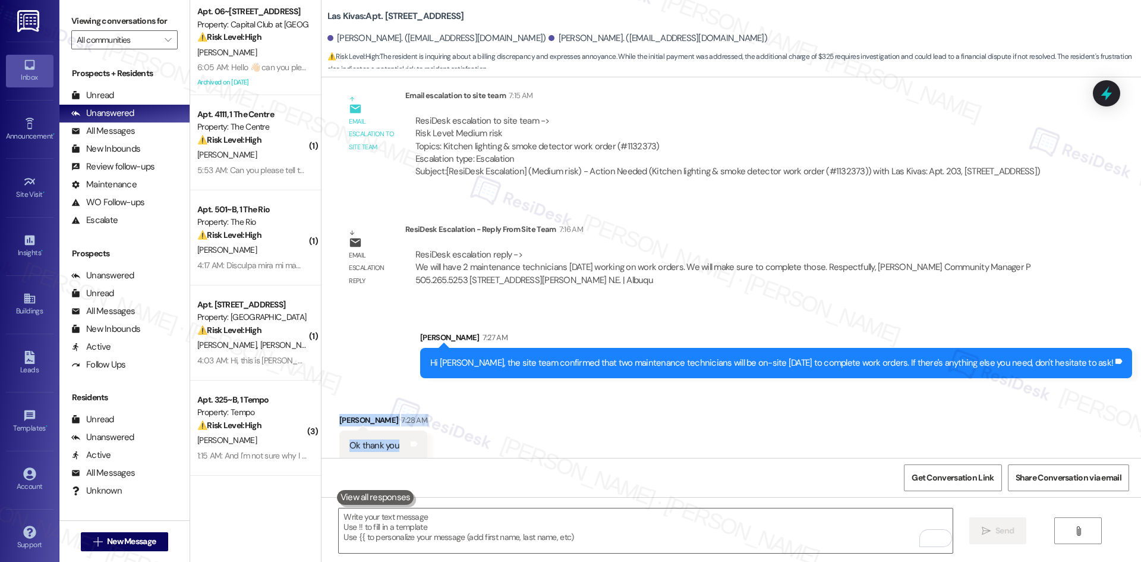
drag, startPoint x: 325, startPoint y: 391, endPoint x: 443, endPoint y: 428, distance: 124.0
click at [443, 428] on div "Received via SMS Marcus Brown 7:28 AM Ok thank you Tags and notes" at bounding box center [730, 428] width 819 height 83
copy div "Marcus Brown 7:28 AM Ok thank you Tags and notes"
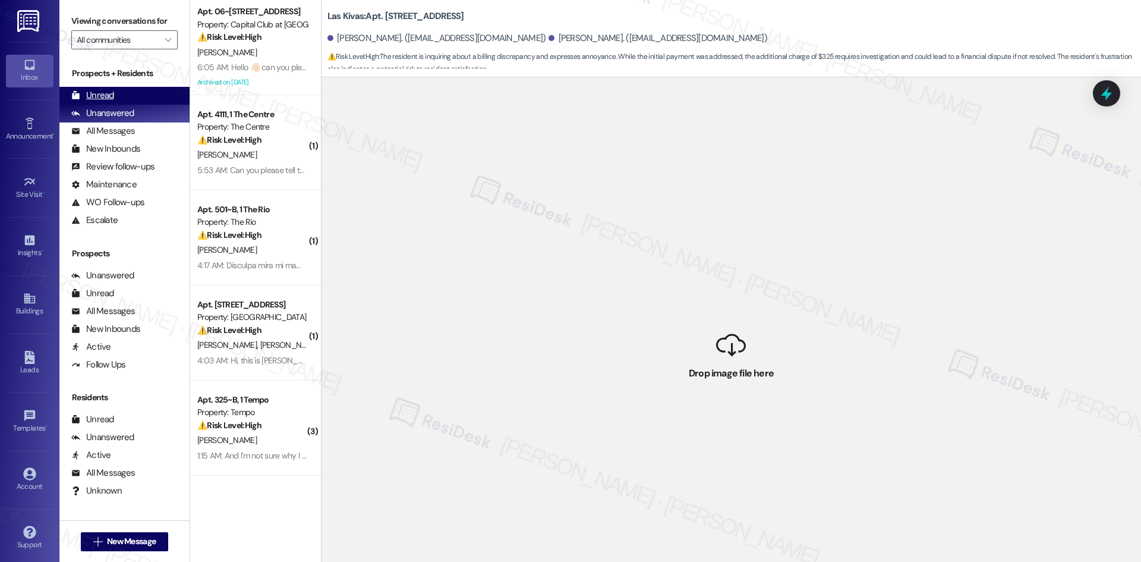
click at [113, 92] on div "Unread" at bounding box center [92, 95] width 43 height 12
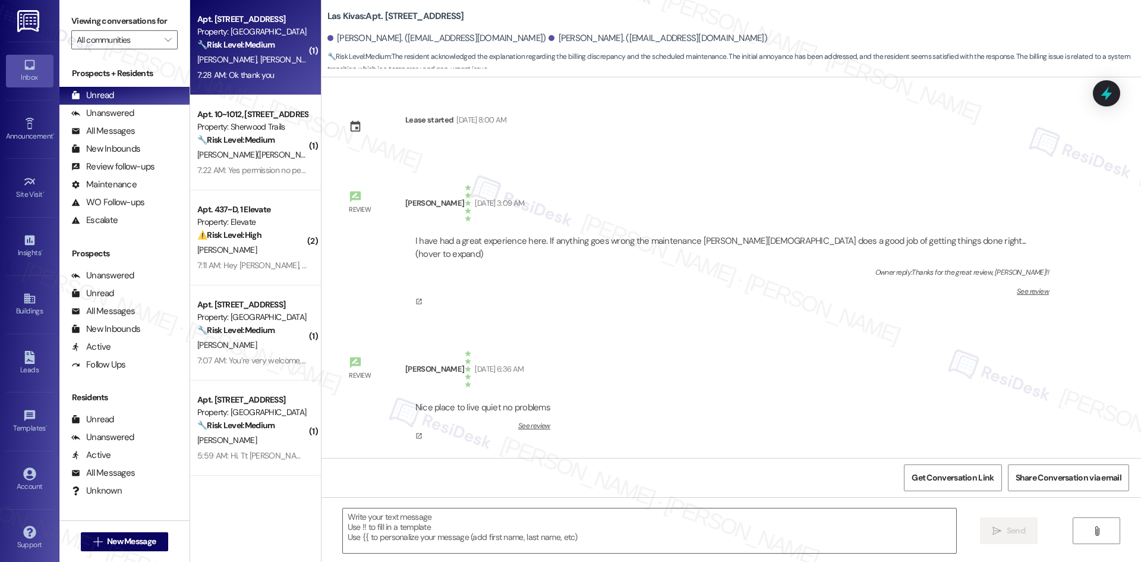
scroll to position [3369, 0]
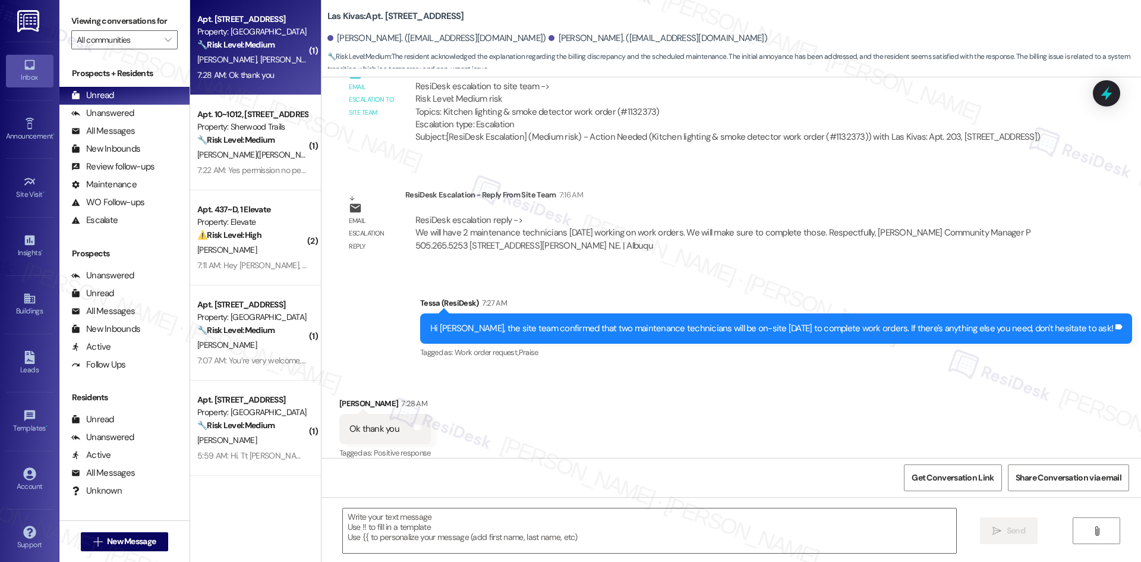
type textarea "Fetching suggested responses. Please feel free to read through the conversation…"
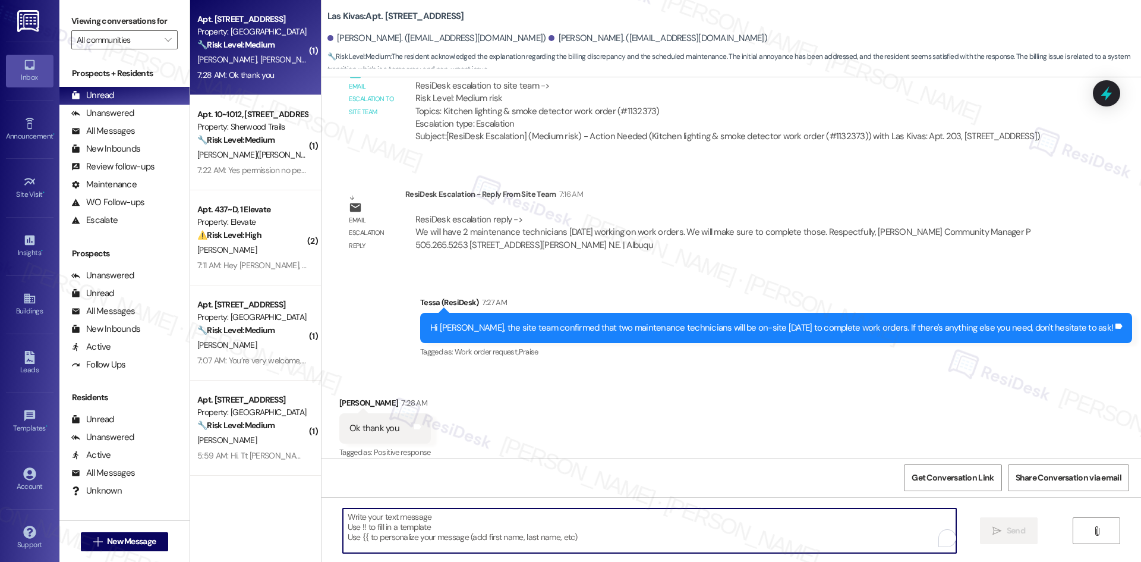
click at [505, 532] on textarea "To enrich screen reader interactions, please activate Accessibility in Grammarl…" at bounding box center [649, 530] width 613 height 45
paste textarea "You’re very welcome, Marcus!"
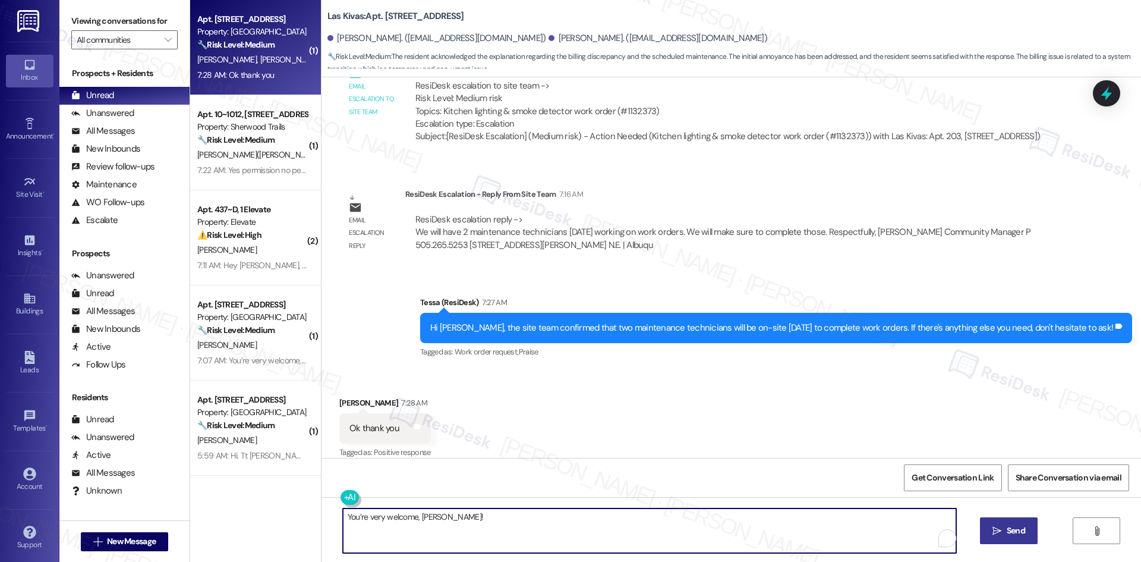
type textarea "You’re very welcome, Marcus!"
click at [1011, 521] on button " Send" at bounding box center [1009, 530] width 58 height 27
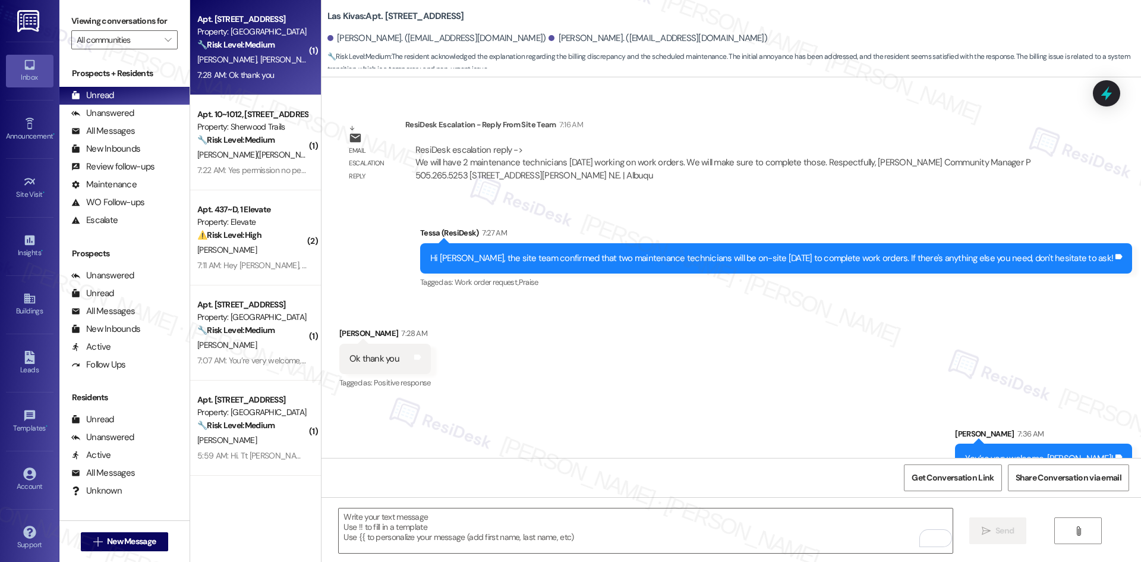
scroll to position [3452, 0]
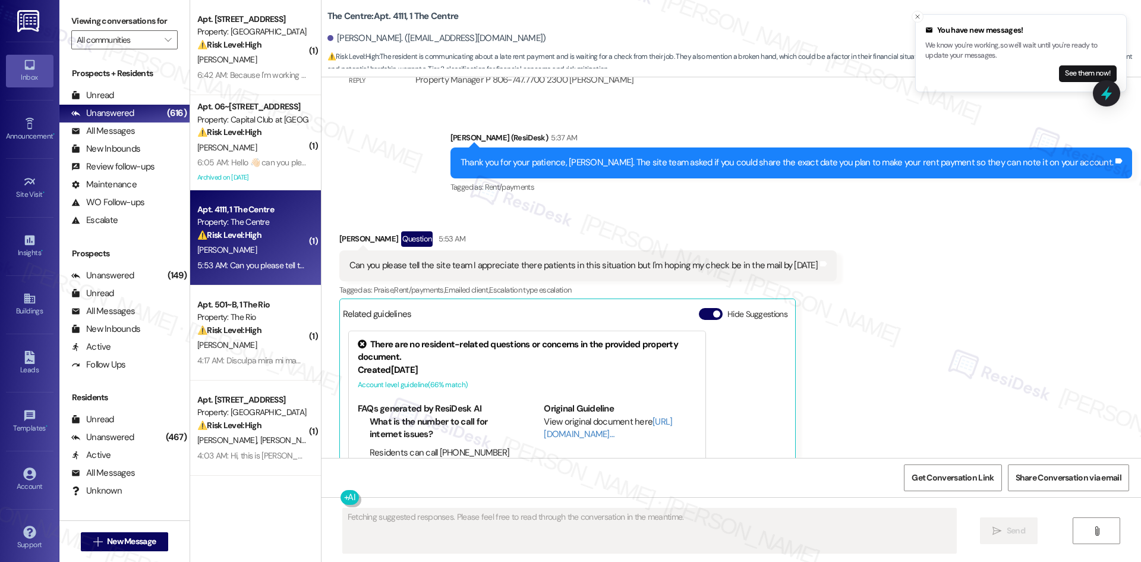
scroll to position [5190, 0]
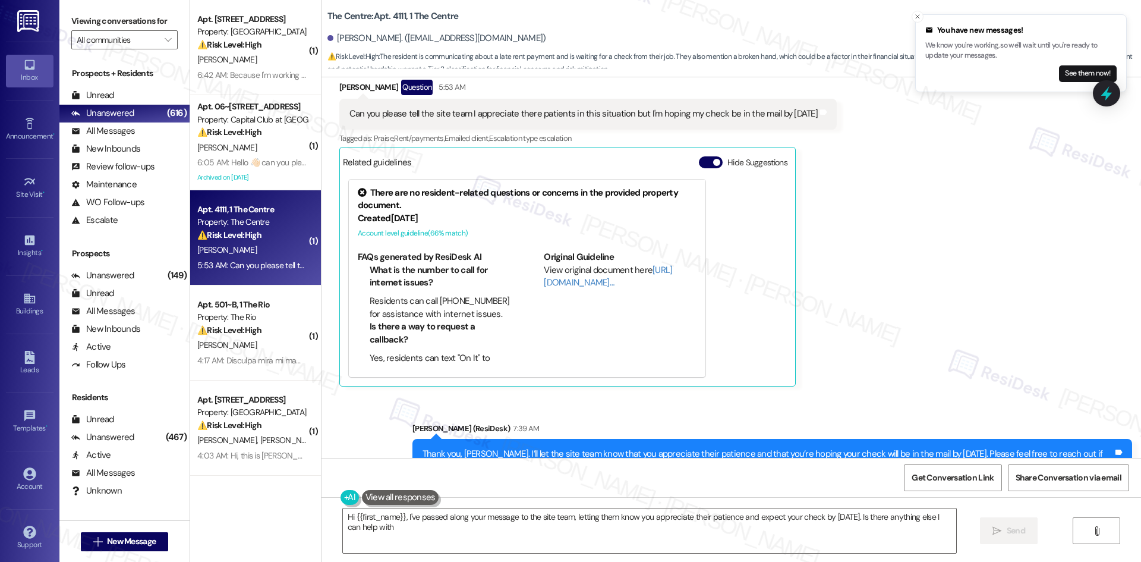
type textarea "Hi {{first_name}}, I've passed along your message to the site team, letting the…"
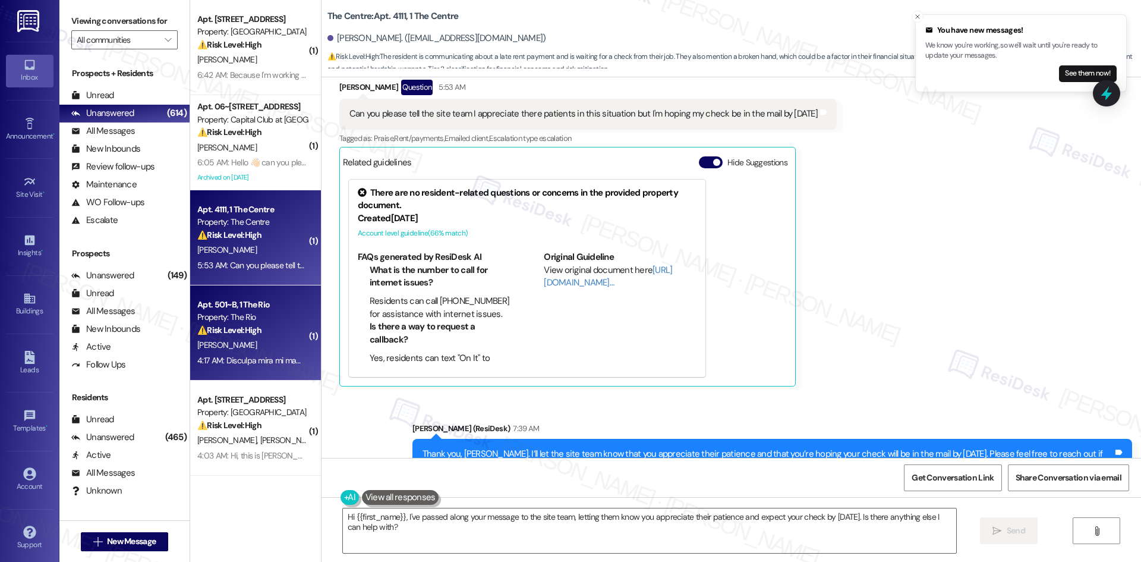
click at [245, 333] on strong "⚠️ Risk Level: High" at bounding box center [229, 329] width 64 height 11
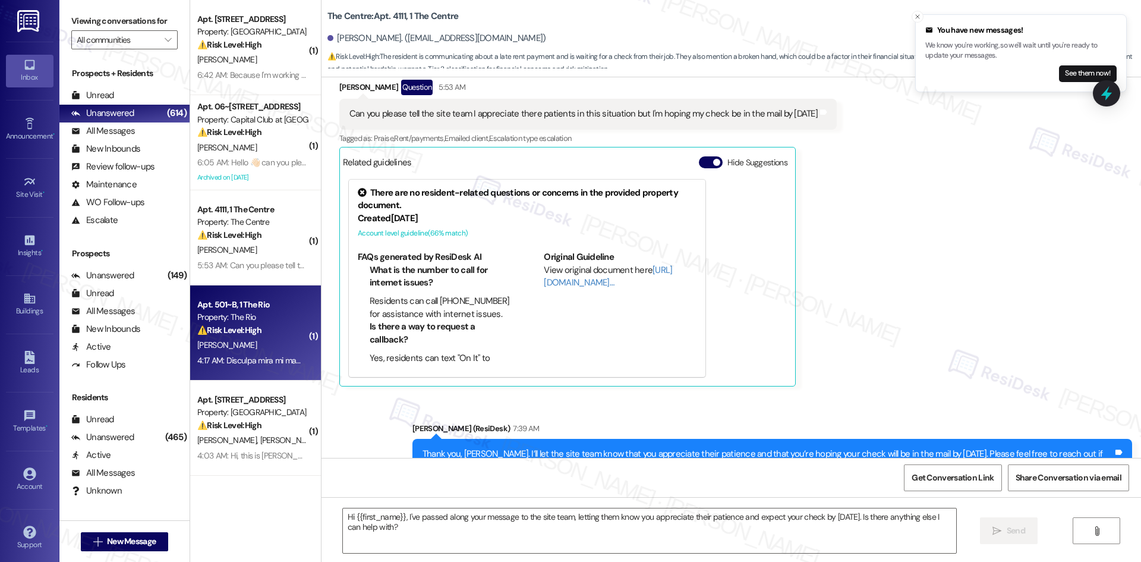
type textarea "Fetching suggested responses. Please feel free to read through the conversation…"
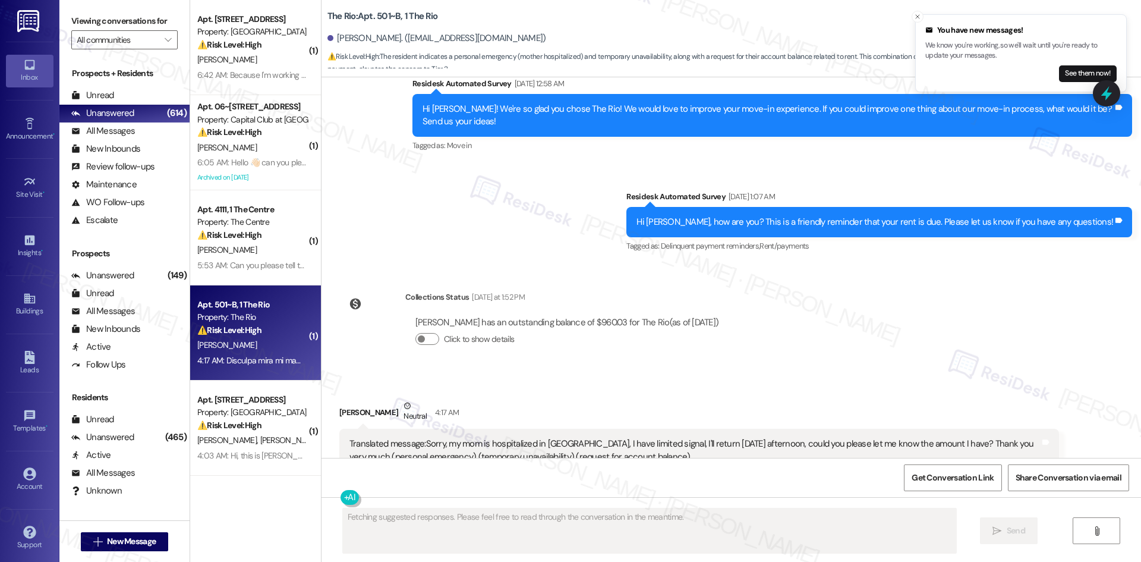
scroll to position [3443, 0]
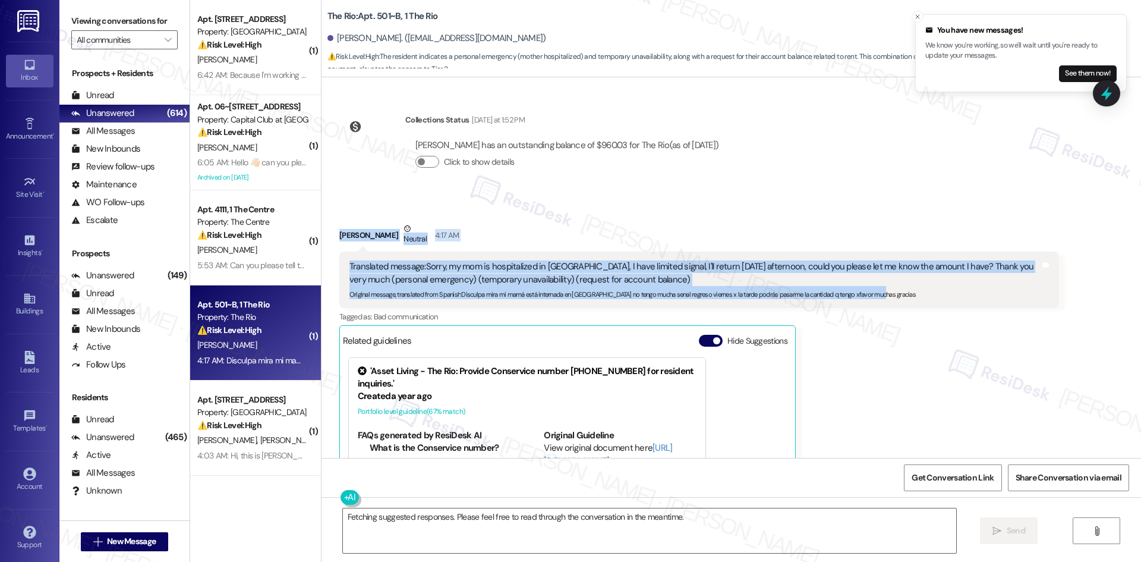
drag, startPoint x: 329, startPoint y: 217, endPoint x: 1035, endPoint y: 289, distance: 709.7
click at [1035, 289] on div "Received via SMS [PERSON_NAME] Neutral 4:17 AM Translated message: Sorry, my mo…" at bounding box center [730, 392] width 819 height 393
copy div "[PERSON_NAME] Neutral 4:17 AM Translated message: Sorry, my mom is hospitalized…"
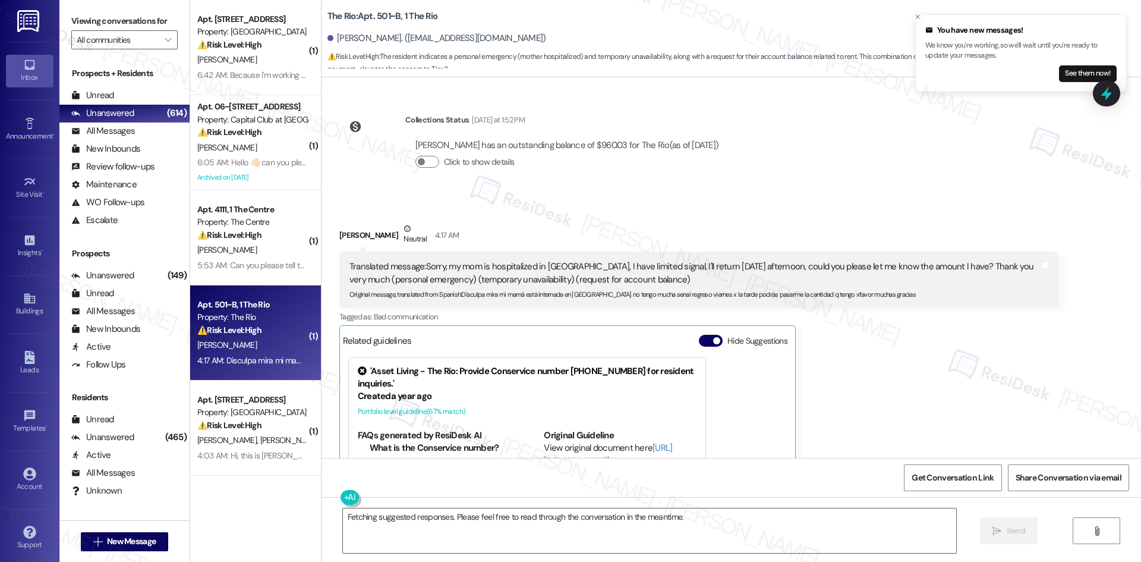
click at [863, 403] on div "[PERSON_NAME] Neutral 4:17 AM Translated message: Sorry, my mom is hospitalized…" at bounding box center [699, 401] width 720 height 358
drag, startPoint x: 542, startPoint y: 226, endPoint x: 520, endPoint y: 225, distance: 22.0
click at [537, 226] on div "[PERSON_NAME] Neutral 4:17 AM" at bounding box center [699, 236] width 720 height 29
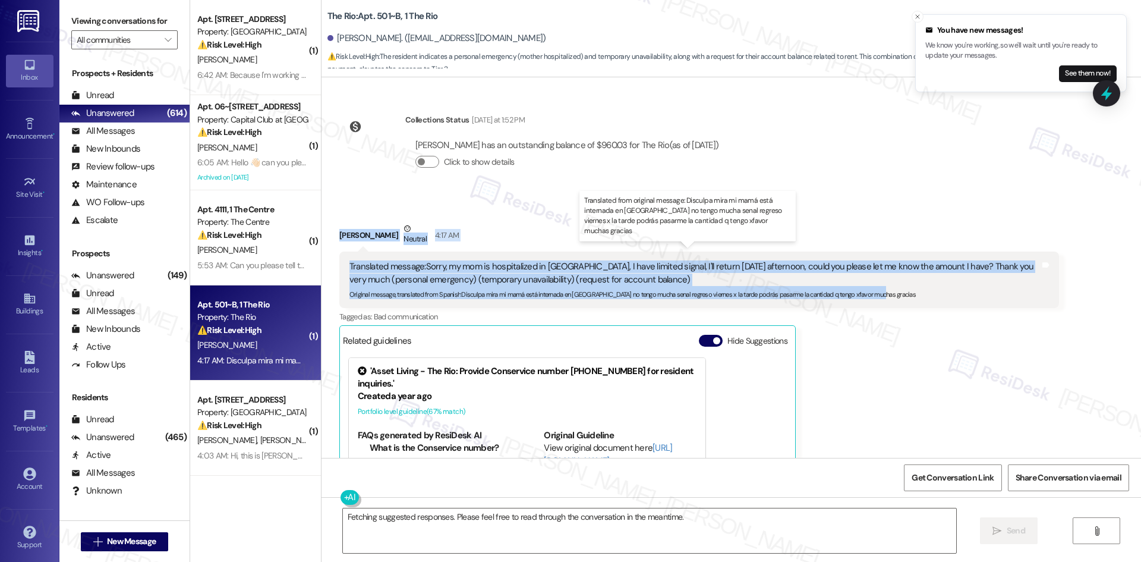
drag, startPoint x: 323, startPoint y: 214, endPoint x: 1010, endPoint y: 286, distance: 691.3
click at [1010, 286] on div "Received via SMS [PERSON_NAME] Neutral 4:17 AM Translated message: Sorry, my mo…" at bounding box center [698, 401] width 737 height 376
copy div "[PERSON_NAME] Neutral 4:17 AM Translated message: Sorry, my mom is hospitalized…"
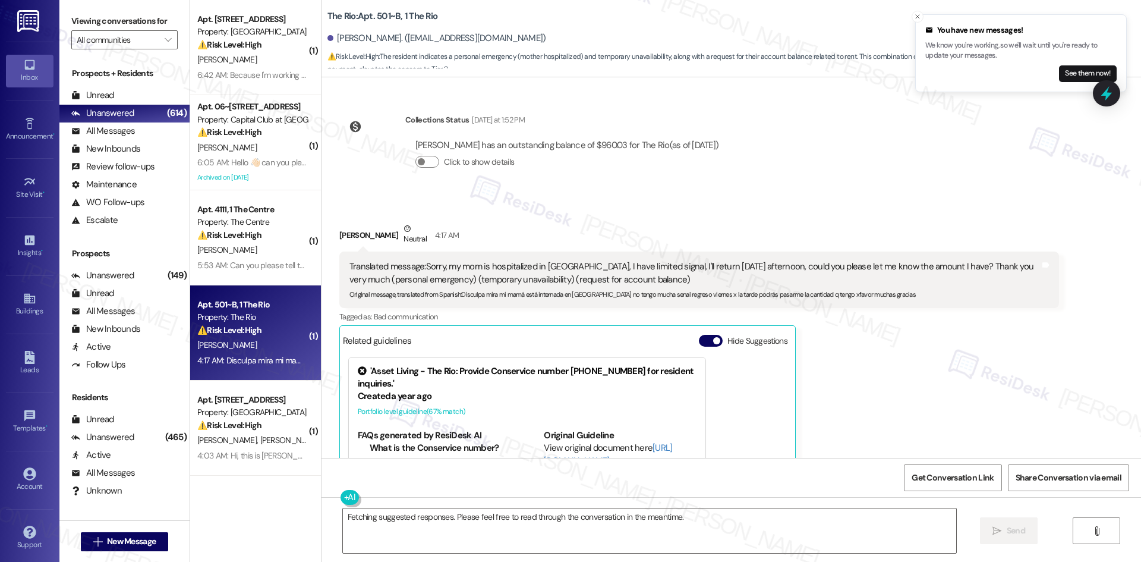
click at [653, 180] on div "Collections Status [DATE] at 1:52 PM [PERSON_NAME] has an outstanding balance o…" at bounding box center [533, 151] width 407 height 92
click at [578, 533] on textarea "Fetching suggested responses. Please feel free to read through the conversation…" at bounding box center [649, 530] width 613 height 45
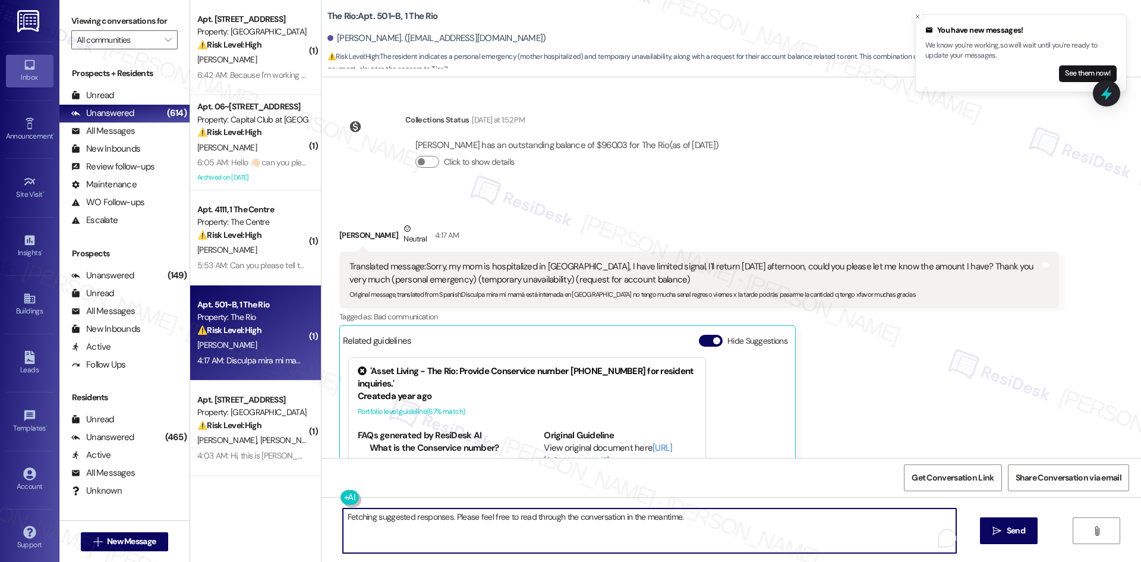
paste textarea "I’m sorry to hear about your mom, [PERSON_NAME]. Thank you for letting us know.…"
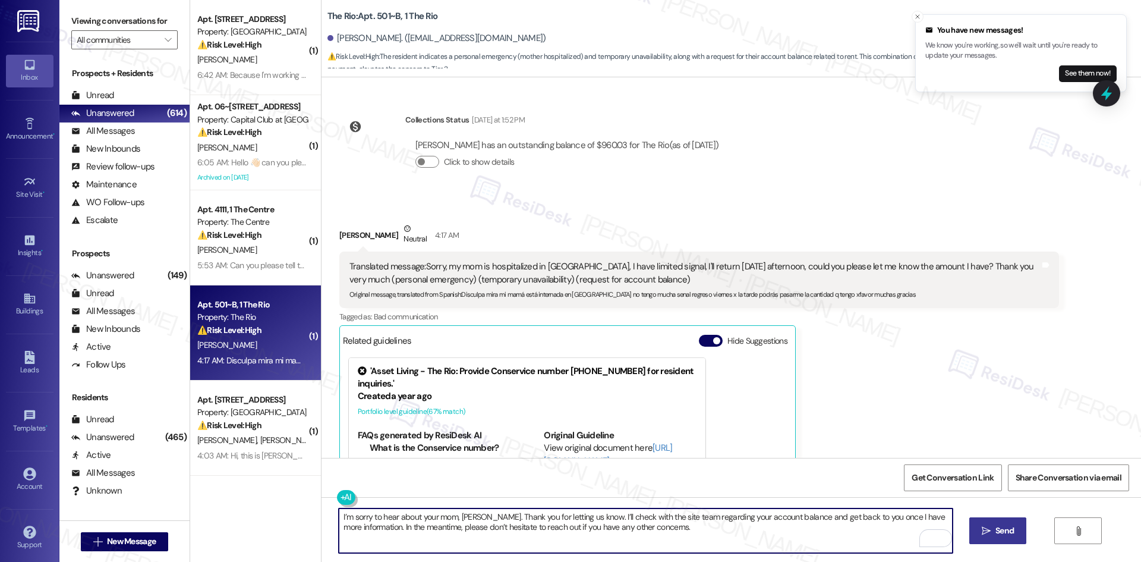
type textarea "I’m sorry to hear about your mom, [PERSON_NAME]. Thank you for letting us know.…"
click at [1014, 531] on span "Send" at bounding box center [1004, 530] width 23 height 12
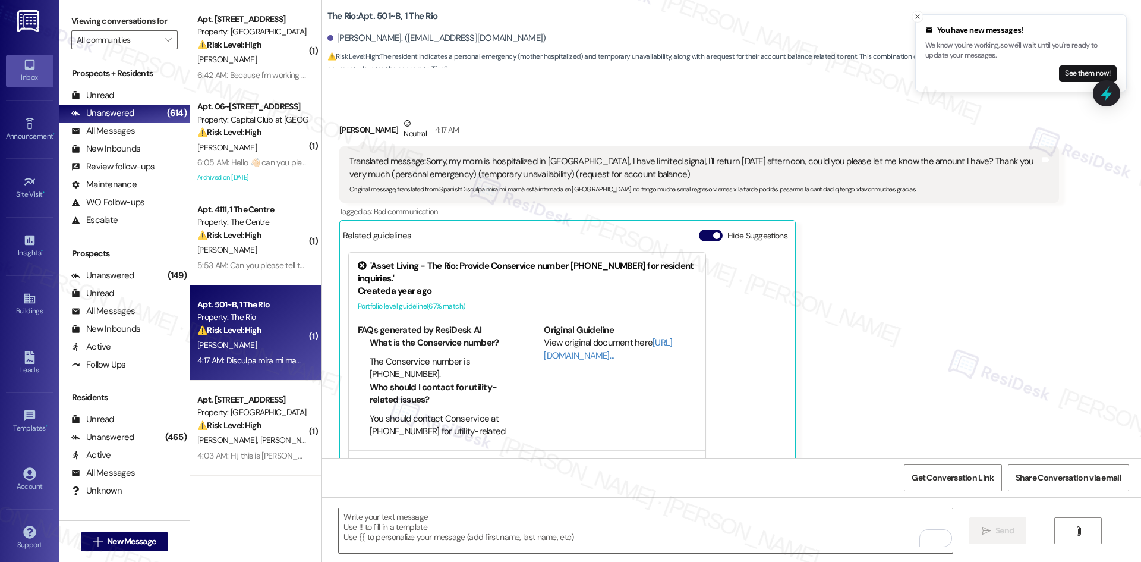
scroll to position [3562, 0]
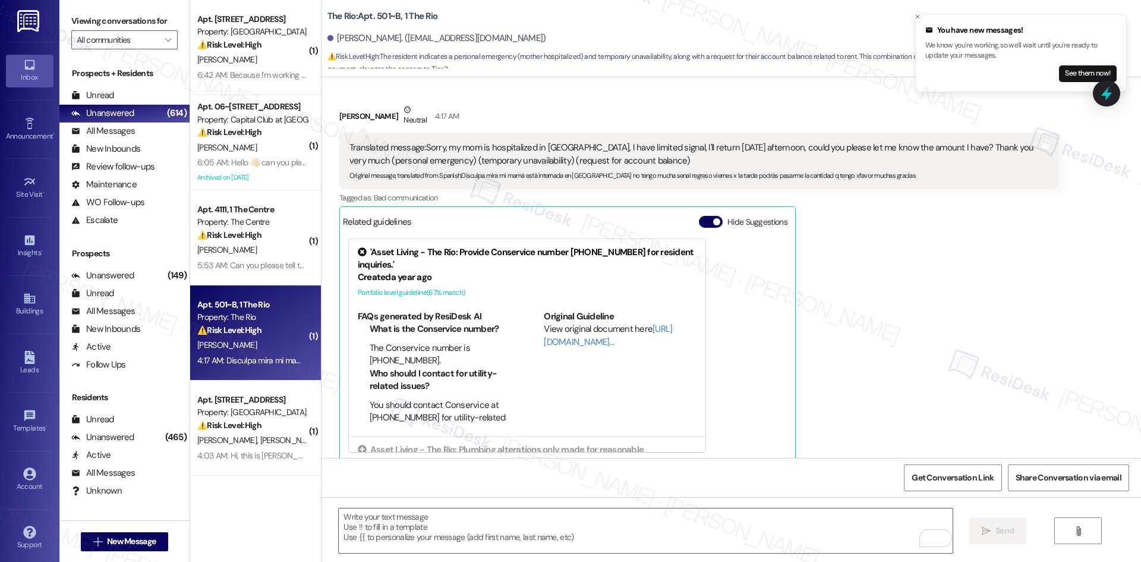
click at [908, 232] on div "[PERSON_NAME] Neutral 4:17 AM Translated message: Sorry, my mom is hospitalized…" at bounding box center [699, 282] width 720 height 358
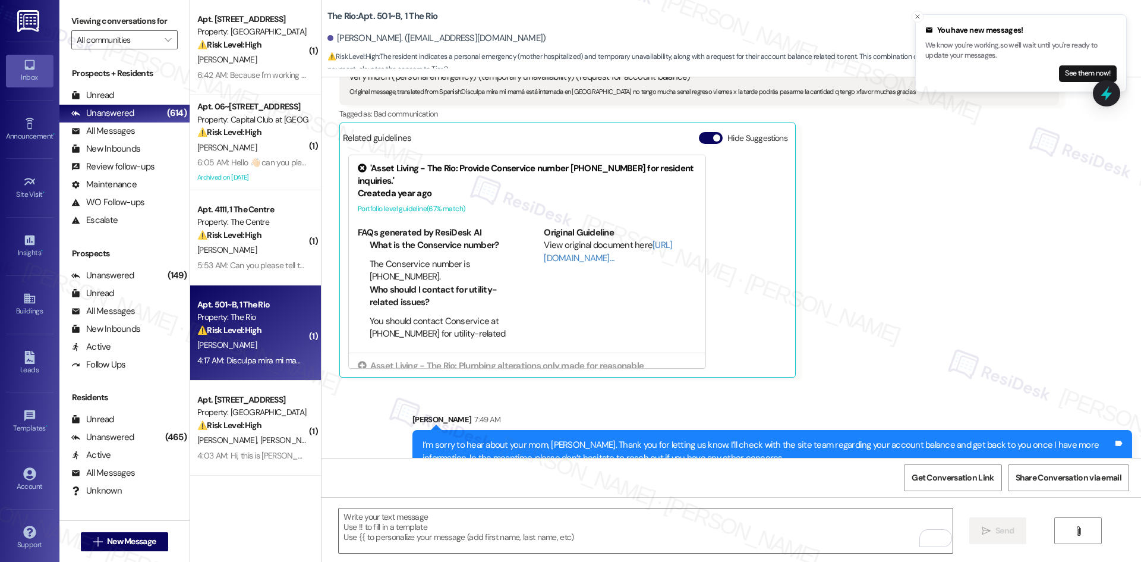
scroll to position [3658, 0]
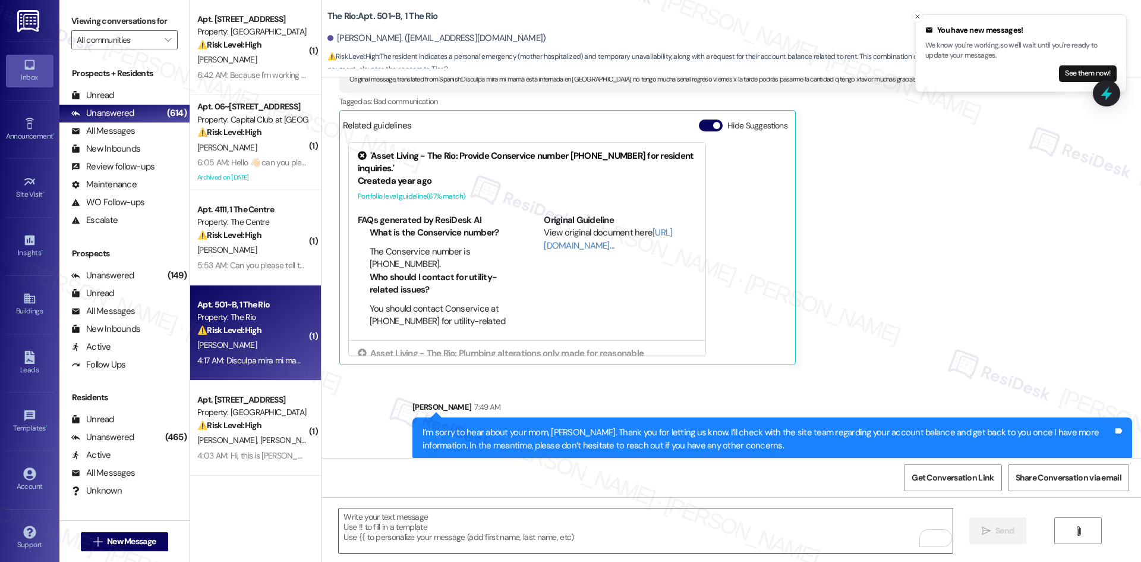
click at [803, 313] on div "[PERSON_NAME] Neutral 4:17 AM Translated message: Sorry, my mom is hospitalized…" at bounding box center [699, 186] width 720 height 358
click at [877, 319] on div "[PERSON_NAME] Neutral 4:17 AM Translated message: Sorry, my mom is hospitalized…" at bounding box center [699, 186] width 720 height 358
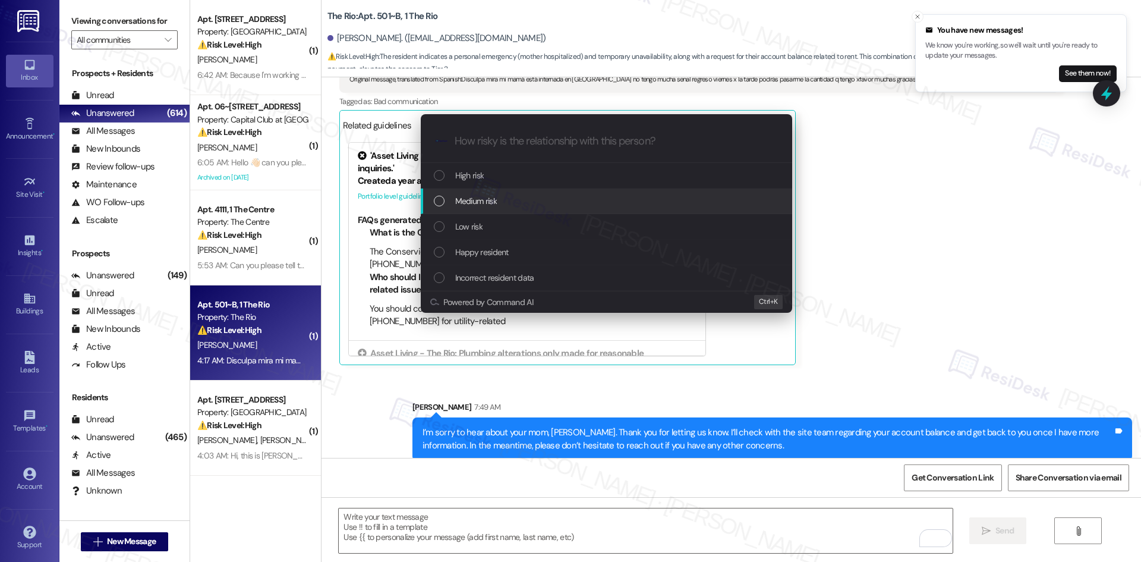
click at [536, 204] on div "Medium risk" at bounding box center [608, 200] width 348 height 13
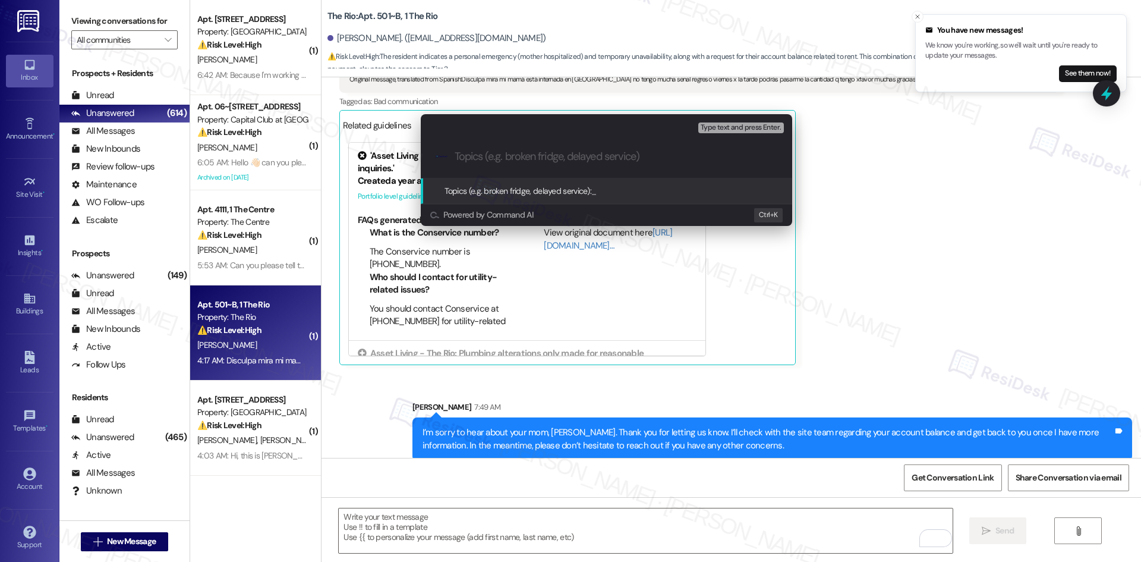
click at [488, 155] on input "Topics (e.g. broken fridge, delayed service)" at bounding box center [616, 156] width 323 height 12
paste input "Request for account balance during family emergency"
type input "Request for account balance during family emergency"
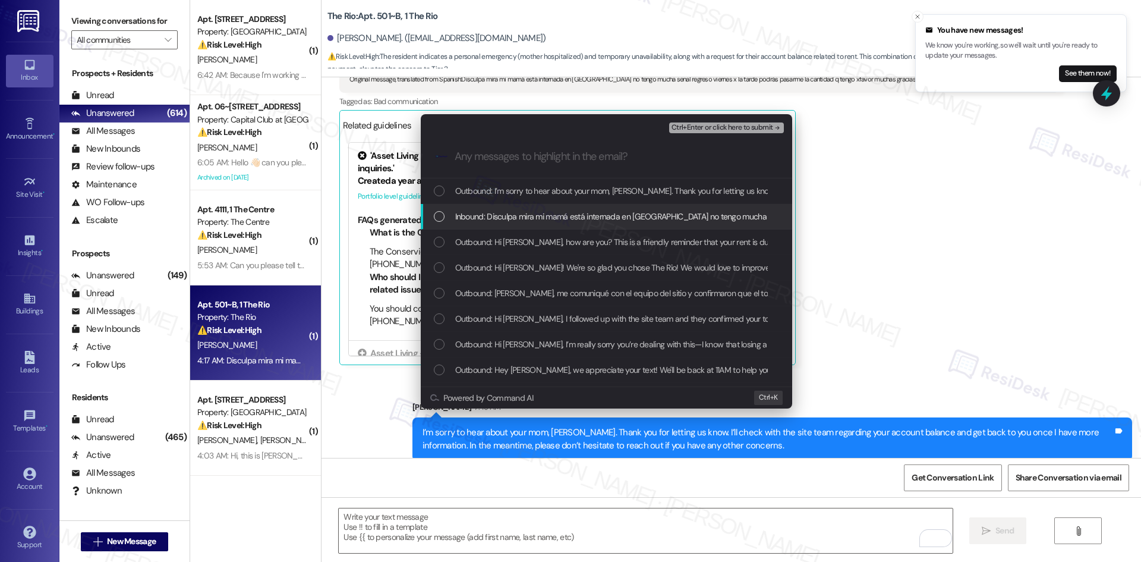
click at [515, 215] on span "Inbound: Disculpa mira mi mamá está internada en [GEOGRAPHIC_DATA] no tengo muc…" at bounding box center [769, 216] width 629 height 13
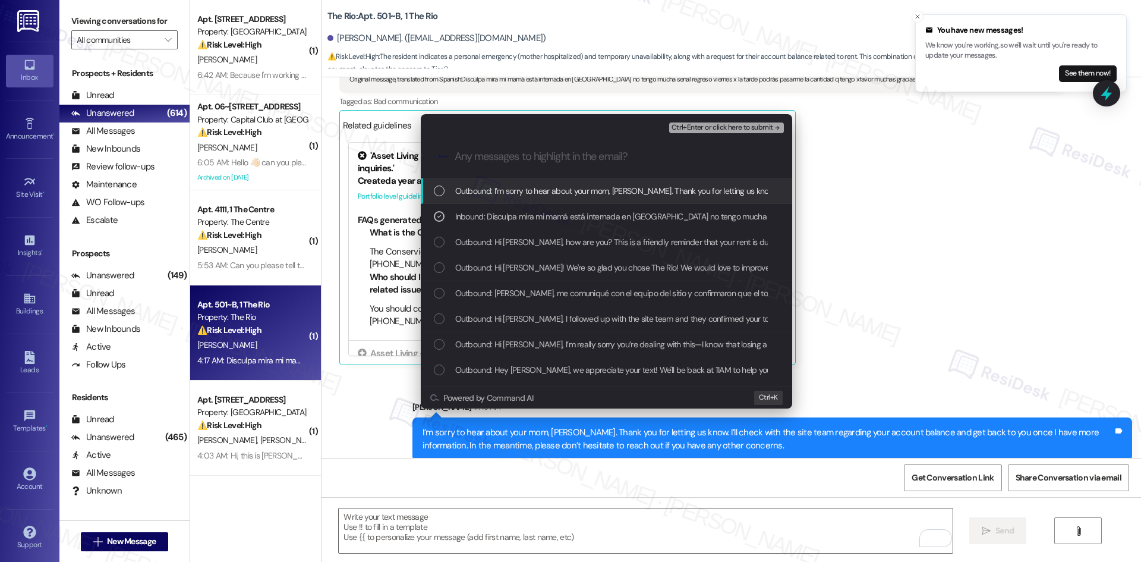
click at [749, 132] on button "Ctrl+Enter or click here to submit" at bounding box center [726, 127] width 115 height 11
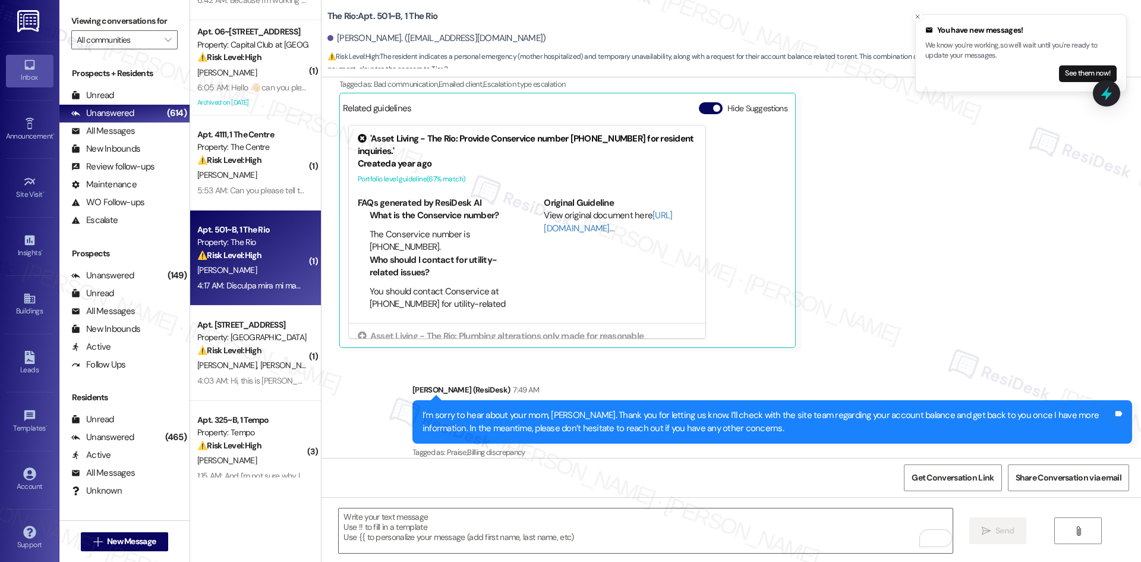
scroll to position [238, 0]
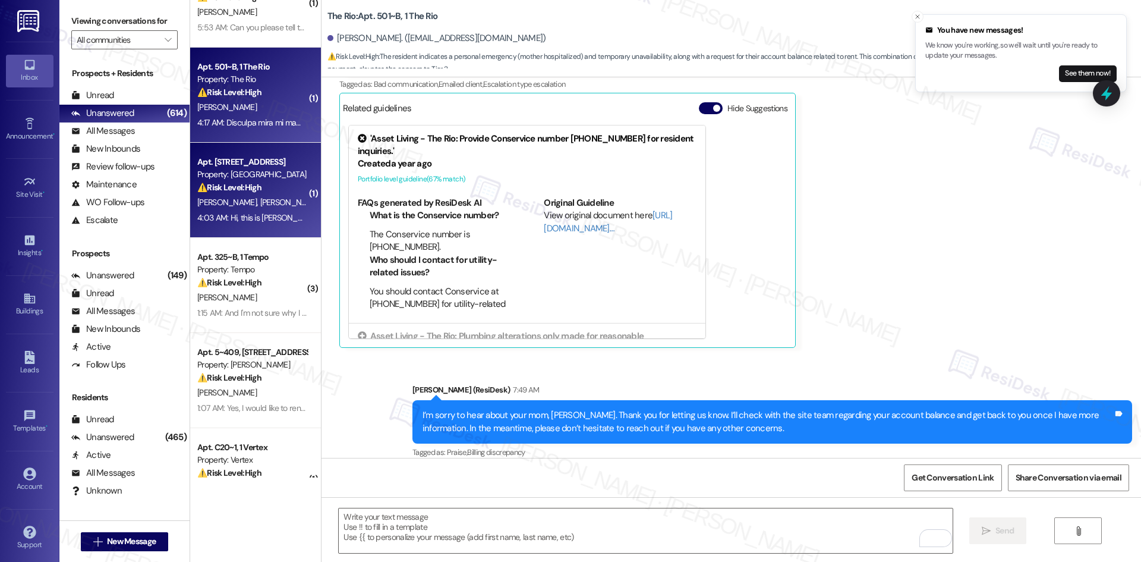
click at [254, 209] on div "[PERSON_NAME] [PERSON_NAME] [PERSON_NAME]" at bounding box center [252, 202] width 112 height 15
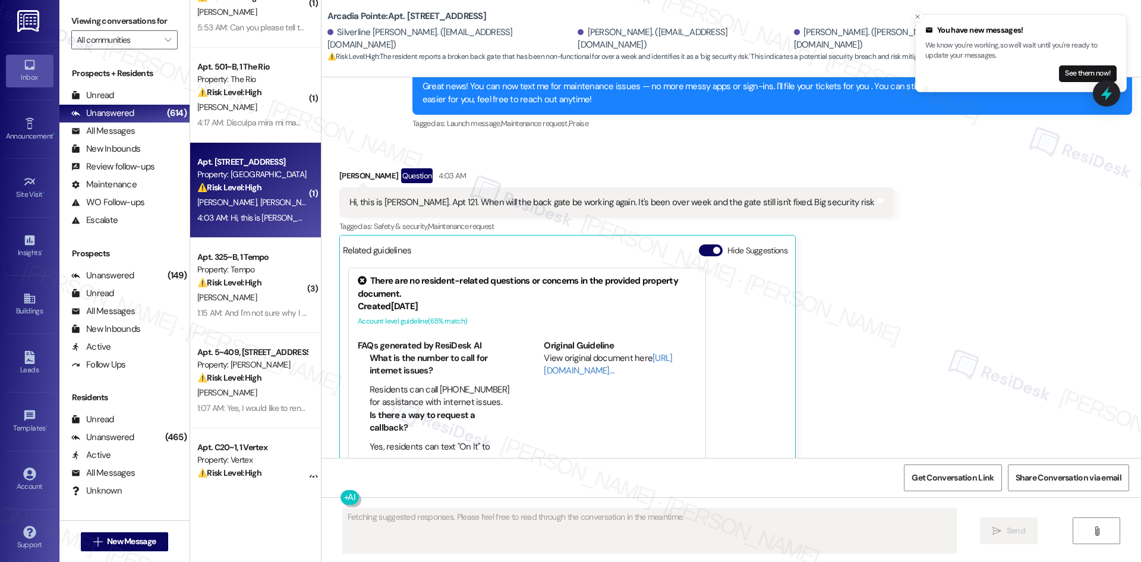
scroll to position [162, 0]
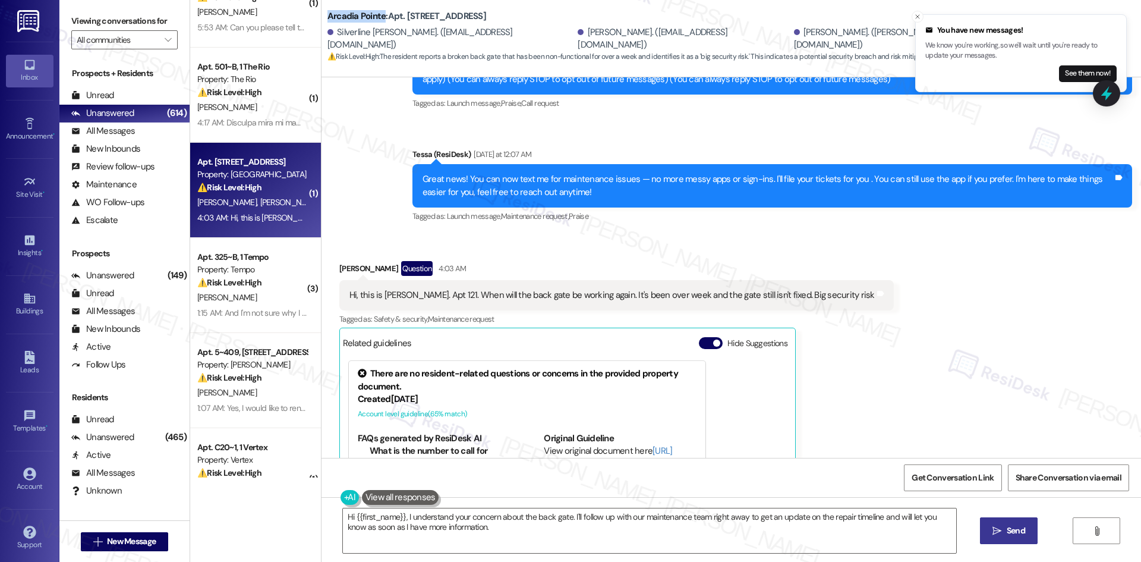
drag, startPoint x: 317, startPoint y: 12, endPoint x: 374, endPoint y: 17, distance: 57.8
click at [374, 17] on div "Arcadia Pointe: Apt. 121, [STREET_ADDRESS] Francis. ([EMAIL_ADDRESS][DOMAIN_NAM…" at bounding box center [730, 33] width 819 height 60
copy b "Arcadia Pointe"
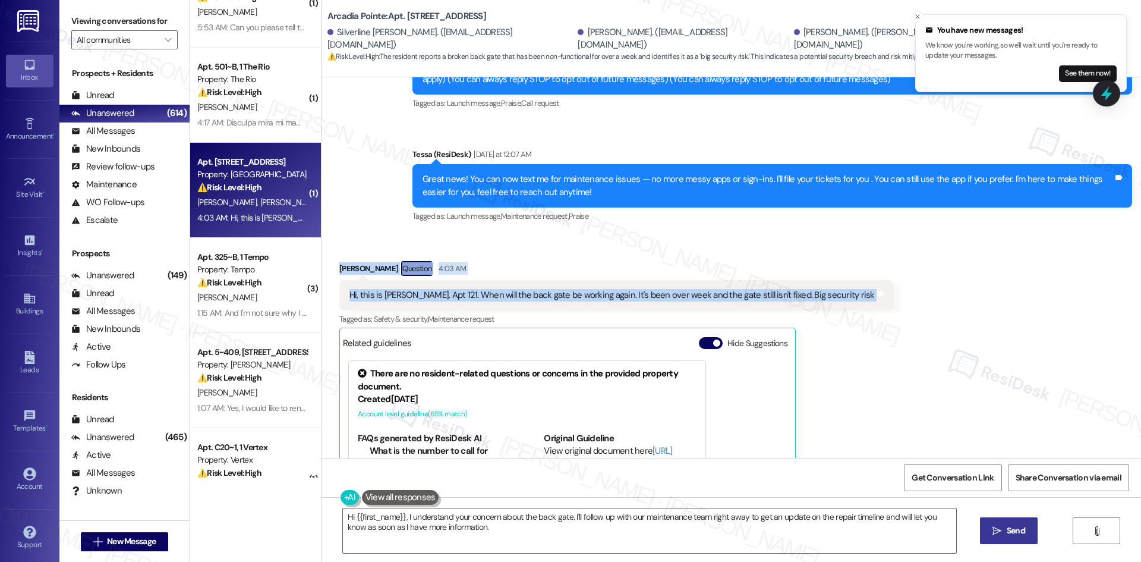
drag, startPoint x: 332, startPoint y: 261, endPoint x: 881, endPoint y: 289, distance: 549.8
click at [878, 293] on div "Received via SMS [PERSON_NAME] Question 4:03 AM Hi, this is [PERSON_NAME]. Apt …" at bounding box center [730, 405] width 819 height 342
copy div "[PERSON_NAME] Question 4:03 AM Hi, this is [PERSON_NAME]. Apt 121. When will th…"
click at [504, 252] on div "Received via SMS [PERSON_NAME] Question 4:03 AM Hi, this is [PERSON_NAME]. Apt …" at bounding box center [616, 414] width 572 height 324
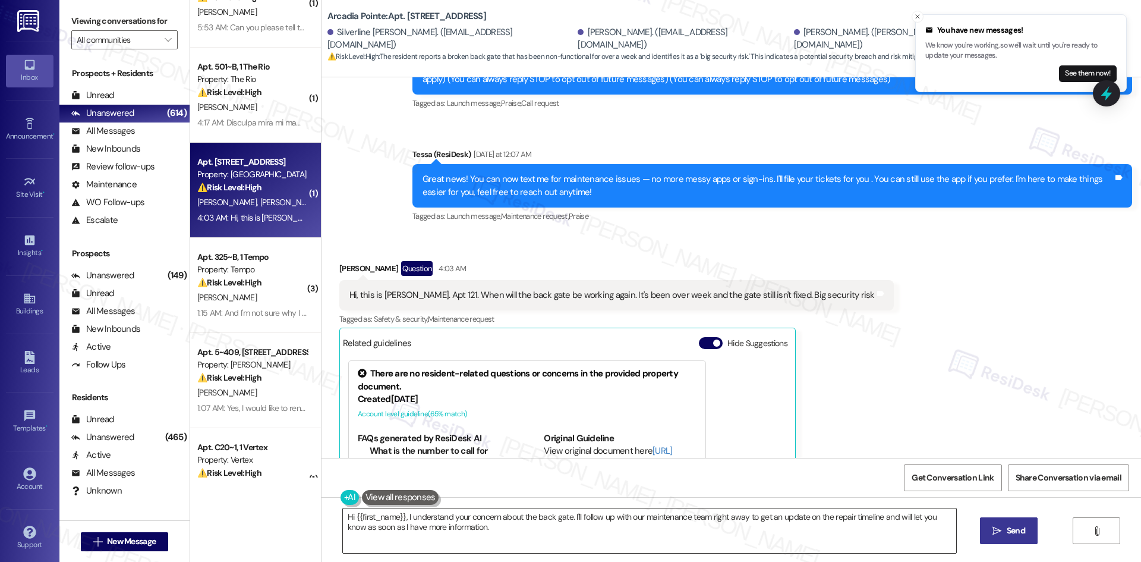
click at [542, 531] on textarea "Hi {{first_name}}, I understand your concern about the back gate. I'll follow u…" at bounding box center [649, 530] width 613 height 45
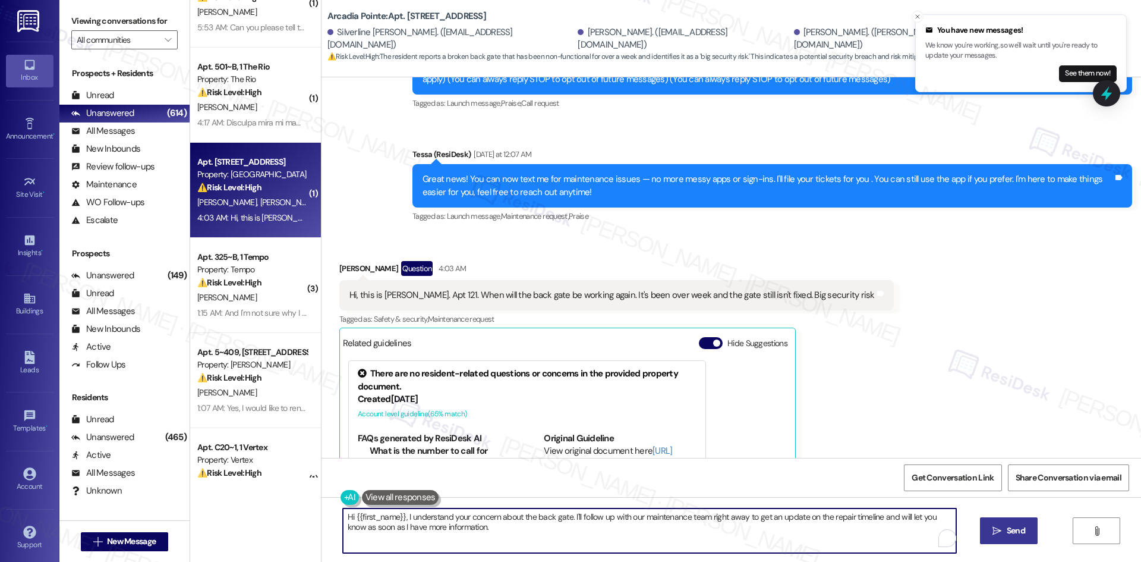
paste textarea "[PERSON_NAME], thank you for reaching out and sharing your concern about the ba…"
type textarea "Hi [PERSON_NAME], thank you for reaching out and sharing your concern about the…"
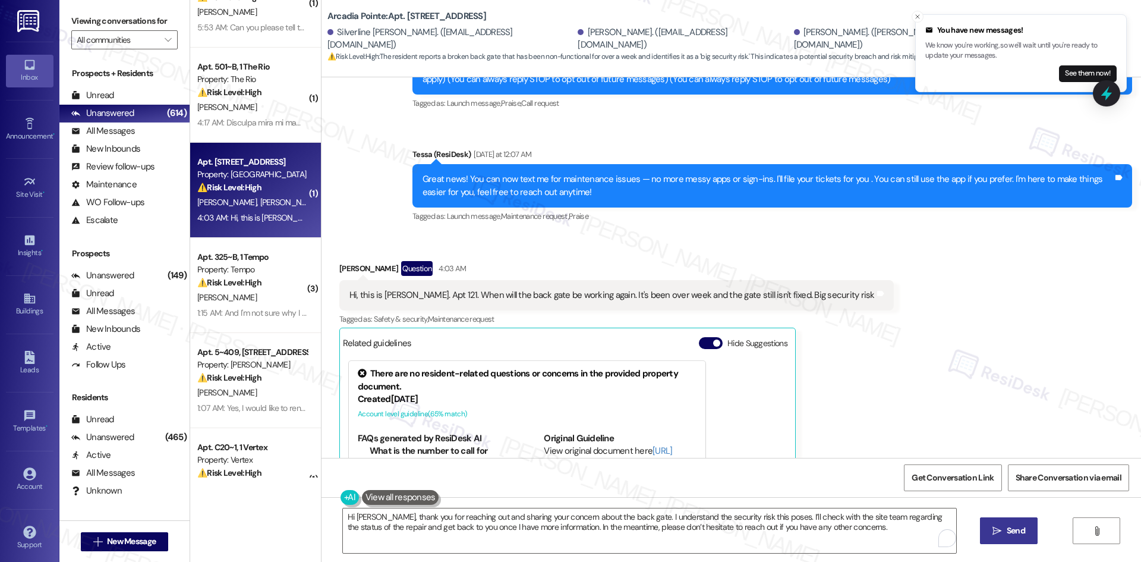
click at [1024, 533] on button " Send" at bounding box center [1009, 530] width 58 height 27
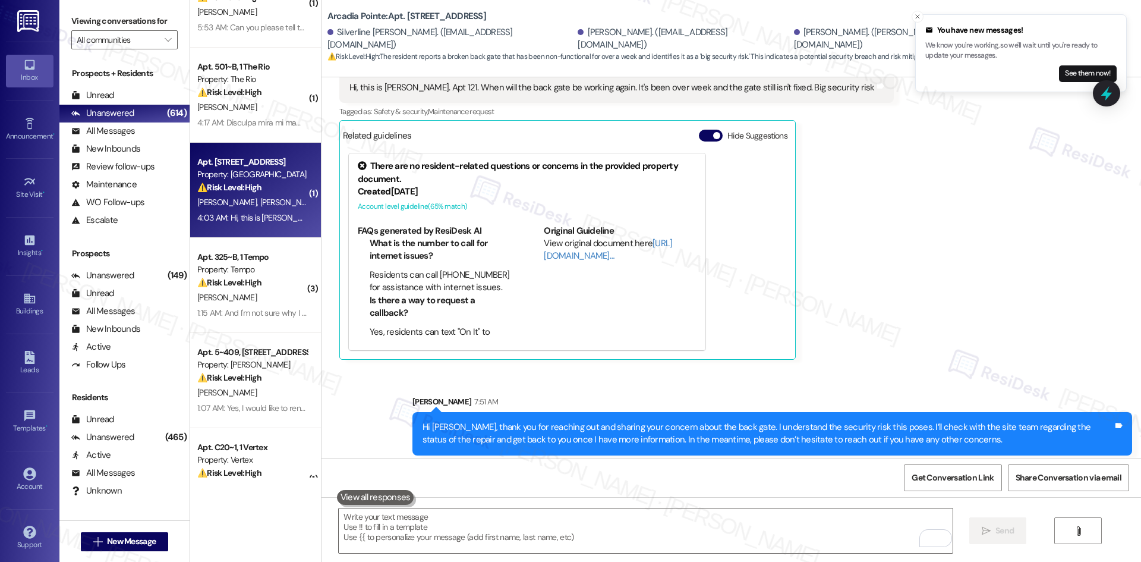
scroll to position [376, 0]
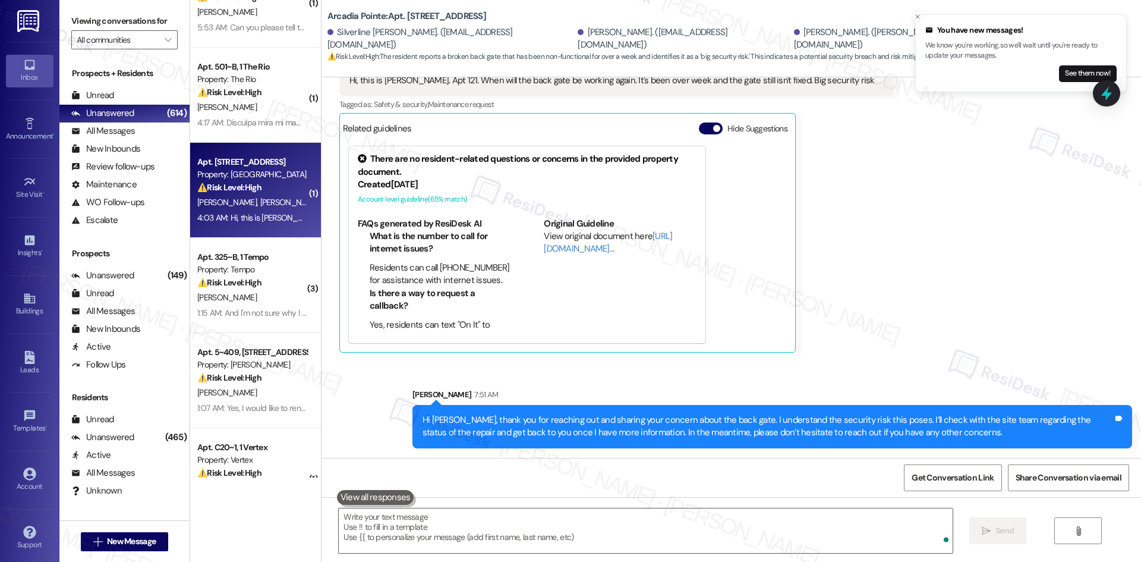
click at [915, 354] on div "Received via SMS [PERSON_NAME] Question 4:03 AM Hi, this is [PERSON_NAME]. Apt …" at bounding box center [730, 191] width 819 height 342
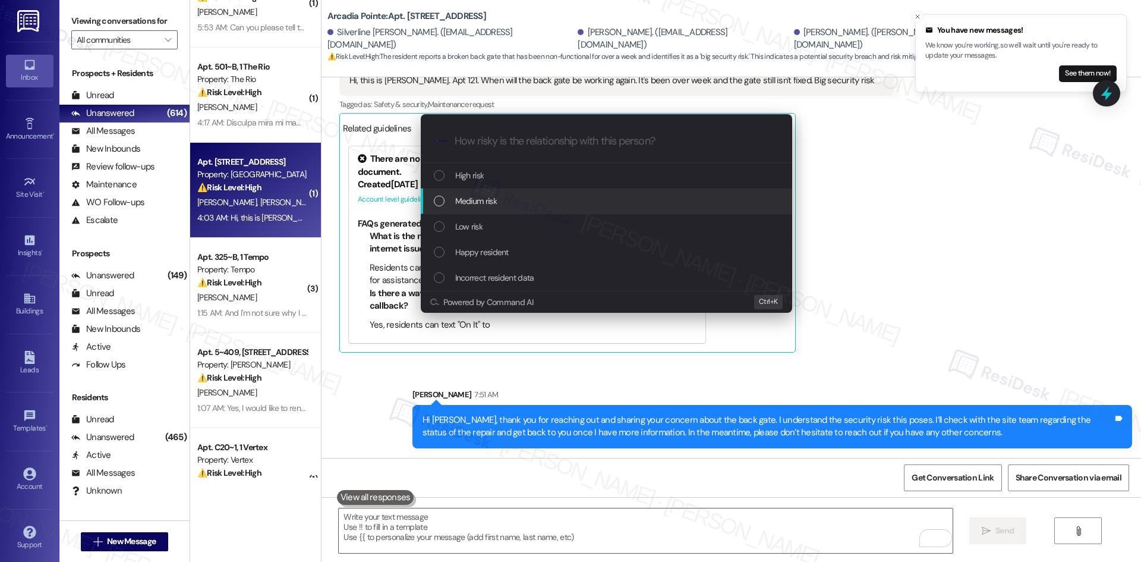
click at [502, 202] on div "Medium risk" at bounding box center [608, 200] width 348 height 13
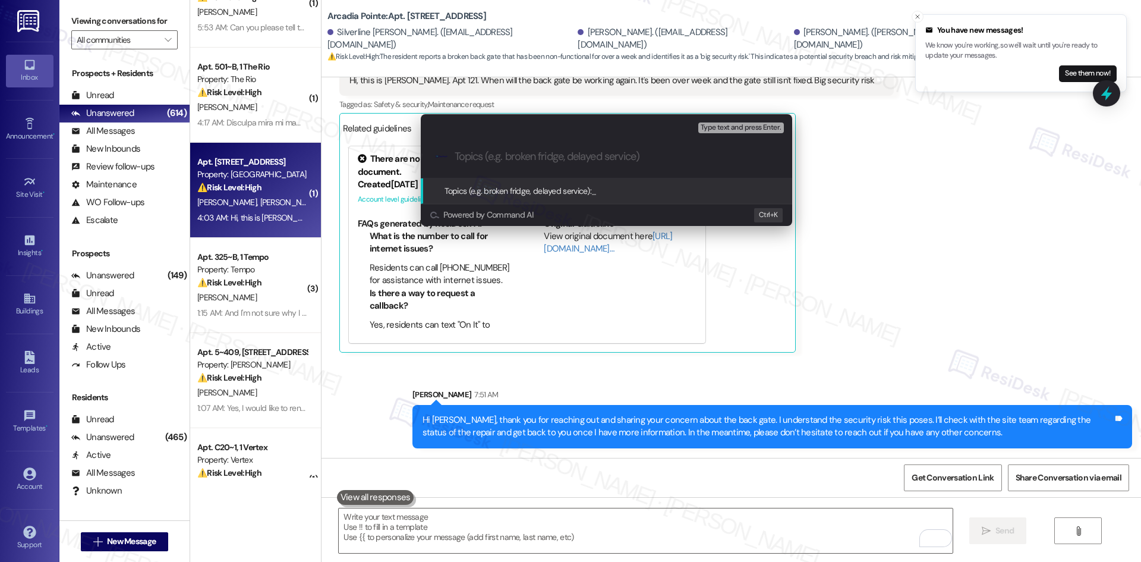
click at [494, 152] on input "Topics (e.g. broken fridge, delayed service)" at bounding box center [616, 156] width 323 height 12
paste input "Back gate security concern and repair status"
type input "Back gate security concern and repair status"
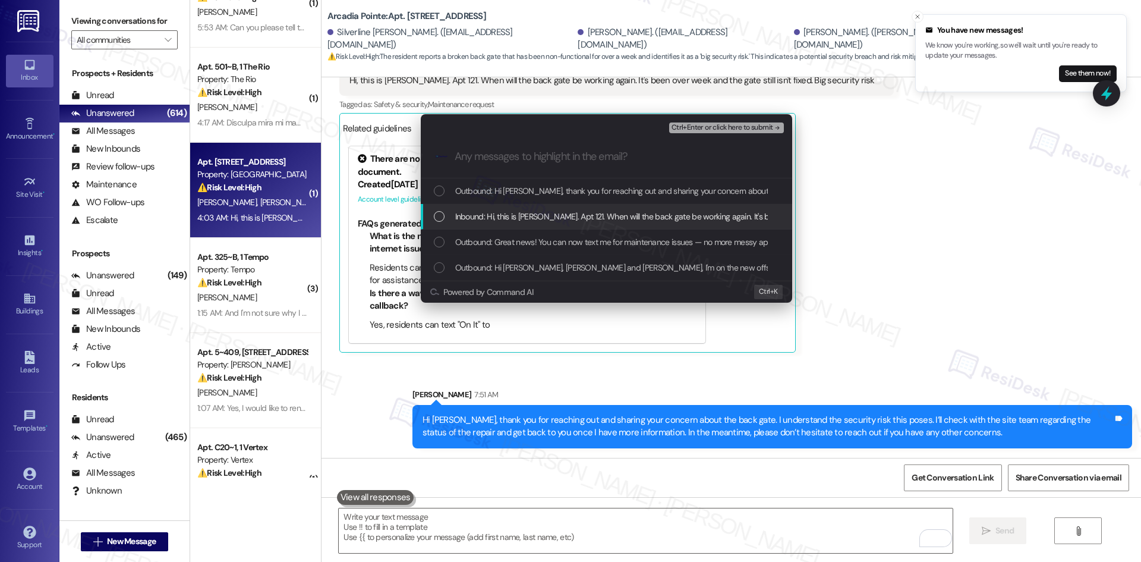
click at [524, 219] on span "Inbound: Hi, this is [PERSON_NAME]. Apt 121. When will the back gate be working…" at bounding box center [711, 216] width 513 height 13
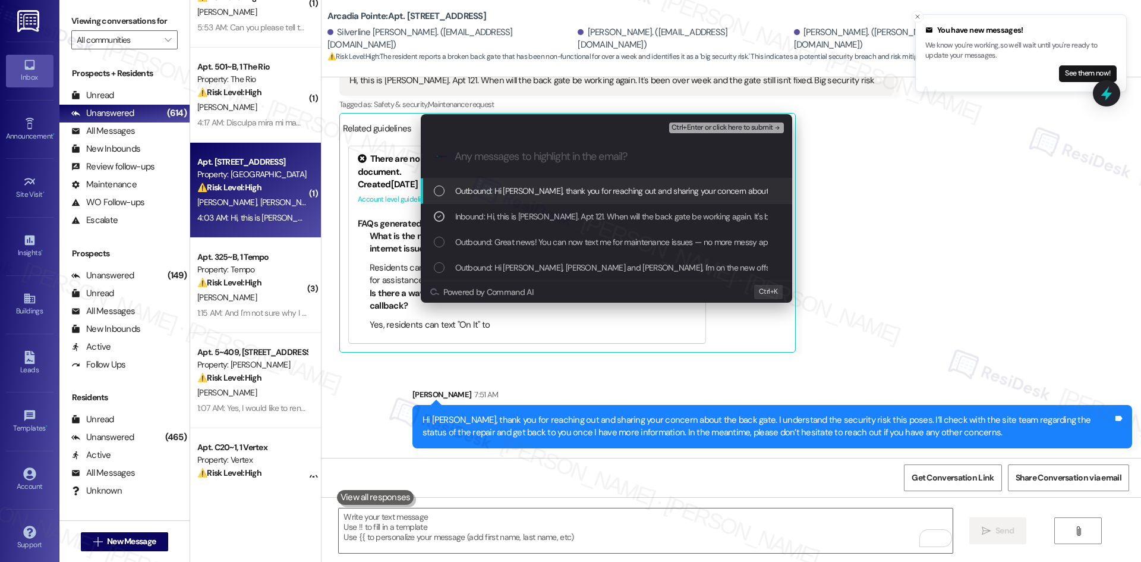
click at [761, 131] on span "Ctrl+Enter or click here to submit" at bounding box center [722, 128] width 102 height 8
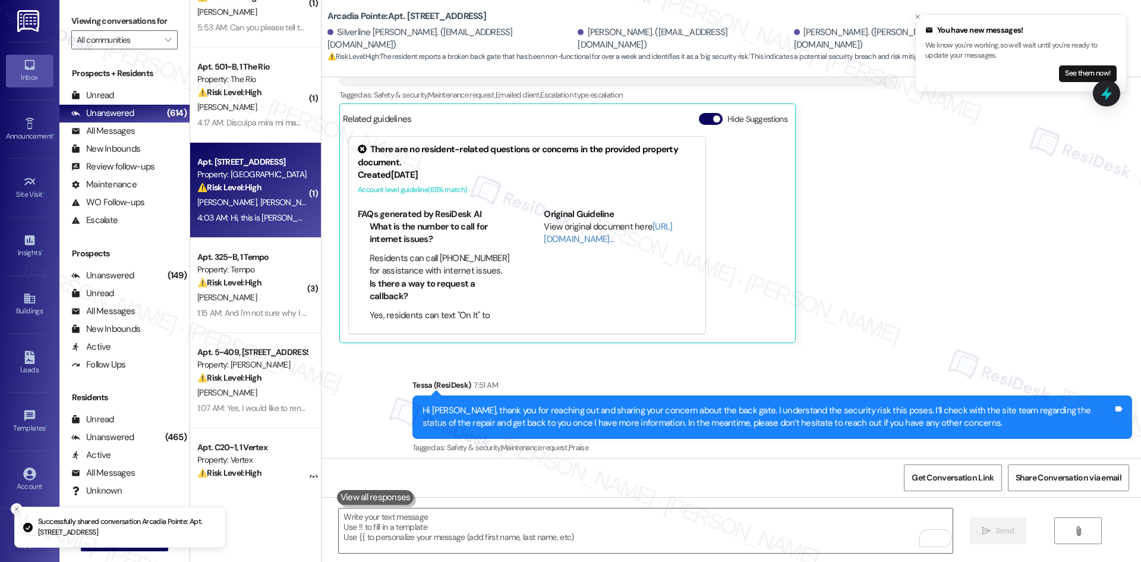
scroll to position [393, 0]
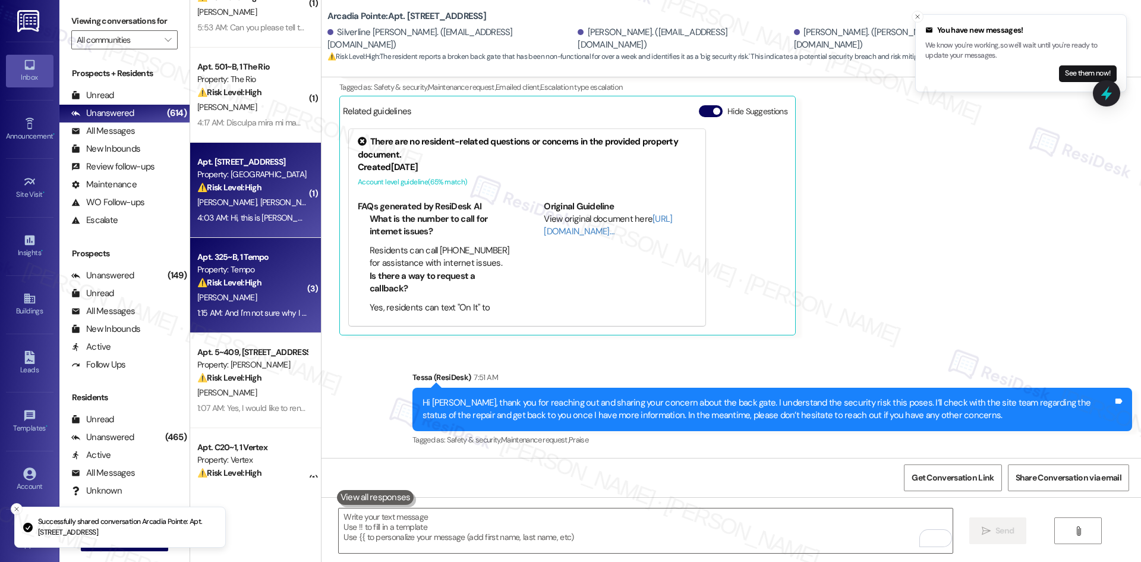
click at [261, 279] on div "⚠️ Risk Level: High The resident is disputing charges for both renter's insuran…" at bounding box center [252, 282] width 110 height 12
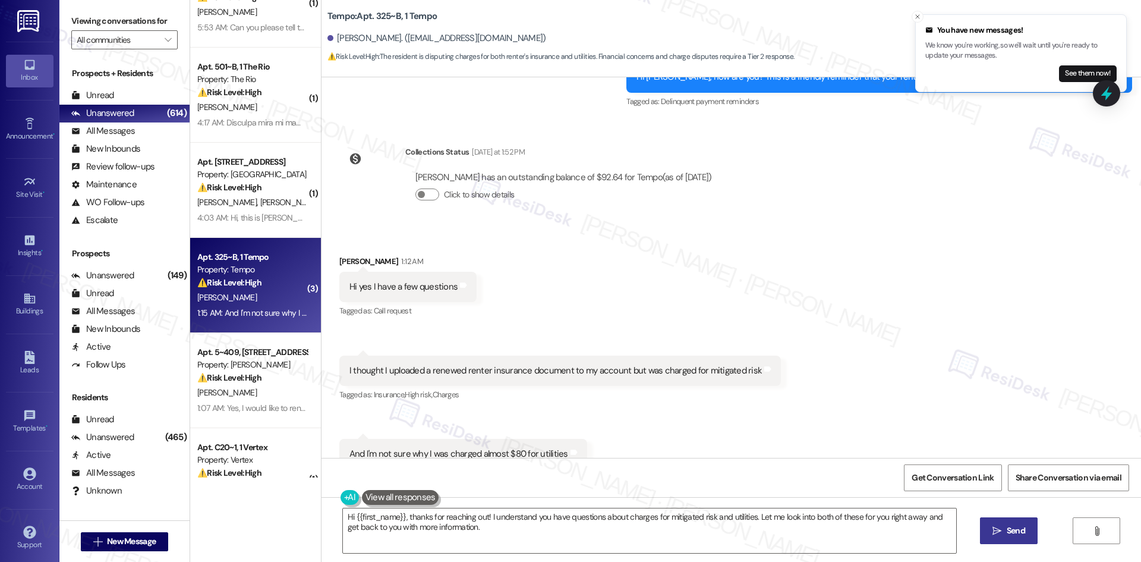
scroll to position [1165, 0]
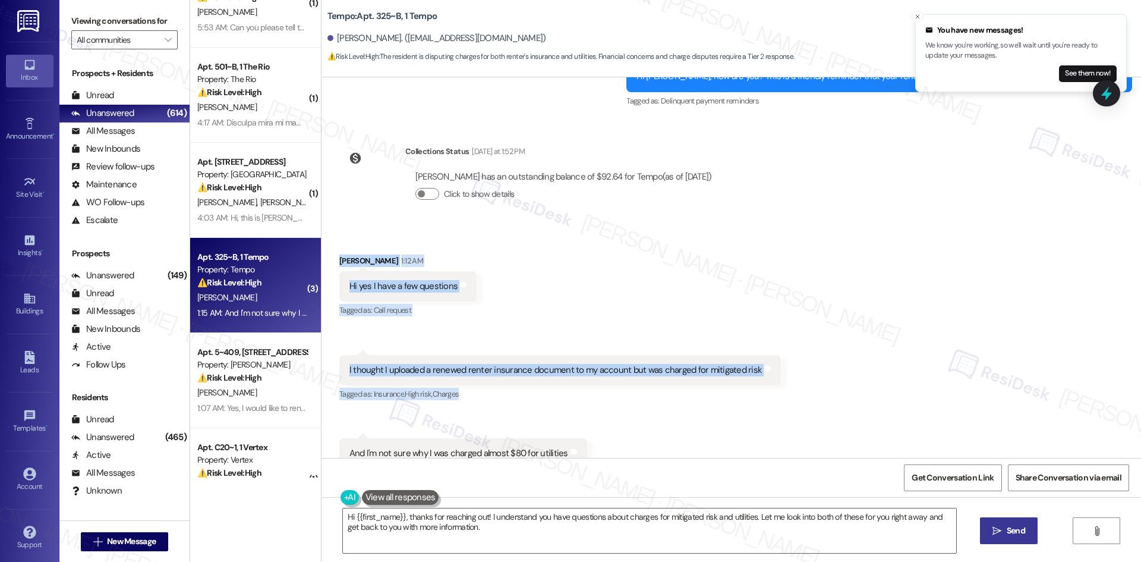
drag, startPoint x: 348, startPoint y: 236, endPoint x: 678, endPoint y: 428, distance: 382.4
click at [678, 428] on div "Received via SMS [PERSON_NAME] 1:12 AM Hi yes I have a few questions Tags and n…" at bounding box center [730, 361] width 819 height 267
click at [321, 228] on div "Received via SMS [PERSON_NAME] 1:12 AM Hi yes I have a few questions Tags and n…" at bounding box center [730, 361] width 819 height 267
drag, startPoint x: 324, startPoint y: 219, endPoint x: 614, endPoint y: 423, distance: 354.1
click at [599, 423] on div "Received via SMS [PERSON_NAME] 1:12 AM Hi yes I have a few questions Tags and n…" at bounding box center [730, 361] width 819 height 267
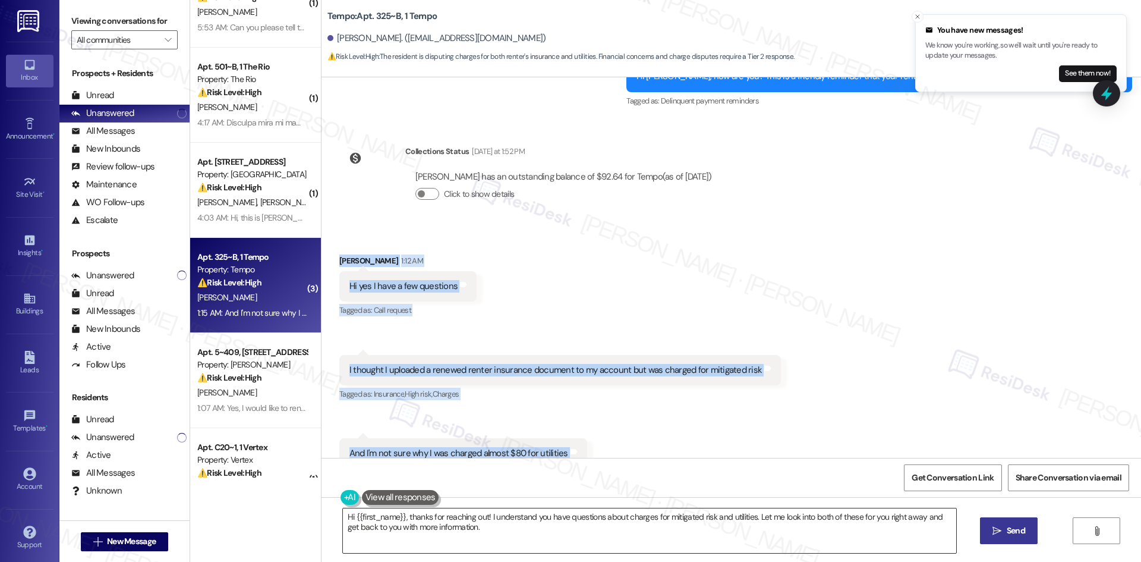
copy div "[PERSON_NAME] 1:12 AM Hi yes I have a few questions Tags and notes Tagged as: C…"
click at [660, 251] on div "Received via SMS [PERSON_NAME] 1:12 AM Hi yes I have a few questions Tags and n…" at bounding box center [730, 361] width 819 height 267
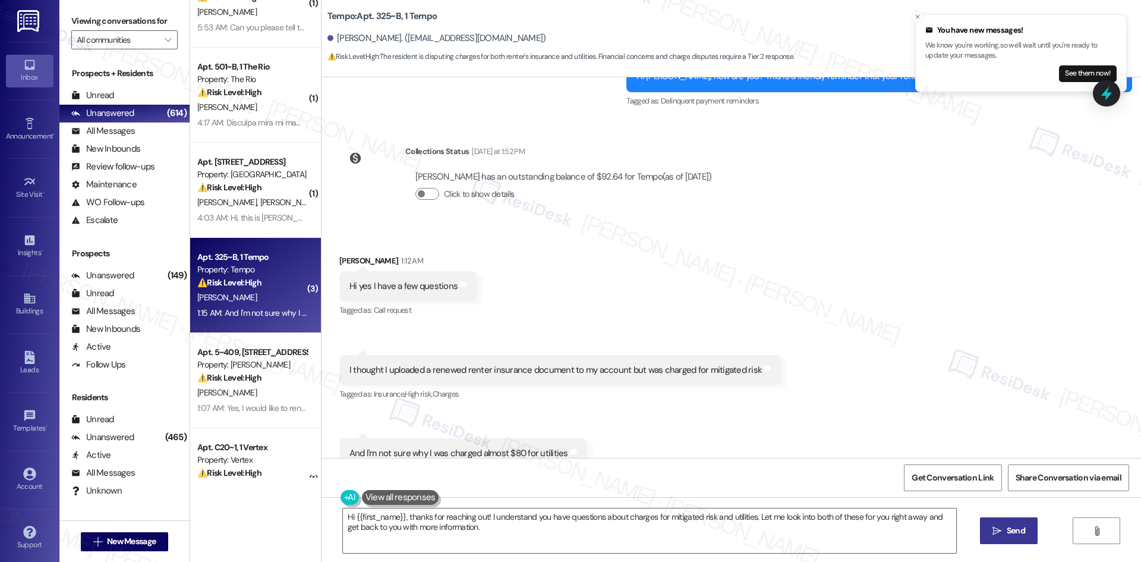
click at [556, 265] on div "Received via SMS [PERSON_NAME] 1:12 AM Hi yes I have a few questions Tags and n…" at bounding box center [730, 361] width 819 height 267
click at [561, 531] on textarea "Hi {{first_name}}, thanks for reaching out! I understand you have questions abo…" at bounding box center [649, 530] width 613 height 45
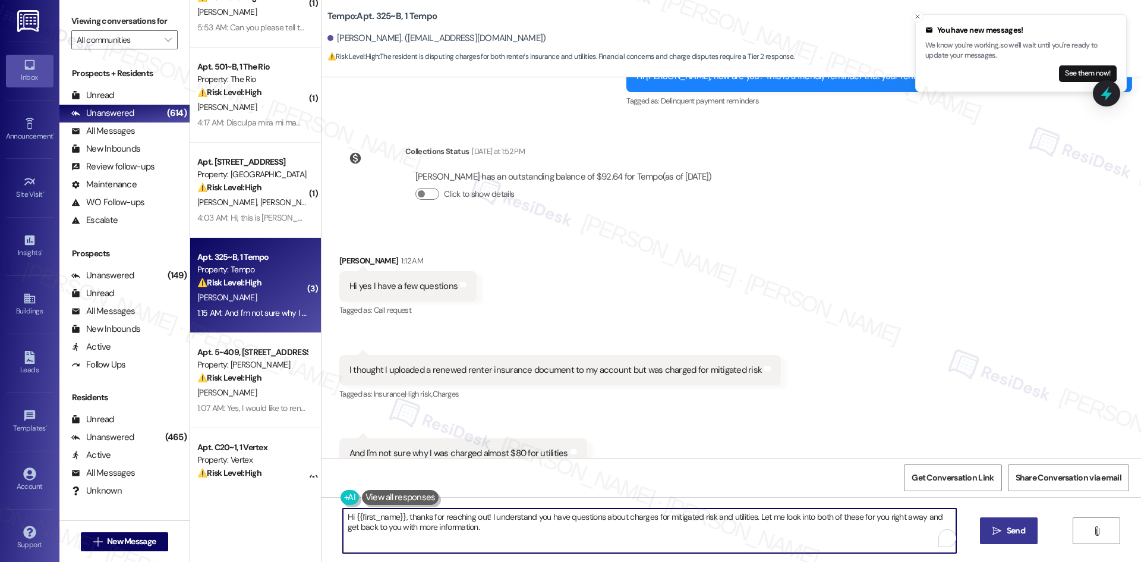
paste textarea "[PERSON_NAME], thank you for reaching out. I understand your concern regarding …"
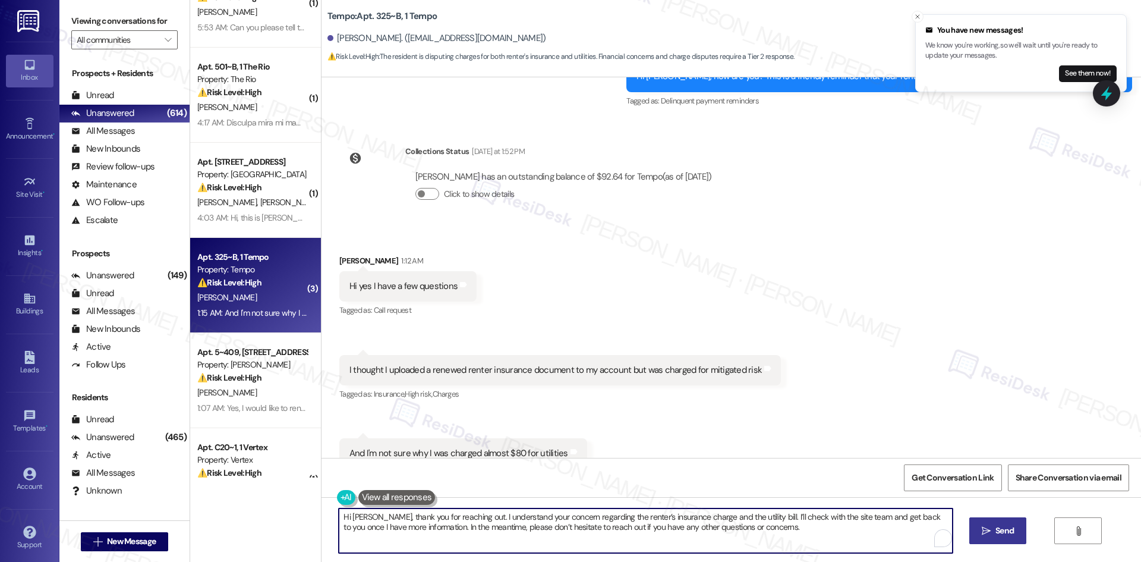
type textarea "Hi [PERSON_NAME], thank you for reaching out. I understand your concern regardi…"
click at [1016, 527] on button " Send" at bounding box center [998, 530] width 58 height 27
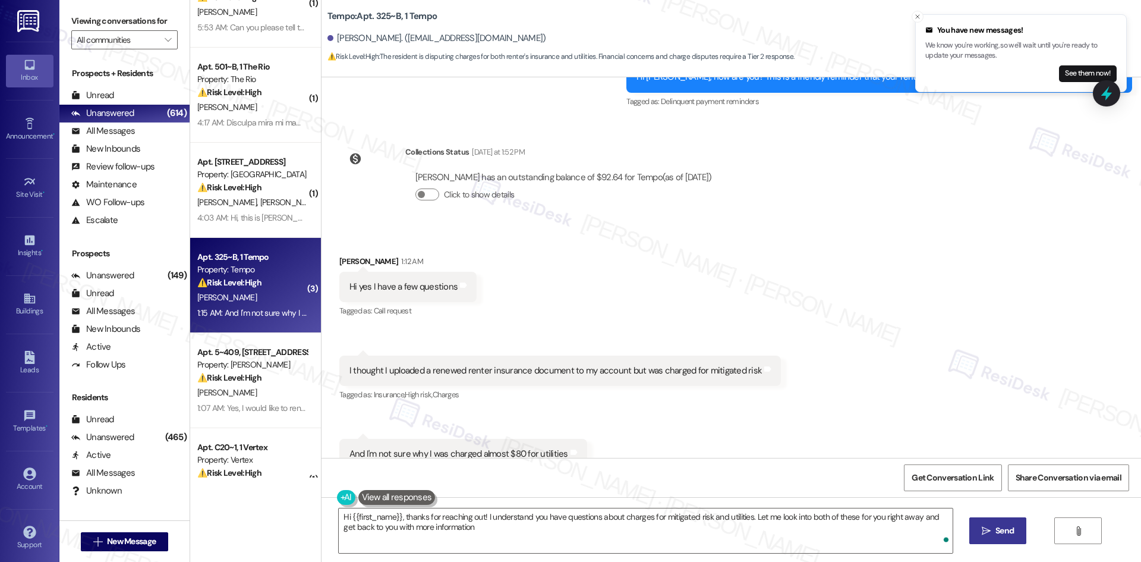
type textarea "Hi {{first_name}}, thanks for reaching out! I understand you have questions abo…"
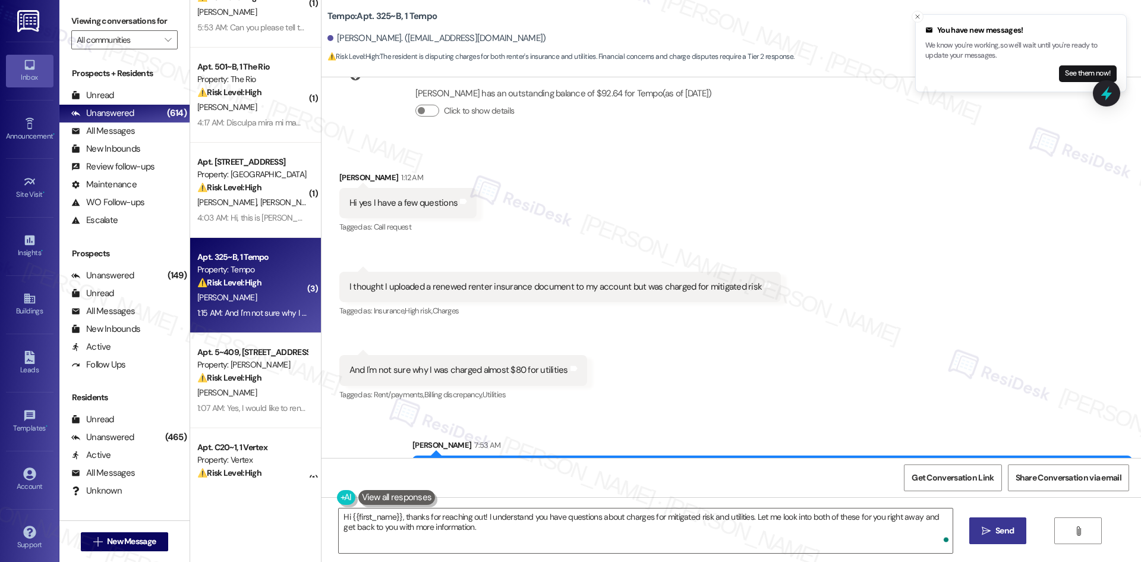
scroll to position [1261, 0]
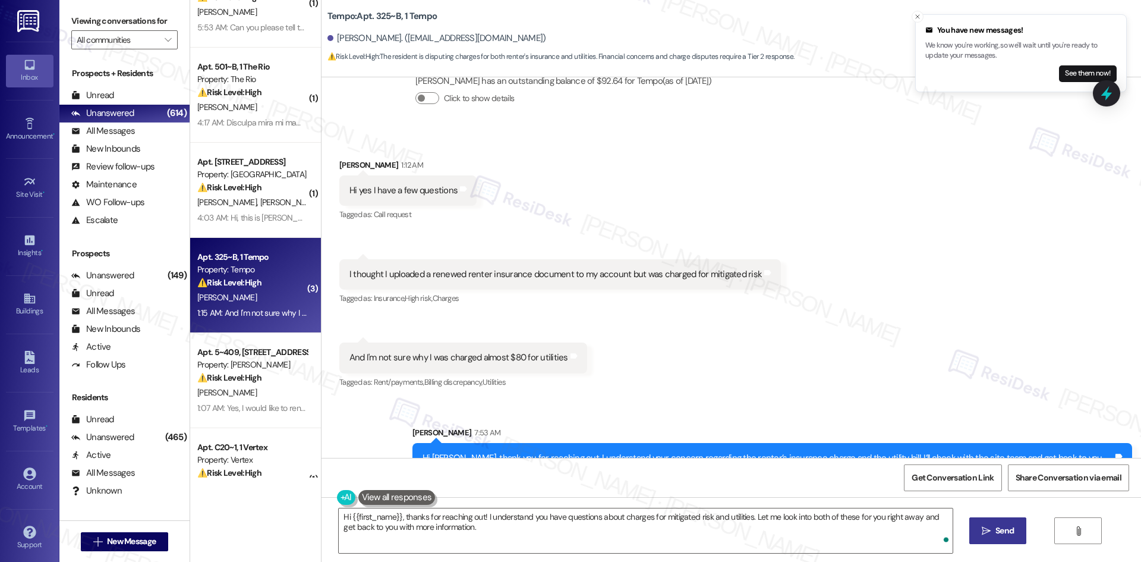
click at [860, 350] on div "Received via SMS [PERSON_NAME] 1:12 AM Hi yes I have a few questions Tags and n…" at bounding box center [730, 265] width 819 height 267
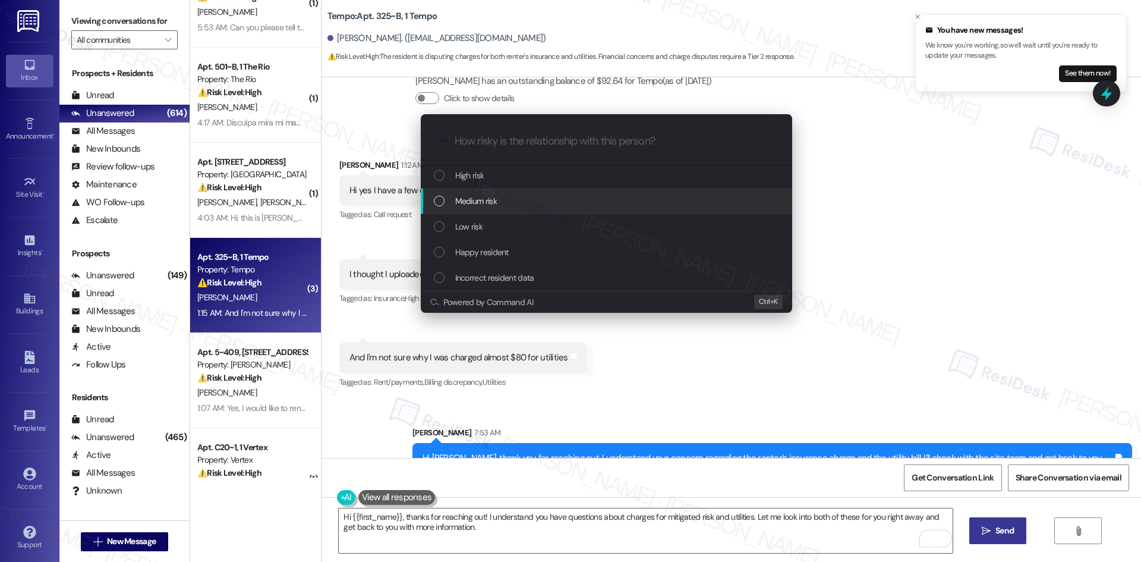
click at [548, 199] on div "Medium risk" at bounding box center [608, 200] width 348 height 13
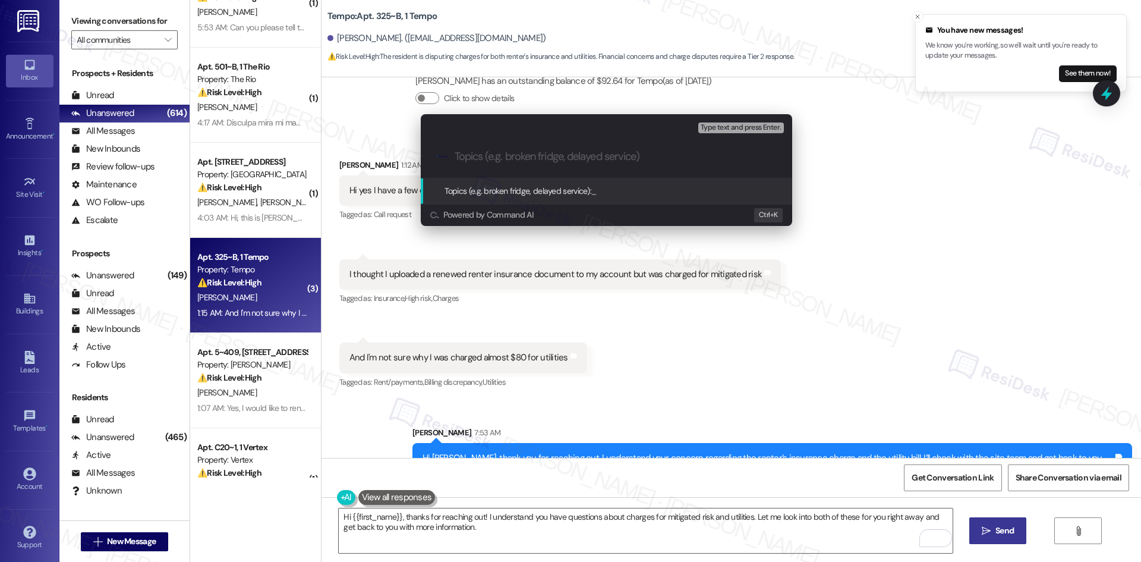
click at [522, 156] on input "Topics (e.g. broken fridge, delayed service)" at bounding box center [616, 156] width 323 height 12
paste input "Insurance and utility charge concerns"
type input "Insurance and utility charge concerns"
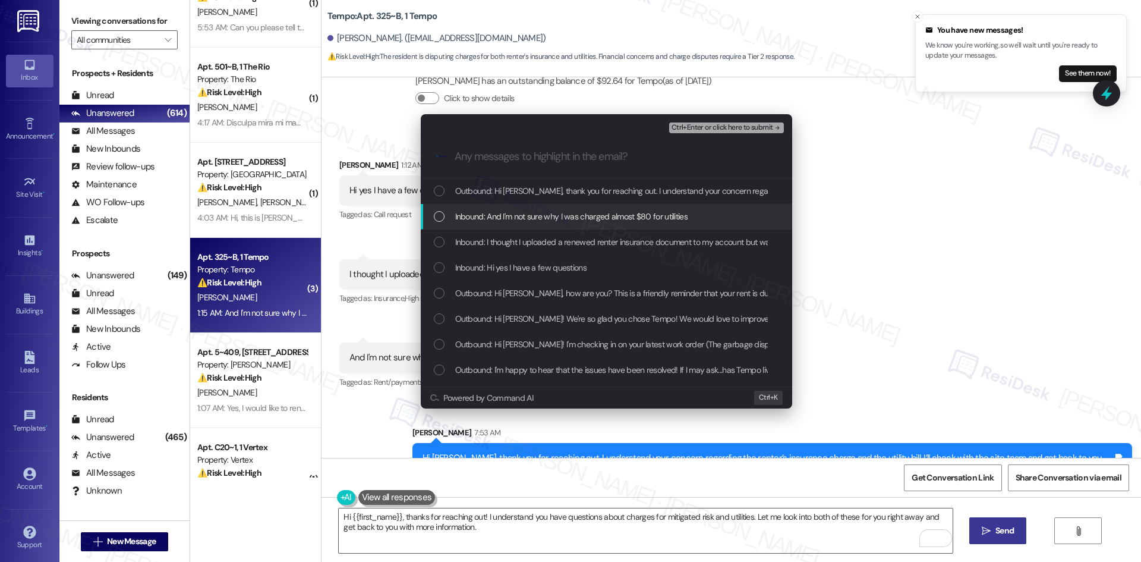
click at [548, 214] on span "Inbound: And I'm not sure why I was charged almost $80 for utilities" at bounding box center [571, 216] width 232 height 13
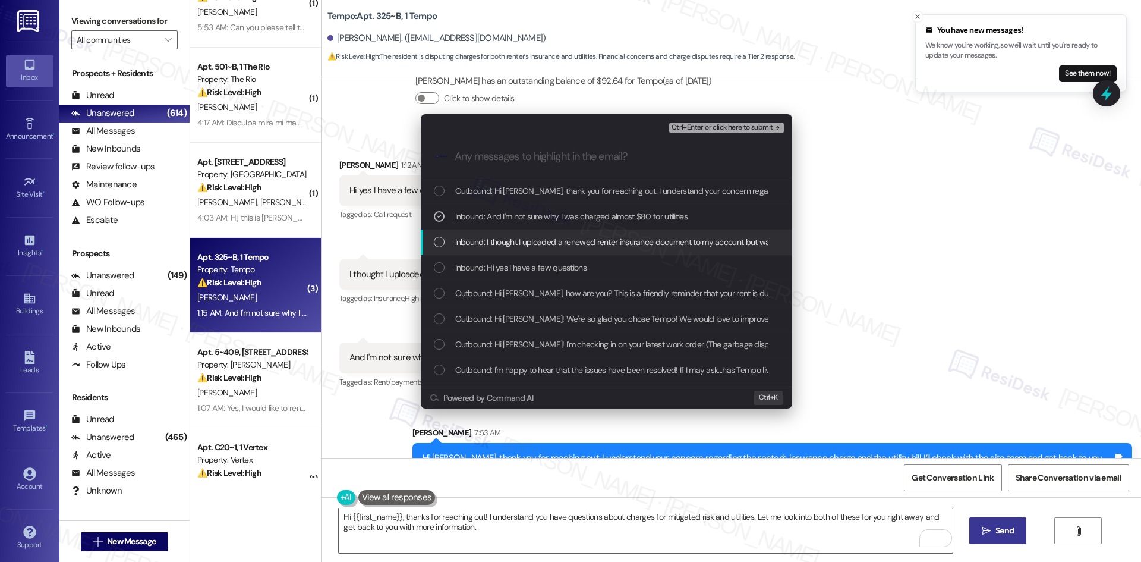
click at [556, 244] on span "Inbound: I thought I uploaded a renewed renter insurance document to my account…" at bounding box center [659, 241] width 409 height 13
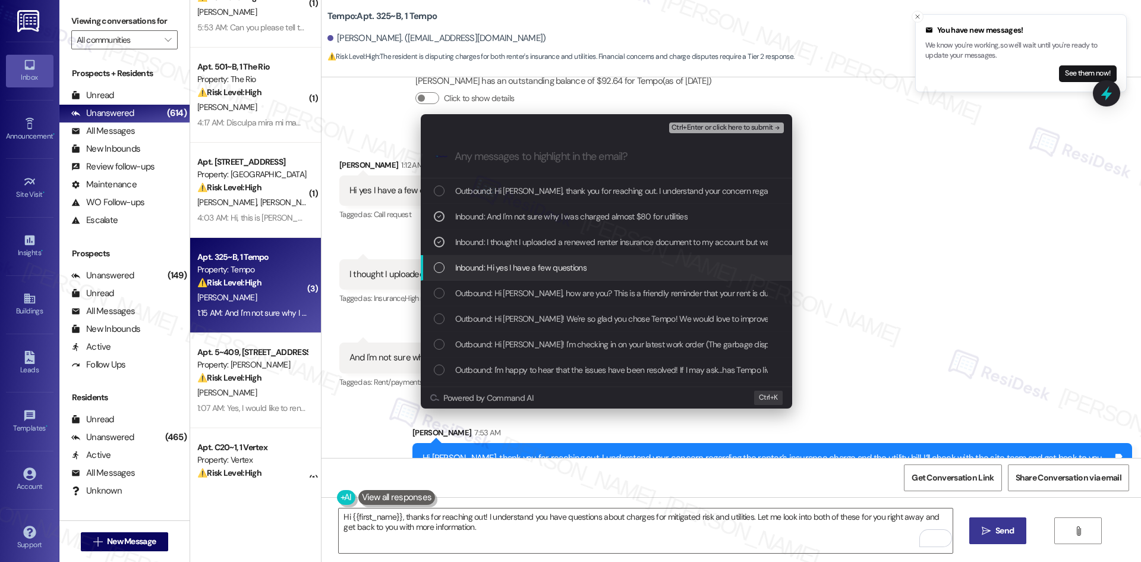
click at [570, 272] on span "Inbound: Hi yes I have a few questions" at bounding box center [520, 267] width 131 height 13
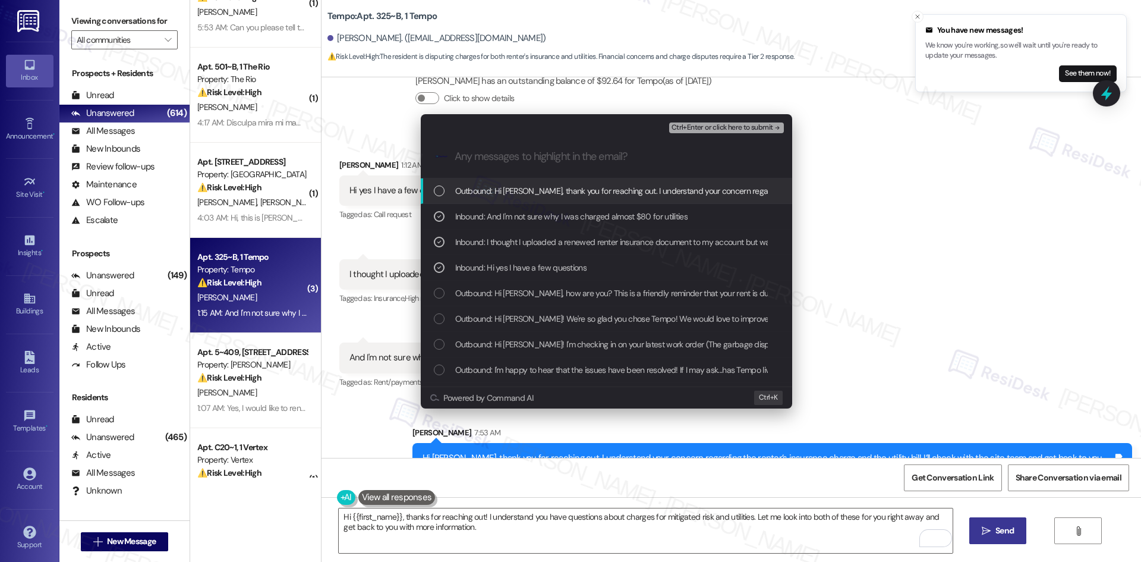
click at [738, 130] on span "Ctrl+Enter or click here to submit" at bounding box center [722, 128] width 102 height 8
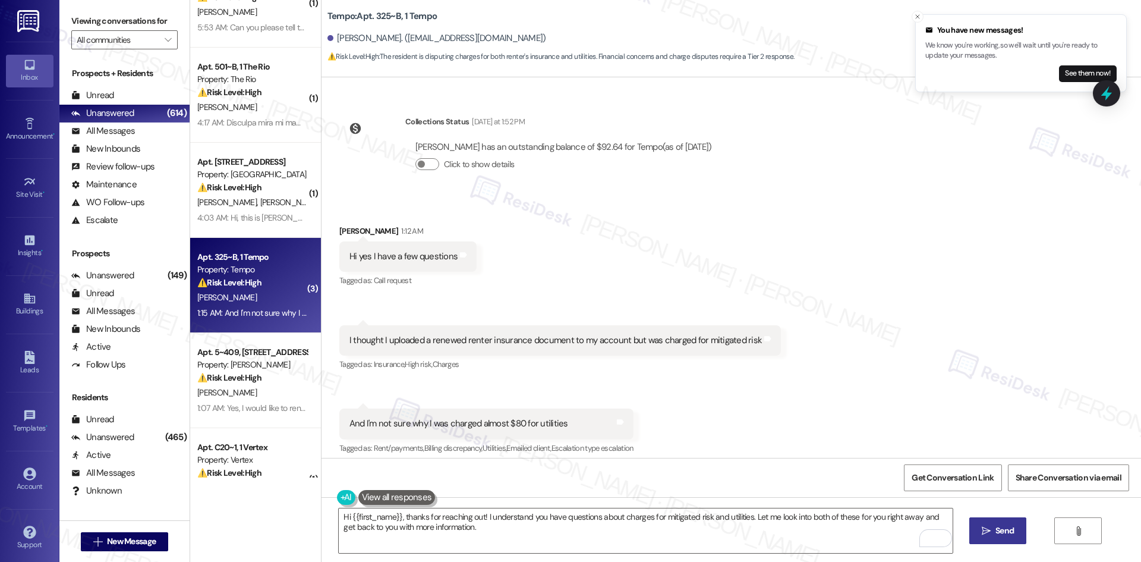
scroll to position [1278, 0]
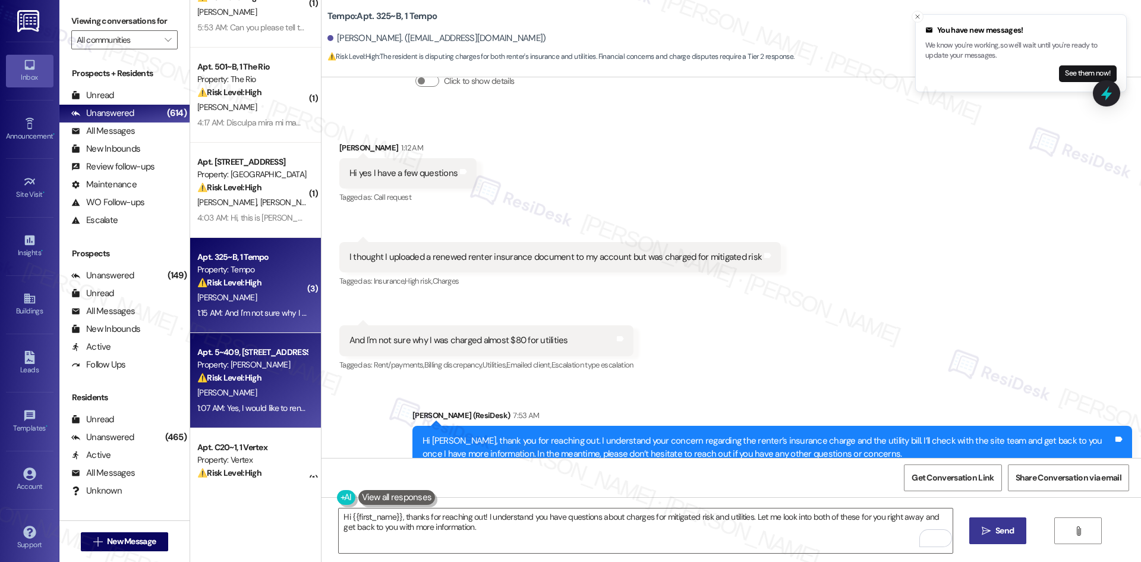
click at [269, 383] on div "⚠️ Risk Level: High The resident has responded positively to a renewal offer, i…" at bounding box center [252, 377] width 110 height 12
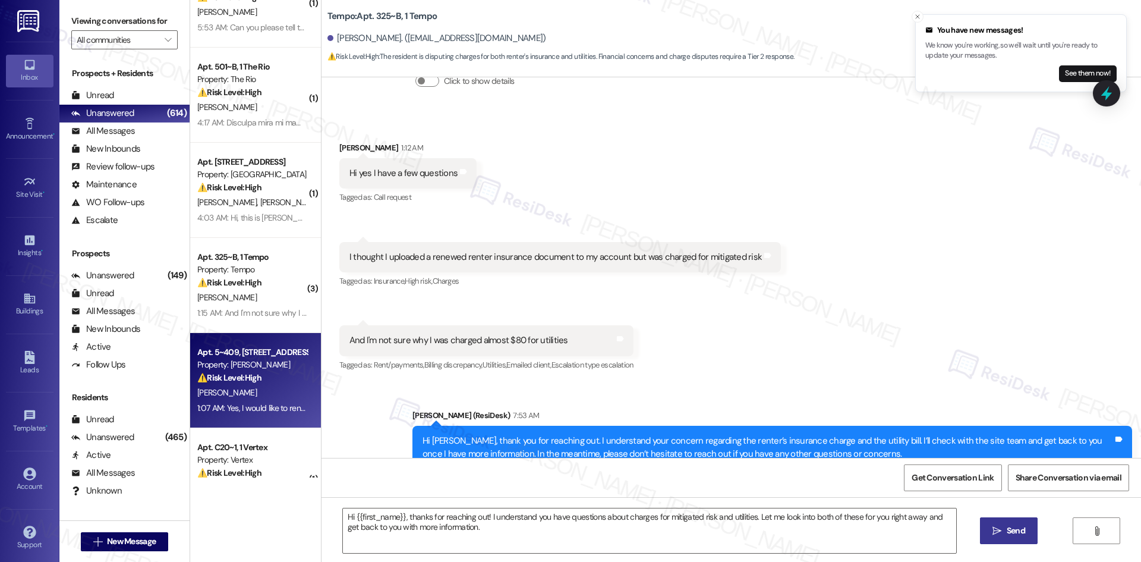
type textarea "Fetching suggested responses. Please feel free to read through the conversation…"
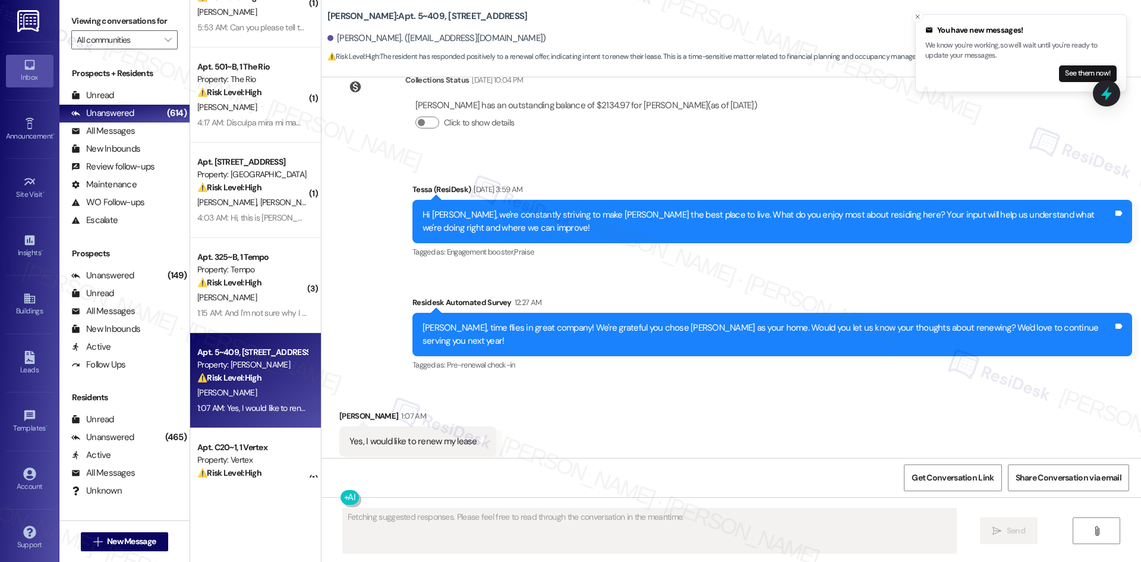
scroll to position [854, 0]
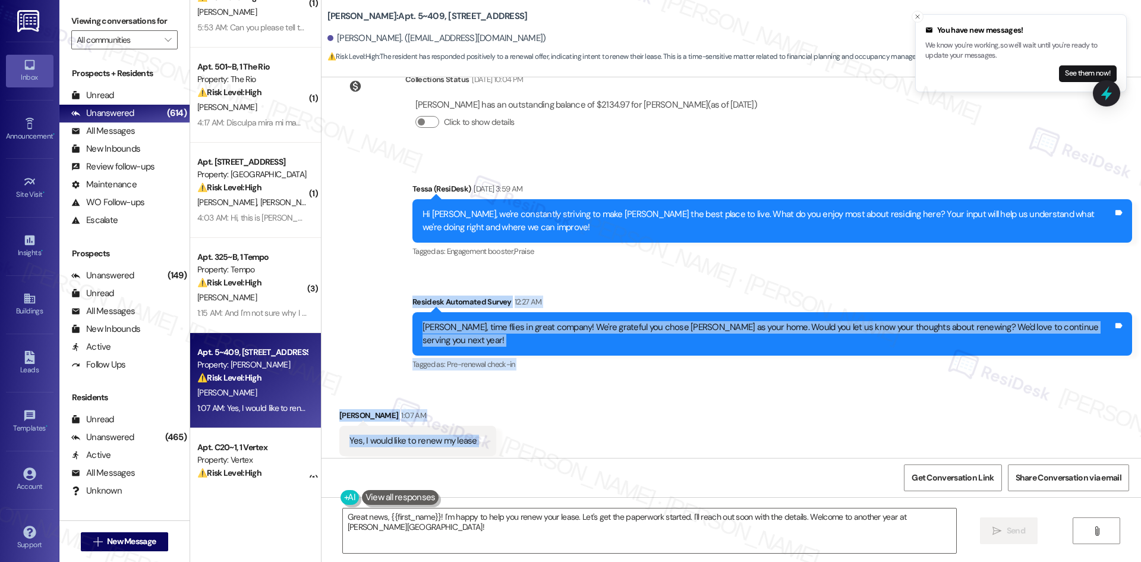
drag, startPoint x: 399, startPoint y: 285, endPoint x: 532, endPoint y: 409, distance: 182.5
click at [532, 409] on div "Lease started [DATE] 8:00 AM Review [PERSON_NAME] [DATE] 8:33 PM [PERSON_NAME] …" at bounding box center [730, 267] width 819 height 380
copy div "Residesk Automated Survey 12:27 AM [PERSON_NAME], time flies in great company! …"
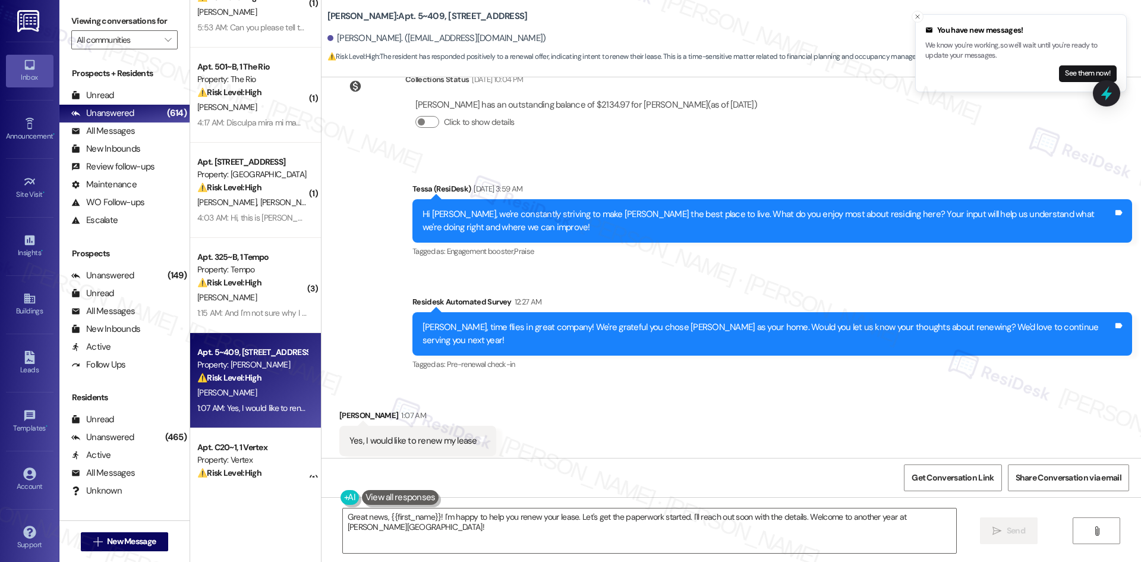
click at [522, 263] on div "Announcement, sent via SMS Tessa (ResiDesk) [DATE] 3:59 AM Hi [PERSON_NAME], we…" at bounding box center [730, 269] width 819 height 226
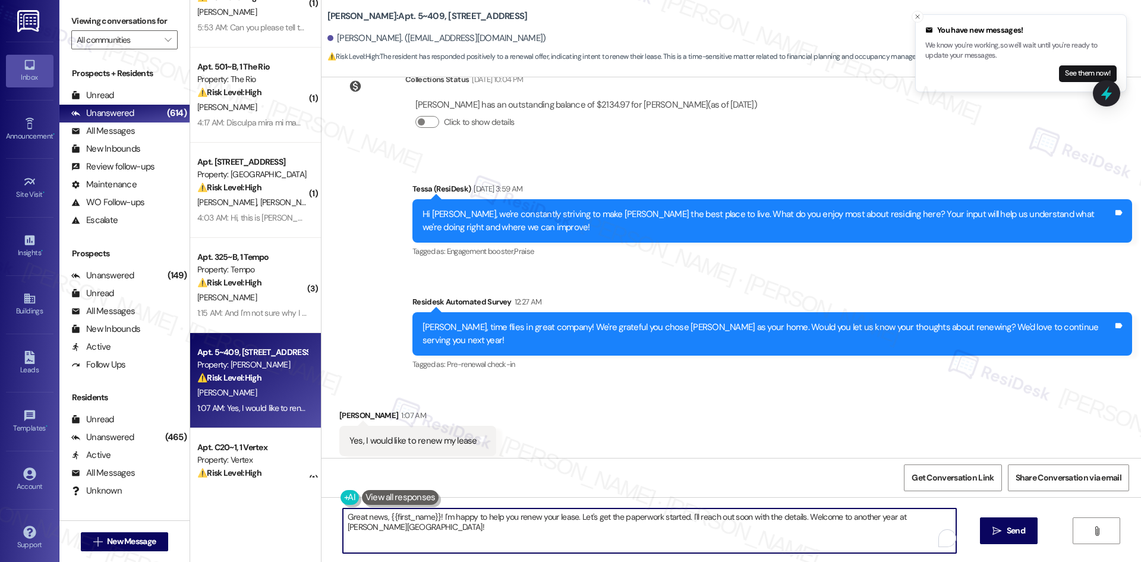
click at [507, 532] on textarea "Great news, {{first_name}}! I'm happy to help you renew your lease. Let's get t…" at bounding box center [649, 530] width 613 height 45
paste textarea "Hi [PERSON_NAME], thank you for letting us know — we really appreciate it! I’ll…"
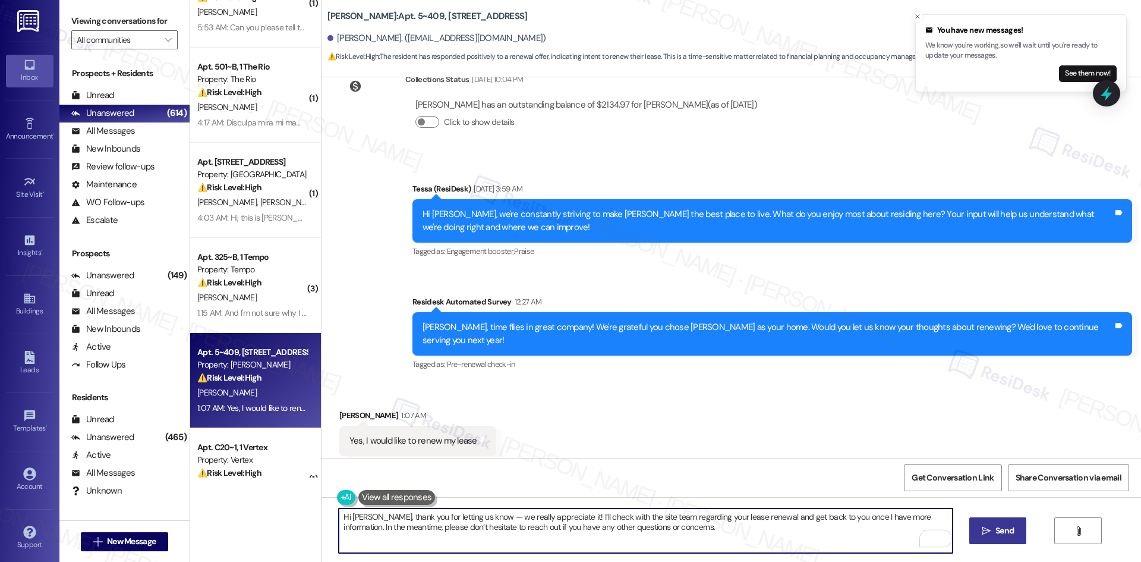
type textarea "Hi [PERSON_NAME], thank you for letting us know — we really appreciate it! I’ll…"
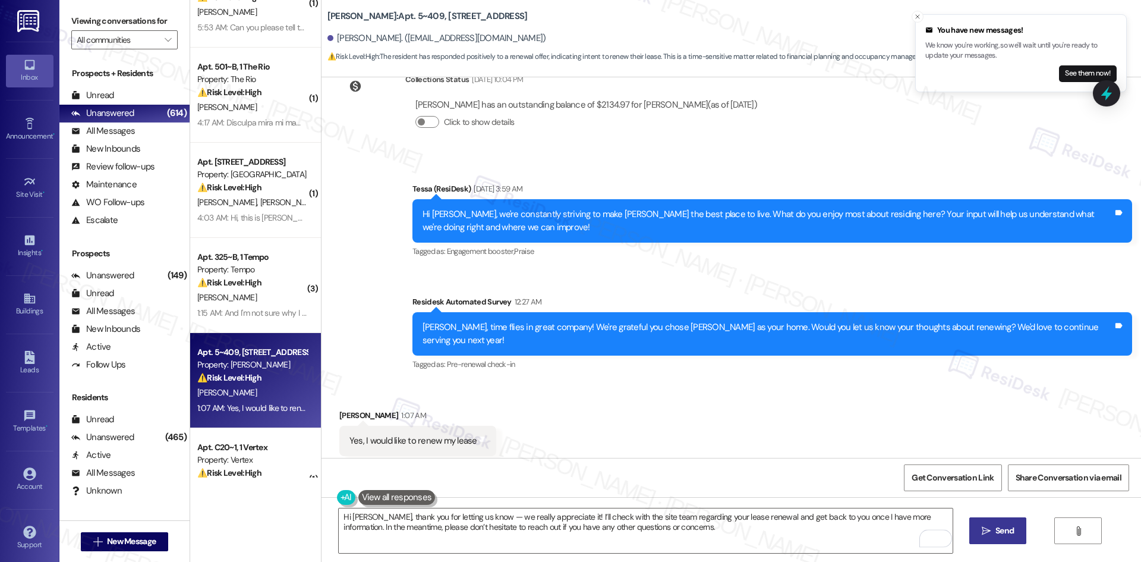
click at [1002, 531] on span "Send" at bounding box center [1004, 530] width 18 height 12
click at [698, 433] on div "Received via SMS [PERSON_NAME] 1:07 AM Yes, I would like to renew my lease Tags…" at bounding box center [730, 432] width 819 height 100
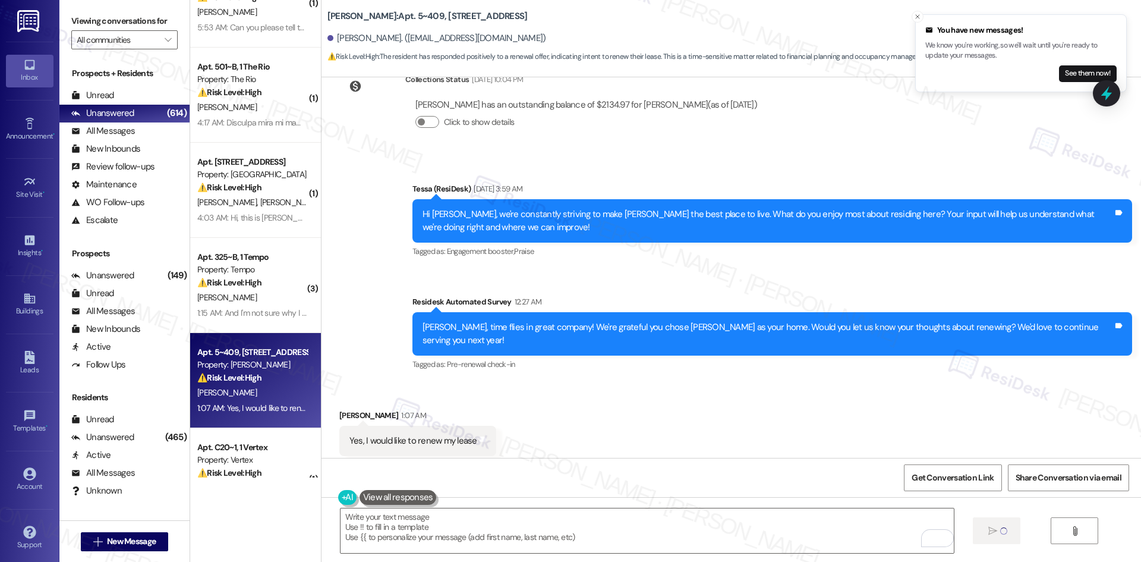
click at [813, 405] on div "Received via SMS [PERSON_NAME] 1:07 AM Yes, I would like to renew my lease Tags…" at bounding box center [730, 432] width 819 height 100
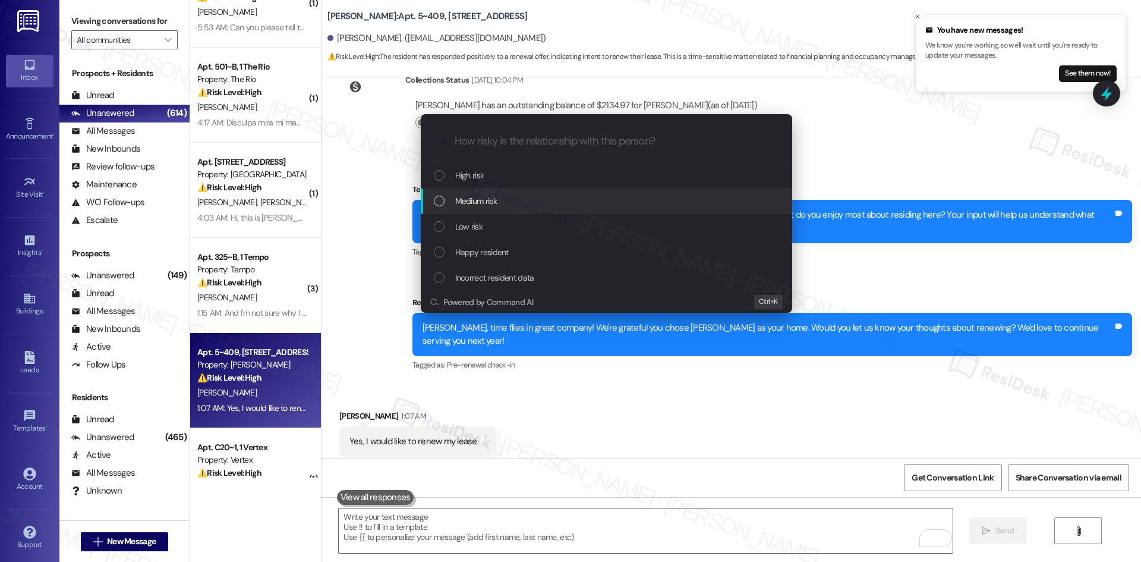
click at [544, 202] on div "Medium risk" at bounding box center [608, 200] width 348 height 13
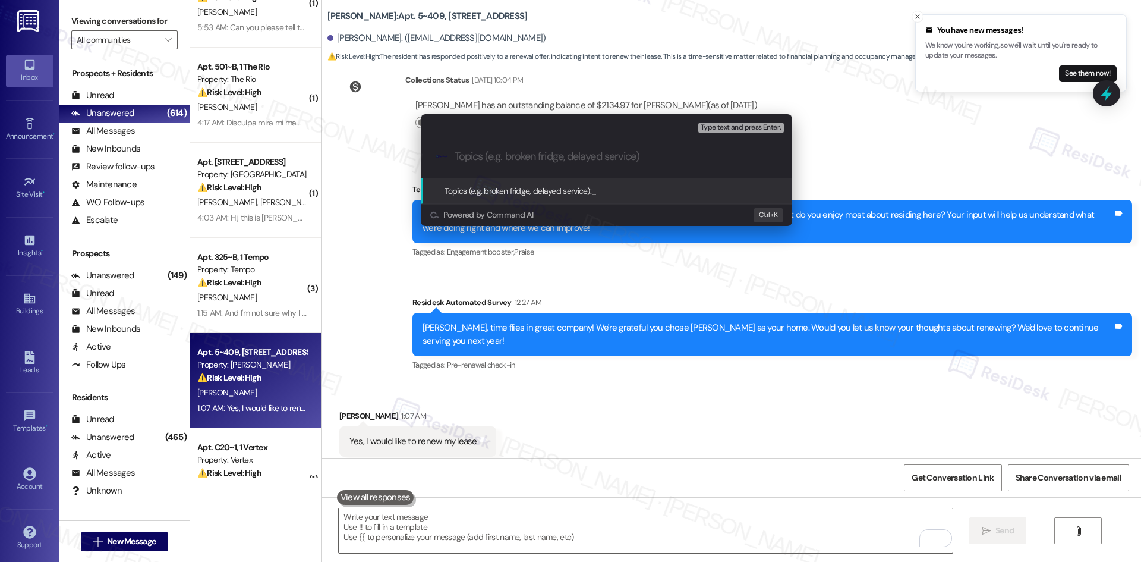
click at [485, 154] on input "Topics (e.g. broken fridge, delayed service)" at bounding box center [616, 156] width 323 height 12
paste input "Lease renewal request"
type input "Lease renewal request"
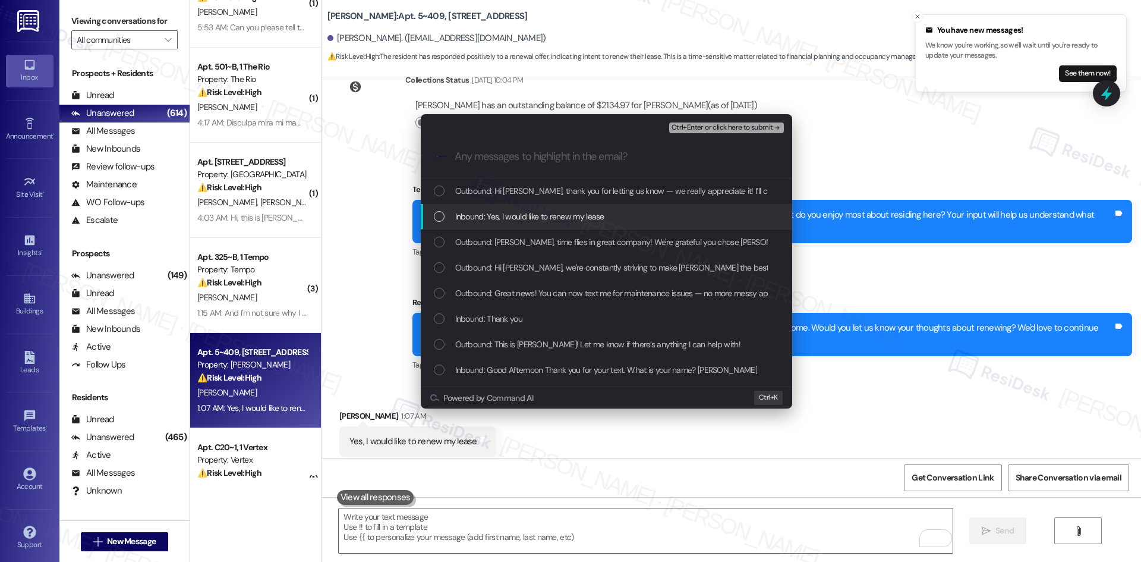
click at [553, 213] on span "Inbound: Yes, I would like to renew my lease" at bounding box center [529, 216] width 149 height 13
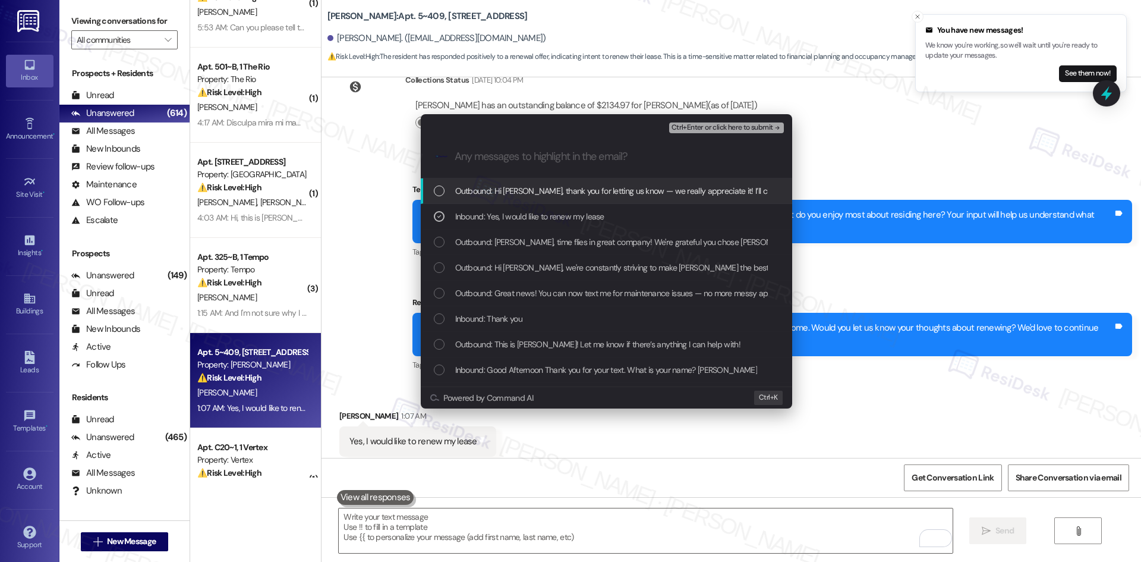
click at [749, 126] on span "Ctrl+Enter or click here to submit" at bounding box center [722, 128] width 102 height 8
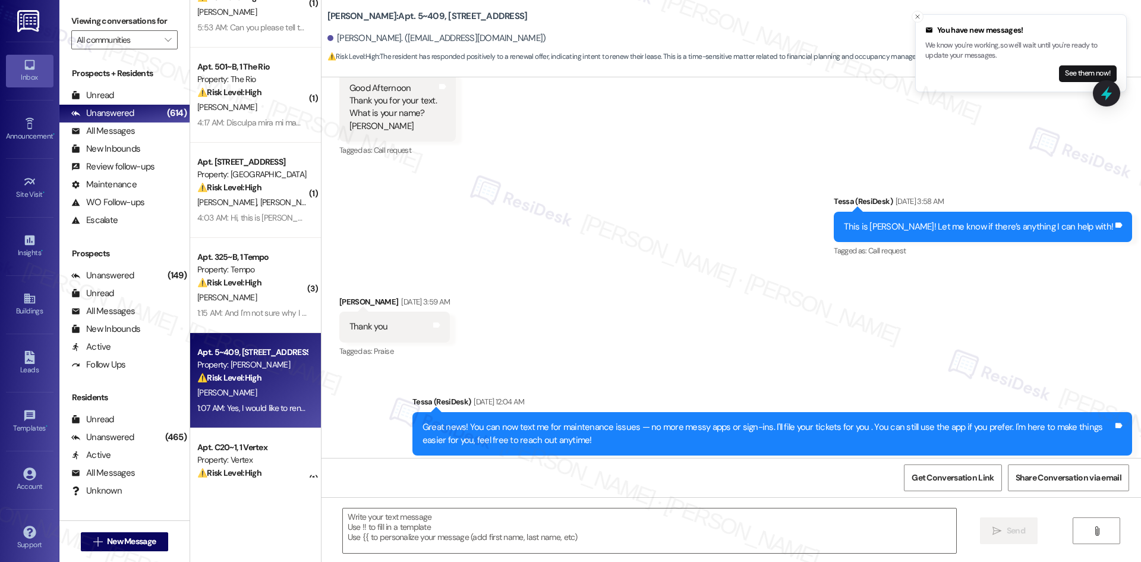
type textarea "Fetching suggested responses. Please feel free to read through the conversation…"
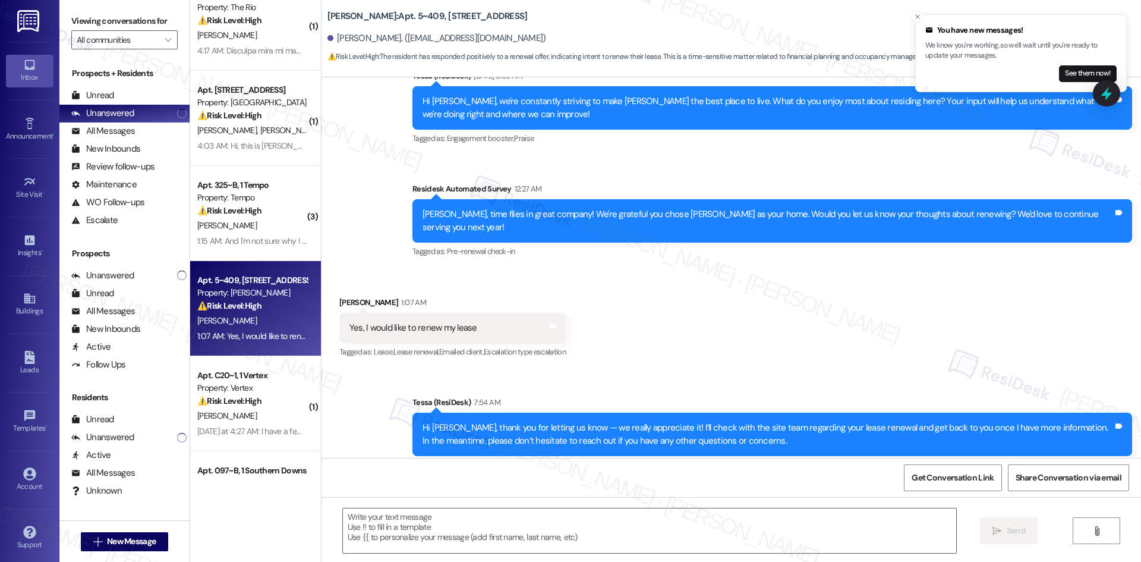
scroll to position [475, 0]
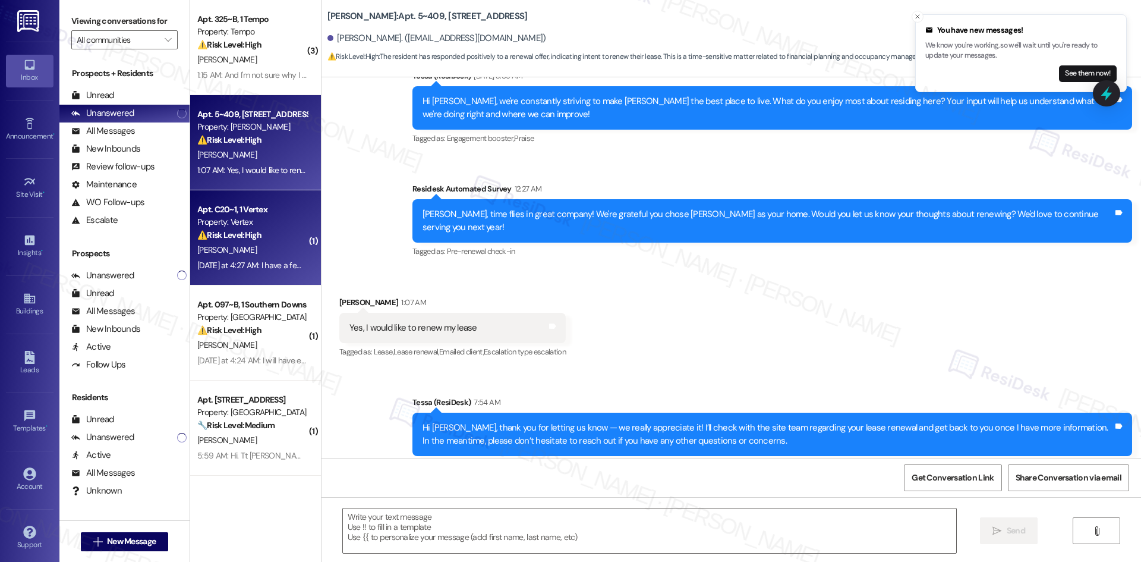
click at [235, 248] on div "[PERSON_NAME]" at bounding box center [252, 249] width 112 height 15
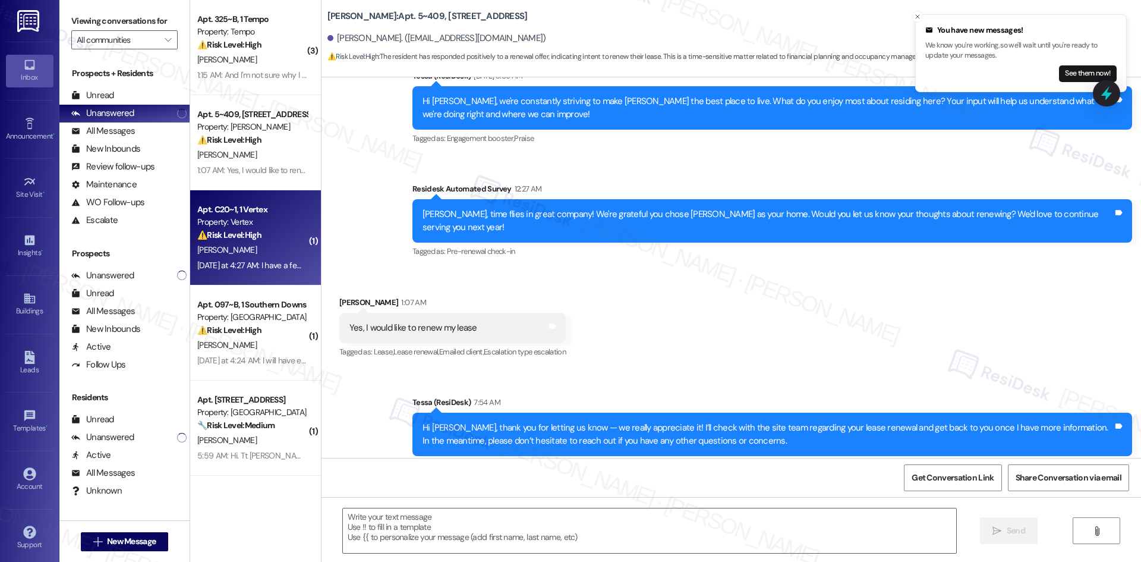
type textarea "Fetching suggested responses. Please feel free to read through the conversation…"
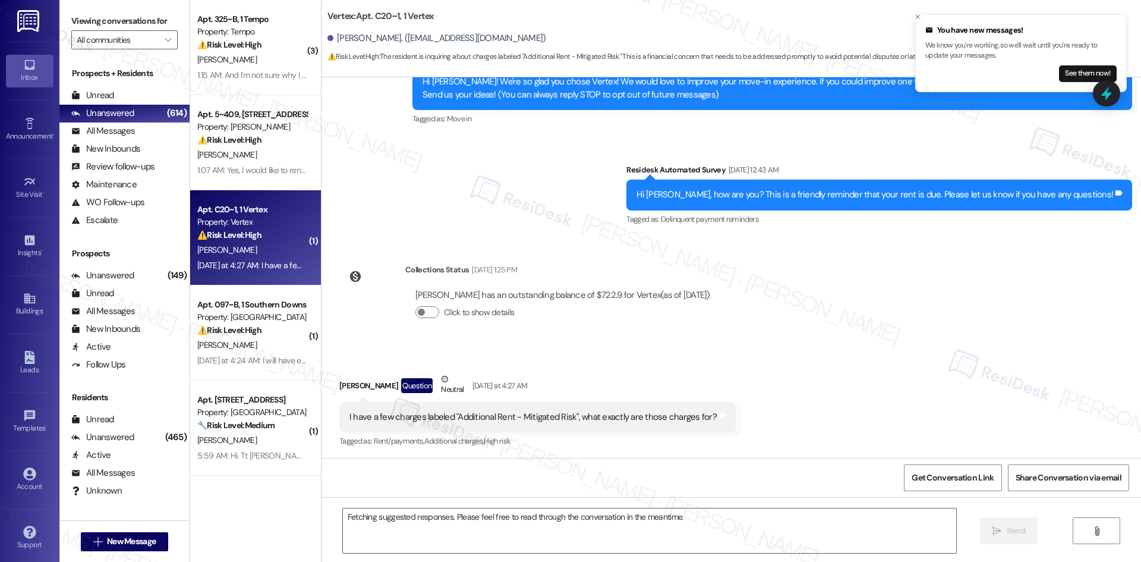
scroll to position [158, 0]
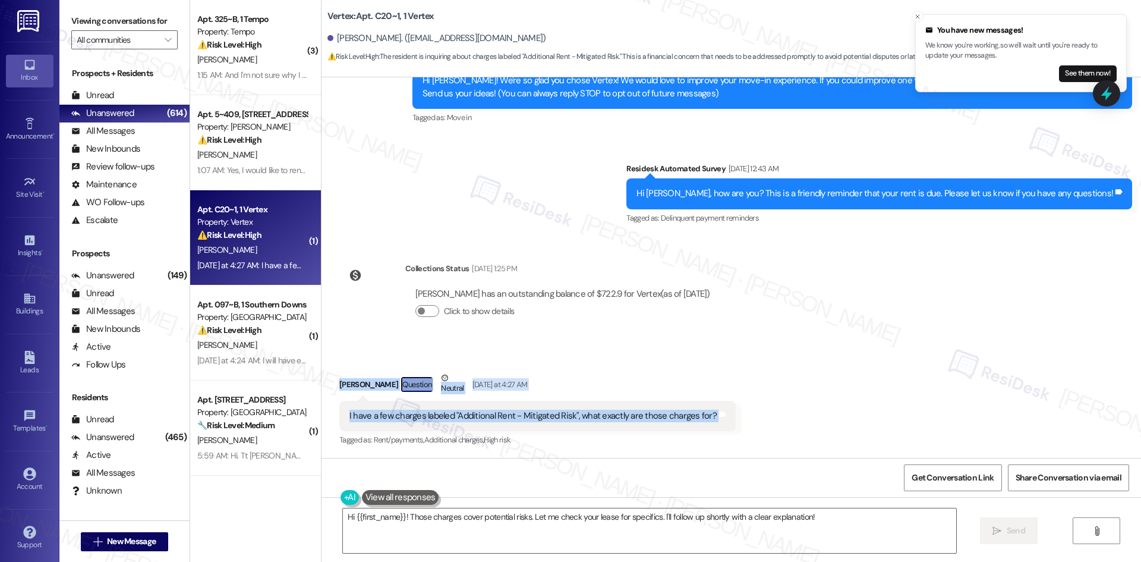
drag, startPoint x: 328, startPoint y: 377, endPoint x: 740, endPoint y: 418, distance: 413.8
click at [724, 425] on div "Received via SMS [PERSON_NAME] Question Neutral [DATE] at 4:27 AM I have a few …" at bounding box center [730, 401] width 819 height 113
copy div "[PERSON_NAME] Question Neutral [DATE] at 4:27 AM I have a few charges labeled "…"
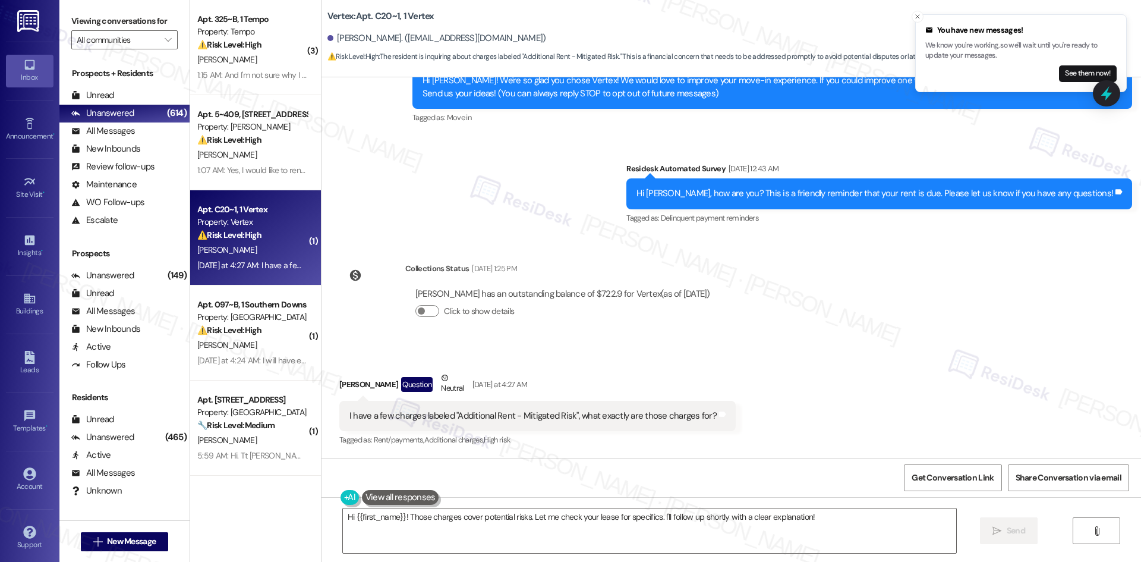
click at [462, 239] on div "WO Lease started [DATE] 8:00 AM Show details Survey, sent via SMS Residesk Auto…" at bounding box center [730, 267] width 819 height 380
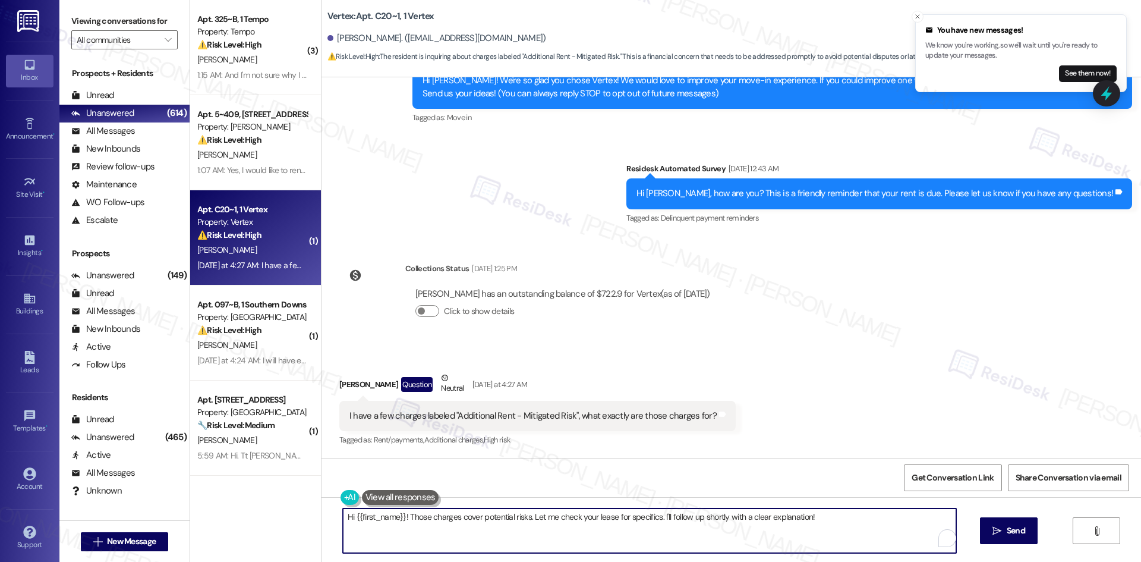
drag, startPoint x: 486, startPoint y: 532, endPoint x: 483, endPoint y: 527, distance: 6.1
click at [486, 532] on textarea "Hi {{first_name}}! Those charges cover potential risks. Let me check your lease…" at bounding box center [649, 530] width 613 height 45
paste textarea "[PERSON_NAME], thank you for reaching out with your question. I’ll check with t…"
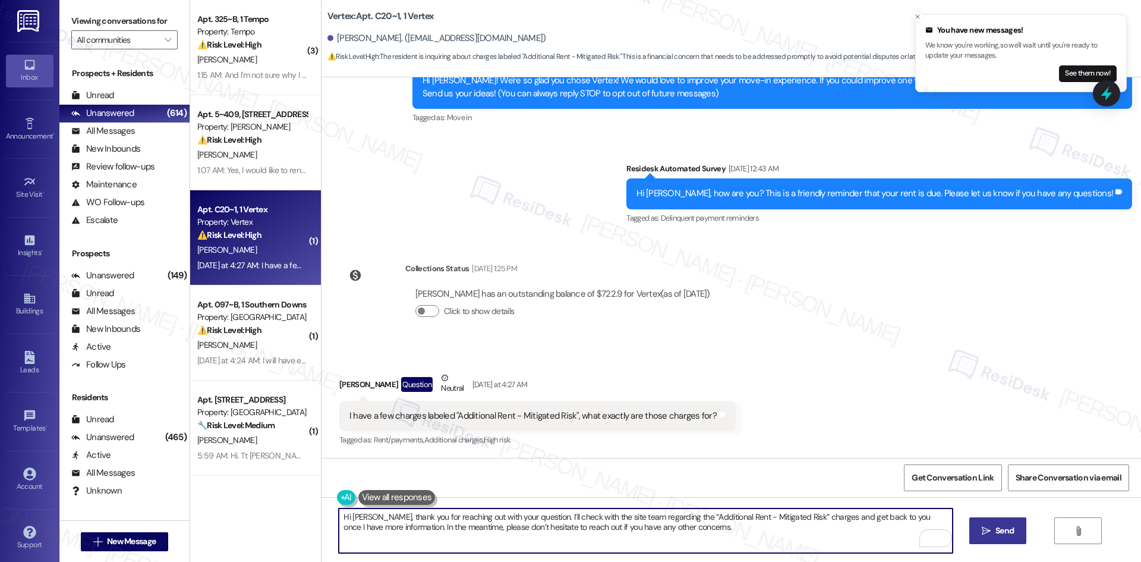
type textarea "Hi [PERSON_NAME], thank you for reaching out with your question. I’ll check wit…"
click at [996, 535] on span "Send" at bounding box center [1004, 530] width 18 height 12
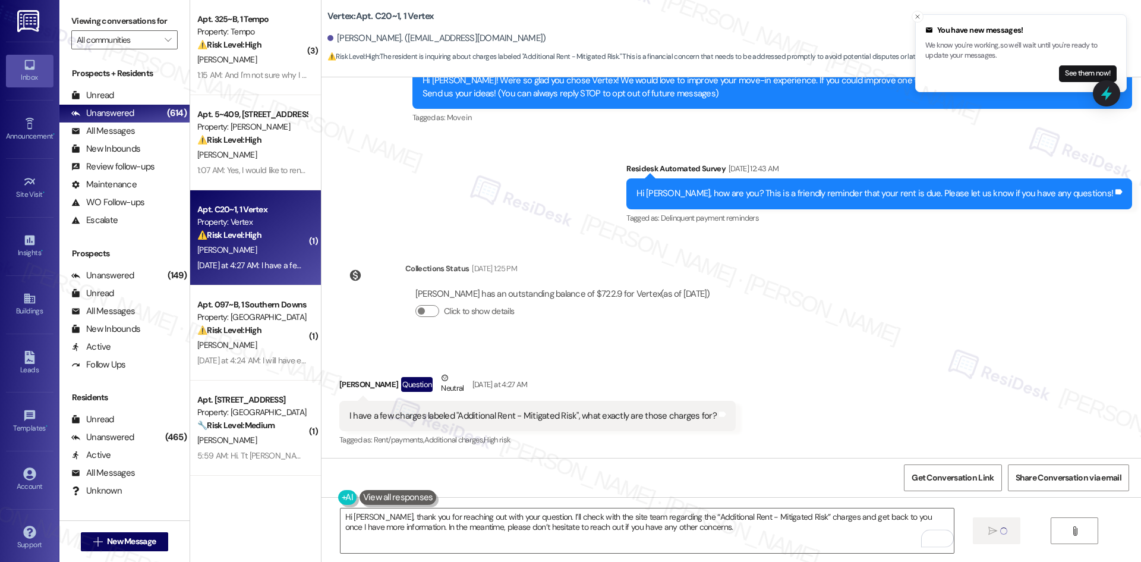
click at [872, 389] on div "Received via SMS [PERSON_NAME] Question Neutral [DATE] at 4:27 AM I have a few …" at bounding box center [730, 401] width 819 height 113
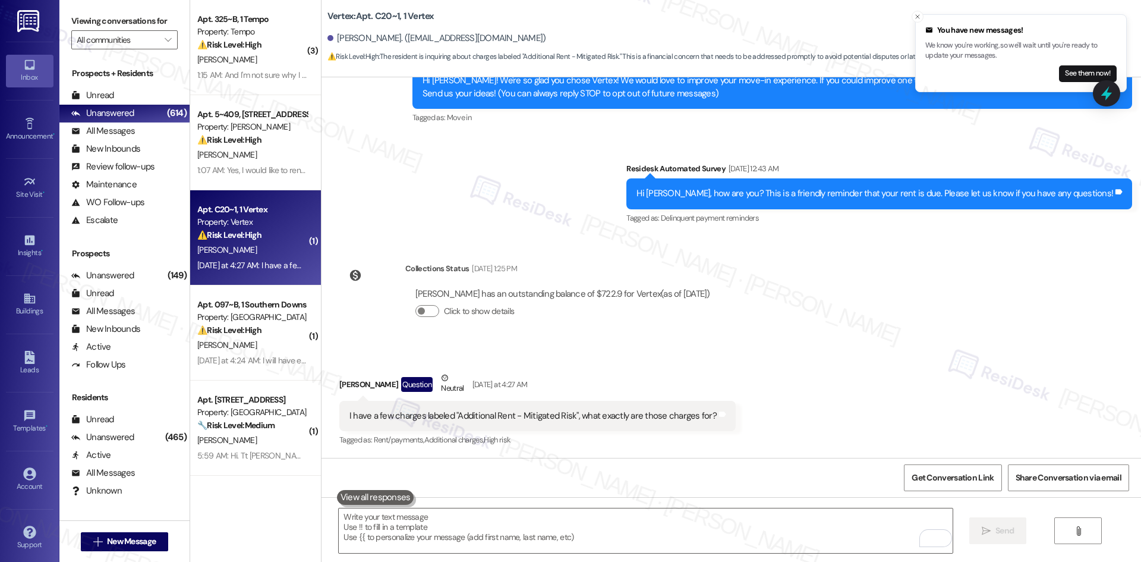
click at [881, 387] on div "Received via SMS [PERSON_NAME] Question Neutral [DATE] at 4:27 AM I have a few …" at bounding box center [730, 401] width 819 height 113
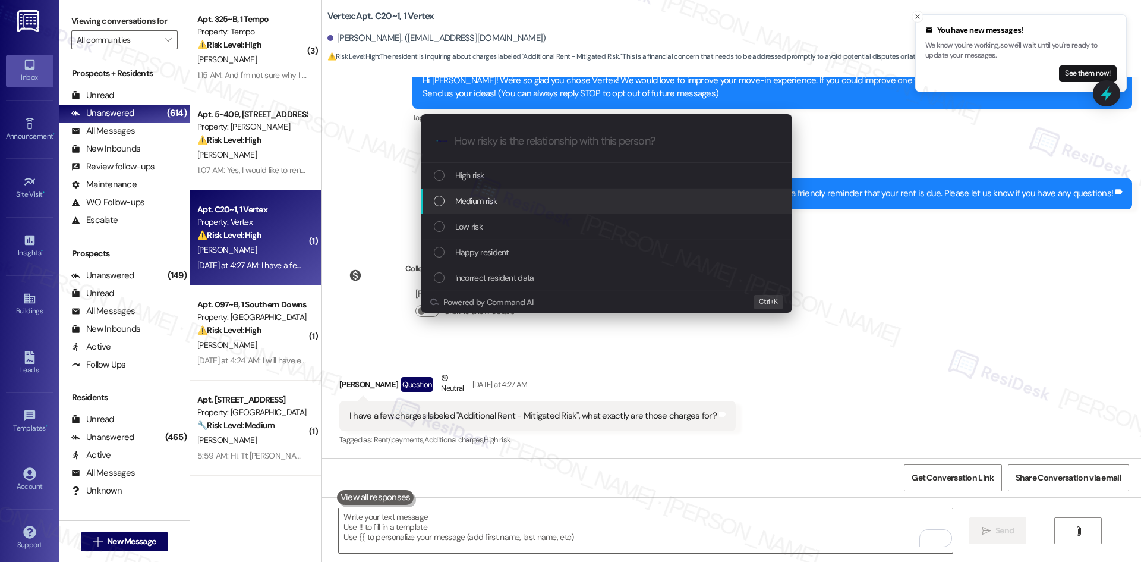
click at [528, 201] on div "Medium risk" at bounding box center [608, 200] width 348 height 13
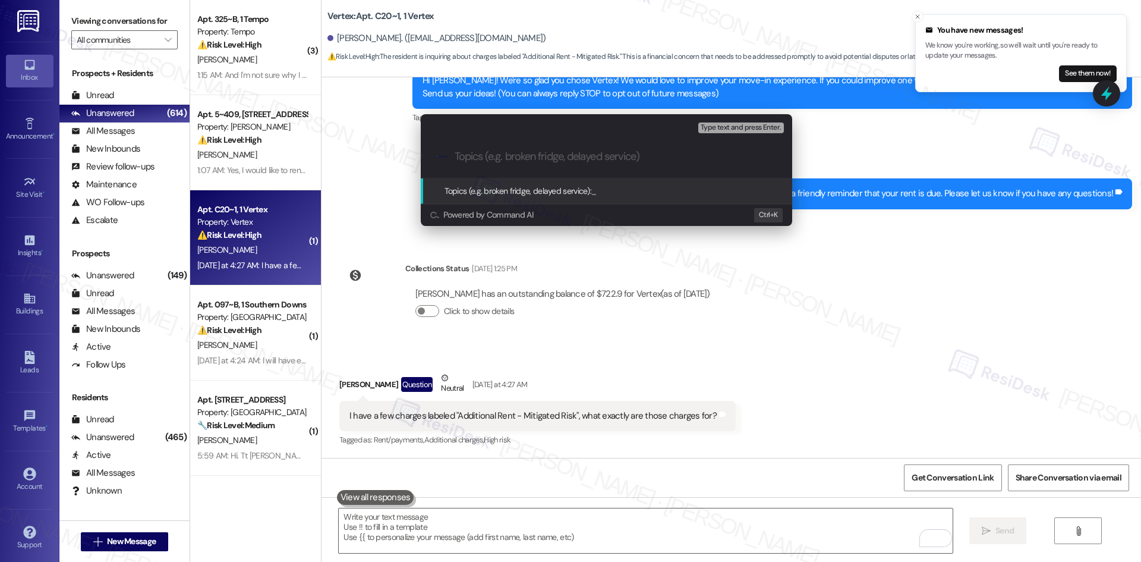
click at [567, 157] on input "Topics (e.g. broken fridge, delayed service)" at bounding box center [616, 156] width 323 height 12
paste input "Clarification on “Additional Rent - Mitigated Risk” charges"
type input "Clarification on “Additional Rent - Mitigated Risk” charges"
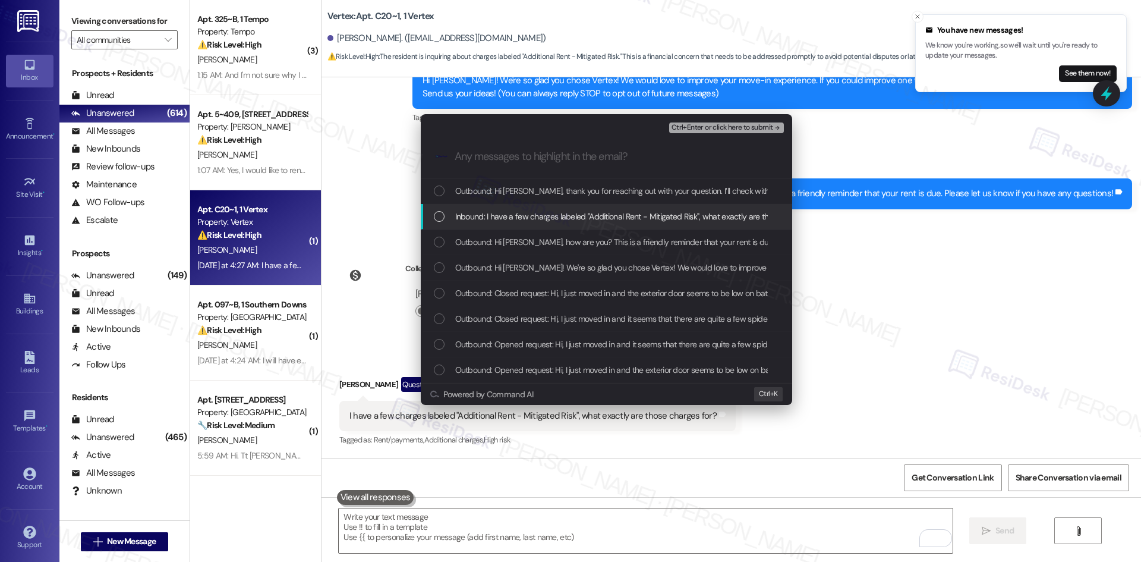
click at [573, 210] on span "Inbound: I have a few charges labeled "Additional Rent - Mitigated Risk", what …" at bounding box center [640, 216] width 371 height 13
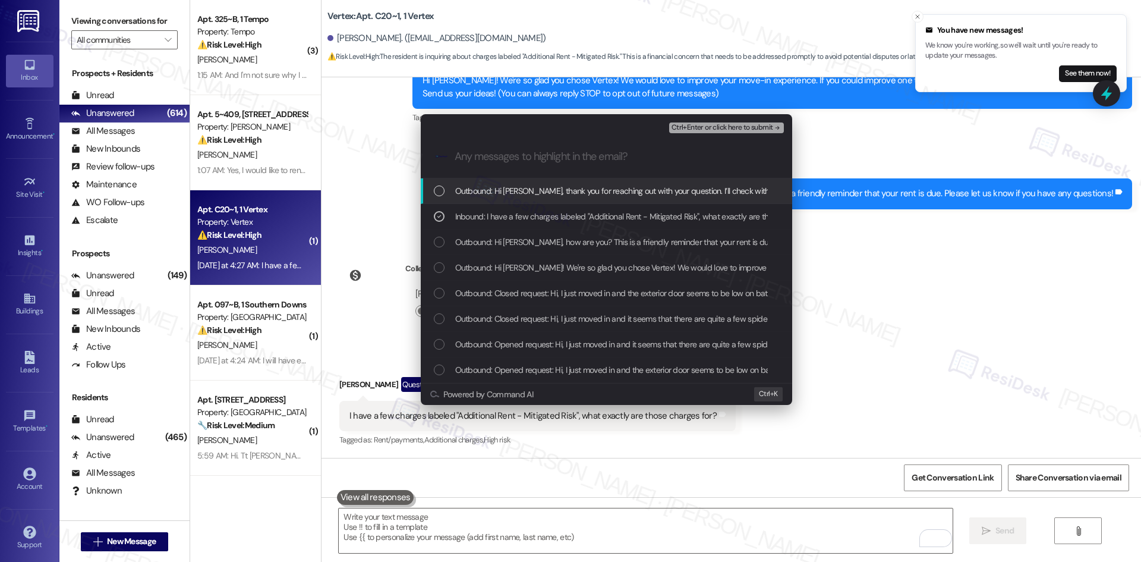
click at [771, 128] on span "Ctrl+Enter or click here to submit" at bounding box center [722, 128] width 102 height 8
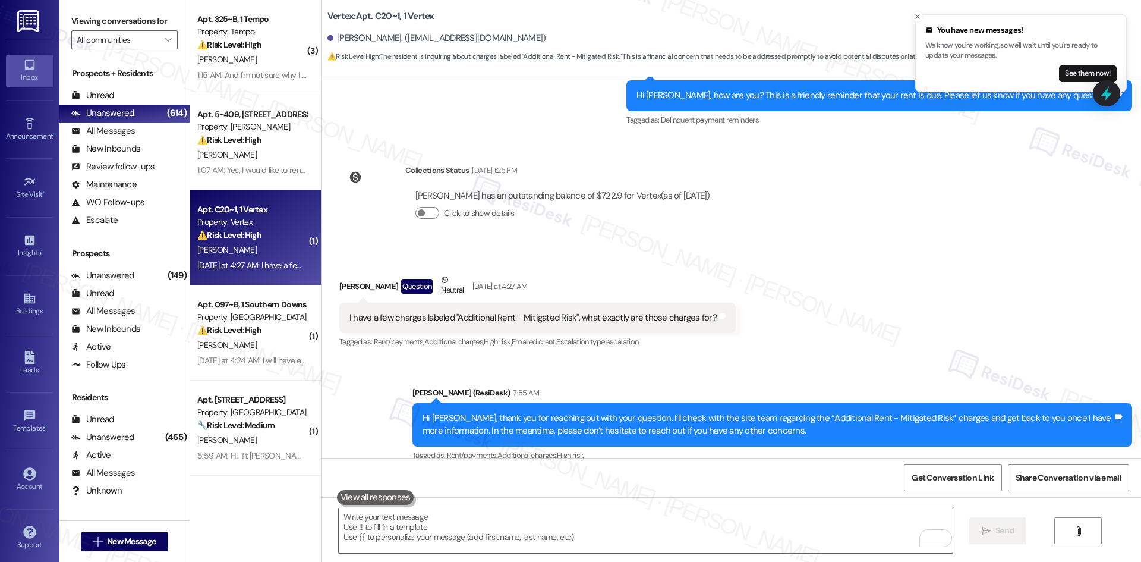
scroll to position [272, 0]
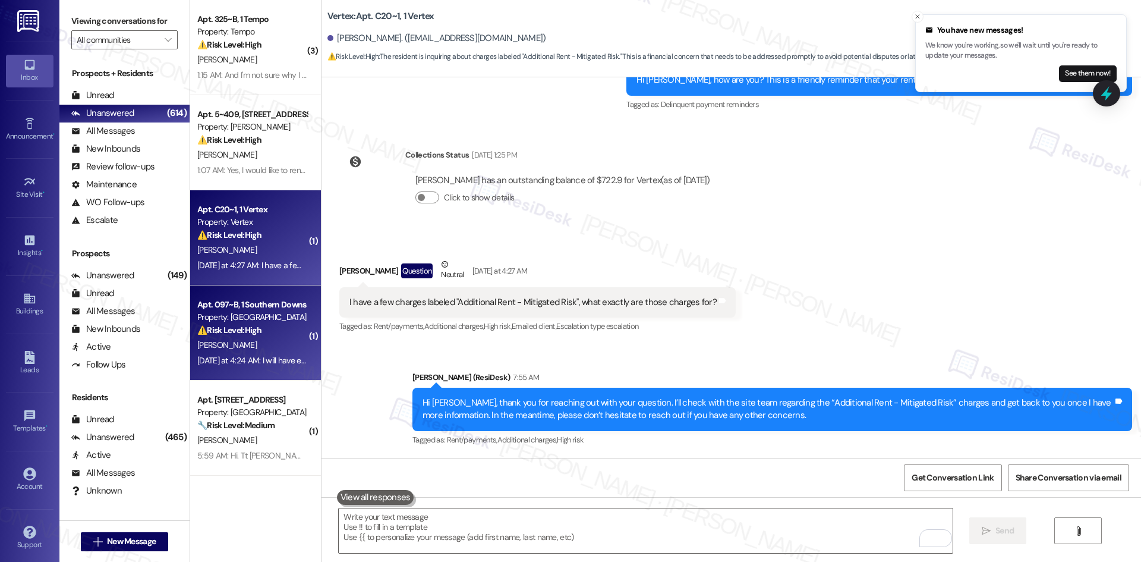
click at [282, 346] on div "C. Griffith" at bounding box center [252, 345] width 112 height 15
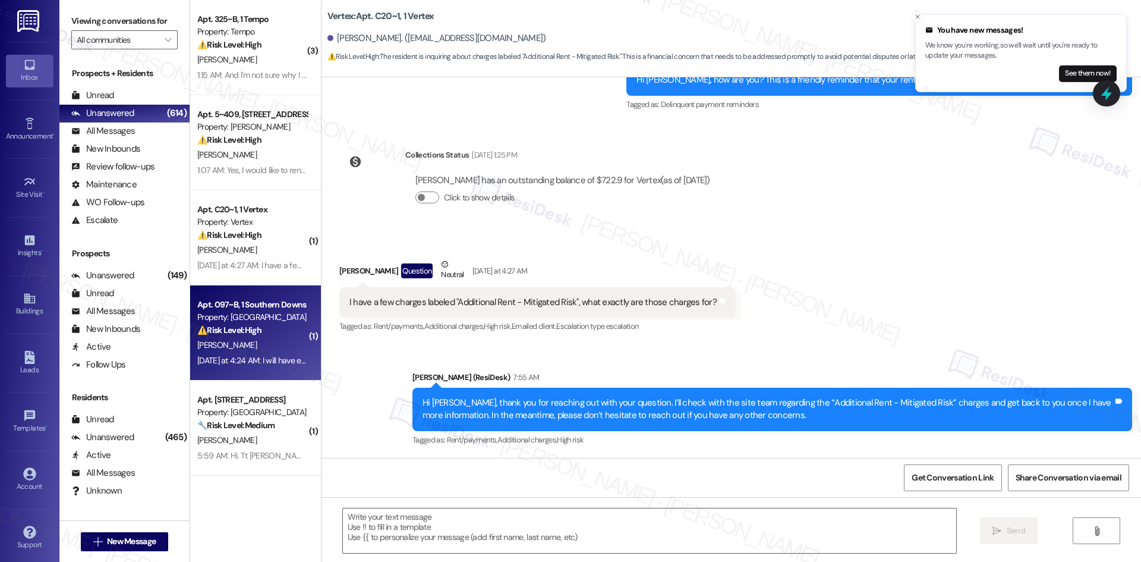
type textarea "Fetching suggested responses. Please feel free to read through the conversation…"
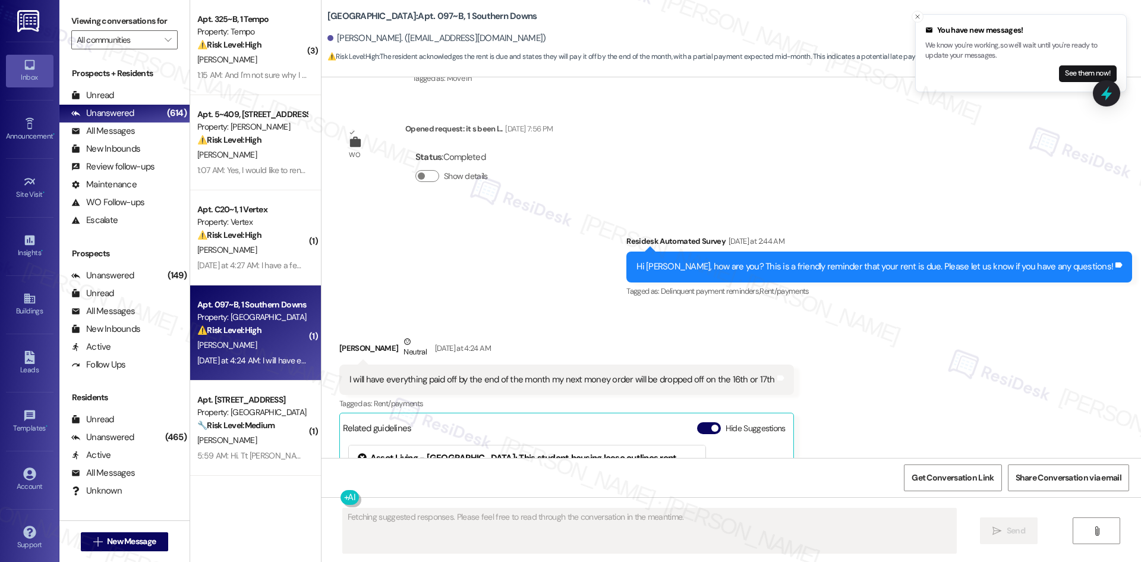
scroll to position [393, 0]
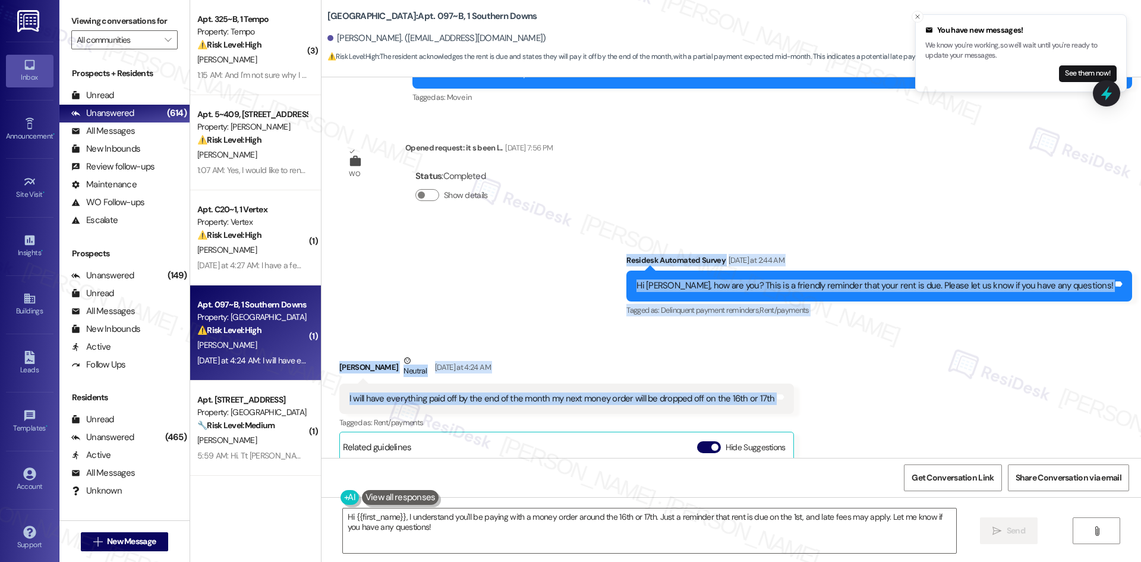
drag, startPoint x: 619, startPoint y: 249, endPoint x: 812, endPoint y: 398, distance: 244.5
click at [812, 398] on div "Lease started Jul 23, 2024 at 8:00 AM Survey, sent via SMS Residesk Automated S…" at bounding box center [730, 267] width 819 height 380
copy div "Residesk Automated Survey Yesterday at 2:44 AM Hi Christina, how are you? This …"
click at [454, 258] on div "Survey, sent via SMS Residesk Automated Survey Yesterday at 2:44 AM Hi Christin…" at bounding box center [730, 277] width 819 height 100
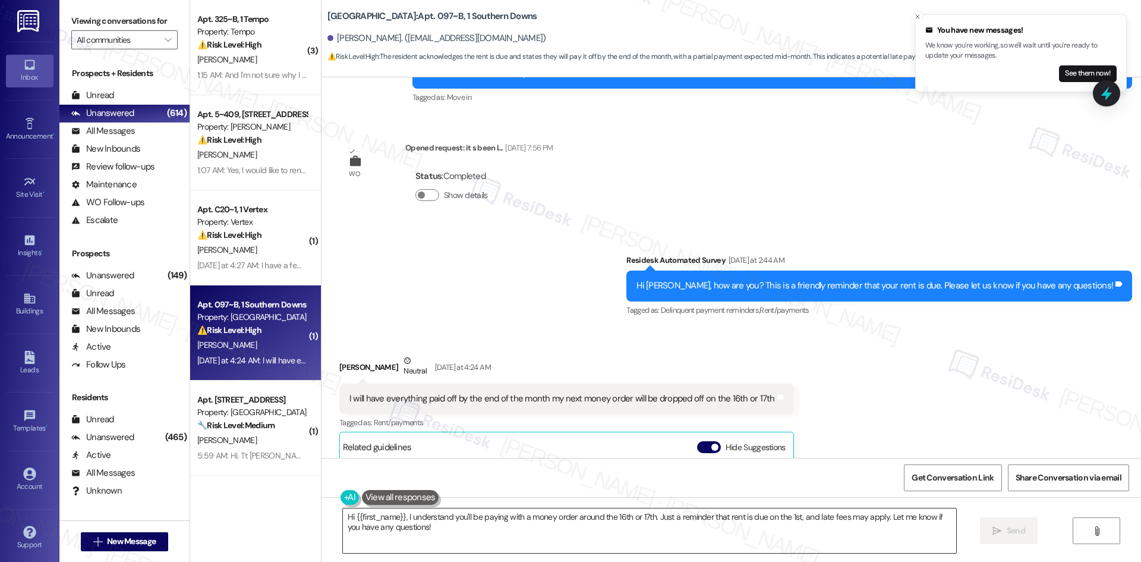
drag, startPoint x: 524, startPoint y: 524, endPoint x: 530, endPoint y: 525, distance: 6.0
click at [525, 525] on textarea "Hi {{first_name}}, I understand you'll be paying with a money order around the …" at bounding box center [649, 530] width 613 height 45
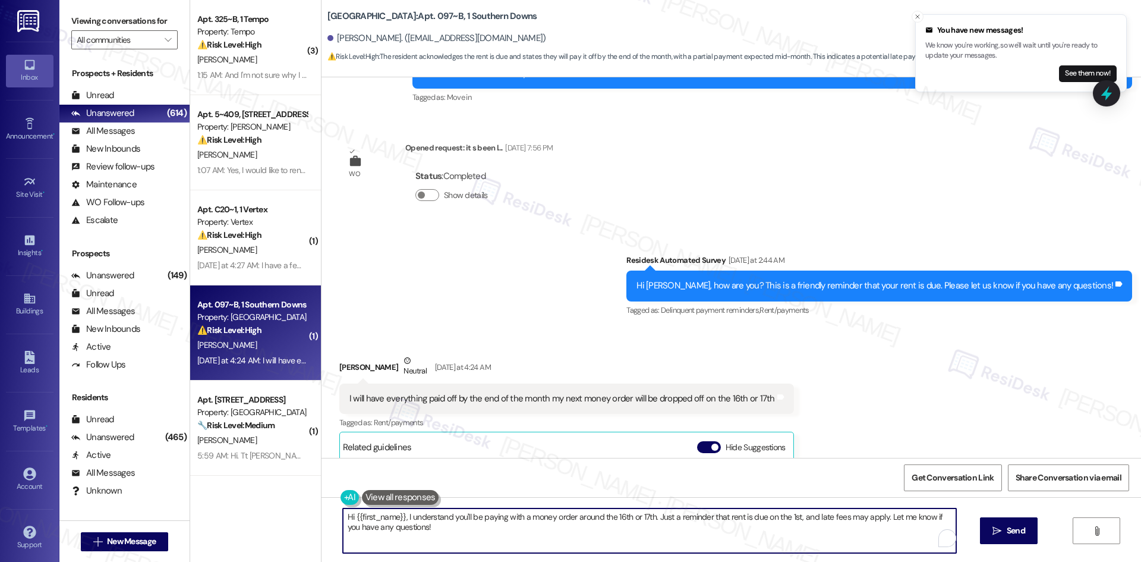
paste textarea "Christina, thank you for the update — I’ll let the site team know. Please feel …"
type textarea "Hi Christina, thank you for the update — I’ll let the site team know. Please fe…"
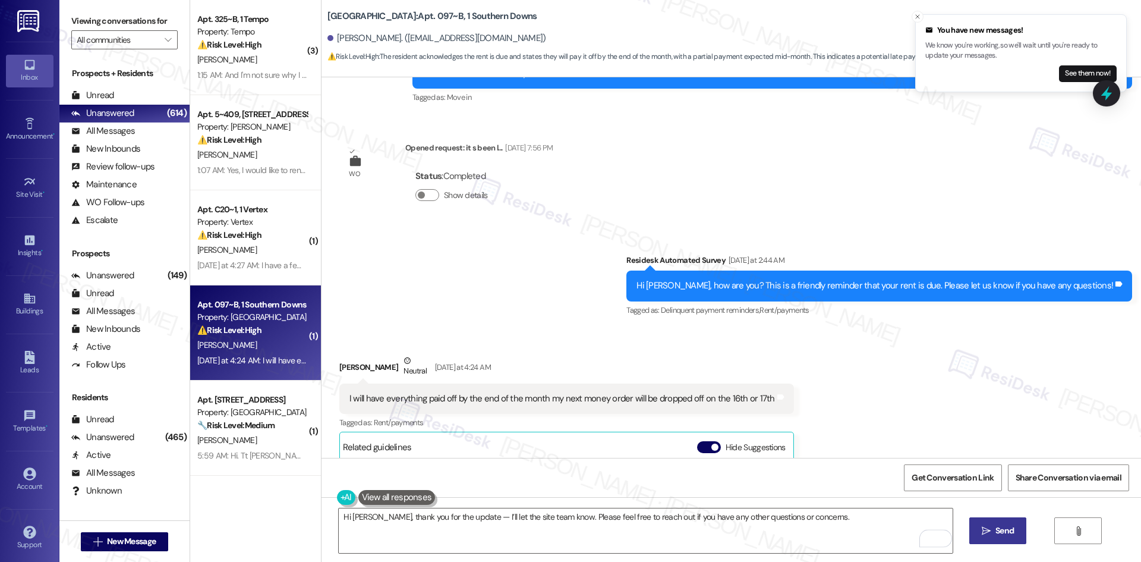
drag, startPoint x: 1007, startPoint y: 534, endPoint x: 1001, endPoint y: 535, distance: 6.2
click at [1002, 535] on span "Send" at bounding box center [1004, 530] width 18 height 12
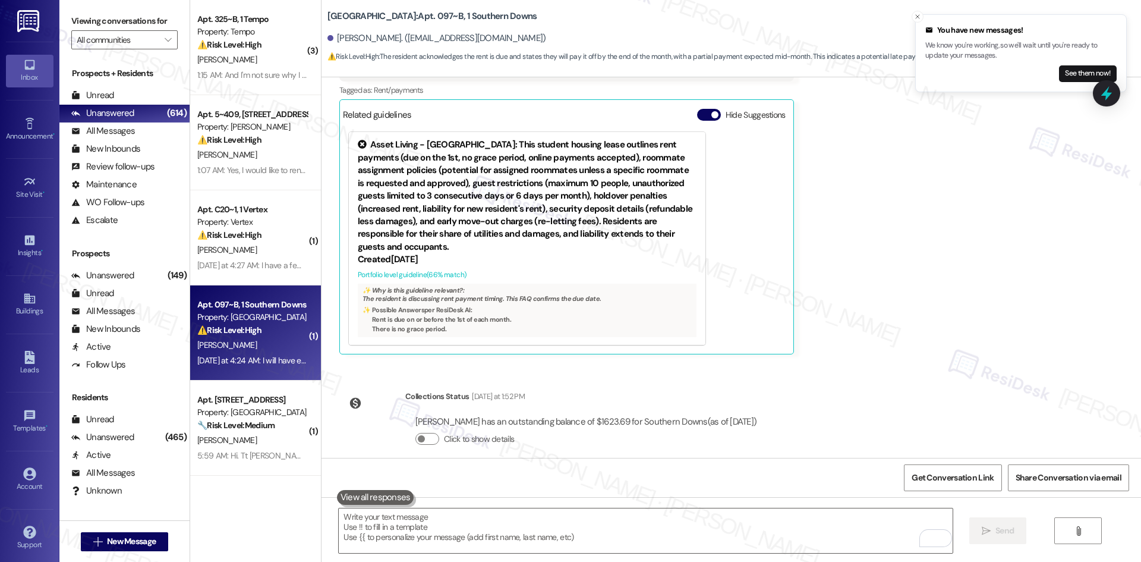
scroll to position [740, 0]
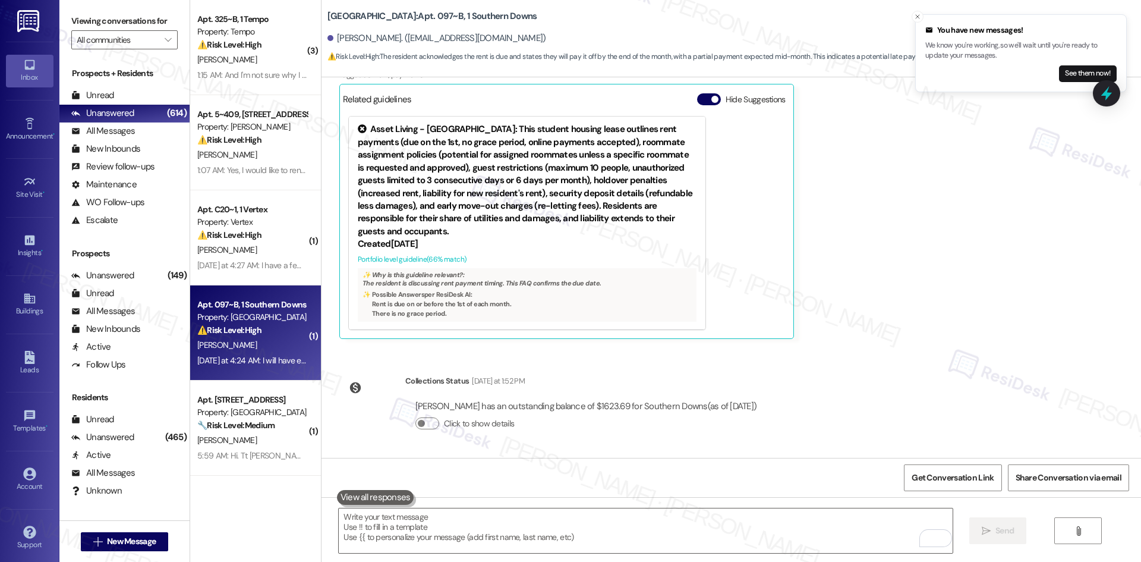
click at [897, 392] on div "Lease started Jul 23, 2024 at 8:00 AM Survey, sent via SMS Residesk Automated S…" at bounding box center [730, 267] width 819 height 380
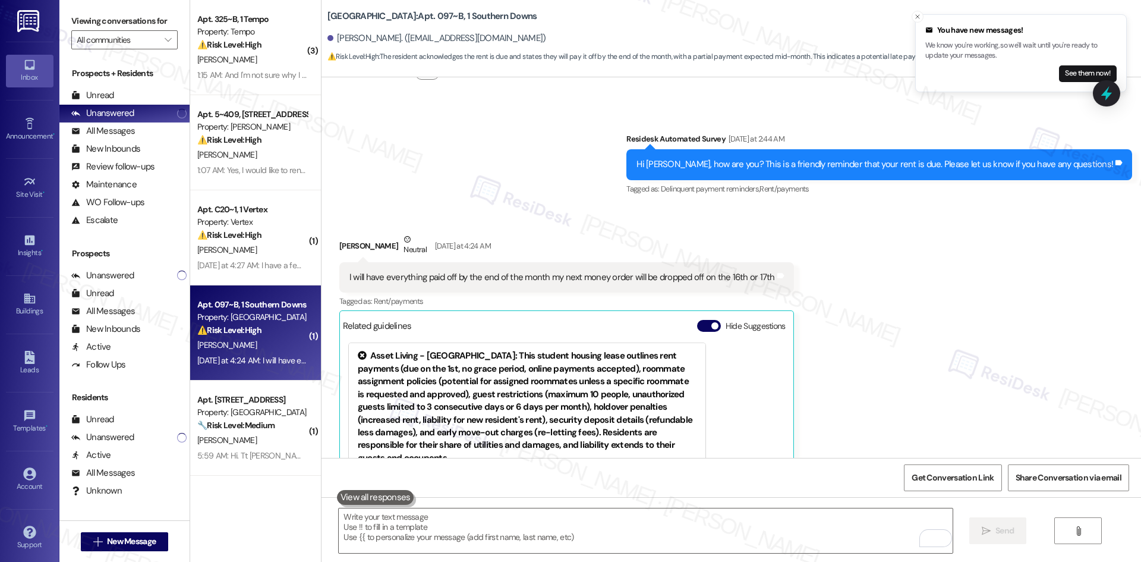
scroll to position [443, 0]
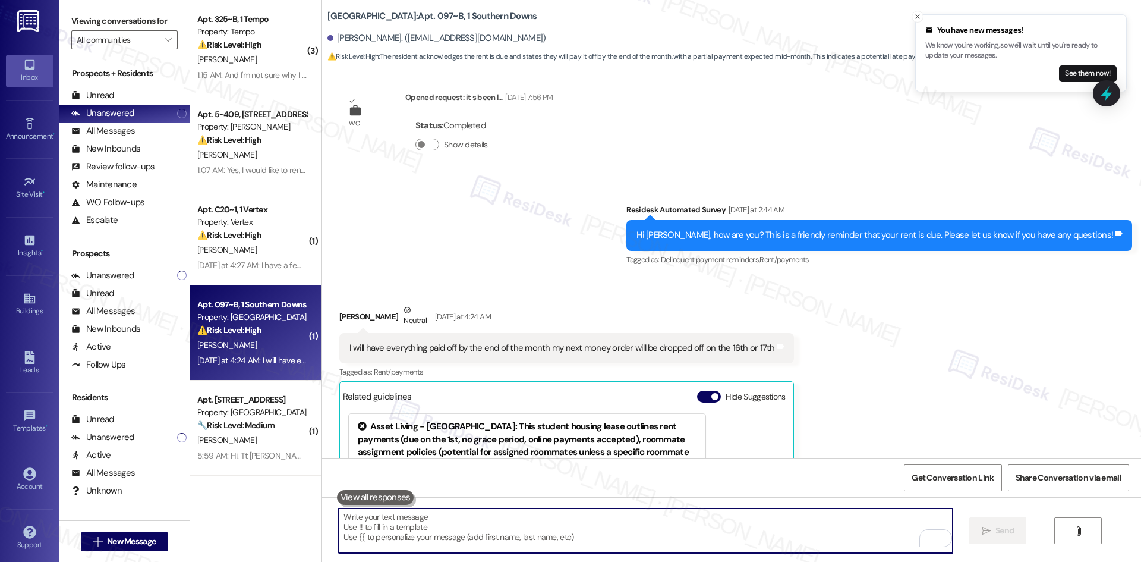
click at [708, 521] on textarea "To enrich screen reader interactions, please activate Accessibility in Grammarl…" at bounding box center [645, 530] width 613 height 45
paste textarea "Hi Christina, thank you for the update — I’ll let the site team know. Please fe…"
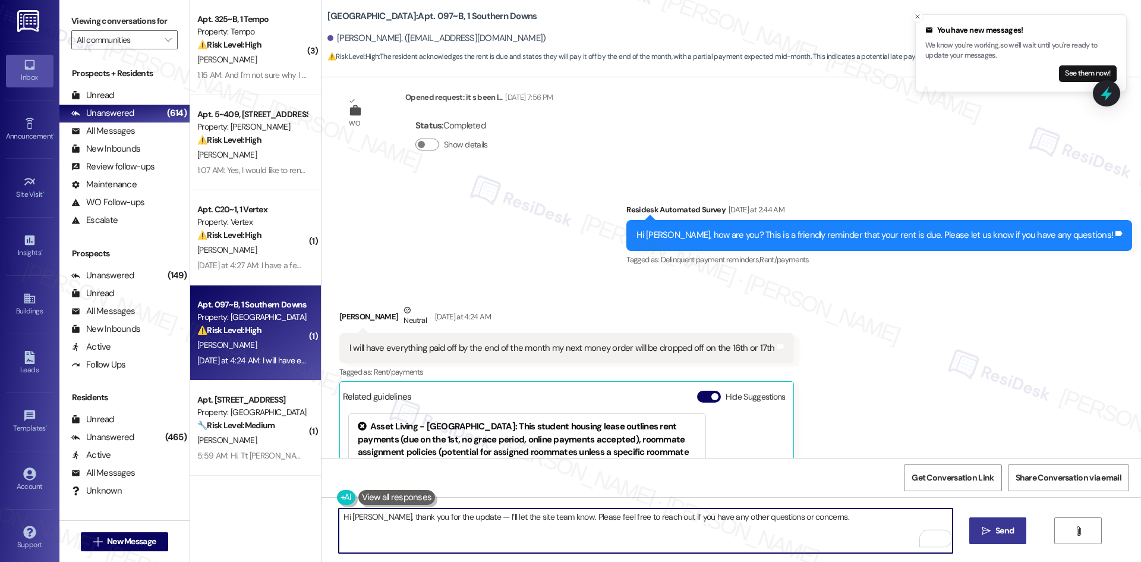
type textarea "Hi Christina, thank you for the update — I’ll let the site team know. Please fe…"
click at [997, 535] on span "Send" at bounding box center [1004, 530] width 18 height 12
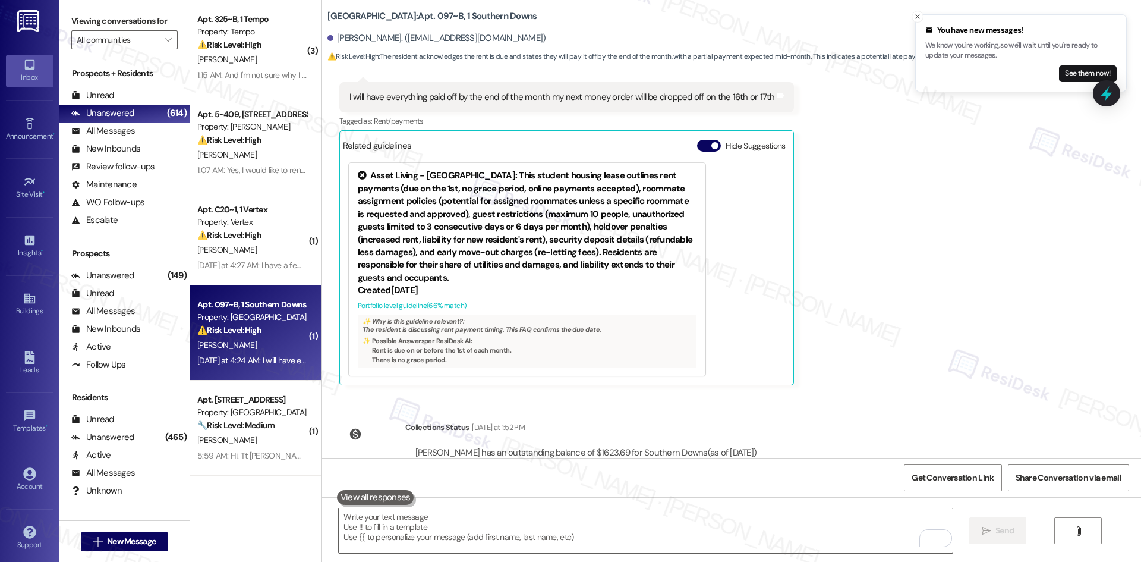
scroll to position [823, 0]
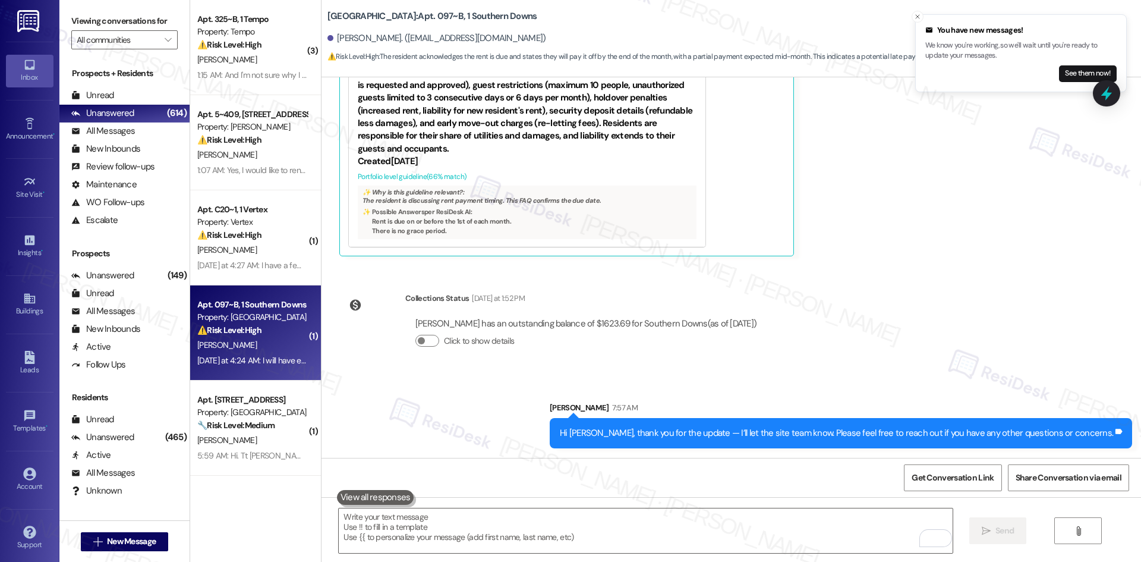
click at [944, 336] on div "Lease started Jul 23, 2024 at 8:00 AM Survey, sent via SMS Residesk Automated S…" at bounding box center [730, 267] width 819 height 380
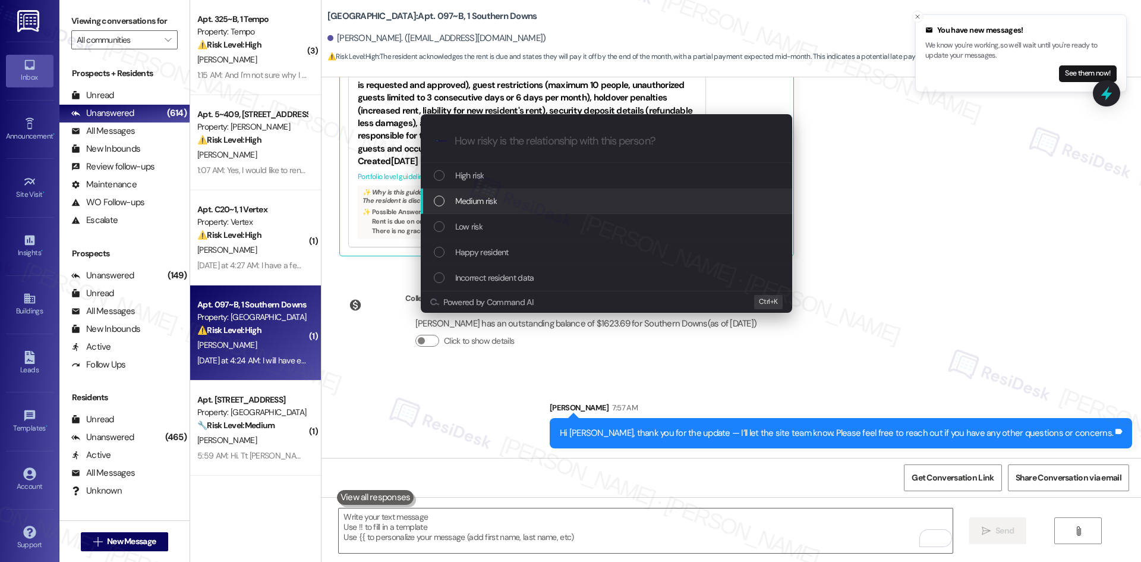
click at [483, 197] on span "Medium risk" at bounding box center [476, 200] width 42 height 13
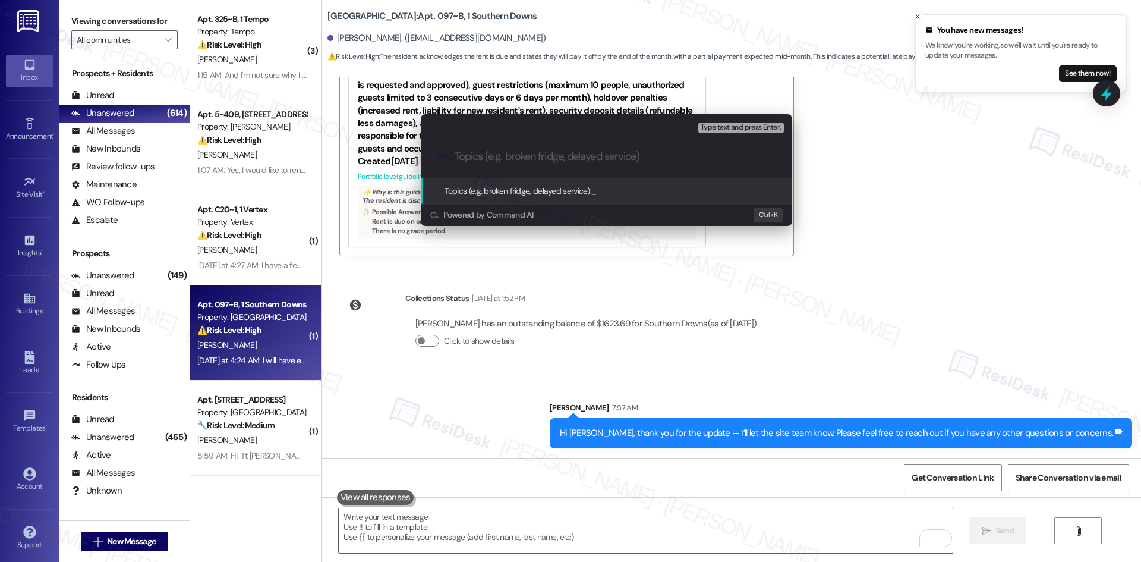
click at [896, 271] on div "Escalate Conversation Medium risk Topics (e.g. broken fridge, delayed service) …" at bounding box center [570, 281] width 1141 height 562
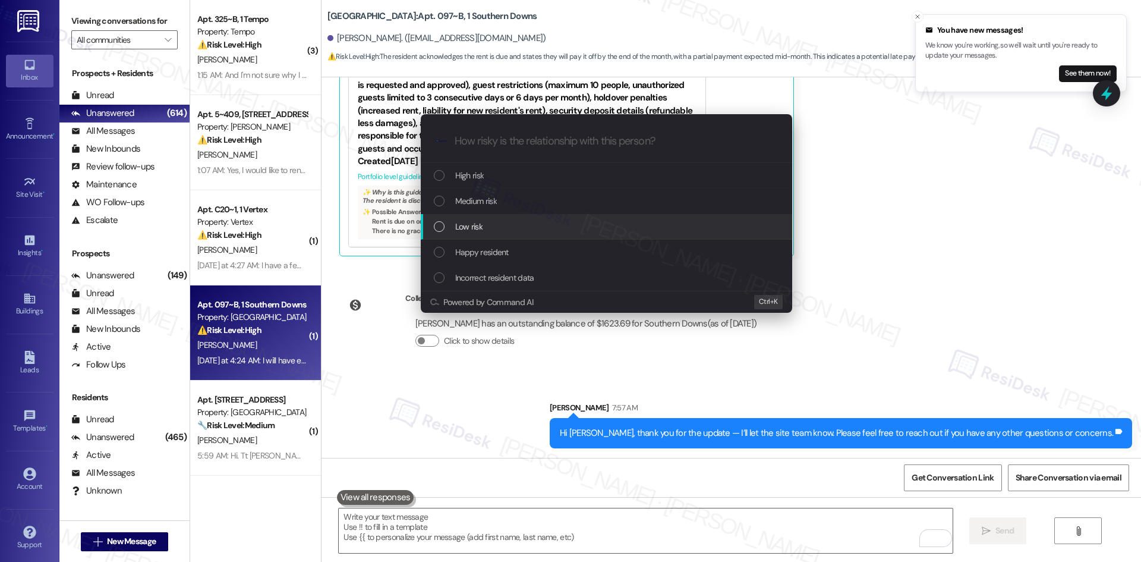
click at [469, 228] on span "Low risk" at bounding box center [468, 226] width 27 height 13
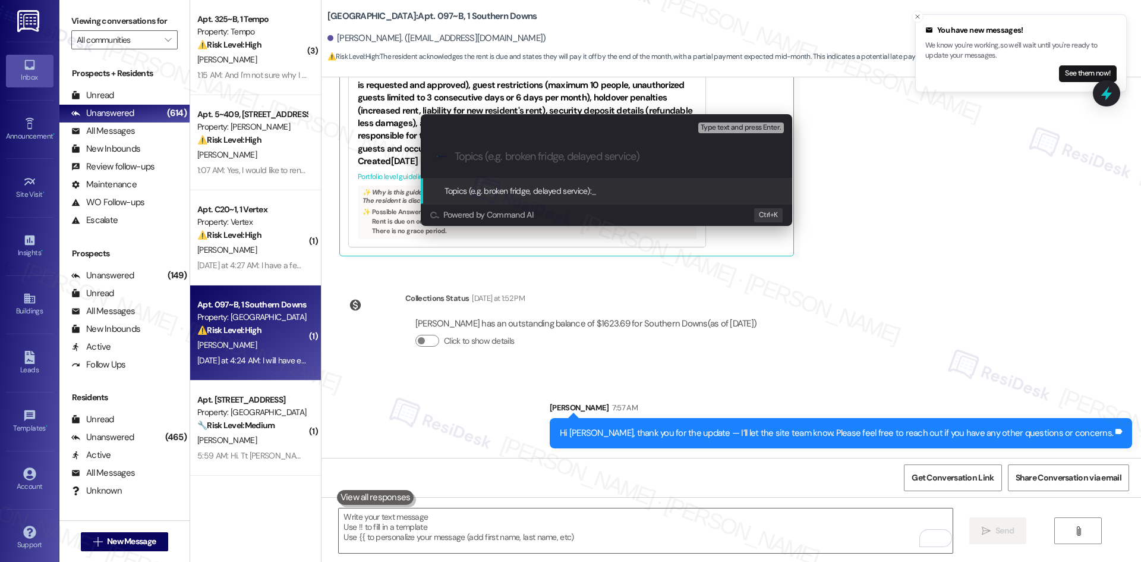
click at [508, 160] on input "Topics (e.g. broken fridge, delayed service)" at bounding box center [616, 156] width 323 height 12
paste input "Rent payment update"
type input "Rent payment update"
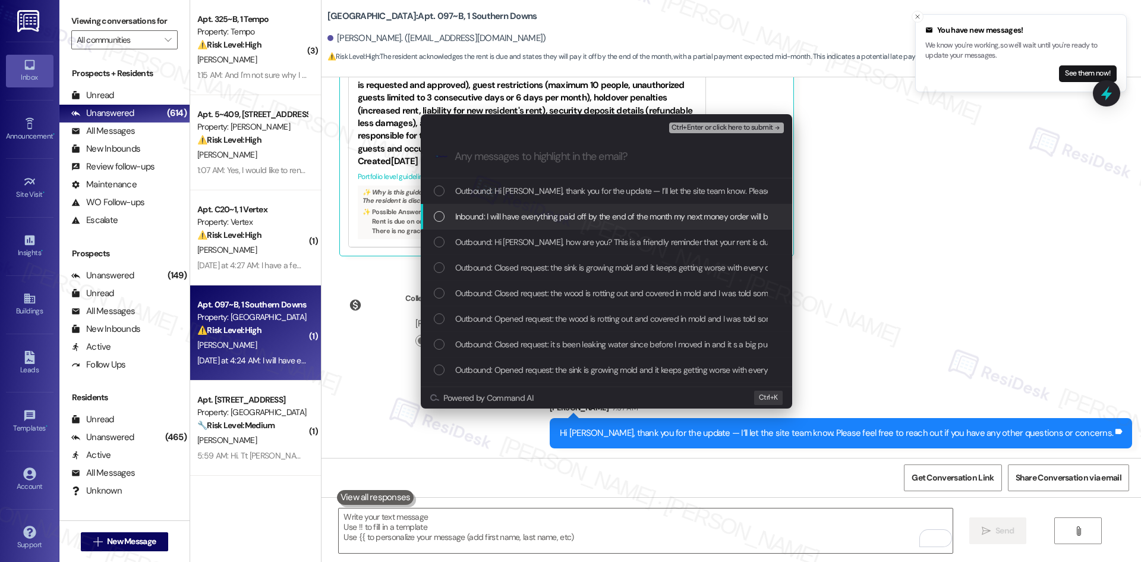
drag, startPoint x: 525, startPoint y: 217, endPoint x: 532, endPoint y: 218, distance: 7.7
click at [527, 218] on span "Inbound: I will have everything paid off by the end of the month my next money …" at bounding box center [667, 216] width 424 height 13
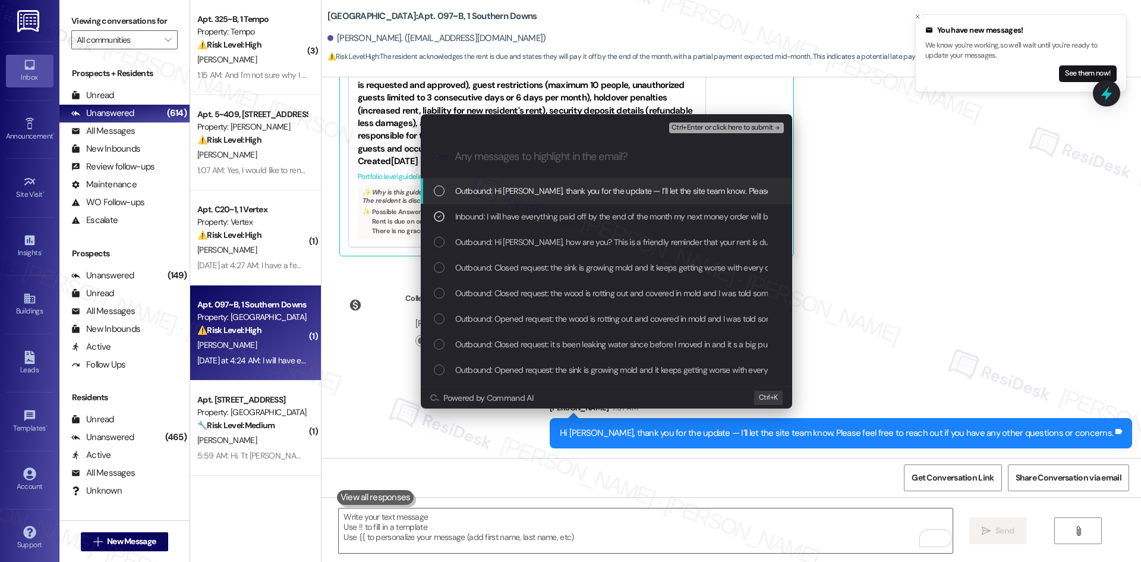
click at [741, 127] on span "Ctrl+Enter or click here to submit" at bounding box center [722, 128] width 102 height 8
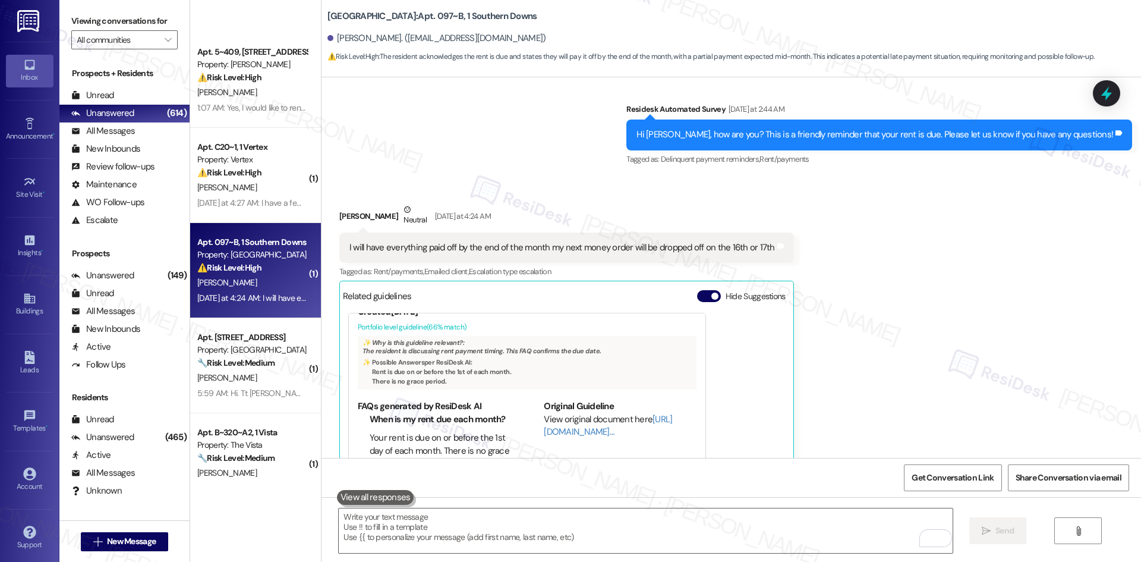
scroll to position [713, 0]
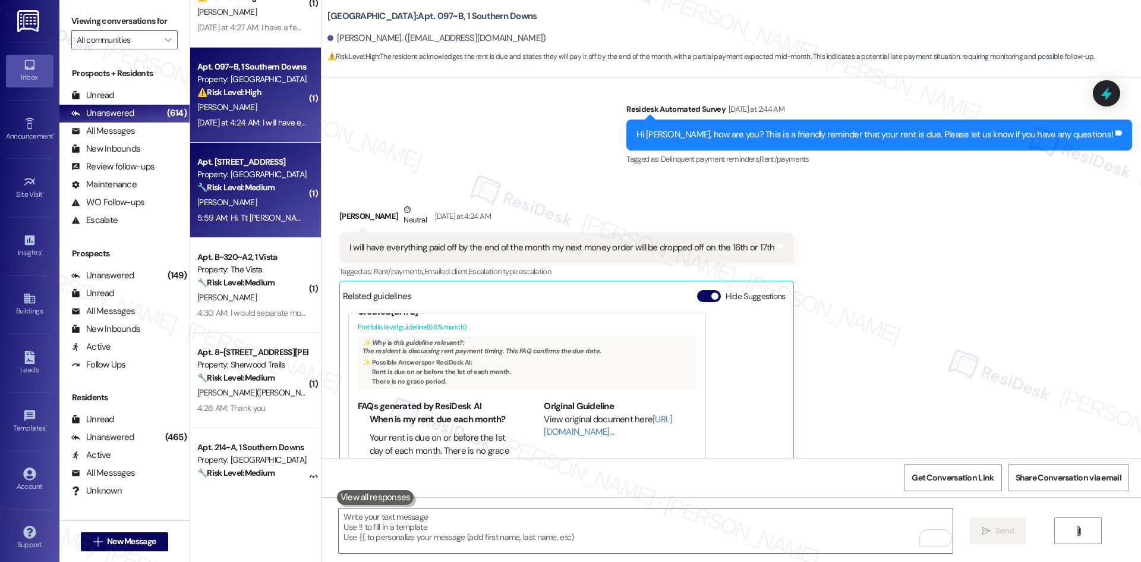
click at [263, 206] on div "T. Calzadillas" at bounding box center [252, 202] width 112 height 15
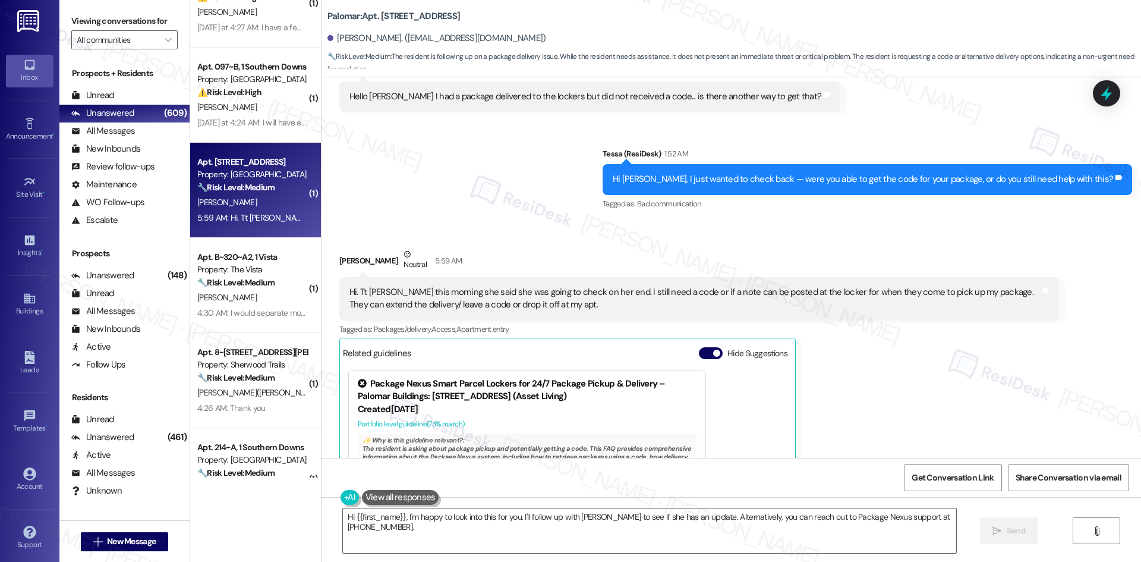
scroll to position [86, 0]
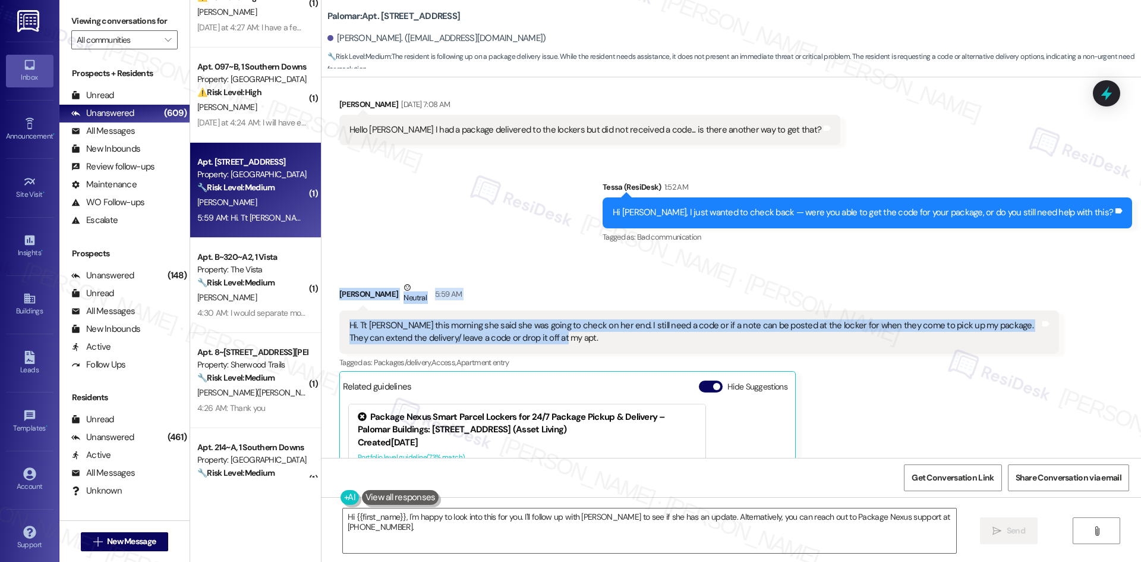
drag, startPoint x: 329, startPoint y: 287, endPoint x: 528, endPoint y: 338, distance: 206.1
click at [532, 340] on div "Received via SMS Theresa Calzadillas Neutral 5:59 AM Hi. Tt Maria this morning …" at bounding box center [698, 453] width 737 height 363
copy div "Theresa Calzadillas Neutral 5:59 AM Hi. Tt Maria this morning she said she was …"
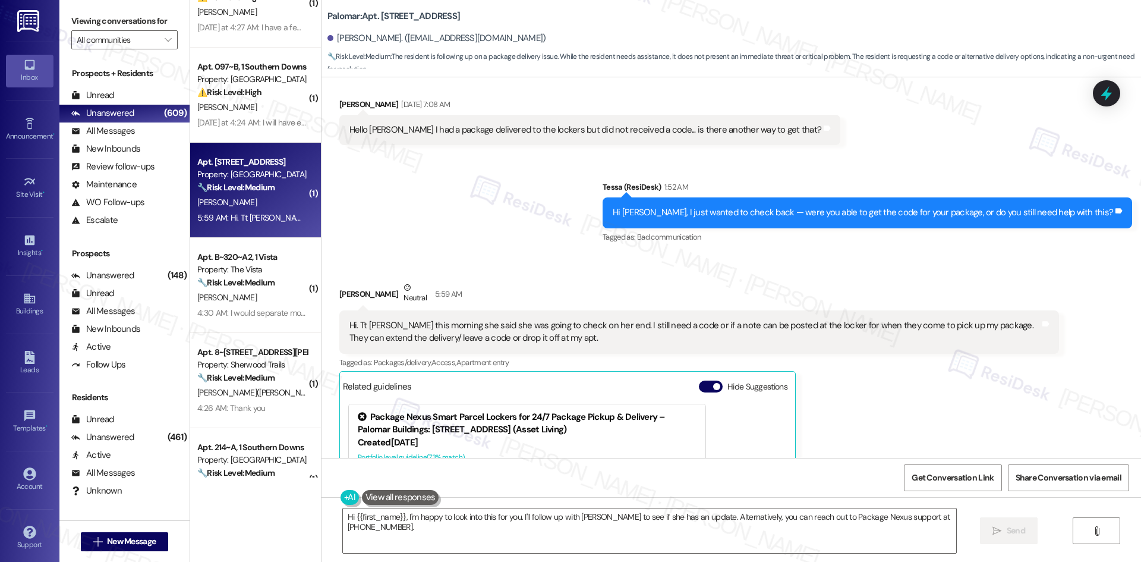
click at [547, 225] on div "Sent via SMS Tessa (ResiDesk) 1:52 AM Hi Theresa, I just wanted to check back —…" at bounding box center [730, 204] width 819 height 100
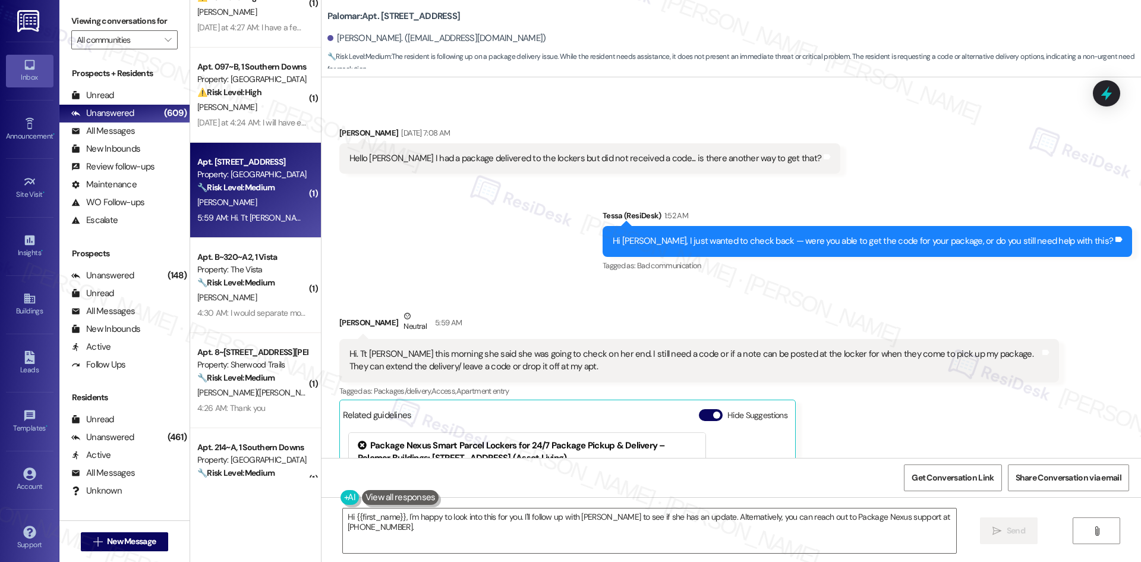
scroll to position [26, 0]
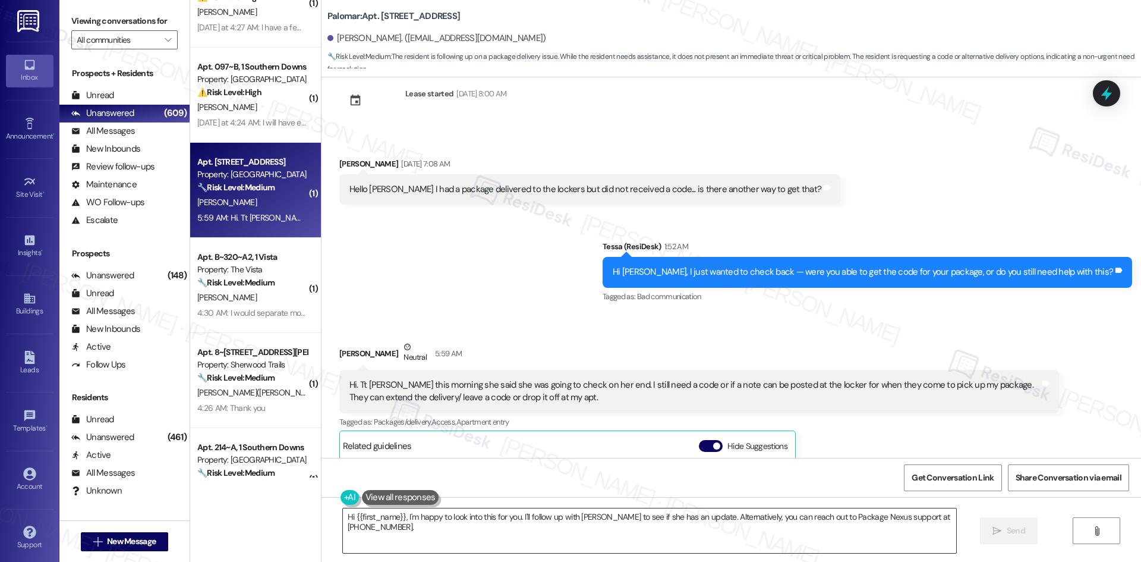
click at [489, 529] on textarea "Hi {{first_name}}, I'm happy to look into this for you. I'll follow up with Mar…" at bounding box center [649, 530] width 613 height 45
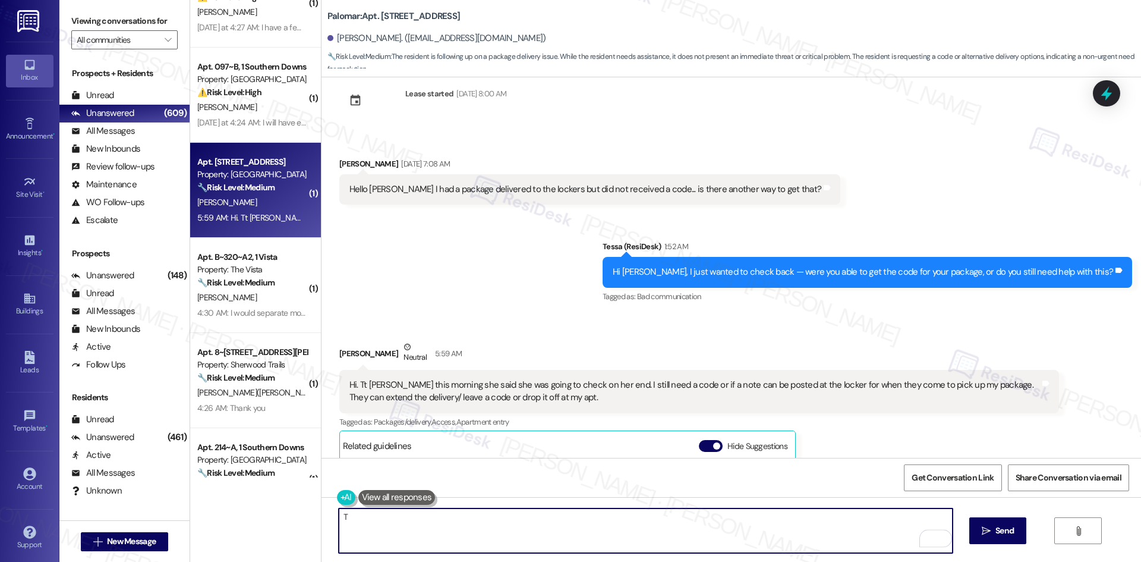
paste textarea "hank you for reaching out and sharing this. I’ll check with the site team regar…"
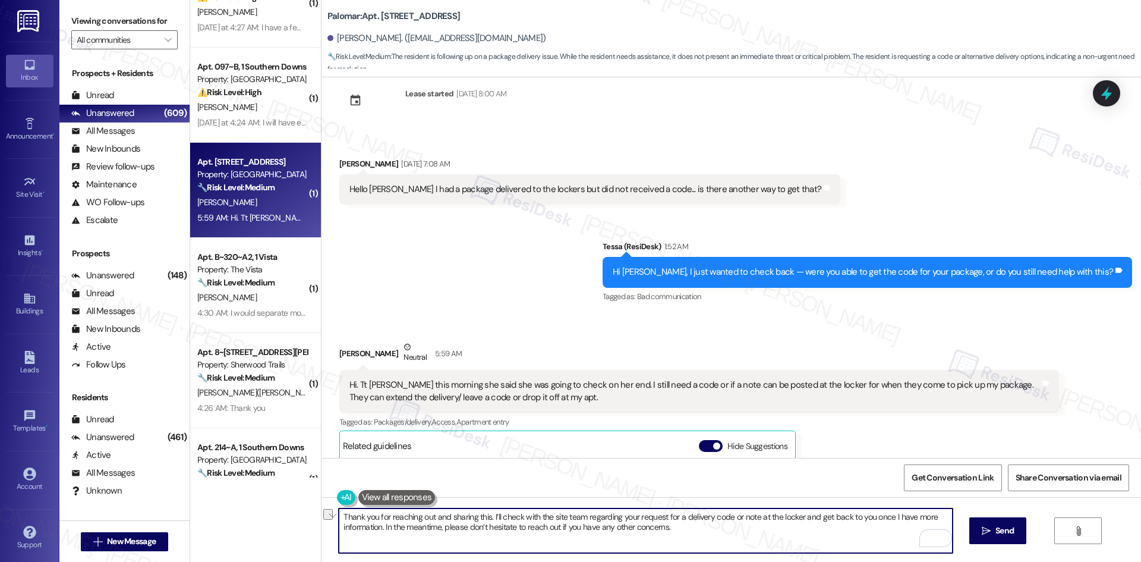
drag, startPoint x: 382, startPoint y: 516, endPoint x: 445, endPoint y: 518, distance: 63.6
click at [445, 518] on textarea "Thank you for reaching out and sharing this. I’ll check with the site team rega…" at bounding box center [645, 530] width 613 height 45
type textarea "Thank you for sharing this. I’ll check with the site team regarding your reques…"
click at [995, 531] on span "Send" at bounding box center [1004, 530] width 18 height 12
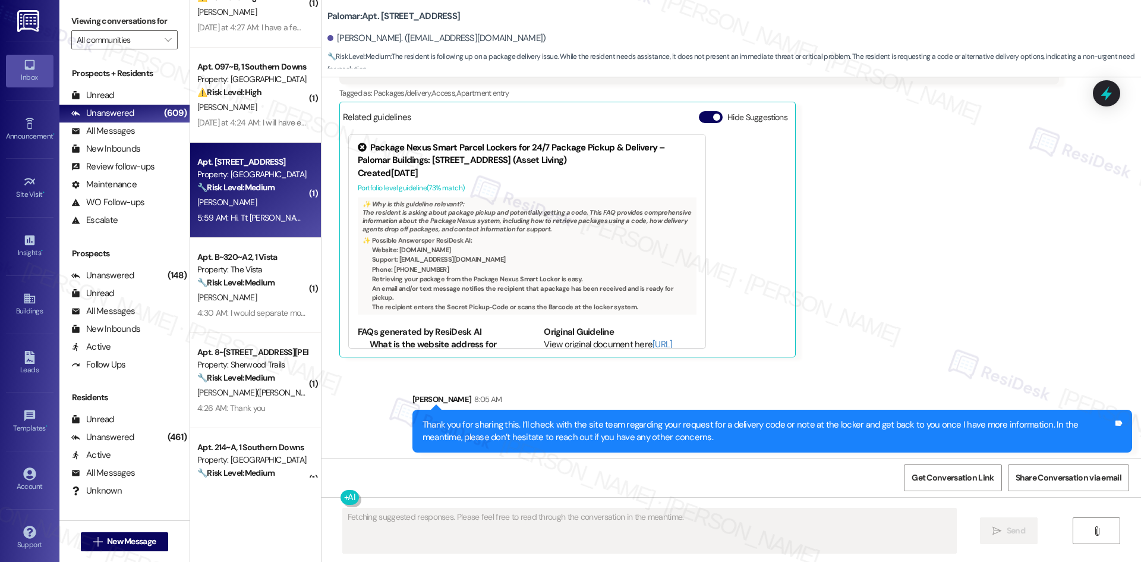
scroll to position [359, 0]
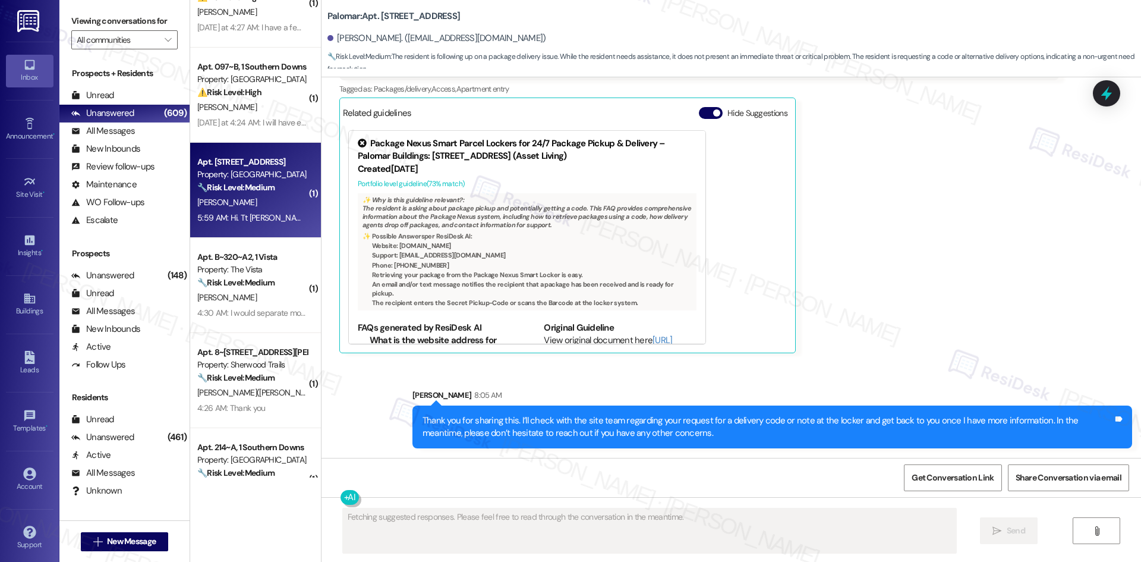
click at [953, 346] on div "Theresa Calzadillas Neutral 5:59 AM Hi. Tt Maria this morning she said she was …" at bounding box center [699, 180] width 720 height 345
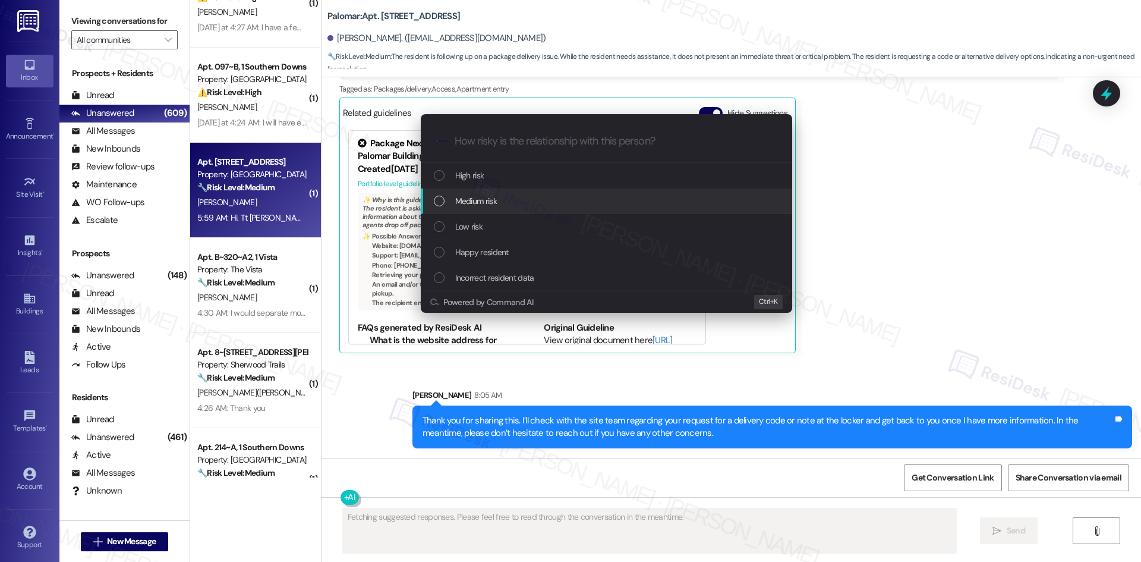
click at [560, 198] on div "Medium risk" at bounding box center [608, 200] width 348 height 13
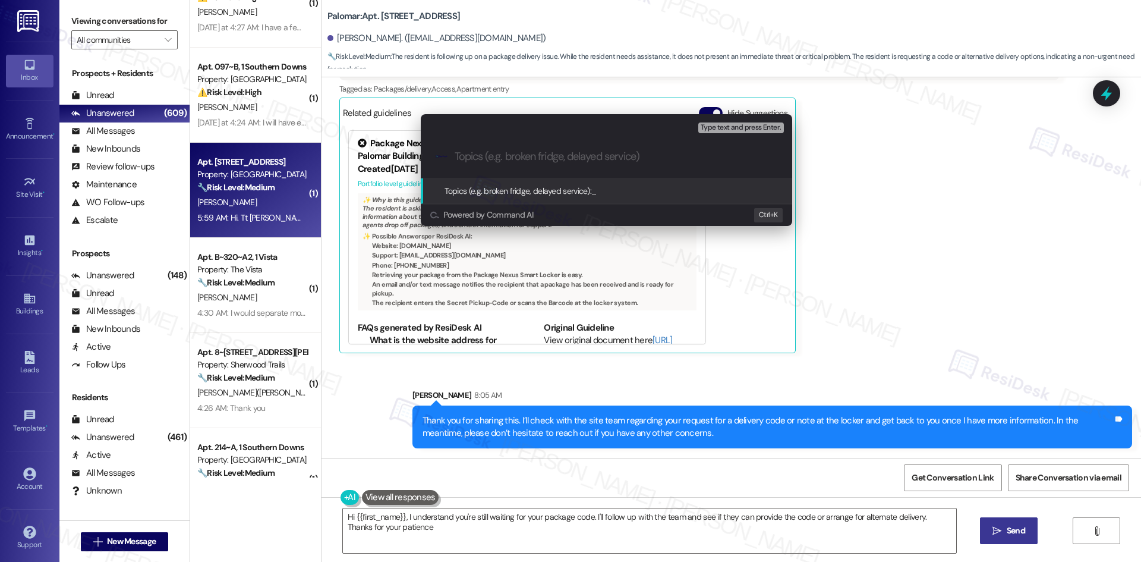
type textarea "Hi {{first_name}}, I understand you're still waiting for your package code. I'l…"
click at [531, 155] on input "Topics (e.g. broken fridge, delayed service)" at bounding box center [616, 156] width 323 height 12
paste input "Package delivery code/locker note request"
type input "Package delivery code/locker note request"
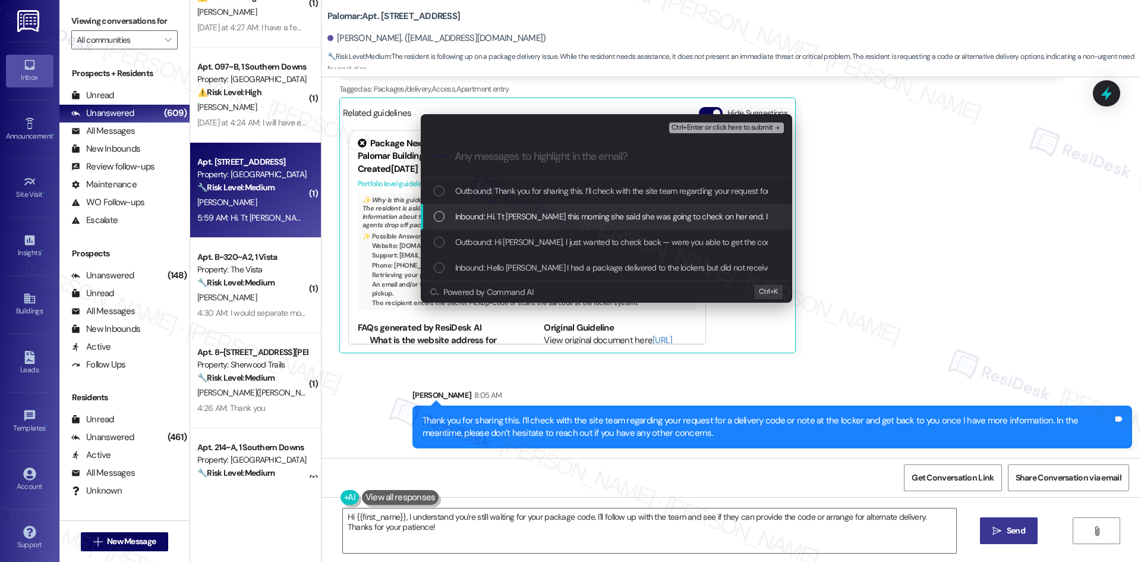
click at [539, 213] on span "Inbound: Hi. Tt Maria this morning she said she was going to check on her end. …" at bounding box center [902, 216] width 894 height 13
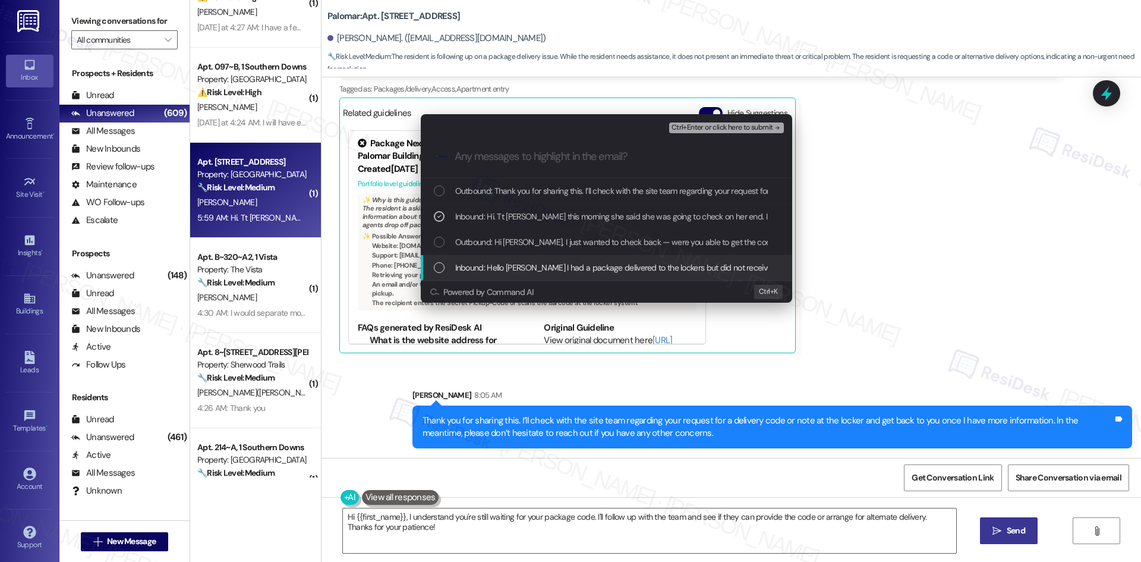
click at [645, 267] on span "Inbound: Hello Tessa I had a package delivered to the lockers but did not recei…" at bounding box center [688, 267] width 466 height 13
click at [645, 268] on span "Inbound: Hello Tessa I had a package delivered to the lockers but did not recei…" at bounding box center [688, 267] width 466 height 13
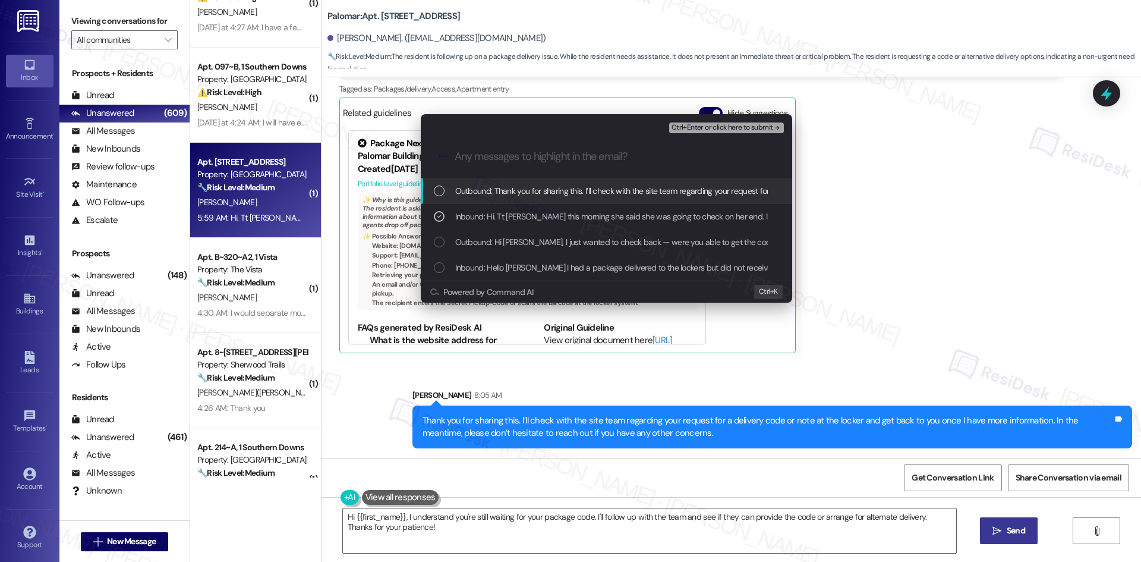
click at [762, 128] on span "Ctrl+Enter or click here to submit" at bounding box center [722, 128] width 102 height 8
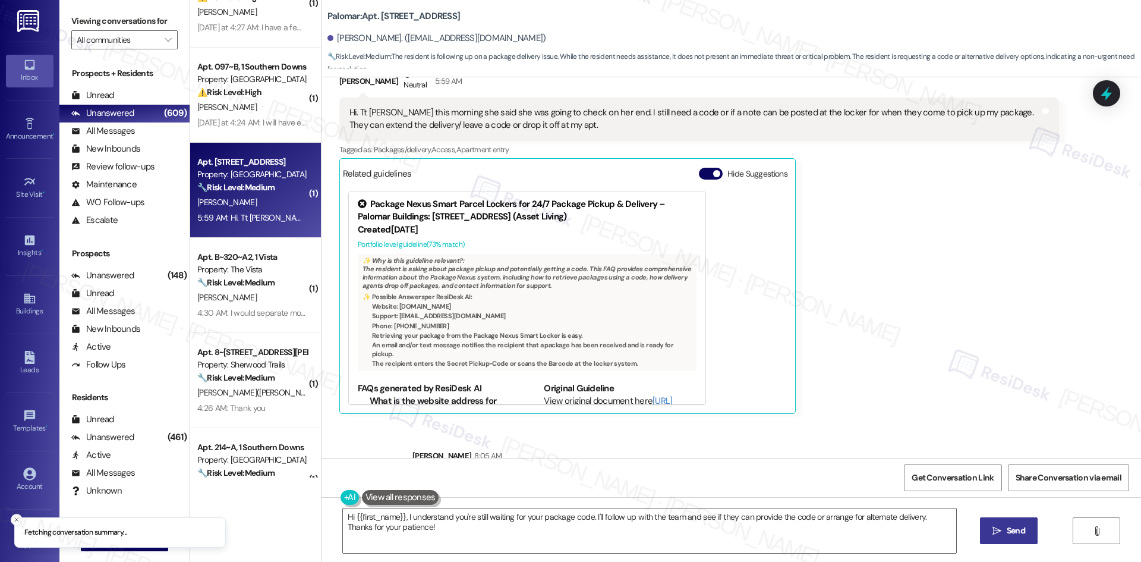
scroll to position [121, 0]
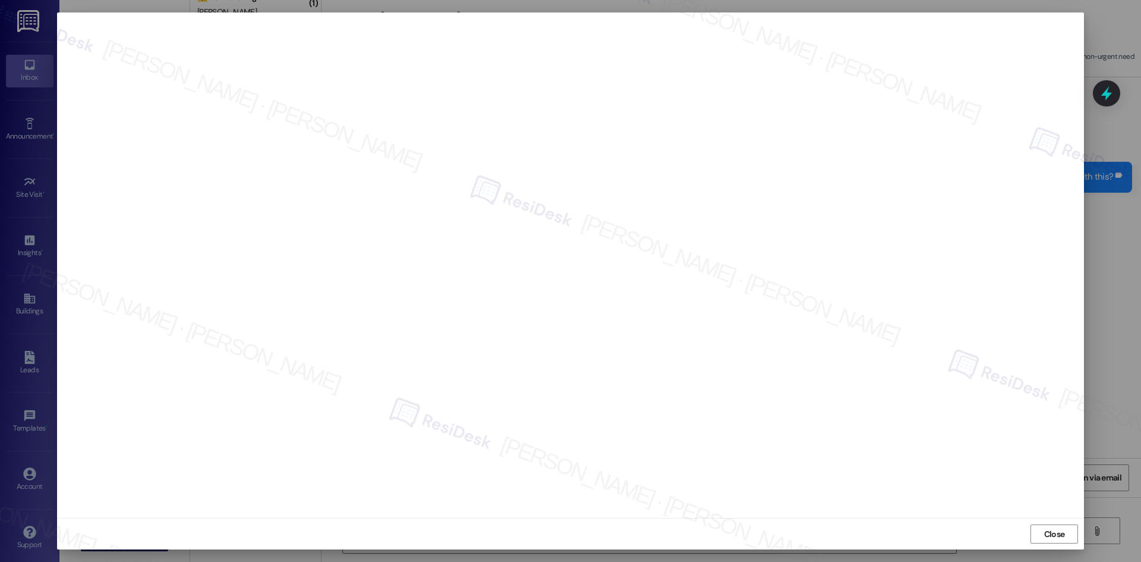
click at [1043, 535] on span "Close" at bounding box center [1055, 534] width 26 height 12
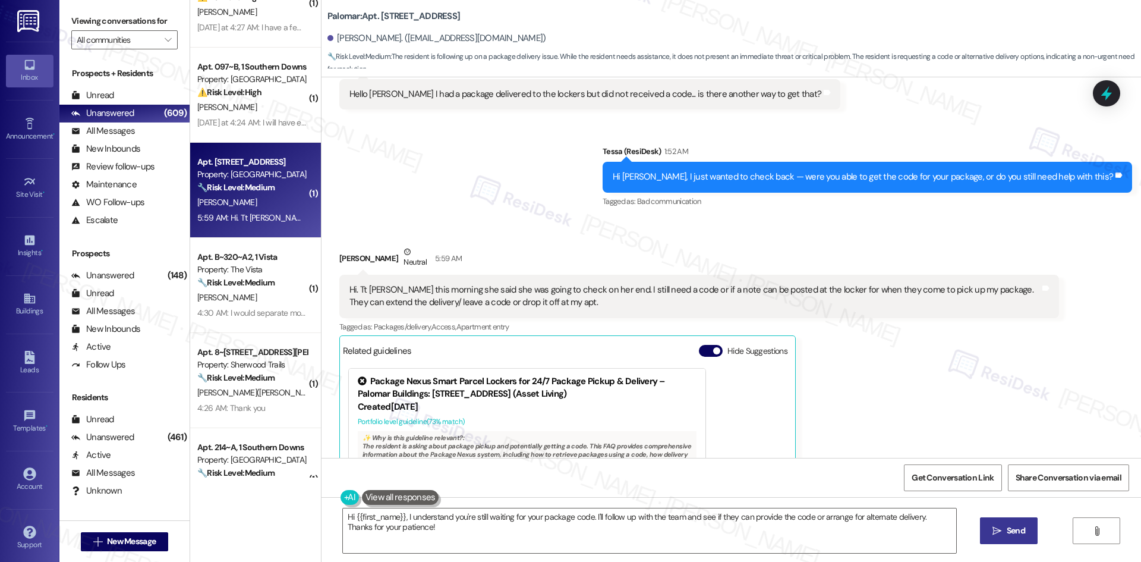
drag, startPoint x: 987, startPoint y: 406, endPoint x: 966, endPoint y: 392, distance: 25.2
click at [981, 402] on div "Theresa Calzadillas Neutral 5:59 AM Hi. Tt Maria this morning she said she was …" at bounding box center [699, 417] width 720 height 345
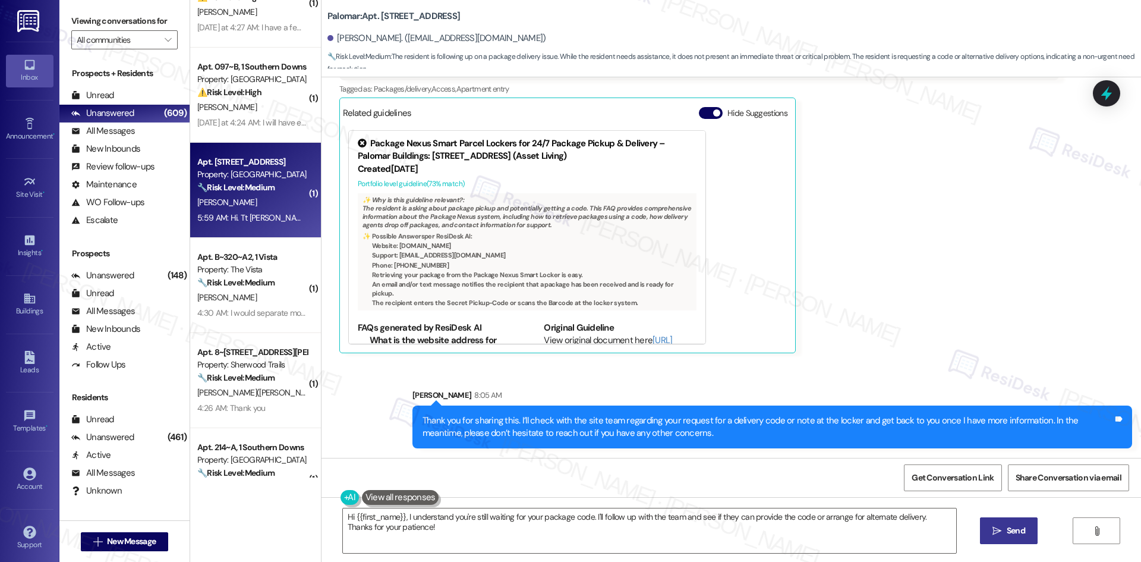
click at [896, 319] on div "Theresa Calzadillas Neutral 5:59 AM Hi. Tt Maria this morning she said she was …" at bounding box center [699, 180] width 720 height 345
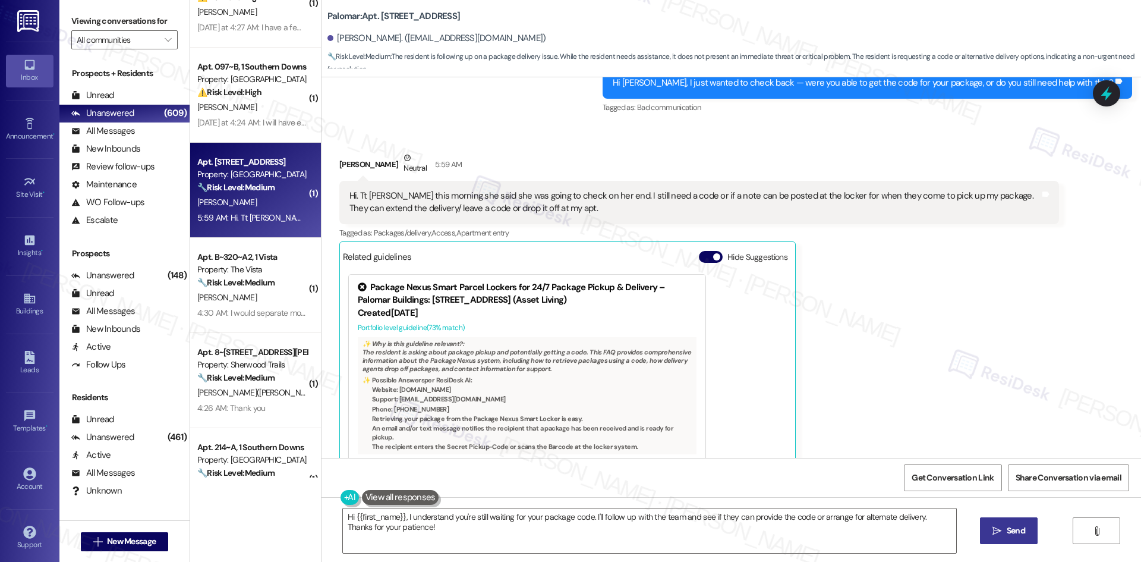
scroll to position [181, 0]
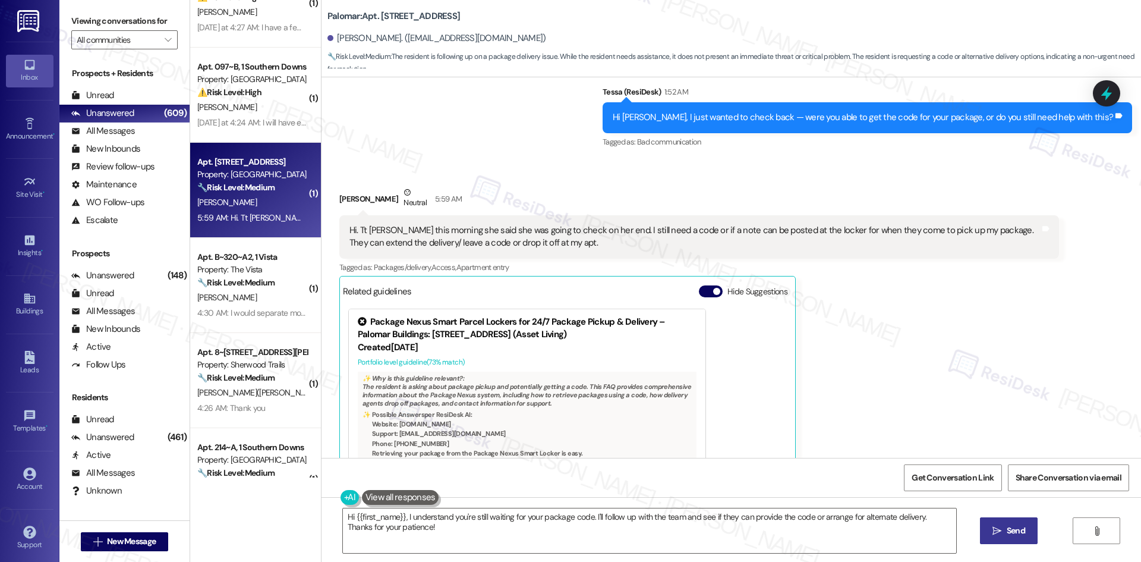
click at [896, 328] on div "Theresa Calzadillas Neutral 5:59 AM Hi. Tt Maria this morning she said she was …" at bounding box center [699, 358] width 720 height 345
click at [895, 329] on div "Theresa Calzadillas Neutral 5:59 AM Hi. Tt Maria this morning she said she was …" at bounding box center [699, 358] width 720 height 345
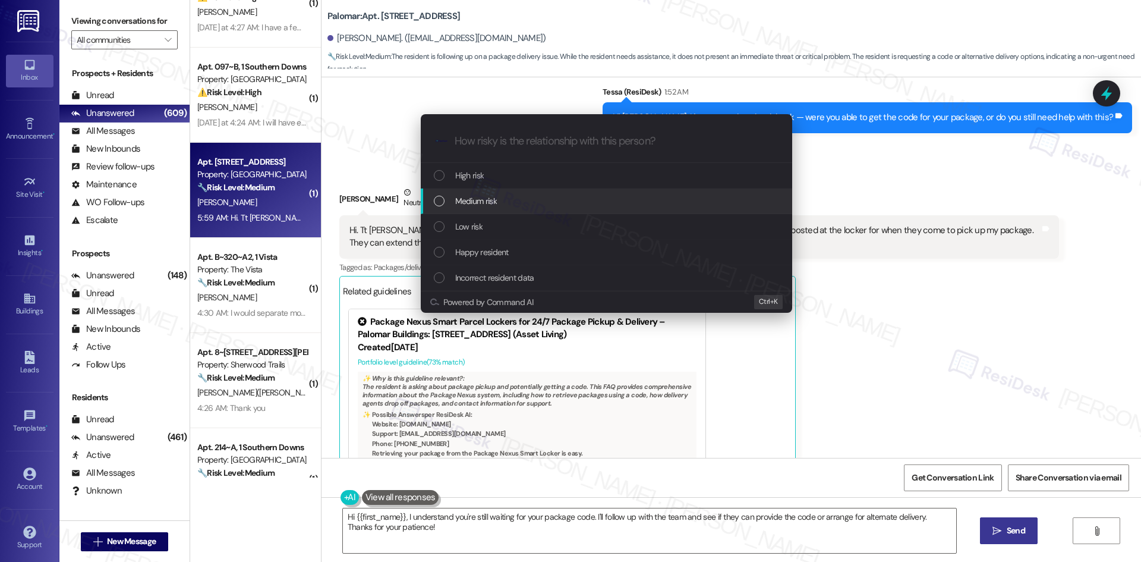
click at [552, 203] on div "Medium risk" at bounding box center [608, 200] width 348 height 13
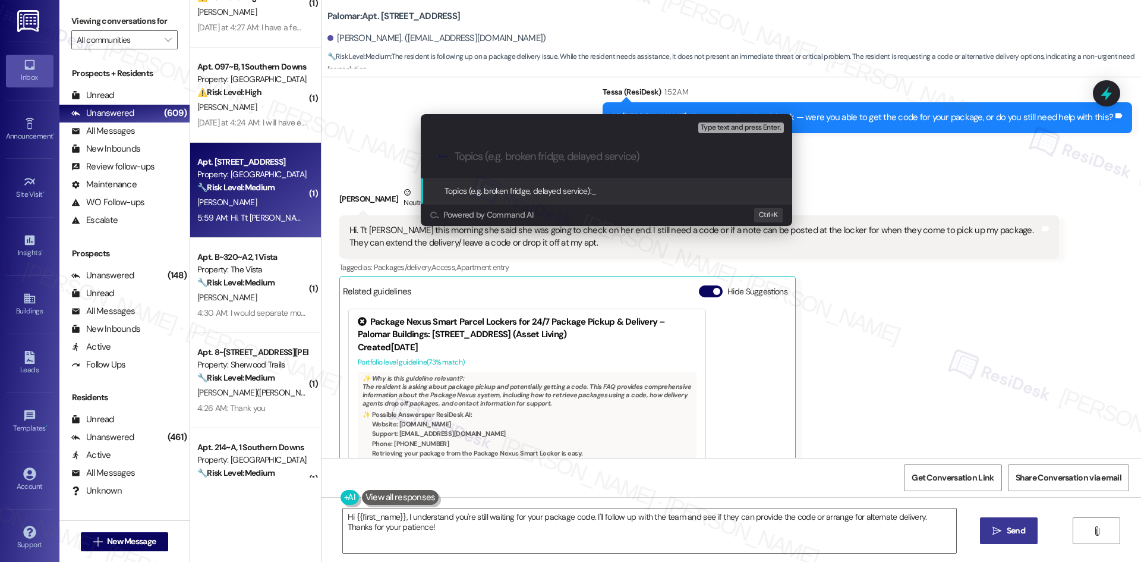
click at [481, 160] on input "Topics (e.g. broken fridge, delayed service)" at bounding box center [616, 156] width 323 height 12
paste input "Package delivery code/locker note request"
type input "Package delivery code/locker note request"
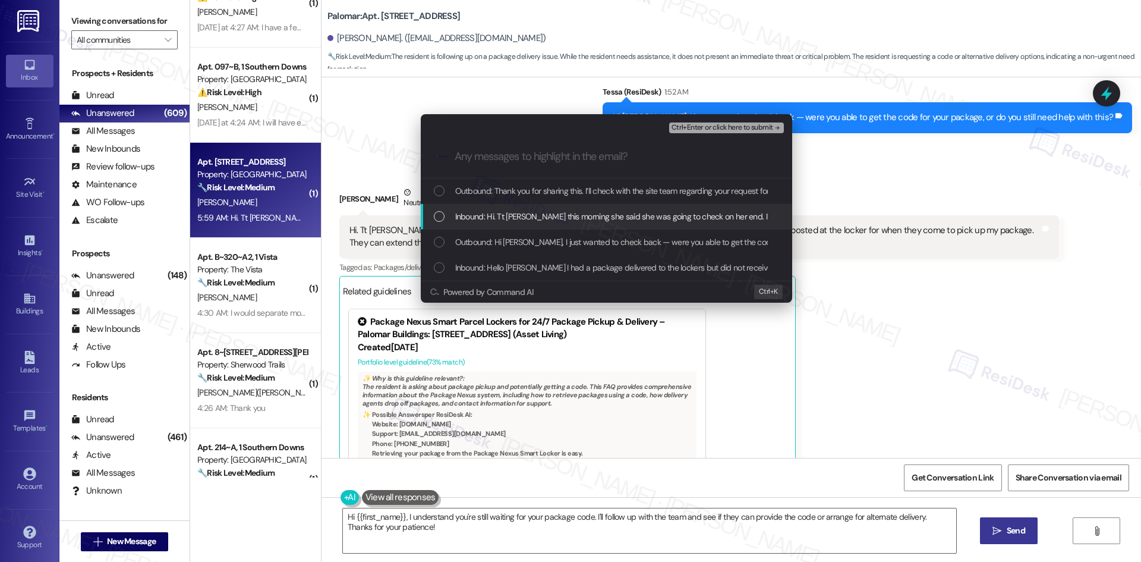
click at [499, 220] on span "Inbound: Hi. Tt Maria this morning she said she was going to check on her end. …" at bounding box center [902, 216] width 894 height 13
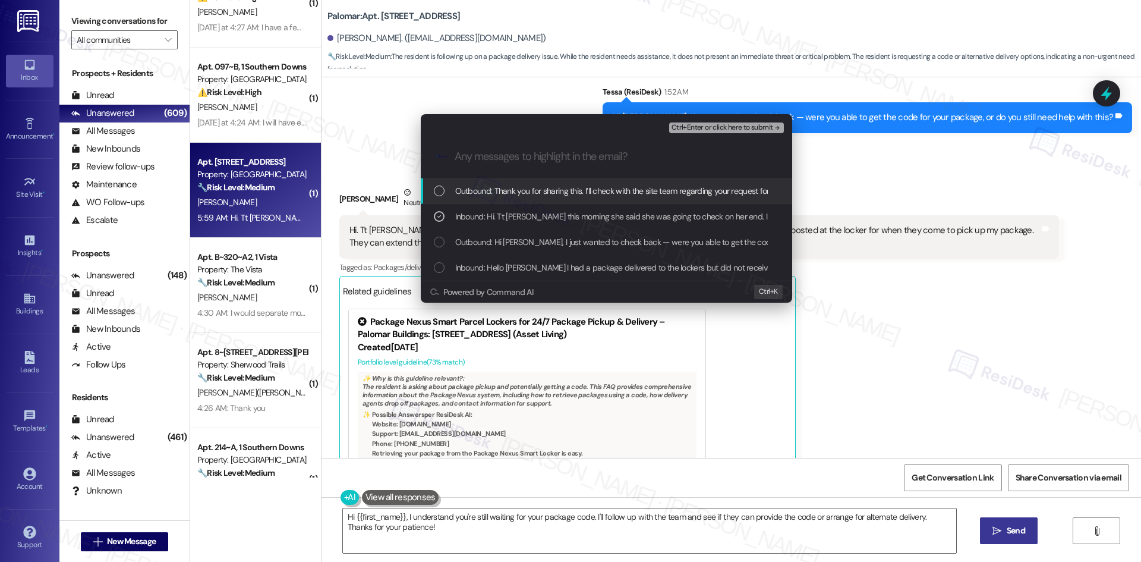
click at [761, 126] on span "Ctrl+Enter or click here to submit" at bounding box center [722, 128] width 102 height 8
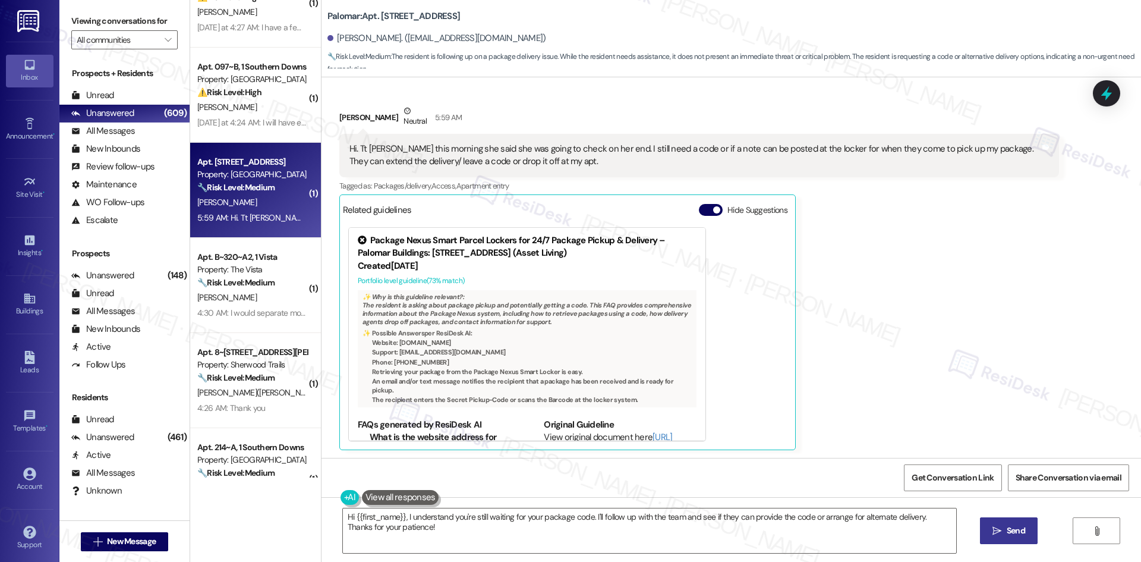
scroll to position [263, 0]
type textarea "Hi {{first_name}}, I understand you're still waiting for your package code. I'l…"
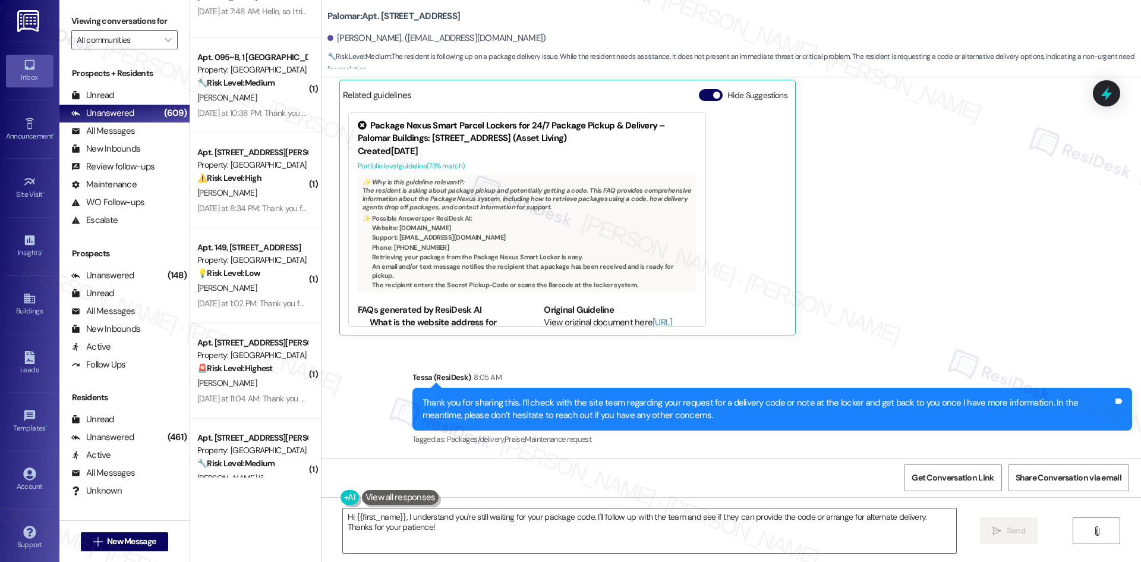
scroll to position [2912, 0]
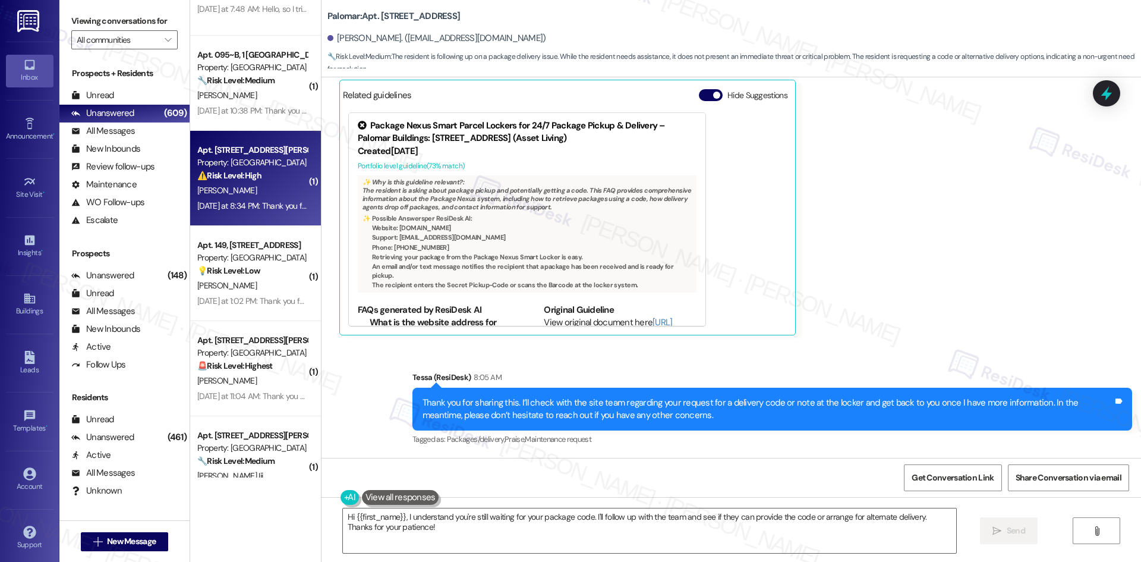
click at [261, 213] on div "Yesterday at 8:34 PM: Thank you for your message. Our offices are currently clo…" at bounding box center [252, 205] width 112 height 15
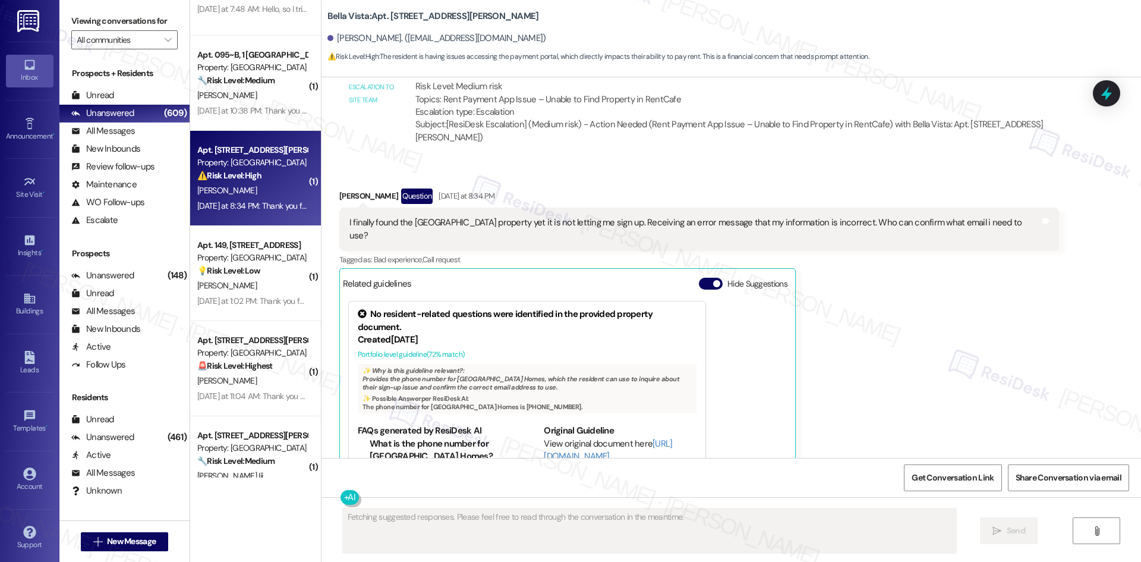
scroll to position [1903, 0]
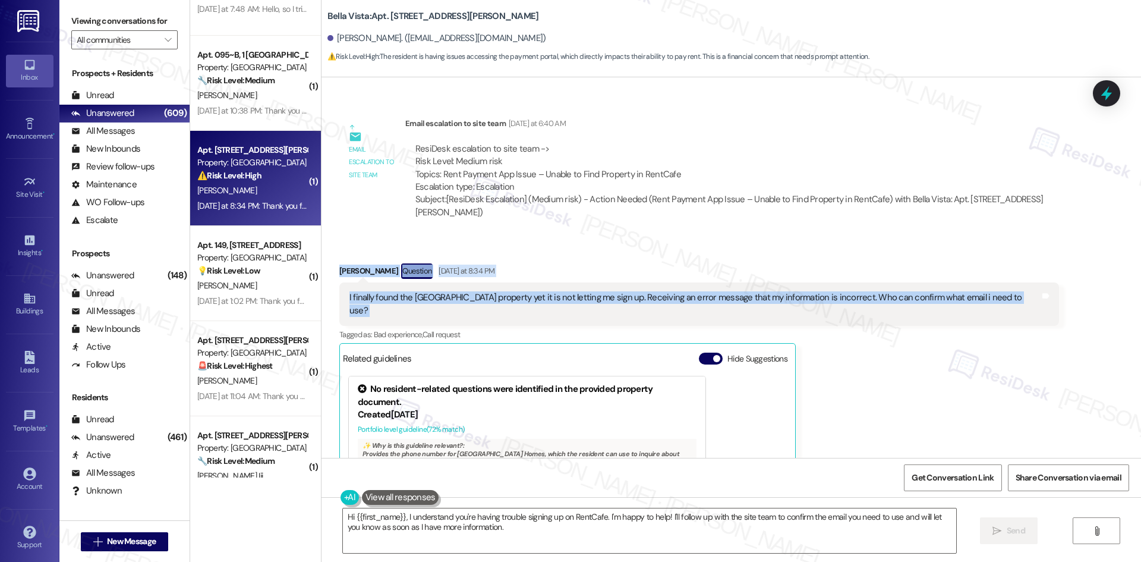
drag, startPoint x: 325, startPoint y: 267, endPoint x: 1026, endPoint y: 301, distance: 701.5
click at [1026, 301] on div "Received via SMS Wanda Osborne Question Yesterday at 8:34 PM I finally found th…" at bounding box center [730, 422] width 819 height 371
copy div "Wanda Osborne Question Yesterday at 8:34 PM I finally found the Bella Vista pro…"
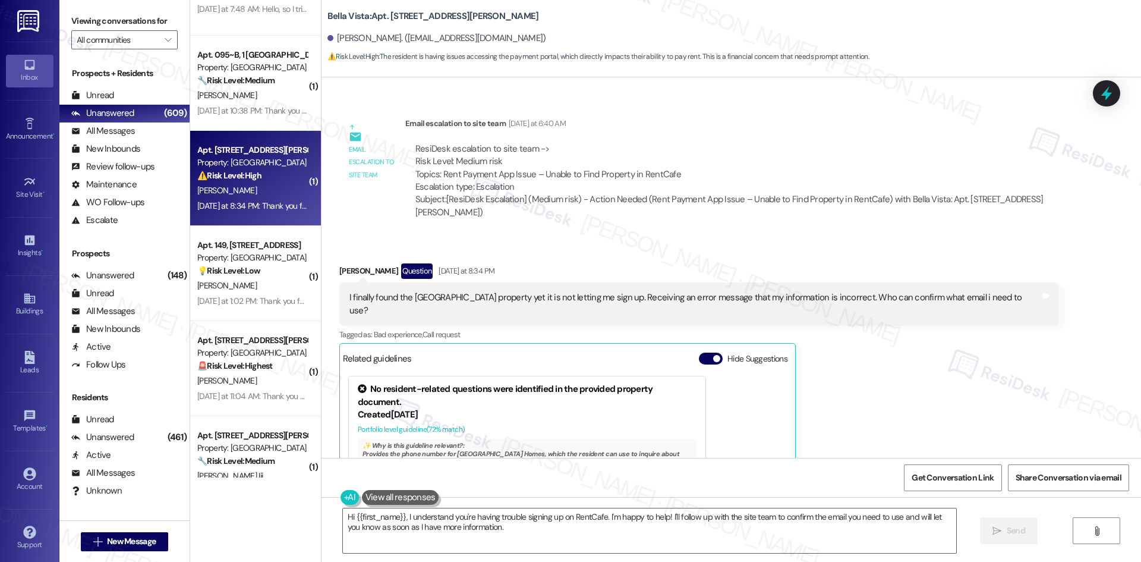
click at [719, 138] on div "ResiDesk escalation to site team -> Risk Level: Medium risk Topics: Rent Paymen…" at bounding box center [732, 181] width 654 height 94
drag, startPoint x: 494, startPoint y: 38, endPoint x: 454, endPoint y: 38, distance: 40.4
click at [454, 38] on div "Wanda Osborne. (osbornepr@yahoo.com)" at bounding box center [734, 39] width 814 height 24
drag, startPoint x: 395, startPoint y: 38, endPoint x: 484, endPoint y: 41, distance: 89.8
click at [484, 41] on div "Wanda Osborne. (osbornepr@yahoo.com)" at bounding box center [436, 38] width 219 height 12
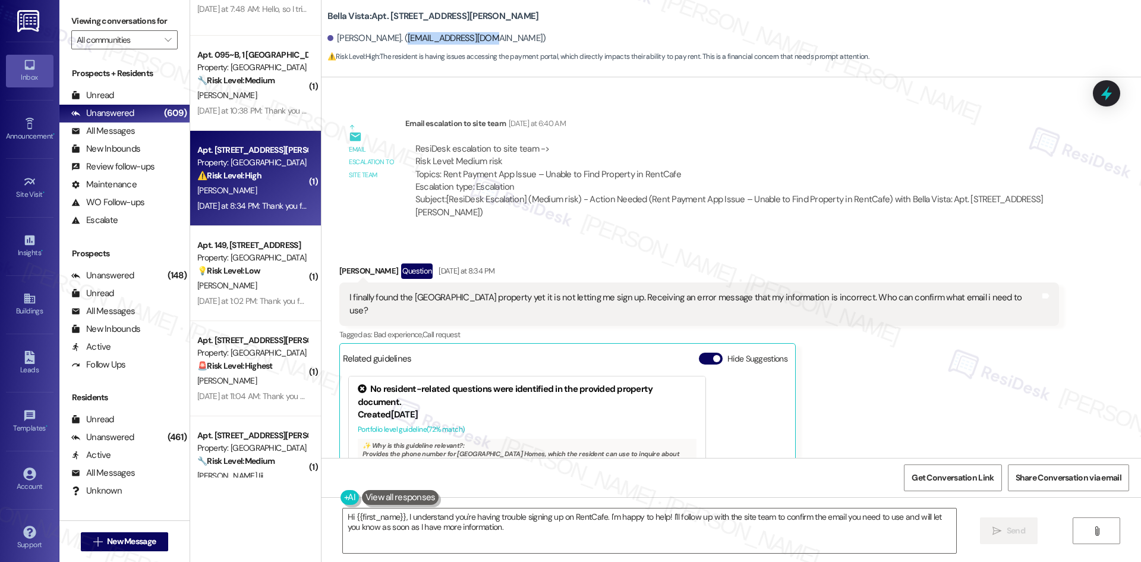
copy div "osbornepr@yahoo.com"
click at [637, 257] on div "Received via SMS Wanda Osborne Question Yesterday at 8:34 PM I finally found th…" at bounding box center [698, 430] width 737 height 353
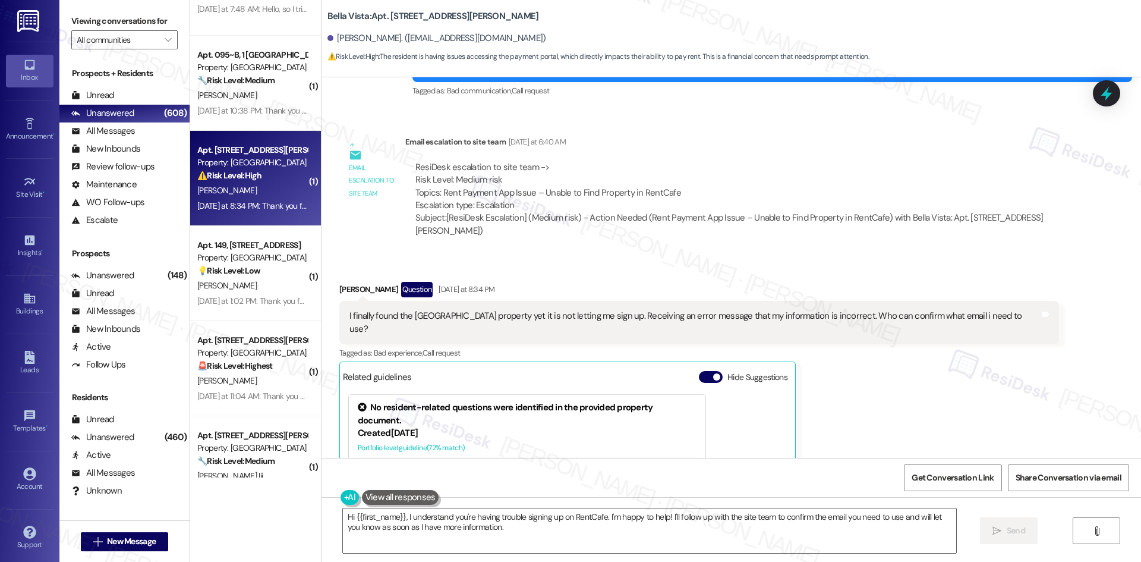
scroll to position [1843, 0]
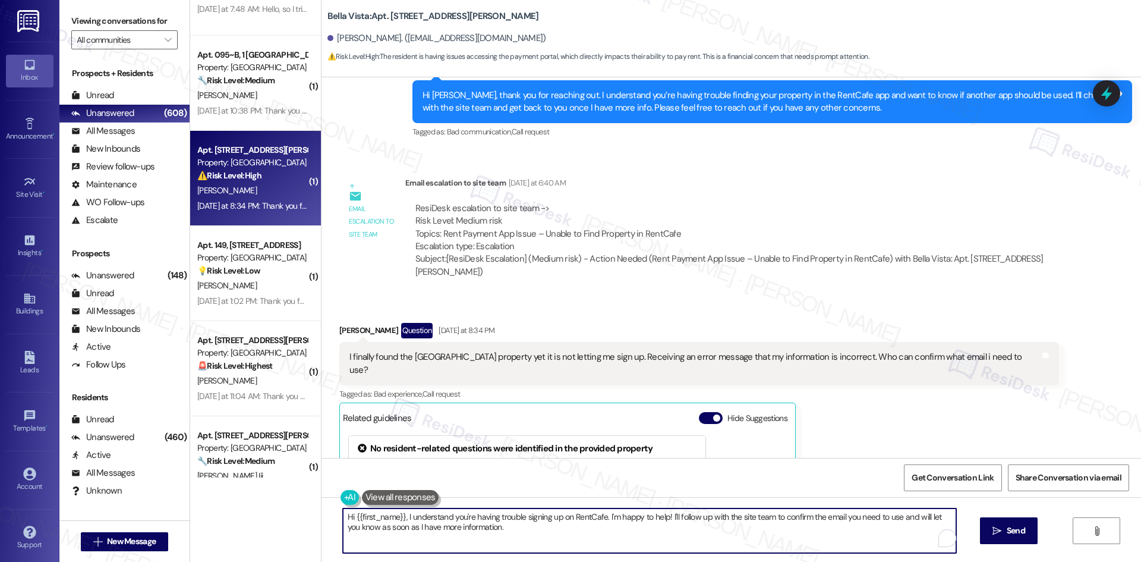
click at [627, 537] on textarea "Hi {{first_name}}, I understand you're having trouble signing up on RentCafe. I…" at bounding box center [649, 530] width 613 height 45
paste textarea "Wanda, thank you for reaching out. I see your registered email is osbornepr@yah…"
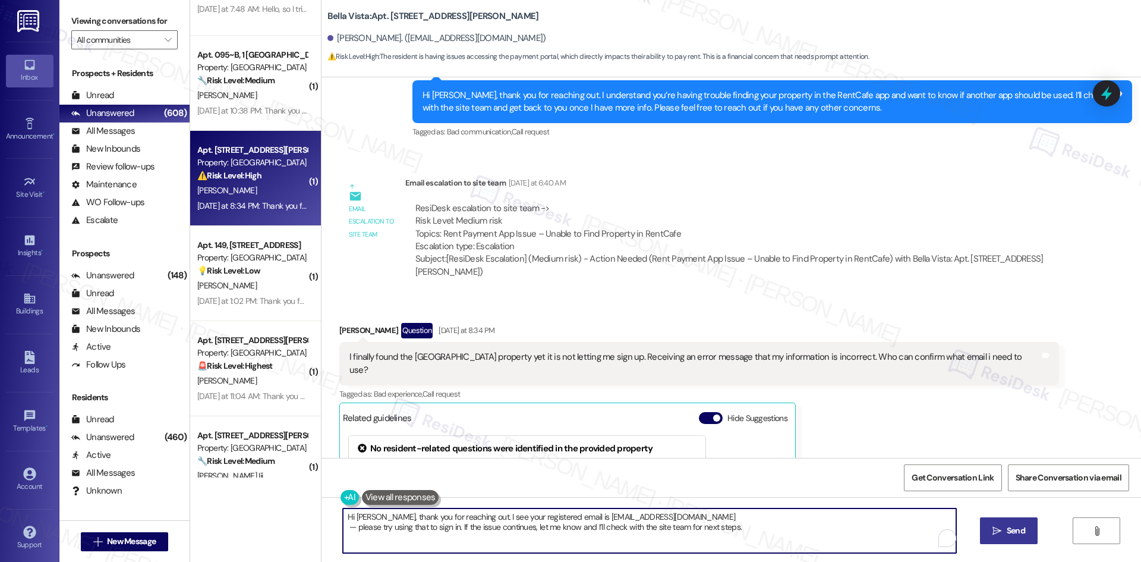
type textarea "Hi Wanda, thank you for reaching out. I see your registered email is osbornepr@…"
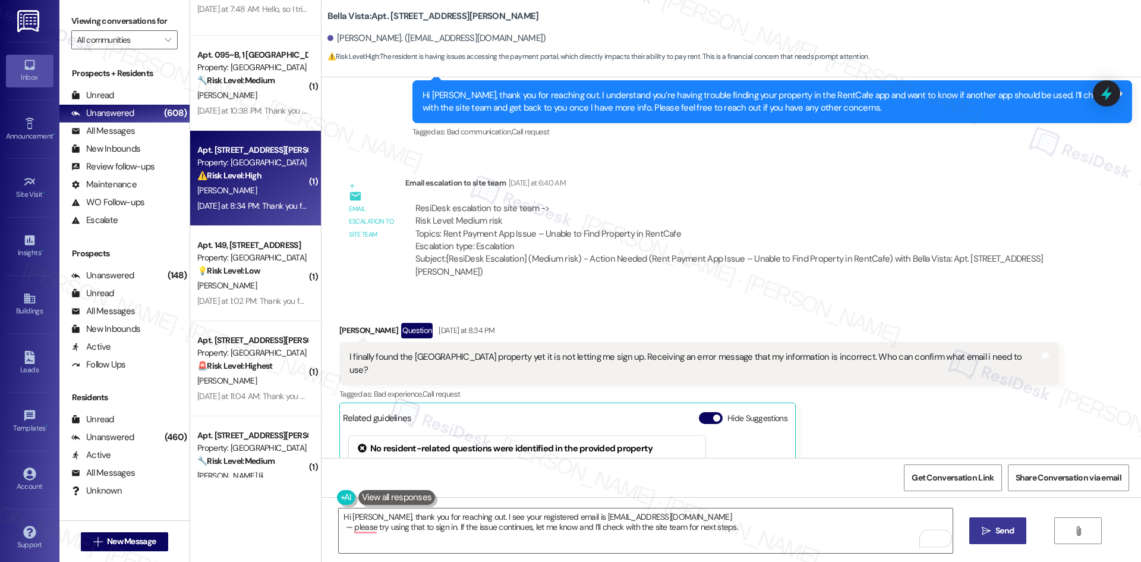
click at [1000, 529] on span " Send" at bounding box center [997, 530] width 37 height 12
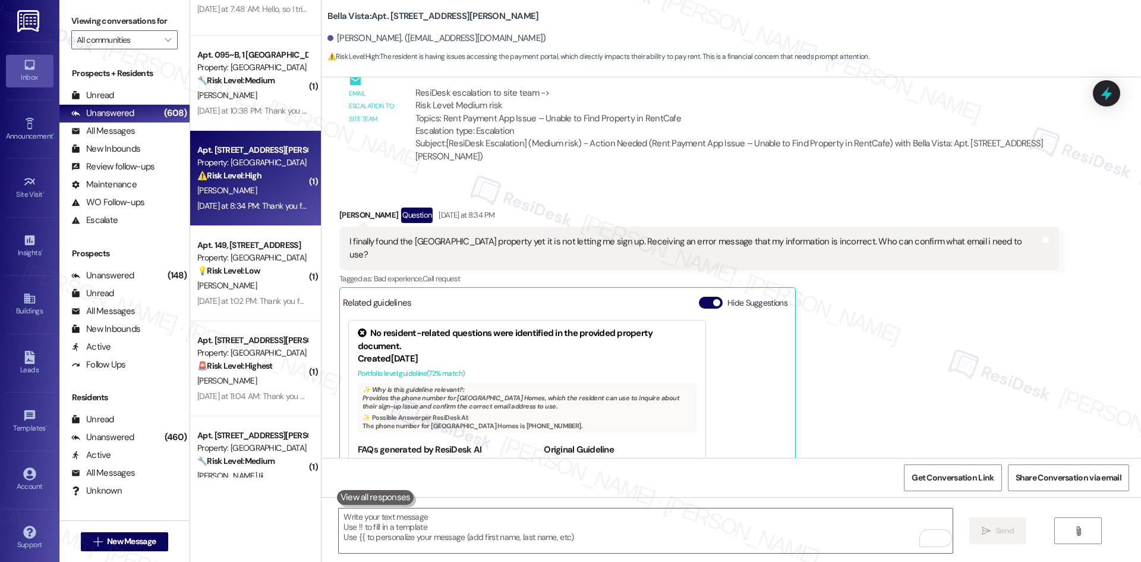
scroll to position [2039, 0]
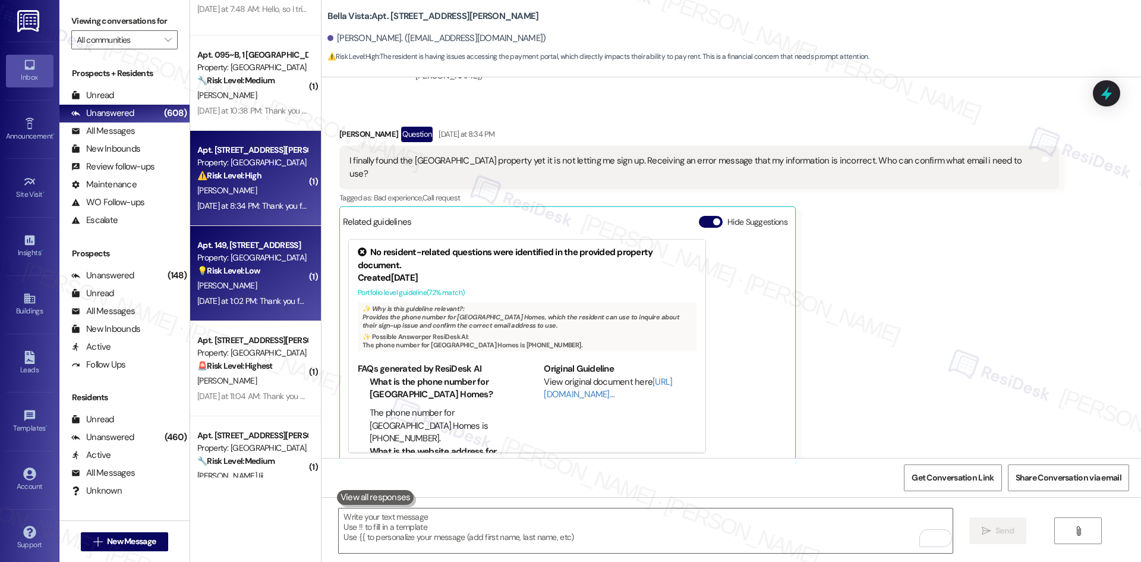
click at [263, 294] on div "Yesterday at 1:02 PM: Thank you for your message. Our offices are currently clo…" at bounding box center [252, 301] width 112 height 15
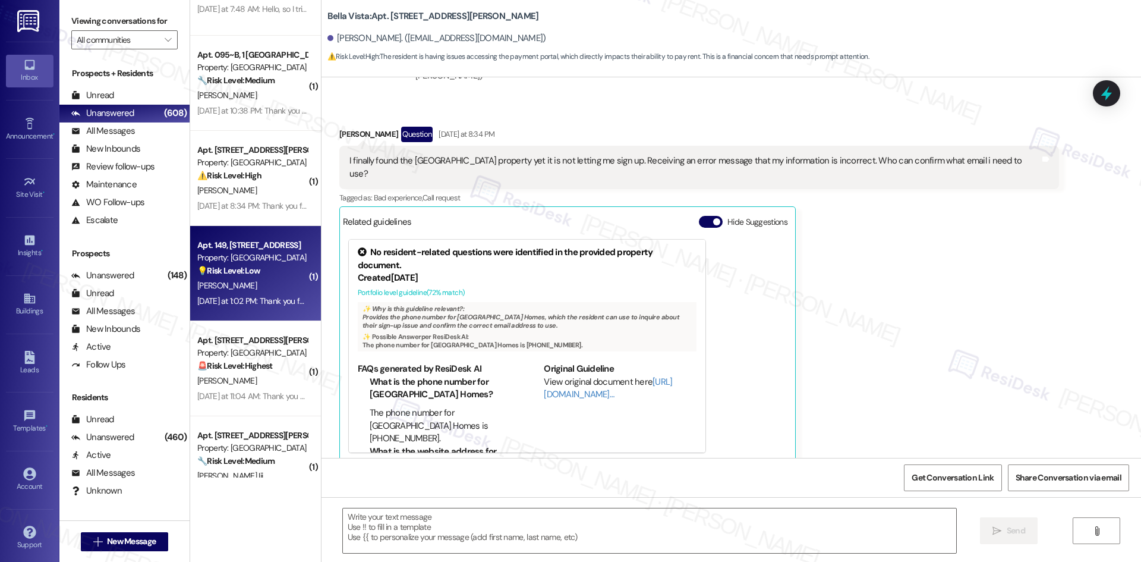
type textarea "Fetching suggested responses. Please feel free to read through the conversation…"
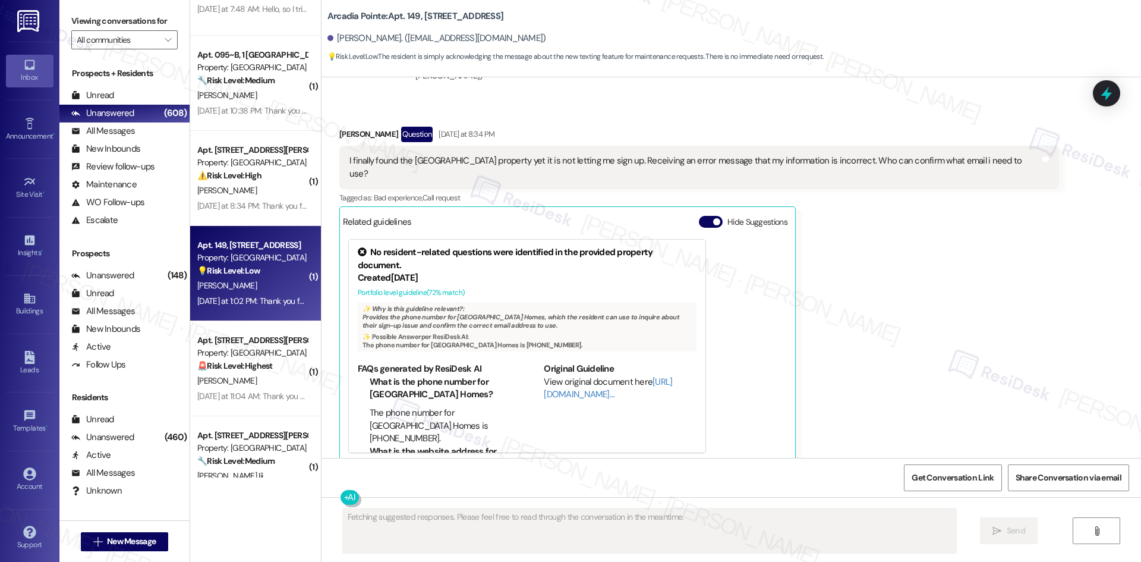
scroll to position [440, 0]
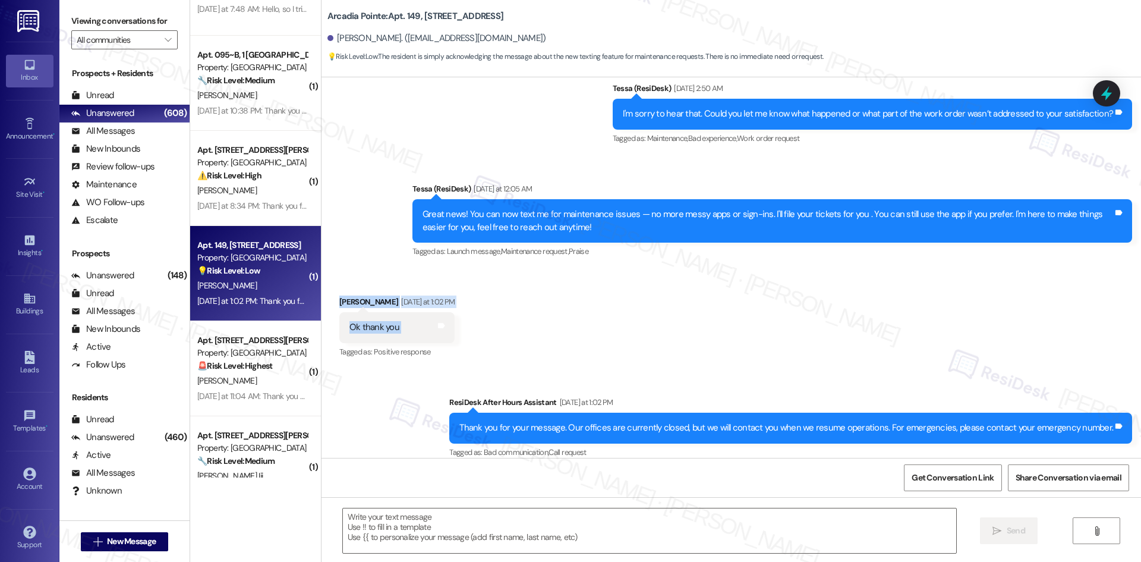
drag, startPoint x: 323, startPoint y: 285, endPoint x: 422, endPoint y: 321, distance: 105.1
click at [422, 321] on div "Received via SMS Janice Morgan Yesterday at 1:02 PM Ok thank you Tags and notes…" at bounding box center [397, 327] width 134 height 83
copy div "Janice Morgan Yesterday at 1:02 PM Ok thank you Tags and notes"
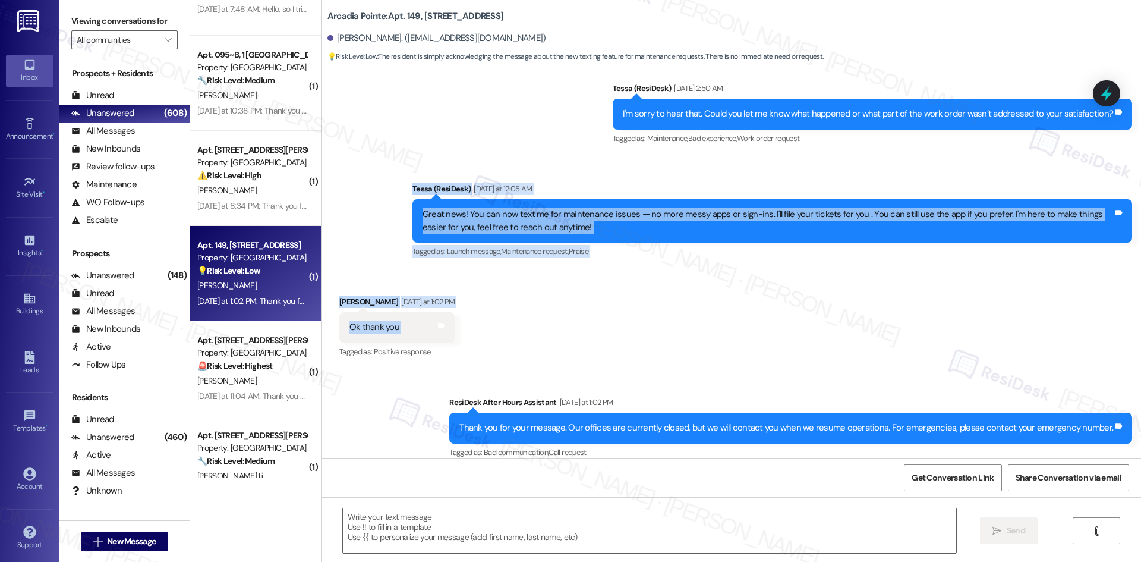
drag, startPoint x: 373, startPoint y: 163, endPoint x: 493, endPoint y: 327, distance: 203.7
click at [487, 327] on div "Lease started Oct 24, 2024 at 8:00 AM Announcement, sent via SMS Tessa (ResiDes…" at bounding box center [730, 267] width 819 height 380
copy div "Tessa (ResiDesk) Yesterday at 12:05 AM Great news! You can now text me for main…"
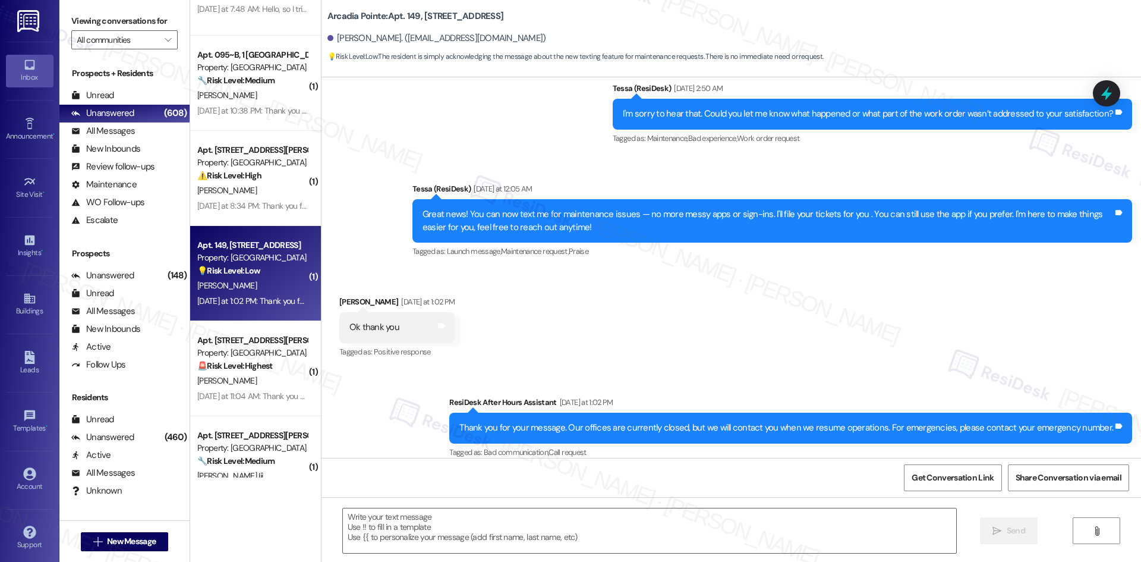
click at [396, 392] on div "Sent via SMS ResiDesk After Hours Assistant Yesterday at 1:02 PM Thank you for …" at bounding box center [730, 419] width 819 height 100
click at [471, 537] on textarea at bounding box center [649, 530] width 613 height 45
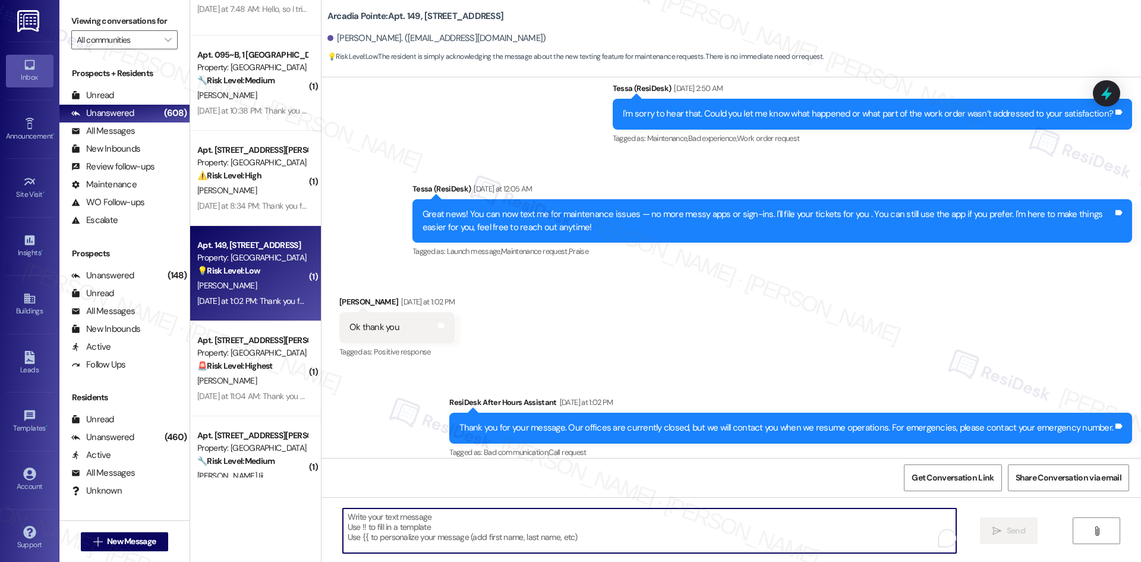
paste textarea "You’re very welcome, Janice!"
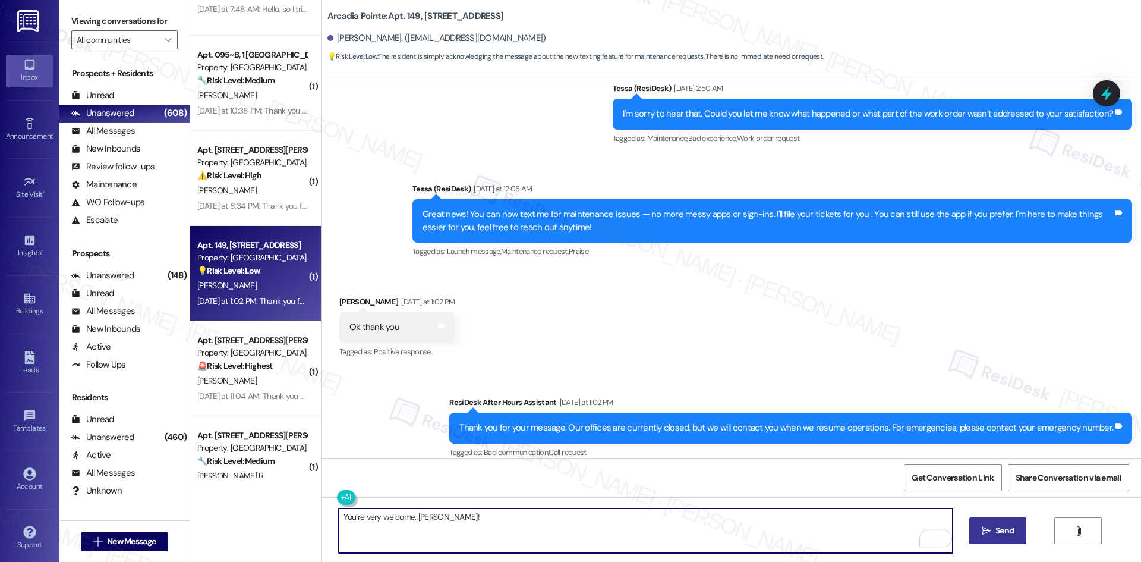
type textarea "You’re very welcome, Janice!"
click at [1020, 538] on button " Send" at bounding box center [998, 530] width 58 height 27
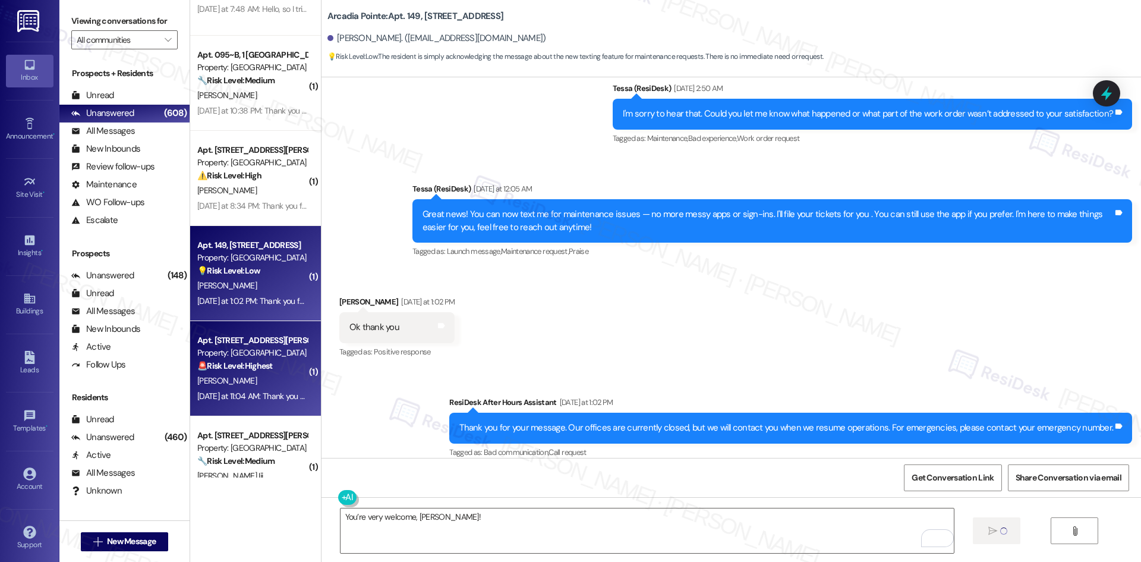
click at [219, 376] on span "M. Marquez" at bounding box center [226, 380] width 59 height 11
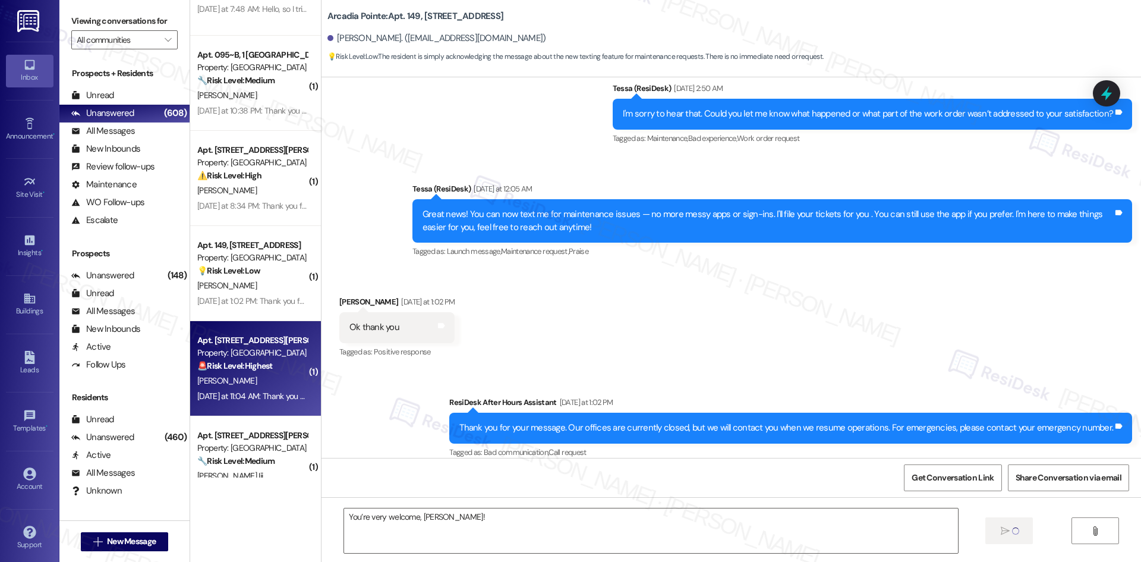
type textarea "Fetching suggested responses. Please feel free to read through the conversation…"
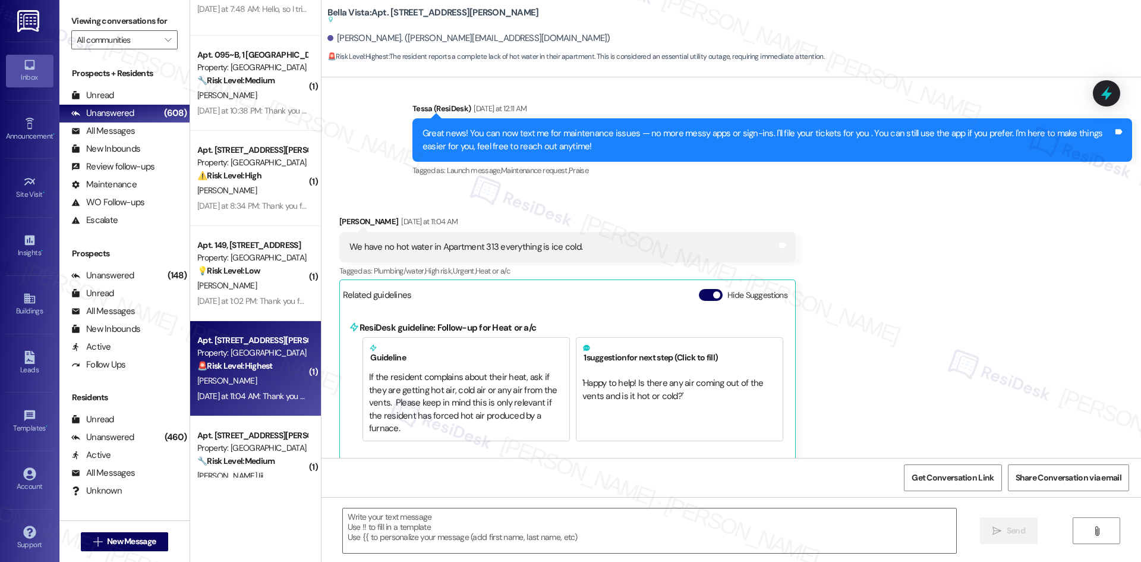
type textarea "Fetching suggested responses. Please feel free to read through the conversation…"
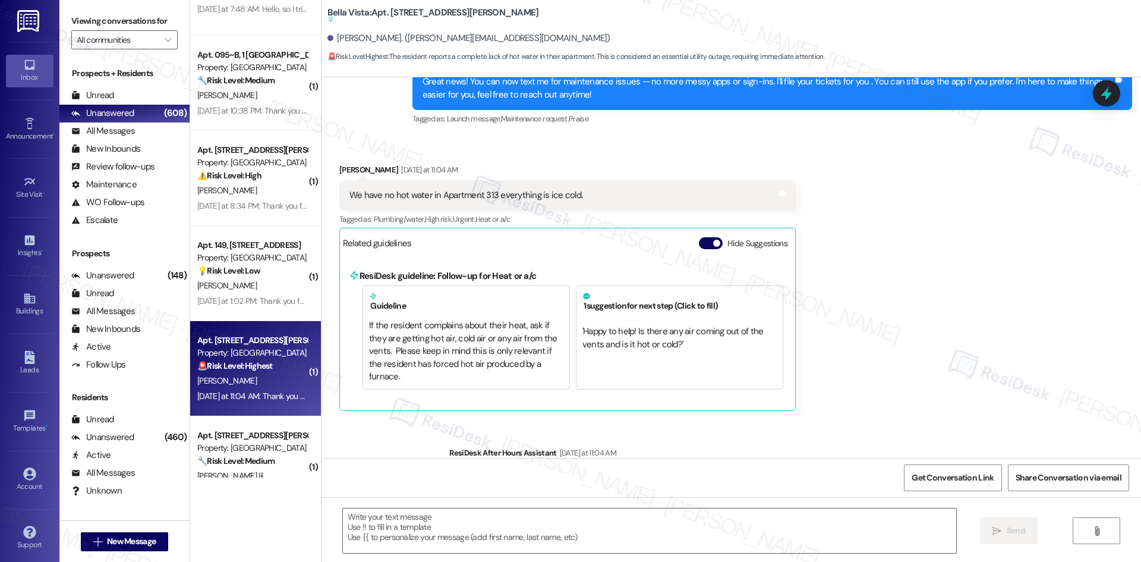
scroll to position [250, 0]
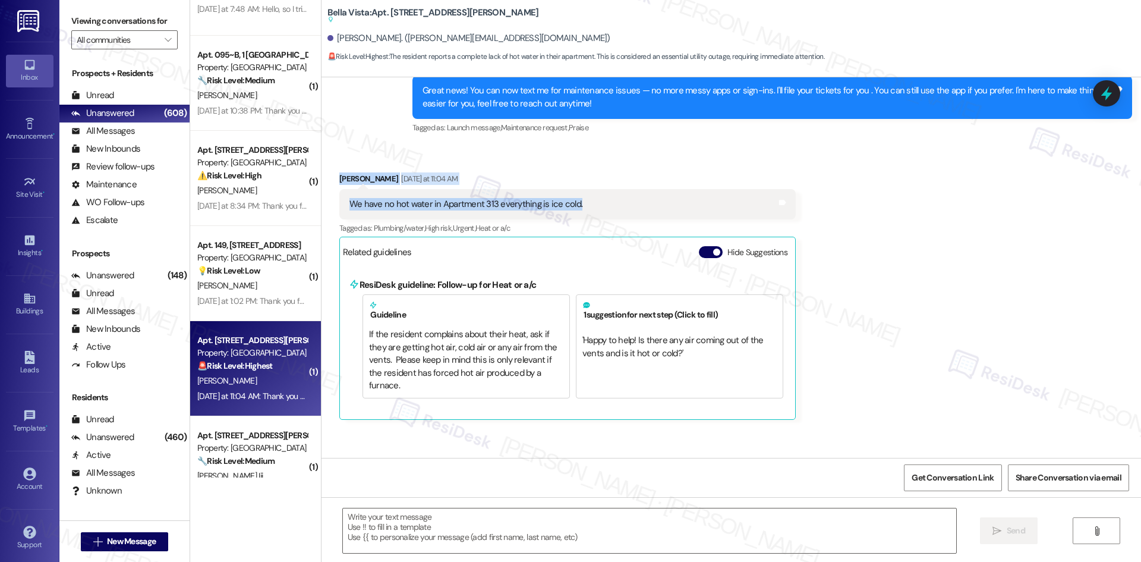
drag, startPoint x: 323, startPoint y: 171, endPoint x: 624, endPoint y: 207, distance: 303.4
click at [624, 207] on div "Received via SMS Marissa Marquez Yesterday at 11:04 AM We have no hot water in …" at bounding box center [567, 296] width 474 height 266
copy div "Marissa Marquez Yesterday at 11:04 AM We have no hot water in Apartment 313 eve…"
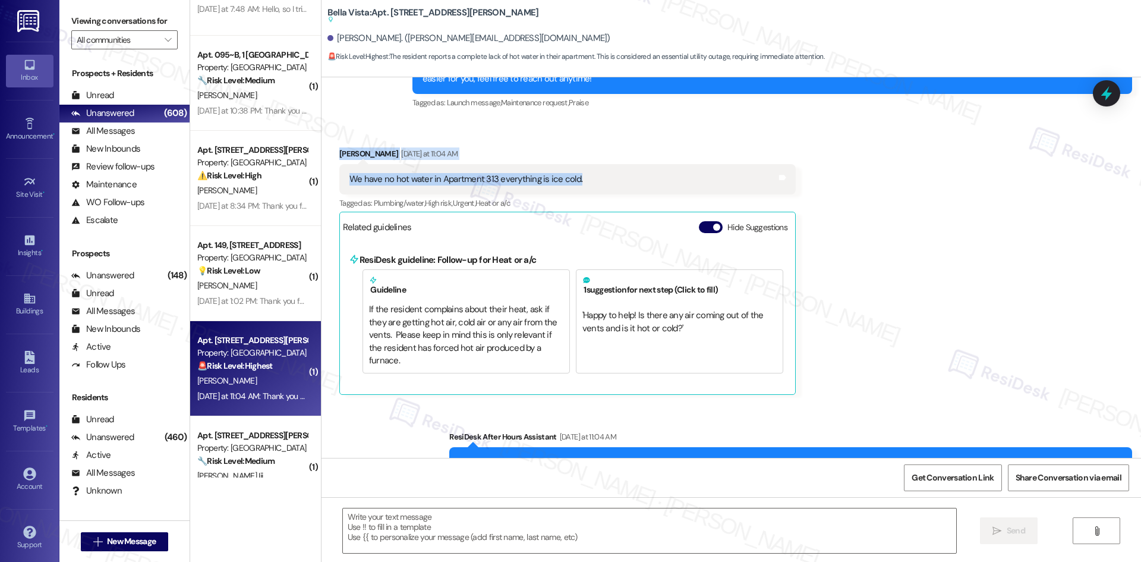
scroll to position [310, 0]
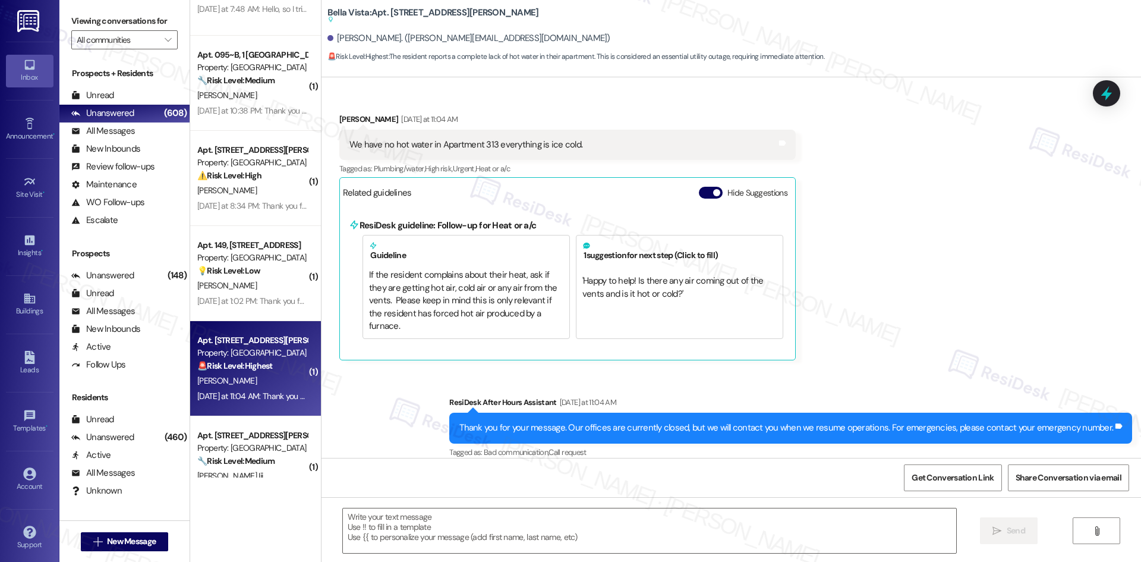
click at [944, 263] on div "Received via SMS Marissa Marquez Yesterday at 11:04 AM We have no hot water in …" at bounding box center [730, 227] width 819 height 283
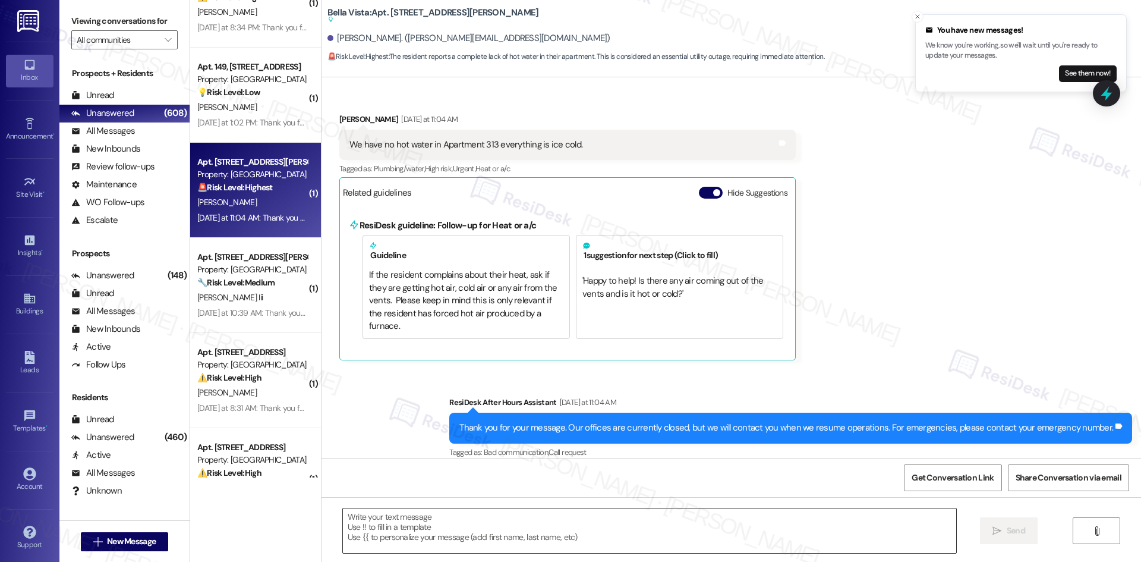
drag, startPoint x: 516, startPoint y: 529, endPoint x: 525, endPoint y: 529, distance: 8.3
click at [518, 529] on textarea at bounding box center [649, 530] width 613 height 45
paste textarea "Hi Marissa, I just wanted to check back in — is your hot water working again in…"
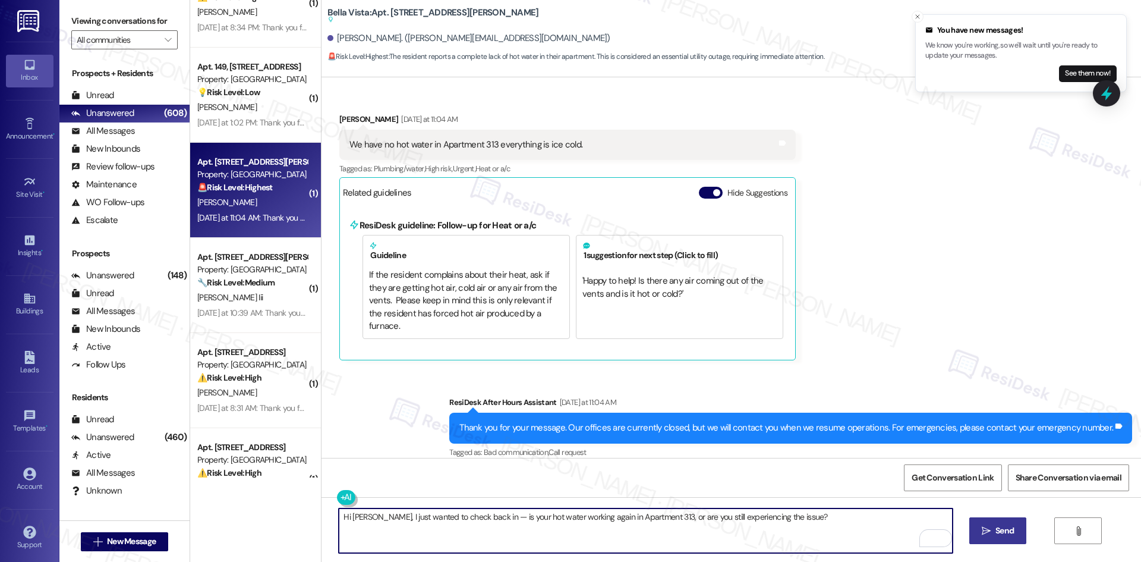
type textarea "Hi Marissa, I just wanted to check back in — is your hot water working again in…"
click at [1013, 530] on span "Send" at bounding box center [1004, 530] width 23 height 12
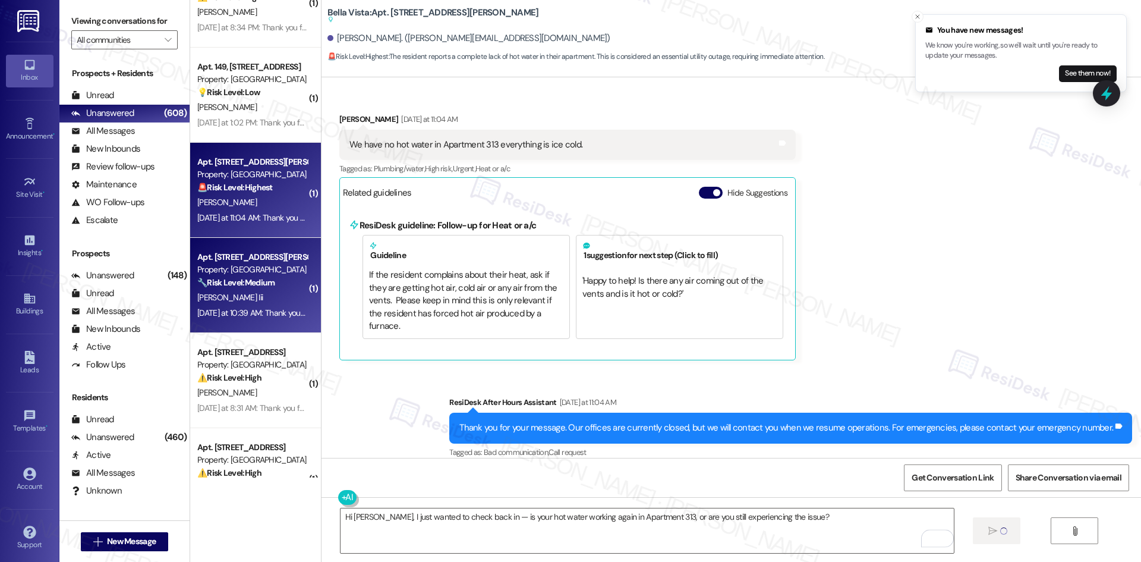
click at [233, 314] on div "Yesterday at 10:39 AM: Thank you for your message. Our offices are currently cl…" at bounding box center [529, 312] width 665 height 11
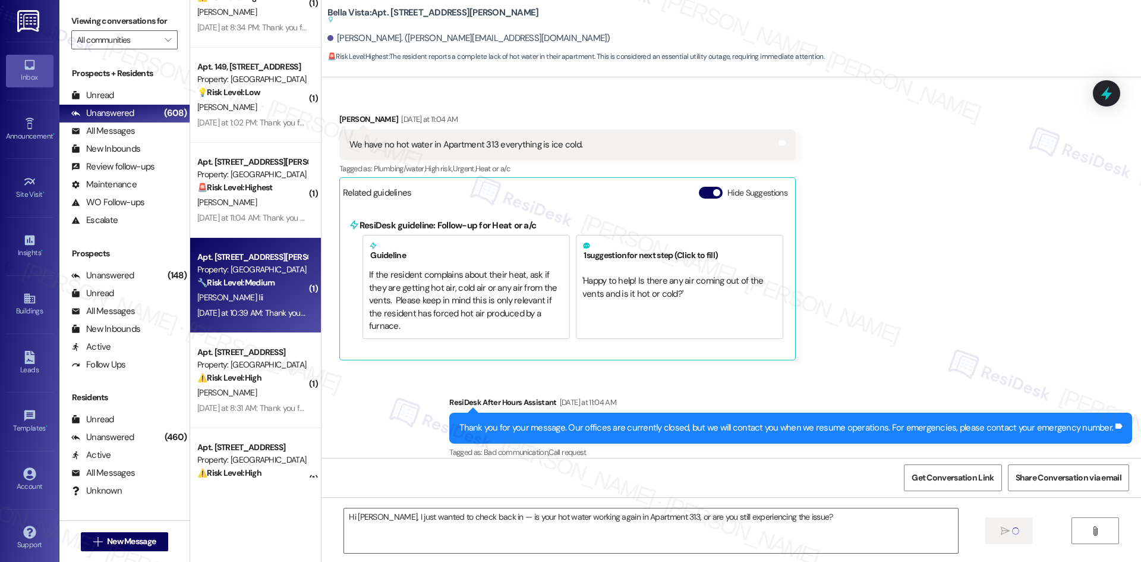
type textarea "Fetching suggested responses. Please feel free to read through the conversation…"
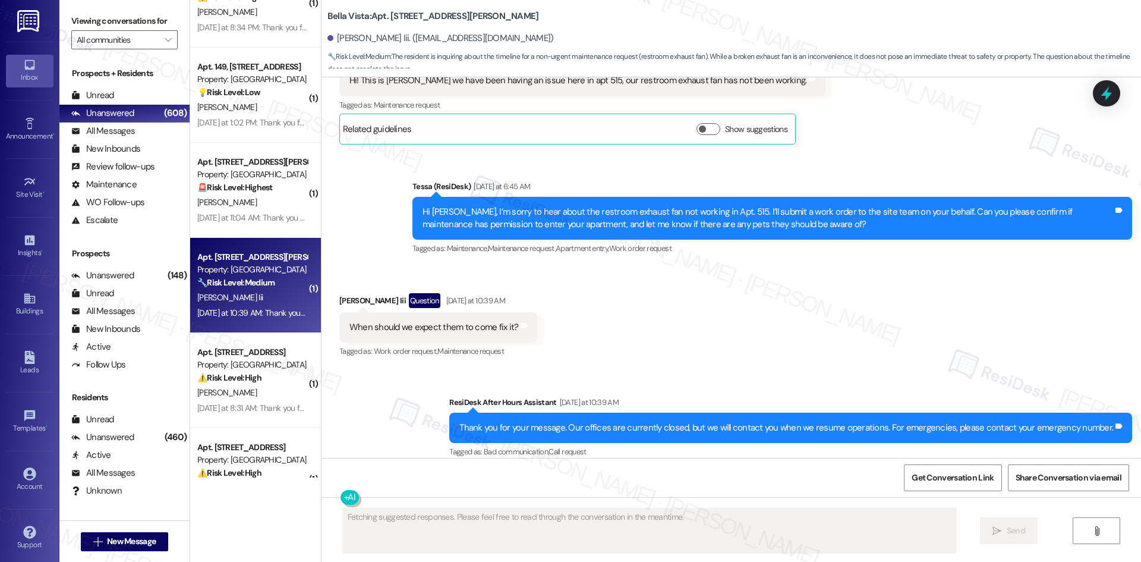
scroll to position [497, 0]
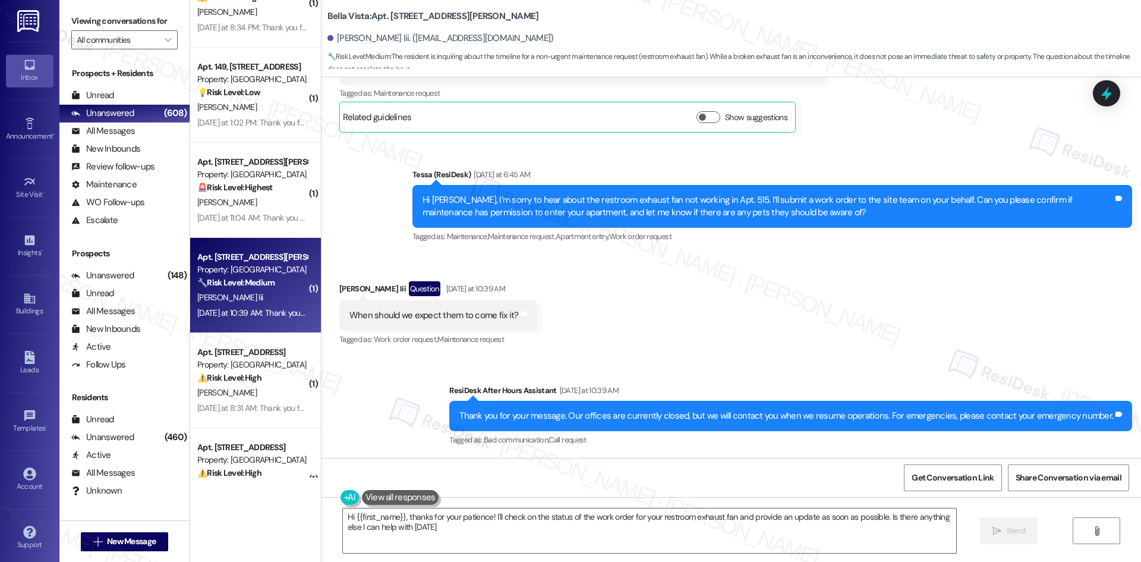
type textarea "Hi {{first_name}}, thanks for your patience! I'll check on the status of the wo…"
click at [353, 251] on div "Sent via SMS Tessa (ResiDesk) Yesterday at 6:45 AM Hi Sergio, I’m sorry to hear…" at bounding box center [730, 197] width 819 height 113
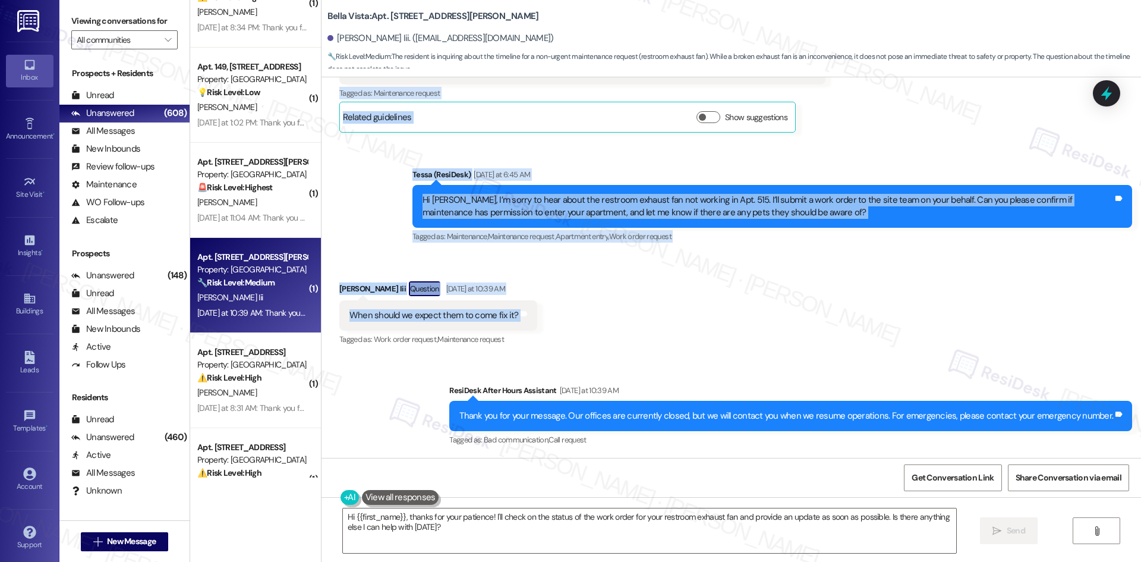
drag, startPoint x: 326, startPoint y: 213, endPoint x: 541, endPoint y: 314, distance: 236.9
click at [541, 314] on div "Lease started Jul 30, 2025 at 8:00 AM Announcement, sent via SMS Tessa (ResiDes…" at bounding box center [730, 267] width 819 height 380
copy div "Sergio Chavez Iii Question Yesterday at 4:09 AM Hi! This is Sergio we have been…"
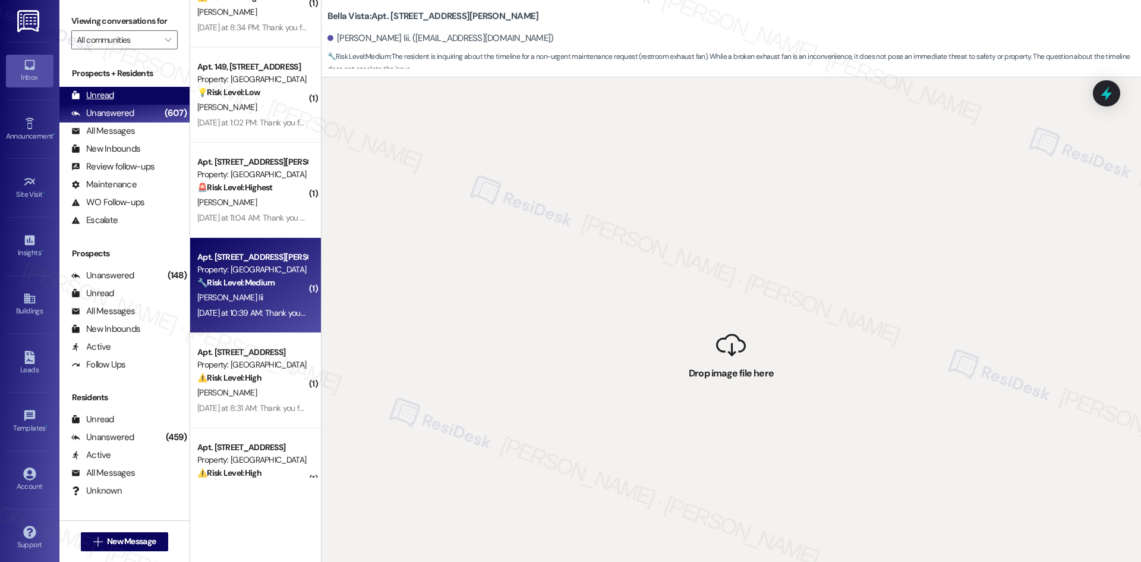
click at [122, 99] on div "Unread (0)" at bounding box center [124, 96] width 130 height 18
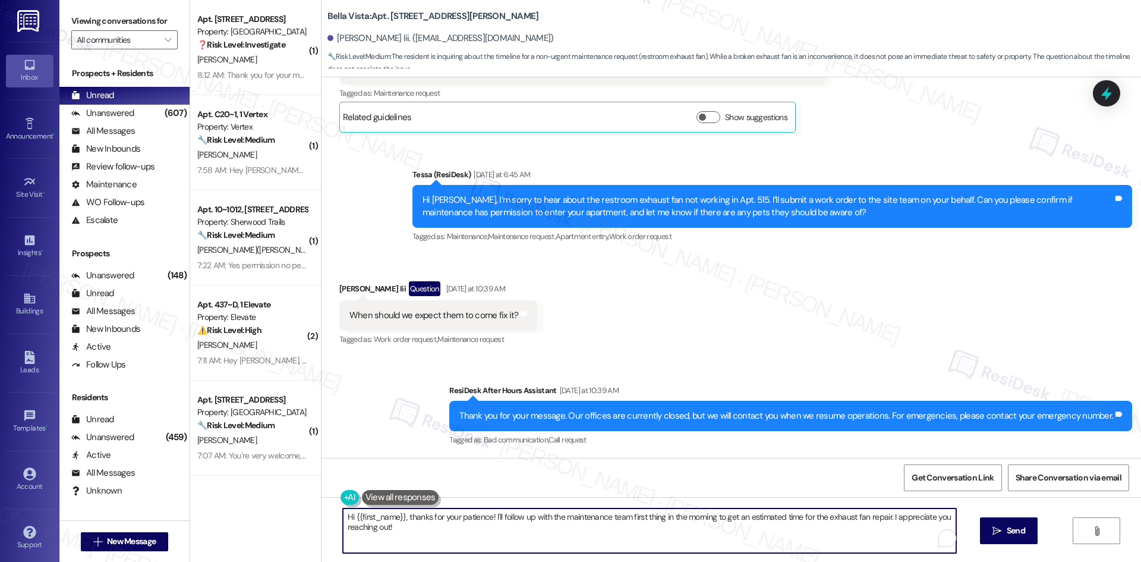
click at [427, 531] on textarea "Hi {{first_name}}, thanks for your patience! I'll follow up with the maintenanc…" at bounding box center [649, 530] width 613 height 45
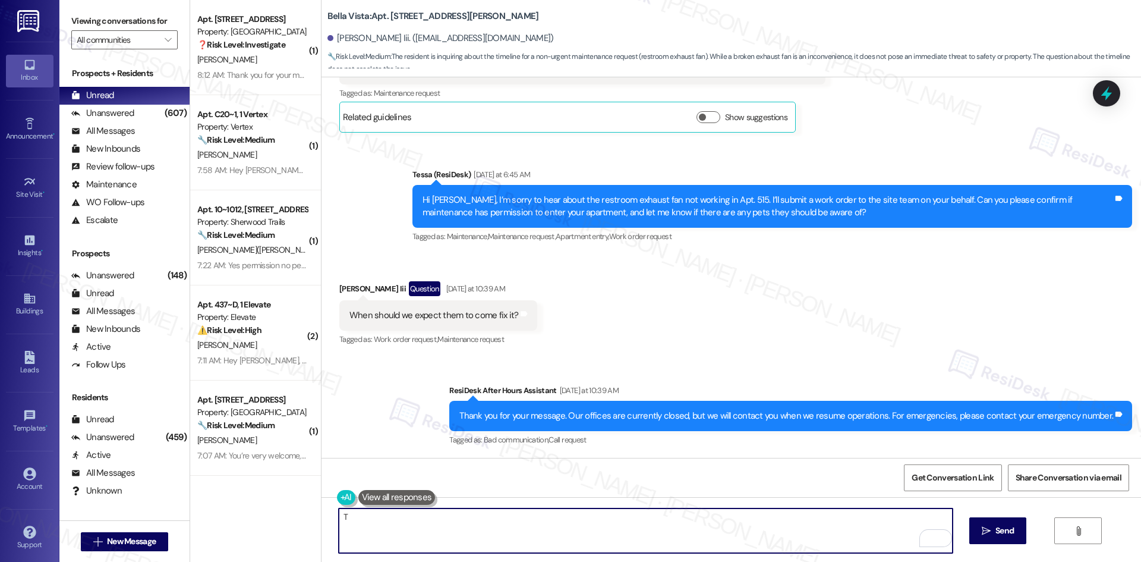
paste textarea "hanks for following up. I can’t confirm the exact time yet, as it depends on th…"
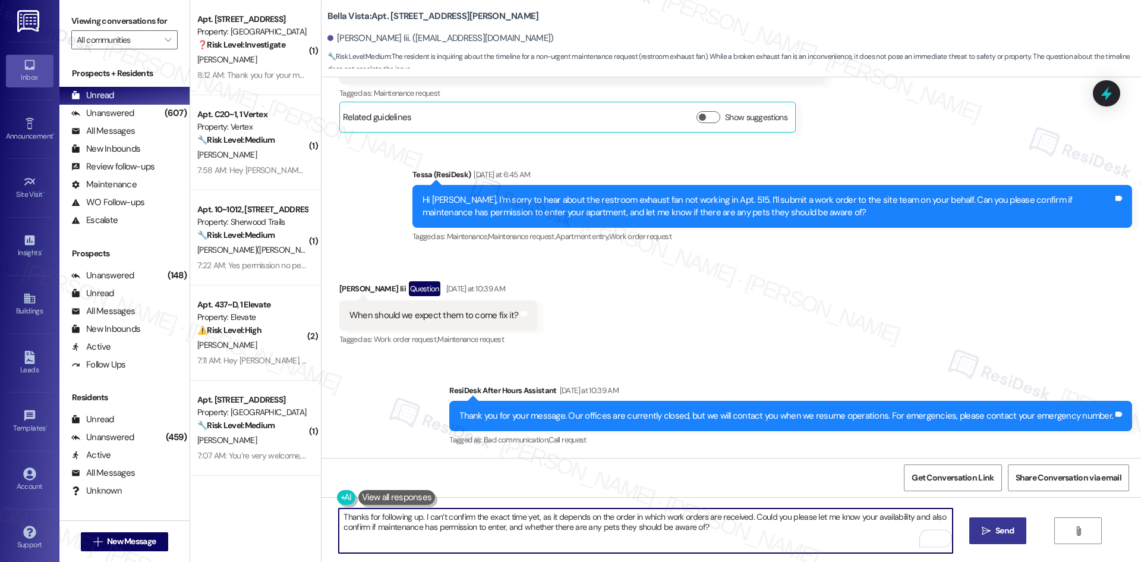
type textarea "Thanks for following up. I can’t confirm the exact time yet, as it depends on t…"
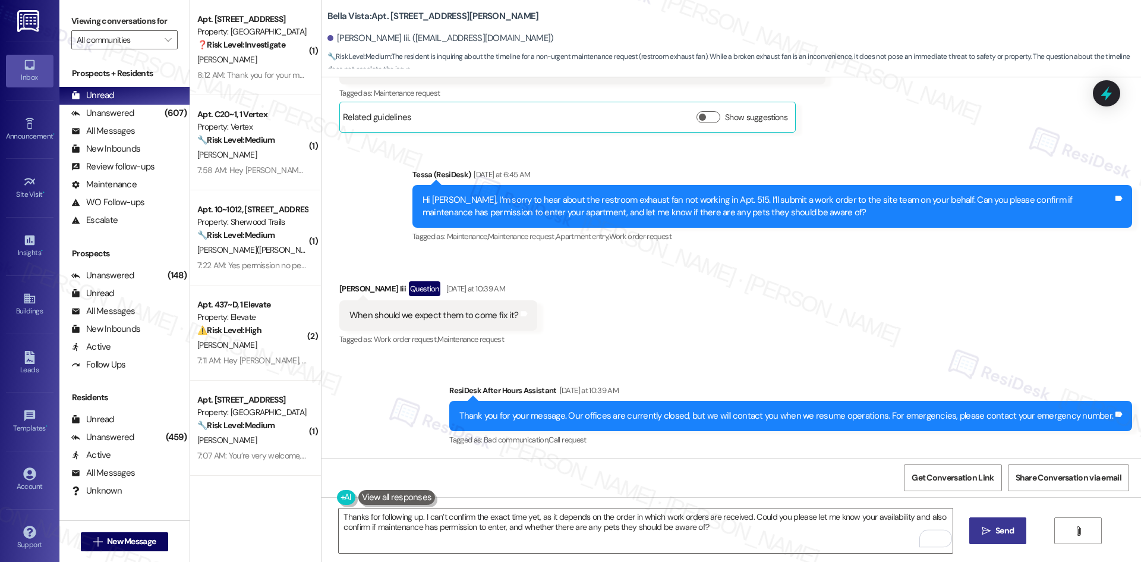
click at [990, 532] on span " Send" at bounding box center [997, 530] width 37 height 12
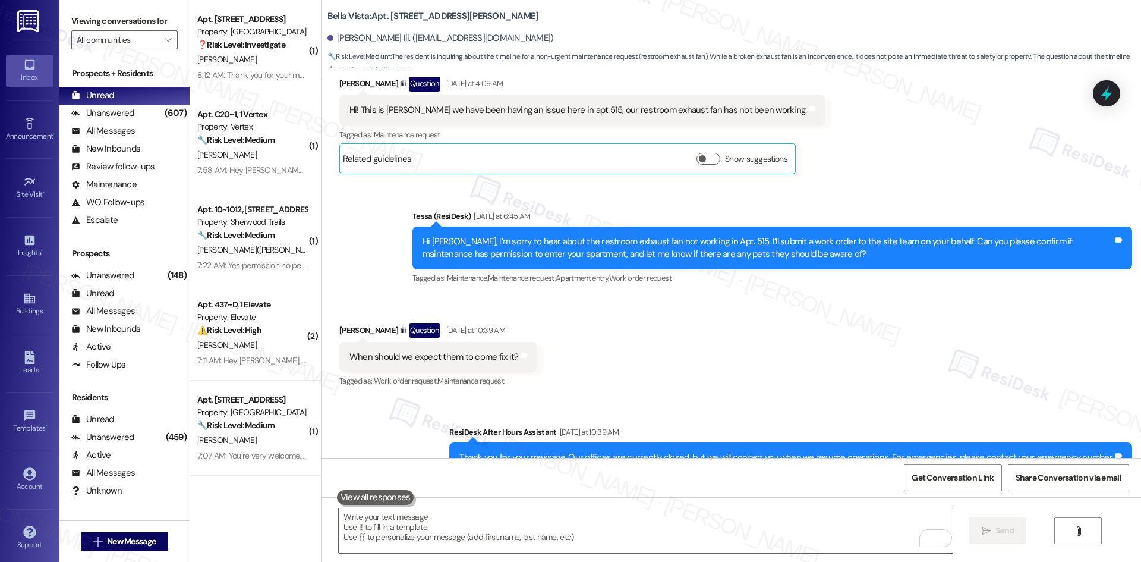
scroll to position [396, 0]
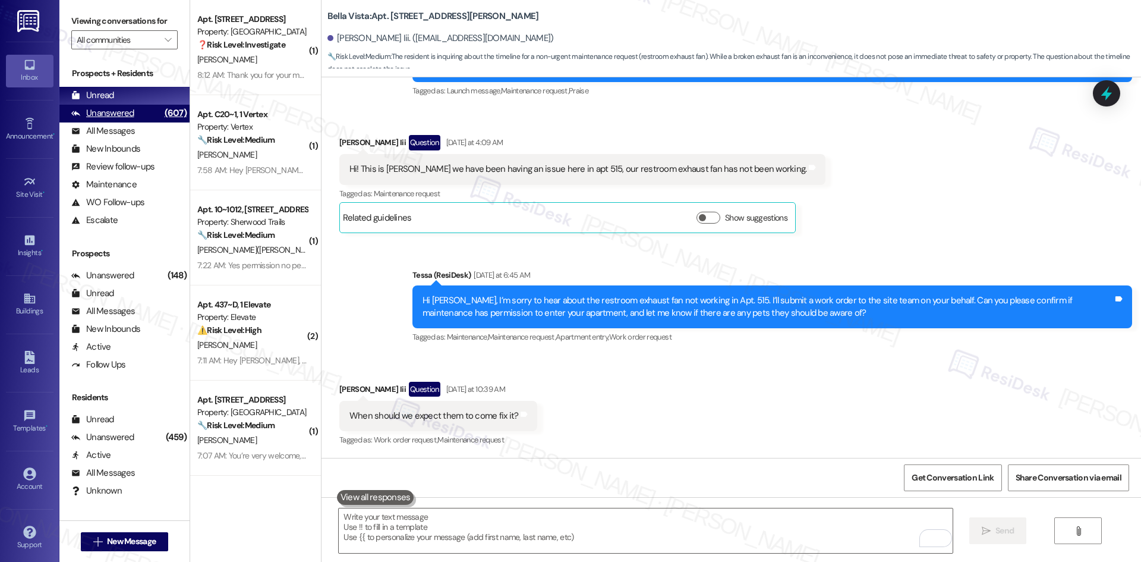
click at [125, 109] on div "Unanswered" at bounding box center [102, 113] width 63 height 12
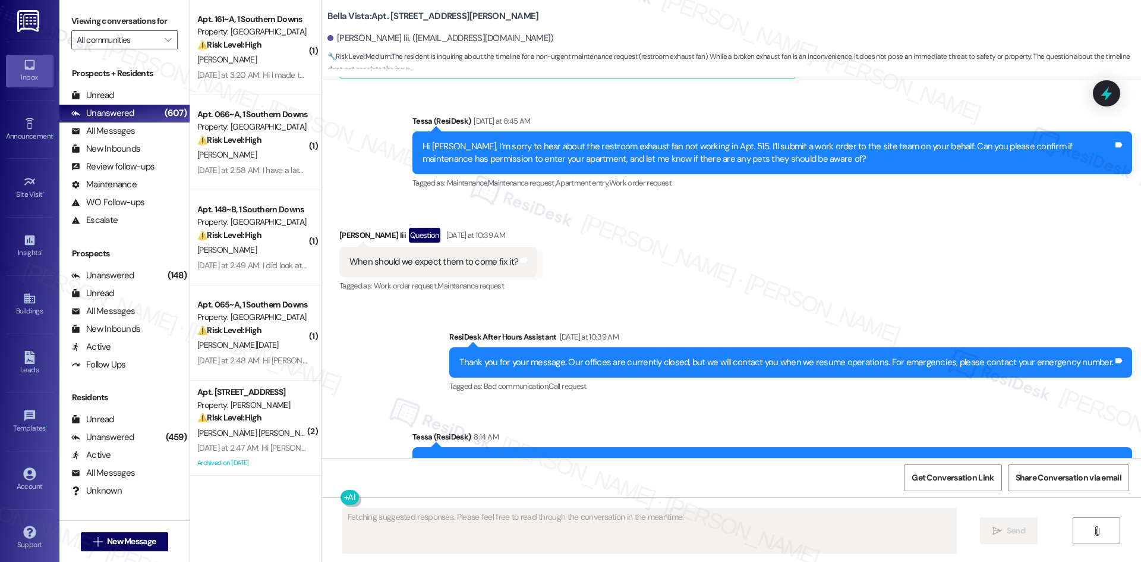
scroll to position [610, 0]
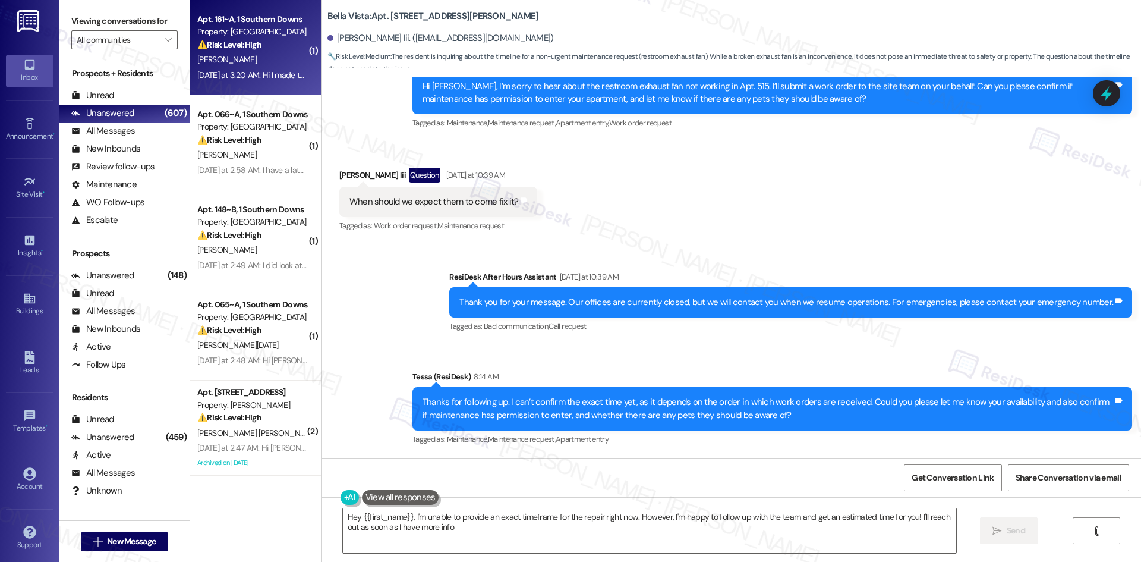
type textarea "Hey {{first_name}}, I'm unable to provide an exact timeframe for the repair rig…"
click at [256, 76] on div "Yesterday at 3:20 AM: Hi I made the payment. However, my renter's insurnace isn…" at bounding box center [510, 75] width 626 height 11
type textarea "Fetching suggested responses. Please feel free to read through the conversation…"
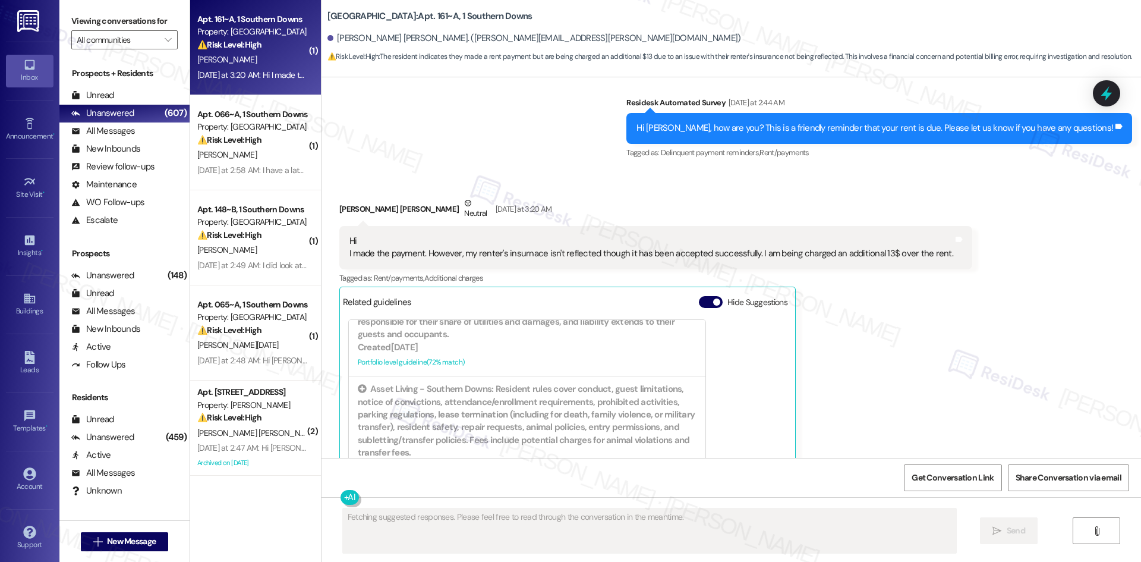
scroll to position [1131, 0]
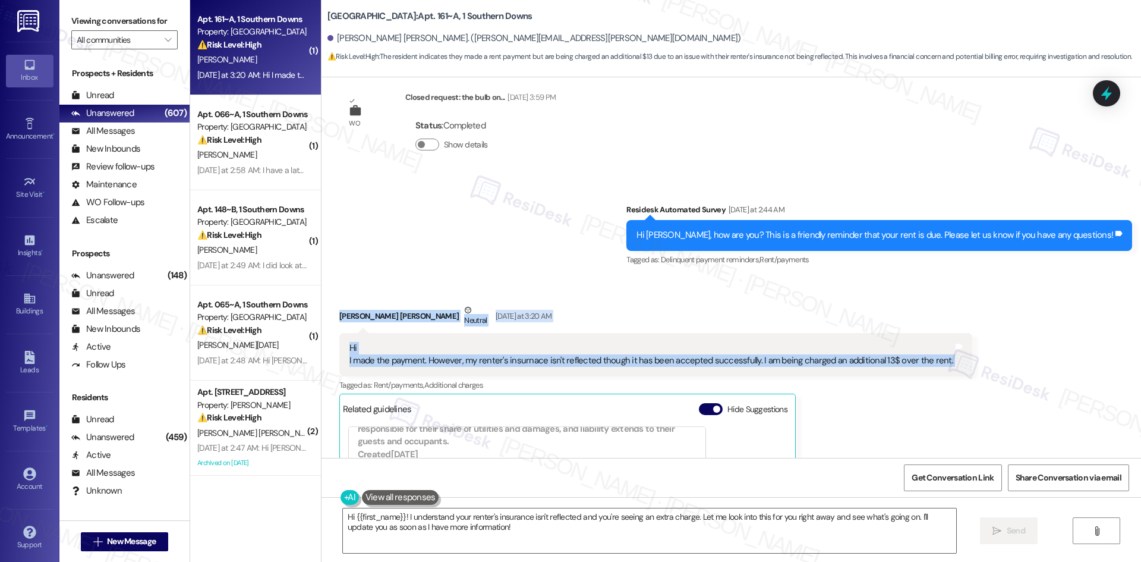
drag, startPoint x: 326, startPoint y: 294, endPoint x: 978, endPoint y: 352, distance: 654.5
click at [978, 352] on div "Received via SMS Nipun Manjunath Davasam Neutral Yesterday at 3:20 AM Hi I made…" at bounding box center [730, 467] width 819 height 381
copy div "Nipun Manjunath Davasam Neutral Yesterday at 3:20 AM Hi I made the payment. How…"
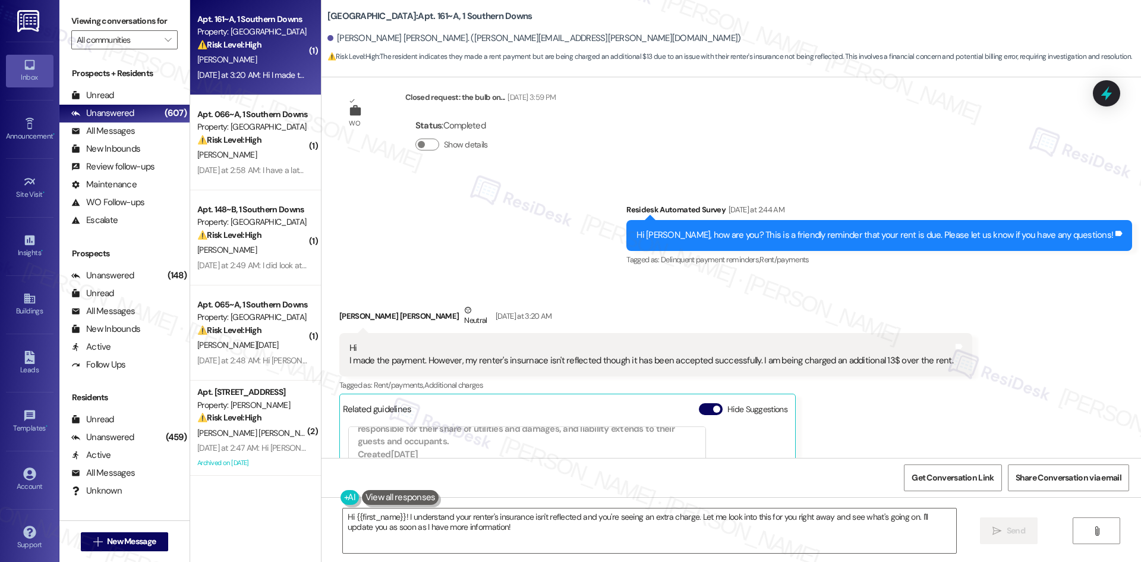
click at [475, 232] on div "Survey, sent via SMS Residesk Automated Survey Yesterday at 2:44 AM Hi Nipun Ma…" at bounding box center [730, 226] width 819 height 100
click at [535, 522] on textarea "Hi {{first_name}}! I understand your renter's insurance isn't reflected and you…" at bounding box center [649, 530] width 613 height 45
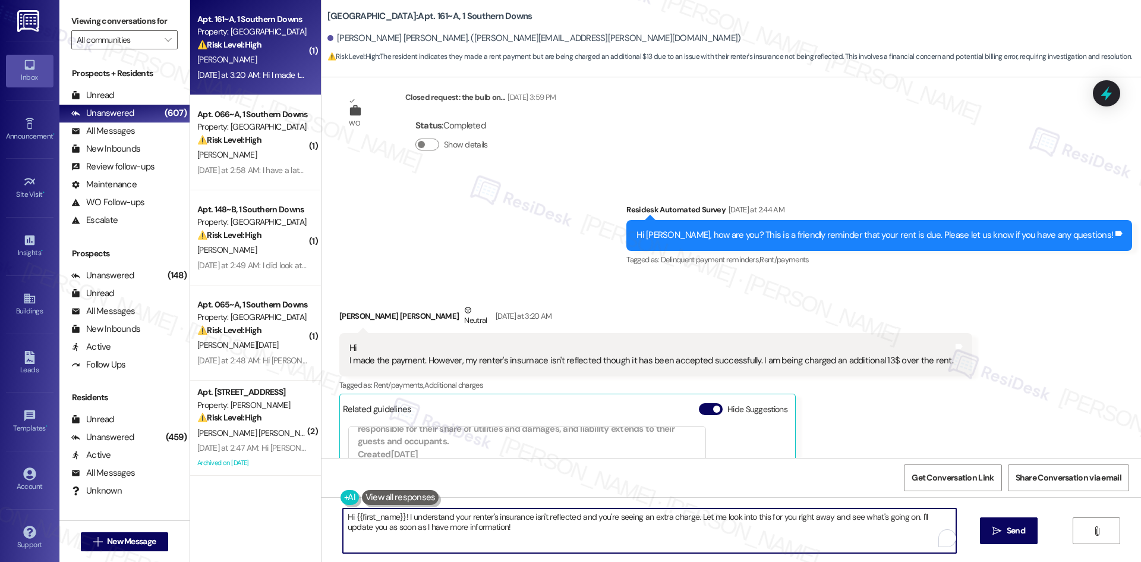
paste textarea "Nipun, thank you for reaching out and letting us know. I understand your concer…"
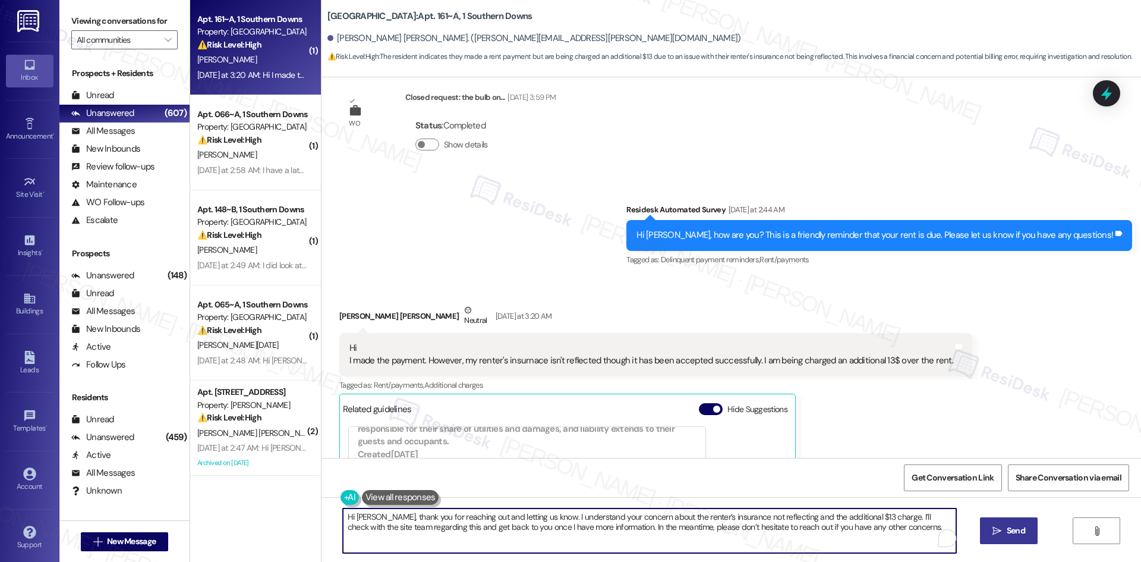
type textarea "Hi Nipun, thank you for reaching out and letting us know. I understand your con…"
click at [1009, 538] on button " Send" at bounding box center [1009, 530] width 58 height 27
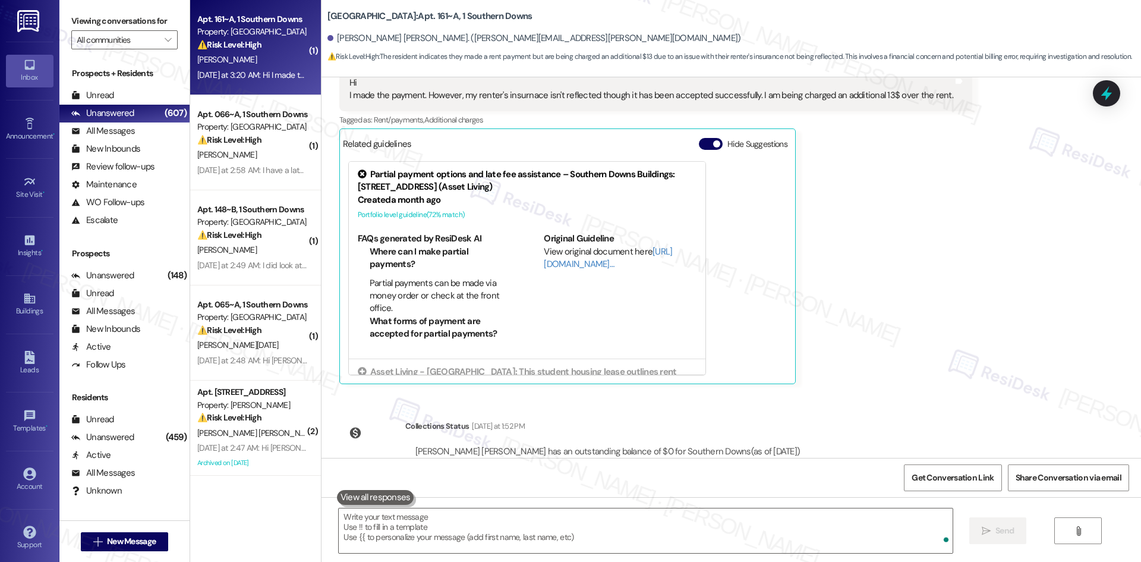
scroll to position [1524, 0]
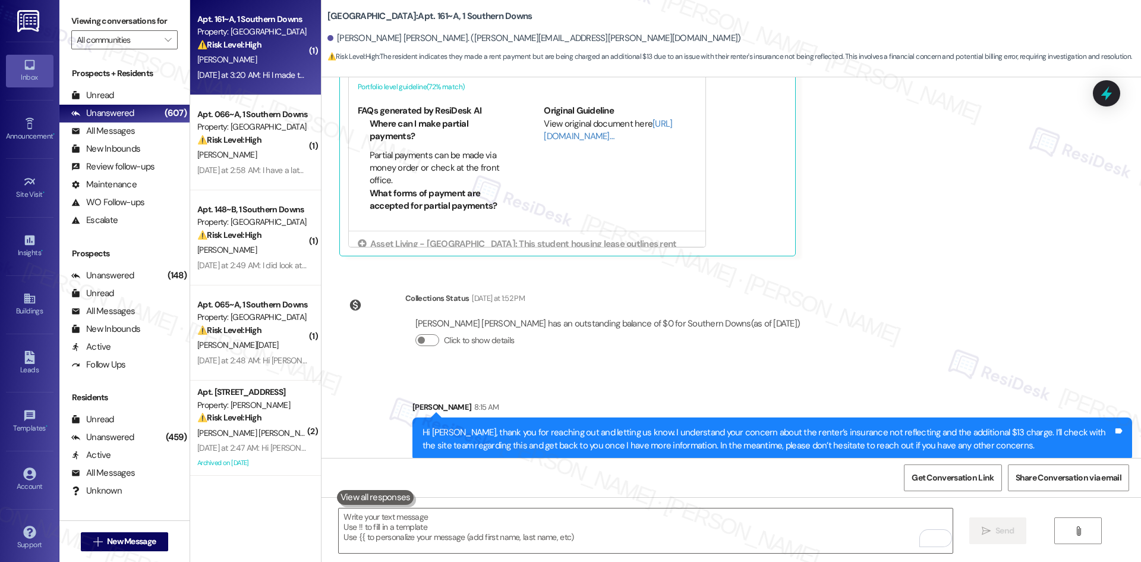
click at [904, 340] on div "WO Lease started Aug 10, 2025 at 8:00 AM Show details Survey, sent via SMS Resi…" at bounding box center [730, 267] width 819 height 380
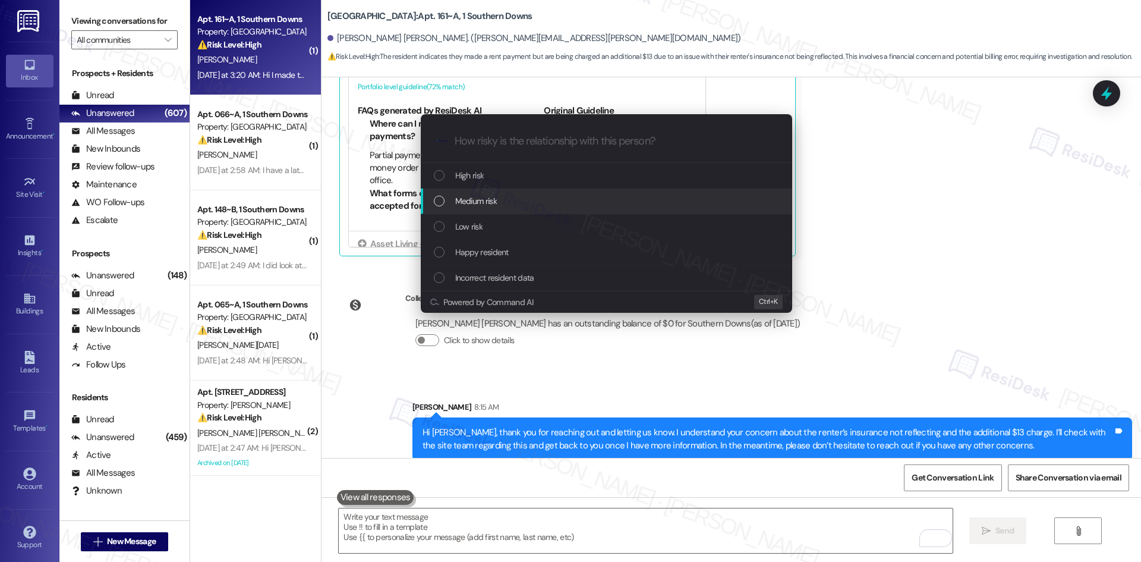
click at [506, 198] on div "Medium risk" at bounding box center [608, 200] width 348 height 13
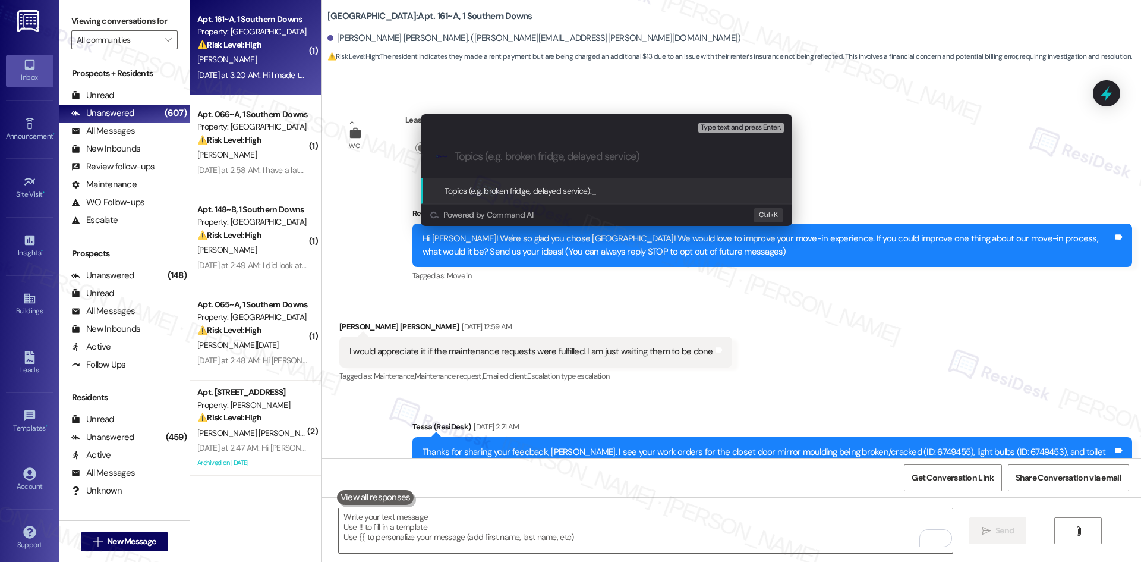
scroll to position [1524, 0]
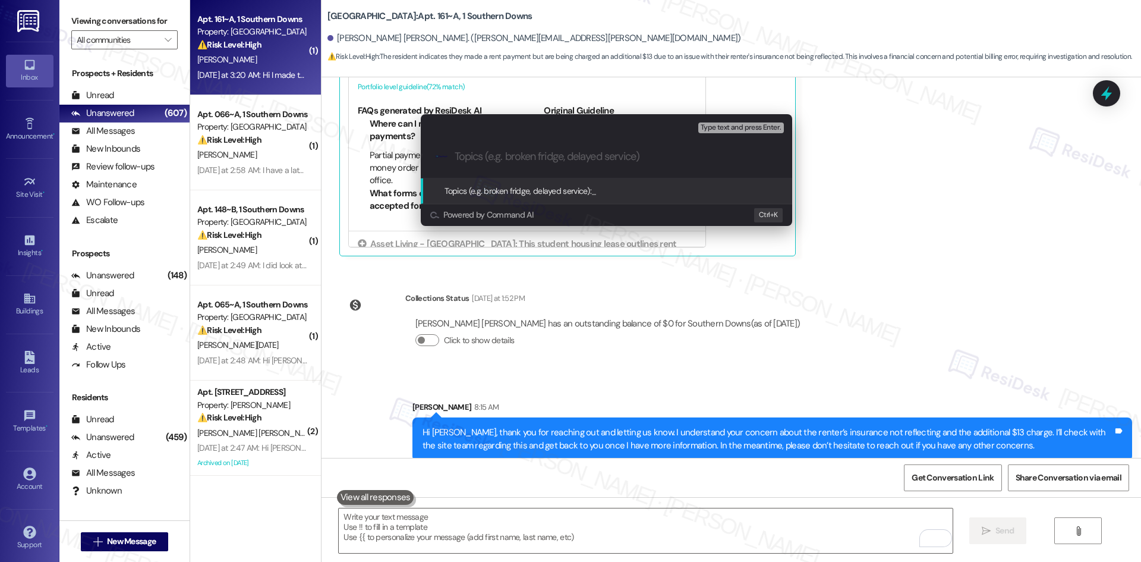
click at [548, 159] on input "Topics (e.g. broken fridge, delayed service)" at bounding box center [616, 156] width 323 height 12
paste input "Renter’s insurance not reflected & extra charge"
type input "Renter’s insurance not reflected & extra charge"
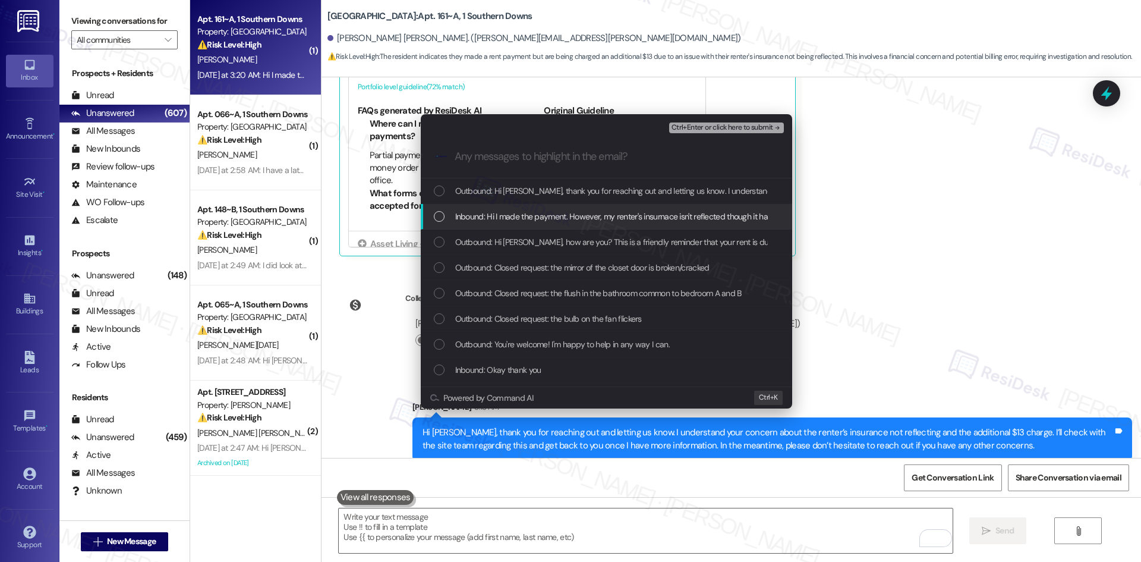
click at [585, 219] on span "Inbound: Hi I made the payment. However, my renter's insurnace isn't reflected …" at bounding box center [751, 216] width 593 height 13
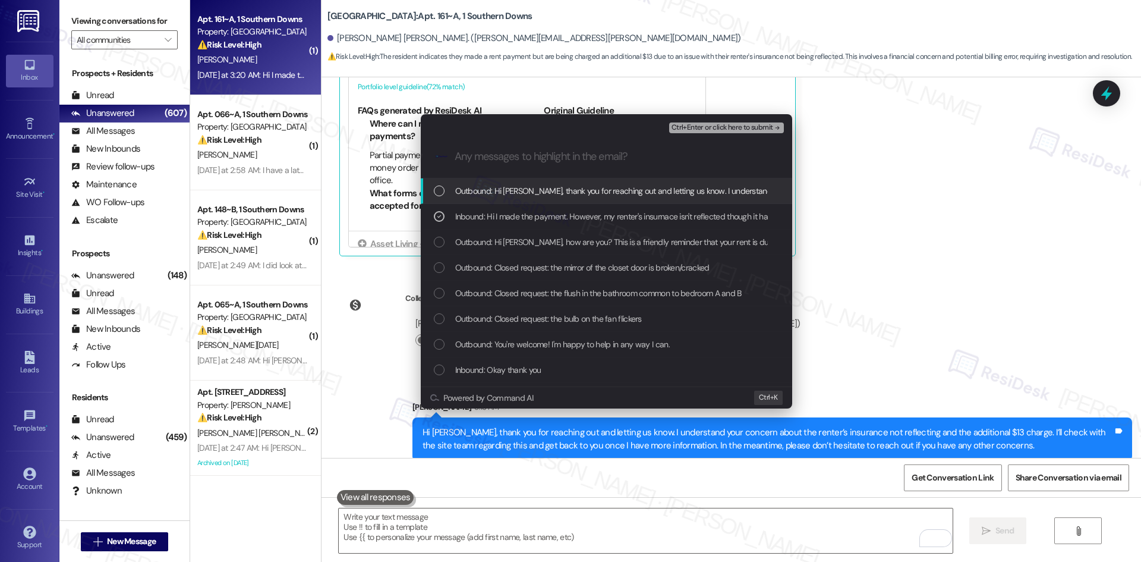
click at [751, 128] on span "Ctrl+Enter or click here to submit" at bounding box center [722, 128] width 102 height 8
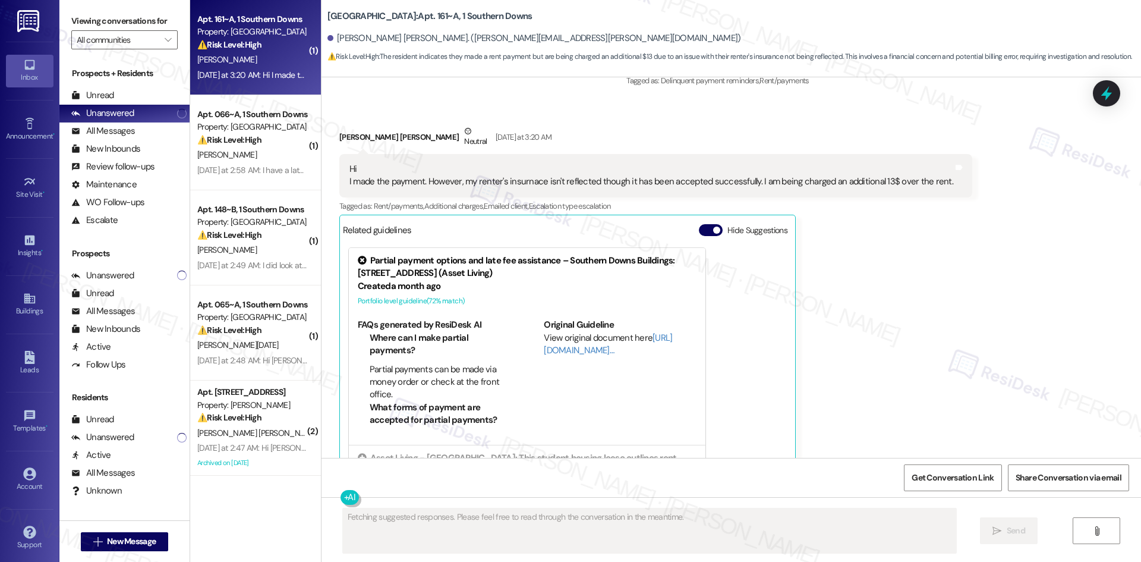
scroll to position [1319, 0]
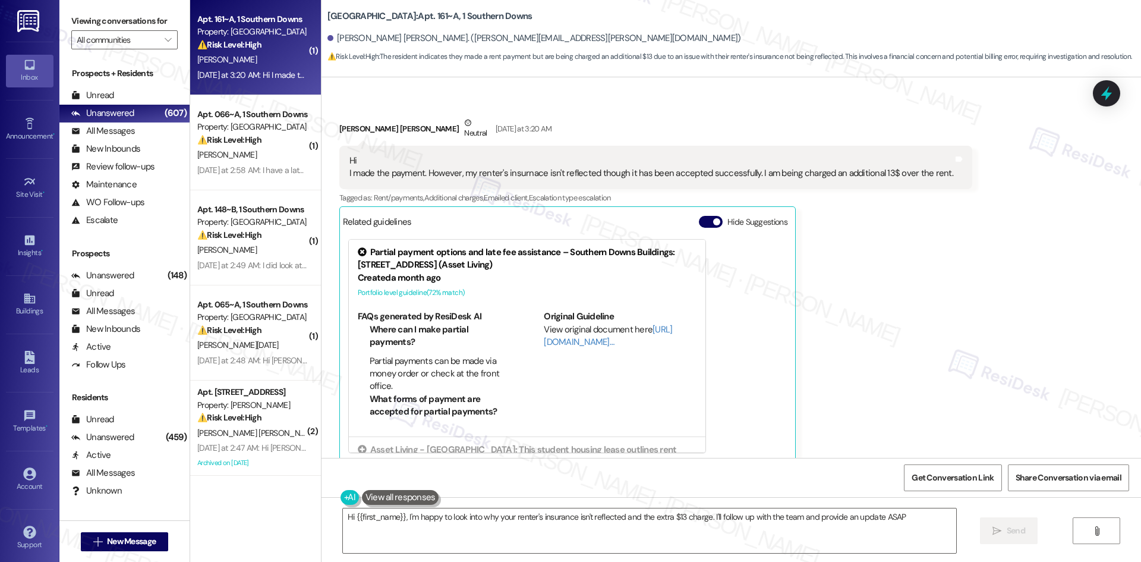
type textarea "Hi {{first_name}}, I'm happy to look into why your renter's insurance isn't ref…"
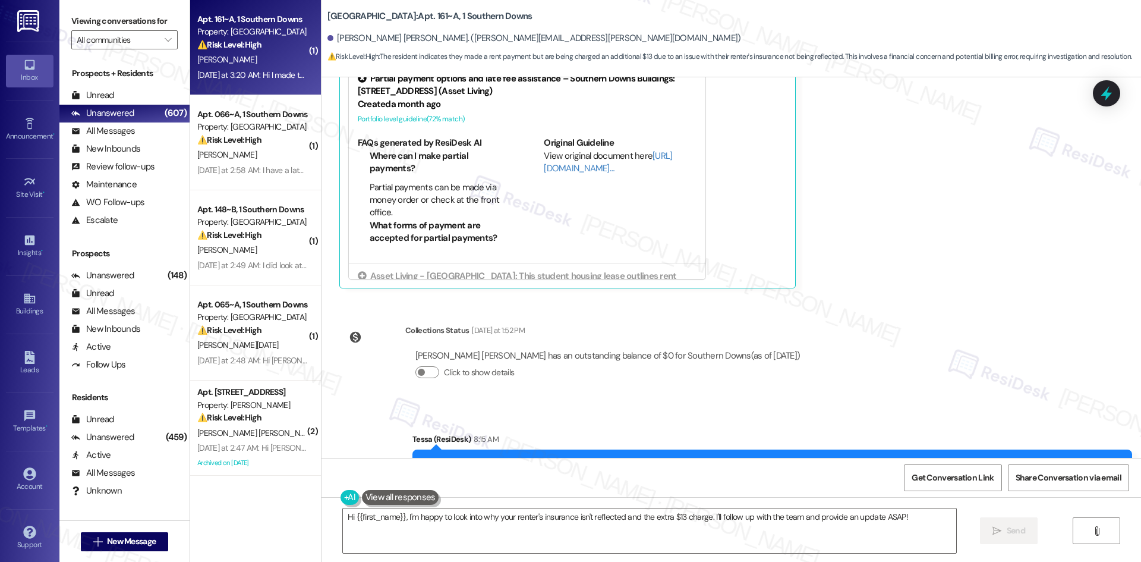
scroll to position [1304, 0]
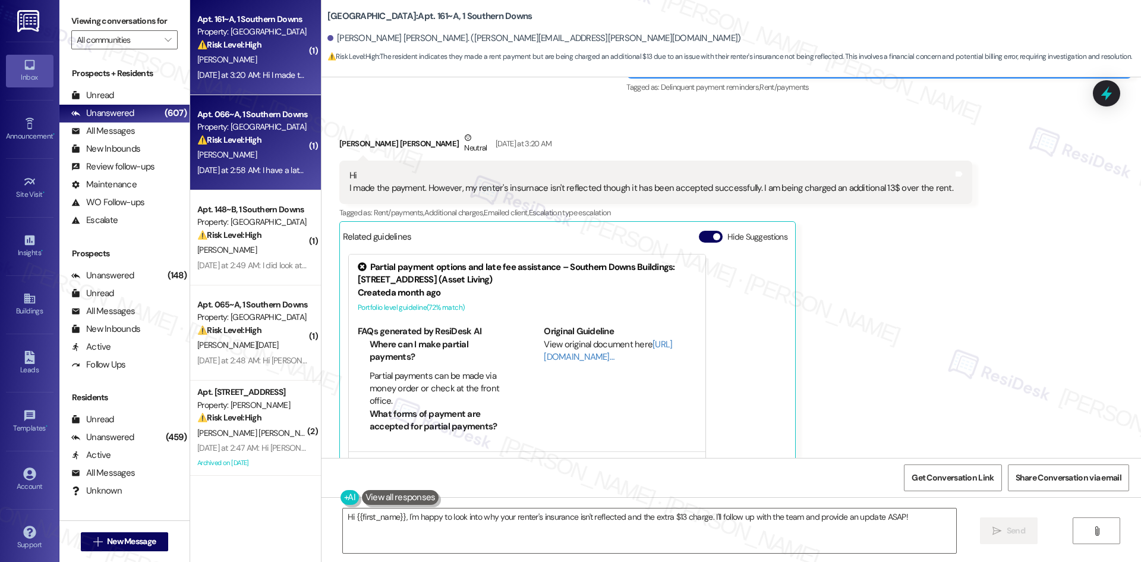
click at [260, 146] on div "⚠️ Risk Level: High The resident is inquiring about a late fee that they were t…" at bounding box center [252, 140] width 110 height 12
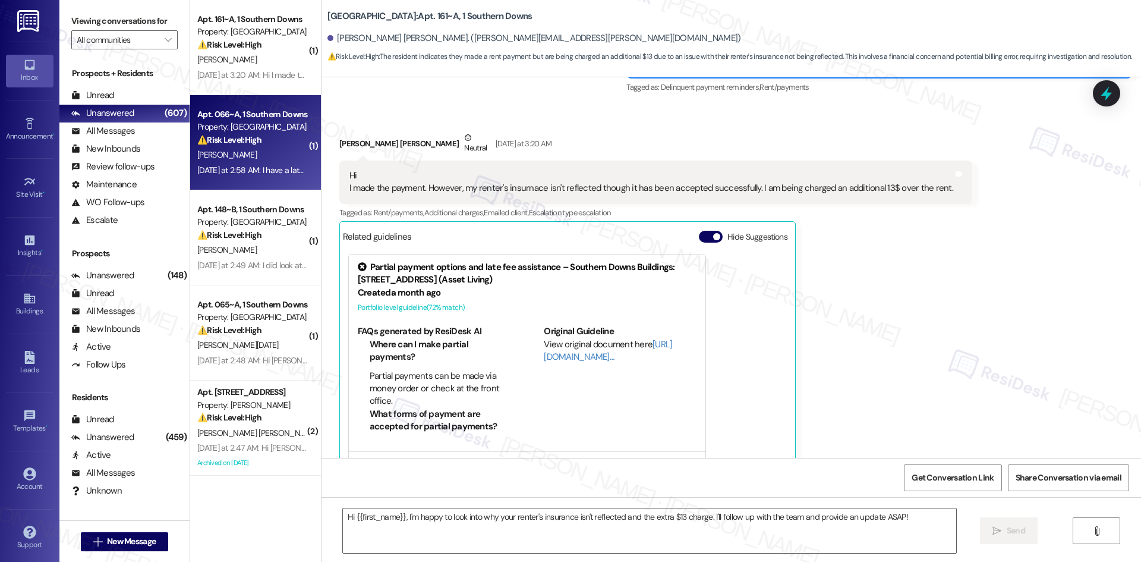
type textarea "Fetching suggested responses. Please feel free to read through the conversation…"
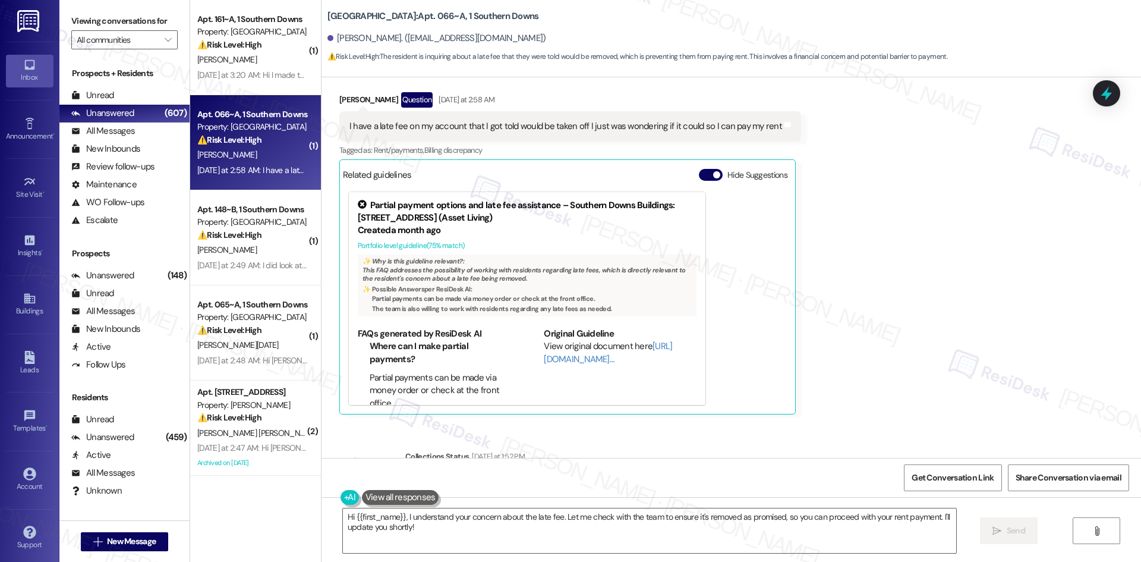
scroll to position [3605, 0]
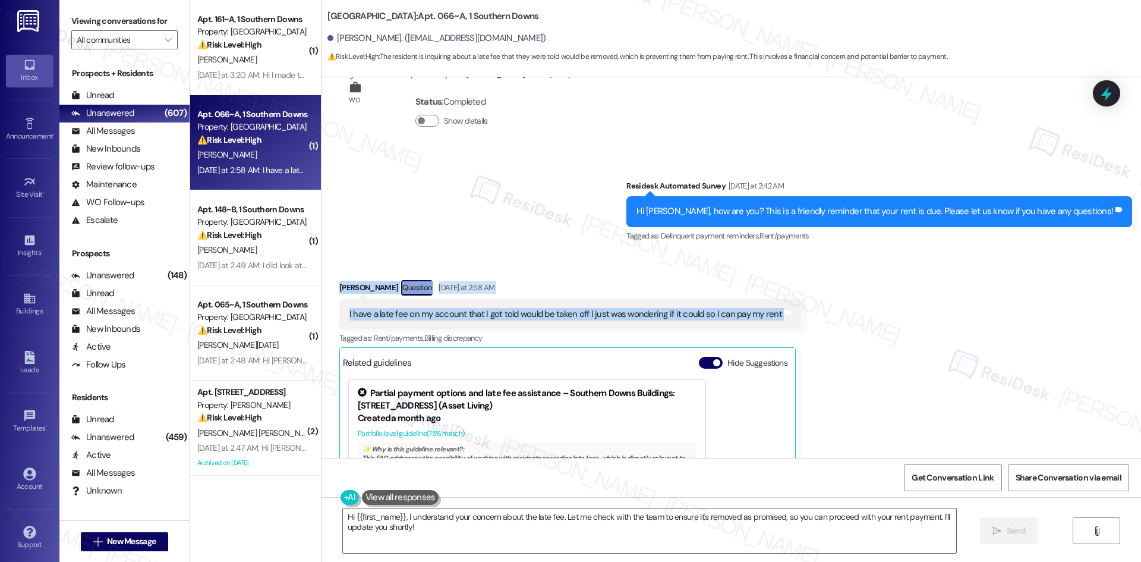
drag, startPoint x: 326, startPoint y: 250, endPoint x: 849, endPoint y: 296, distance: 524.4
click at [849, 296] on div "Received via SMS Rachel Cummings Question Yesterday at 2:58 AM I have a late fe…" at bounding box center [730, 432] width 819 height 358
copy div "Rachel Cummings Question Yesterday at 2:58 AM I have a late fee on my account t…"
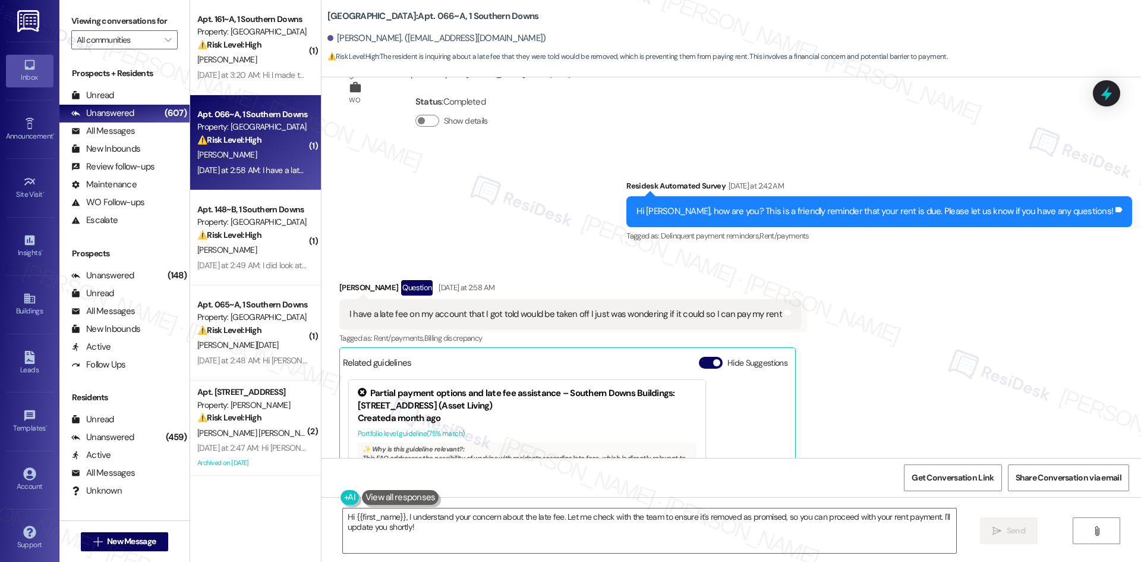
click at [523, 206] on div "Survey, sent via SMS Residesk Automated Survey Yesterday at 2:42 AM Hi Rachel, …" at bounding box center [730, 203] width 819 height 100
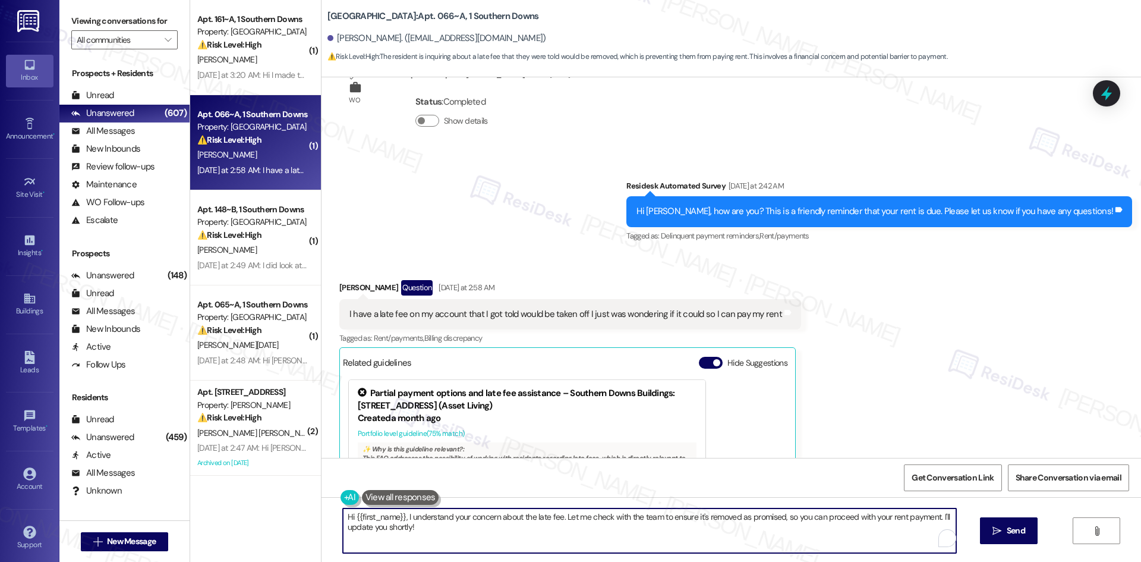
click at [592, 529] on textarea "Hi {{first_name}}, I understand your concern about the late fee. Let me check w…" at bounding box center [649, 530] width 613 height 45
paste textarea "Rachel, thank you for reaching out. I understand your concern about the late fe…"
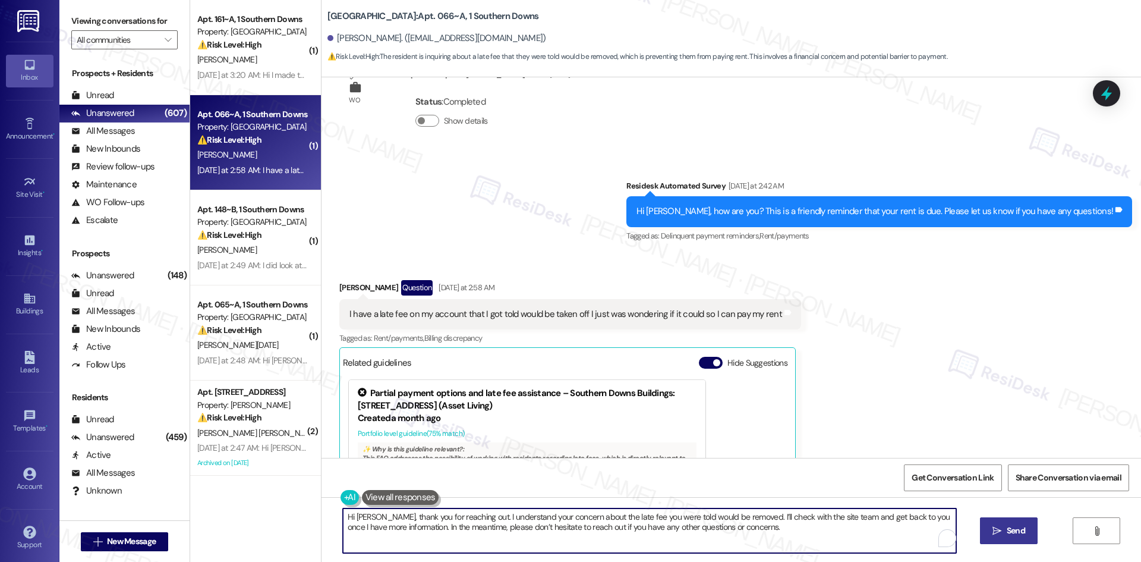
type textarea "Hi Rachel, thank you for reaching out. I understand your concern about the late…"
click at [1013, 535] on span "Send" at bounding box center [1016, 530] width 18 height 12
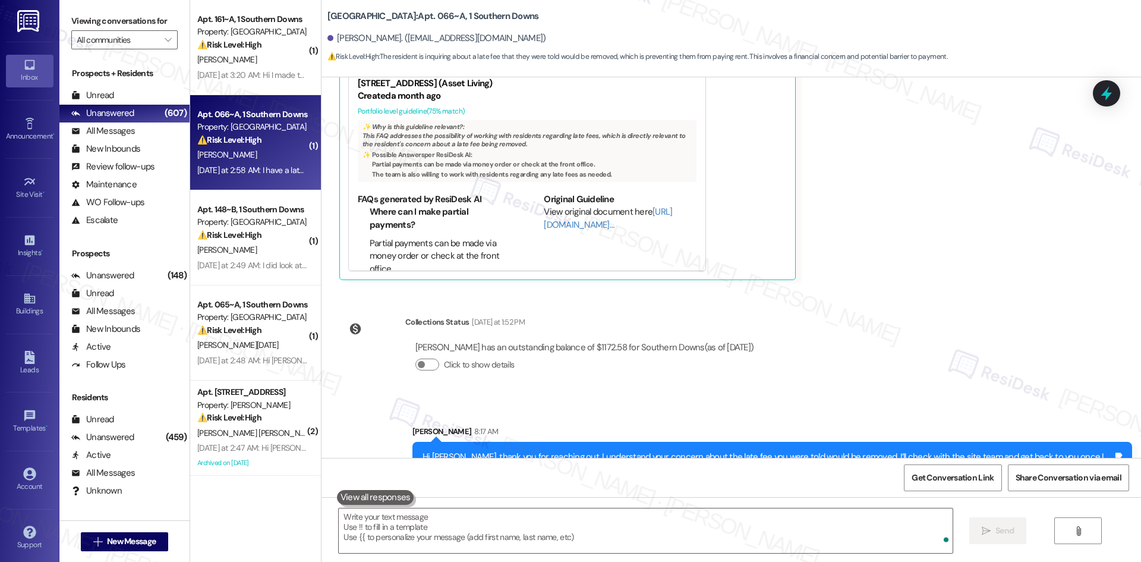
scroll to position [3939, 0]
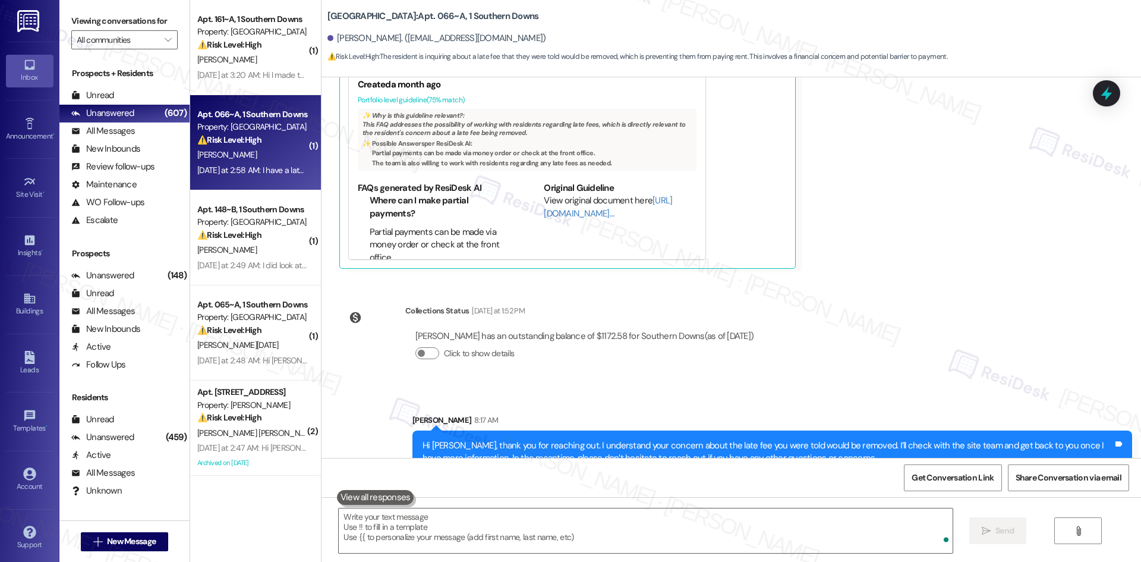
drag, startPoint x: 933, startPoint y: 368, endPoint x: 919, endPoint y: 361, distance: 15.7
click at [932, 387] on div "Sent via SMS Sarah 8:17 AM Hi Rachel, thank you for reaching out. I understand …" at bounding box center [730, 435] width 819 height 96
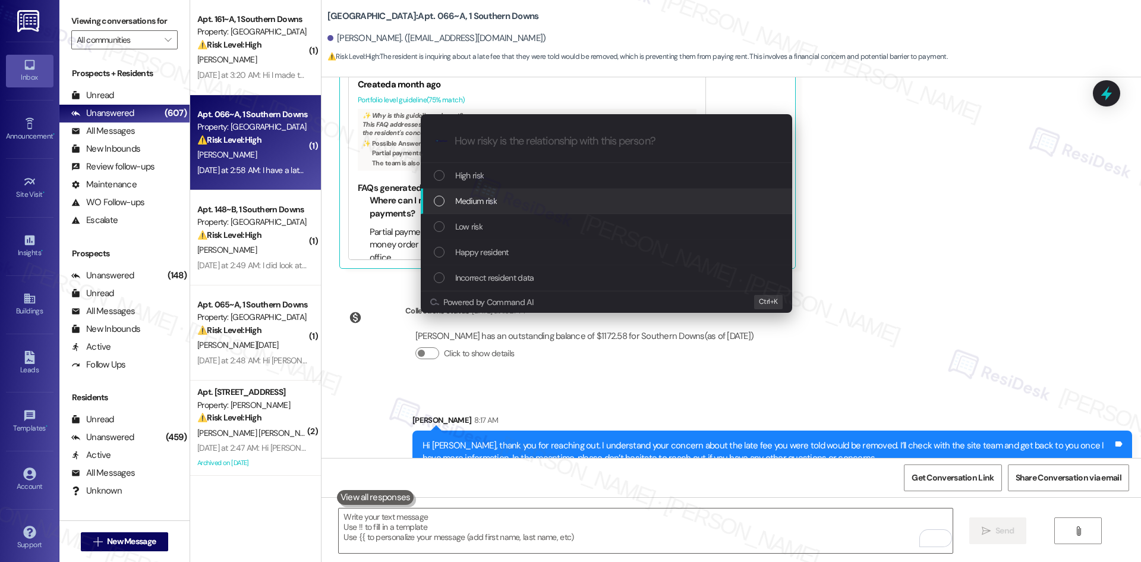
click at [530, 199] on div "Medium risk" at bounding box center [608, 200] width 348 height 13
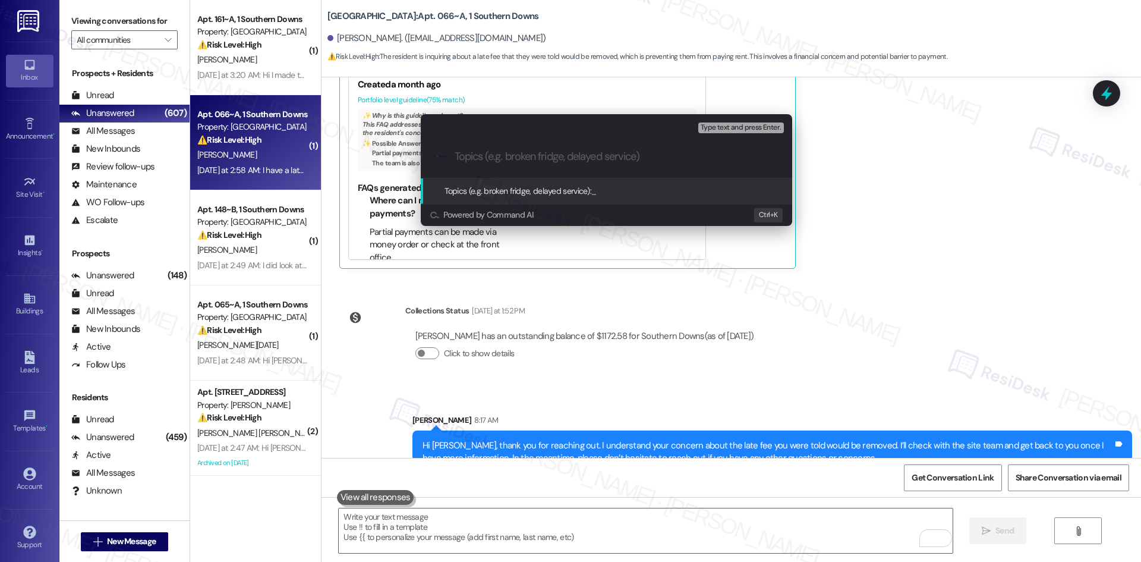
click at [484, 152] on input "Topics (e.g. broken fridge, delayed service)" at bounding box center [616, 156] width 323 height 12
paste input "Late fee removal request"
type input "Late fee removal request"
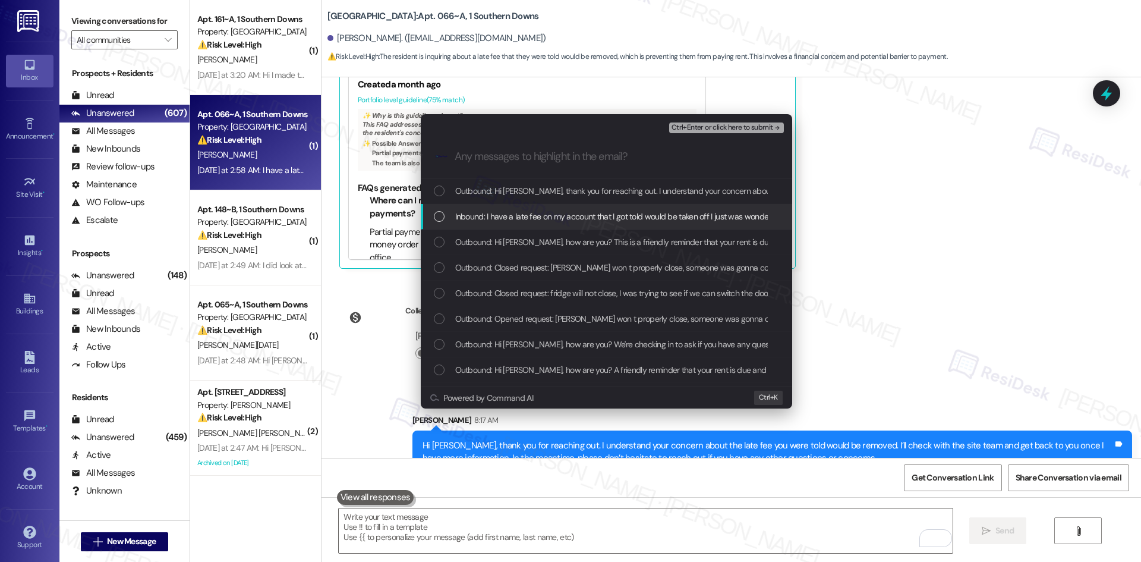
drag, startPoint x: 518, startPoint y: 216, endPoint x: 543, endPoint y: 220, distance: 25.2
click at [519, 217] on span "Inbound: I have a late fee on my account that I got told would be taken off I j…" at bounding box center [671, 216] width 432 height 13
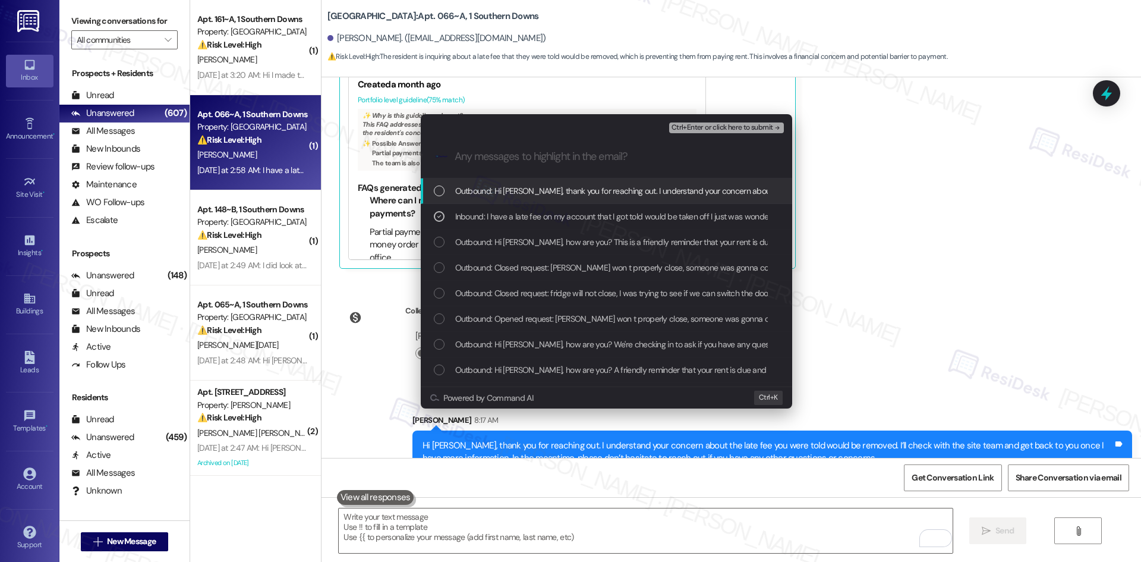
click at [768, 130] on span "Ctrl+Enter or click here to submit" at bounding box center [722, 128] width 102 height 8
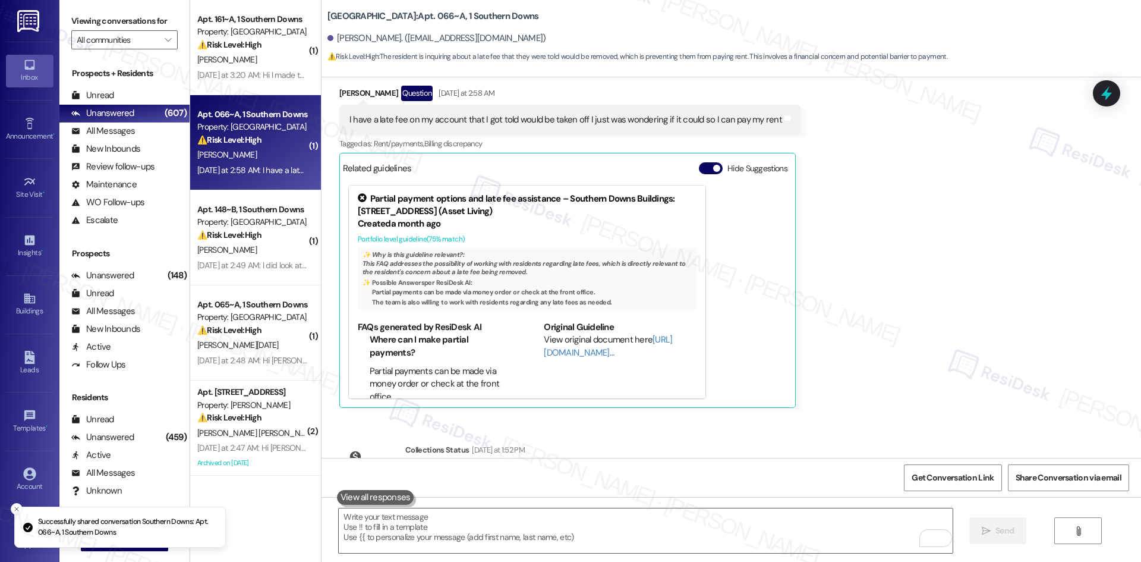
scroll to position [3733, 0]
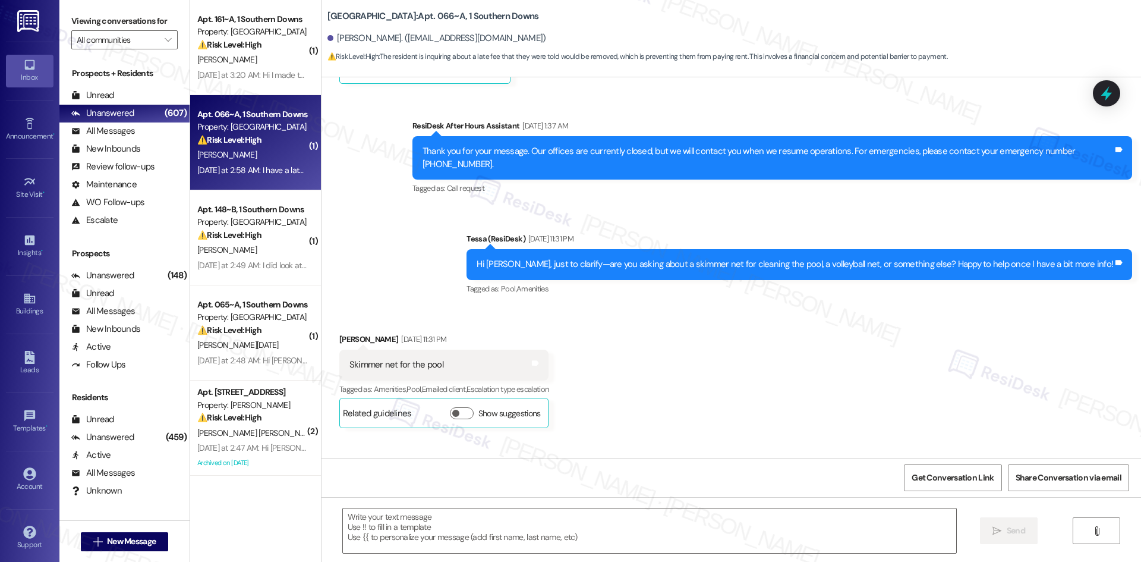
type textarea "Fetching suggested responses. Please feel free to read through the conversation…"
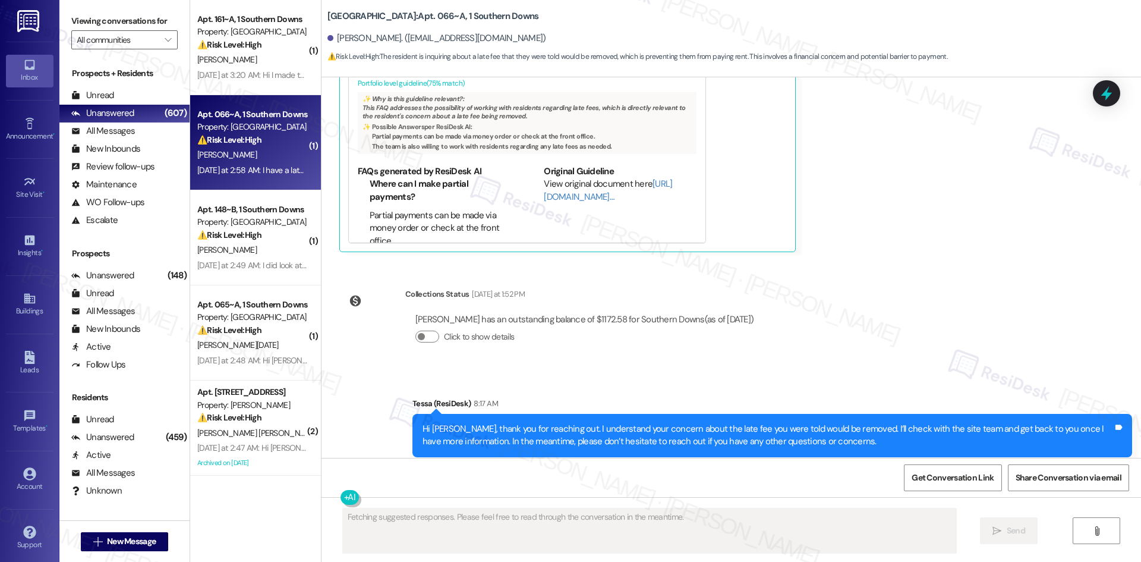
scroll to position [3956, 0]
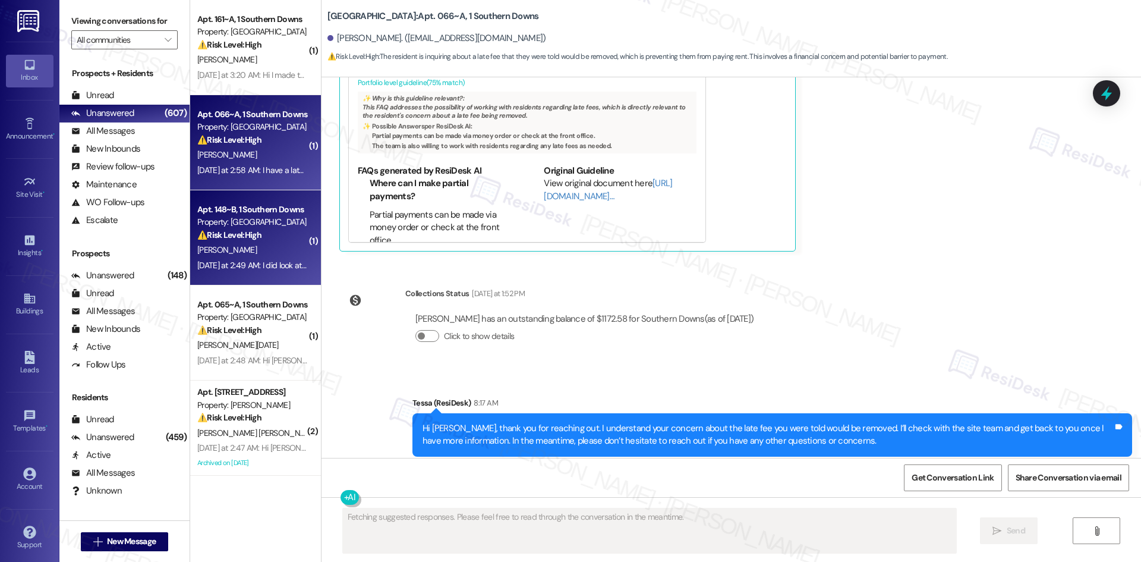
click at [247, 258] on div "Yesterday at 2:49 AM: I did look at my rent total earlier today, and I have bee…" at bounding box center [252, 265] width 112 height 15
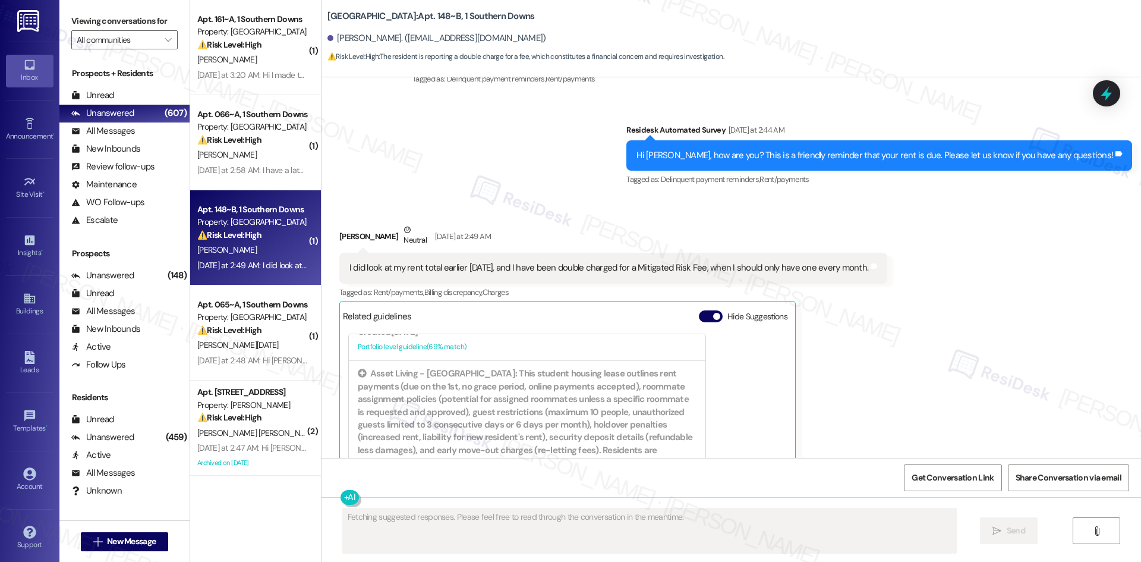
scroll to position [3655, 0]
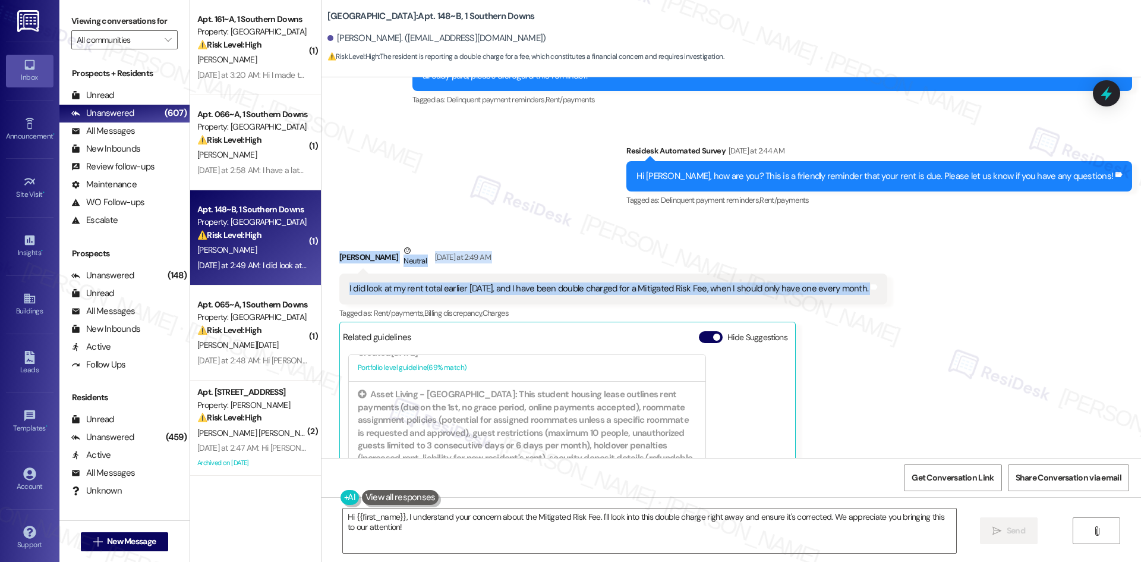
drag, startPoint x: 326, startPoint y: 248, endPoint x: 948, endPoint y: 288, distance: 623.5
click at [948, 288] on div "Received via SMS William Nobles Neutral Yesterday at 2:49 AM I did look at my r…" at bounding box center [730, 401] width 819 height 368
copy div "William Nobles Neutral Yesterday at 2:49 AM I did look at my rent total earlier…"
click at [482, 223] on div "Received via SMS William Nobles Neutral Yesterday at 2:49 AM I did look at my r…" at bounding box center [730, 401] width 819 height 368
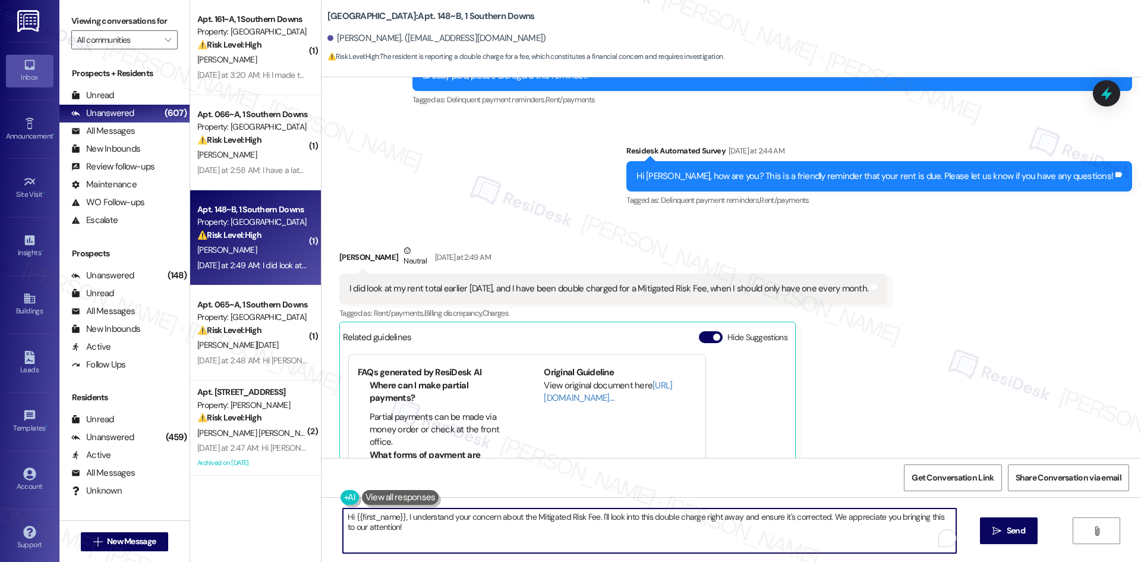
click at [570, 536] on textarea "Hi {{first_name}}, I understand your concern about the Mitigated Risk Fee. I'll…" at bounding box center [649, 530] width 613 height 45
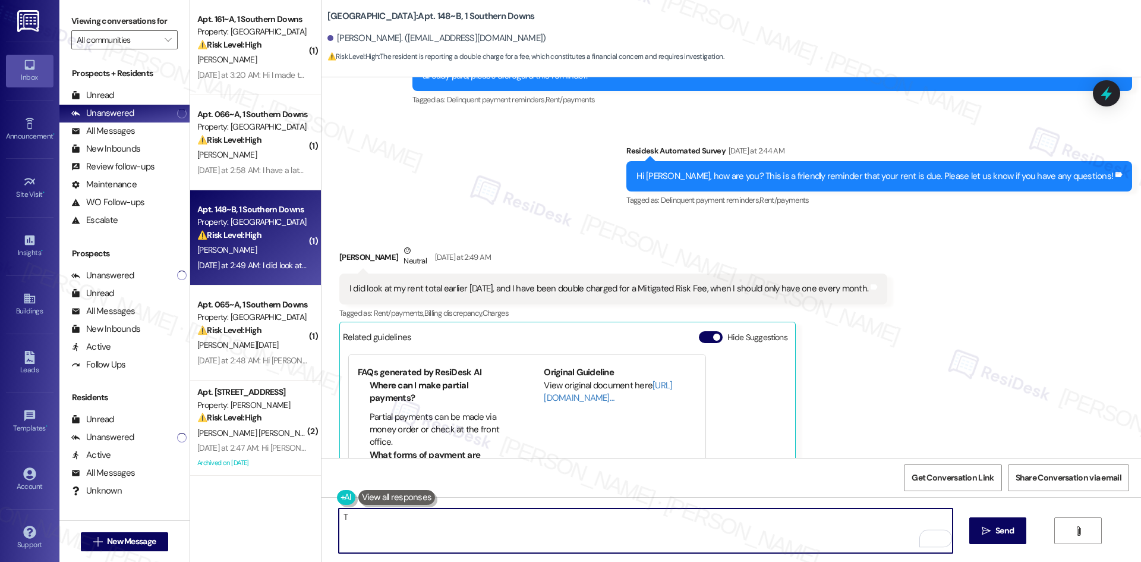
paste textarea "hank you for letting us know. I understand your concern about being double char…"
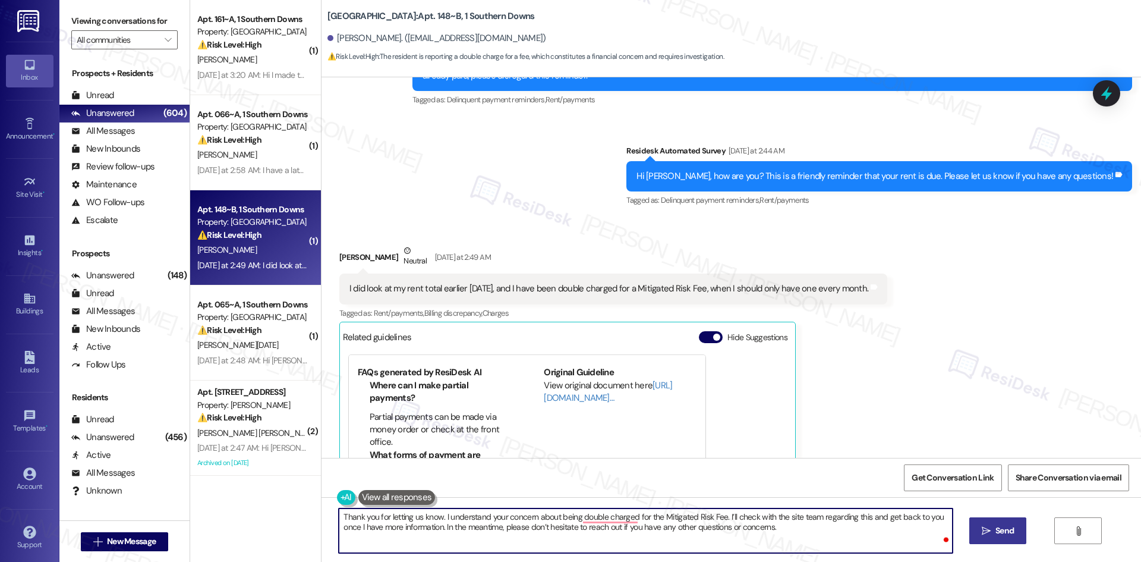
type textarea "Thank you for letting us know. I understand your concern about being double cha…"
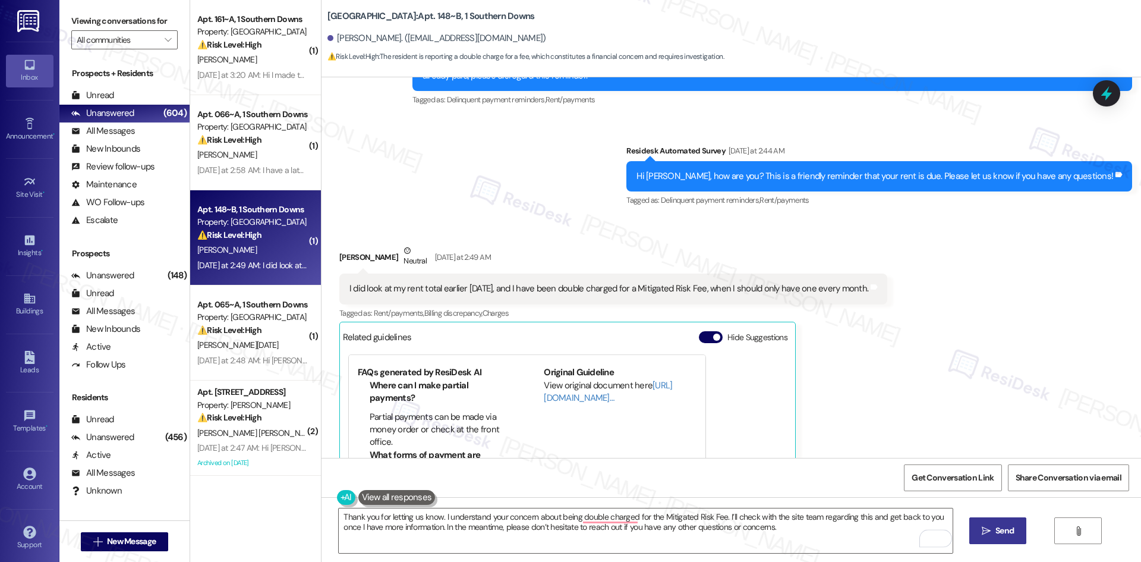
click at [1007, 529] on span "Send" at bounding box center [1004, 530] width 18 height 12
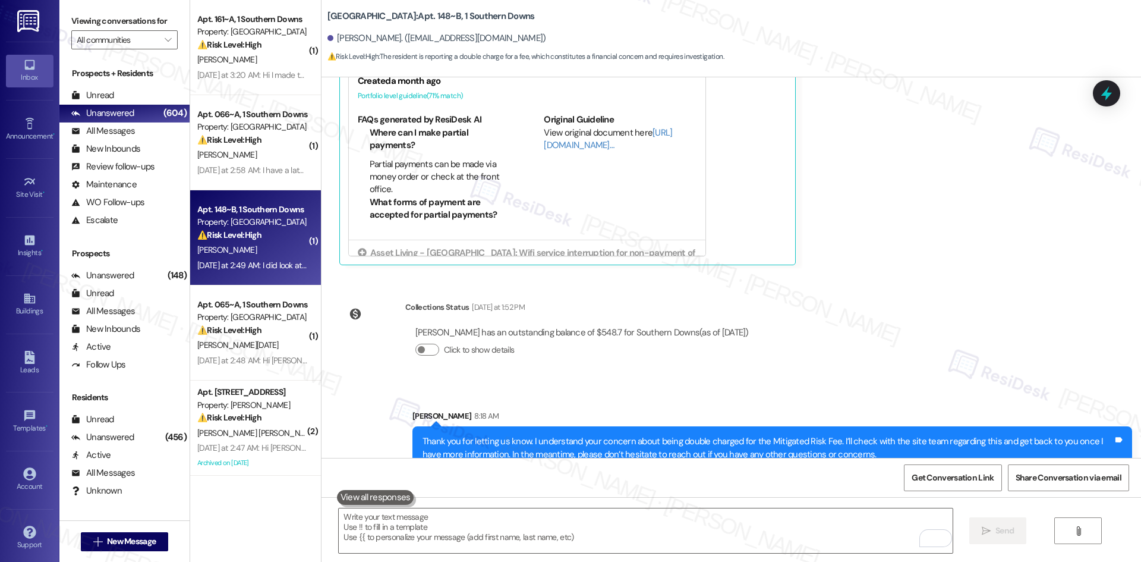
scroll to position [3989, 0]
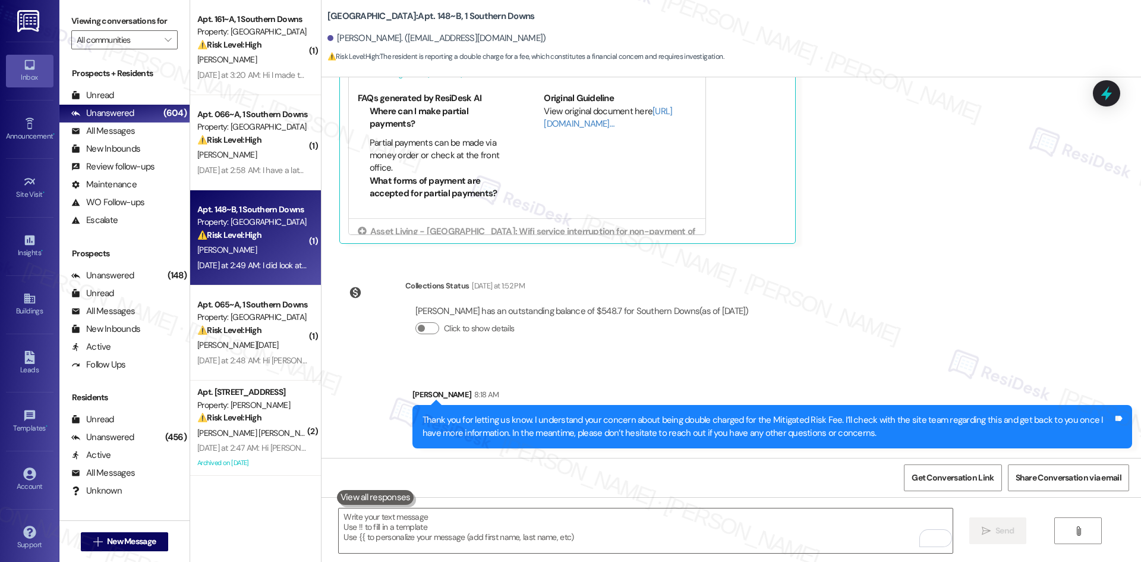
click at [872, 373] on div "Sent via SMS Sarah 8:18 AM Thank you for letting us know. I understand your con…" at bounding box center [730, 409] width 819 height 96
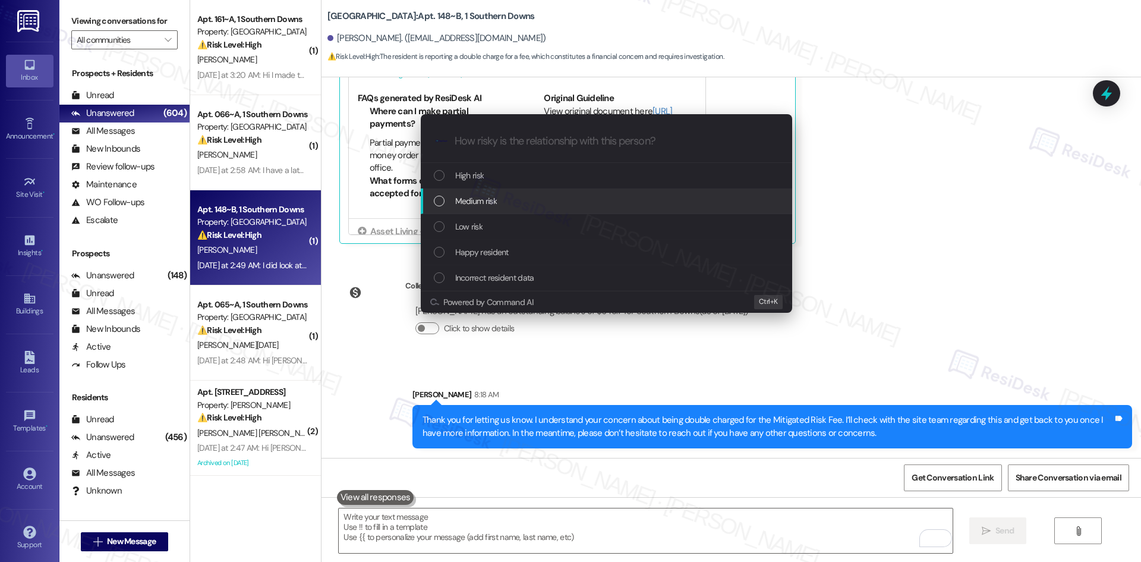
click at [538, 202] on div "Medium risk" at bounding box center [608, 200] width 348 height 13
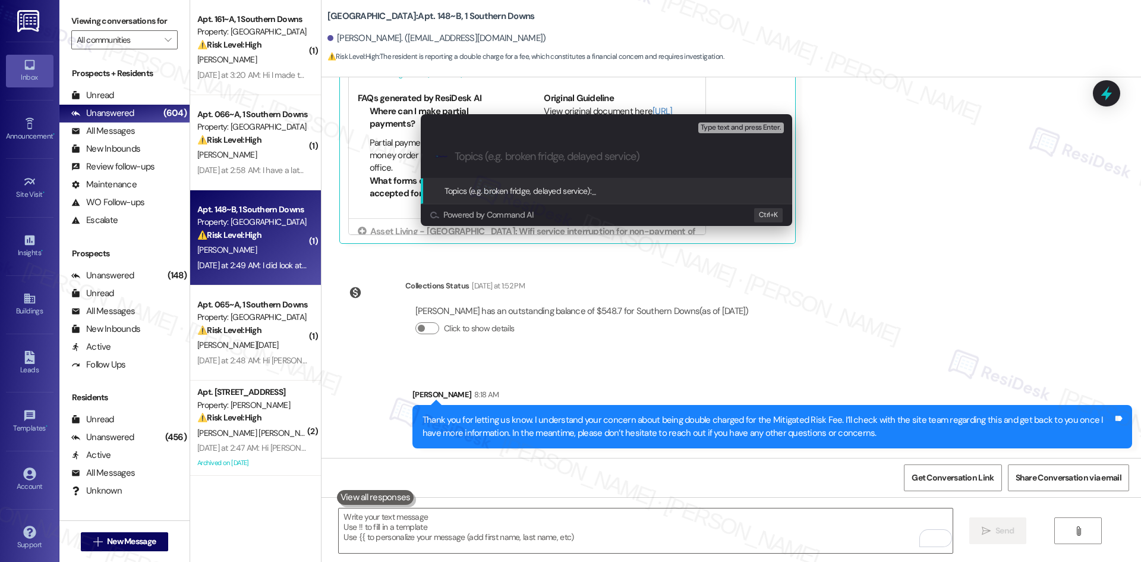
click at [538, 156] on input "Topics (e.g. broken fridge, delayed service)" at bounding box center [616, 156] width 323 height 12
paste input "Double charge for Mitigated Risk Fee"
type input "Double charge for Mitigated Risk Fee"
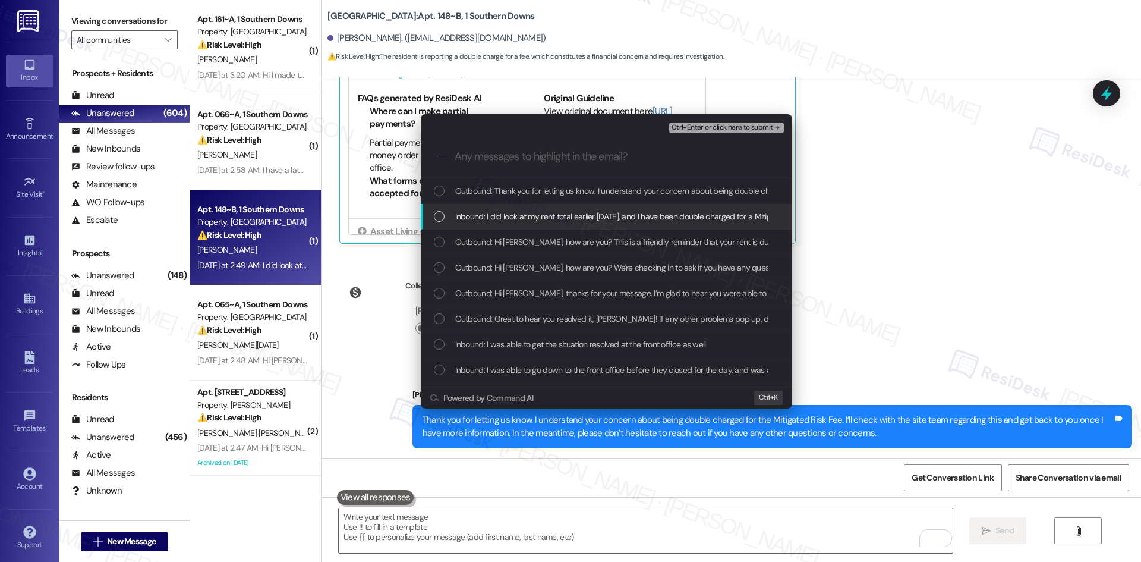
click at [513, 220] on span "Inbound: I did look at my rent total earlier today, and I have been double char…" at bounding box center [709, 216] width 509 height 13
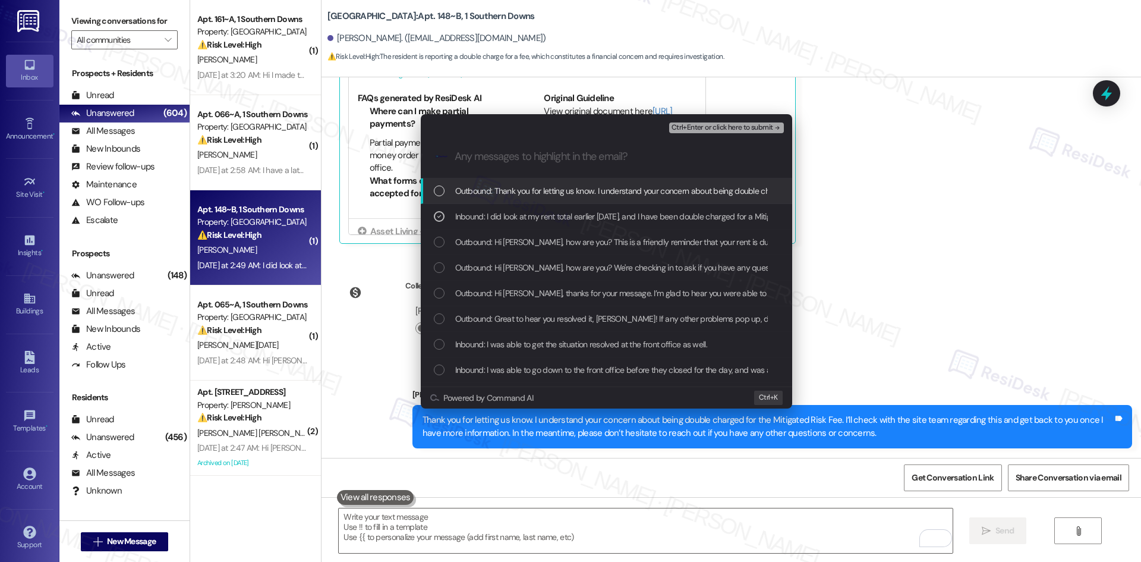
click at [765, 126] on span "Ctrl+Enter or click here to submit" at bounding box center [722, 128] width 102 height 8
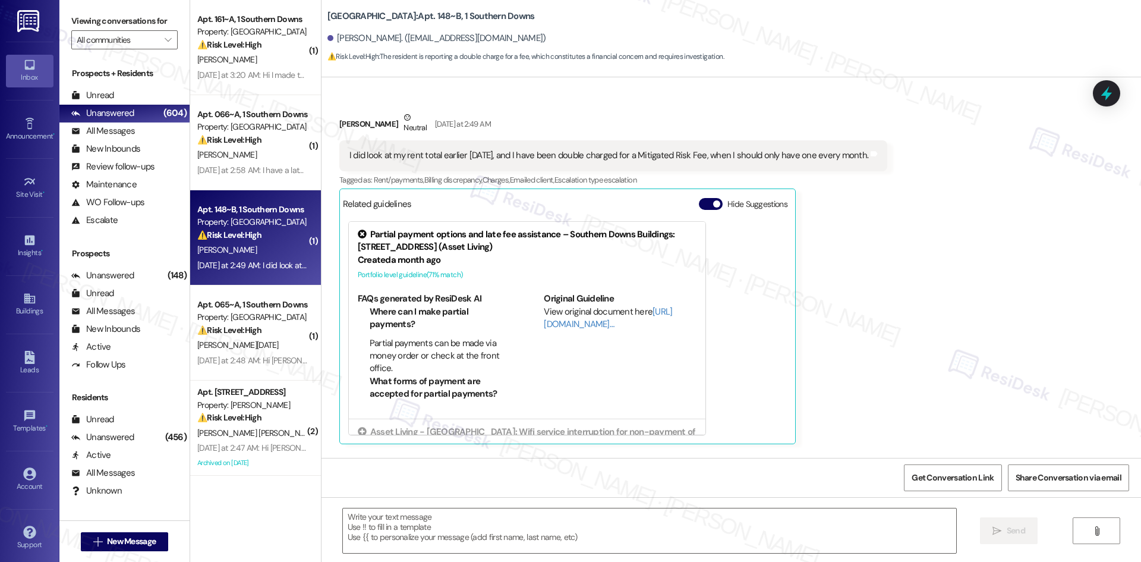
type textarea "Fetching suggested responses. Please feel free to read through the conversation…"
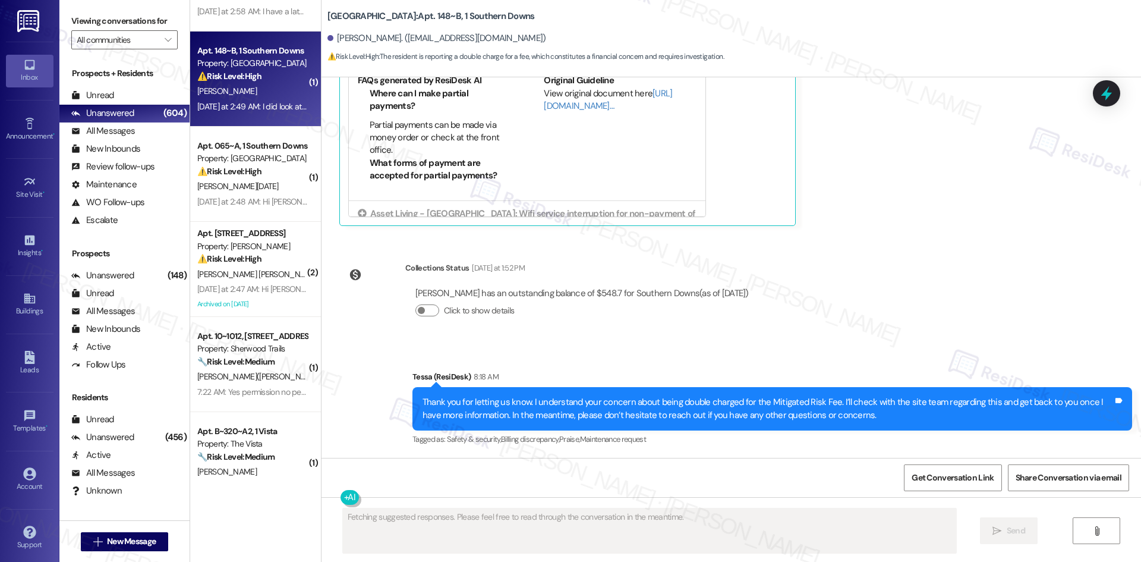
scroll to position [178, 0]
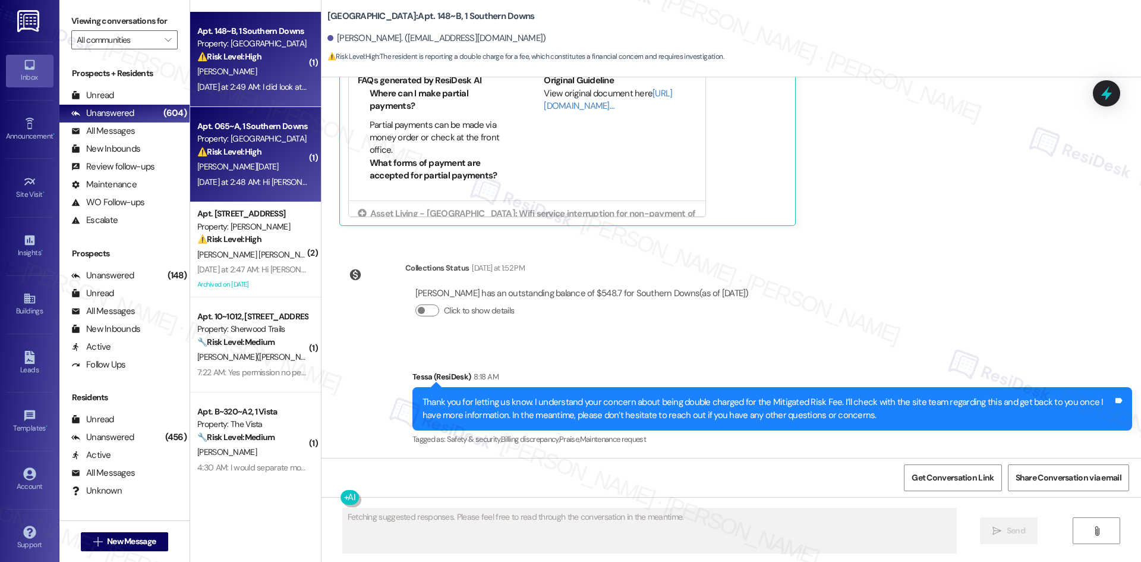
click at [240, 156] on strong "⚠️ Risk Level: High" at bounding box center [229, 151] width 64 height 11
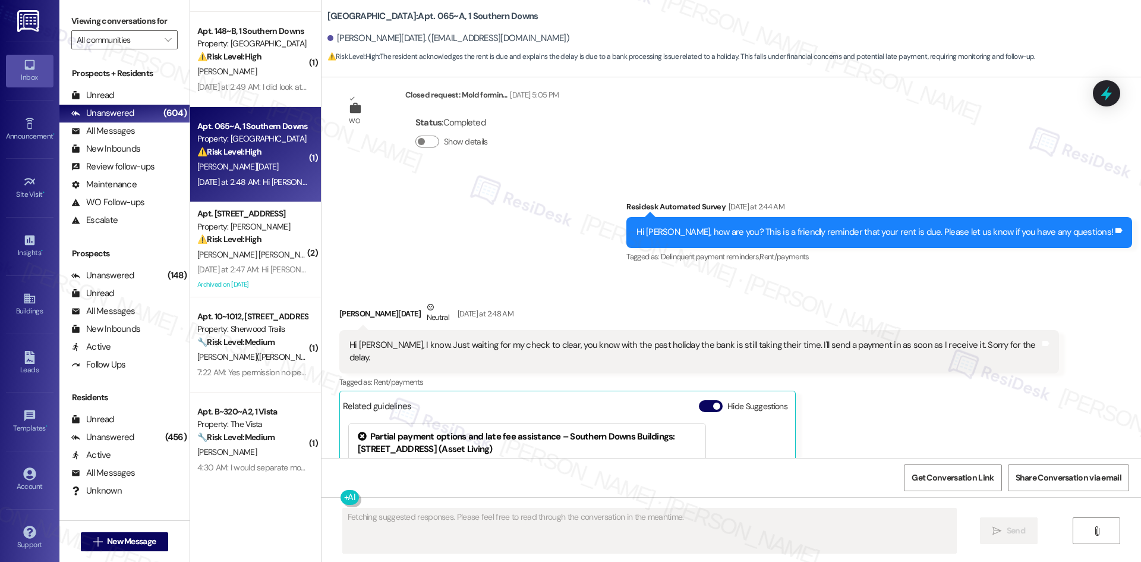
scroll to position [229, 0]
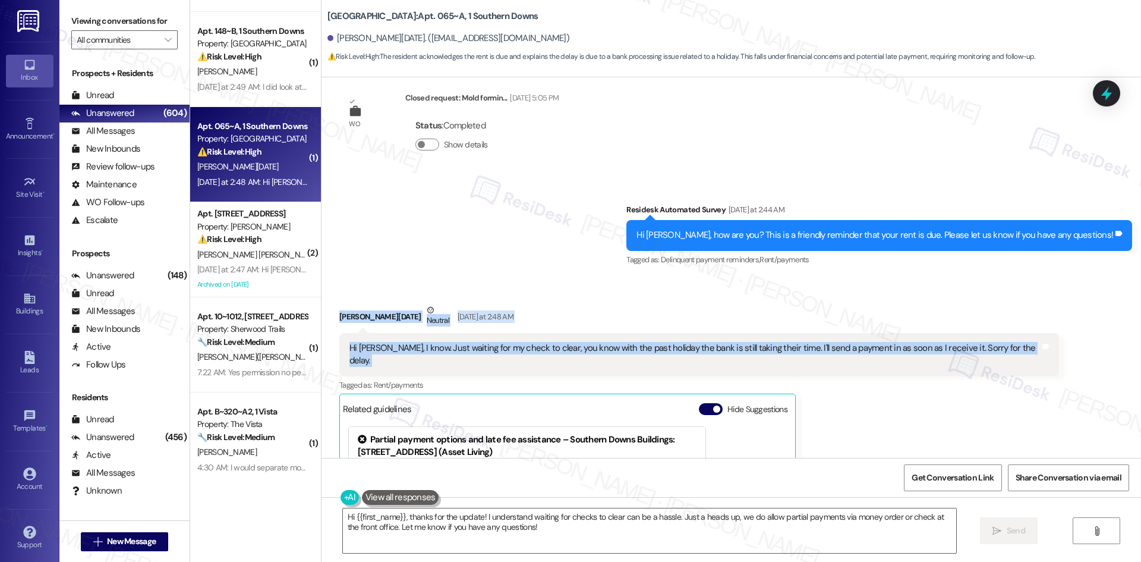
drag, startPoint x: 314, startPoint y: 304, endPoint x: 1026, endPoint y: 356, distance: 714.4
click at [1026, 356] on div "Received via SMS Manika Toussaint Neutral Yesterday at 2:48 AM Hi Tessa, I know…" at bounding box center [730, 467] width 819 height 381
copy div "Manika Toussaint Neutral Yesterday at 2:48 AM Hi Tessa, I know. Just waiting fo…"
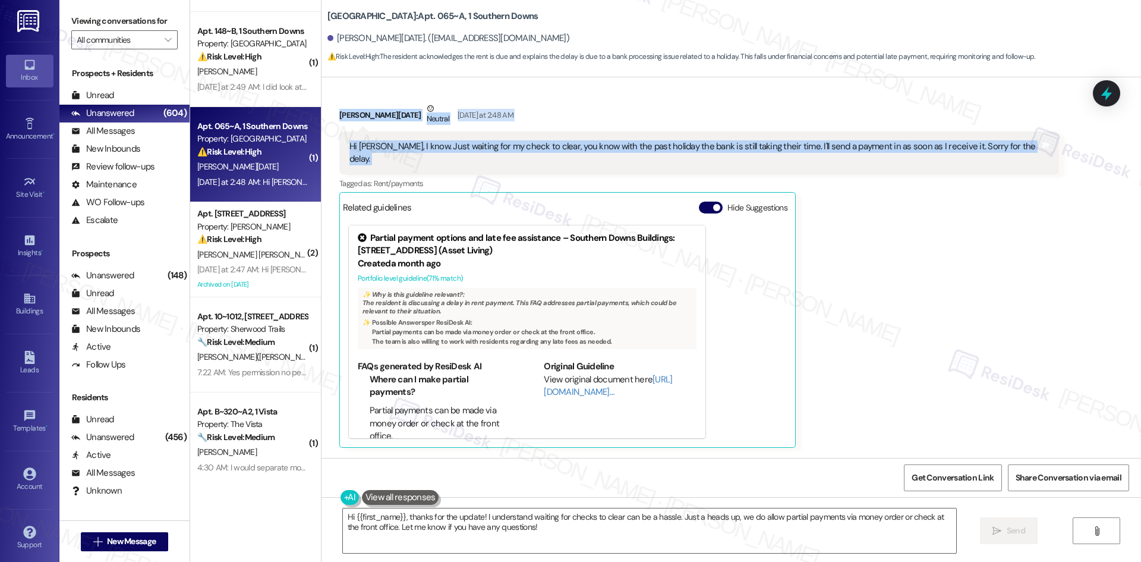
scroll to position [407, 0]
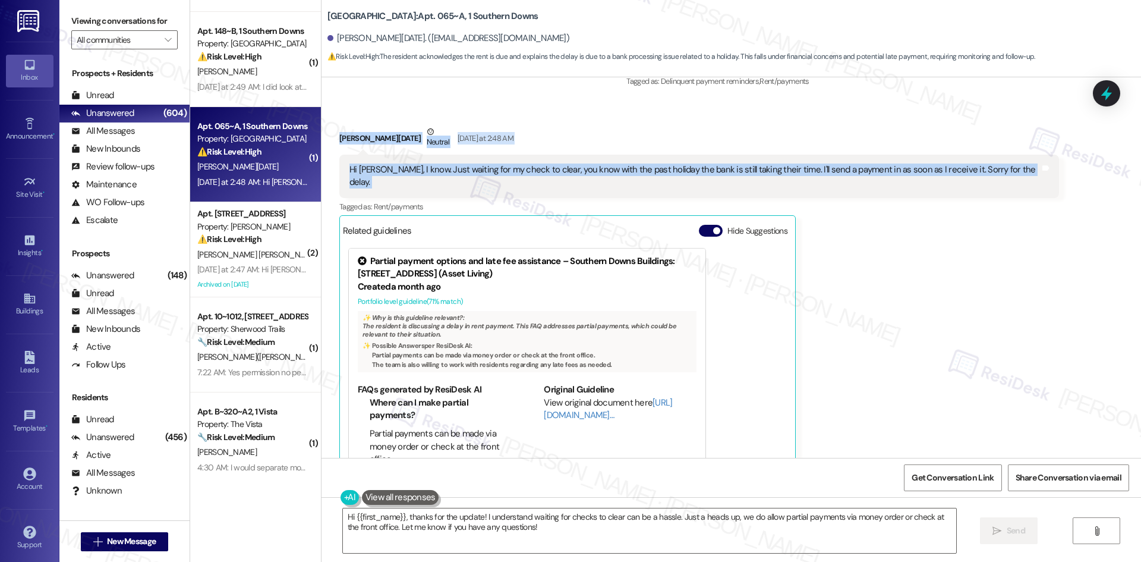
copy div "Manika Toussaint Neutral Yesterday at 2:48 AM Hi Tessa, I know. Just waiting fo…"
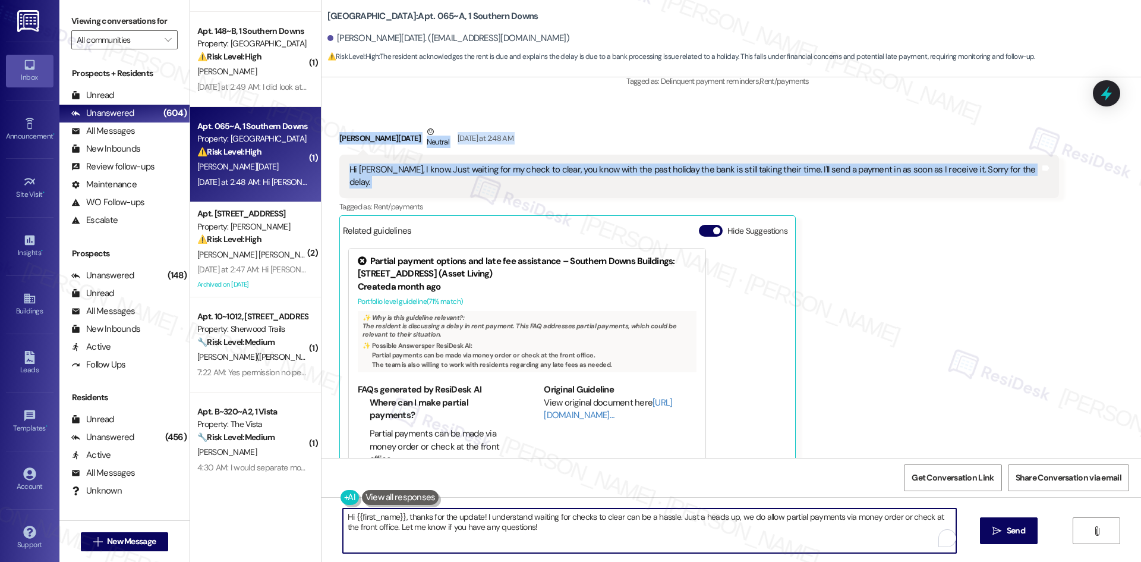
click at [531, 529] on textarea "Hi {{first_name}}, thanks for the update! I understand waiting for checks to cl…" at bounding box center [649, 530] width 613 height 45
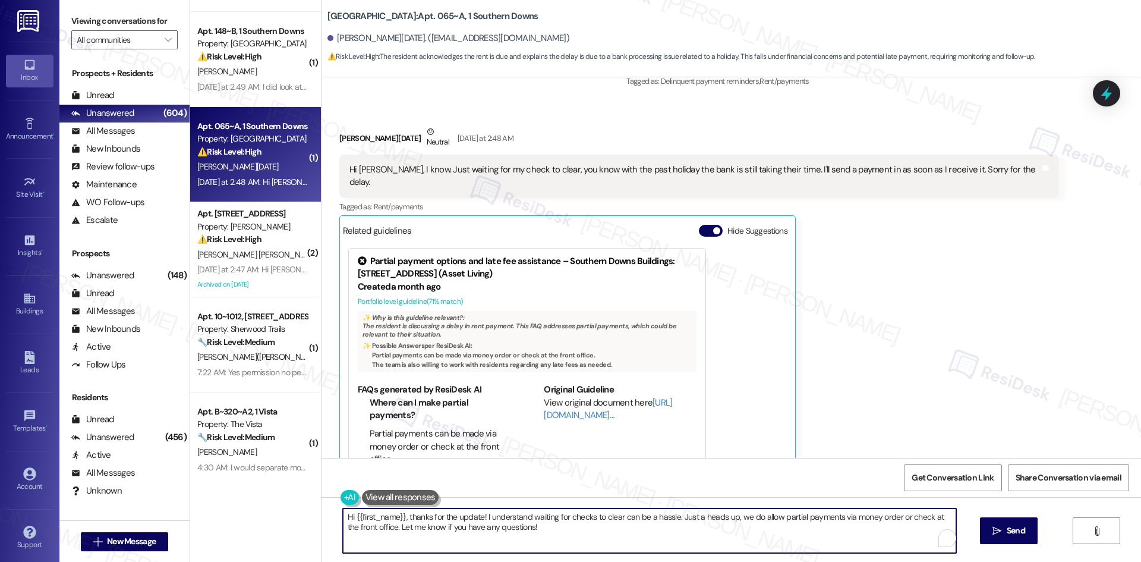
paste textarea "Manika, thank you for the update and for letting me know. I understand the dela…"
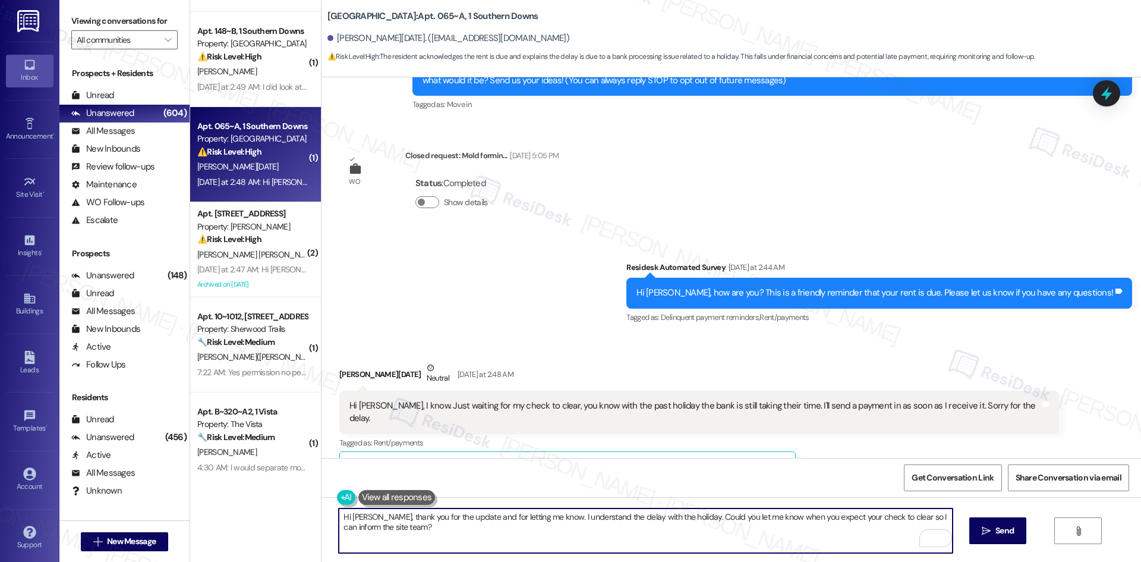
scroll to position [169, 0]
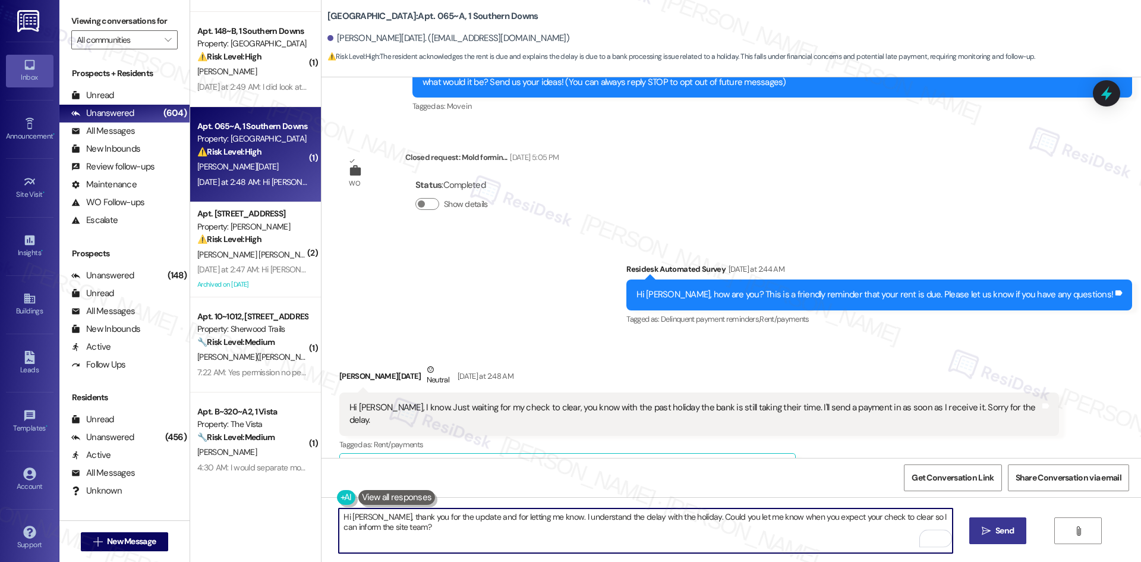
type textarea "Hi Manika, thank you for the update and for letting me know. I understand the d…"
click at [976, 518] on button " Send" at bounding box center [998, 530] width 58 height 27
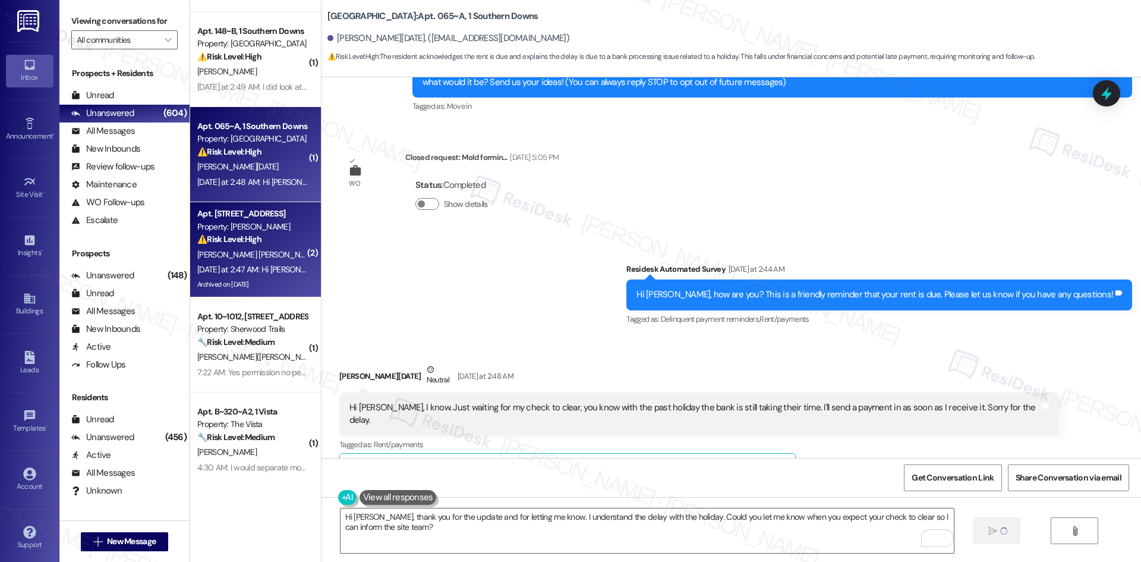
click at [208, 238] on strong "⚠️ Risk Level: High" at bounding box center [229, 239] width 64 height 11
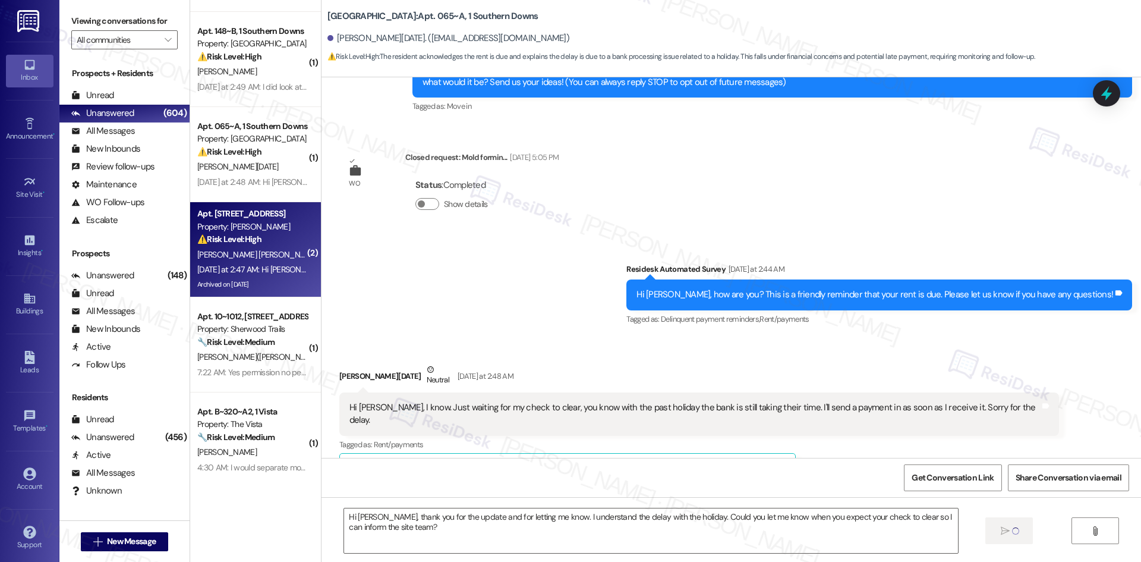
type textarea "Fetching suggested responses. Please feel free to read through the conversation…"
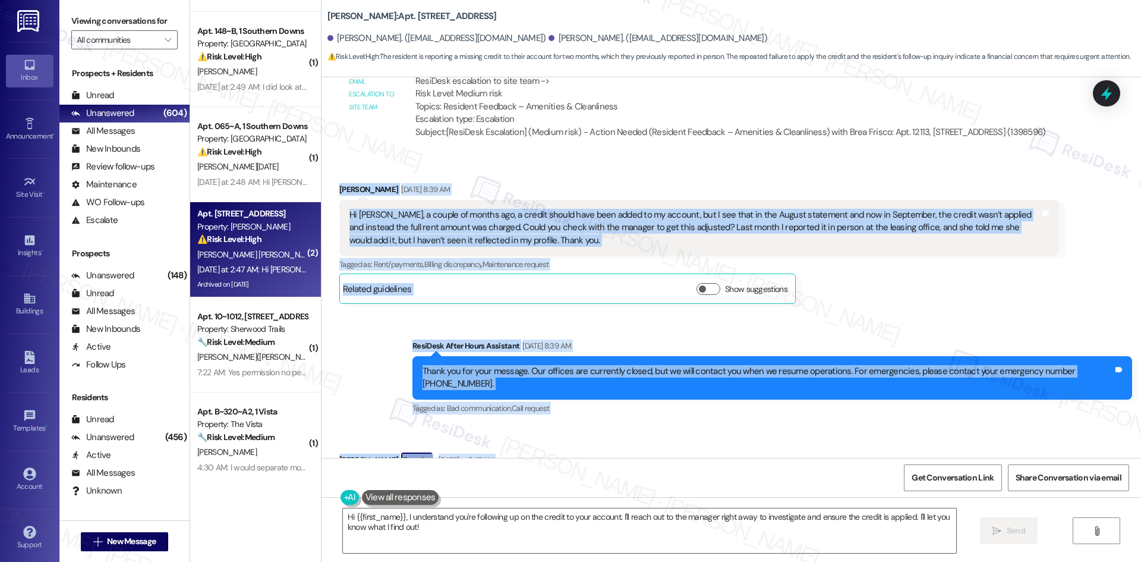
scroll to position [4411, 0]
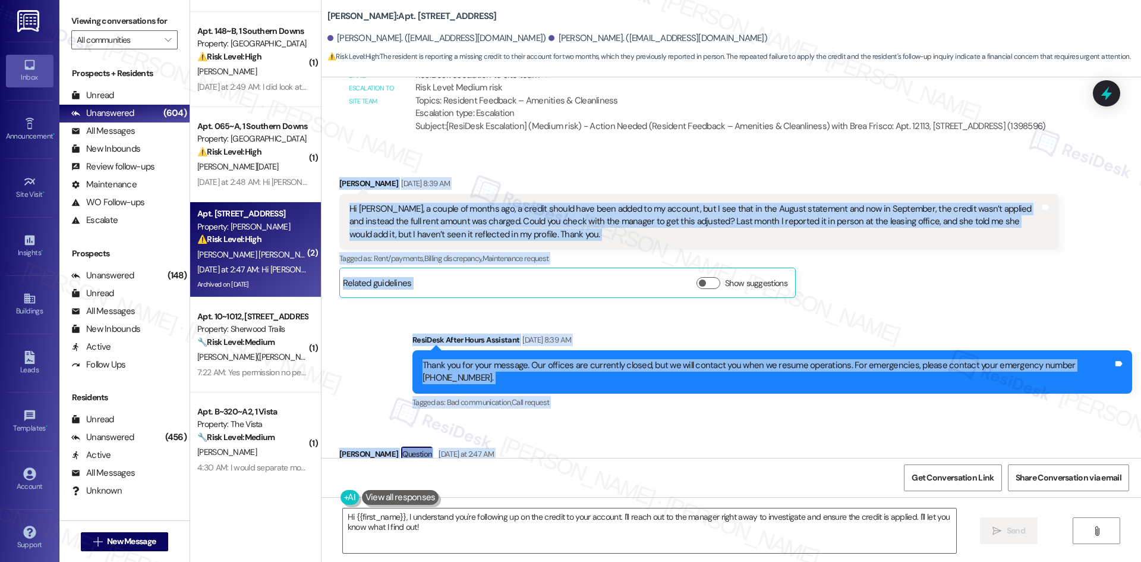
drag, startPoint x: 329, startPoint y: 291, endPoint x: 490, endPoint y: 415, distance: 204.2
click at [490, 415] on div "Lease started May 26, 2025 at 8:00 AM Survey, sent via SMS Residesk Automated S…" at bounding box center [730, 267] width 819 height 380
copy div "Manuel Aldana Sanchez Sep 03, 2025 at 8:39 AM Hi Tessa, a couple of months ago,…"
click at [611, 307] on div "Sent via SMS ResiDesk After Hours Assistant Sep 03, 2025 at 8:39 AM Thank you f…" at bounding box center [730, 363] width 819 height 113
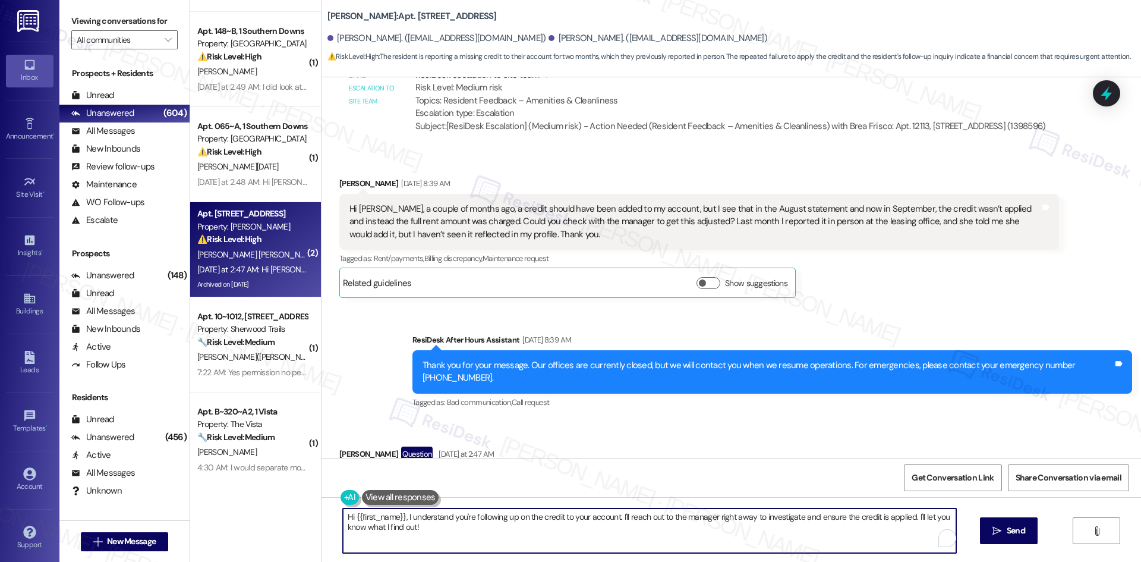
click at [484, 526] on textarea "Hi {{first_name}}, I understand you're following up on the credit to your accou…" at bounding box center [649, 530] width 613 height 45
paste textarea "Manuel, thank you for following up. I understand your concern about the credit …"
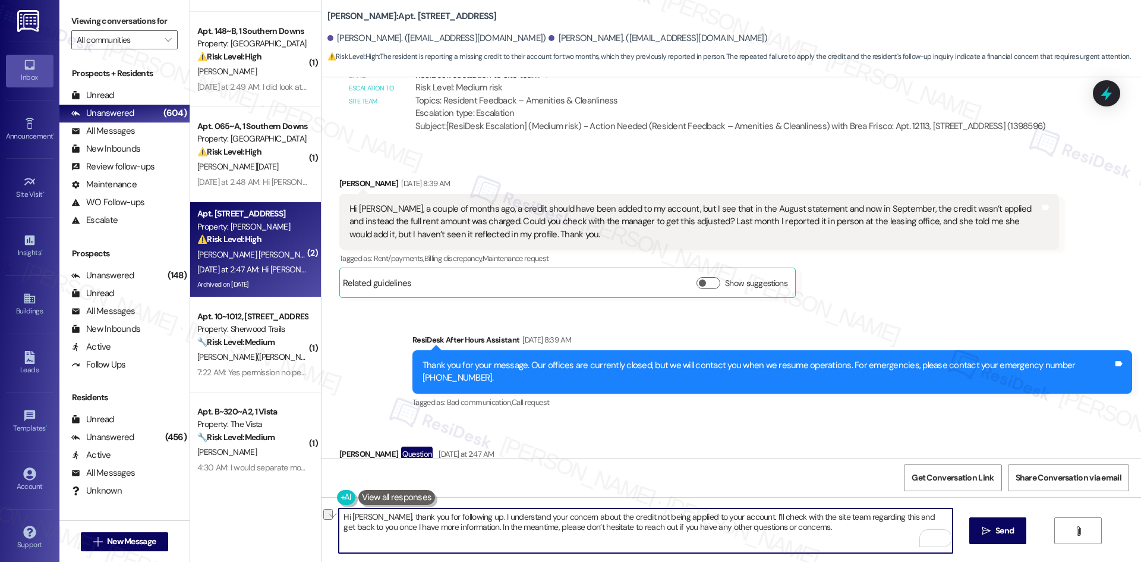
drag, startPoint x: 463, startPoint y: 517, endPoint x: 294, endPoint y: 516, distance: 168.8
click at [294, 516] on div "( 1 ) Apt. 161~A, 1 Southern Downs Property: Southern Downs ⚠️ Risk Level: High…" at bounding box center [665, 281] width 951 height 562
type textarea "I understand your concern about the credit not being applied to your account. I…"
click at [990, 540] on button " Send" at bounding box center [998, 530] width 58 height 27
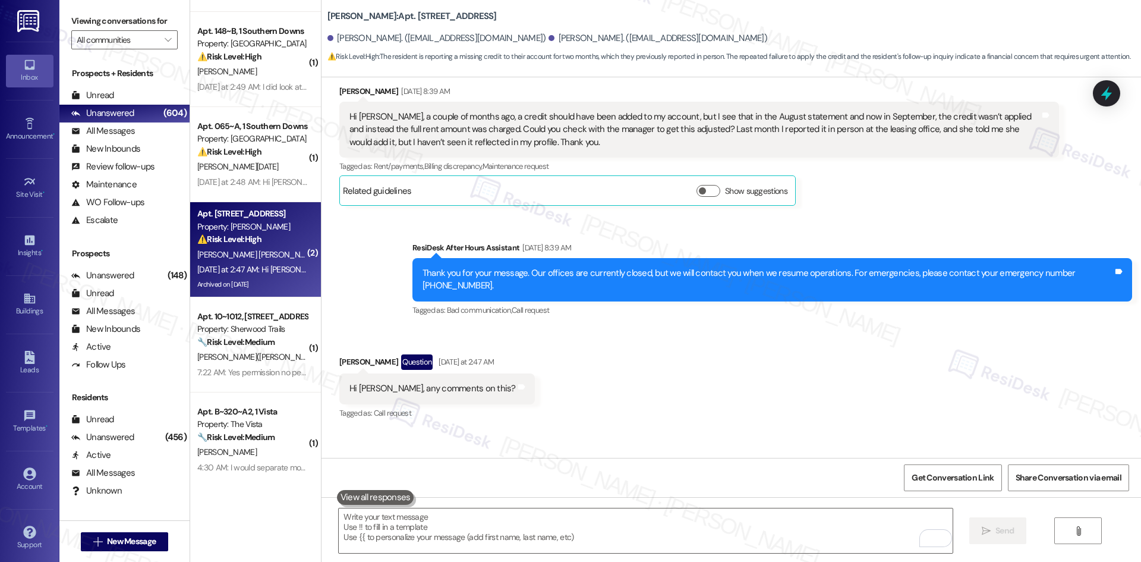
scroll to position [4507, 0]
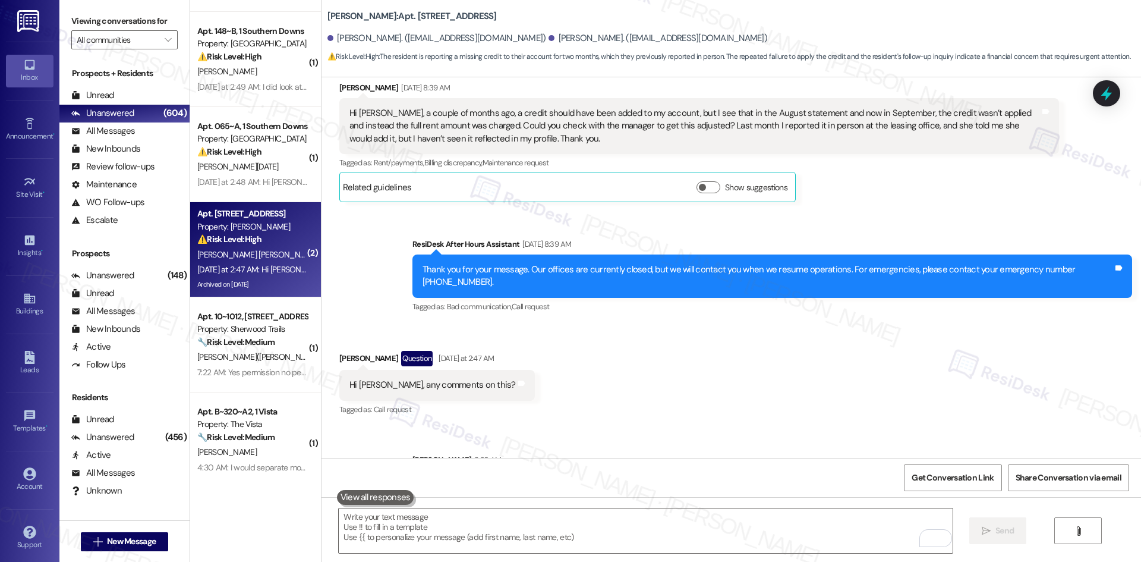
click at [726, 356] on div "Received via SMS Manuel Aldana Sanchez Question Yesterday at 2:47 AM Hi Tessa, …" at bounding box center [730, 375] width 819 height 103
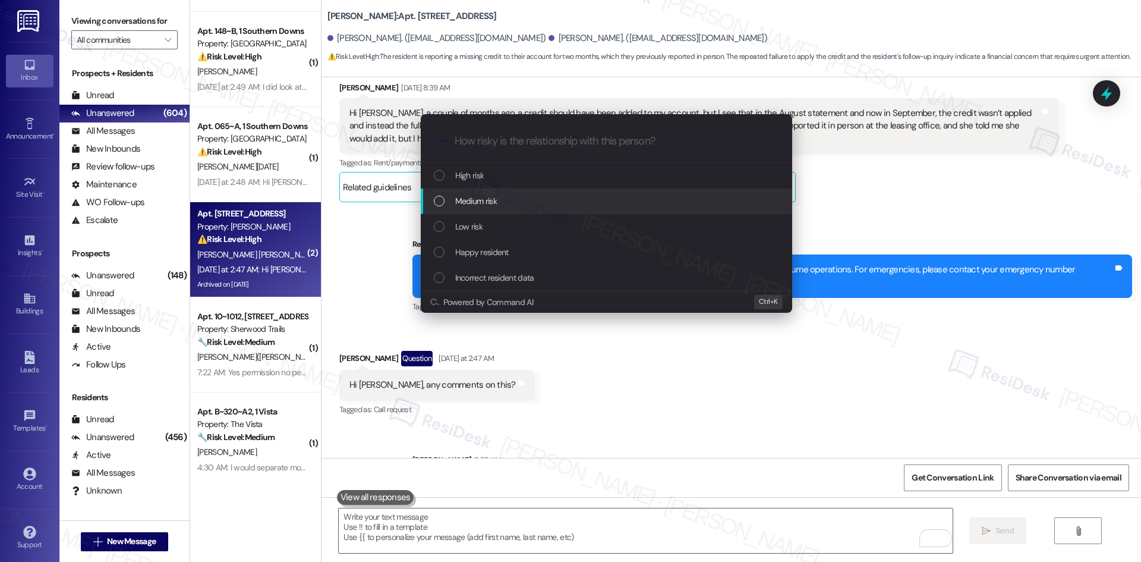
click at [541, 204] on div "Medium risk" at bounding box center [608, 200] width 348 height 13
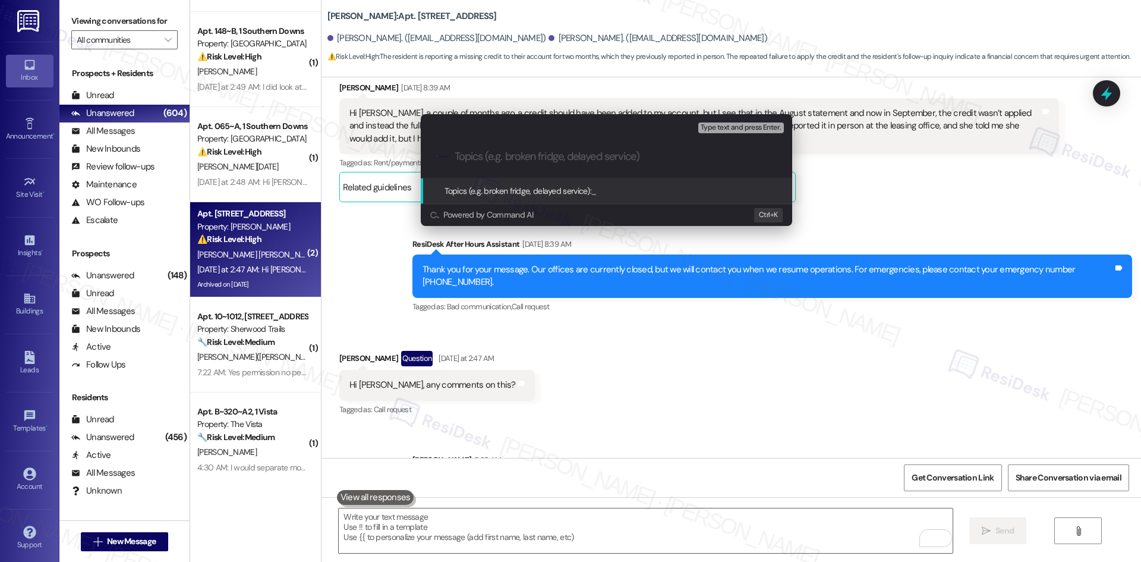
click at [512, 159] on input "Topics (e.g. broken fridge, delayed service)" at bounding box center [616, 156] width 323 height 12
paste input "Credit not applied to account"
type input "Credit not applied to account"
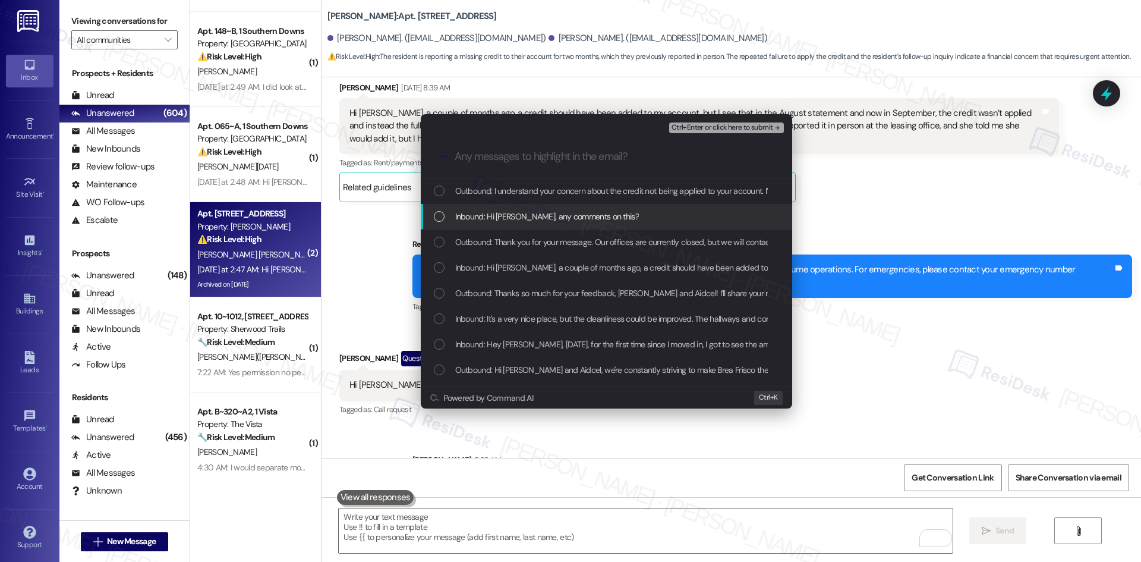
click at [536, 218] on span "Inbound: Hi Tessa, any comments on this?" at bounding box center [547, 216] width 184 height 13
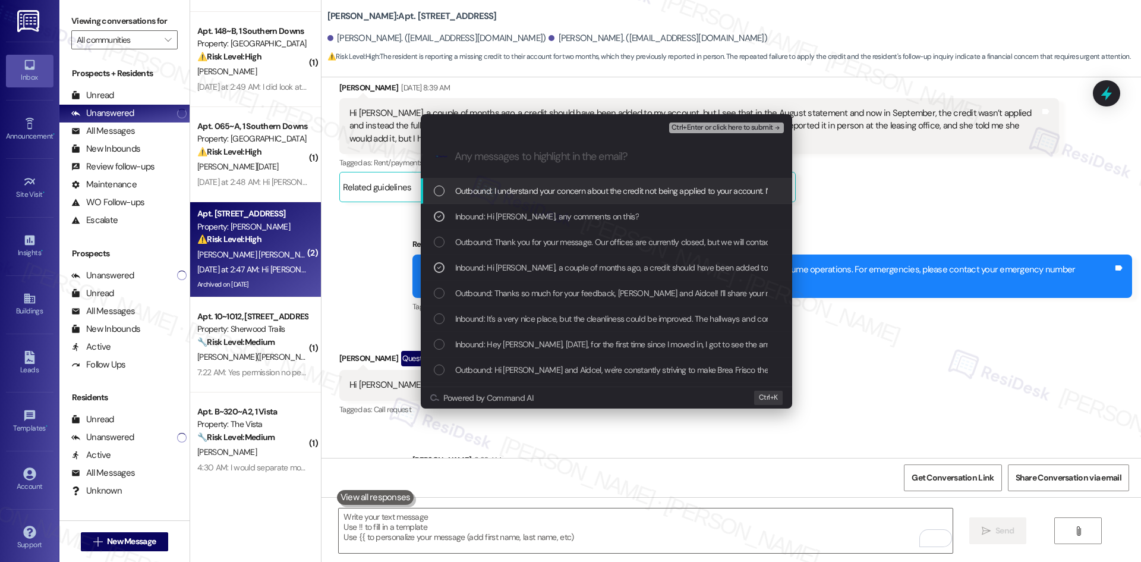
click at [744, 125] on span "Ctrl+Enter or click here to submit" at bounding box center [722, 128] width 102 height 8
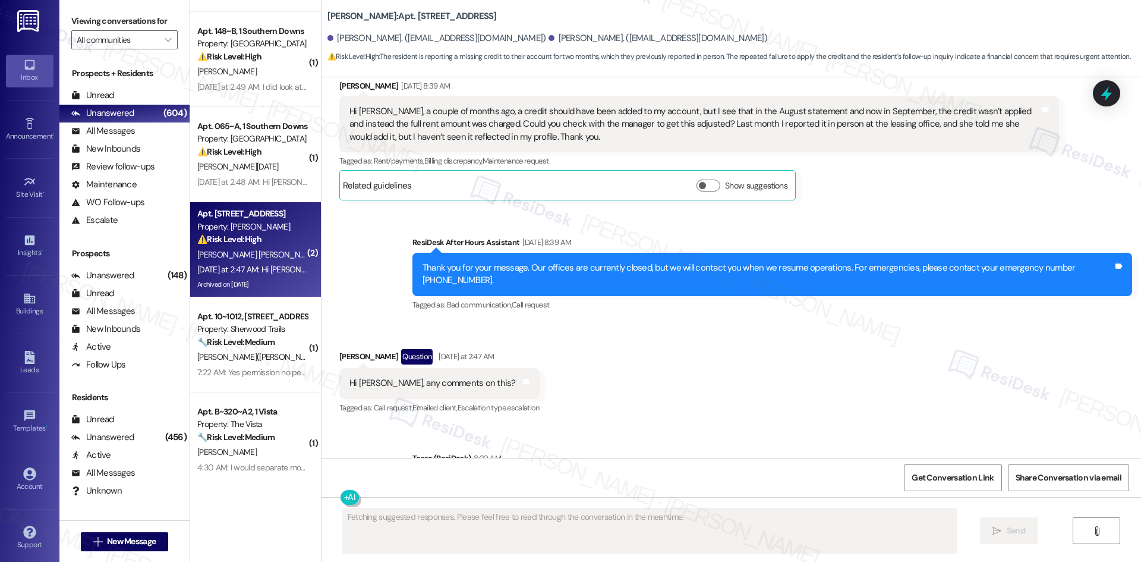
scroll to position [4524, 0]
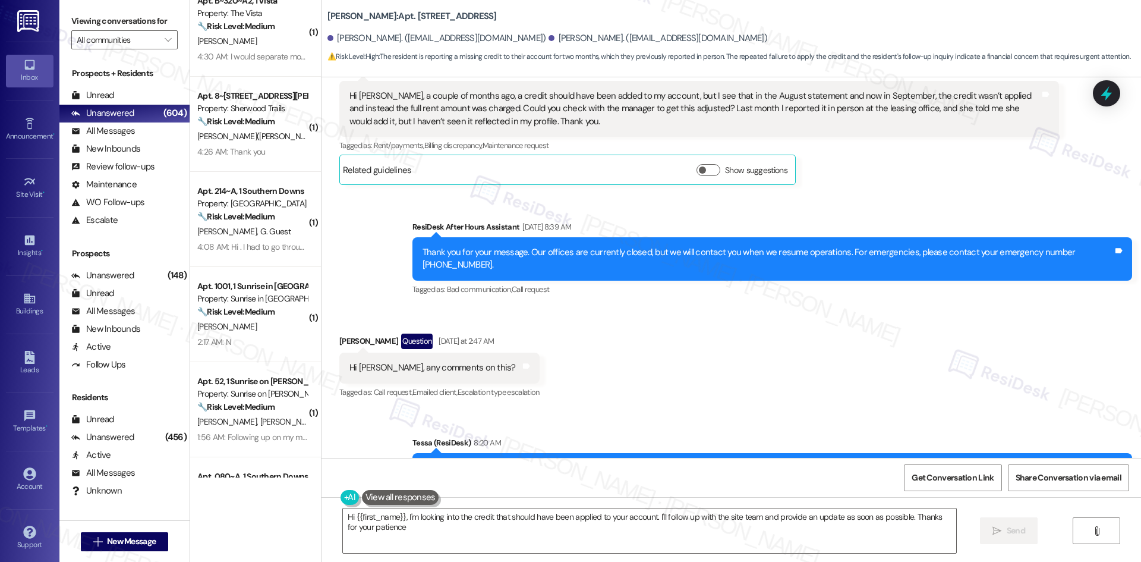
type textarea "Hi {{first_name}}, I'm looking into the credit that should have been applied to…"
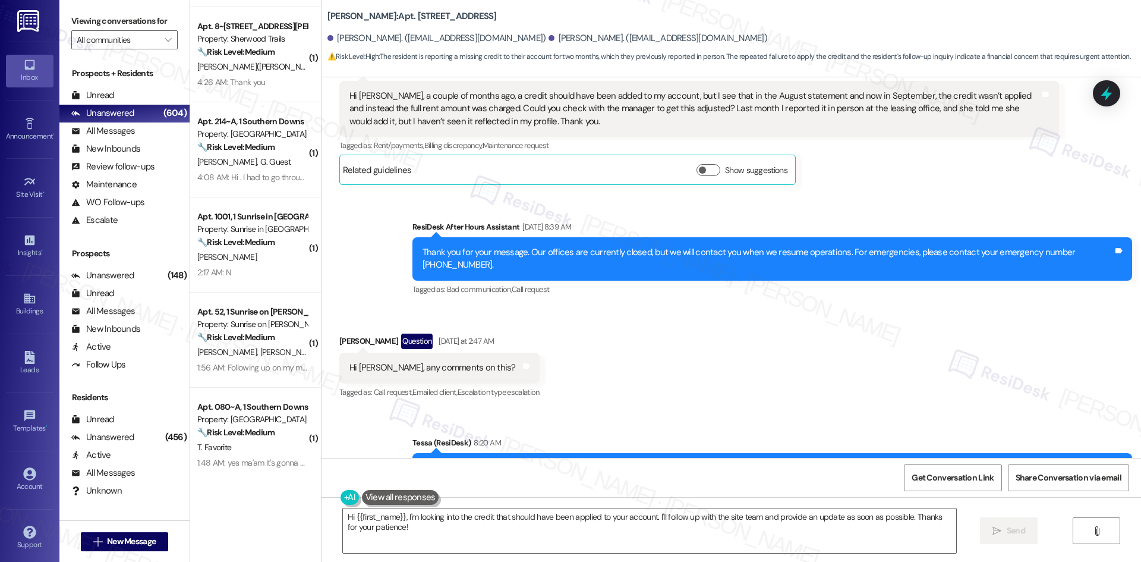
scroll to position [654, 0]
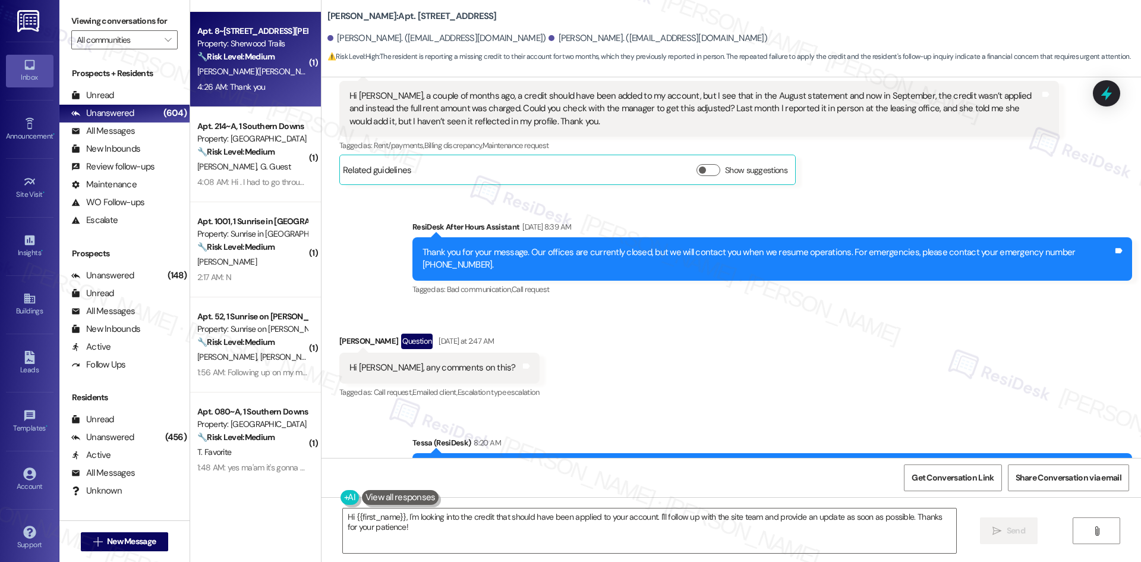
click at [269, 100] on div "Apt. 8~826, 10401 Brockington Road Property: Sherwood Trails 🔧 Risk Level: Medi…" at bounding box center [255, 59] width 131 height 95
type textarea "Fetching suggested responses. Please feel free to read through the conversation…"
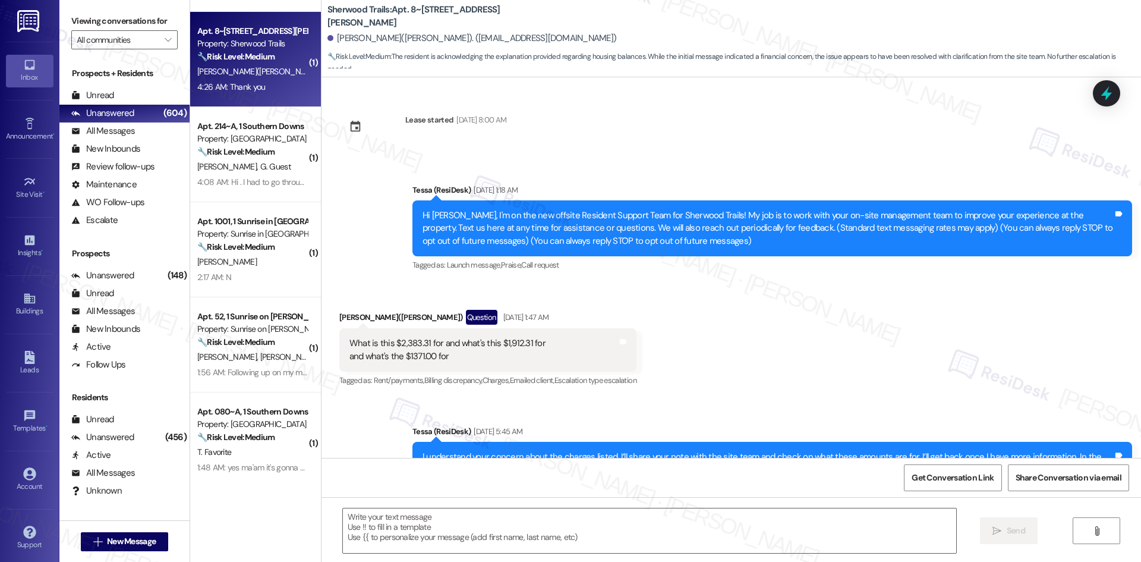
scroll to position [3029, 0]
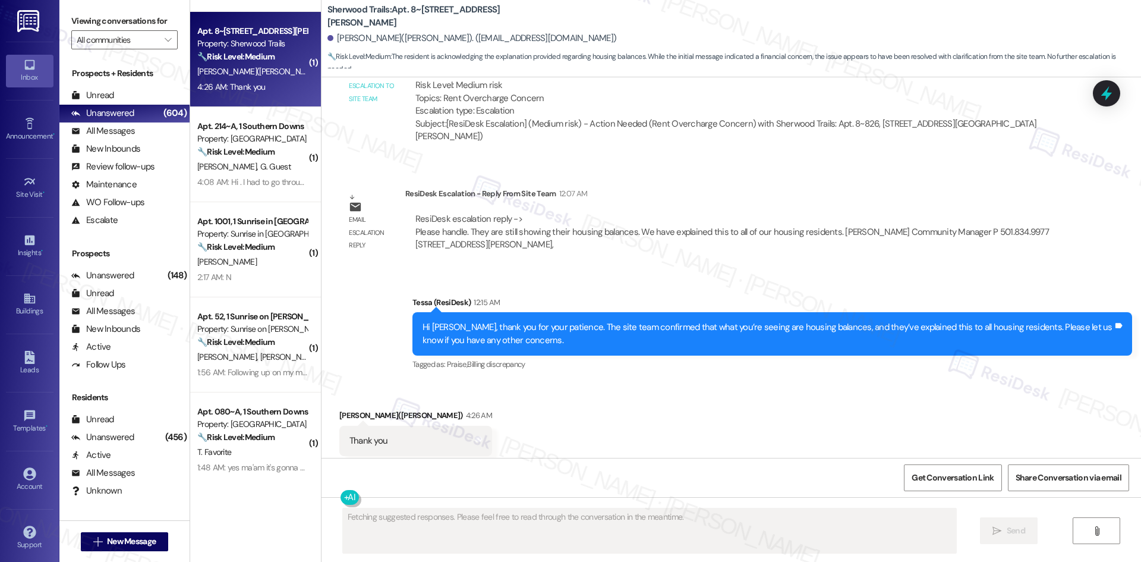
click at [330, 400] on div "Received via SMS Felicia Luckette(Jha) 4:26 AM Thank you Tags and notes Tagged …" at bounding box center [415, 441] width 171 height 83
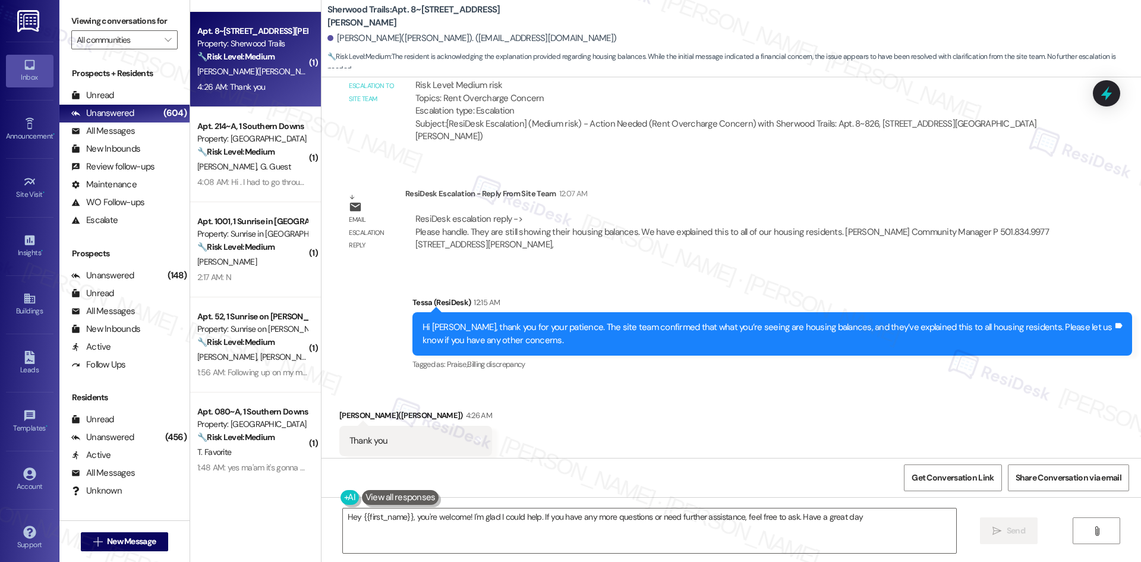
type textarea "Hey {{first_name}}, you're welcome! I'm glad I could help. If you have any more…"
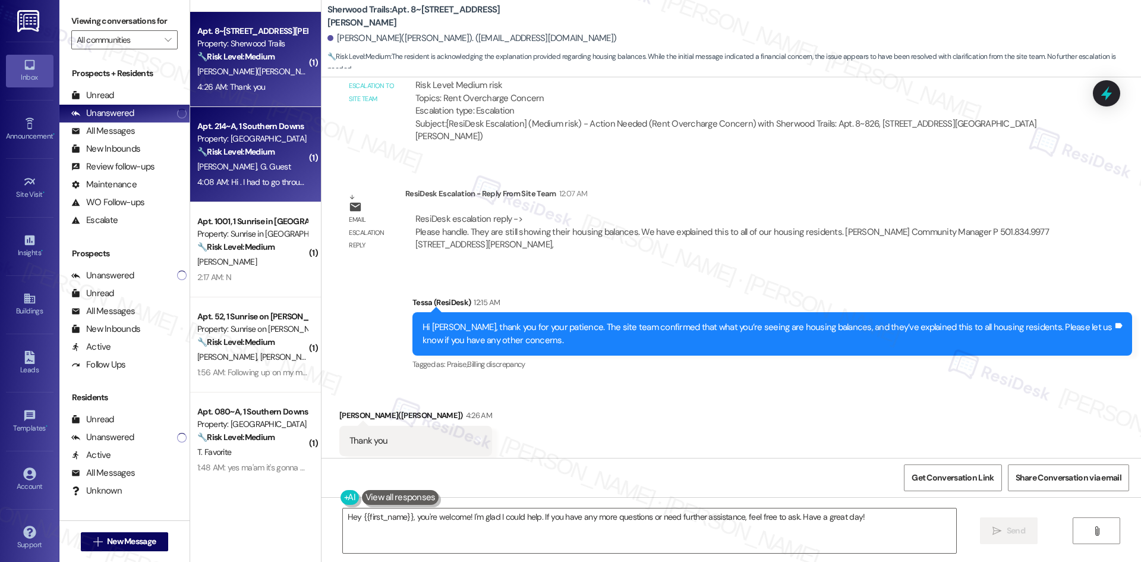
click at [261, 185] on div "4:08 AM: Hi . I had to go through a whole long process to get my salary changed…" at bounding box center [952, 181] width 1510 height 11
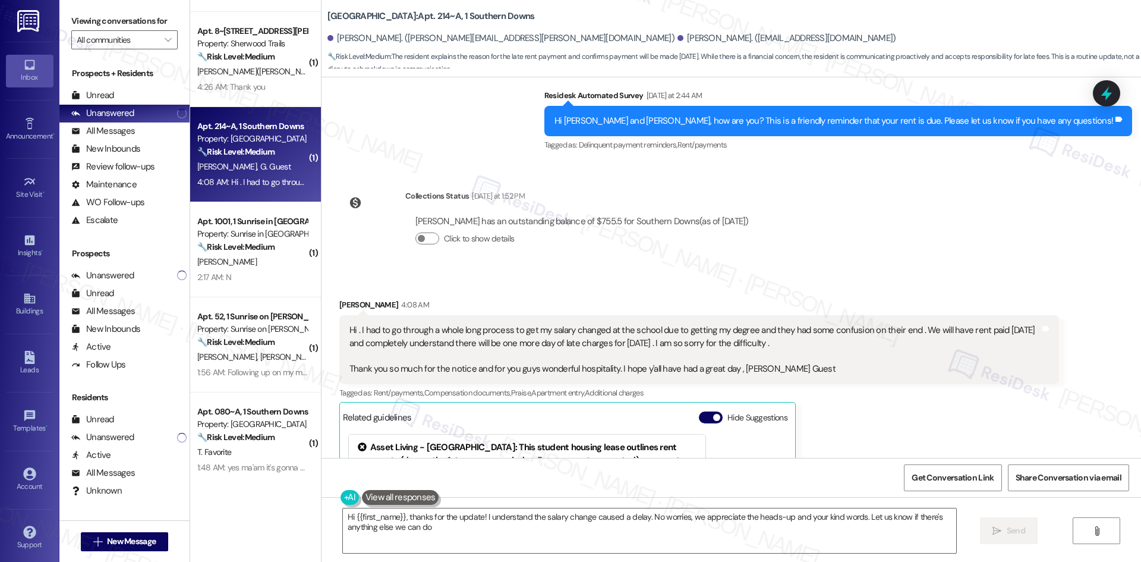
type textarea "Hi {{first_name}}, thanks for the update! I understand the salary change caused…"
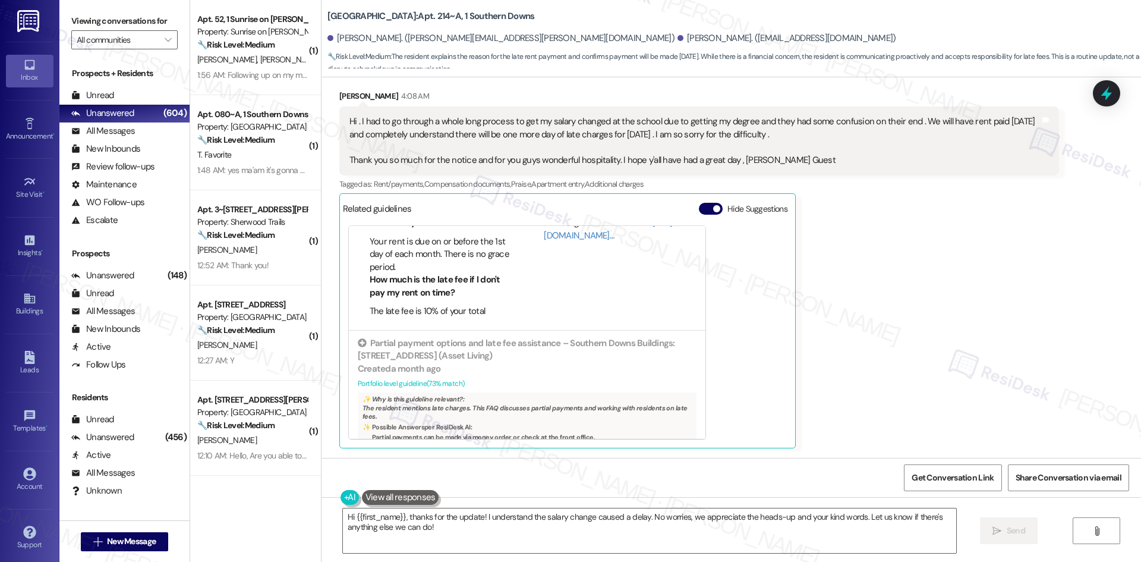
scroll to position [1188, 0]
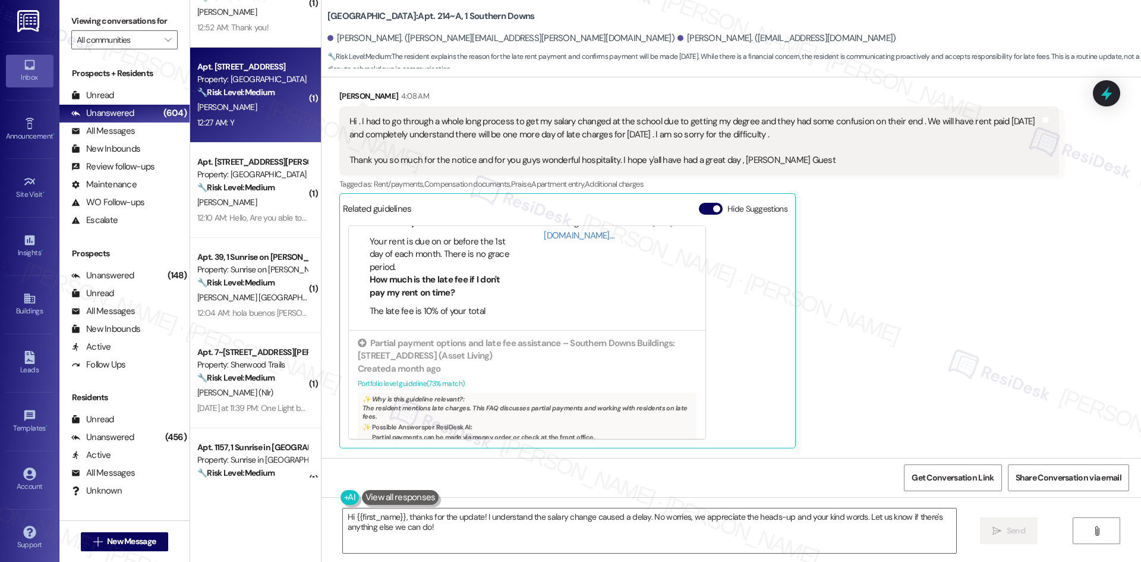
click at [254, 120] on div "12:27 AM: Y 12:27 AM: Y" at bounding box center [252, 122] width 112 height 15
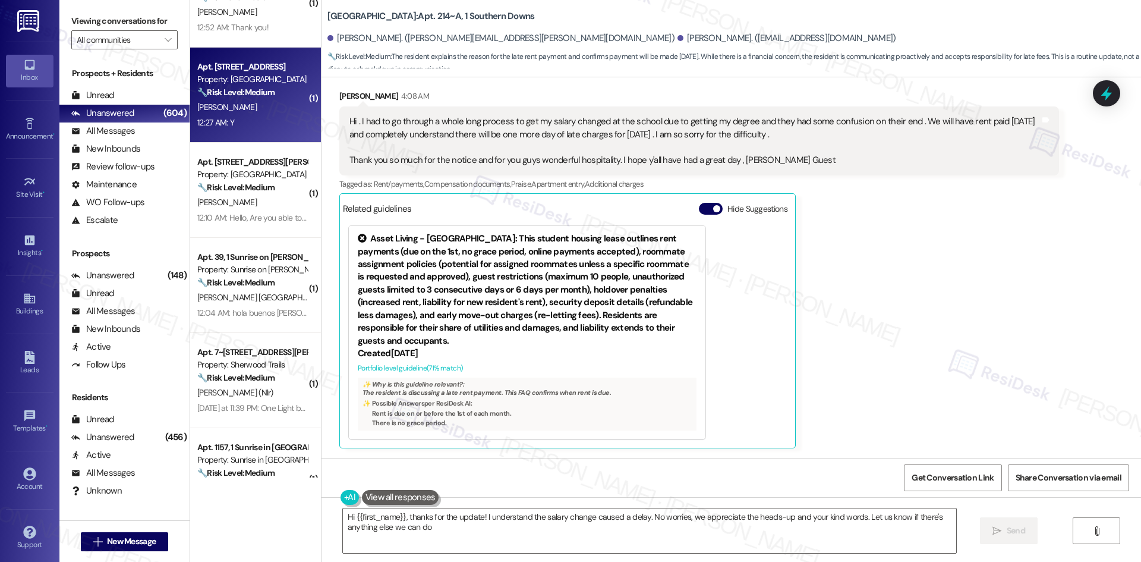
type textarea "Hi {{first_name}}, thanks for the update! I understand the salary change caused…"
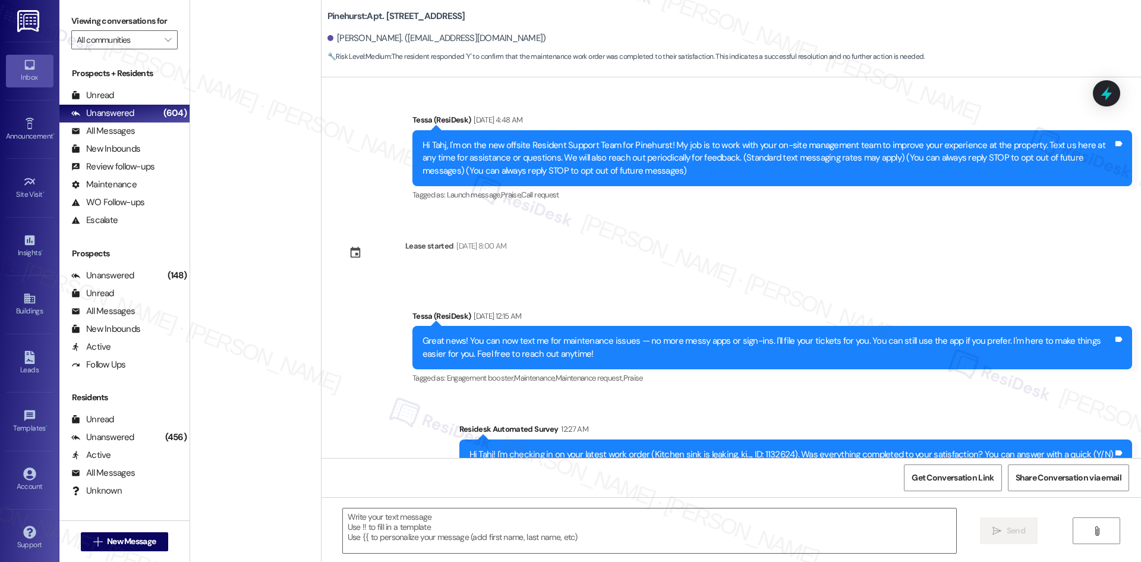
scroll to position [139, 0]
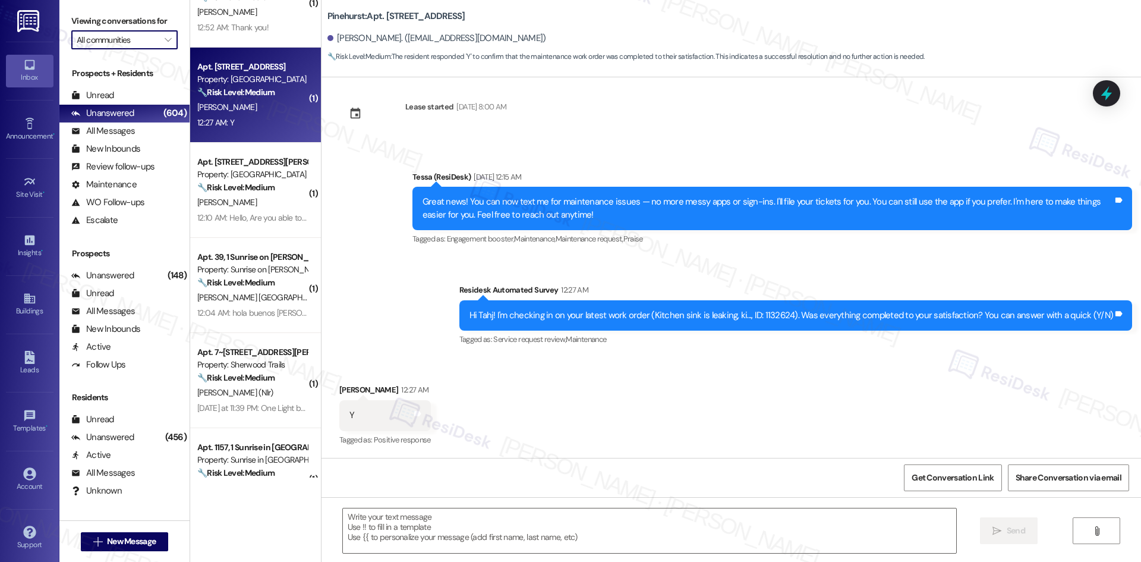
click at [135, 43] on input "All communities" at bounding box center [118, 39] width 82 height 19
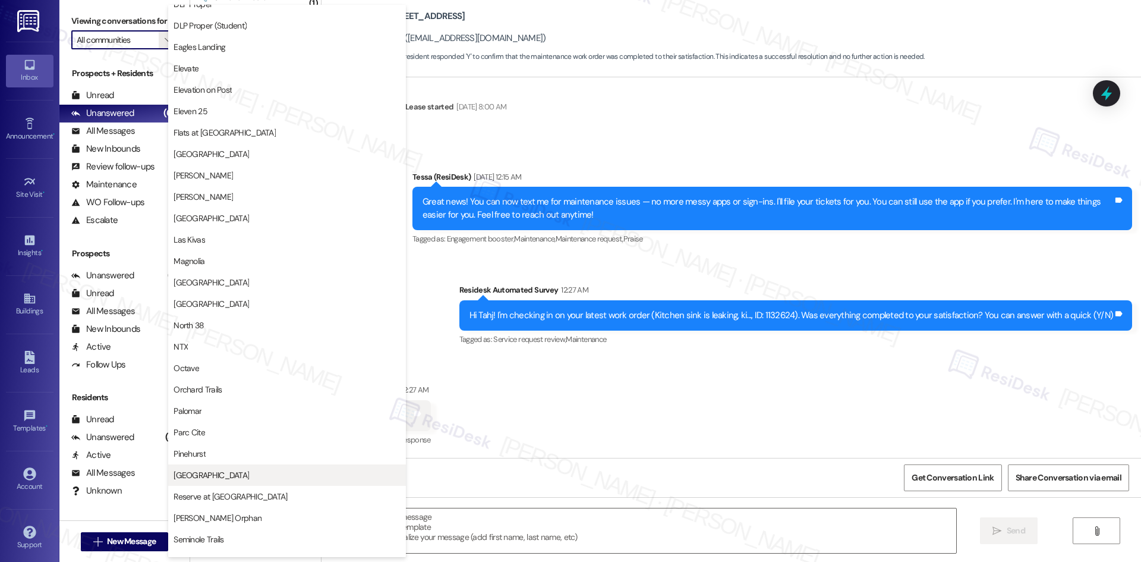
scroll to position [475, 0]
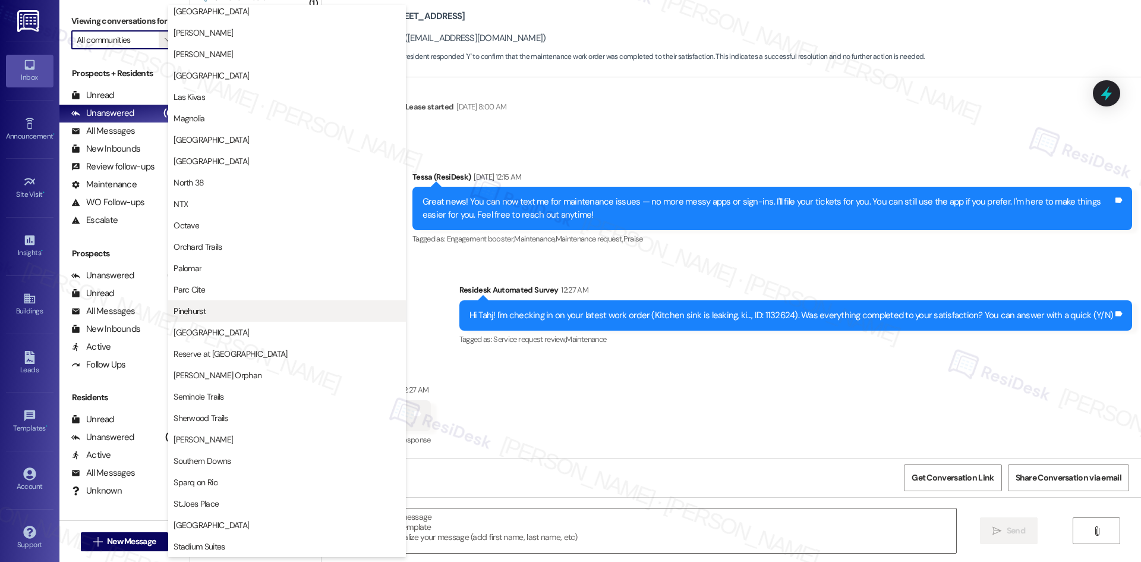
click at [280, 313] on span "Pinehurst" at bounding box center [287, 311] width 227 height 12
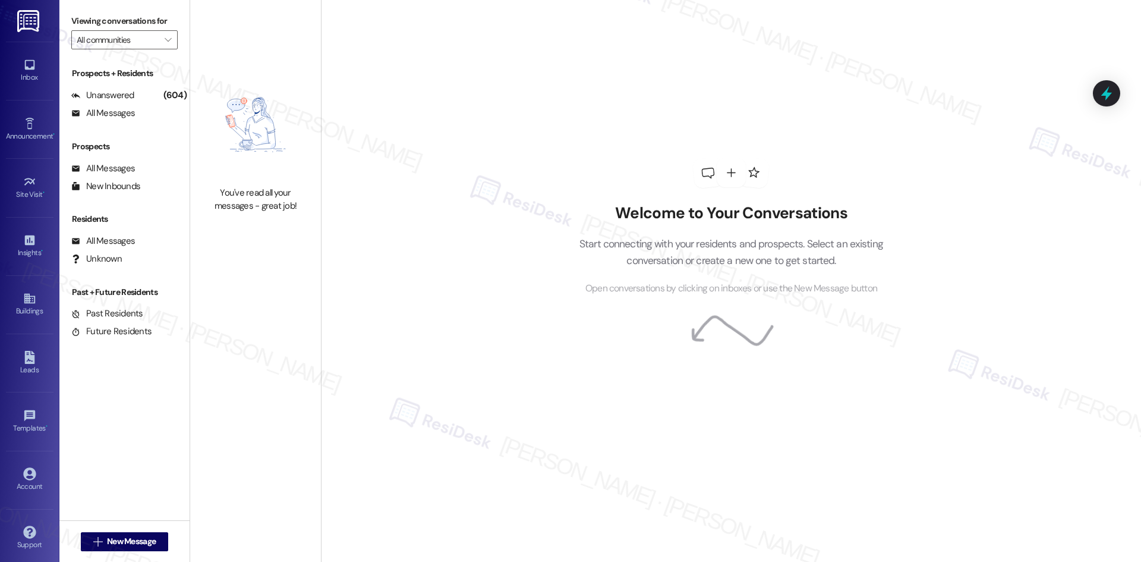
type input "Pinehurst"
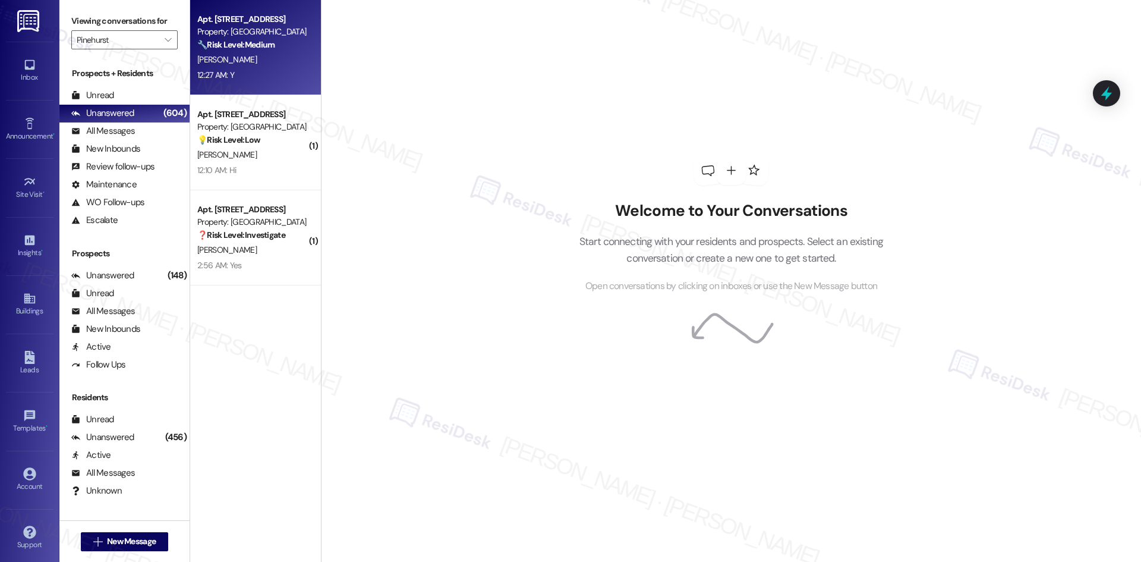
click at [238, 74] on div "12:27 AM: Y 12:27 AM: Y" at bounding box center [252, 75] width 112 height 15
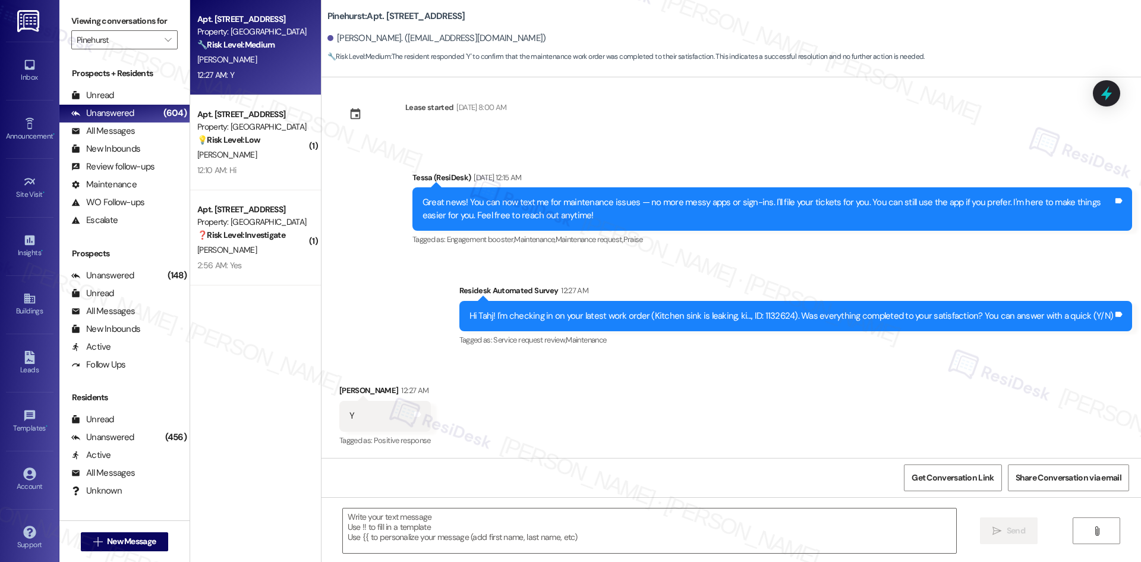
type textarea "Fetching suggested responses. Please feel free to read through the conversation…"
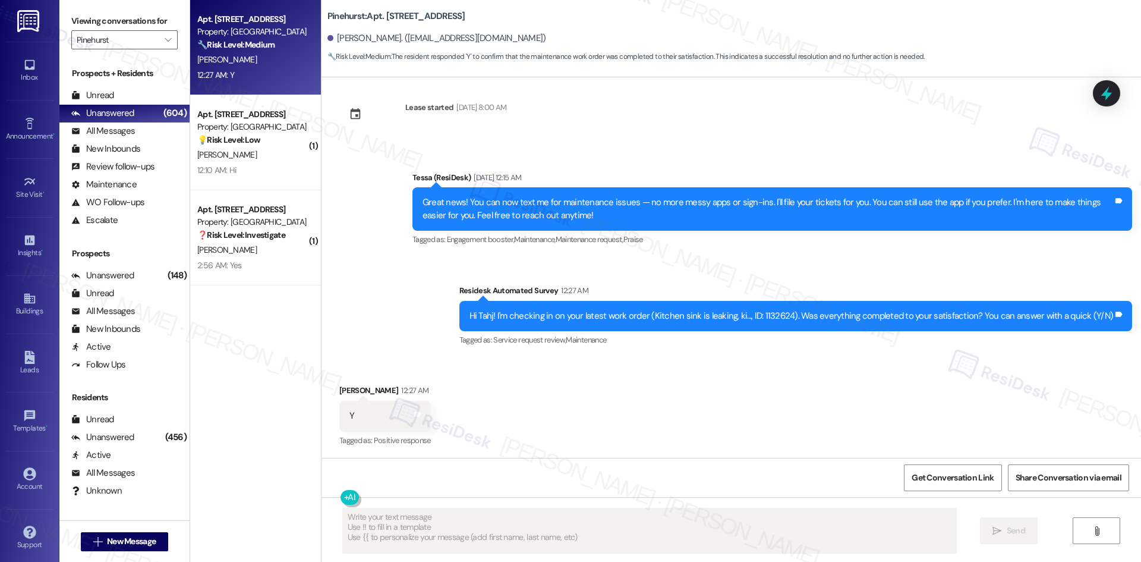
scroll to position [139, 0]
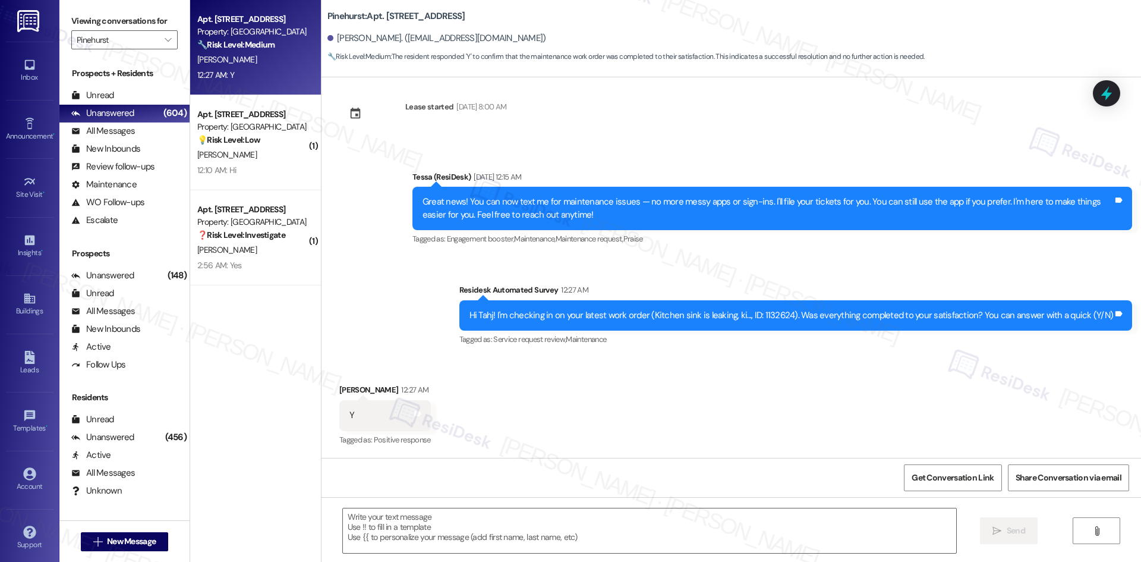
click at [578, 267] on div "Announcement, sent via SMS Tessa (ResiDesk) [DATE] 12:15 AM Great news! You can…" at bounding box center [730, 250] width 819 height 213
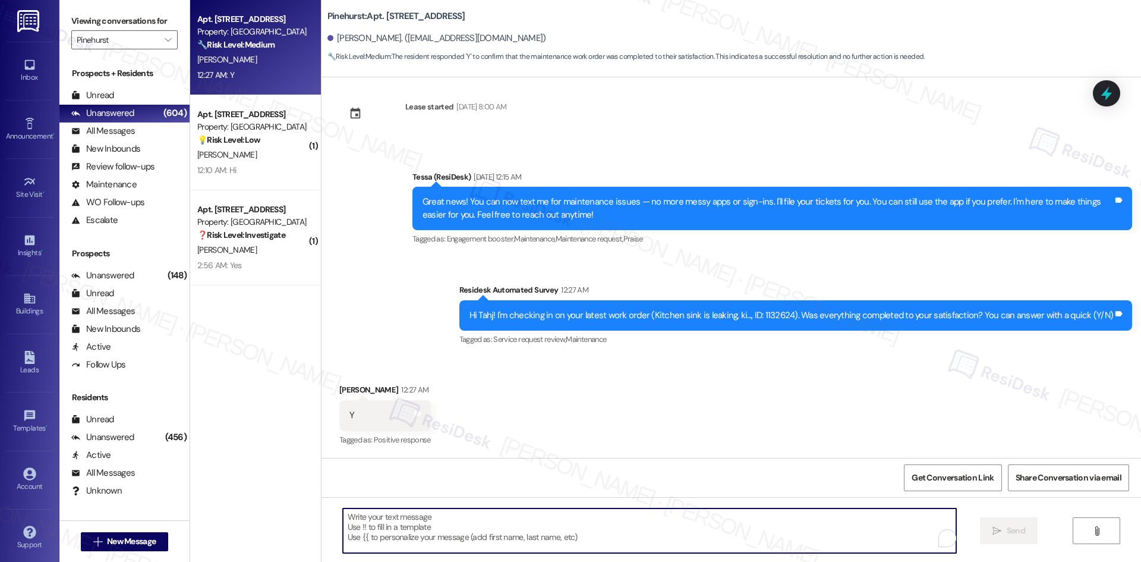
click at [446, 524] on textarea "To enrich screen reader interactions, please activate Accessibility in Grammarl…" at bounding box center [649, 530] width 613 height 45
paste textarea "Thank you for confirming! I’m glad to hear everything was completed to your sat…"
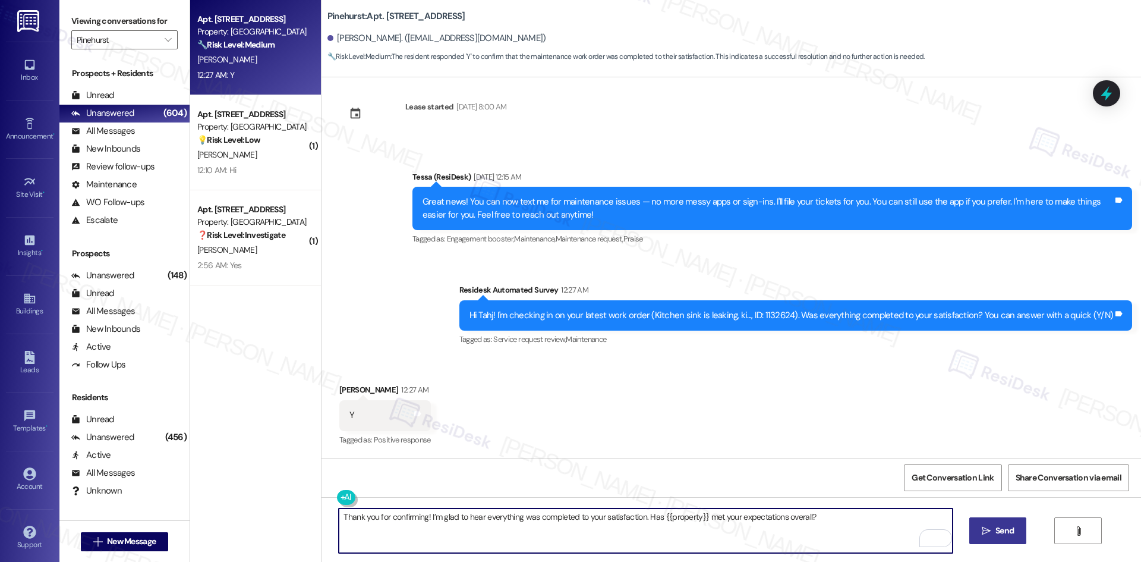
type textarea "Thank you for confirming! I’m glad to hear everything was completed to your sat…"
click at [988, 531] on icon "" at bounding box center [986, 531] width 9 height 10
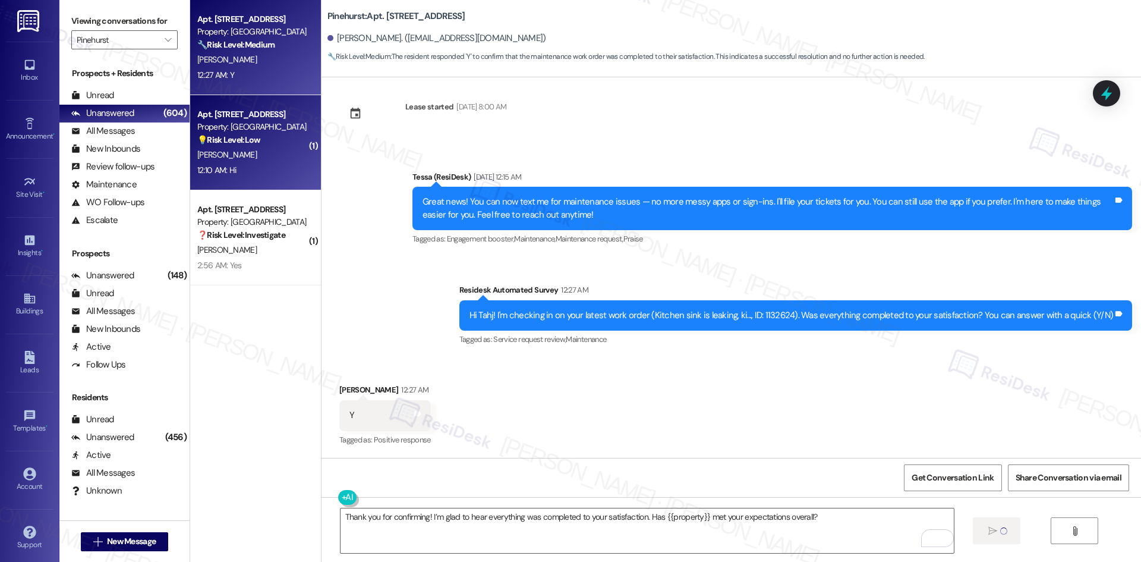
click at [242, 161] on div "[PERSON_NAME]" at bounding box center [252, 154] width 112 height 15
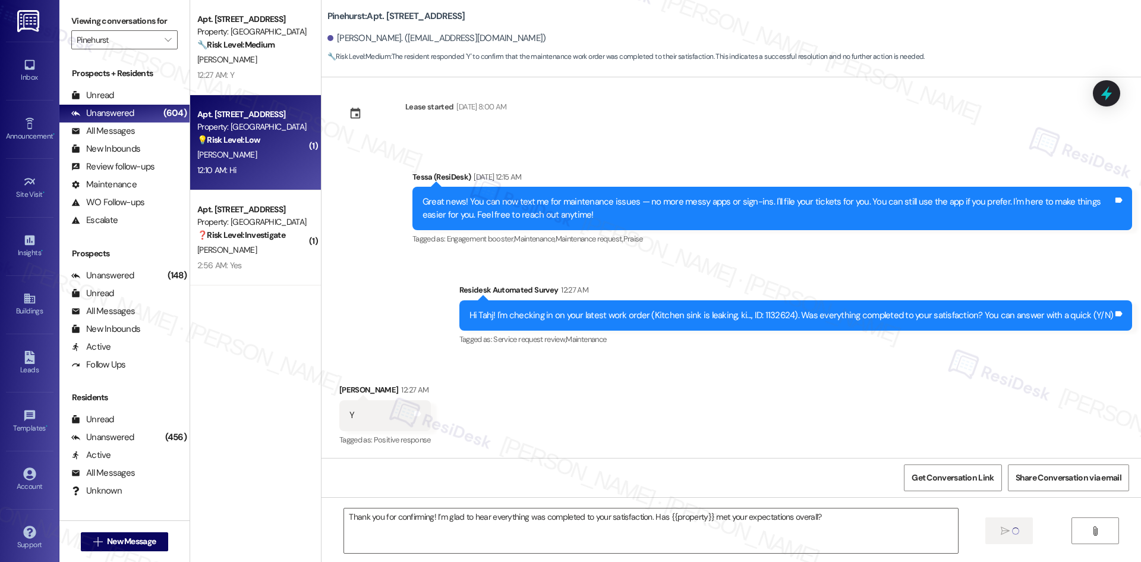
type textarea "Fetching suggested responses. Please feel free to read through the conversation…"
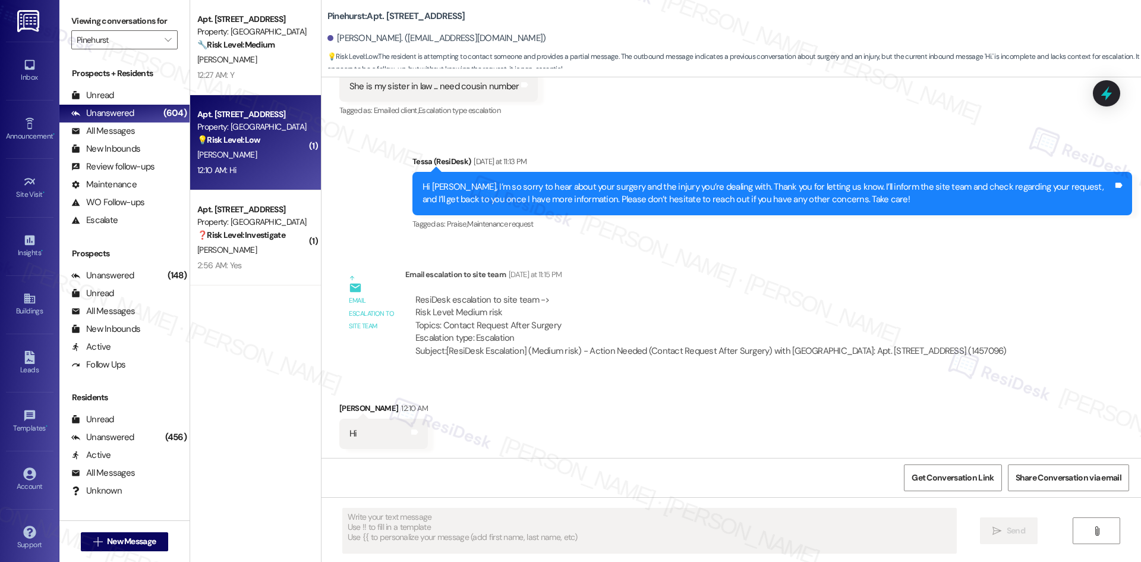
scroll to position [1013, 0]
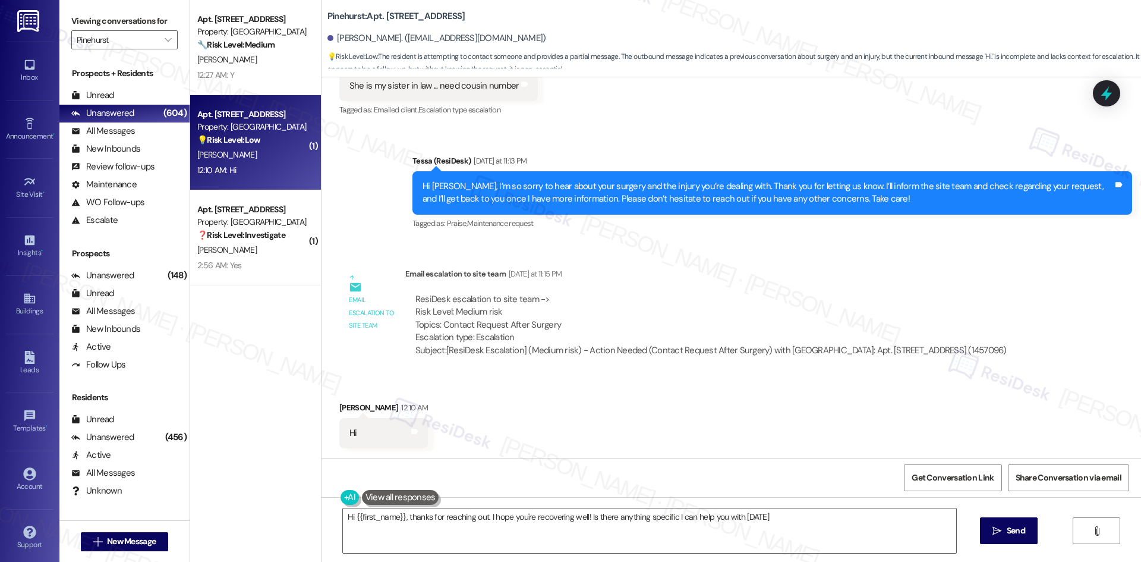
type textarea "Hi {{first_name}}, thanks for reaching out. I hope you're recovering well! Is t…"
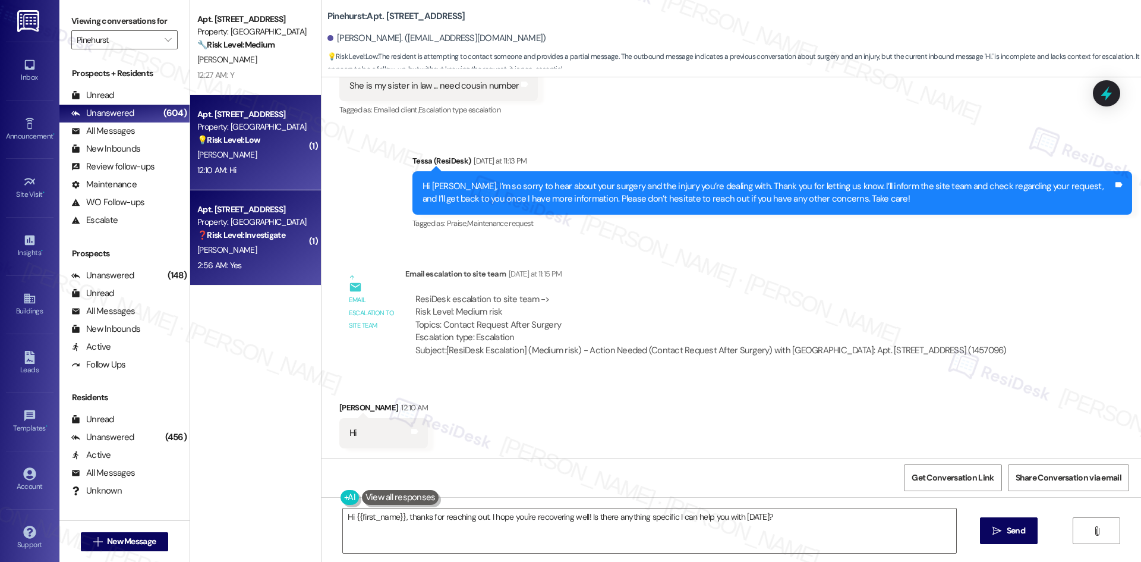
click at [270, 260] on div "2:56 AM: Yes 2:56 AM: Yes" at bounding box center [252, 265] width 112 height 15
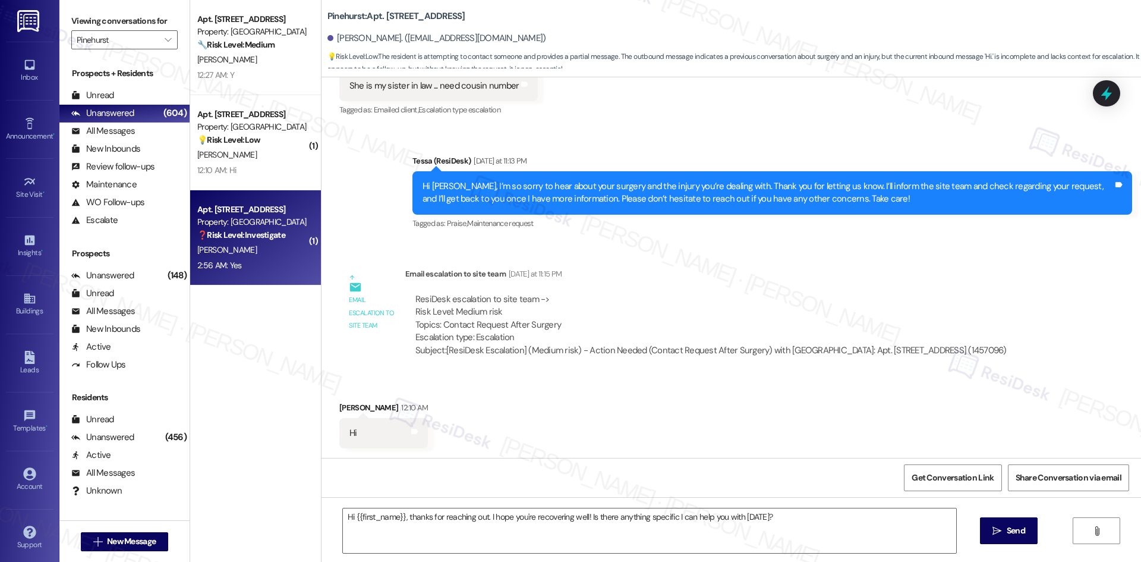
type textarea "Fetching suggested responses. Please feel free to read through the conversation…"
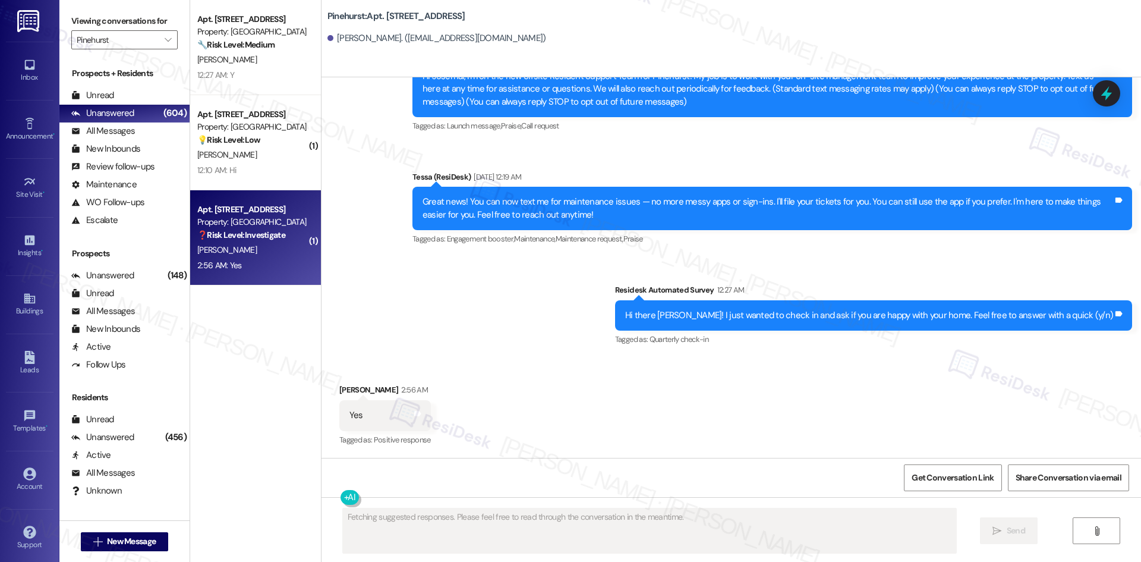
scroll to position [139, 0]
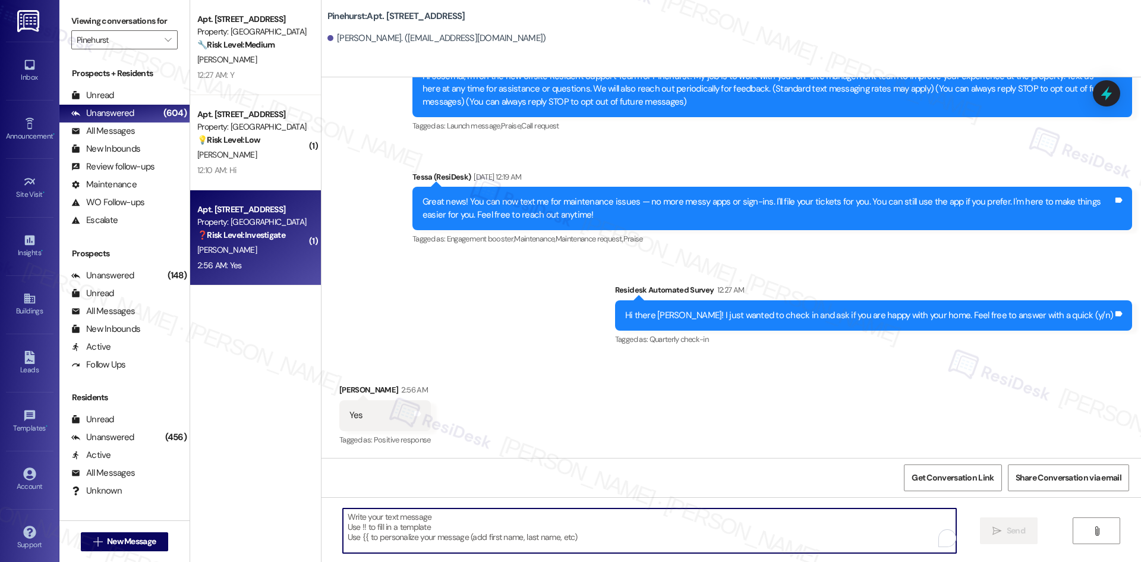
click at [524, 537] on textarea "To enrich screen reader interactions, please activate Accessibility in Grammarl…" at bounding box center [649, 530] width 613 height 45
paste textarea "Thank you for confirming! I’m glad to hear everything was completed to your sat…"
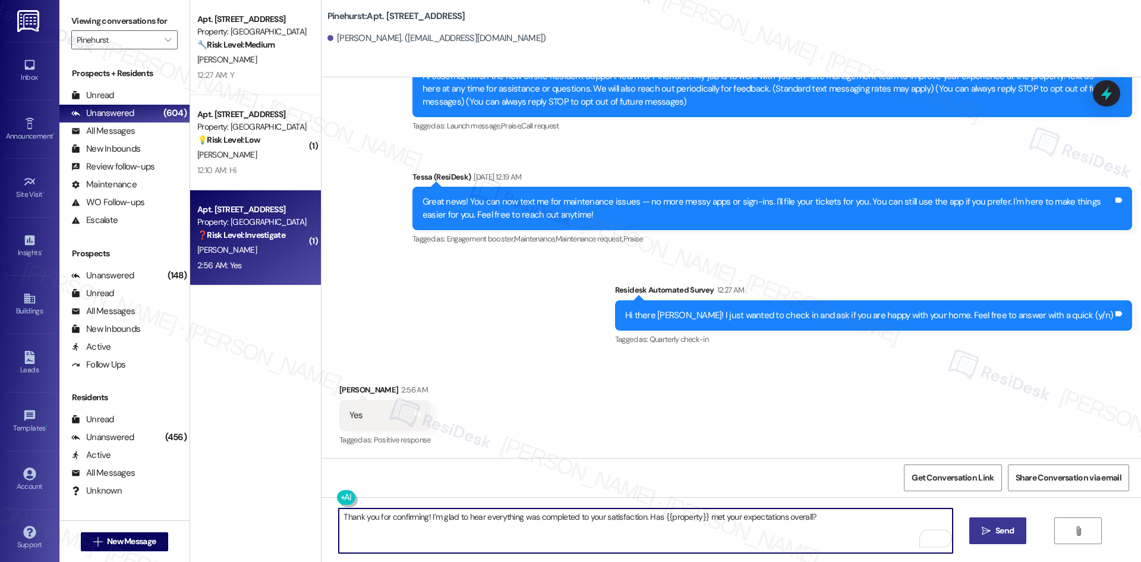
type textarea "Thank you for confirming! I’m glad to hear everything was completed to your sat…"
click at [993, 527] on span "Send" at bounding box center [1004, 530] width 23 height 12
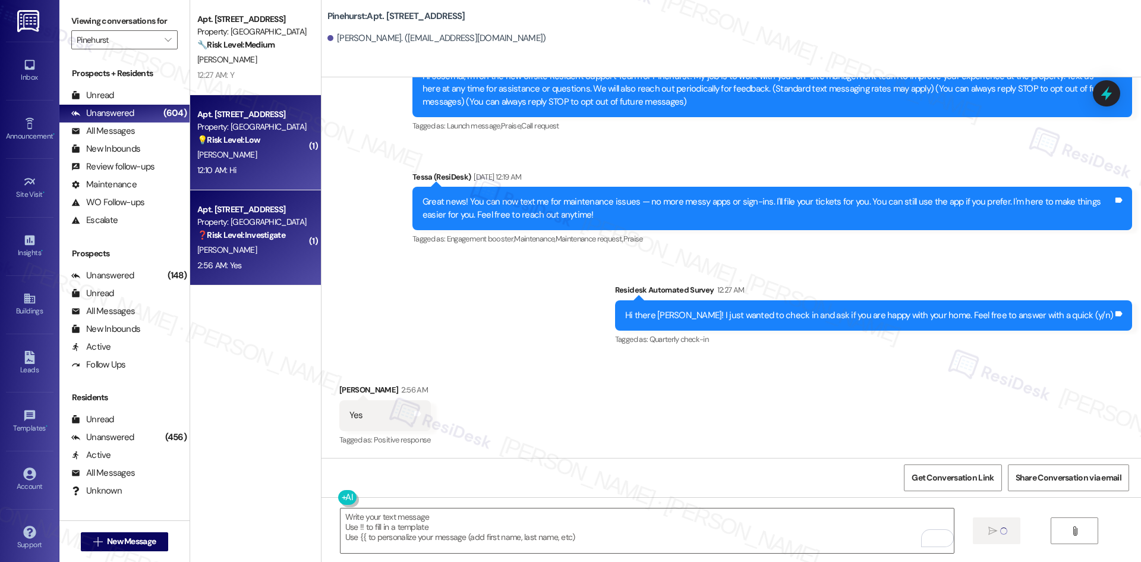
click at [248, 171] on div "12:10 AM: Hi 12:10 AM: Hi" at bounding box center [252, 170] width 112 height 15
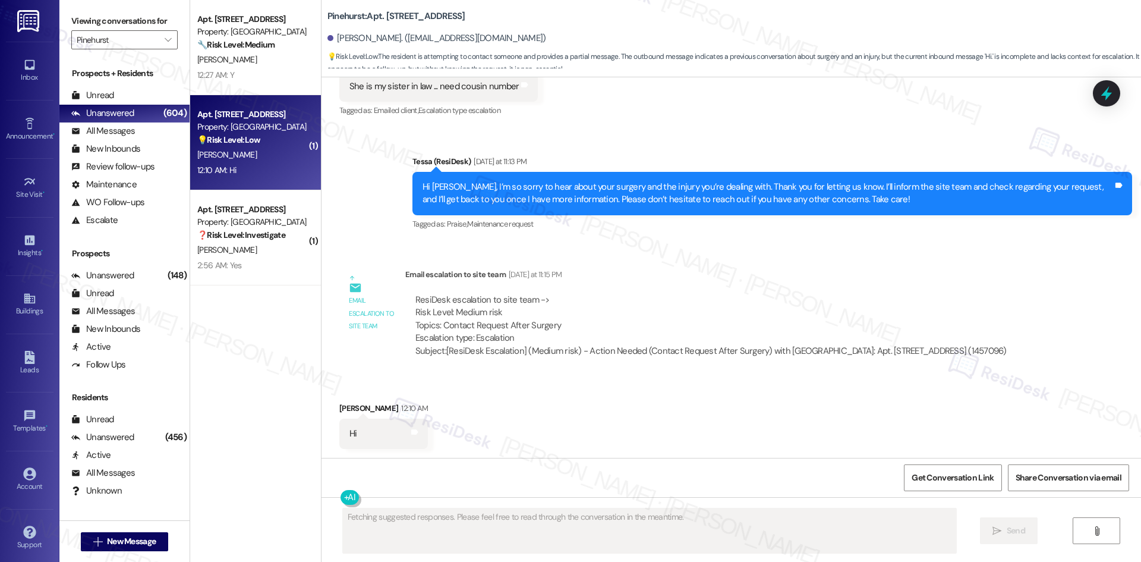
scroll to position [1013, 0]
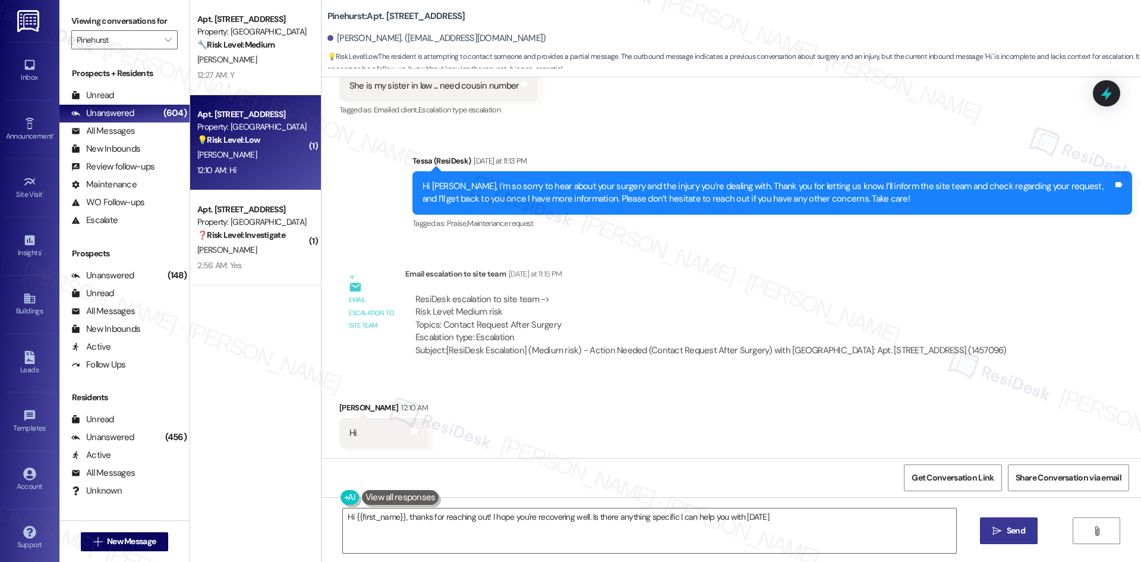
type textarea "Hi {{first_name}}, thanks for reaching out! I hope you're recovering well. Is t…"
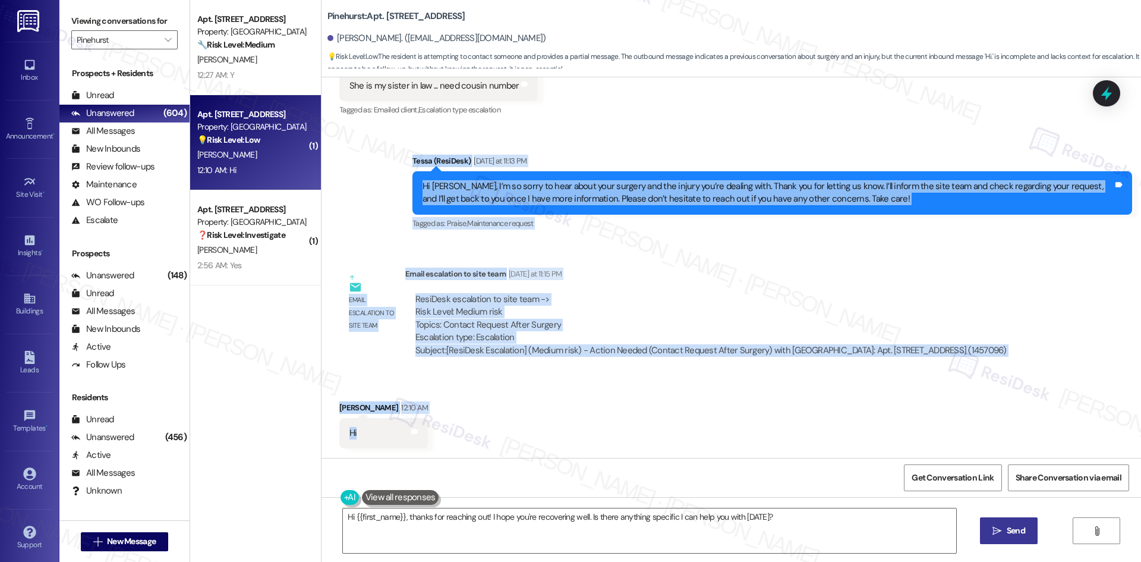
drag, startPoint x: 399, startPoint y: 175, endPoint x: 339, endPoint y: 451, distance: 282.2
click at [449, 439] on div "Lease started [DATE] 8:00 AM Announcement, sent via SMS Tessa (ResiDesk) [DATE]…" at bounding box center [730, 267] width 819 height 380
copy div "[PERSON_NAME] (ResiDesk) [DATE] at 11:13 PM Hi [PERSON_NAME], I’m so sorry to h…"
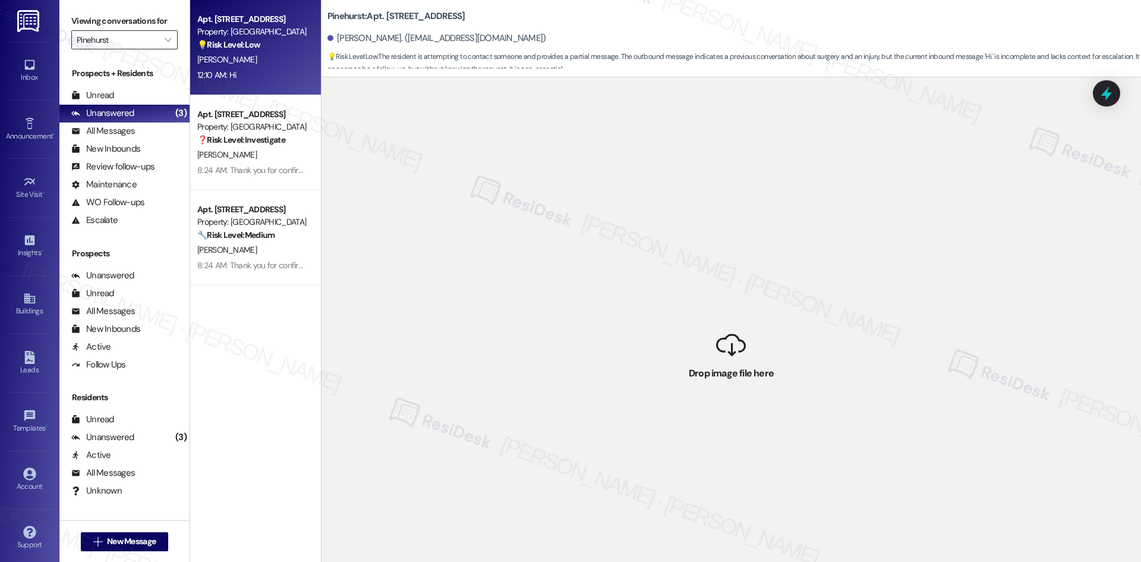
click at [126, 42] on input "Pinehurst" at bounding box center [118, 39] width 82 height 19
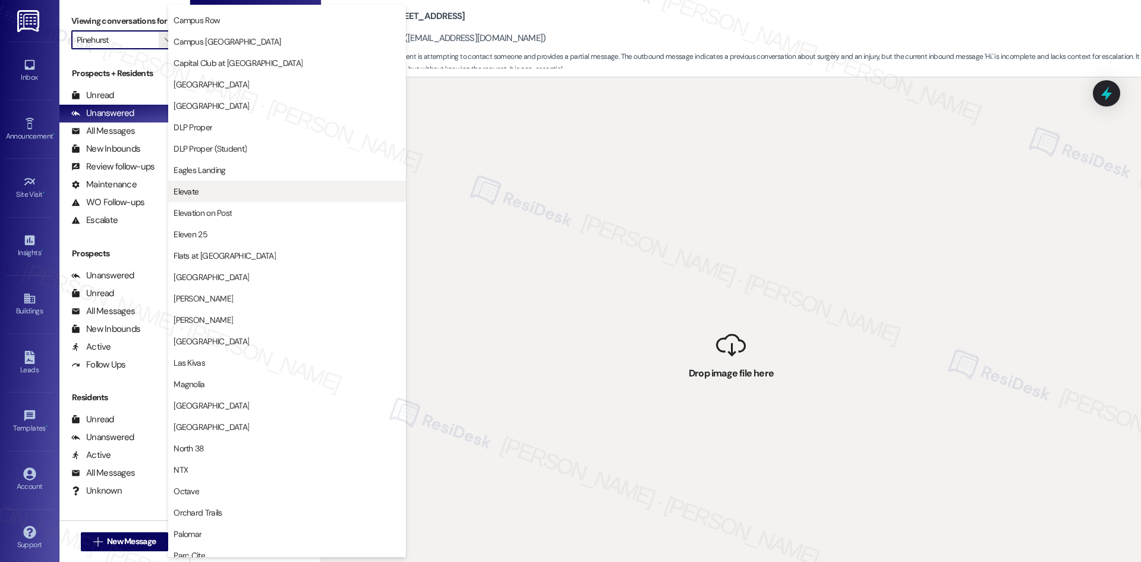
scroll to position [205, 0]
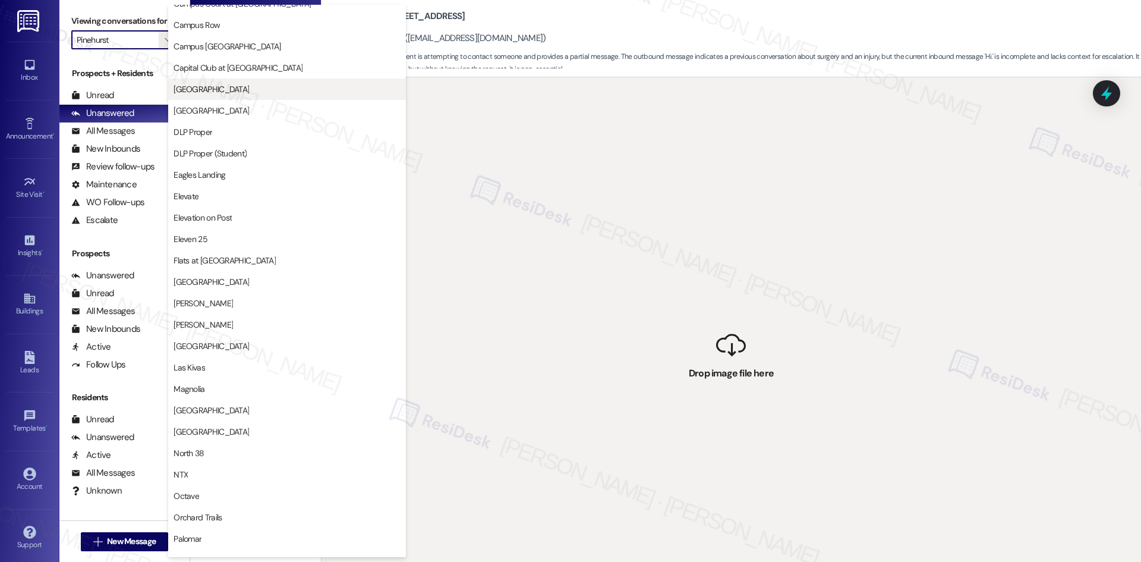
click at [224, 93] on span "[GEOGRAPHIC_DATA]" at bounding box center [211, 89] width 75 height 12
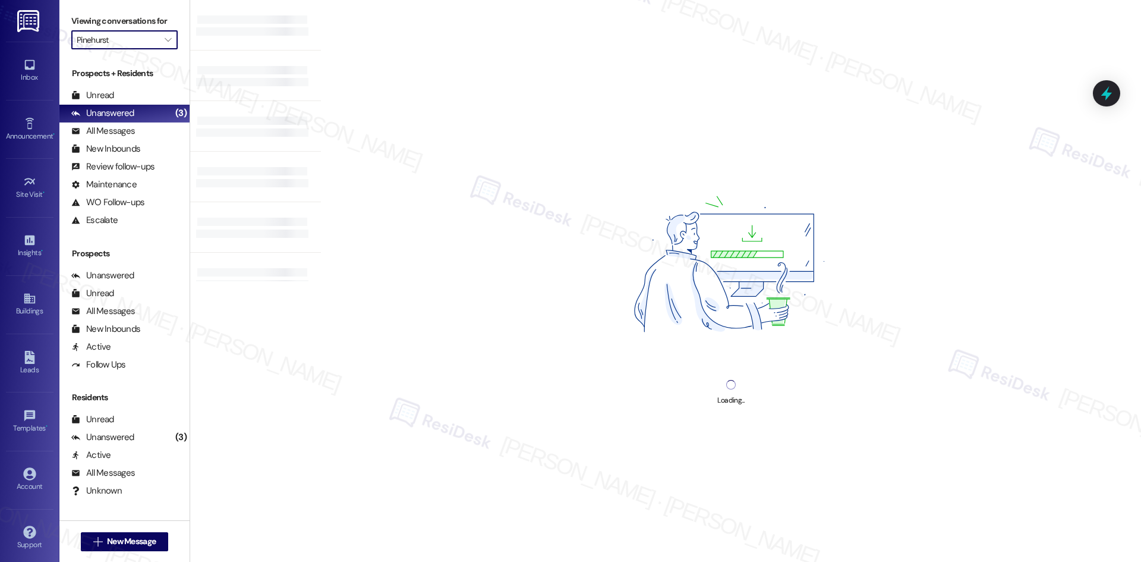
type input "[GEOGRAPHIC_DATA]"
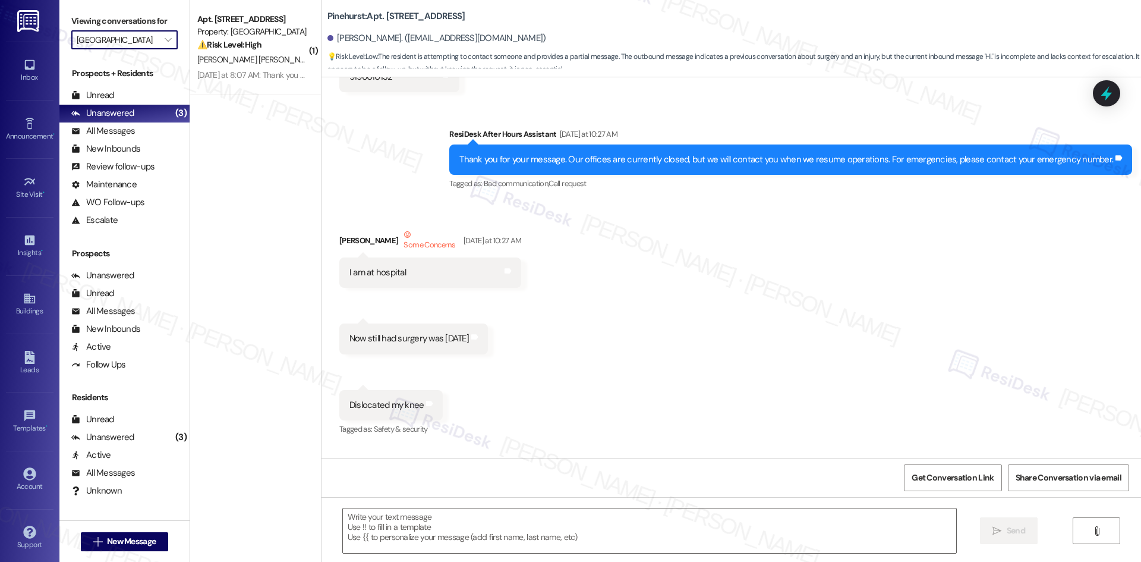
type textarea "Fetching suggested responses. Please feel free to read through the conversation…"
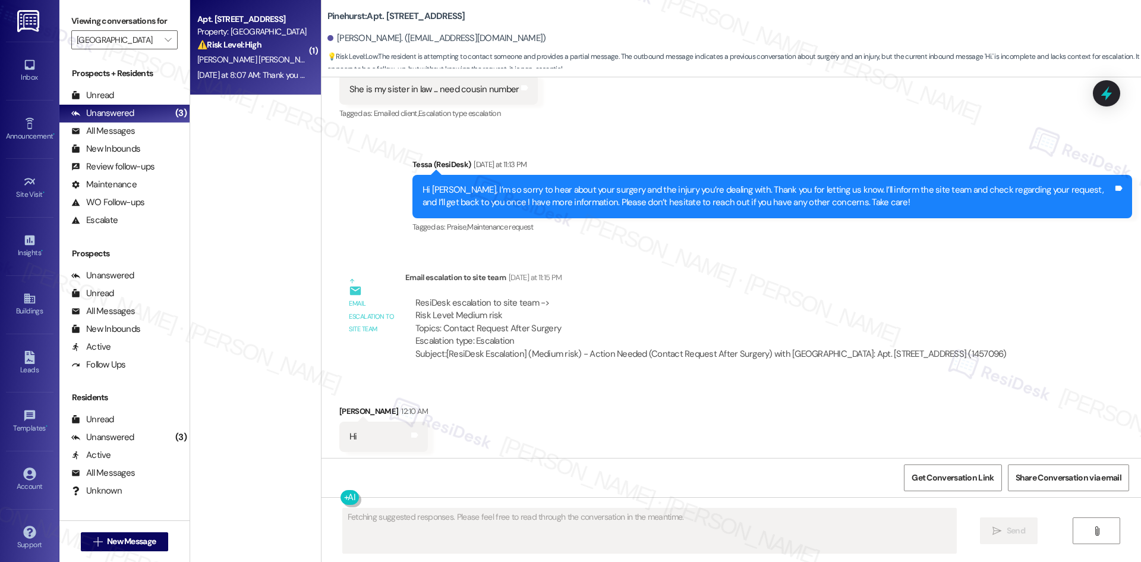
click at [248, 77] on div "[DATE] at 8:07 AM: Thank you for your message. Our offices are currently closed…" at bounding box center [562, 75] width 730 height 11
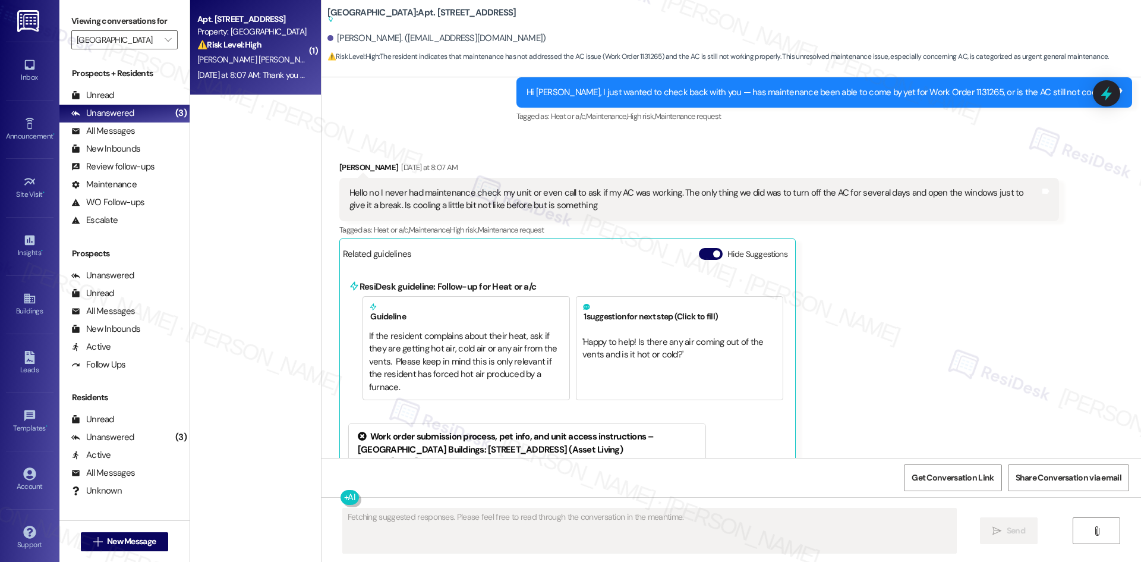
scroll to position [734, 0]
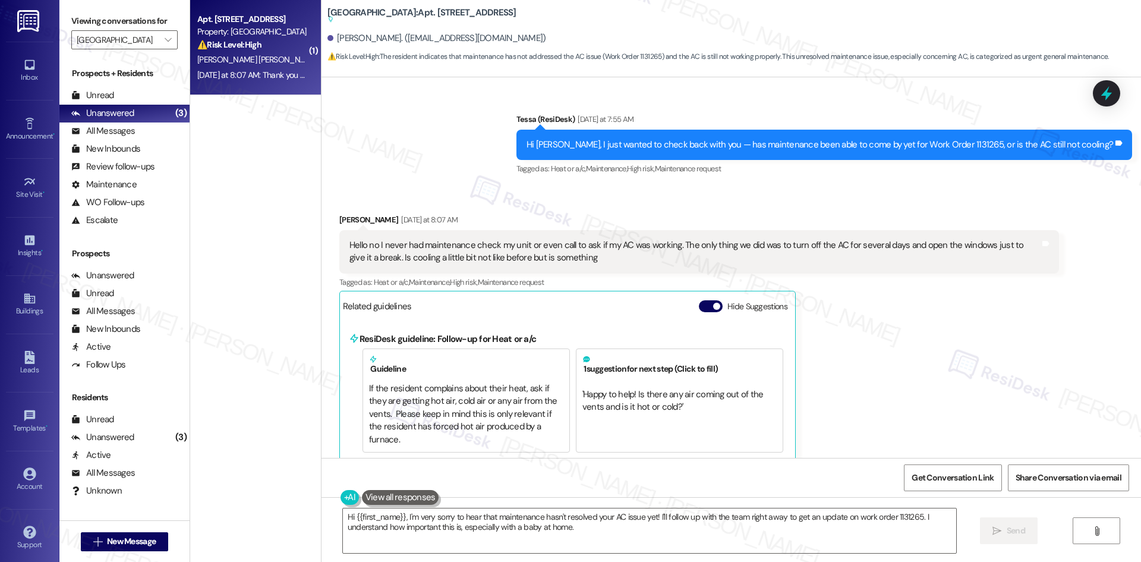
click at [767, 211] on div "Received via SMS [PERSON_NAME] [DATE] at 8:07 AM Hello no I never had maintenan…" at bounding box center [698, 455] width 737 height 503
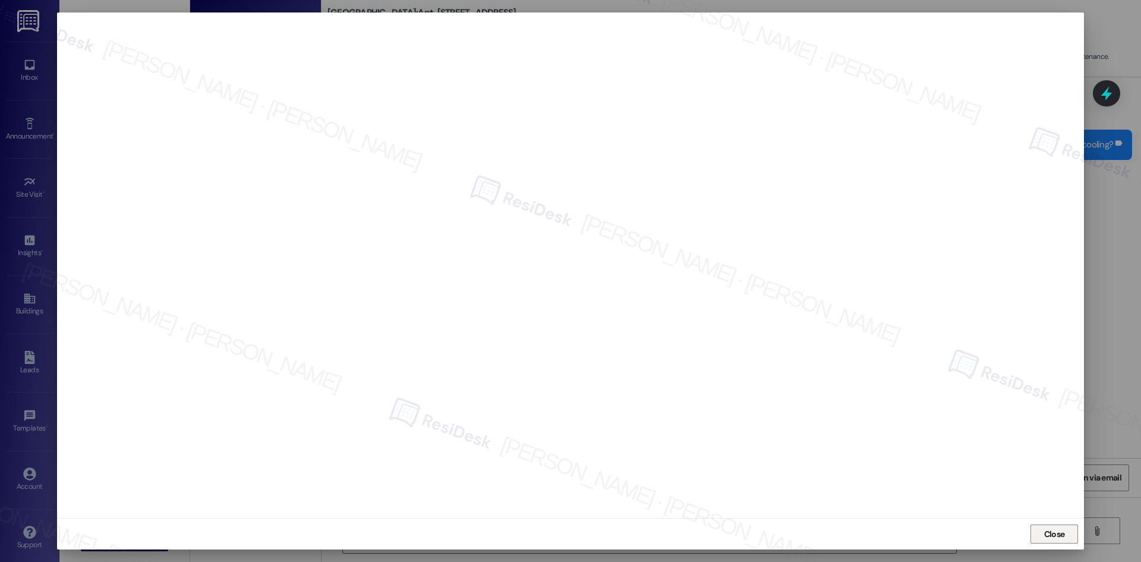
click at [1058, 535] on span "Close" at bounding box center [1054, 534] width 21 height 12
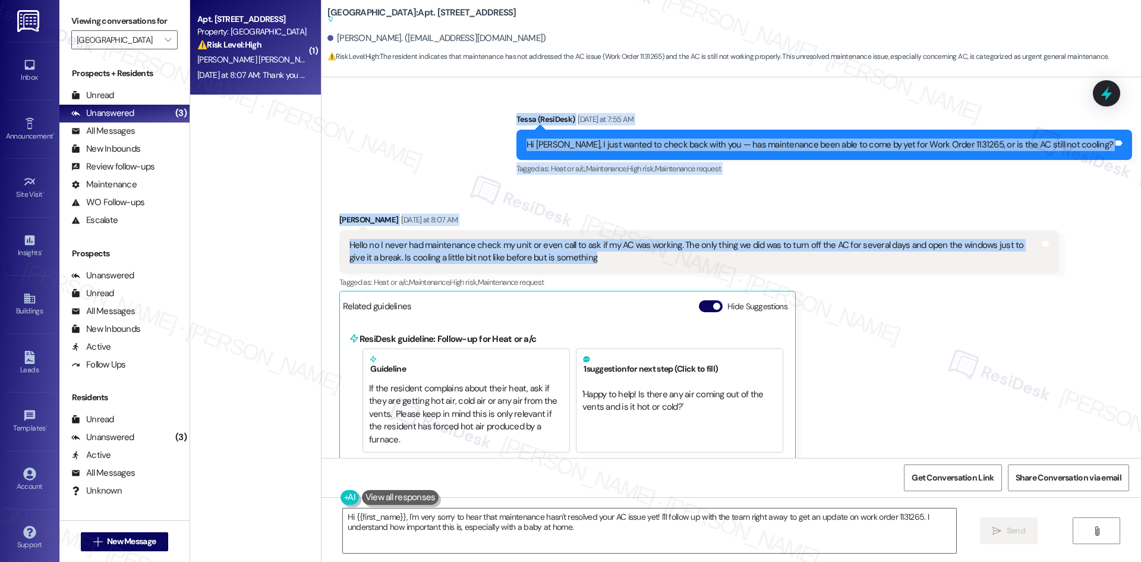
drag, startPoint x: 579, startPoint y: 137, endPoint x: 670, endPoint y: 267, distance: 158.8
click at [670, 267] on div "Lease started [DATE] 8:00 AM Announcement, sent via SMS Tessa (ResiDesk) [DATE]…" at bounding box center [730, 267] width 819 height 380
copy div "[PERSON_NAME] (ResiDesk) [DATE] at 7:55 AM Hi [PERSON_NAME], I just wanted to c…"
click at [465, 208] on div "Received via SMS [PERSON_NAME] [DATE] at 8:07 AM Hello no I never had maintenan…" at bounding box center [698, 455] width 737 height 503
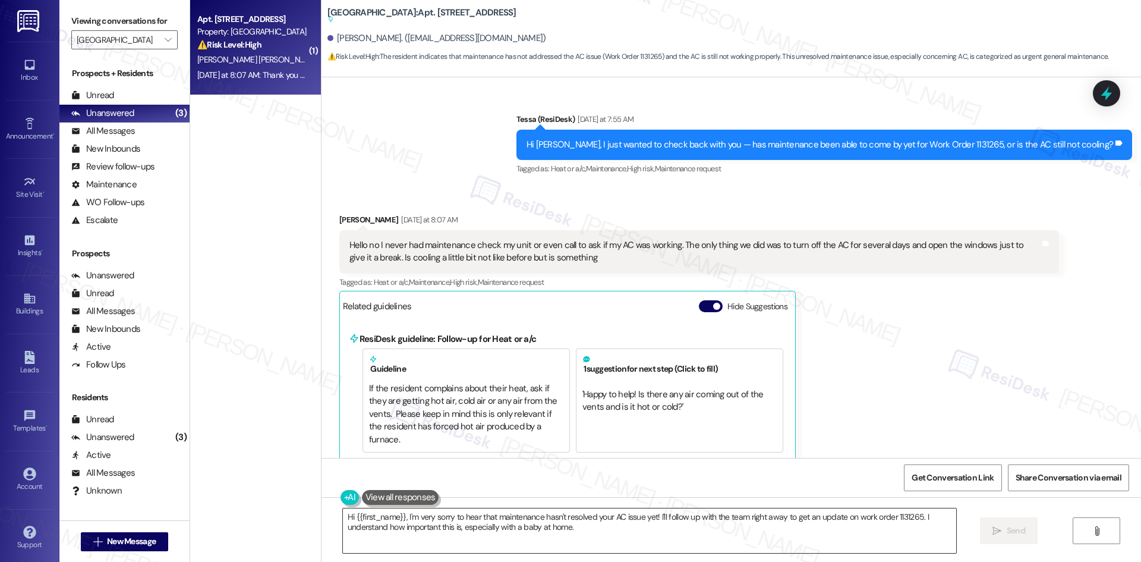
click at [523, 515] on textarea "Hi {{first_name}}, I'm very sorry to hear that maintenance hasn't resolved your…" at bounding box center [649, 530] width 613 height 45
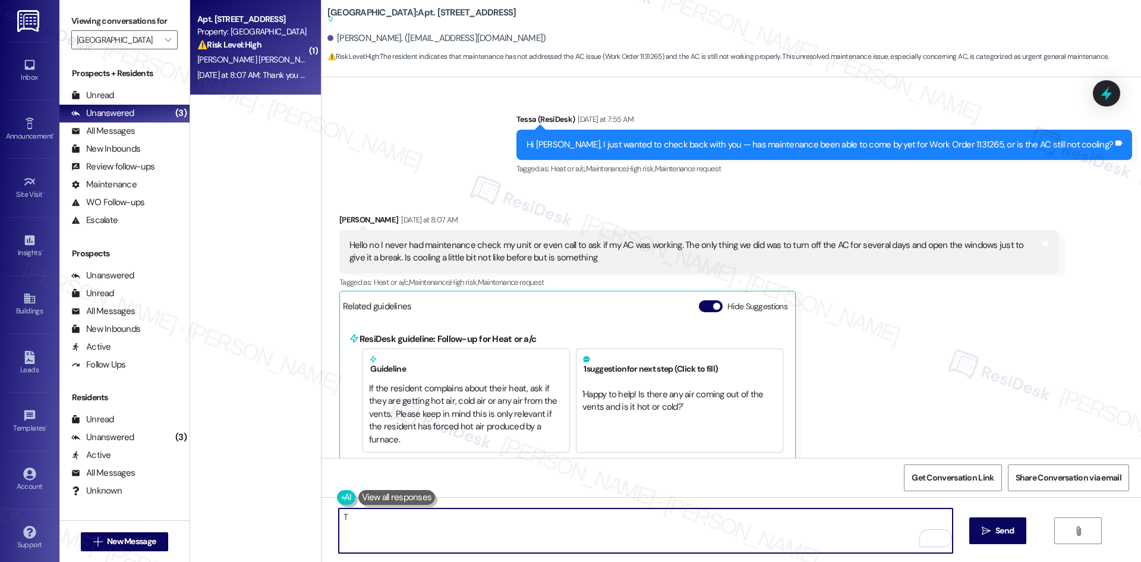
paste textarea "[PERSON_NAME] you for the update. I’m sorry to hear maintenance hasn’t been by …"
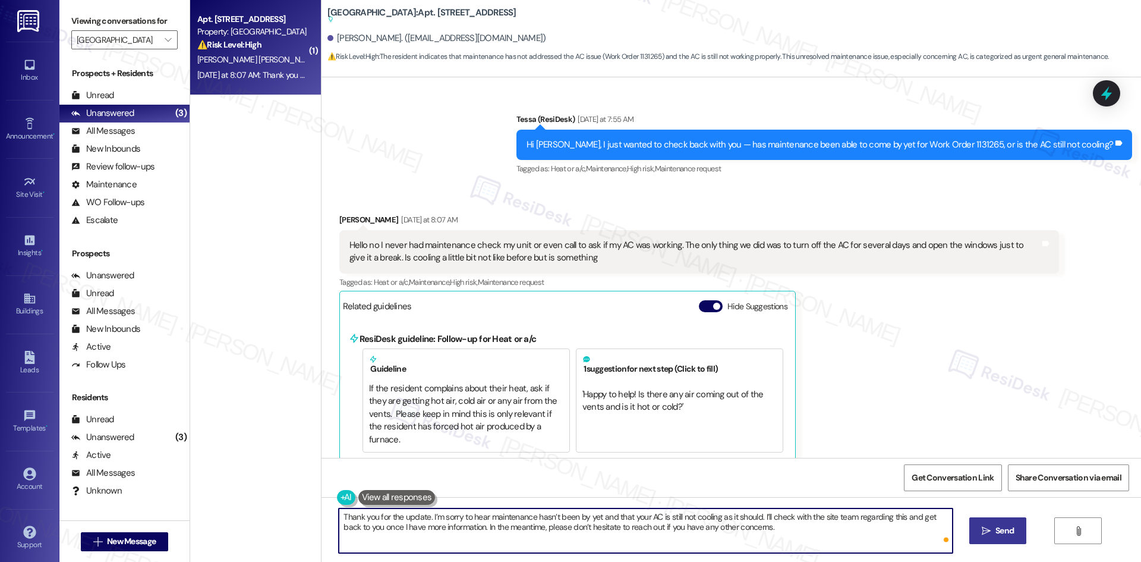
type textarea "Thank you for the update. I’m sorry to hear maintenance hasn’t been by yet and …"
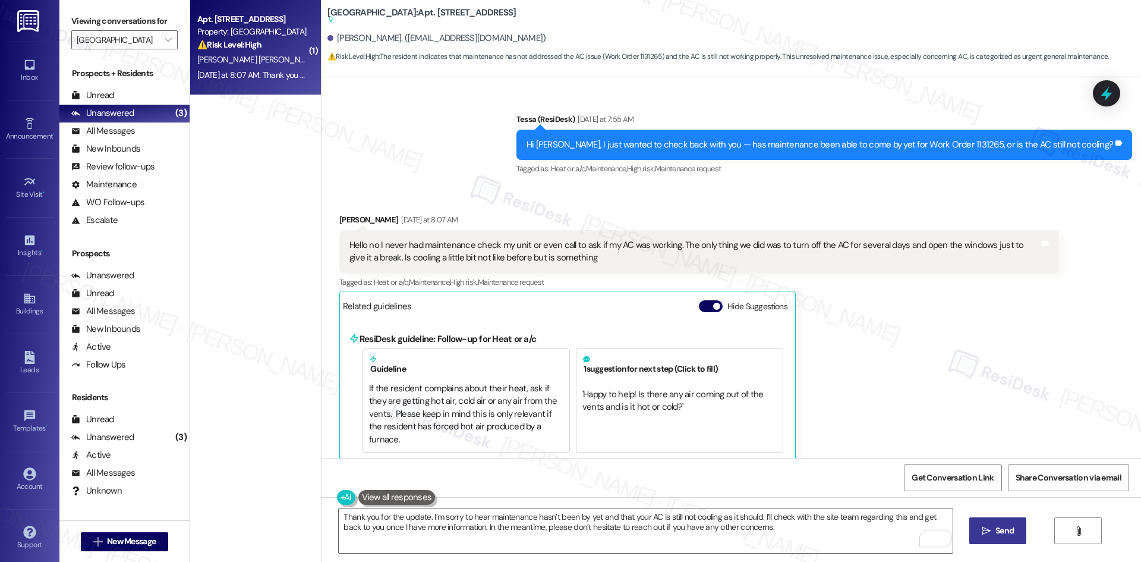
click at [1000, 538] on button " Send" at bounding box center [998, 530] width 58 height 27
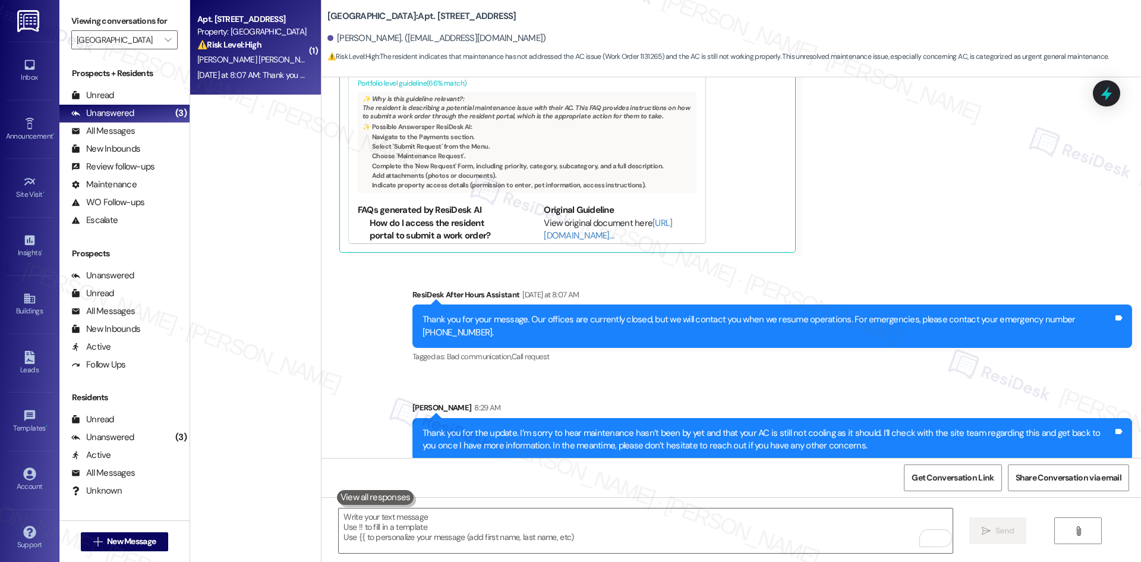
scroll to position [1041, 0]
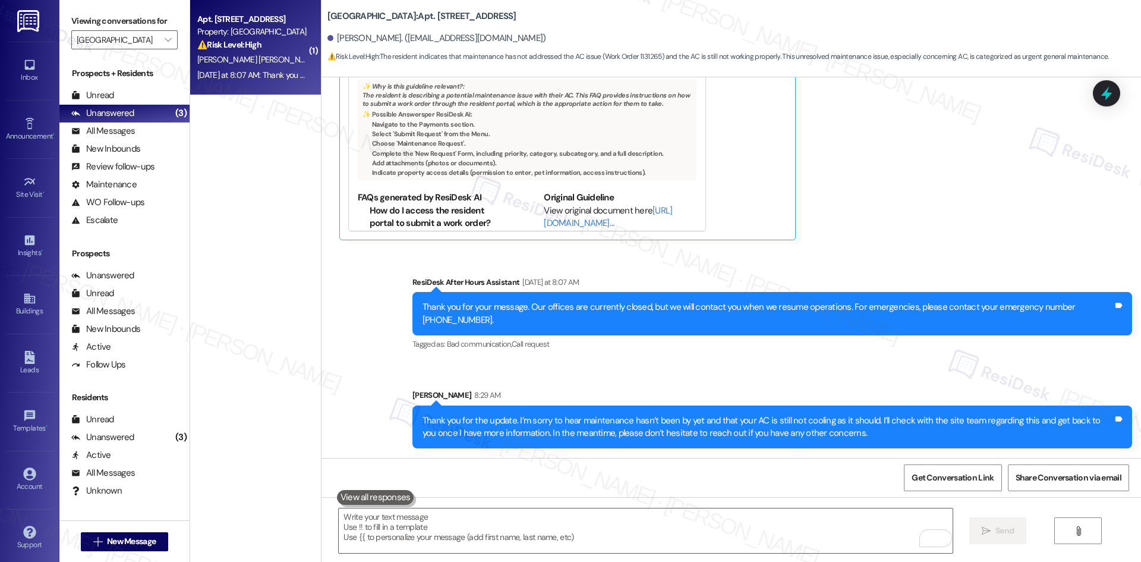
click at [872, 267] on div "Sent via SMS ResiDesk After Hours Assistant [DATE] at 8:07 AM Thank you for you…" at bounding box center [771, 314] width 737 height 95
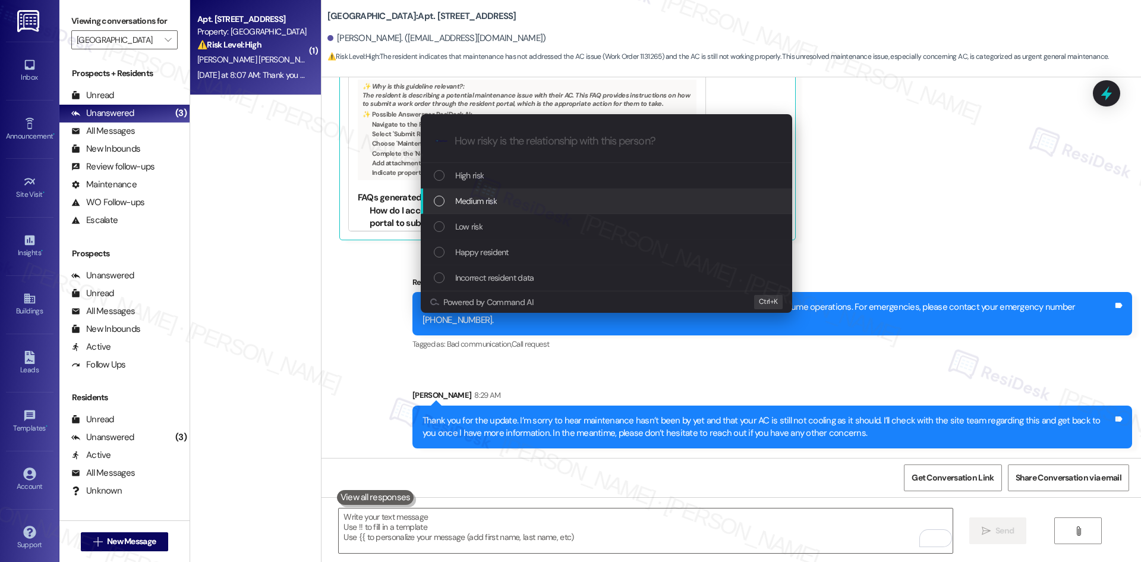
click at [534, 197] on div "Medium risk" at bounding box center [608, 200] width 348 height 13
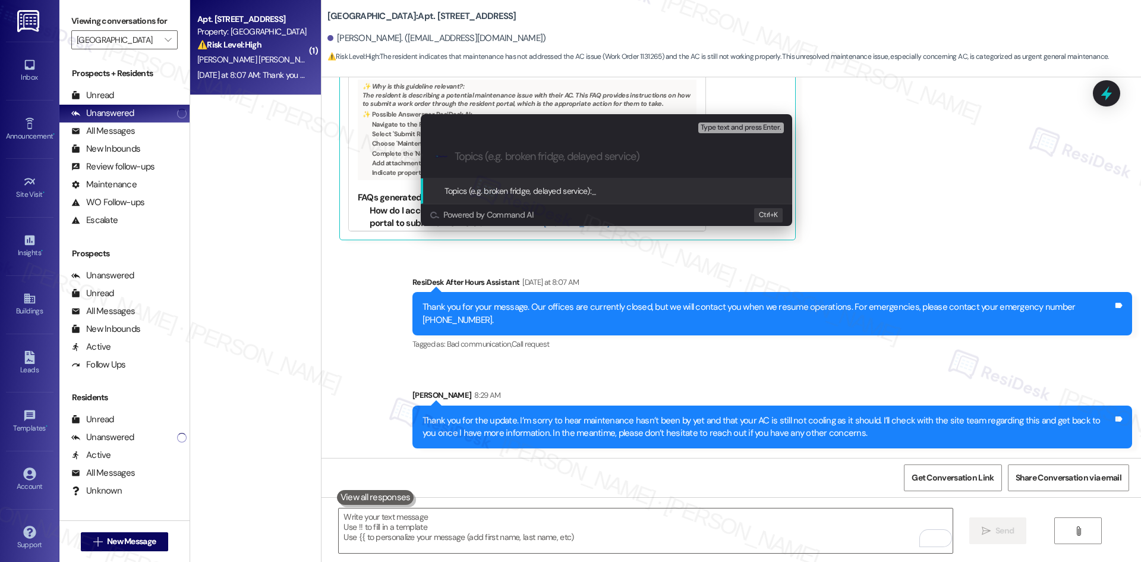
click at [925, 213] on div "Escalate Conversation Medium risk Topics (e.g. broken fridge, delayed service) …" at bounding box center [570, 281] width 1141 height 562
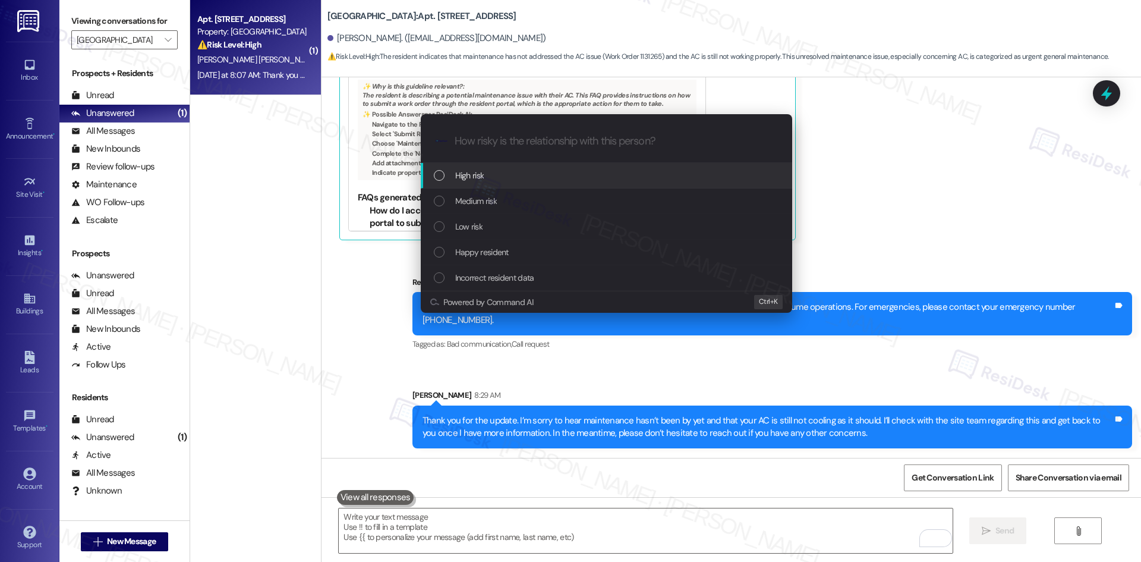
click at [523, 172] on div "High risk" at bounding box center [608, 175] width 348 height 13
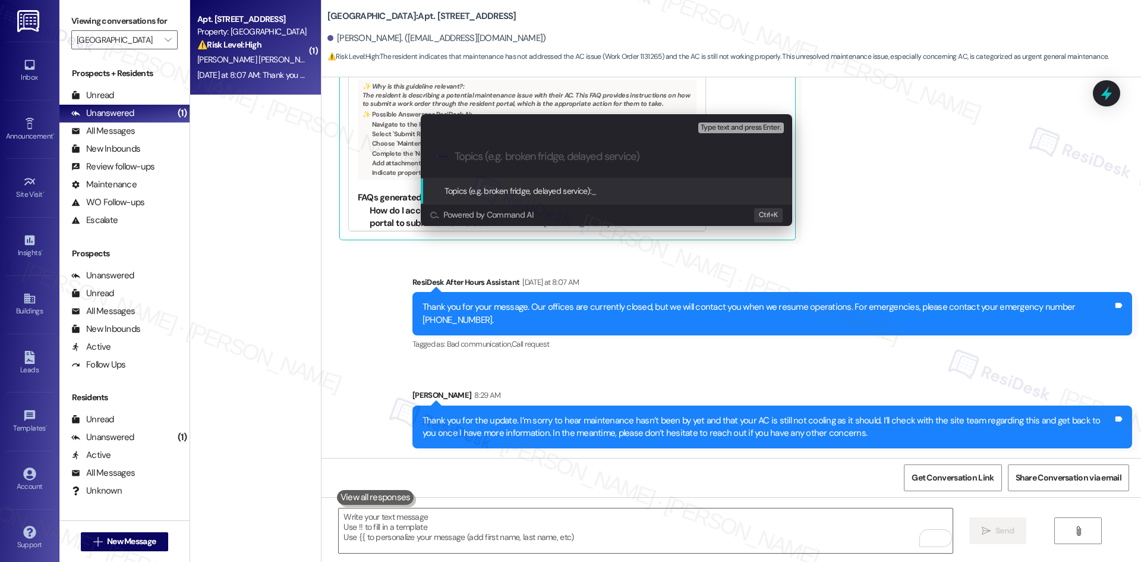
click at [525, 158] on input "Topics (e.g. broken fridge, delayed service)" at bounding box center [616, 156] width 323 height 12
paste input "AC repair not completed (Work Order 1131265)"
type input "AC repair not completed (Work Order 1131265)"
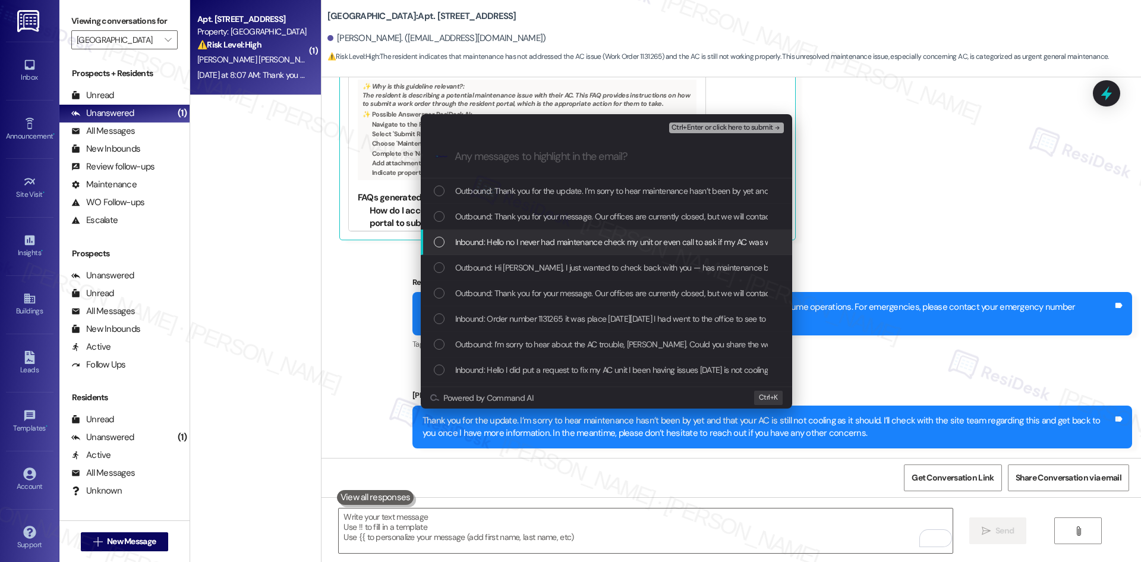
click at [550, 237] on span "Inbound: Hello no I never had maintenance check my unit or even call to ask if …" at bounding box center [894, 241] width 879 height 13
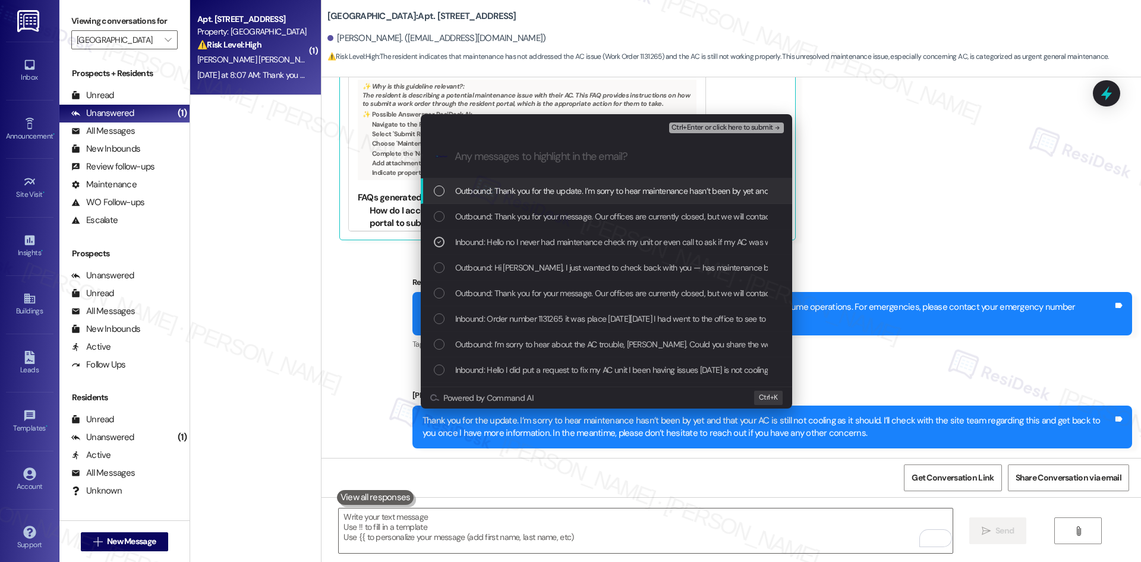
click at [771, 125] on span "Ctrl+Enter or click here to submit" at bounding box center [722, 128] width 102 height 8
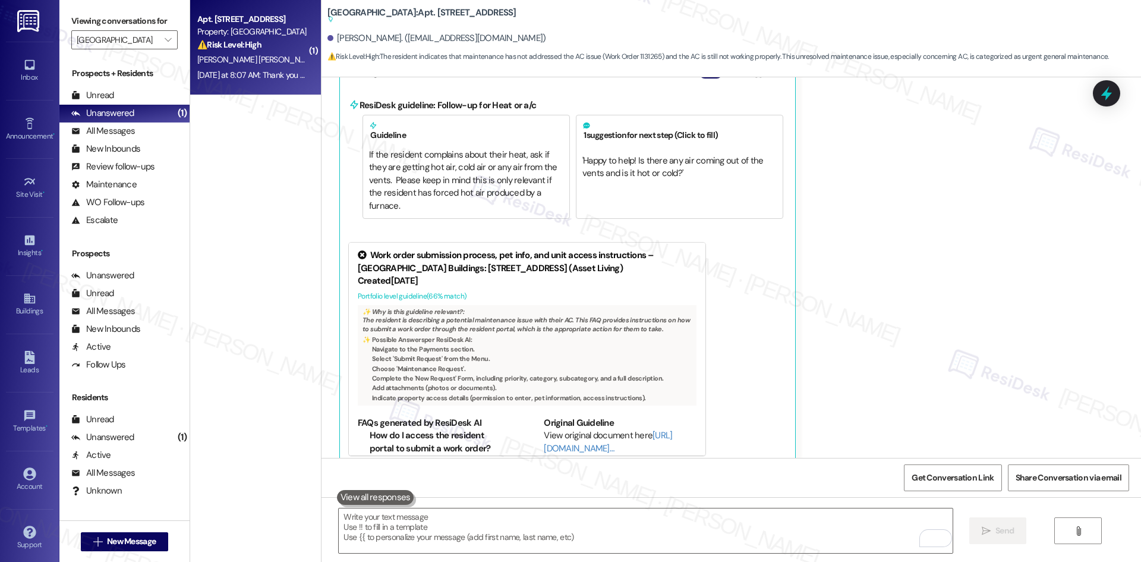
scroll to position [972, 0]
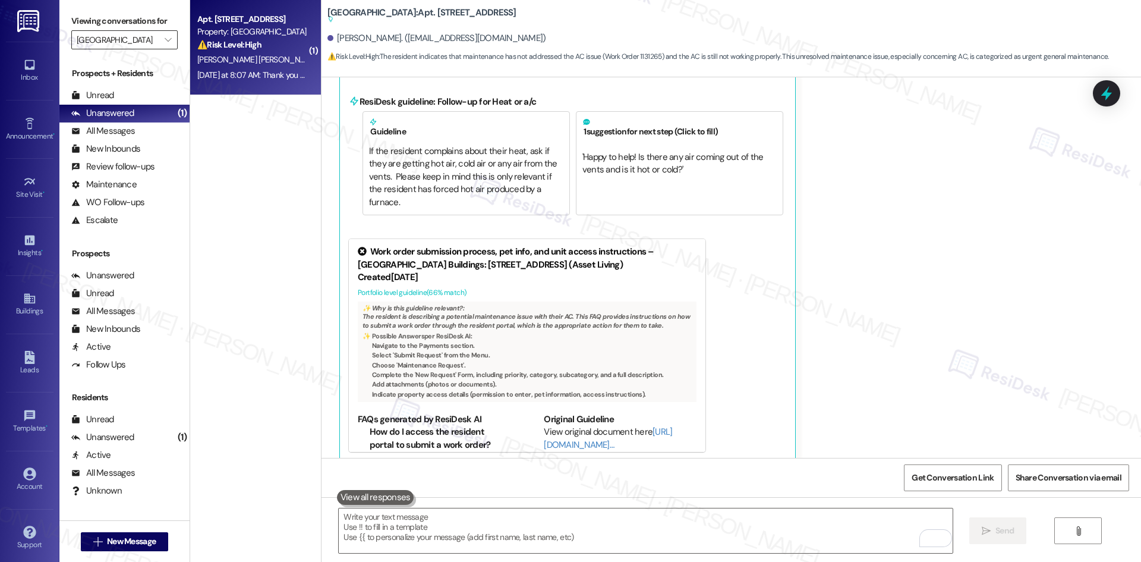
click at [100, 35] on input "[GEOGRAPHIC_DATA]" at bounding box center [118, 39] width 82 height 19
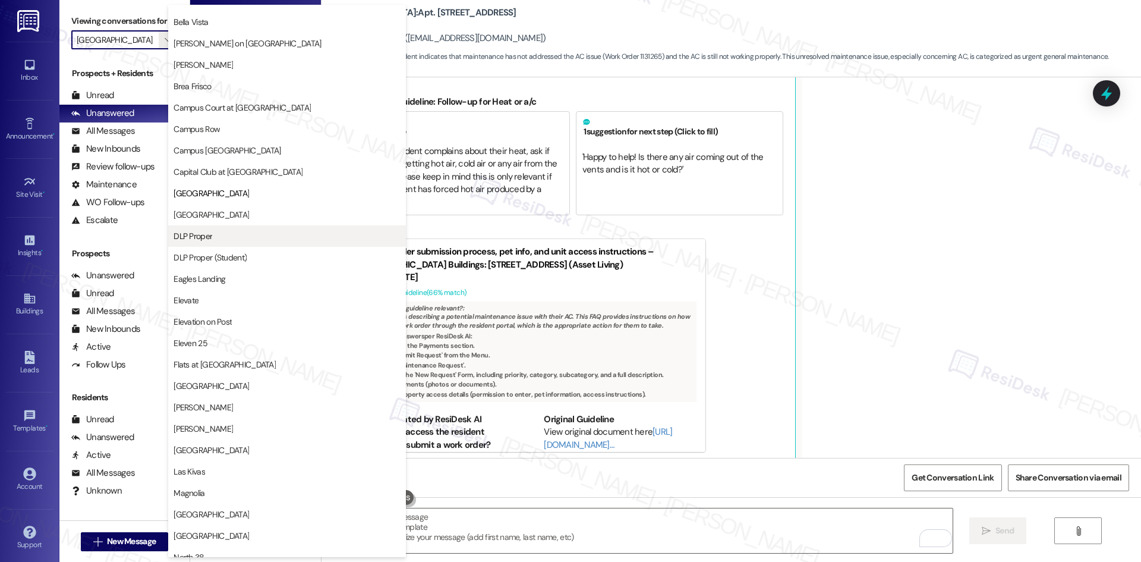
scroll to position [74, 0]
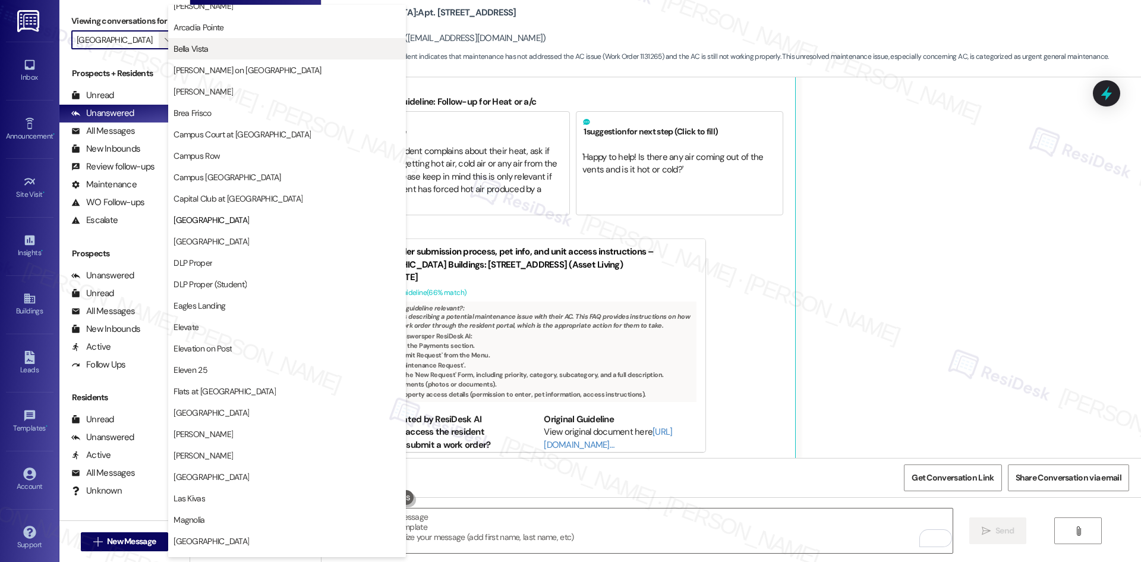
click at [265, 55] on button "Bella Vista" at bounding box center [287, 48] width 238 height 21
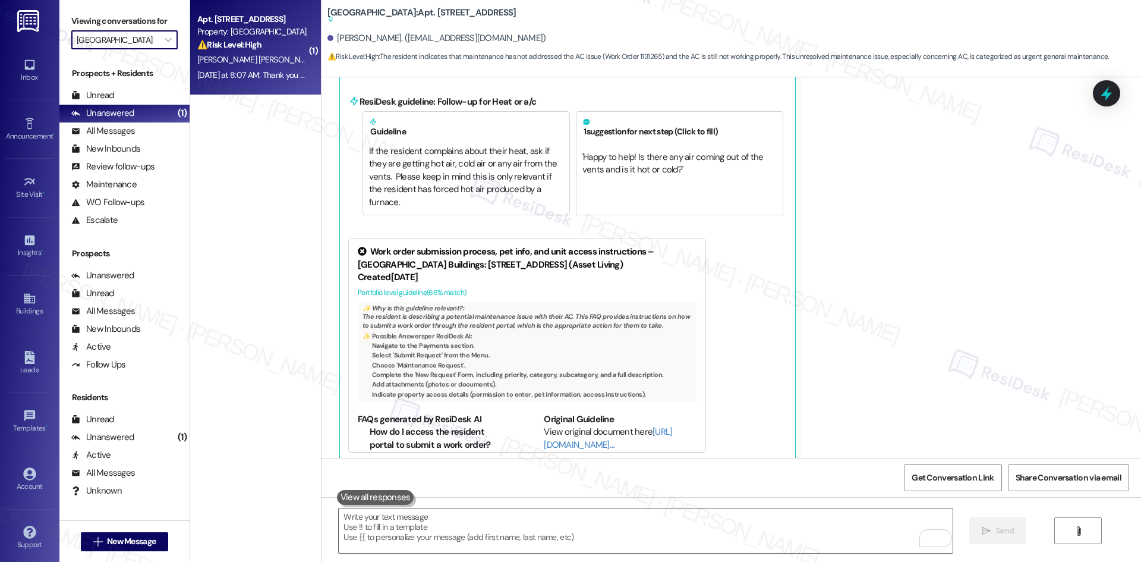
type input "Bella Vista"
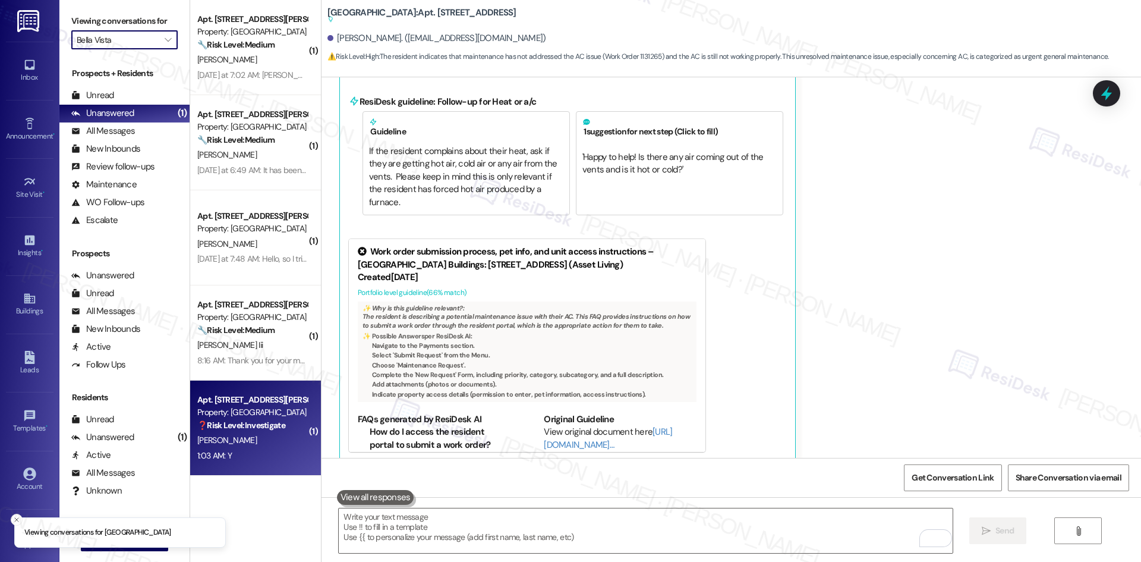
click at [286, 431] on div "❓ Risk Level: Investigate" at bounding box center [252, 425] width 110 height 12
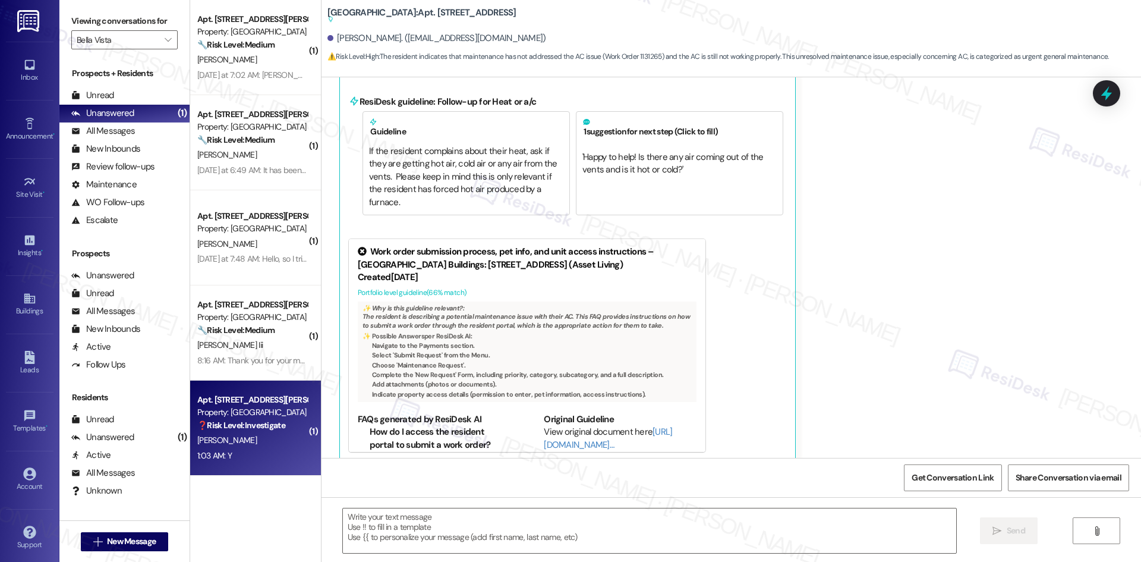
type textarea "Fetching suggested responses. Please feel free to read through the conversation…"
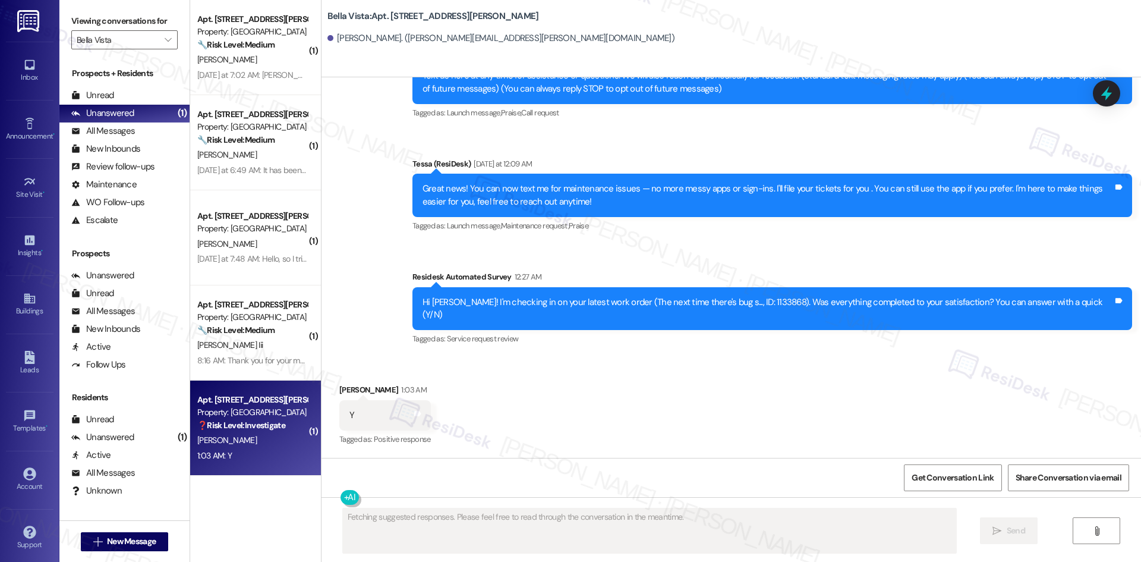
scroll to position [139, 0]
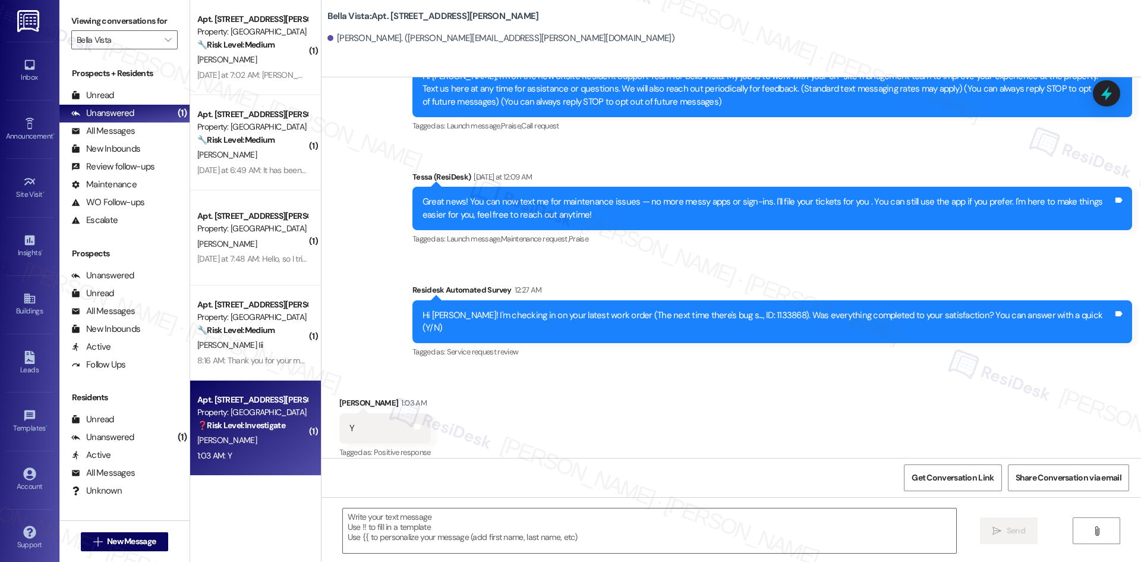
click at [399, 312] on div "Announcement, sent via SMS Tessa (ResiDesk) [DATE] 1:13 AM Hi [PERSON_NAME], I'…" at bounding box center [730, 194] width 819 height 352
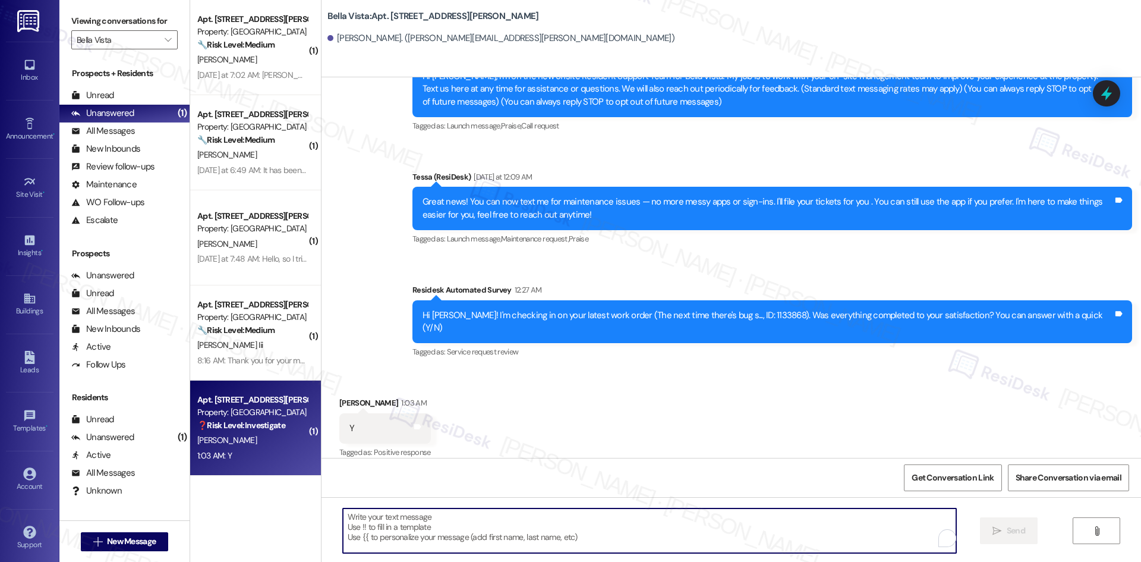
click at [458, 538] on textarea "To enrich screen reader interactions, please activate Accessibility in Grammarl…" at bounding box center [649, 530] width 613 height 45
paste textarea "Thank you for confirming! I’m glad to hear everything was completed to your sat…"
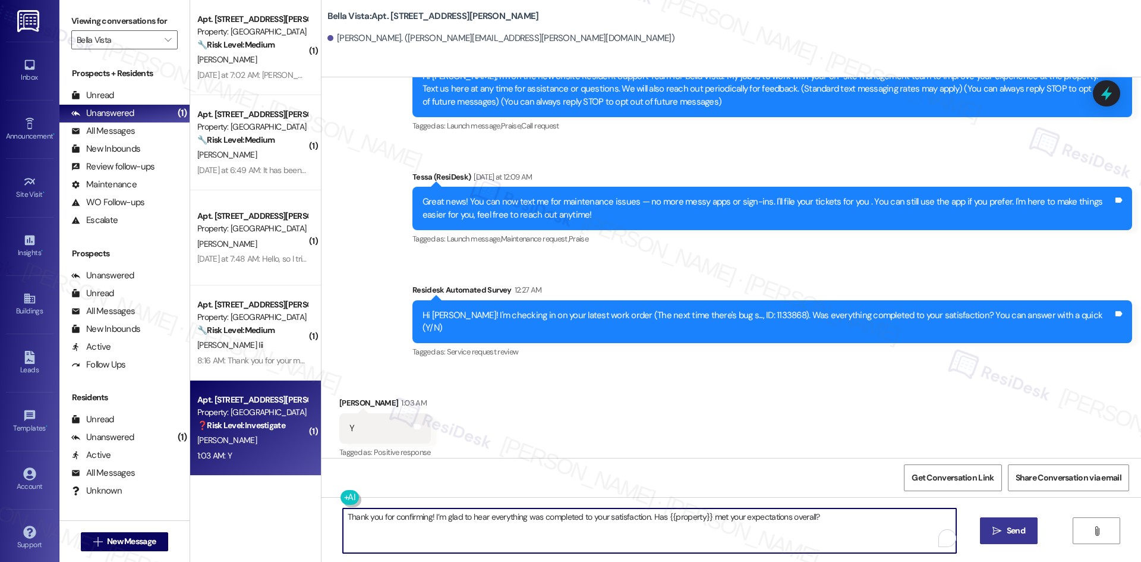
type textarea "Thank you for confirming! I’m glad to hear everything was completed to your sat…"
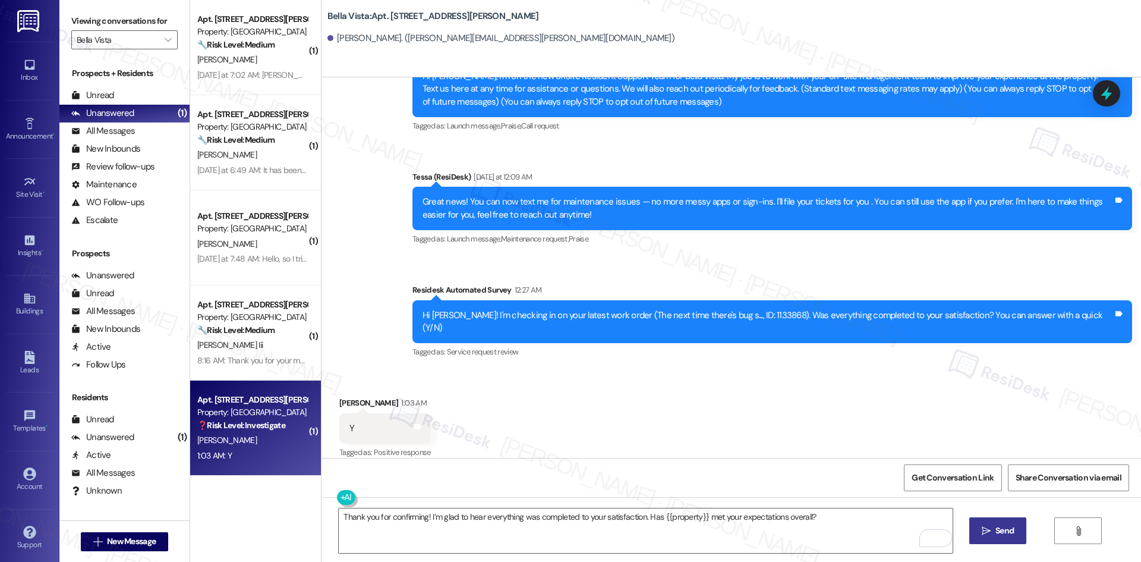
drag, startPoint x: 1001, startPoint y: 533, endPoint x: 988, endPoint y: 530, distance: 12.8
click at [1000, 533] on span "Send" at bounding box center [1004, 530] width 18 height 12
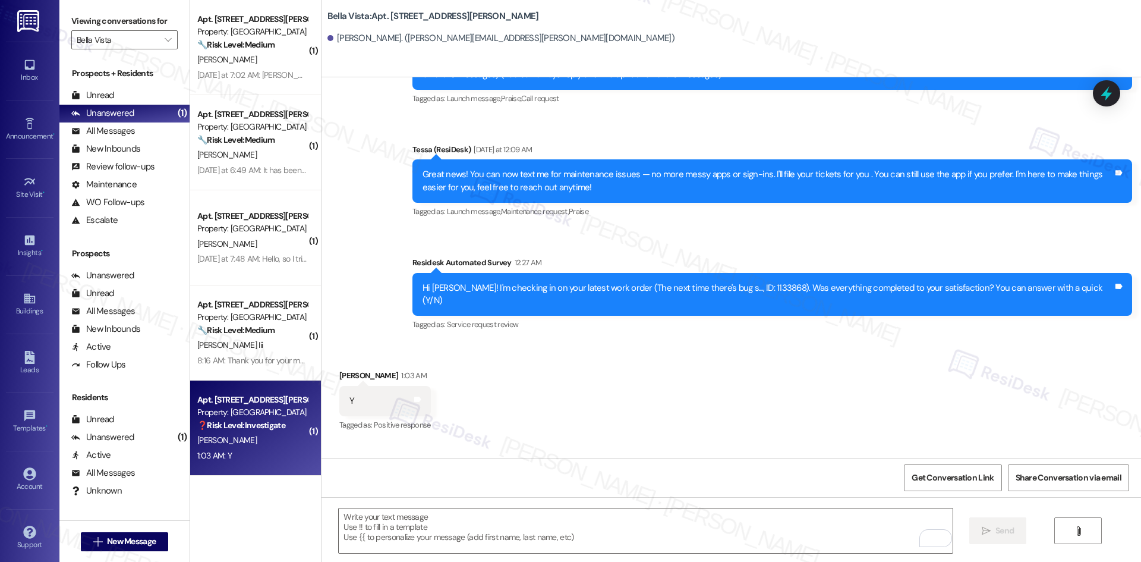
scroll to position [222, 0]
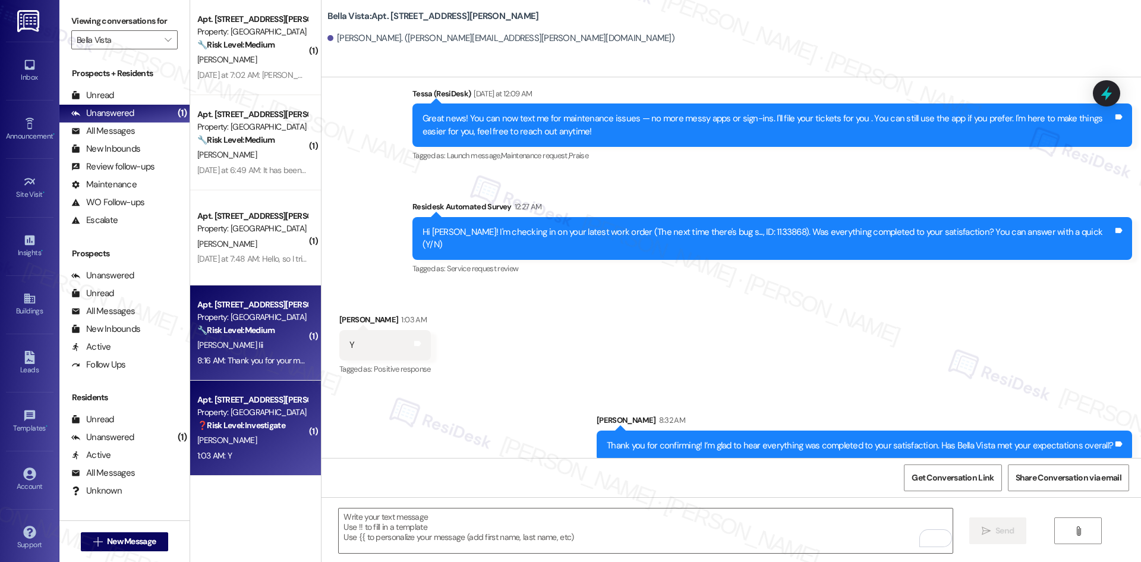
click at [264, 358] on div "8:16 AM: Thank you for your message. Our offices are currently closed, but we w…" at bounding box center [511, 360] width 628 height 11
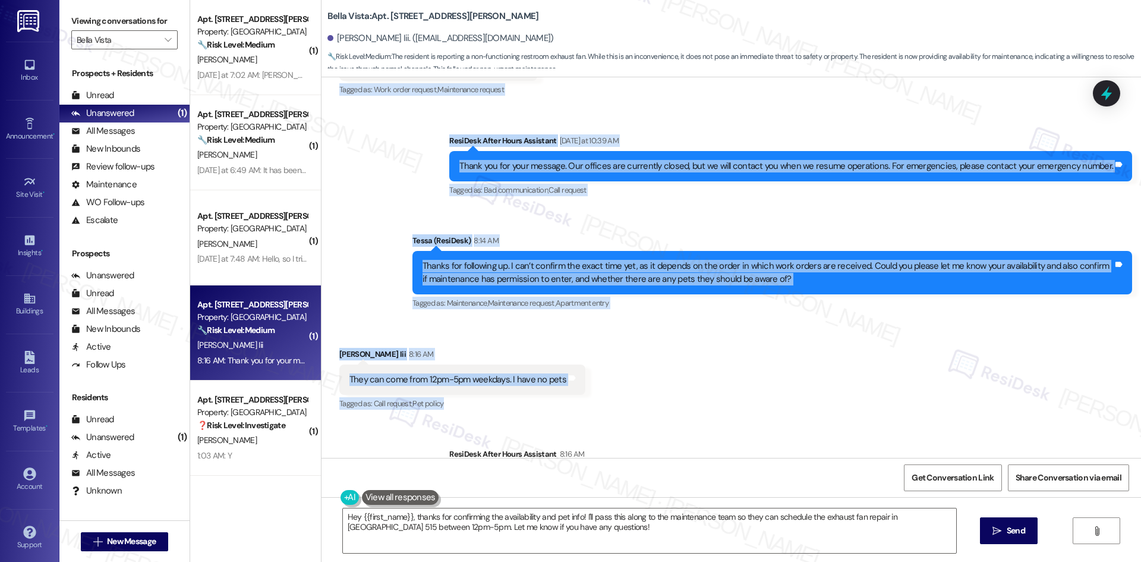
scroll to position [751, 0]
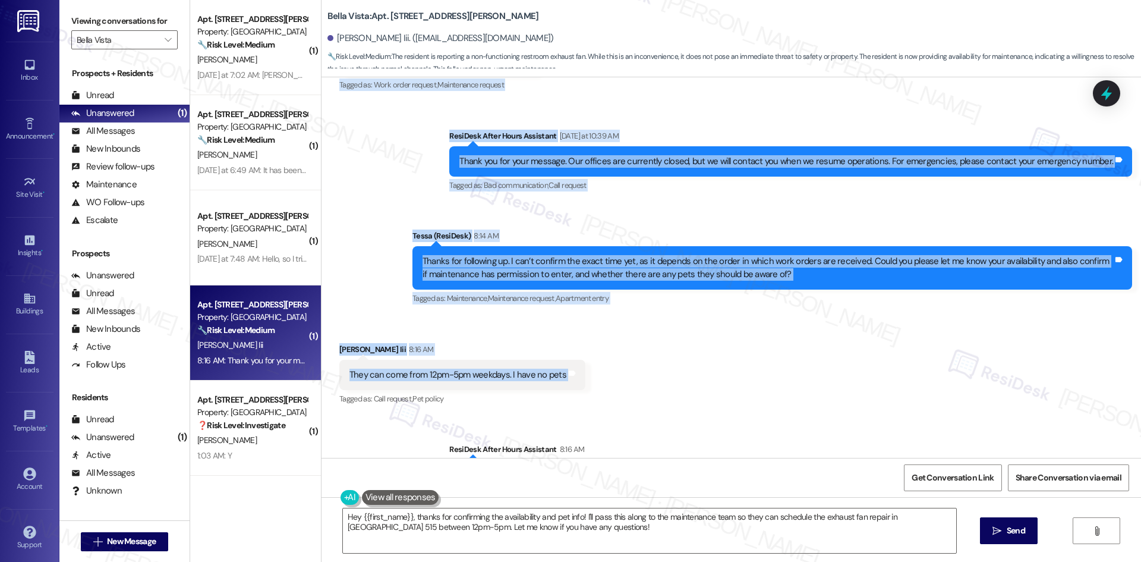
drag, startPoint x: 327, startPoint y: 202, endPoint x: 603, endPoint y: 377, distance: 326.7
click at [603, 377] on div "Lease started [DATE] 8:00 AM Announcement, sent via SMS Tessa (ResiDesk) [DATE]…" at bounding box center [730, 267] width 819 height 380
copy div "Loremi Dolors Ame Consecte Adipiscin el 3:35 SE Do! Eius te Incidi ut labo etdo…"
click at [743, 323] on div "Received via SMS [PERSON_NAME] Iii 8:16 AM They can come from 12pm-5pm weekdays…" at bounding box center [730, 366] width 819 height 100
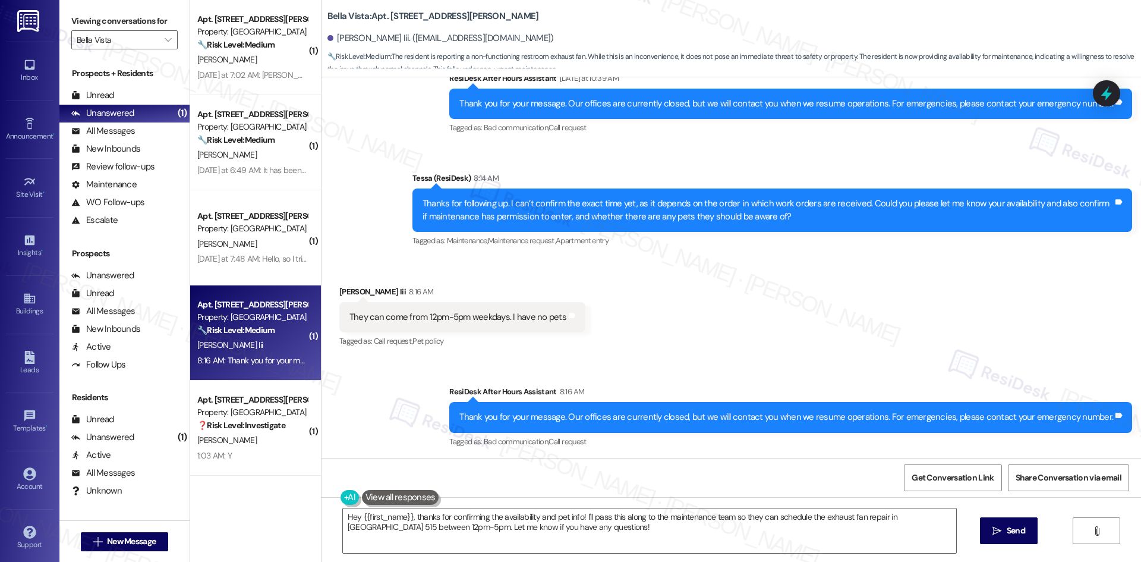
scroll to position [811, 0]
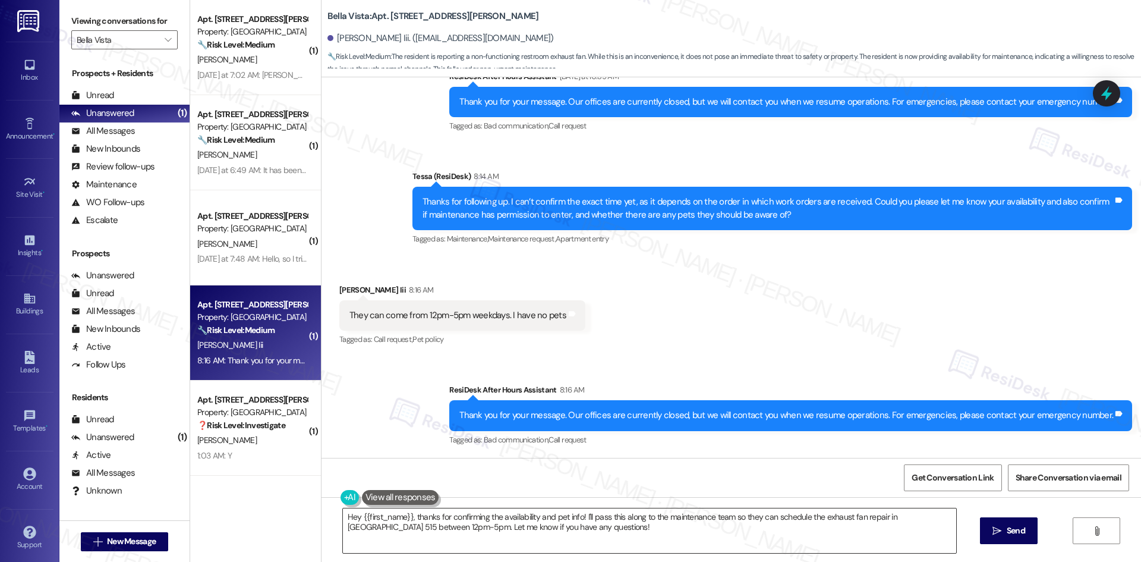
click at [543, 529] on textarea "Hey {{first_name}}, thanks for confirming the availability and pet info! I'll p…" at bounding box center [649, 530] width 613 height 45
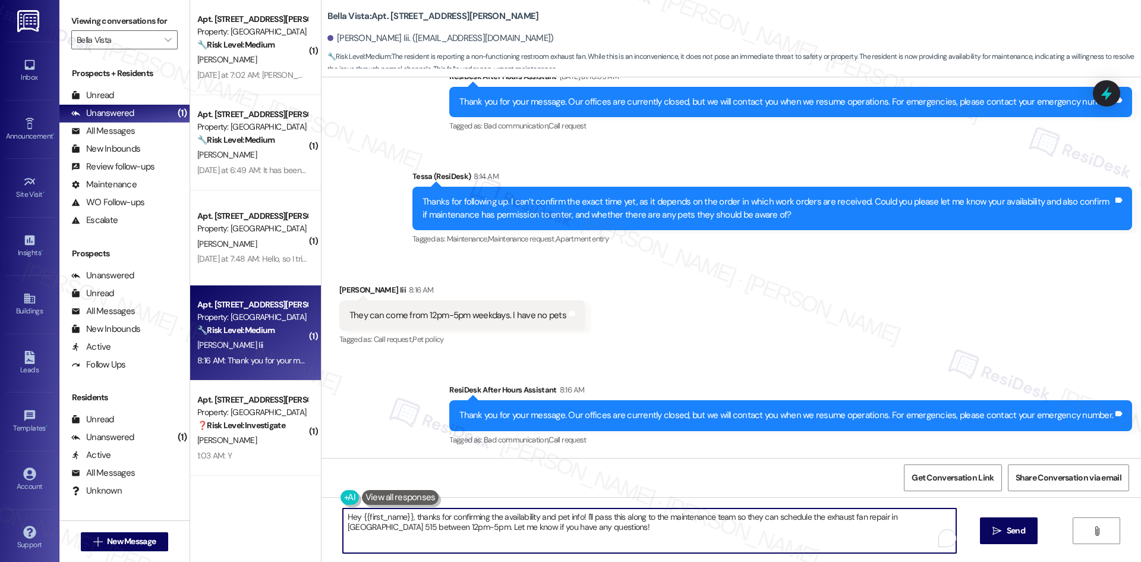
paste textarea "Thank you, [PERSON_NAME]. I’ll let the site team know your availability (12–5pm…"
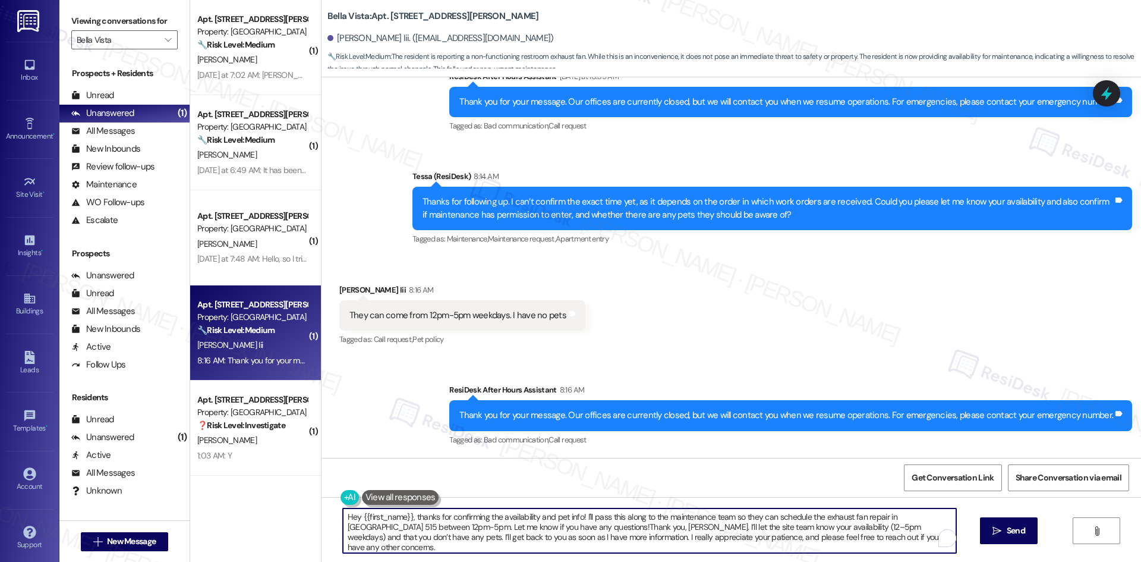
paste textarea "To enrich screen reader interactions, please activate Accessibility in Grammarl…"
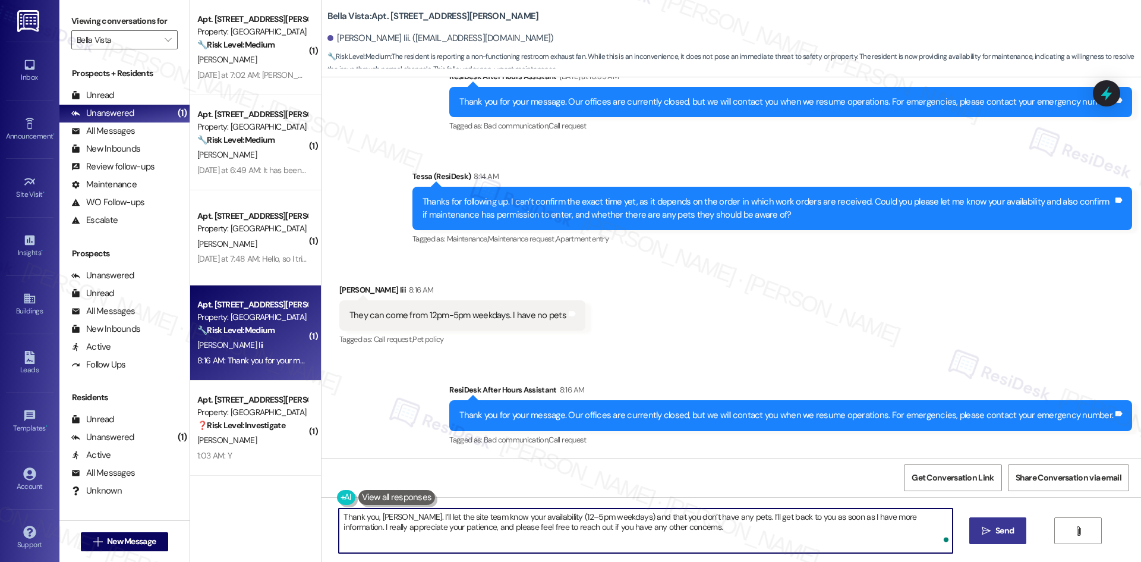
type textarea "Thank you, [PERSON_NAME]. I’ll let the site team know your availability (12–5pm…"
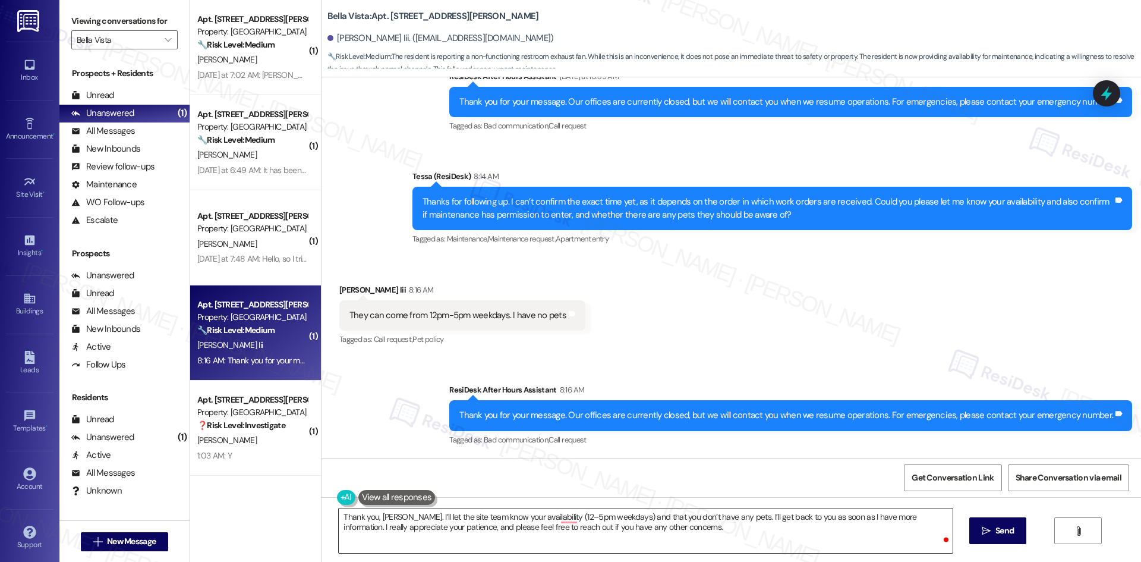
drag, startPoint x: 986, startPoint y: 528, endPoint x: 893, endPoint y: 541, distance: 94.8
click at [985, 527] on icon "" at bounding box center [986, 531] width 9 height 10
click at [803, 351] on div "Received via SMS [PERSON_NAME] Iii 8:16 AM They can come from 12pm-5pm weekdays…" at bounding box center [730, 307] width 819 height 100
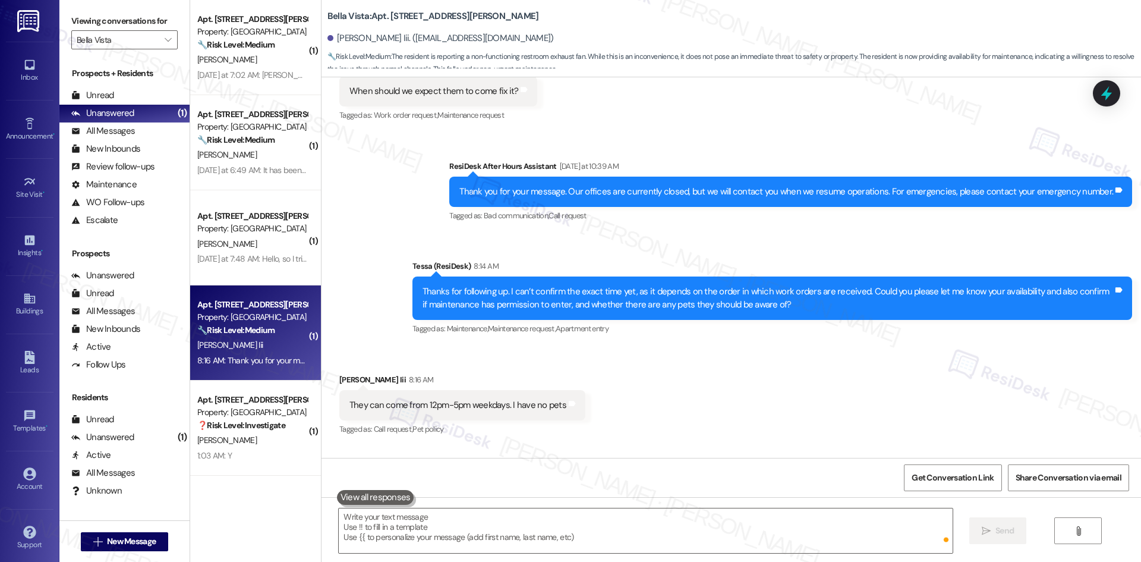
scroll to position [710, 0]
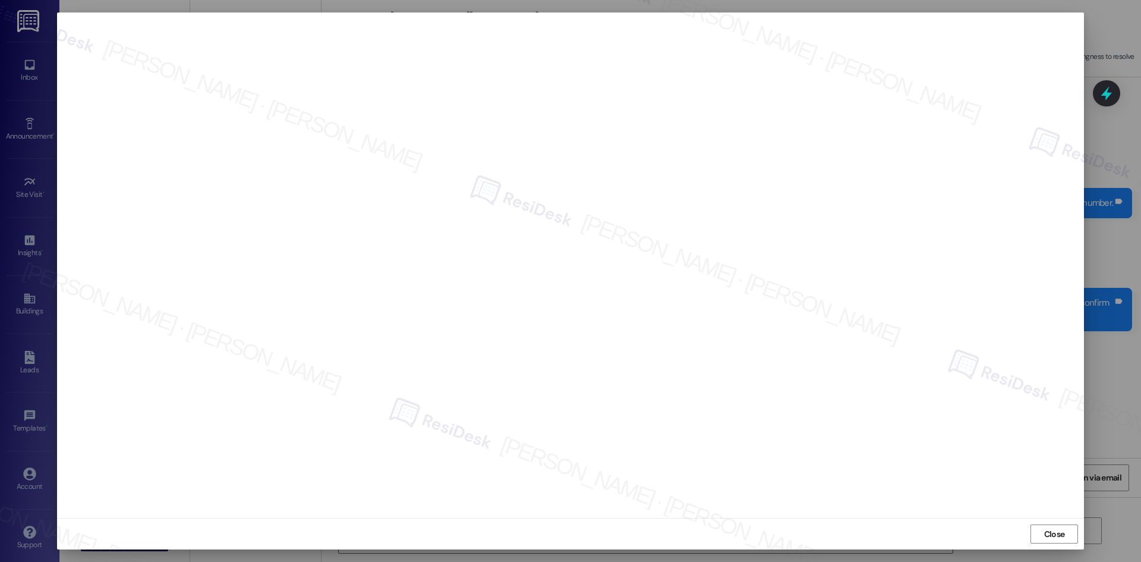
click at [878, 518] on div "Close" at bounding box center [570, 533] width 1027 height 31
click at [1065, 533] on span "Close" at bounding box center [1055, 534] width 26 height 12
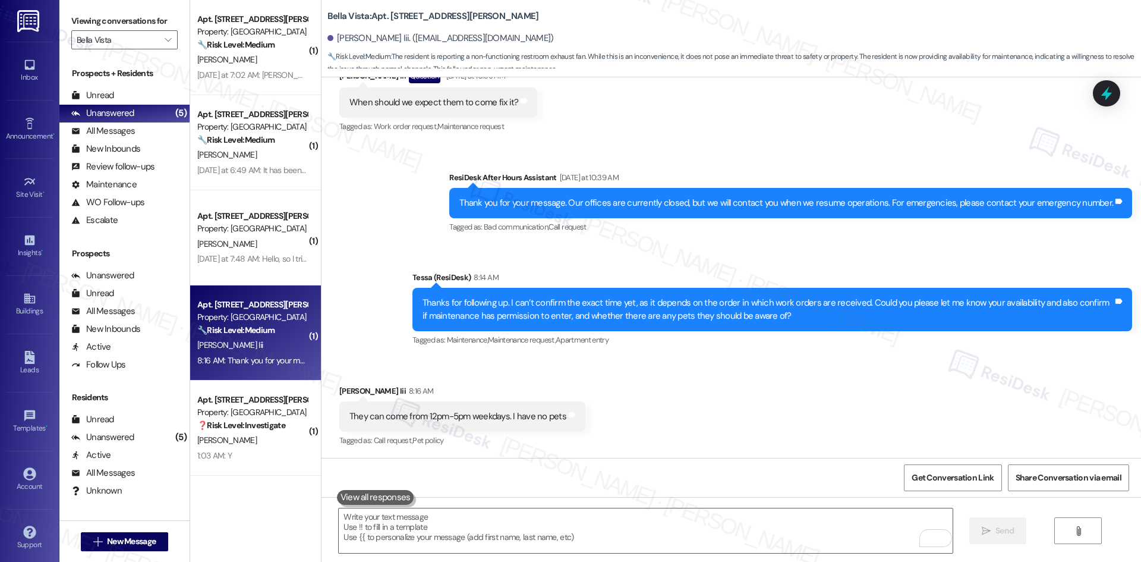
drag, startPoint x: 831, startPoint y: 417, endPoint x: 841, endPoint y: 413, distance: 11.3
click at [831, 416] on div "Received via SMS [PERSON_NAME] Iii 8:16 AM They can come from 12pm-5pm weekdays…" at bounding box center [730, 408] width 819 height 100
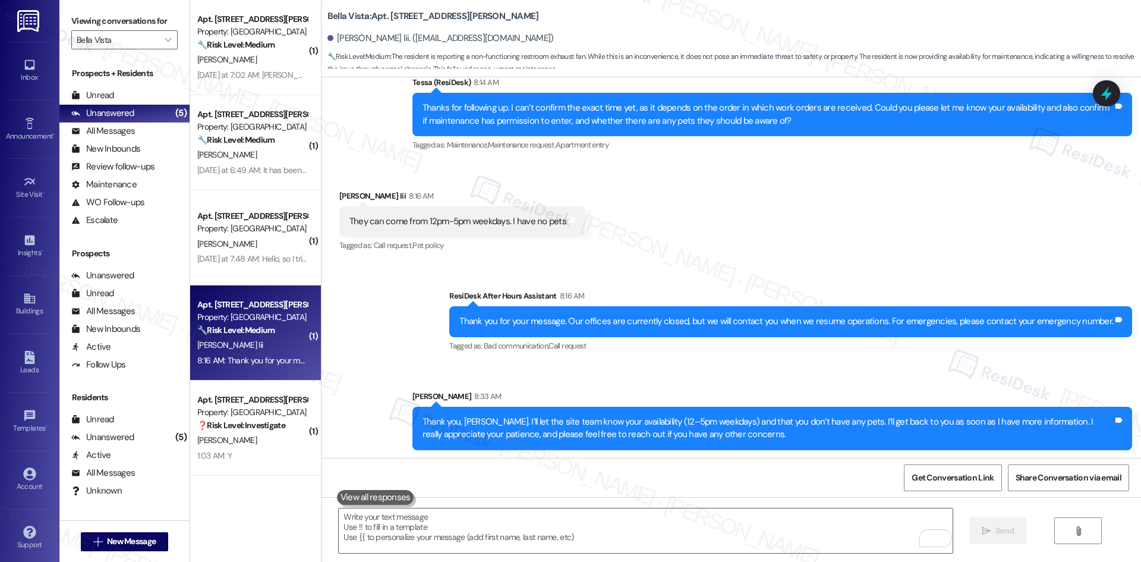
scroll to position [906, 0]
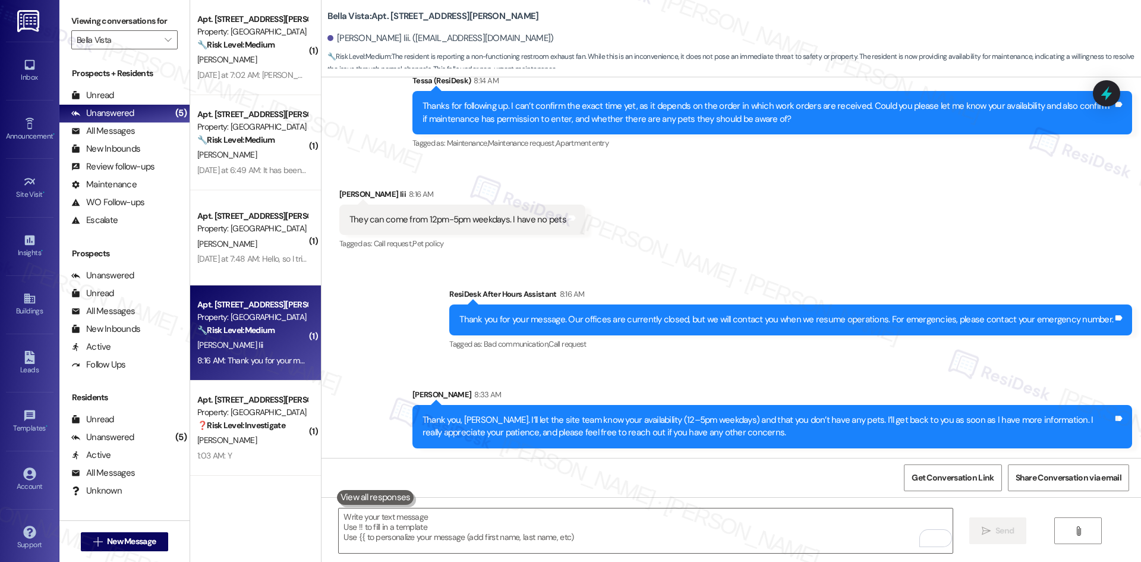
click at [851, 382] on div "Sent via SMS [PERSON_NAME] 8:33 AM Thank you, [PERSON_NAME]. I’ll let the site …" at bounding box center [771, 418] width 737 height 78
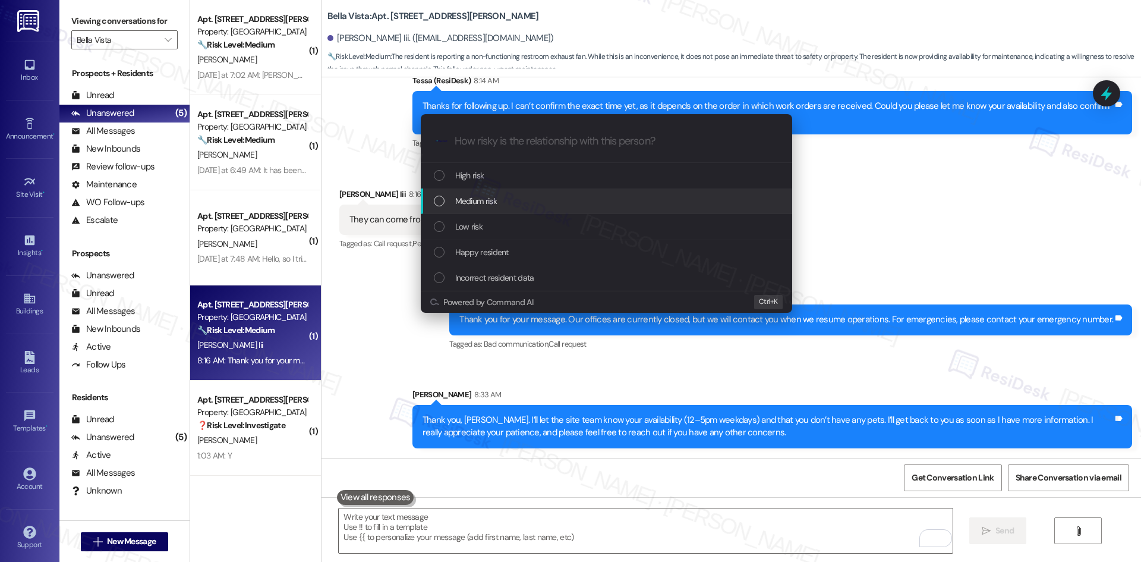
click at [540, 198] on div "Medium risk" at bounding box center [608, 200] width 348 height 13
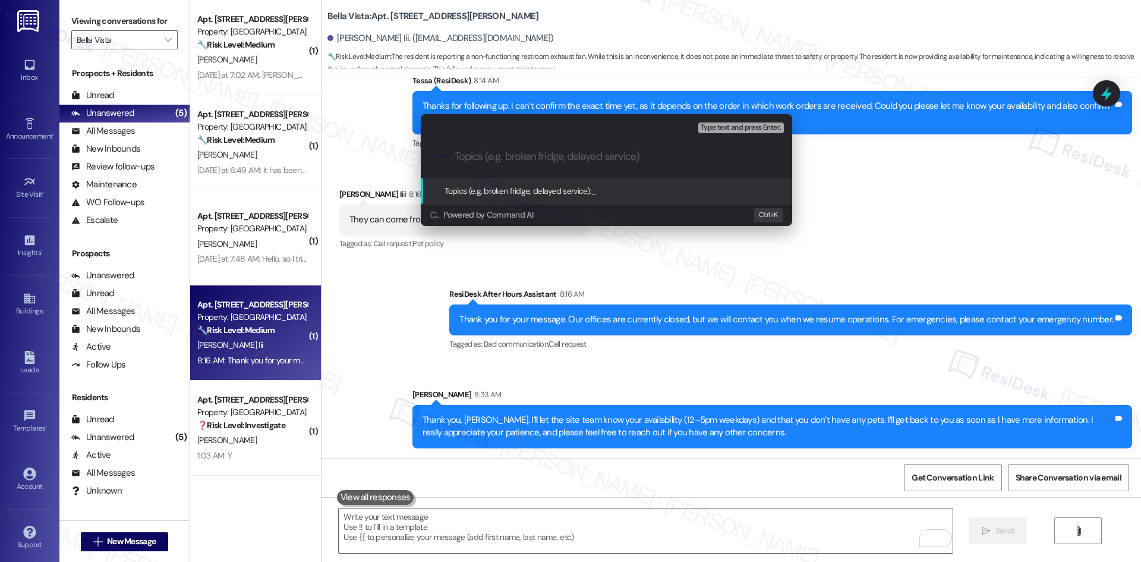
click at [512, 155] on input "Topics (e.g. broken fridge, delayed service)" at bounding box center [616, 156] width 323 height 12
paste input "Exhaust fan repair – Apt. 515 (Work Order 1134706)"
type input "Exhaust fan repair – Apt. 515 (Work Order 1134706)"
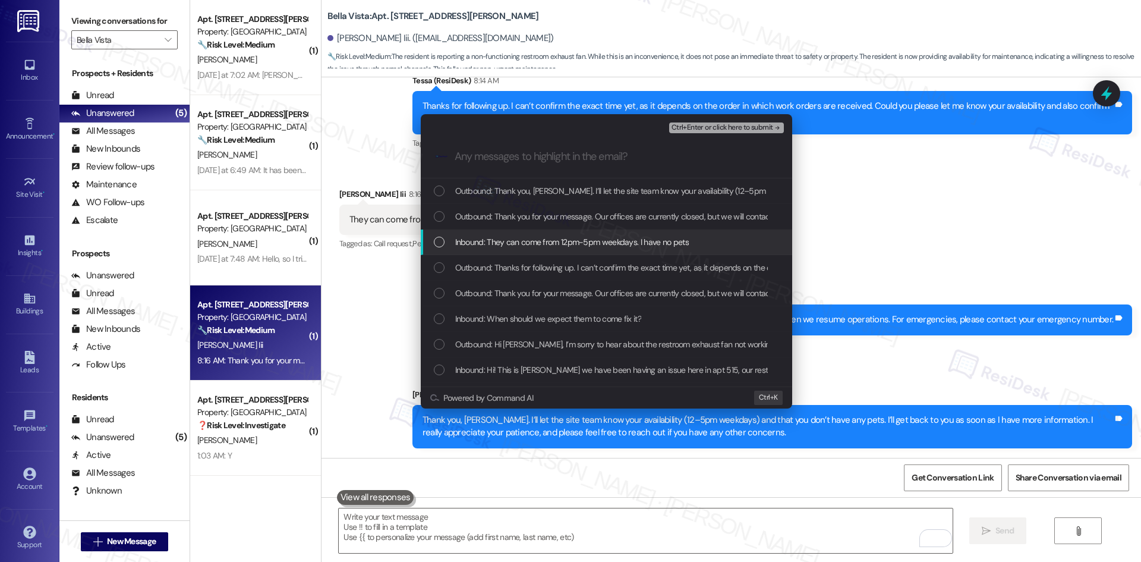
click at [548, 241] on span "Inbound: They can come from 12pm-5pm weekdays. I have no pets" at bounding box center [572, 241] width 234 height 13
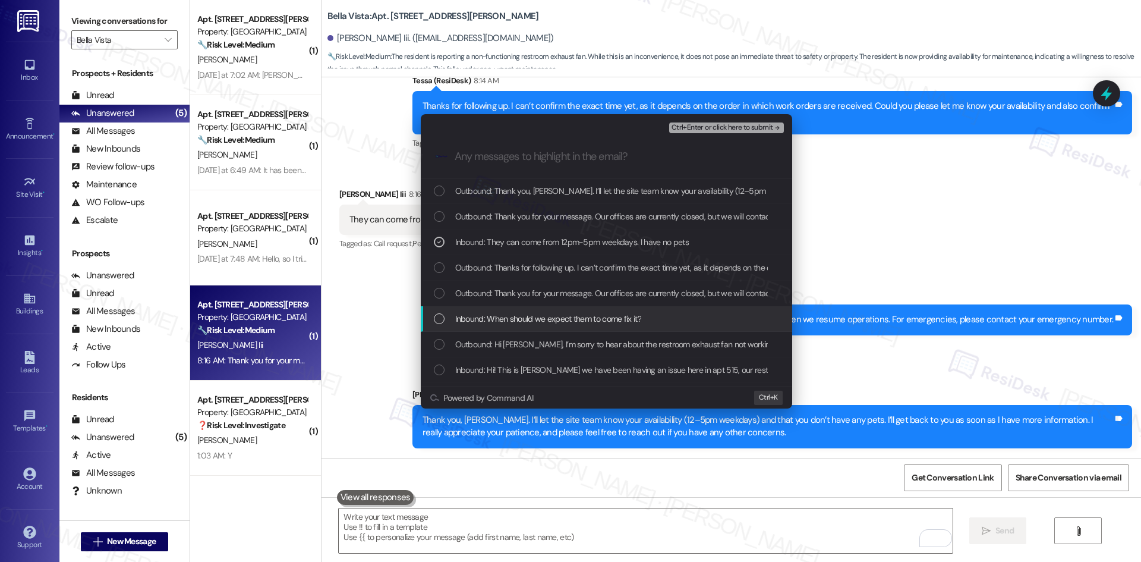
click at [576, 314] on span "Inbound: When should we expect them to come fix it?" at bounding box center [548, 318] width 186 height 13
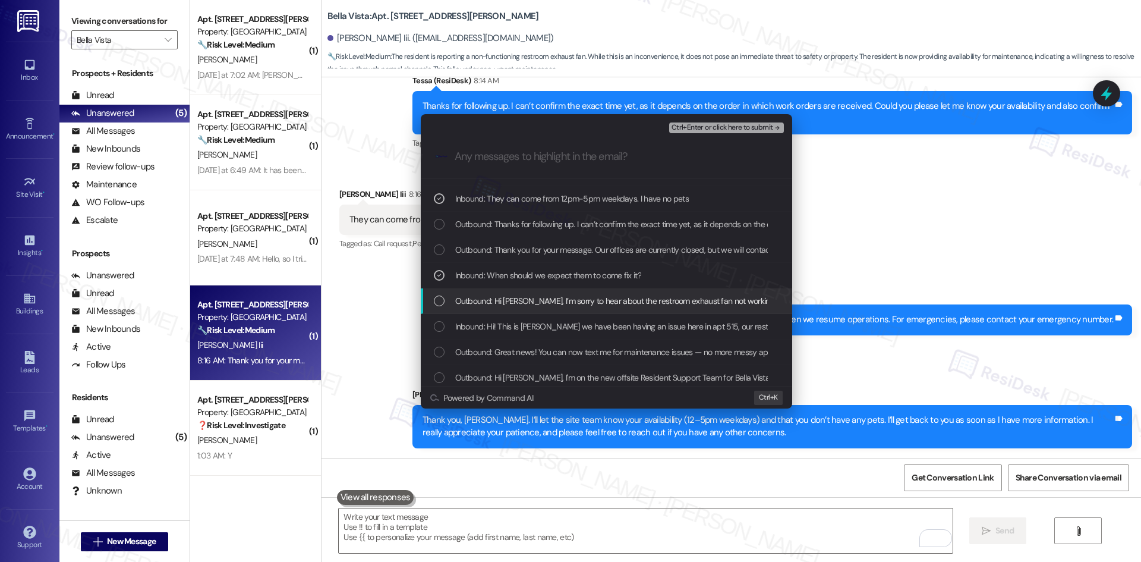
scroll to position [48, 0]
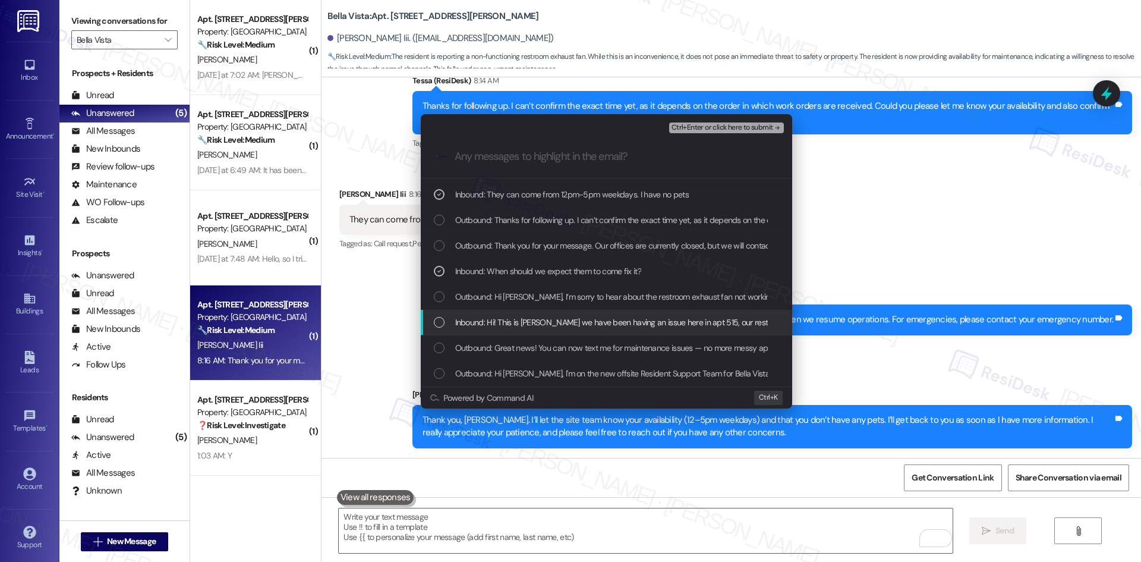
click at [598, 324] on span "Inbound: Hi! This is [PERSON_NAME] we have been having an issue here in apt 515…" at bounding box center [680, 322] width 451 height 13
click at [750, 130] on span "Ctrl+Enter or click here to submit" at bounding box center [722, 128] width 102 height 8
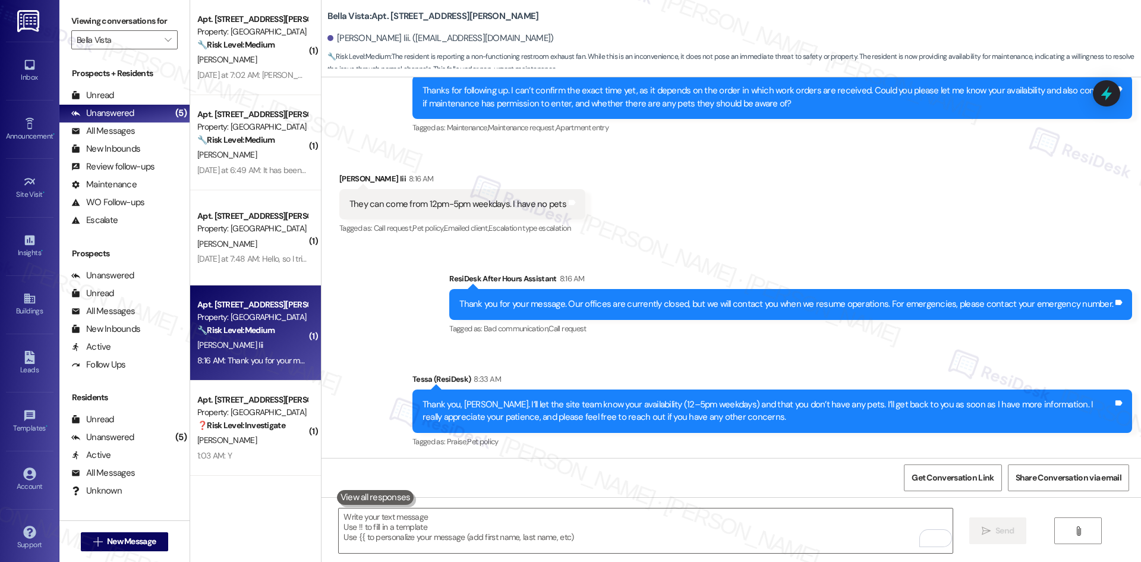
scroll to position [923, 0]
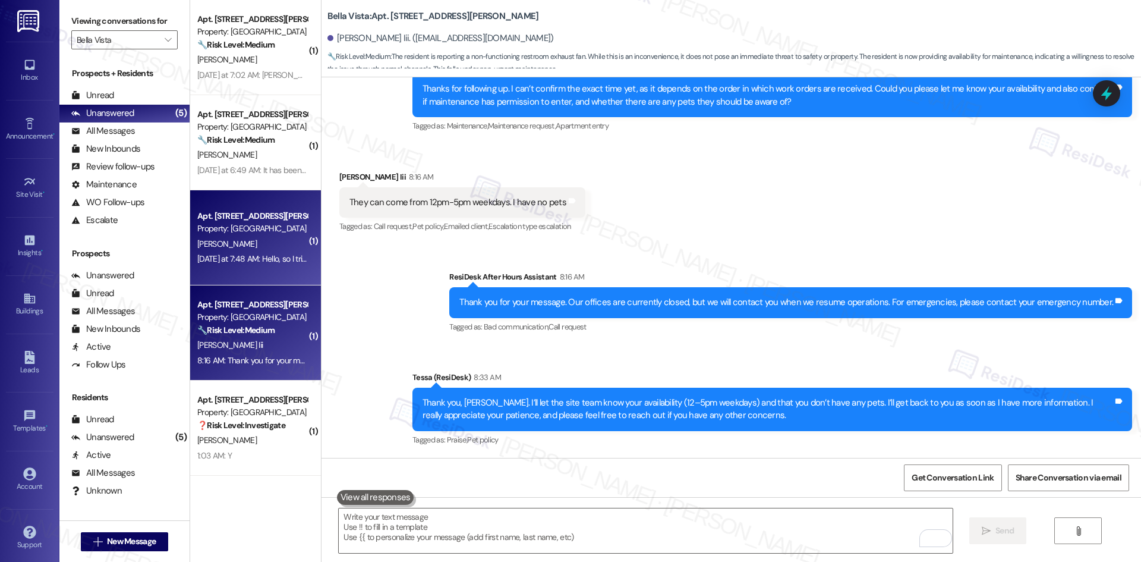
click at [256, 251] on div "[DATE] at 7:48 AM: Hello, so I tried to do a promise to pay until [DATE] . the …" at bounding box center [252, 258] width 112 height 15
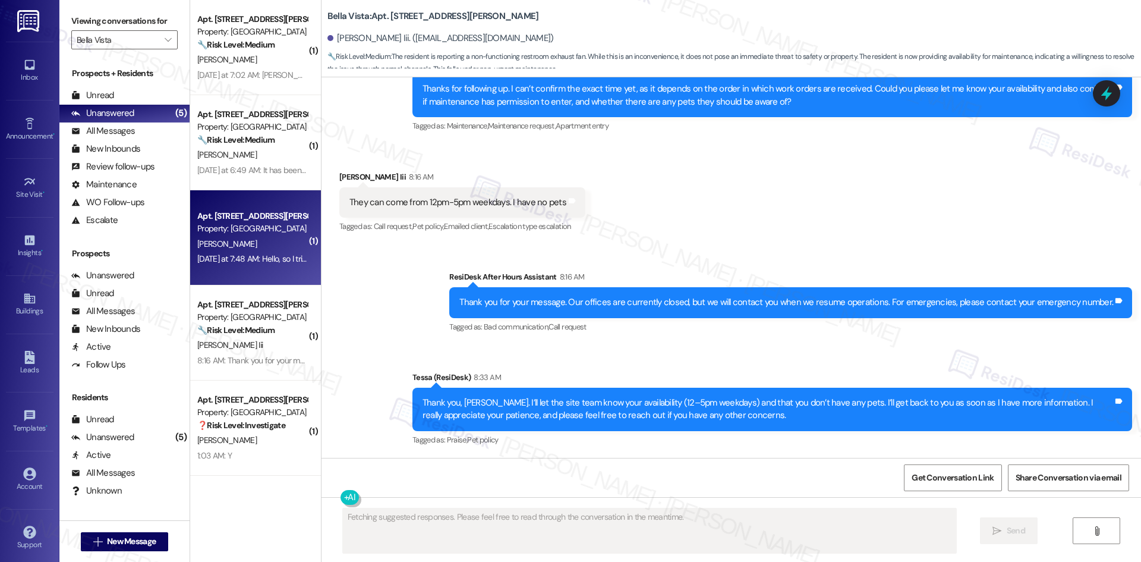
scroll to position [0, 0]
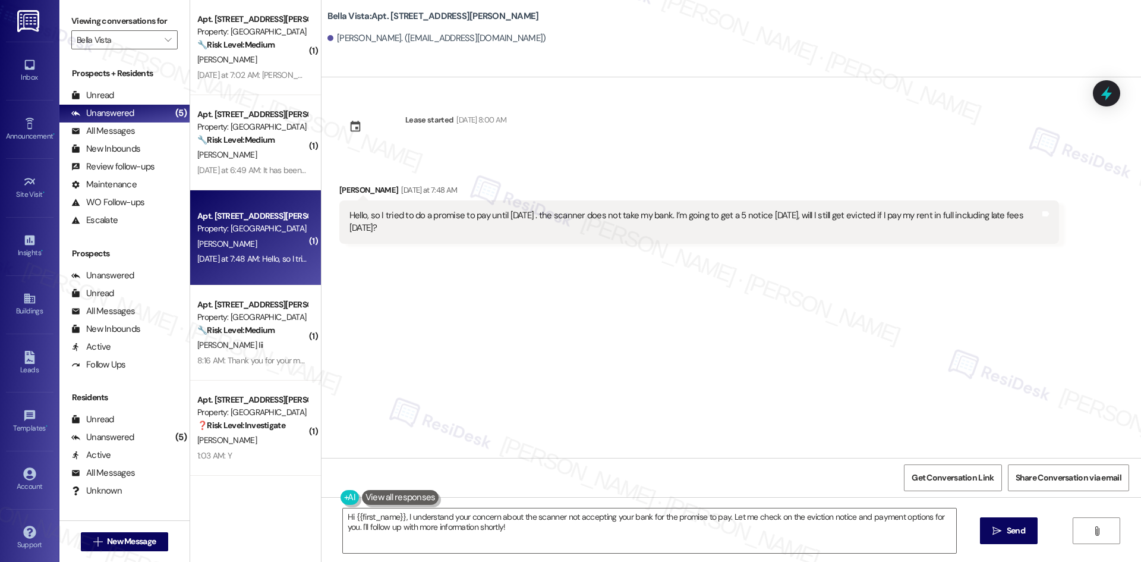
drag, startPoint x: 326, startPoint y: 184, endPoint x: 412, endPoint y: 234, distance: 98.8
click at [411, 235] on div "Received via SMS [PERSON_NAME] [DATE] at 7:48 AM Hello, so I tried to do a prom…" at bounding box center [698, 214] width 737 height 78
copy div "[PERSON_NAME] [DATE] at 7:48 AM Hello, so I tried to do a promise to pay until …"
click at [527, 302] on div "Lease started [DATE] 8:00 AM Received via SMS [PERSON_NAME] [DATE] at 7:48 AM H…" at bounding box center [730, 267] width 819 height 380
click at [525, 539] on textarea "Hi {{first_name}}, I understand your concern about the scanner not accepting yo…" at bounding box center [649, 530] width 613 height 45
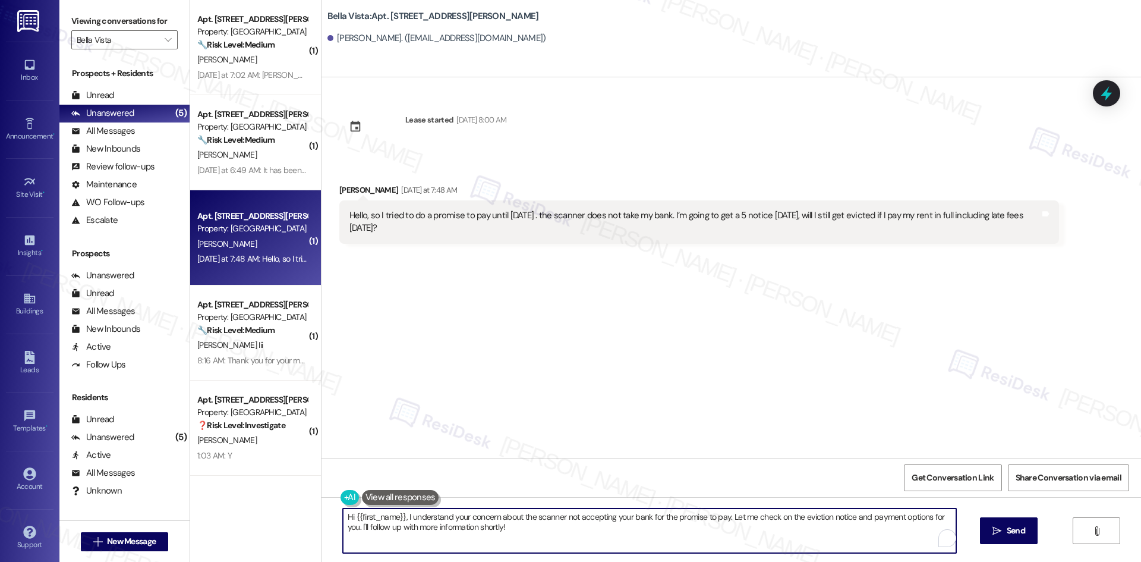
paste textarea "[PERSON_NAME], thank you for reaching out and letting us know. I’m sorry to hea…"
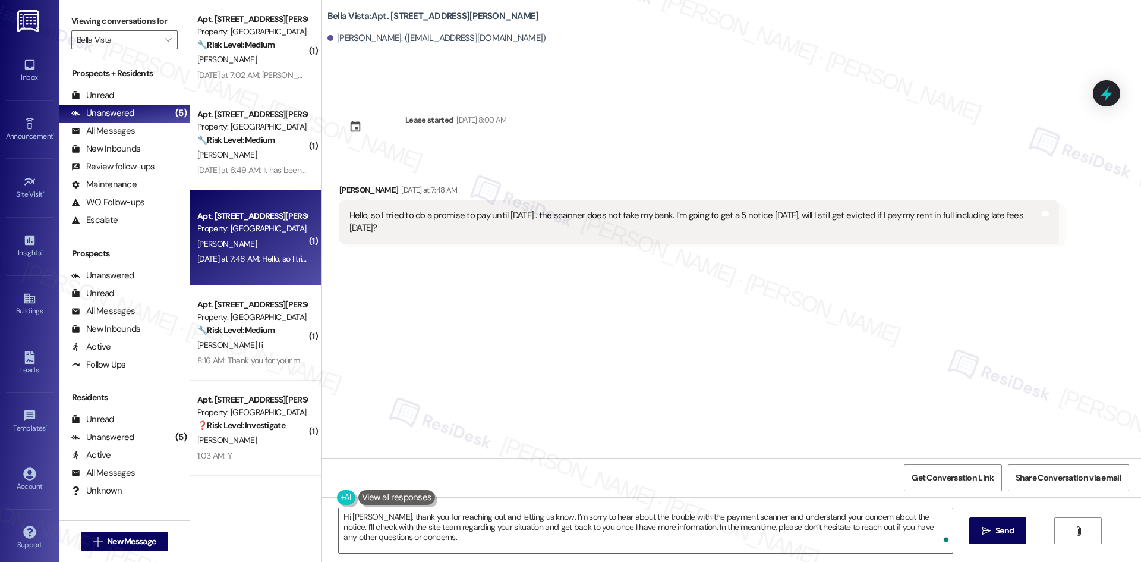
click at [494, 277] on div "Lease started [DATE] 8:00 AM Received via SMS [PERSON_NAME] [DATE] at 7:48 AM H…" at bounding box center [730, 267] width 819 height 380
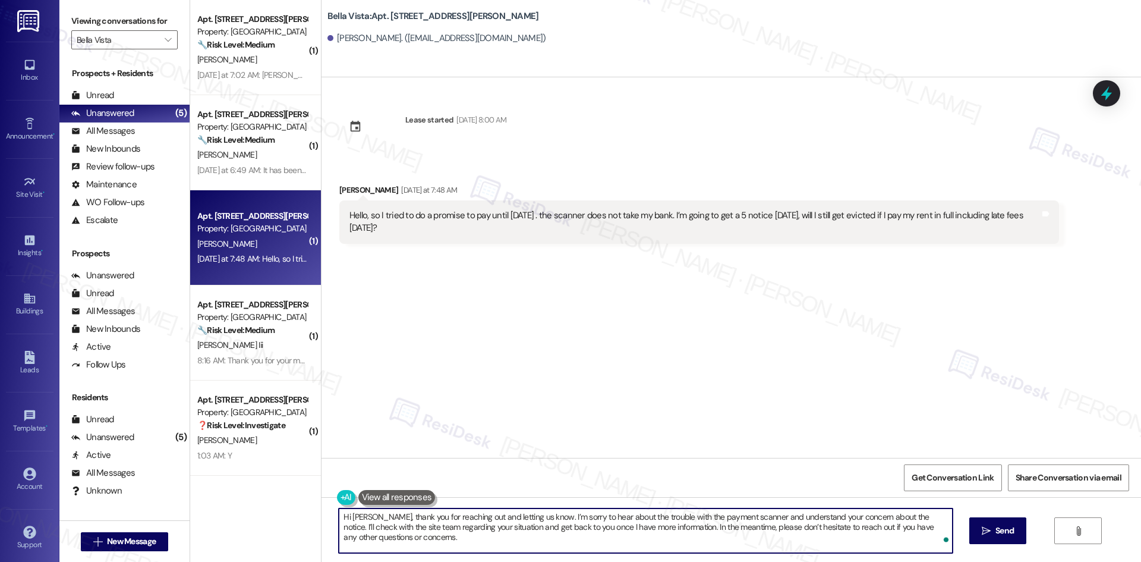
click at [513, 522] on textarea "Hi [PERSON_NAME], thank you for reaching out and letting us know. I’m sorry to …" at bounding box center [645, 530] width 613 height 45
paste textarea "letting us know. I’m sorry about the scanner issues and understand your concern…"
click at [733, 537] on textarea "Hi [PERSON_NAME], thank you for letting us know. I’m sorry about the scanner is…" at bounding box center [645, 530] width 613 height 45
drag, startPoint x: 789, startPoint y: 533, endPoint x: 919, endPoint y: 533, distance: 130.1
click at [795, 533] on textarea "Hi [PERSON_NAME], thank you for letting us know. I’m sorry about the scanner is…" at bounding box center [645, 530] width 613 height 45
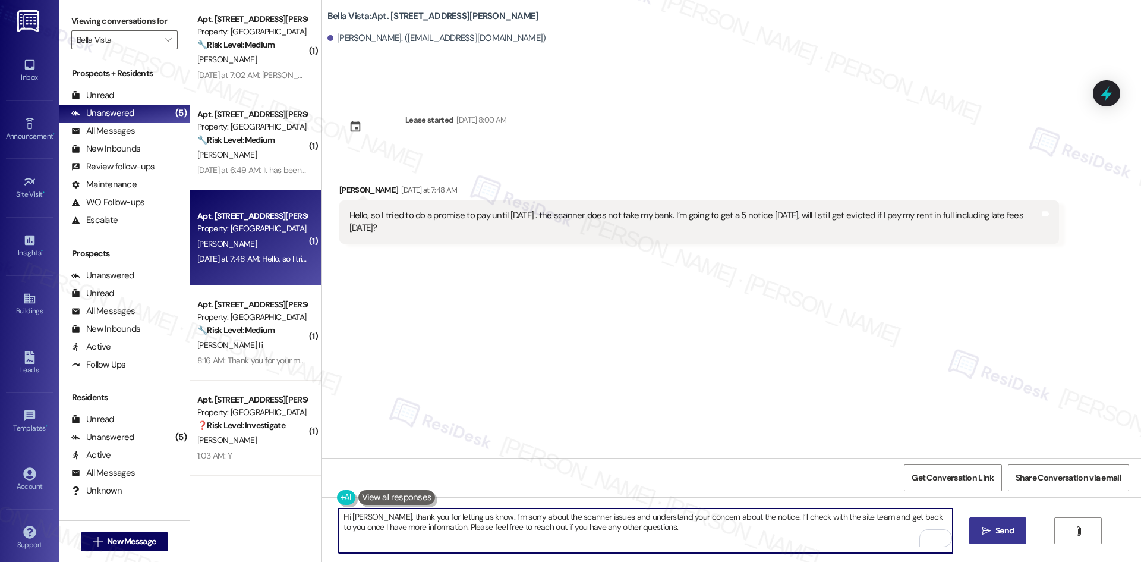
type textarea "Hi [PERSON_NAME], thank you for letting us know. I’m sorry about the scanner is…"
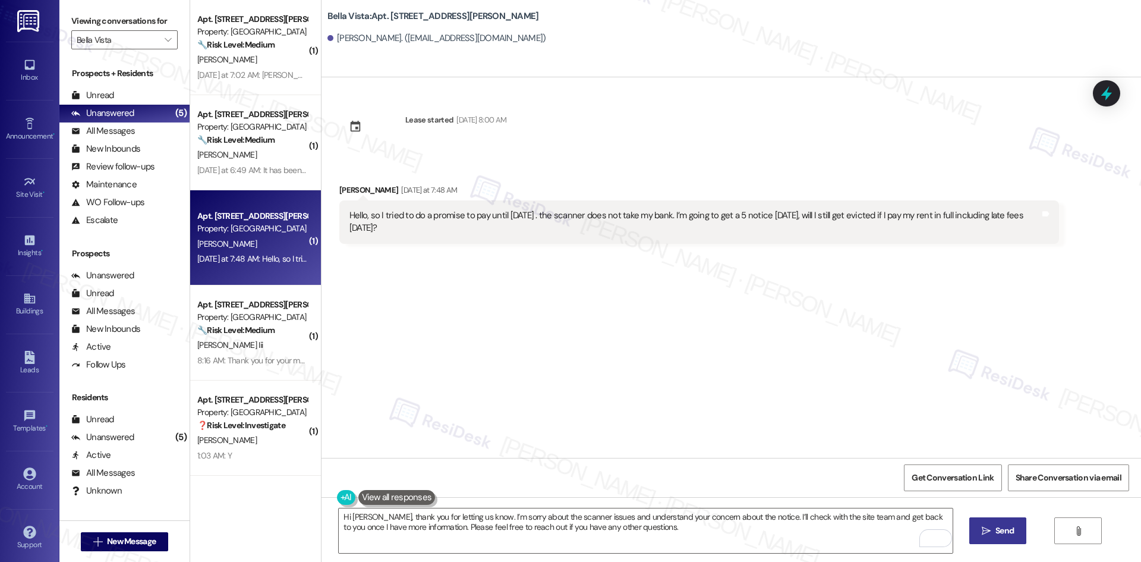
click at [983, 533] on icon "" at bounding box center [986, 531] width 9 height 10
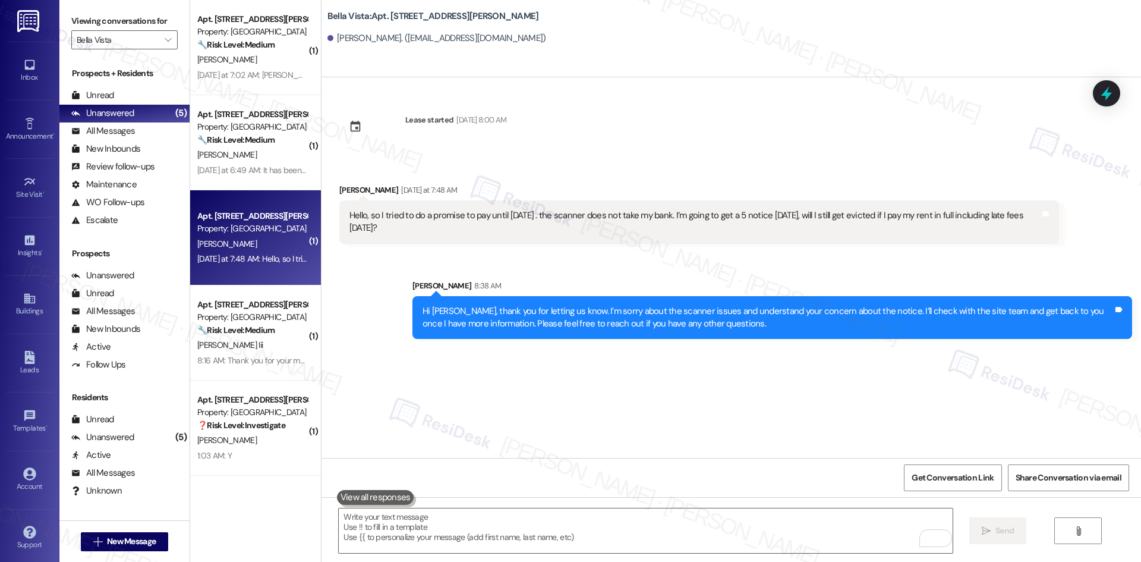
click at [749, 409] on div "Lease started [DATE] 8:00 AM Received via SMS [PERSON_NAME] [DATE] at 7:48 AM H…" at bounding box center [730, 267] width 819 height 380
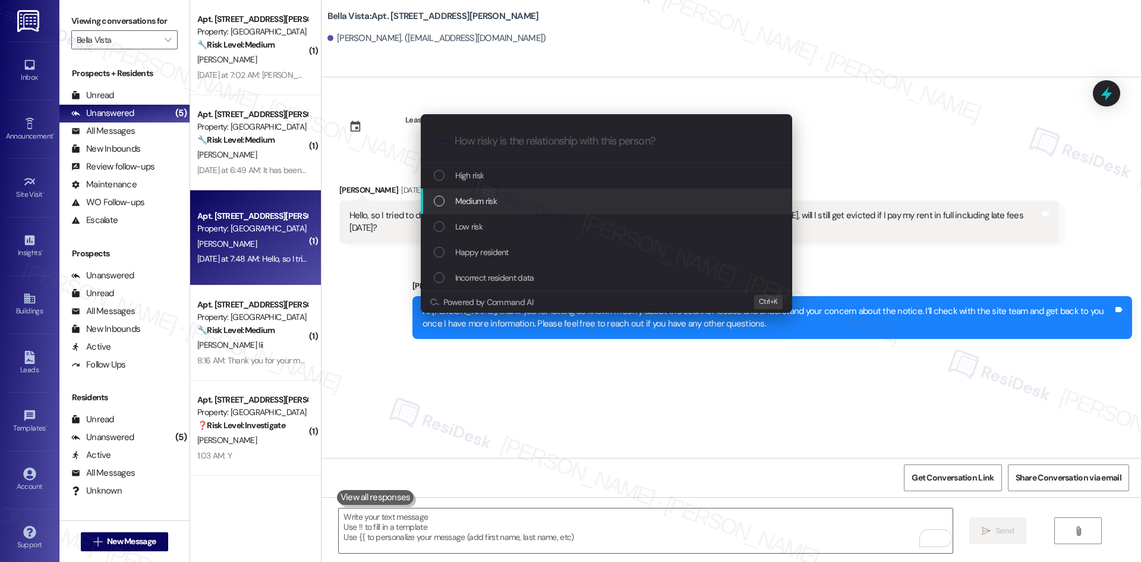
click at [538, 197] on div "Medium risk" at bounding box center [608, 200] width 348 height 13
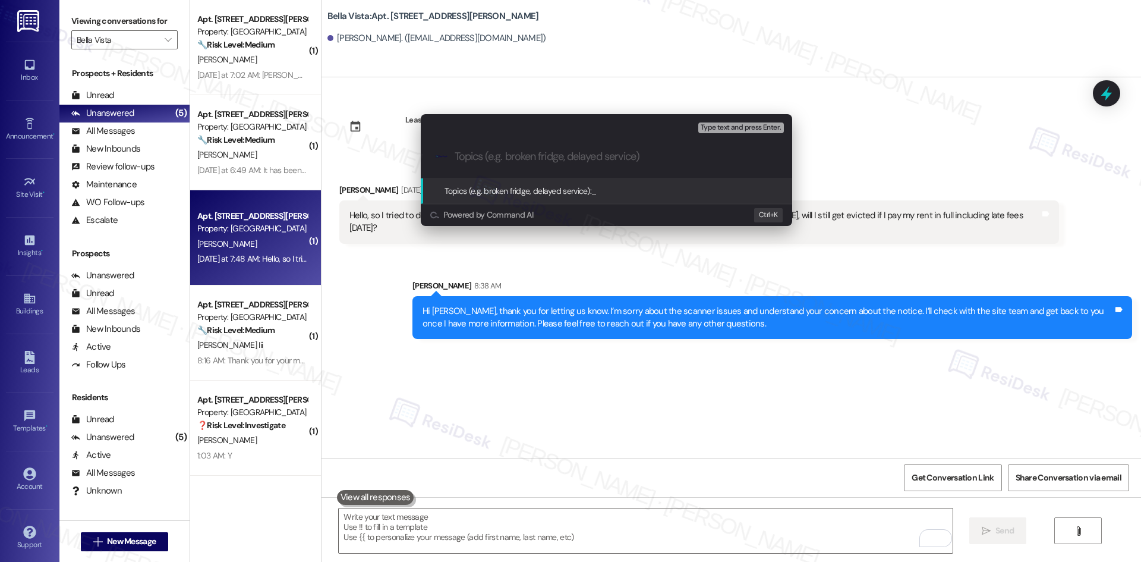
click at [529, 148] on div ".cls-1{fill:#0a055f;}.cls-2{fill:#0cc4c4;} resideskLogoBlueOrange" at bounding box center [606, 156] width 371 height 42
click at [529, 157] on input "Topics (e.g. broken fridge, delayed service)" at bounding box center [616, 156] width 323 height 12
paste input "Rent payment concern and eviction notice question"
type input "Rent payment concern and eviction notice question"
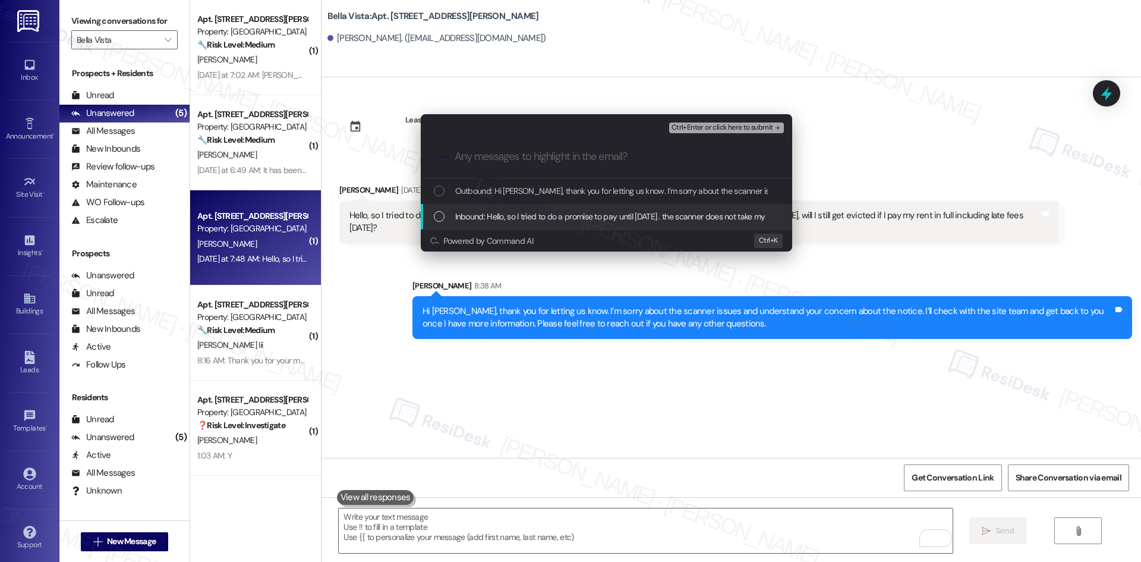
click at [535, 219] on span "Inbound: Hello, so I tried to do a promise to pay until Friday . the scanner do…" at bounding box center [795, 216] width 680 height 13
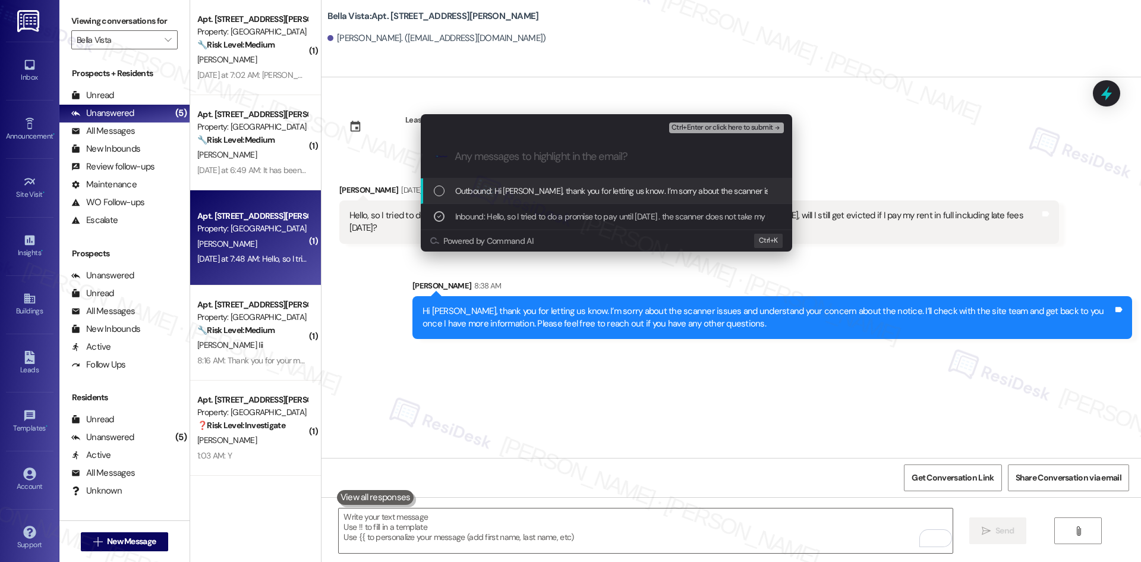
click at [740, 130] on span "Ctrl+Enter or click here to submit" at bounding box center [722, 128] width 102 height 8
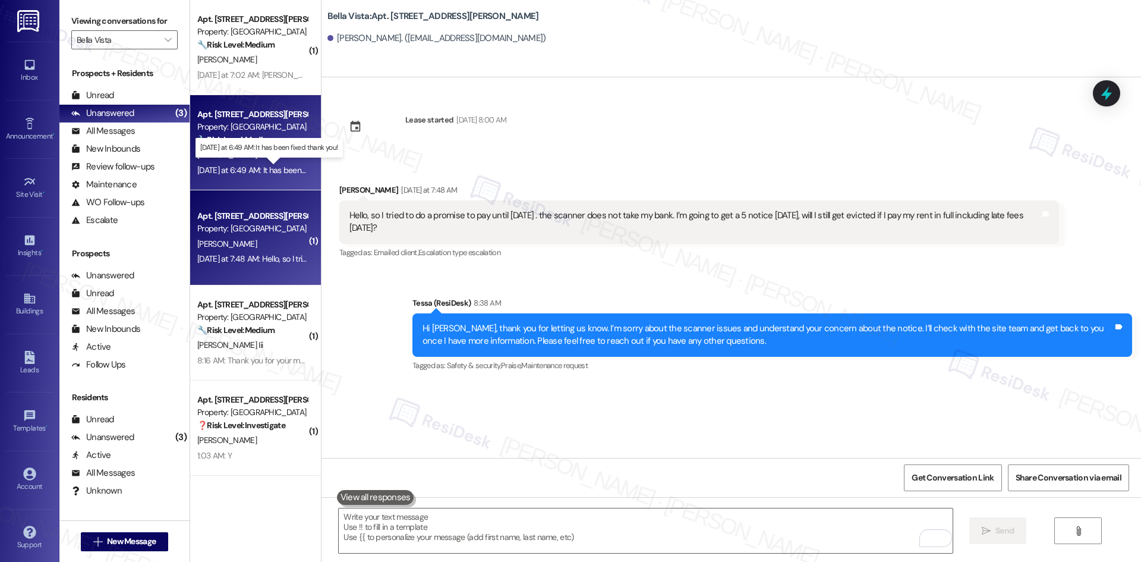
click at [252, 170] on div "Yesterday at 6:49 AM: It has been fixed thank you! Yesterday at 6:49 AM: It has…" at bounding box center [277, 170] width 160 height 11
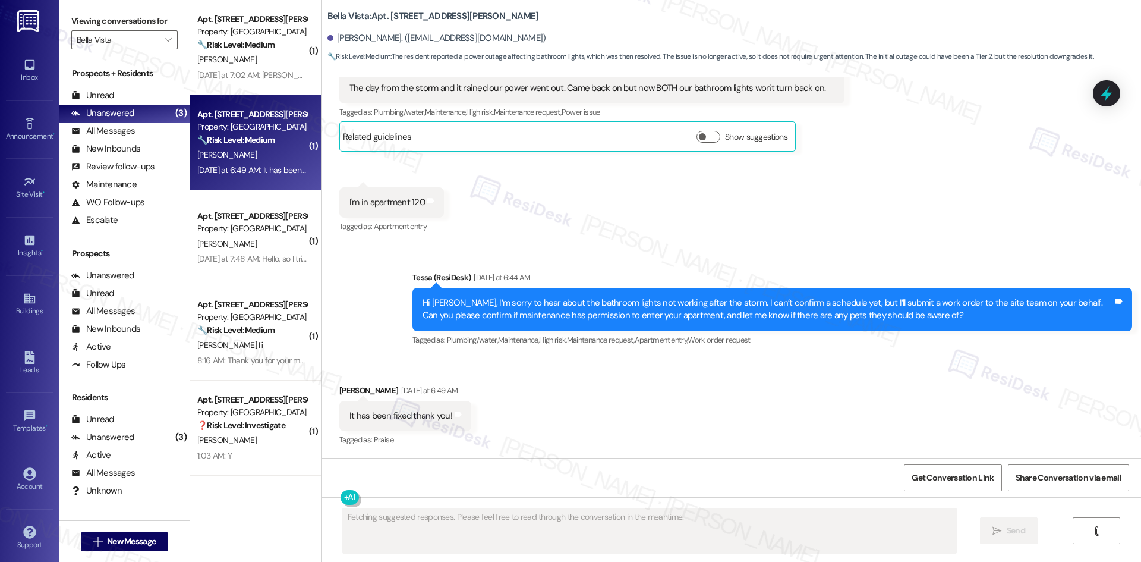
scroll to position [507, 0]
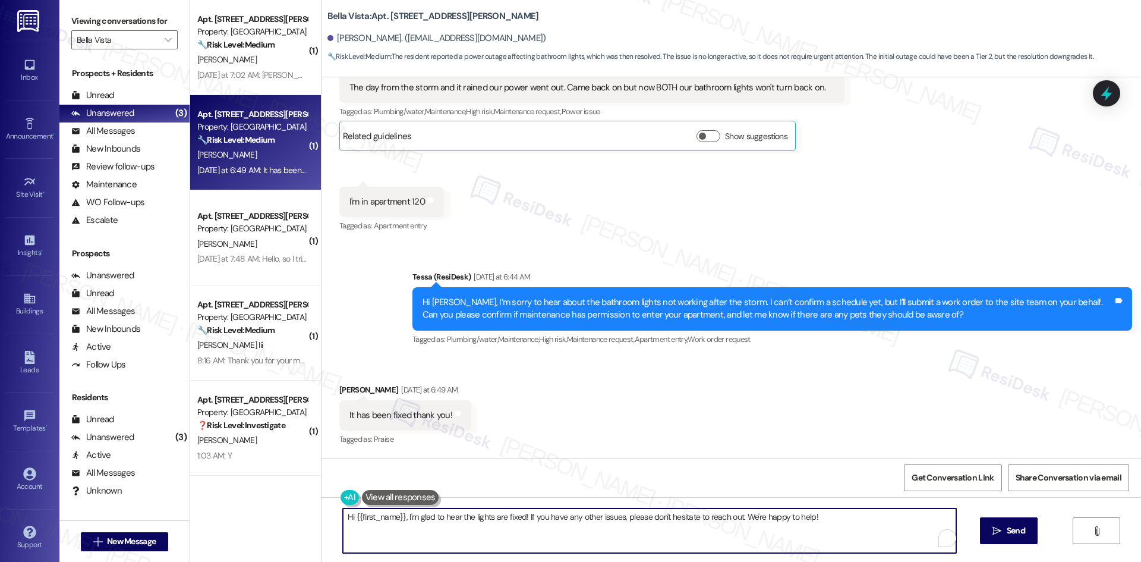
drag, startPoint x: 399, startPoint y: 516, endPoint x: 307, endPoint y: 520, distance: 92.8
click at [321, 518] on div "Hi {{first_name}}, I'm glad to hear the lights are fixed! If you have any other…" at bounding box center [730, 541] width 819 height 89
type textarea "I'm glad to hear the lights are fixed! If you have any other issues, please don…"
drag, startPoint x: 784, startPoint y: 517, endPoint x: 671, endPoint y: 515, distance: 112.3
click at [671, 515] on textarea "I'm glad to hear the lights are fixed! If you have any other issues, please don…" at bounding box center [645, 530] width 613 height 45
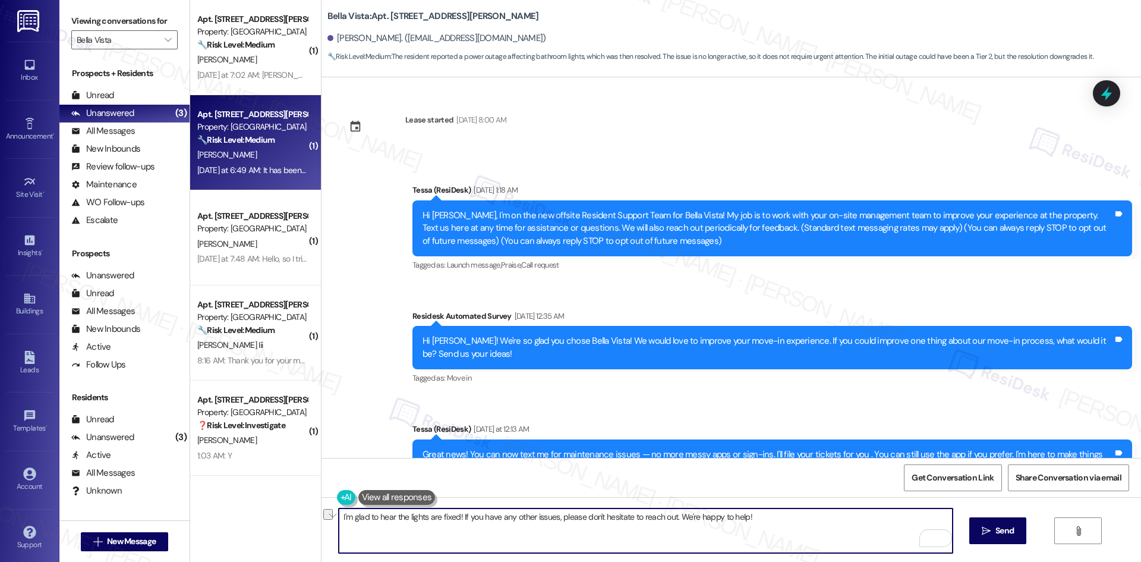
scroll to position [507, 0]
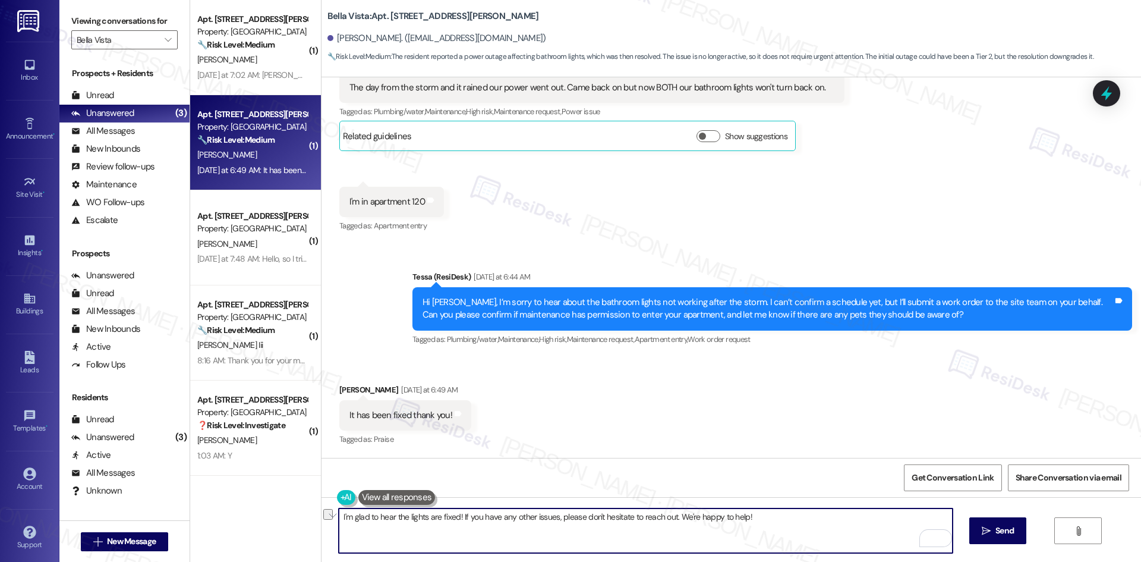
type textarea "I'm glad to hear the lights are fixed! If you have any other issues, please don…"
click at [1005, 532] on span "Send" at bounding box center [1004, 530] width 18 height 12
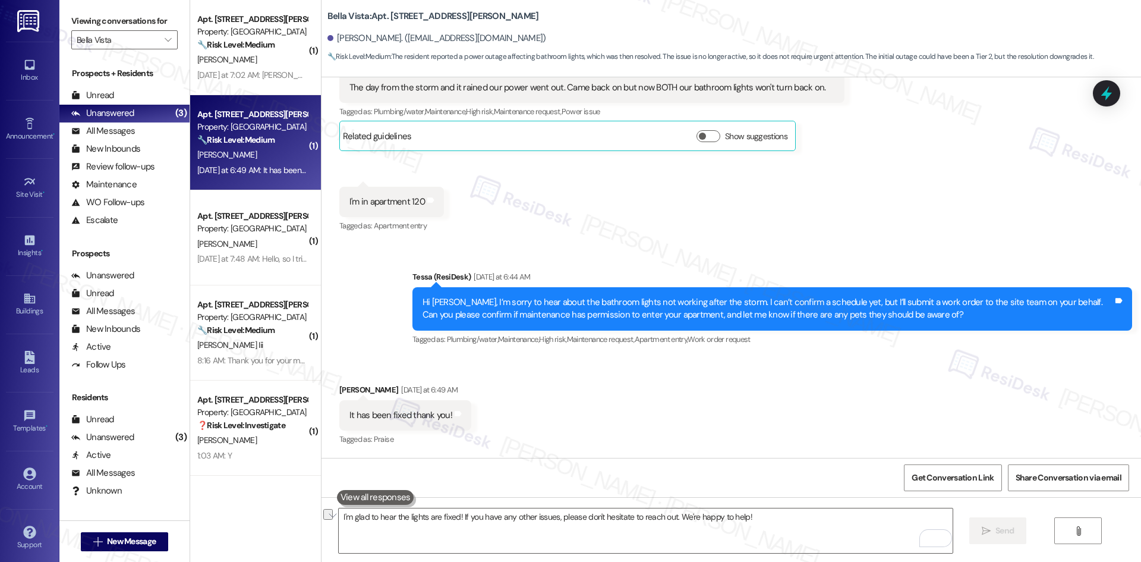
scroll to position [507, 0]
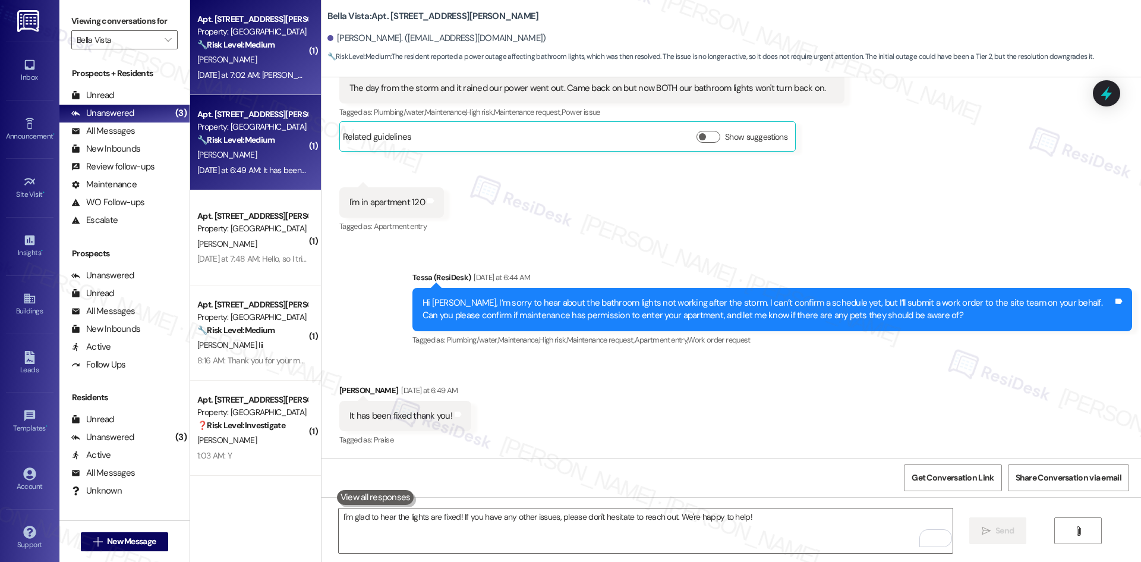
click at [260, 36] on div "Property: [GEOGRAPHIC_DATA]" at bounding box center [252, 32] width 110 height 12
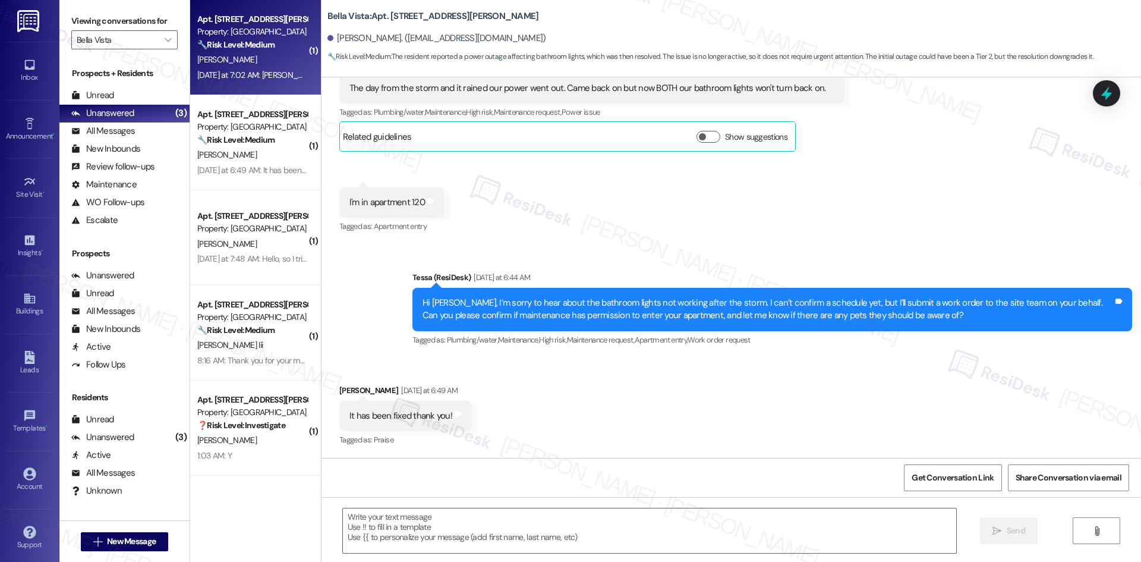
type textarea "Fetching suggested responses. Please feel free to read through the conversation…"
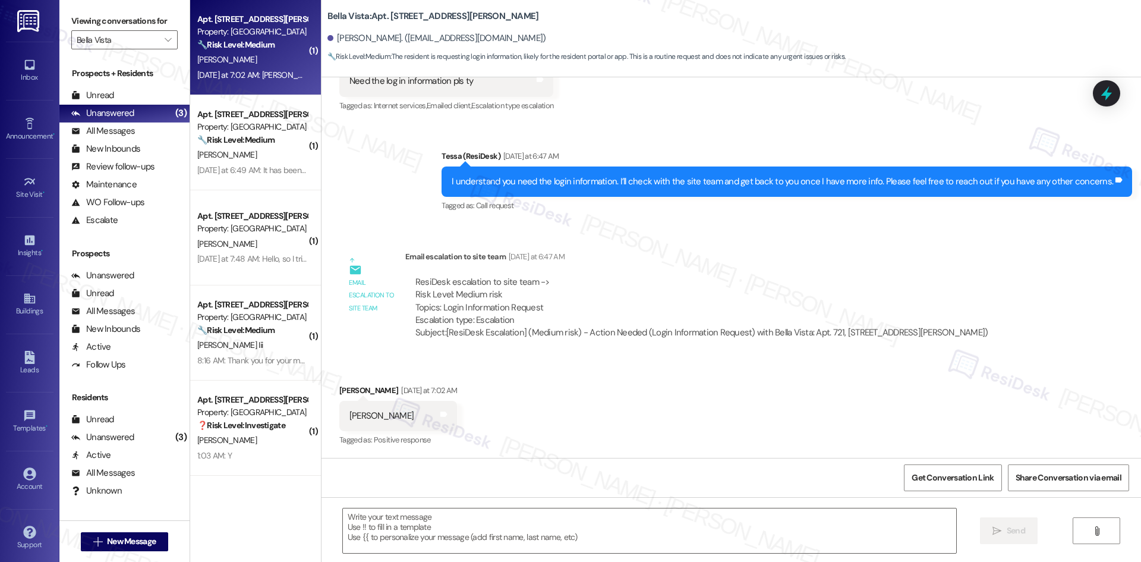
scroll to position [585, 0]
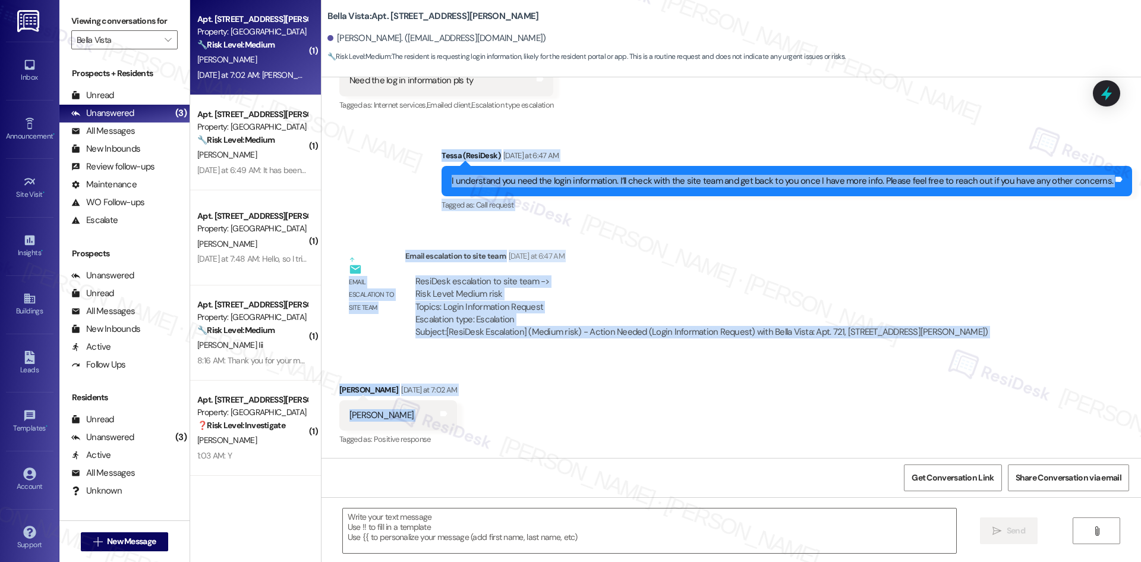
drag, startPoint x: 434, startPoint y: 144, endPoint x: 584, endPoint y: 425, distance: 318.5
click at [584, 425] on div "Lease started [DATE] 8:00 AM Announcement, sent via SMS Tessa (ResiDesk) [DATE]…" at bounding box center [730, 267] width 819 height 380
copy div "[PERSON_NAME] (ResiDesk) [DATE] at 6:47 AM I understand you need the login info…"
click at [565, 411] on div "Received via SMS [PERSON_NAME] [DATE] at 7:02 AM Ty Tags and notes Tagged as: P…" at bounding box center [730, 407] width 819 height 100
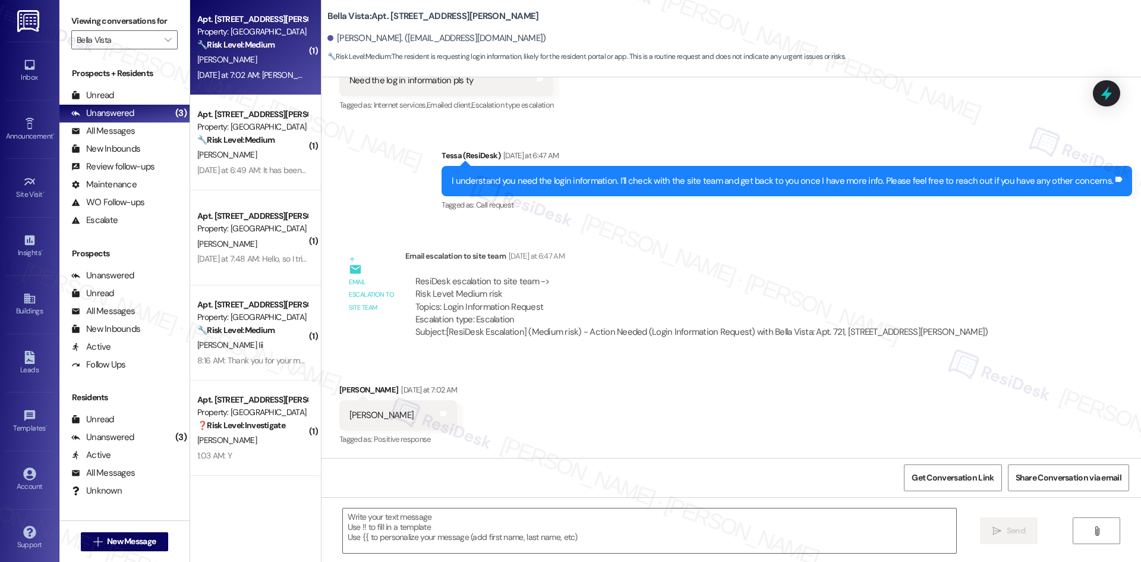
click at [367, 191] on div "Sent via SMS Tessa (ResiDesk) [DATE] at 6:47 AM I understand you need the login…" at bounding box center [730, 172] width 819 height 100
click at [510, 534] on textarea at bounding box center [649, 530] width 613 height 45
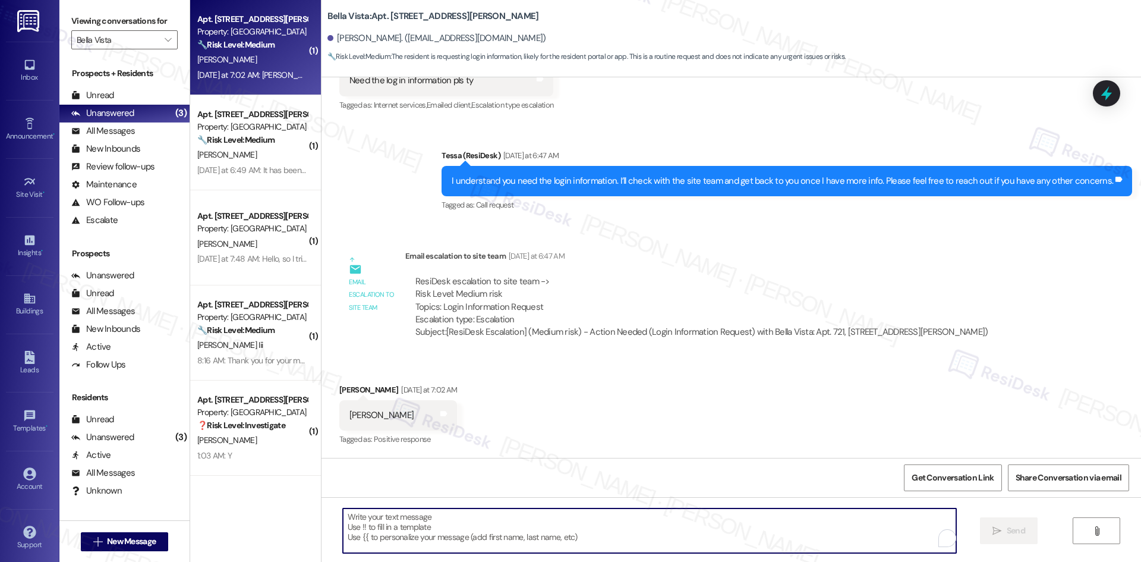
paste textarea "You’re welcome, [PERSON_NAME]!"
type textarea "You’re welcome, [PERSON_NAME]!"
drag, startPoint x: 995, startPoint y: 528, endPoint x: 986, endPoint y: 526, distance: 8.7
click at [992, 529] on span " Send" at bounding box center [1008, 530] width 37 height 12
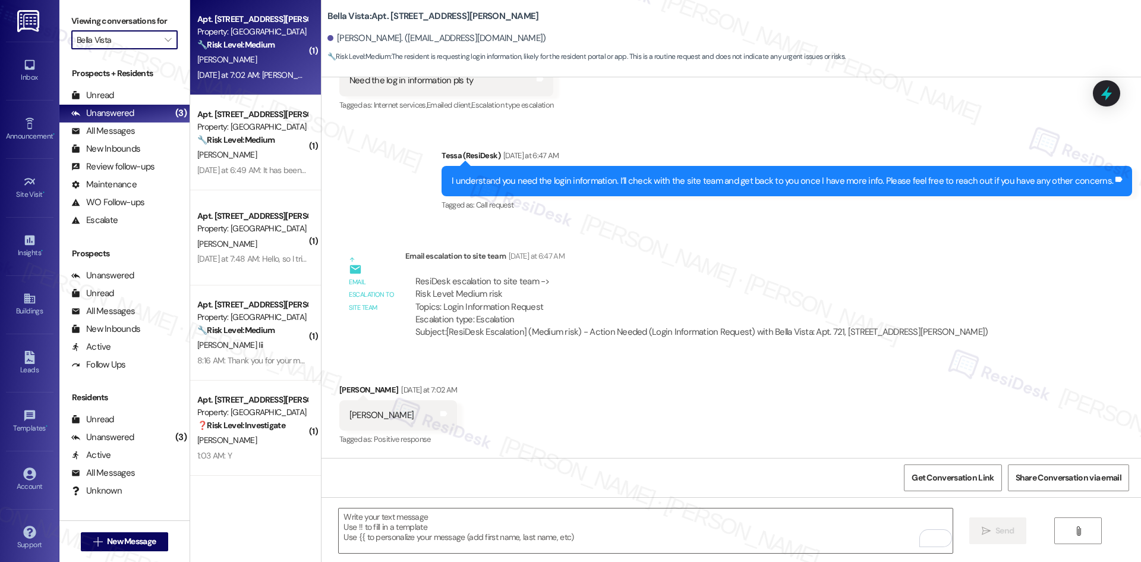
click at [119, 49] on input "Bella Vista" at bounding box center [118, 39] width 82 height 19
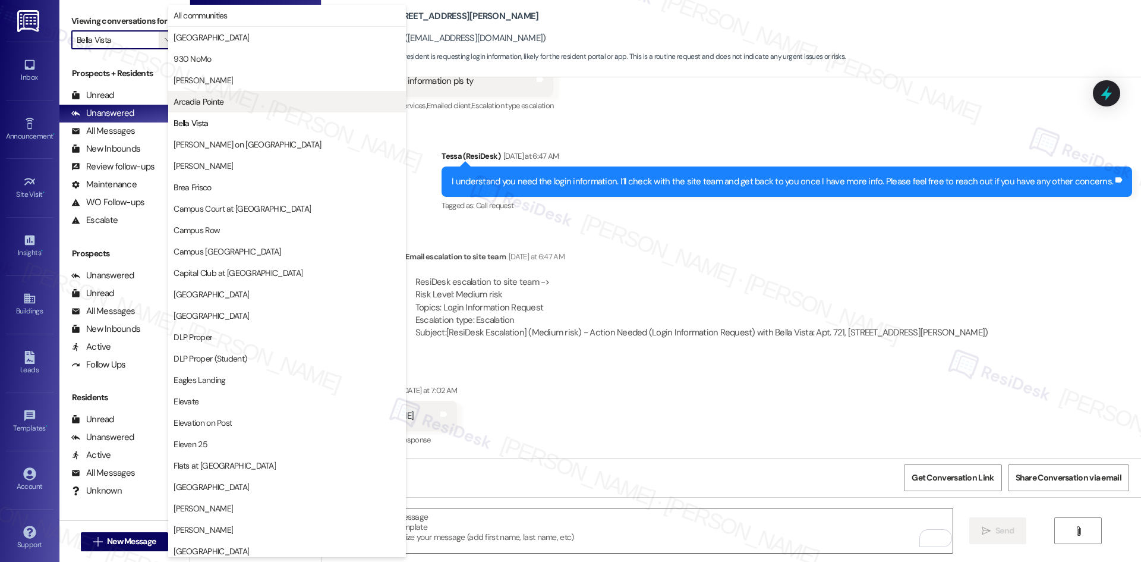
click at [254, 105] on span "Arcadia Pointe" at bounding box center [287, 102] width 227 height 12
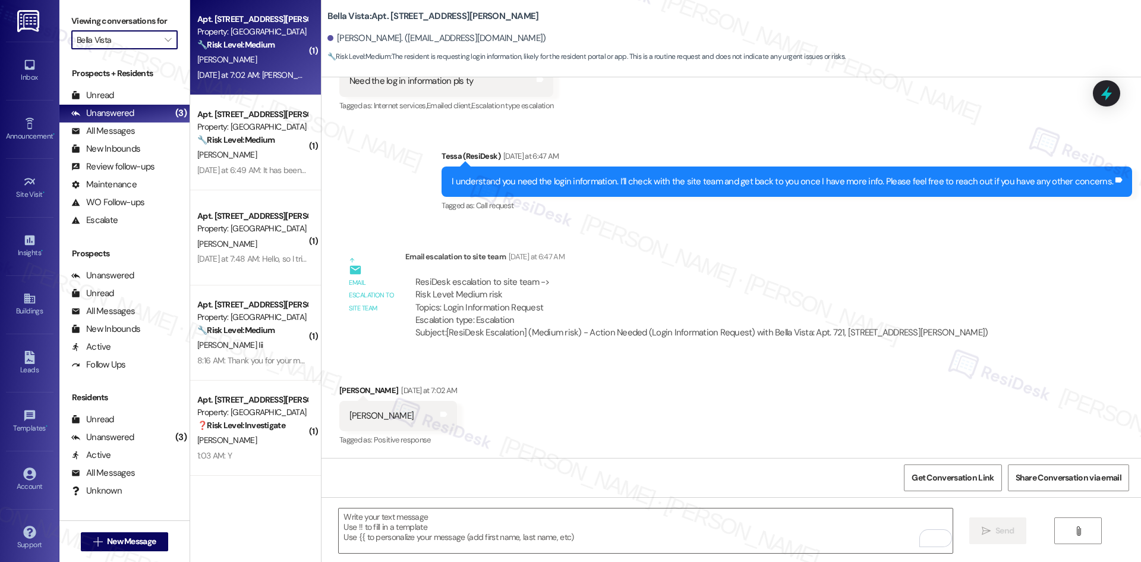
type input "Arcadia Pointe"
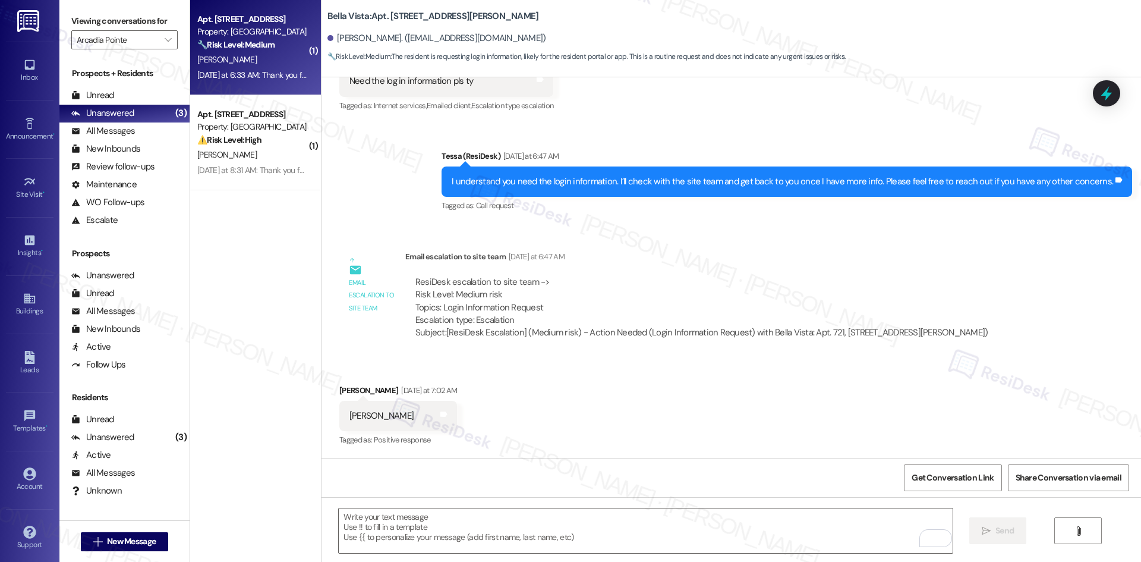
click at [237, 52] on div "[PERSON_NAME]" at bounding box center [252, 59] width 112 height 15
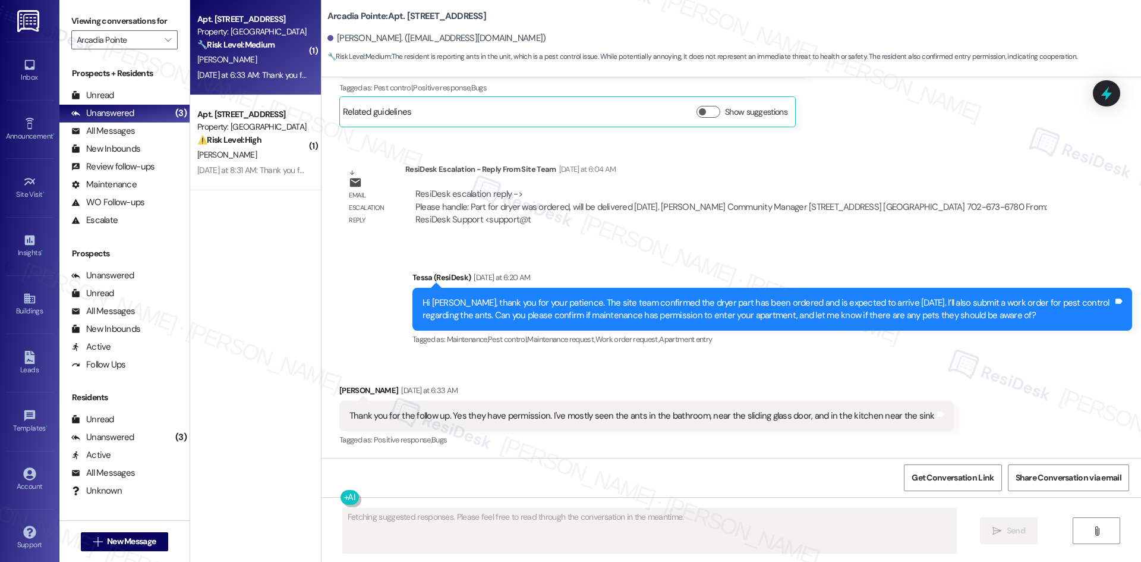
scroll to position [893, 0]
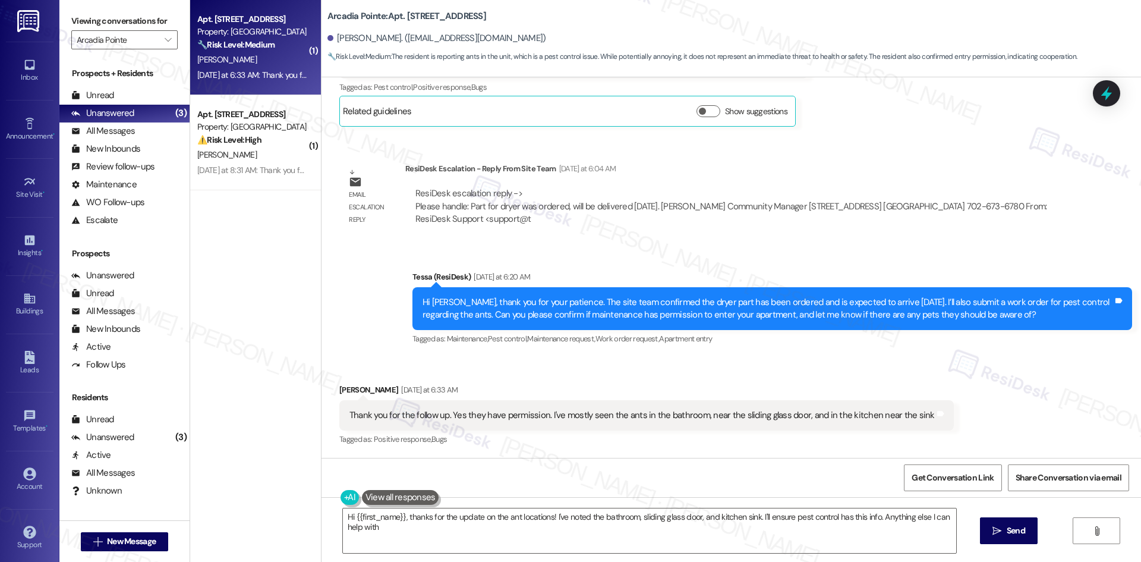
type textarea "Hi {{first_name}}, thanks for the update on the ant locations! I've noted the b…"
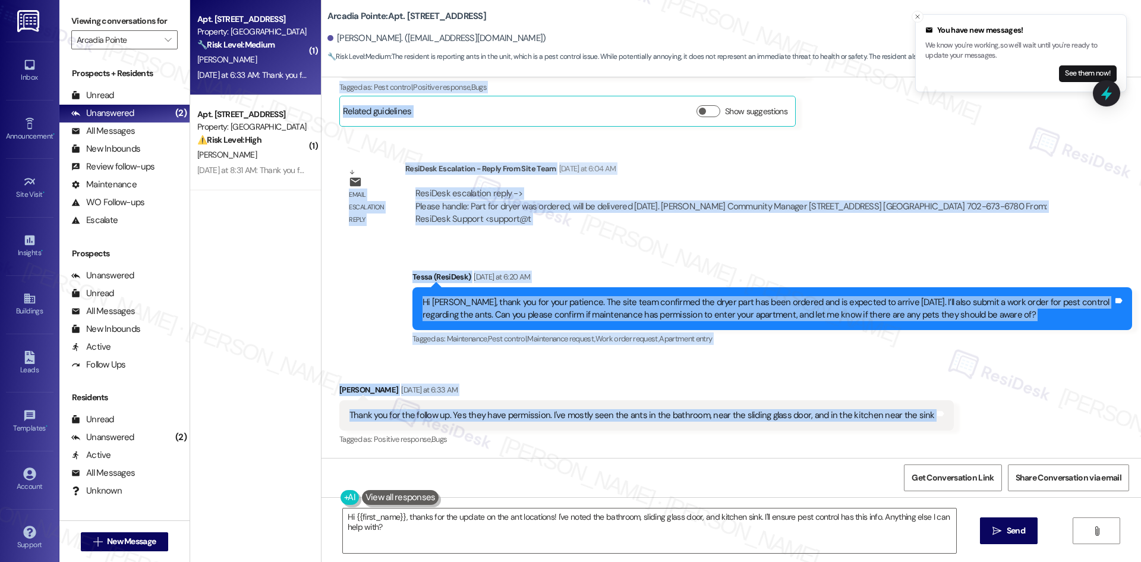
drag, startPoint x: 322, startPoint y: 204, endPoint x: 934, endPoint y: 421, distance: 648.8
click at [934, 421] on div "Lease started [DATE] 8:00 AM Announcement, sent via SMS Tessa (ResiDesk) [DATE]…" at bounding box center [730, 267] width 819 height 380
drag, startPoint x: 498, startPoint y: 411, endPoint x: 442, endPoint y: 417, distance: 56.8
click at [442, 417] on div "Thank you for the follow up. Yes they have permission. I've mostly seen the ant…" at bounding box center [641, 415] width 585 height 12
drag, startPoint x: 321, startPoint y: 269, endPoint x: 950, endPoint y: 408, distance: 644.5
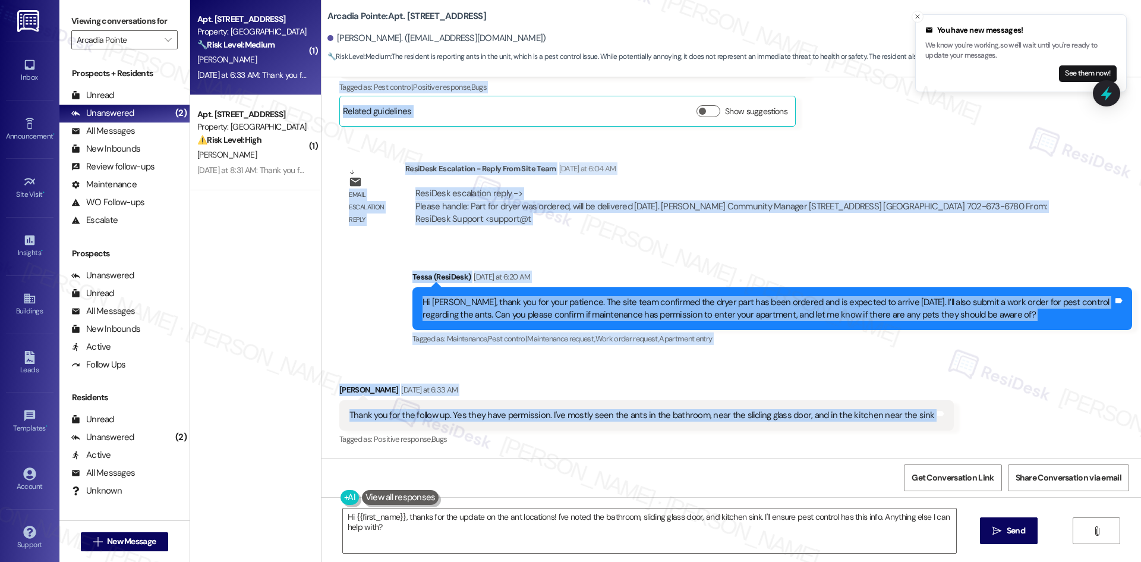
click at [950, 408] on div "Lease started [DATE] 8:00 AM Announcement, sent via SMS Tessa (ResiDesk) [DATE]…" at bounding box center [730, 267] width 819 height 380
copy div "[PERSON_NAME] [DATE] at 5:34 AM Yes. I would also like to make sure I get on a …"
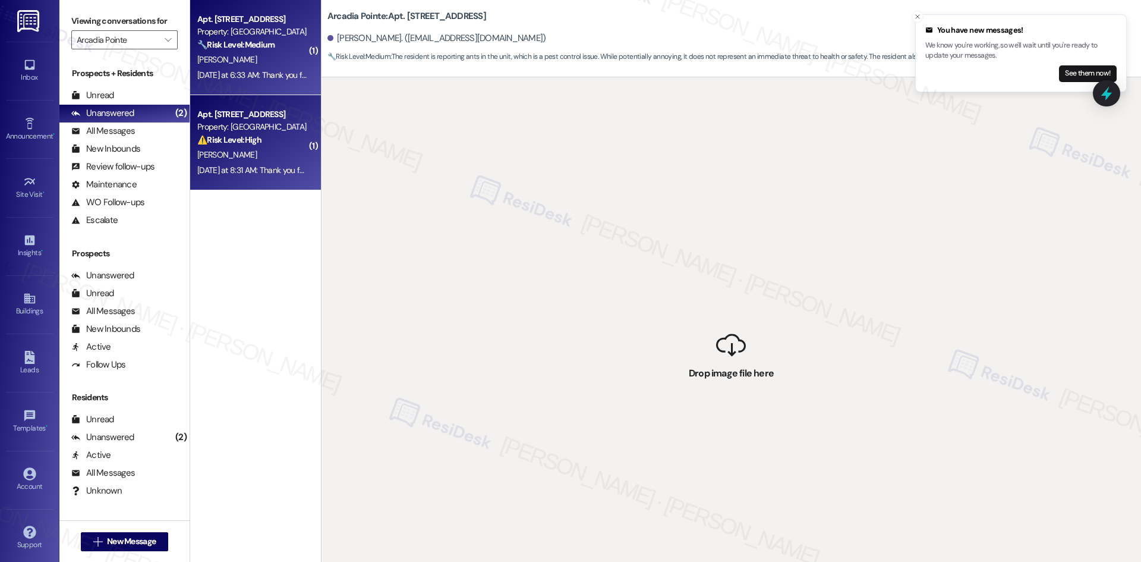
click at [260, 143] on div "⚠️ Risk Level: High The resident is reporting a ceiling fan issue that could po…" at bounding box center [252, 140] width 110 height 12
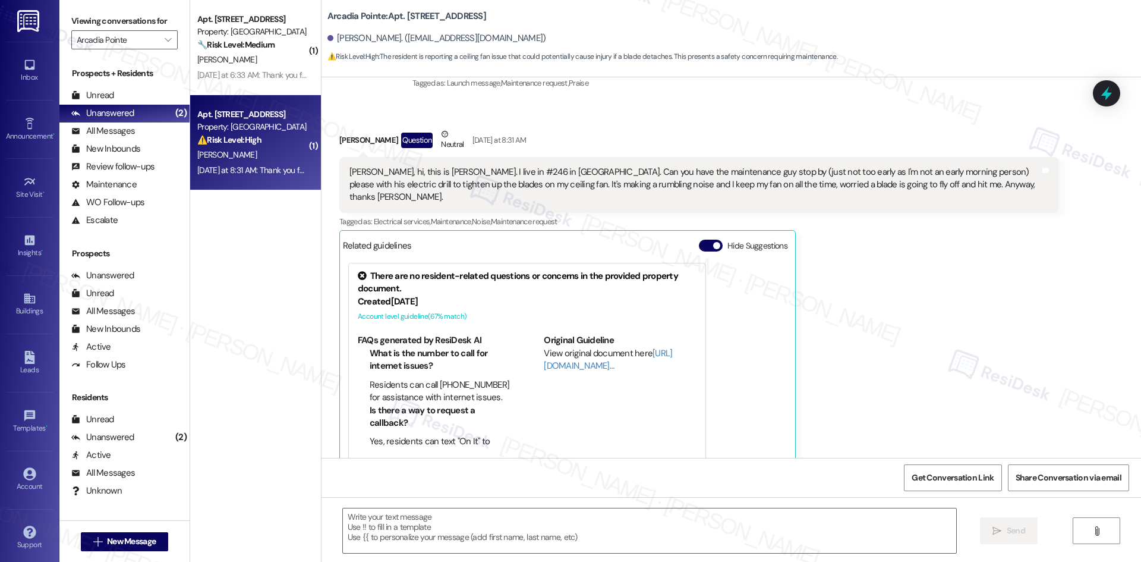
type textarea "Fetching suggested responses. Please feel free to read through the conversation…"
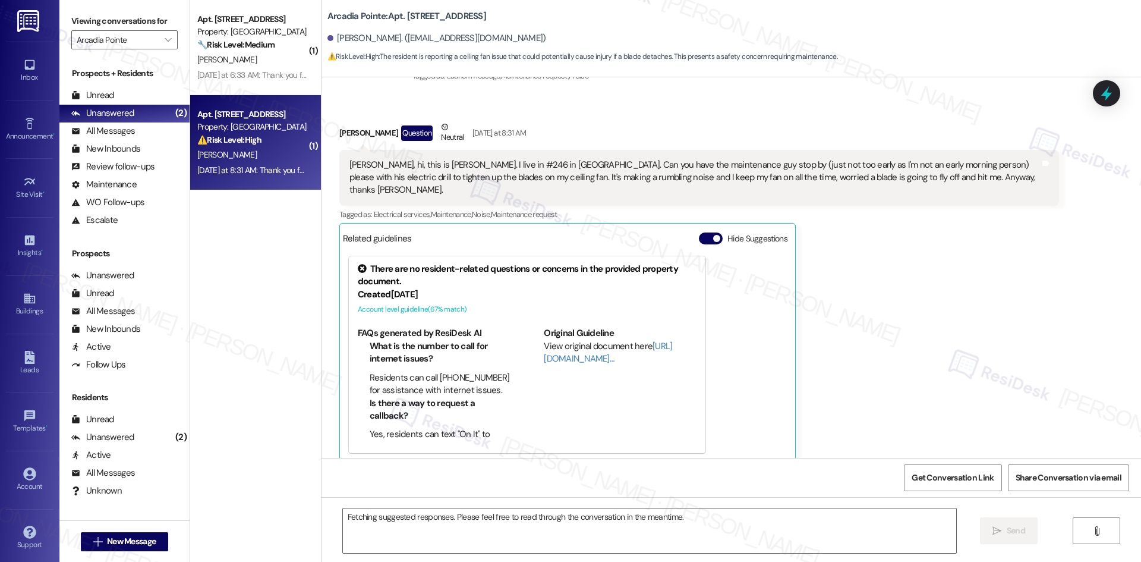
scroll to position [303, 0]
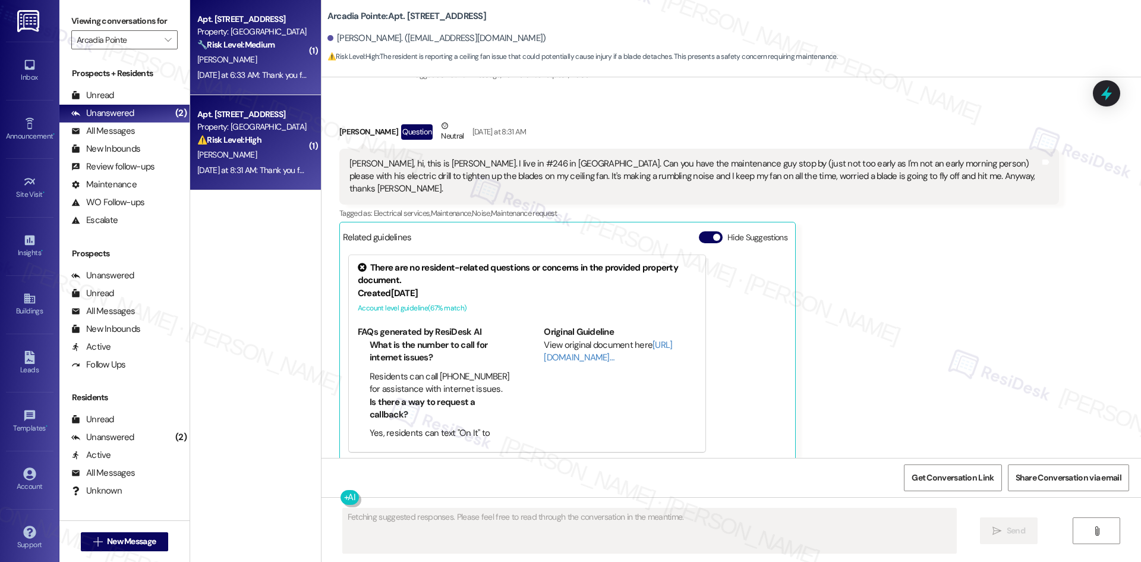
click at [251, 80] on div "[DATE] at 6:33 AM: Thank you for the follow up. Yes they have permission. I've …" at bounding box center [252, 75] width 112 height 15
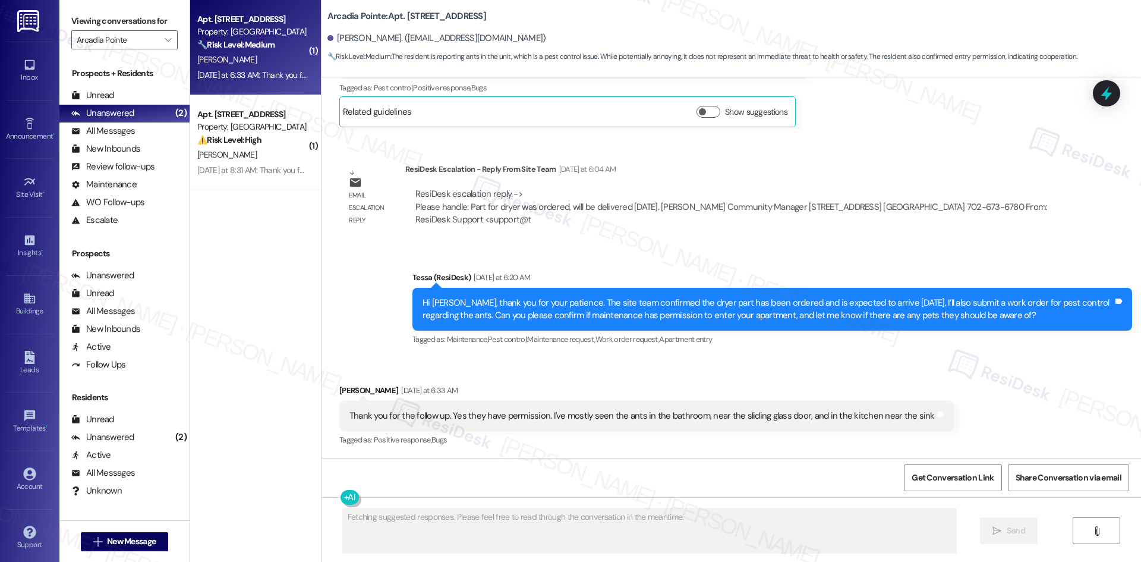
scroll to position [893, 0]
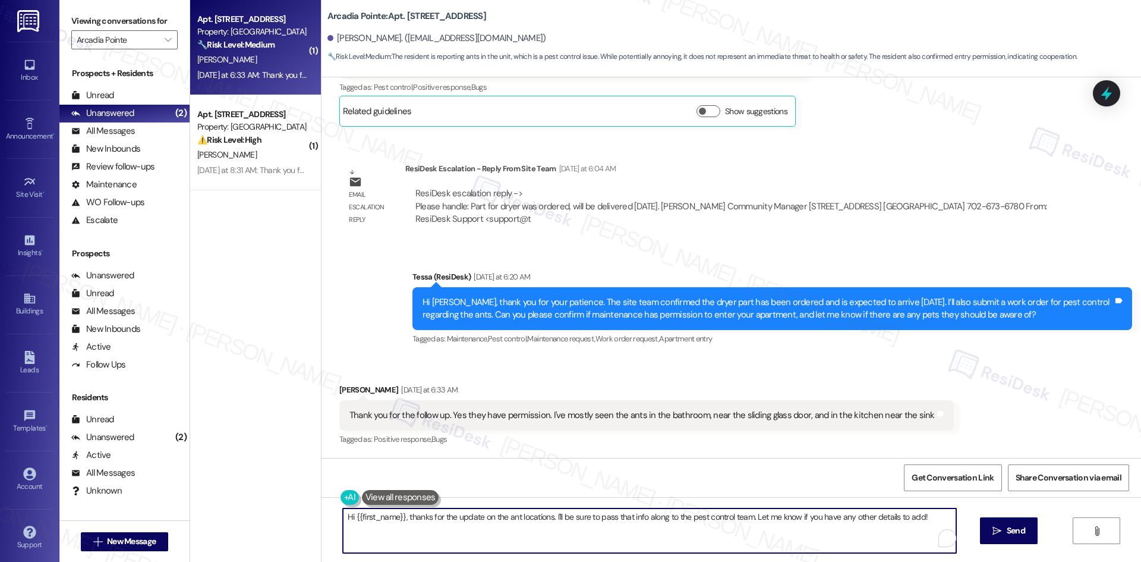
drag, startPoint x: 505, startPoint y: 536, endPoint x: 519, endPoint y: 537, distance: 14.3
click at [508, 536] on textarea "Hi {{first_name}}, thanks for the update on the ant locations. I'll be sure to …" at bounding box center [649, 530] width 613 height 45
paste textarea "Thank you, [PERSON_NAME]. I’ll let the site team know that maintenance has perm…"
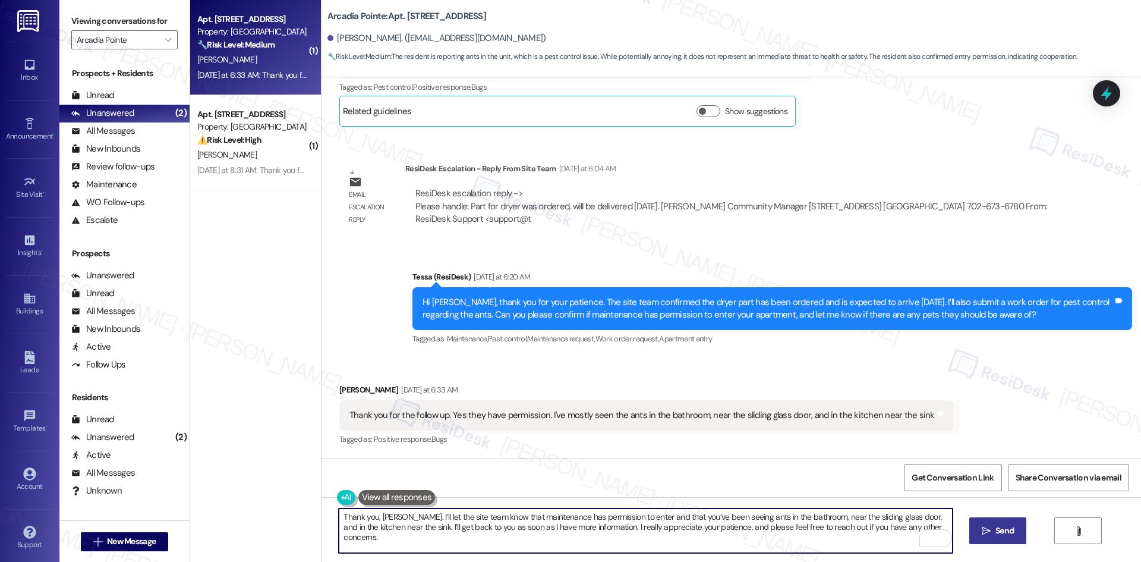
type textarea "Thank you, [PERSON_NAME]. I’ll let the site team know that maintenance has perm…"
click at [1005, 534] on span "Send" at bounding box center [1004, 530] width 18 height 12
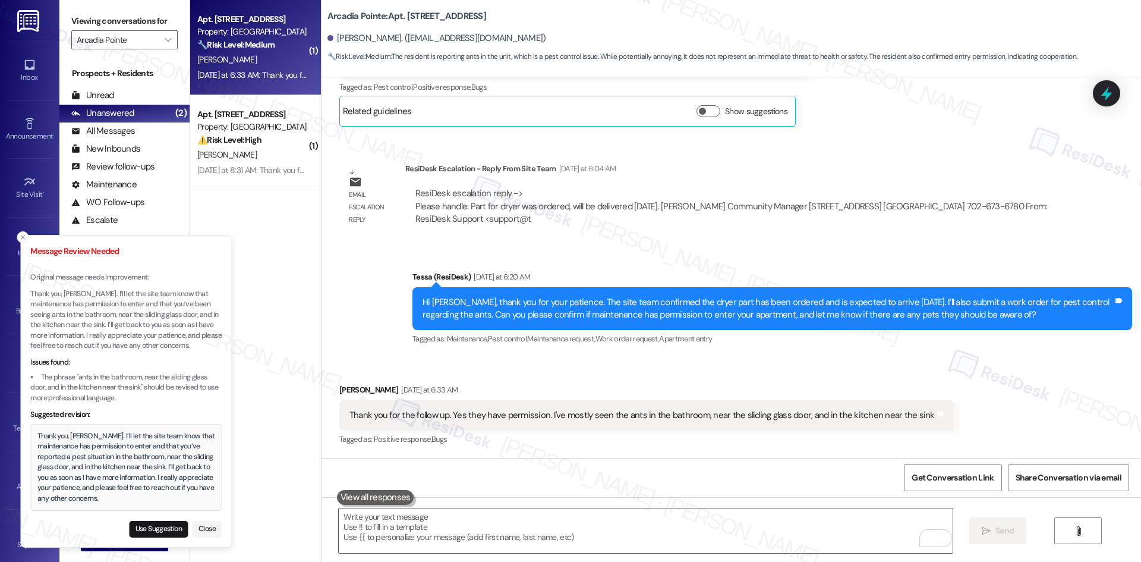
drag, startPoint x: 112, startPoint y: 497, endPoint x: 56, endPoint y: 466, distance: 63.6
click at [129, 500] on div "Thank you, [PERSON_NAME]. I’ll let the site team know that maintenance has perm…" at bounding box center [126, 467] width 178 height 73
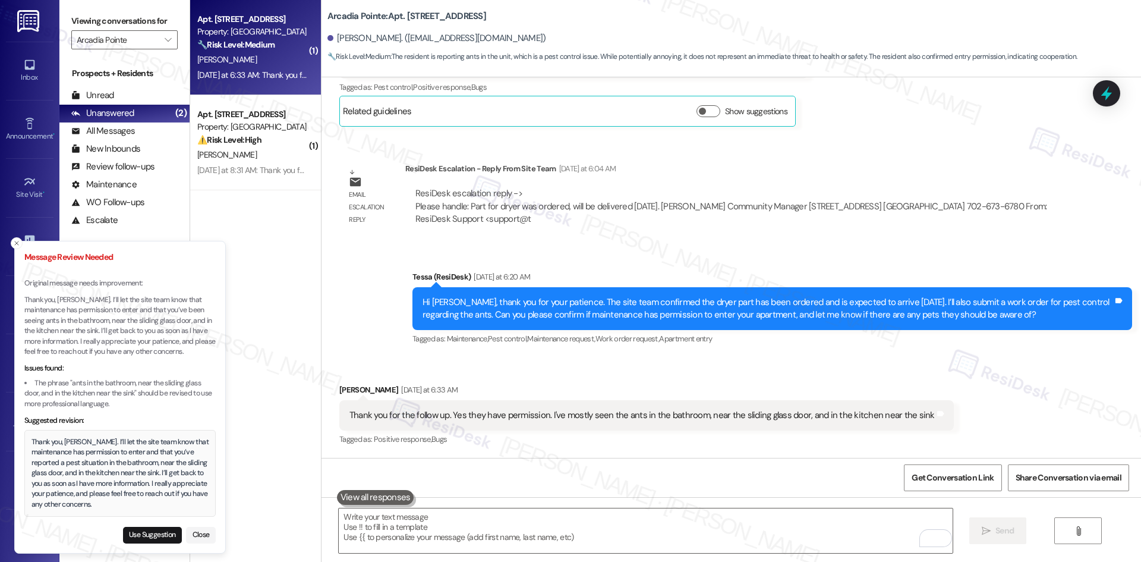
drag, startPoint x: 33, startPoint y: 434, endPoint x: 39, endPoint y: 440, distance: 8.8
click at [39, 440] on div "Thank you, [PERSON_NAME]. I’ll let the site team know that maintenance has perm…" at bounding box center [120, 473] width 178 height 73
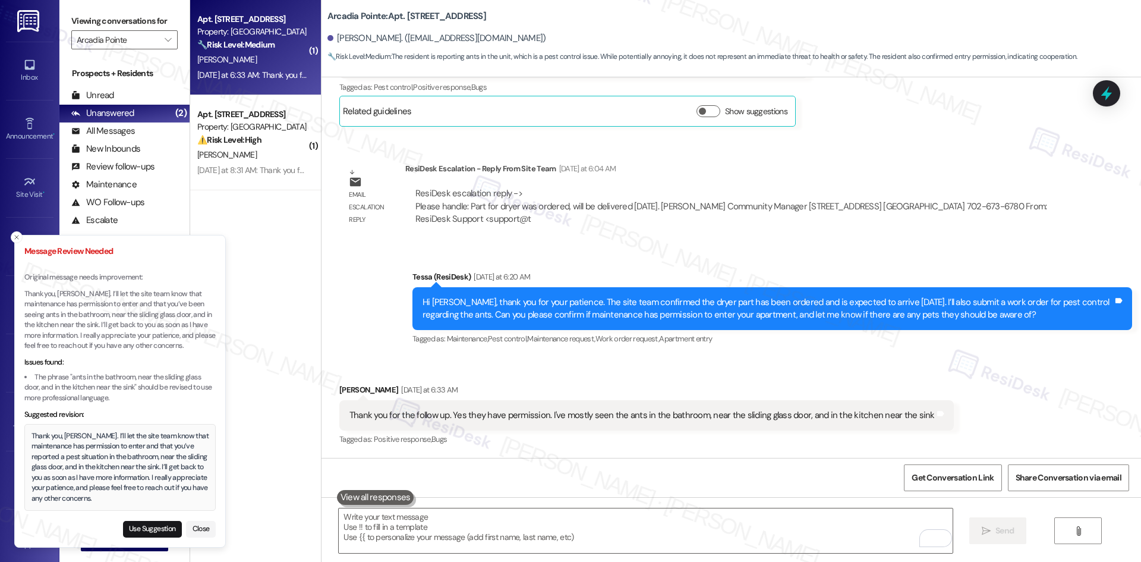
click at [33, 436] on div "Thank you, [PERSON_NAME]. I’ll let the site team know that maintenance has perm…" at bounding box center [120, 467] width 178 height 73
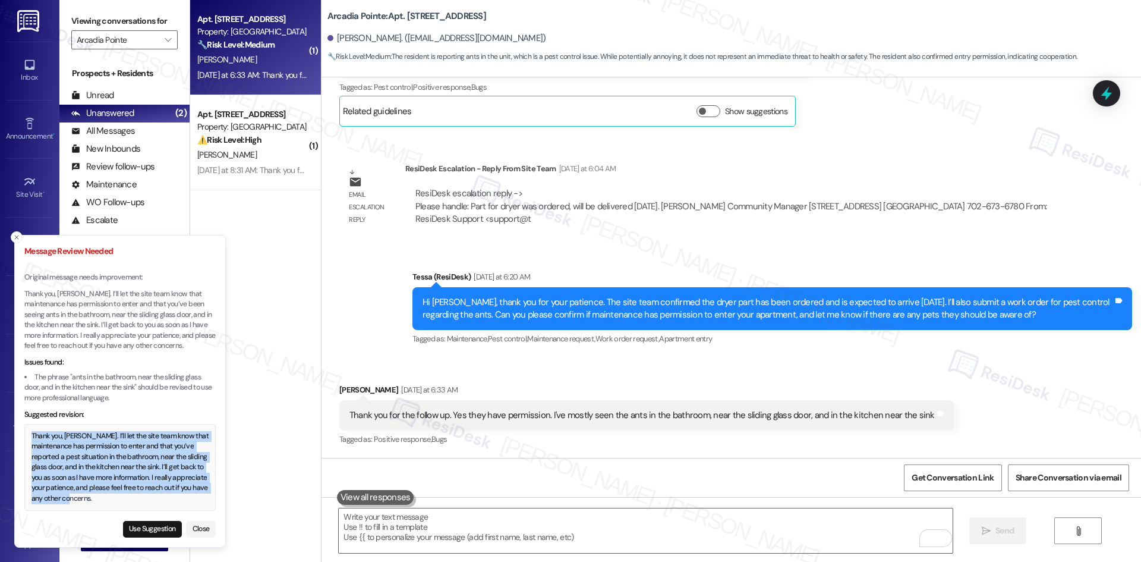
drag, startPoint x: 33, startPoint y: 436, endPoint x: 112, endPoint y: 501, distance: 102.2
click at [112, 501] on div "Thank you, [PERSON_NAME]. I’ll let the site team know that maintenance has perm…" at bounding box center [120, 467] width 178 height 73
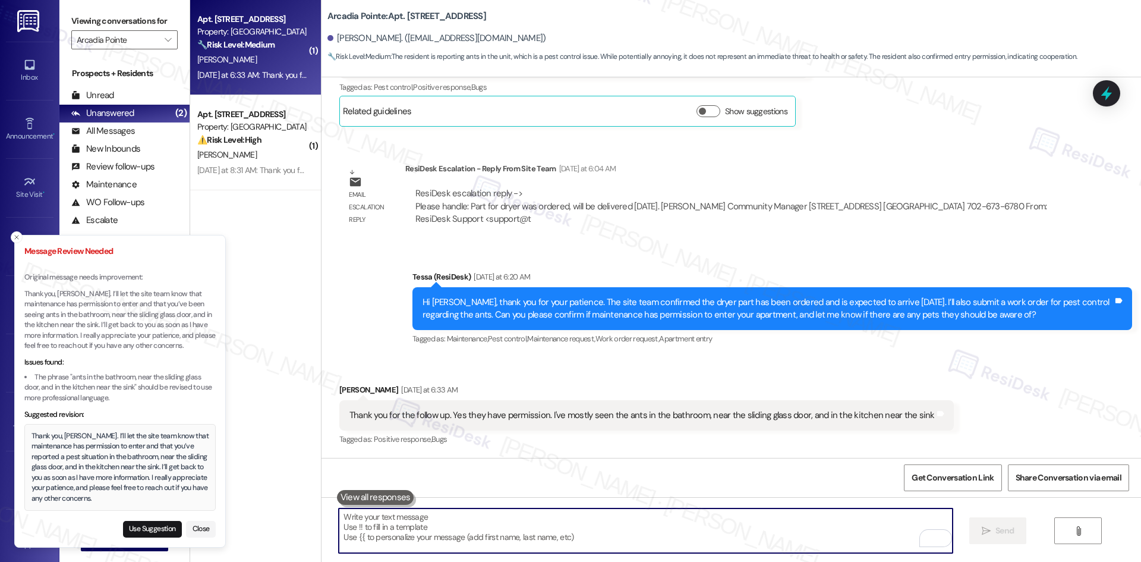
click at [418, 523] on textarea "To enrich screen reader interactions, please activate Accessibility in Grammarl…" at bounding box center [645, 530] width 613 height 45
paste textarea "Thank you, [PERSON_NAME]. I’ll let the site team know that maintenance has perm…"
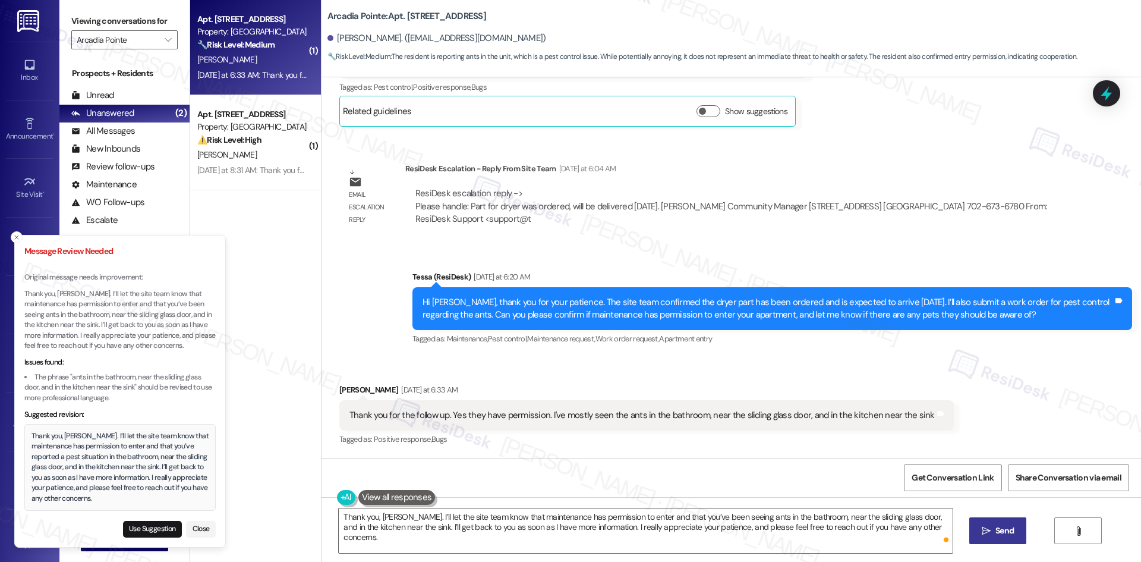
click at [504, 210] on div "ResiDesk escalation reply -> Please handle: Part for dryer was ordered, will be…" at bounding box center [731, 205] width 632 height 37
click at [506, 524] on textarea "Thank you, [PERSON_NAME]. I’ll let the site team know that maintenance has perm…" at bounding box center [645, 530] width 613 height 45
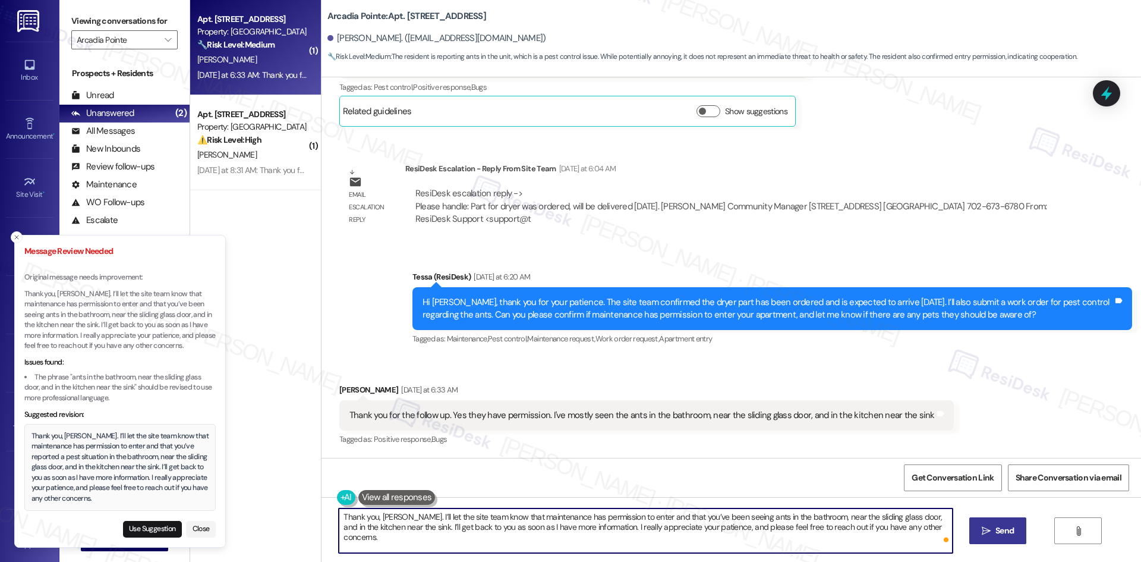
paste textarea "about the ants and that maintenance has permission to enter. I’ll get back to y…"
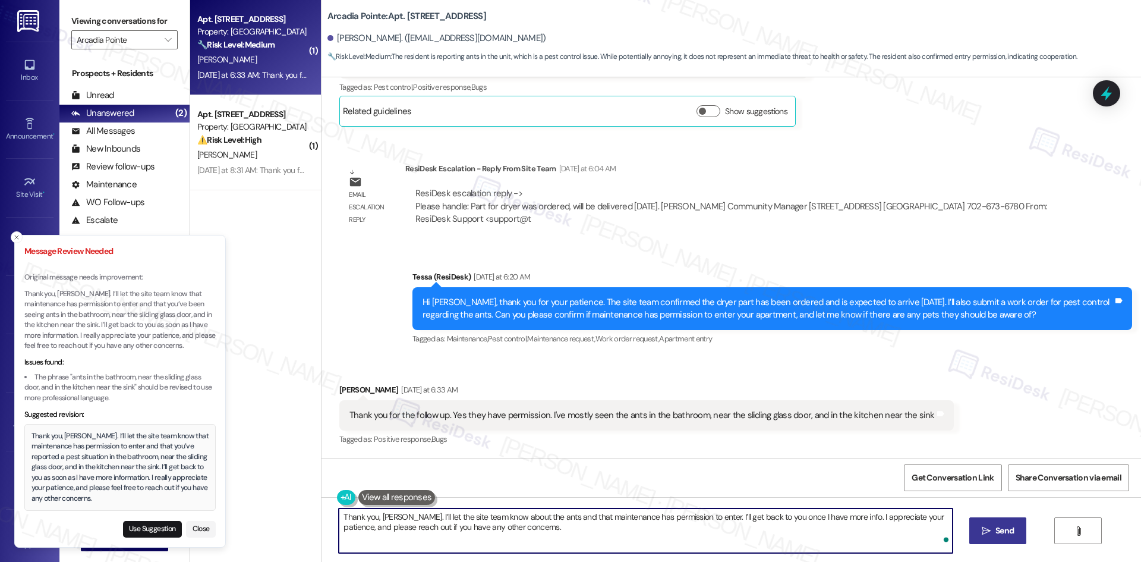
type textarea "Thank you, [PERSON_NAME]. I’ll let the site team know about the ants and that m…"
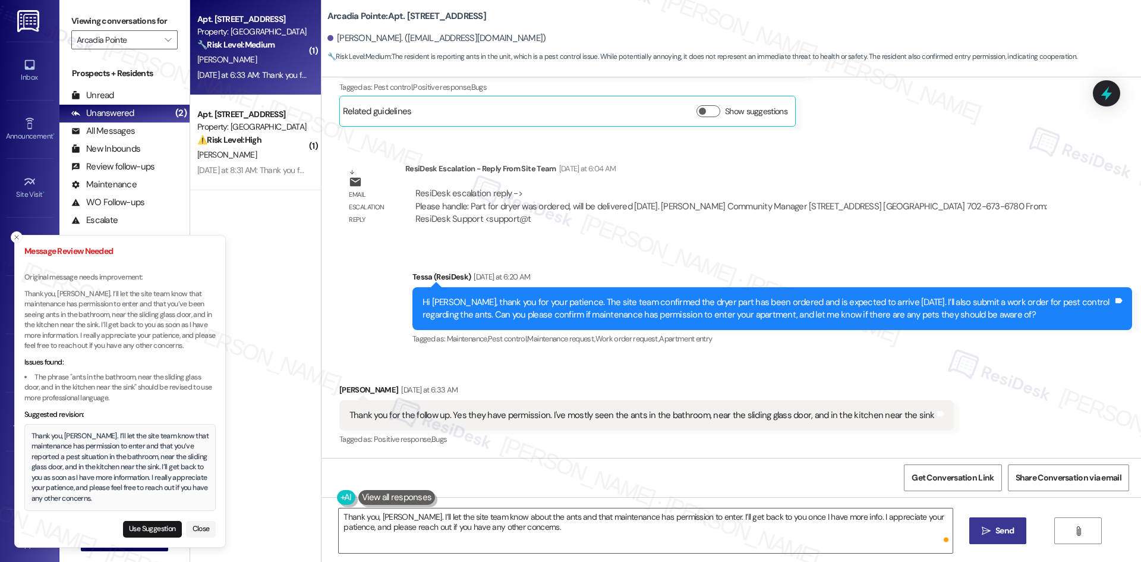
click at [987, 525] on span " Send" at bounding box center [997, 530] width 37 height 12
click at [200, 530] on button "Close" at bounding box center [201, 529] width 30 height 17
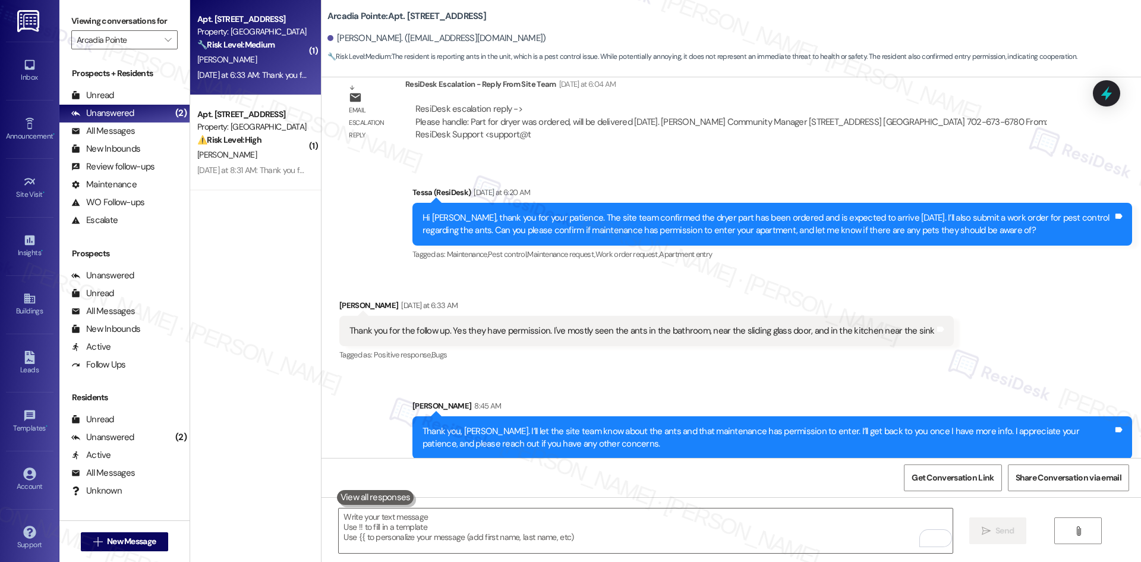
scroll to position [988, 0]
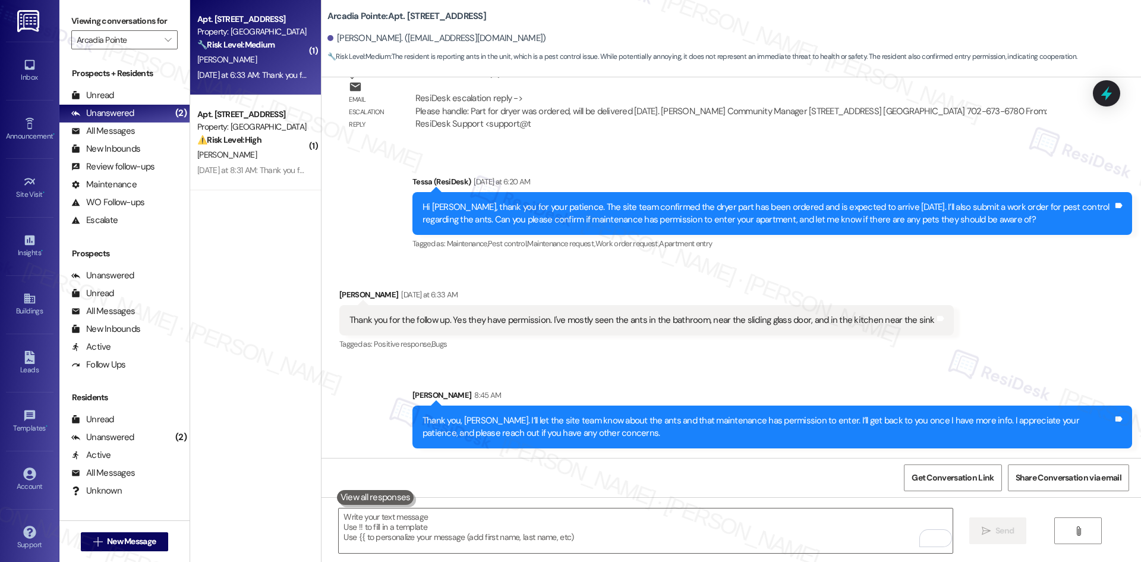
click at [664, 359] on div "Received via SMS [PERSON_NAME] [DATE] at 6:33 AM Thank you for the follow up. Y…" at bounding box center [646, 320] width 632 height 83
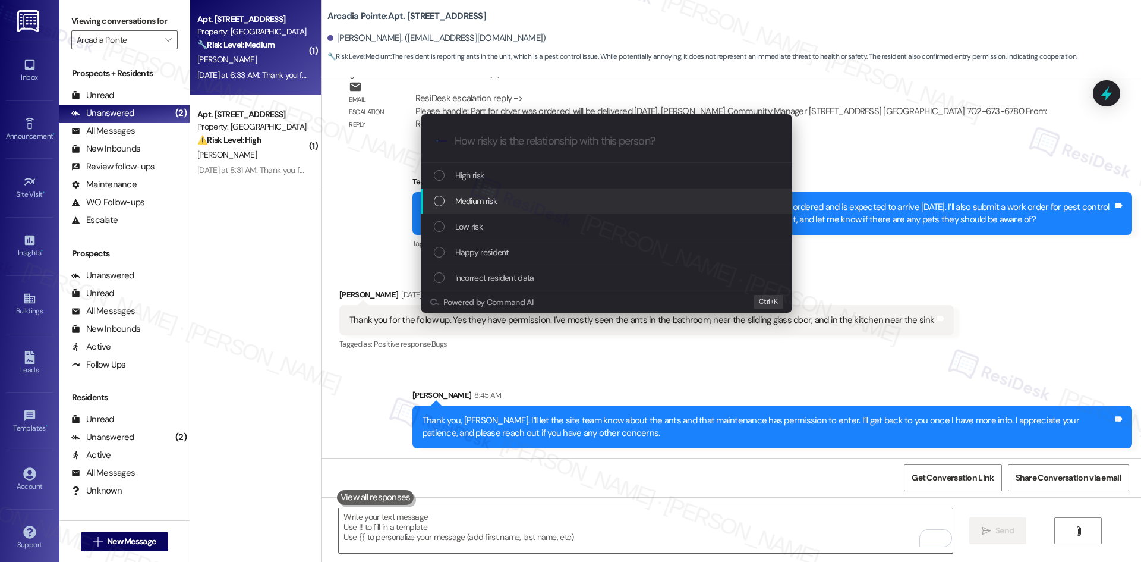
click at [536, 198] on div "Medium risk" at bounding box center [608, 200] width 348 height 13
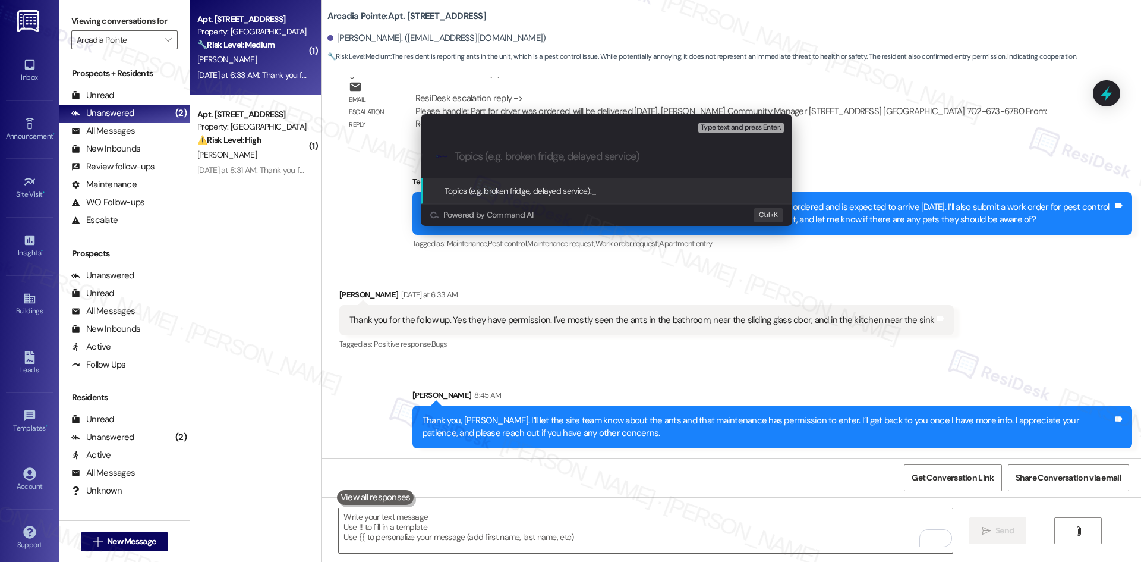
click at [717, 383] on div "Escalate Conversation Medium risk Topics (e.g. broken fridge, delayed service) …" at bounding box center [570, 281] width 1141 height 562
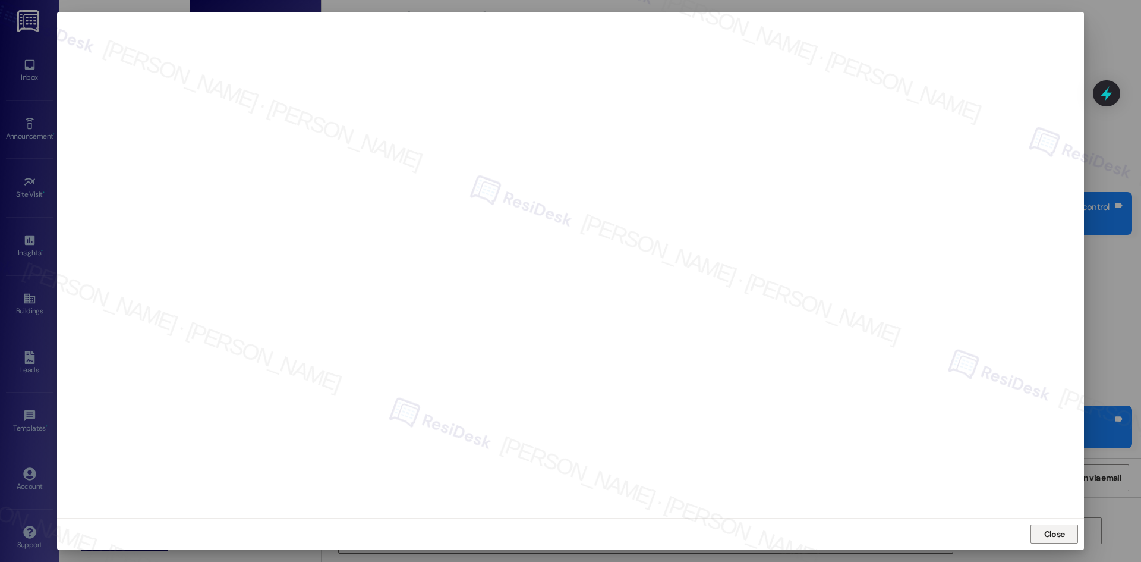
click at [1051, 540] on span "Close" at bounding box center [1055, 534] width 26 height 18
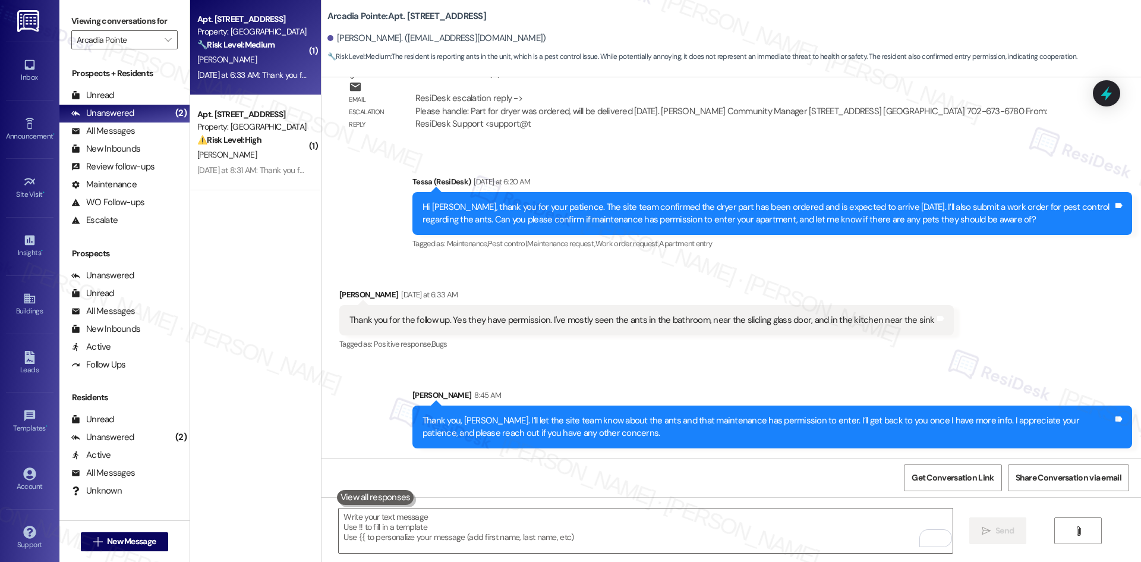
click at [953, 369] on div "Sent via SMS [PERSON_NAME] 8:45 AM Thank you, [PERSON_NAME]. I’ll let the site …" at bounding box center [730, 410] width 819 height 96
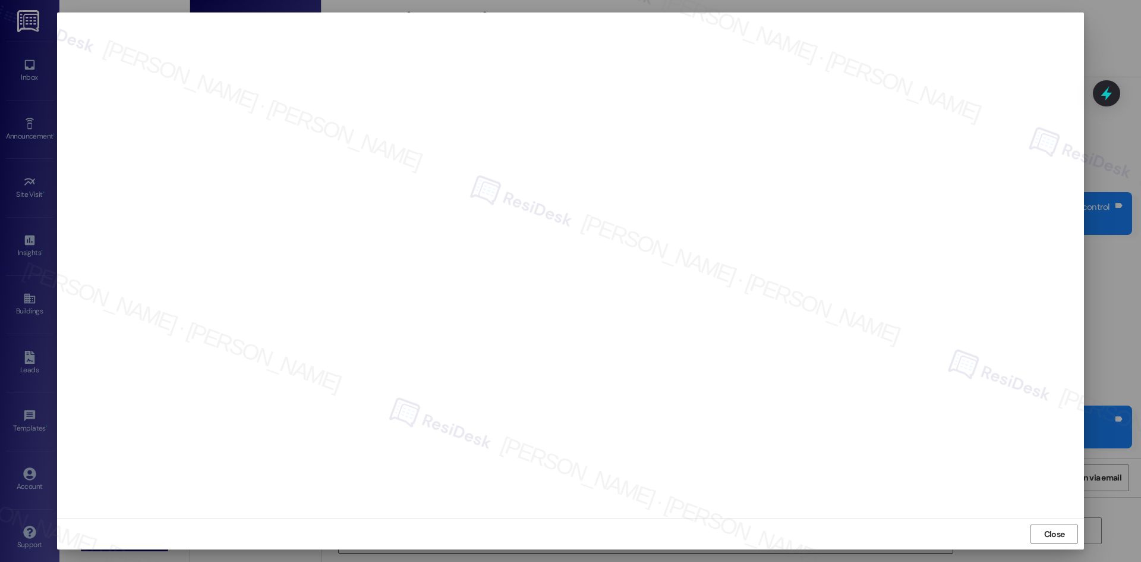
drag, startPoint x: 1050, startPoint y: 534, endPoint x: 923, endPoint y: 479, distance: 138.4
click at [1046, 532] on span "Close" at bounding box center [1054, 534] width 21 height 12
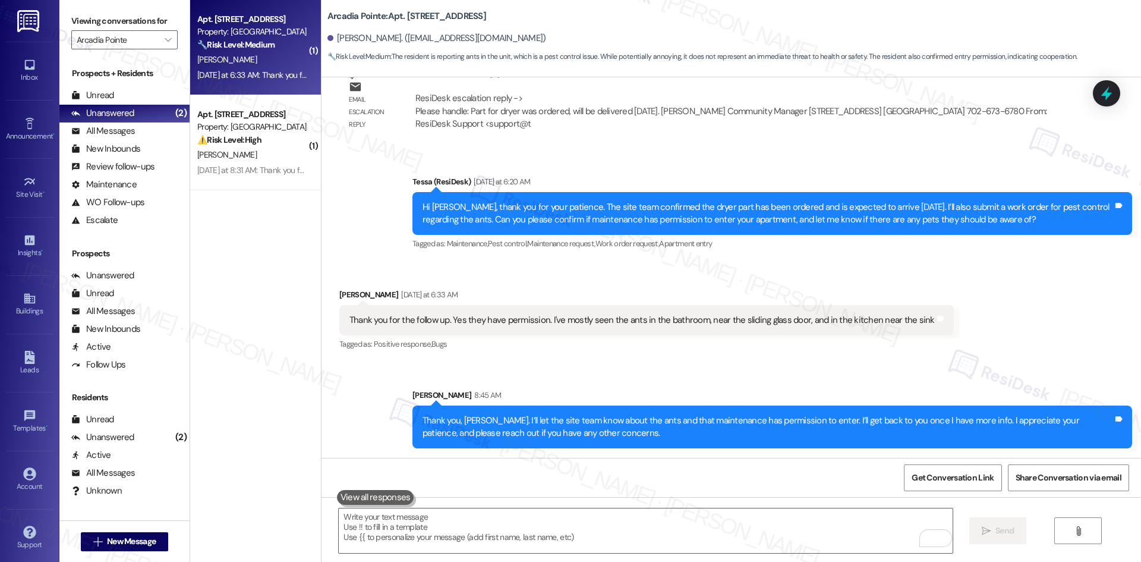
click at [914, 362] on div "Sent via SMS [PERSON_NAME] 8:45 AM Thank you, [PERSON_NAME]. I’ll let the site …" at bounding box center [730, 410] width 819 height 96
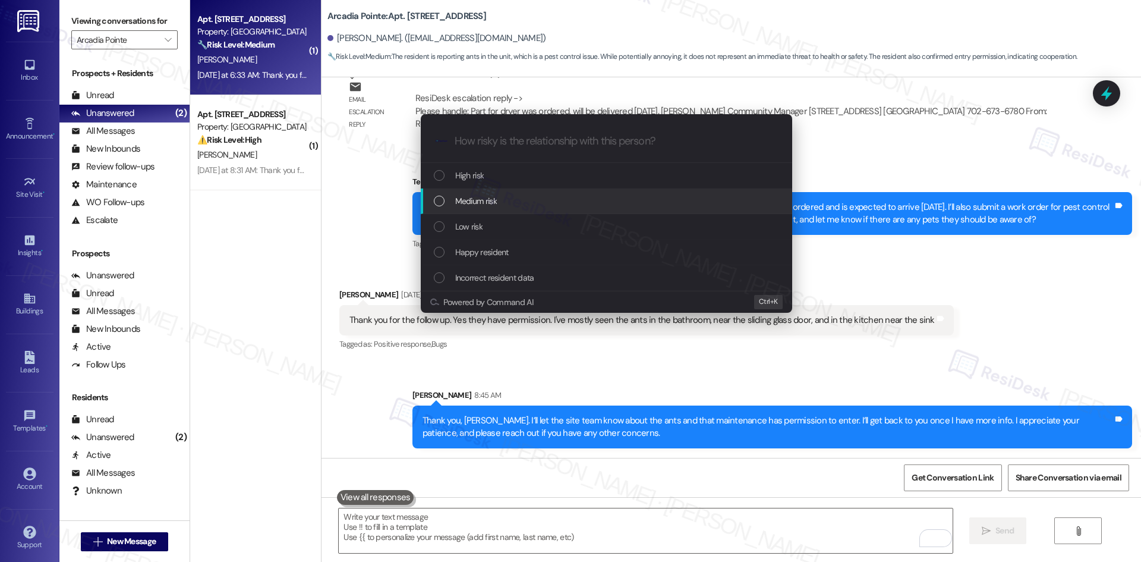
click at [521, 193] on div "Medium risk" at bounding box center [606, 201] width 371 height 26
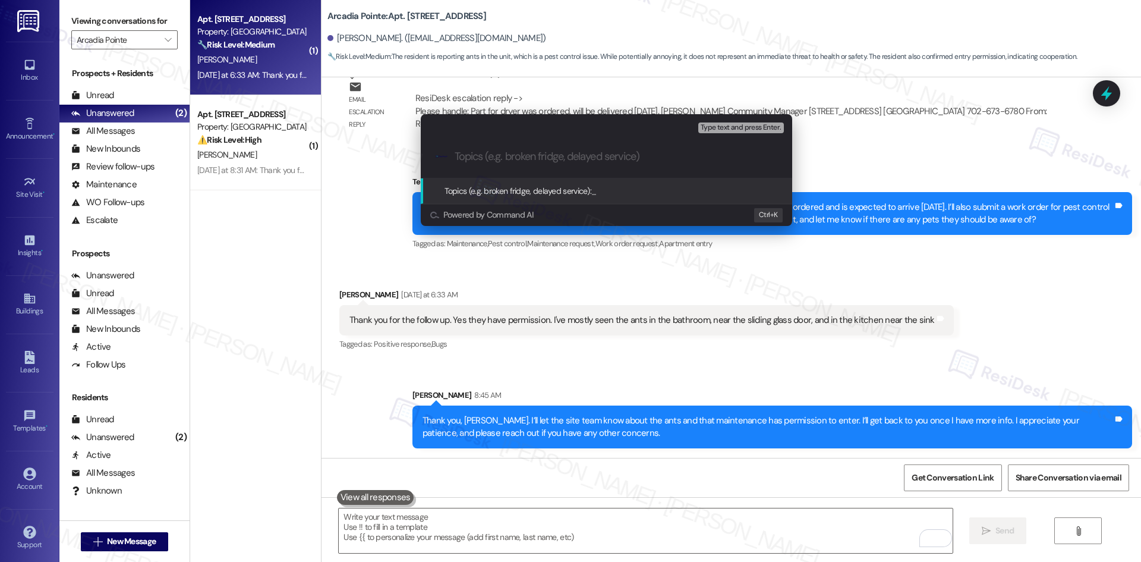
click at [516, 162] on input "Topics (e.g. broken fridge, delayed service)" at bounding box center [616, 156] width 323 height 12
paste input "Pest control request and dryer part update (Work Order 1134708)"
drag, startPoint x: 547, startPoint y: 154, endPoint x: 649, endPoint y: 160, distance: 102.4
click at [649, 159] on input "Pest control request and dryer part update (Work Order 1134708)" at bounding box center [611, 156] width 313 height 12
type input "Pest control request (Work Order 1134708)"
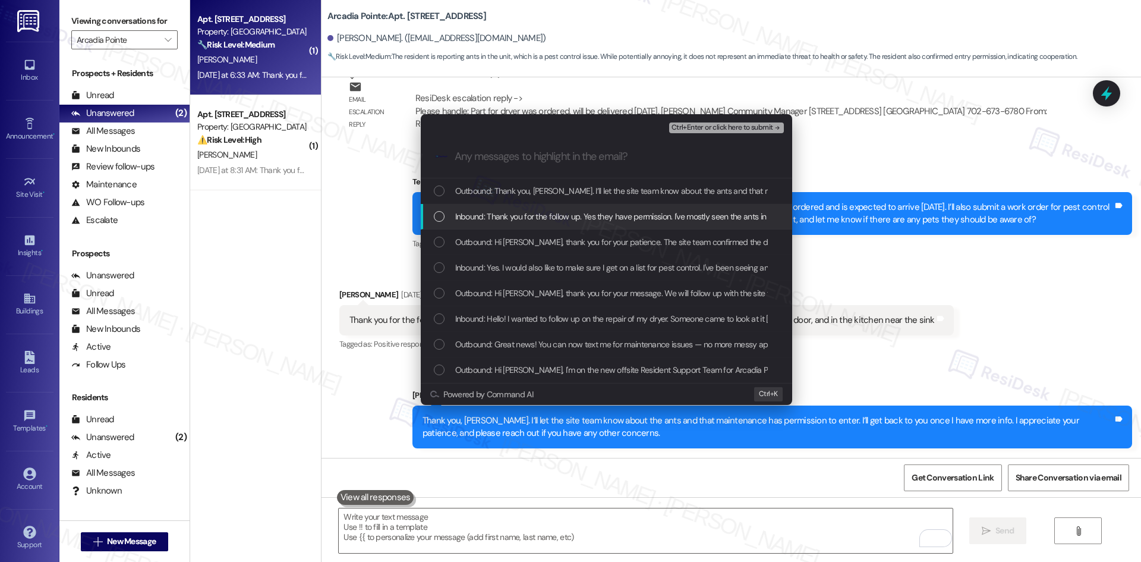
click at [540, 215] on span "Inbound: Thank you for the follow up. Yes they have permission. I've mostly see…" at bounding box center [737, 216] width 564 height 13
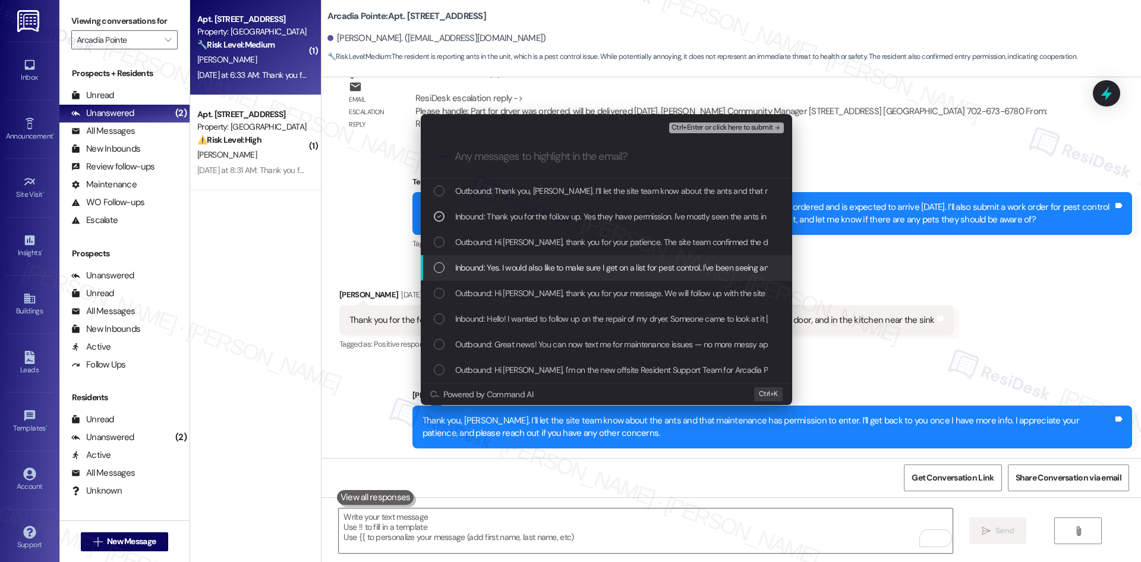
click at [582, 269] on span "Inbound: Yes. I would also like to make sure I get on a list for pest control. …" at bounding box center [670, 267] width 431 height 13
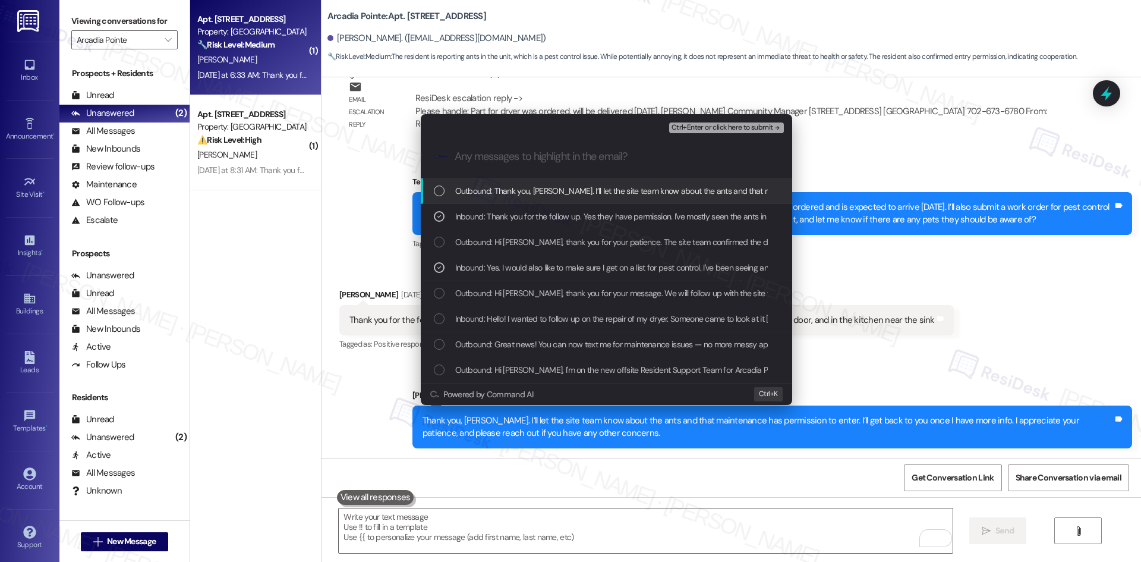
click at [759, 127] on span "Ctrl+Enter or click here to submit" at bounding box center [722, 128] width 102 height 8
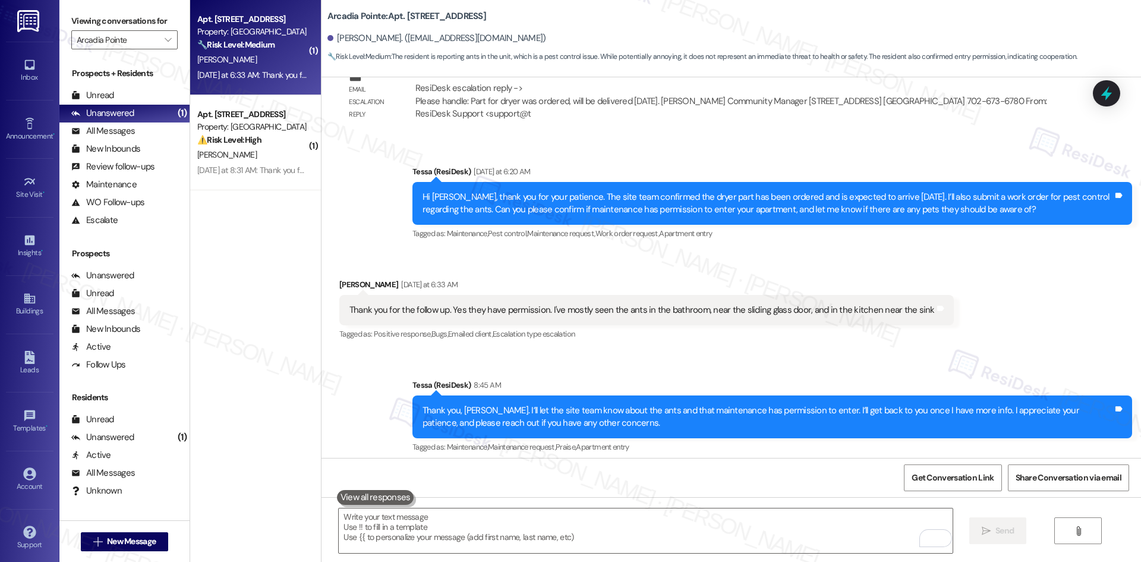
scroll to position [1006, 0]
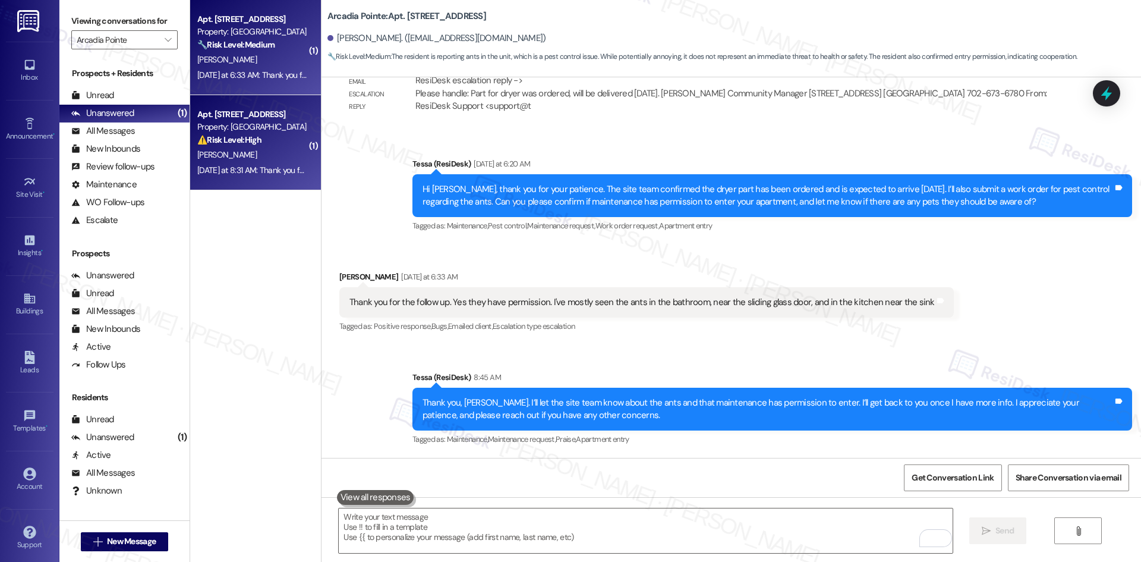
click at [248, 141] on strong "⚠️ Risk Level: High" at bounding box center [229, 139] width 64 height 11
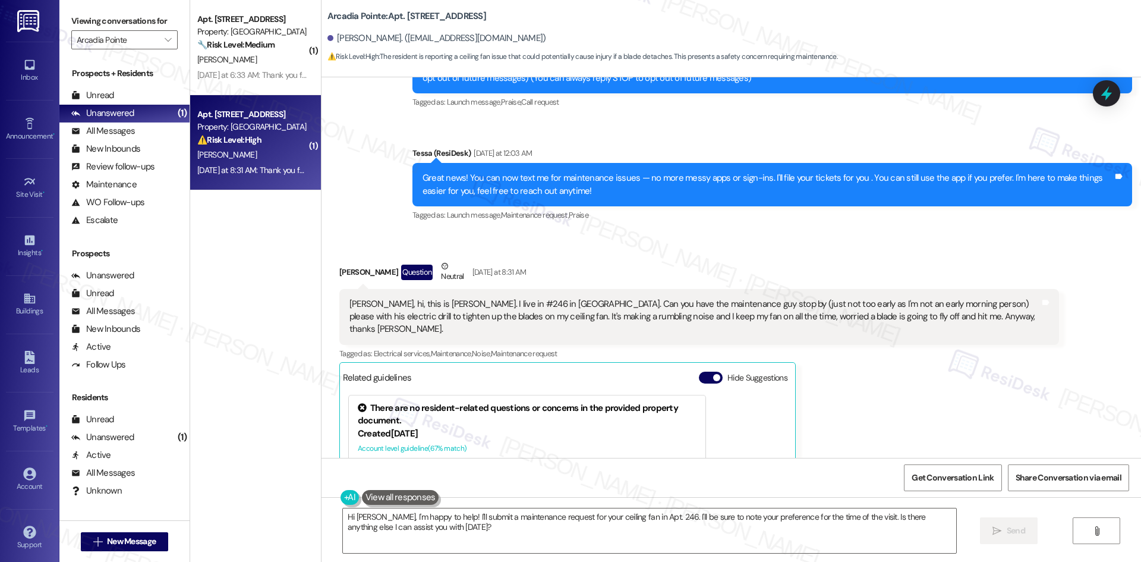
scroll to position [178, 0]
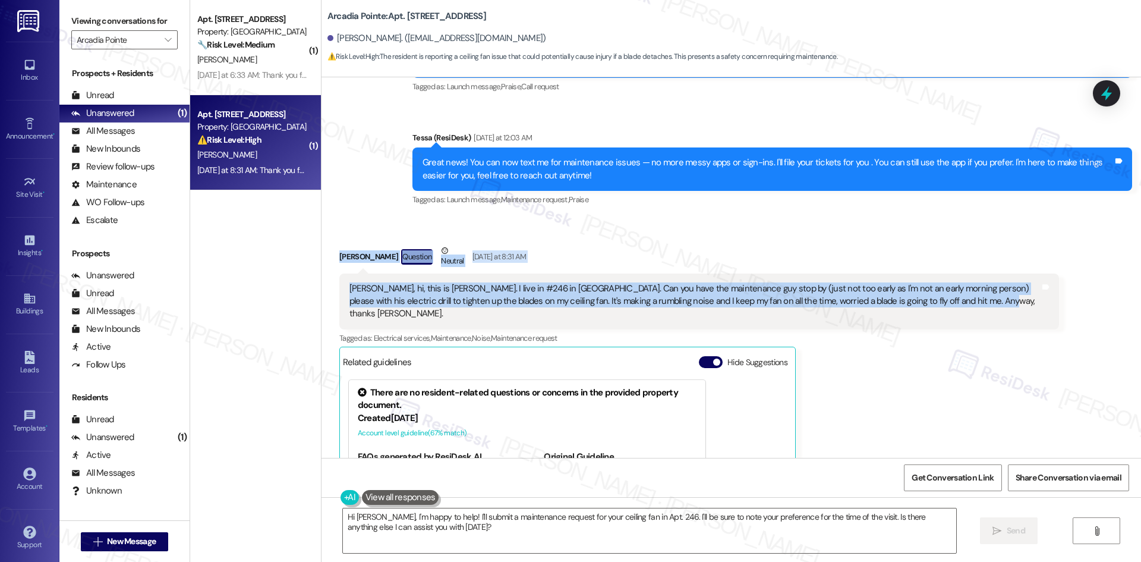
drag, startPoint x: 329, startPoint y: 248, endPoint x: 954, endPoint y: 300, distance: 627.3
click at [954, 300] on div "Received via SMS [PERSON_NAME] Question Neutral [DATE] at 8:31 AM Tessa, [GEOGR…" at bounding box center [698, 415] width 737 height 360
copy div "[PERSON_NAME] Question Neutral [DATE] at 8:31 AM Tessa, [GEOGRAPHIC_DATA], this…"
click at [582, 254] on div "[PERSON_NAME] Question Neutral [DATE] at 8:31 AM" at bounding box center [699, 258] width 720 height 29
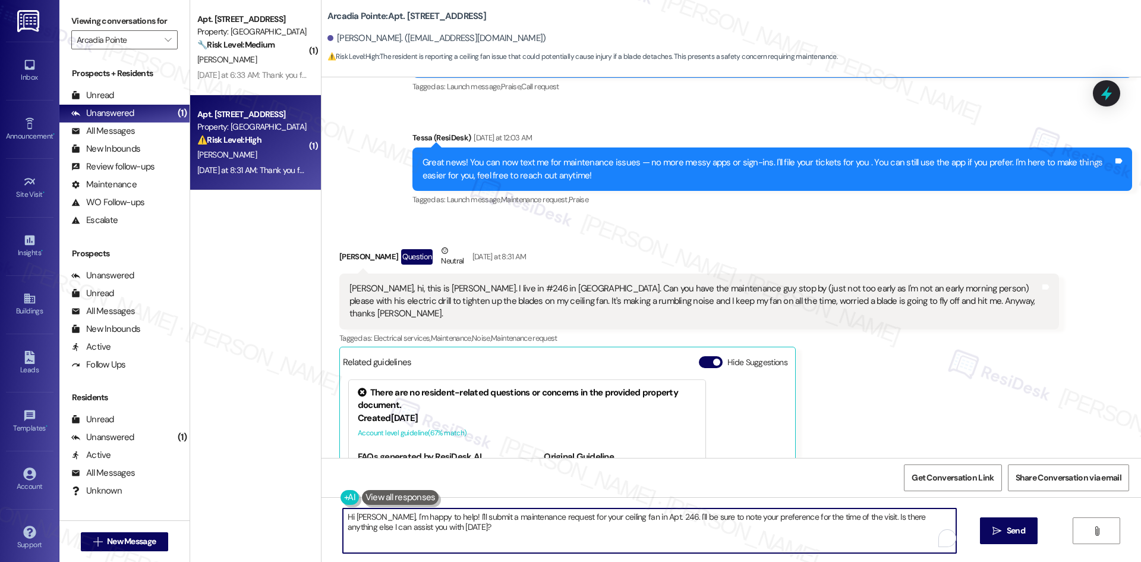
click at [569, 519] on textarea "Hi [PERSON_NAME], I'm happy to help! I'll submit a maintenance request for your…" at bounding box center [649, 530] width 613 height 45
paste textarea "thank you for reaching out and I’m sorry to hear about the trouble with your ce…"
type textarea "Hi [PERSON_NAME], thank you for reaching out and I’m sorry to hear about the tr…"
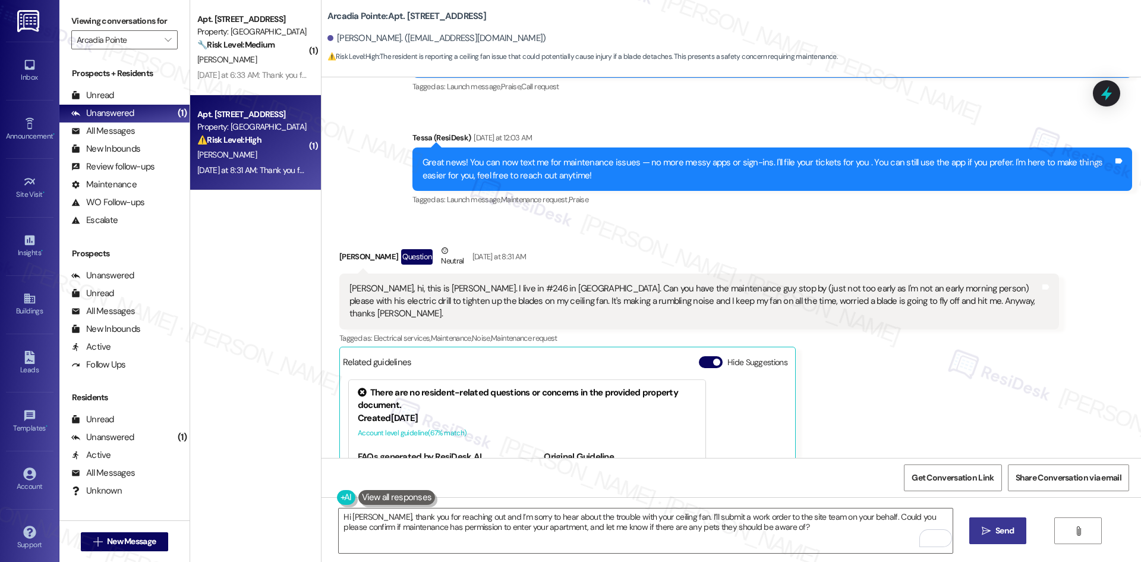
click at [1013, 528] on span "Send" at bounding box center [1004, 530] width 18 height 12
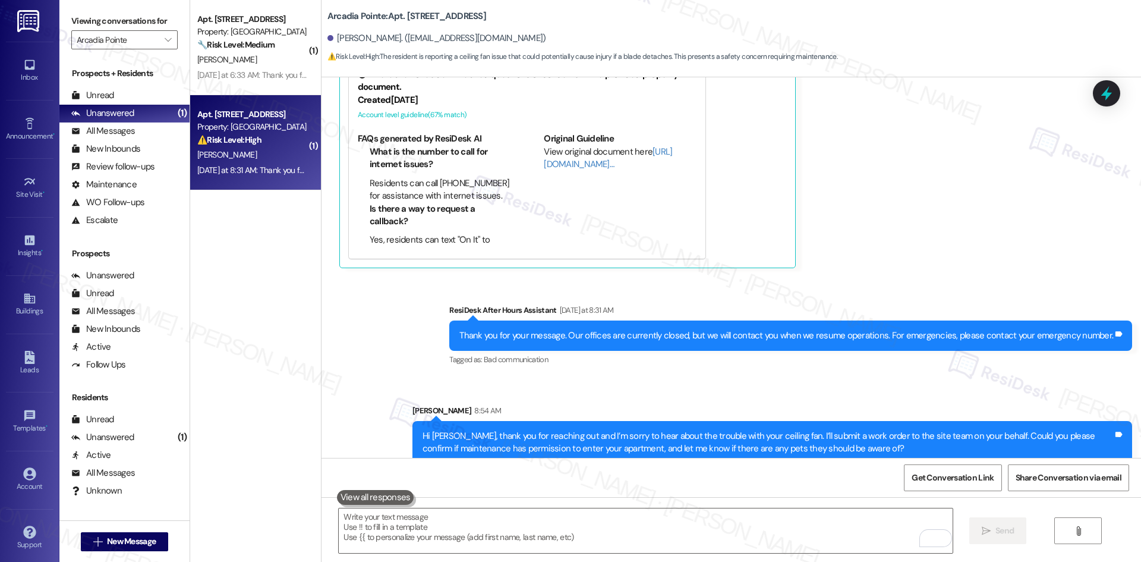
scroll to position [499, 0]
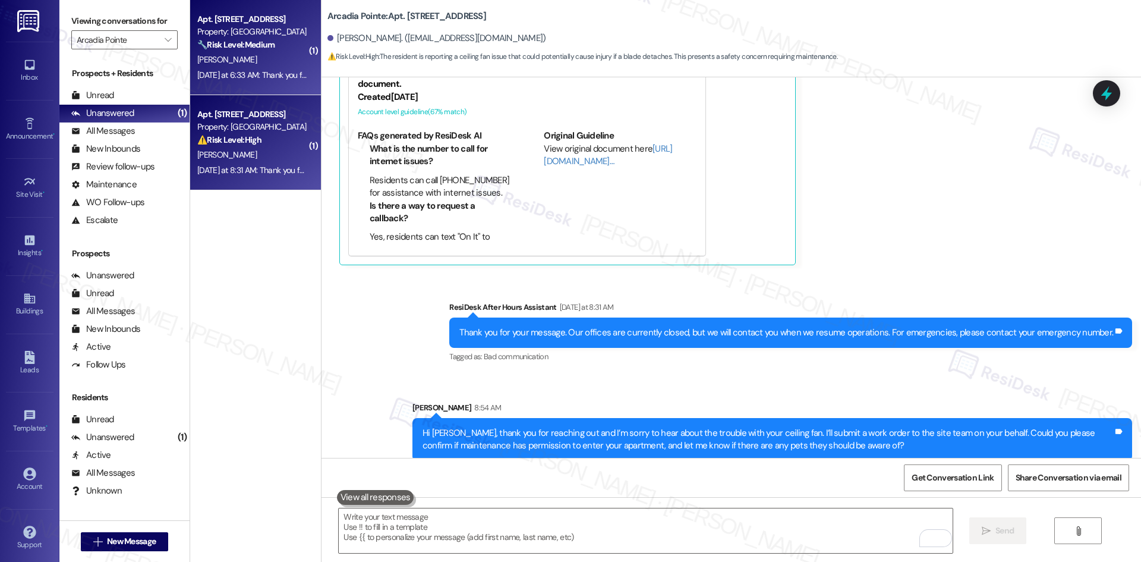
click at [238, 70] on div "[DATE] at 6:33 AM: Thank you for the follow up. Yes they have permission. I've …" at bounding box center [495, 75] width 597 height 11
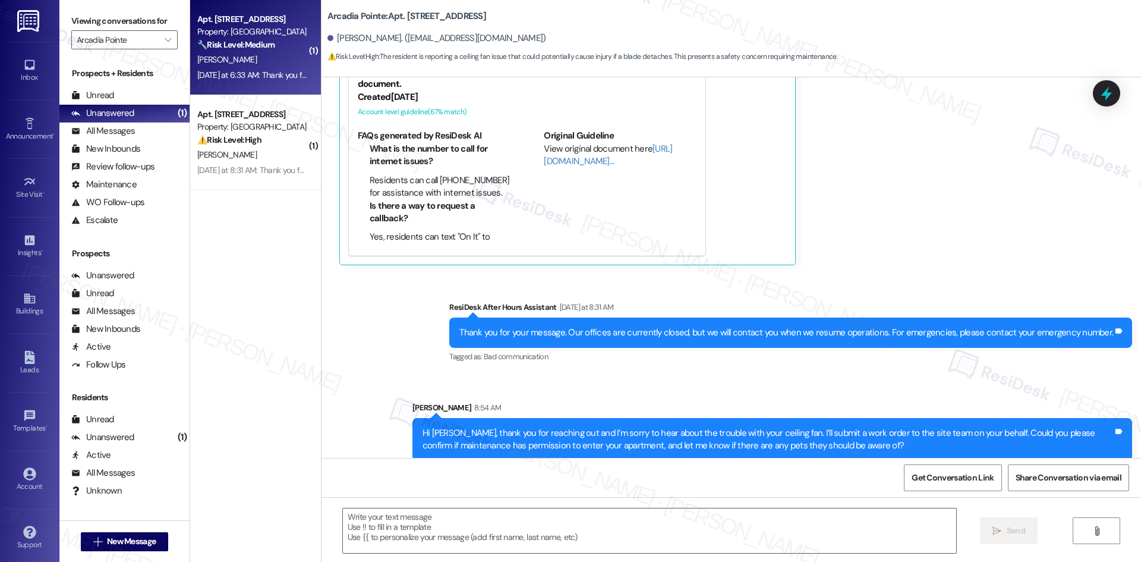
type textarea "Fetching suggested responses. Please feel free to read through the conversation…"
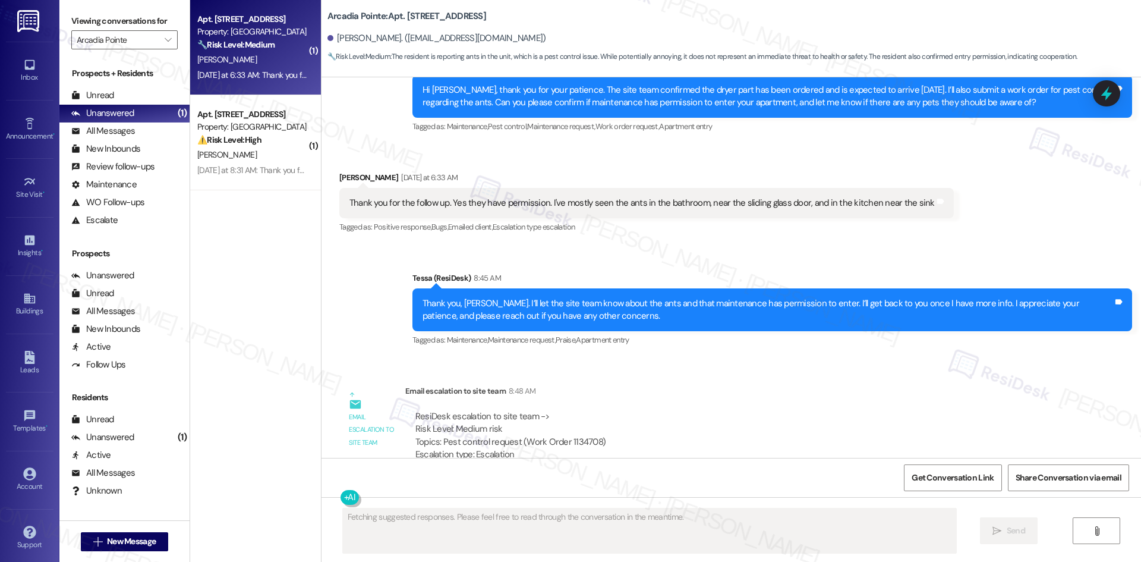
scroll to position [1140, 0]
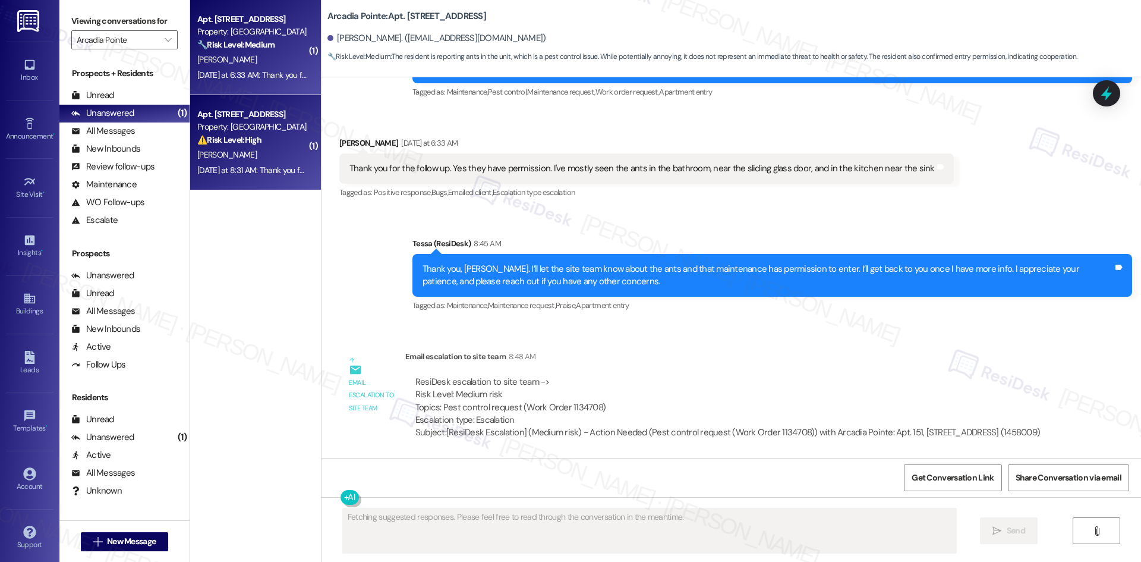
click at [213, 155] on span "[PERSON_NAME]" at bounding box center [226, 154] width 59 height 11
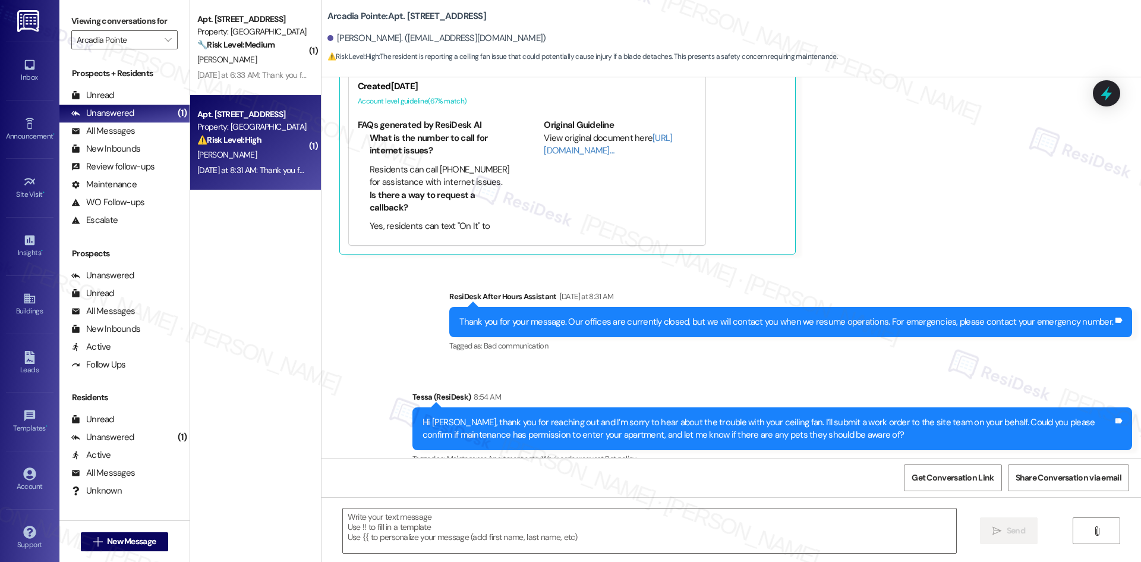
scroll to position [516, 0]
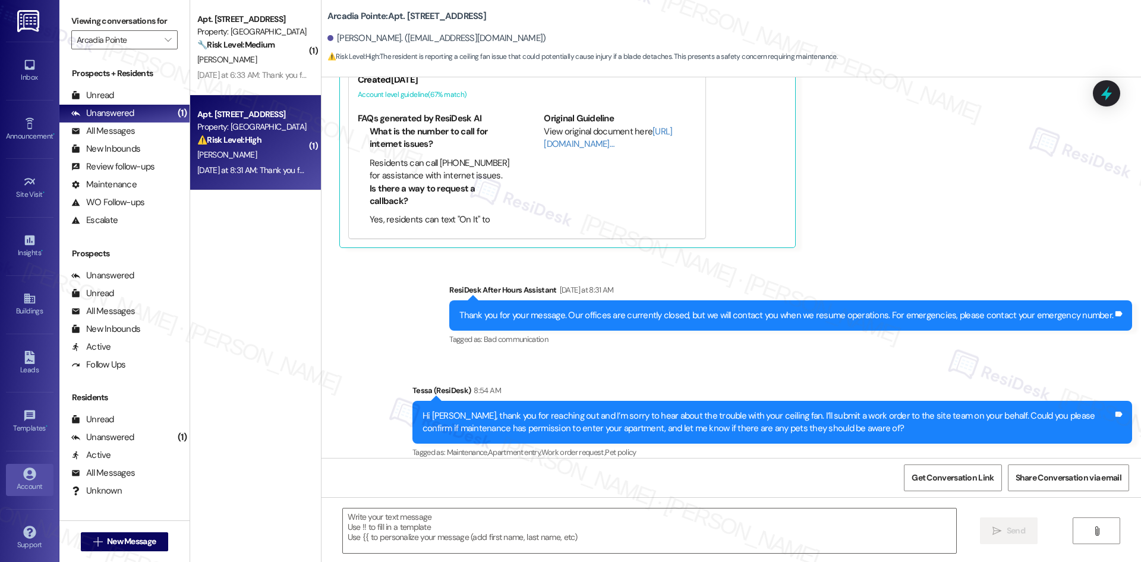
click at [23, 471] on icon at bounding box center [29, 473] width 12 height 12
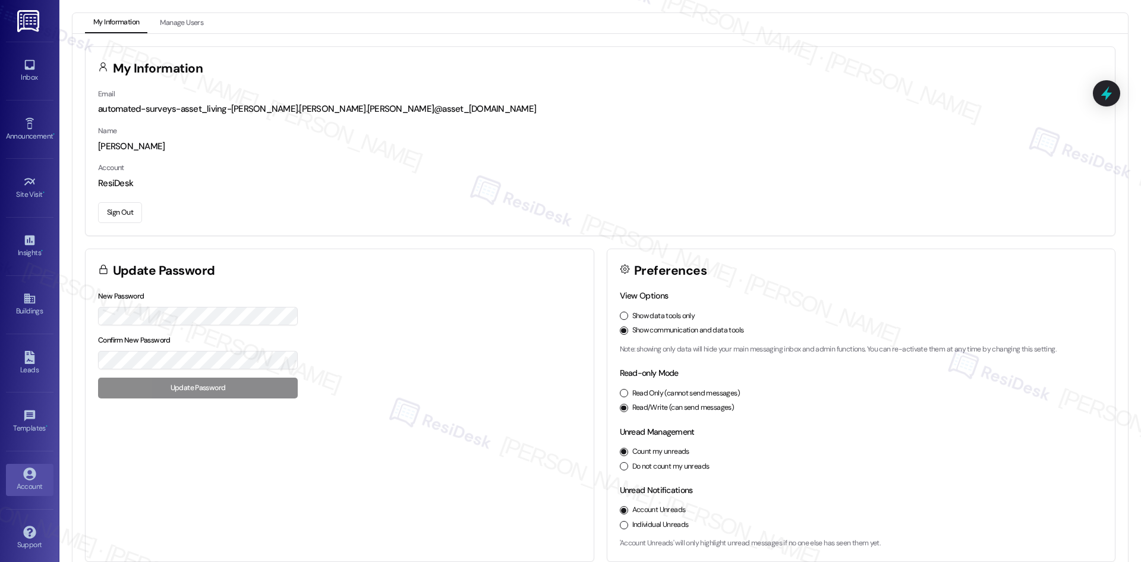
click at [121, 212] on button "Sign Out" at bounding box center [120, 212] width 44 height 21
